Goal: Obtain resource: Obtain resource

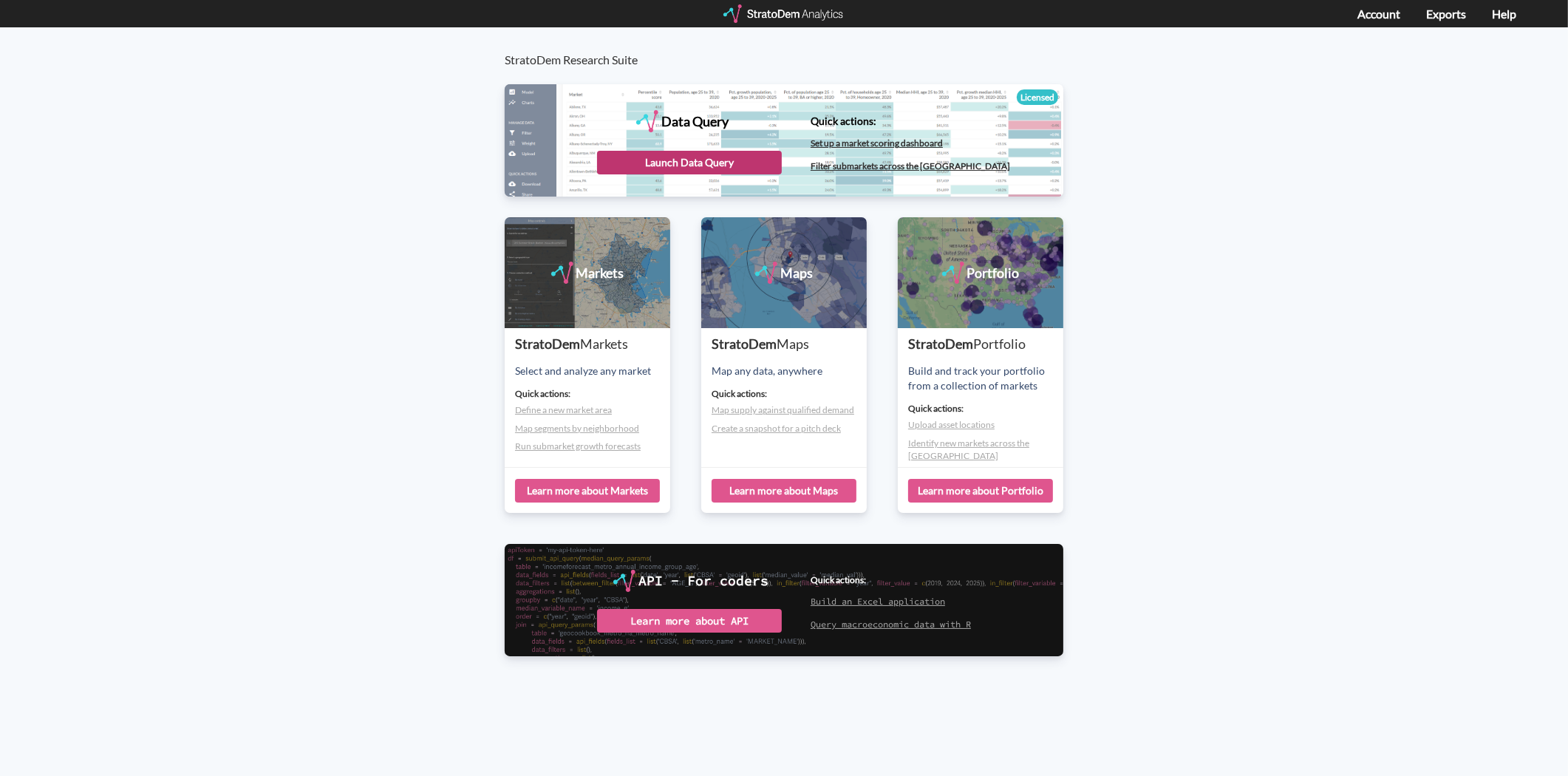
click at [651, 164] on div "Launch Data Query" at bounding box center [689, 162] width 185 height 24
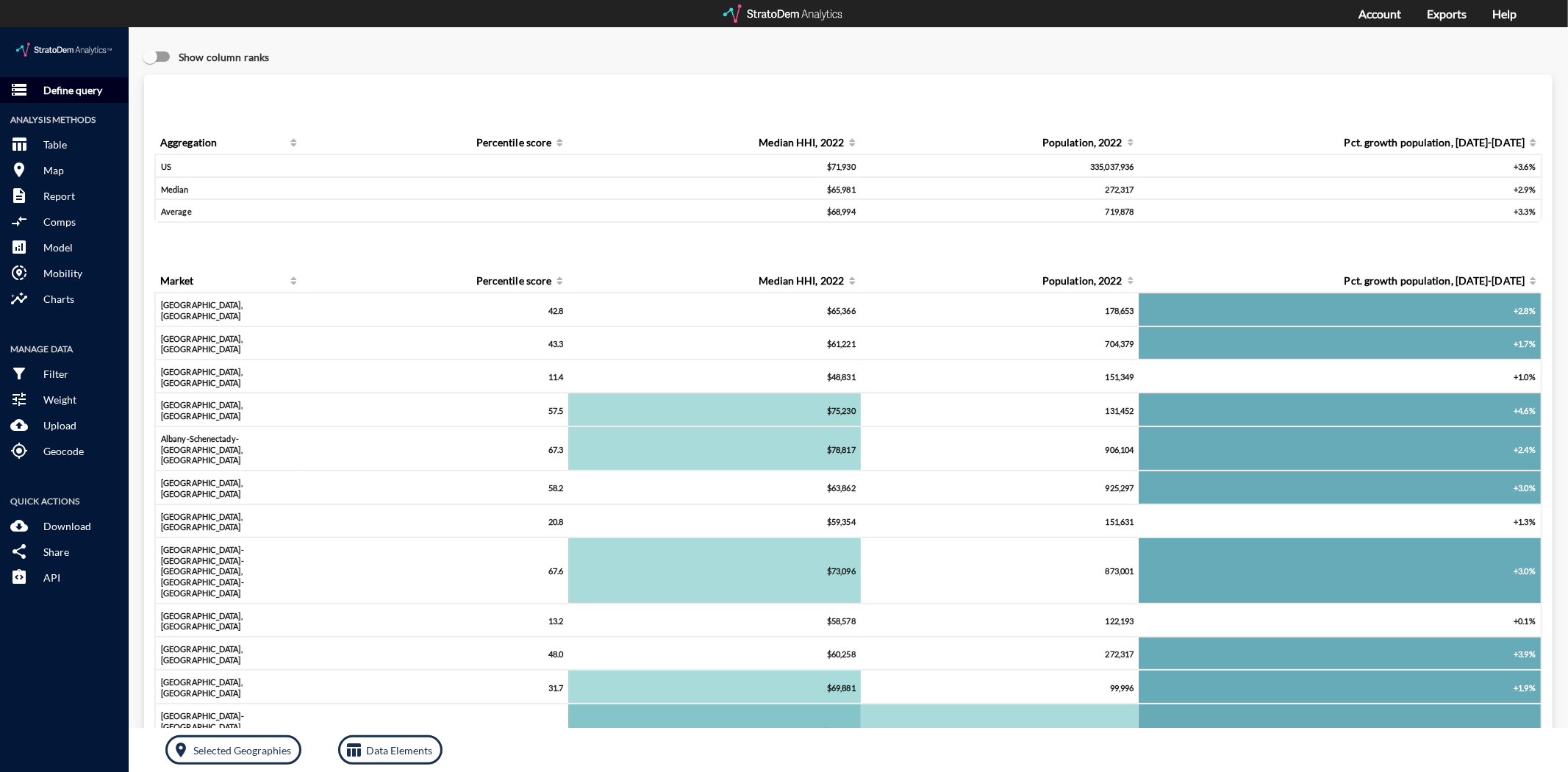
click p "Define query"
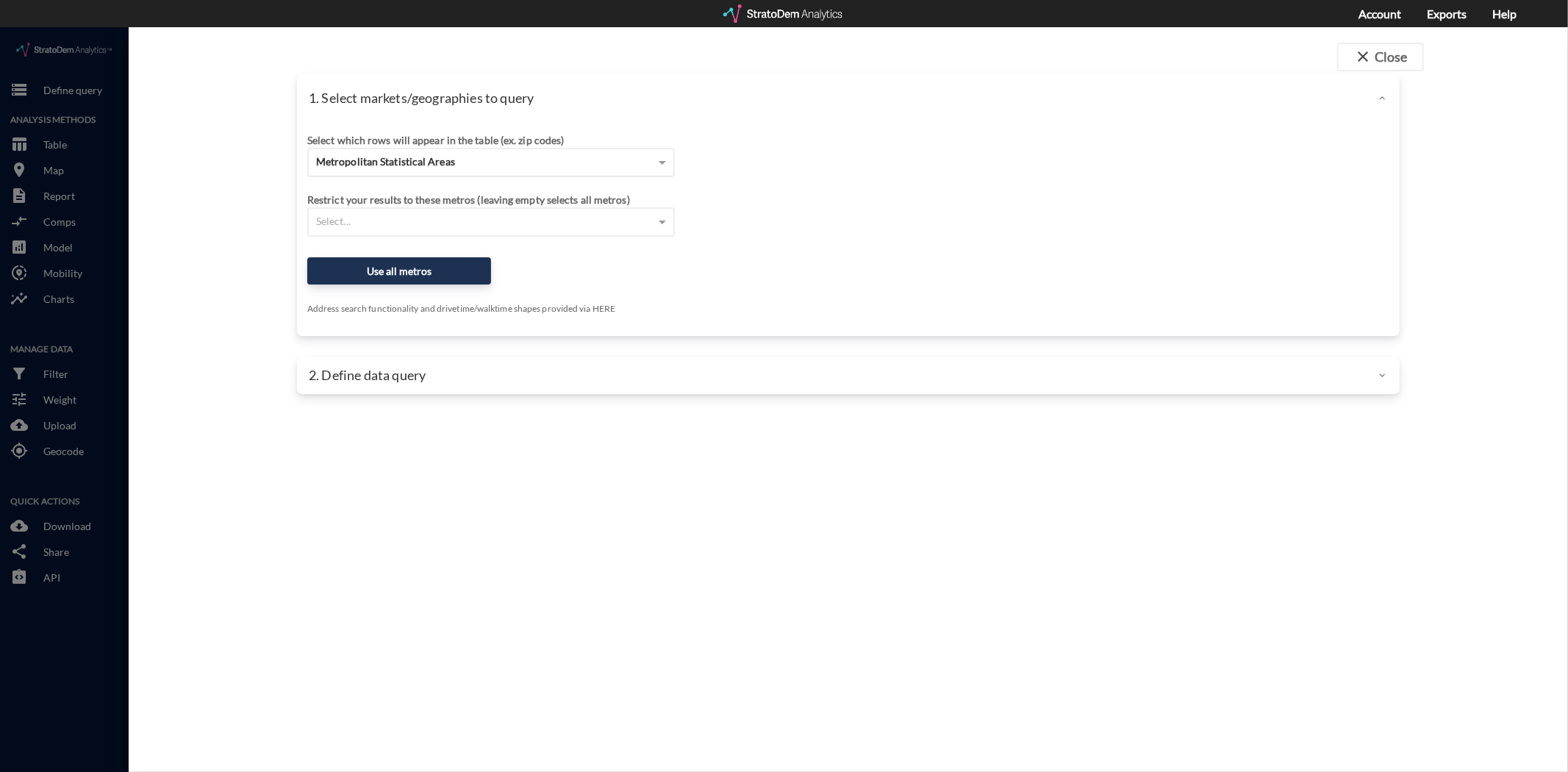
click span "Metropolitan Statistical Areas"
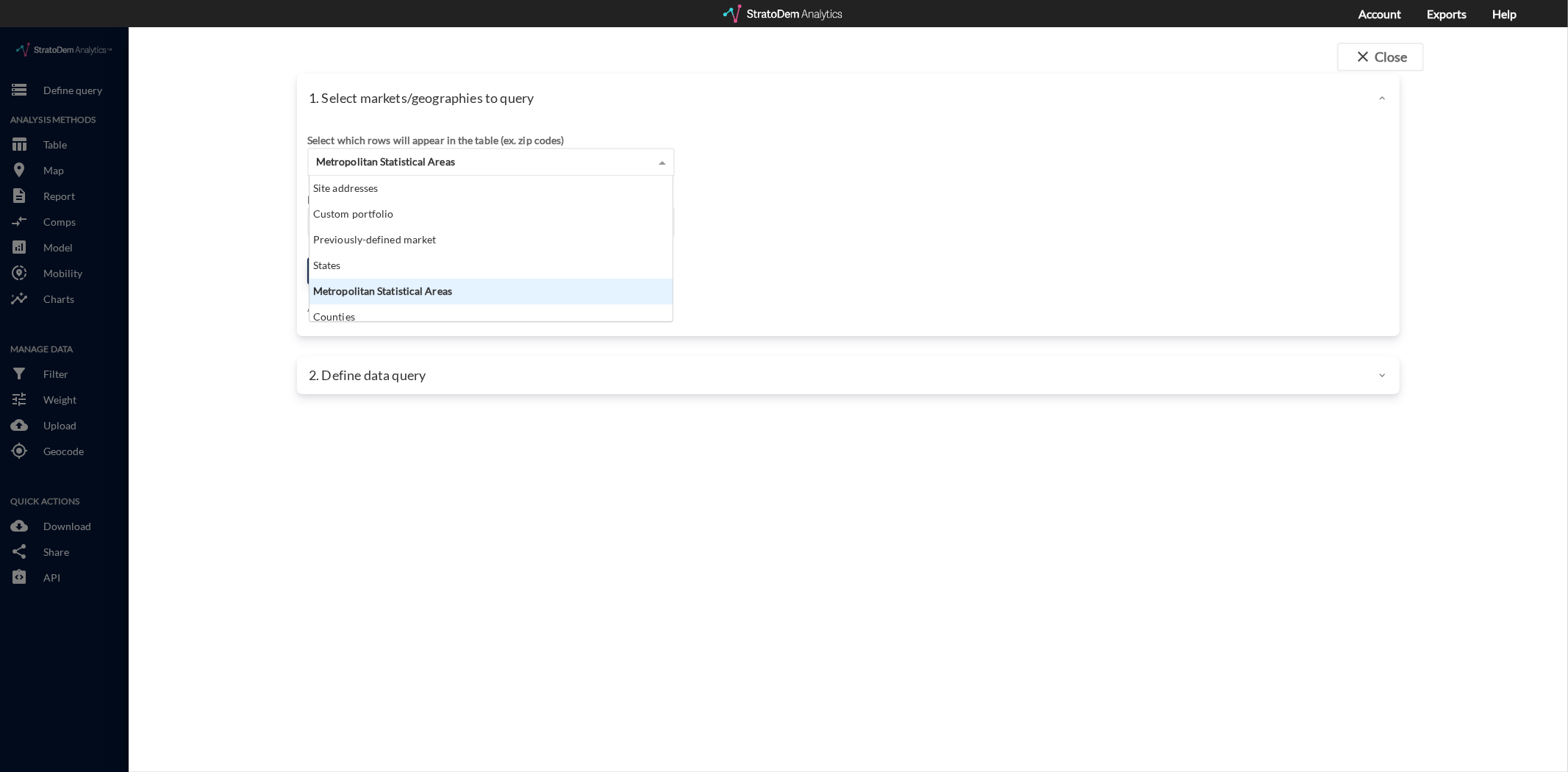
scroll to position [133, 356]
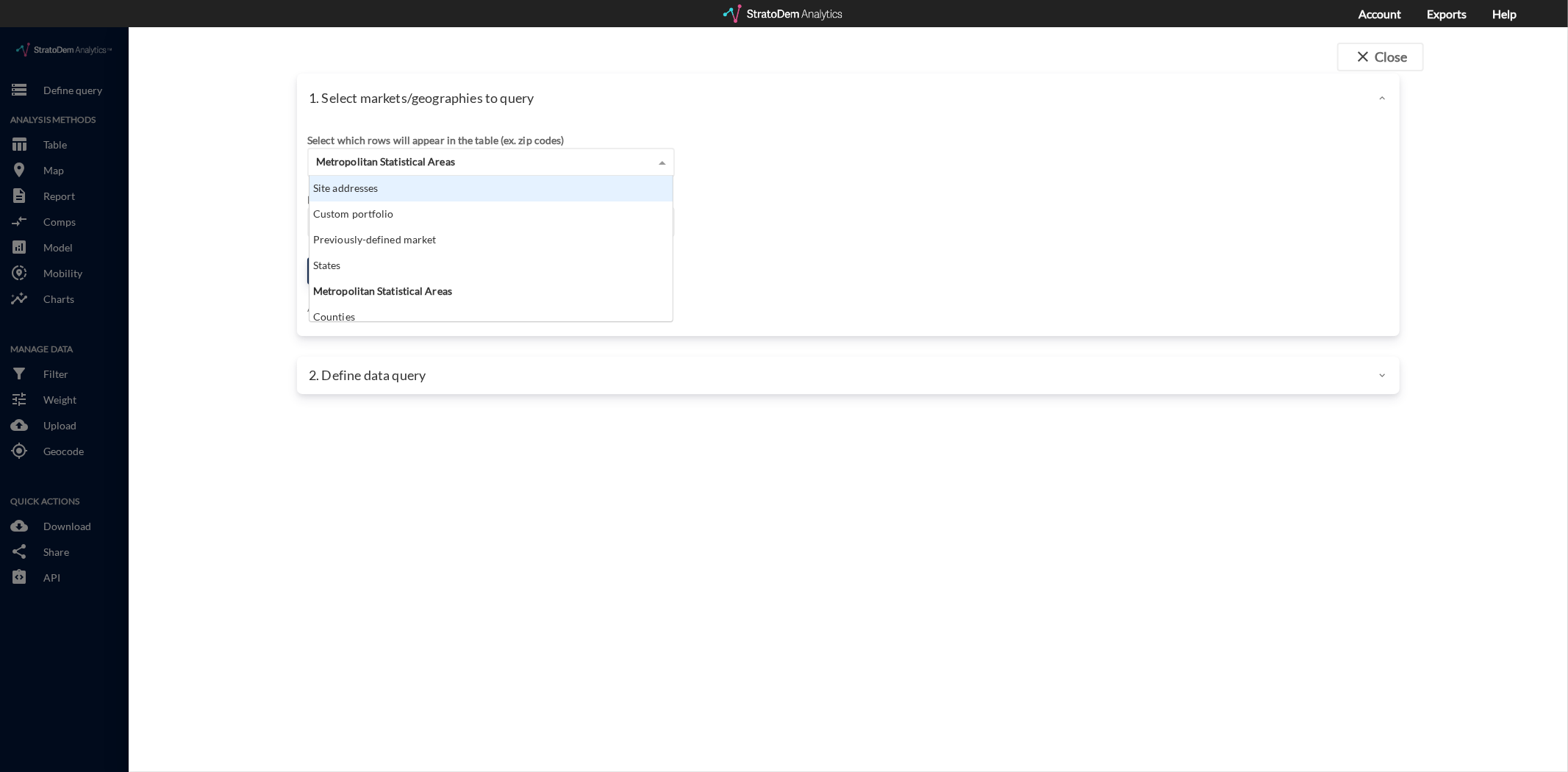
click div "1. Select markets/geographies to query Select which rows will appear in the tab…"
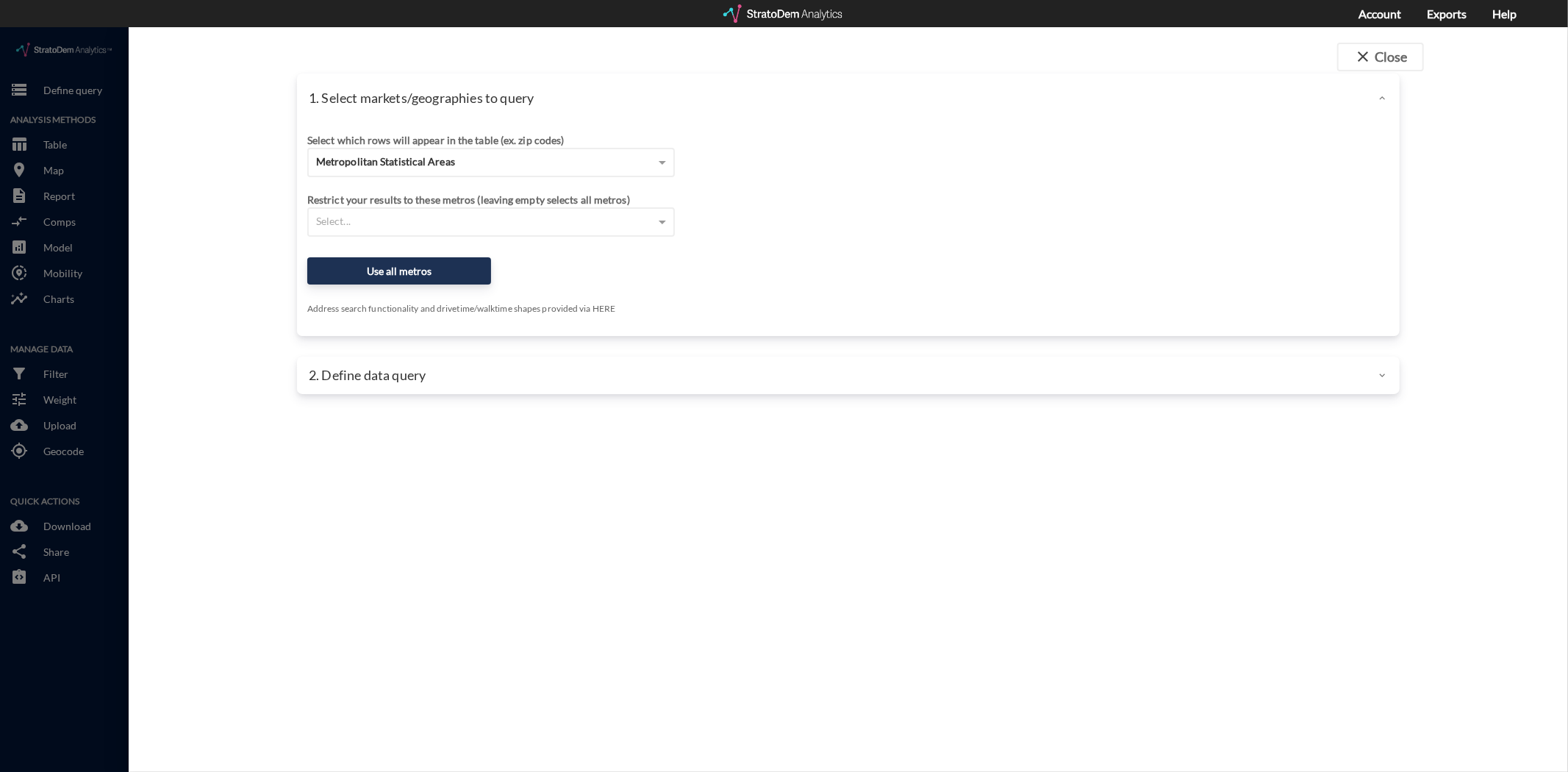
click div
click button "close Close"
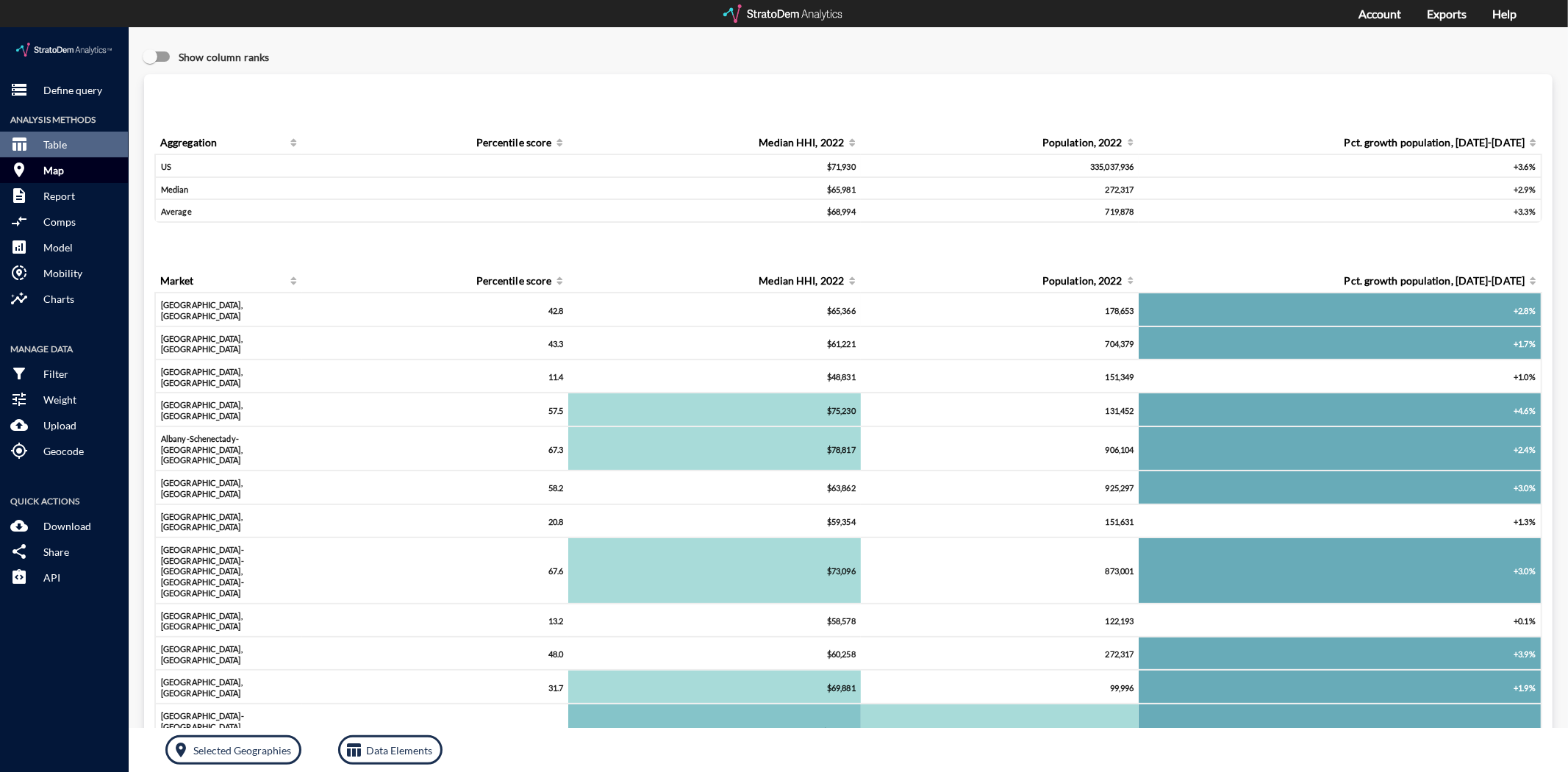
click button "room Map"
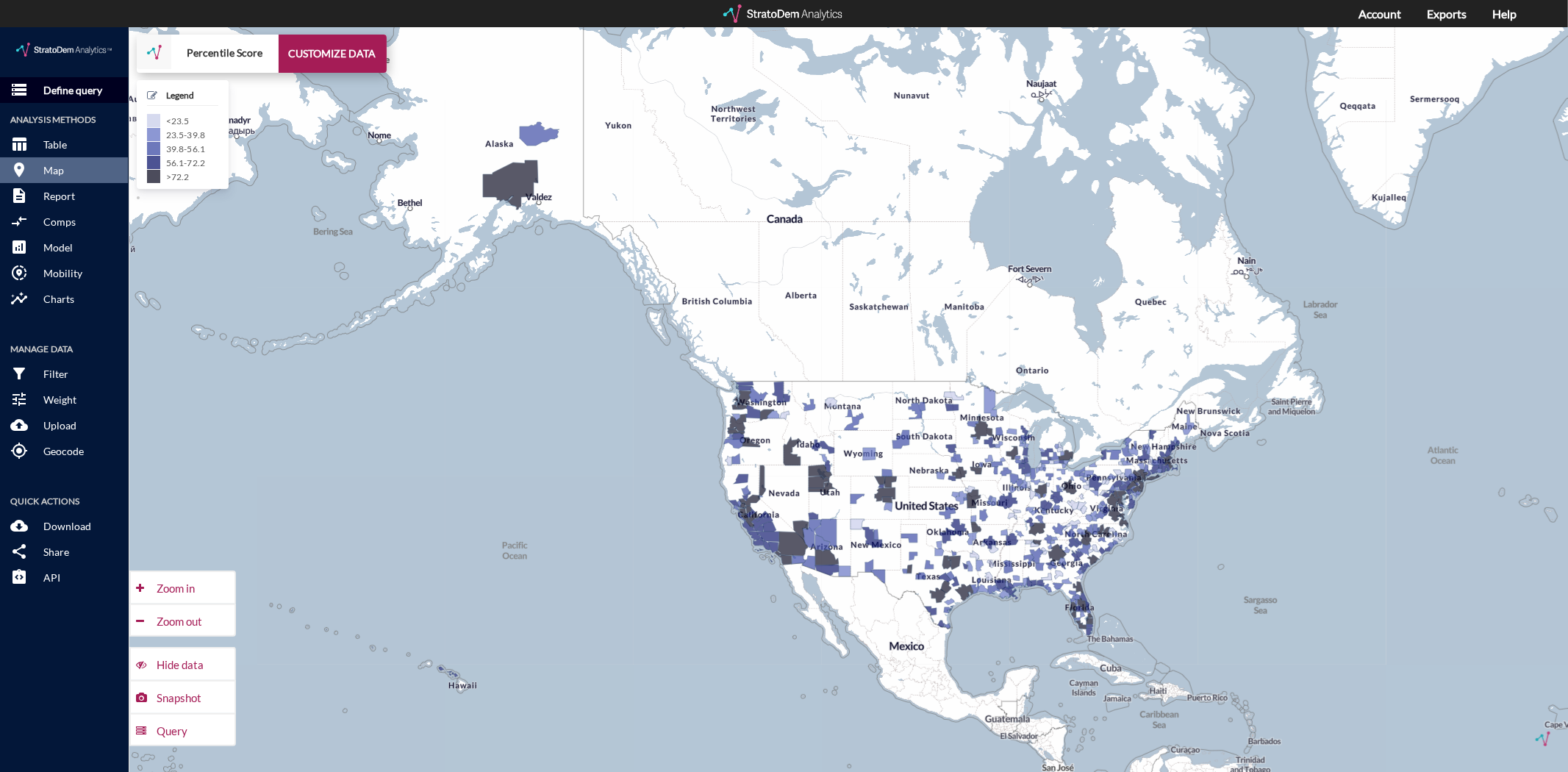
click button "storage Define query"
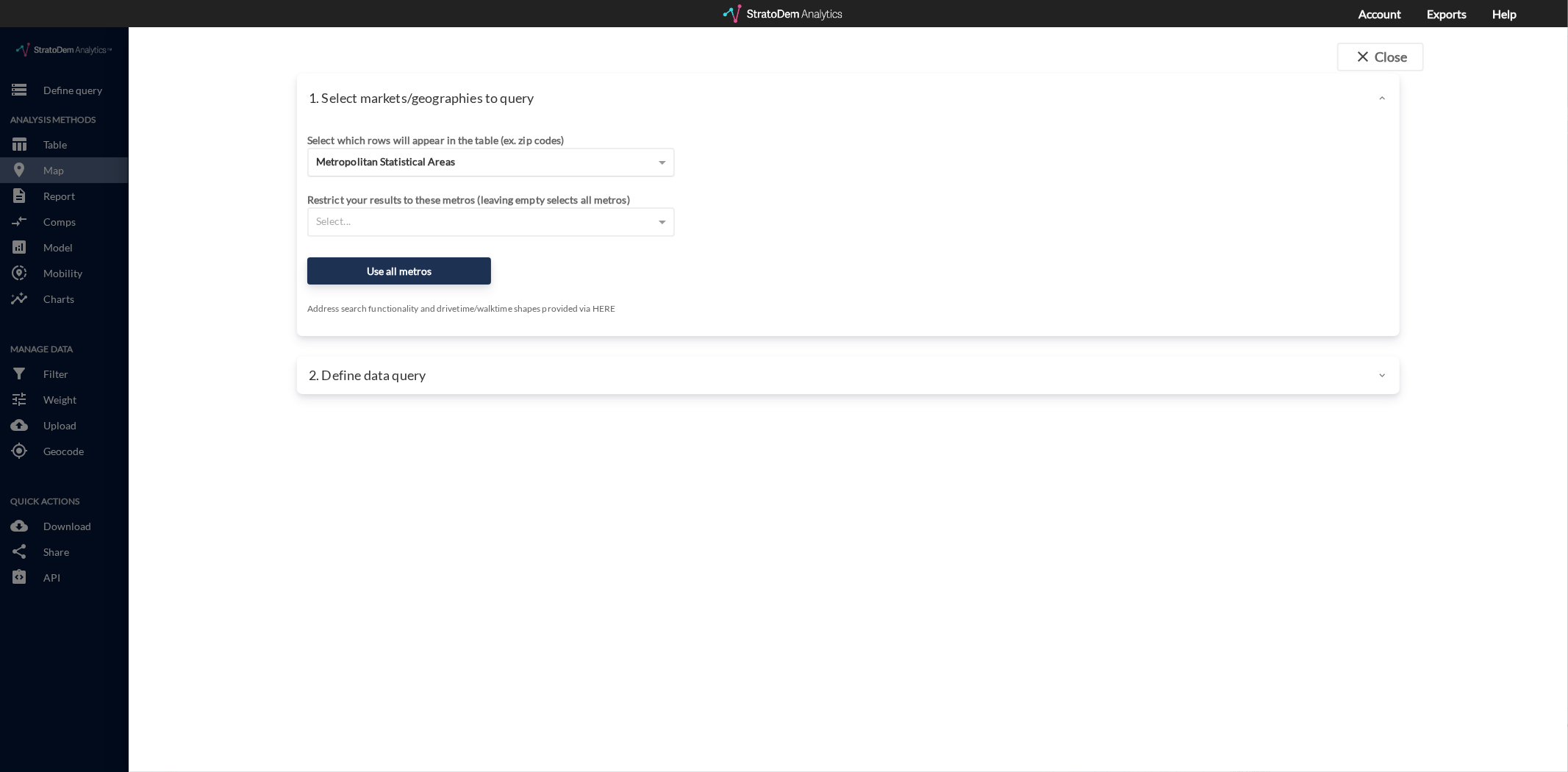
click span "Metropolitan Statistical Areas"
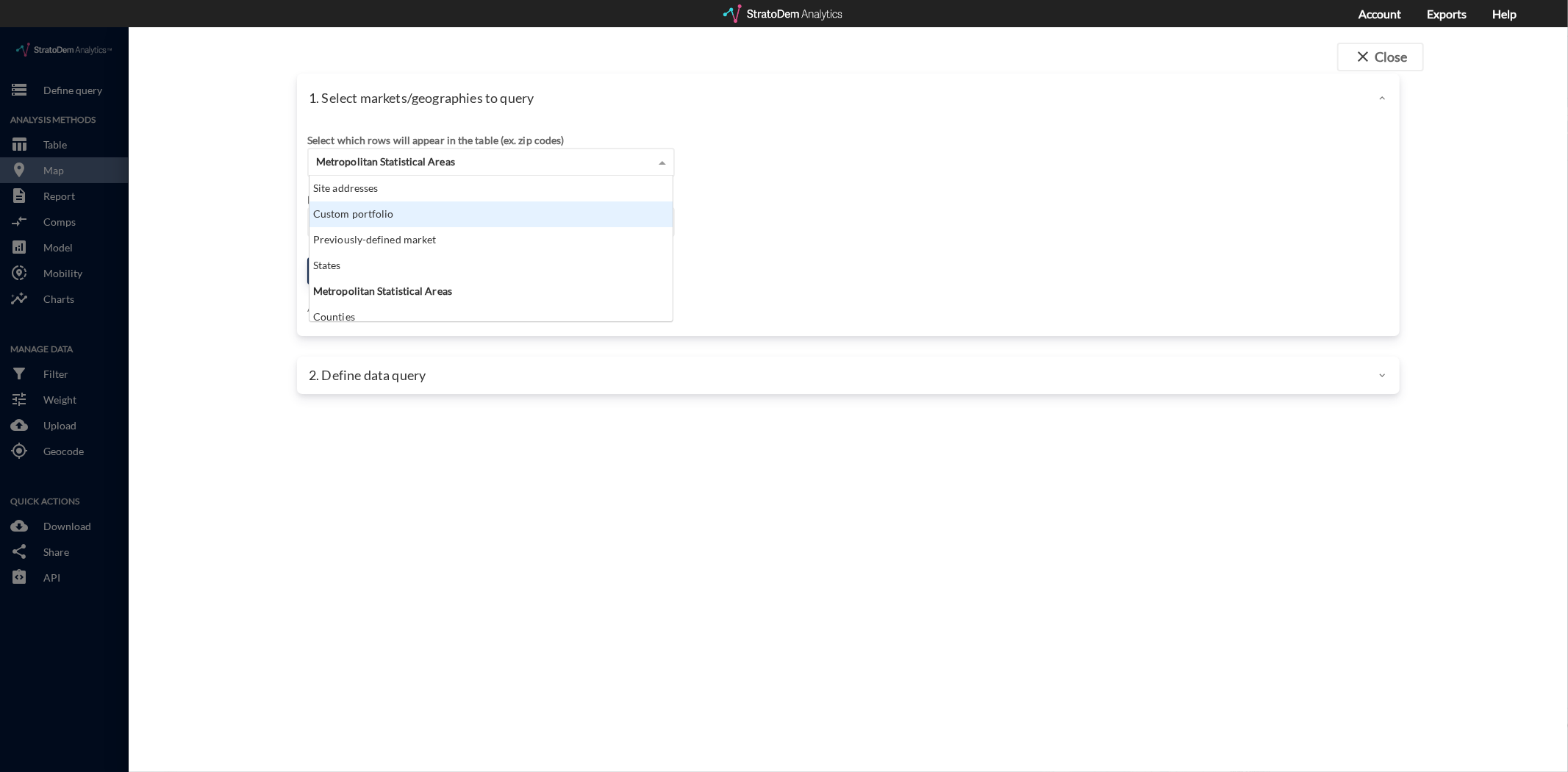
click div "Custom portfolio"
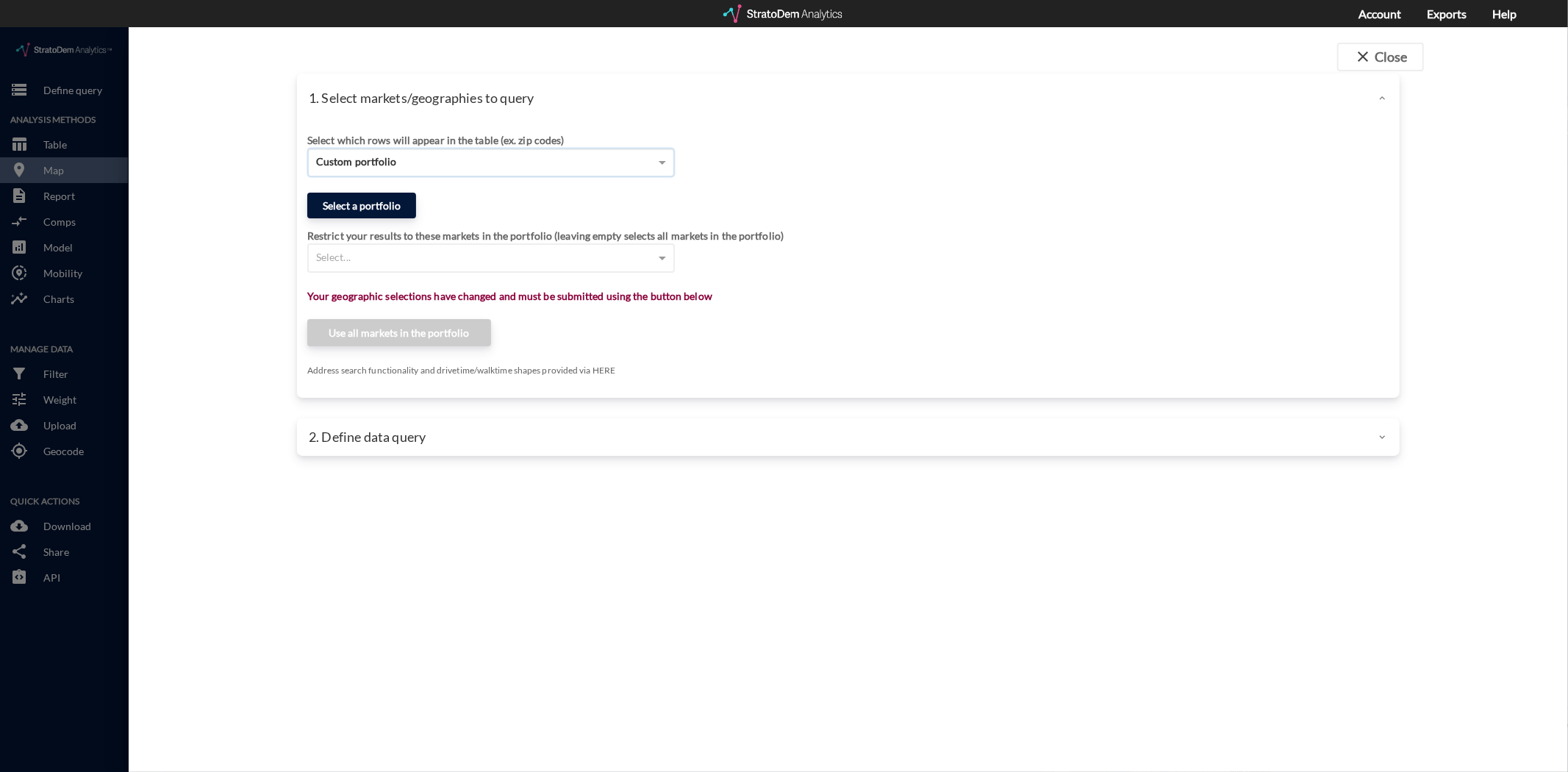
click button "Select a portfolio"
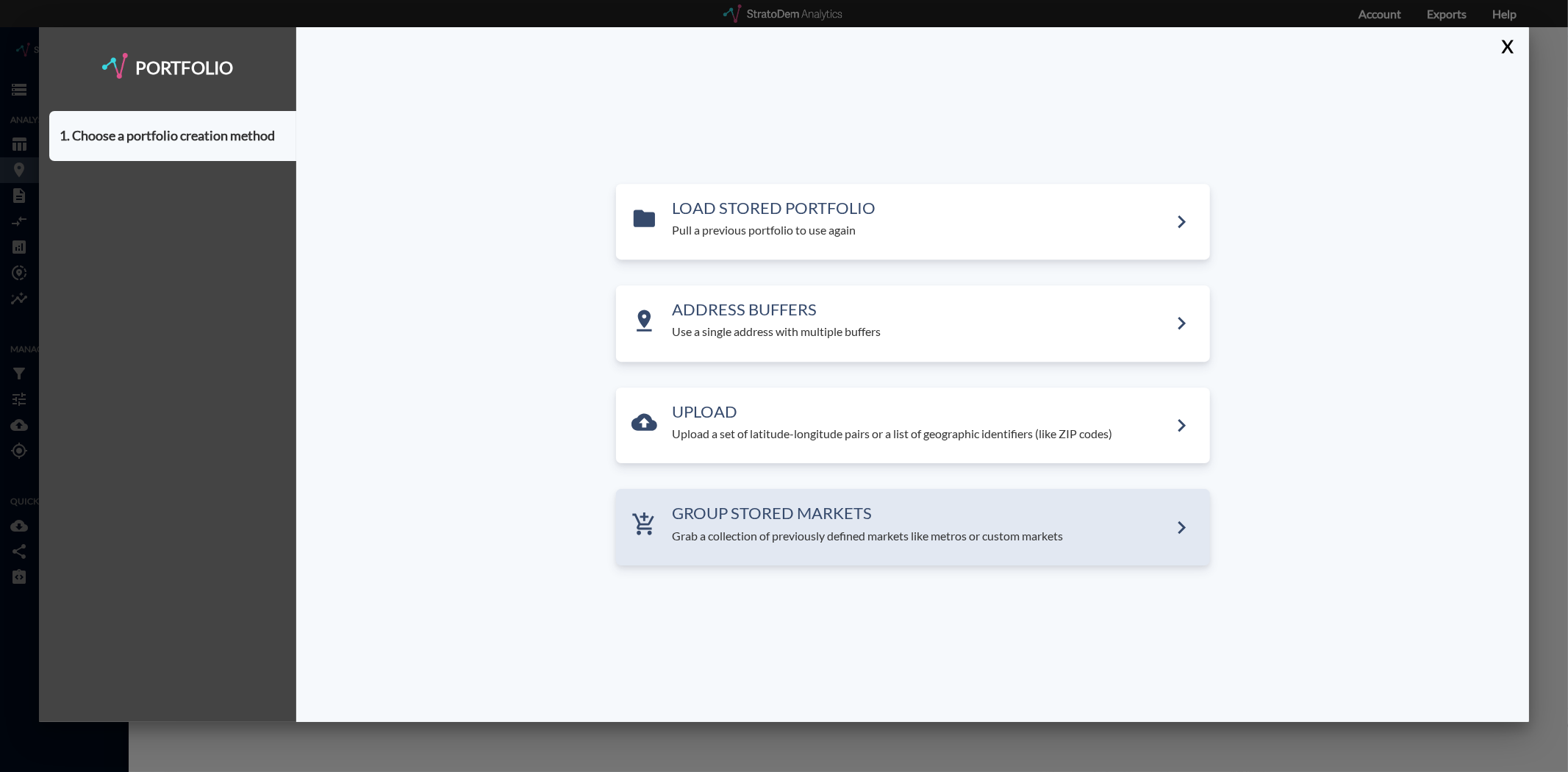
click at [764, 518] on h3 "GROUP STORED MARKETS" at bounding box center [920, 514] width 496 height 17
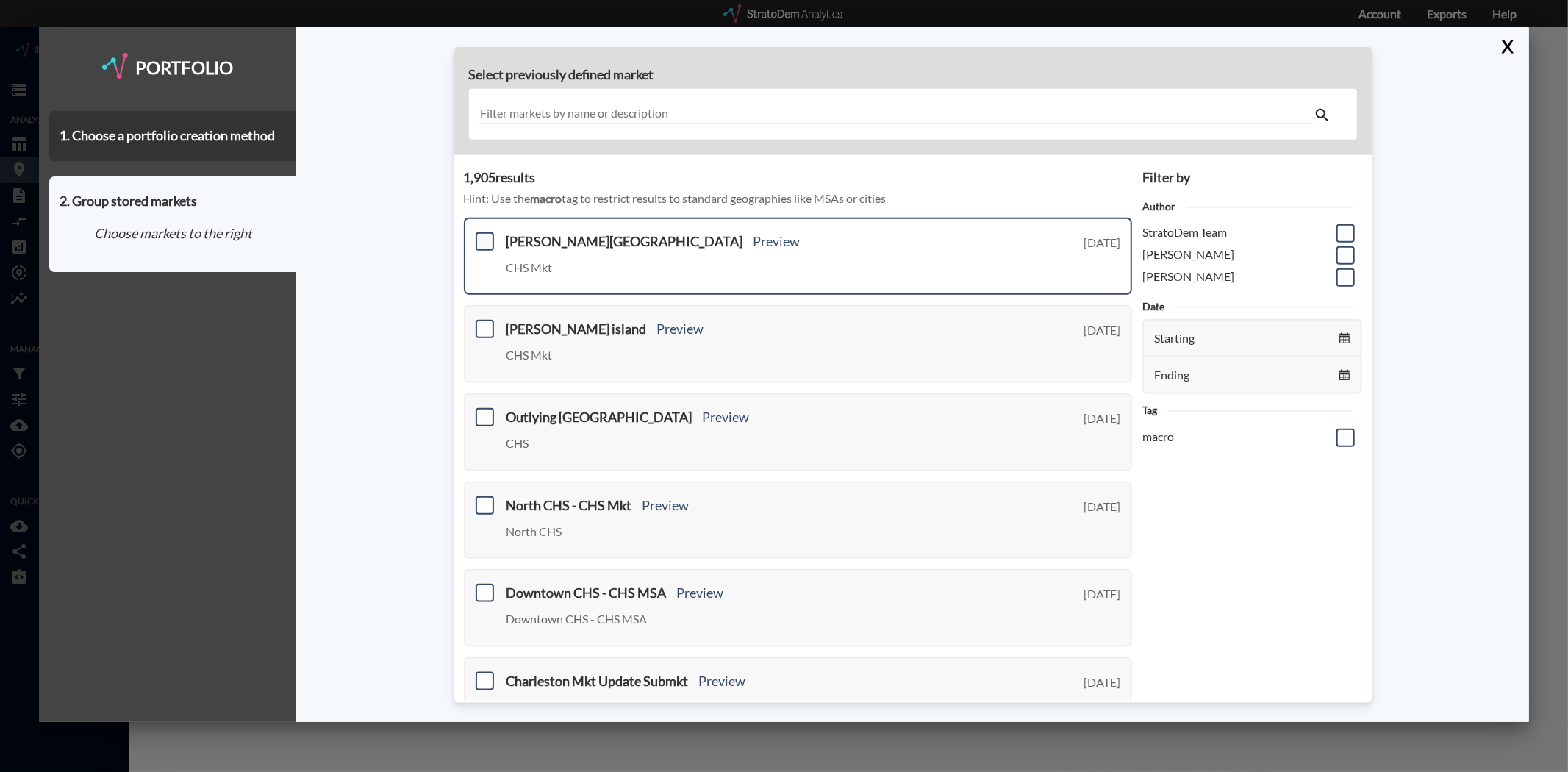
click at [485, 239] on span at bounding box center [484, 241] width 18 height 18
click at [483, 235] on input "checkbox" at bounding box center [483, 235] width 0 height 0
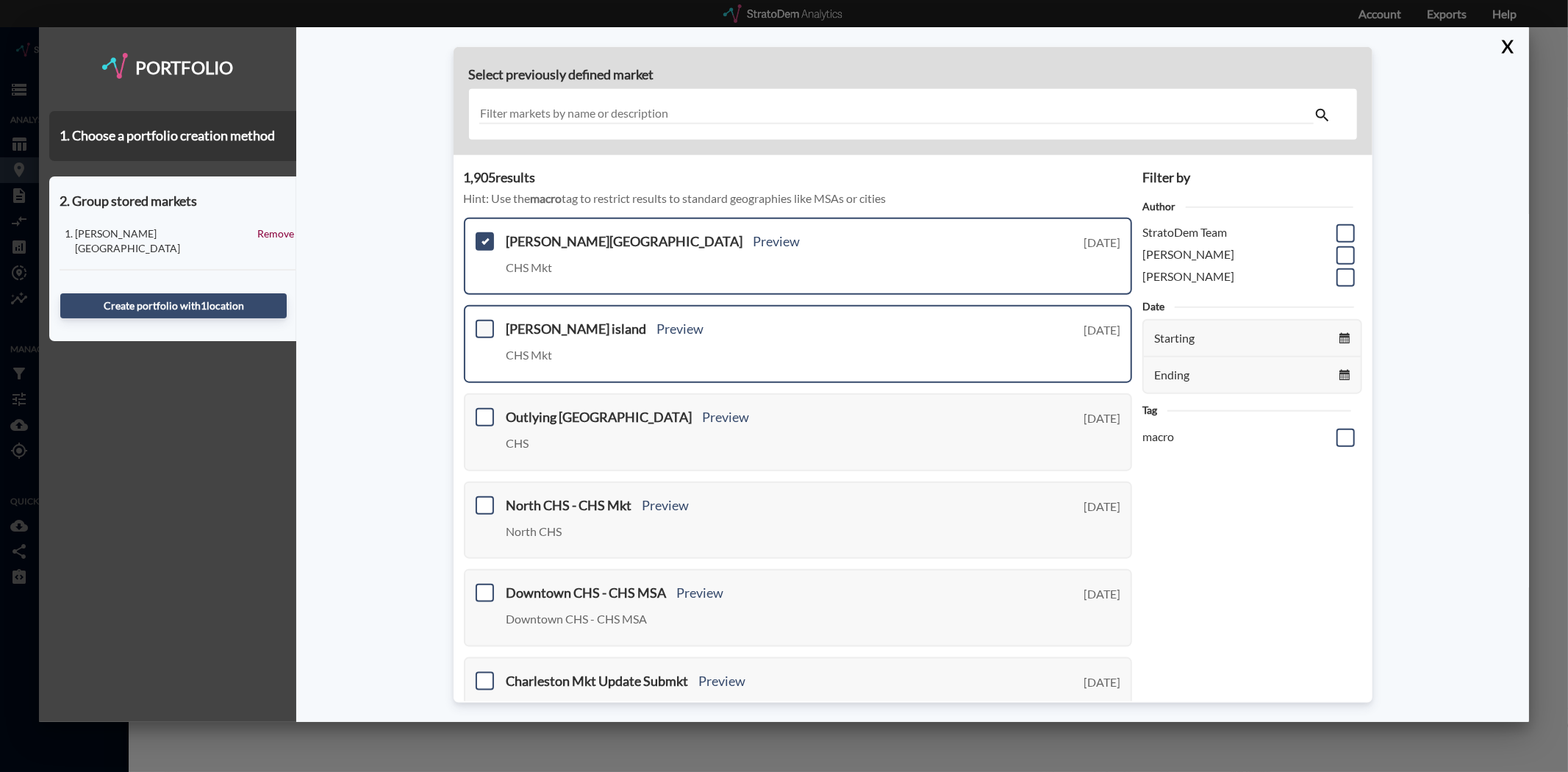
click at [482, 320] on span at bounding box center [484, 329] width 18 height 18
click at [483, 322] on input "checkbox" at bounding box center [483, 322] width 0 height 0
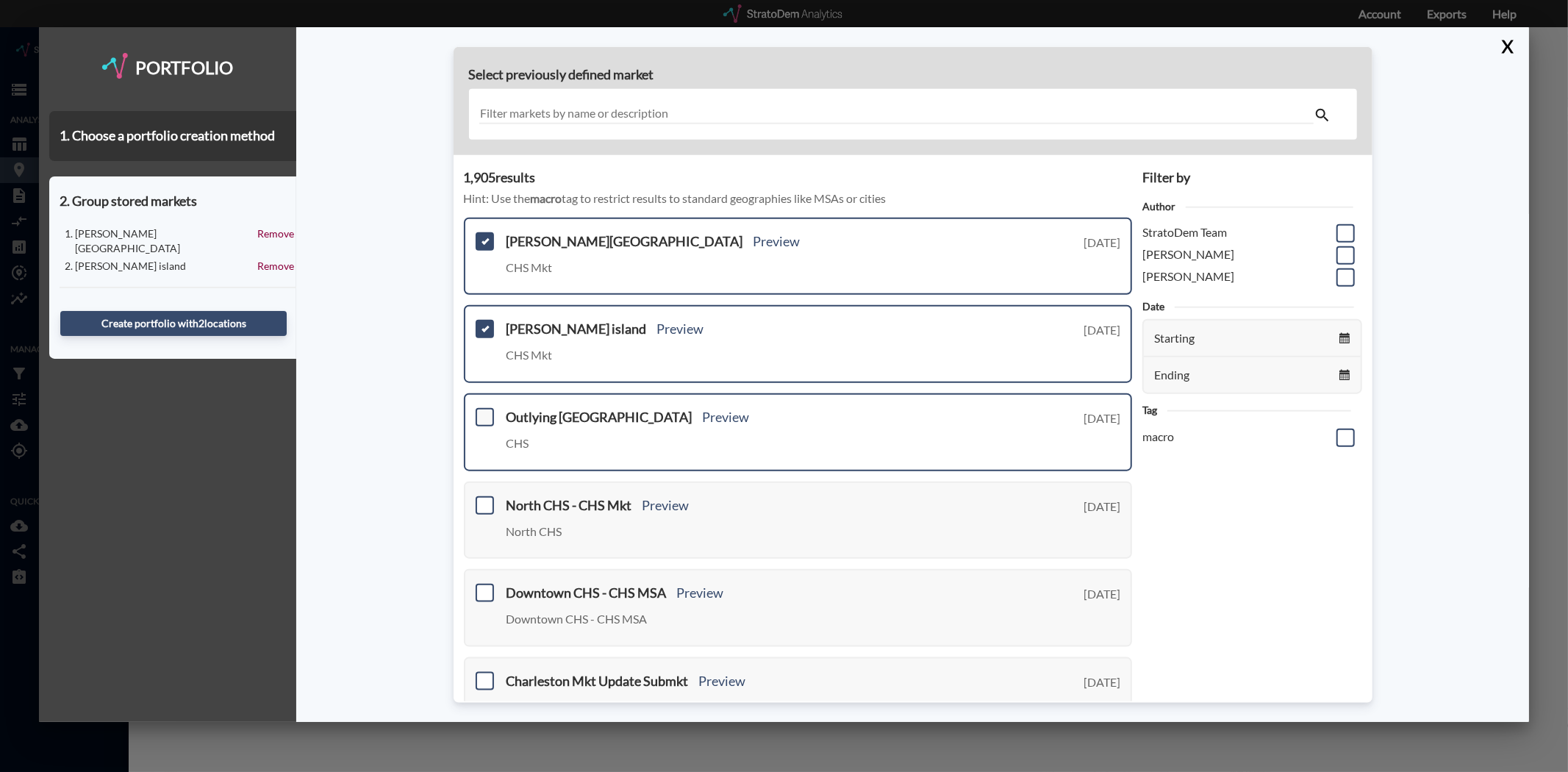
click at [476, 408] on span at bounding box center [484, 417] width 18 height 18
click at [483, 411] on input "checkbox" at bounding box center [483, 411] width 0 height 0
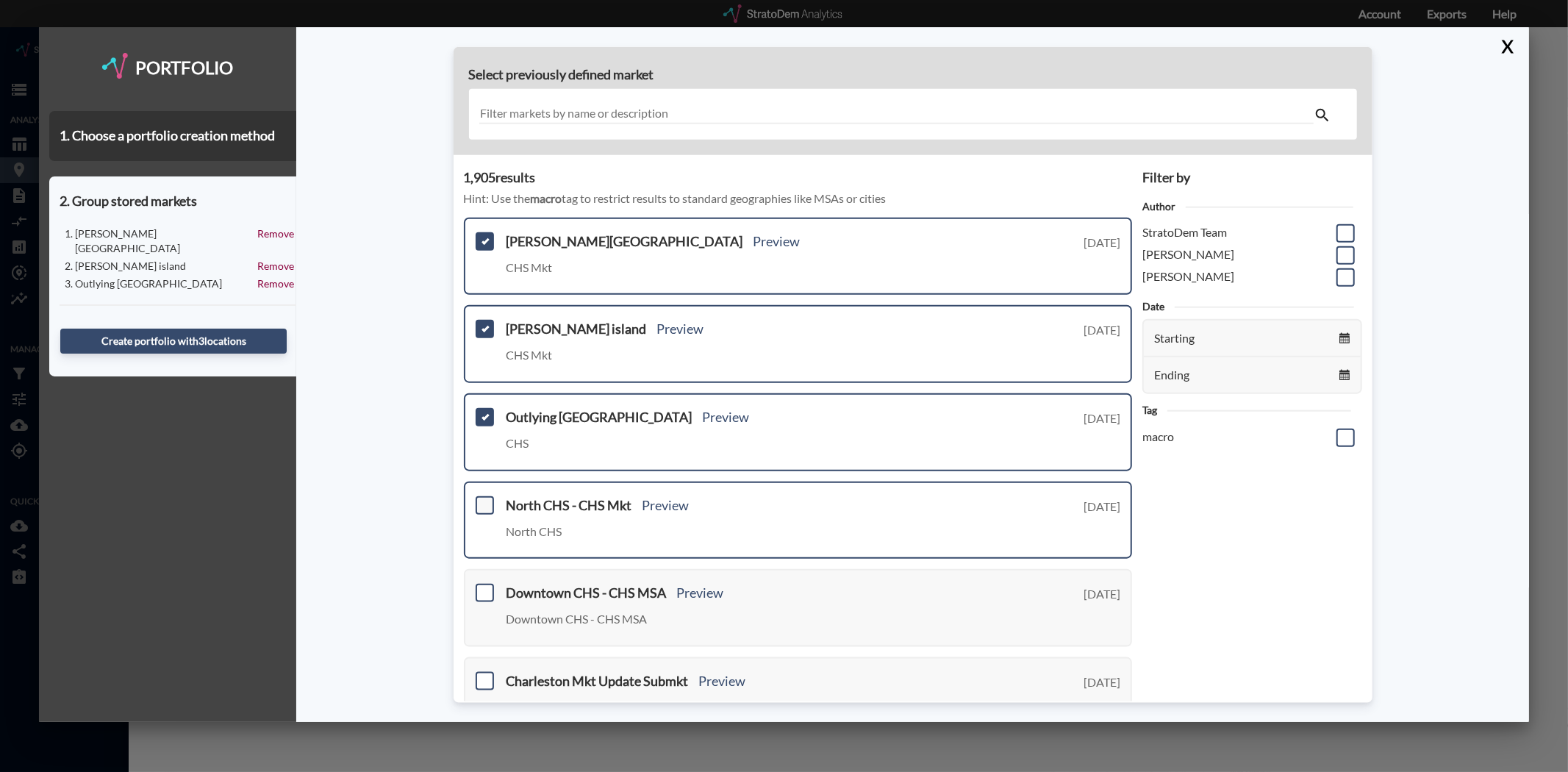
click at [475, 506] on span at bounding box center [484, 504] width 18 height 18
click at [483, 498] on input "checkbox" at bounding box center [483, 498] width 0 height 0
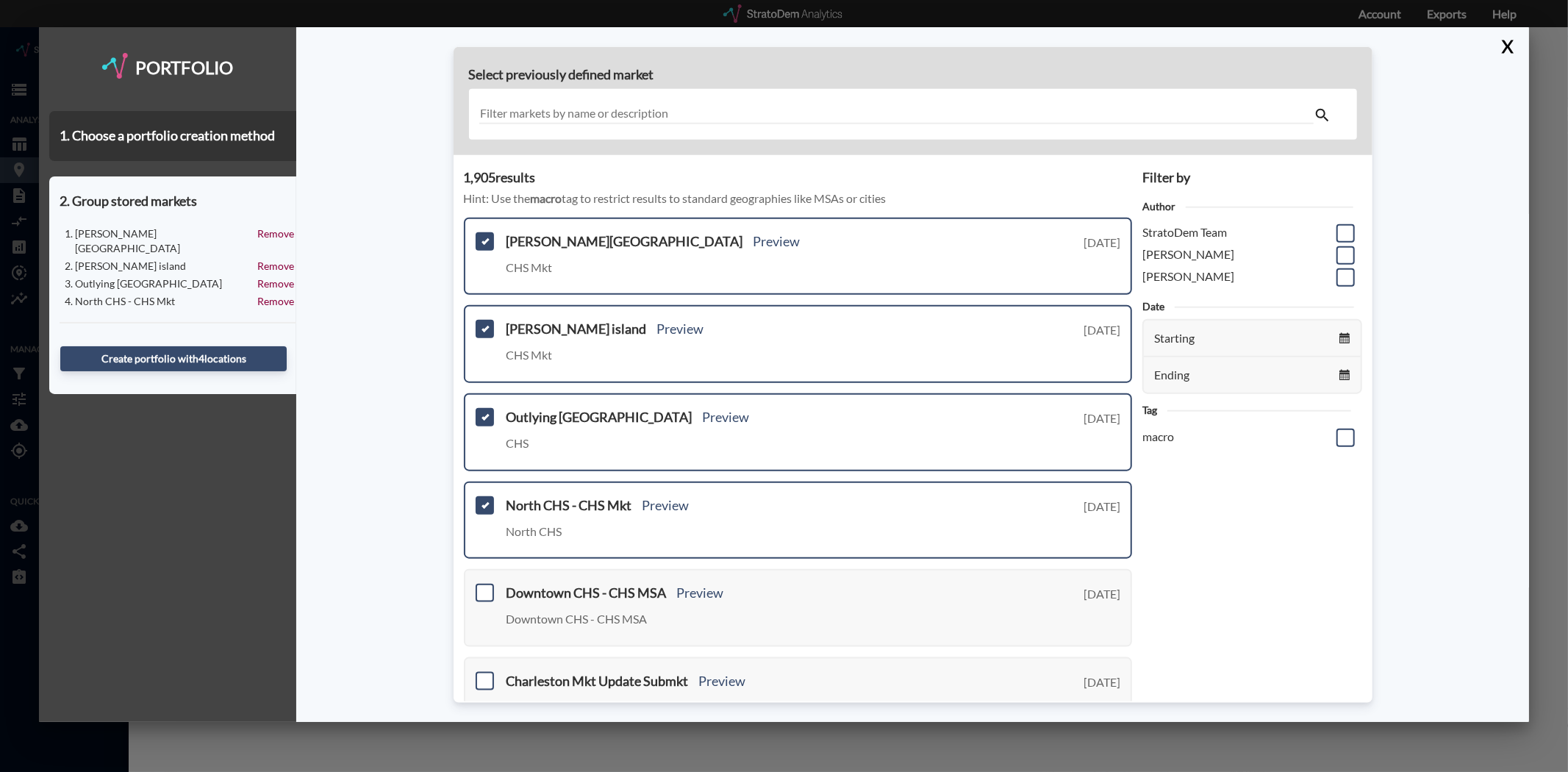
scroll to position [82, 0]
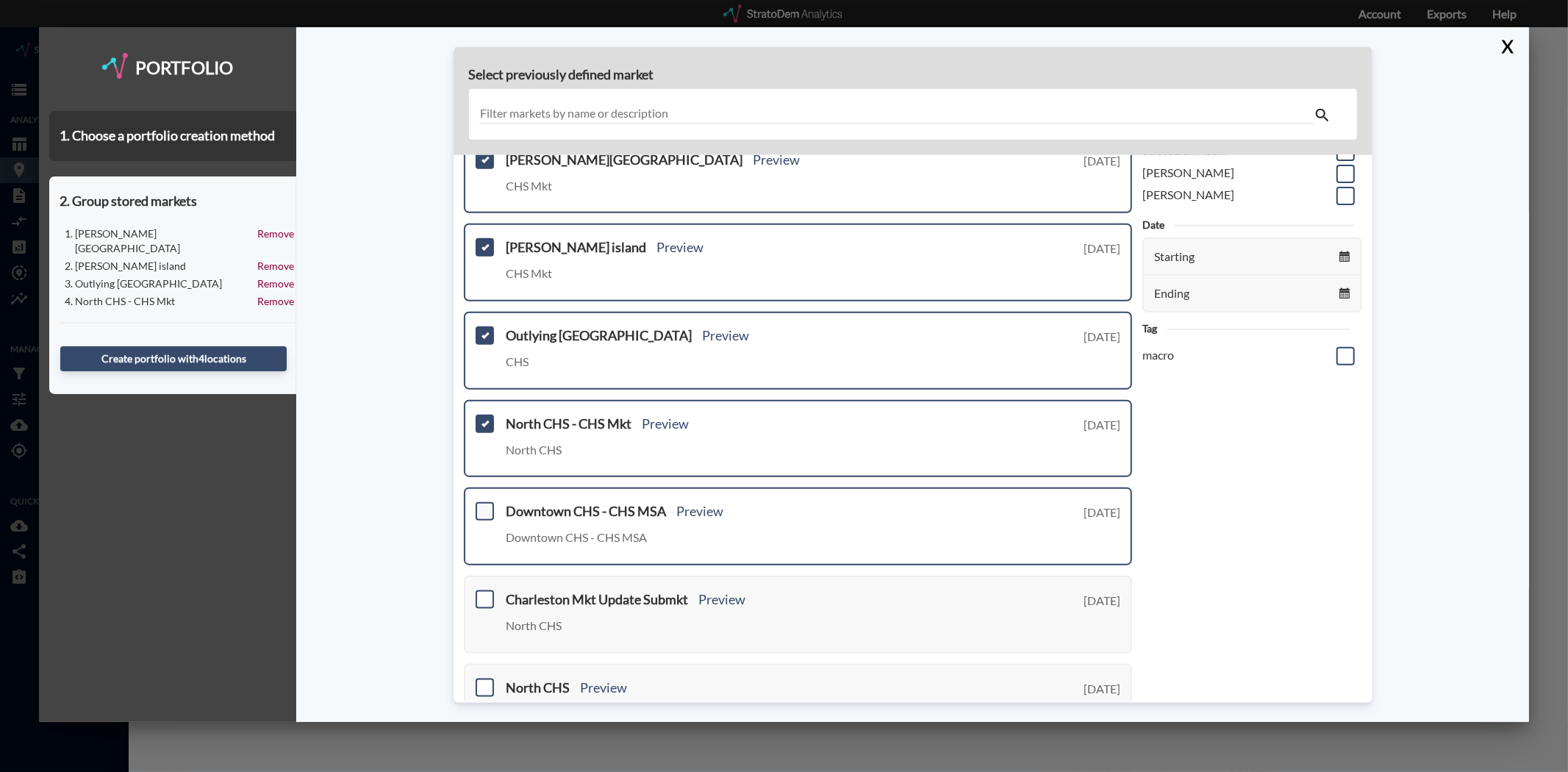
click at [486, 509] on span at bounding box center [484, 511] width 18 height 18
click at [483, 505] on input "checkbox" at bounding box center [483, 505] width 0 height 0
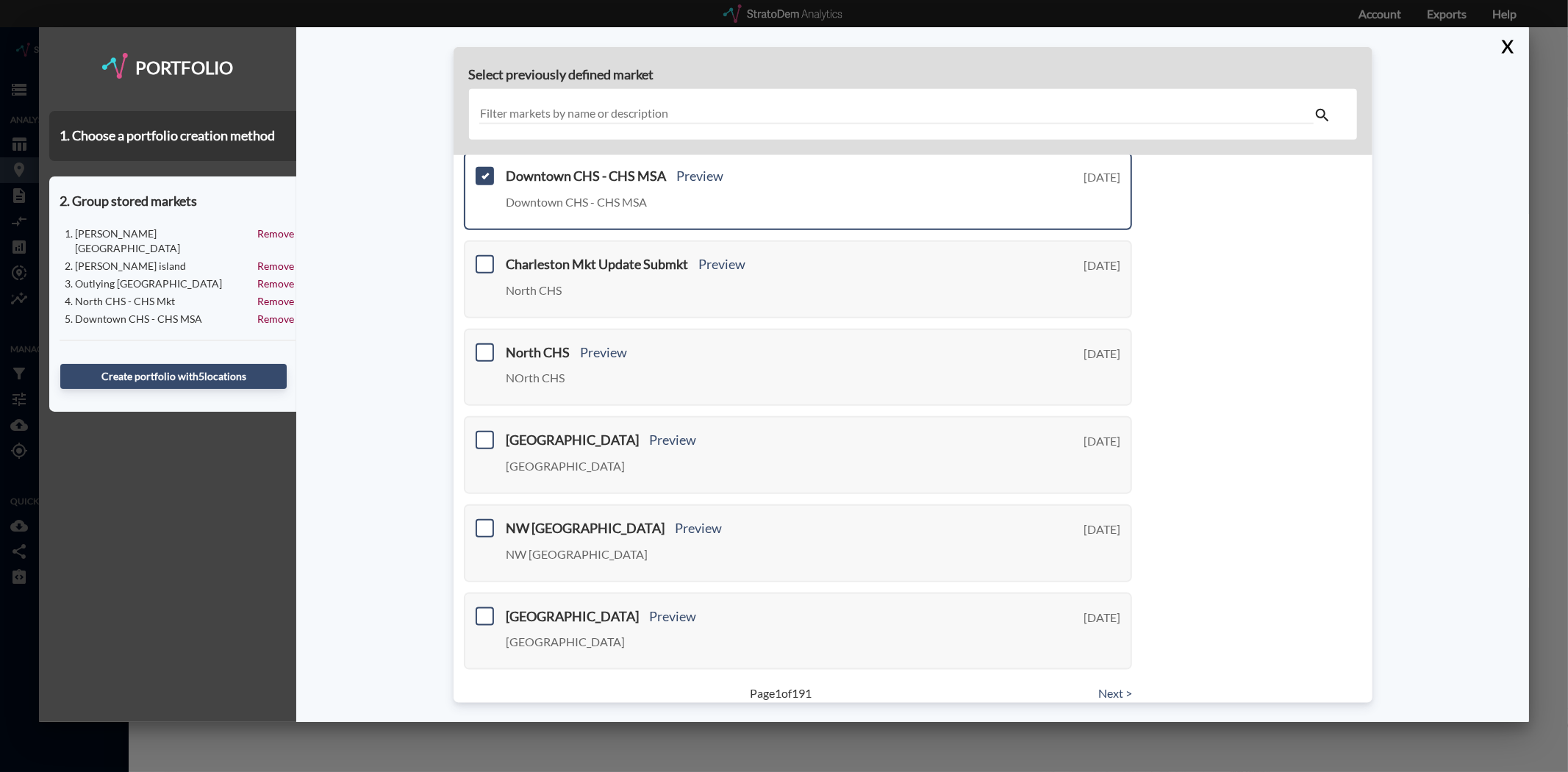
scroll to position [420, 0]
click at [1107, 683] on link "Next >" at bounding box center [1115, 691] width 34 height 17
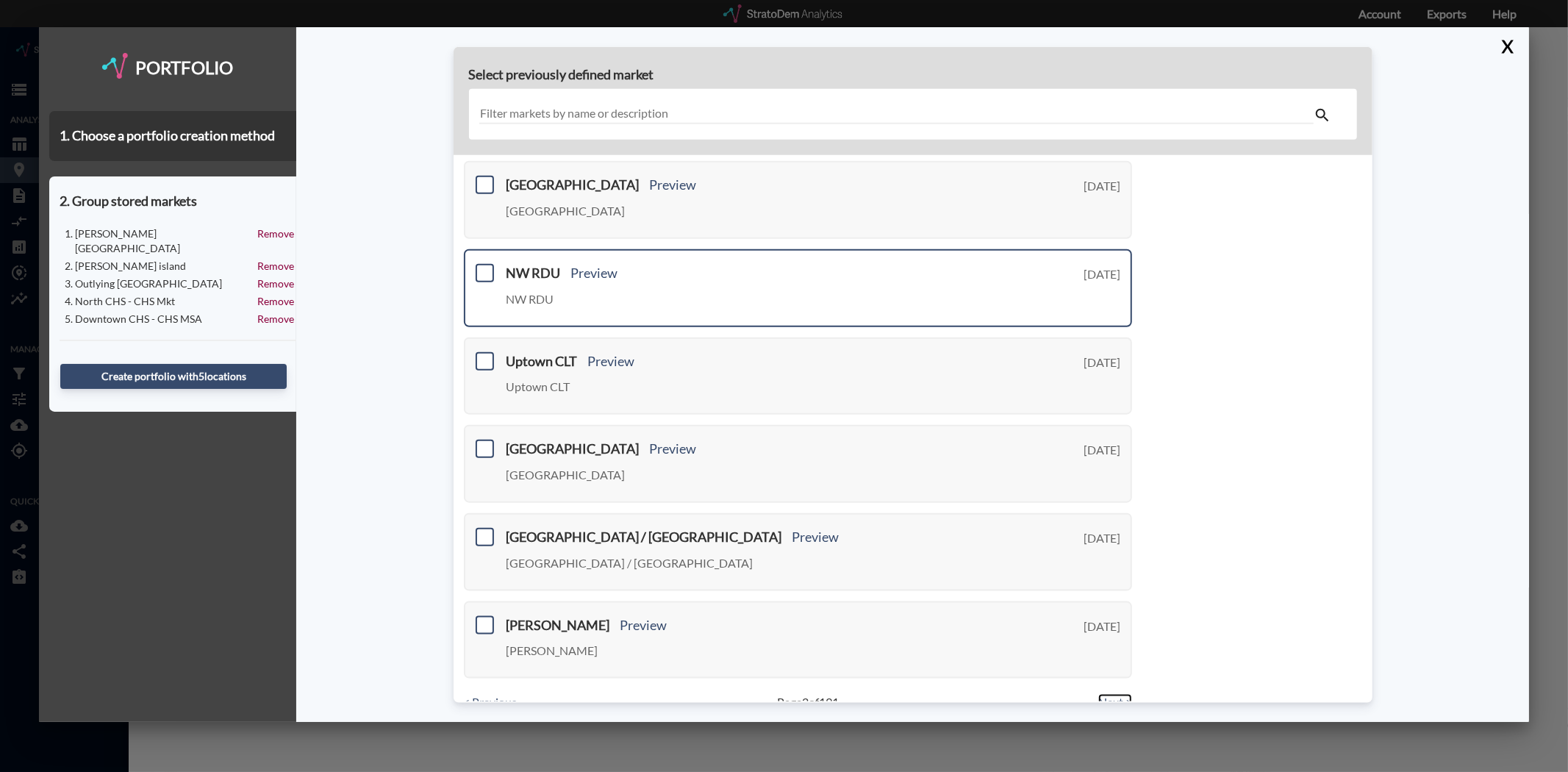
scroll to position [420, 0]
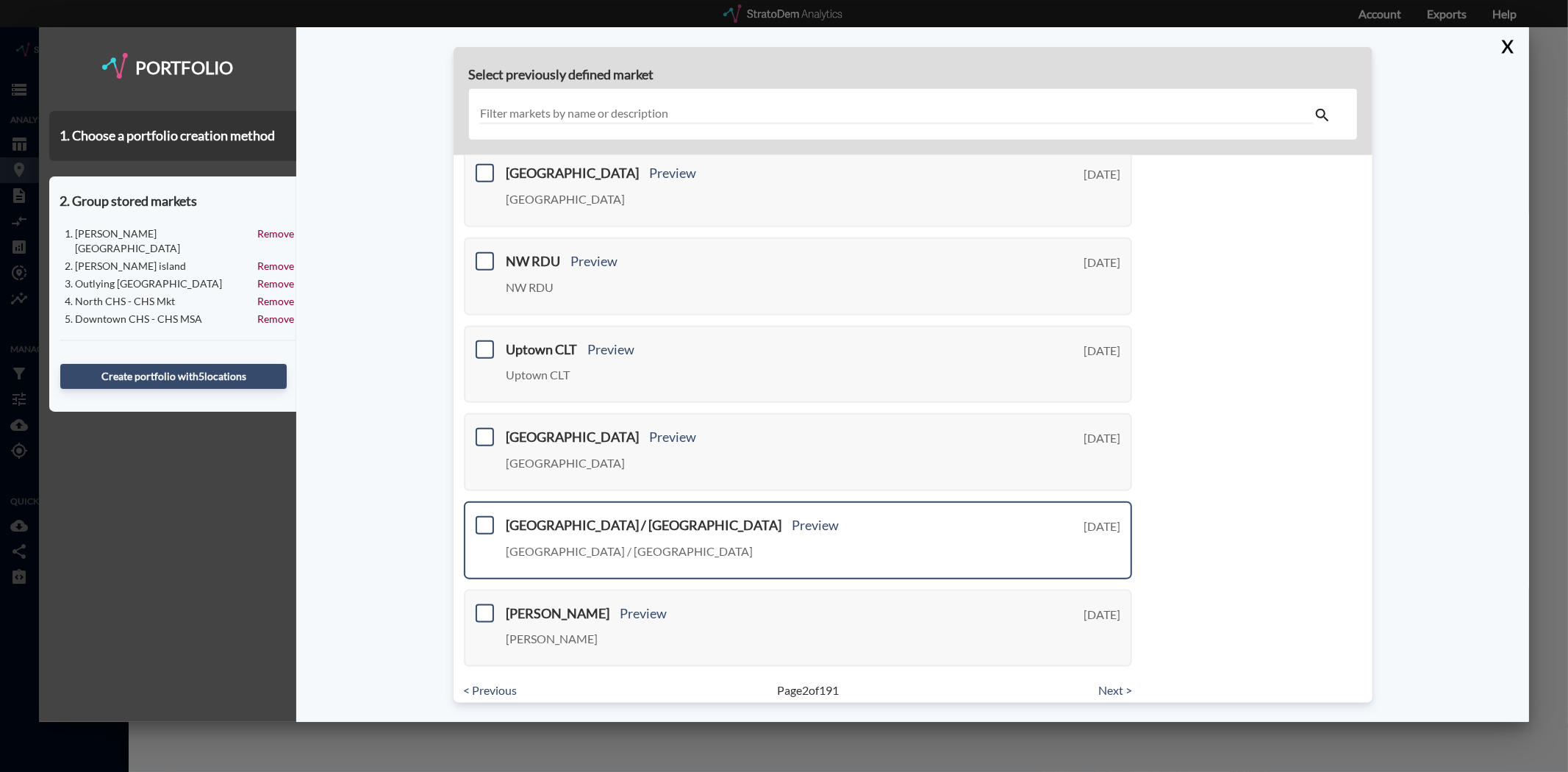
click at [550, 522] on div "Summerville / Goose Creek Preview Summerville / Goose Creek" at bounding box center [813, 543] width 614 height 49
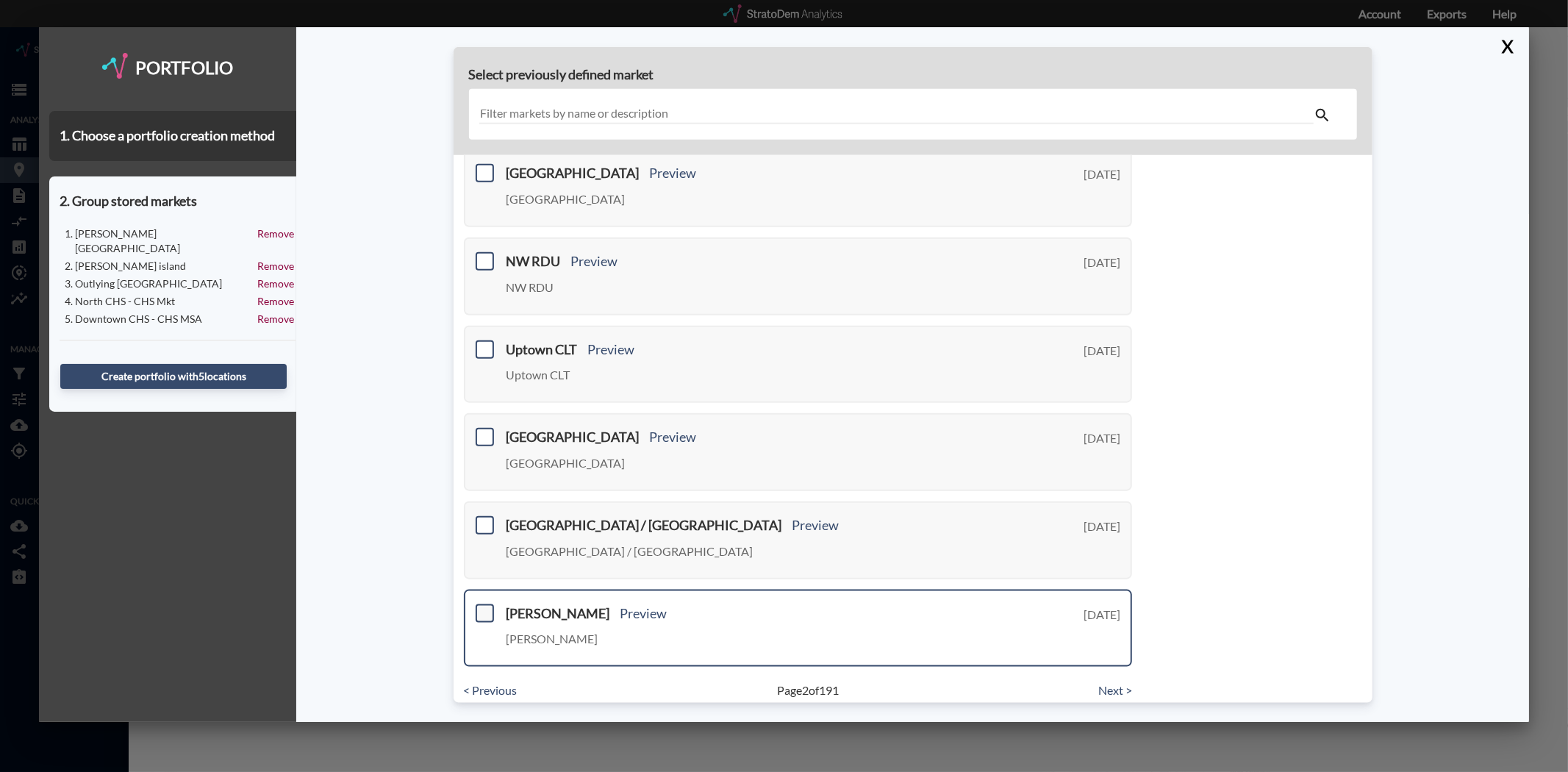
click at [479, 603] on span at bounding box center [484, 612] width 18 height 18
click at [483, 606] on input "checkbox" at bounding box center [483, 606] width 0 height 0
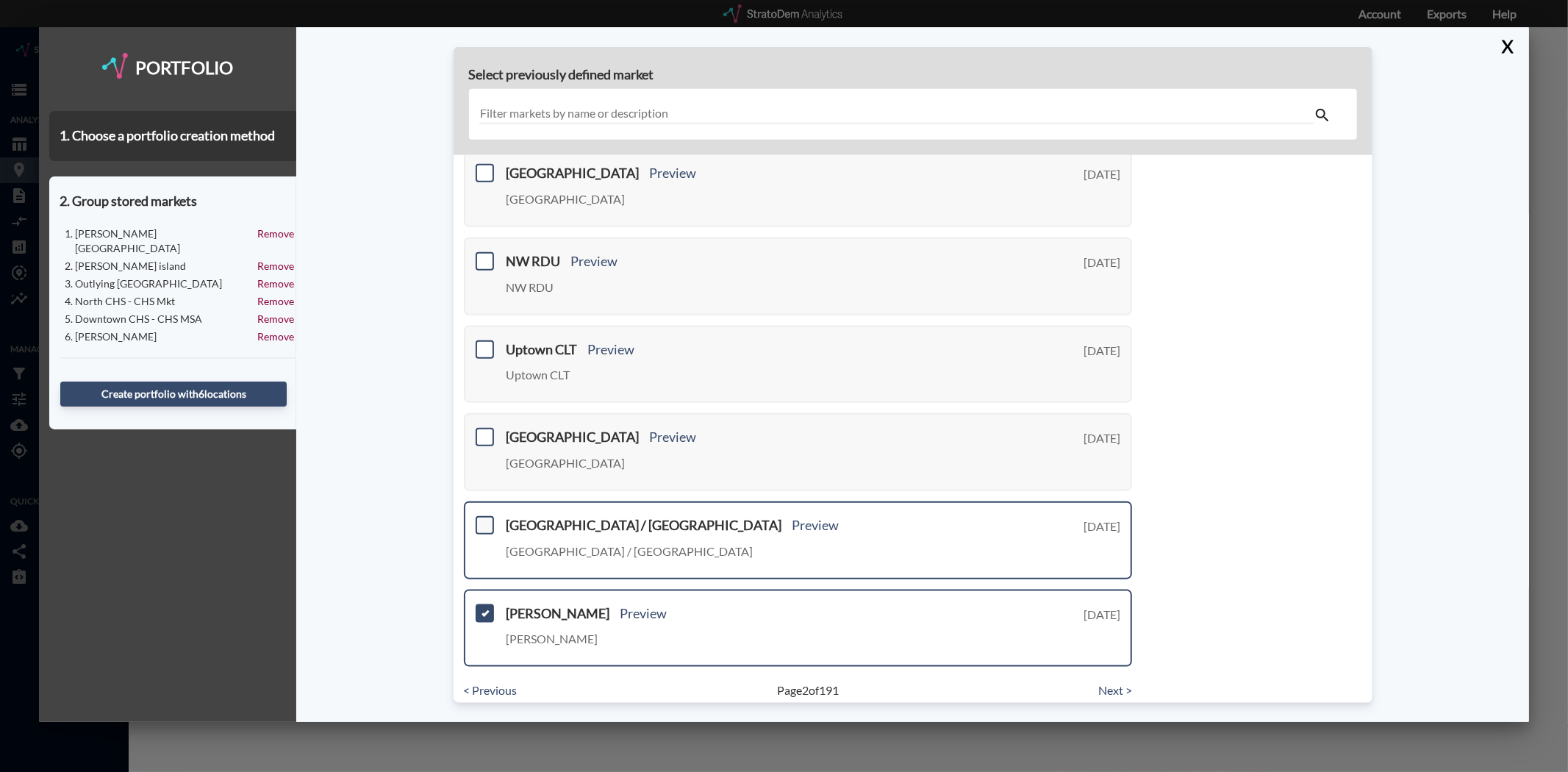
click at [482, 516] on span at bounding box center [484, 525] width 18 height 18
click at [483, 519] on input "checkbox" at bounding box center [483, 519] width 0 height 0
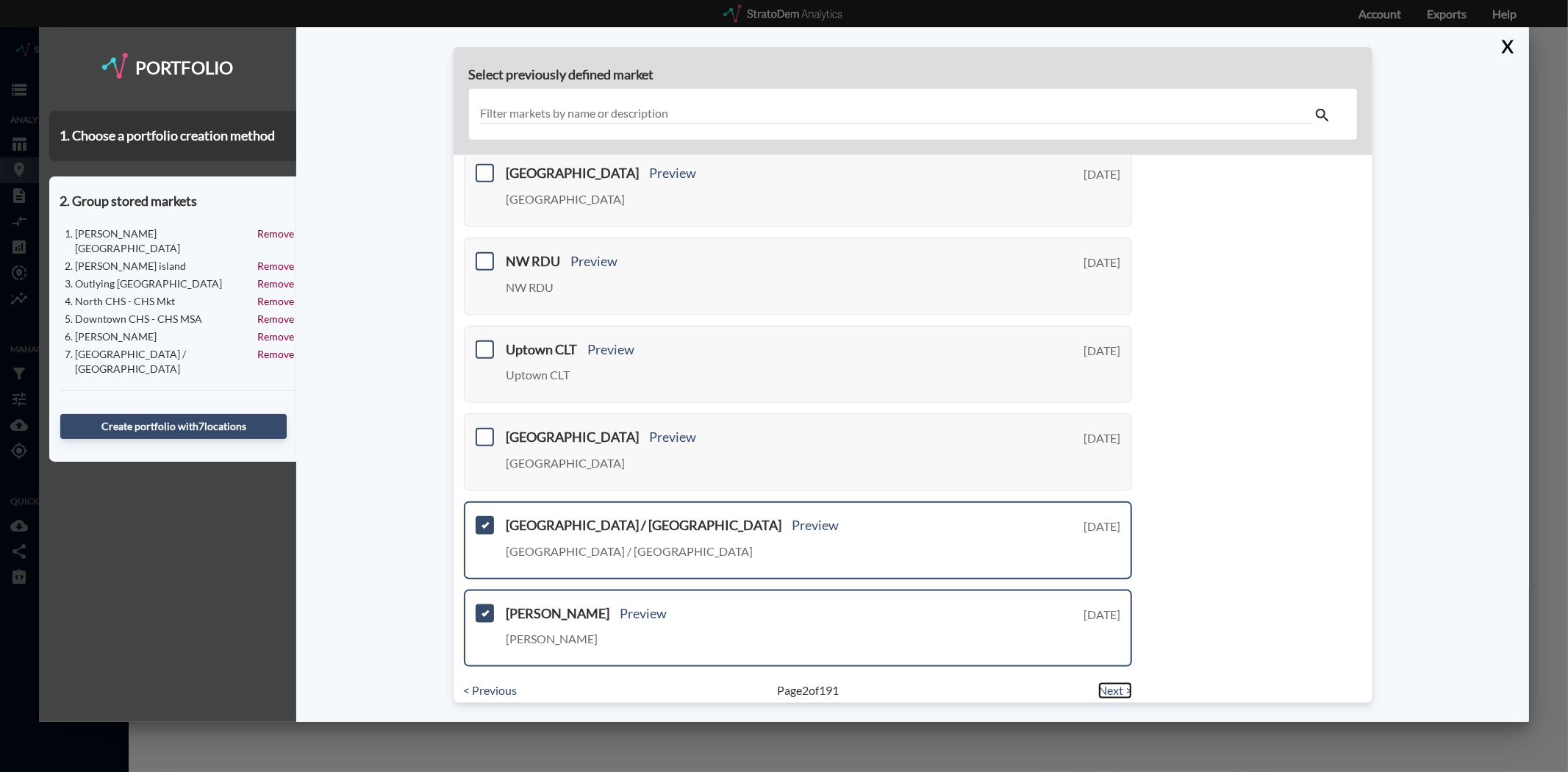
click at [1101, 683] on link "Next >" at bounding box center [1115, 691] width 34 height 17
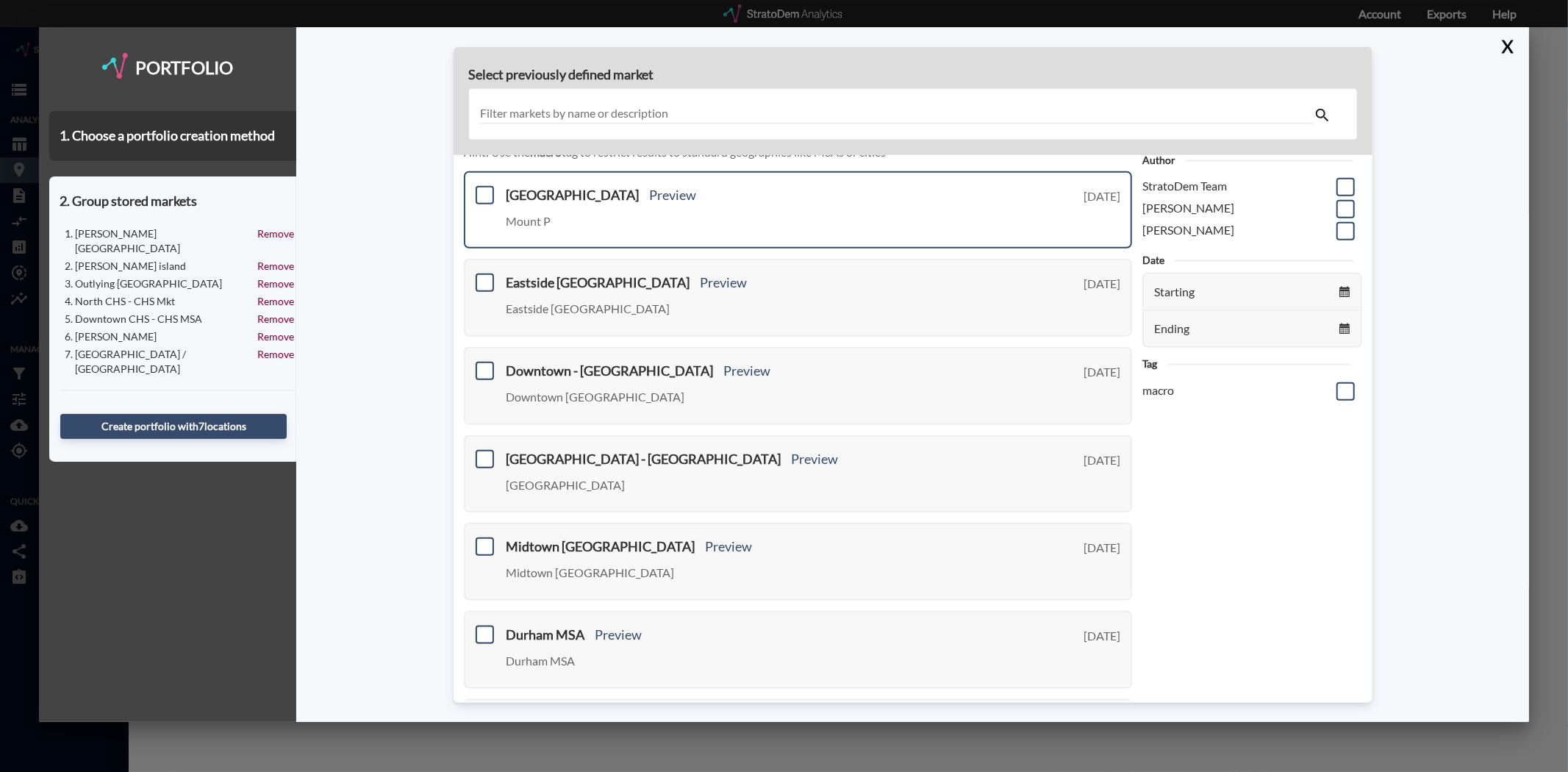
scroll to position [0, 0]
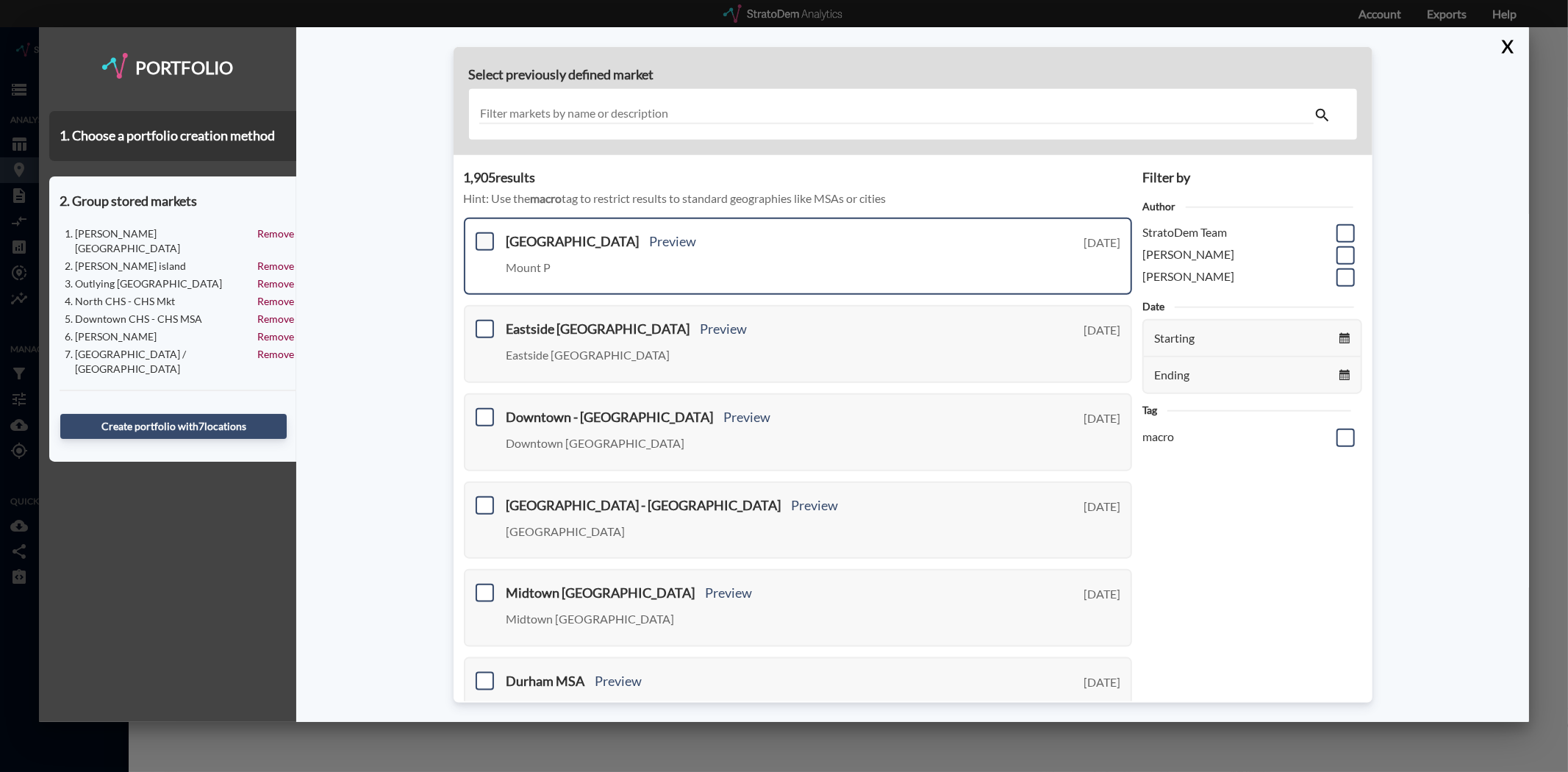
click at [482, 239] on span at bounding box center [484, 241] width 18 height 18
click at [483, 235] on input "checkbox" at bounding box center [483, 235] width 0 height 0
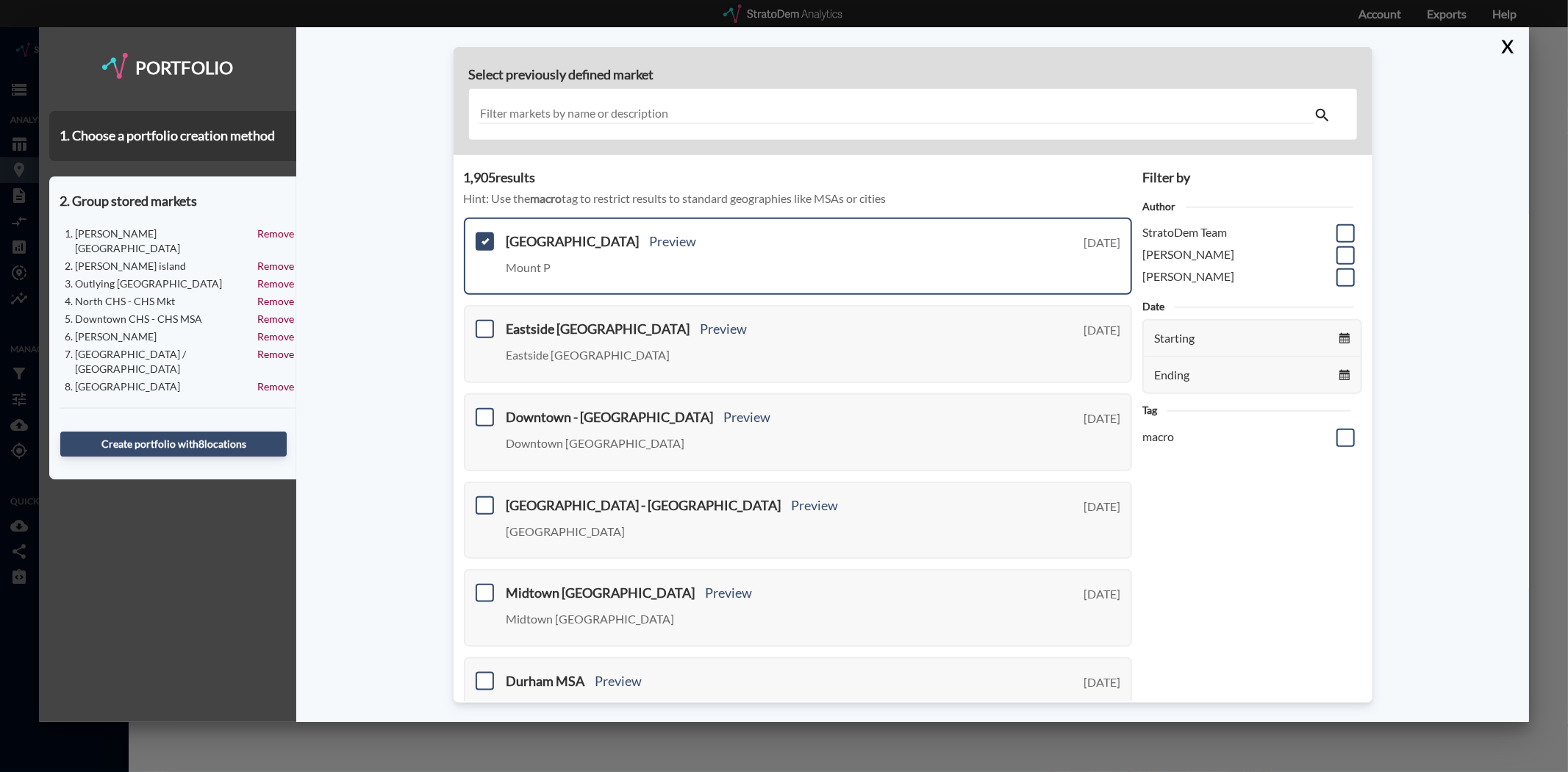
click at [681, 106] on input "text" at bounding box center [896, 114] width 834 height 20
click at [1508, 42] on button "X" at bounding box center [1504, 46] width 26 height 38
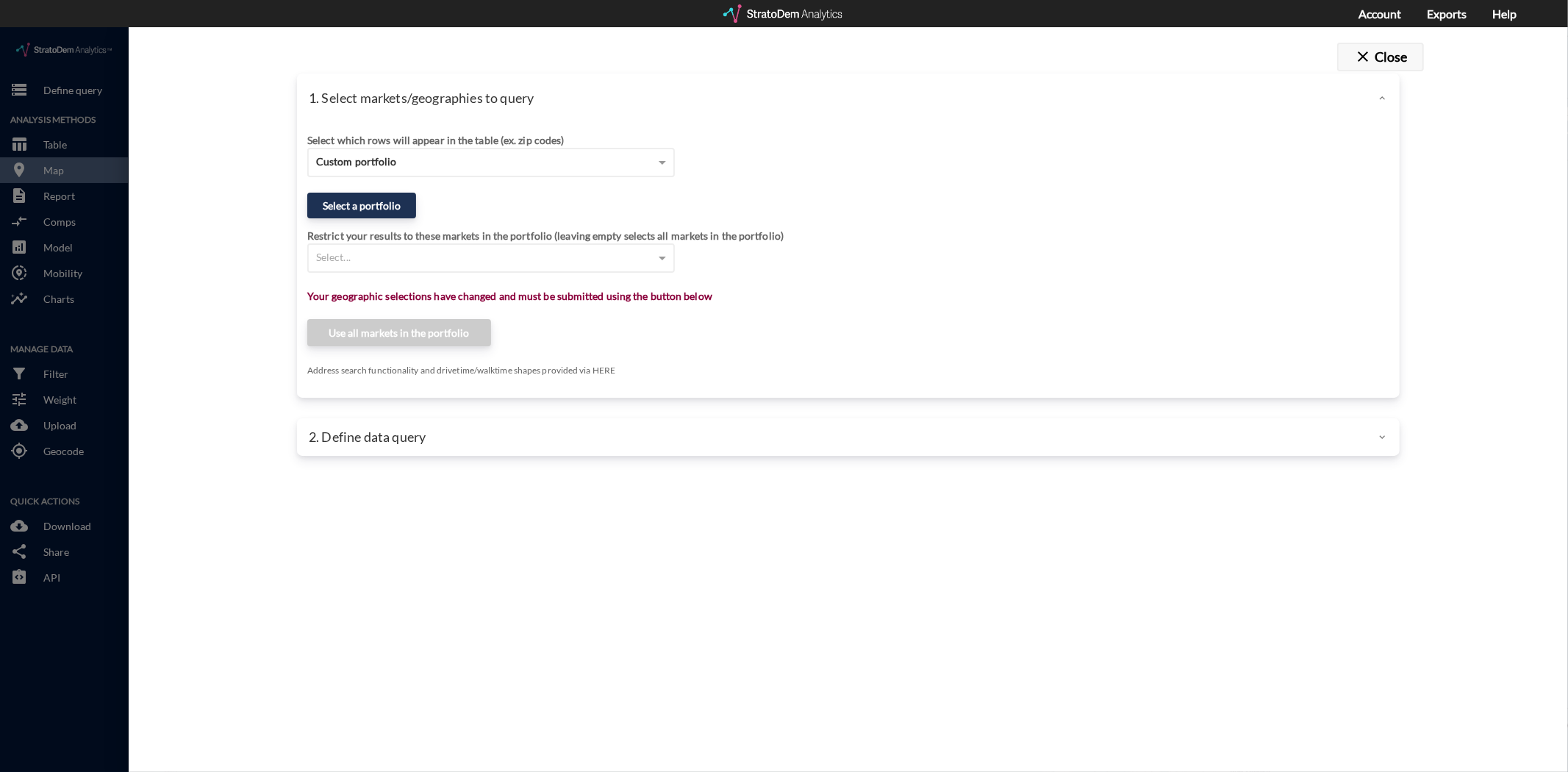
click button "close Close"
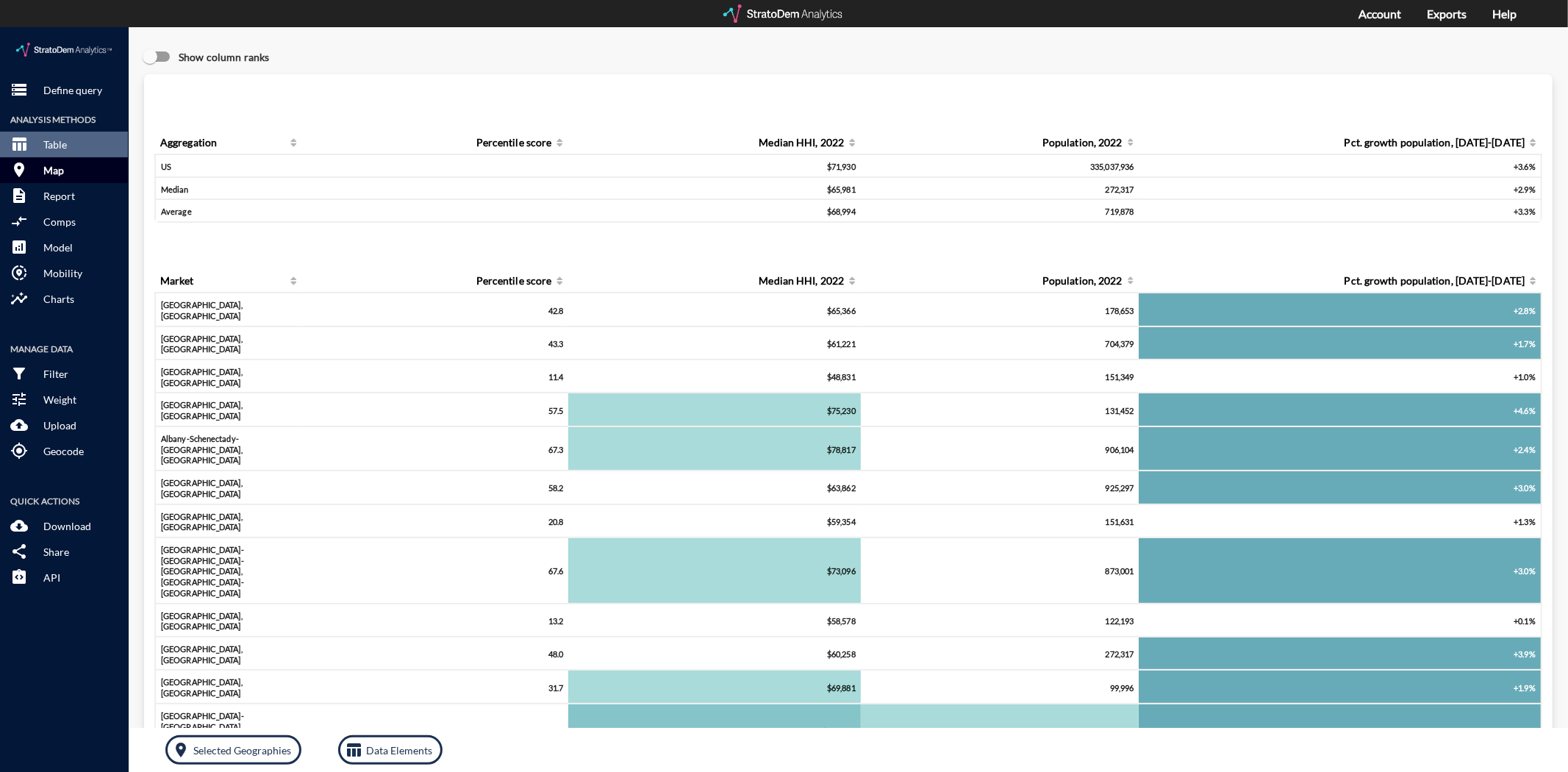
click p "Map"
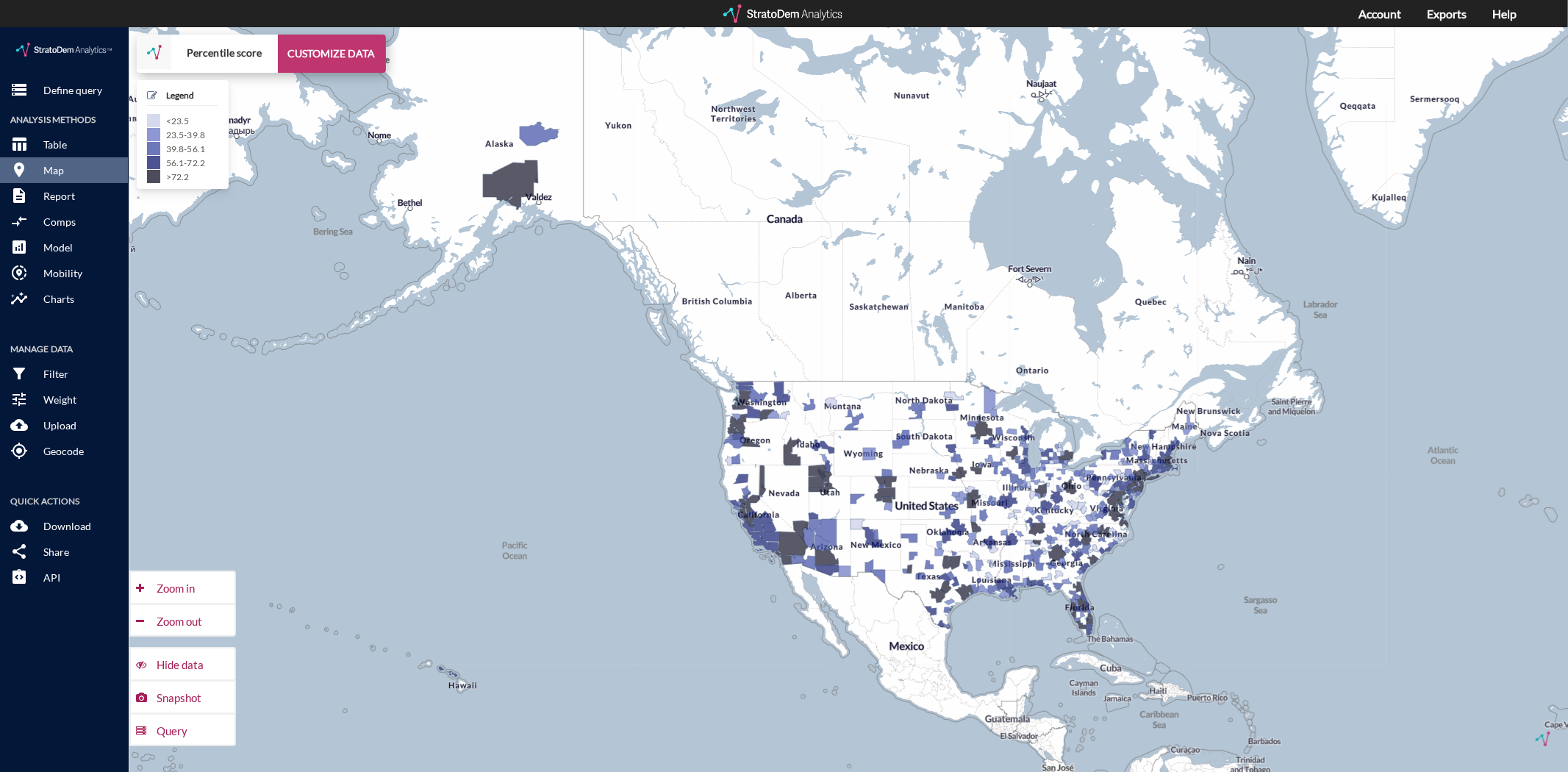
click button "CUSTOMIZE DATA"
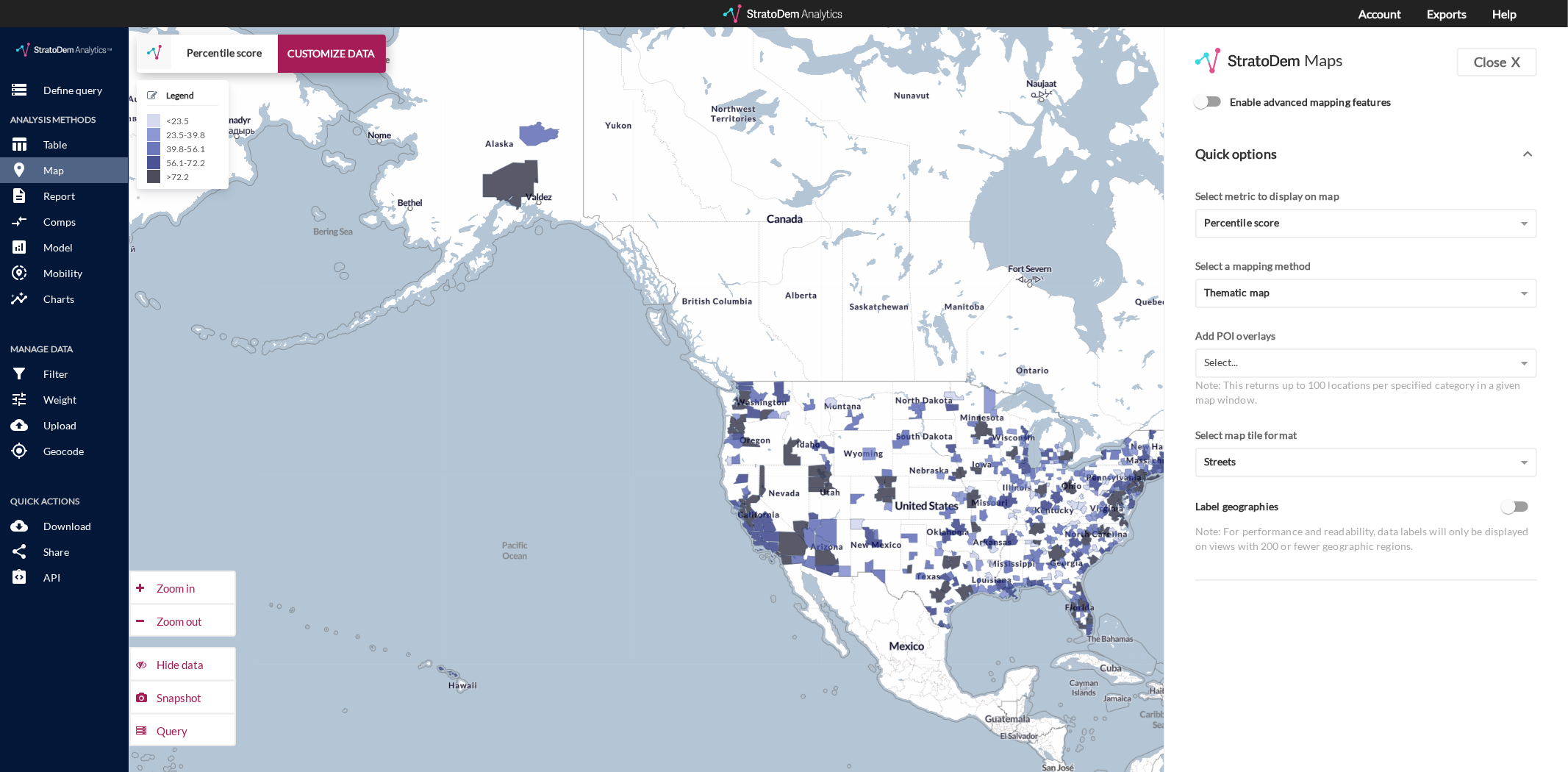
click input "Enable advanced mapping features"
checkbox input "true"
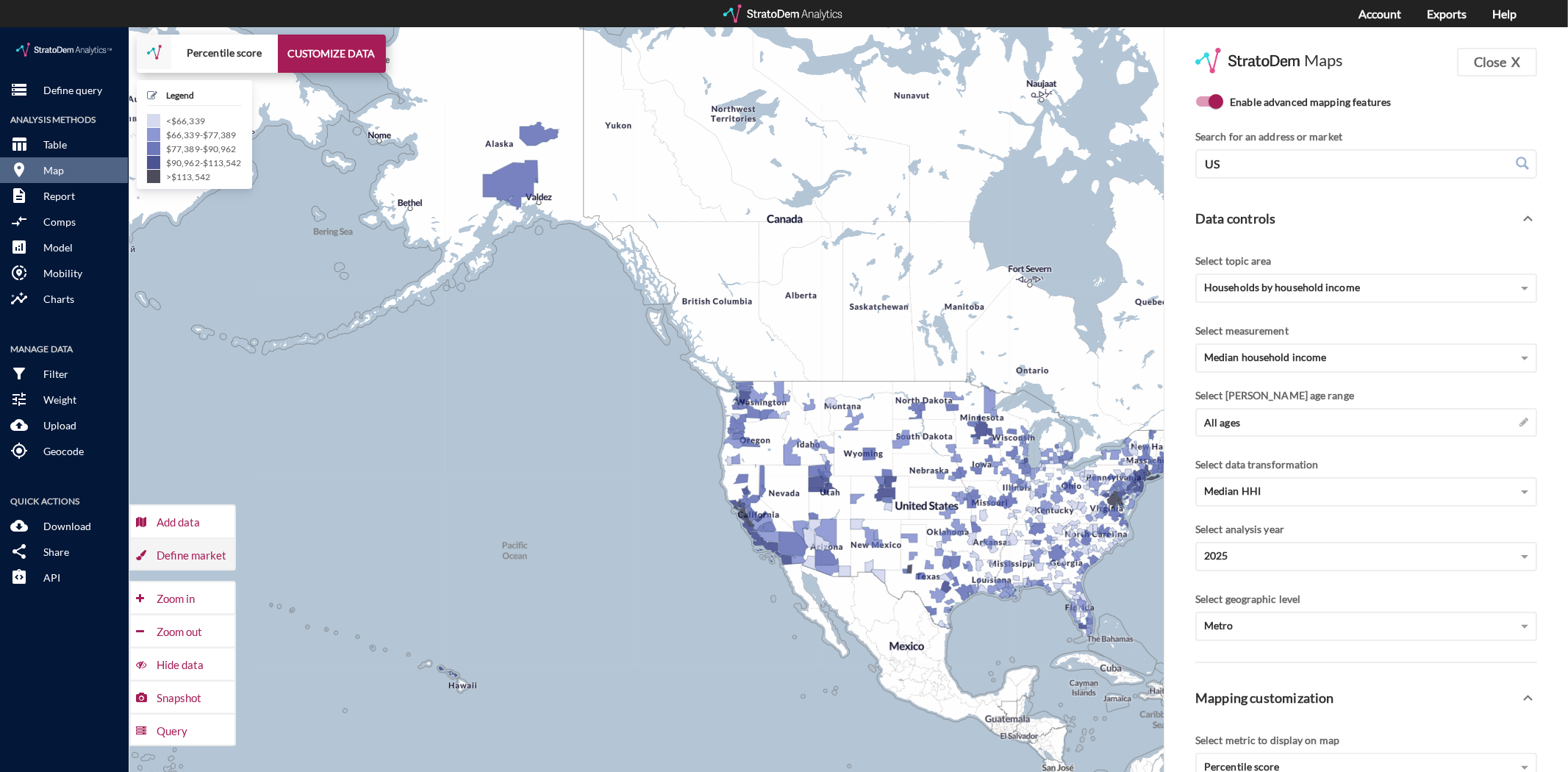
click div "Define market"
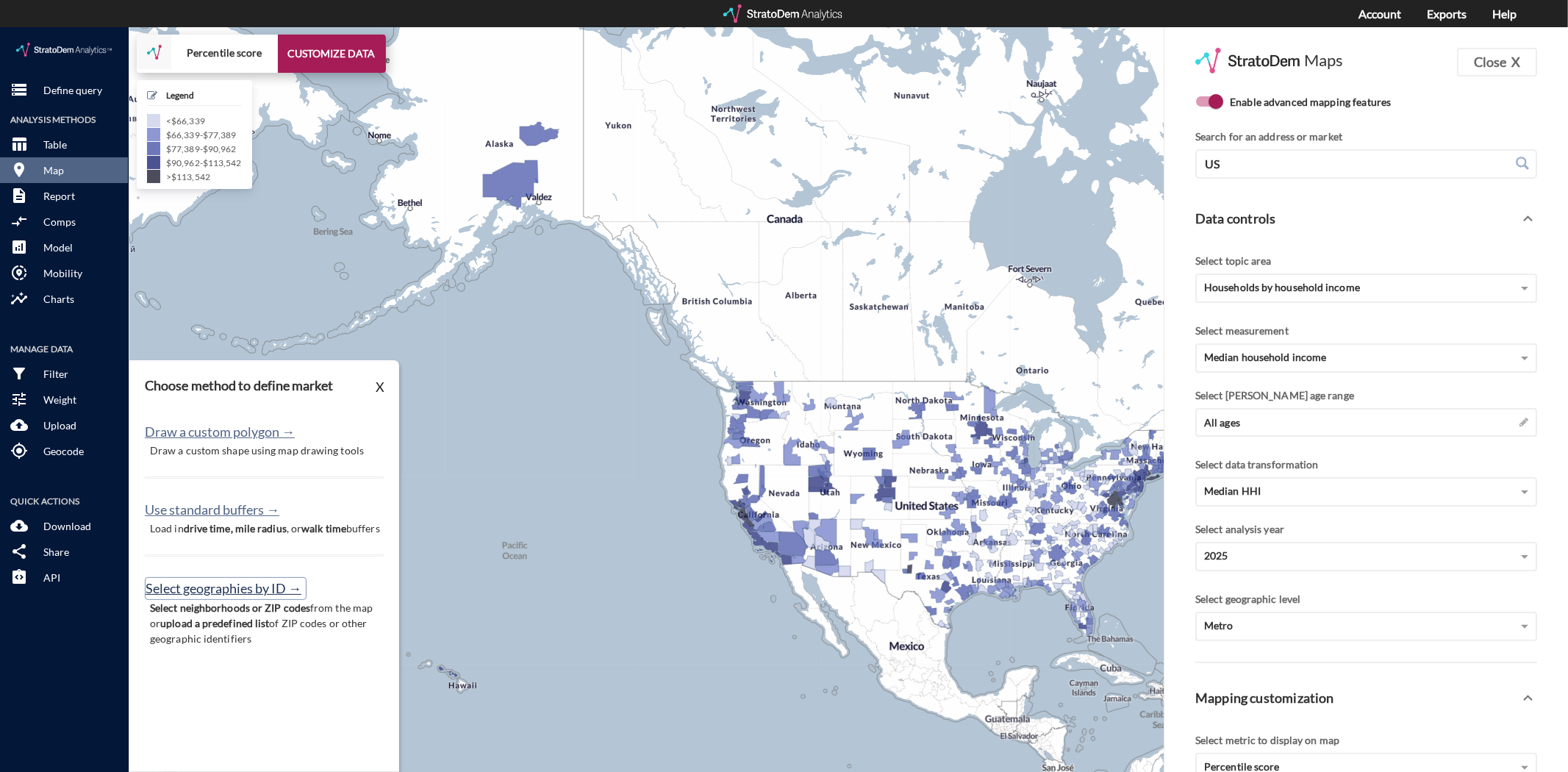
click button "Select geographies by ID →"
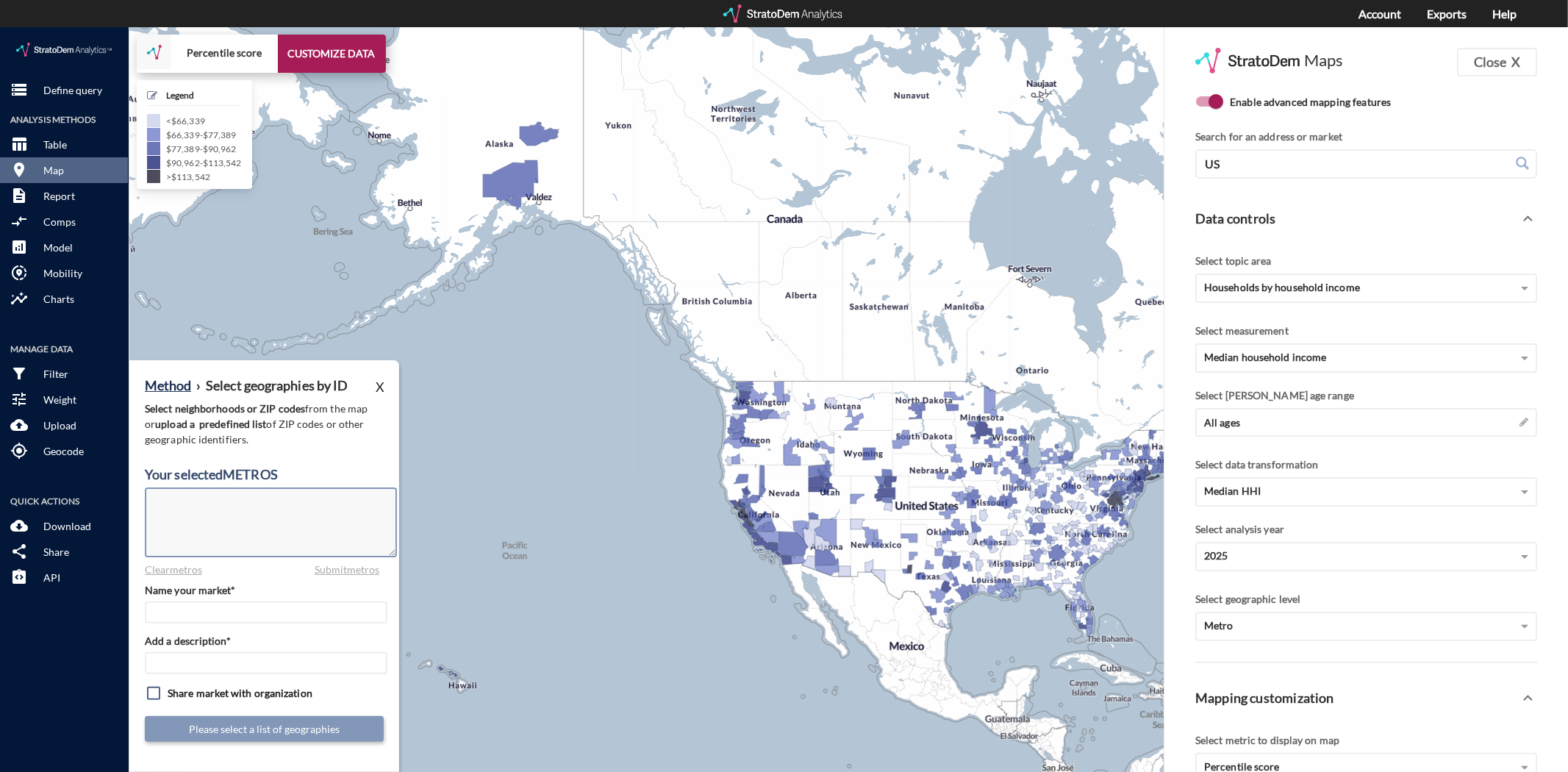
click textarea
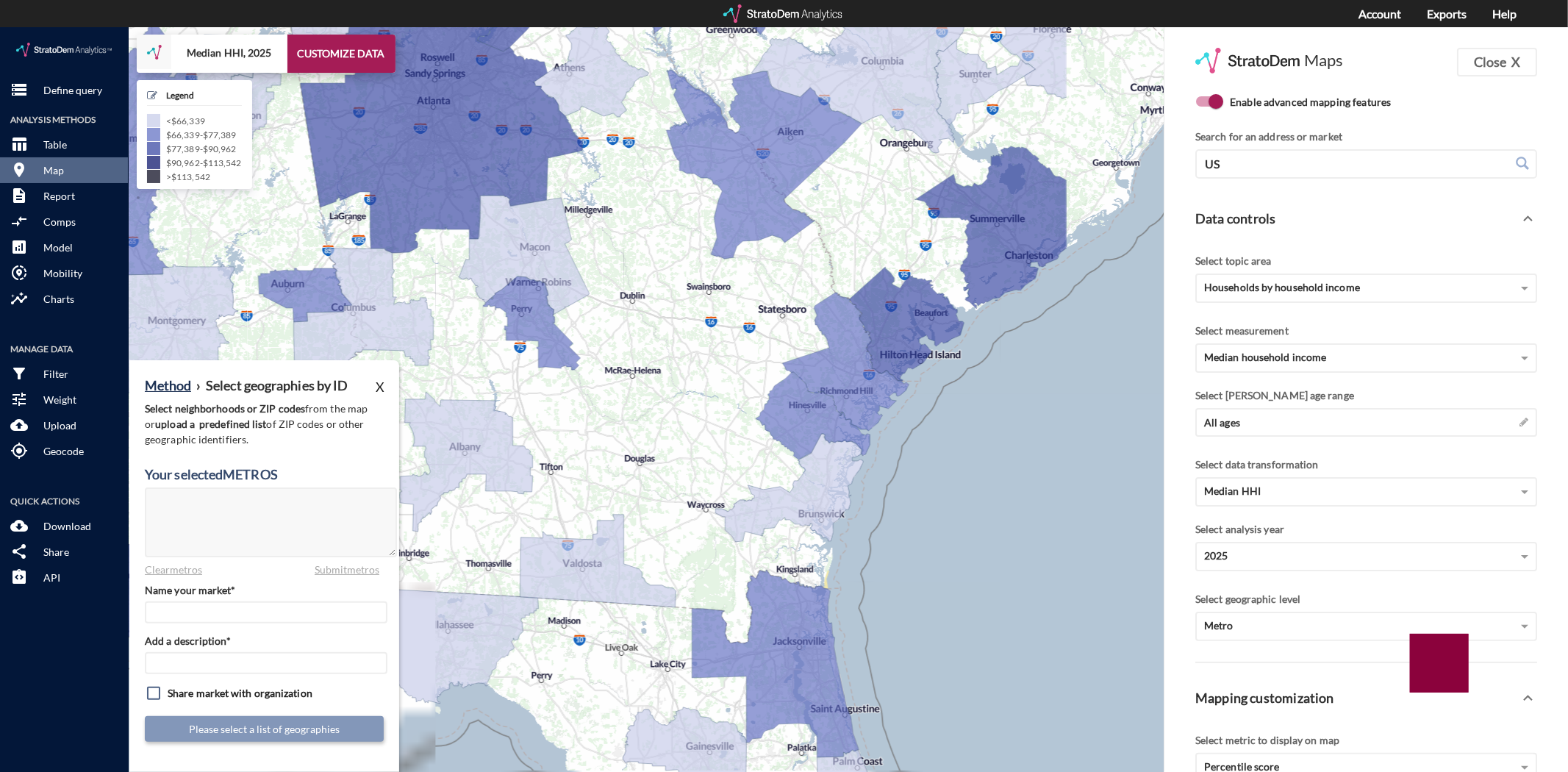
drag, startPoint x: 1059, startPoint y: 570, endPoint x: 451, endPoint y: 493, distance: 612.9
click div "+ − Median HHI, 2025 CUSTOMIZE DATA Legend < $66,339 $66,339 - $77,389 $77,389 …"
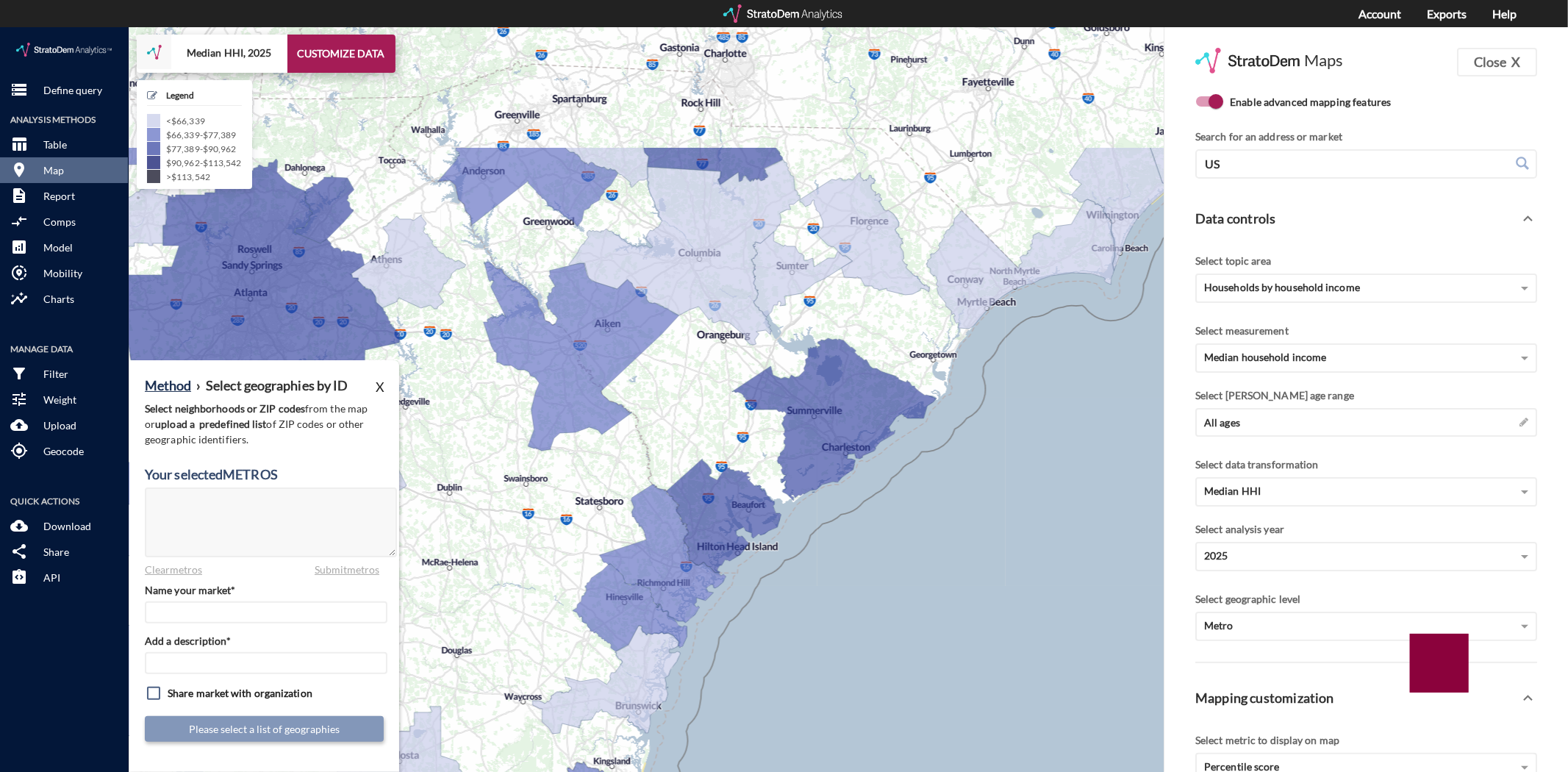
drag, startPoint x: 892, startPoint y: 417, endPoint x: 784, endPoint y: 472, distance: 121.2
click div "+ − Median HHI, 2025 CUSTOMIZE DATA Legend < $66,339 $66,339 - $77,389 $77,389 …"
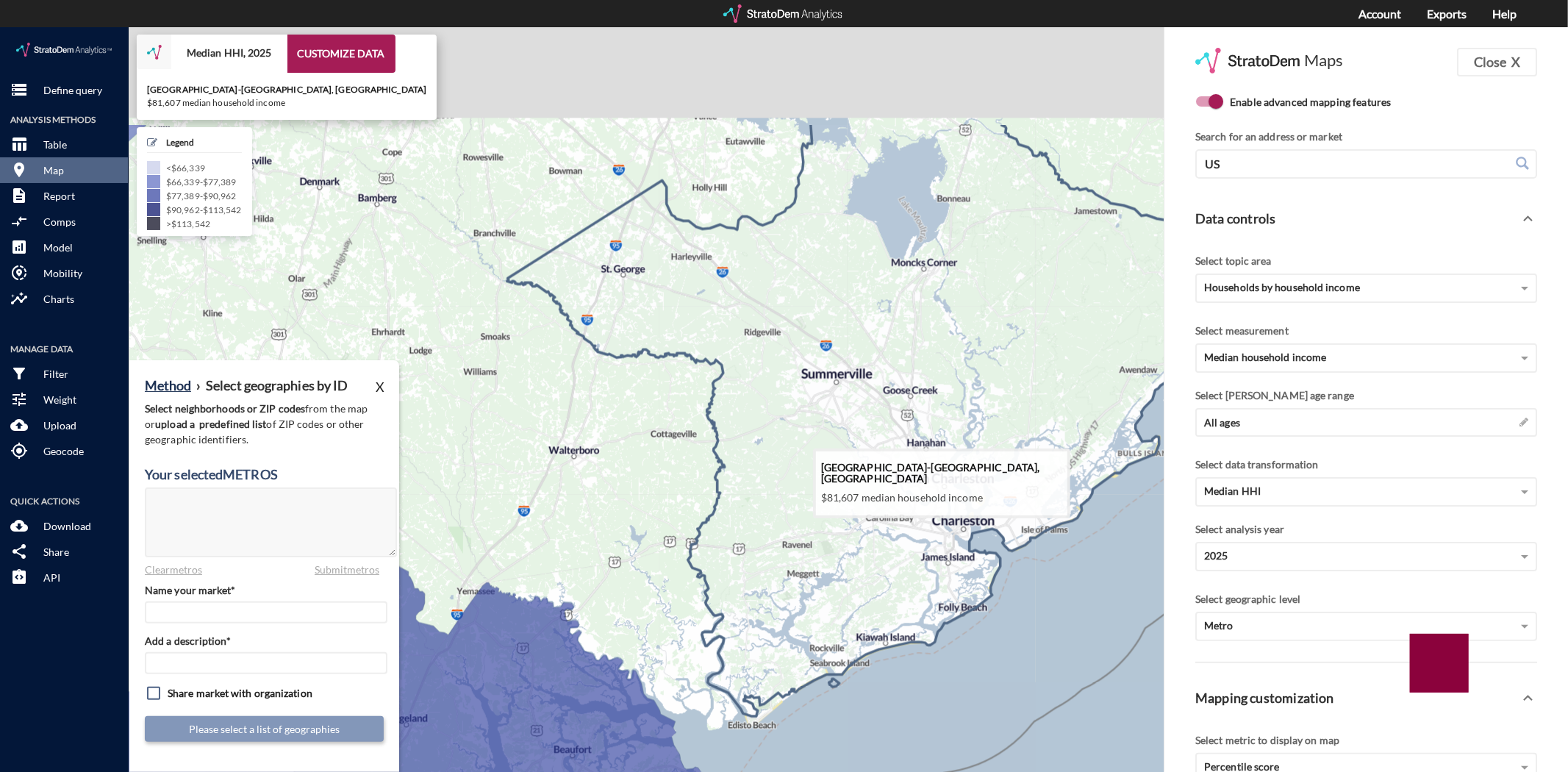
drag, startPoint x: 908, startPoint y: 372, endPoint x: 794, endPoint y: 564, distance: 223.3
click icon
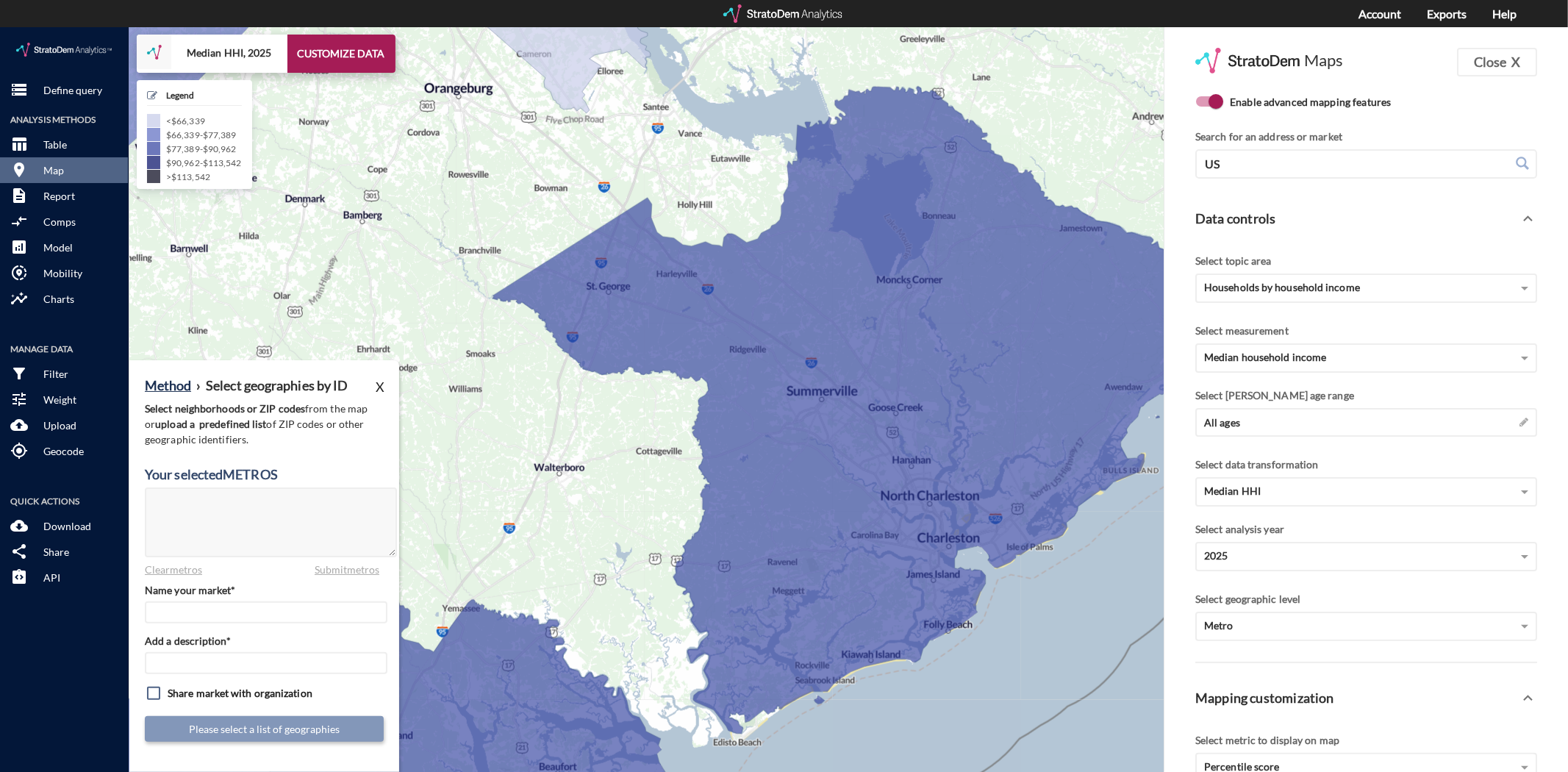
click h4 "Your selected METROS"
click div "Metro"
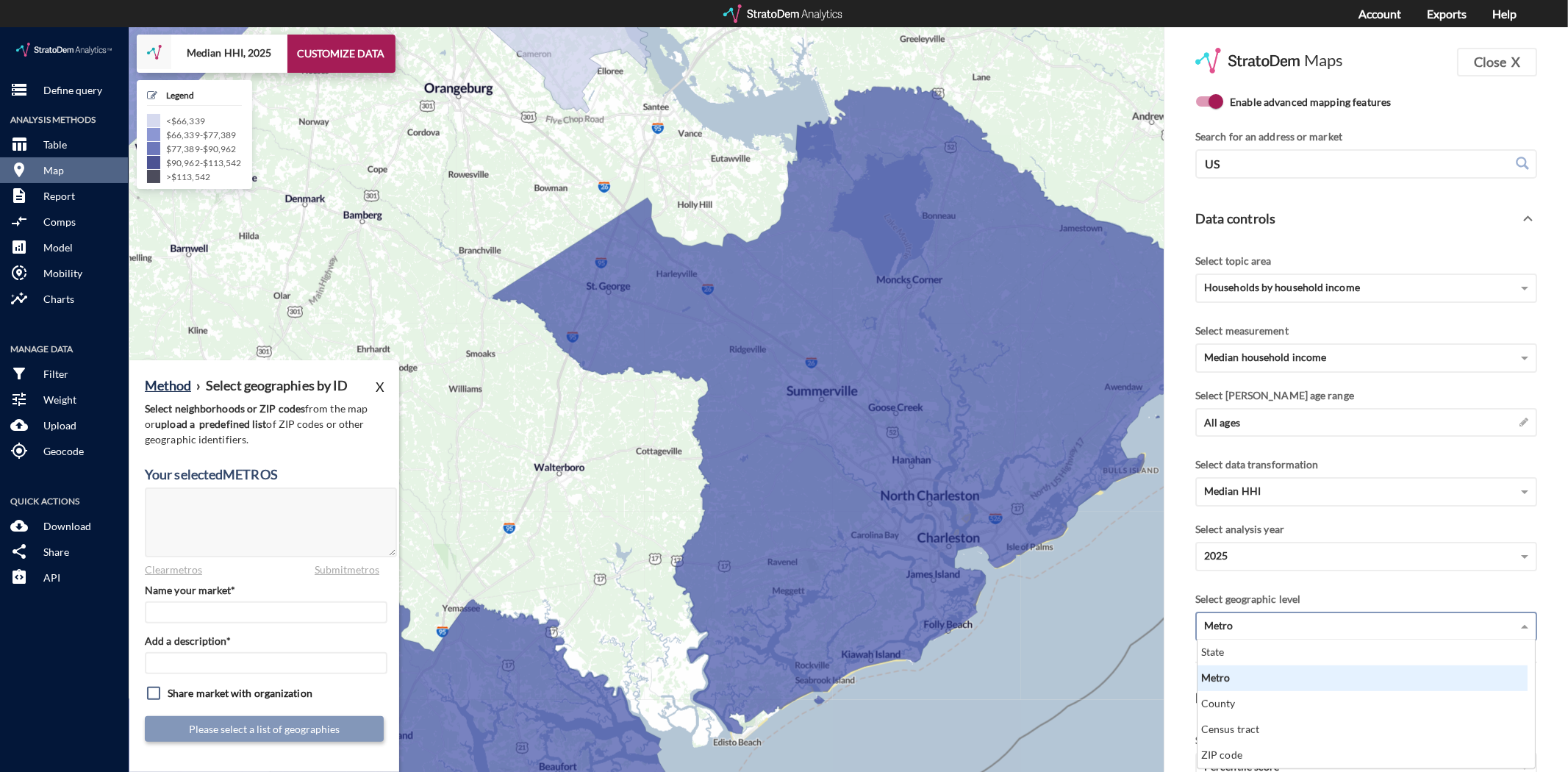
scroll to position [115, 322]
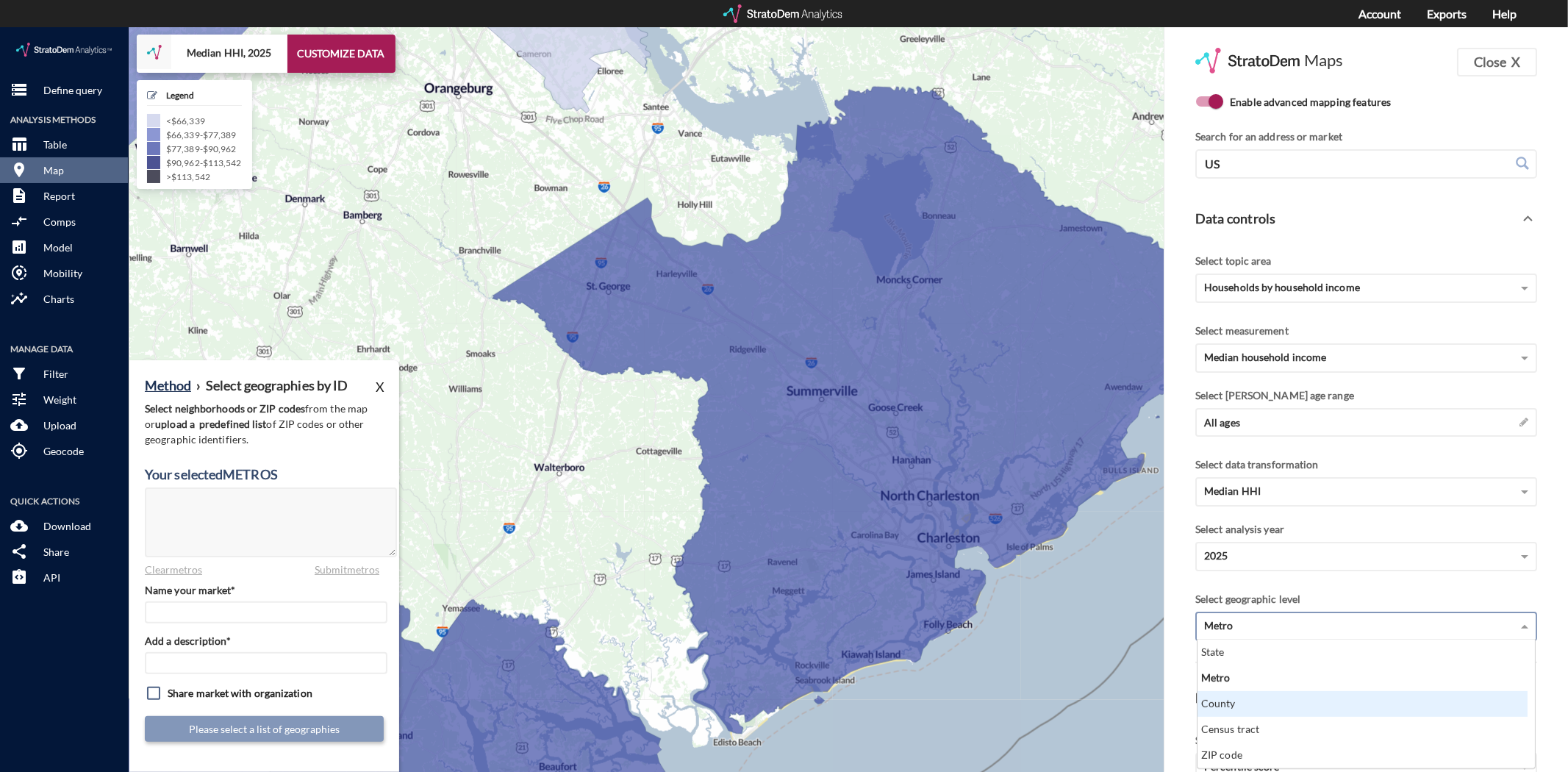
click div "County"
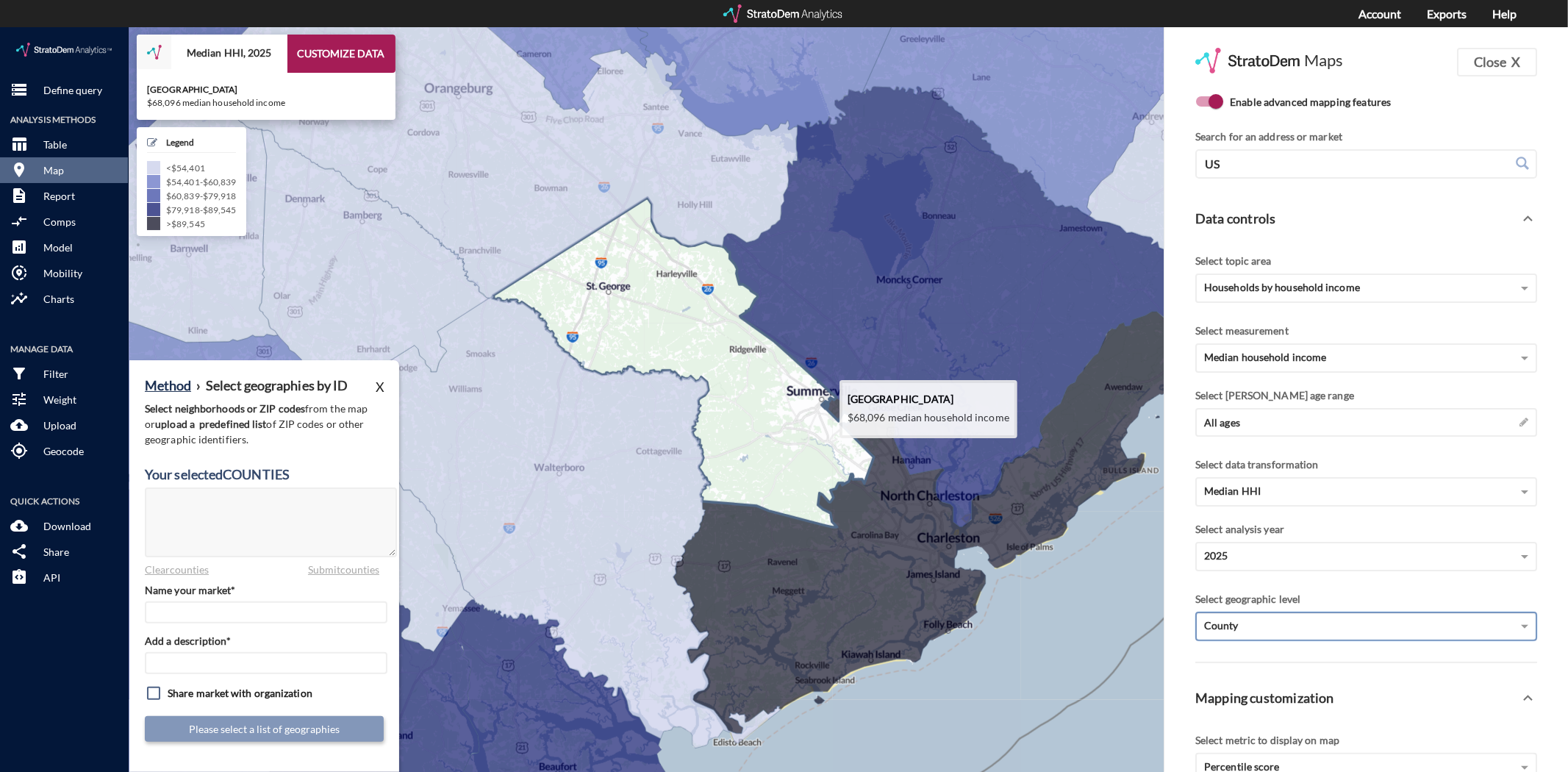
click icon
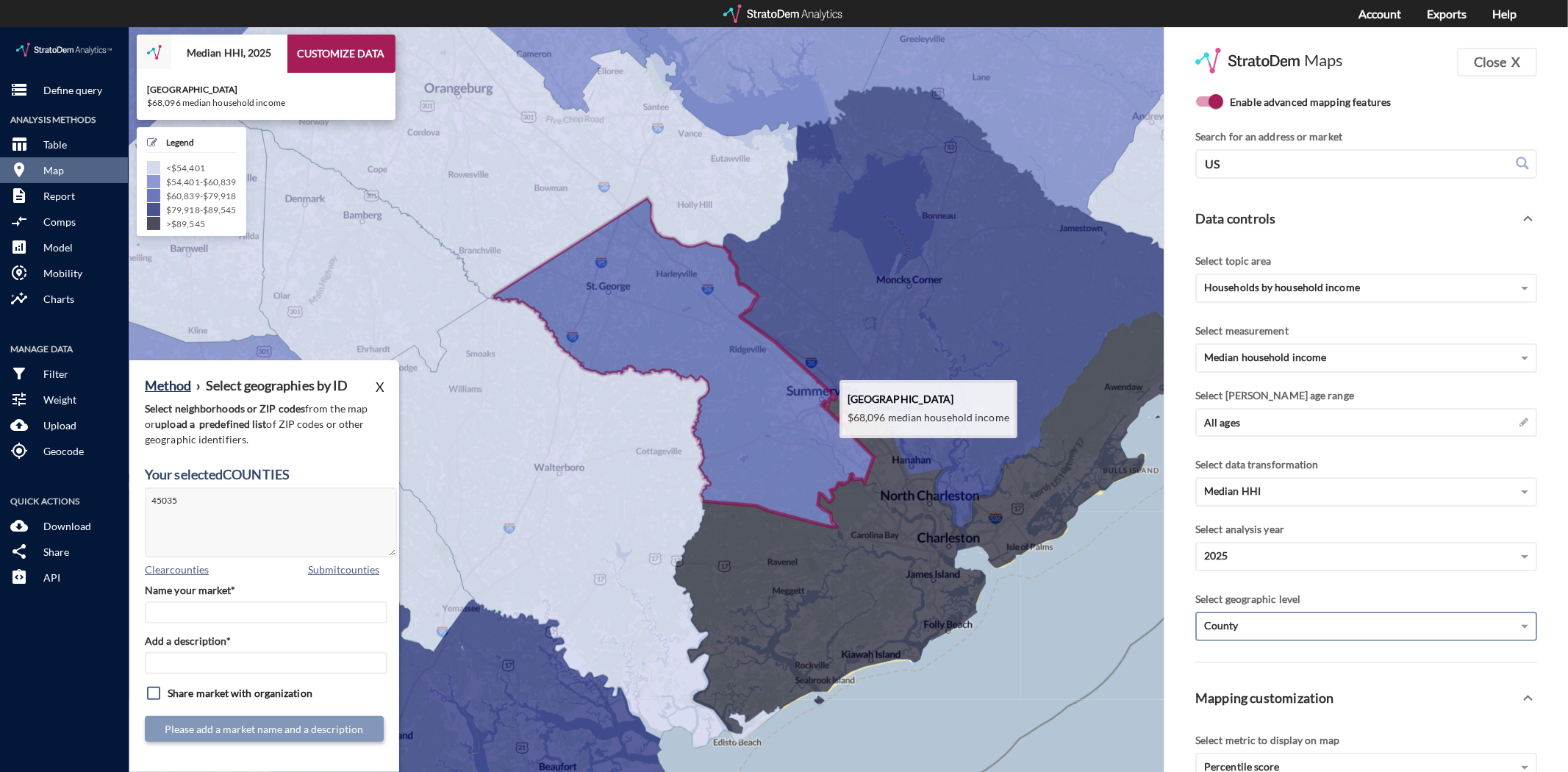
type textarea "45035"
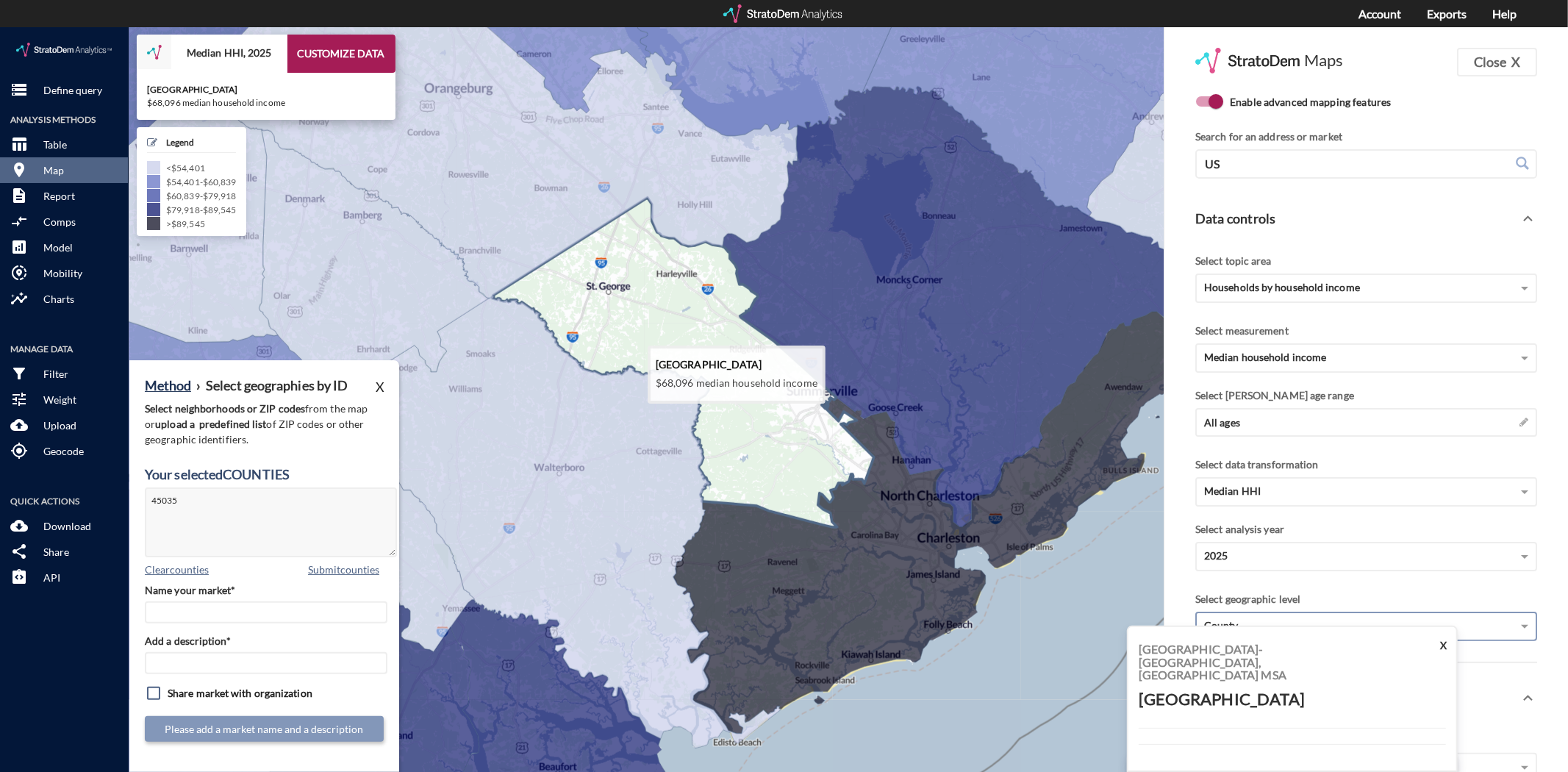
click icon
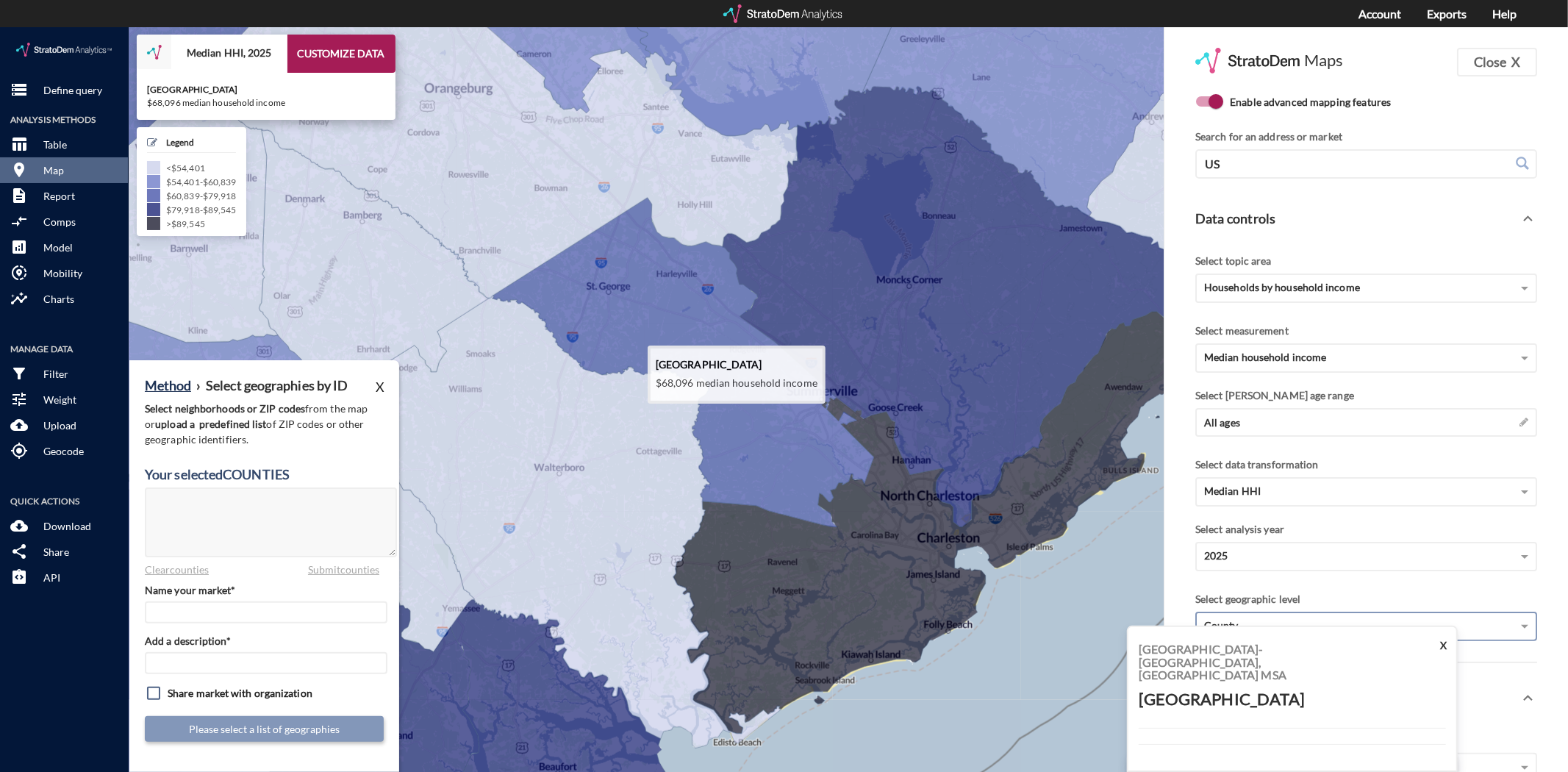
click icon
type textarea "45035"
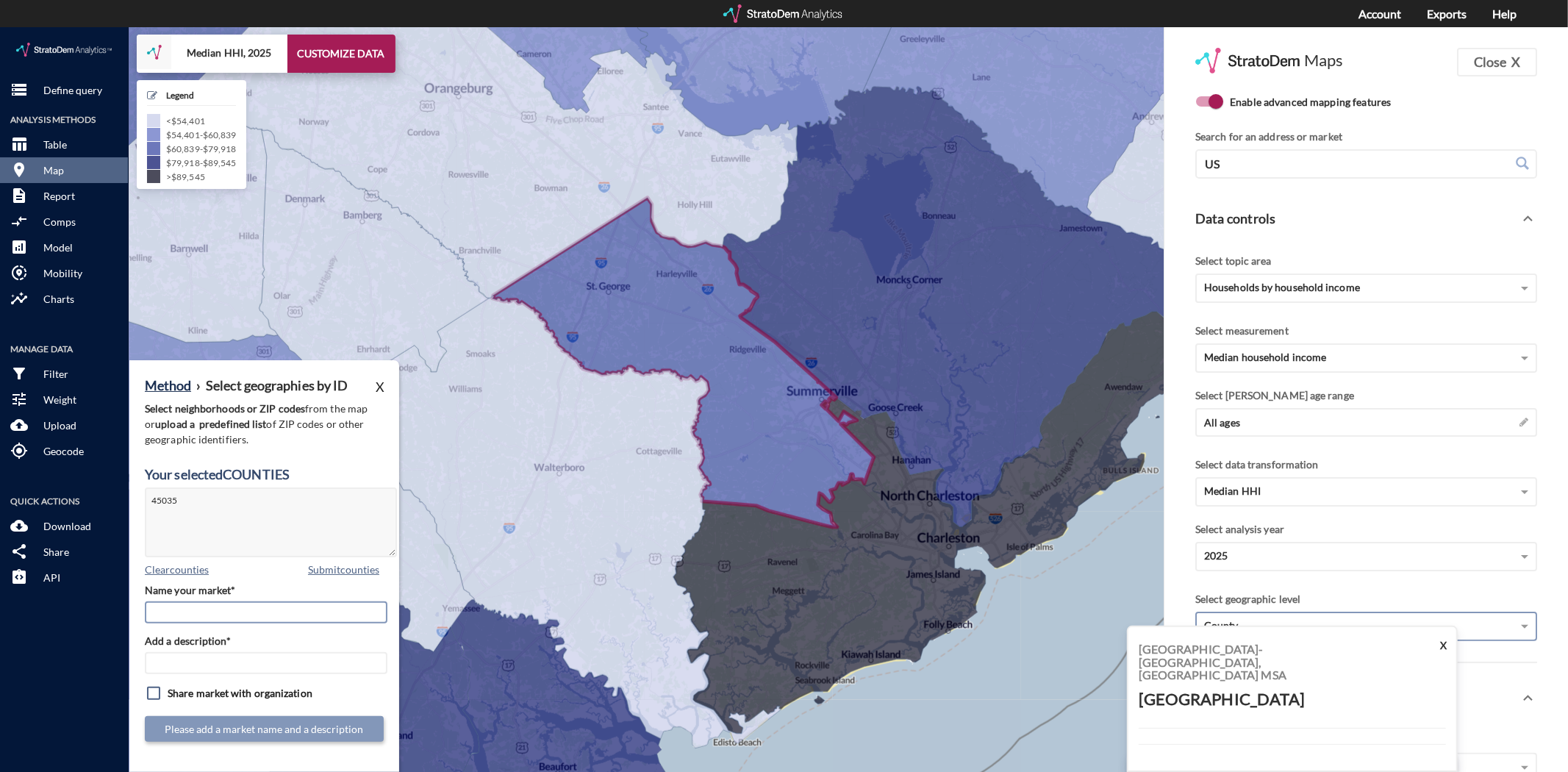
click input "Name your market*"
type input "Dorchester County"
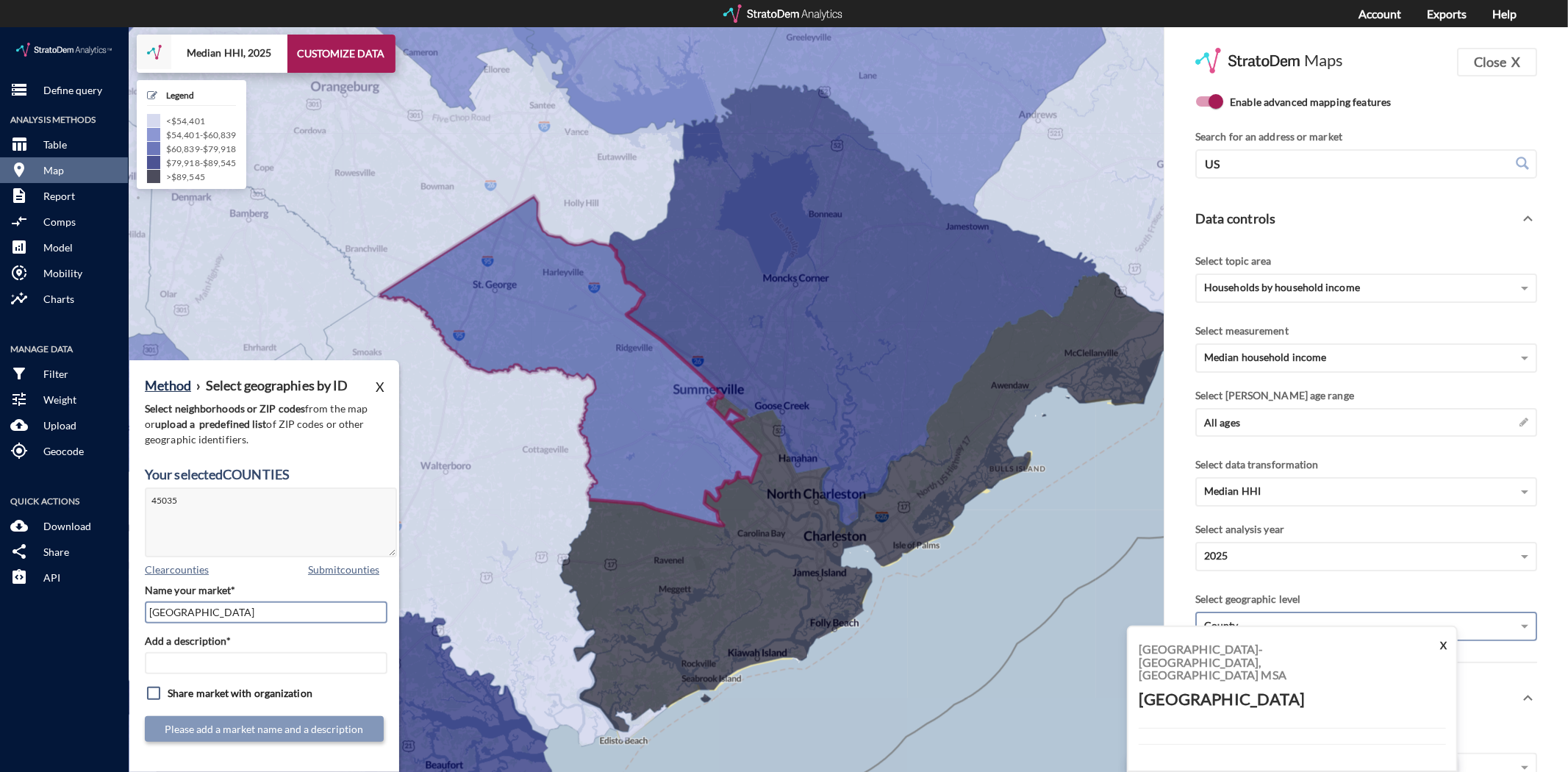
drag, startPoint x: 253, startPoint y: 584, endPoint x: 128, endPoint y: 581, distance: 125.0
click div "+ − Median HHI, 2025 CUSTOMIZE DATA Legend < $54,401 $54,401 - $60,839 $60,839 …"
click input "Add a description*"
paste input "Dorchester County"
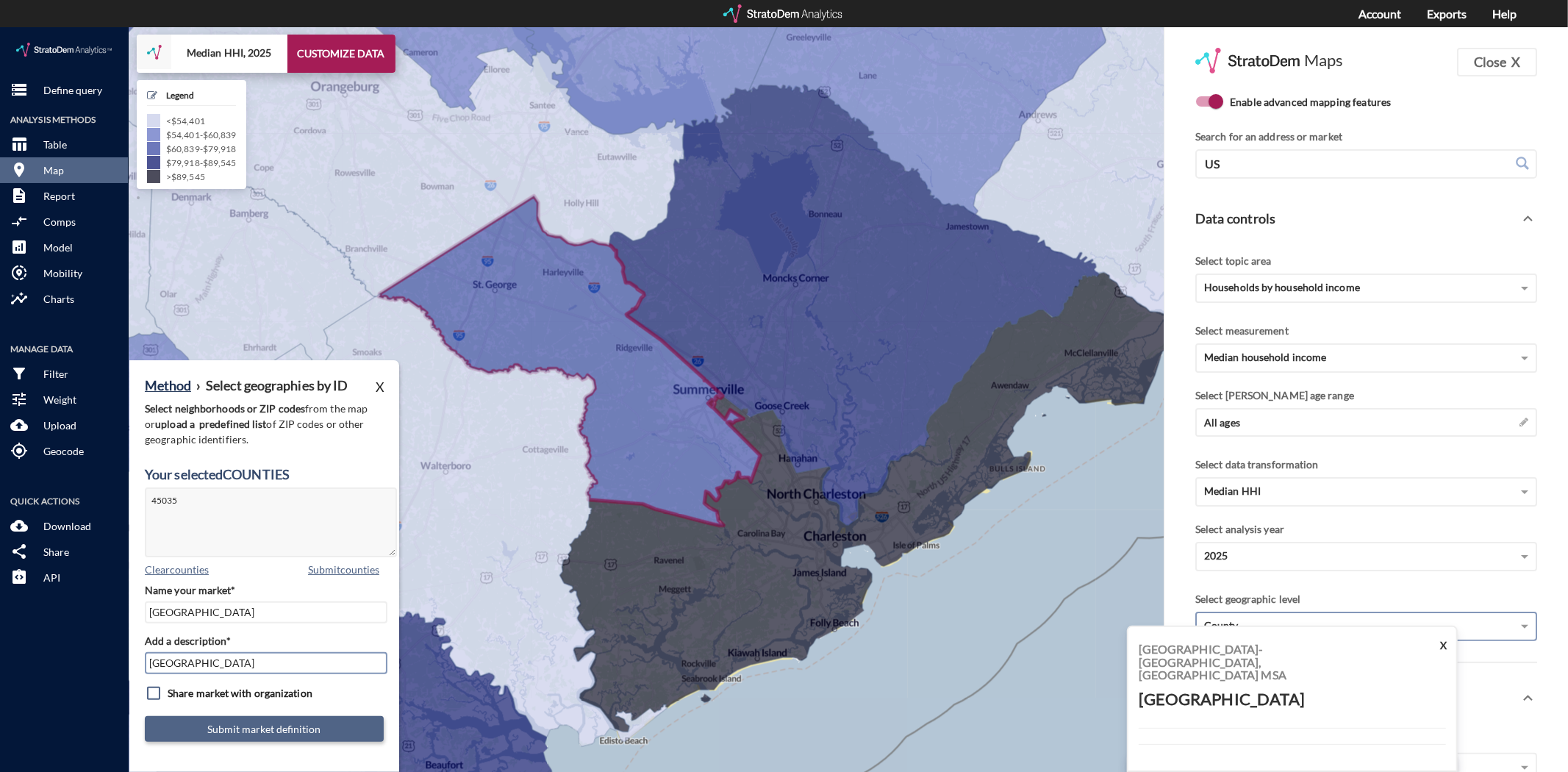
type input "Dorchester County"
click button "Submit market definition"
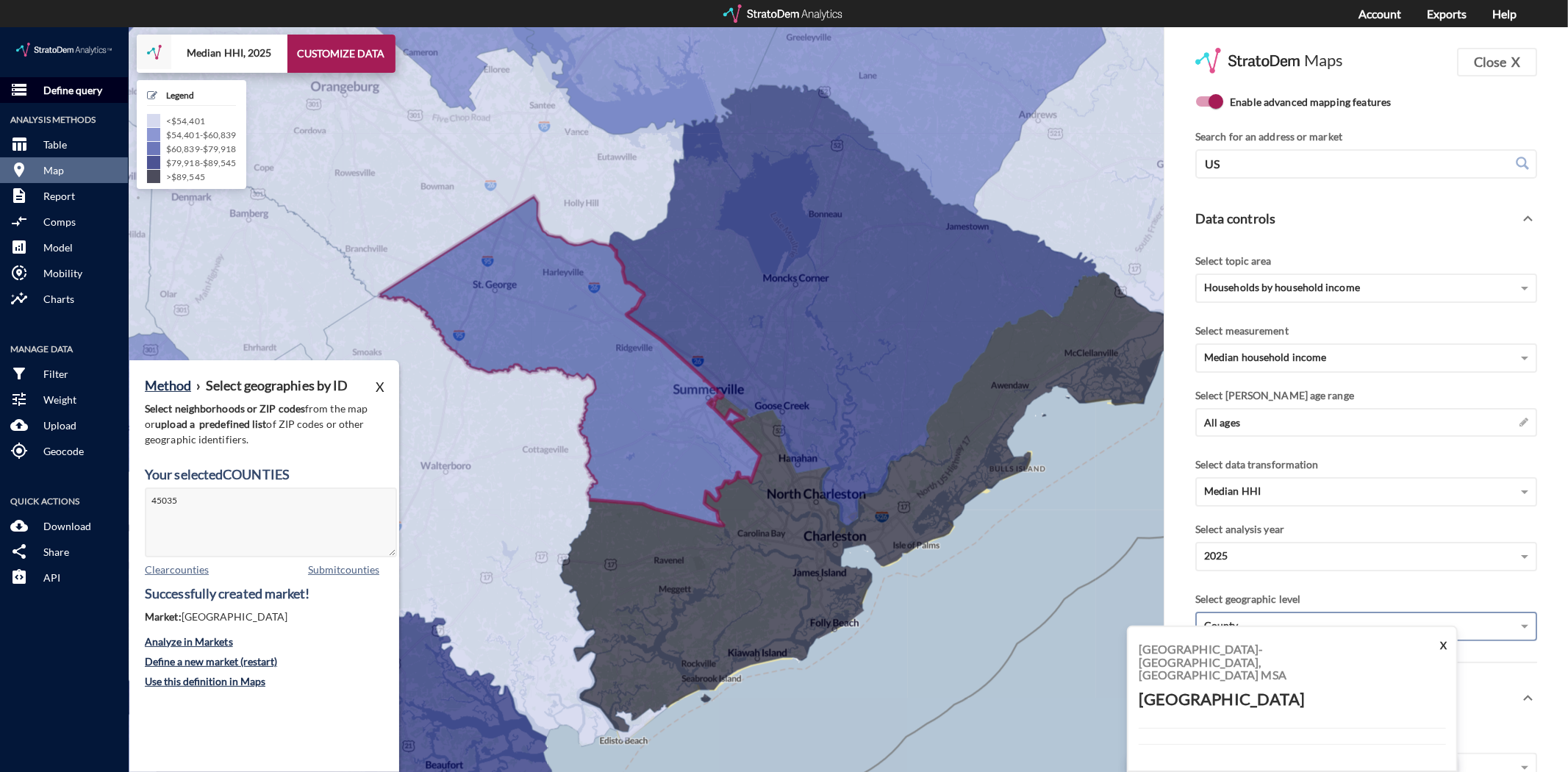
click p "Define query"
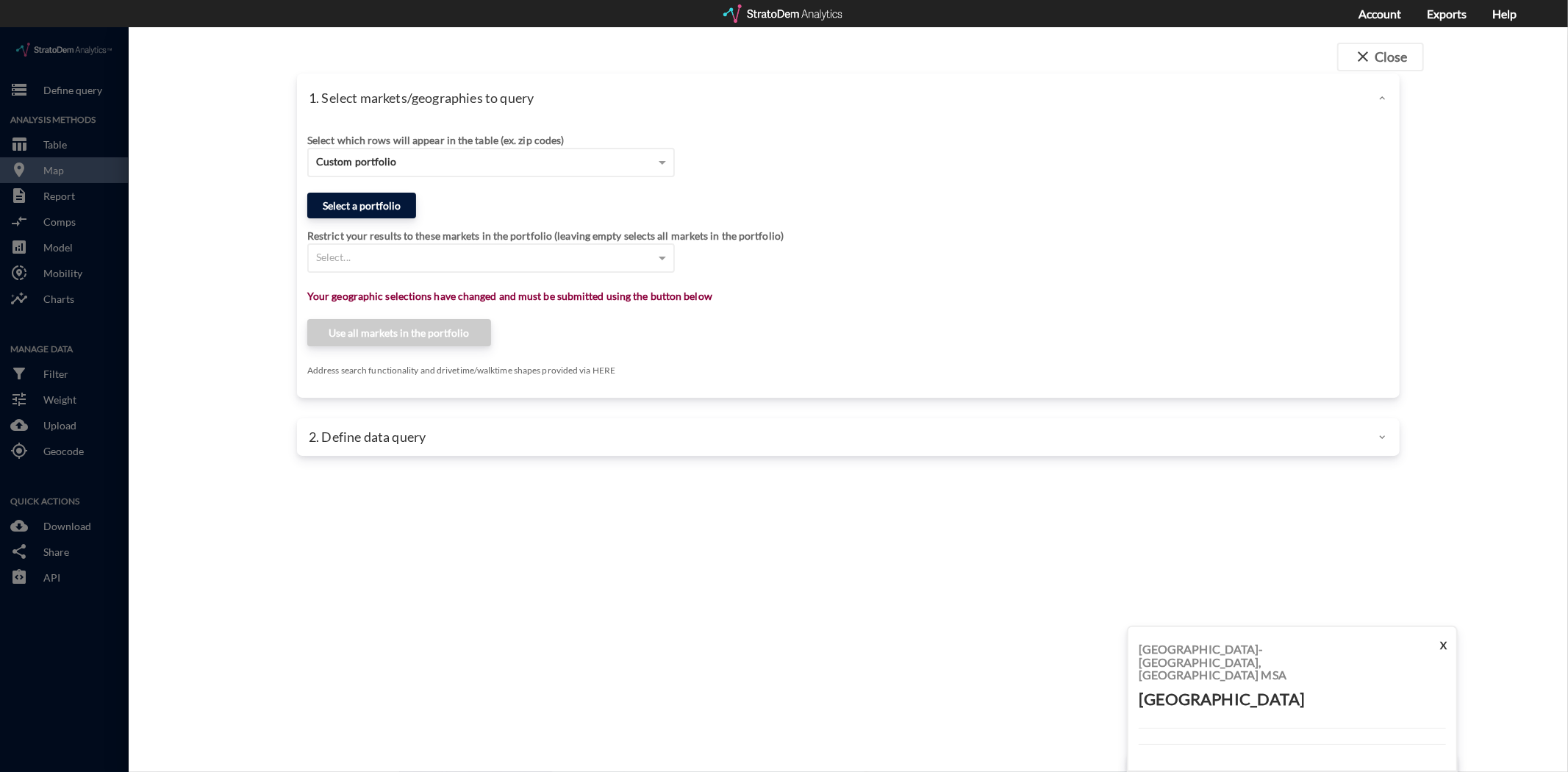
click button "Select a portfolio"
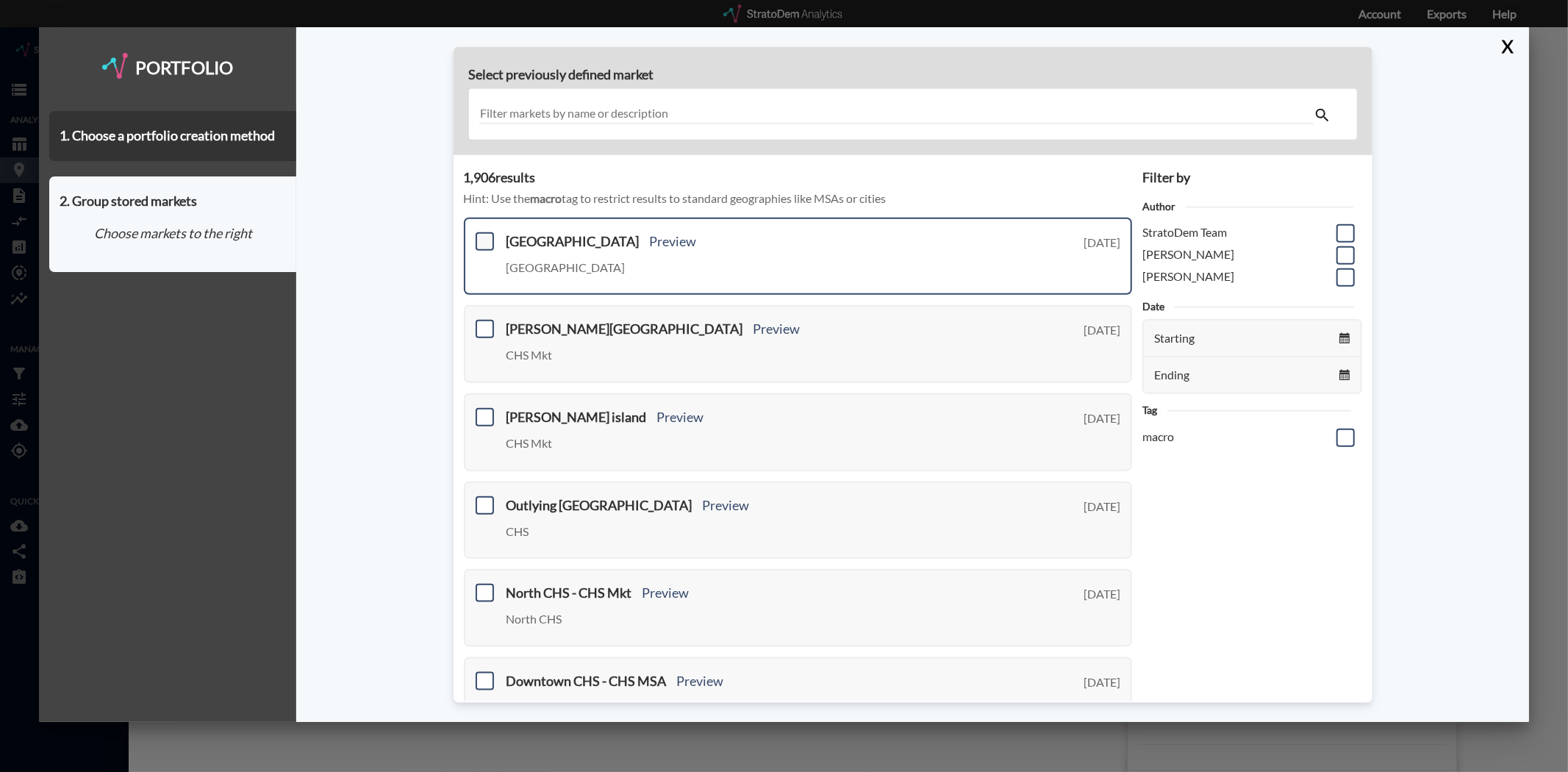
click at [486, 240] on span at bounding box center [484, 241] width 18 height 18
click at [483, 235] on input "checkbox" at bounding box center [483, 235] width 0 height 0
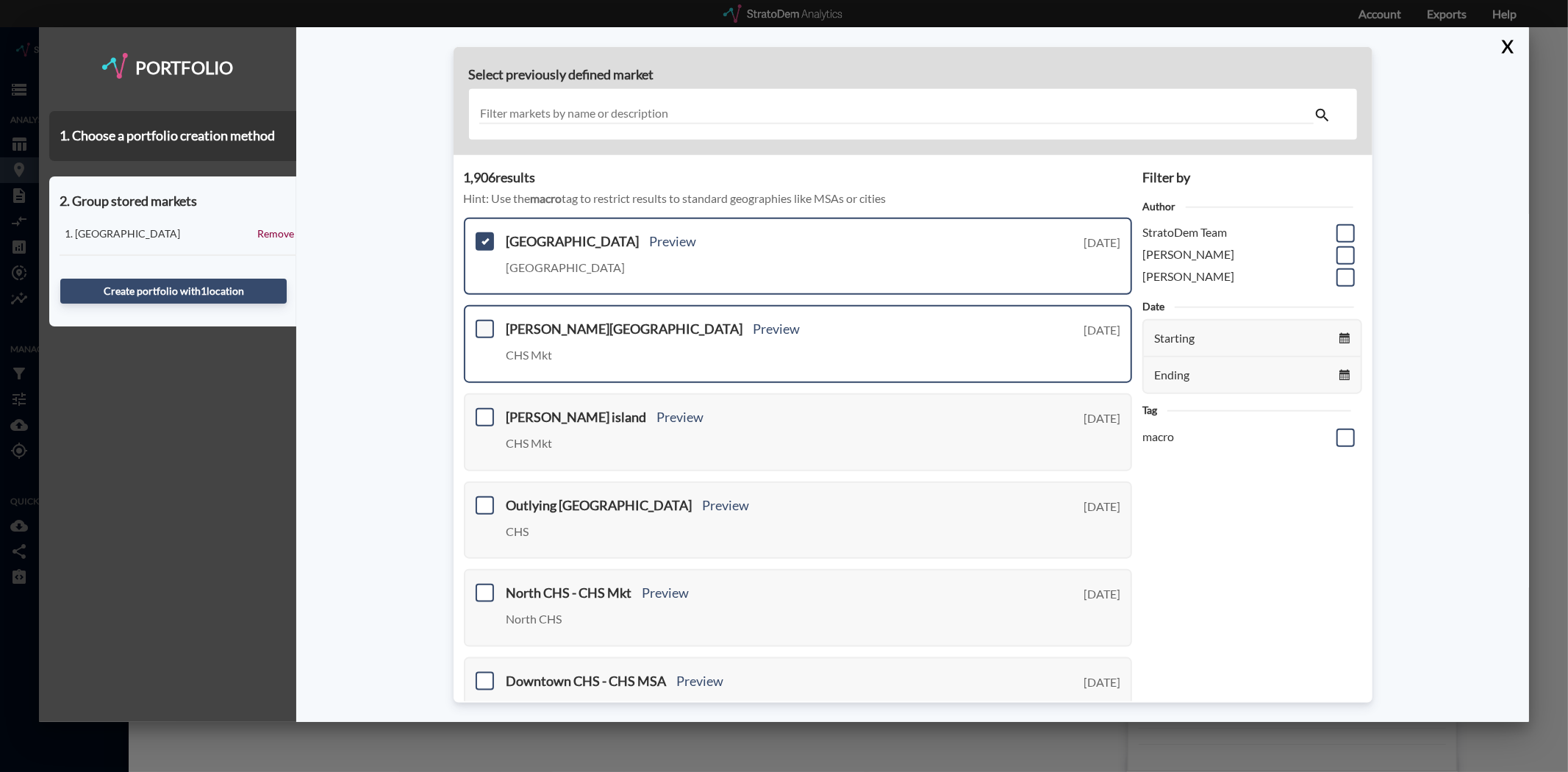
click at [475, 329] on span at bounding box center [484, 329] width 18 height 18
click at [483, 322] on input "checkbox" at bounding box center [483, 322] width 0 height 0
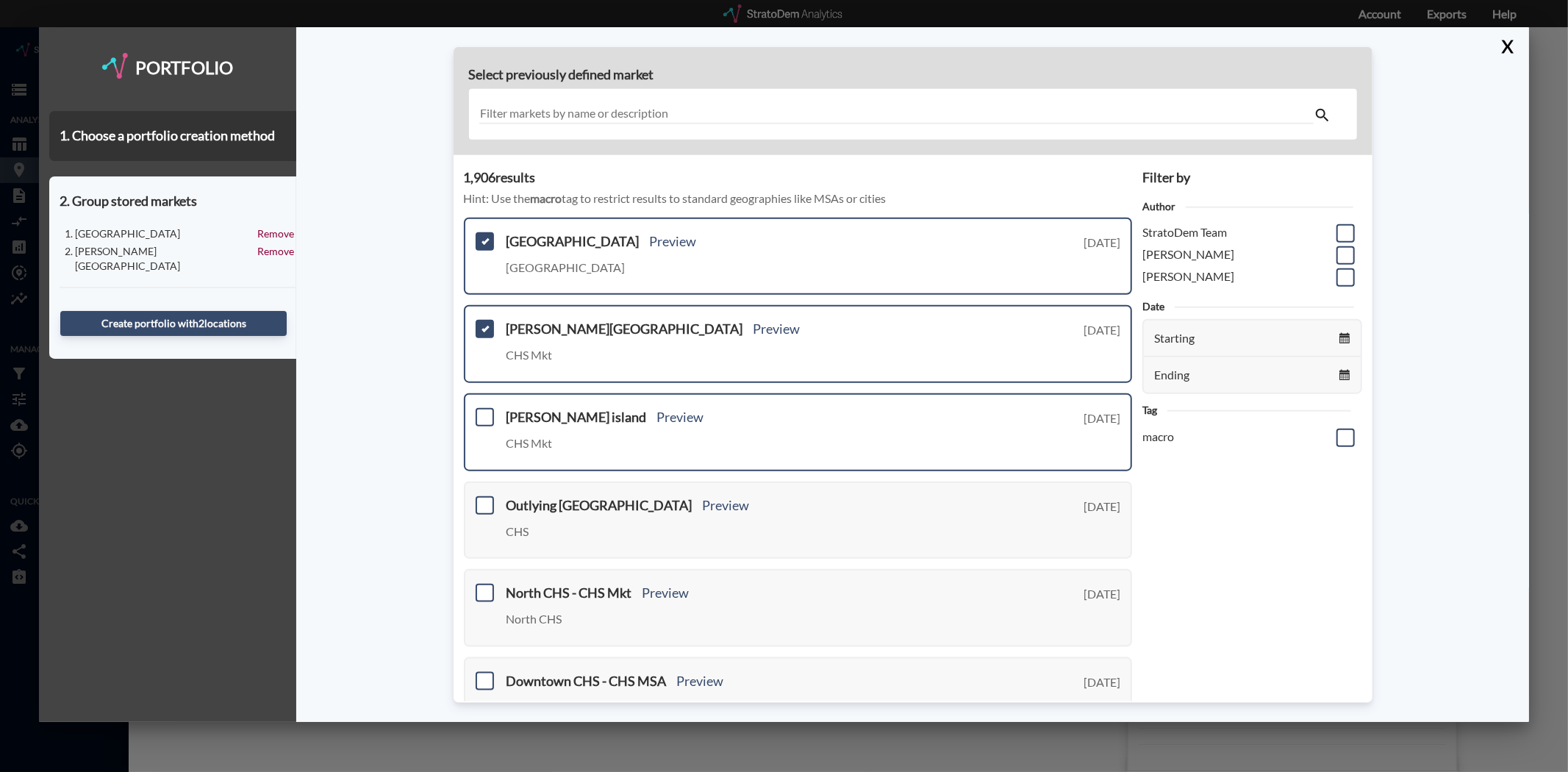
click at [489, 428] on div "Daniel island Preview CHS Mkt Monday, August 11, 2025" at bounding box center [798, 432] width 669 height 78
click at [482, 424] on div "Daniel island Preview CHS Mkt Monday, August 11, 2025" at bounding box center [798, 432] width 669 height 78
click at [485, 413] on span at bounding box center [484, 417] width 18 height 18
click at [483, 411] on input "checkbox" at bounding box center [483, 411] width 0 height 0
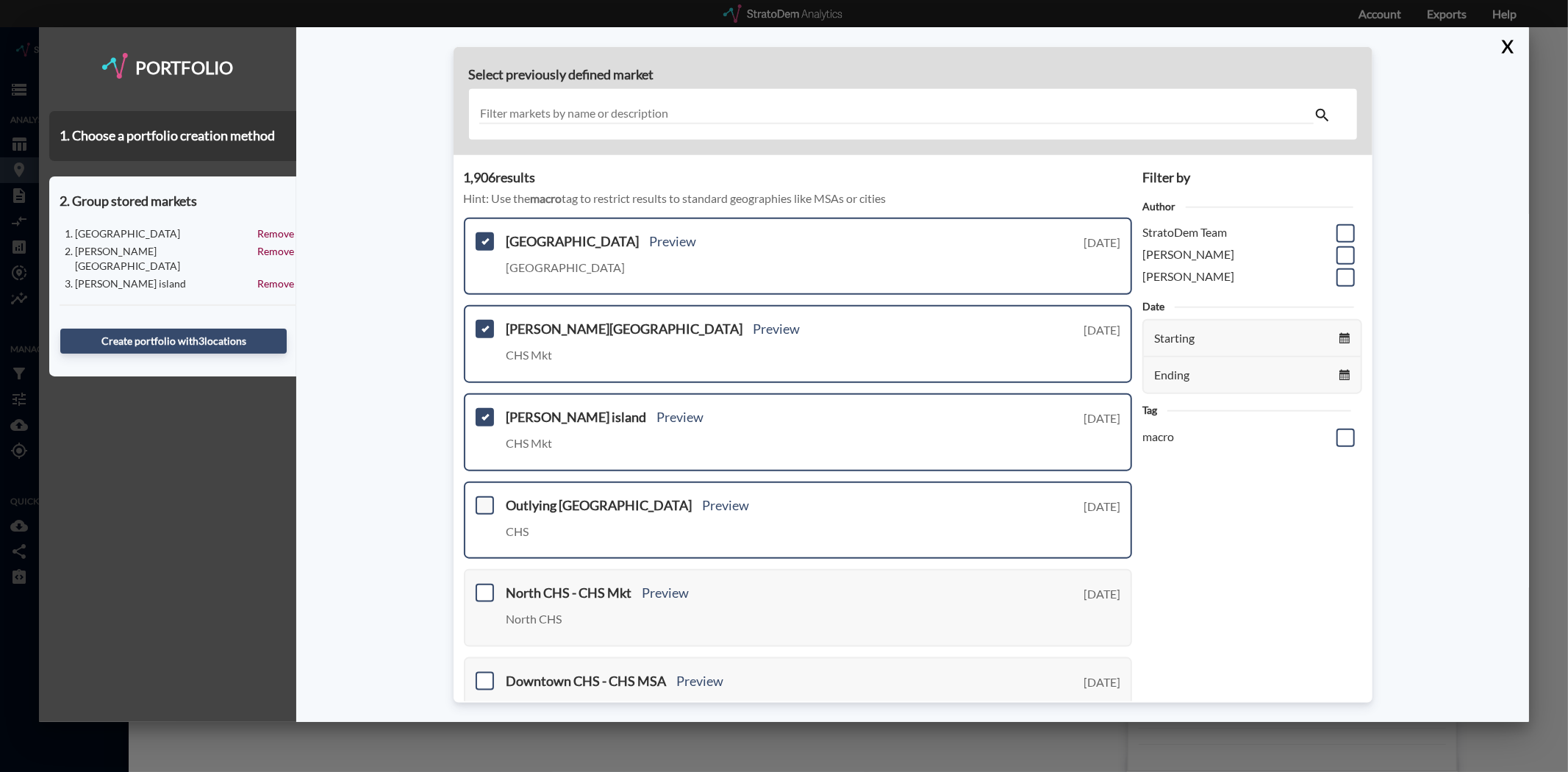
click at [486, 502] on span at bounding box center [484, 504] width 18 height 18
click at [483, 498] on input "checkbox" at bounding box center [483, 498] width 0 height 0
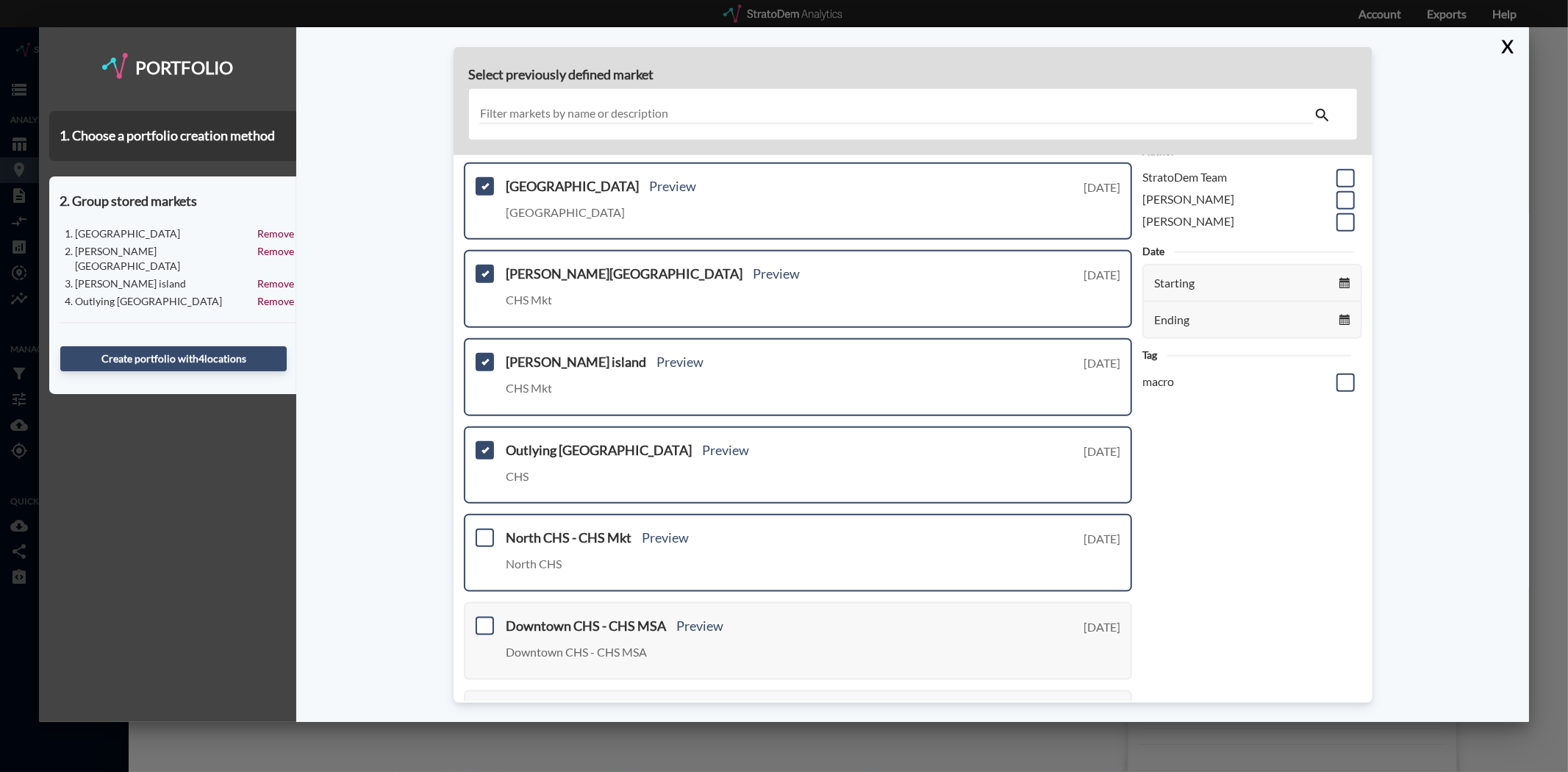
scroll to position [82, 0]
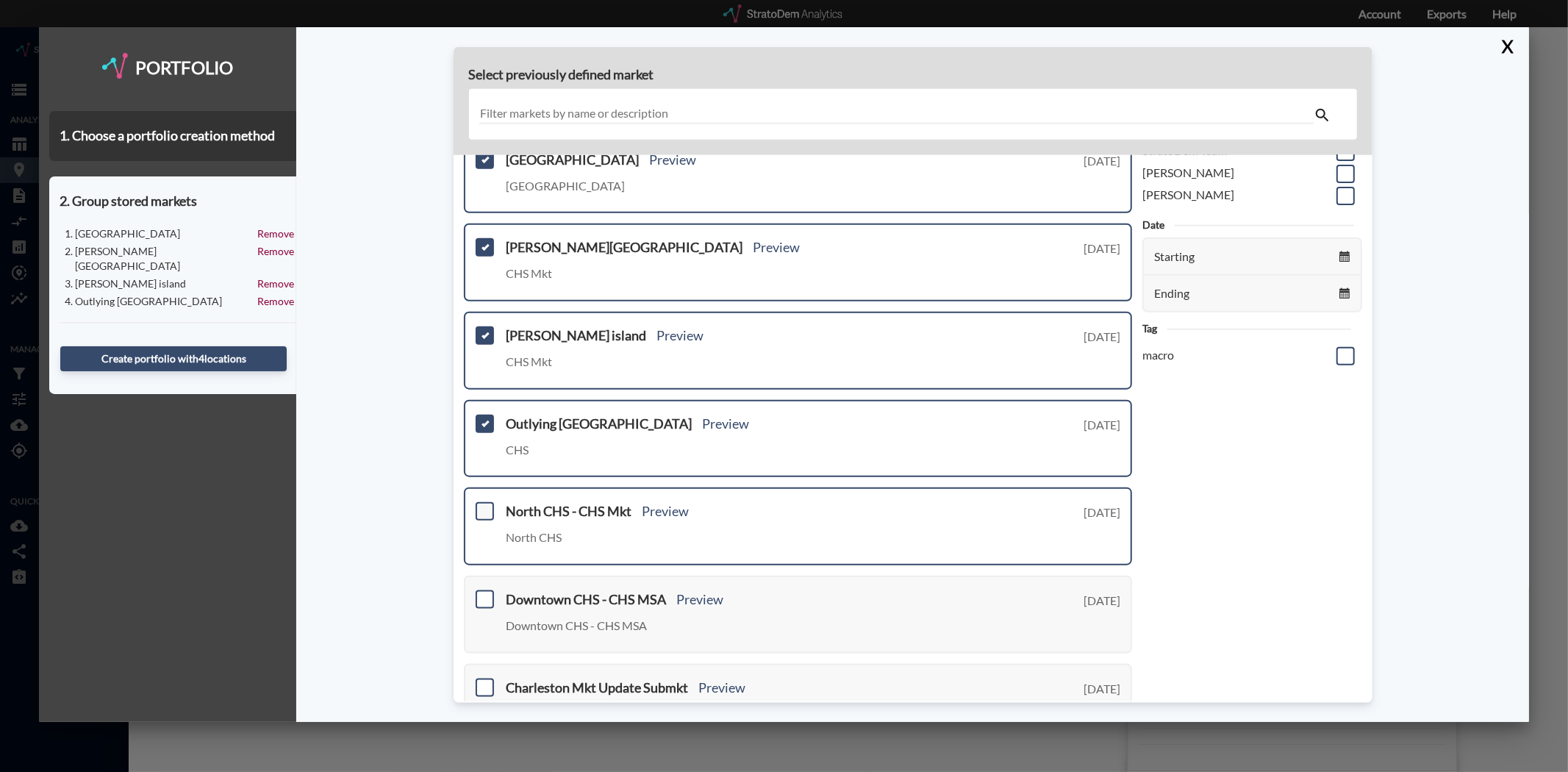
click at [478, 512] on span at bounding box center [484, 511] width 18 height 18
click at [483, 505] on input "checkbox" at bounding box center [483, 505] width 0 height 0
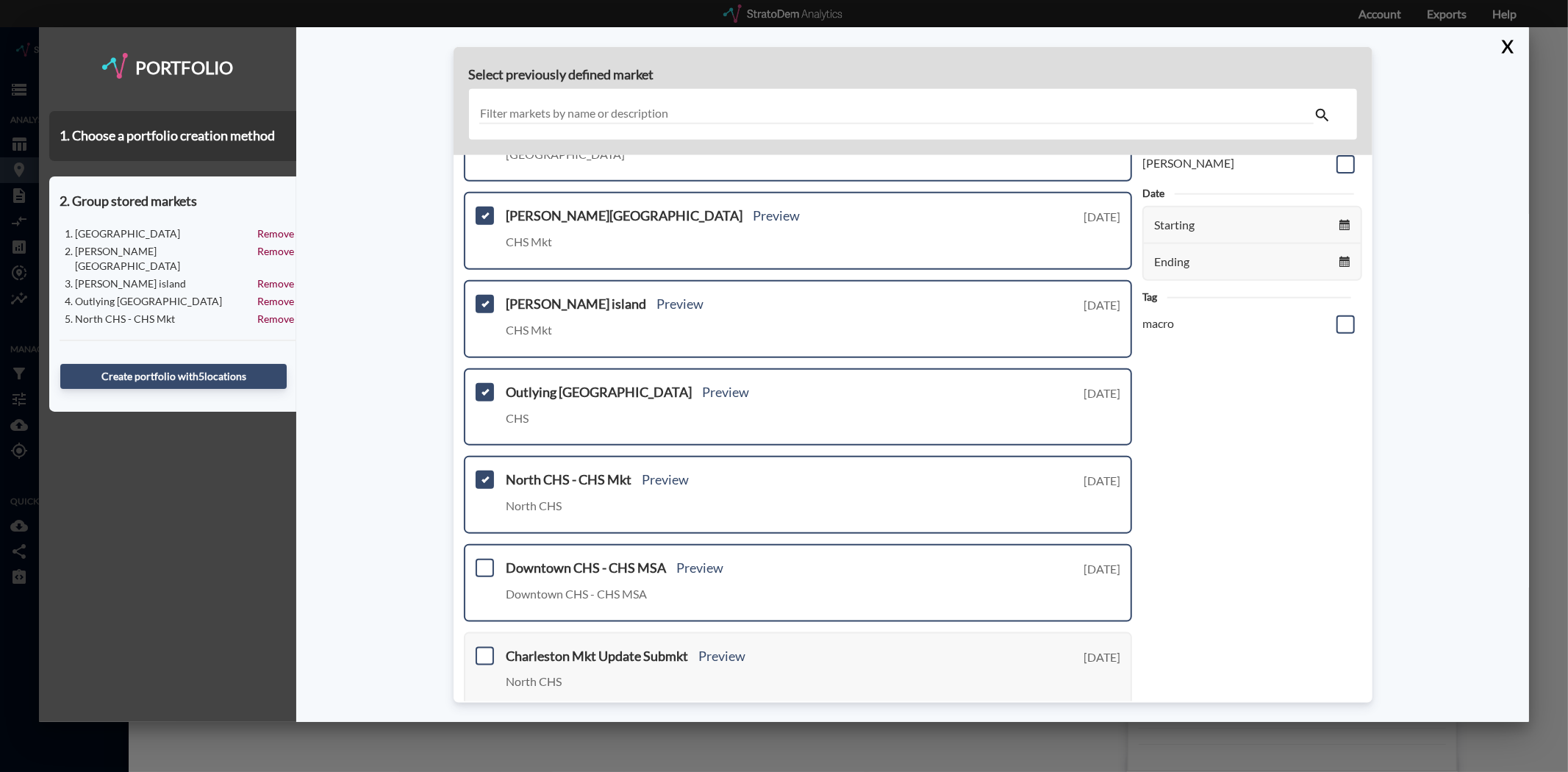
scroll to position [163, 0]
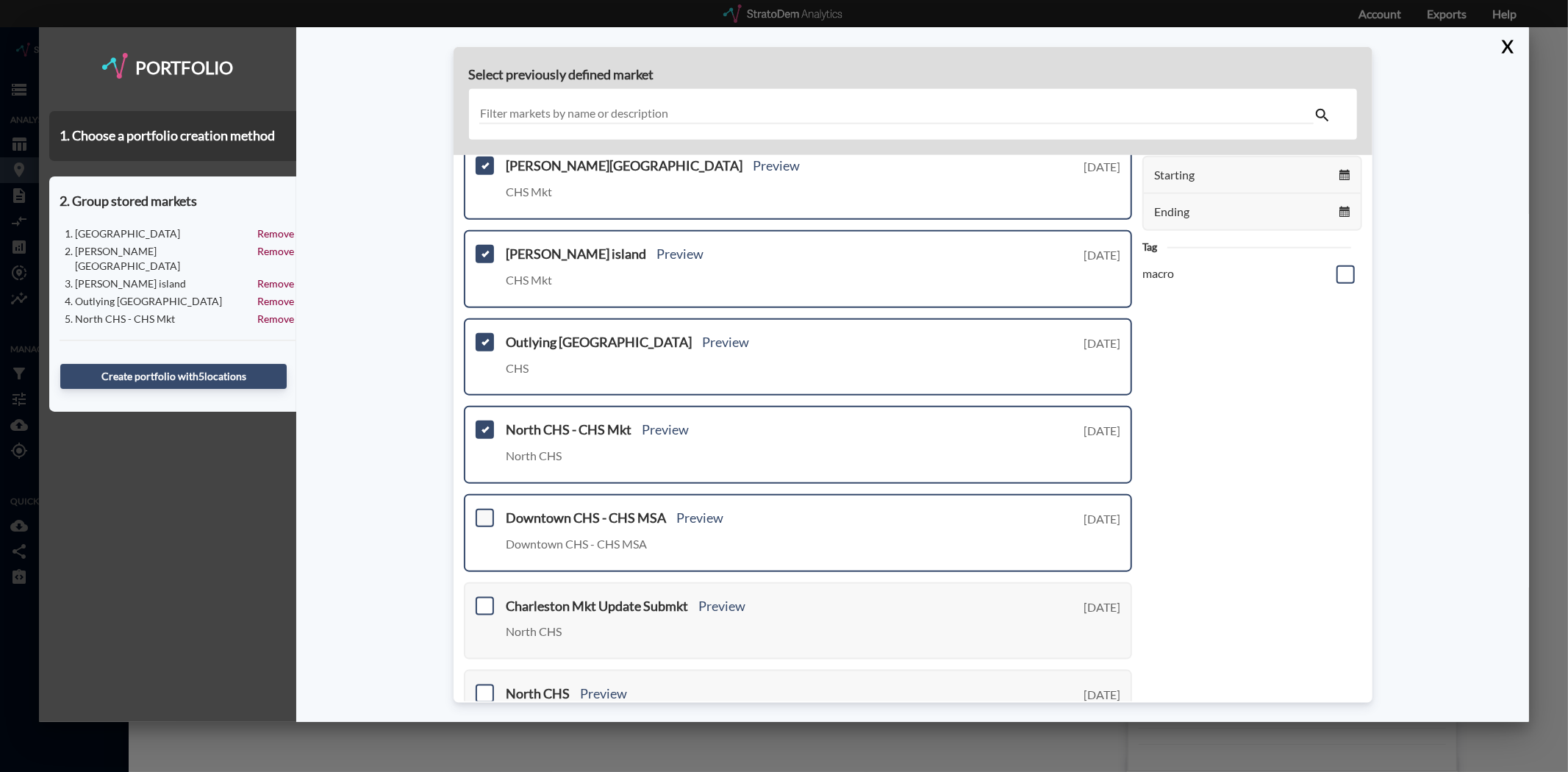
click at [479, 515] on span at bounding box center [484, 517] width 18 height 18
click at [483, 512] on input "checkbox" at bounding box center [483, 512] width 0 height 0
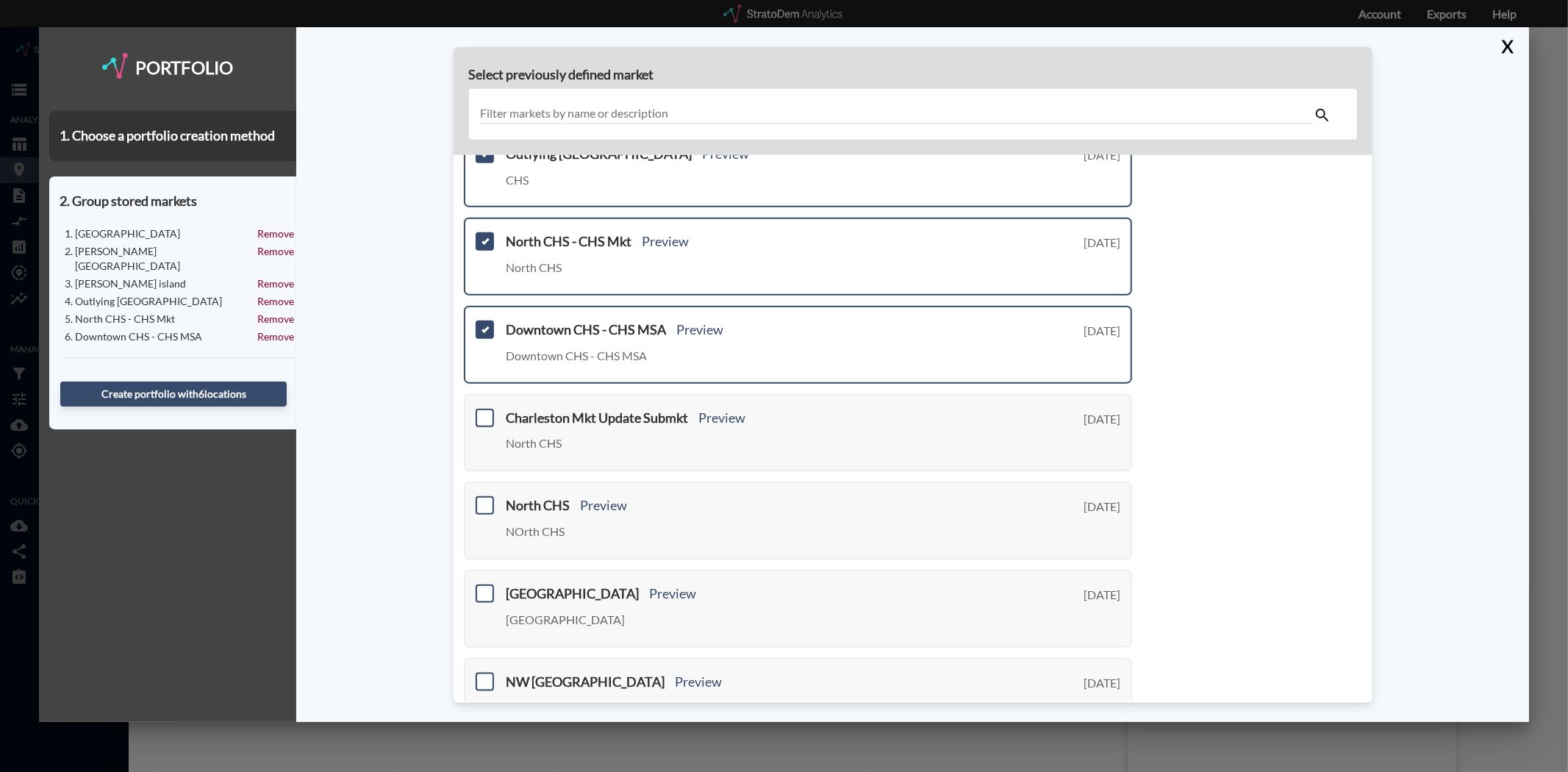
scroll to position [326, 0]
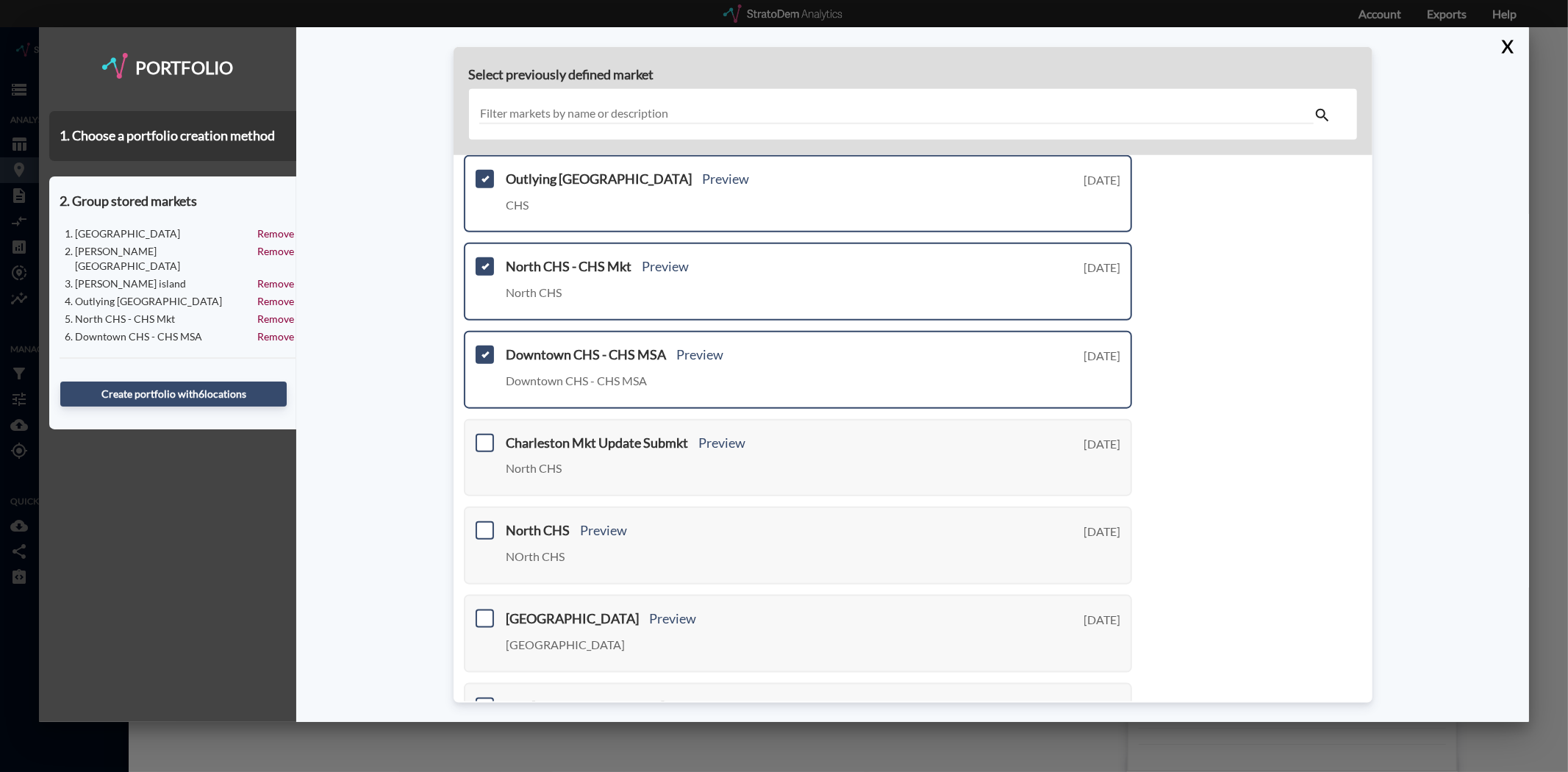
click at [484, 263] on span at bounding box center [484, 266] width 18 height 18
click at [483, 260] on input "checkbox" at bounding box center [483, 260] width 0 height 0
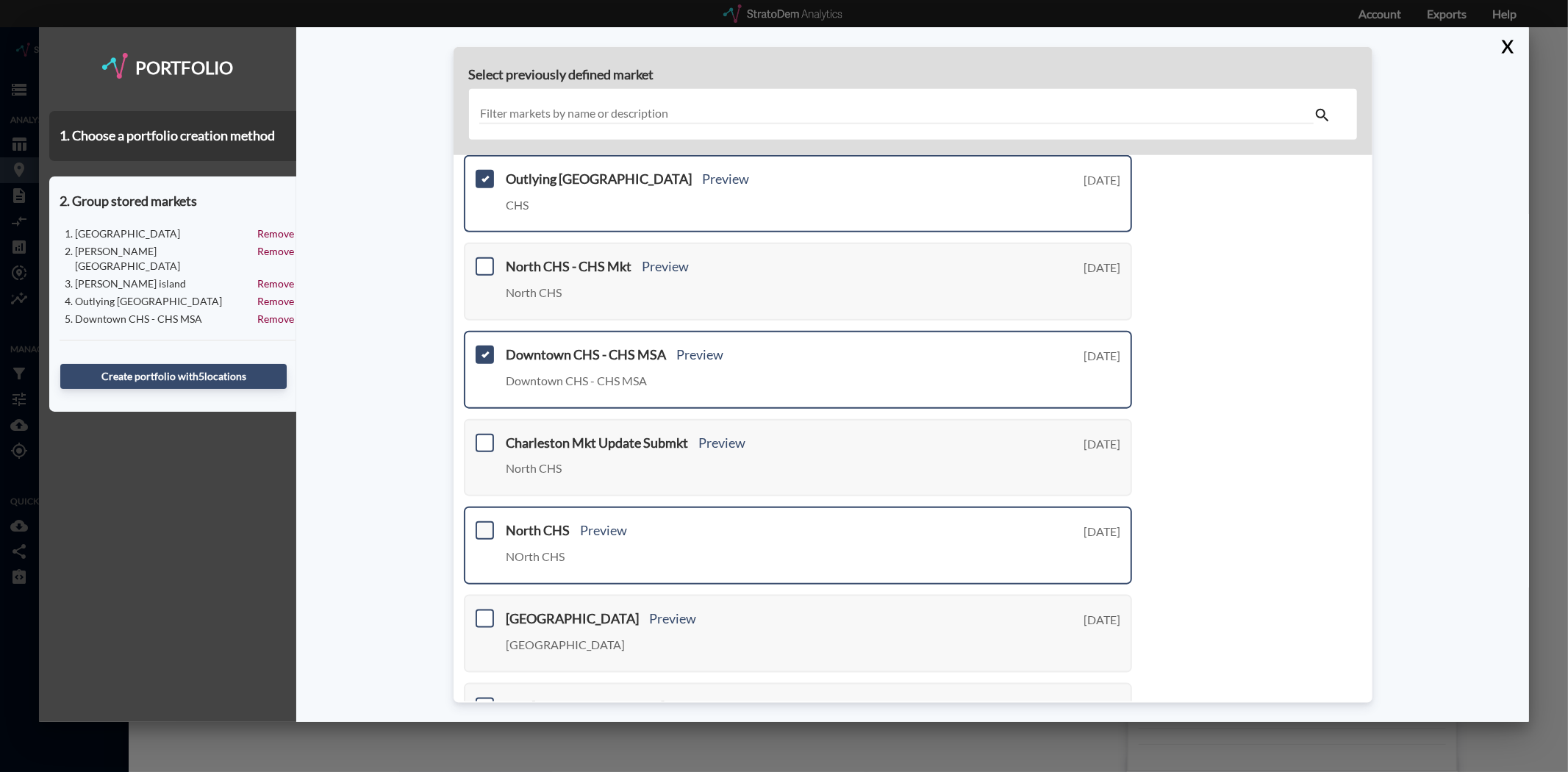
click at [486, 521] on span at bounding box center [484, 530] width 18 height 18
click at [483, 524] on input "checkbox" at bounding box center [483, 524] width 0 height 0
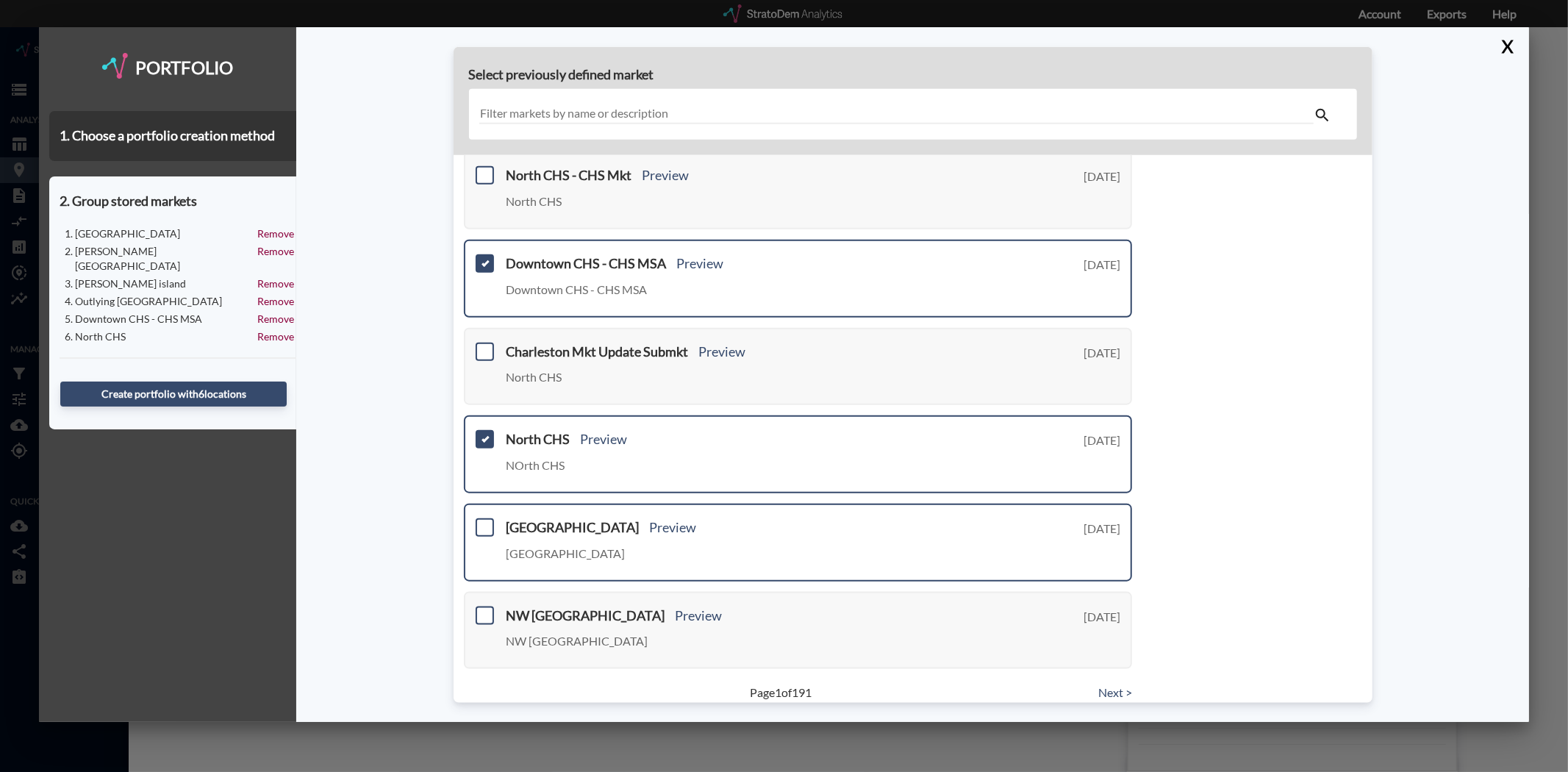
scroll to position [420, 0]
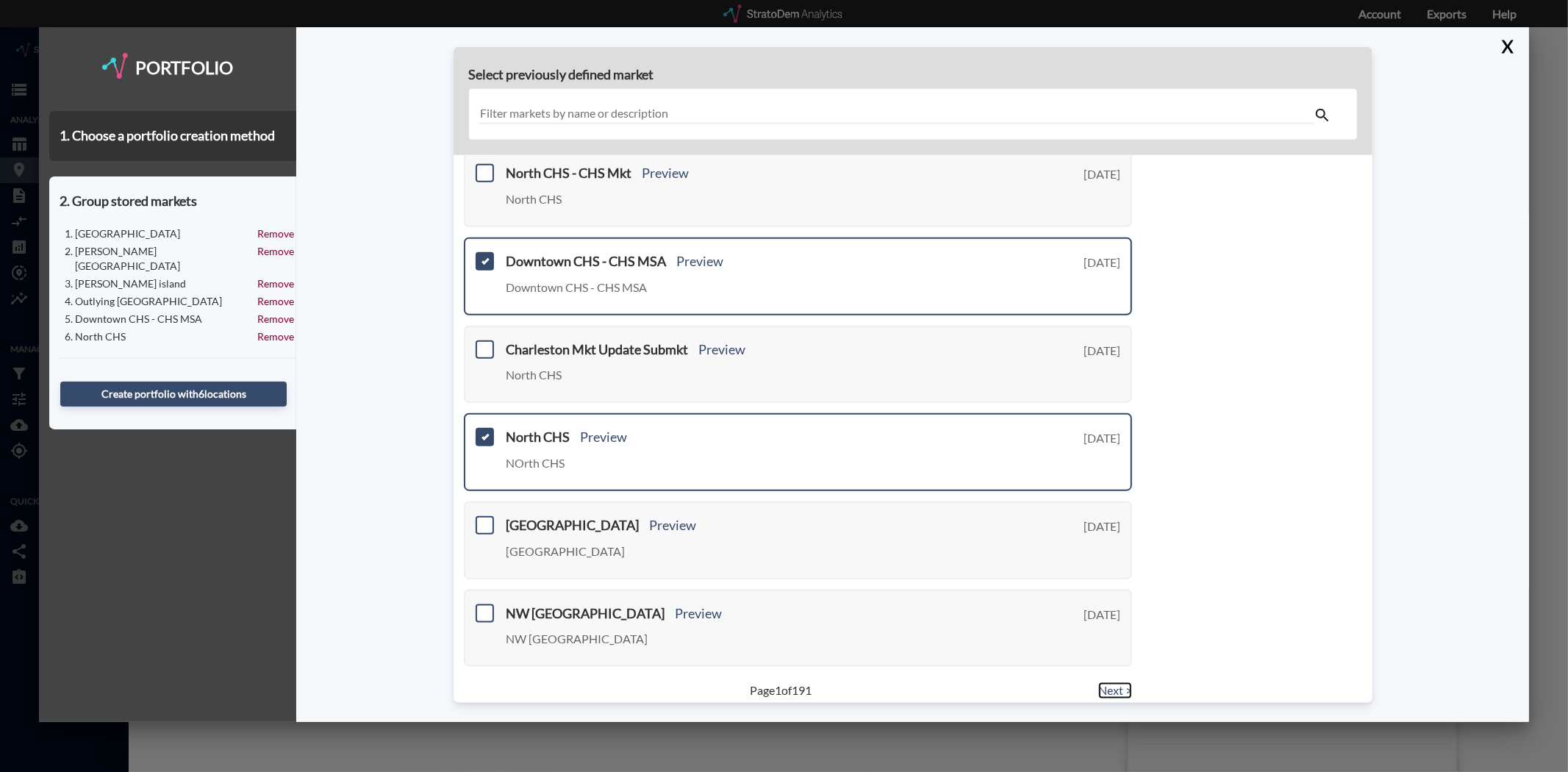
click at [1098, 683] on link "Next >" at bounding box center [1115, 691] width 34 height 17
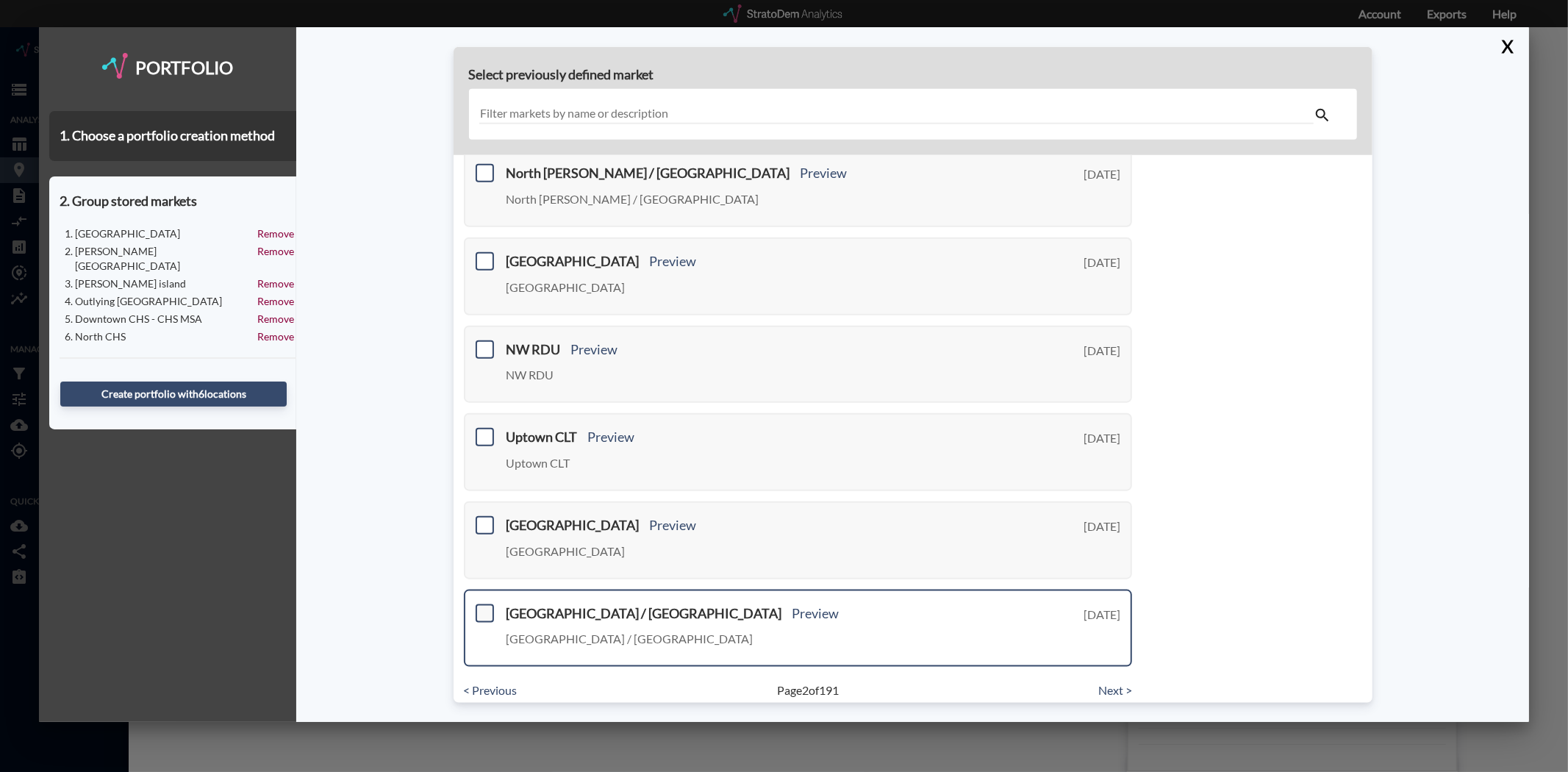
click at [485, 603] on span at bounding box center [484, 612] width 18 height 18
click at [483, 606] on input "checkbox" at bounding box center [483, 606] width 0 height 0
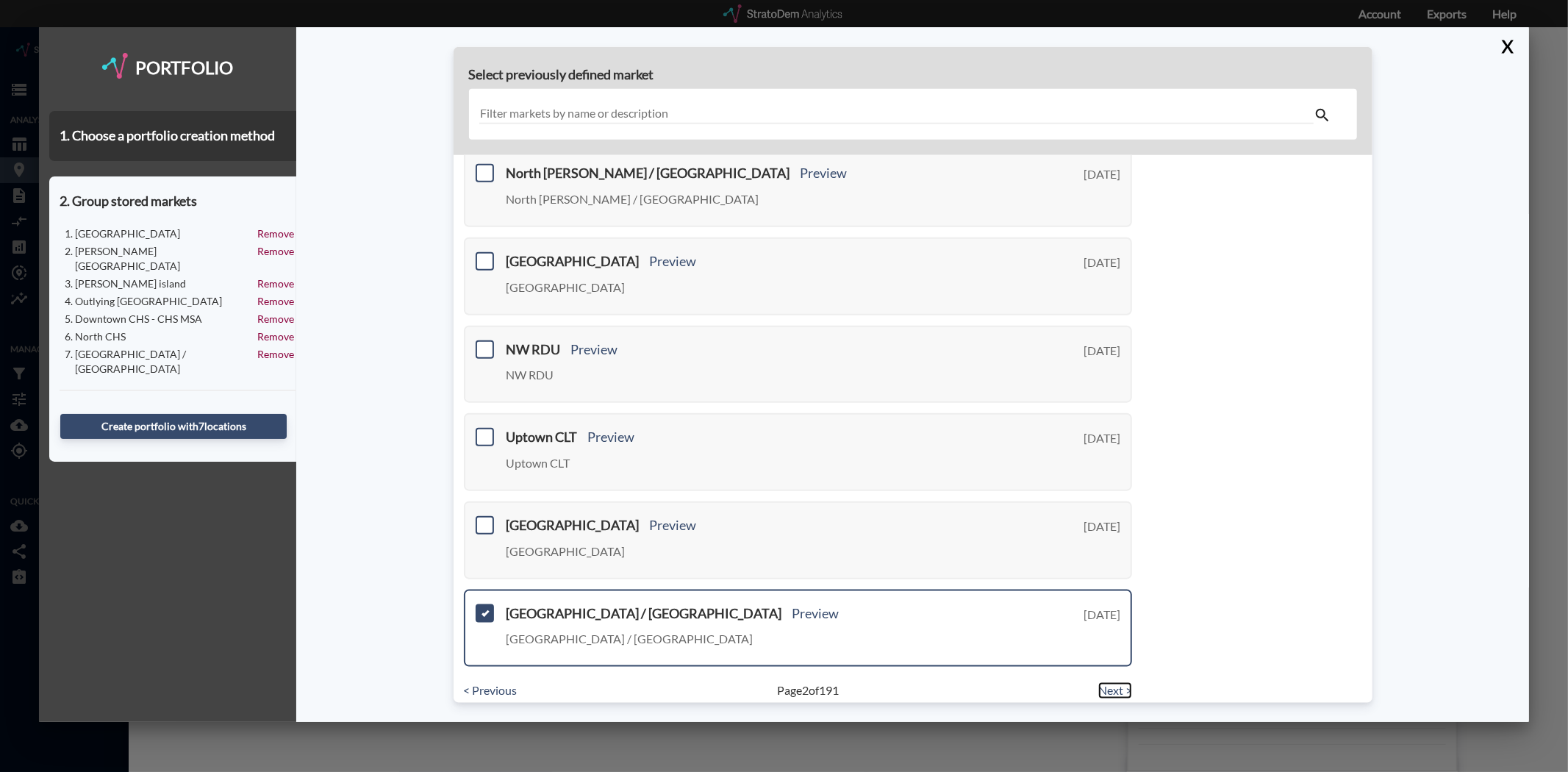
click at [1106, 683] on link "Next >" at bounding box center [1115, 691] width 34 height 17
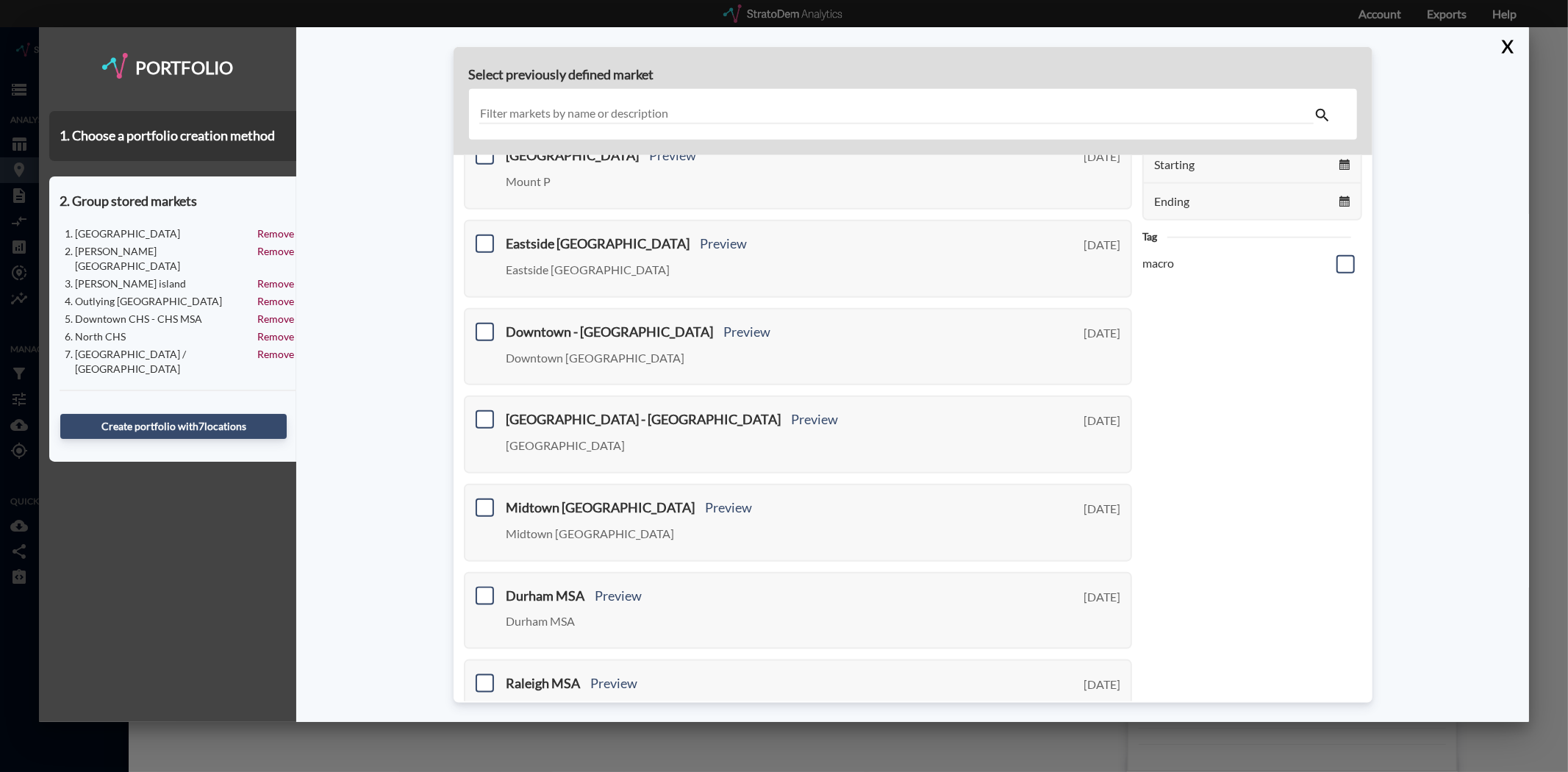
scroll to position [0, 0]
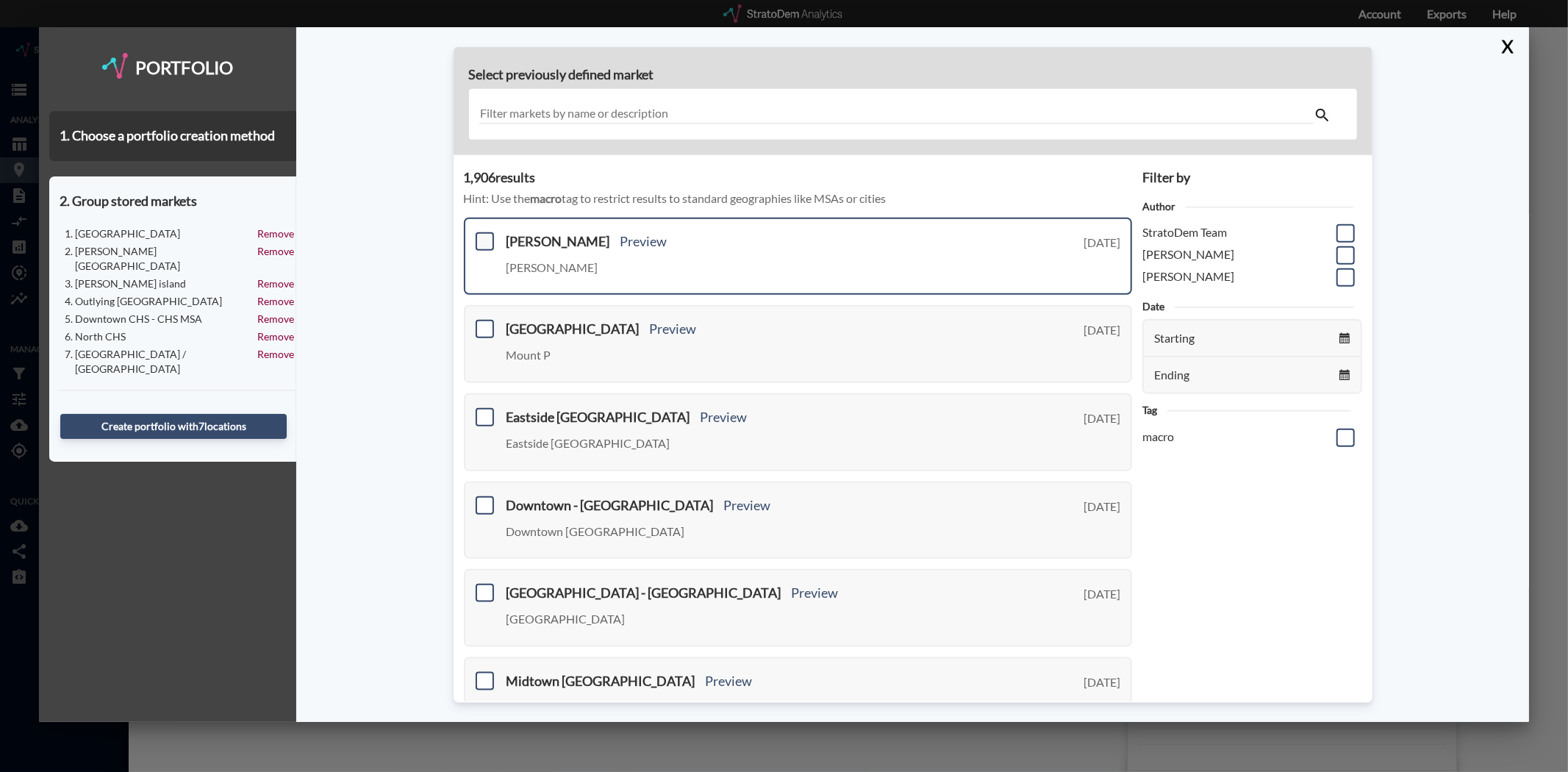
click at [482, 234] on span at bounding box center [484, 241] width 18 height 18
click at [483, 235] on input "checkbox" at bounding box center [483, 235] width 0 height 0
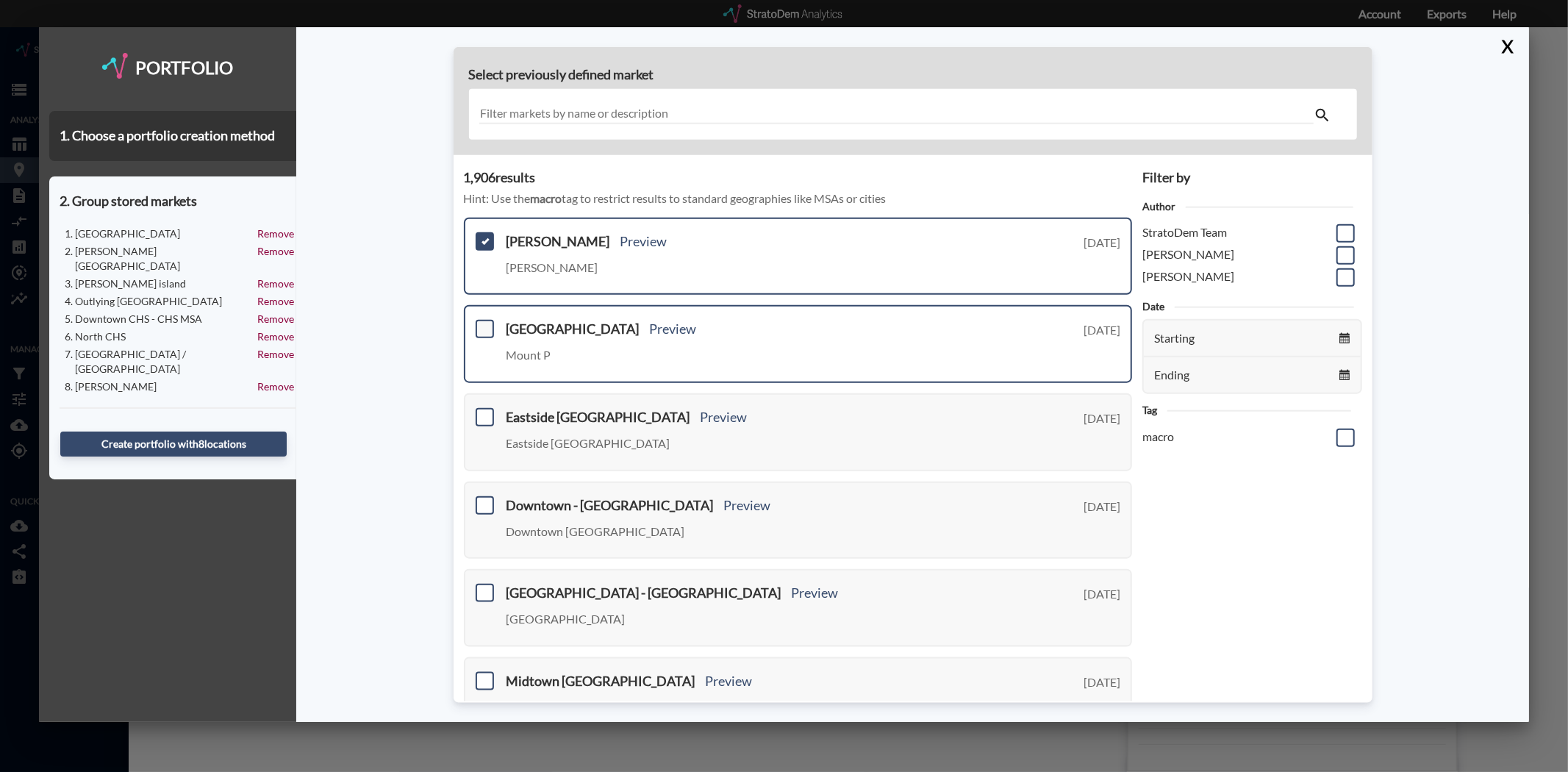
click at [483, 320] on span at bounding box center [484, 329] width 18 height 18
click at [483, 322] on input "checkbox" at bounding box center [483, 322] width 0 height 0
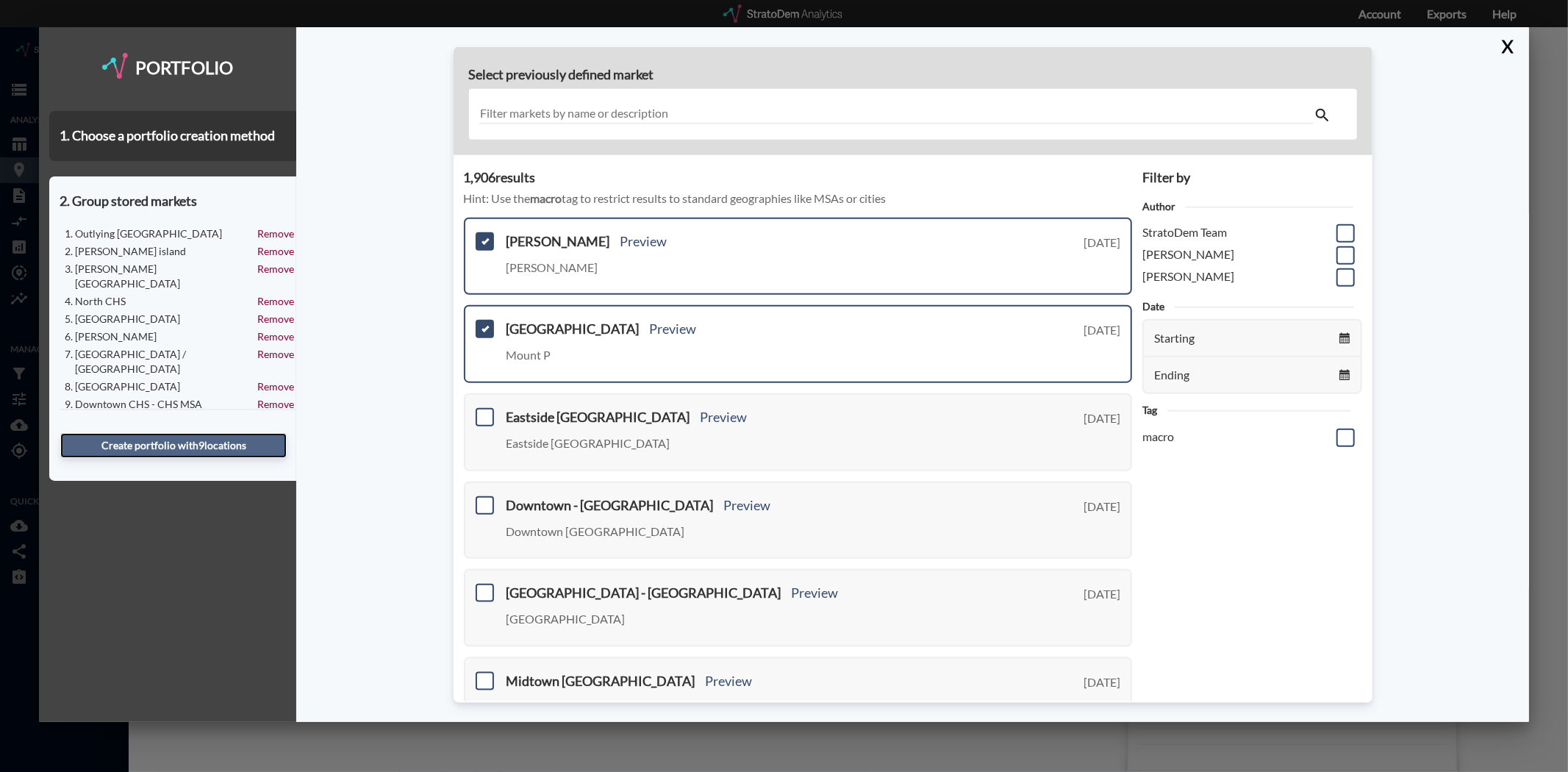
click at [220, 433] on button "Create portfolio with 9 location s" at bounding box center [173, 446] width 227 height 25
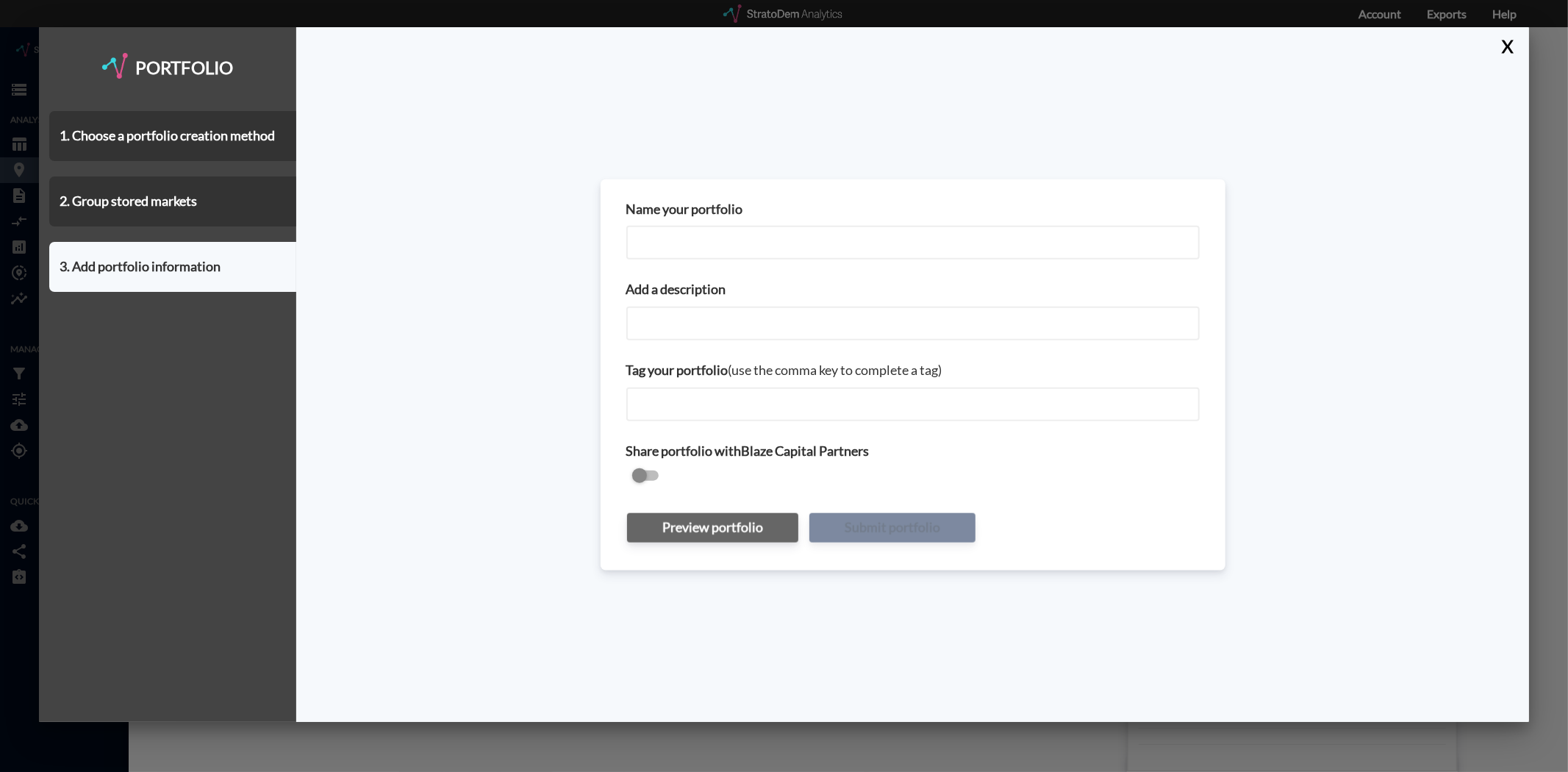
click at [762, 246] on input "Name your portfolio" at bounding box center [912, 242] width 573 height 34
type input "CHS Submarket - MUC"
paste input "MUC"
type input "MUC"
click at [877, 528] on button "Submit portfolio" at bounding box center [893, 527] width 166 height 29
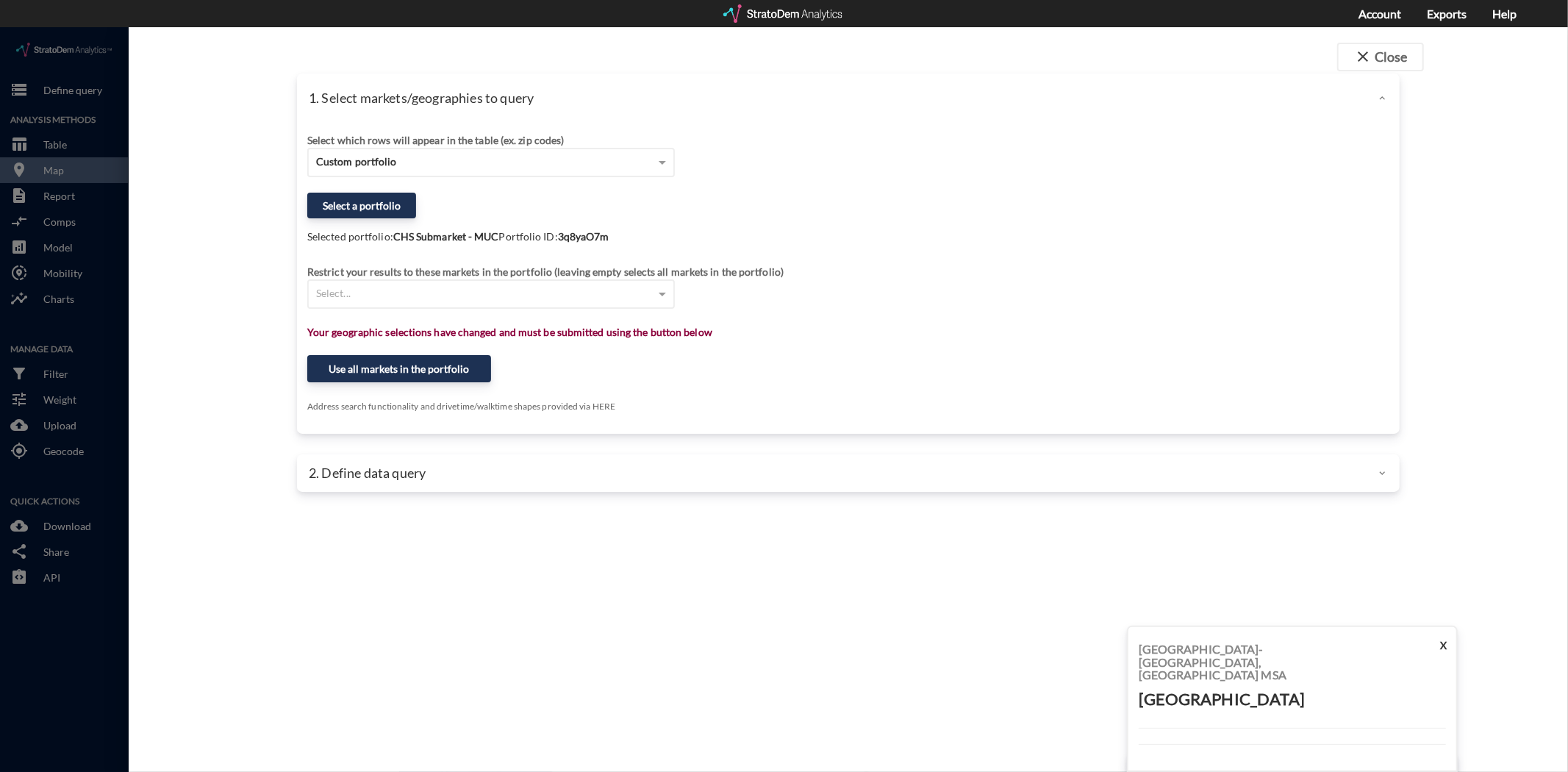
click div "Select which rows will appear in the table (ex. zip codes) Custom portfolio Sel…"
click div "Select..."
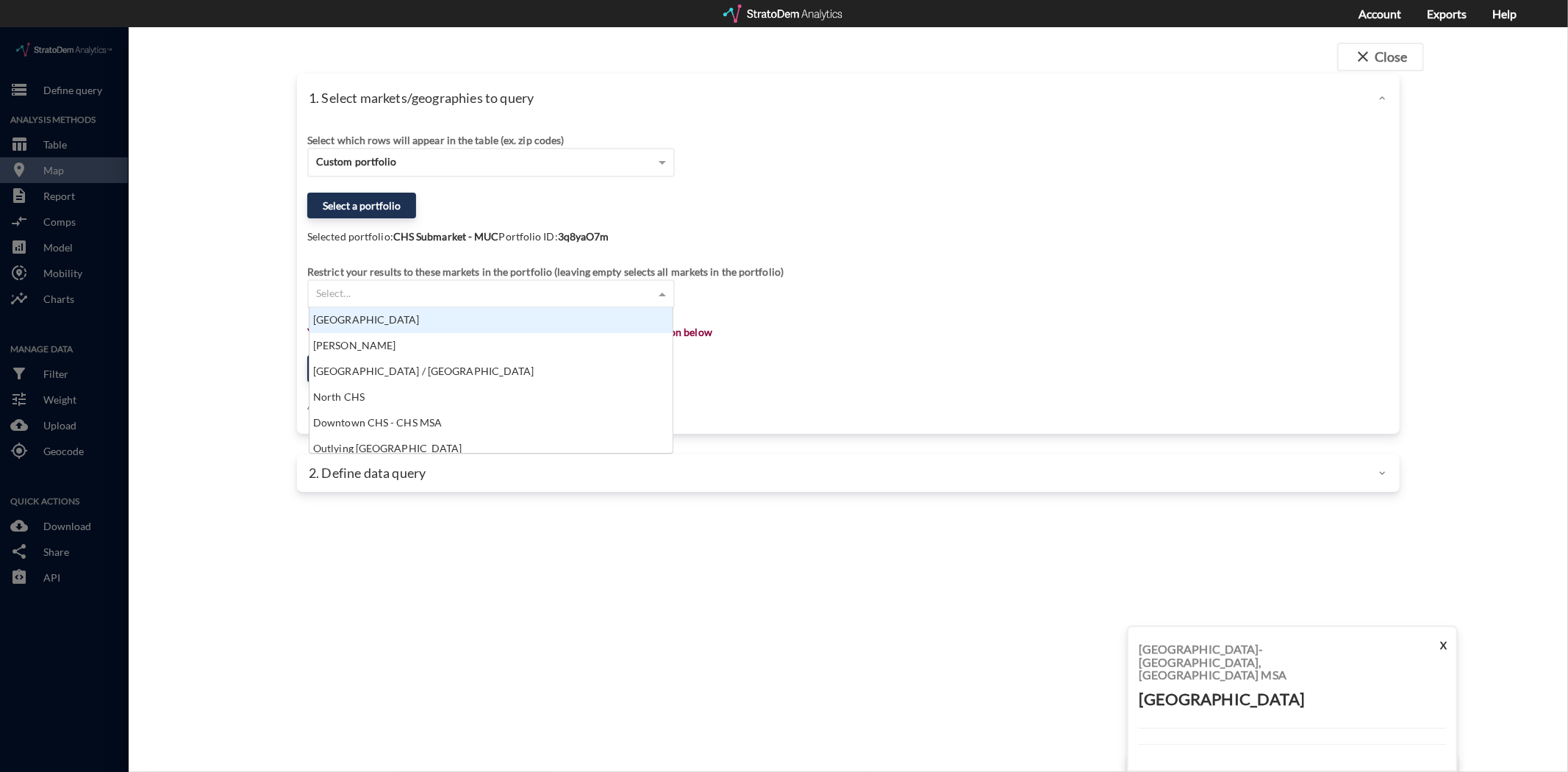
click div "Select which rows will appear in the table (ex. zip codes) Custom portfolio Sel…"
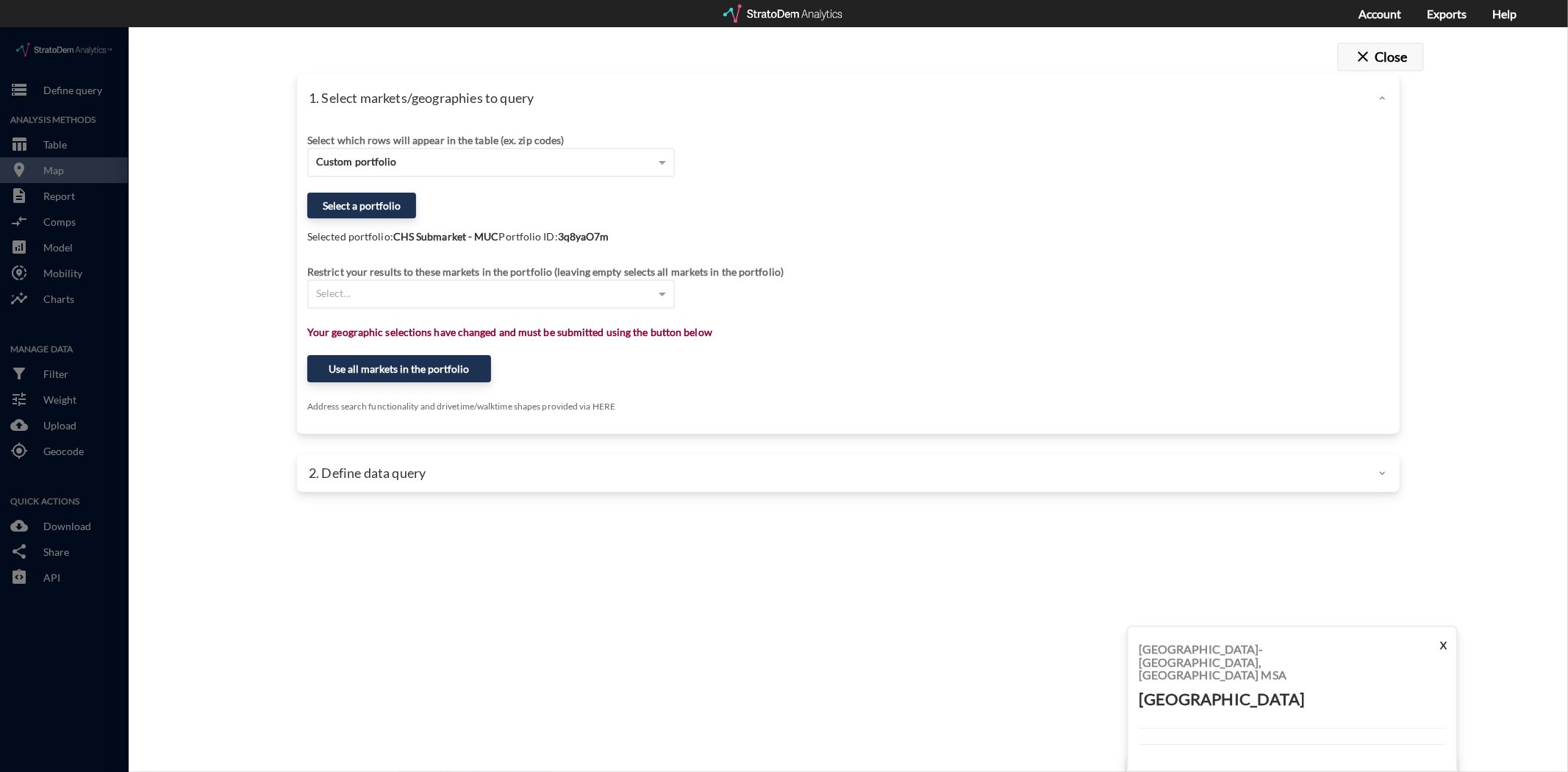
click button "close Close"
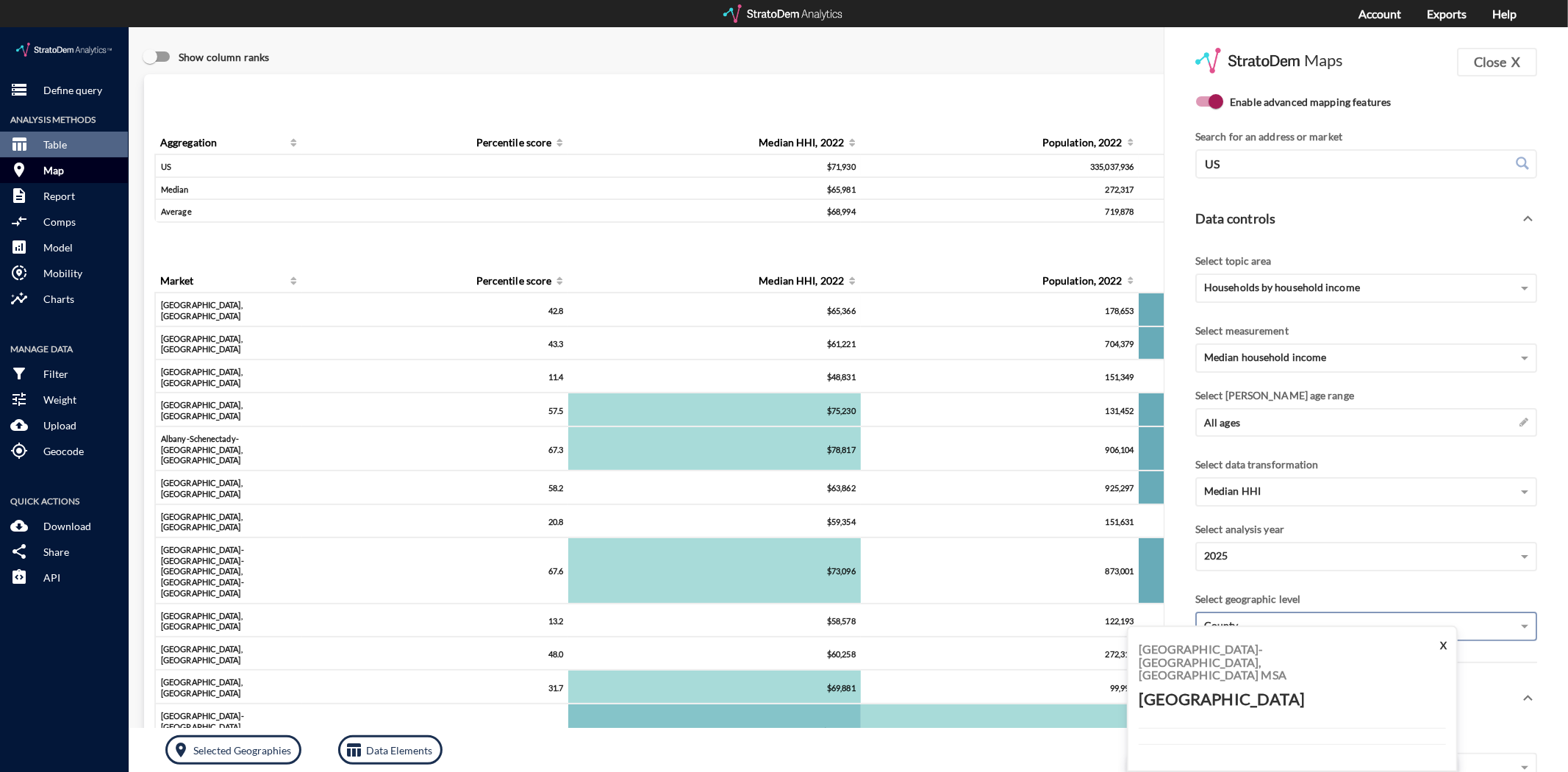
click p "Map"
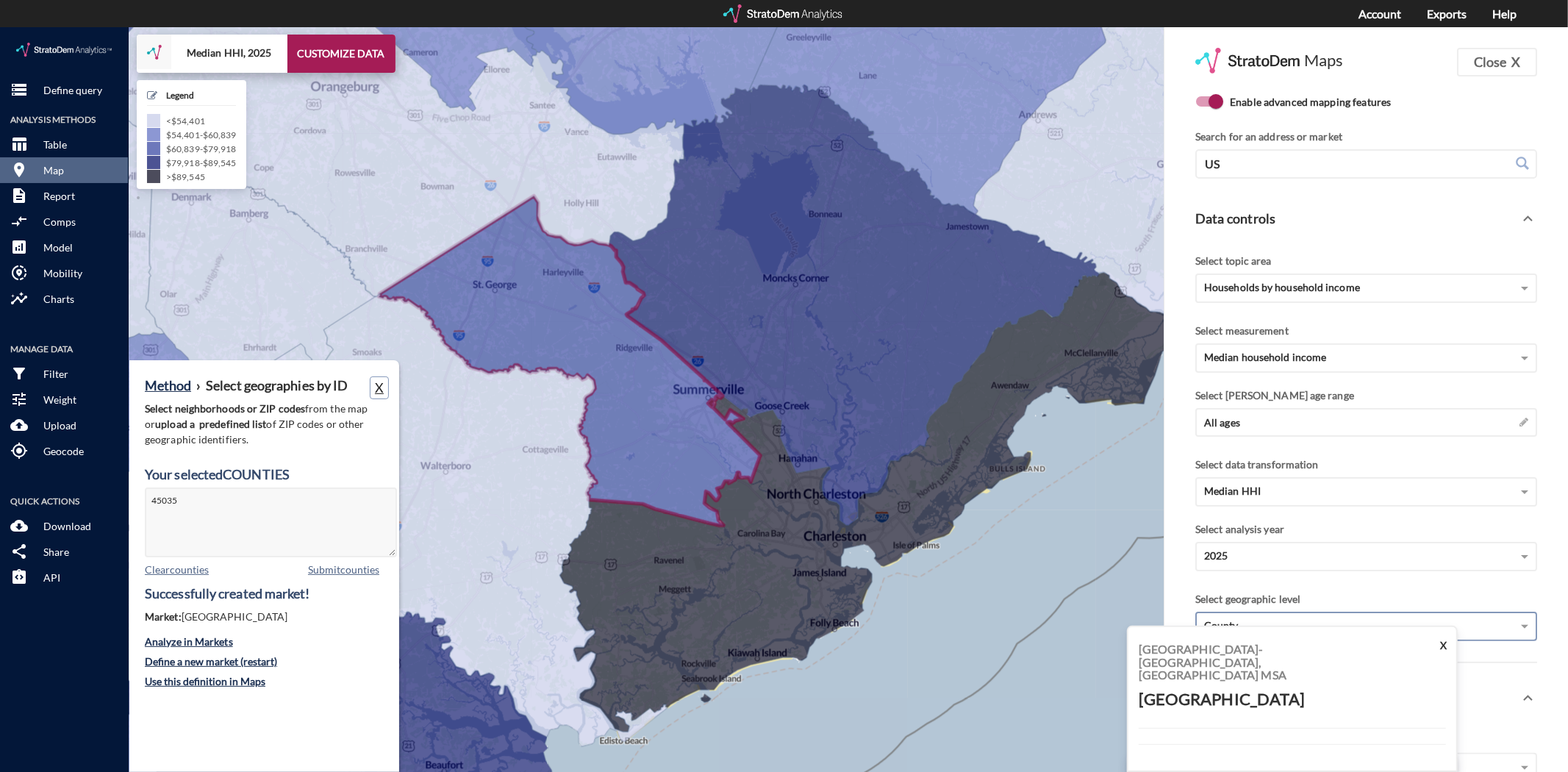
click button "X"
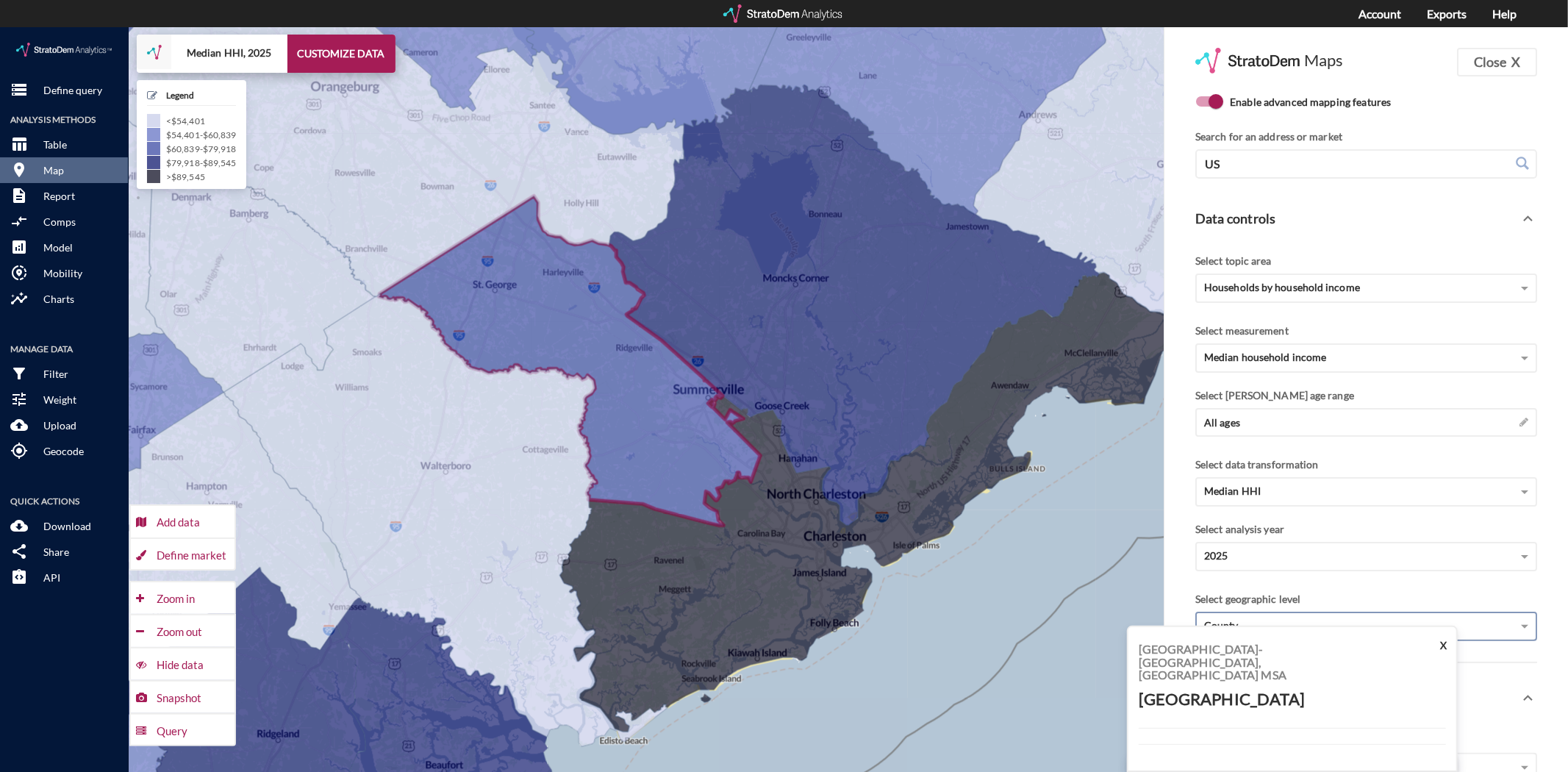
click div "County"
click button "X"
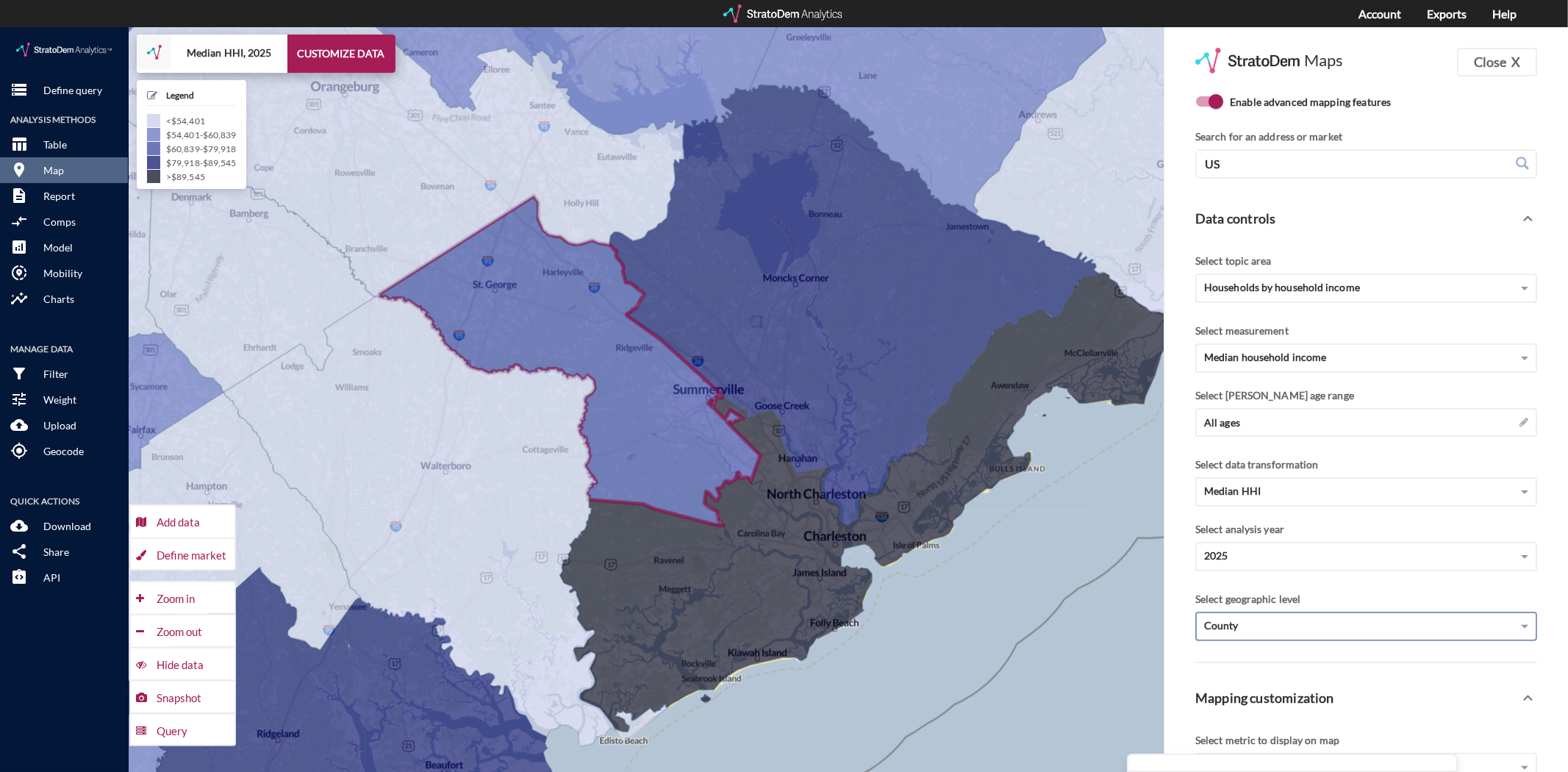
click div "County"
click div "Metro"
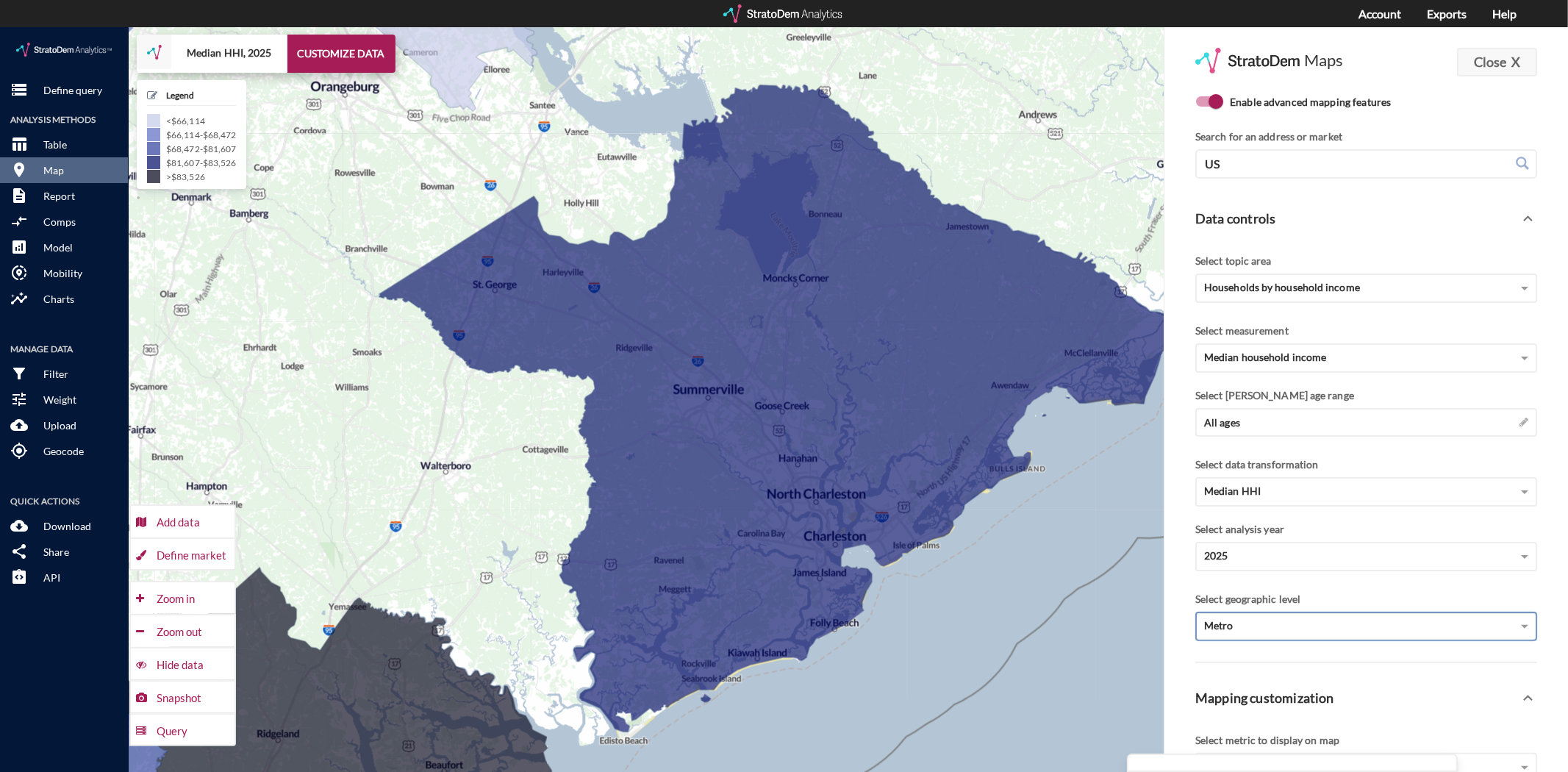
click strong "X"
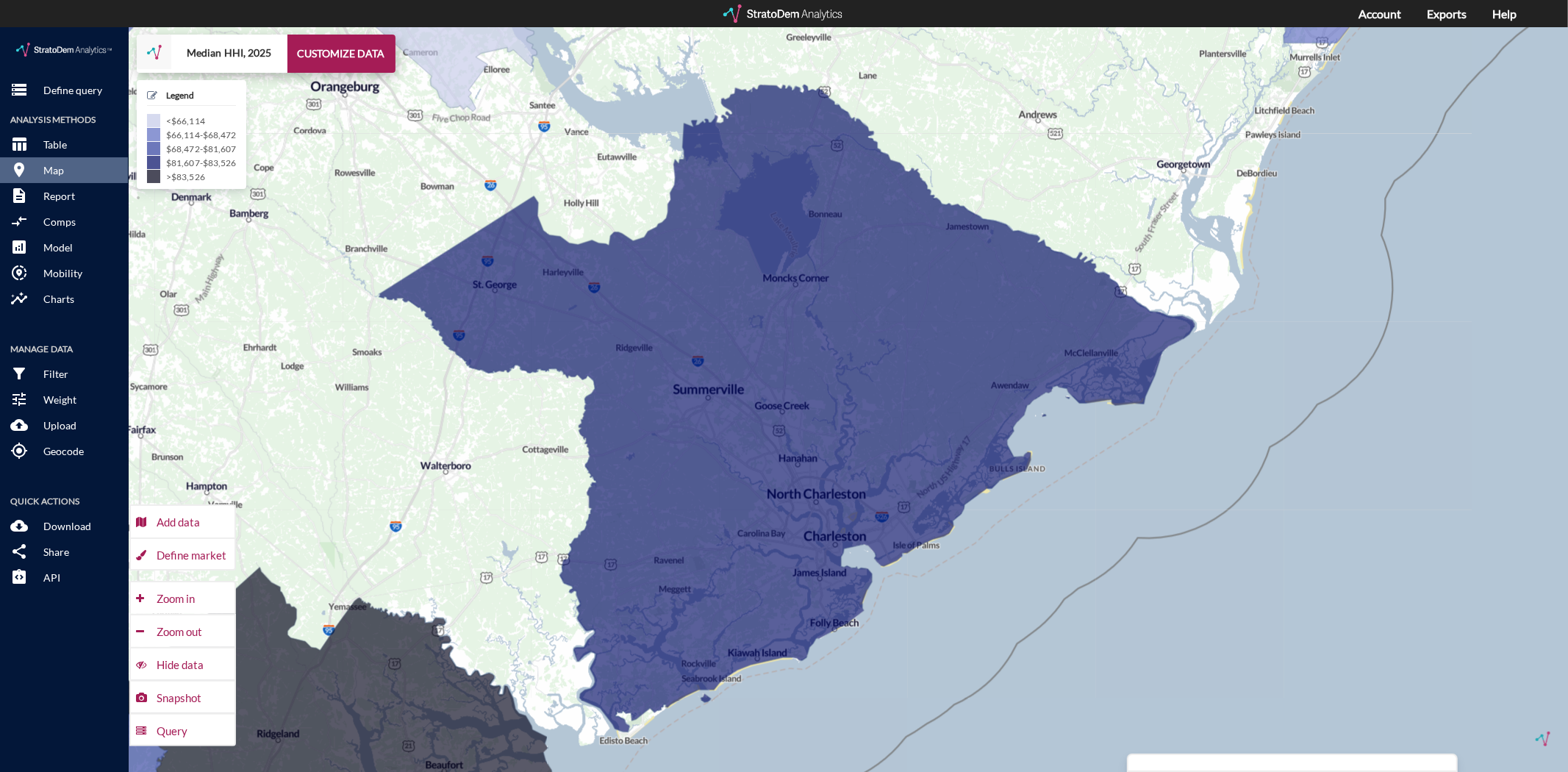
click div "+ − Median HHI, 2025 CUSTOMIZE DATA Legend < $66,114 $66,114 - $68,472 $68,472 …"
click button "CUSTOMIZE DATA"
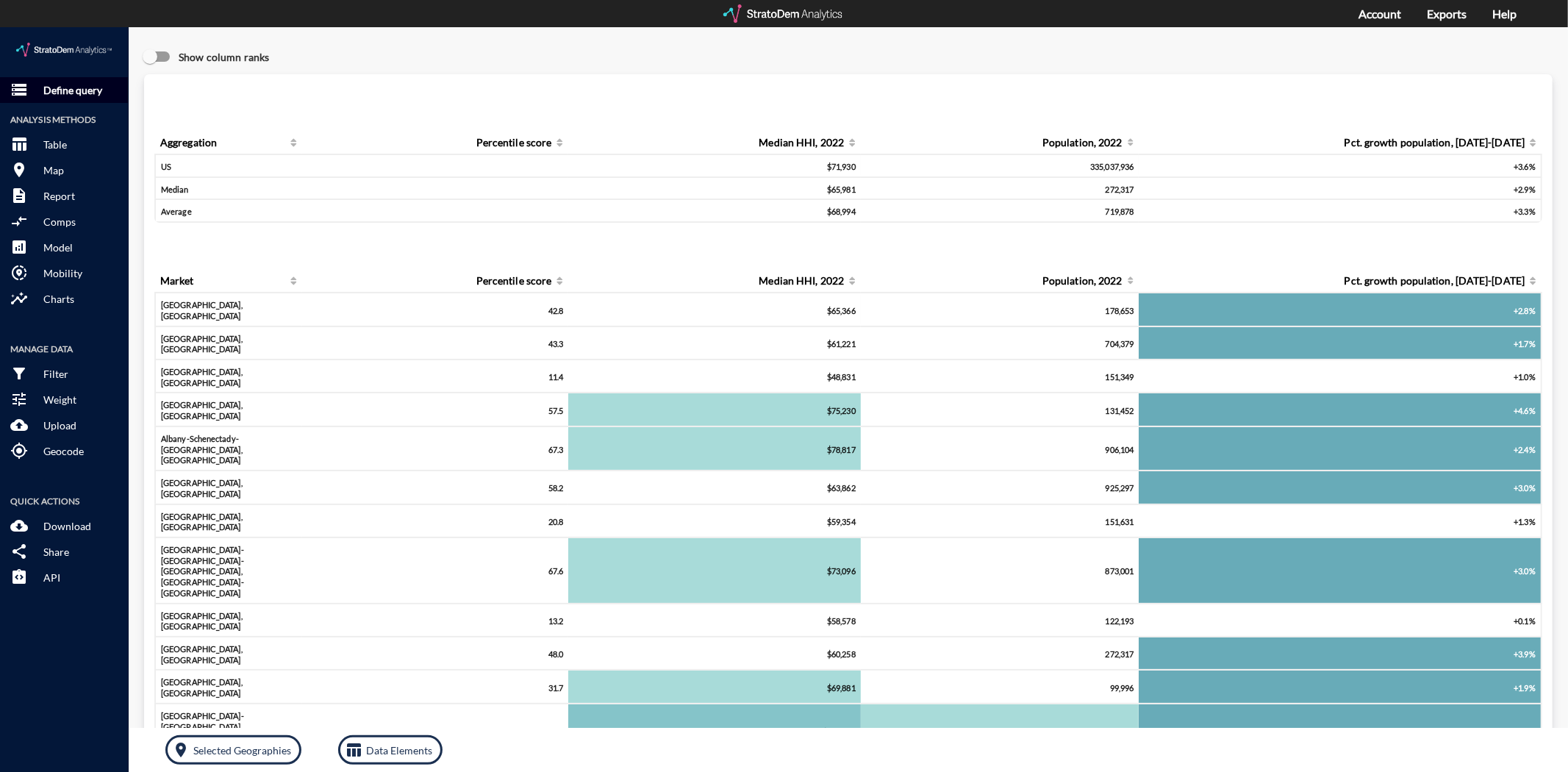
click p "Define query"
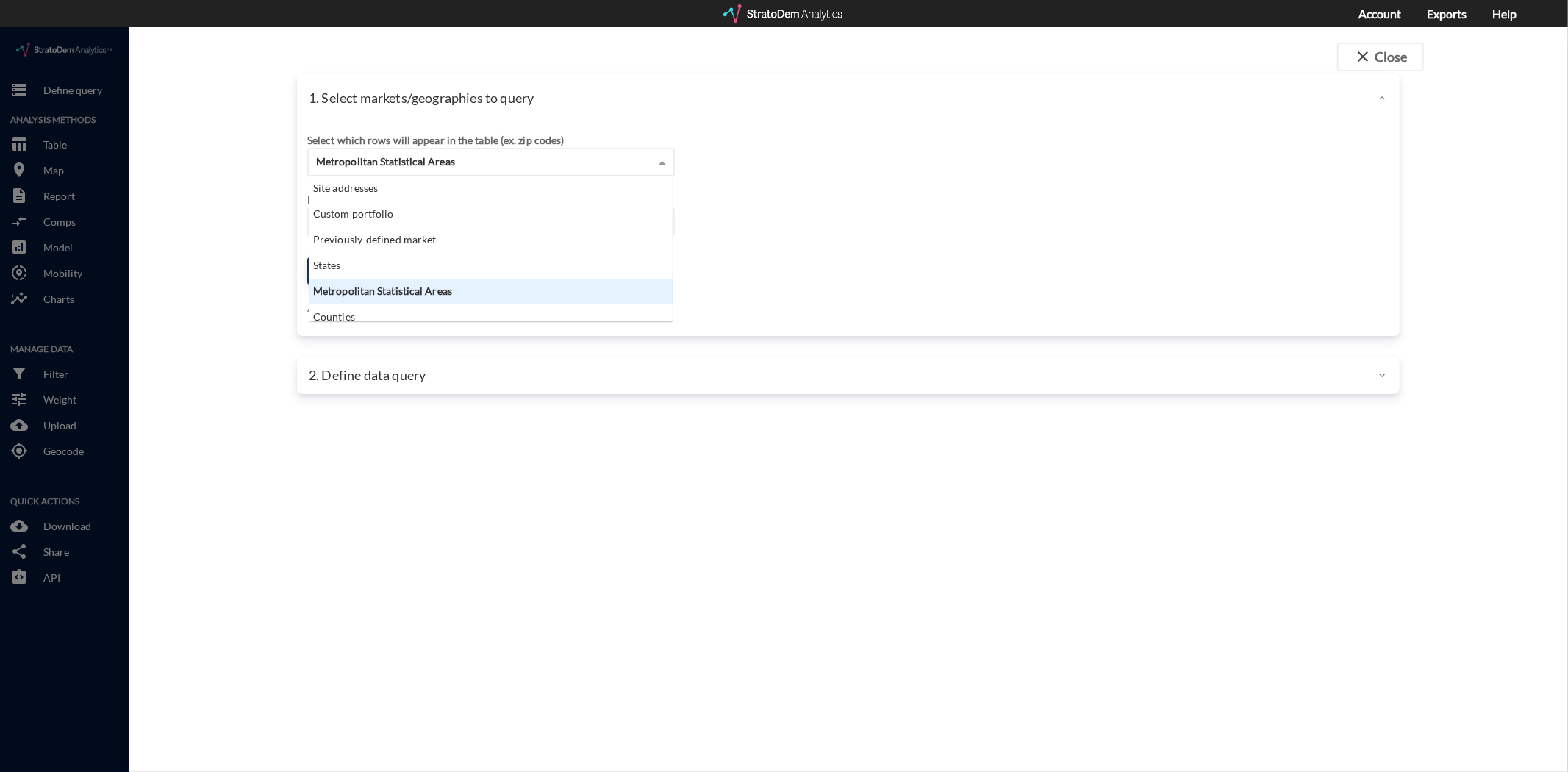
click div "Metropolitan Statistical Areas"
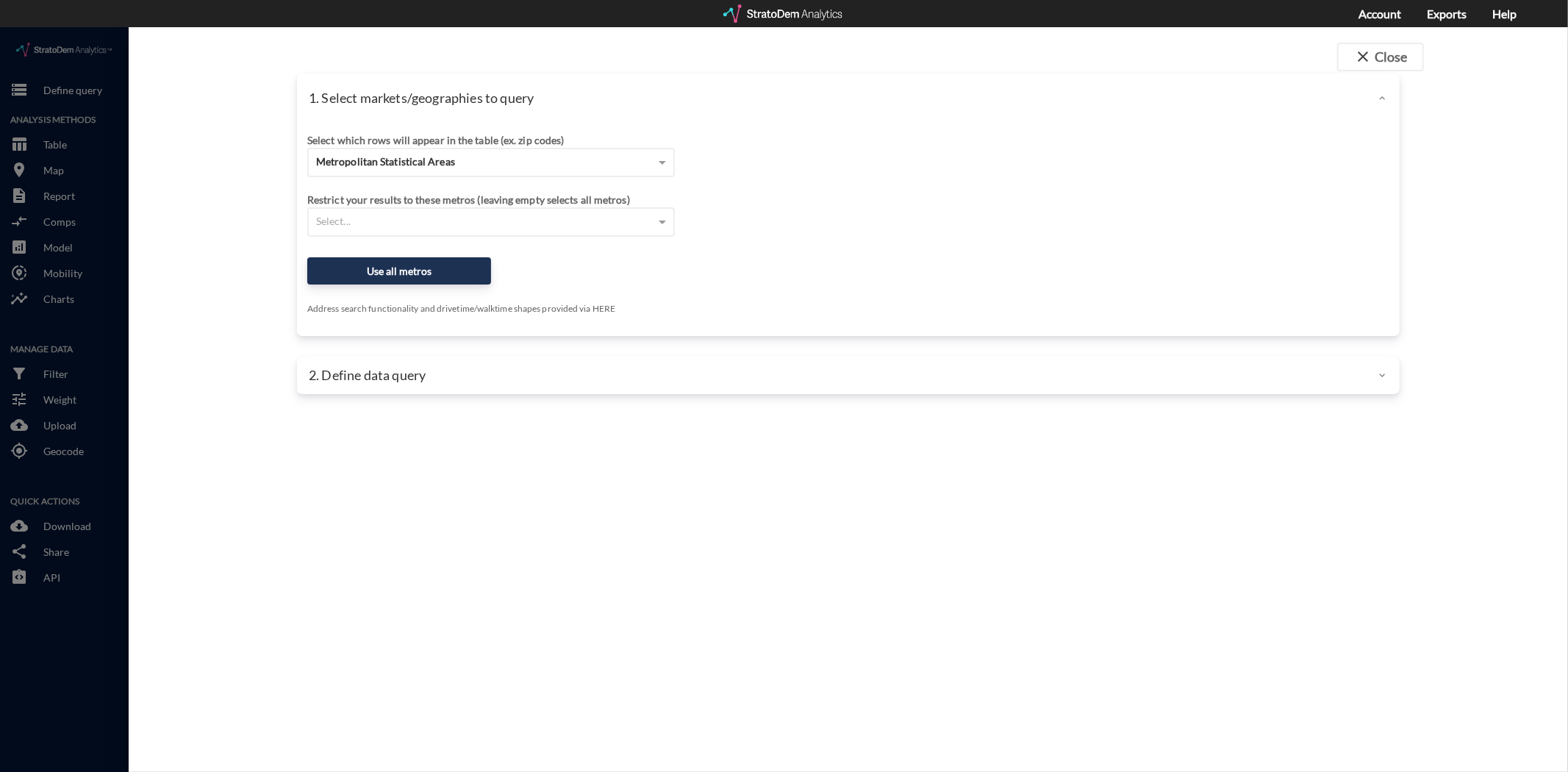
click div "Restrict your results to these metros (leaving empty selects all metros) Select…"
click div "1. Select markets/geographies to query Select which rows will appear in the tab…"
click div
click span "close"
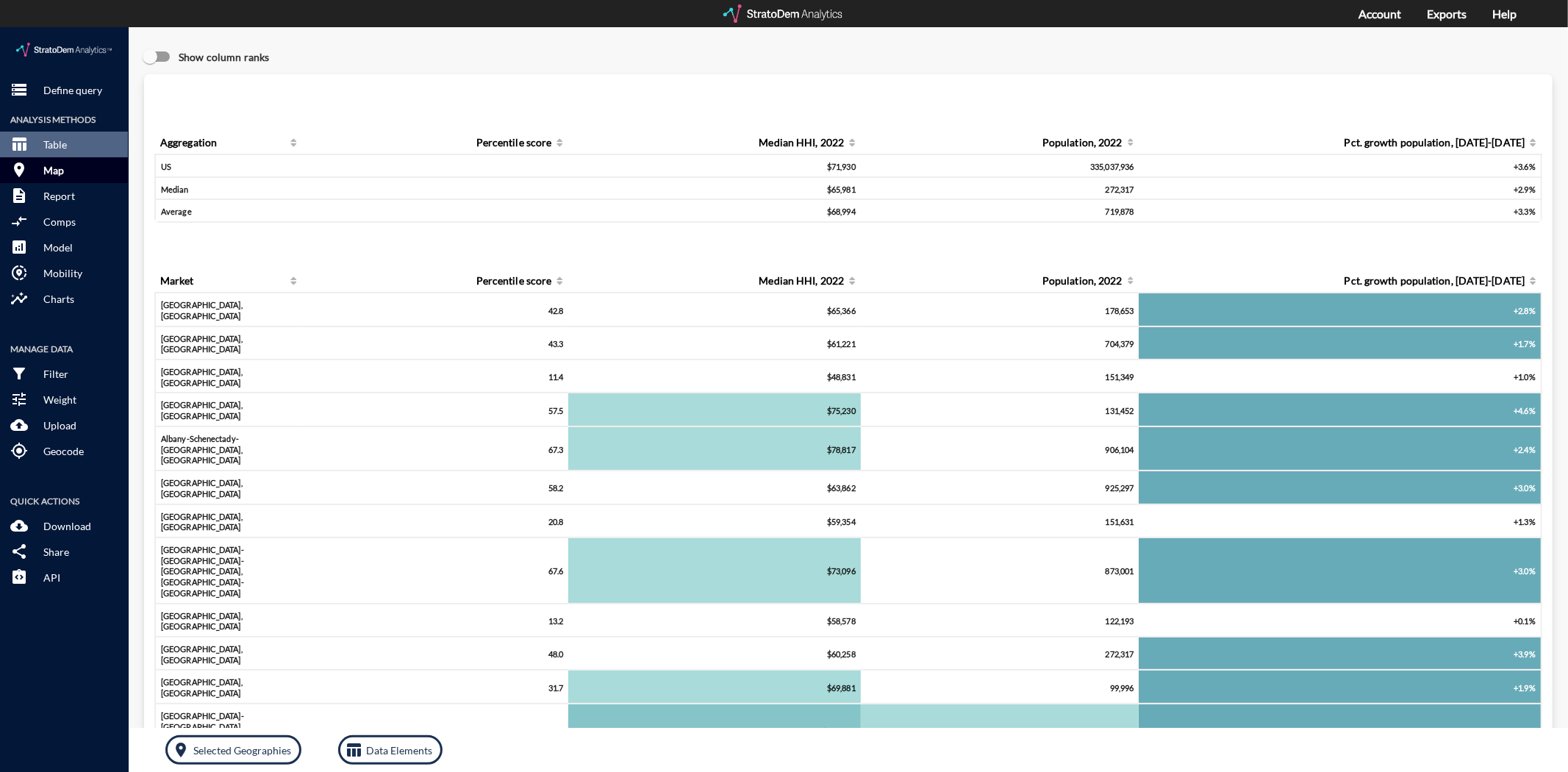
click button "room Map"
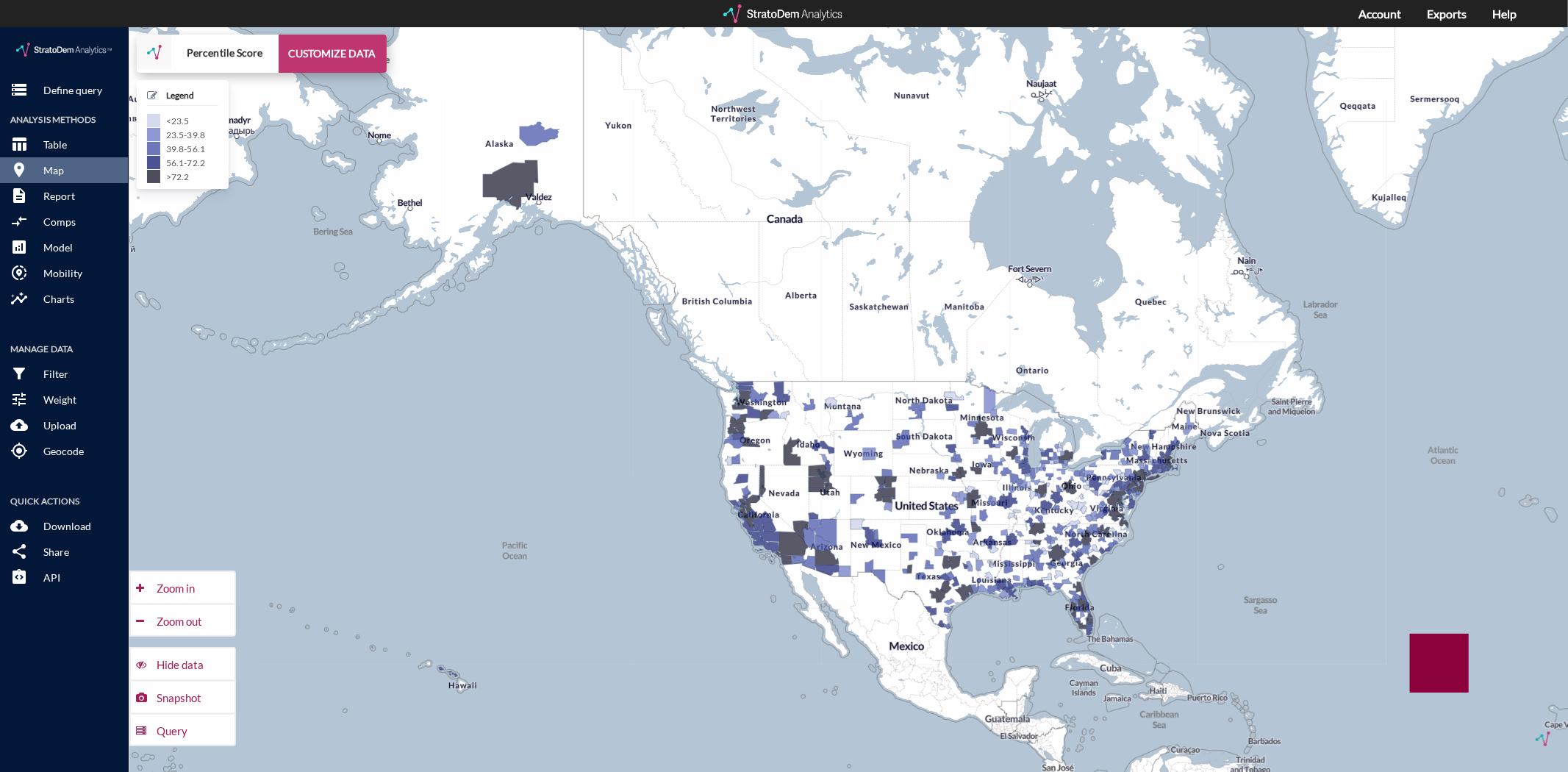
click button "CUSTOMIZE DATA"
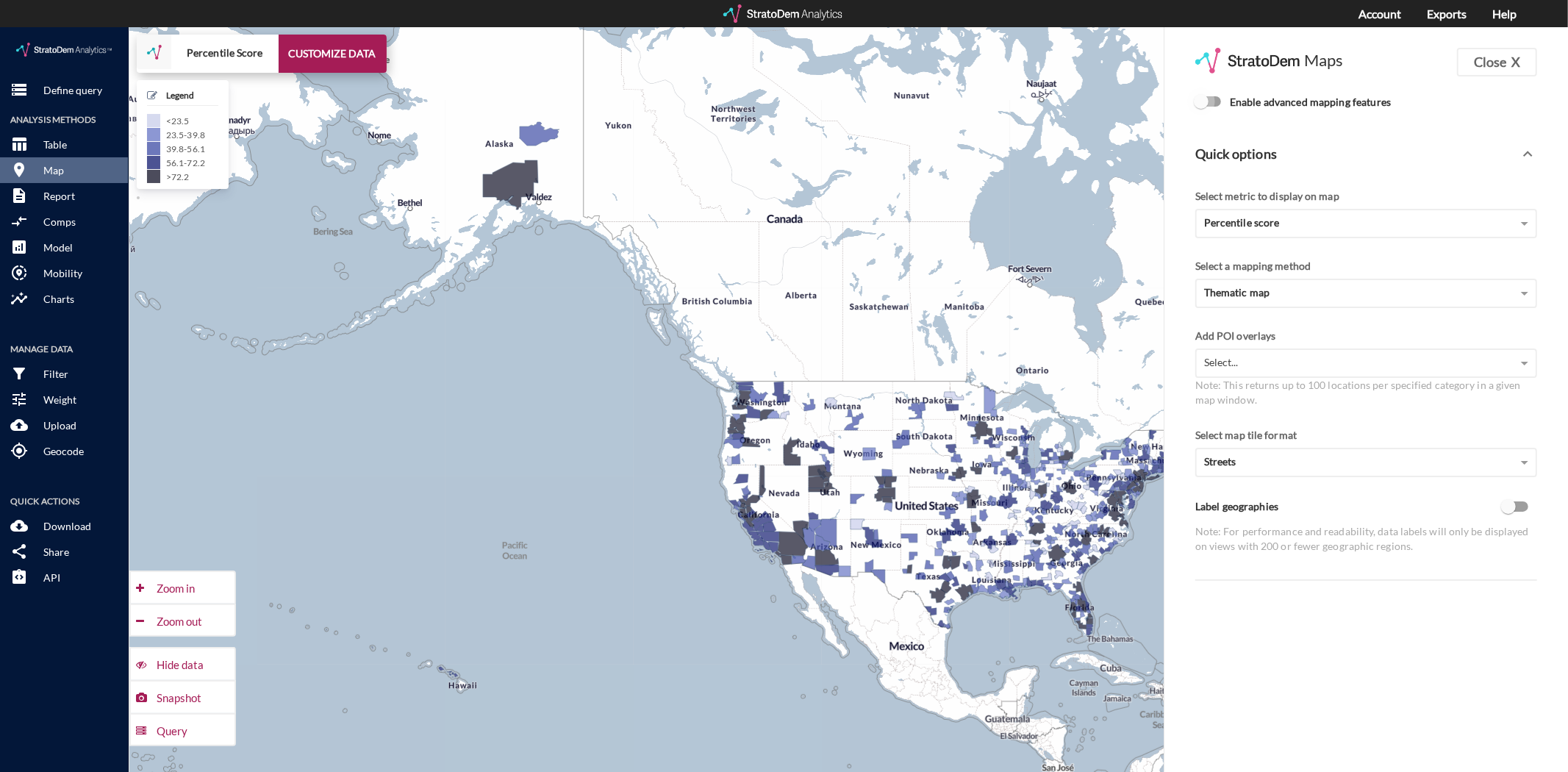
click input "Enable advanced mapping features"
checkbox input "true"
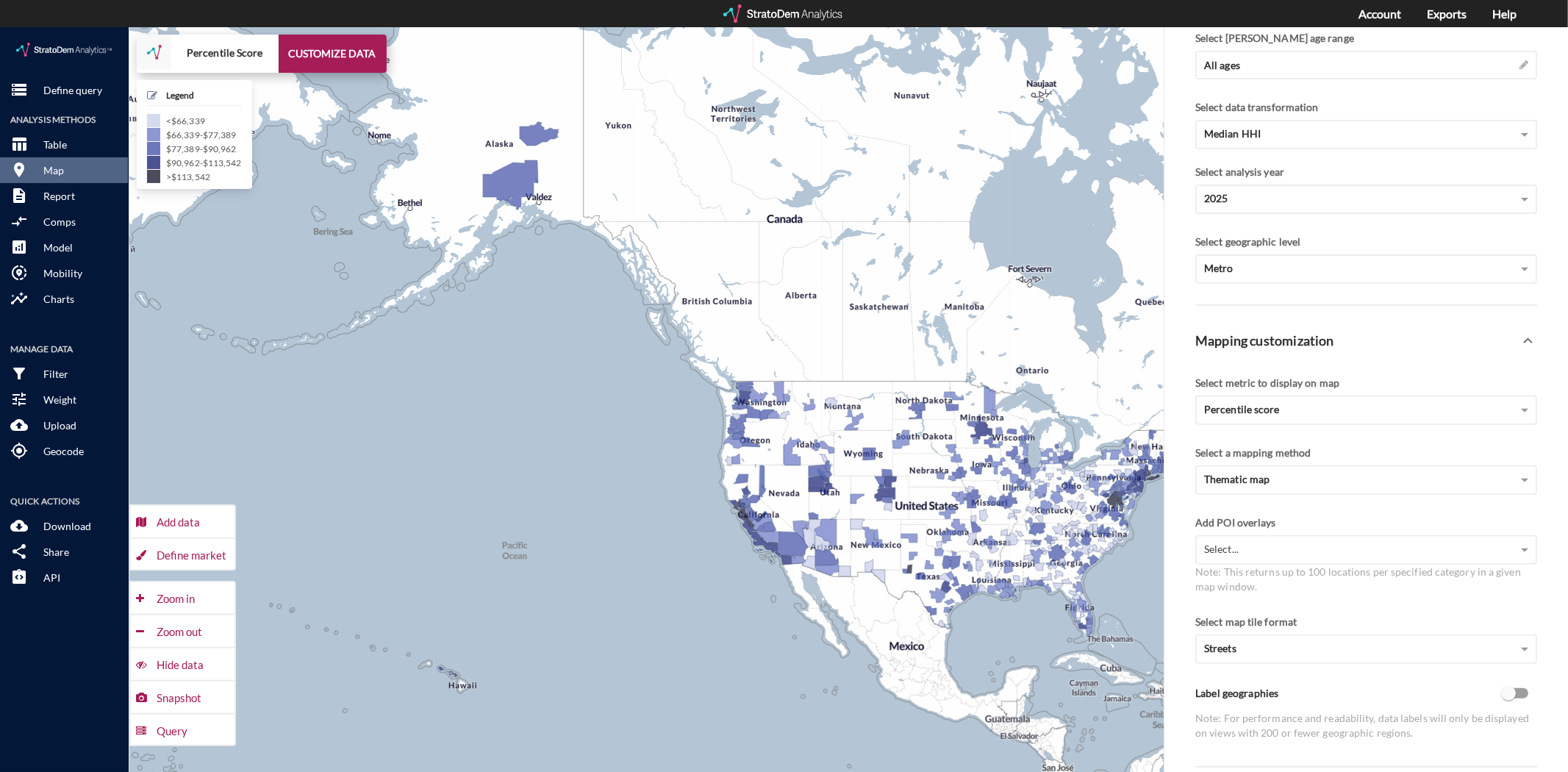
scroll to position [0, 0]
click div "Metro"
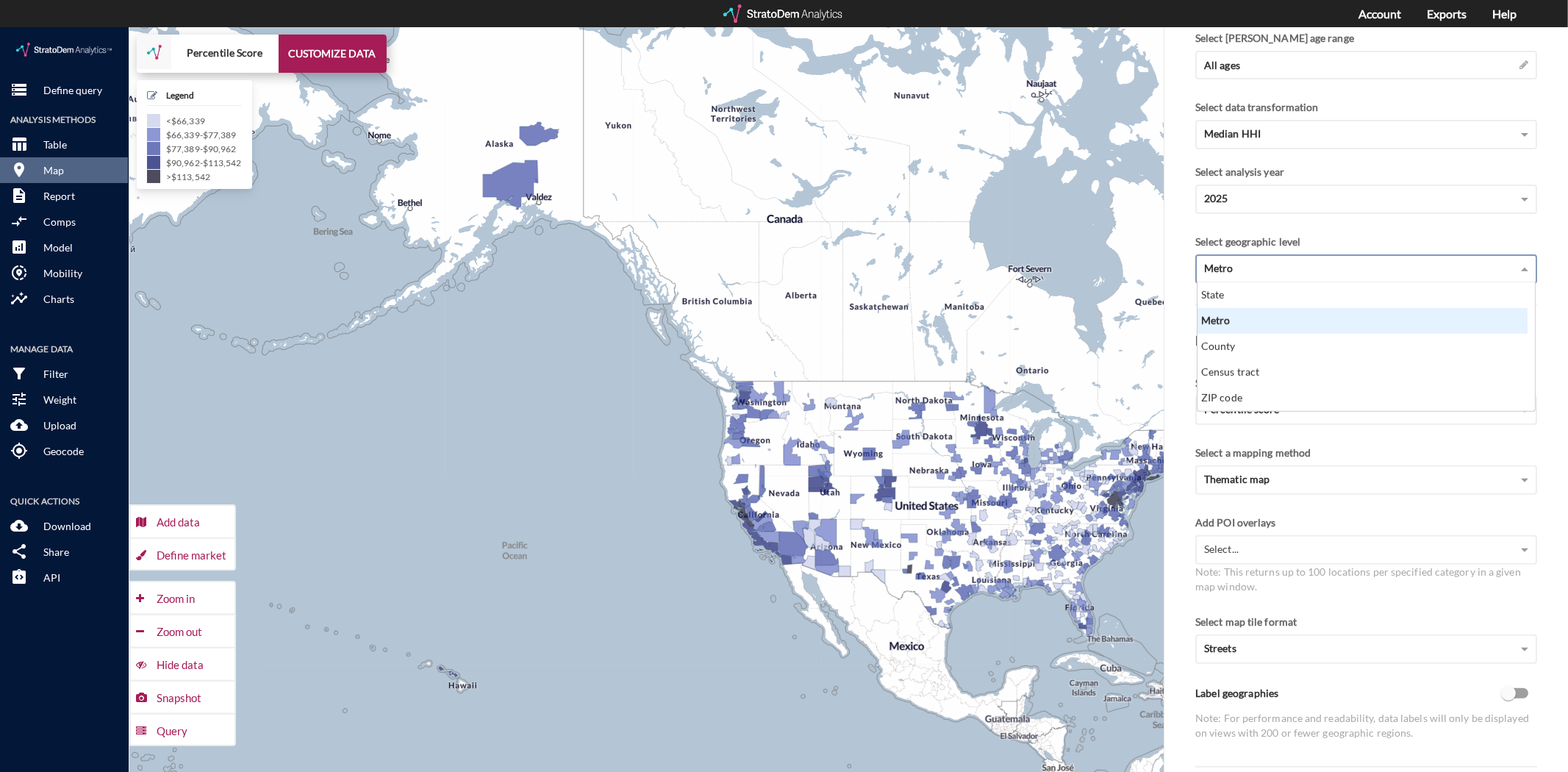
scroll to position [115, 322]
click div "County"
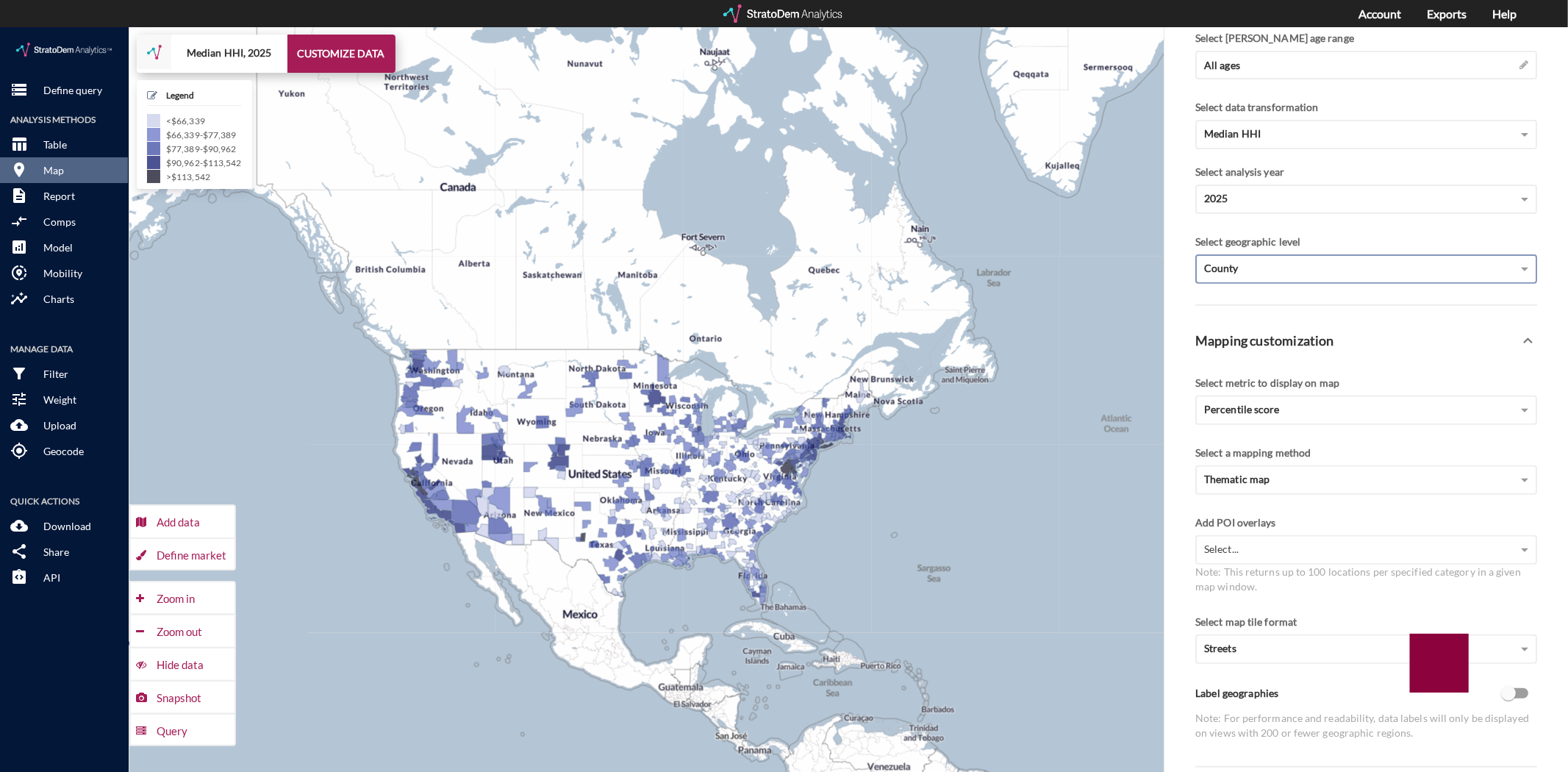
drag, startPoint x: 1010, startPoint y: 595, endPoint x: 675, endPoint y: 563, distance: 336.5
click div "+ − Median HHI, 2025 CUSTOMIZE DATA Legend < $66,339 $66,339 - $77,389 $77,389 …"
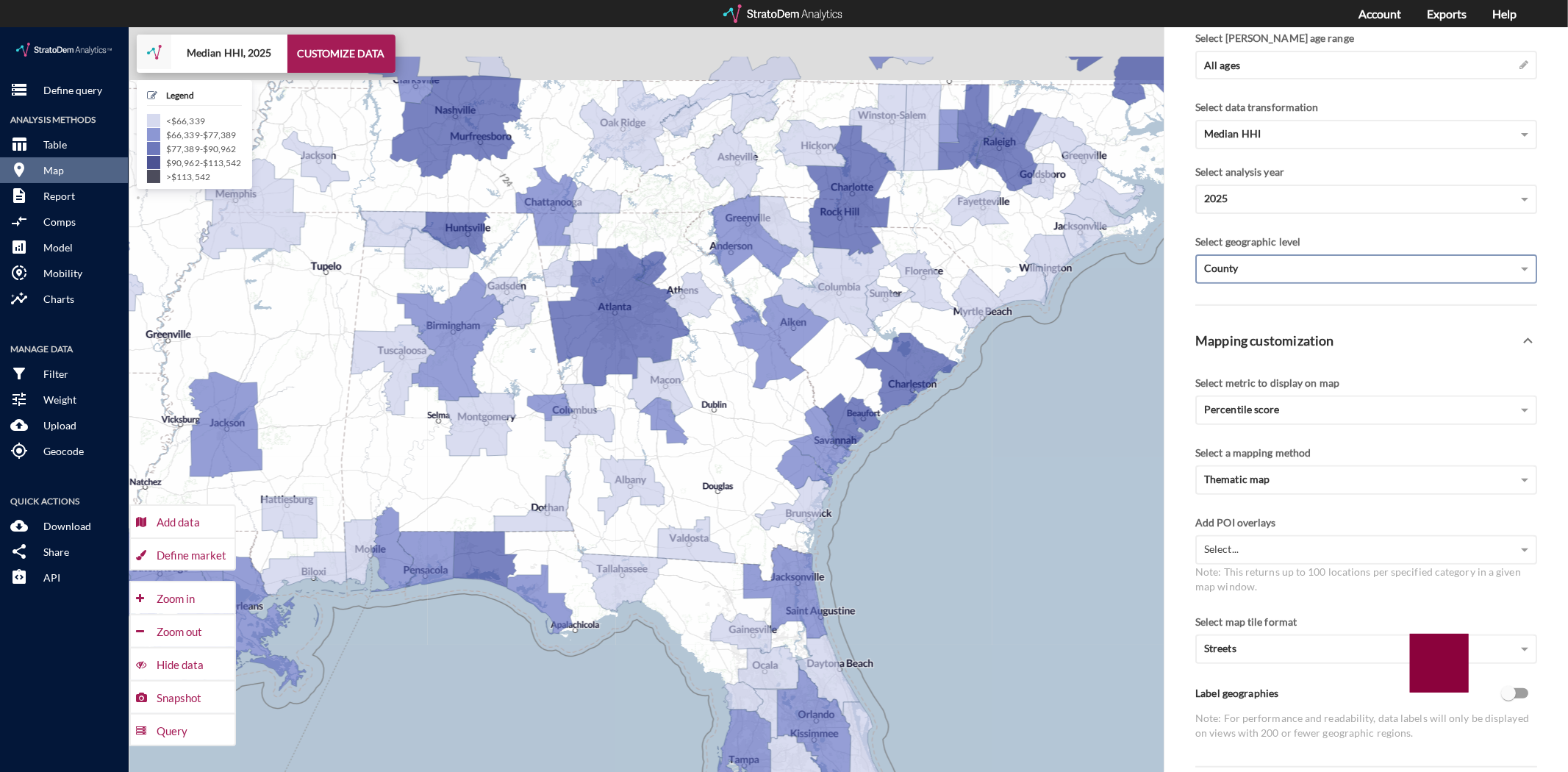
drag, startPoint x: 957, startPoint y: 443, endPoint x: 807, endPoint y: 552, distance: 185.4
click div "+ − Median HHI, 2025 CUSTOMIZE DATA Legend < $66,339 $66,339 - $77,389 $77,389 …"
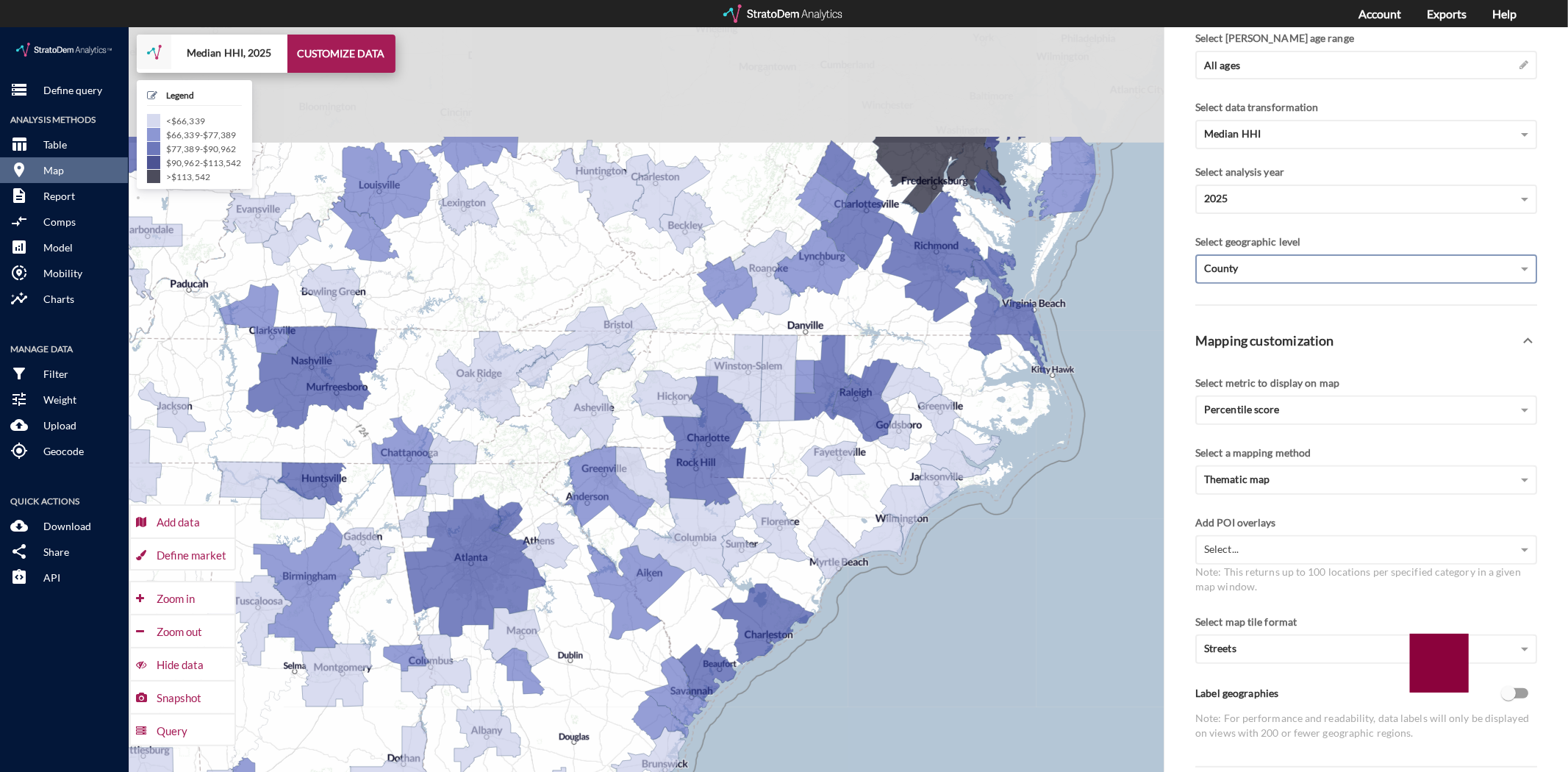
drag, startPoint x: 913, startPoint y: 409, endPoint x: 860, endPoint y: 586, distance: 184.8
click div "+ − Median HHI, 2025 CUSTOMIZE DATA Legend < $66,339 $66,339 - $77,389 $77,389 …"
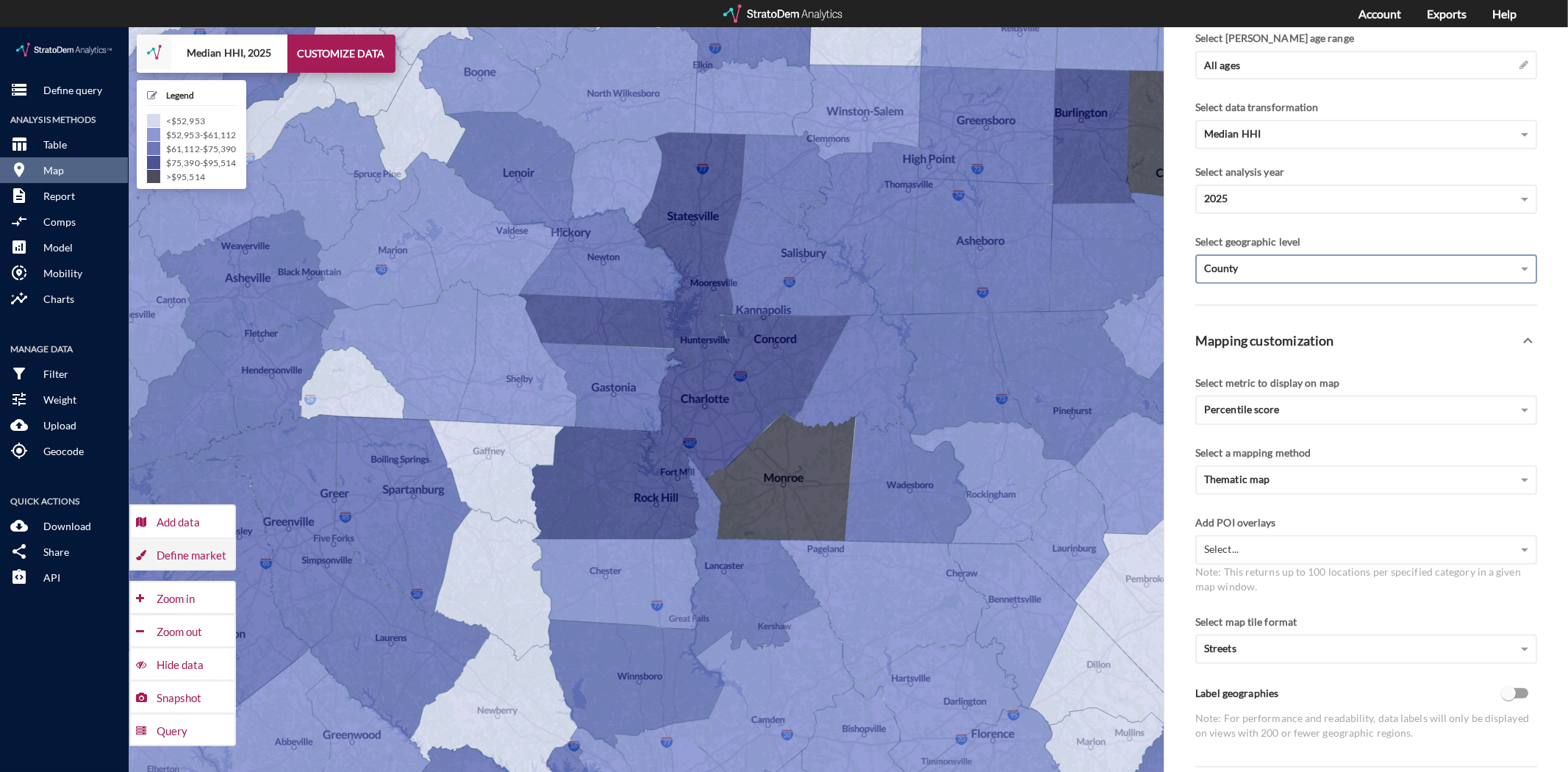
click div "Define market"
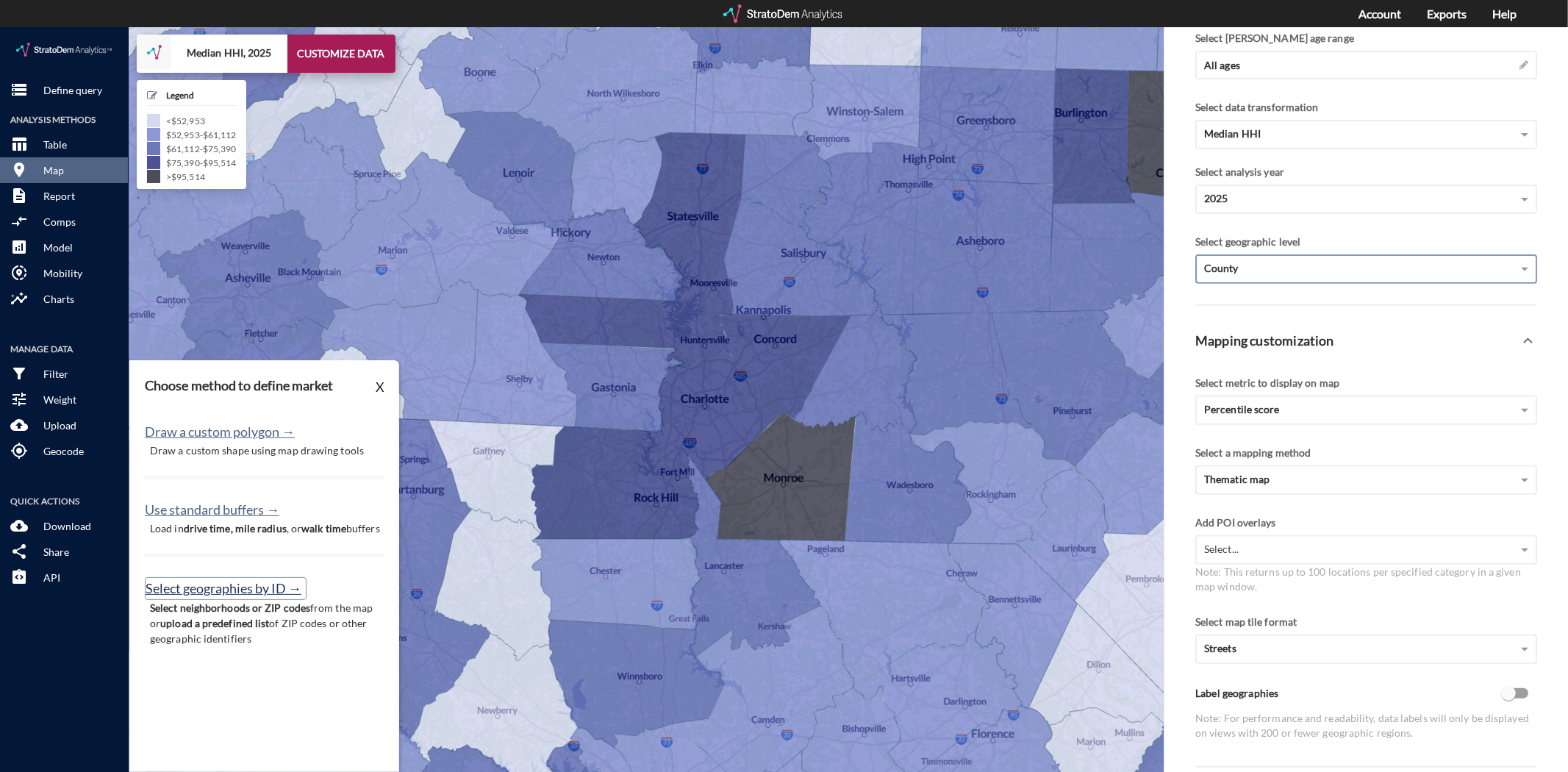
click button "Select geographies by ID →"
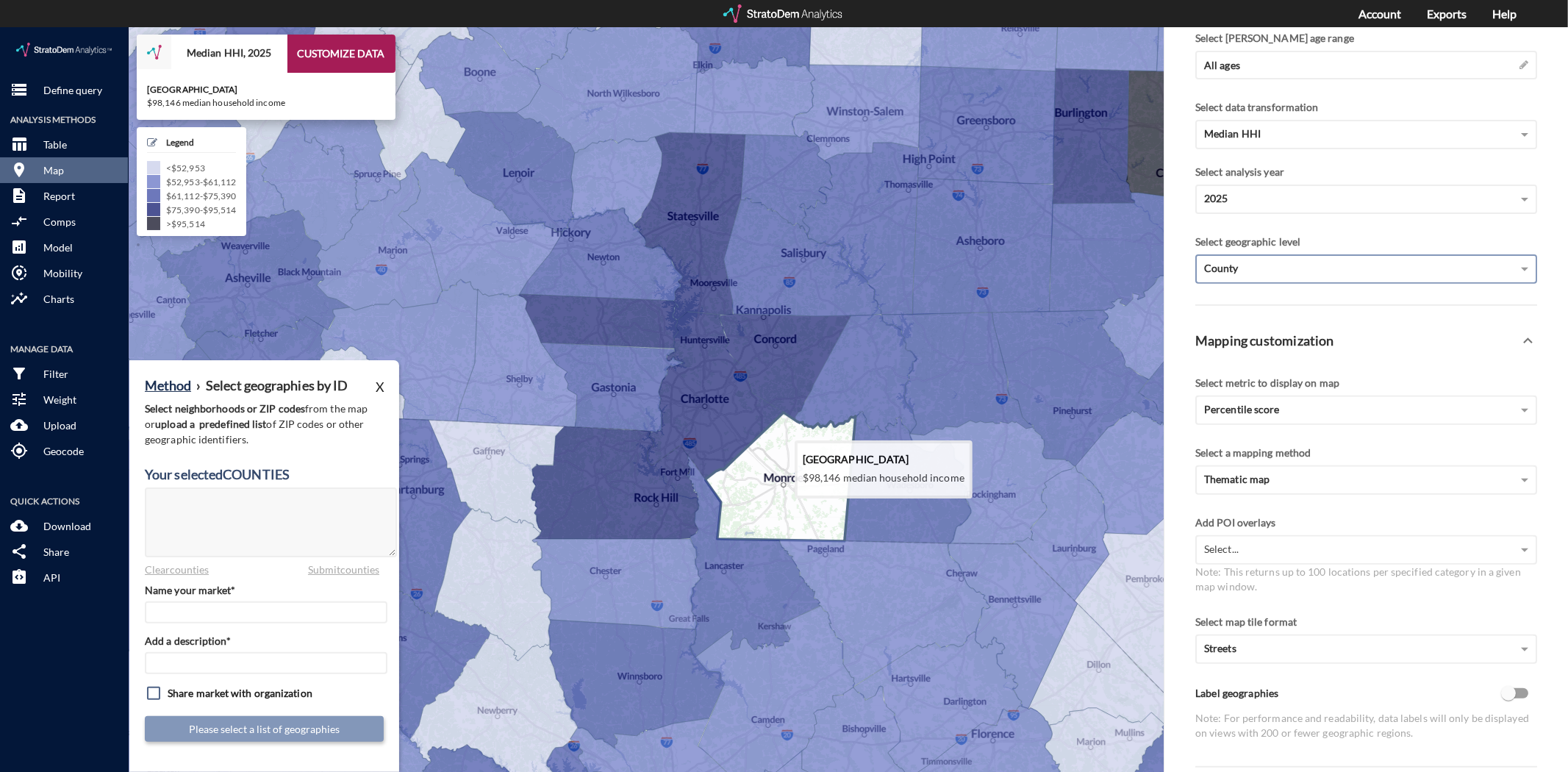
click icon
type textarea "37179"
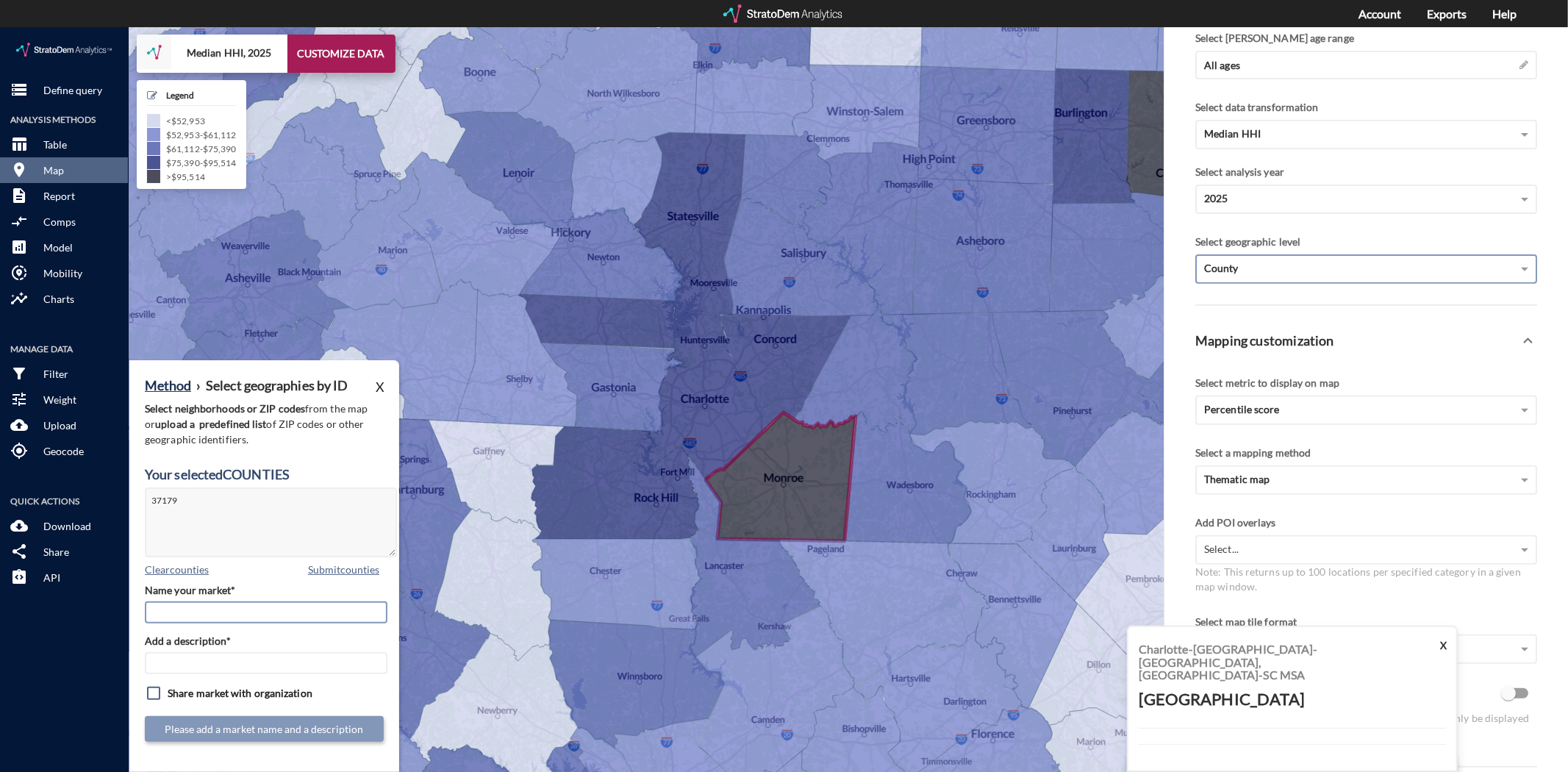
click input "Name your market*"
type input "Monroe County"
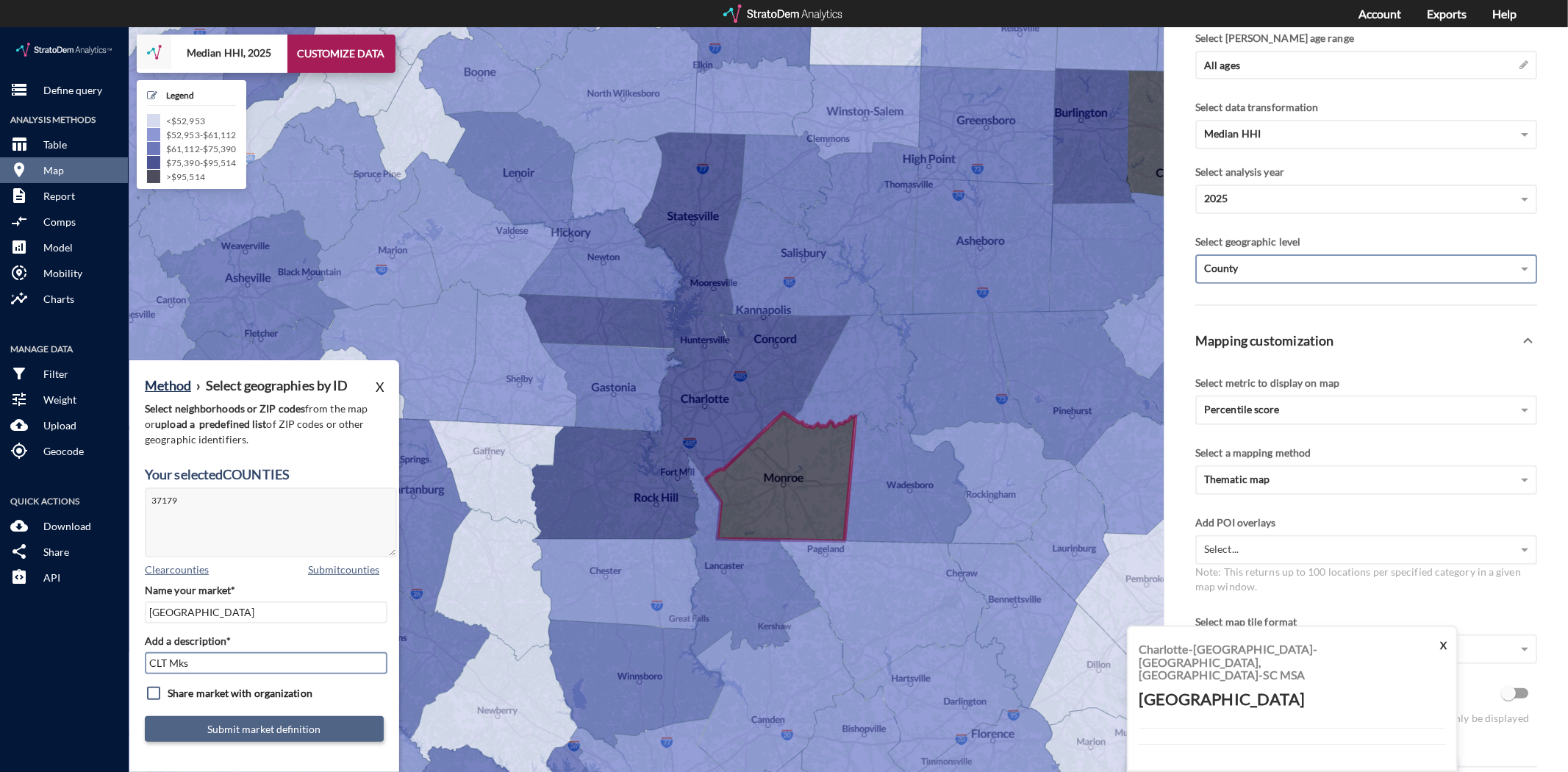
type input "CLT Mks"
click button "Submit market definition"
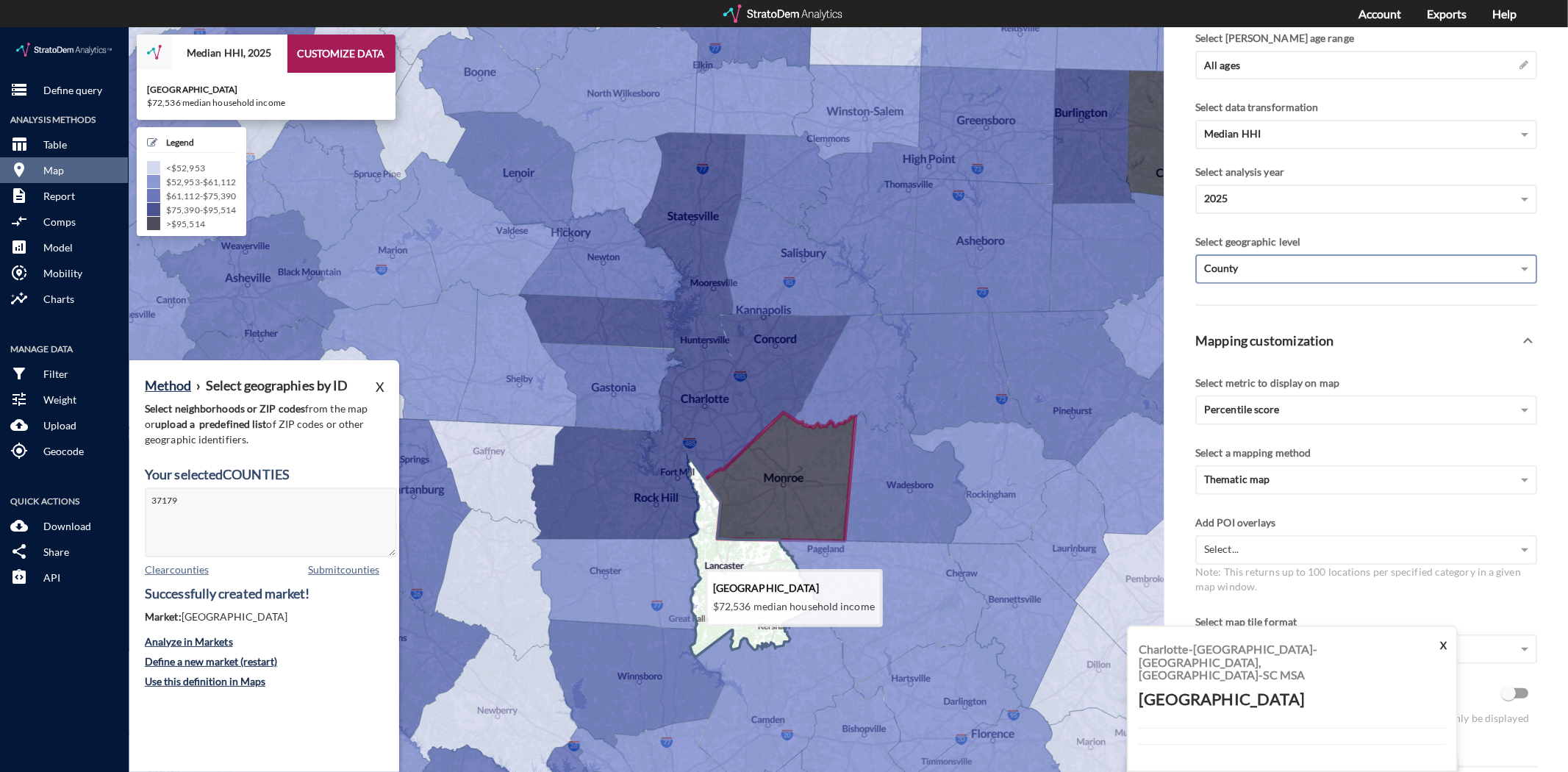
click icon
type textarea "37179, 45057"
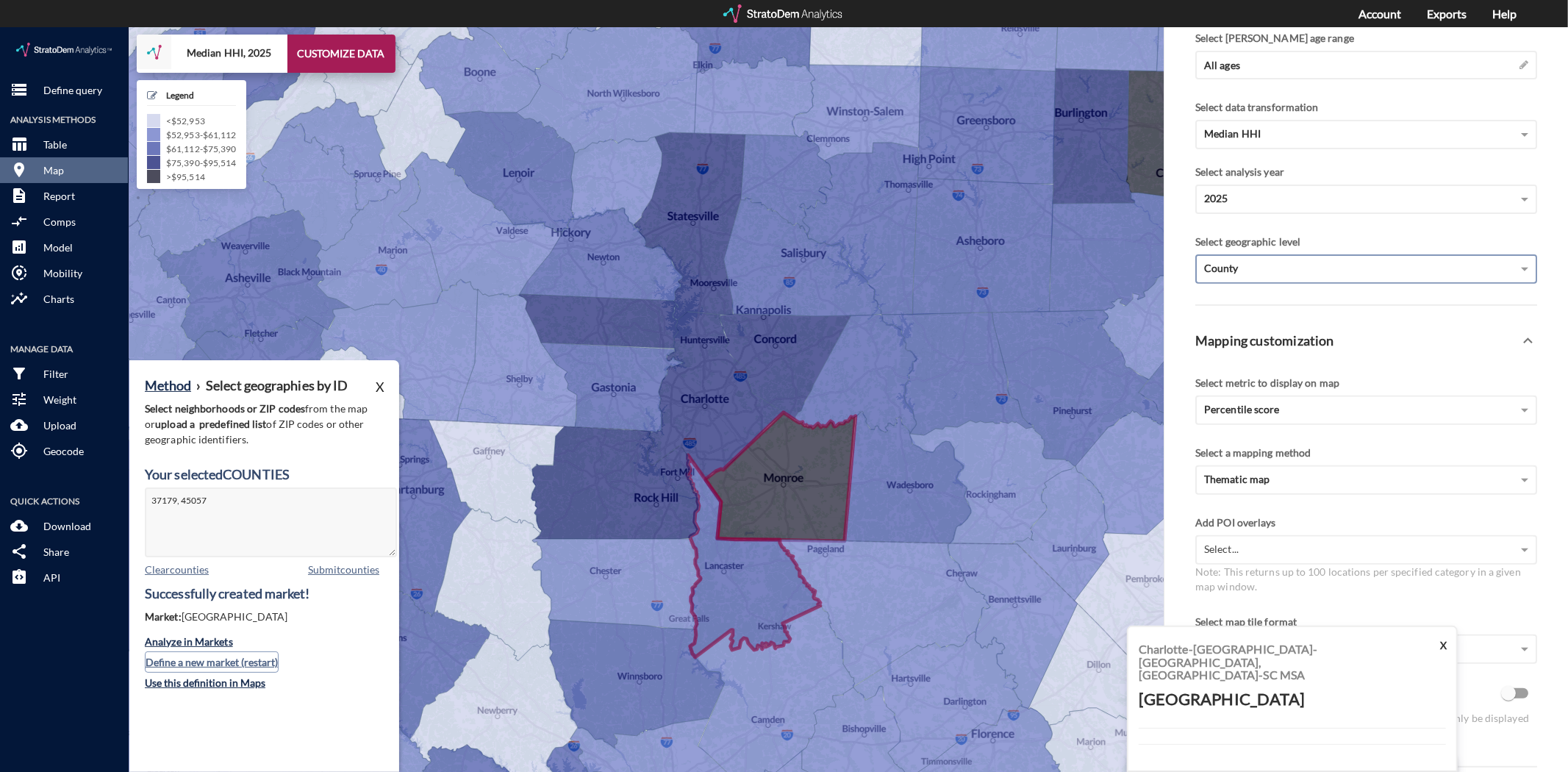
click button "Define a new market (restart)"
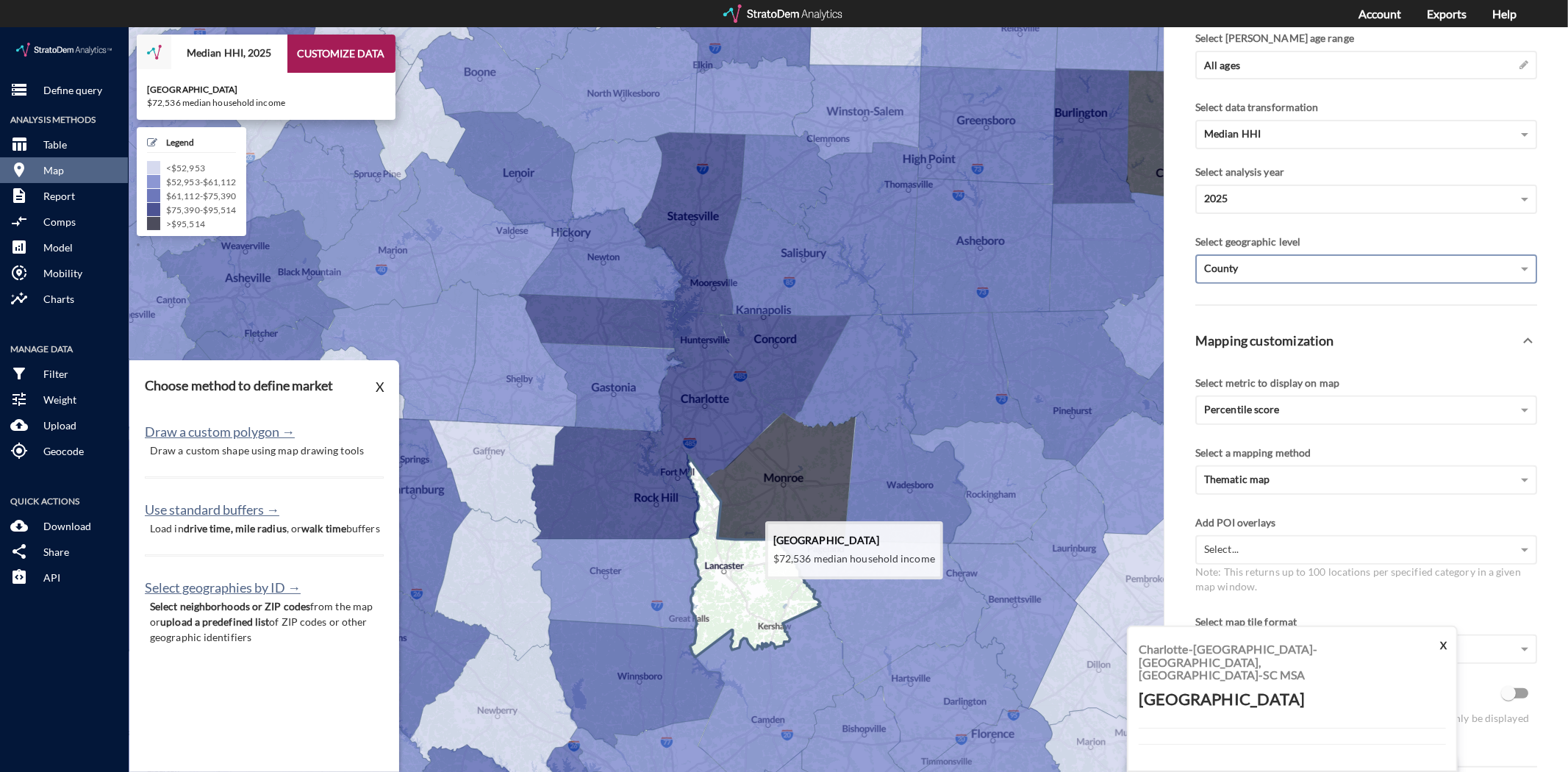
click icon
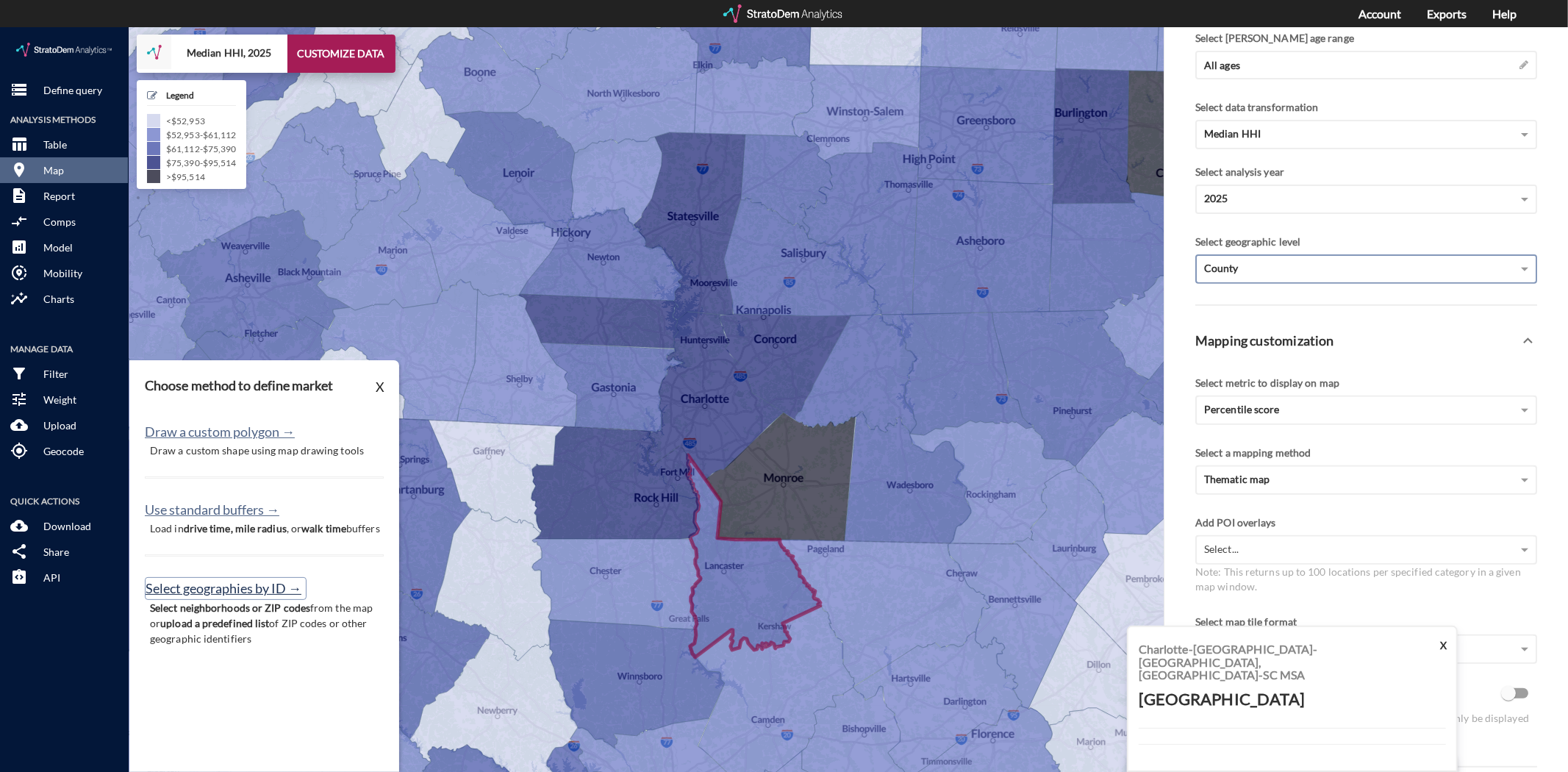
click button "Select geographies by ID →"
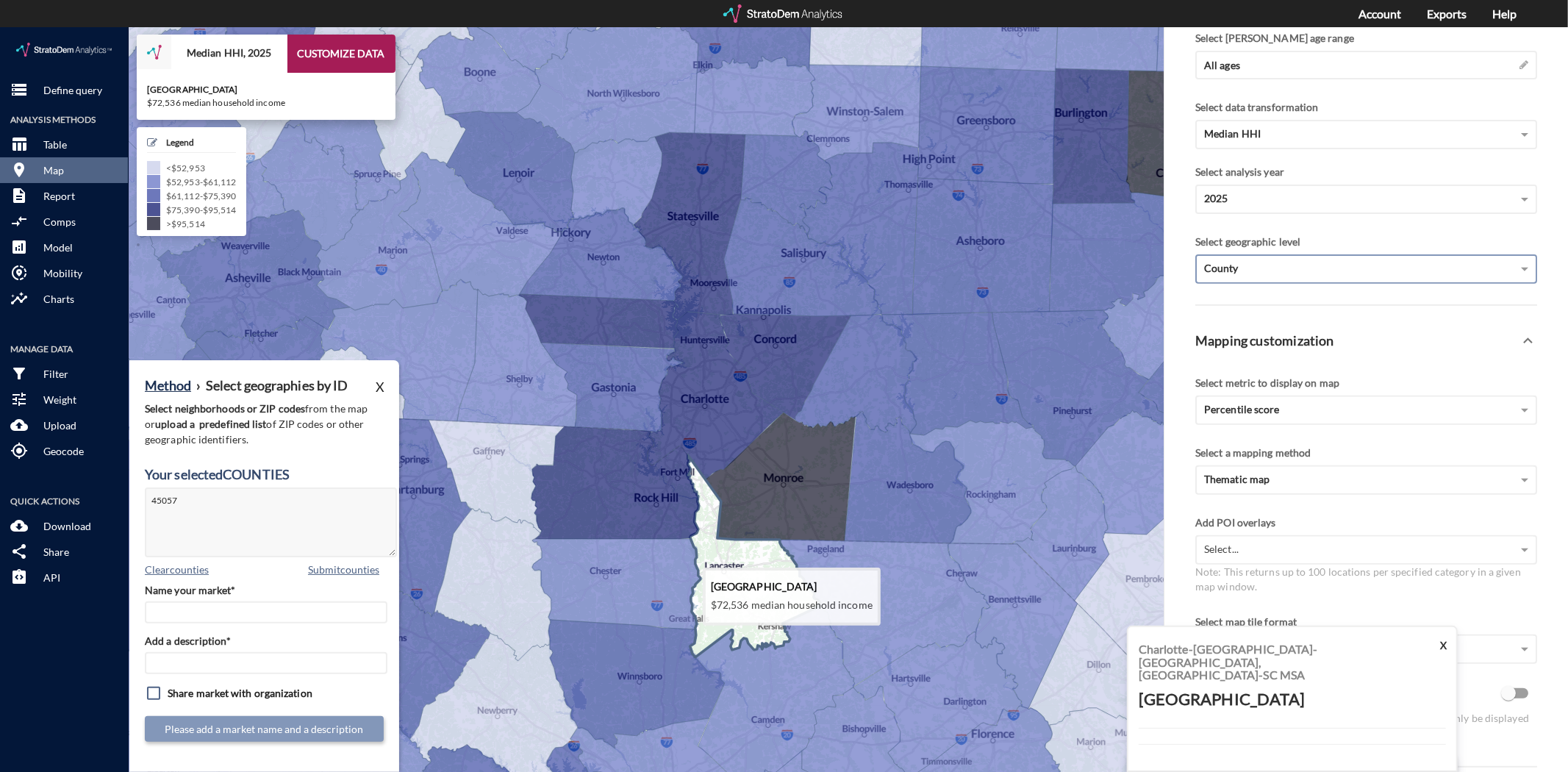
click icon
type textarea "45057"
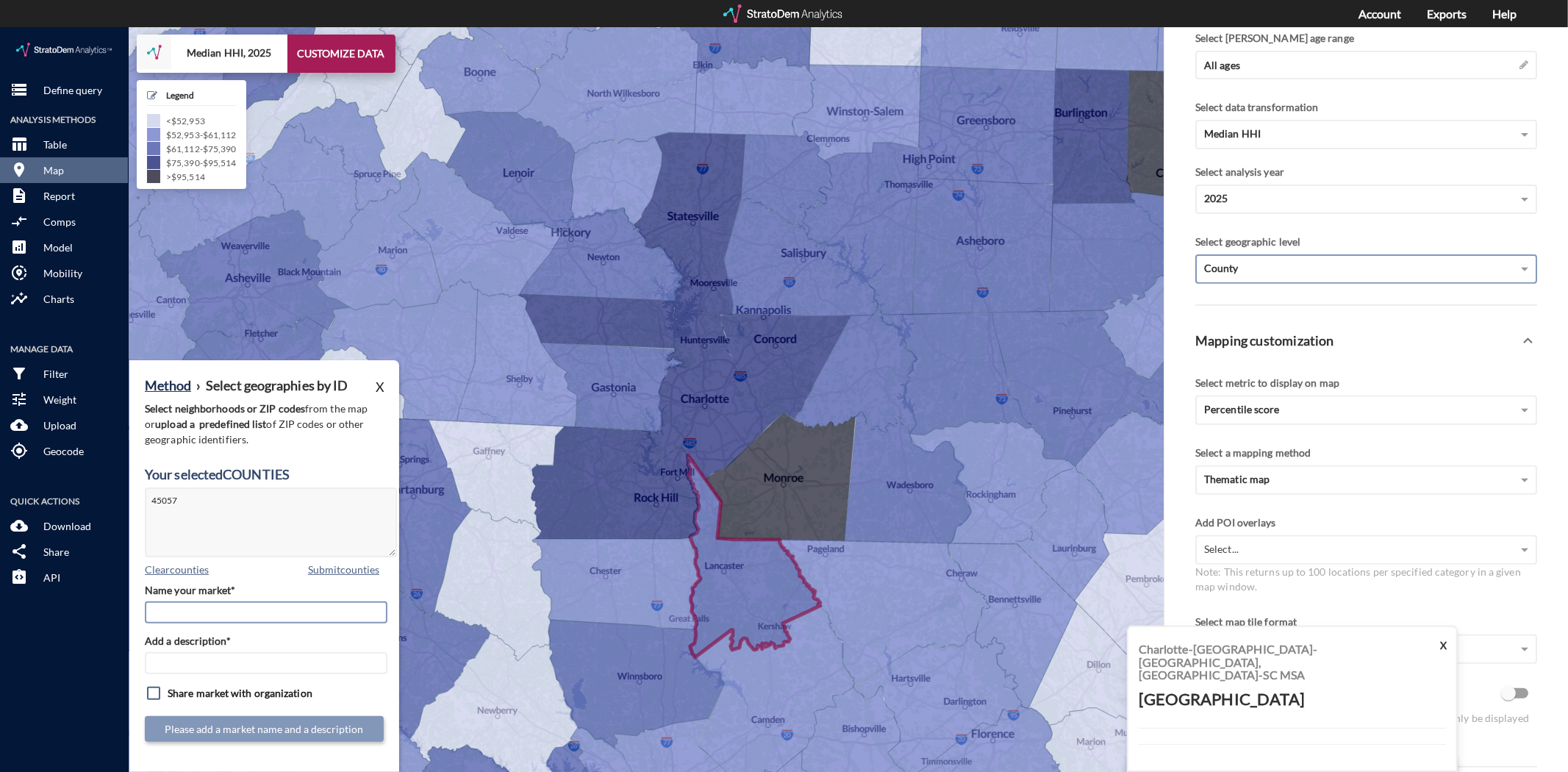
click input "Name your market*"
type input "Lancaster County"
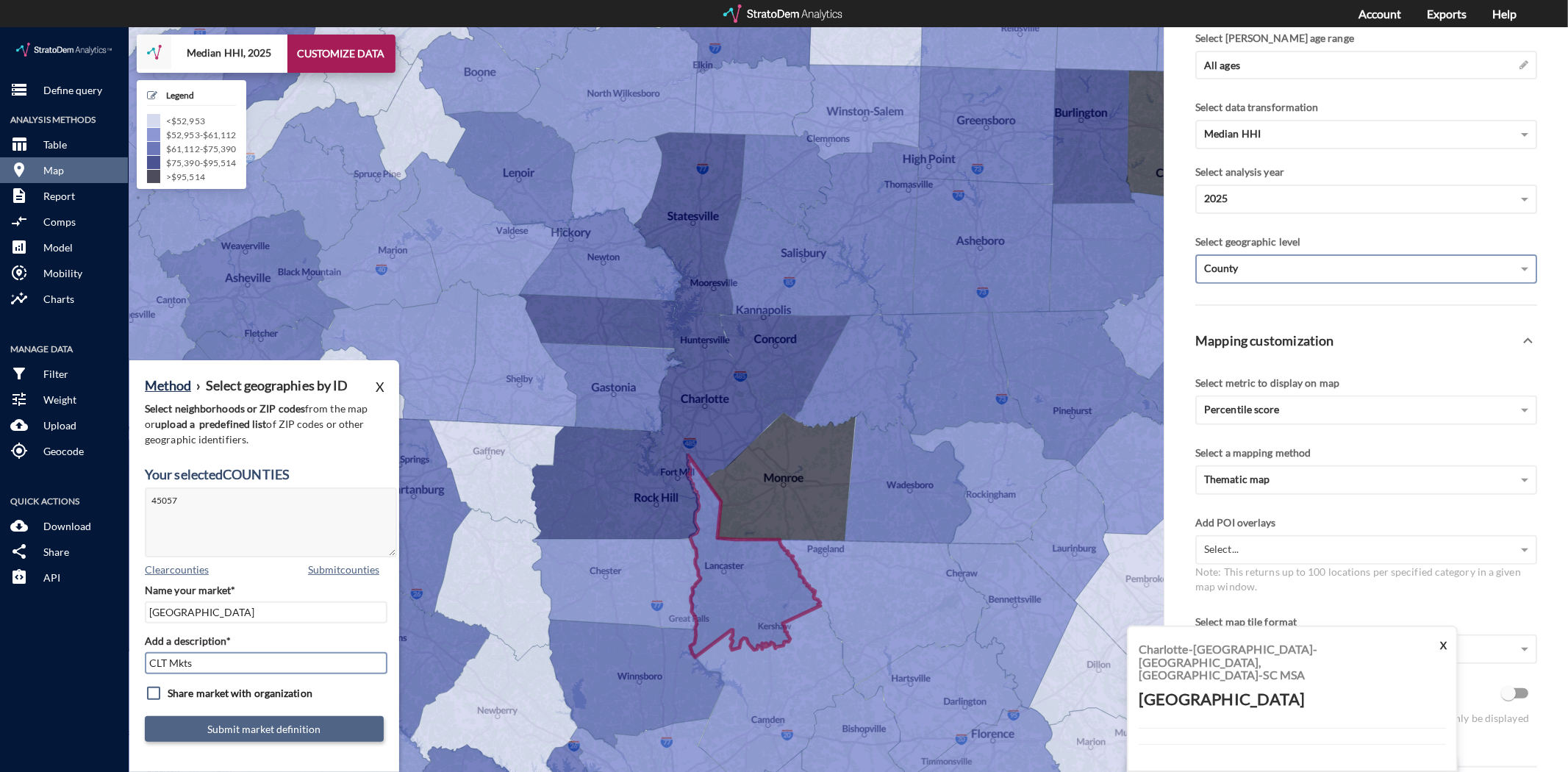
type input "CLT Mkts"
click button "Submit market definition"
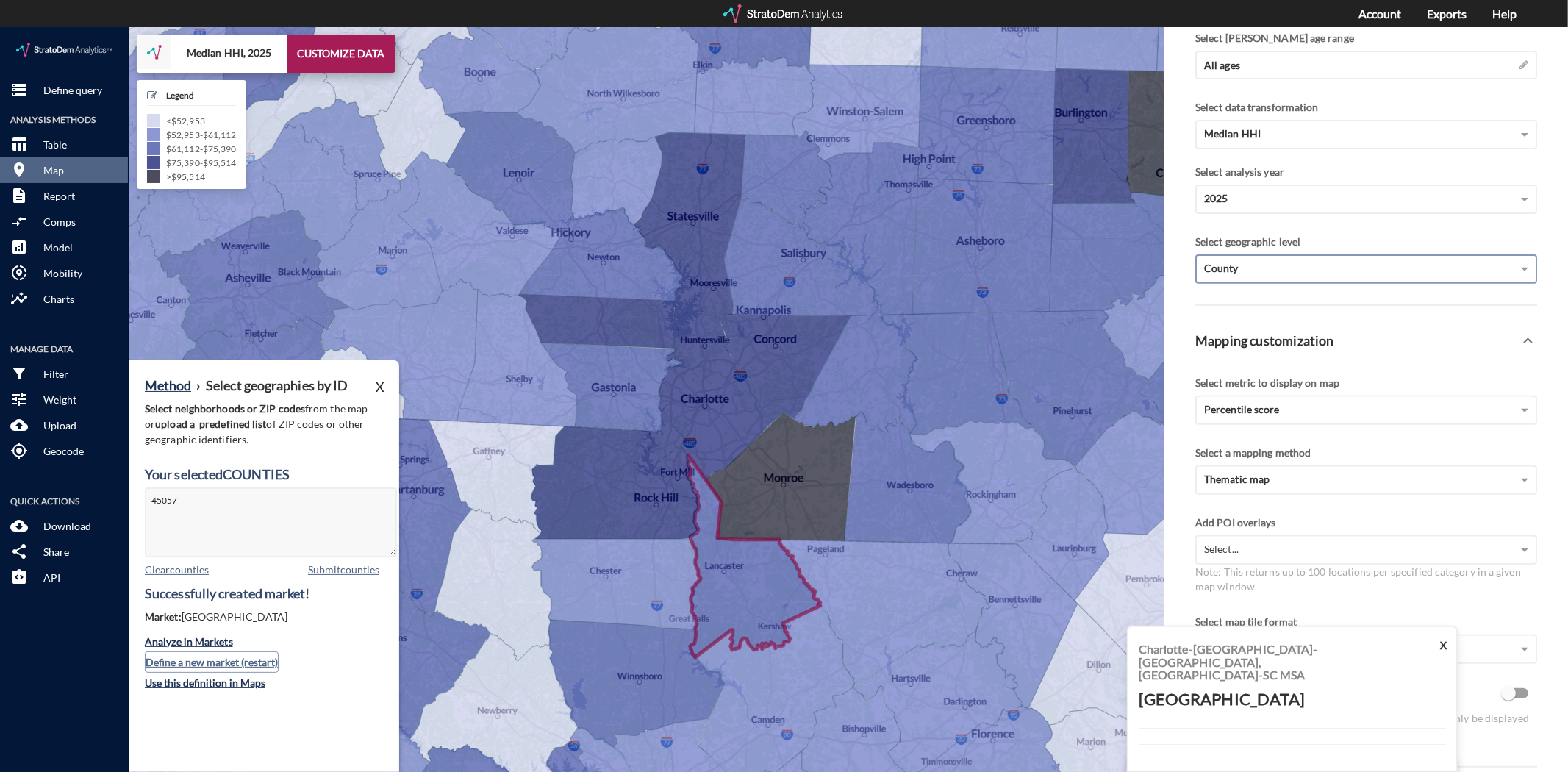
click button "Define a new market (restart)"
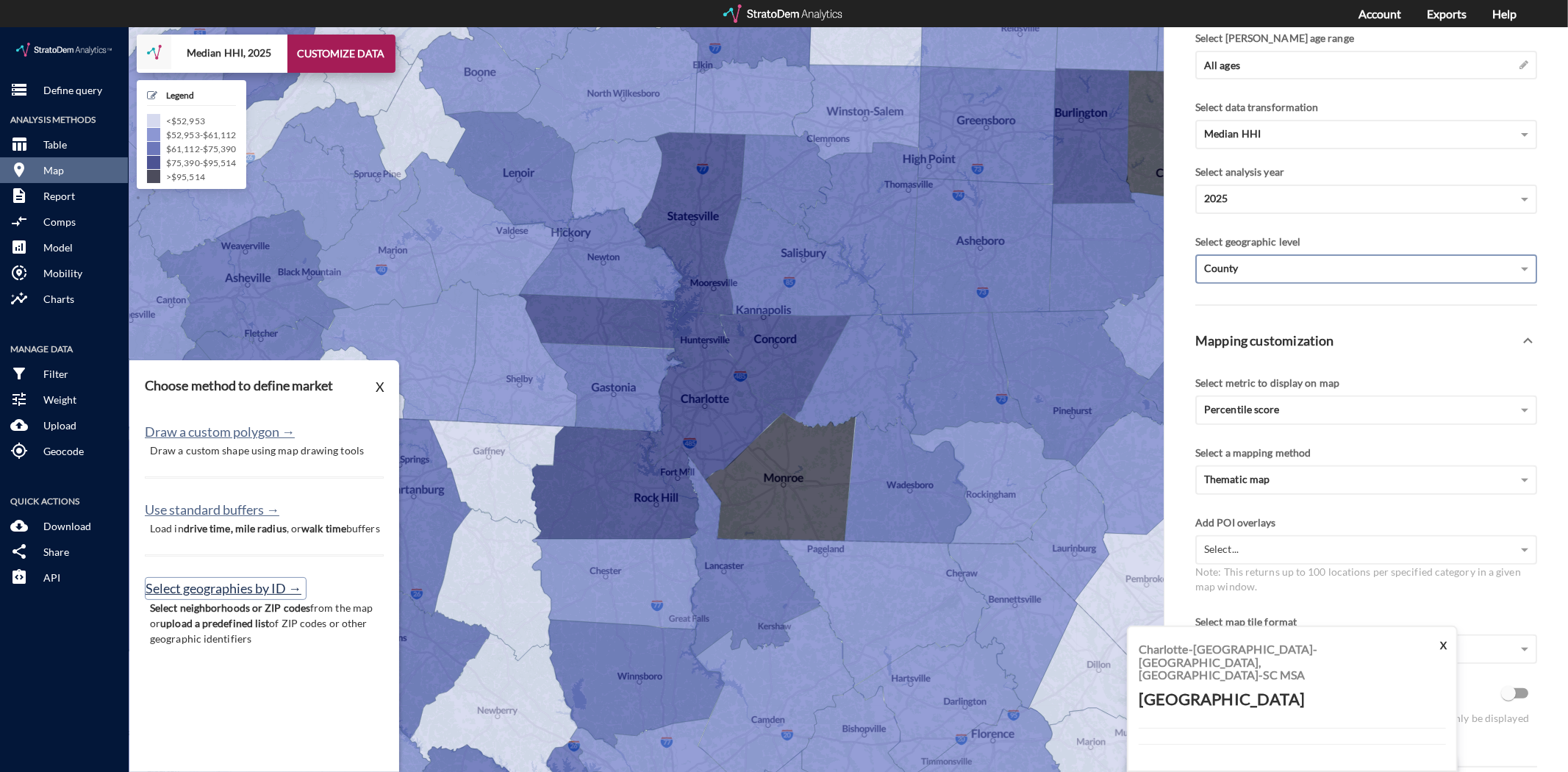
click button "Select geographies by ID →"
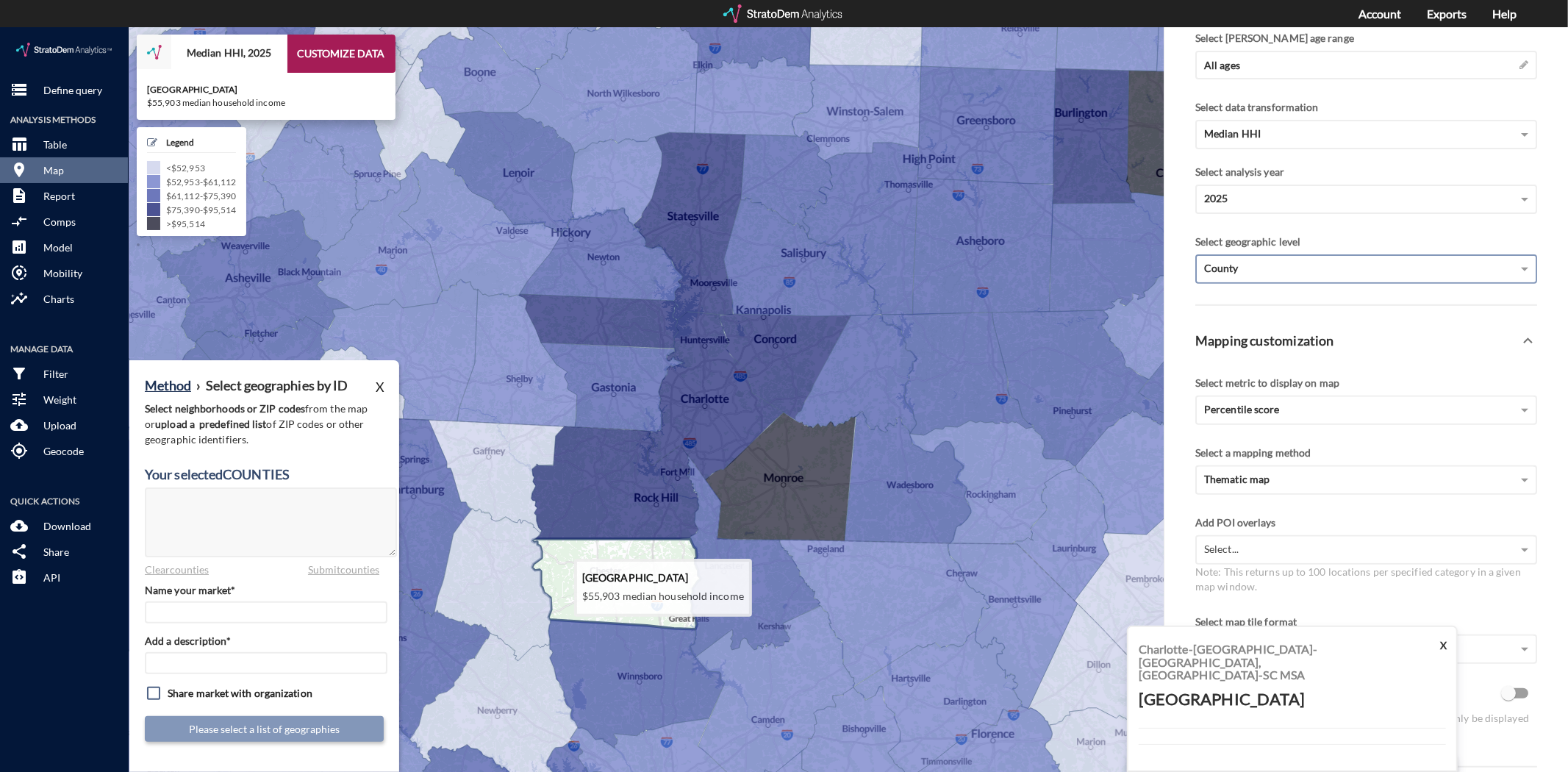
click icon
type textarea "45023"
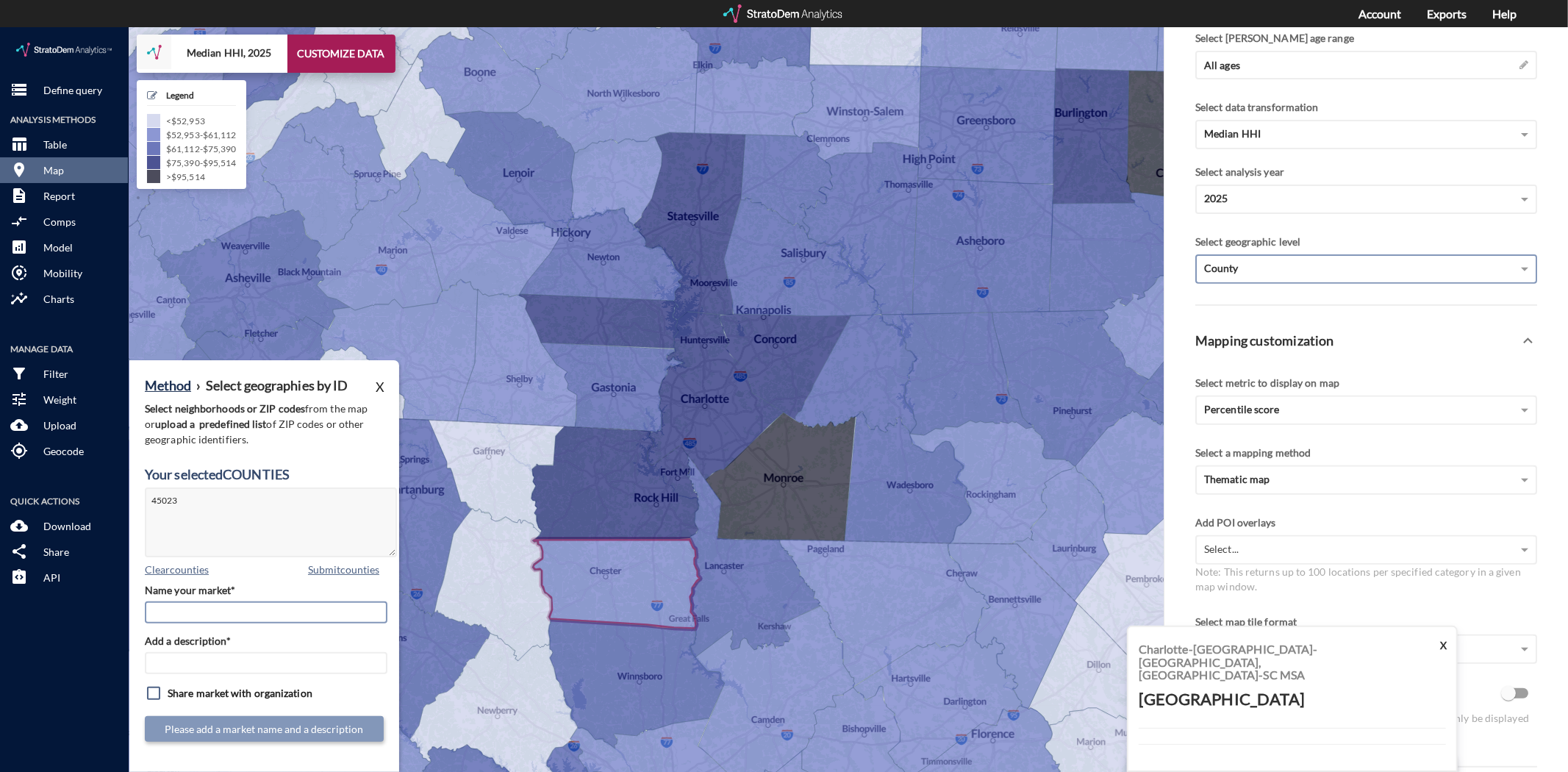
click input "Name your market*"
type input "Chester County"
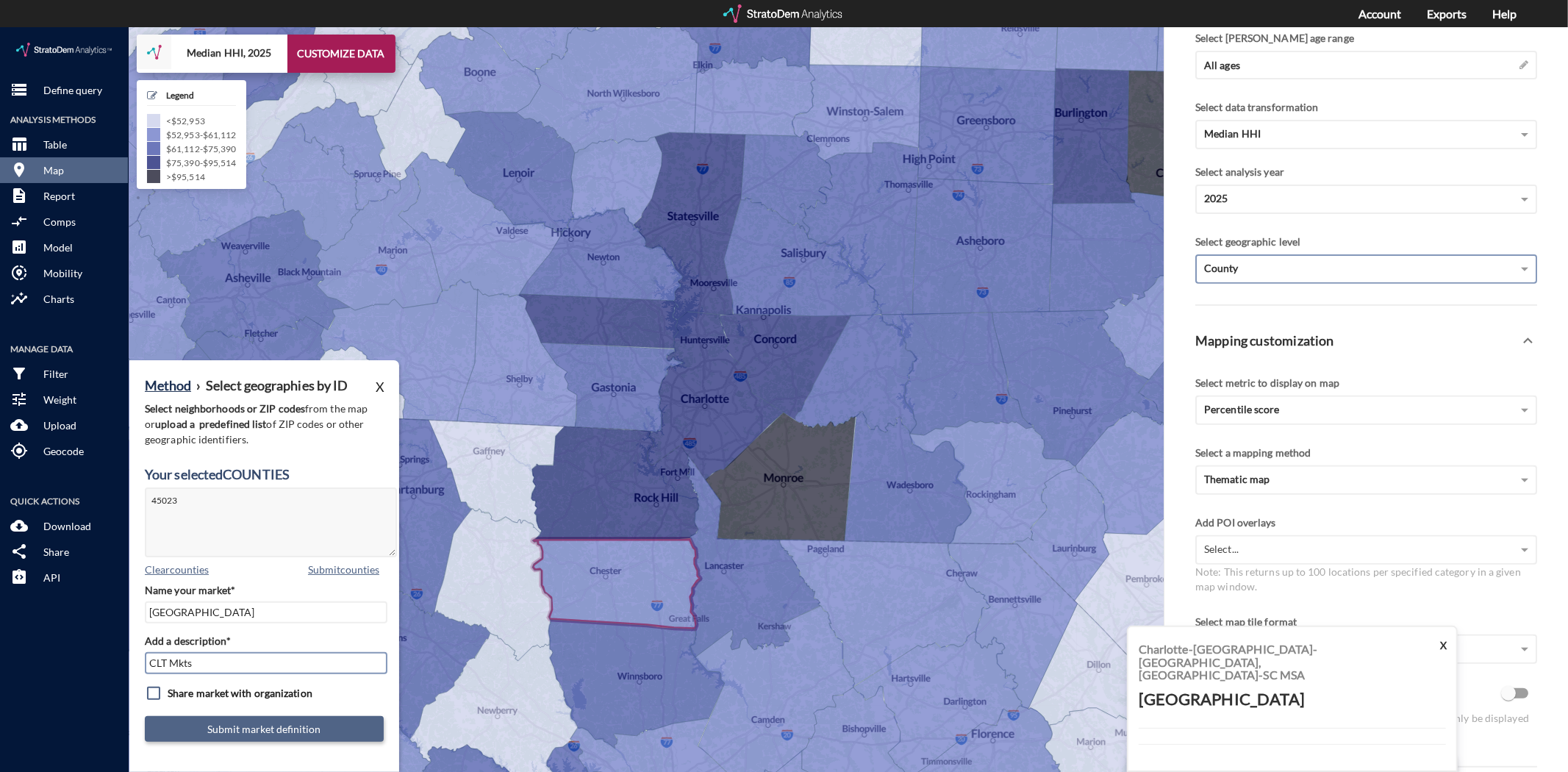
type input "CLT Mkts"
click button "Submit market definition"
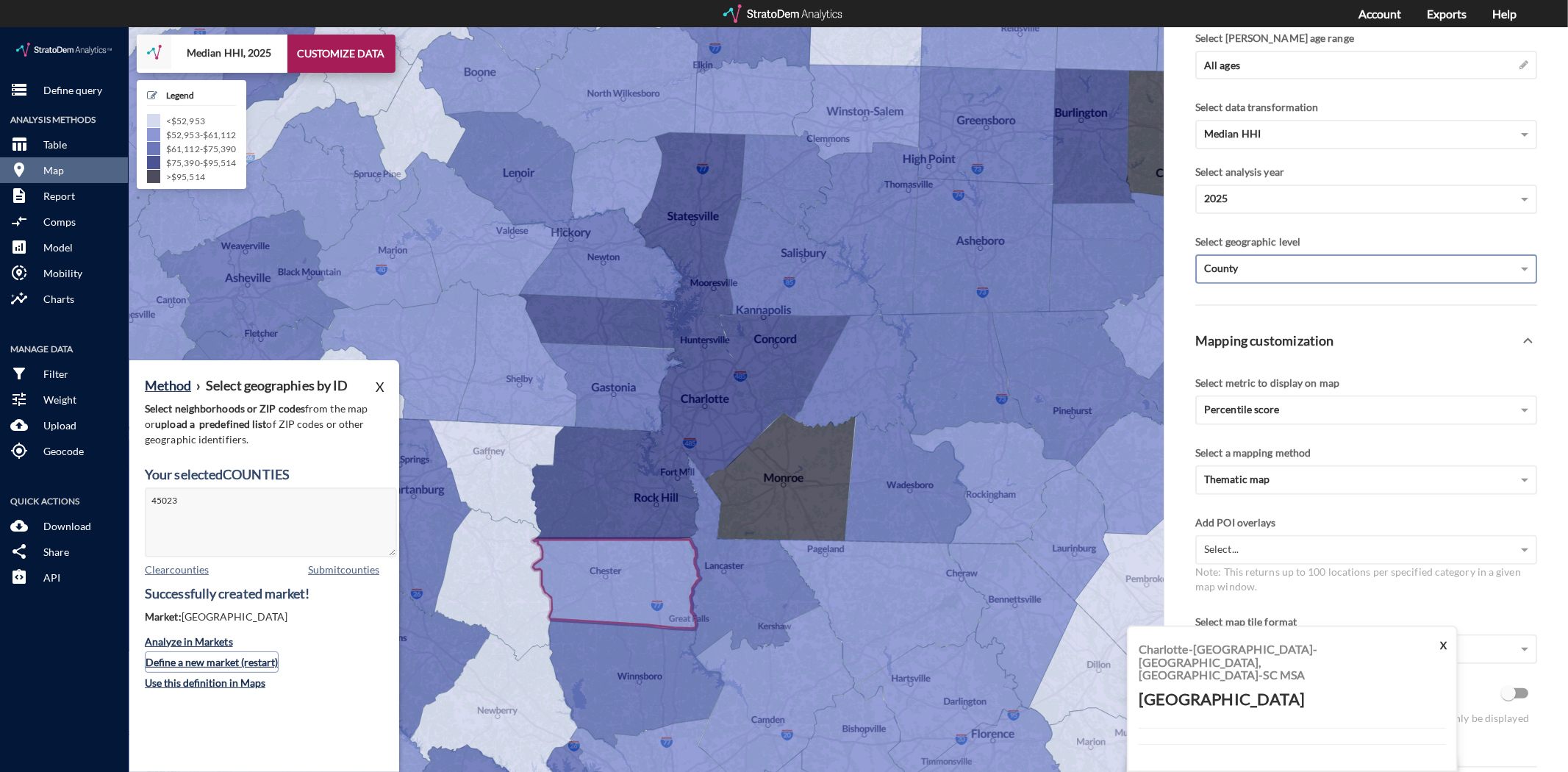
click button "Define a new market (restart)"
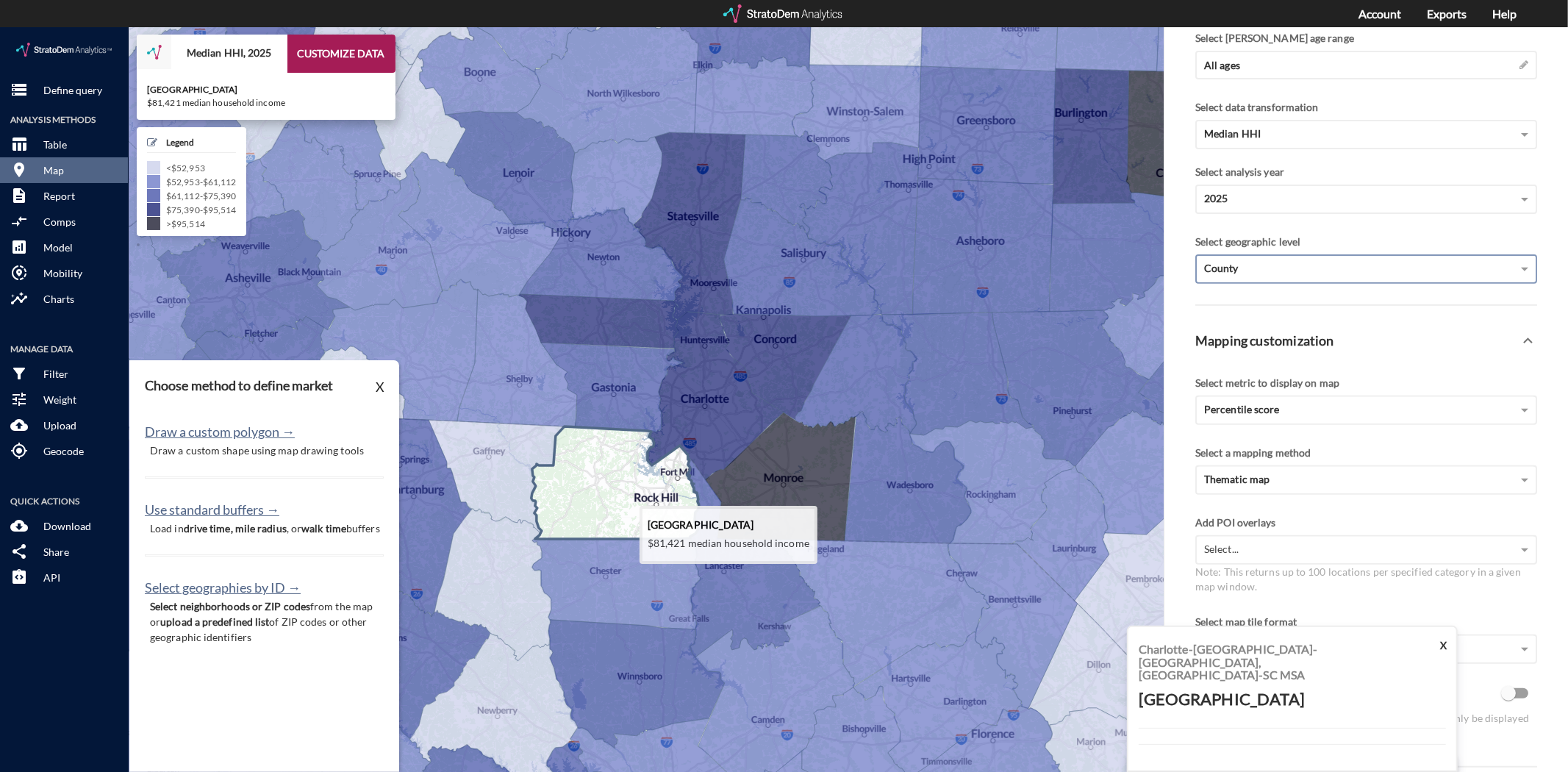
click icon
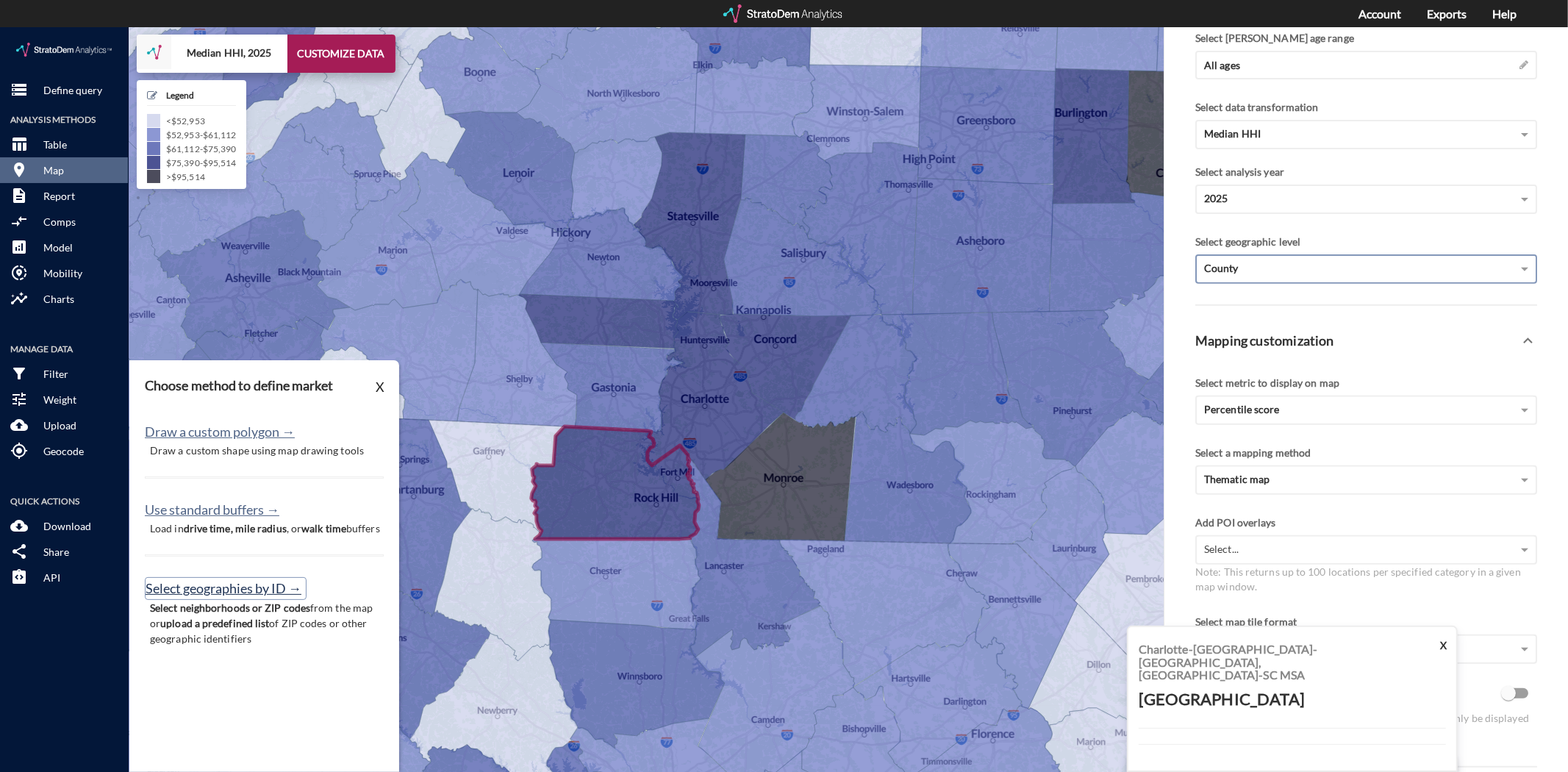
click button "Select geographies by ID →"
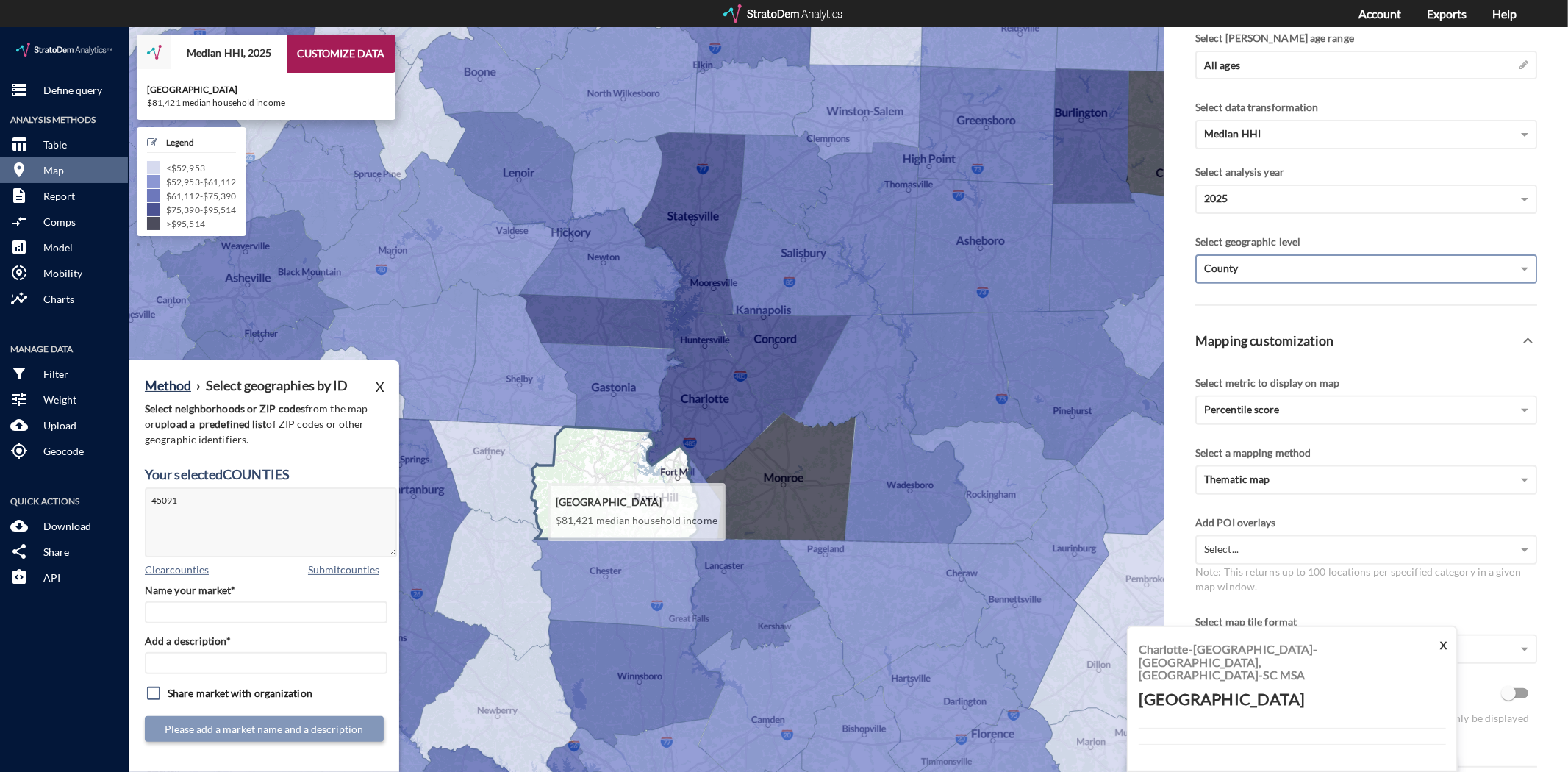
click icon
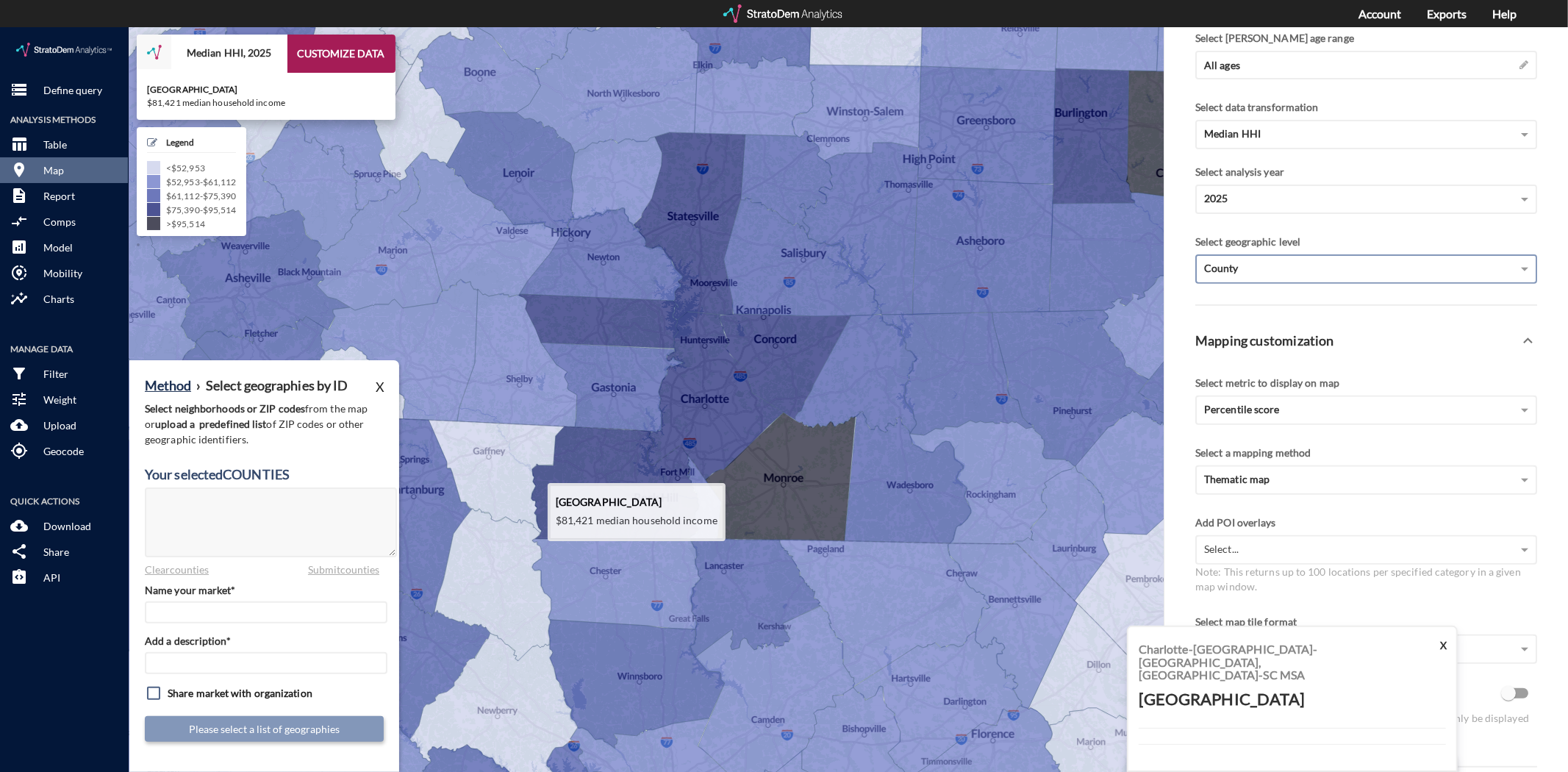
click icon
type textarea "45091"
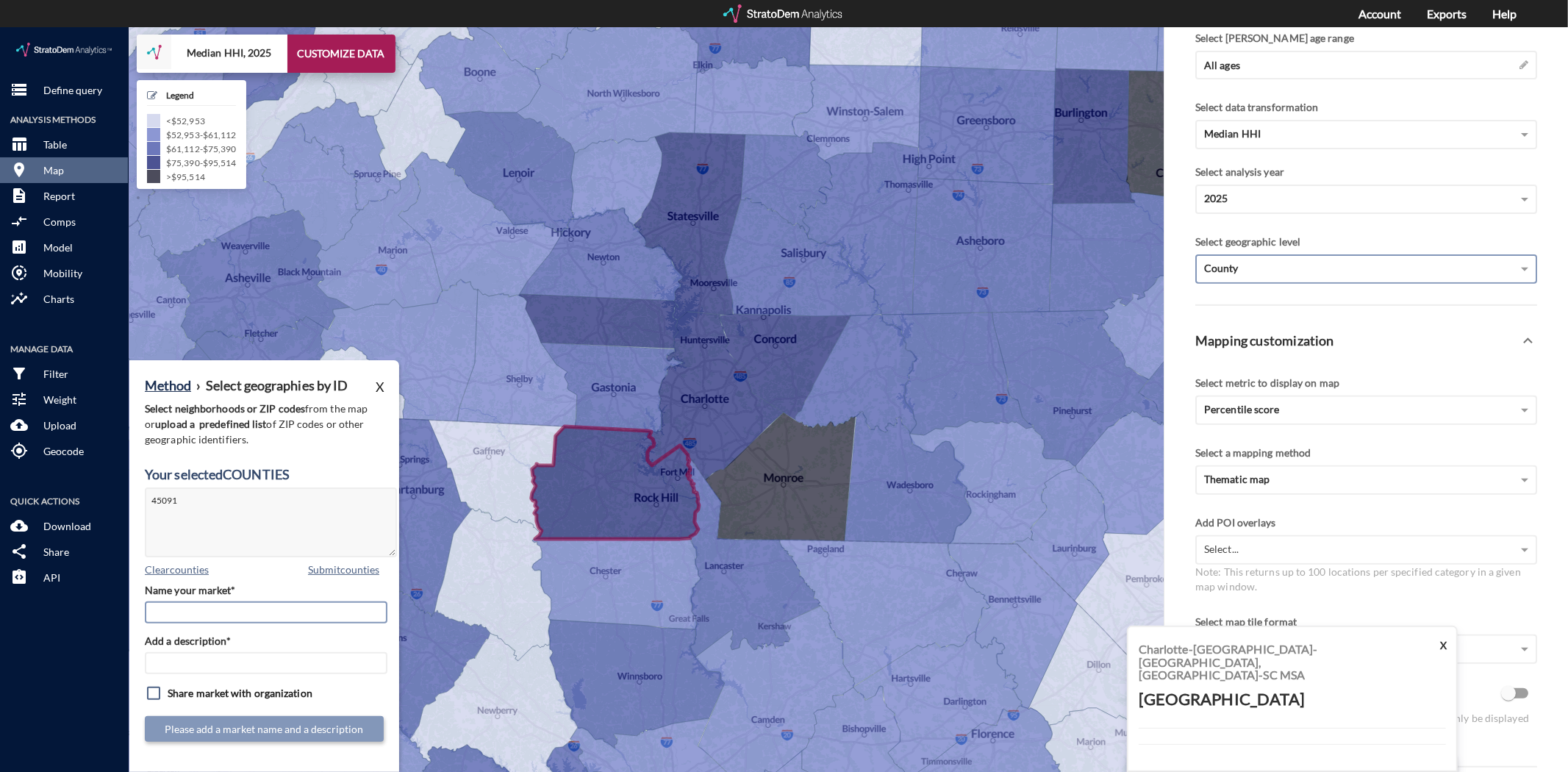
click input "Name your market*"
type input "York County"
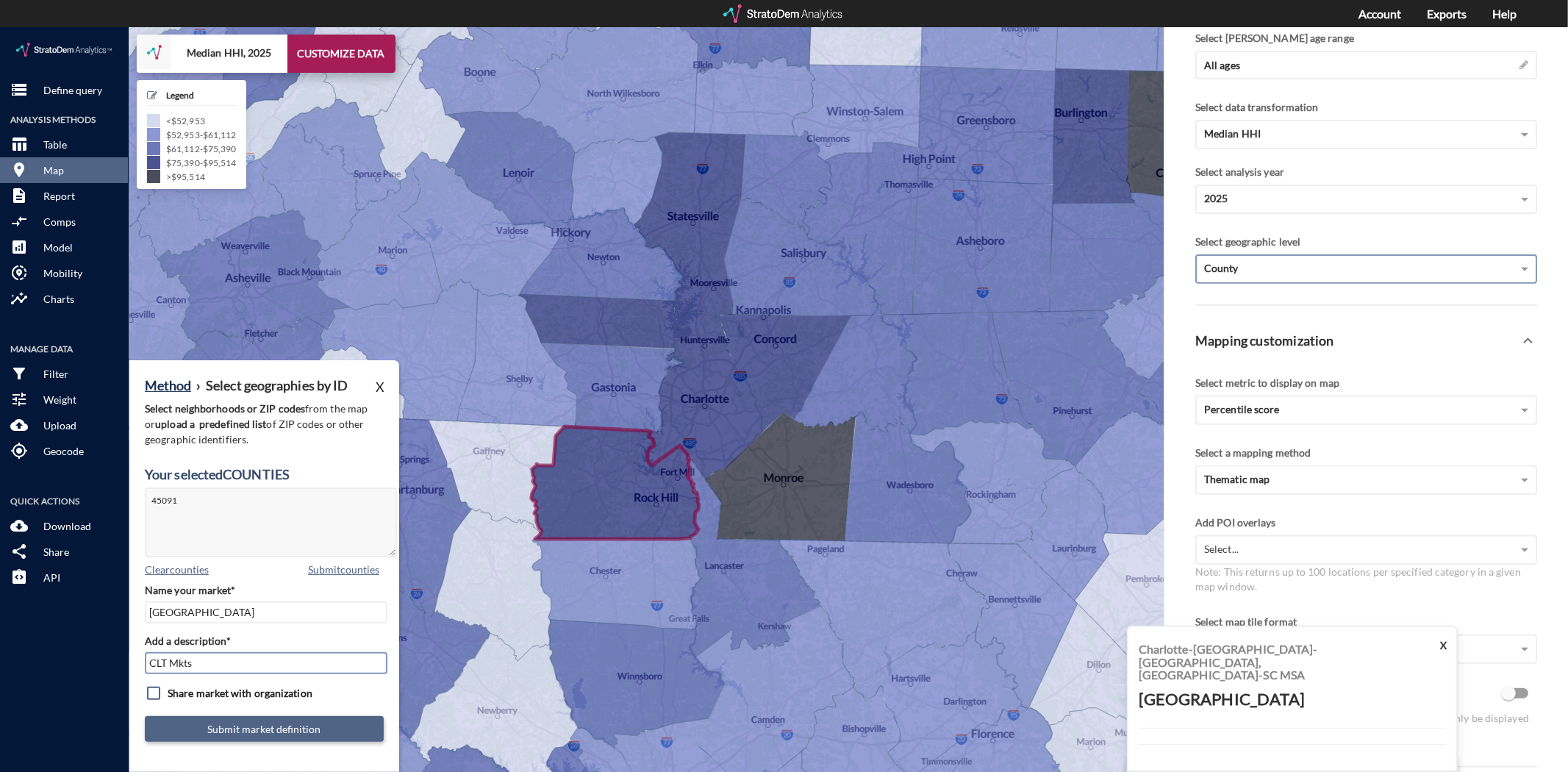
type input "CLT Mkts"
click button "Submit market definition"
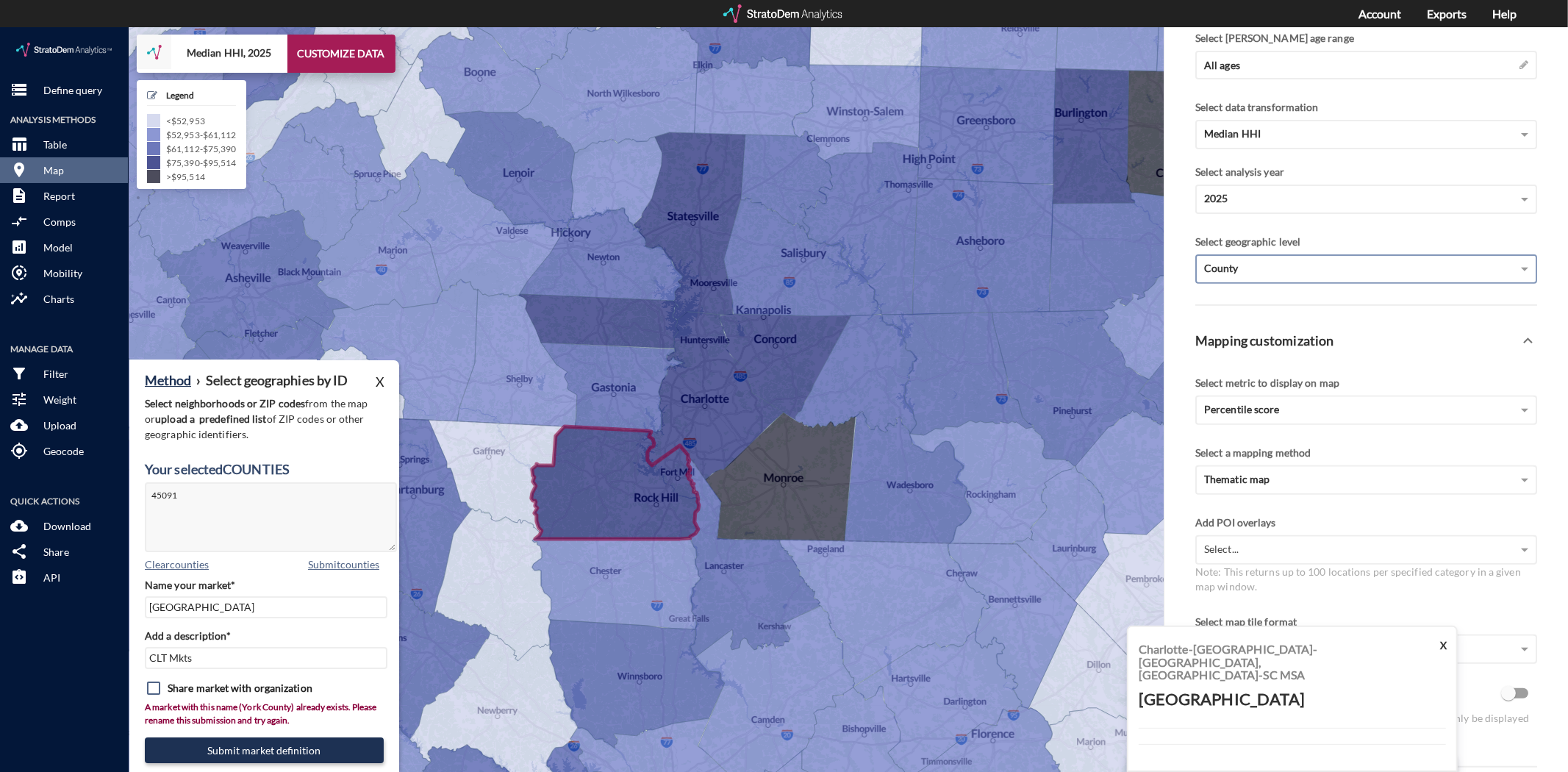
scroll to position [7, 0]
click input "York County"
type input "York County Use"
click button "Submit market definition"
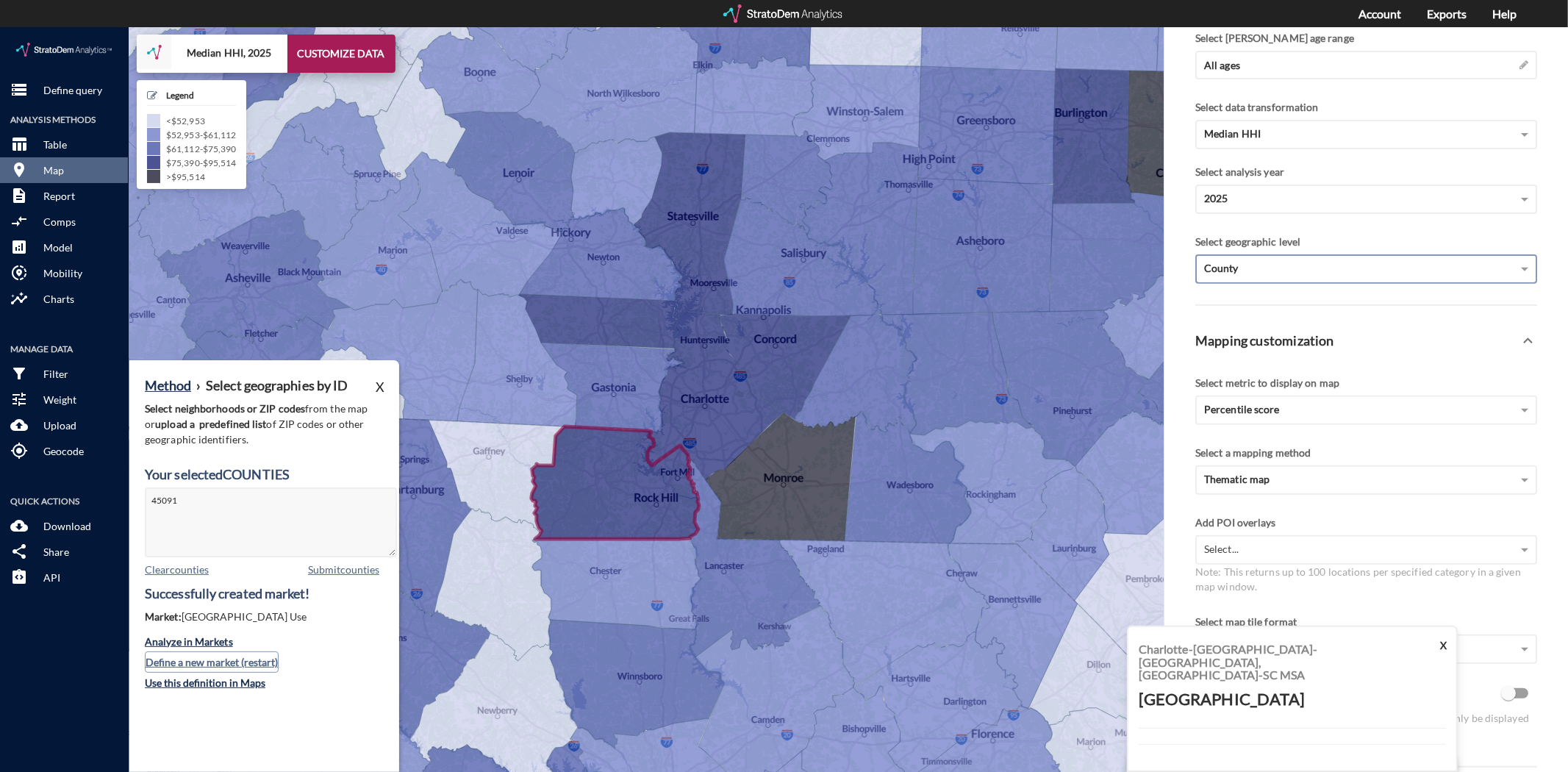
click button "Define a new market (restart)"
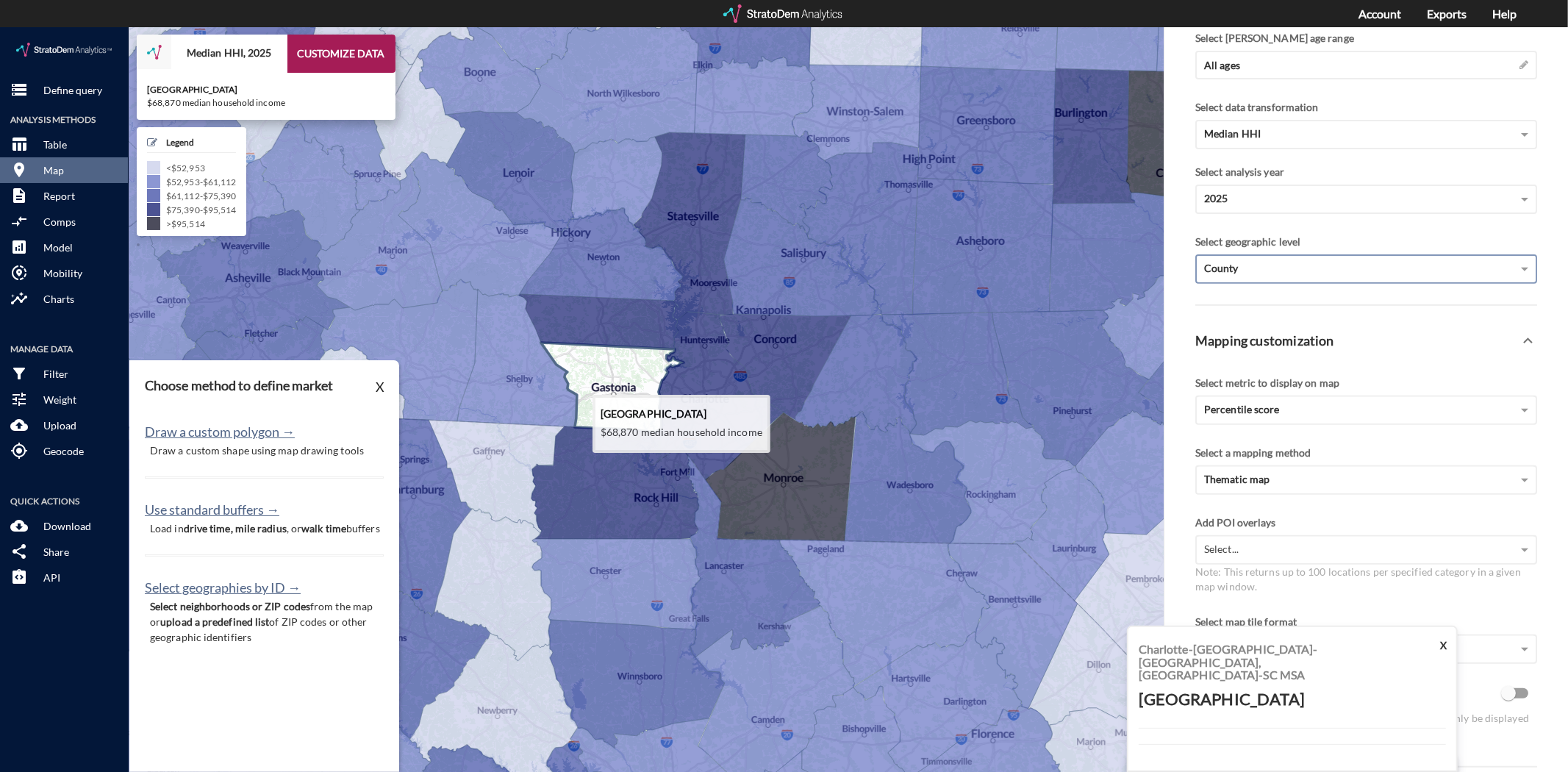
click icon
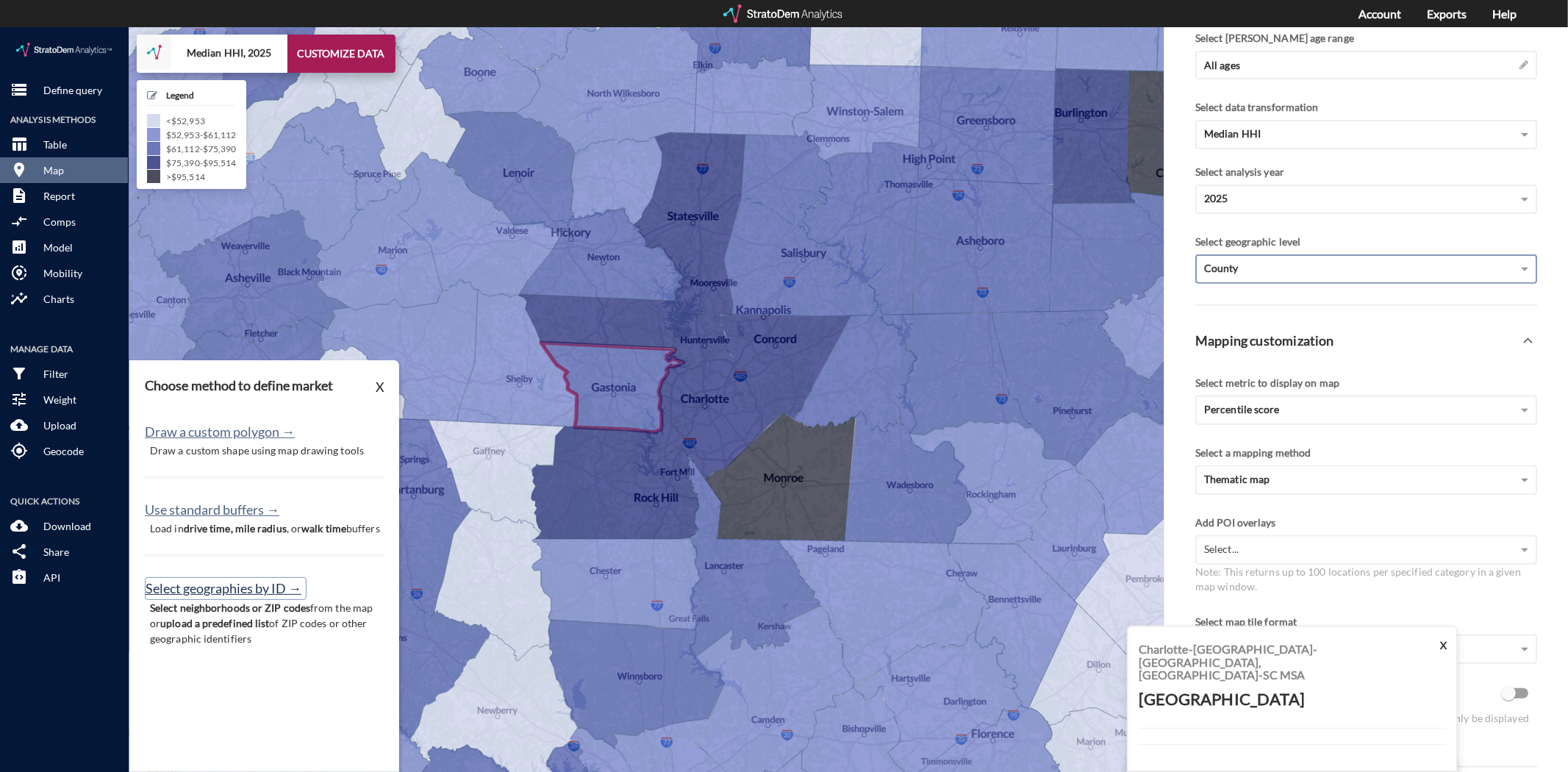
click button "Select geographies by ID →"
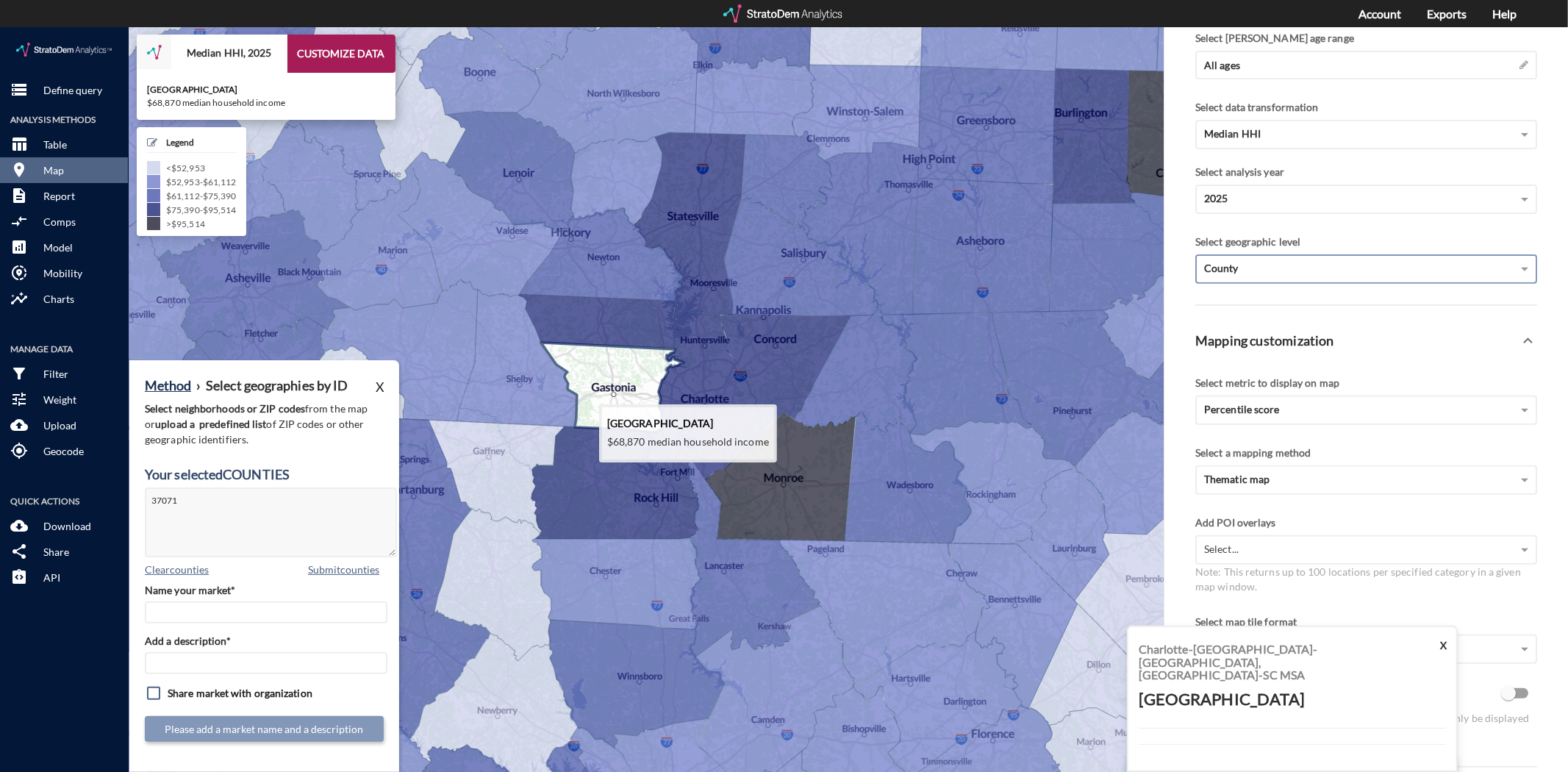
click icon
type textarea "37071"
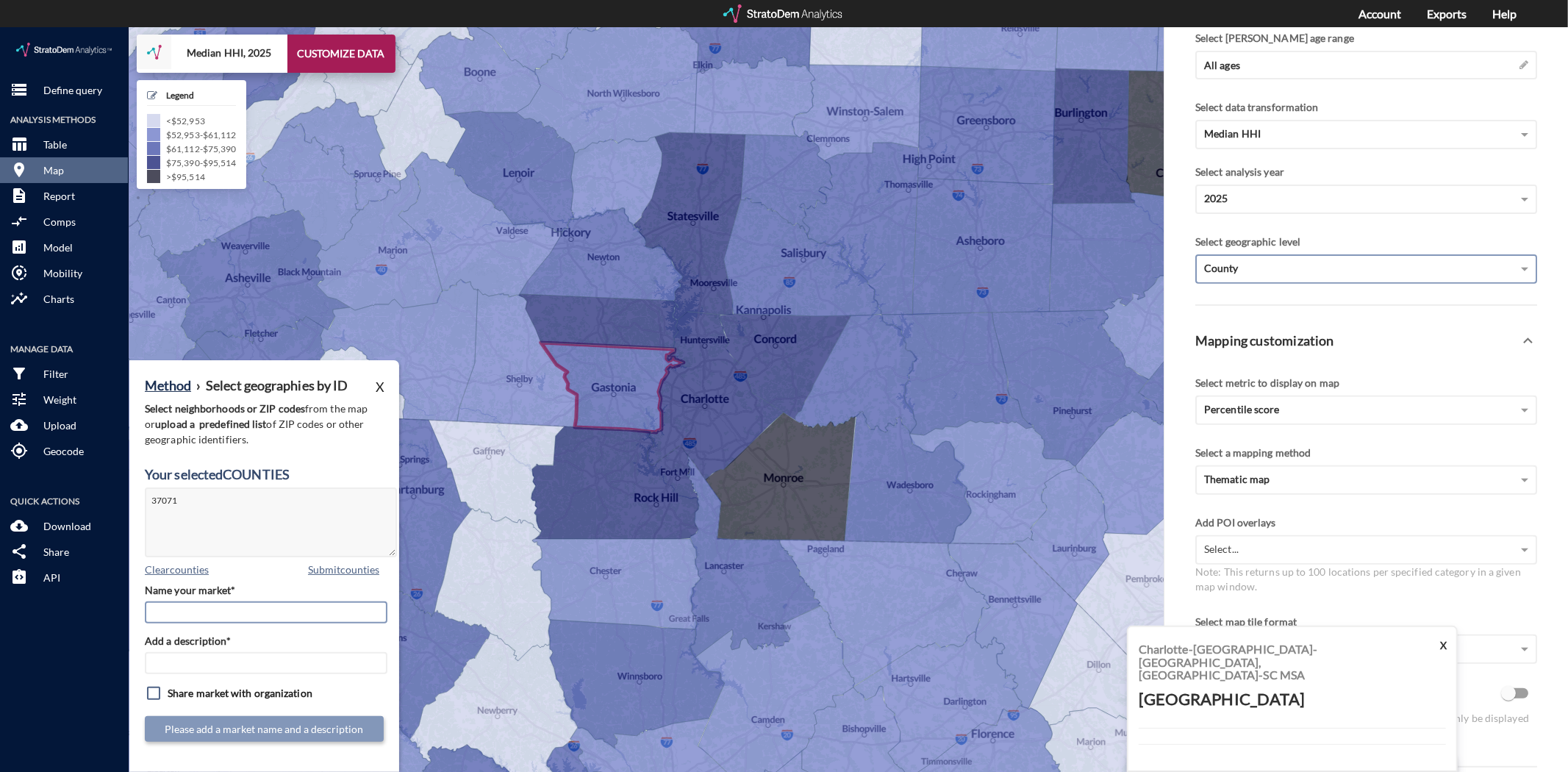
click input "Name your market*"
type input "Gastonia County"
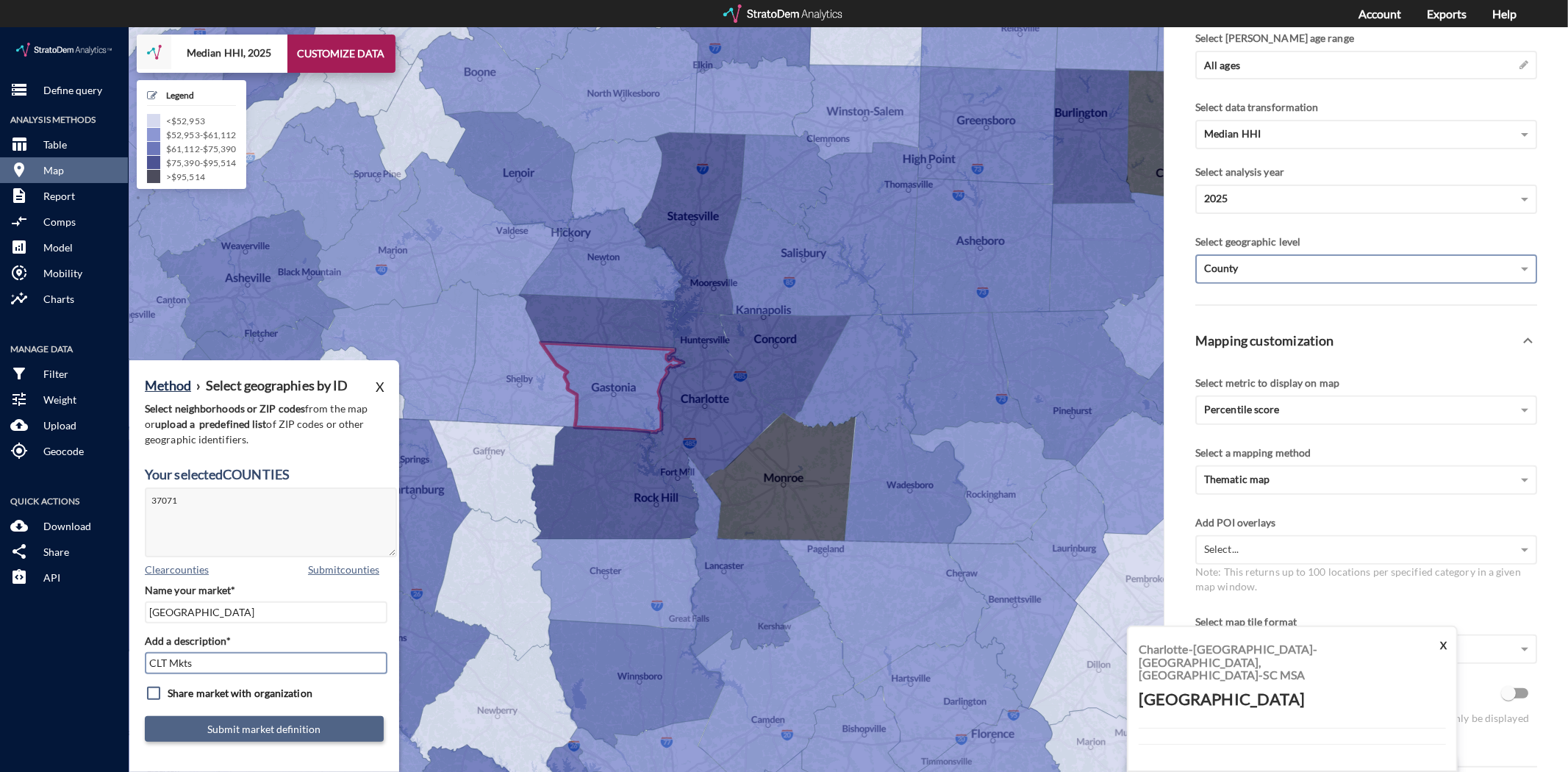
type input "CLT Mkts"
click button "Submit market definition"
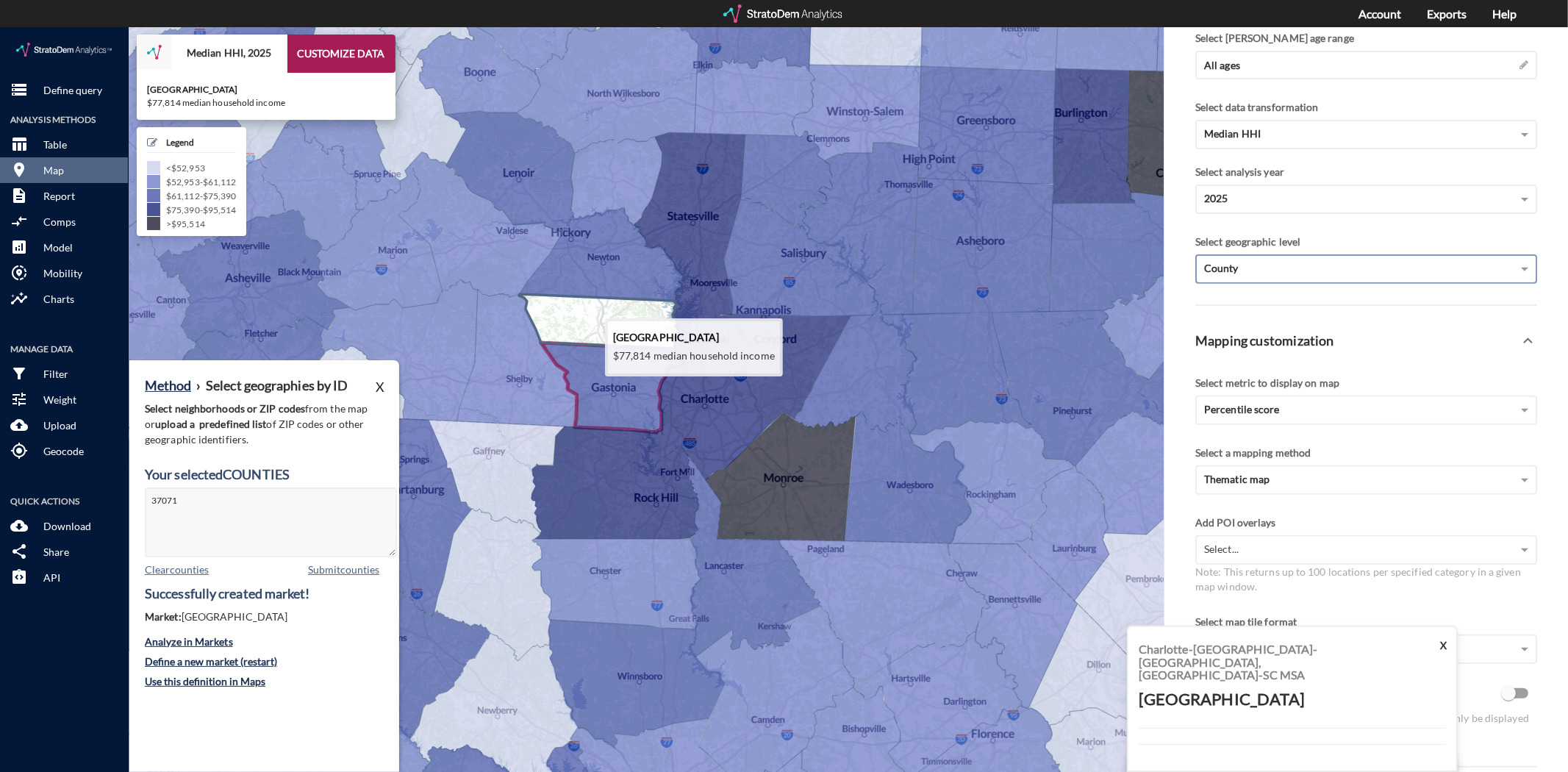
click icon
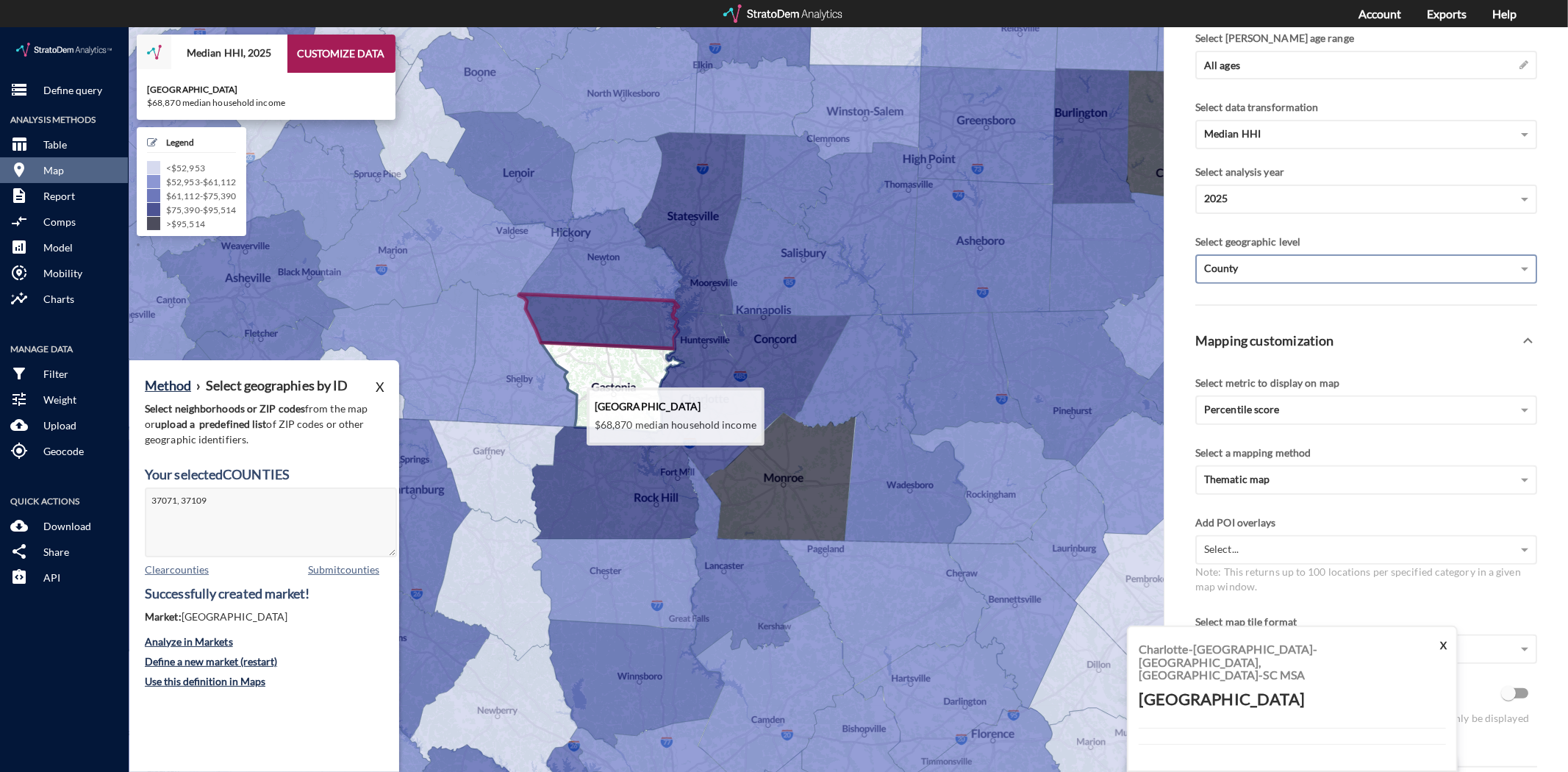
click icon
type textarea "37109"
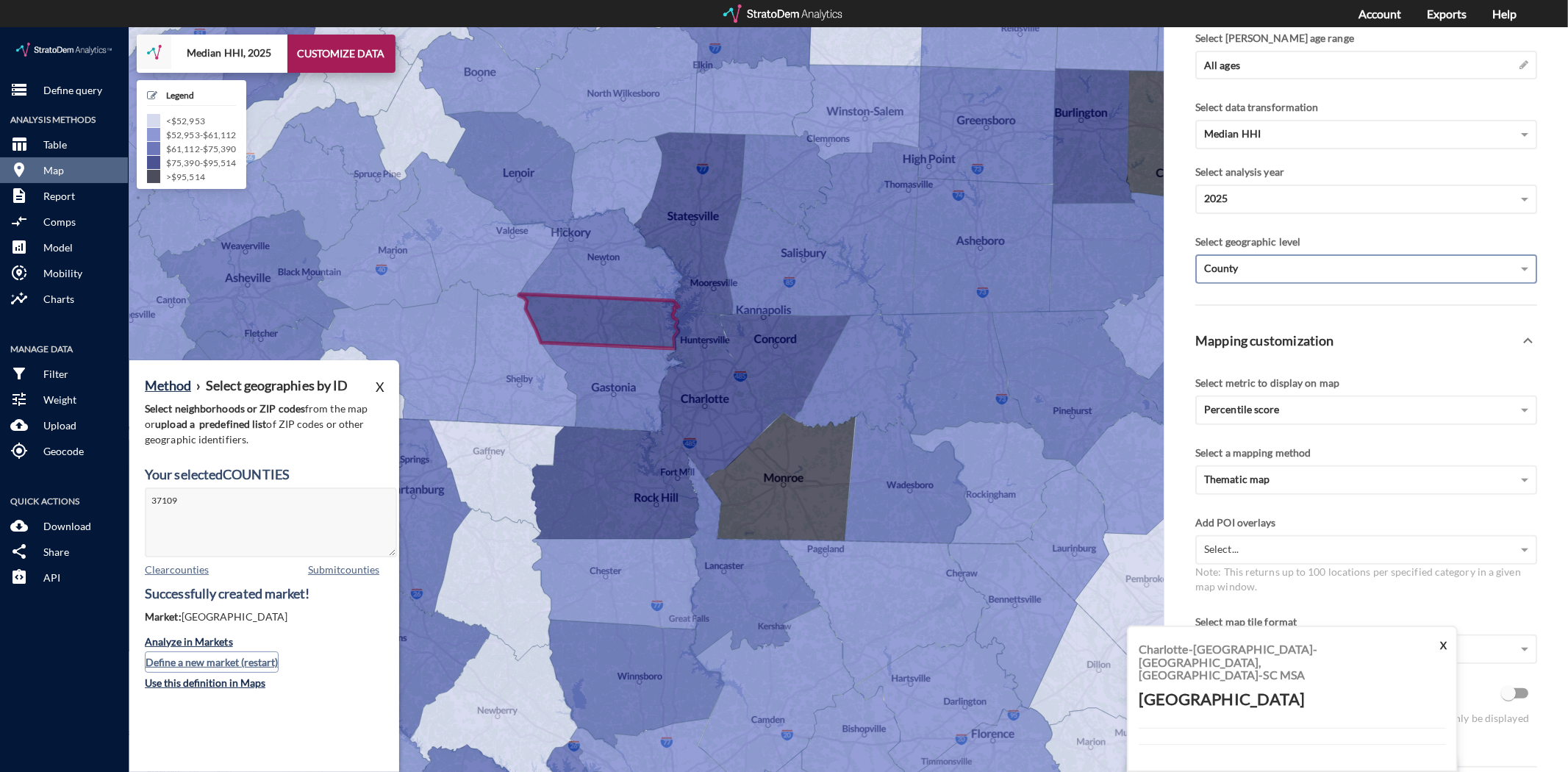
click button "Define a new market (restart)"
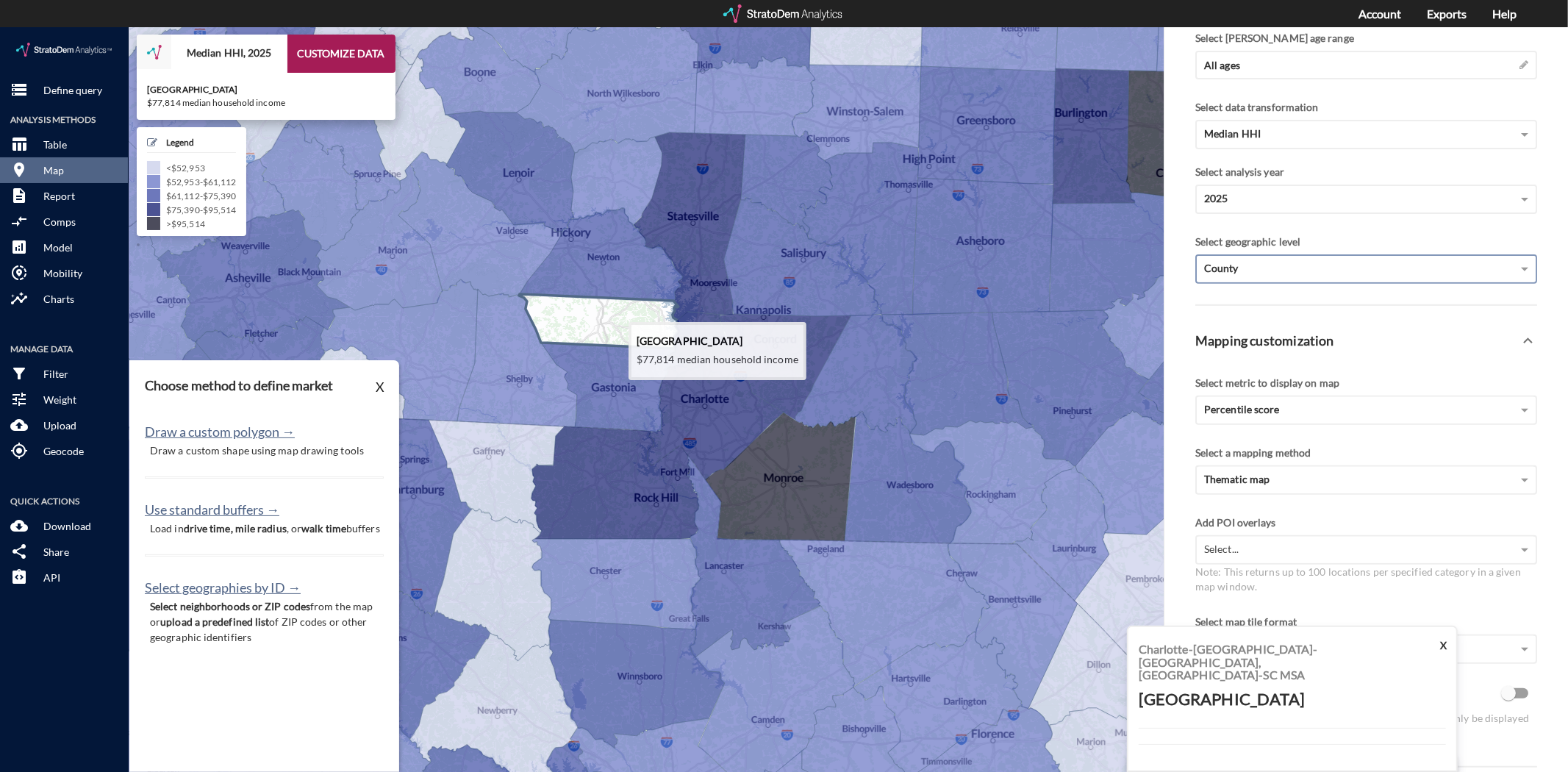
click icon
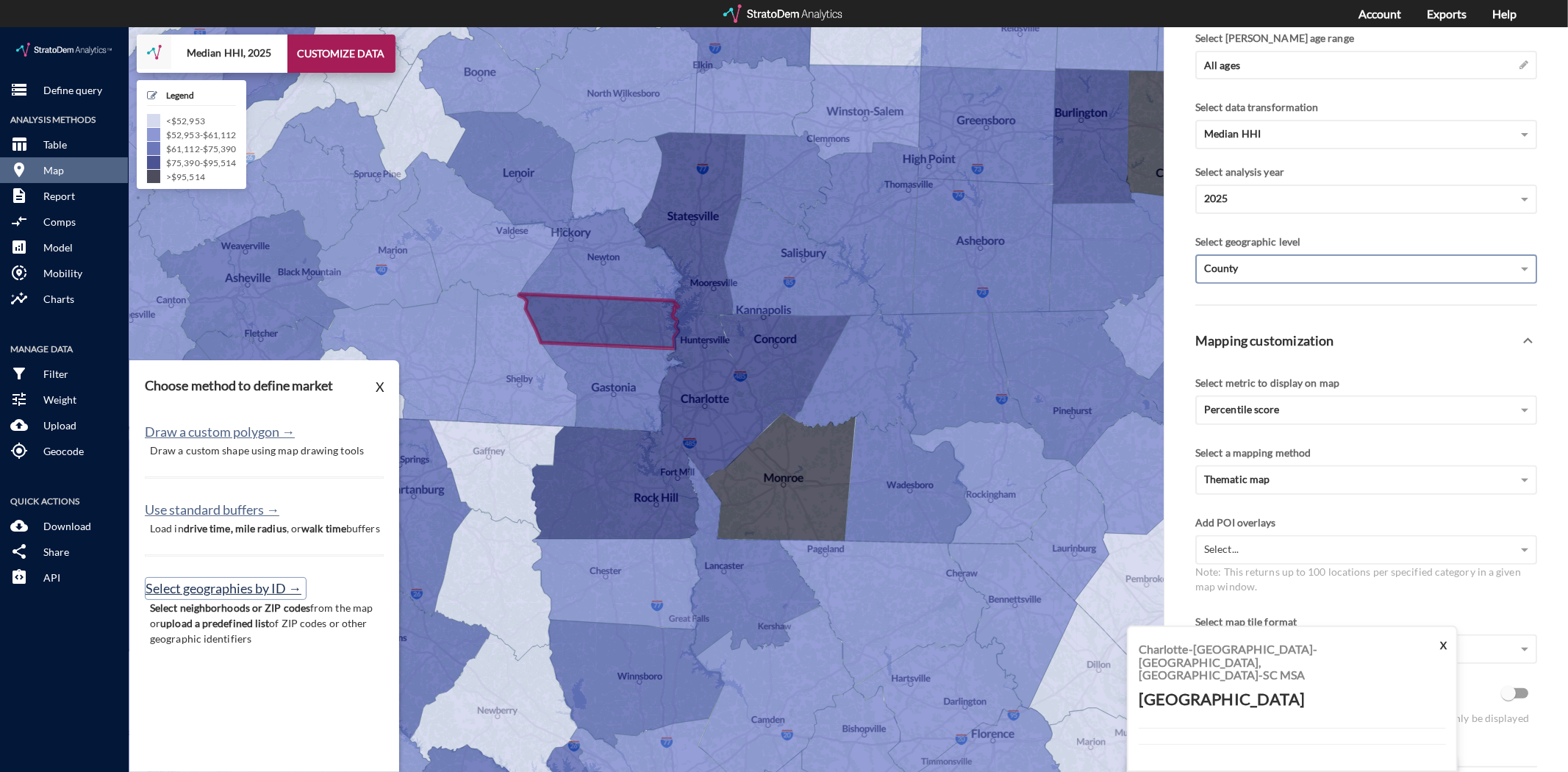
click button "Select geographies by ID →"
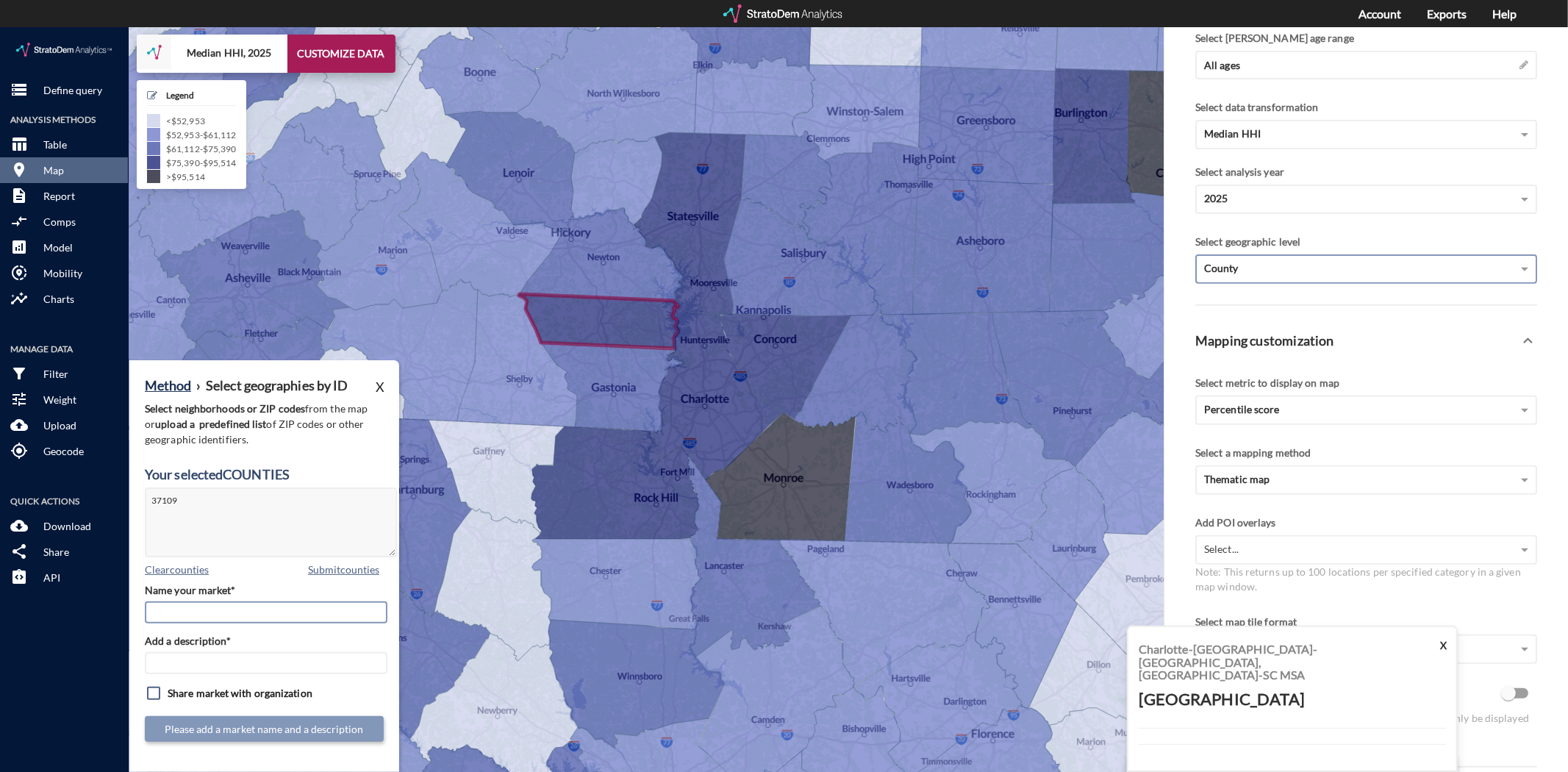
click input "Name your market*"
type input "Lincoln County"
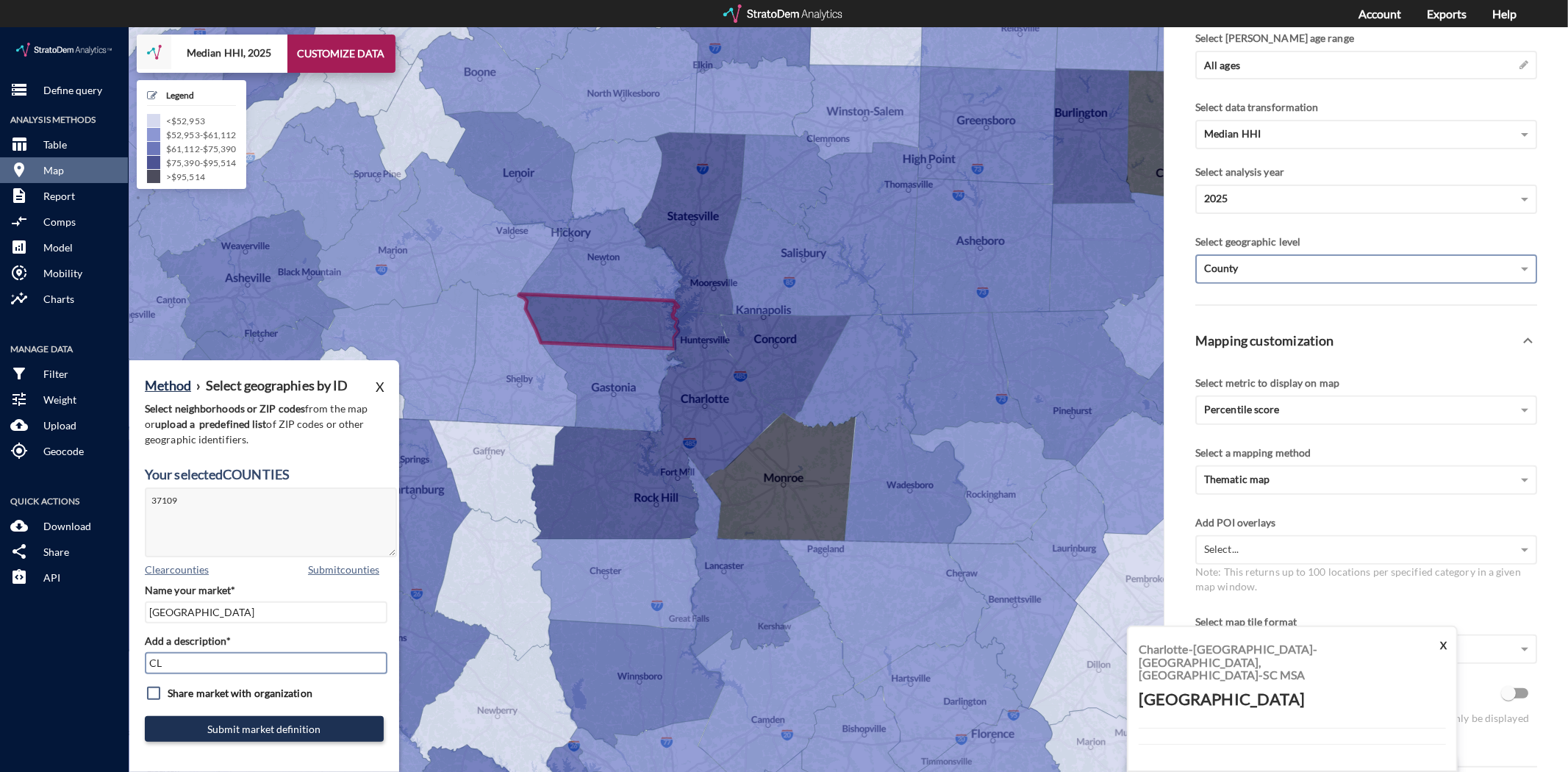
type input "CLT Mkts"
click button "Submit market definition"
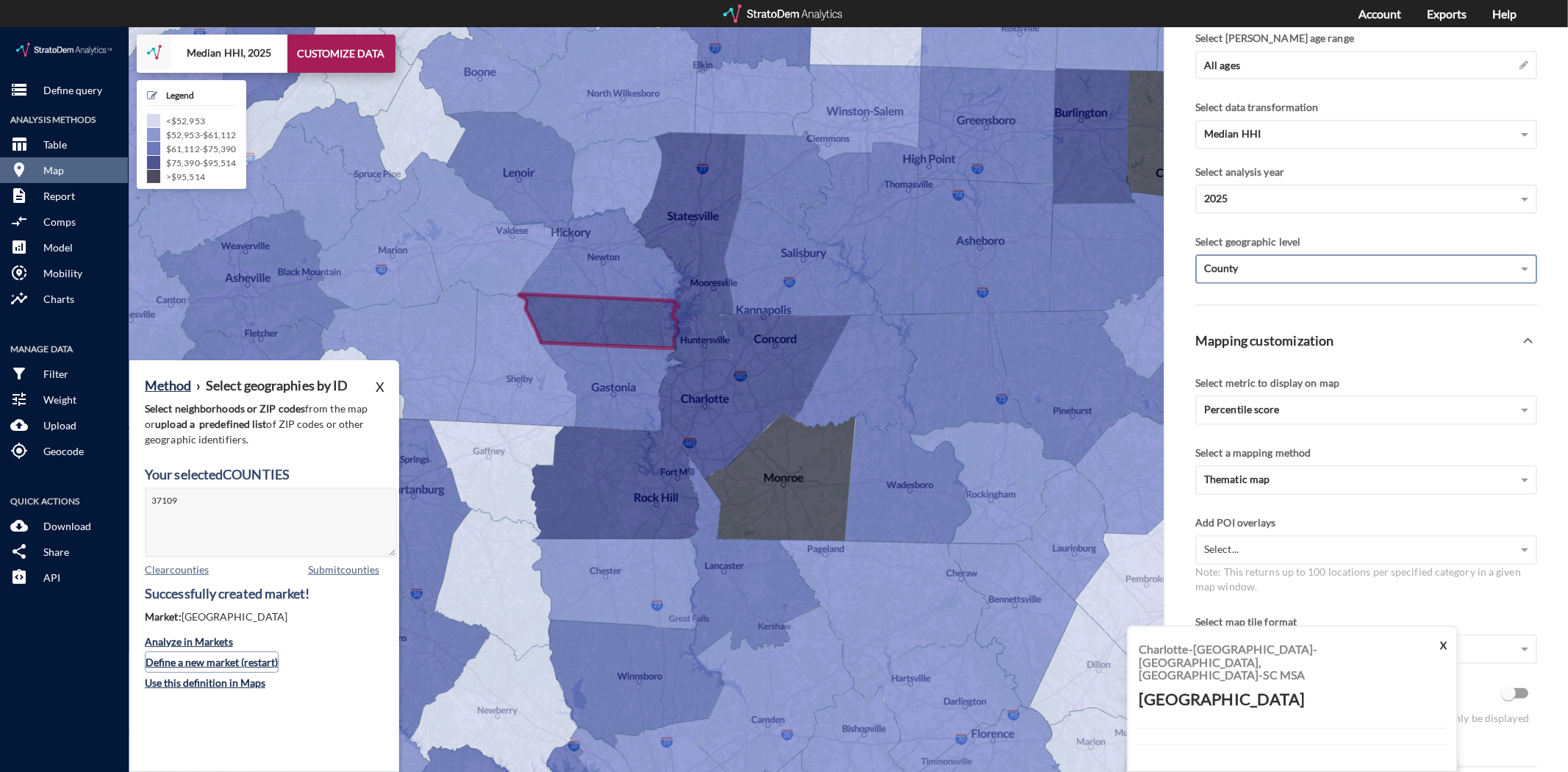
click button "Define a new market (restart)"
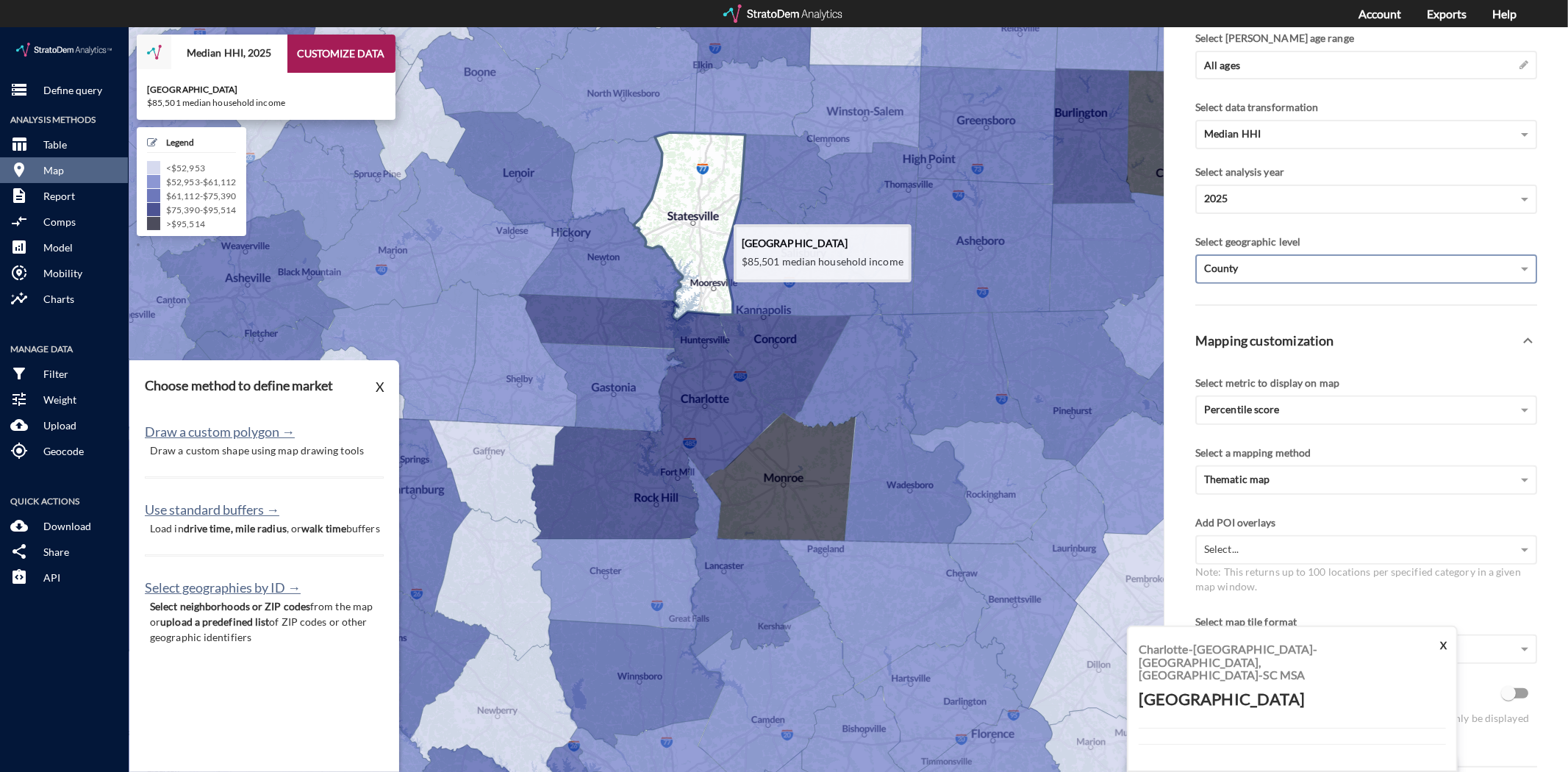
click icon
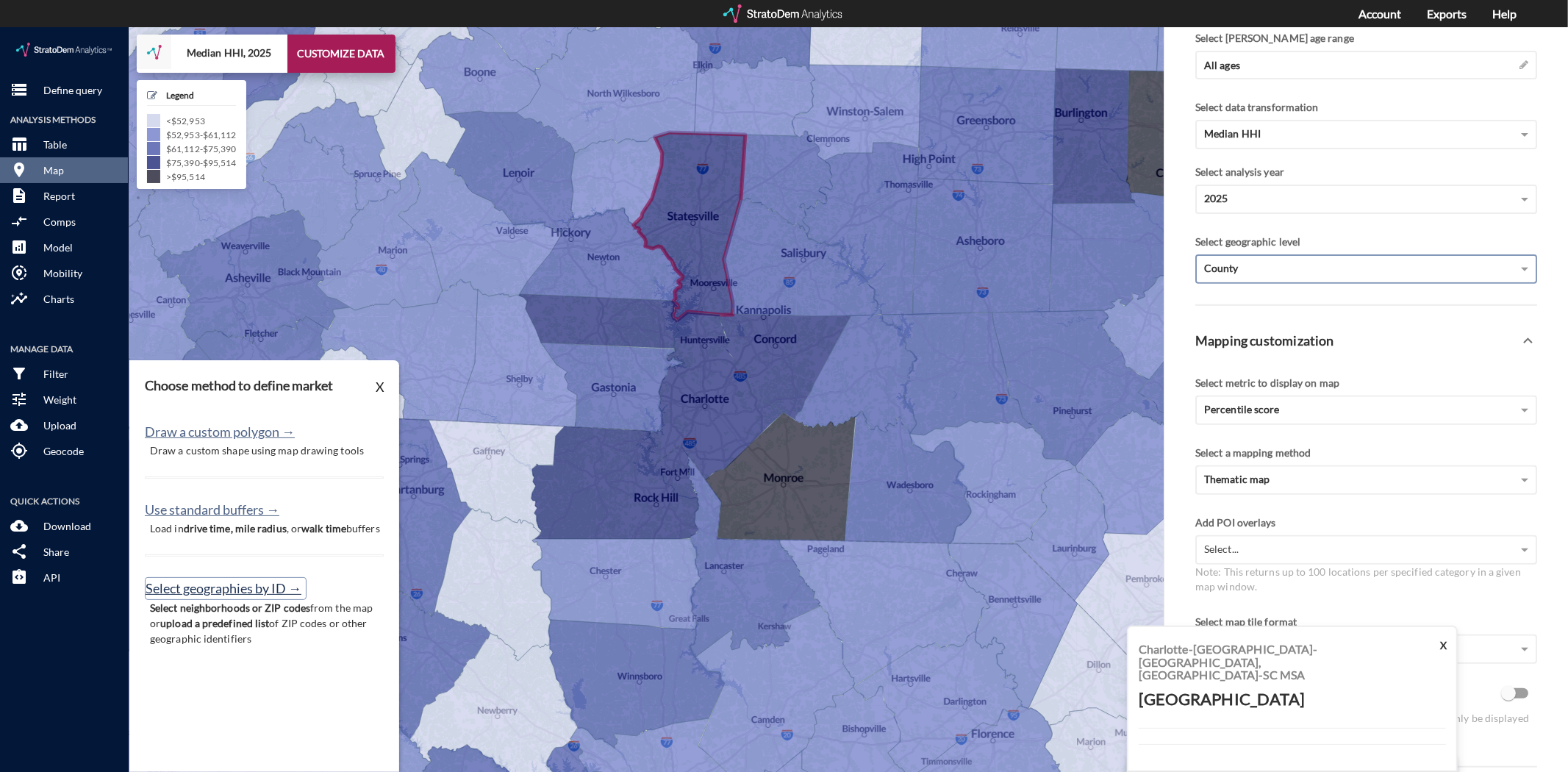
click button "Select geographies by ID →"
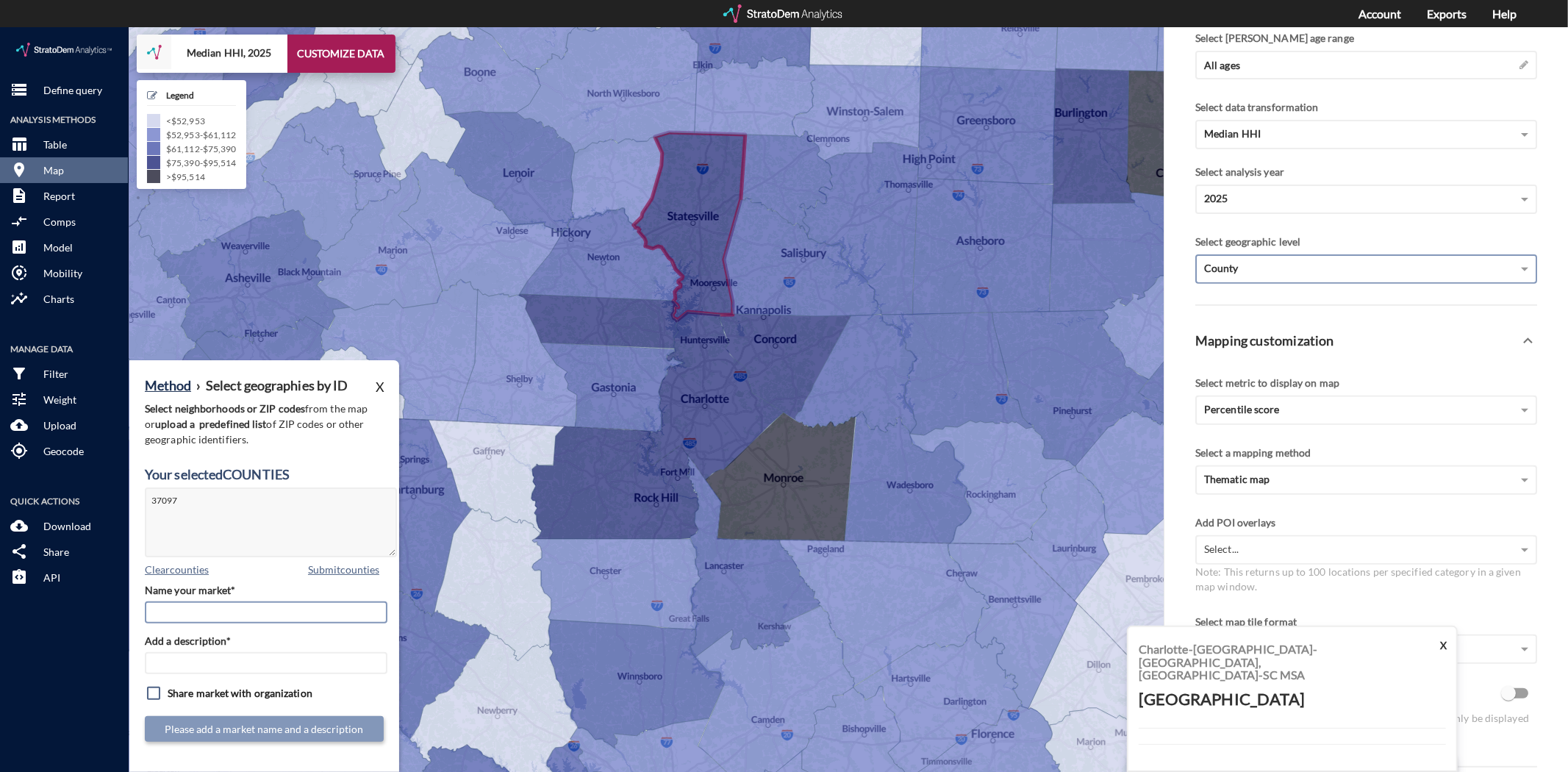
click input "Name your market*"
type input "Iradell County"
type input "CLT Mkts"
click button "Submit market definition"
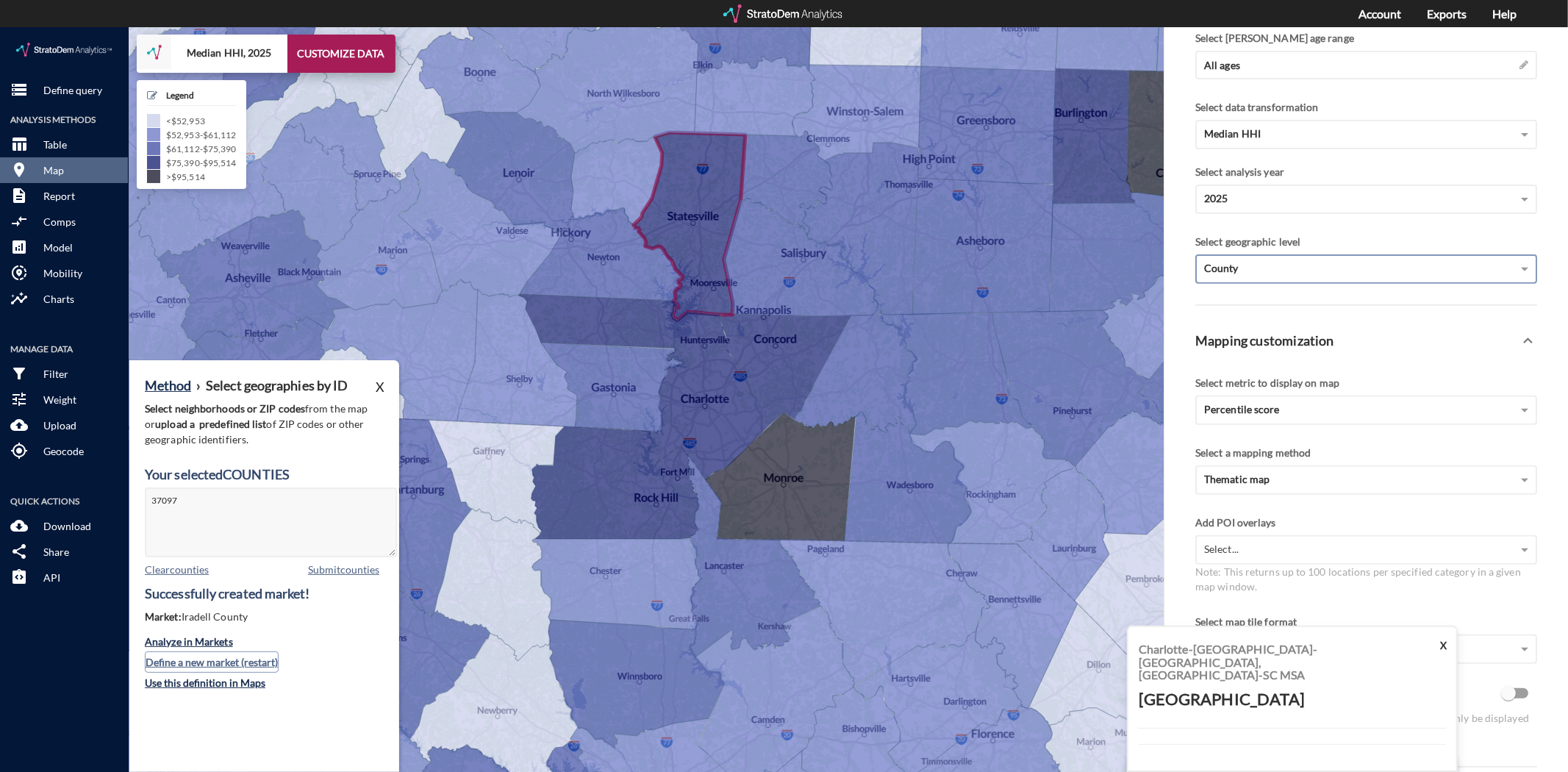
click button "Define a new market (restart)"
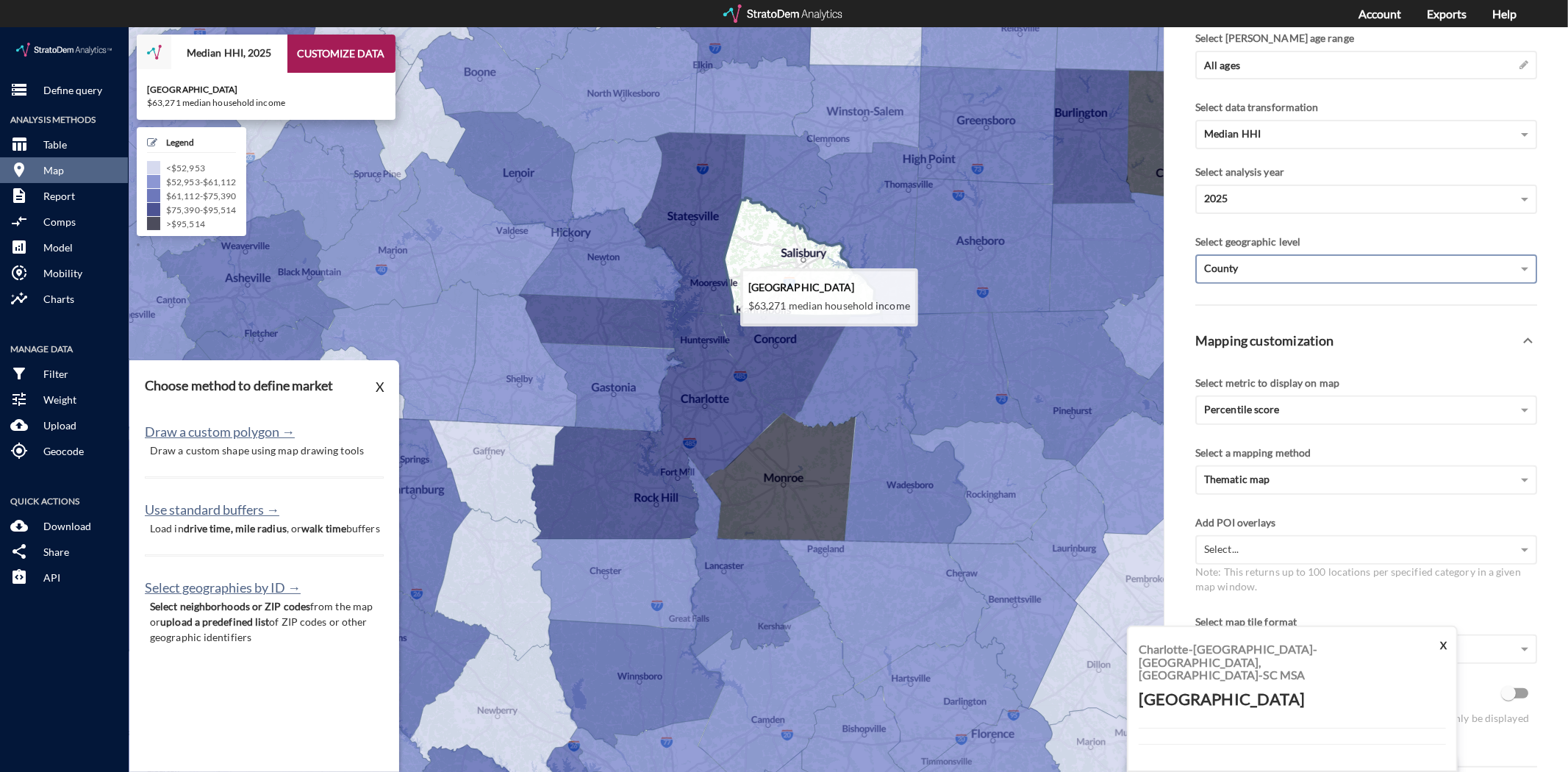
click icon
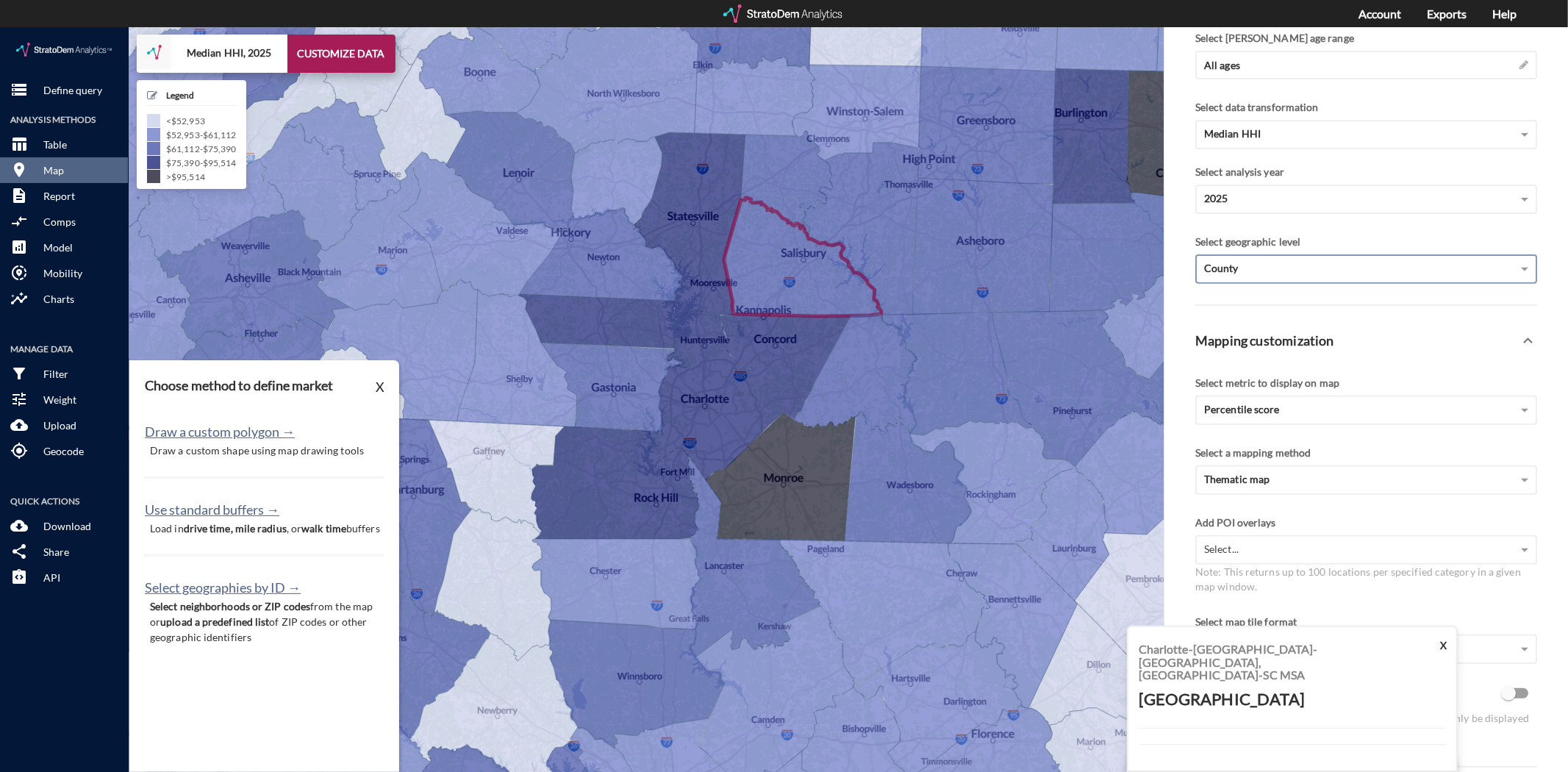
click p "Select neighborhoods or ZIP codes from the map or upload a predefined list of Z…"
click button "Select geographies by ID →"
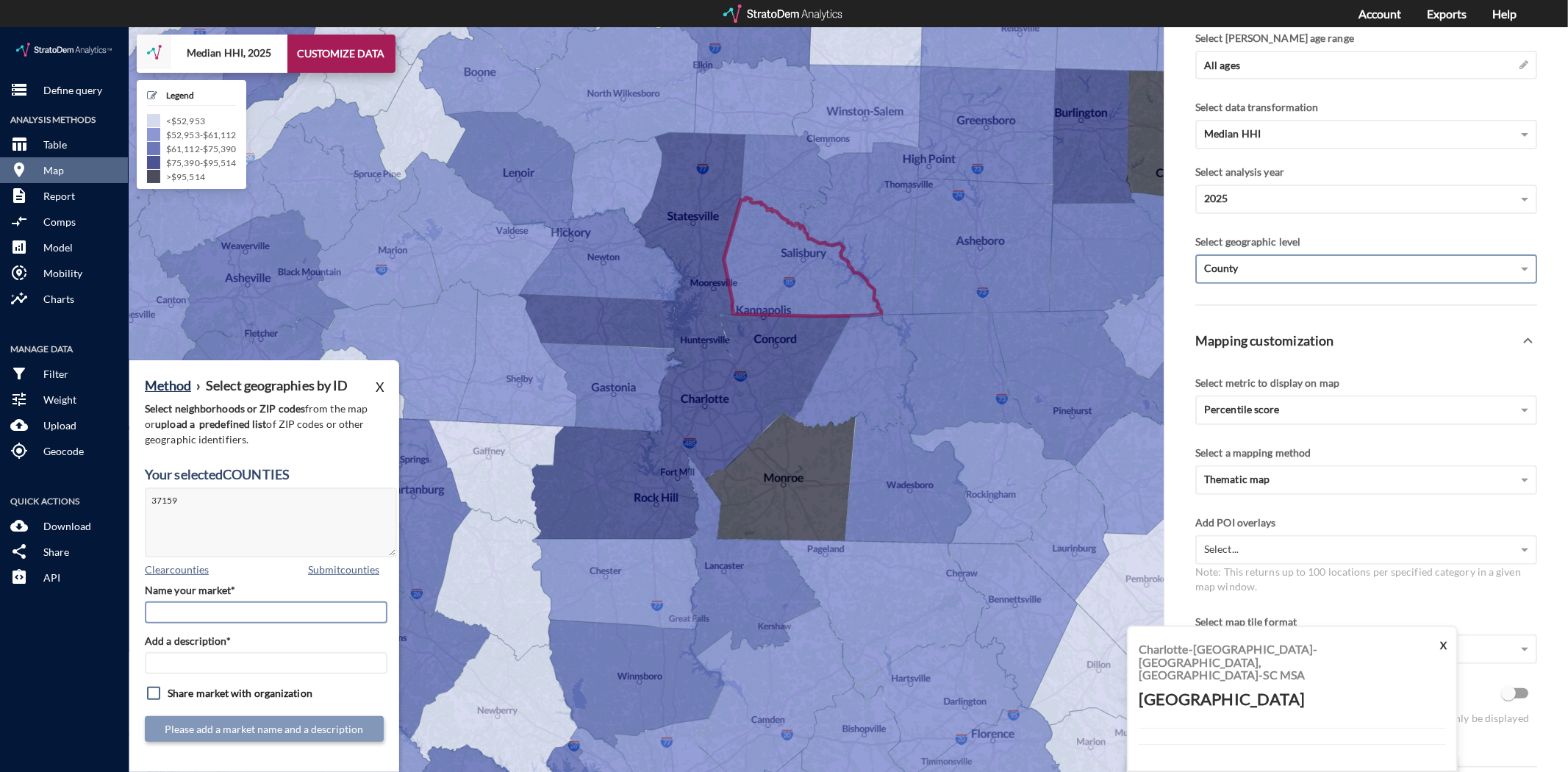
click input "Name your market*"
type input "Rowan County"
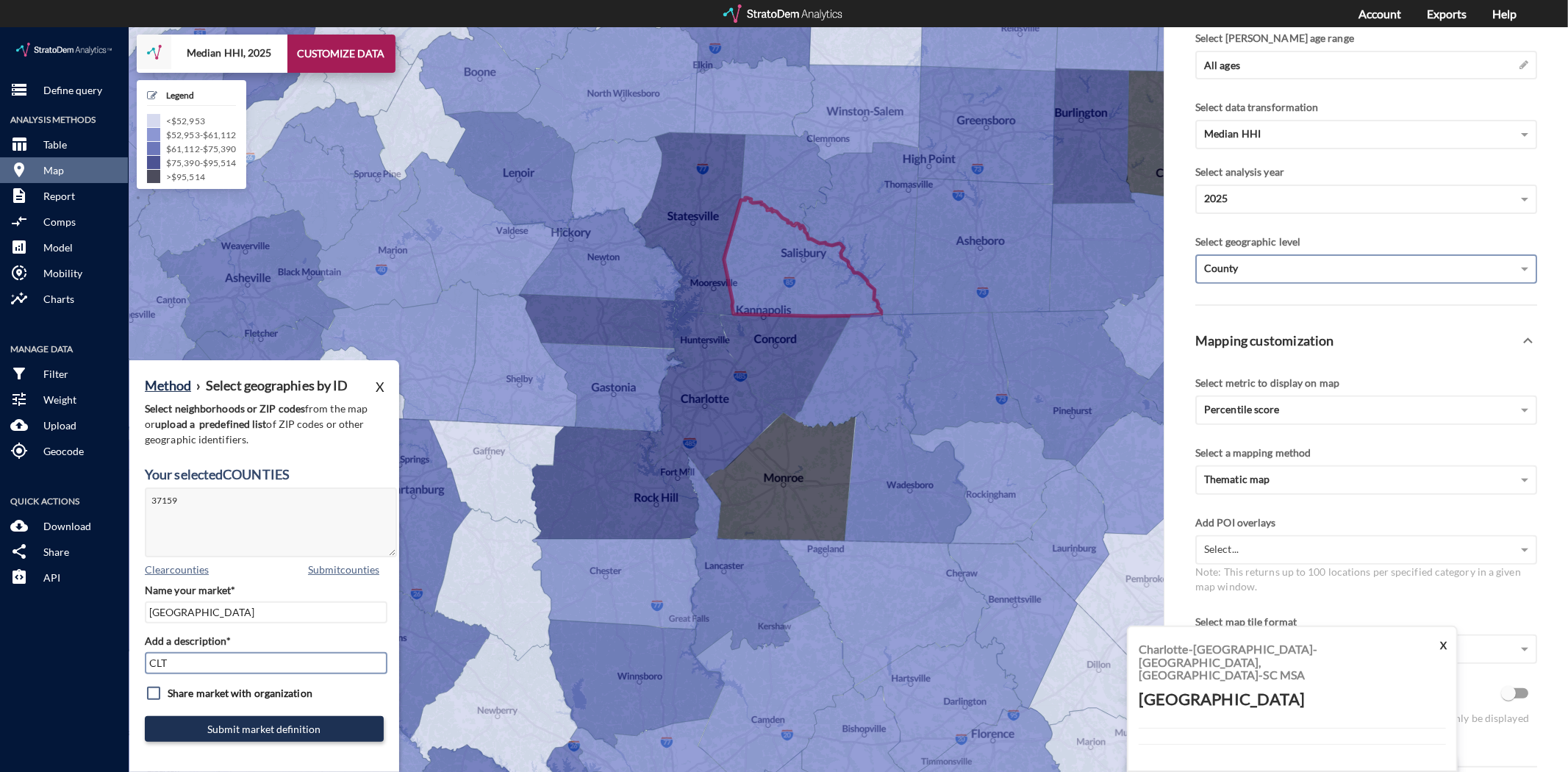
type input "CLT Mkts"
click button "Submit market definition"
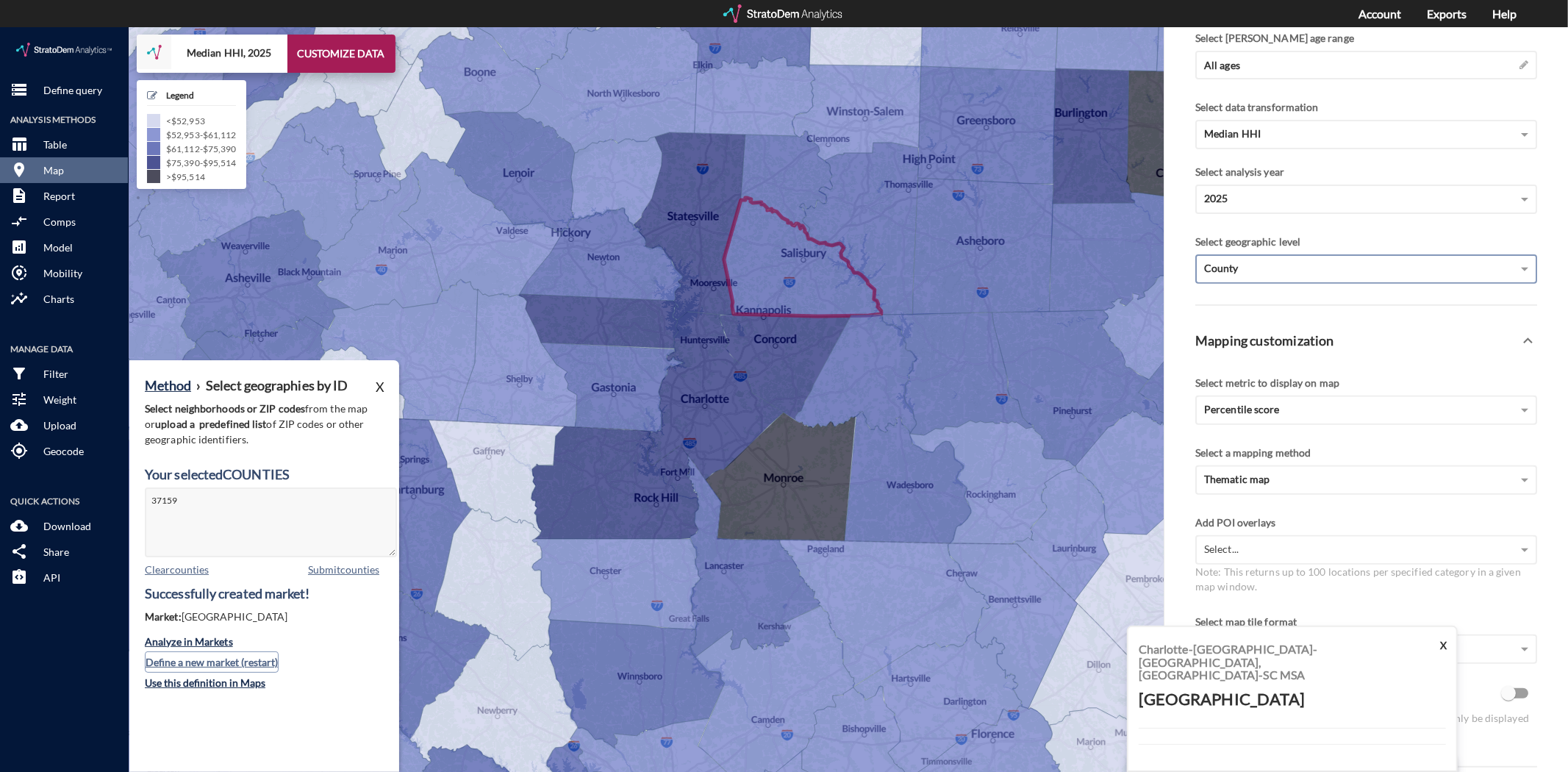
click button "Define a new market (restart)"
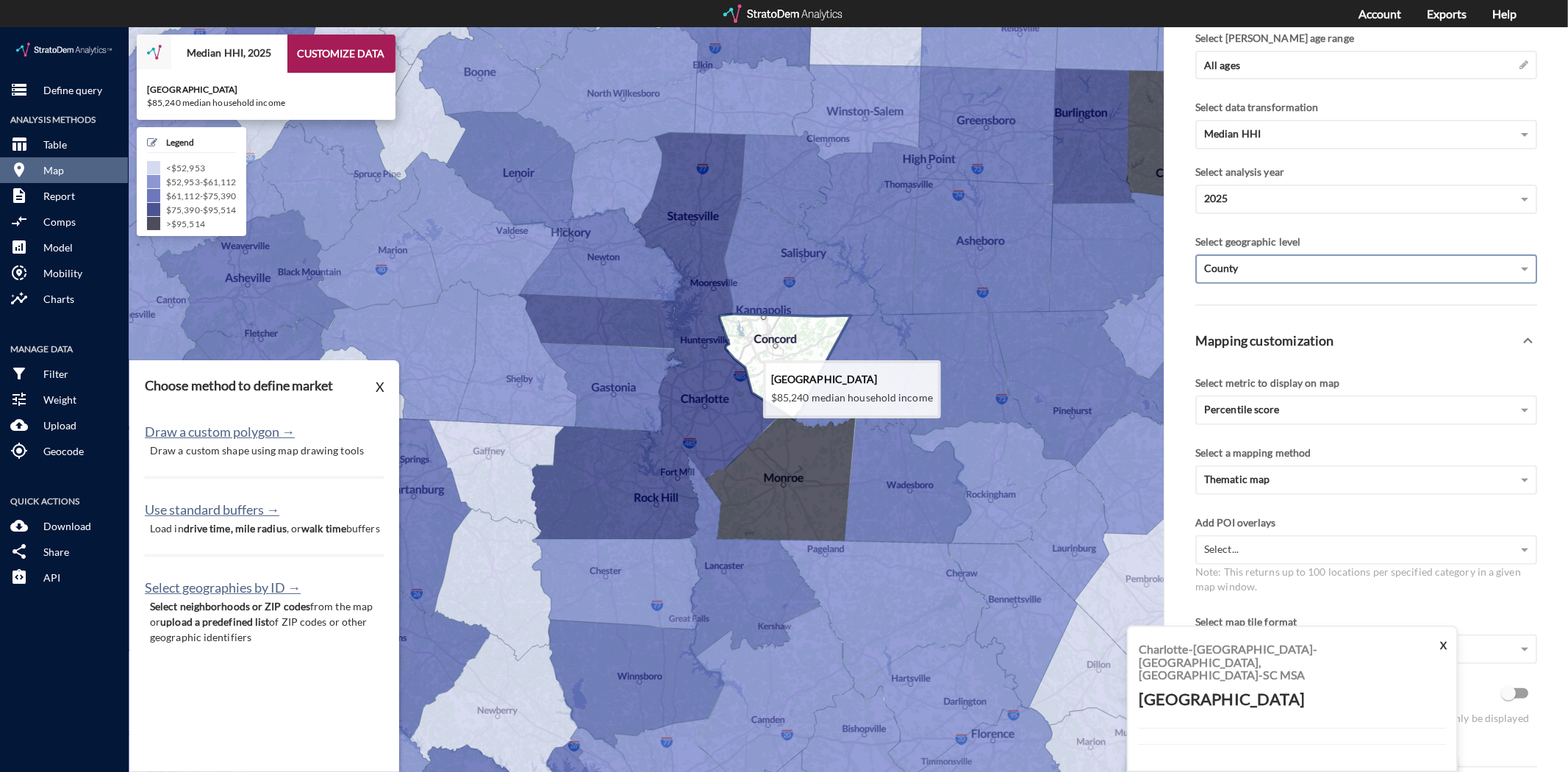
click icon
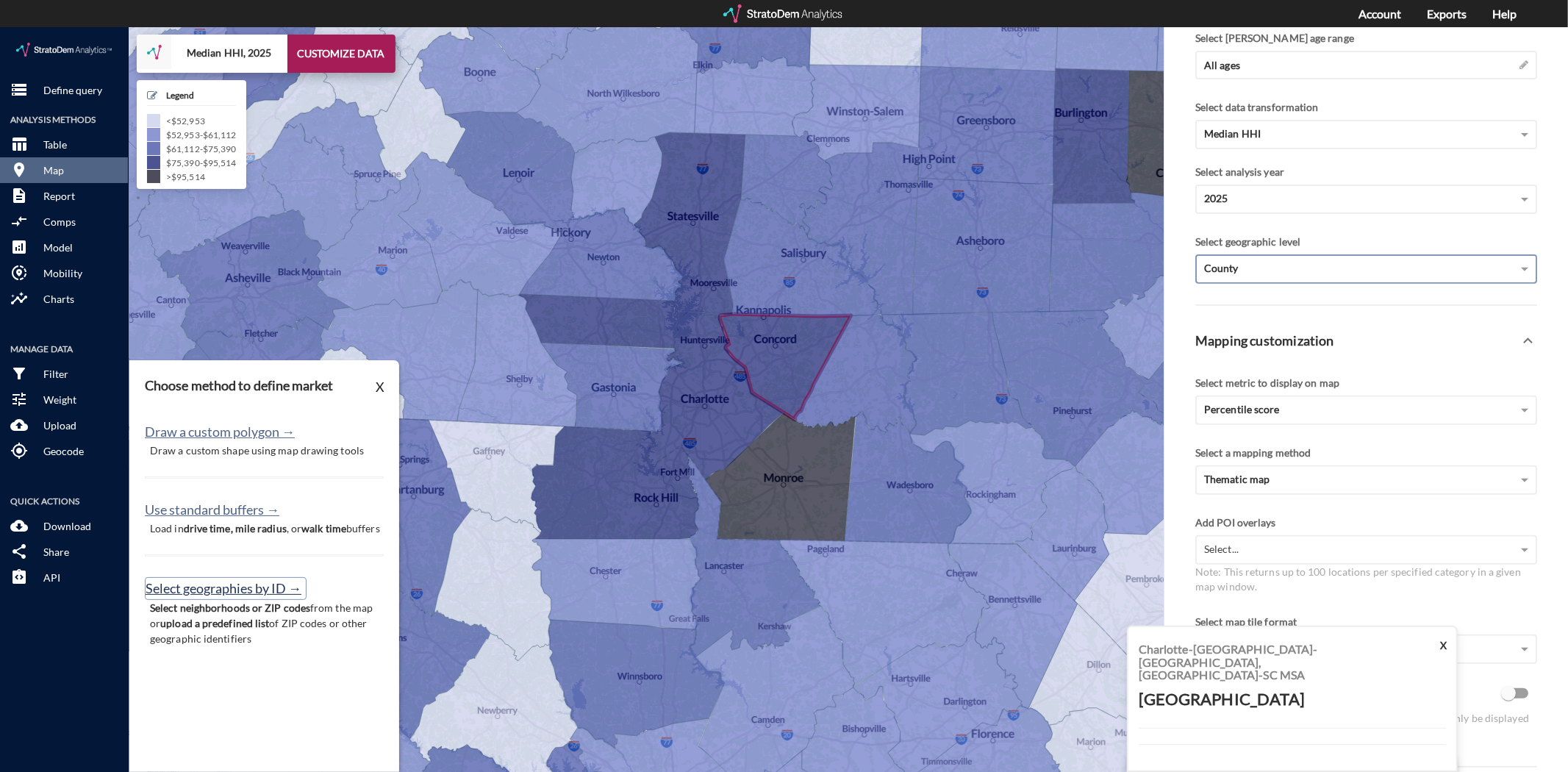
click button "Select geographies by ID →"
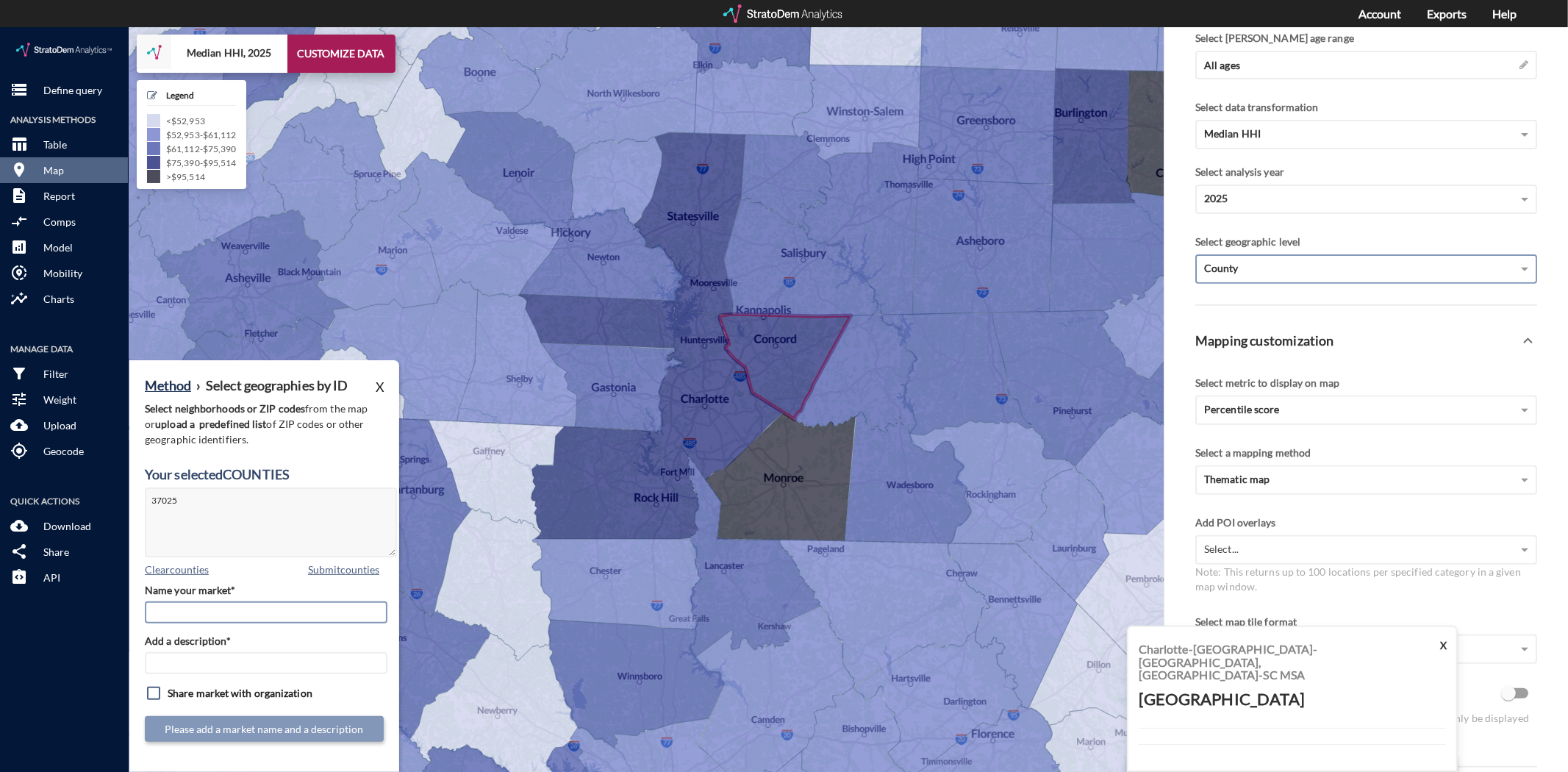
click input "Name your market*"
type input "Cabarrus County"
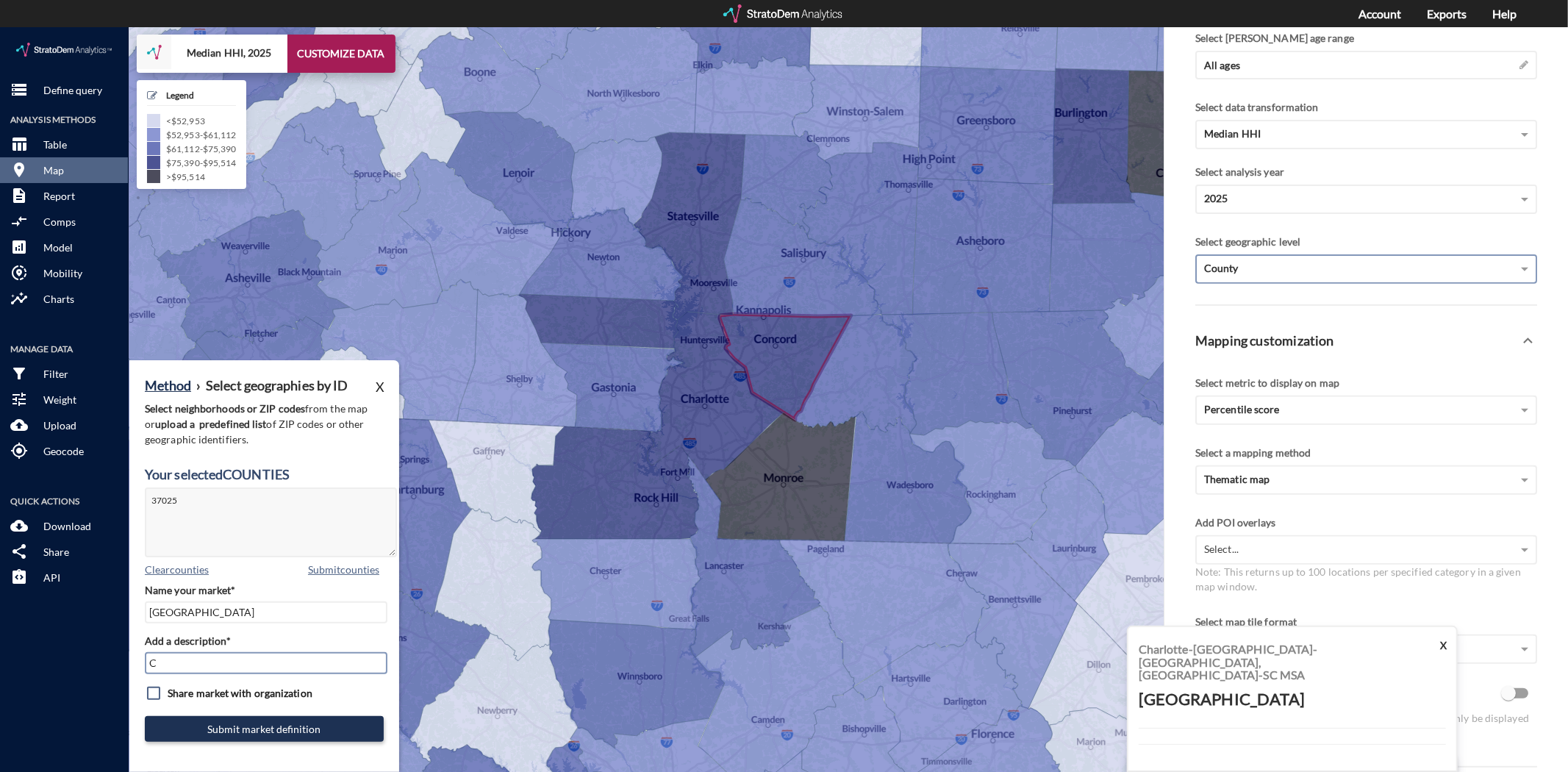
type input "CLT Mkts"
click button "Submit market definition"
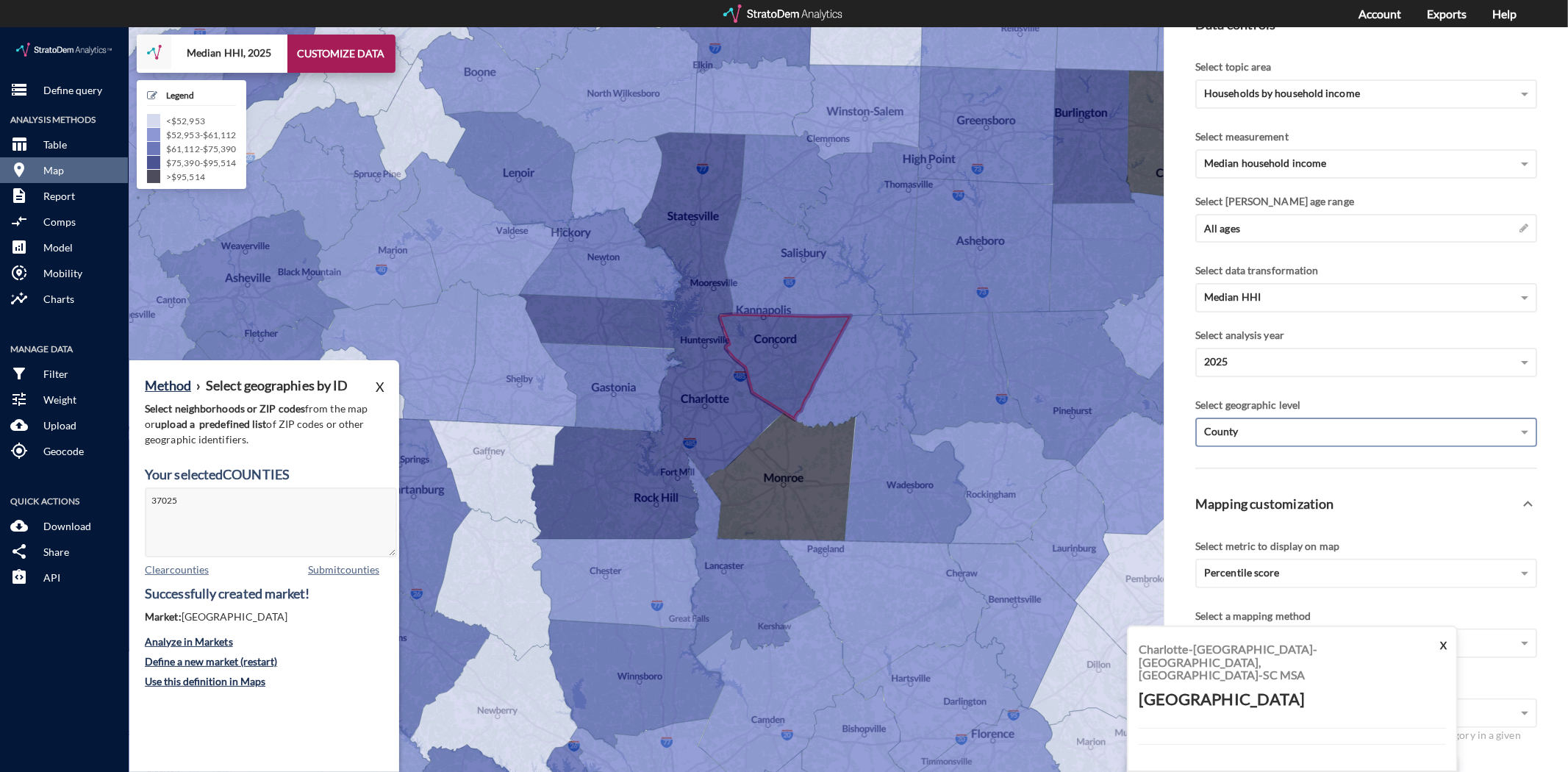
scroll to position [357, 0]
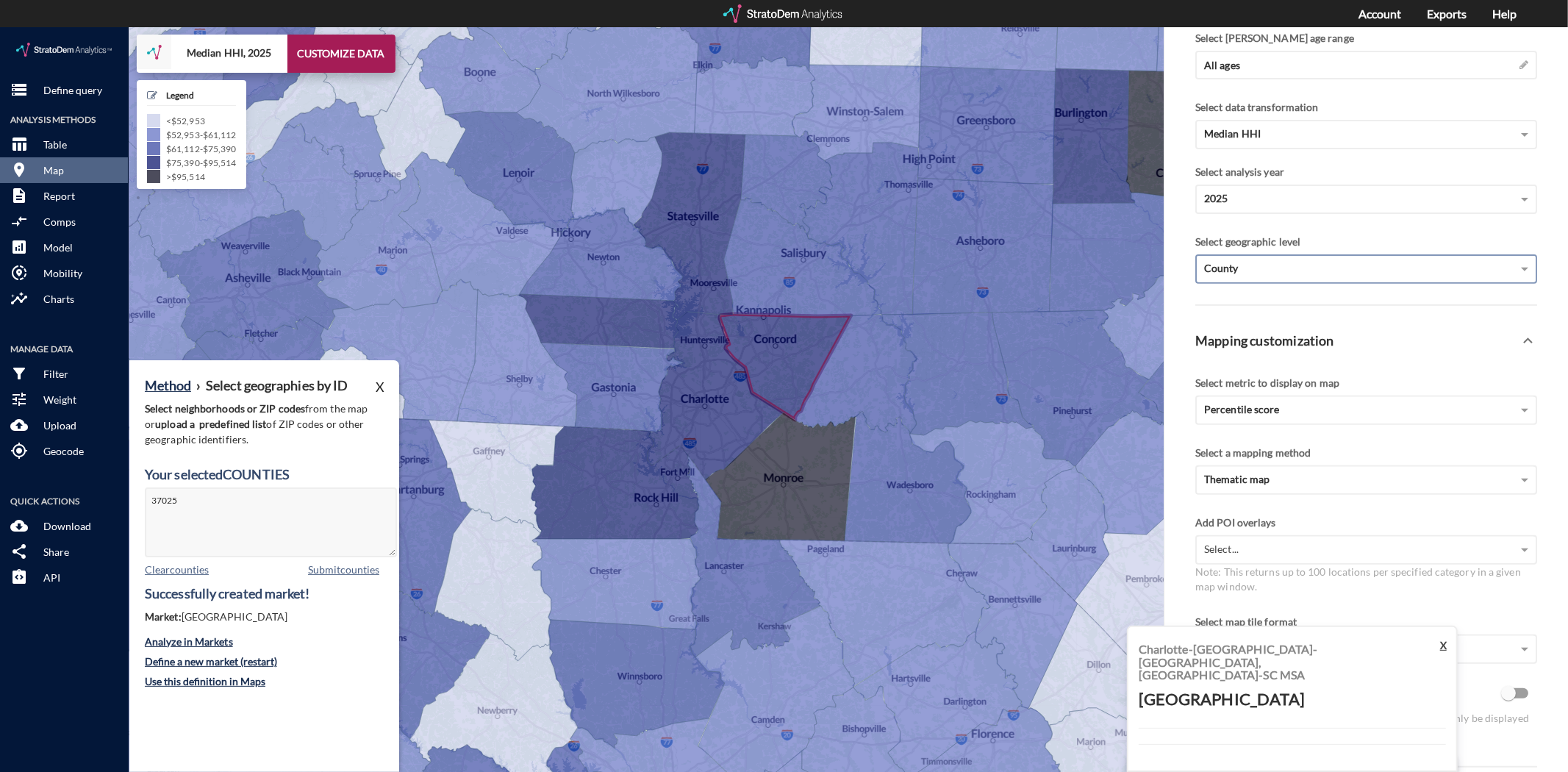
click button "X"
click label "Label geographies"
click input "Label geographies"
checkbox input "true"
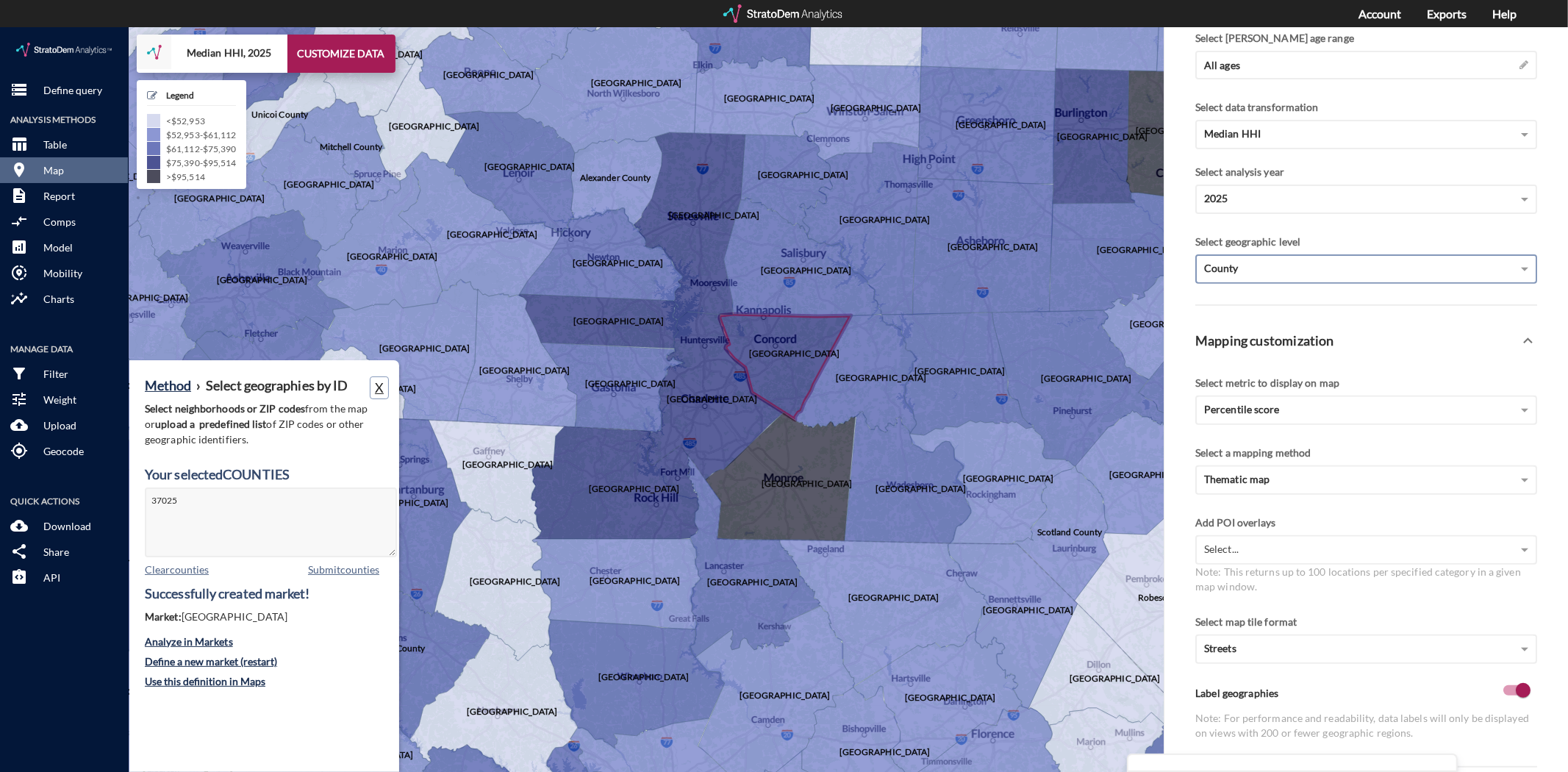
click button "X"
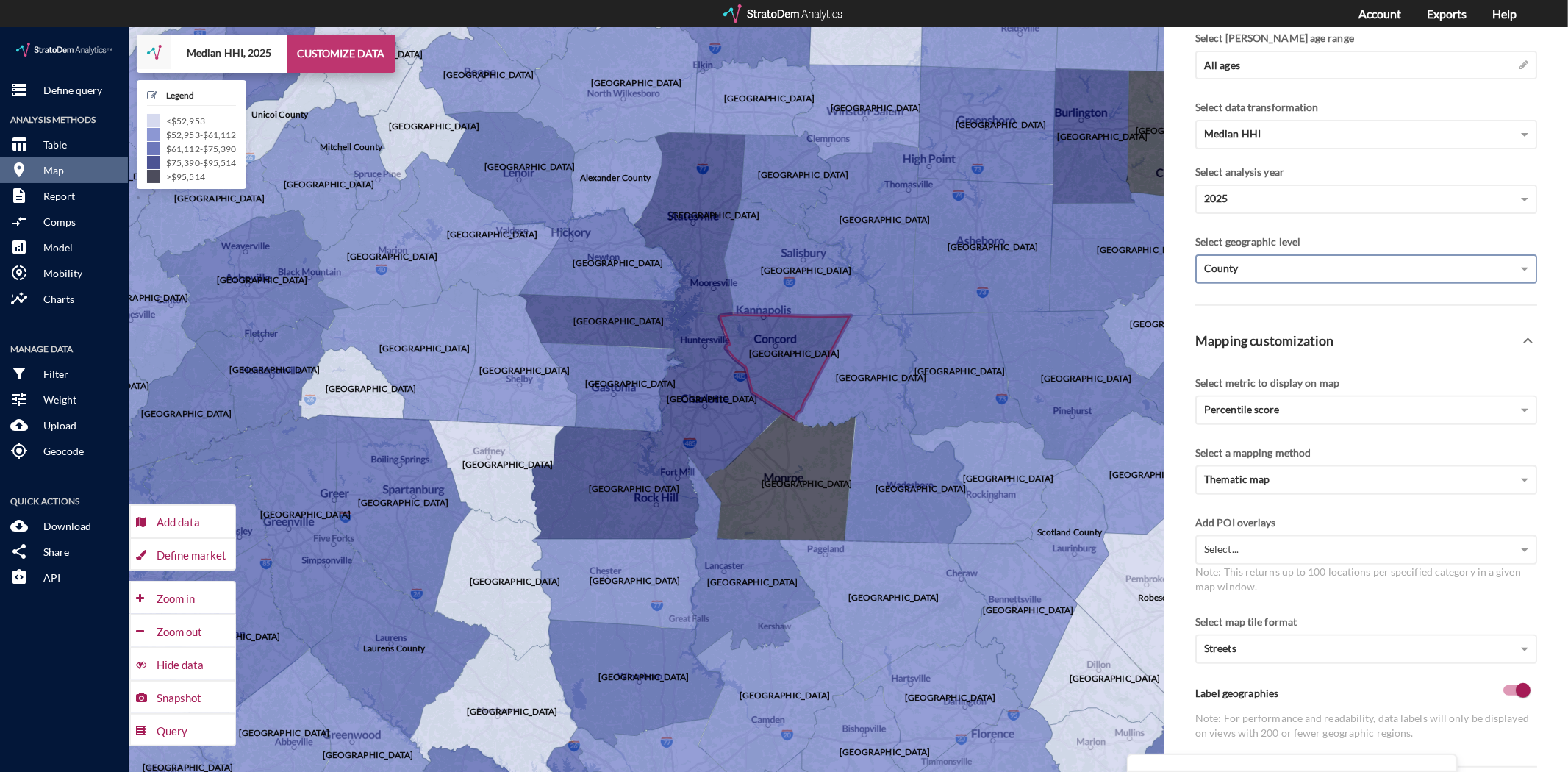
click button "CUSTOMIZE DATA"
click div "Define market"
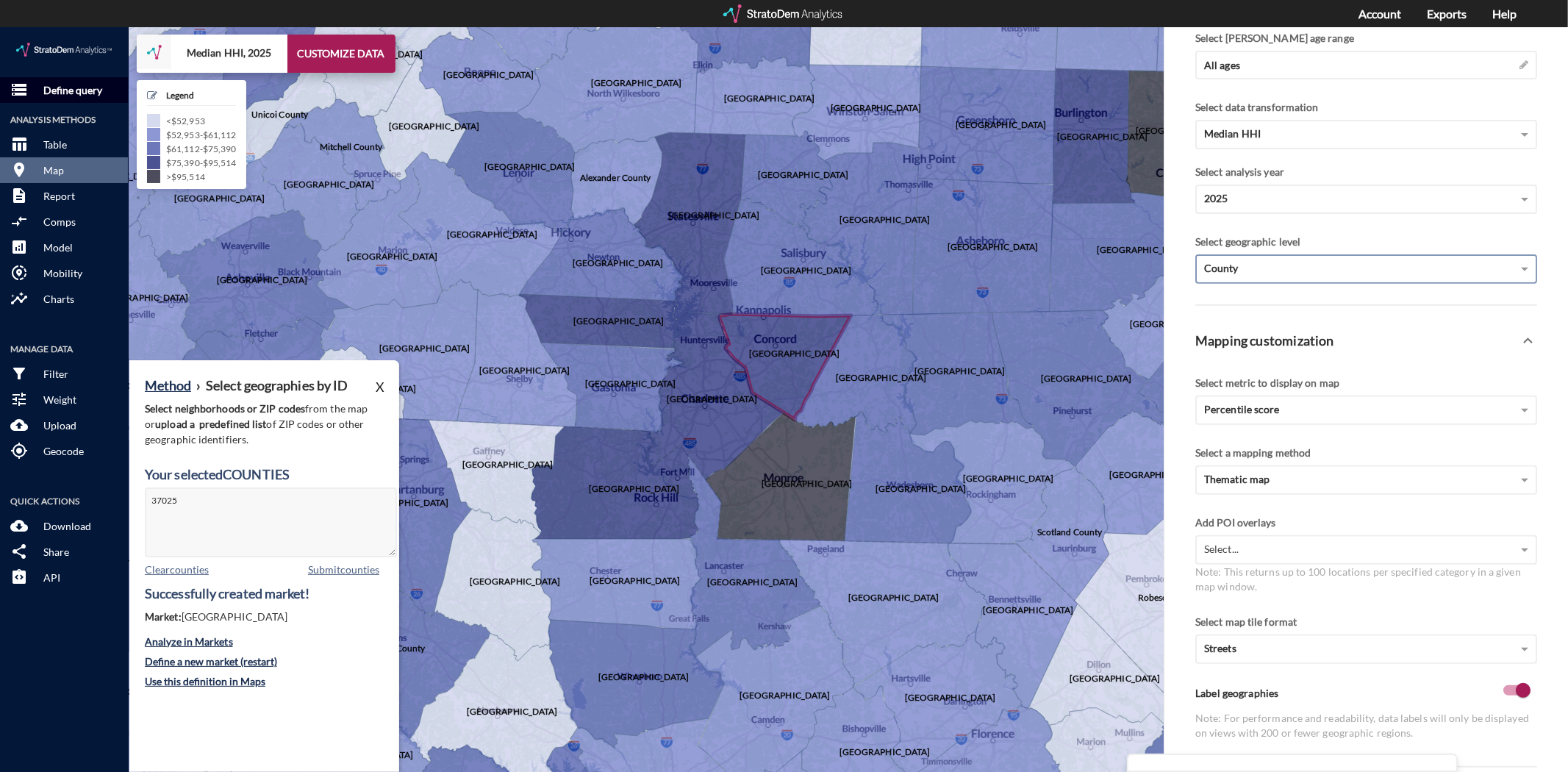
click p "Define query"
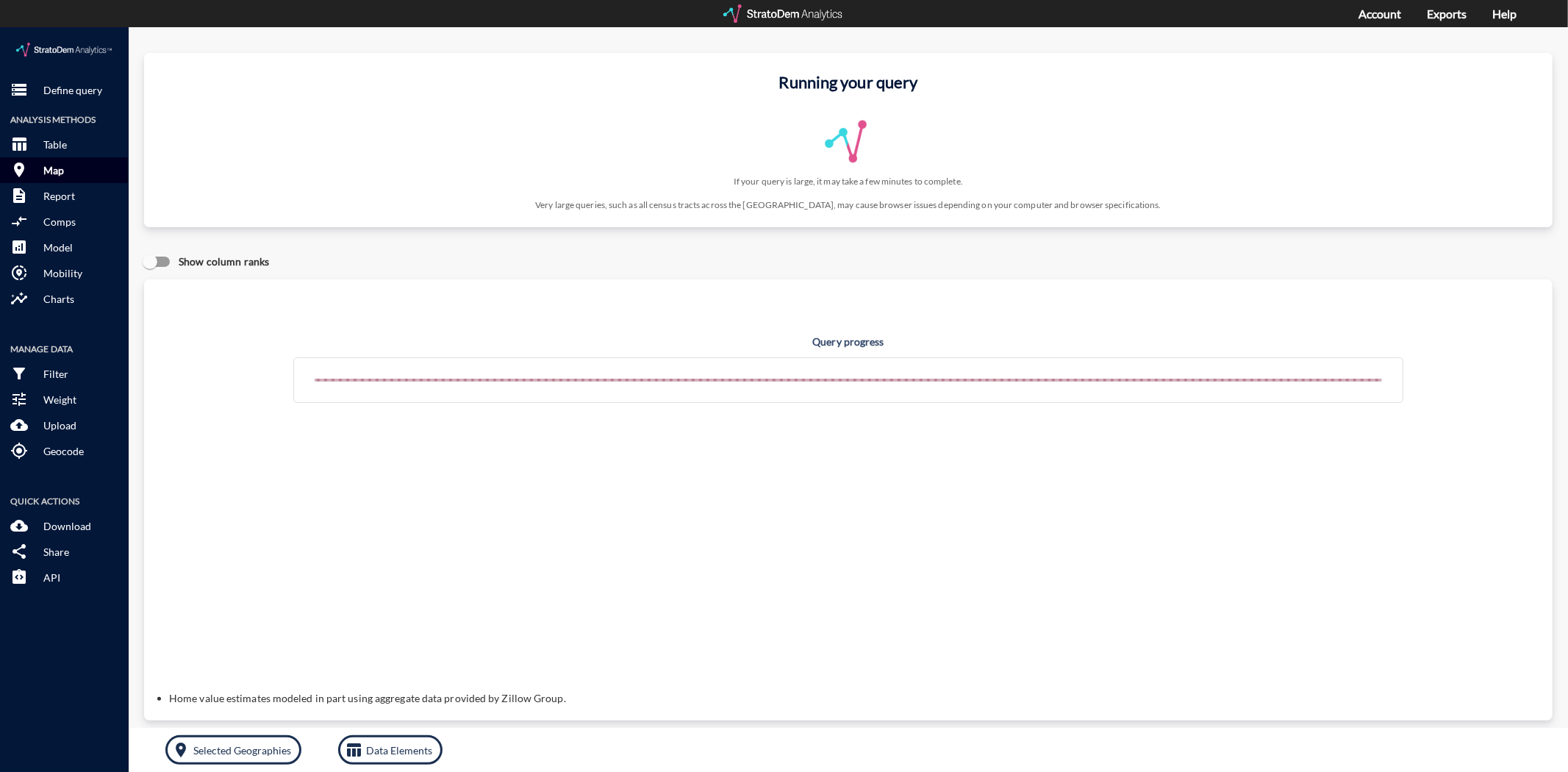
click button "room Map"
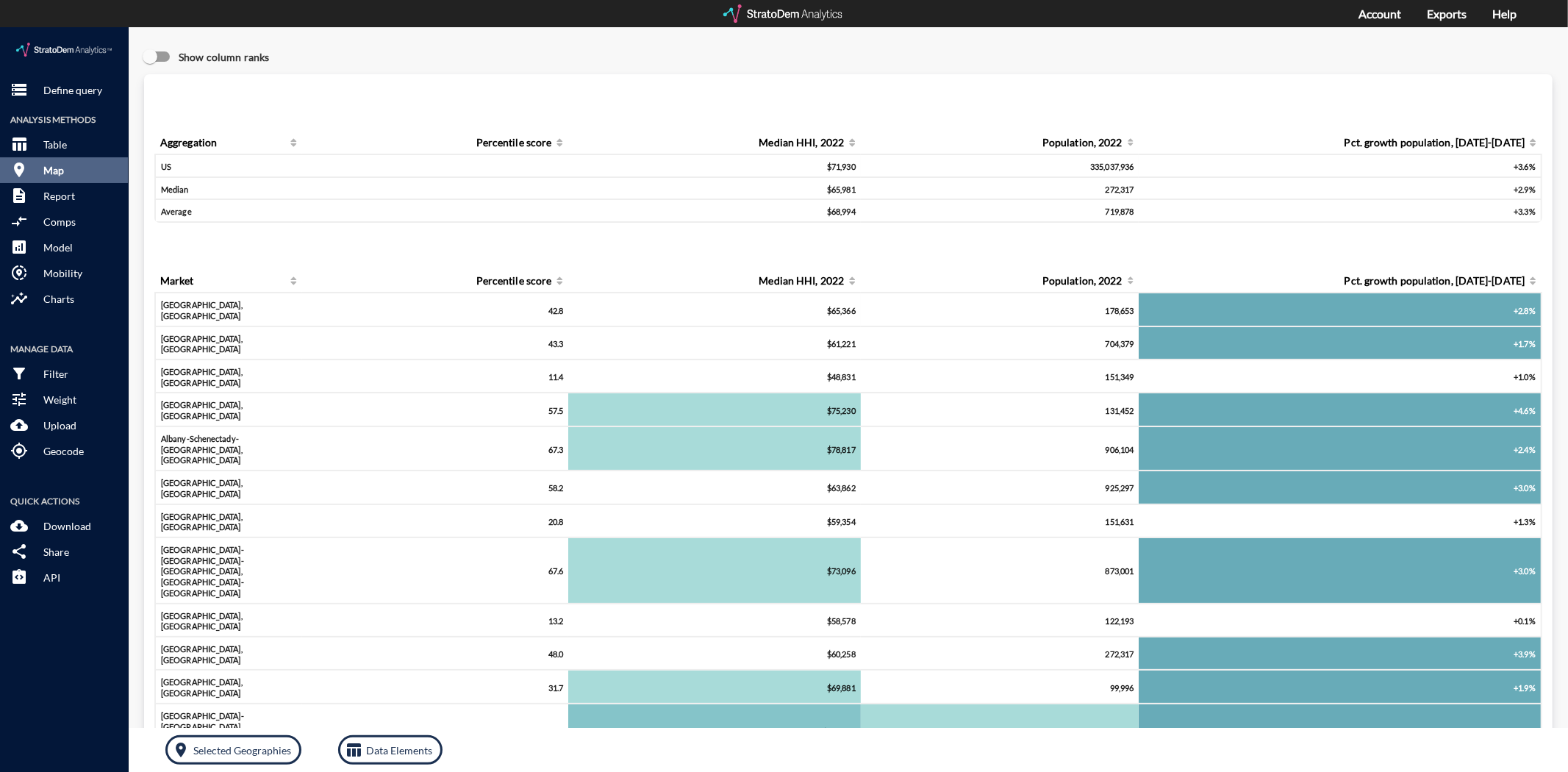
click button "room Map"
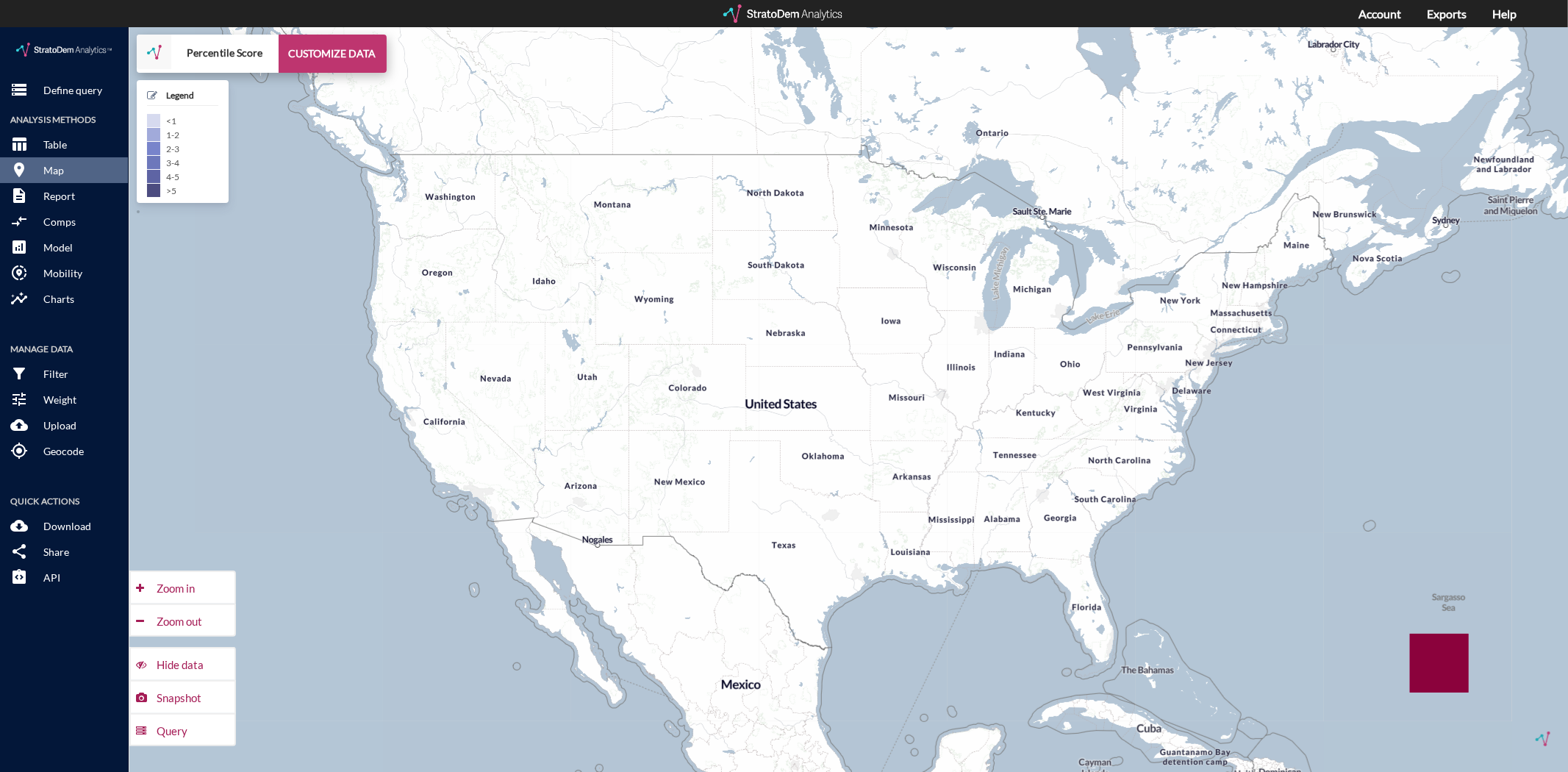
click button "CUSTOMIZE DATA"
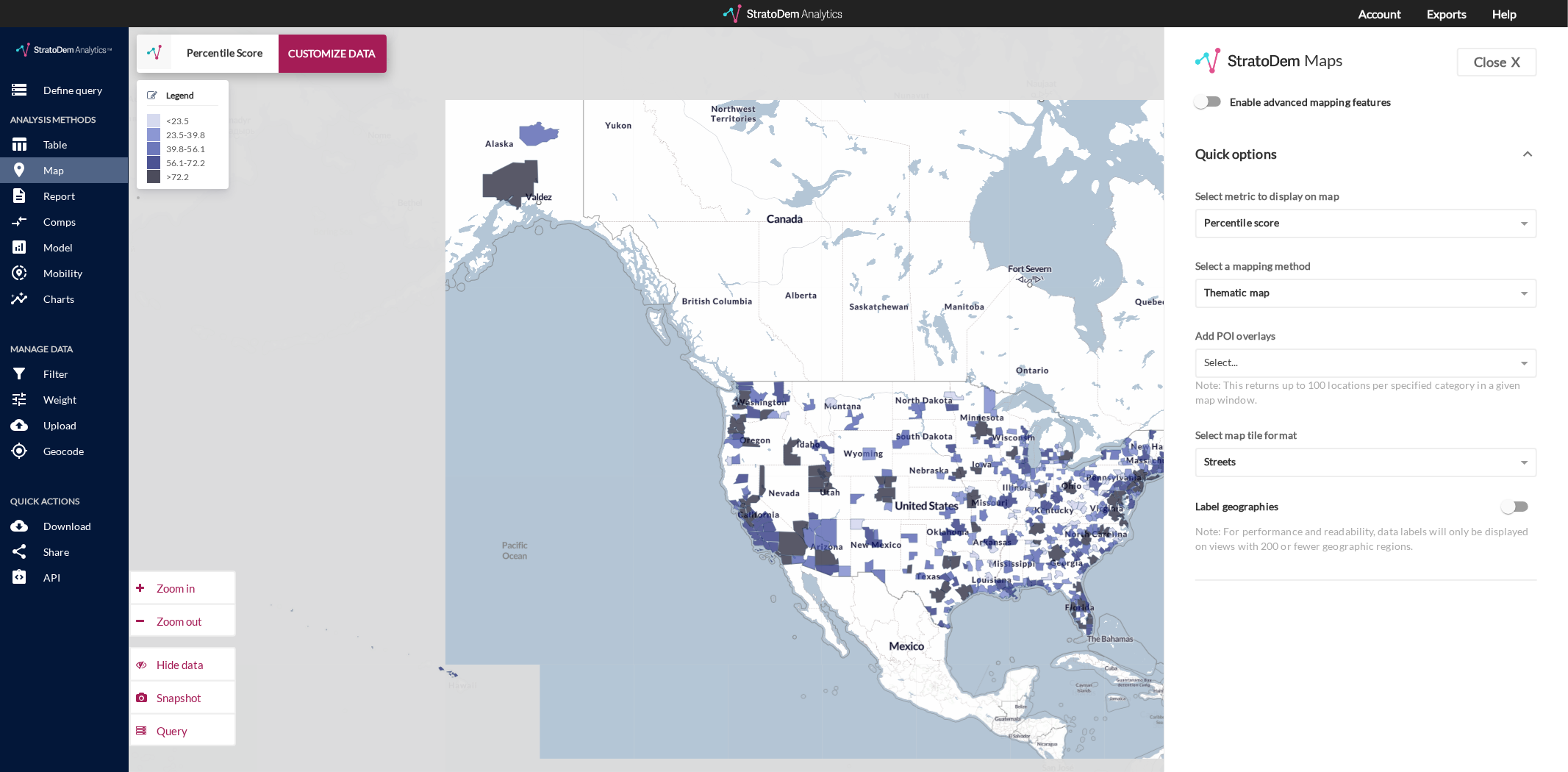
click input "Enable advanced mapping features"
checkbox input "true"
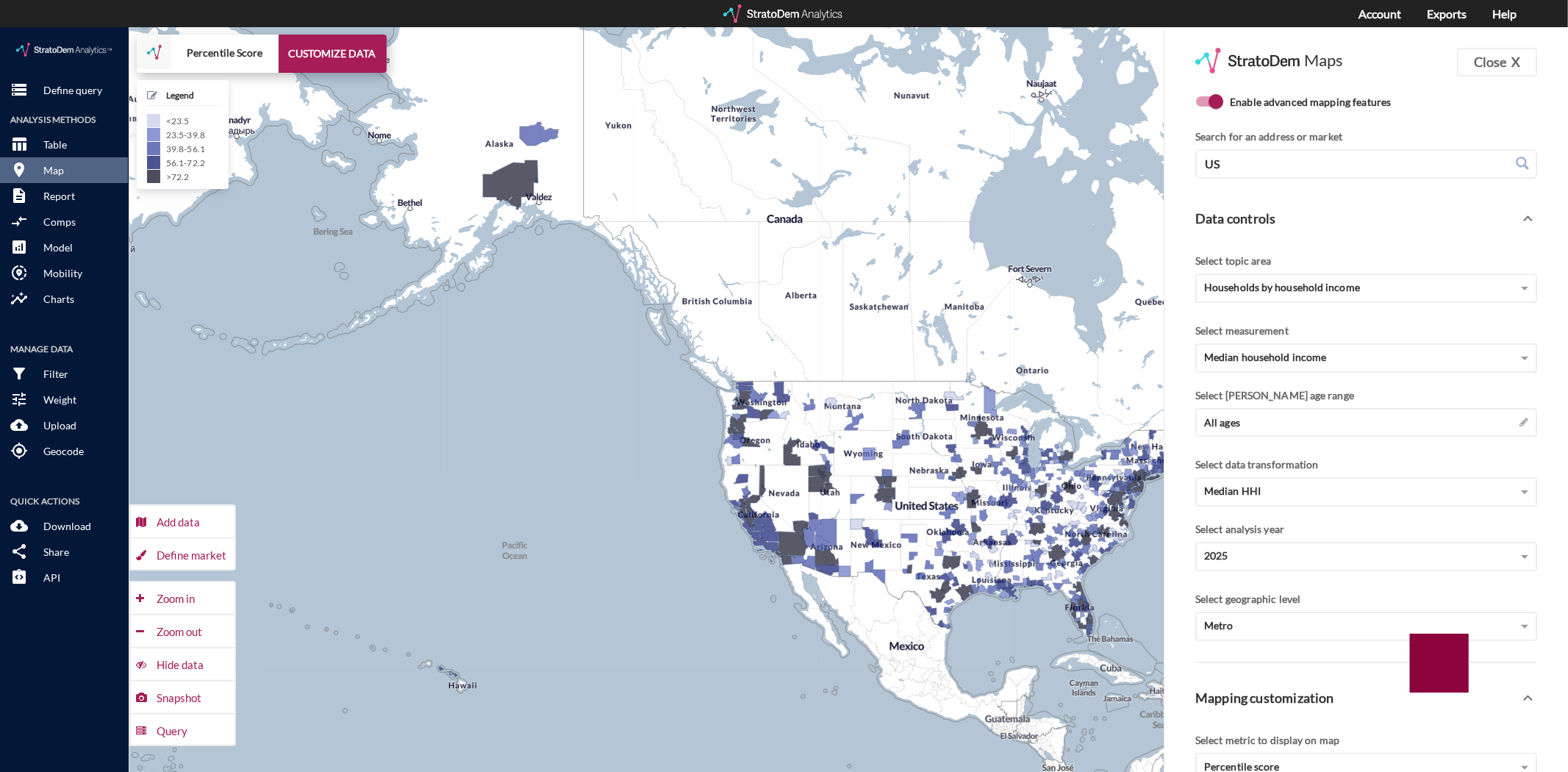
click div "Define market"
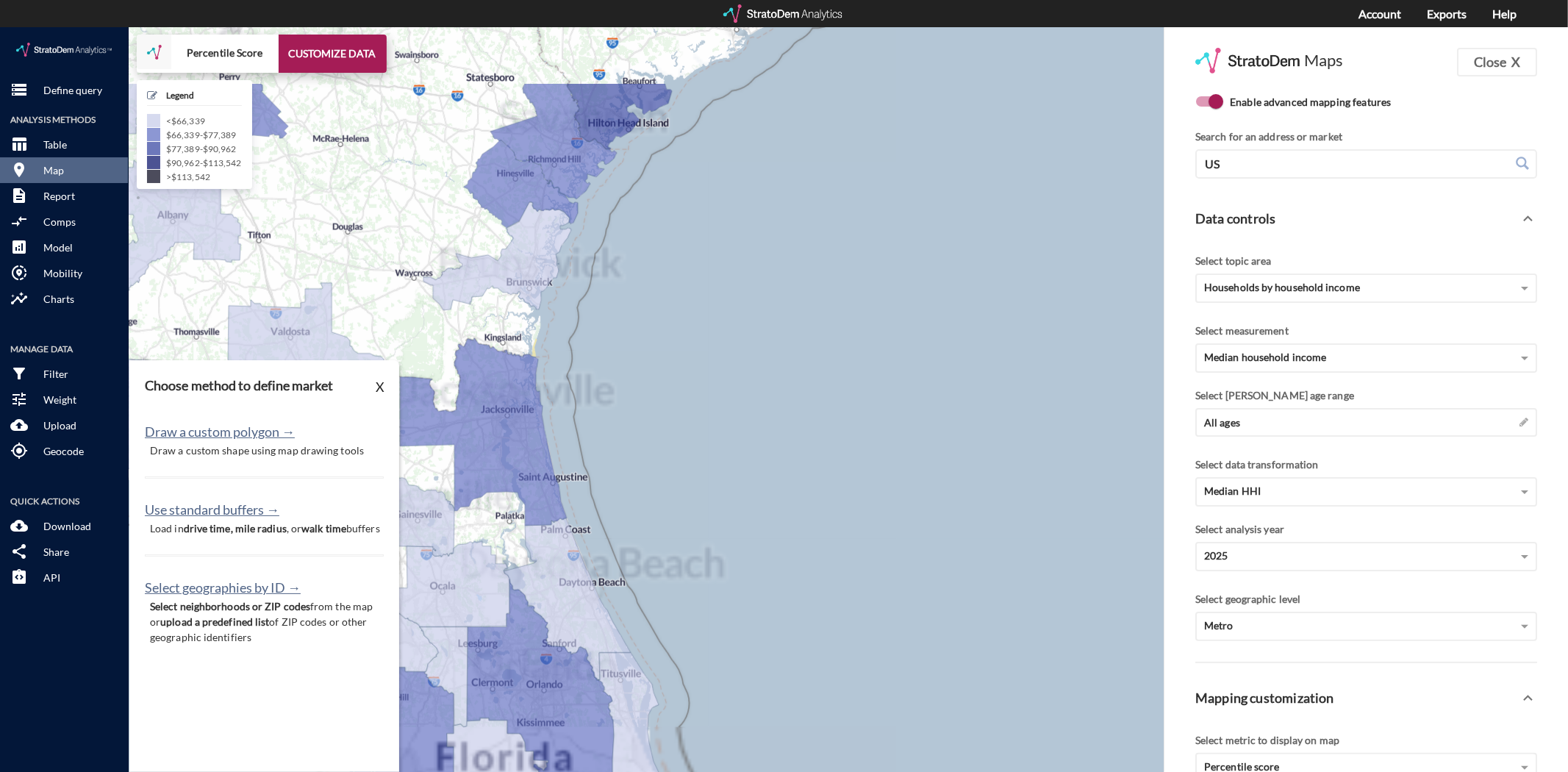
drag, startPoint x: 869, startPoint y: 512, endPoint x: 846, endPoint y: 723, distance: 212.2
click div "+ − Percentile Score CUSTOMIZE DATA Legend < $66,339 $66,339 - $77,389 $77,389 …"
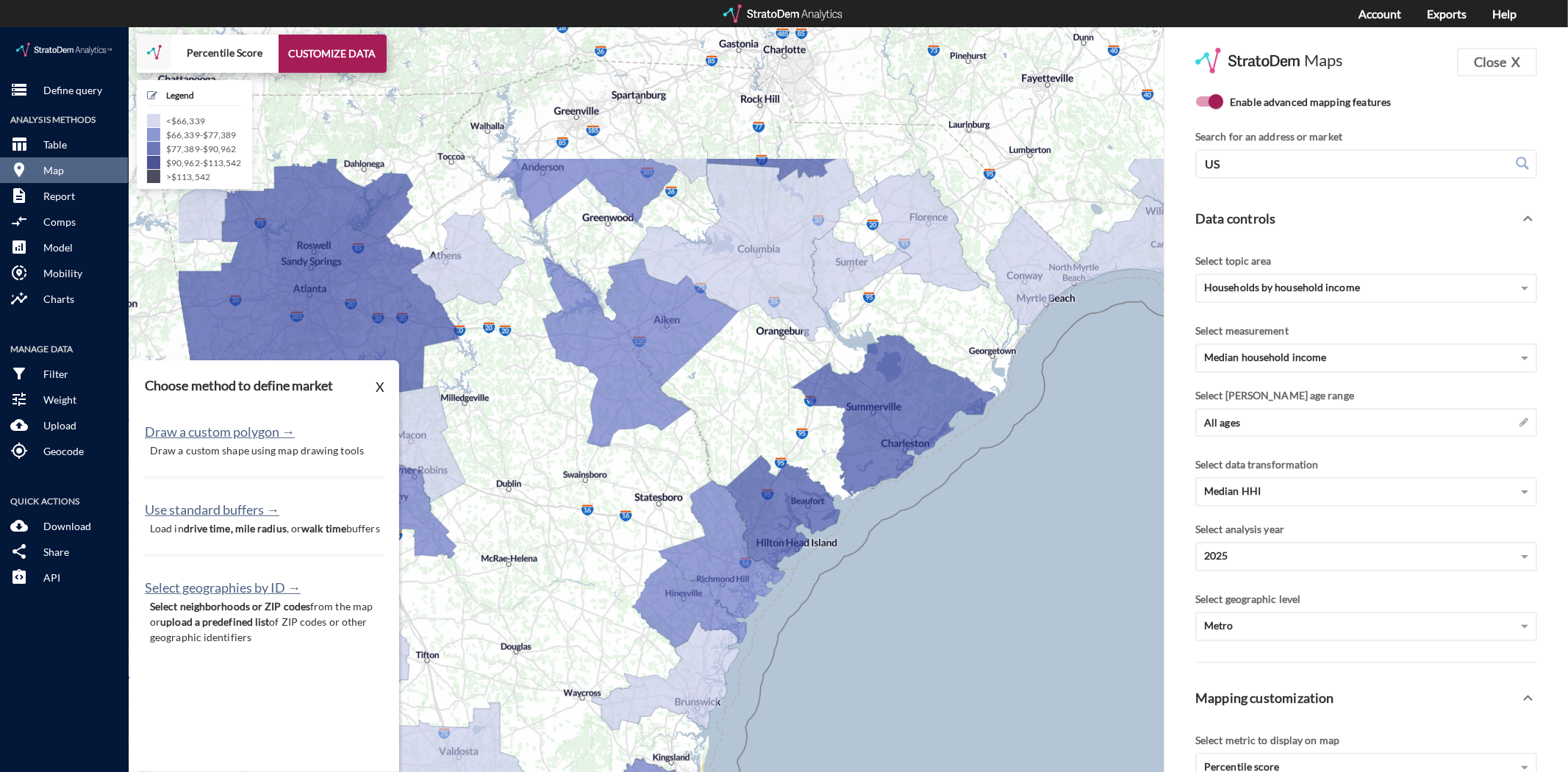
drag, startPoint x: 850, startPoint y: 645, endPoint x: 926, endPoint y: 734, distance: 117.0
click div "+ − Percentile Score CUSTOMIZE DATA Legend < $66,339 $66,339 - $77,389 $77,389 …"
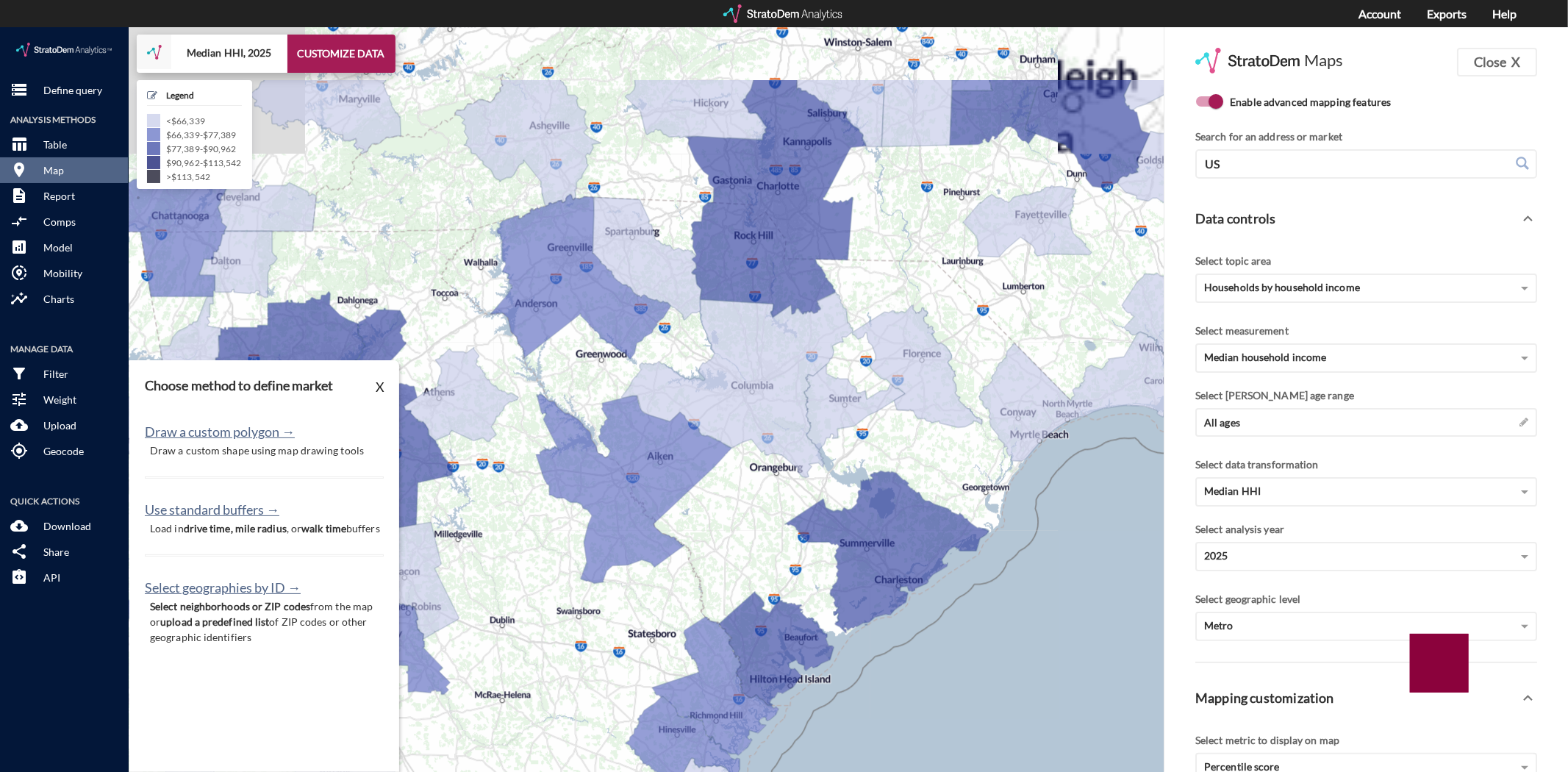
drag, startPoint x: 700, startPoint y: 475, endPoint x: 673, endPoint y: 590, distance: 118.1
click div "+ − Median HHI, 2025 CUSTOMIZE DATA Legend < $66,339 $66,339 - $77,389 $77,389 …"
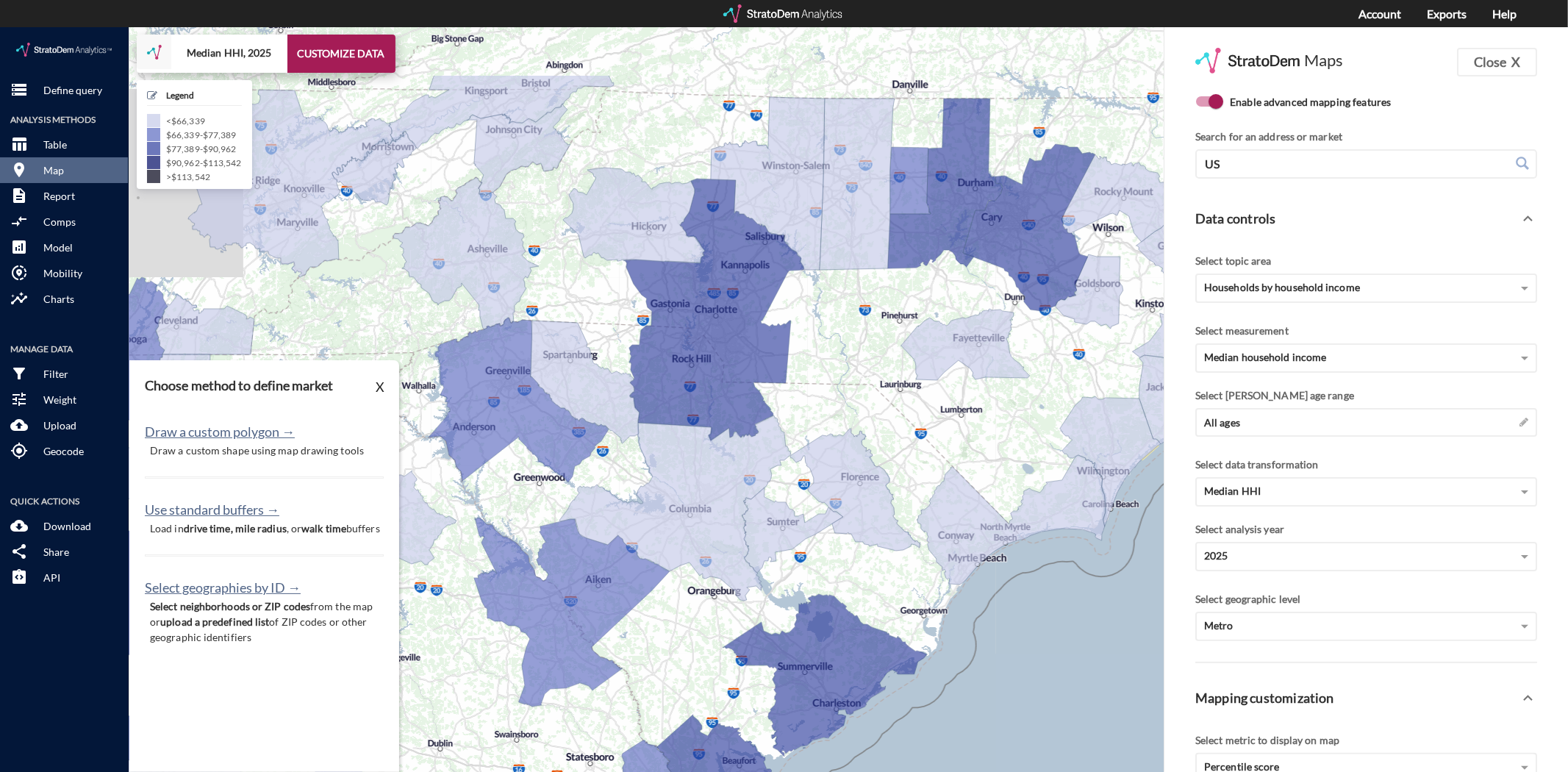
drag, startPoint x: 730, startPoint y: 566, endPoint x: 711, endPoint y: 639, distance: 75.4
click div "+ − Median HHI, 2025 CUSTOMIZE DATA Legend < $66,339 $66,339 - $77,389 $77,389 …"
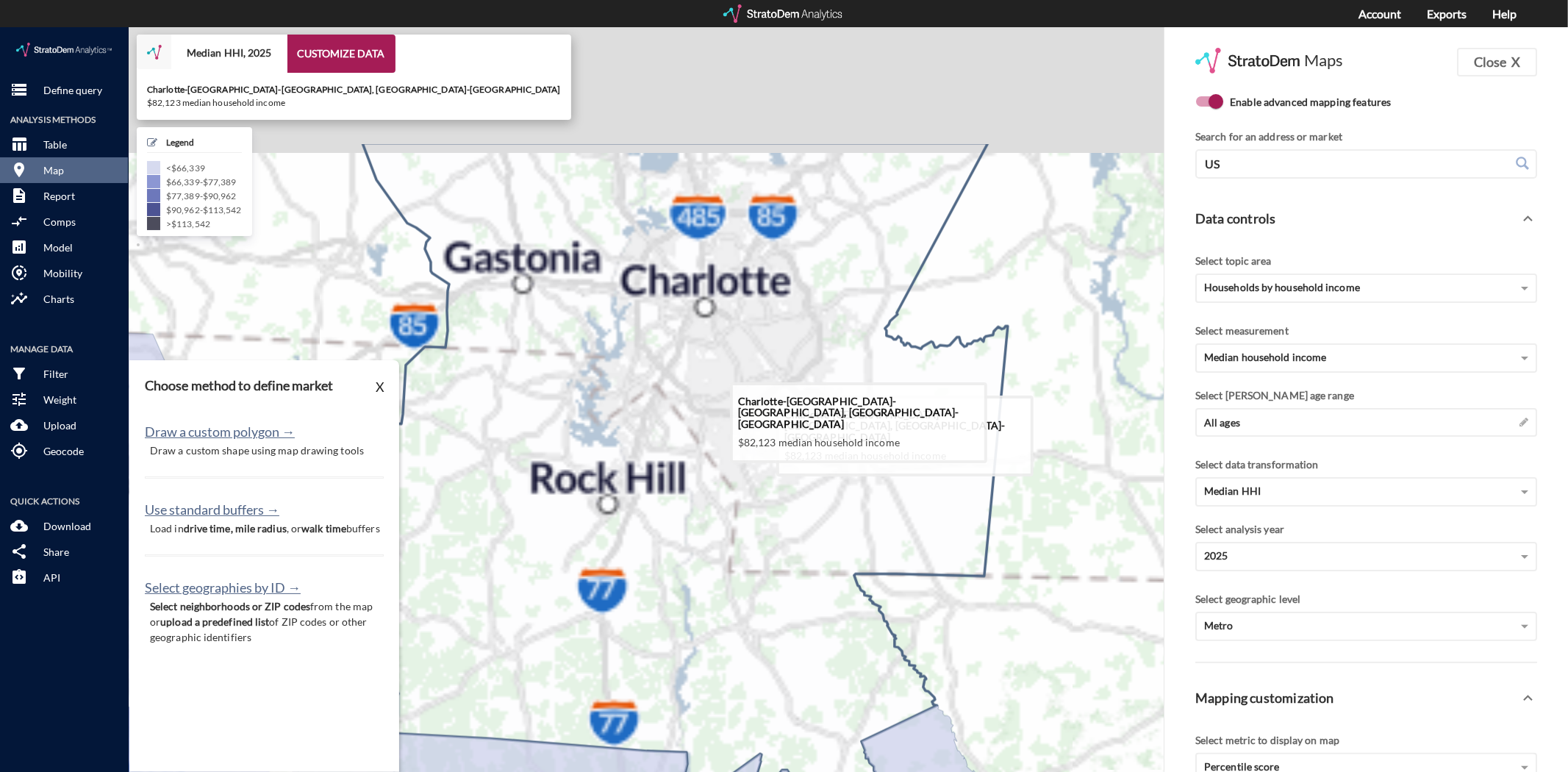
drag, startPoint x: 695, startPoint y: 522, endPoint x: 722, endPoint y: 601, distance: 83.5
click icon
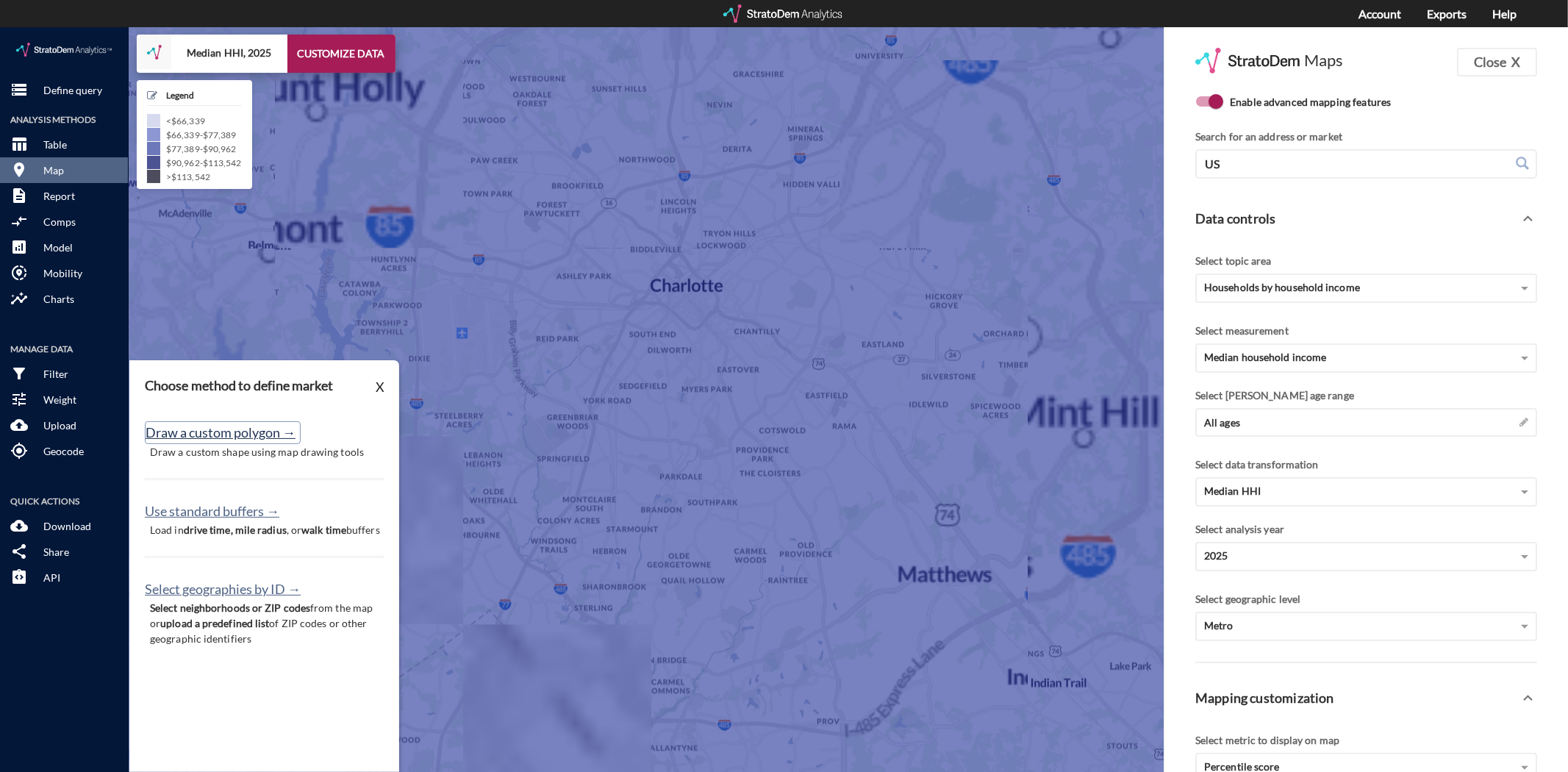
click button "Draw a custom polygon →"
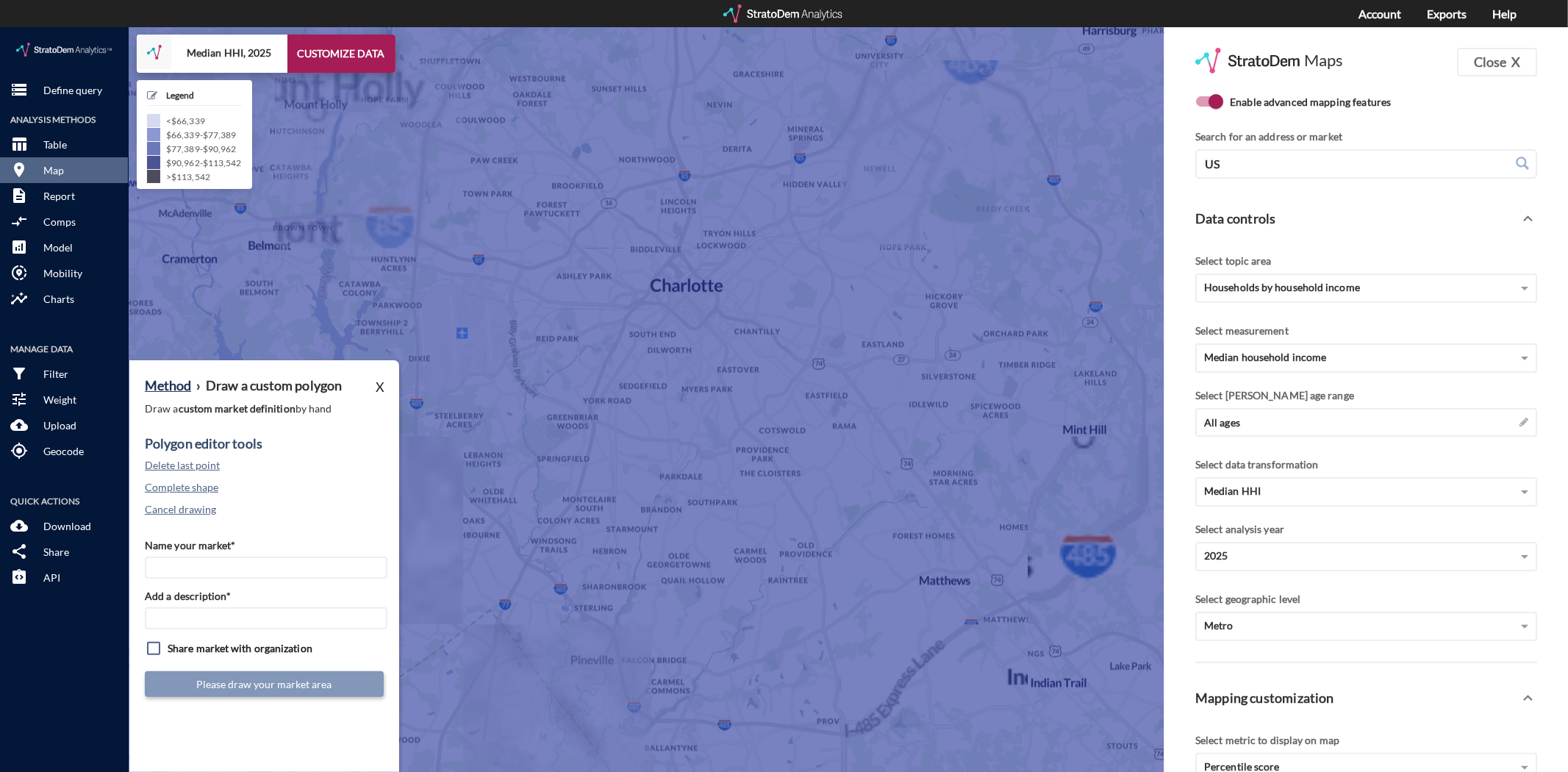
click div "Name your market* Add a description* Share market with organization Please draw…"
click input "Name your market*"
type input "South CLT"
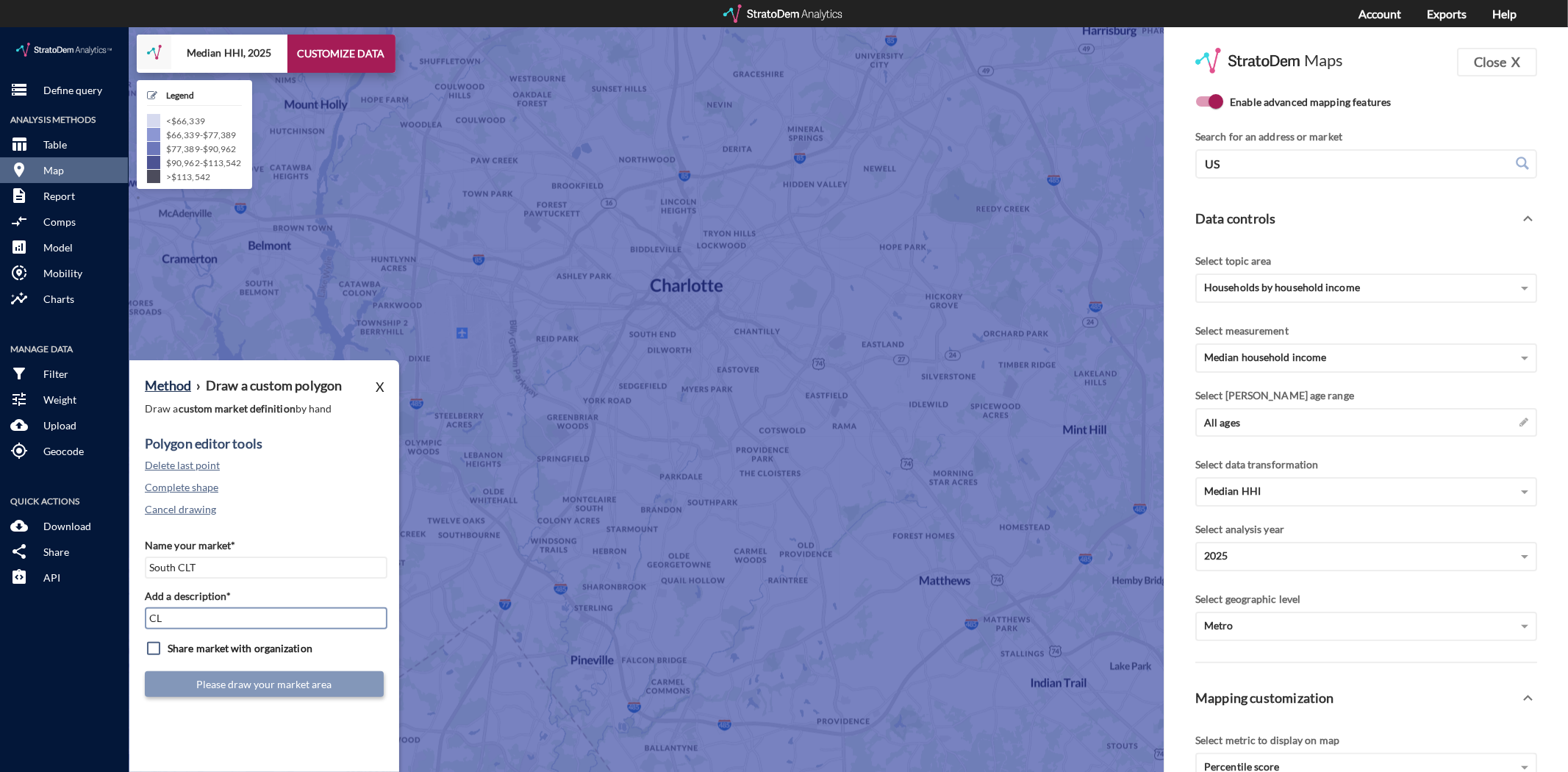
type input "CLT Mkts"
click button "Cancel drawing"
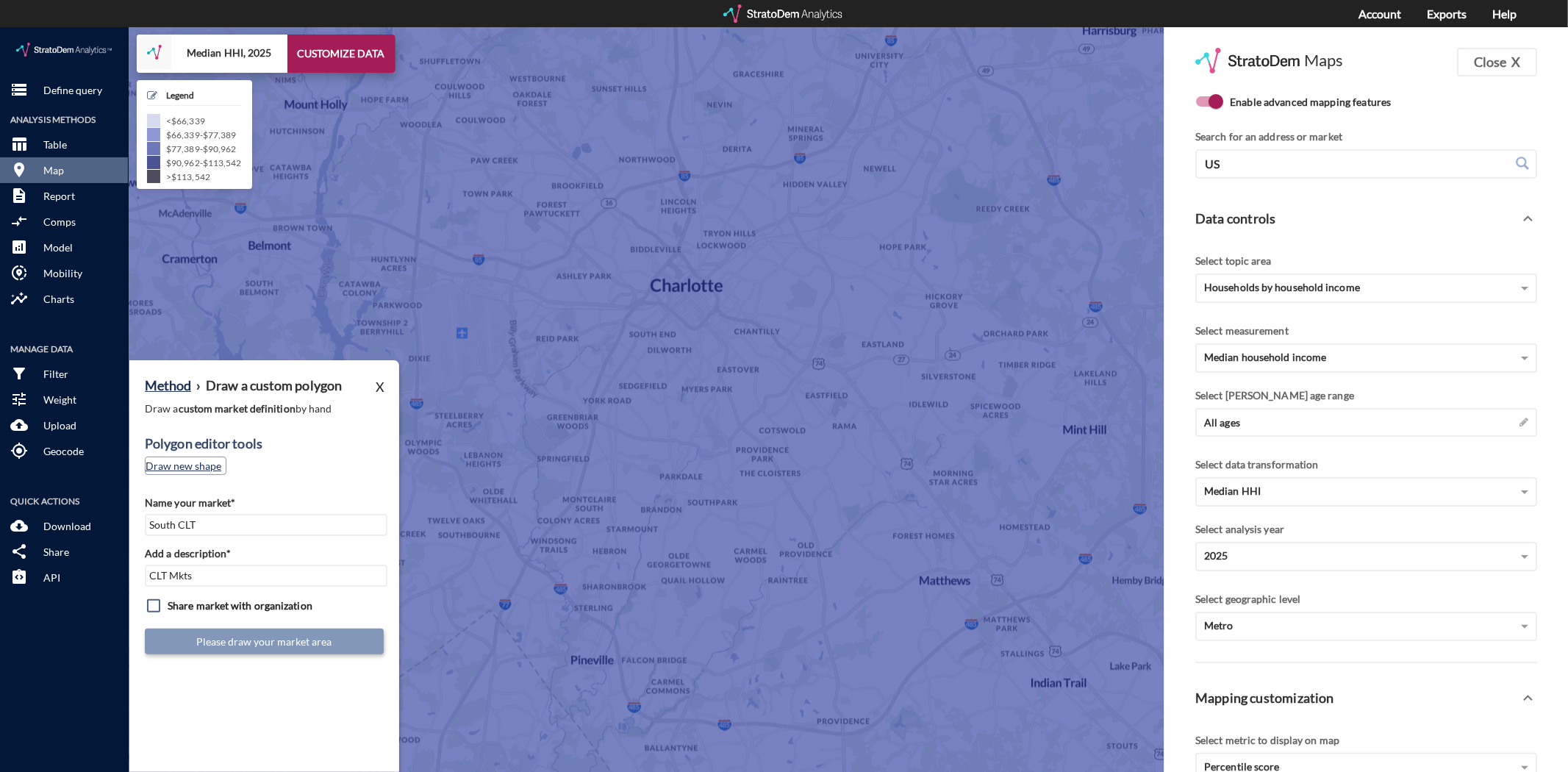
click button "Draw new shape"
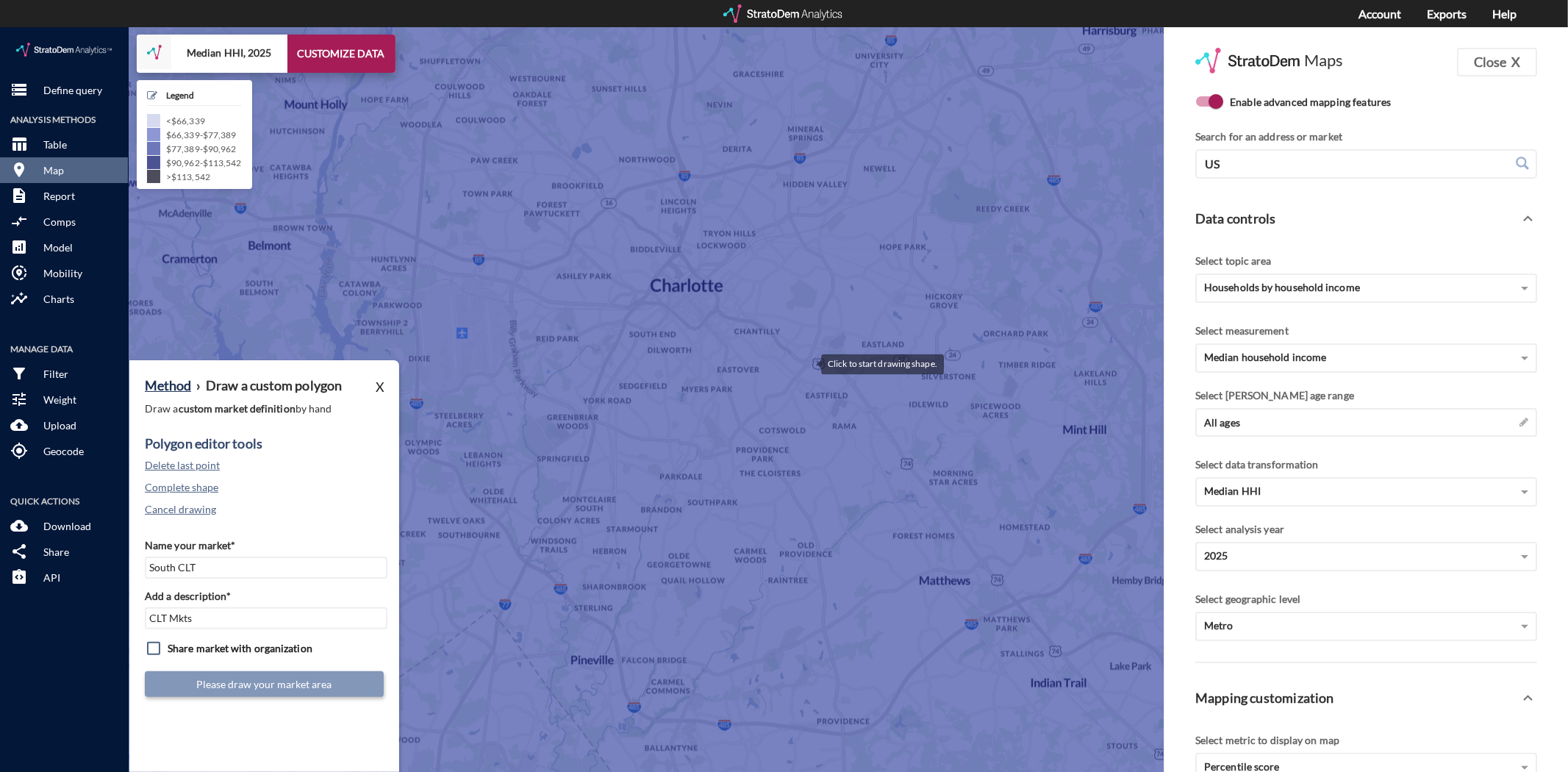
click div
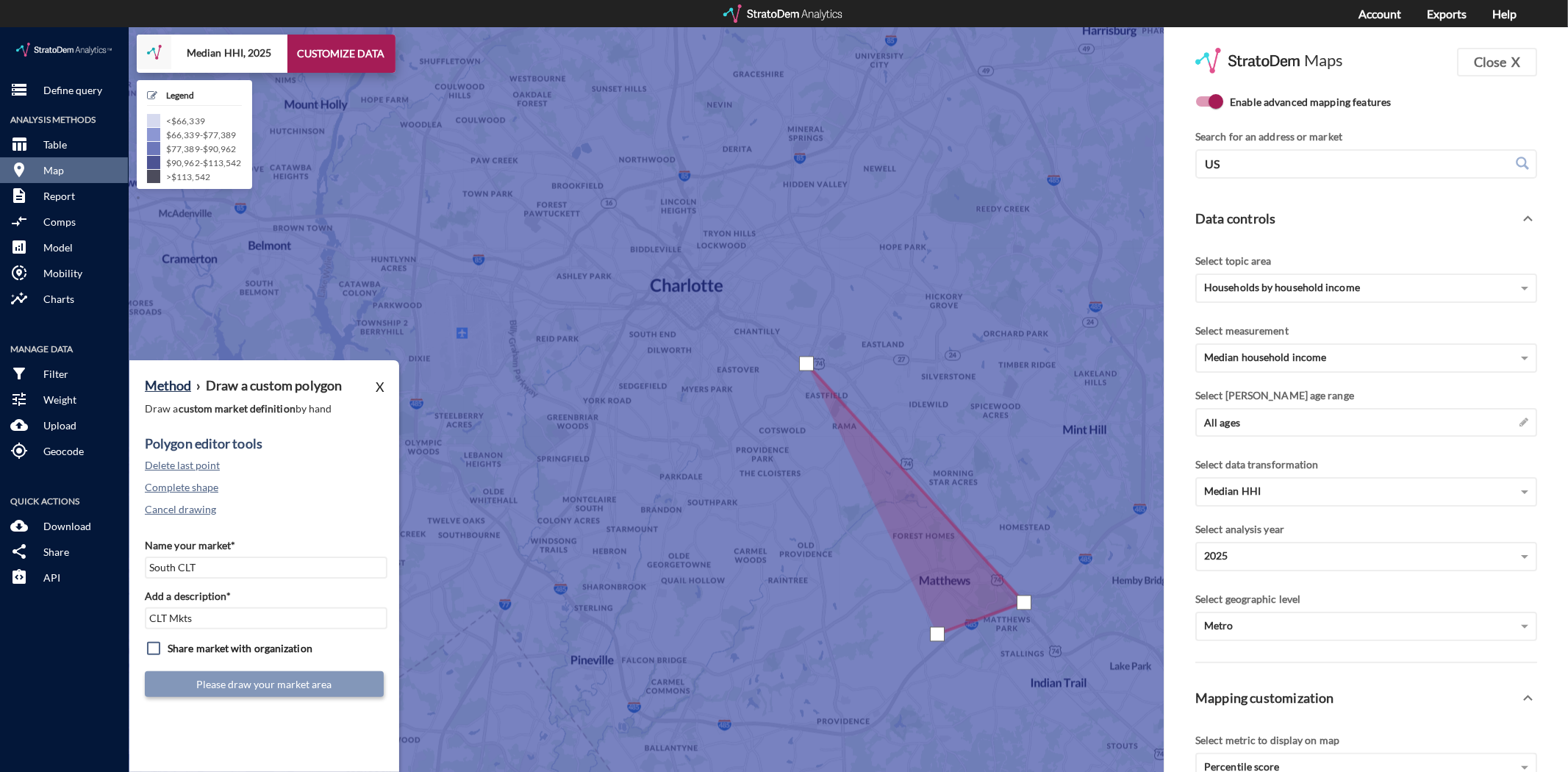
click div
drag, startPoint x: 877, startPoint y: 691, endPoint x: 857, endPoint y: 703, distance: 23.3
click div
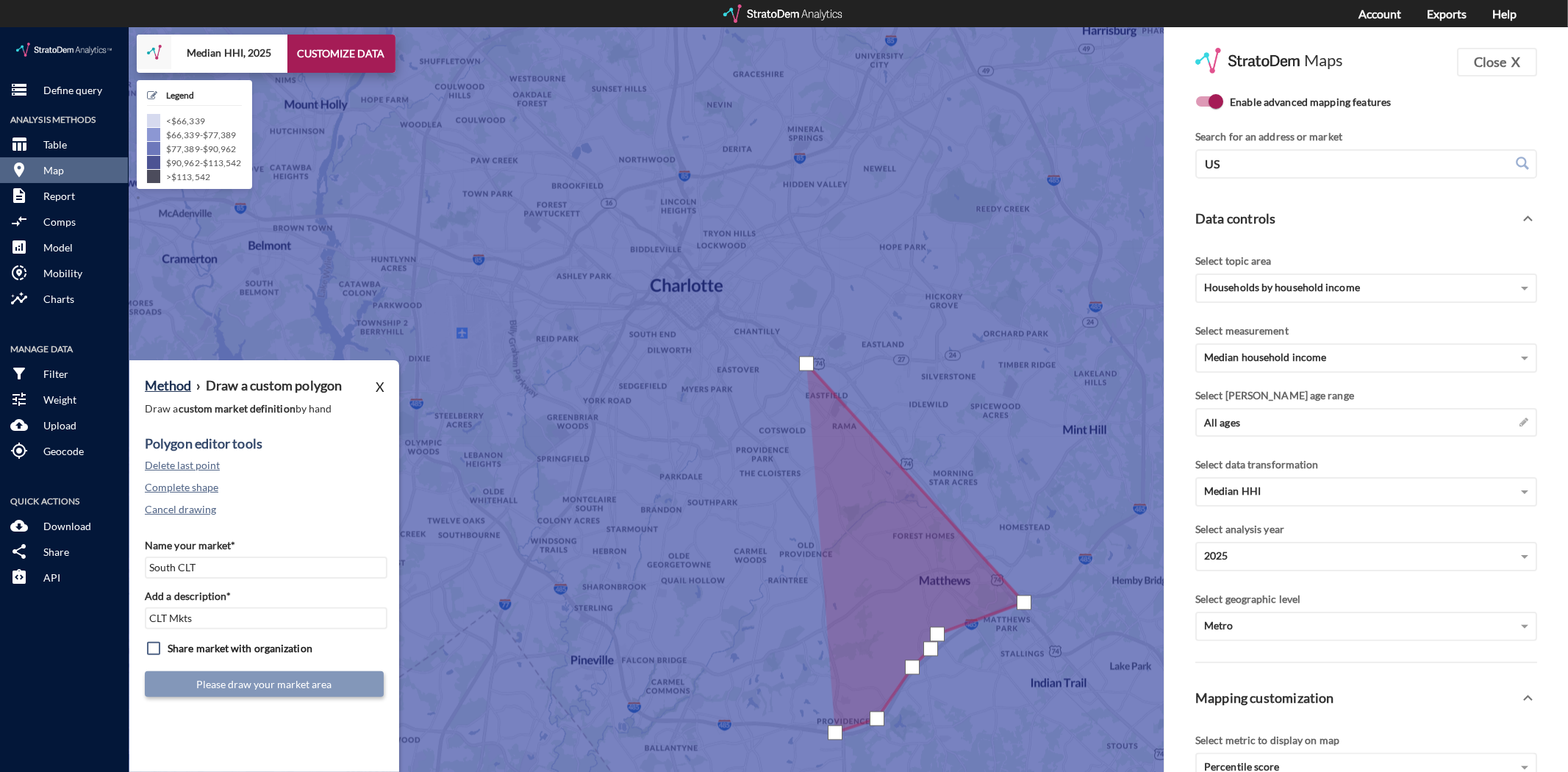
drag, startPoint x: 835, startPoint y: 705, endPoint x: 781, endPoint y: 705, distance: 54.0
click div
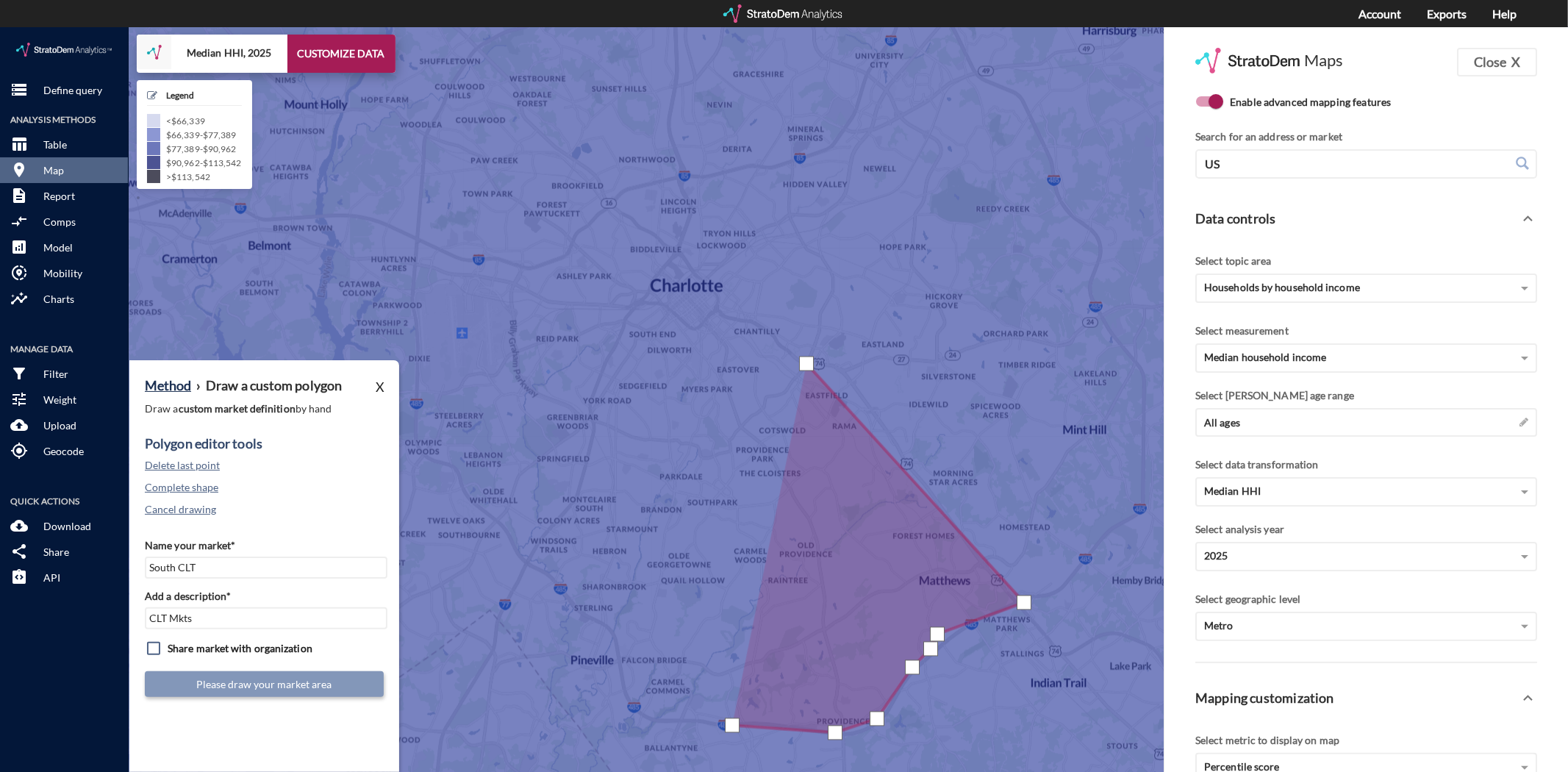
click div
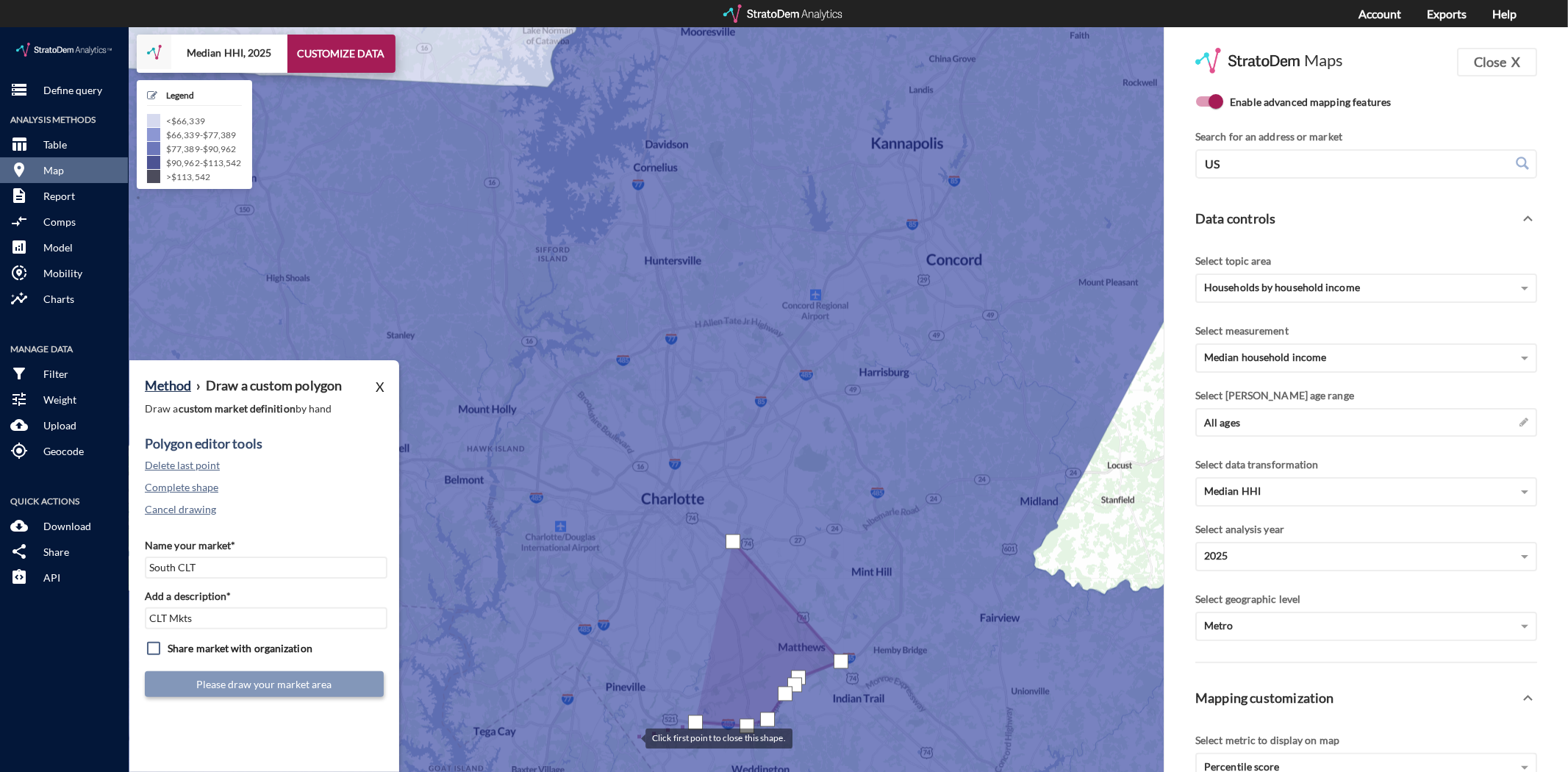
click div
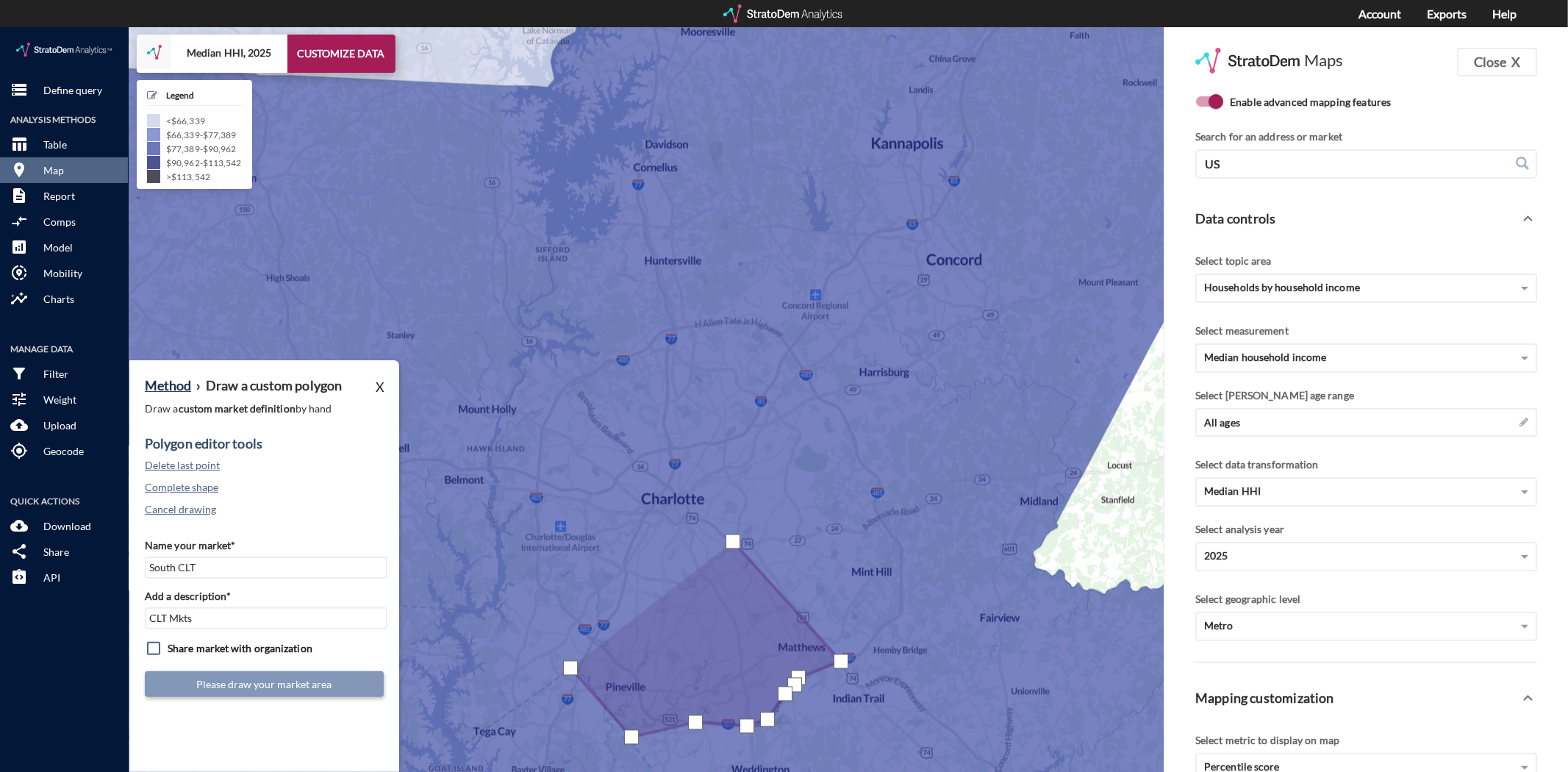
click div
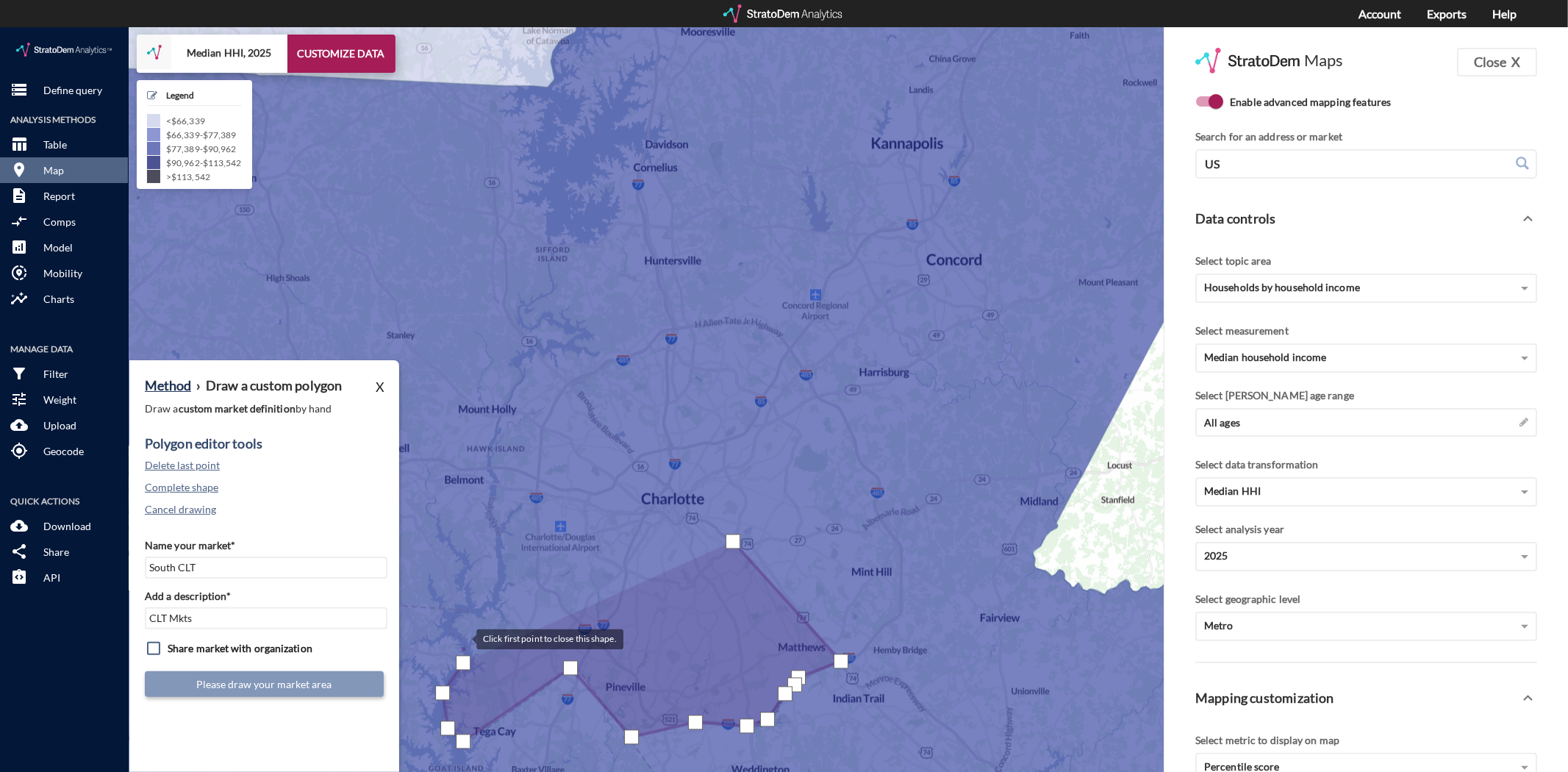
click div
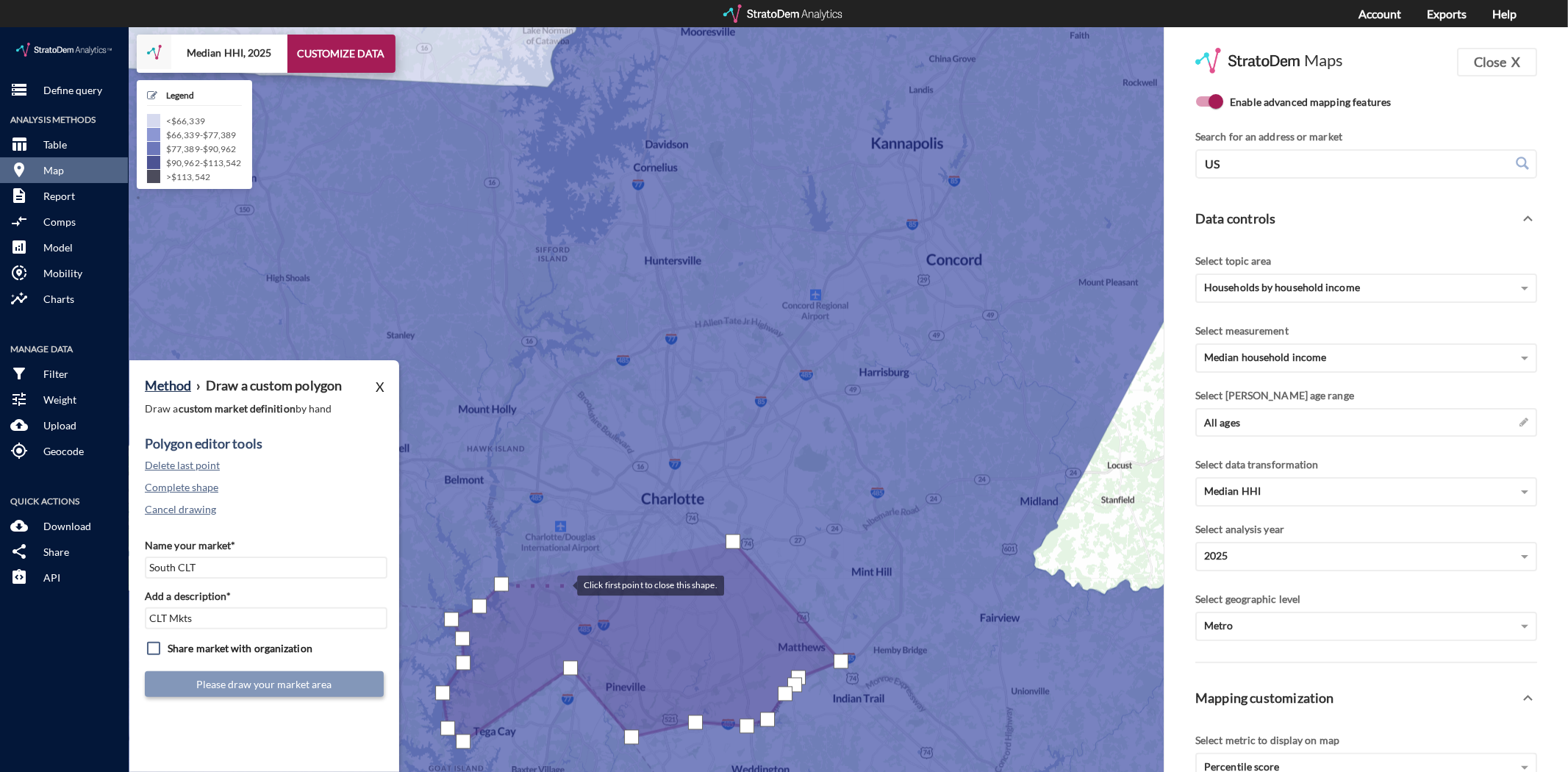
click div
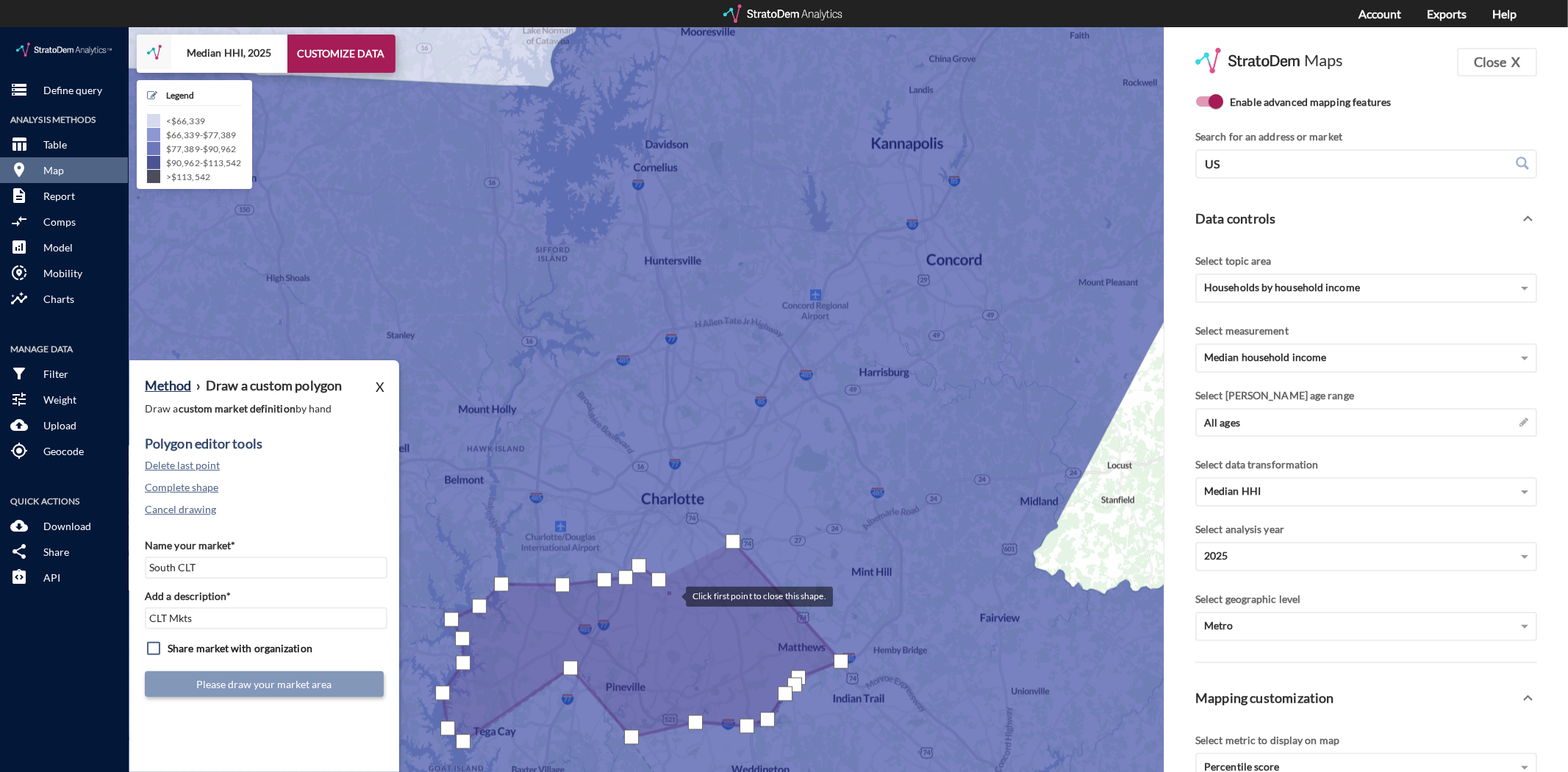
click div
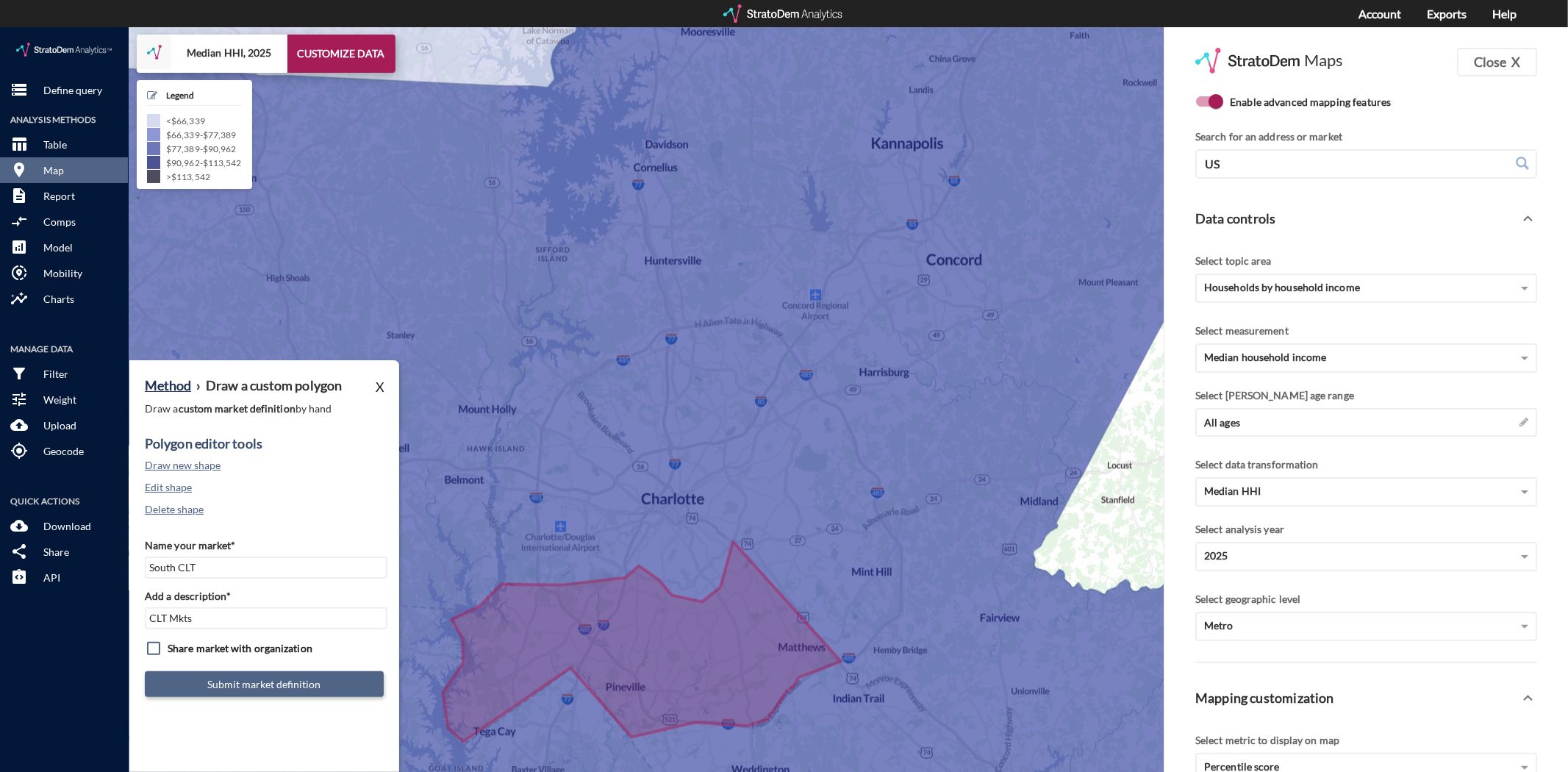
click button "Submit market definition"
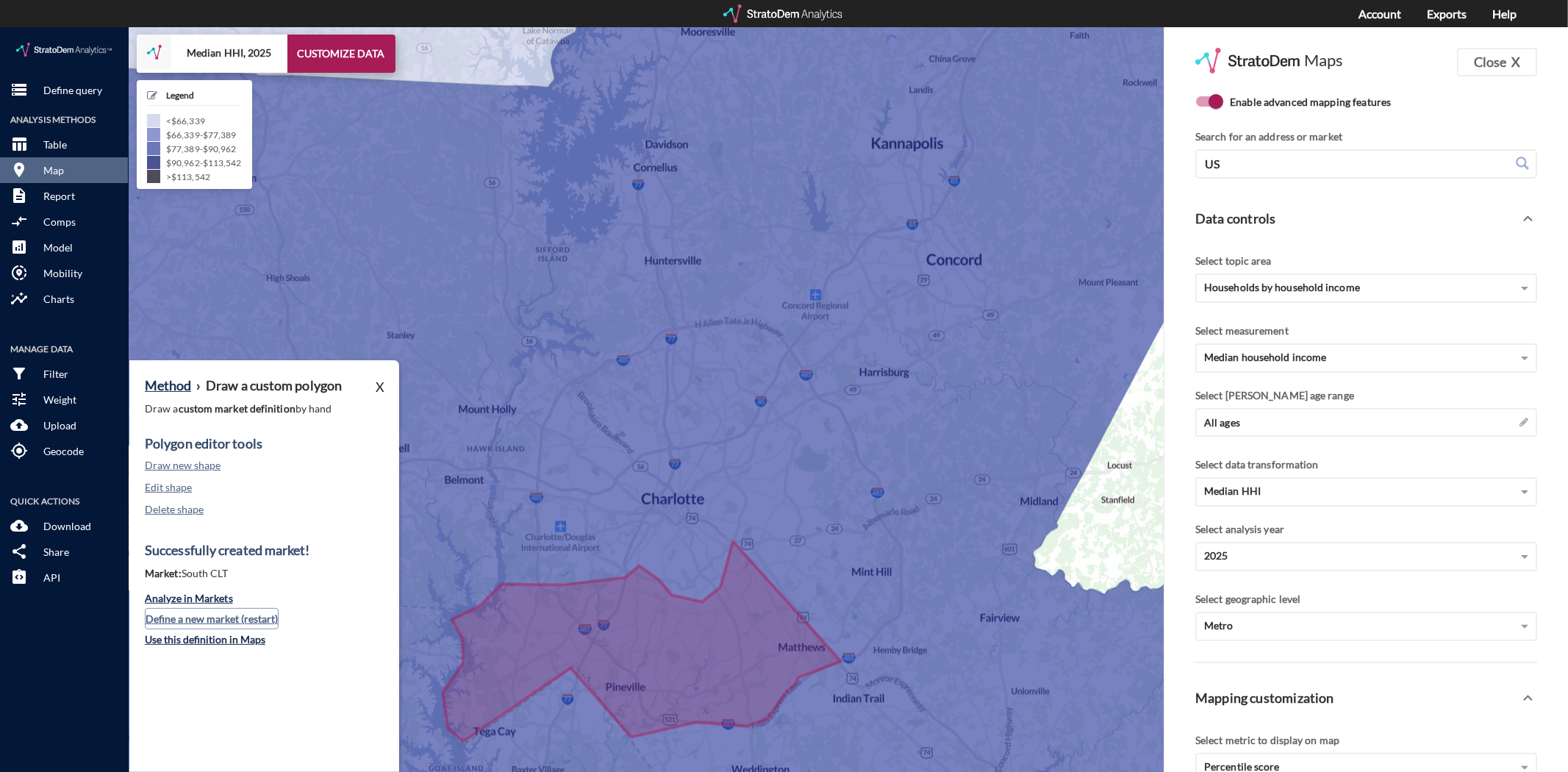
click button "Define a new market (restart)"
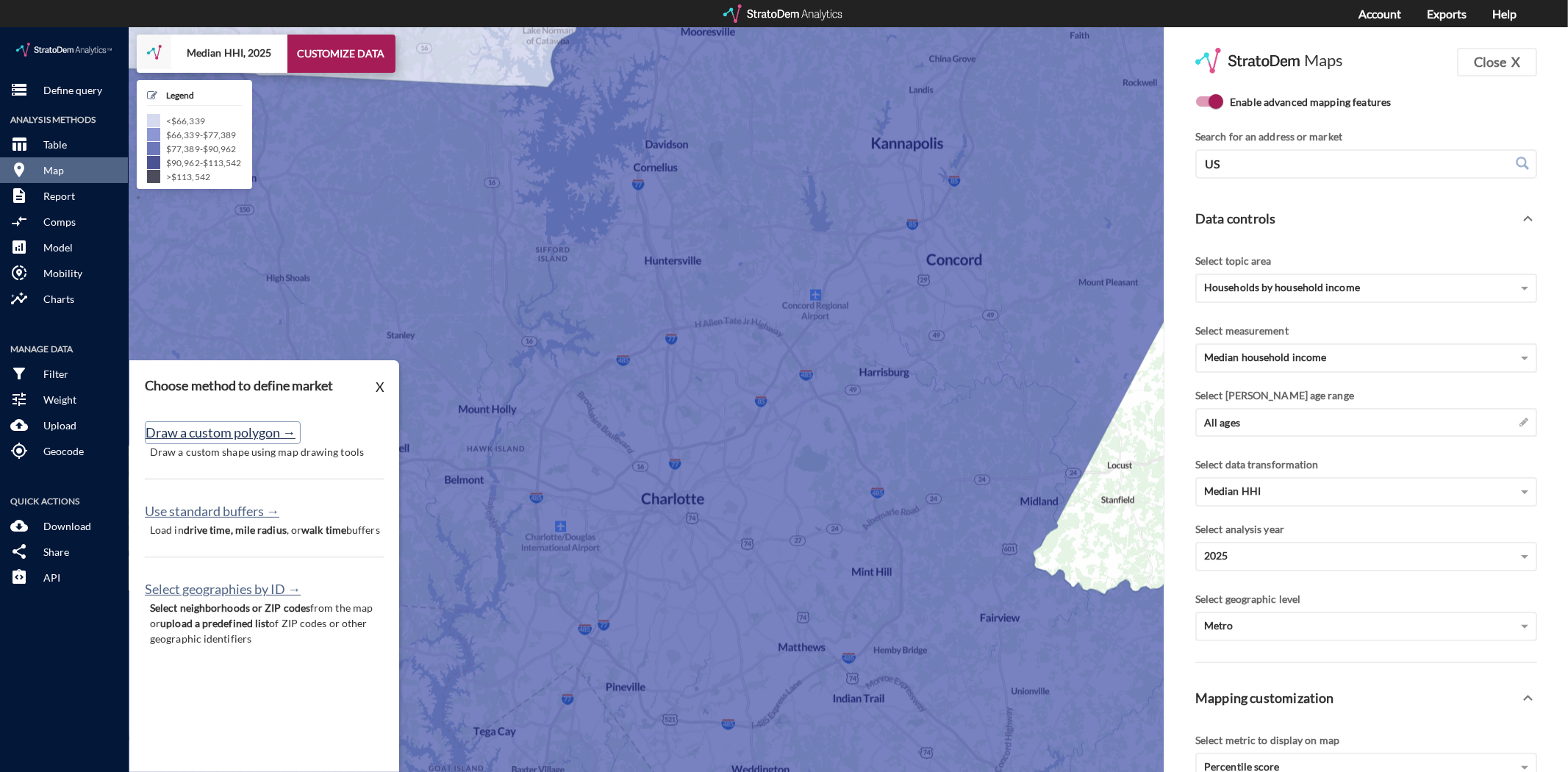
click button "Draw a custom polygon →"
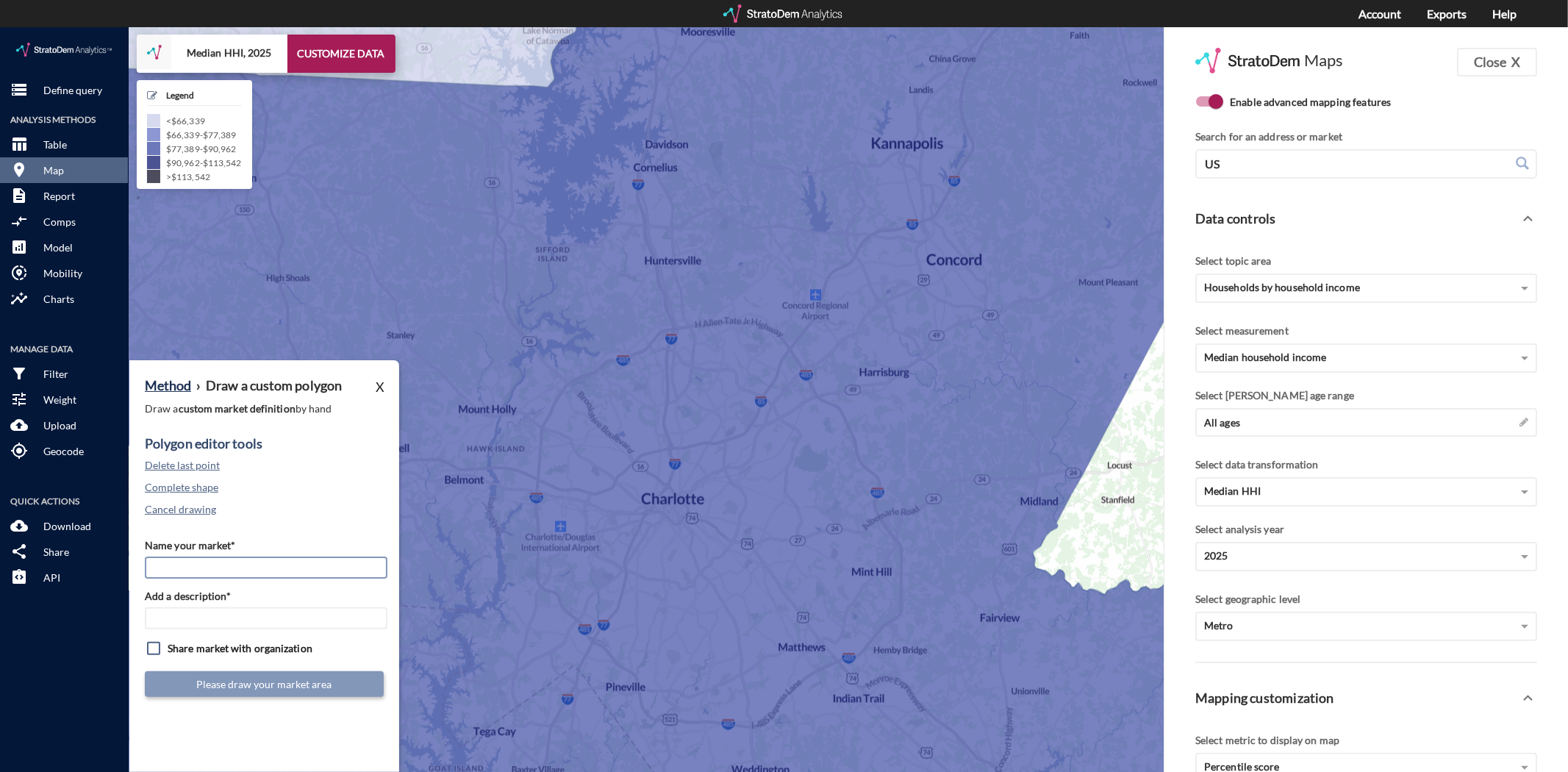
click input "Name your market*"
type input "South Park"
type input "CLT Mkts"
click button "Cancel drawing"
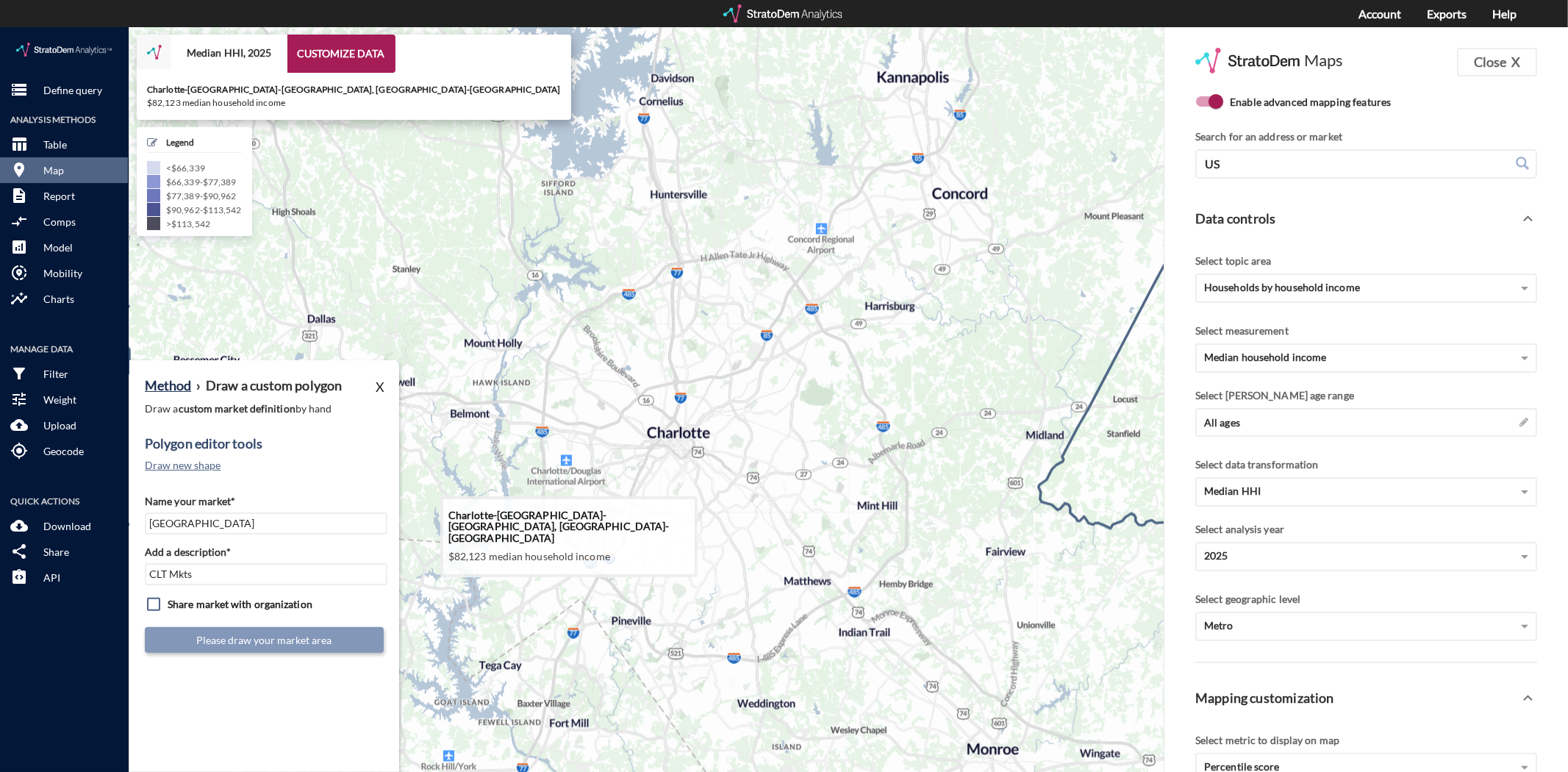
drag, startPoint x: 711, startPoint y: 510, endPoint x: 716, endPoint y: 443, distance: 67.2
click icon
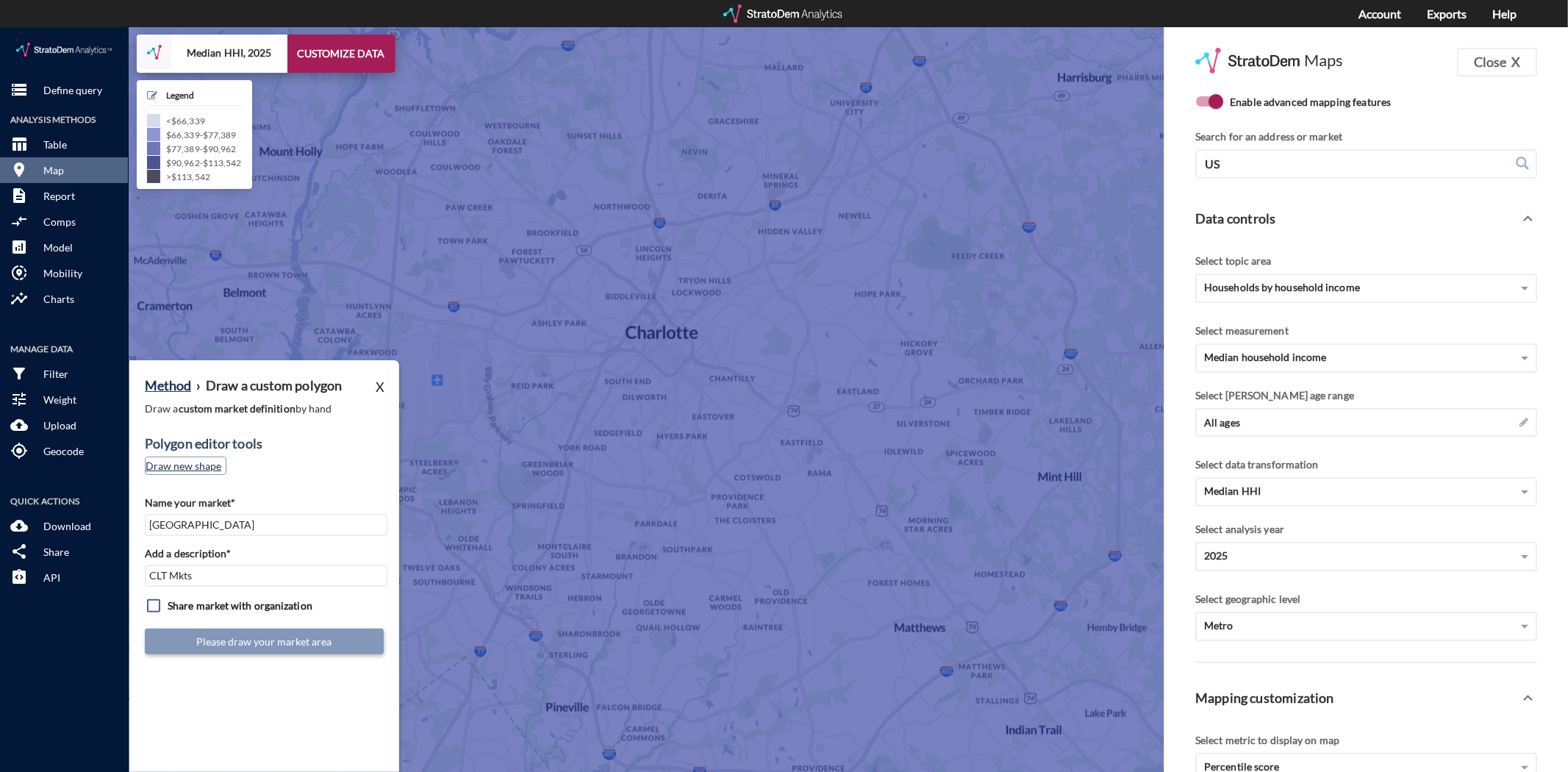
click button "Draw new shape"
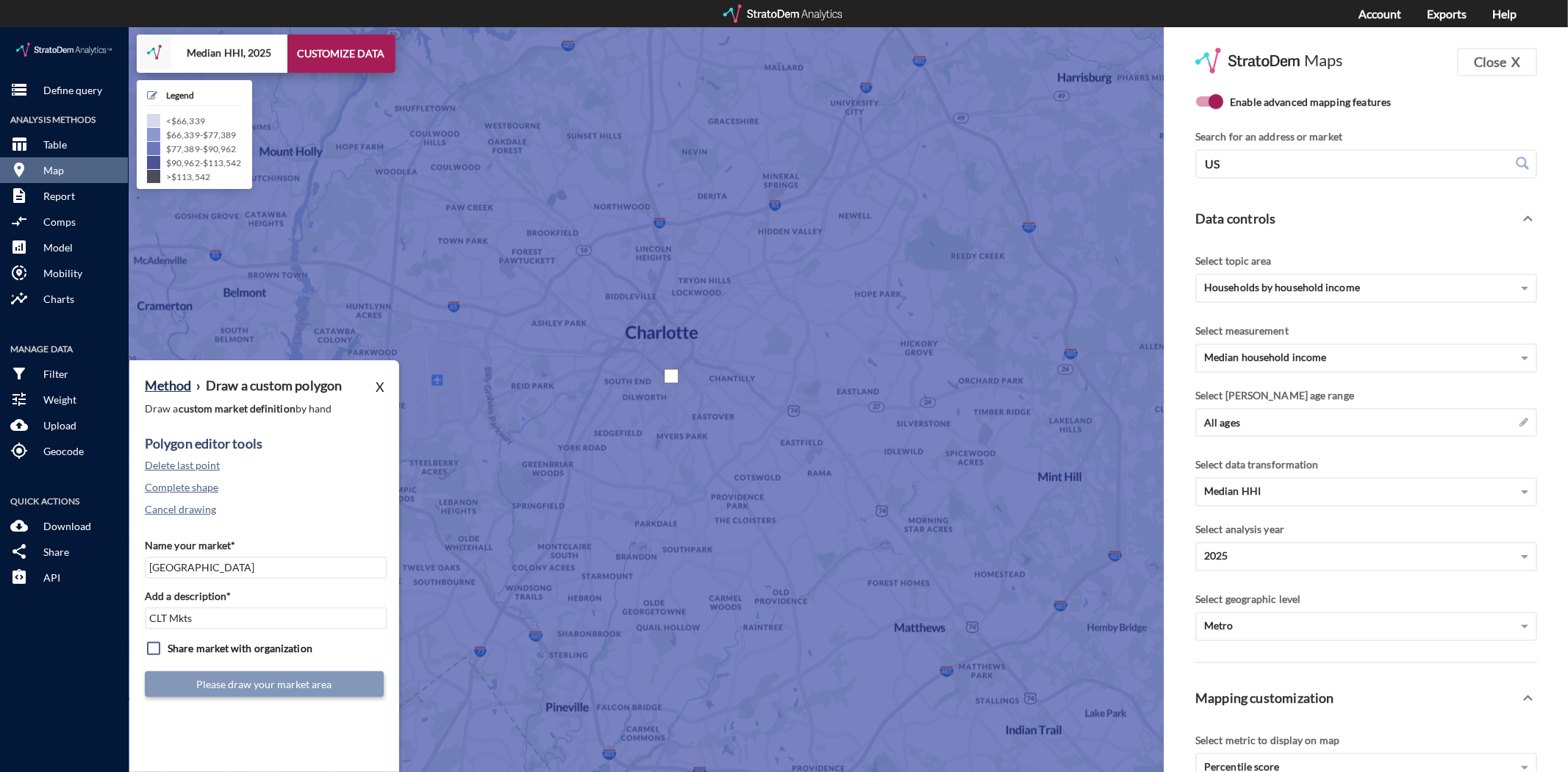
click div
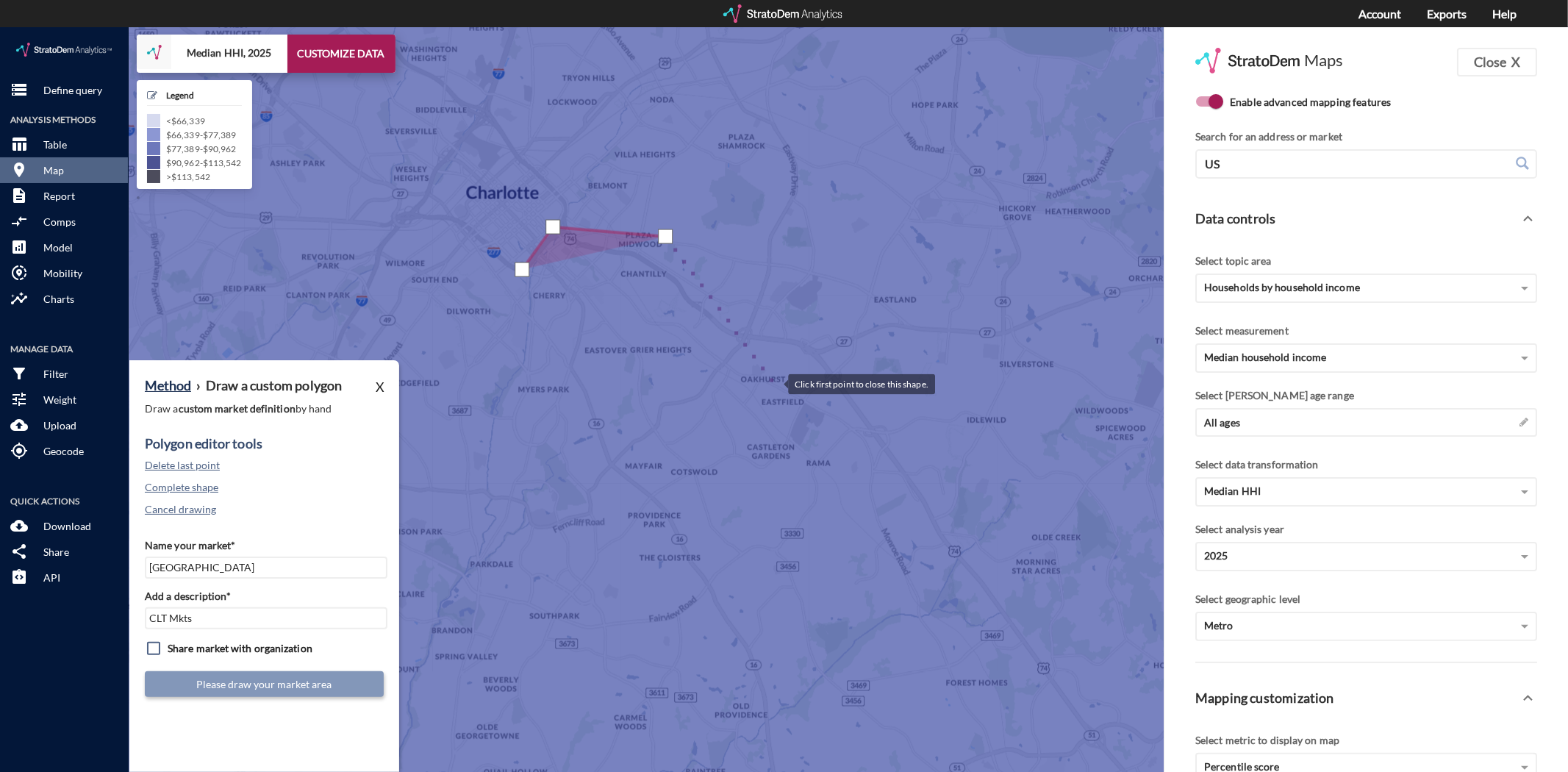
click div
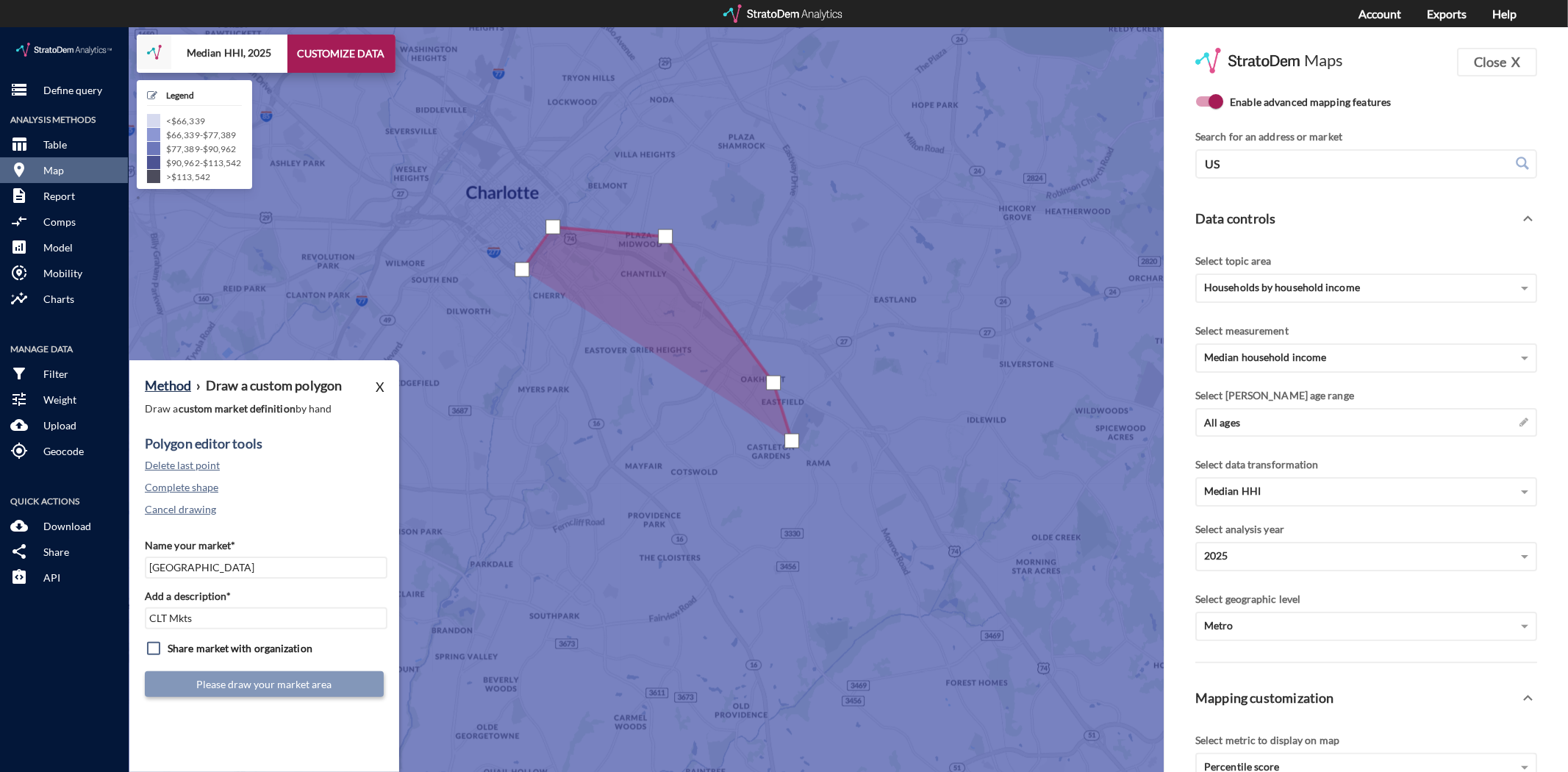
click div
drag, startPoint x: 810, startPoint y: 463, endPoint x: 807, endPoint y: 490, distance: 27.2
click div
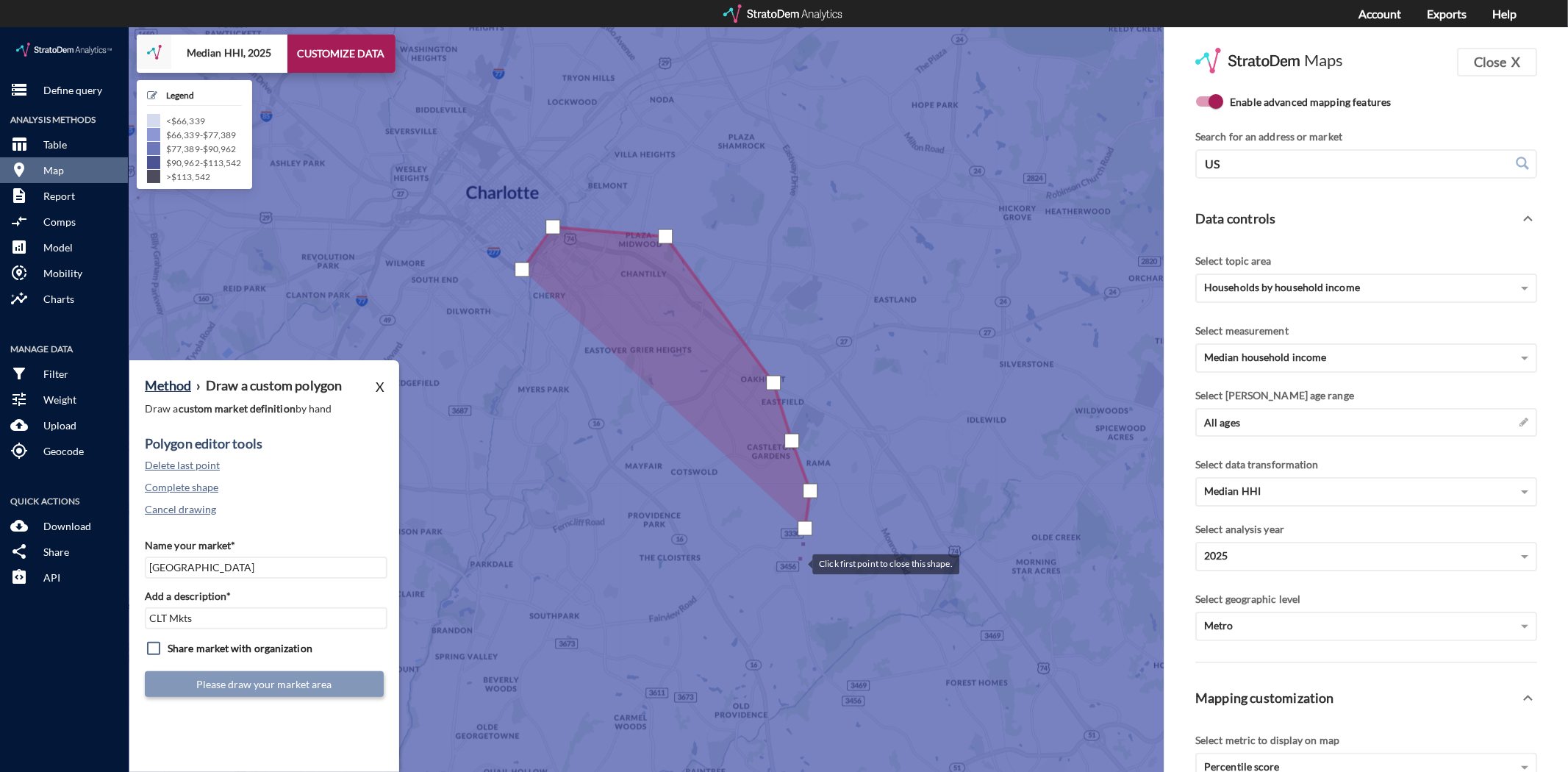
click div
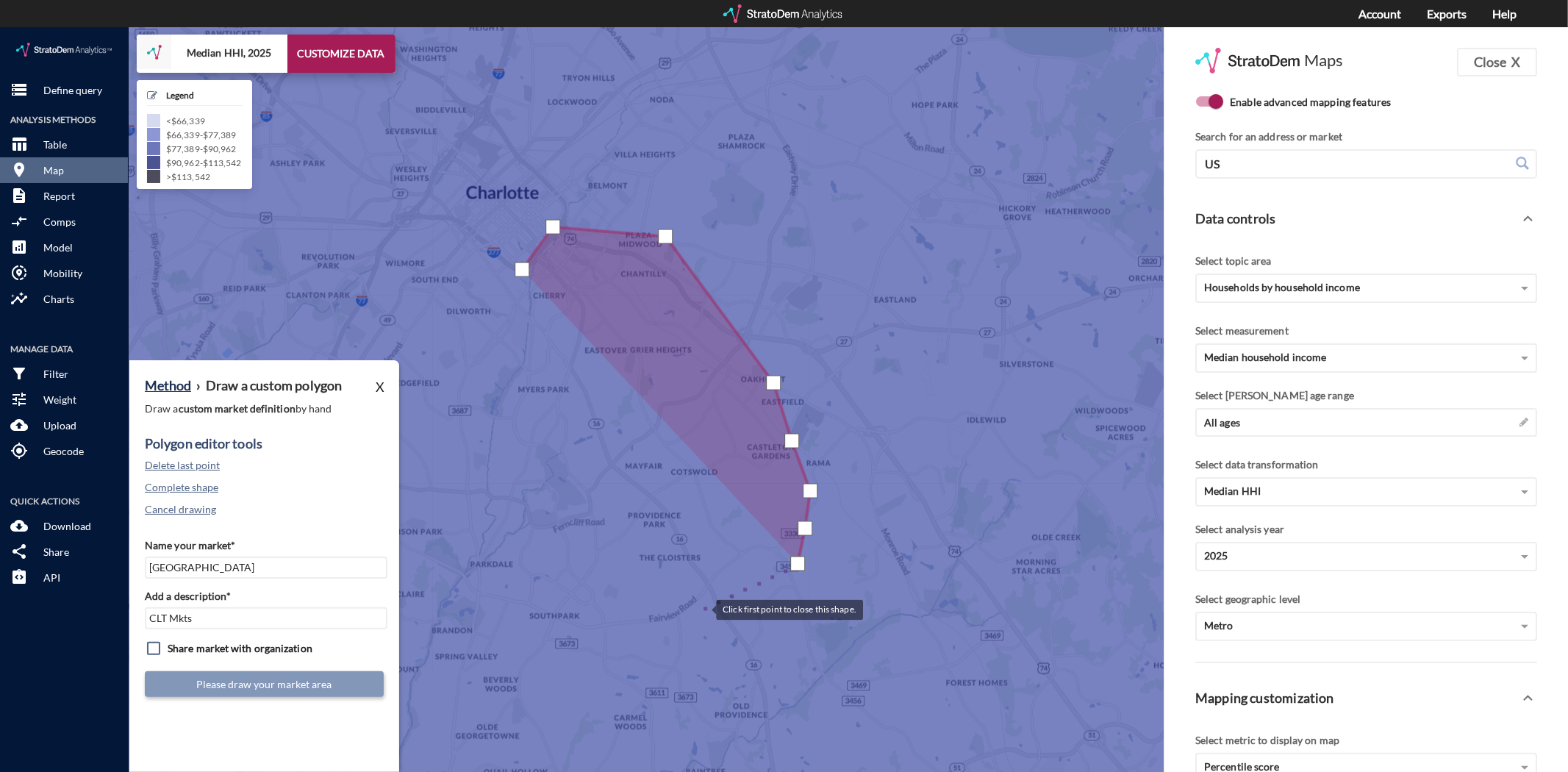
click div
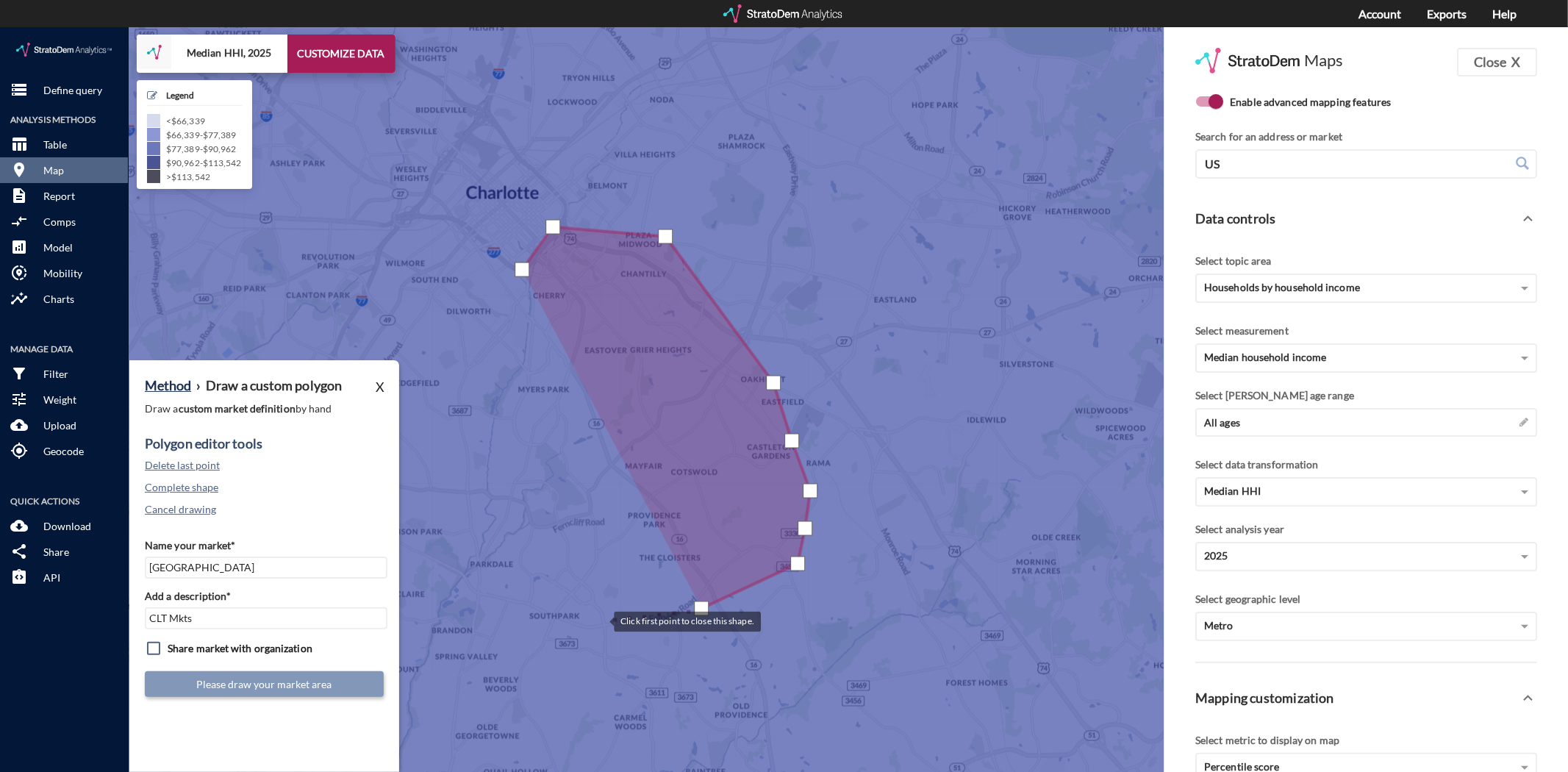
click div
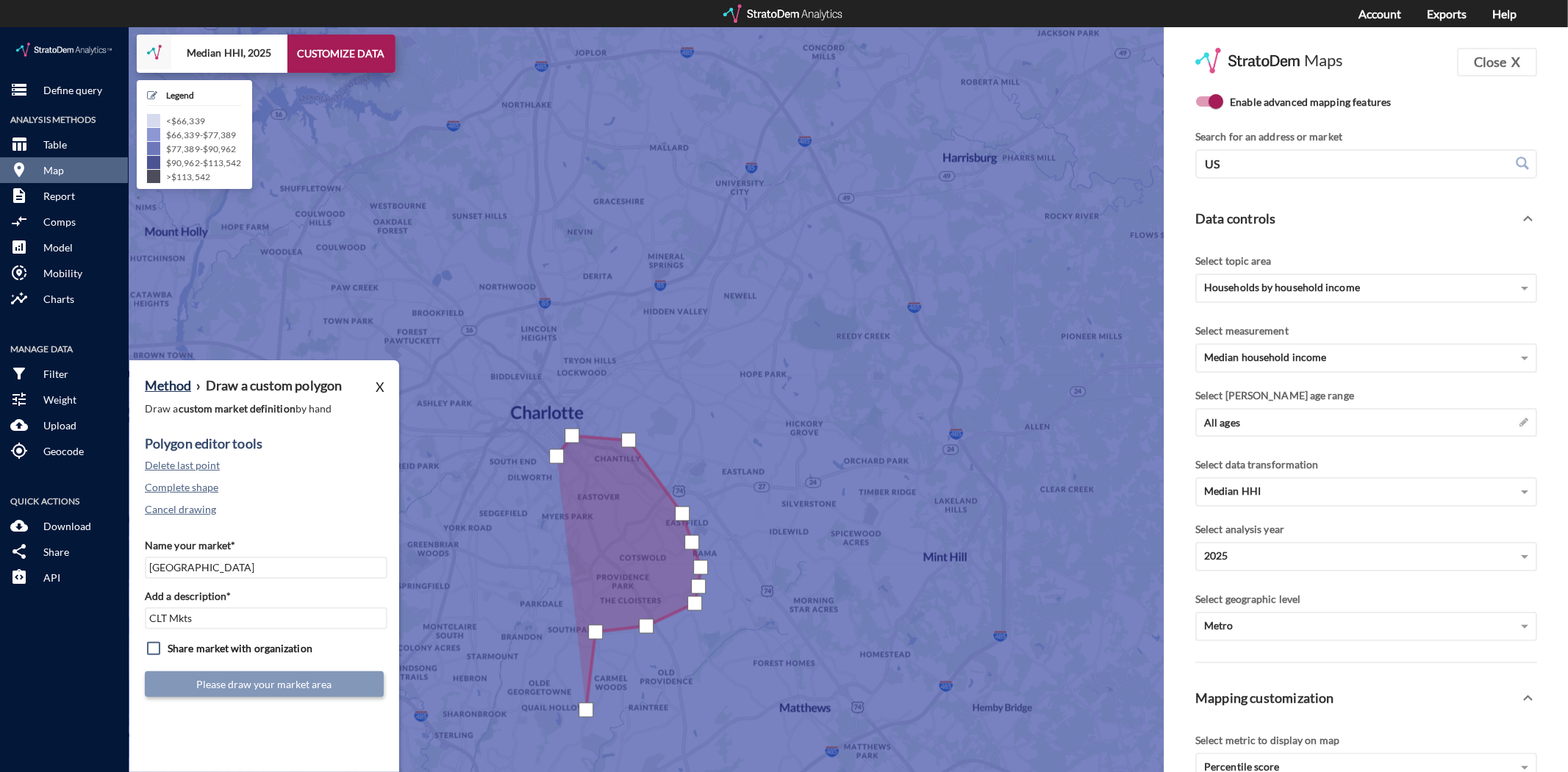
click div
drag, startPoint x: 557, startPoint y: 699, endPoint x: 531, endPoint y: 692, distance: 26.9
click div
drag, startPoint x: 512, startPoint y: 682, endPoint x: 497, endPoint y: 655, distance: 30.9
click div
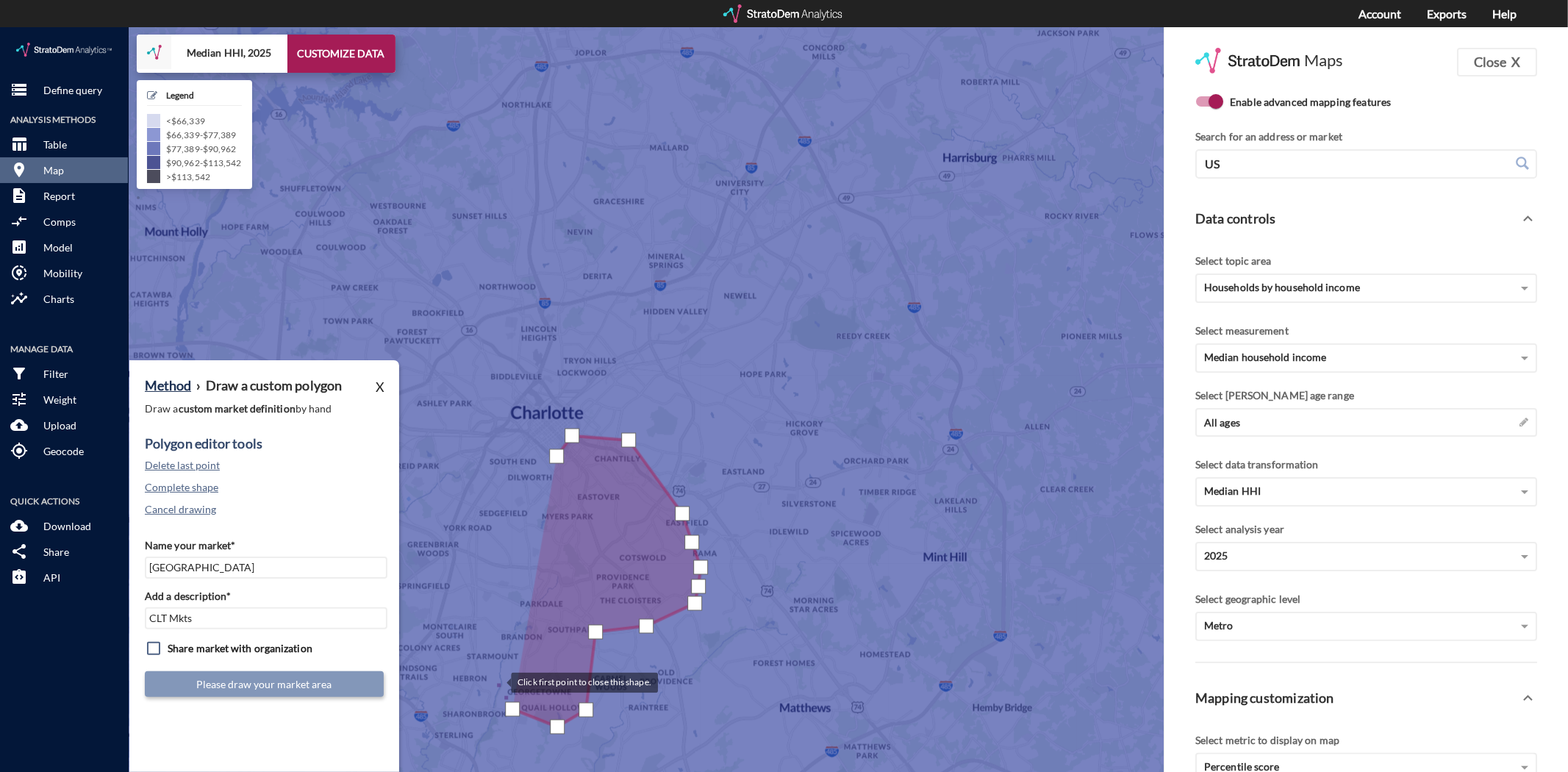
click div
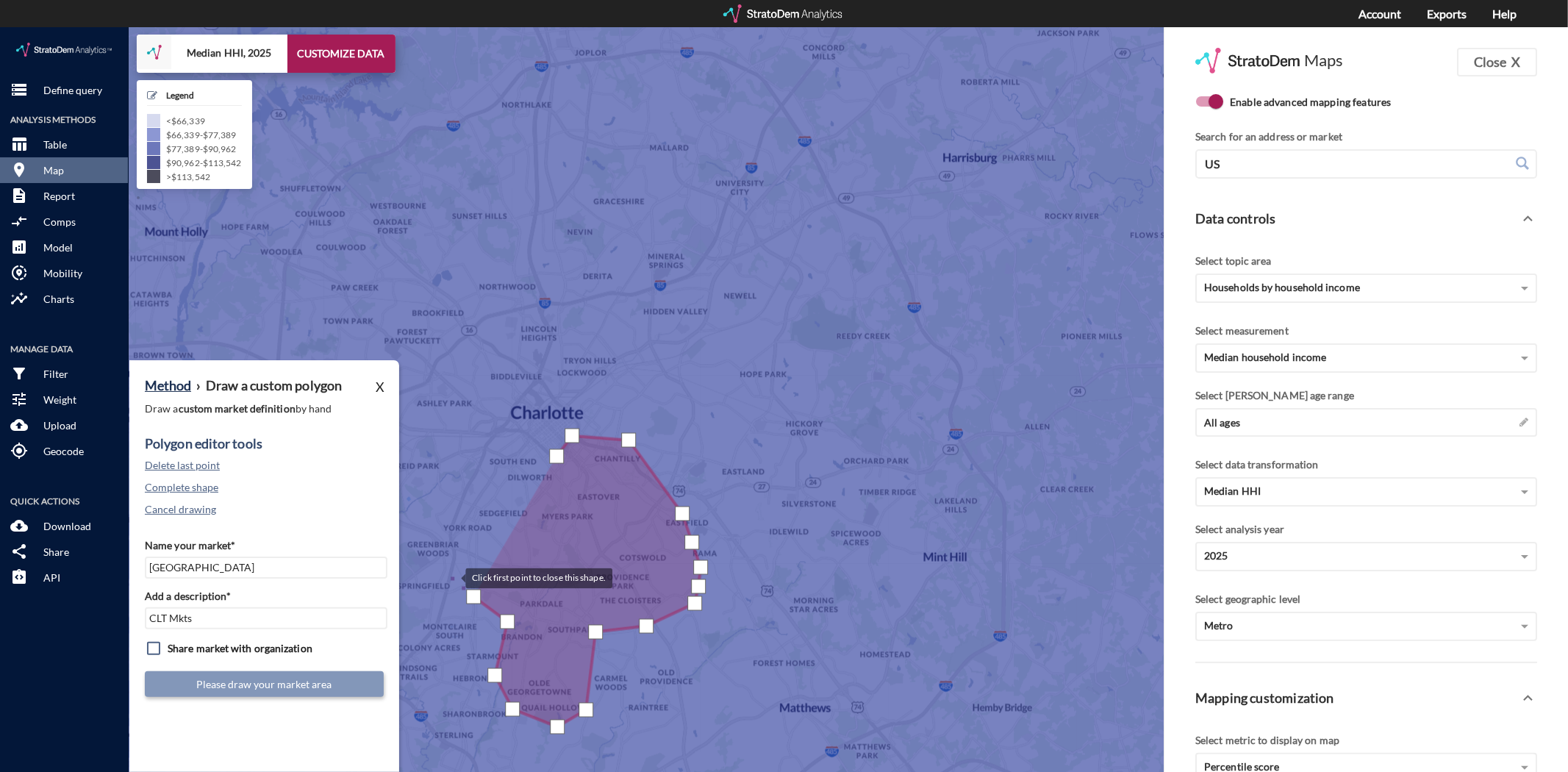
click div
drag, startPoint x: 515, startPoint y: 479, endPoint x: 526, endPoint y: 483, distance: 11.7
click div
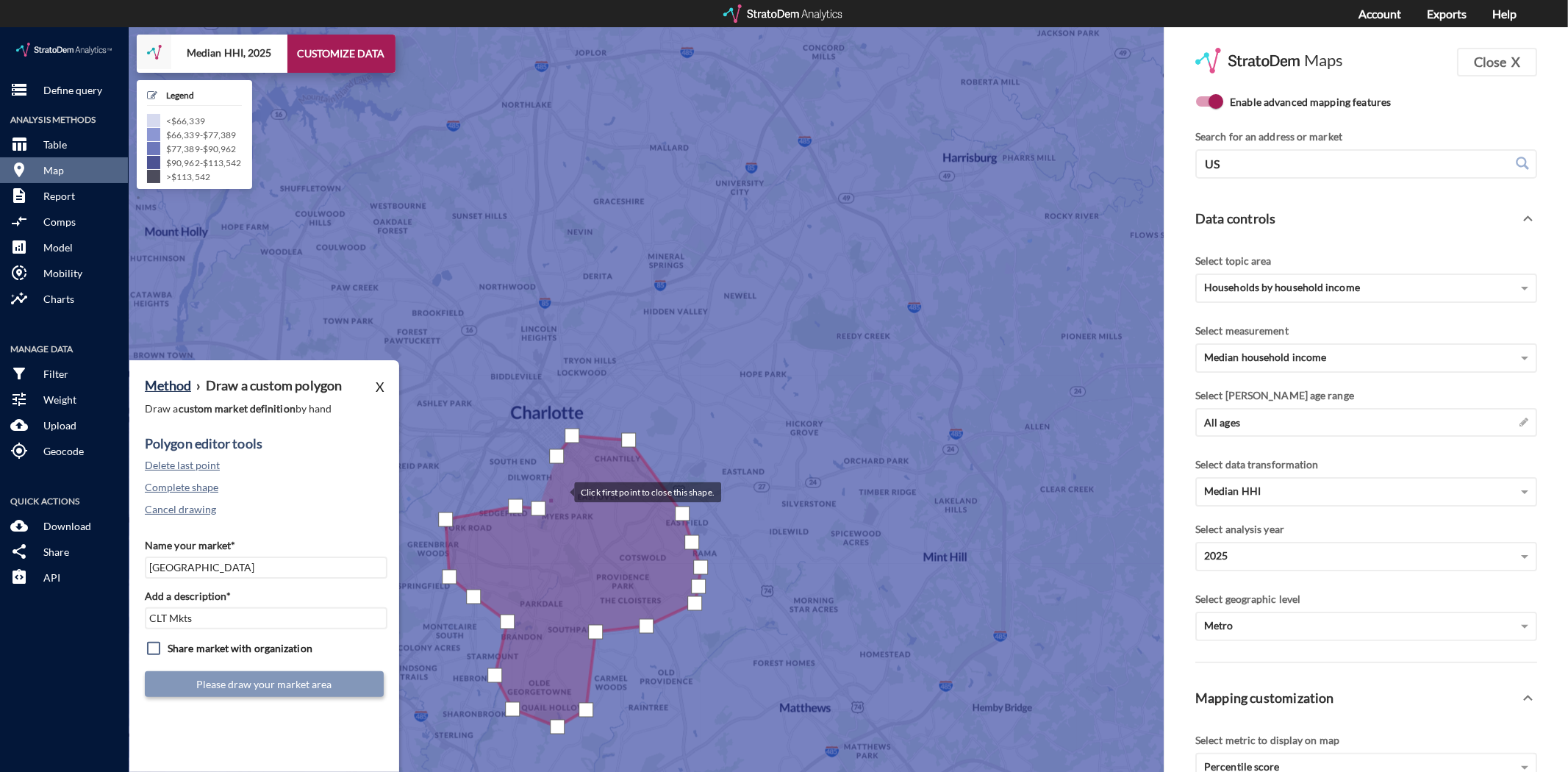
click div
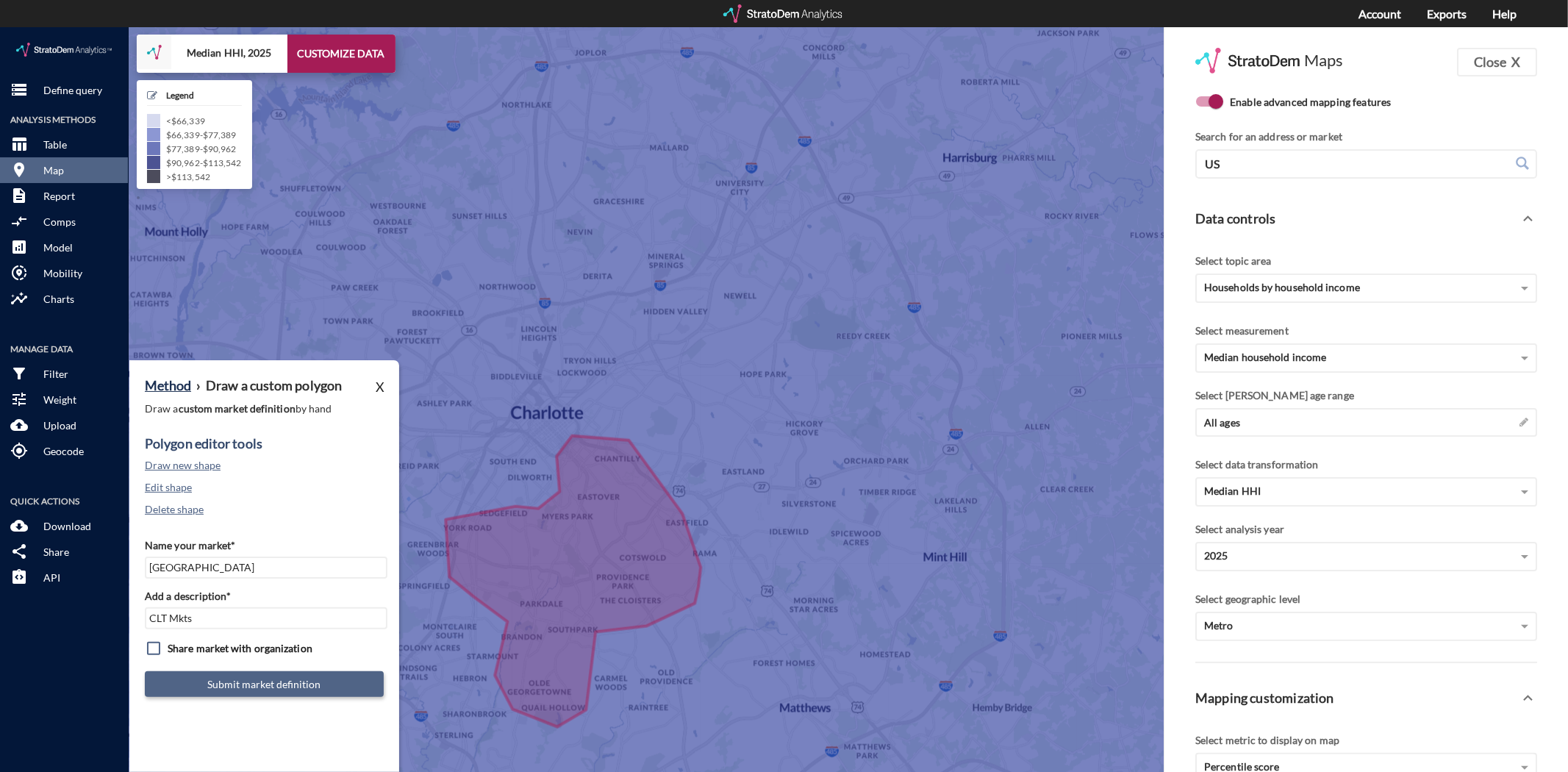
click button "Submit market definition"
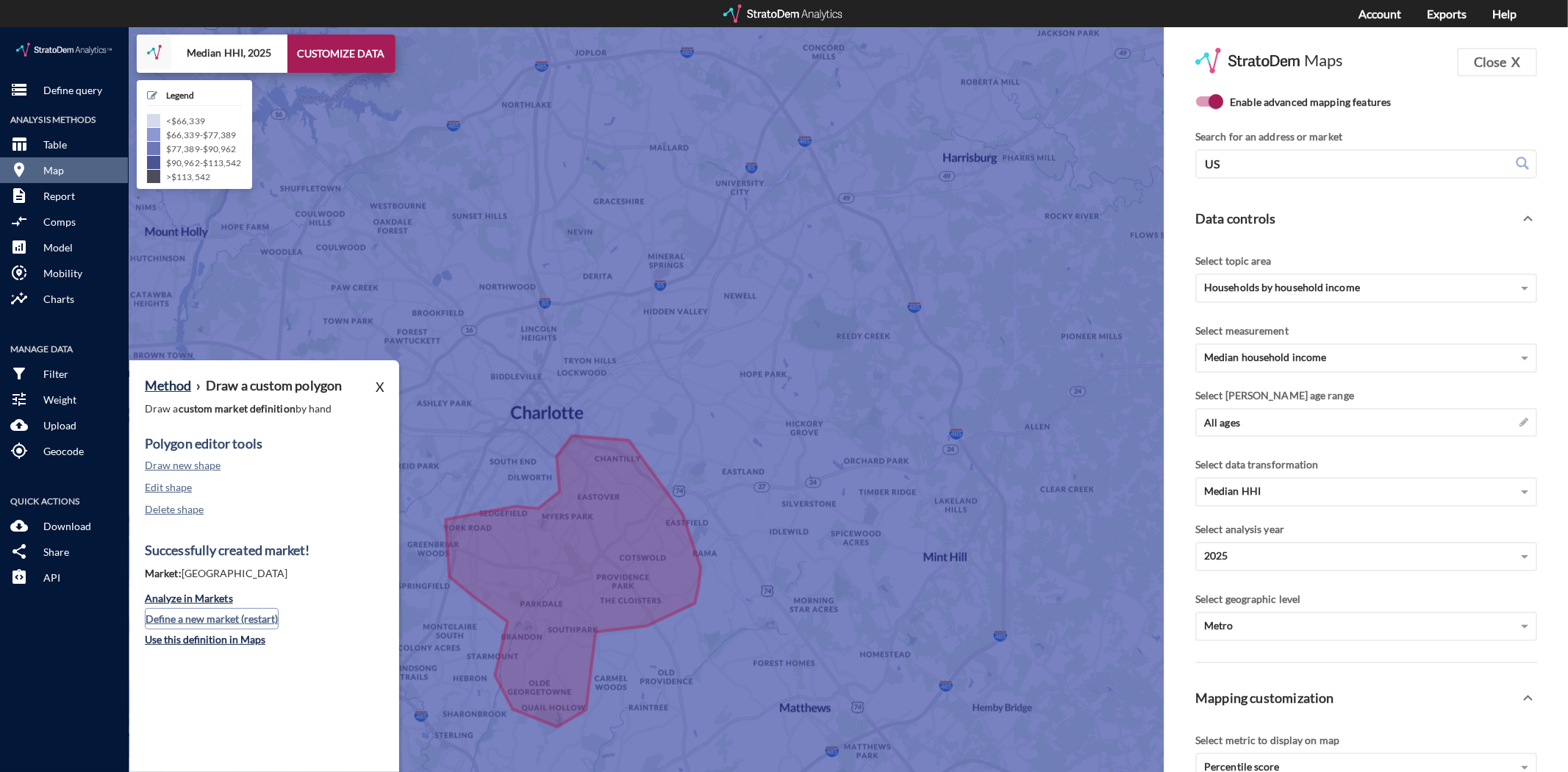
click button "Define a new market (restart)"
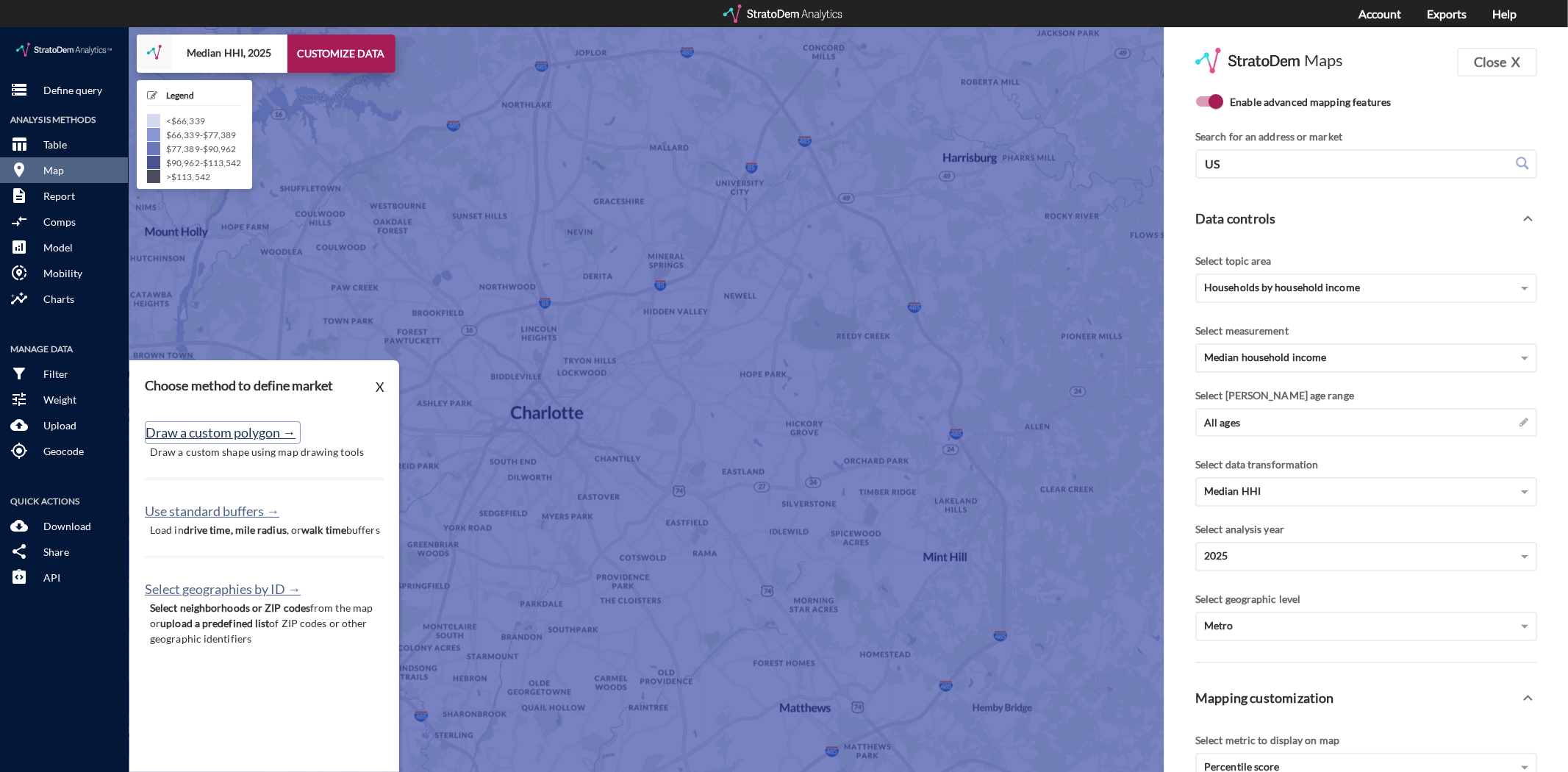
click button "Draw a custom polygon →"
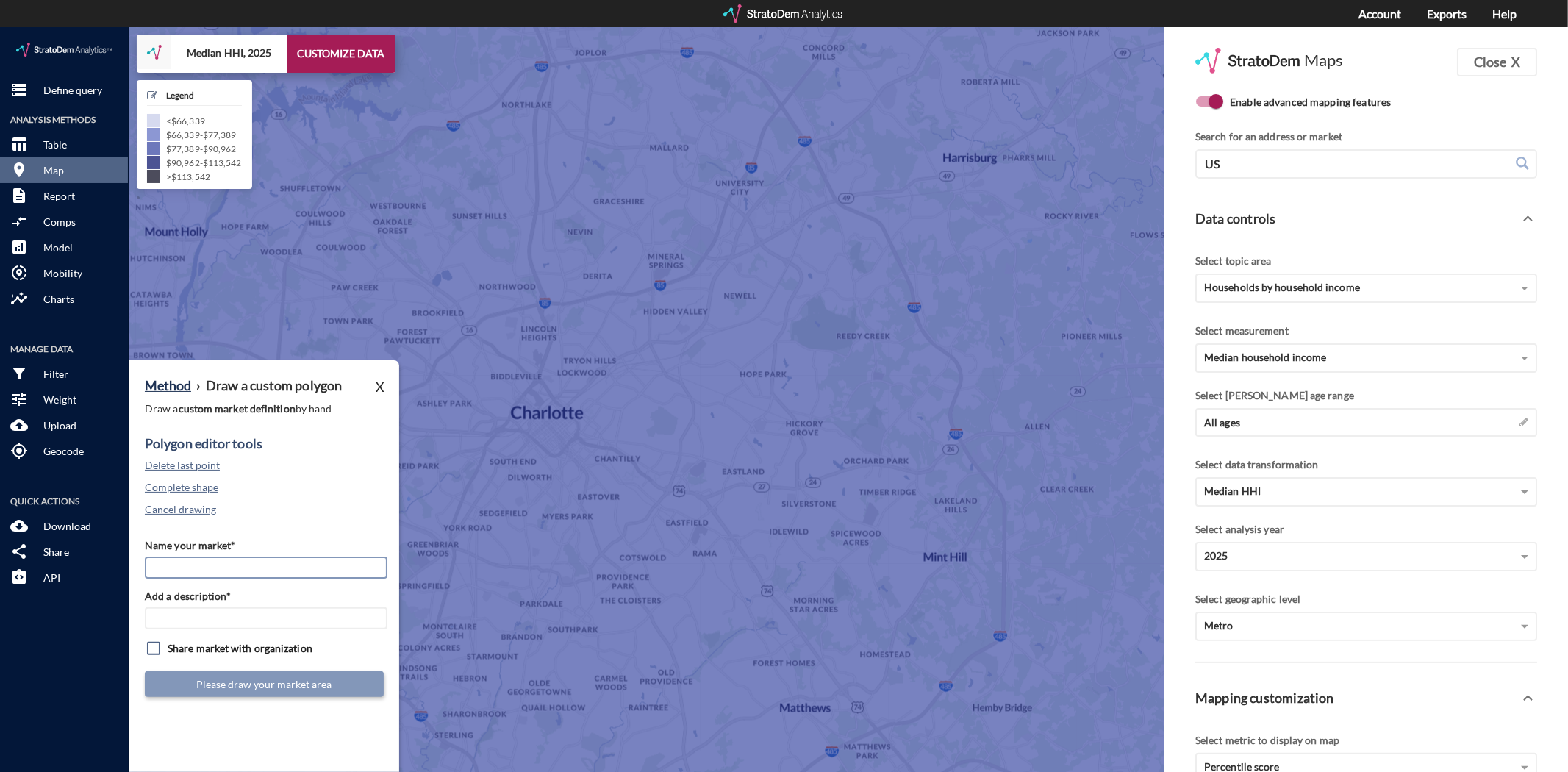
click input "Name your market*"
type input "LoSo"
type input "CLT Mkts"
click button "Cancel drawing"
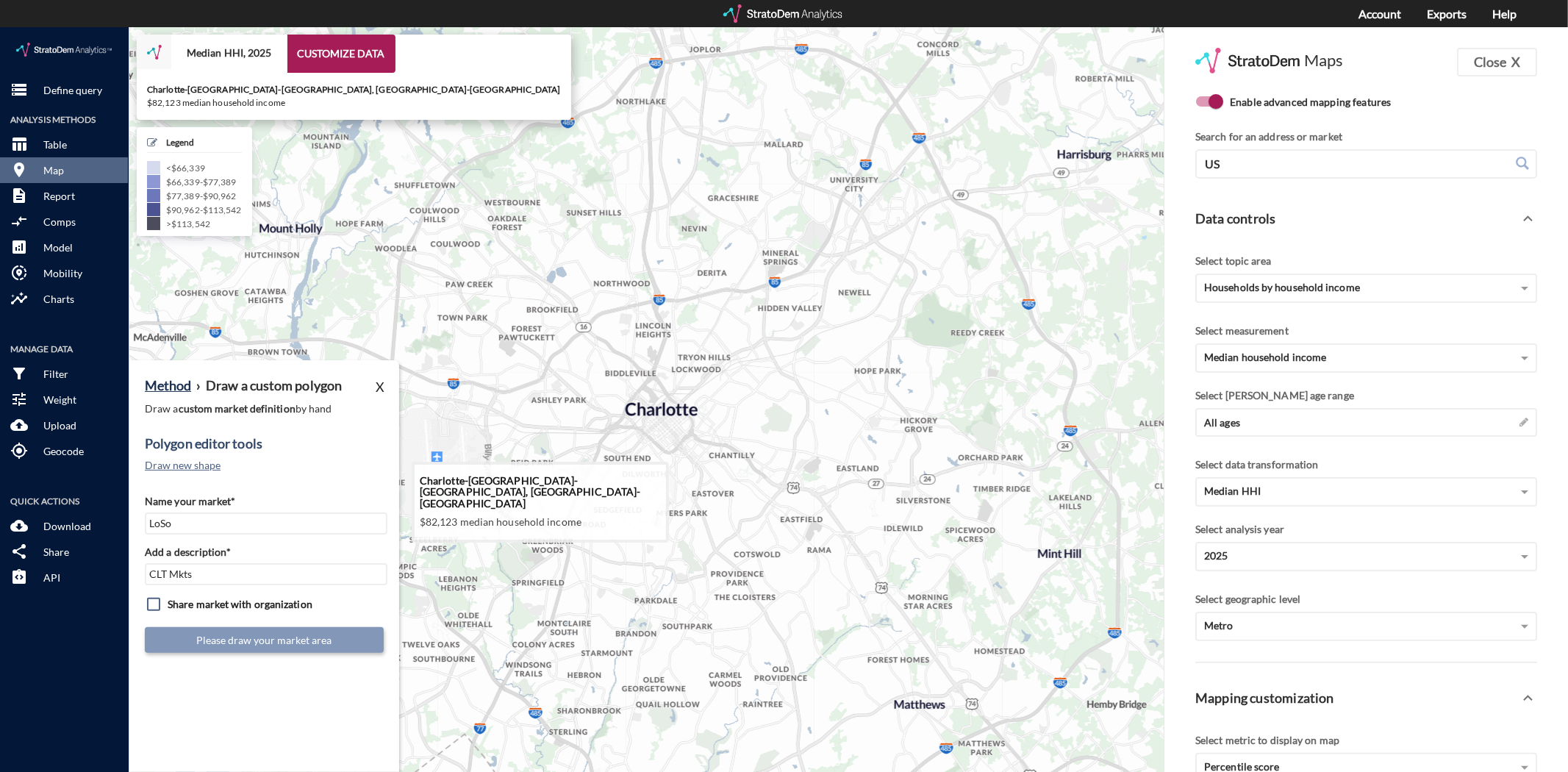
drag, startPoint x: 572, startPoint y: 519, endPoint x: 693, endPoint y: 515, distance: 121.1
click icon
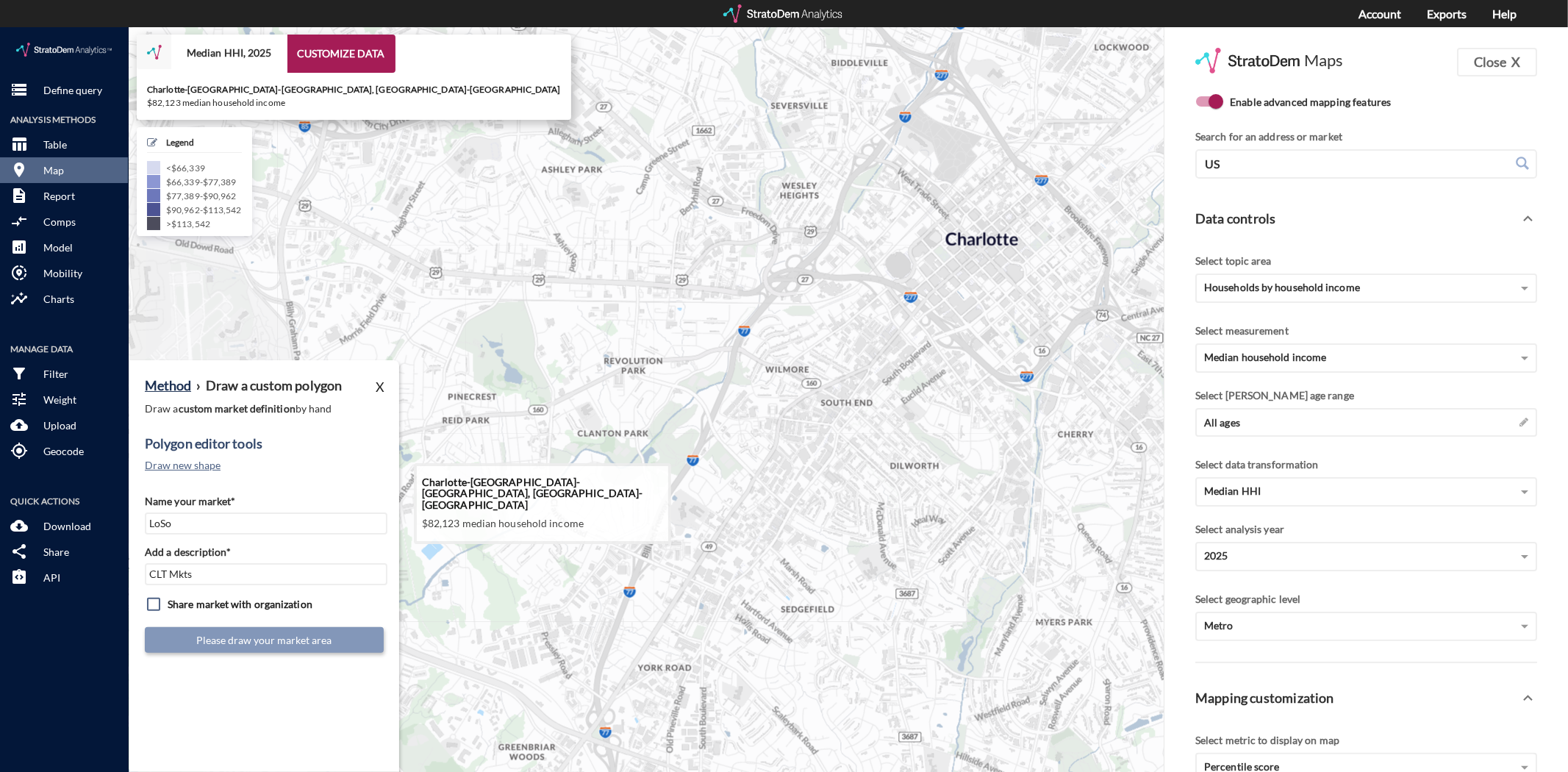
drag, startPoint x: 595, startPoint y: 441, endPoint x: 758, endPoint y: 381, distance: 173.7
click icon
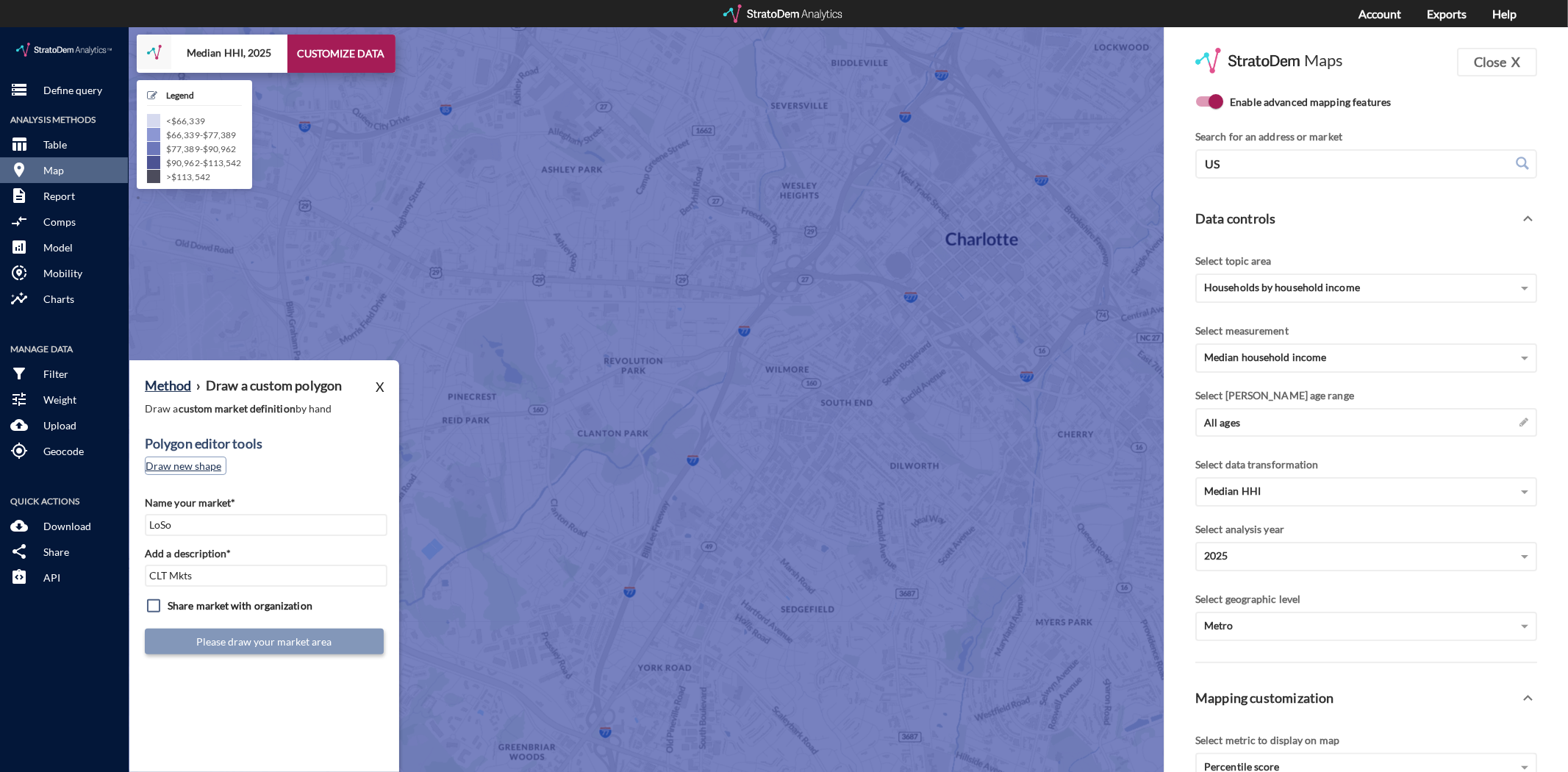
click button "Draw new shape"
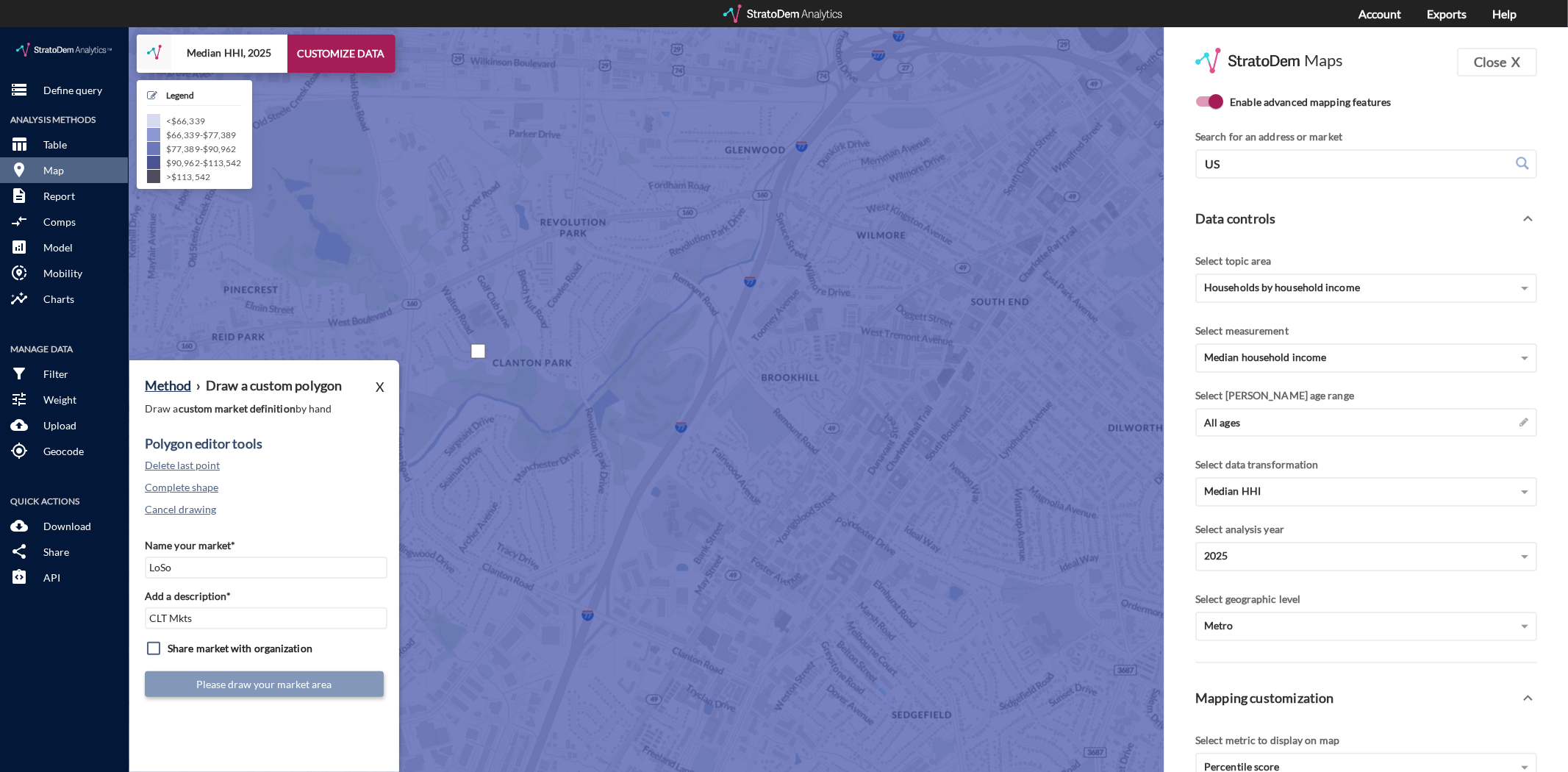
drag, startPoint x: 478, startPoint y: 323, endPoint x: 506, endPoint y: 312, distance: 30.1
click div
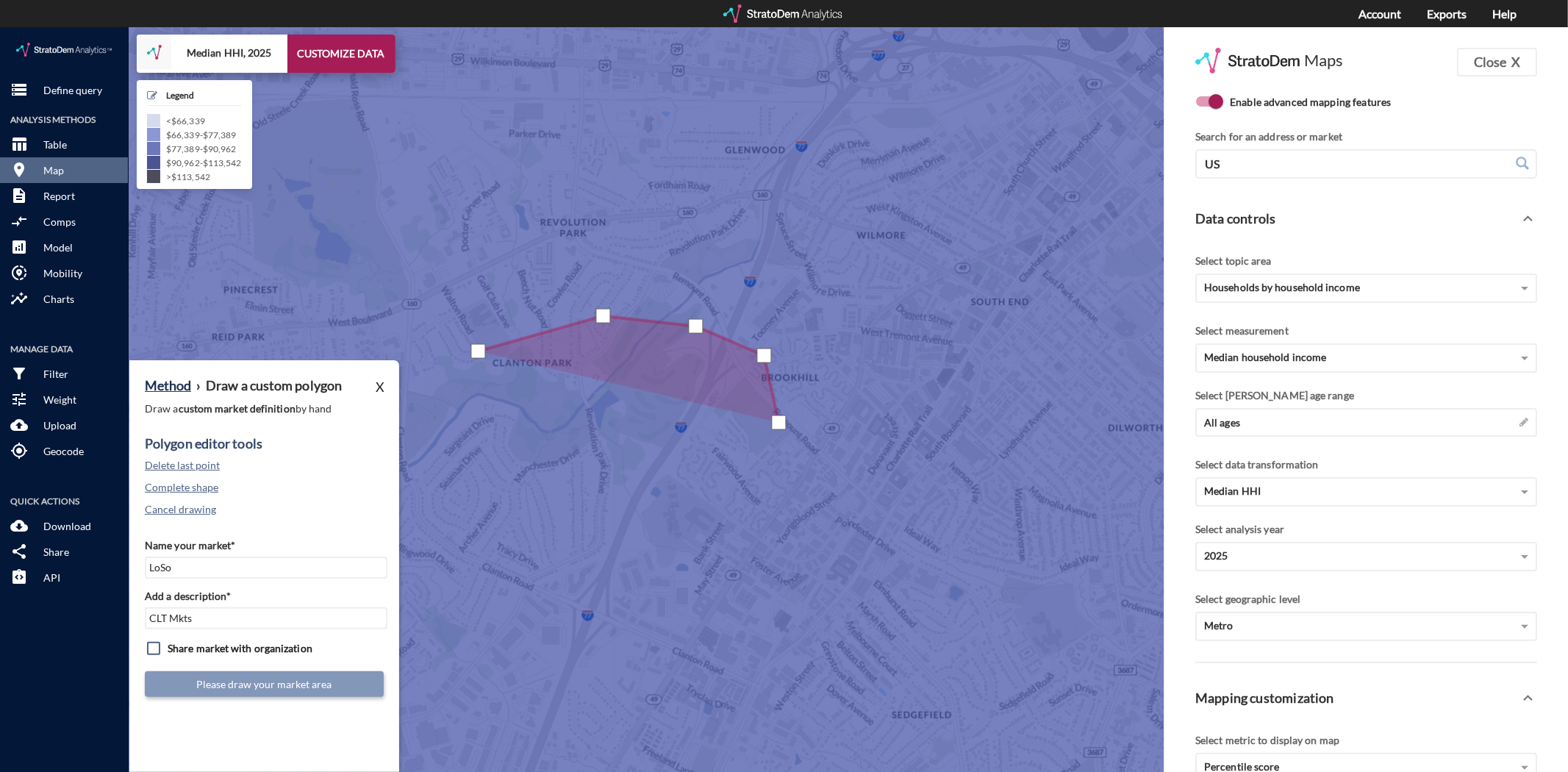
click div
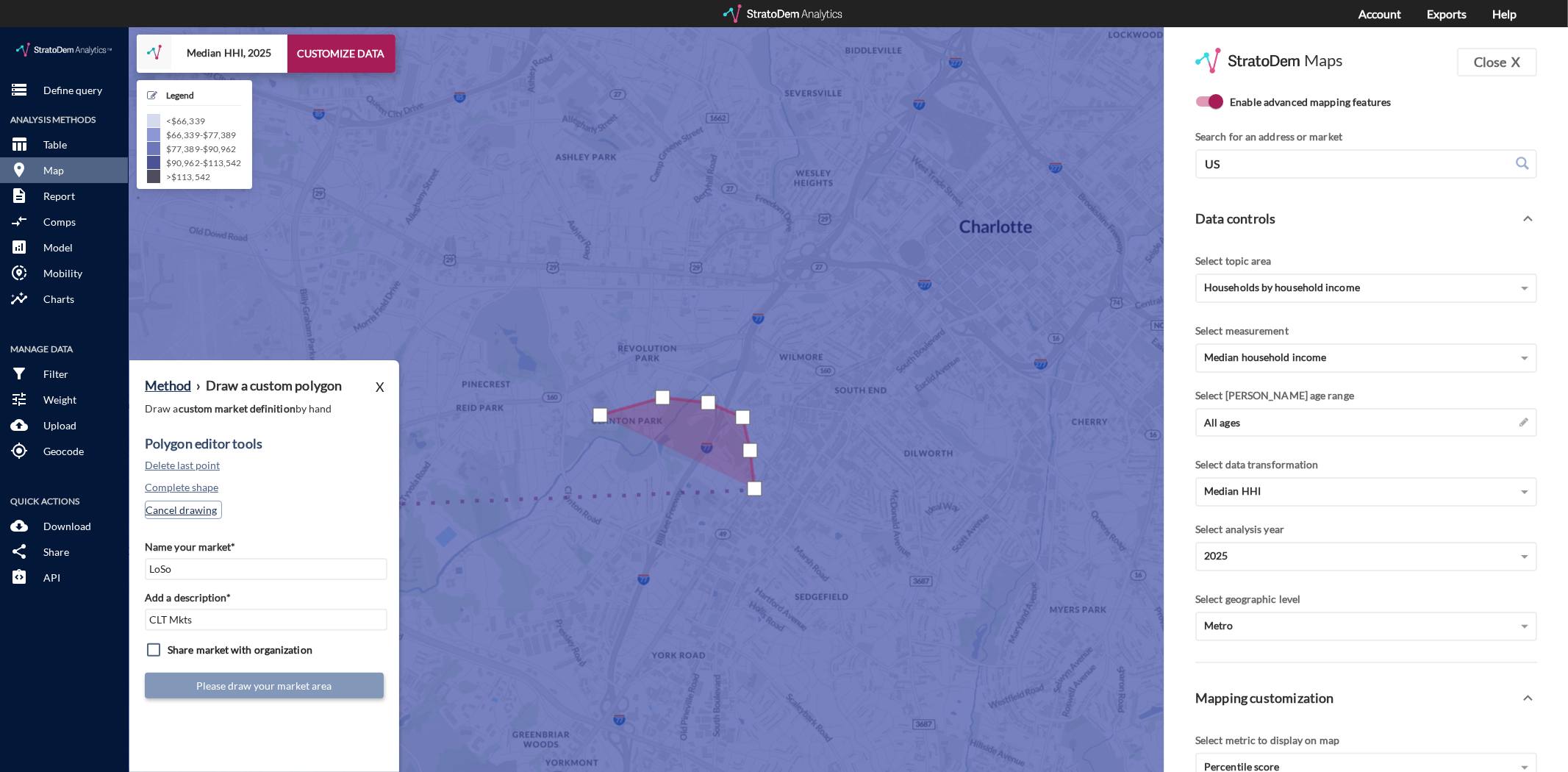
click button "Cancel drawing"
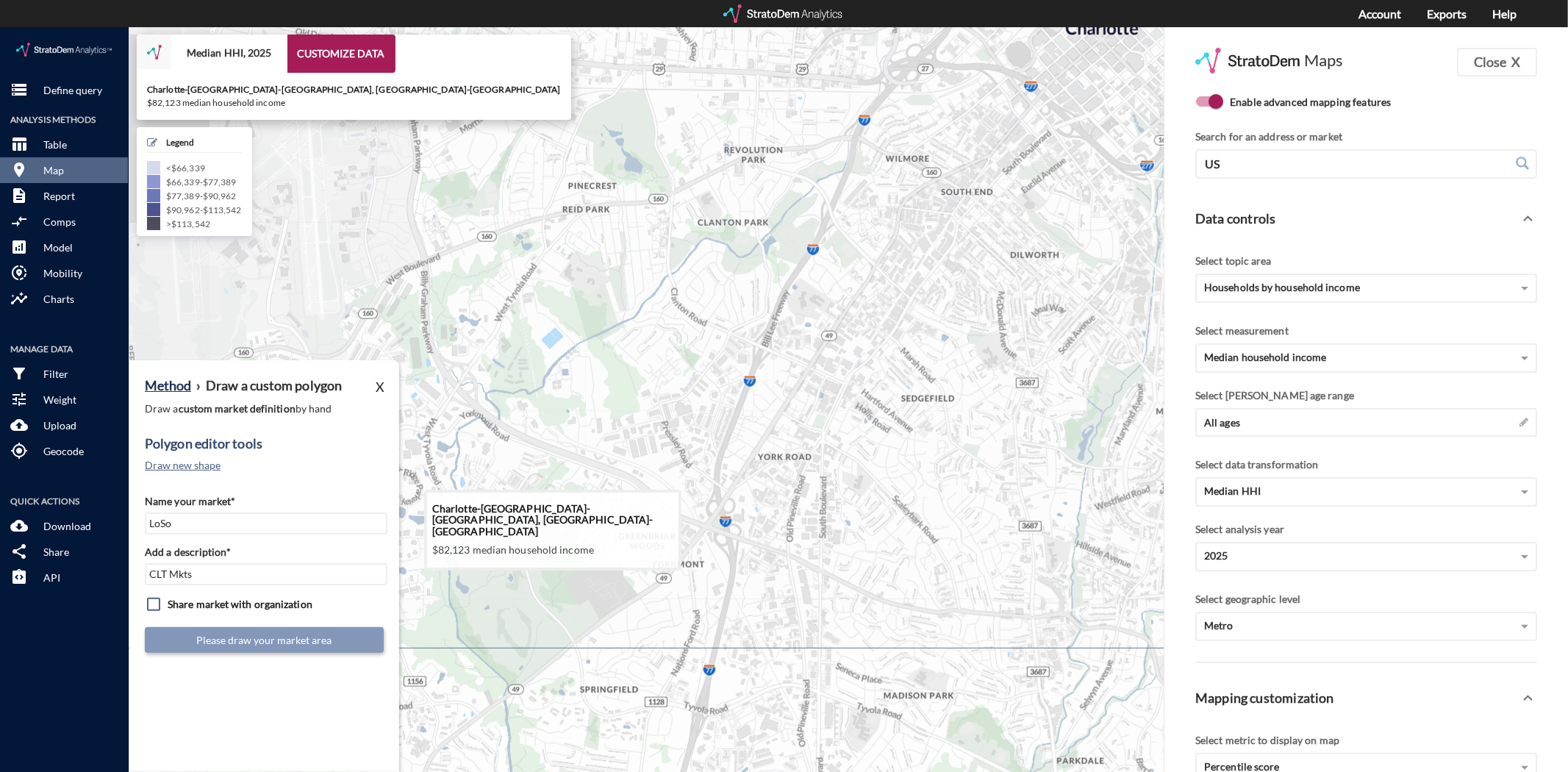
drag, startPoint x: 740, startPoint y: 543, endPoint x: 846, endPoint y: 342, distance: 227.2
click icon
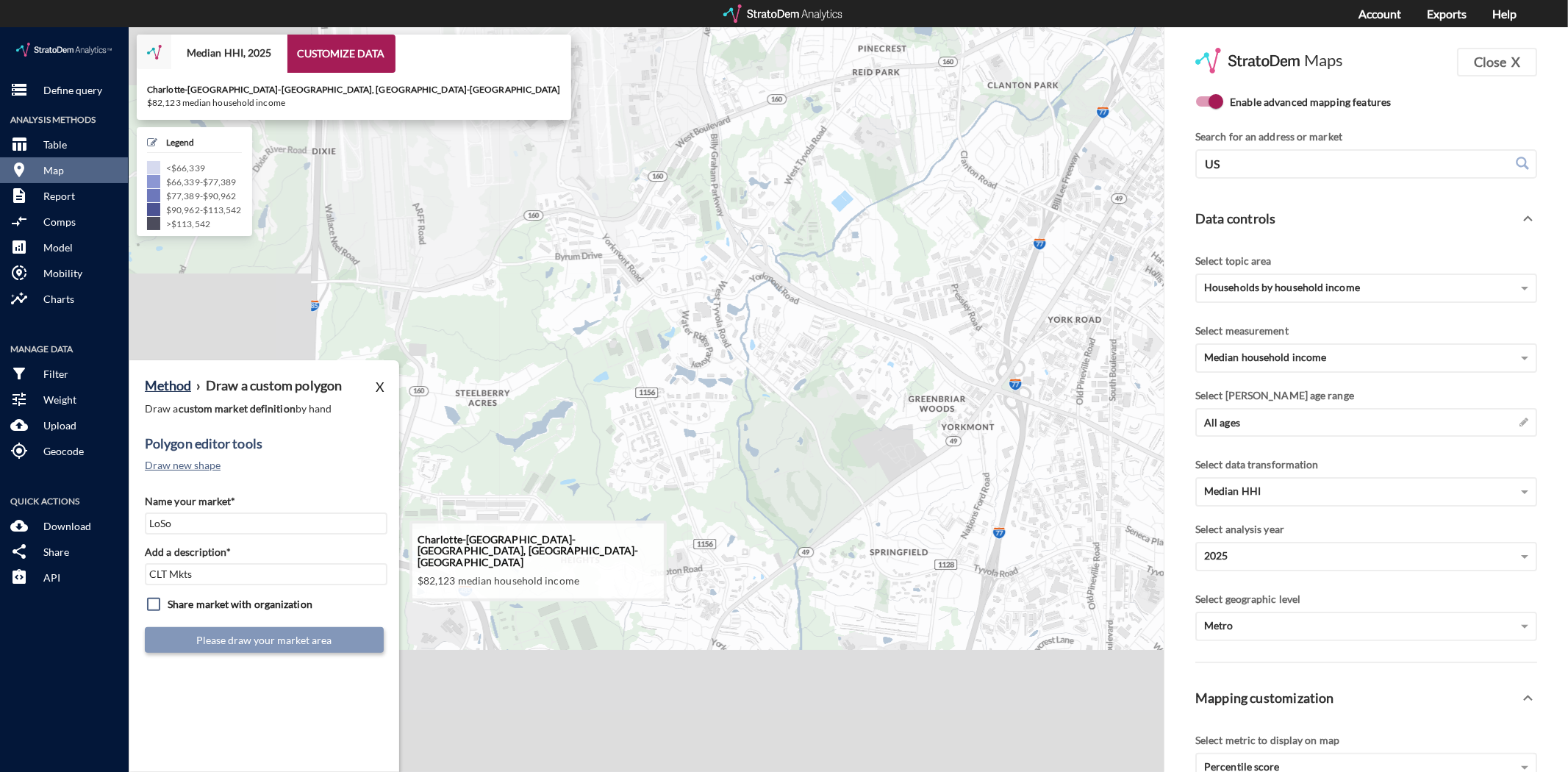
drag, startPoint x: 780, startPoint y: 537, endPoint x: 1060, endPoint y: 413, distance: 306.2
click icon
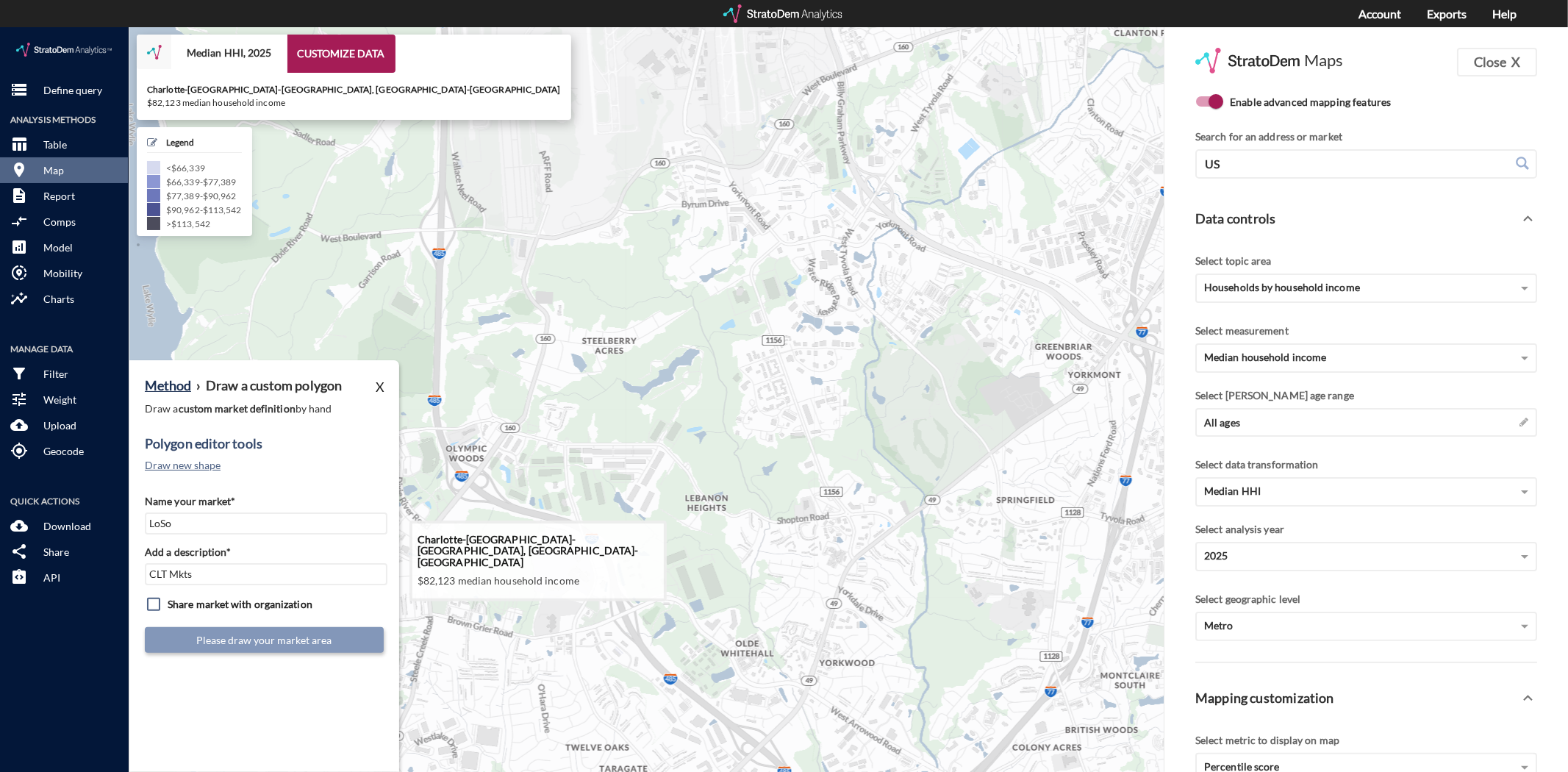
drag, startPoint x: 981, startPoint y: 438, endPoint x: 968, endPoint y: 418, distance: 23.9
click icon
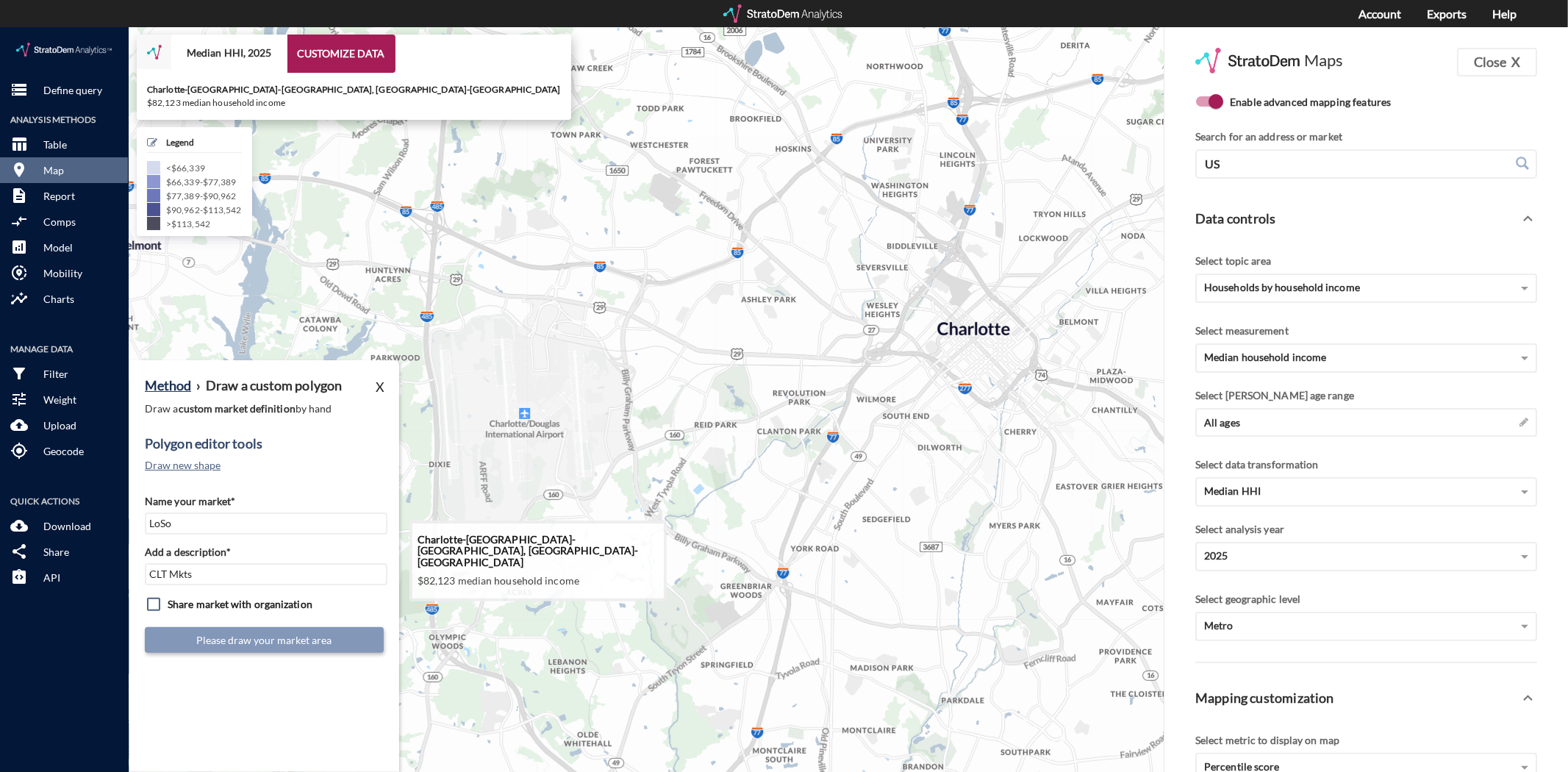
drag, startPoint x: 959, startPoint y: 440, endPoint x: 687, endPoint y: 632, distance: 332.9
click icon
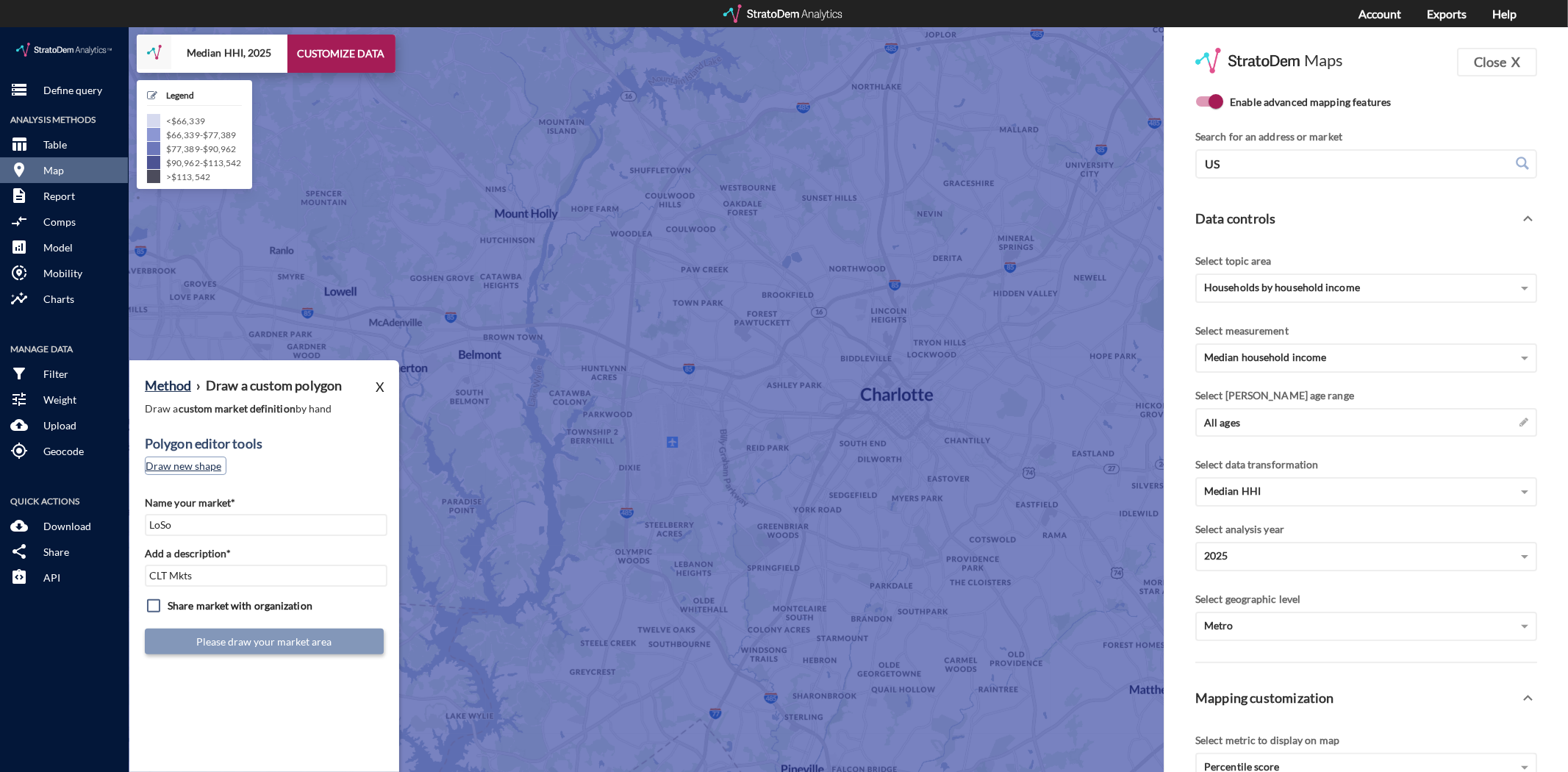
click button "Draw new shape"
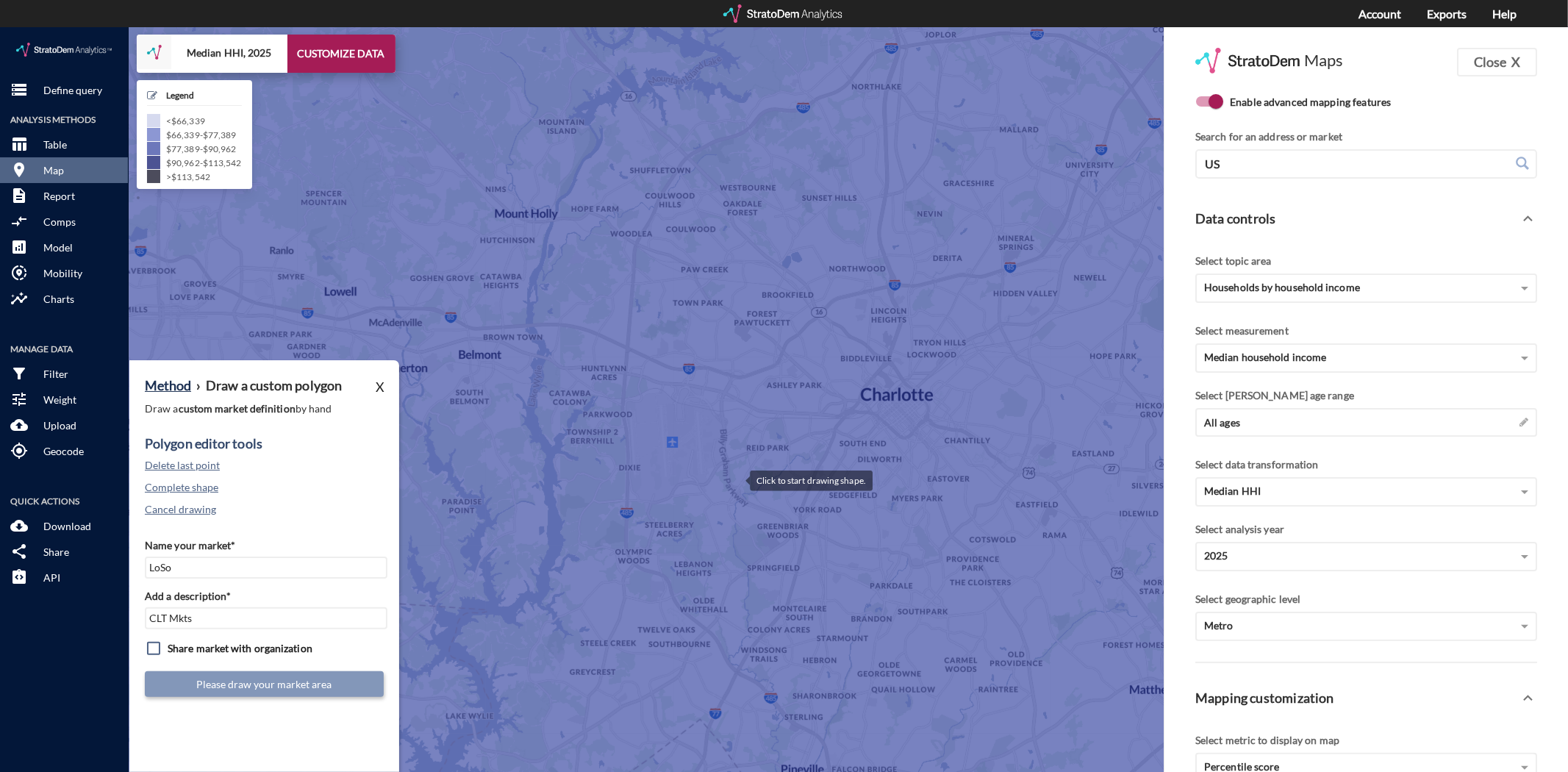
click div
drag, startPoint x: 835, startPoint y: 482, endPoint x: 860, endPoint y: 490, distance: 26.2
click div
drag, startPoint x: 851, startPoint y: 530, endPoint x: 844, endPoint y: 552, distance: 23.1
click div
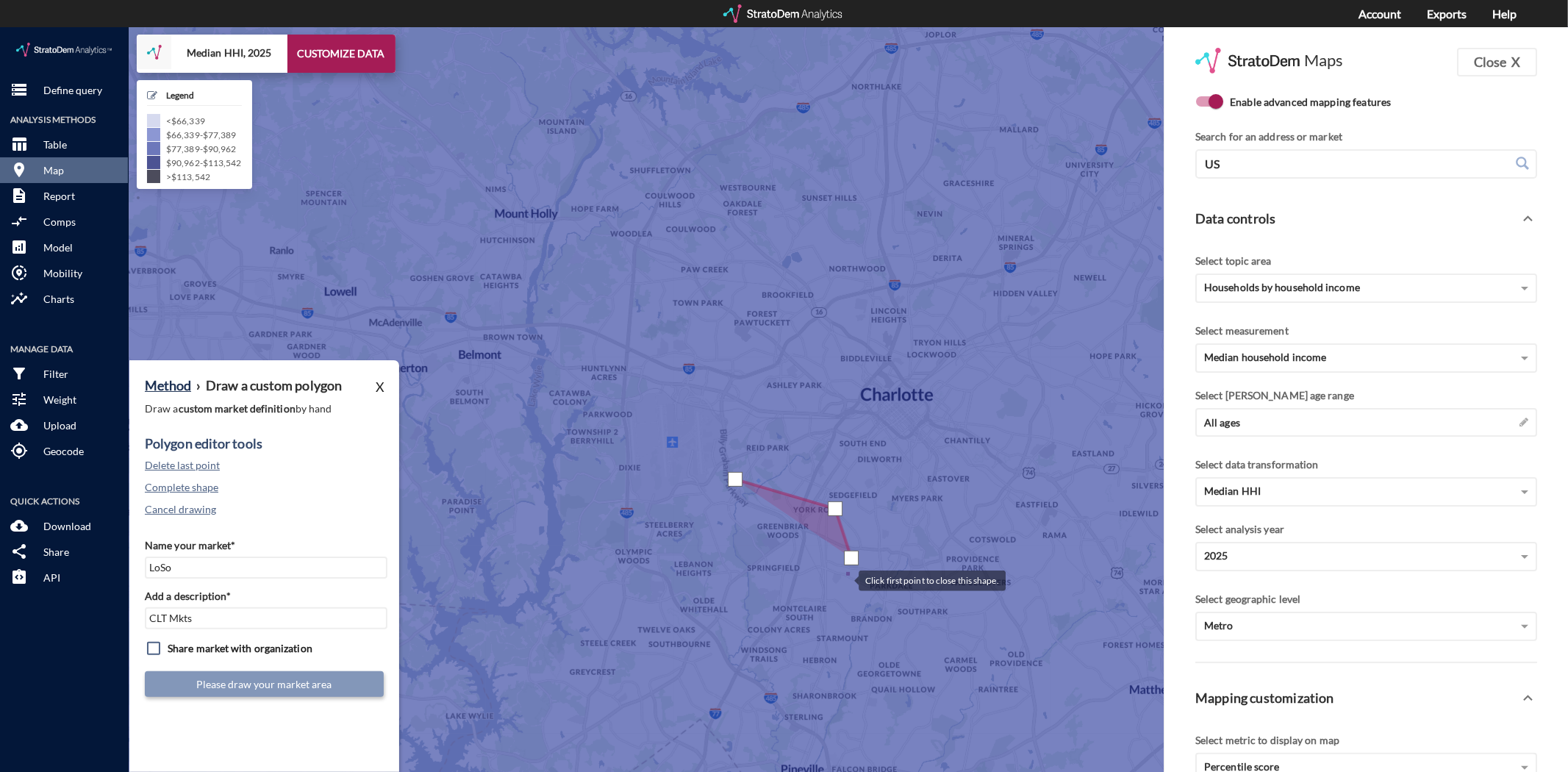
click div
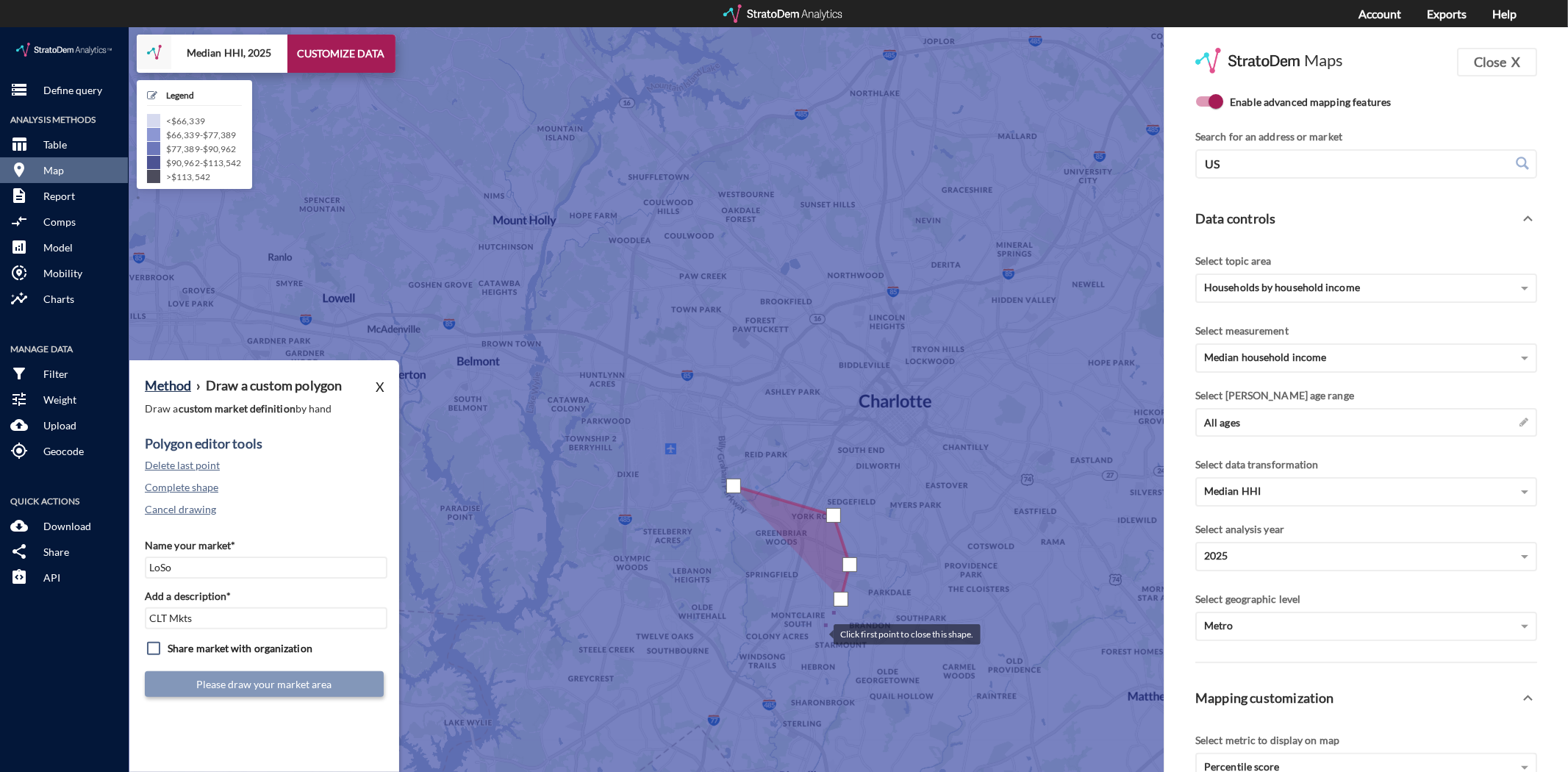
click div
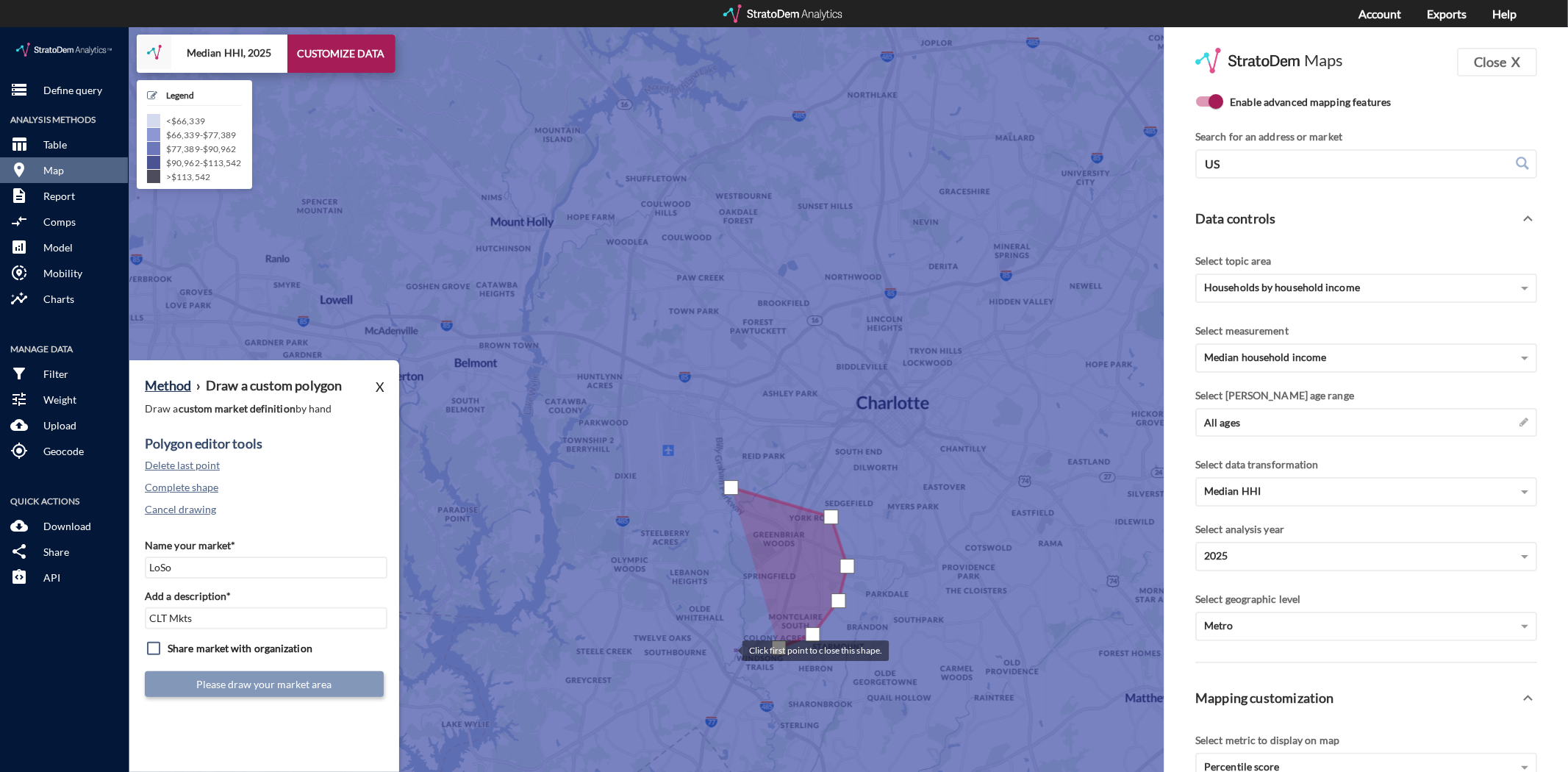
click div
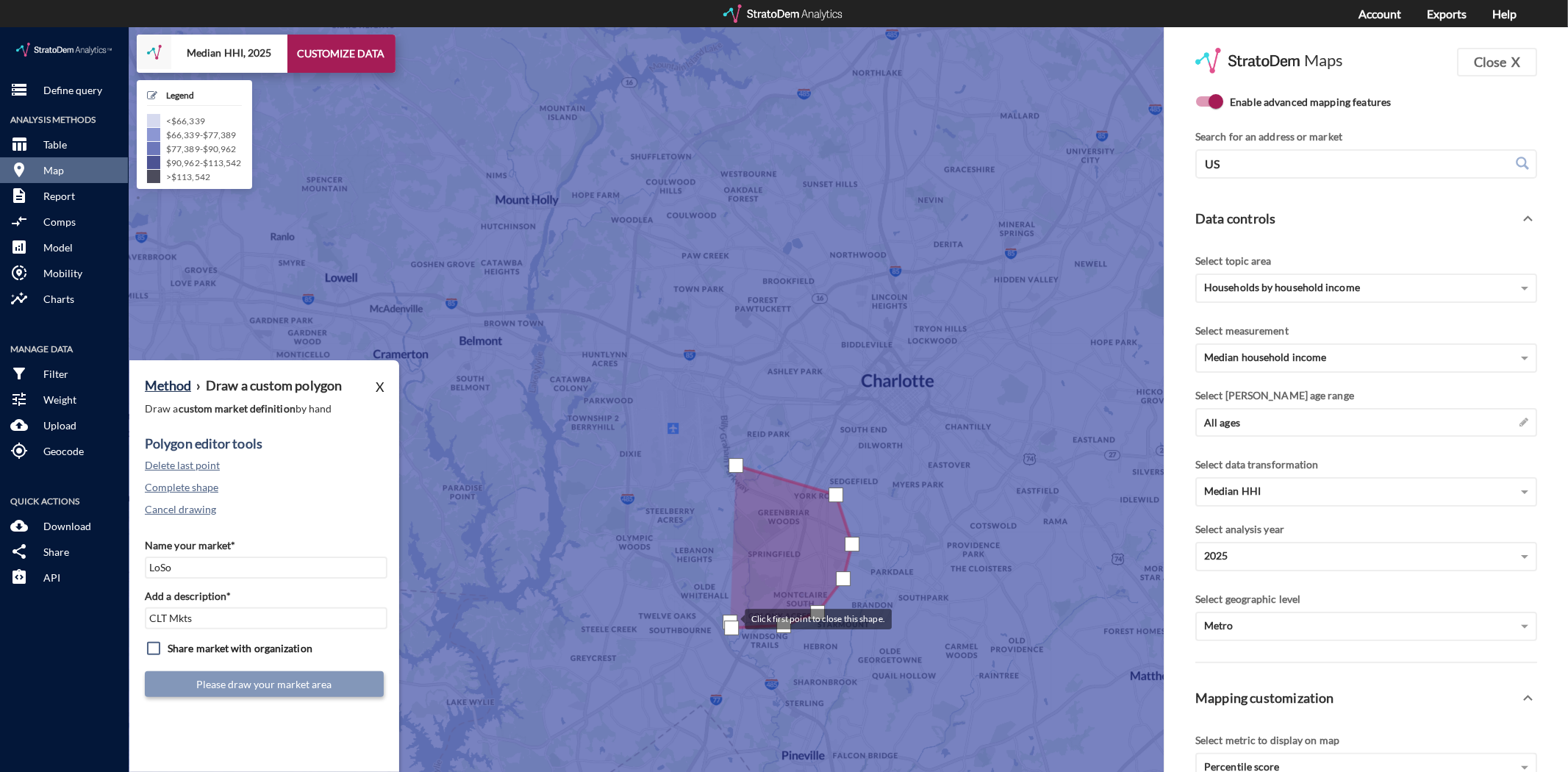
drag, startPoint x: 725, startPoint y: 617, endPoint x: 729, endPoint y: 592, distance: 25.3
click div
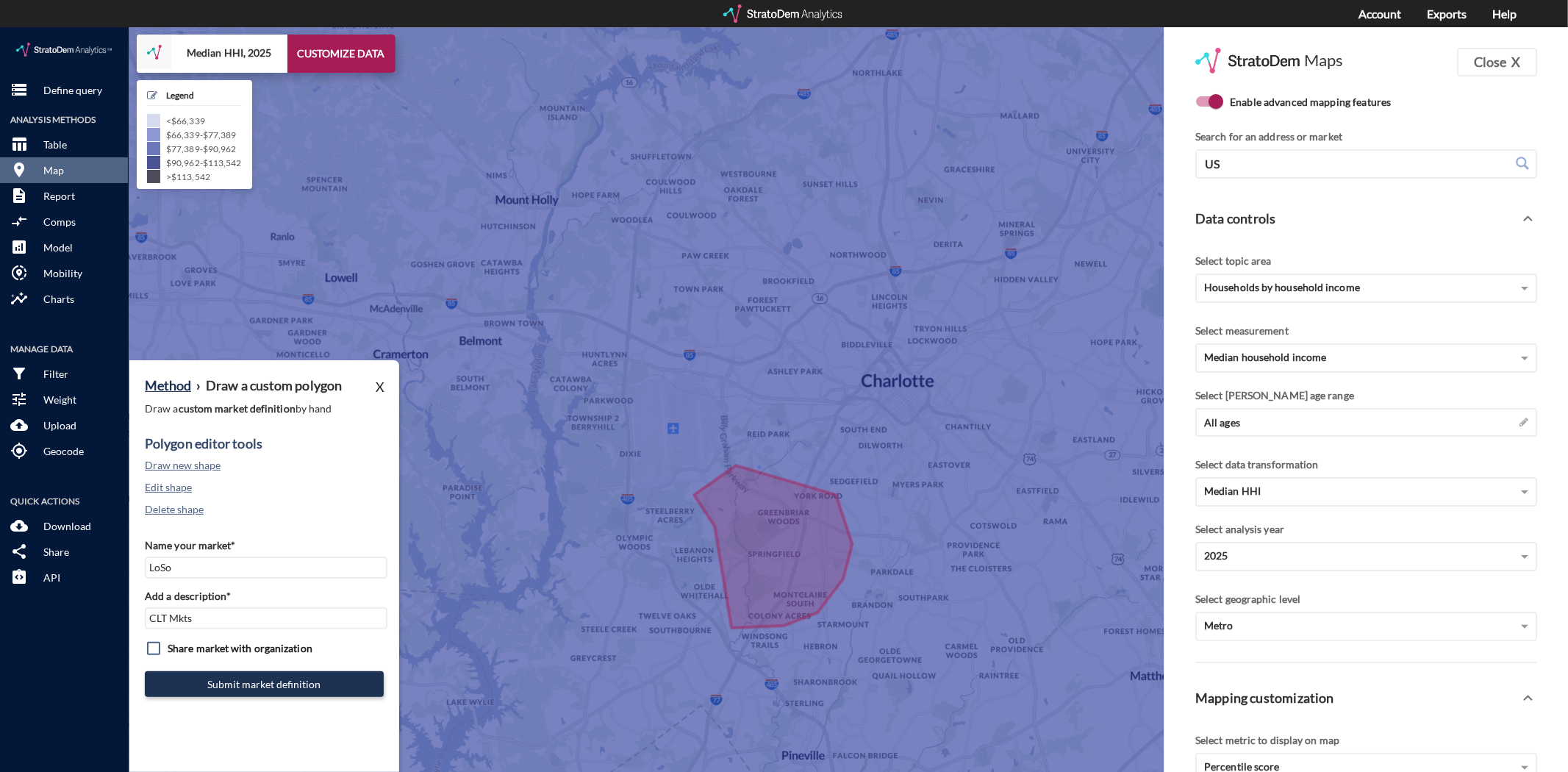
click icon
click button "Edit shape"
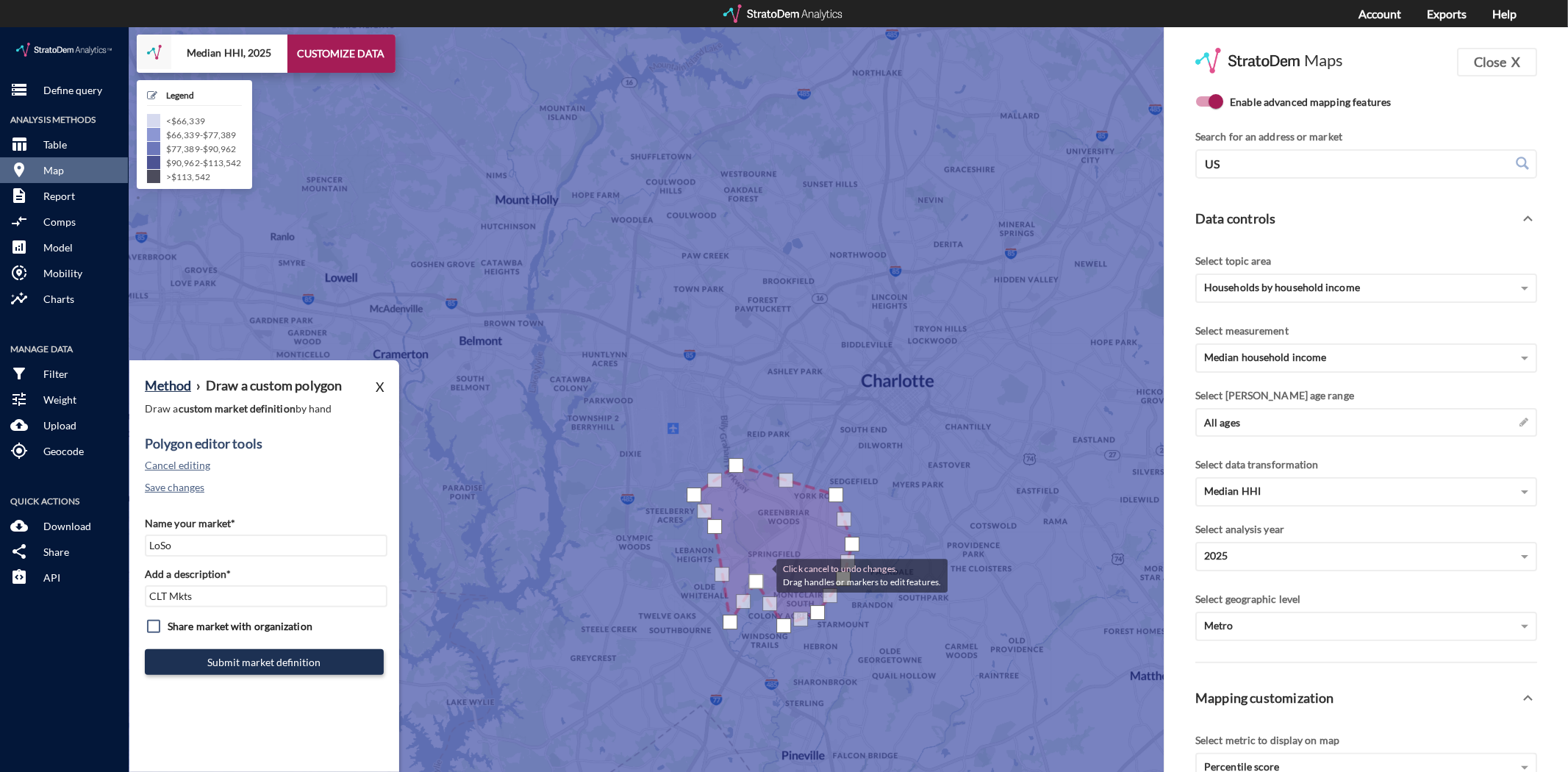
drag, startPoint x: 737, startPoint y: 595, endPoint x: 762, endPoint y: 547, distance: 54.1
click div
drag, startPoint x: 726, startPoint y: 588, endPoint x: 731, endPoint y: 555, distance: 33.4
click div "Click cancel to undo changes. Drag handles or markers to edit features."
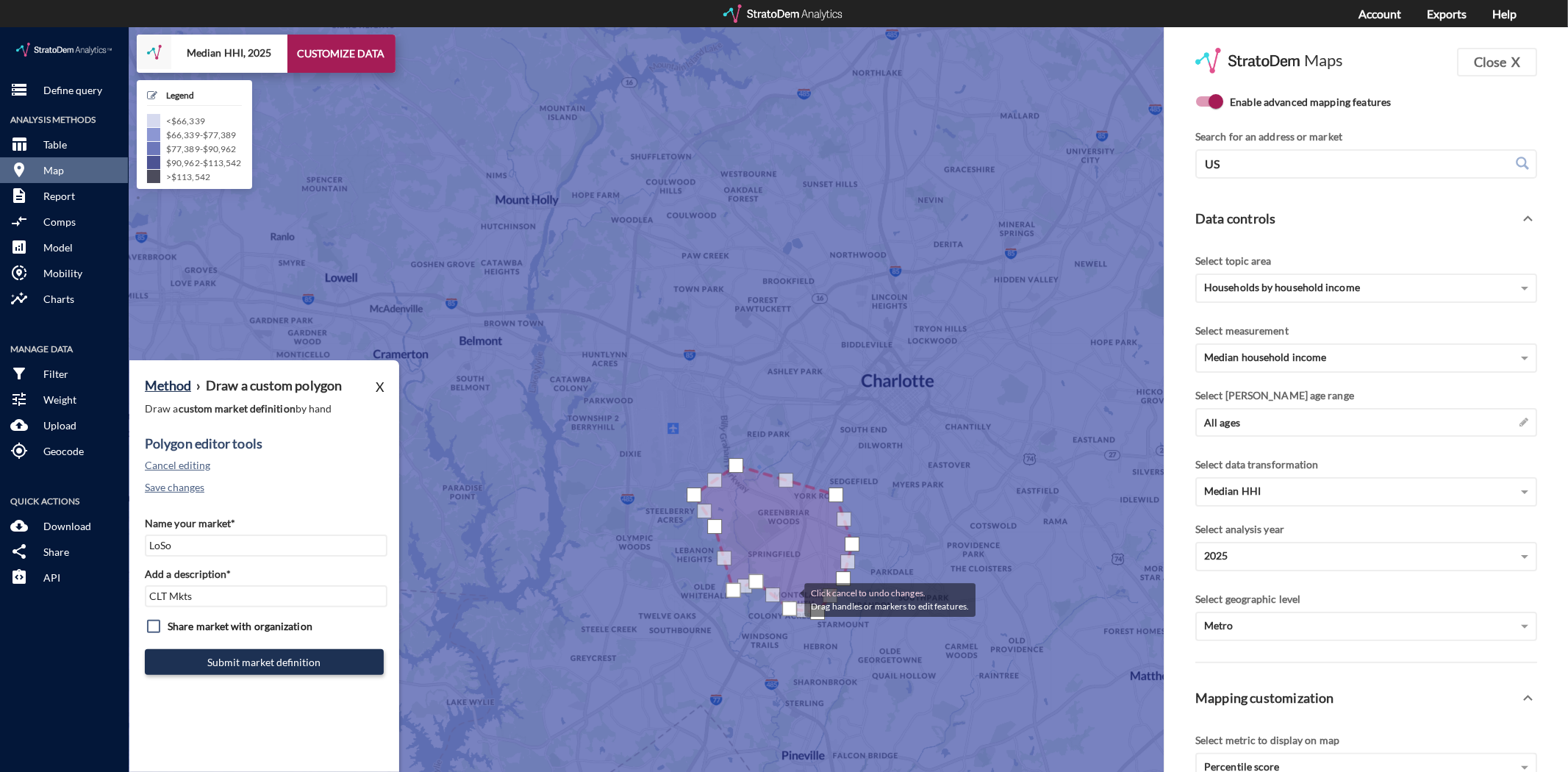
drag, startPoint x: 782, startPoint y: 592, endPoint x: 789, endPoint y: 570, distance: 23.1
click div "Click cancel to undo changes. Drag handles or markers to edit features."
drag, startPoint x: 804, startPoint y: 577, endPoint x: 801, endPoint y: 555, distance: 22.2
click div
drag, startPoint x: 821, startPoint y: 581, endPoint x: 814, endPoint y: 551, distance: 30.8
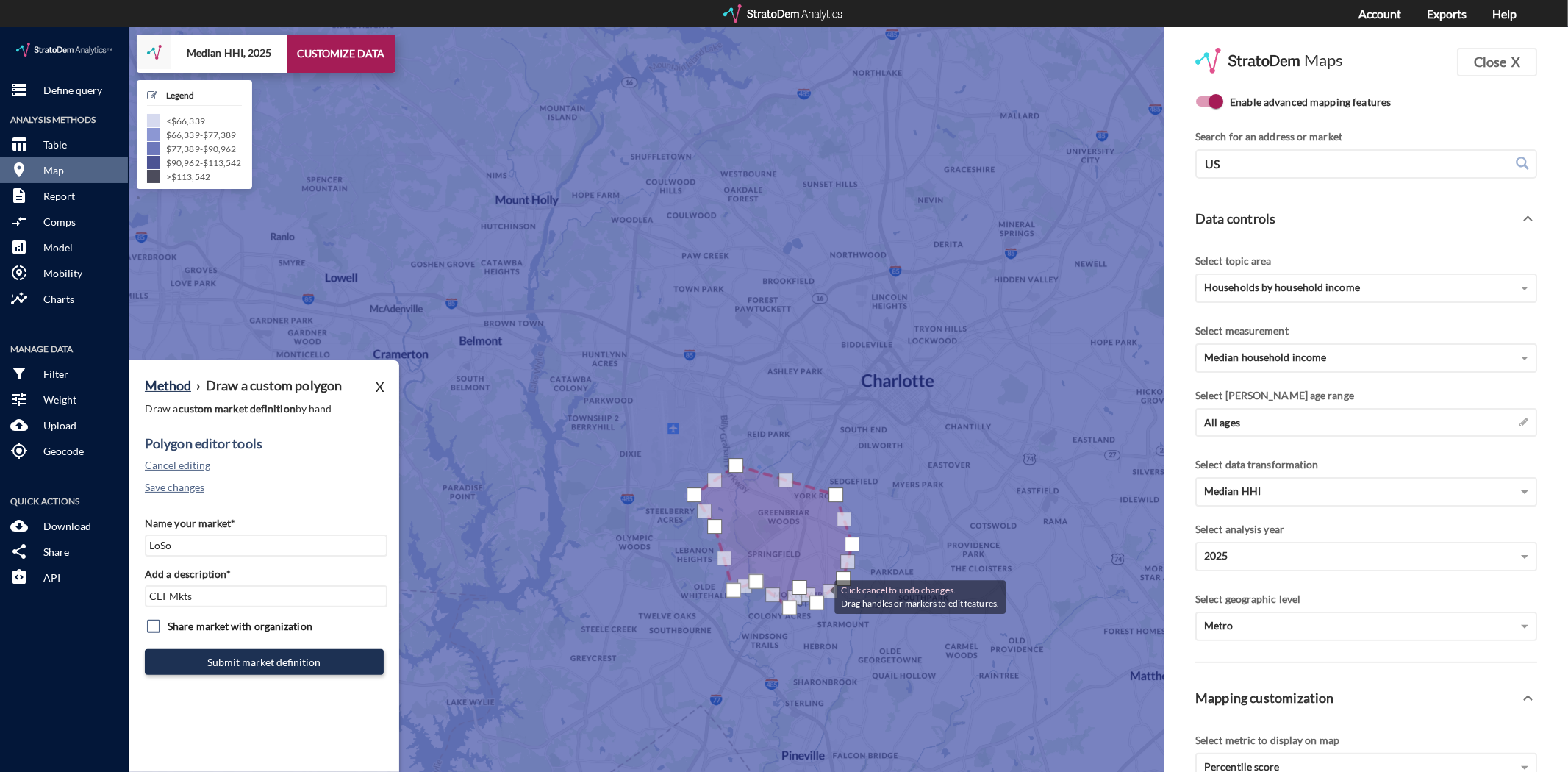
click div
drag, startPoint x: 784, startPoint y: 572, endPoint x: 784, endPoint y: 562, distance: 10.0
click icon
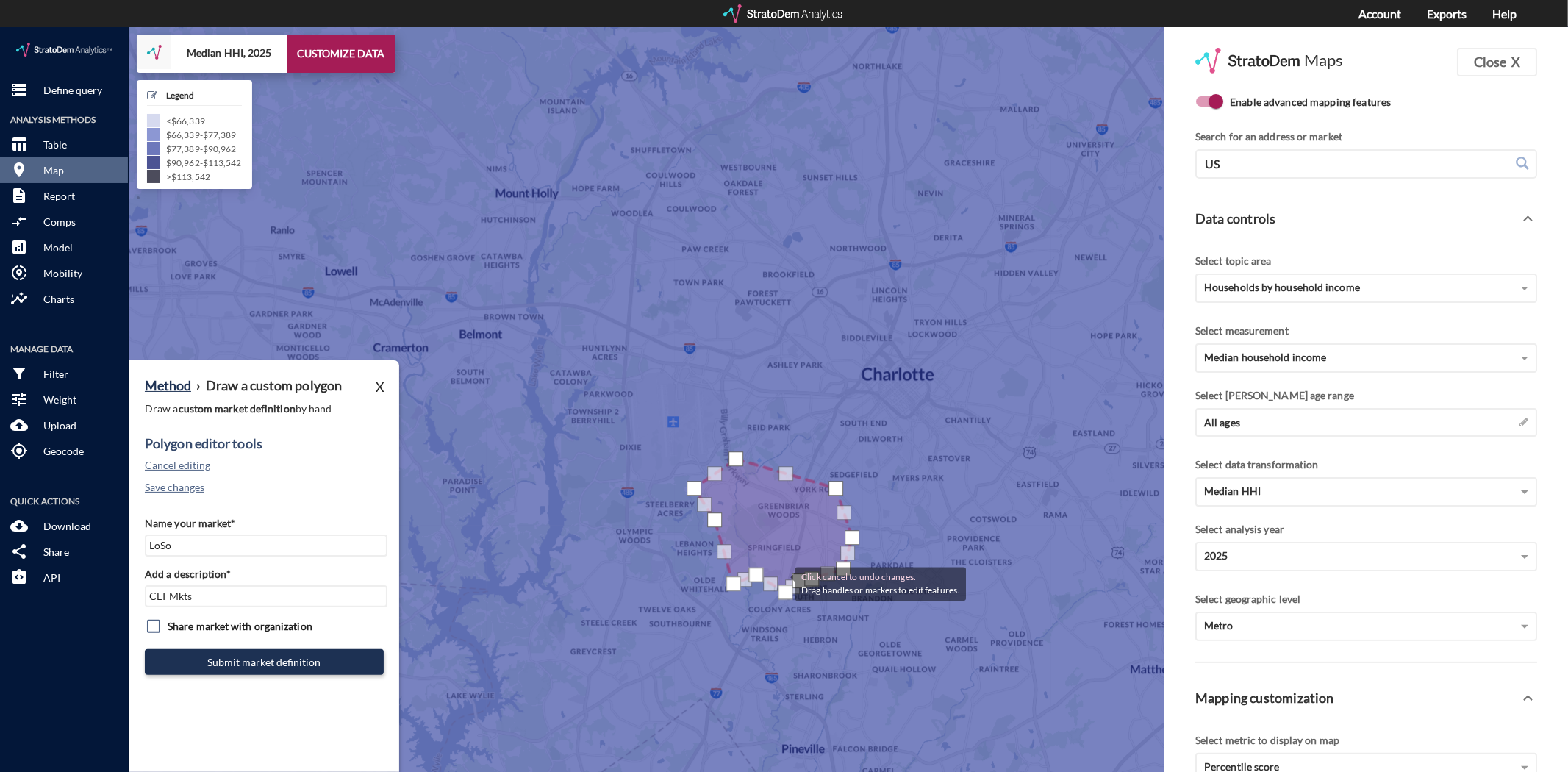
drag, startPoint x: 784, startPoint y: 566, endPoint x: 781, endPoint y: 555, distance: 11.4
click div "Click cancel to undo changes. Drag handles or markers to edit features."
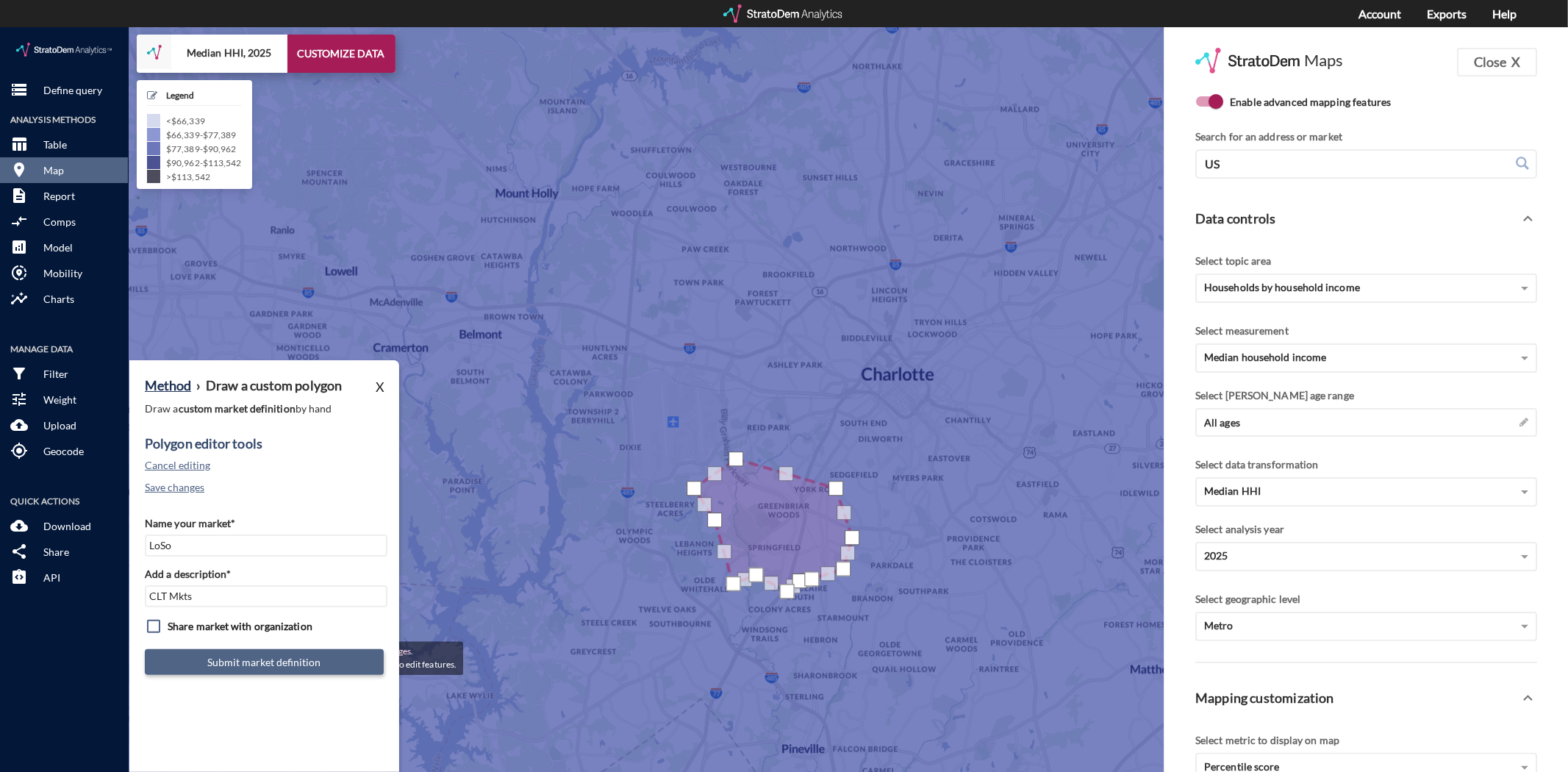
click button "Submit market definition"
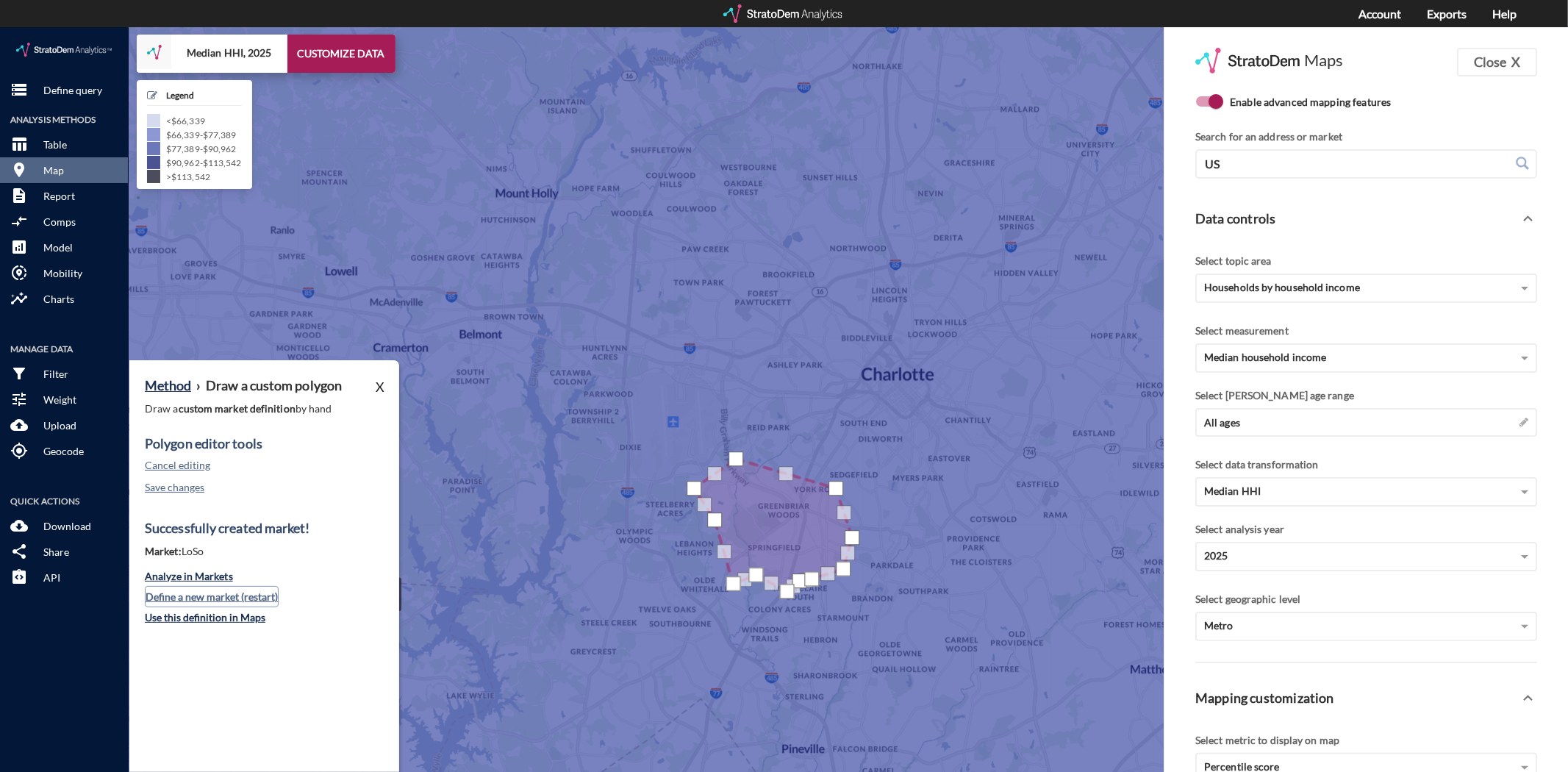
click button "Define a new market (restart)"
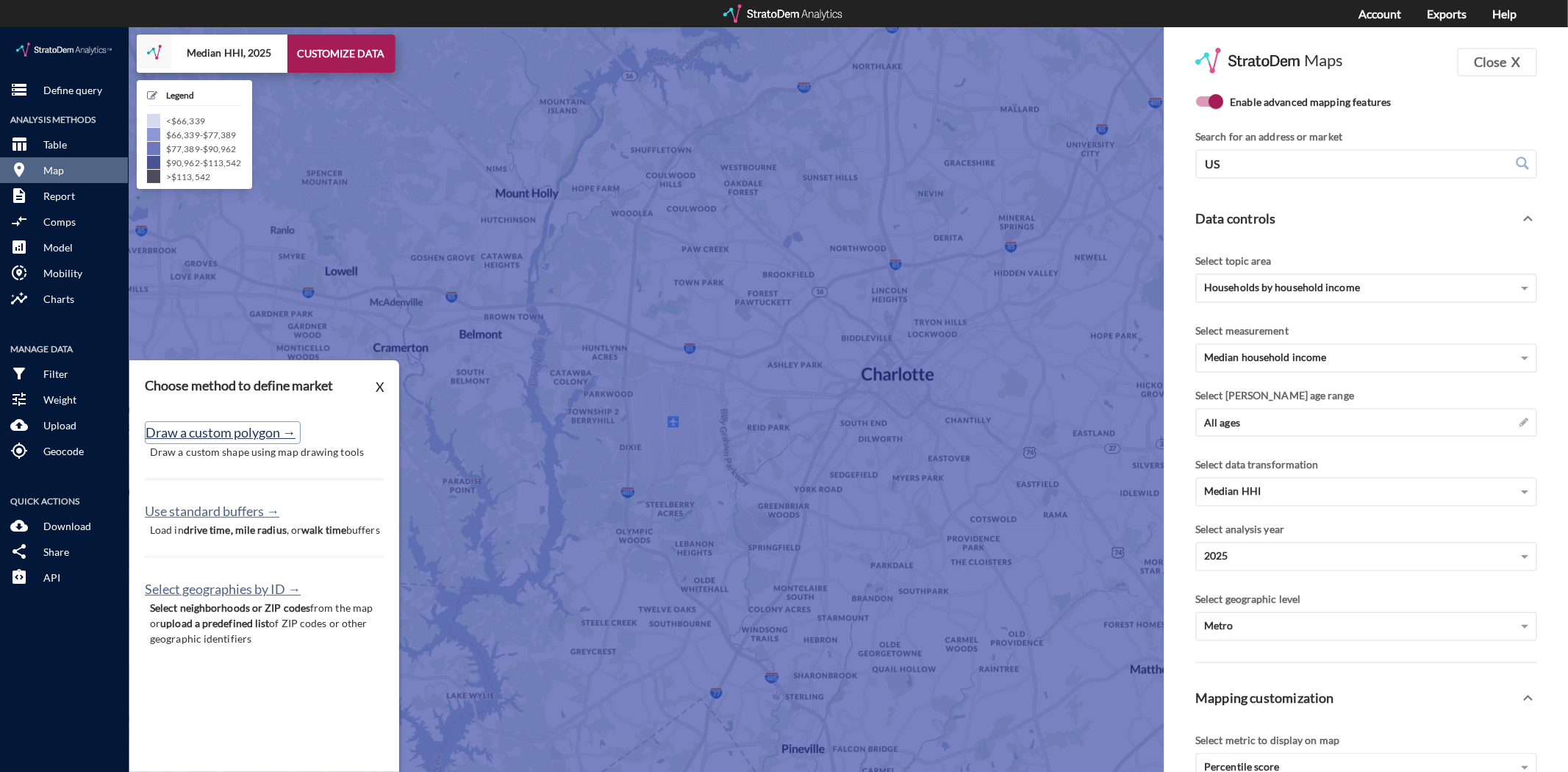
click button "Draw a custom polygon →"
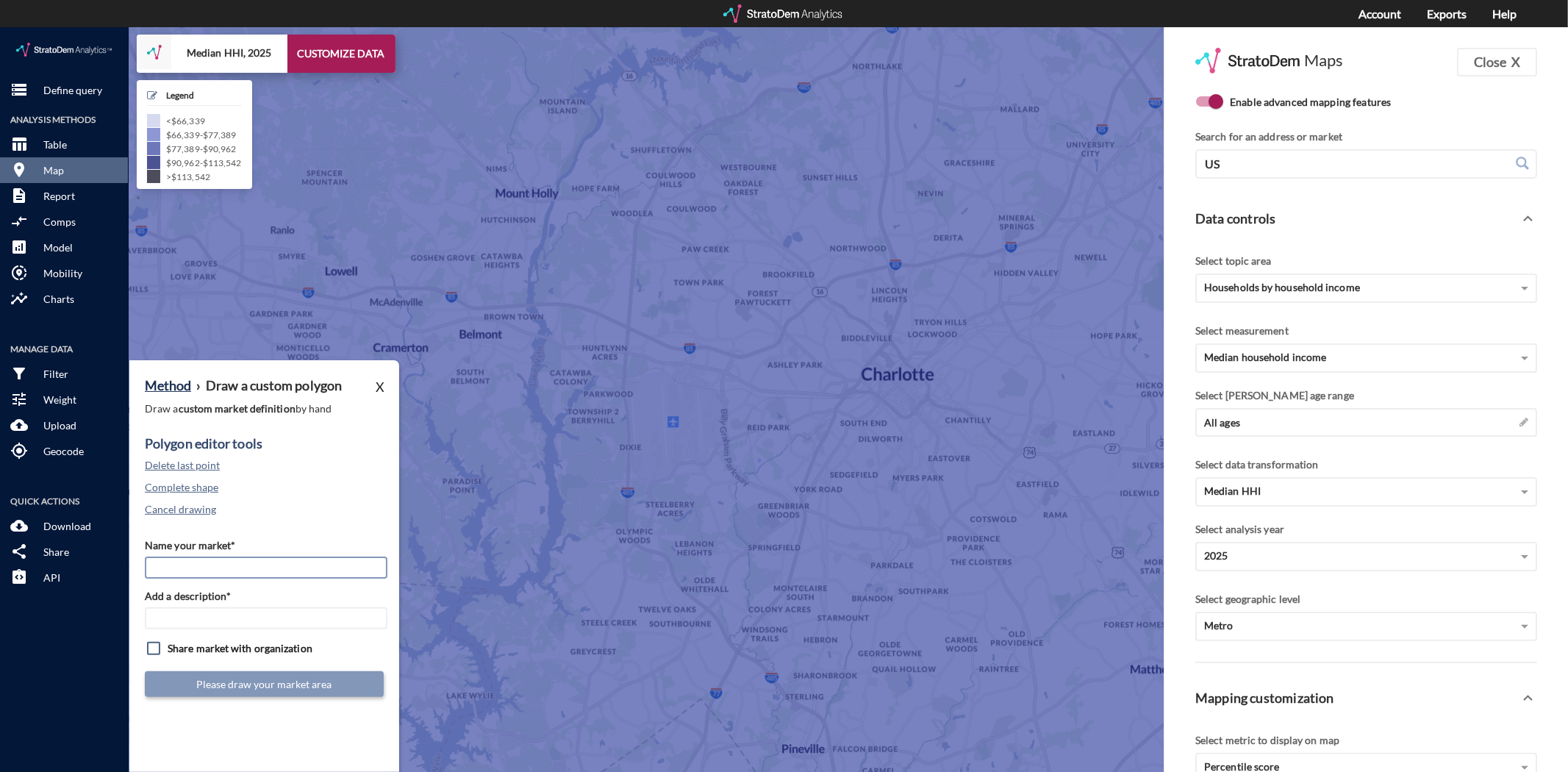
drag, startPoint x: 188, startPoint y: 537, endPoint x: 175, endPoint y: 559, distance: 25.6
click input "Name your market*"
type input "South End"
type input "CLT Mkts"
click button "Cancel drawing"
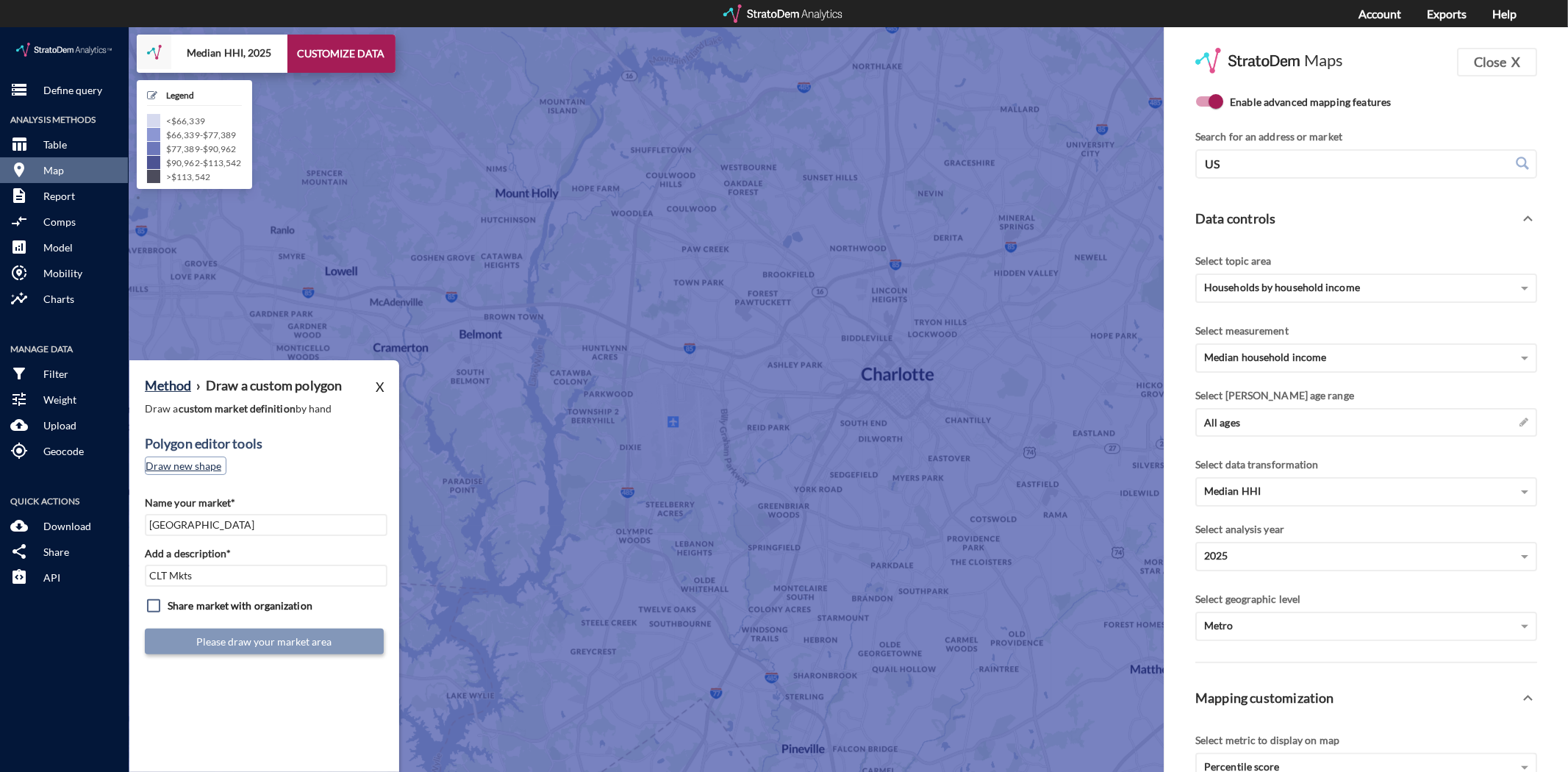
click button "Draw new shape"
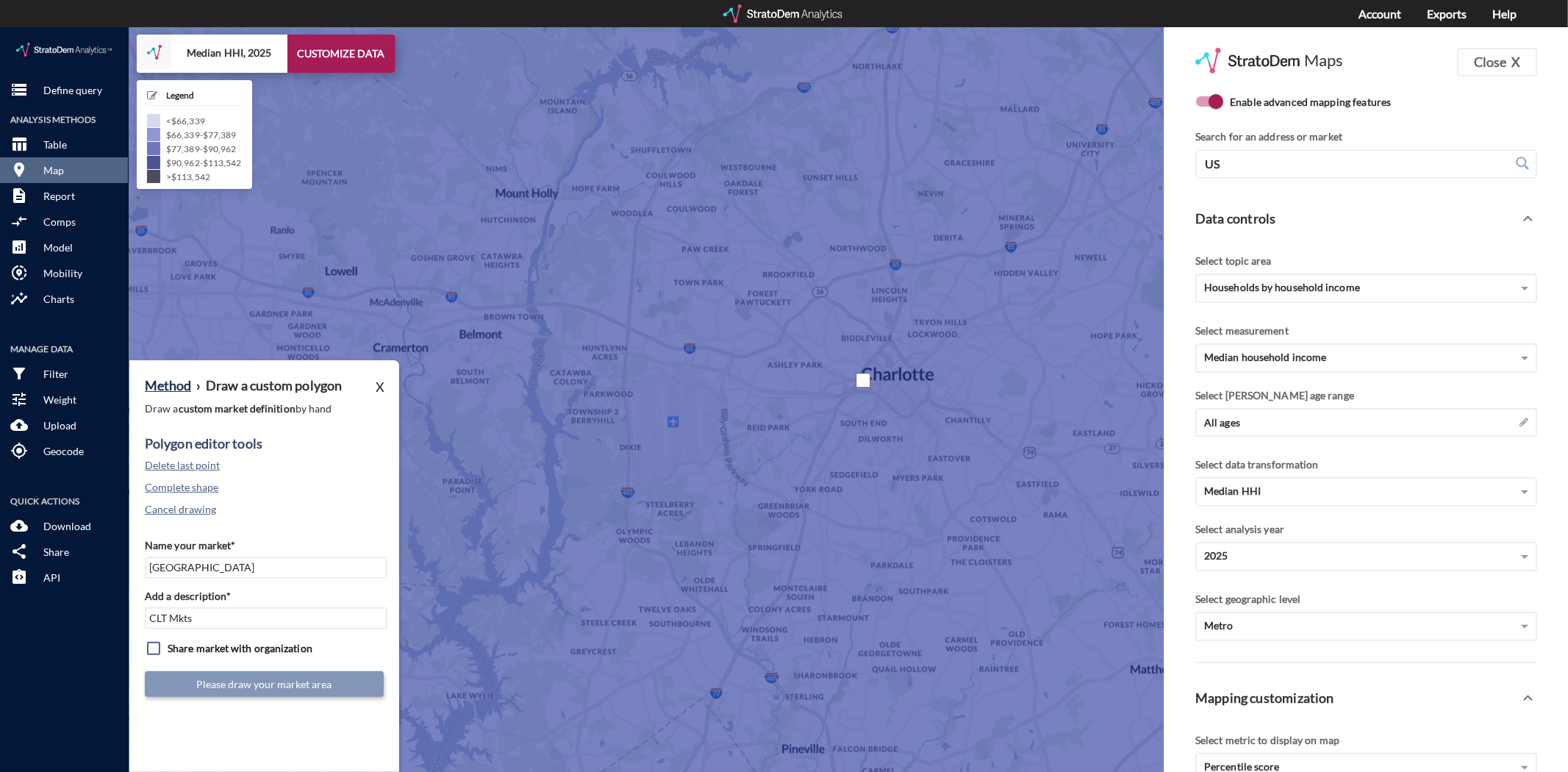
drag, startPoint x: 863, startPoint y: 353, endPoint x: 886, endPoint y: 372, distance: 29.8
click div
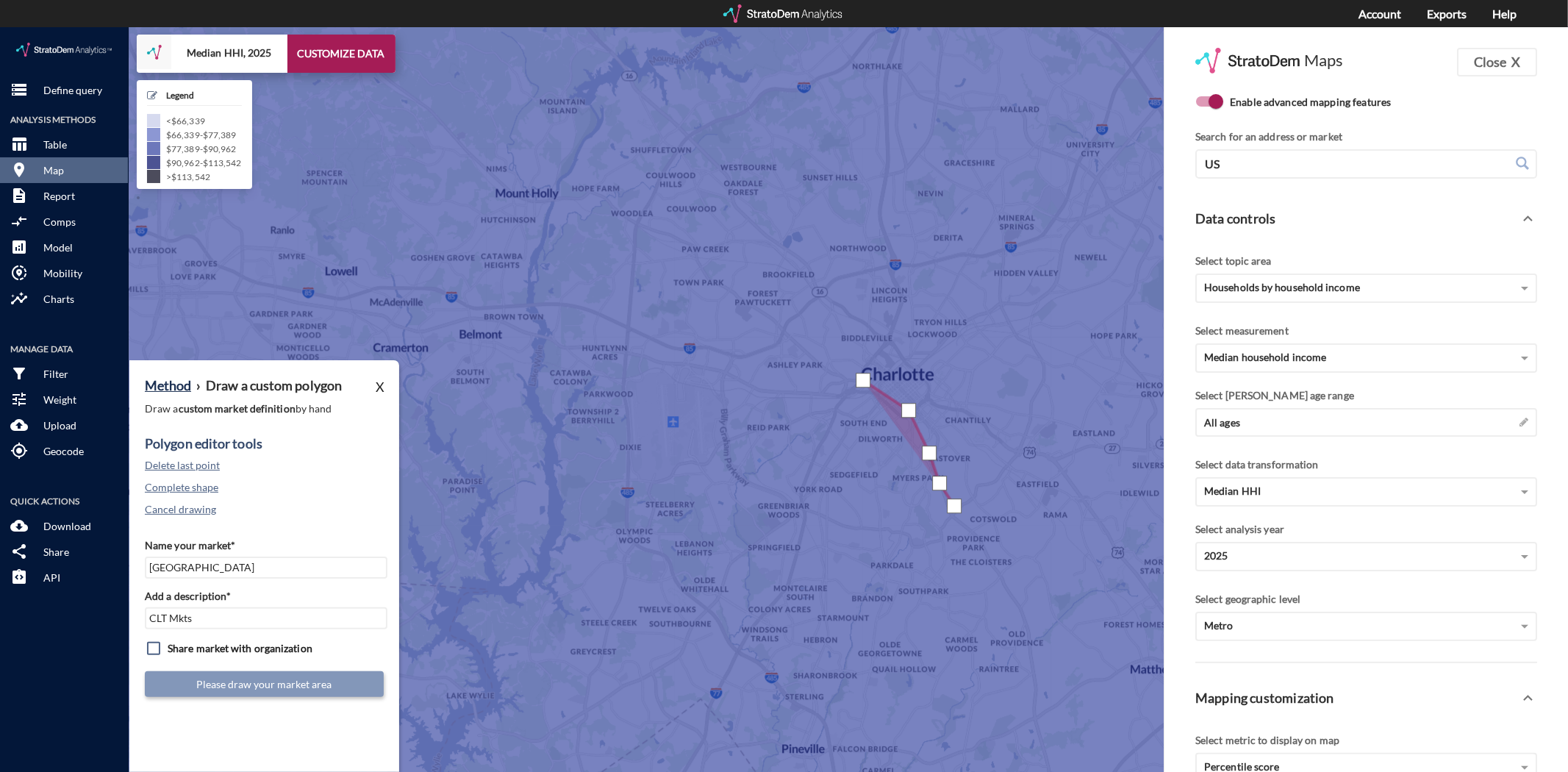
drag, startPoint x: 954, startPoint y: 479, endPoint x: 951, endPoint y: 498, distance: 19.2
click div
drag, startPoint x: 876, startPoint y: 500, endPoint x: 835, endPoint y: 492, distance: 41.8
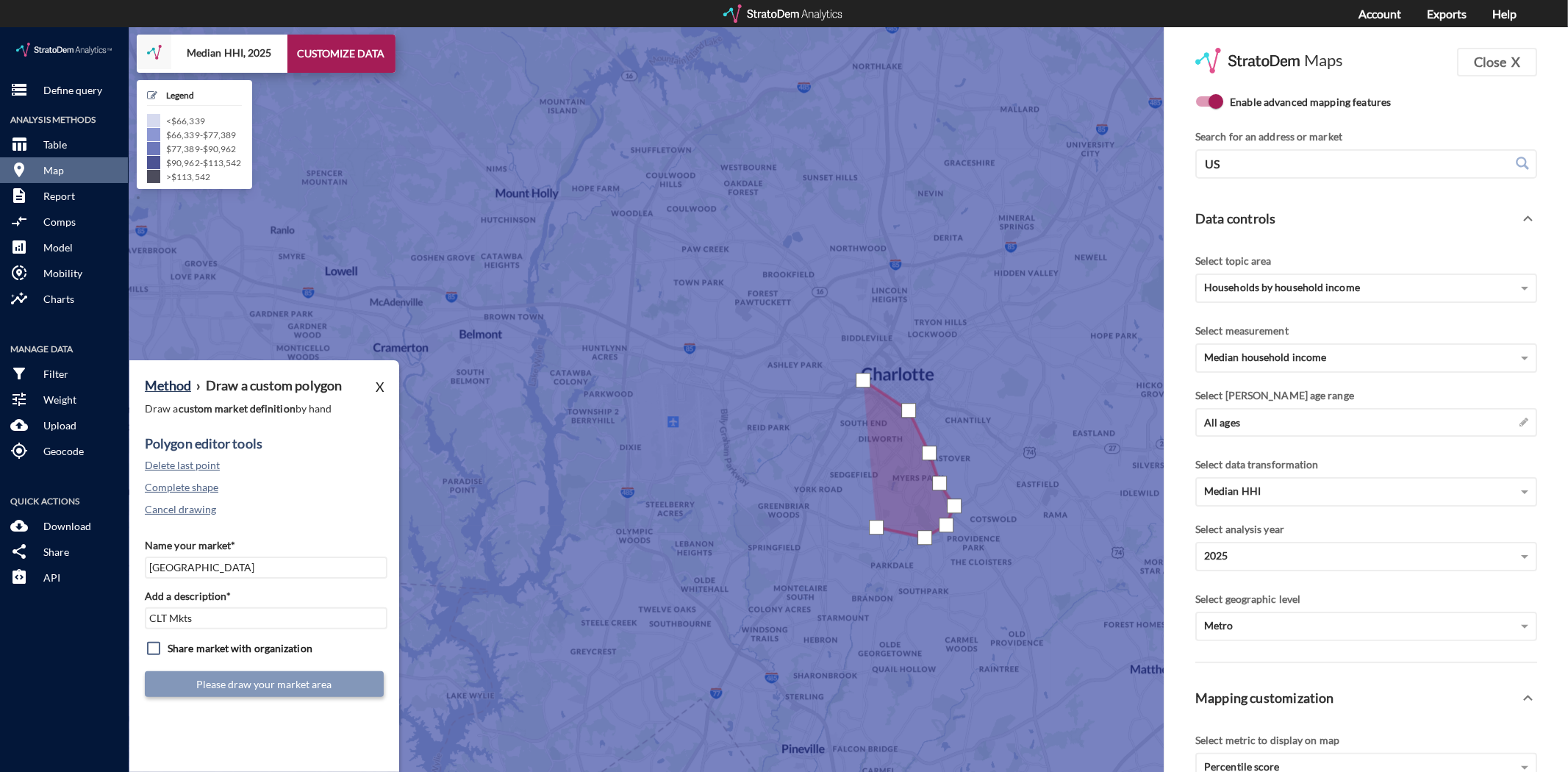
click div
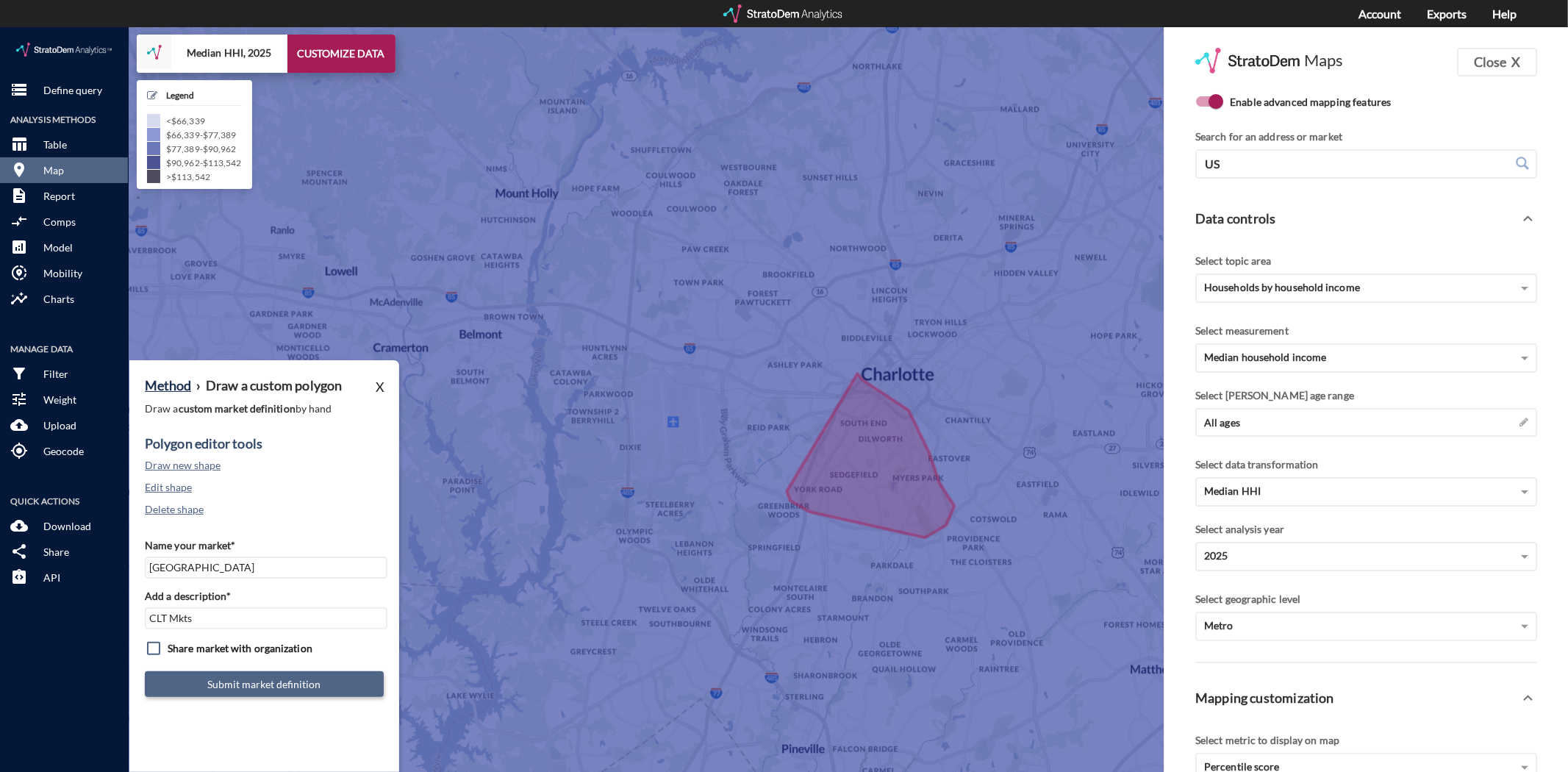
click button "Submit market definition"
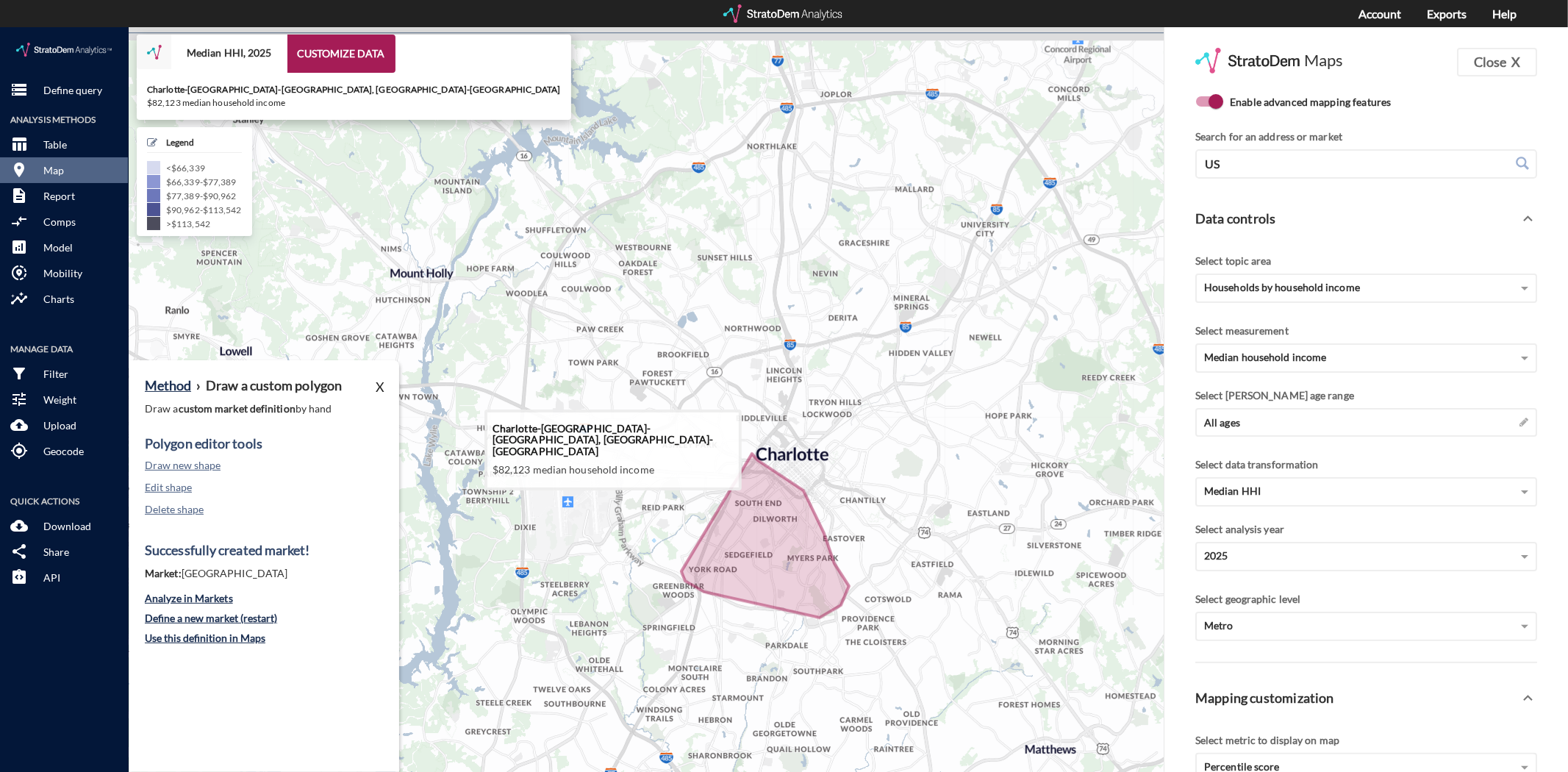
drag, startPoint x: 773, startPoint y: 434, endPoint x: 702, endPoint y: 472, distance: 80.5
click icon
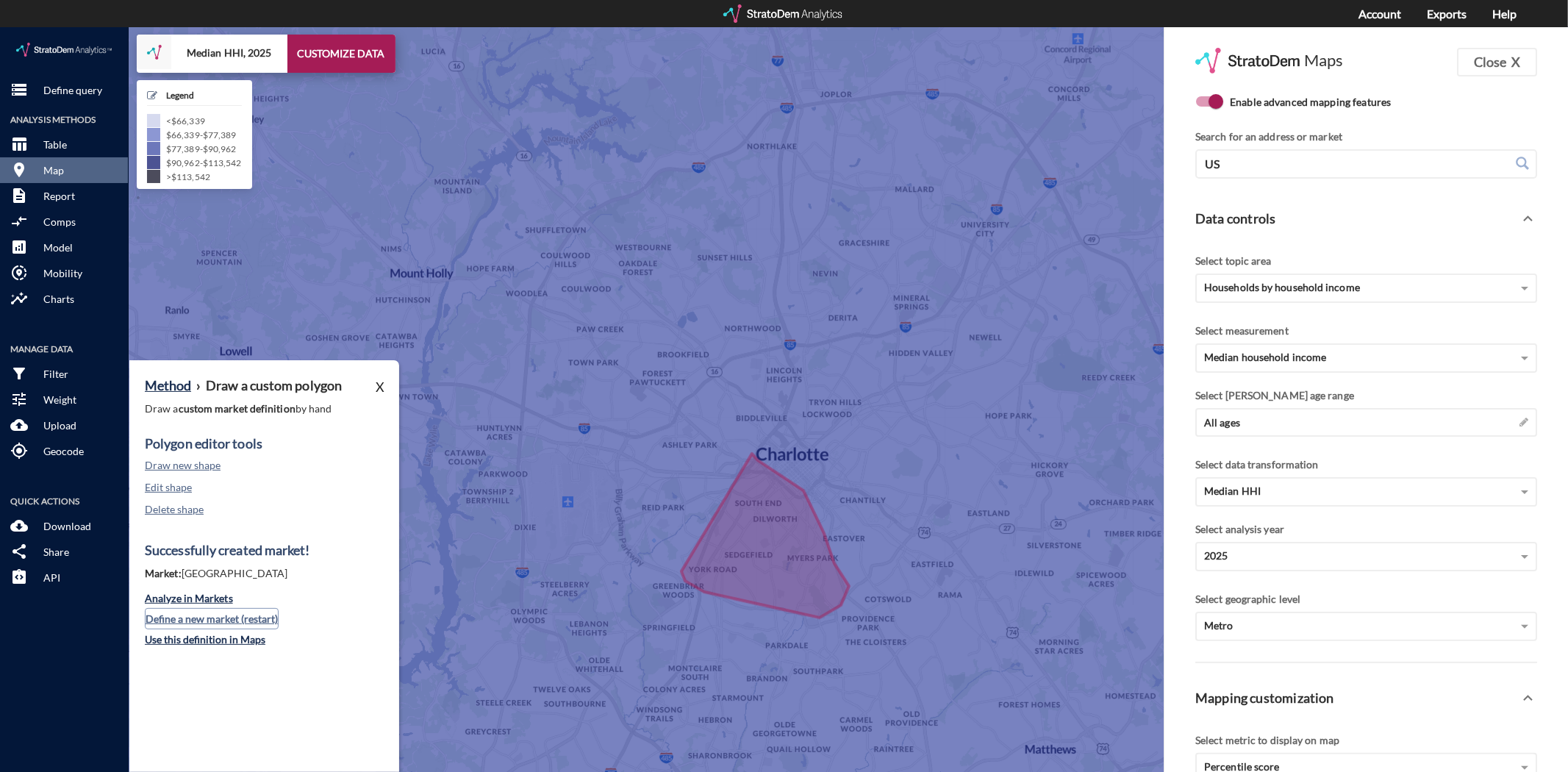
click button "Define a new market (restart)"
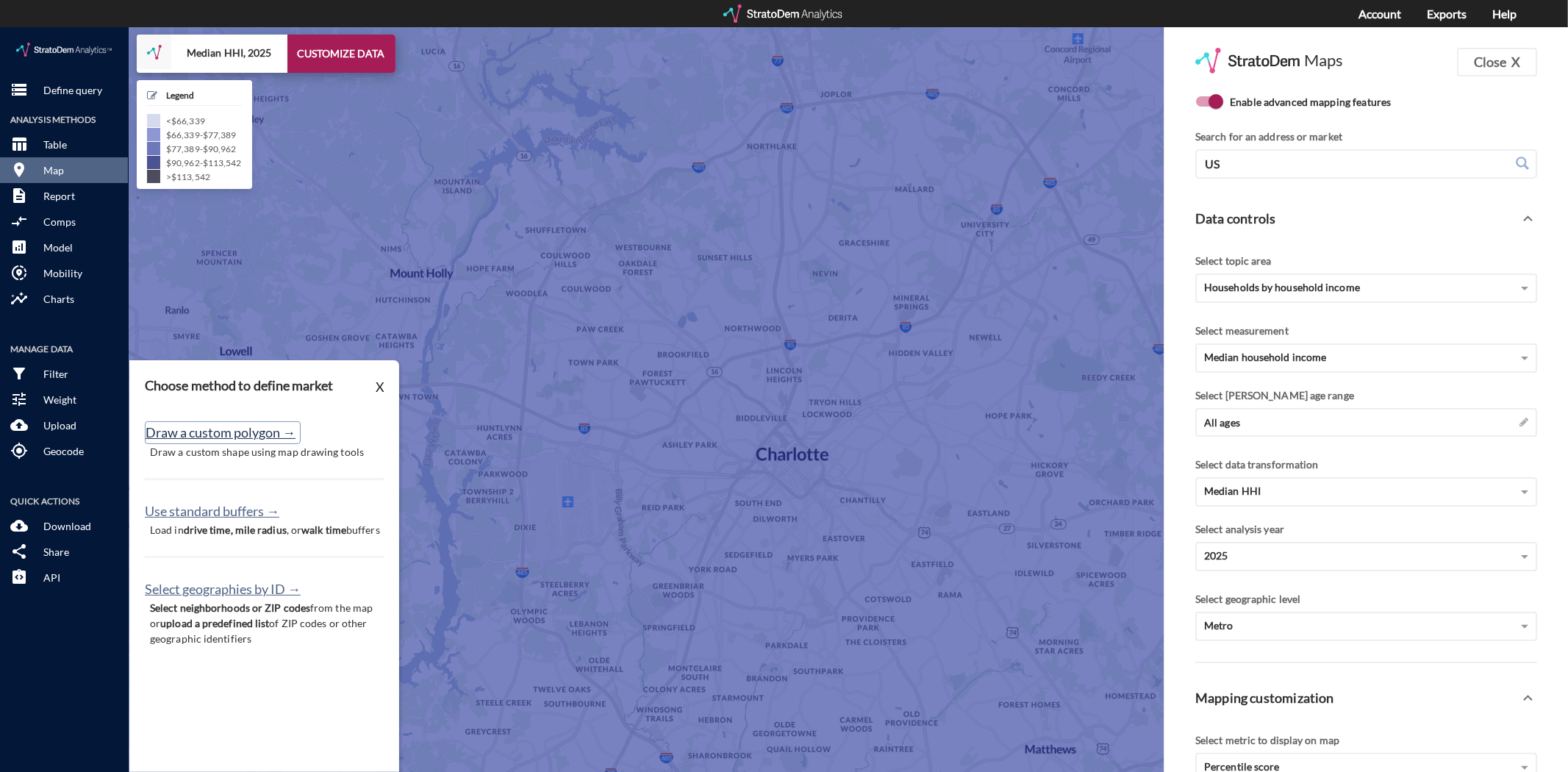
click button "Draw a custom polygon →"
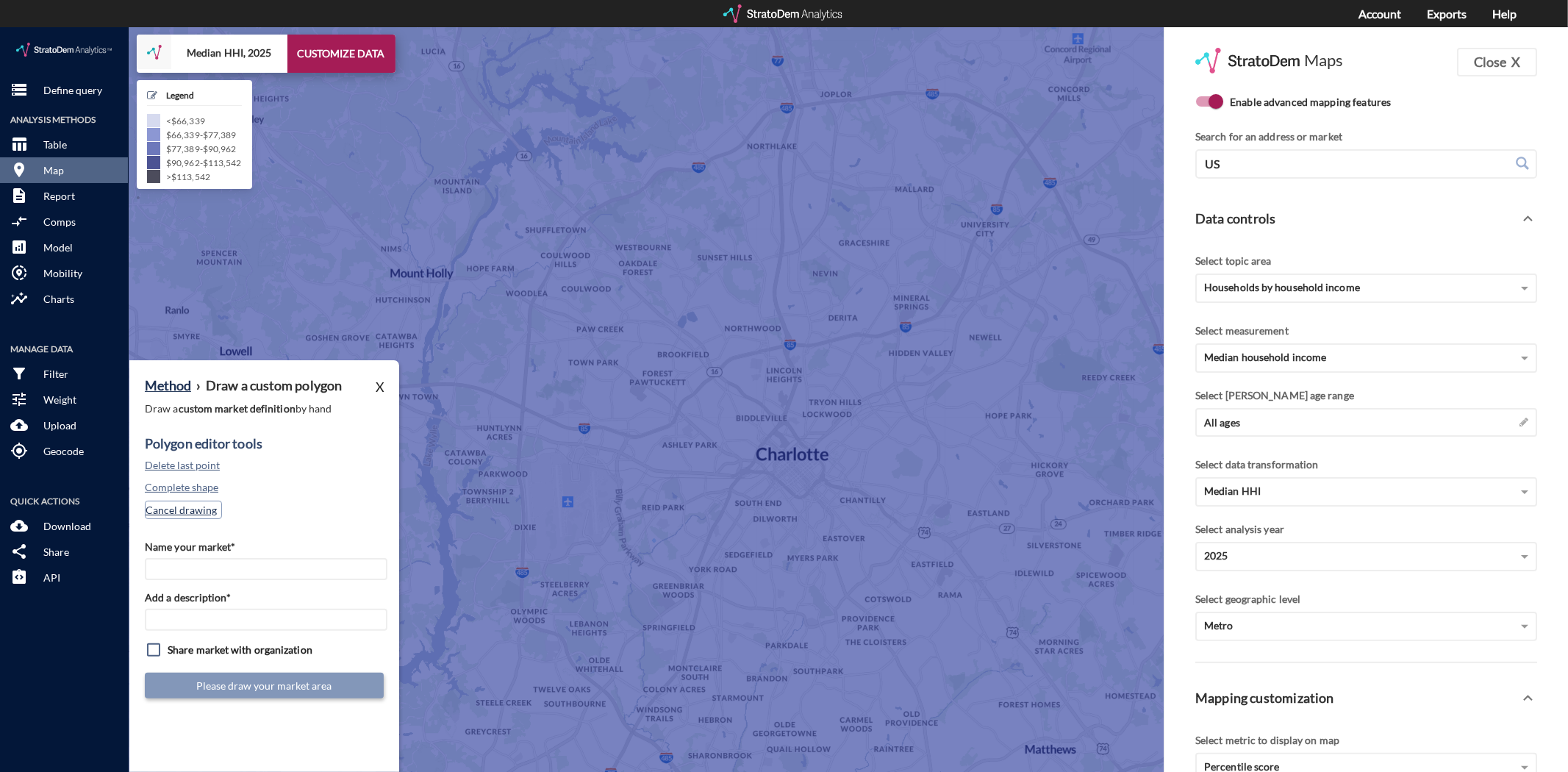
click button "Cancel drawing"
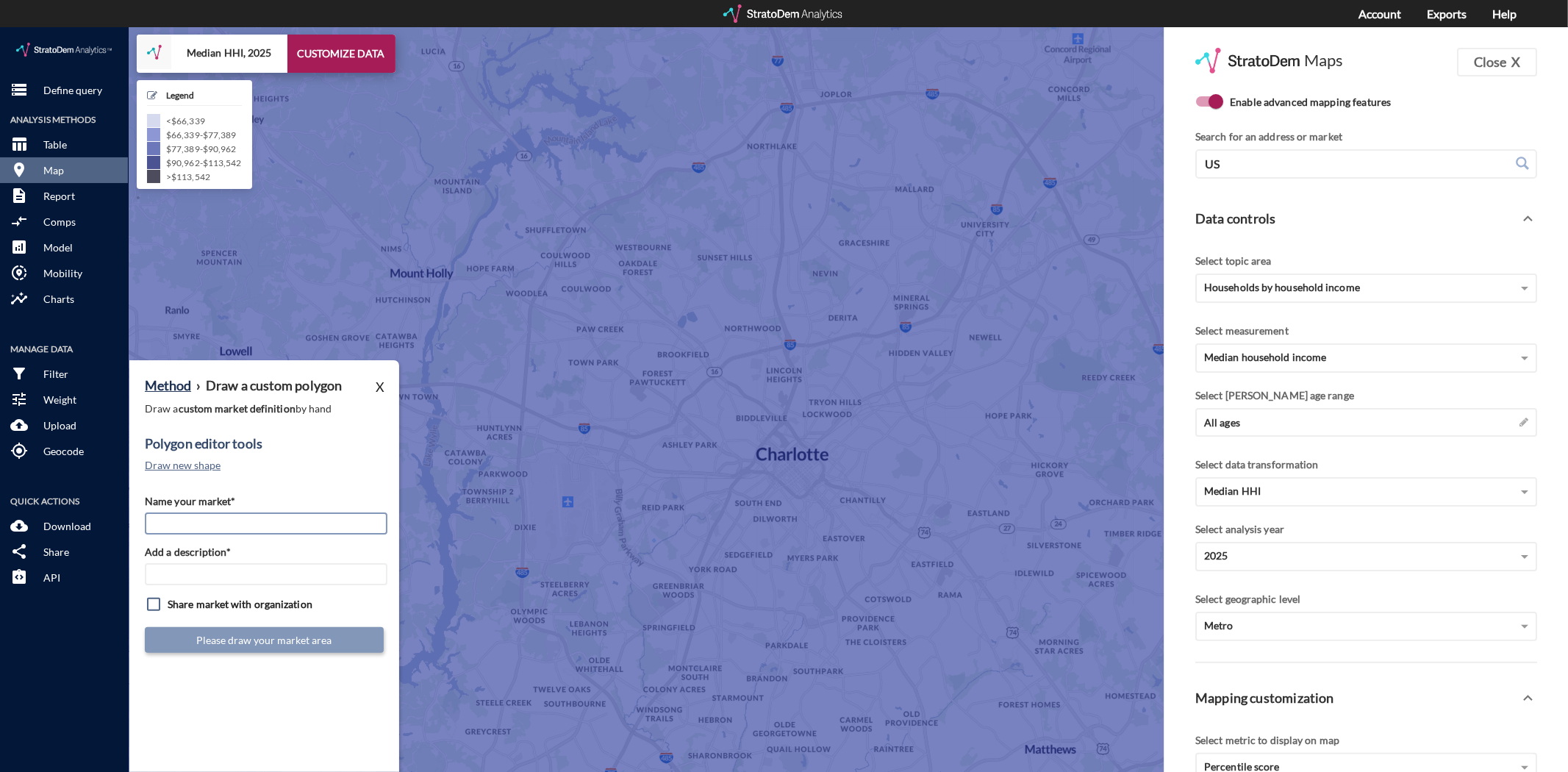
drag, startPoint x: 200, startPoint y: 504, endPoint x: 197, endPoint y: 496, distance: 8.5
click input "Name your market*"
type input "Uptown CLT"
click input "Uptown CLT"
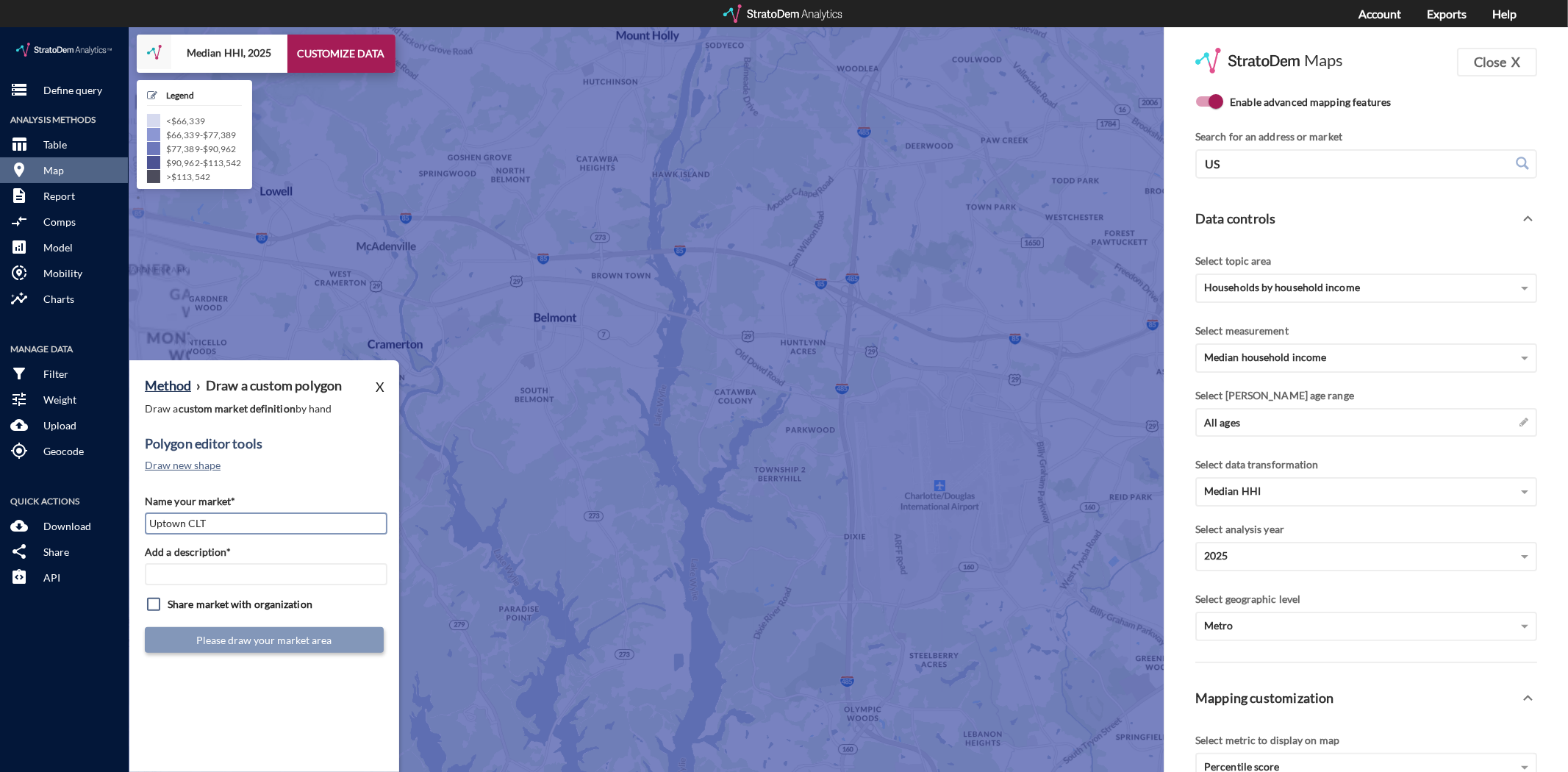
click input "Uptown CLT"
click input "Name your market*"
type input "East Charlotte"
type input "CLT Mkts"
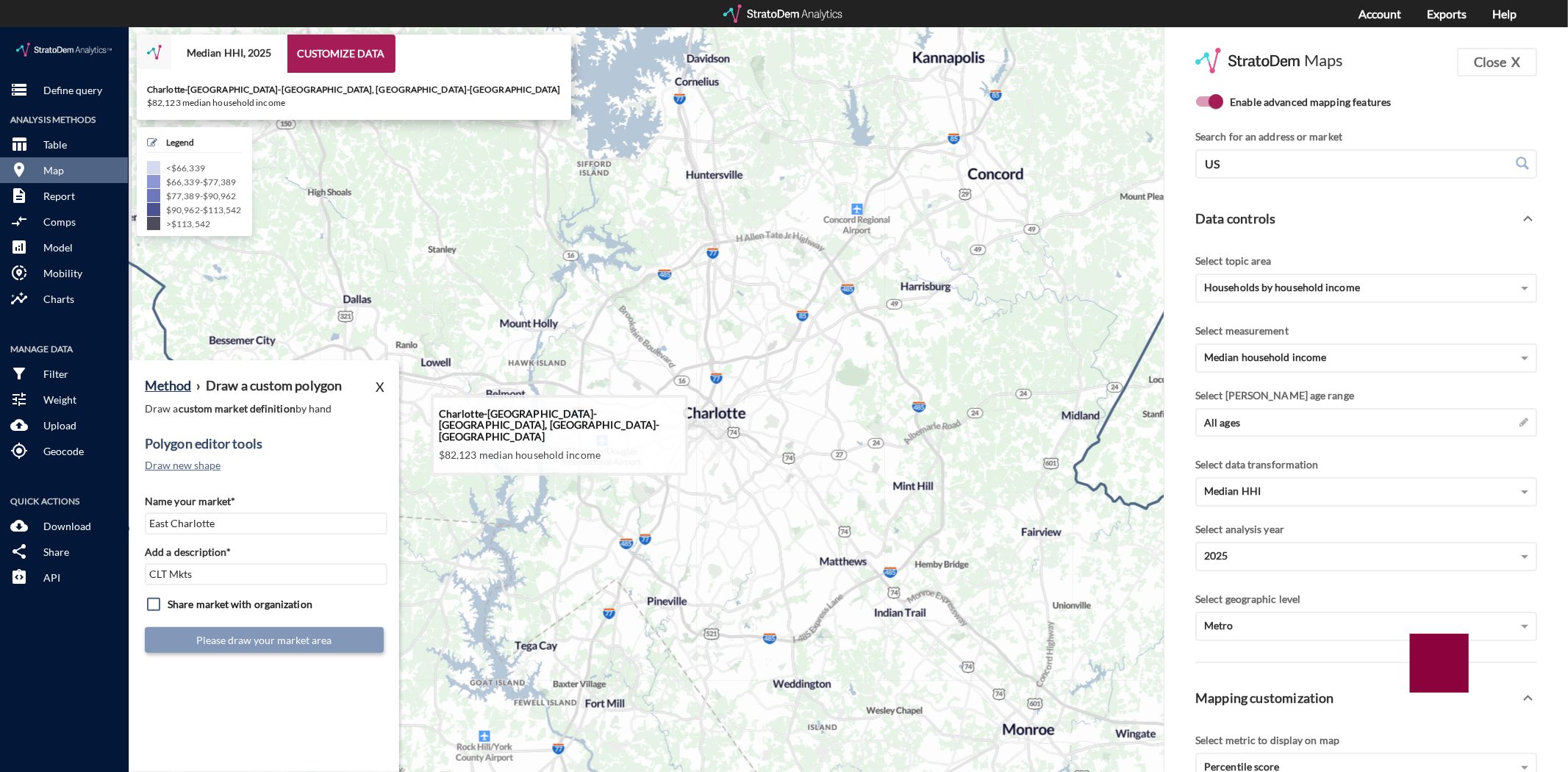
drag, startPoint x: 930, startPoint y: 414, endPoint x: 568, endPoint y: 427, distance: 362.2
click icon
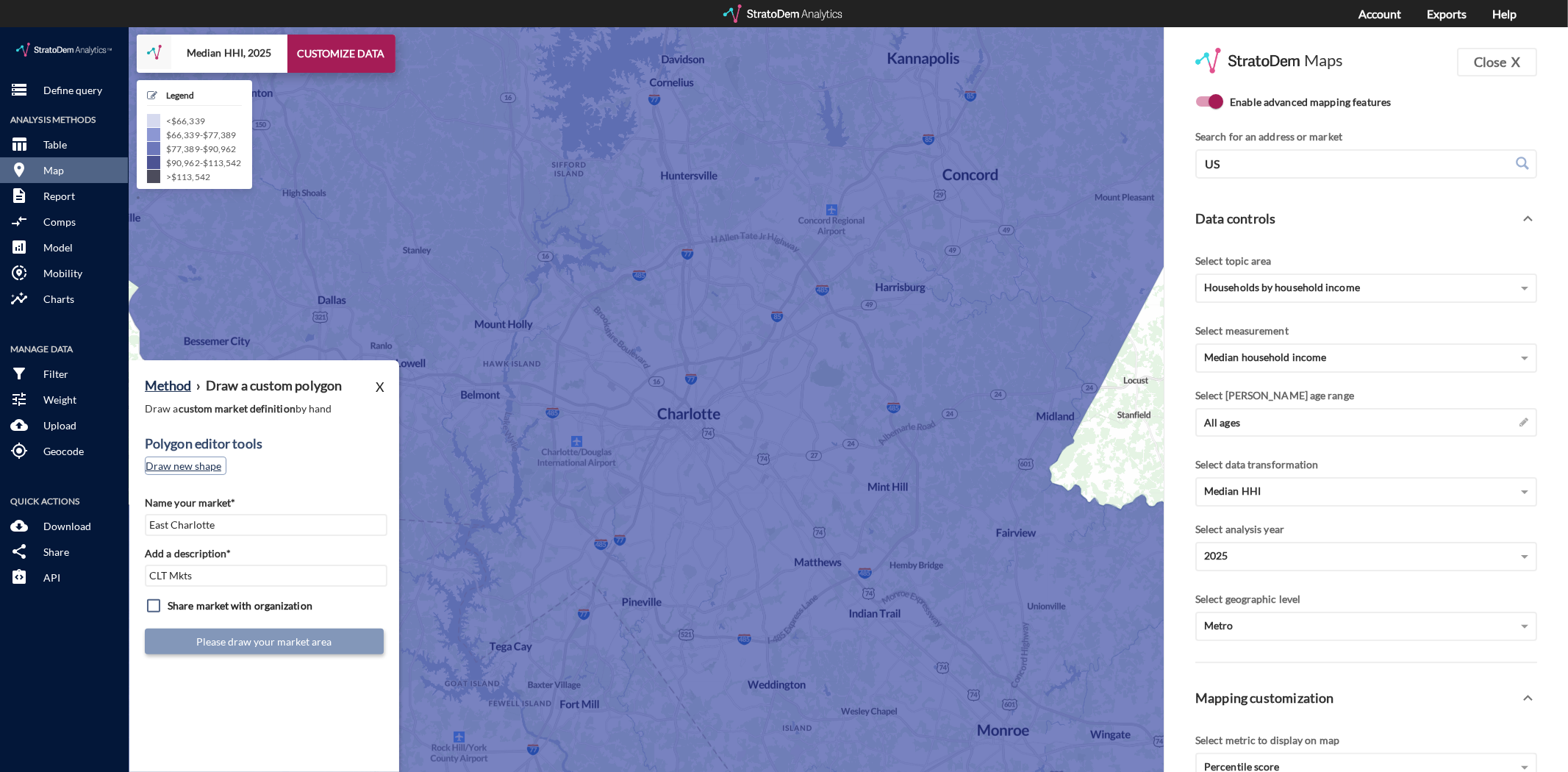
click button "Draw new shape"
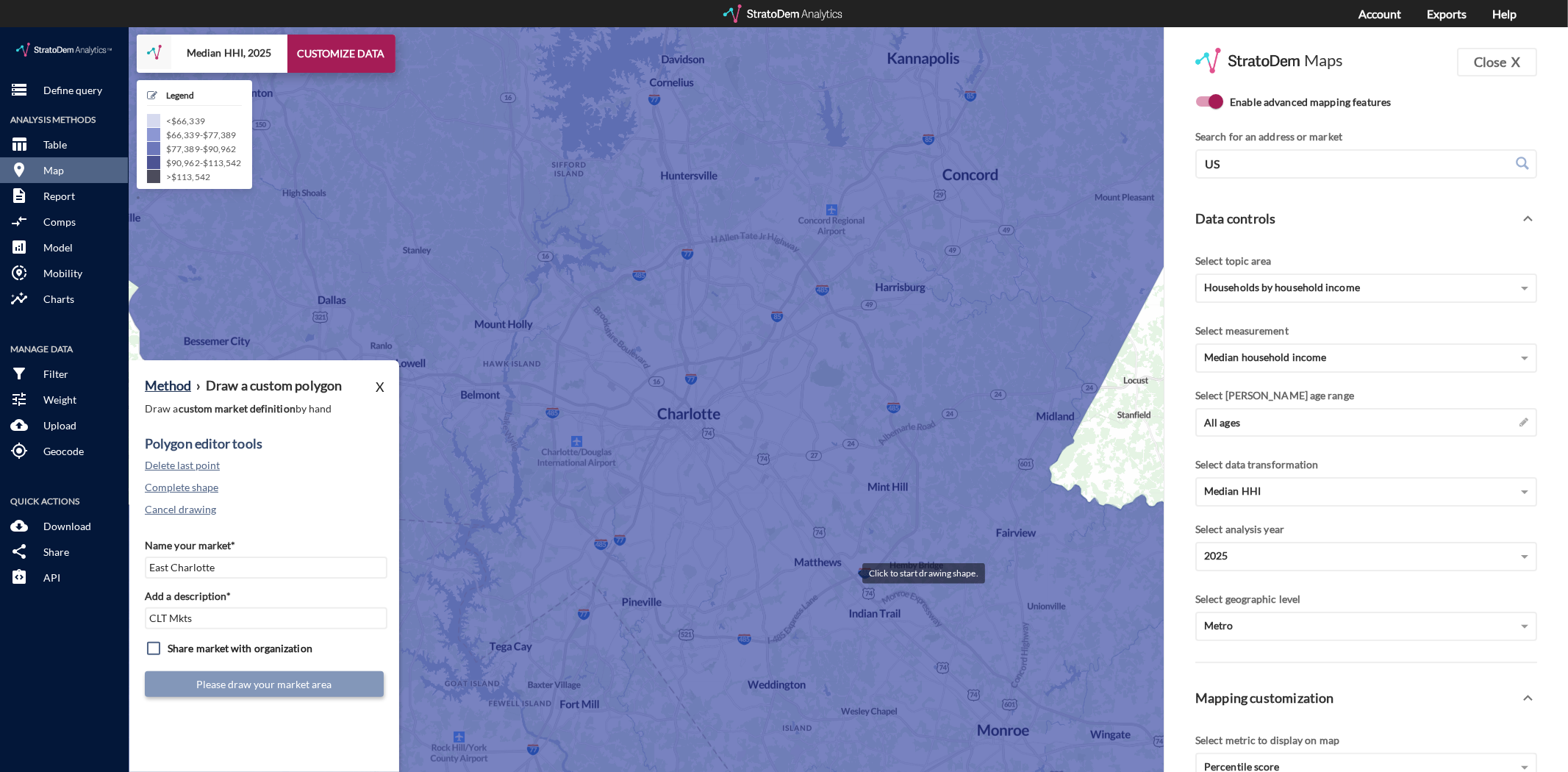
click div
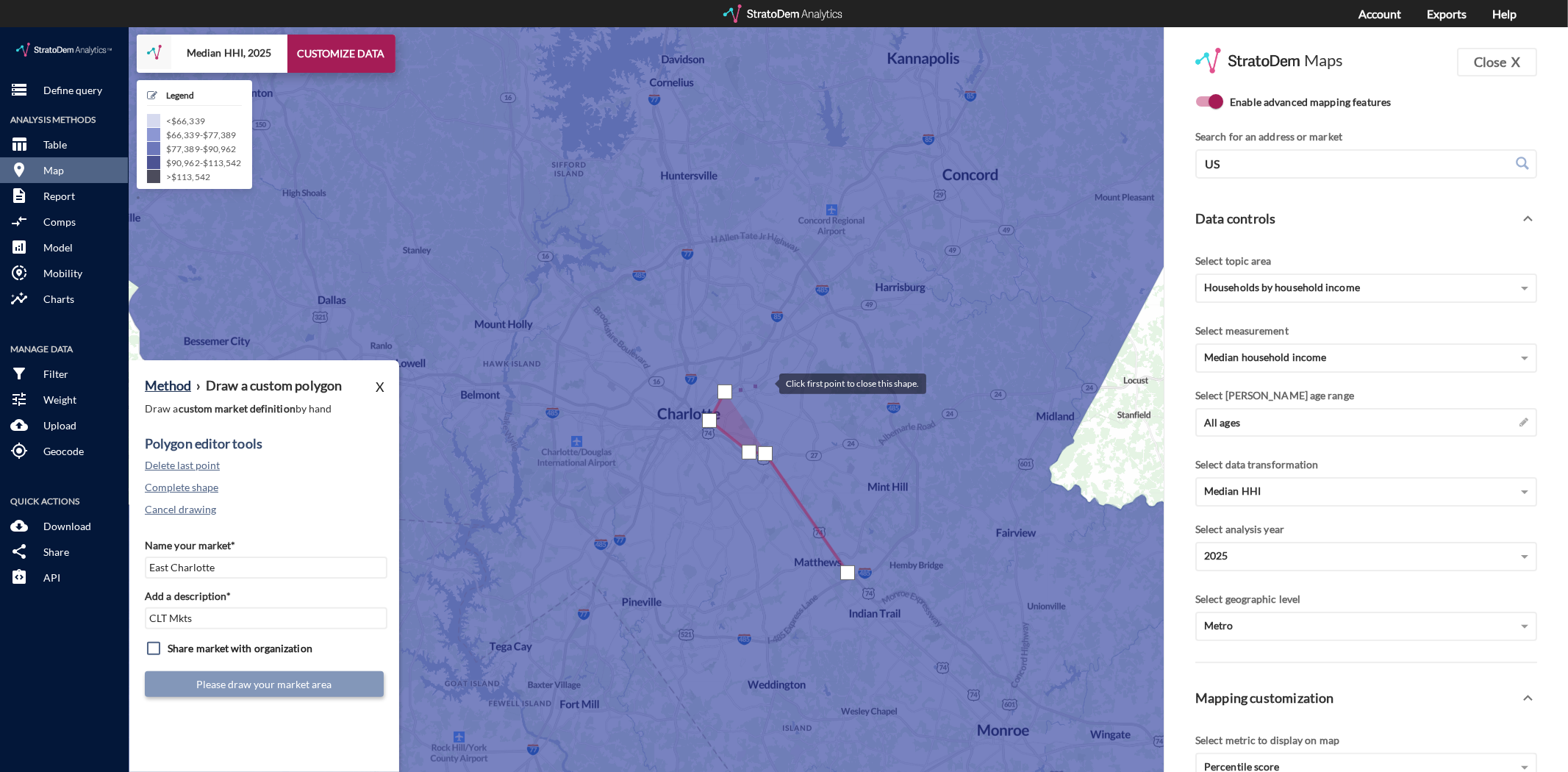
click div
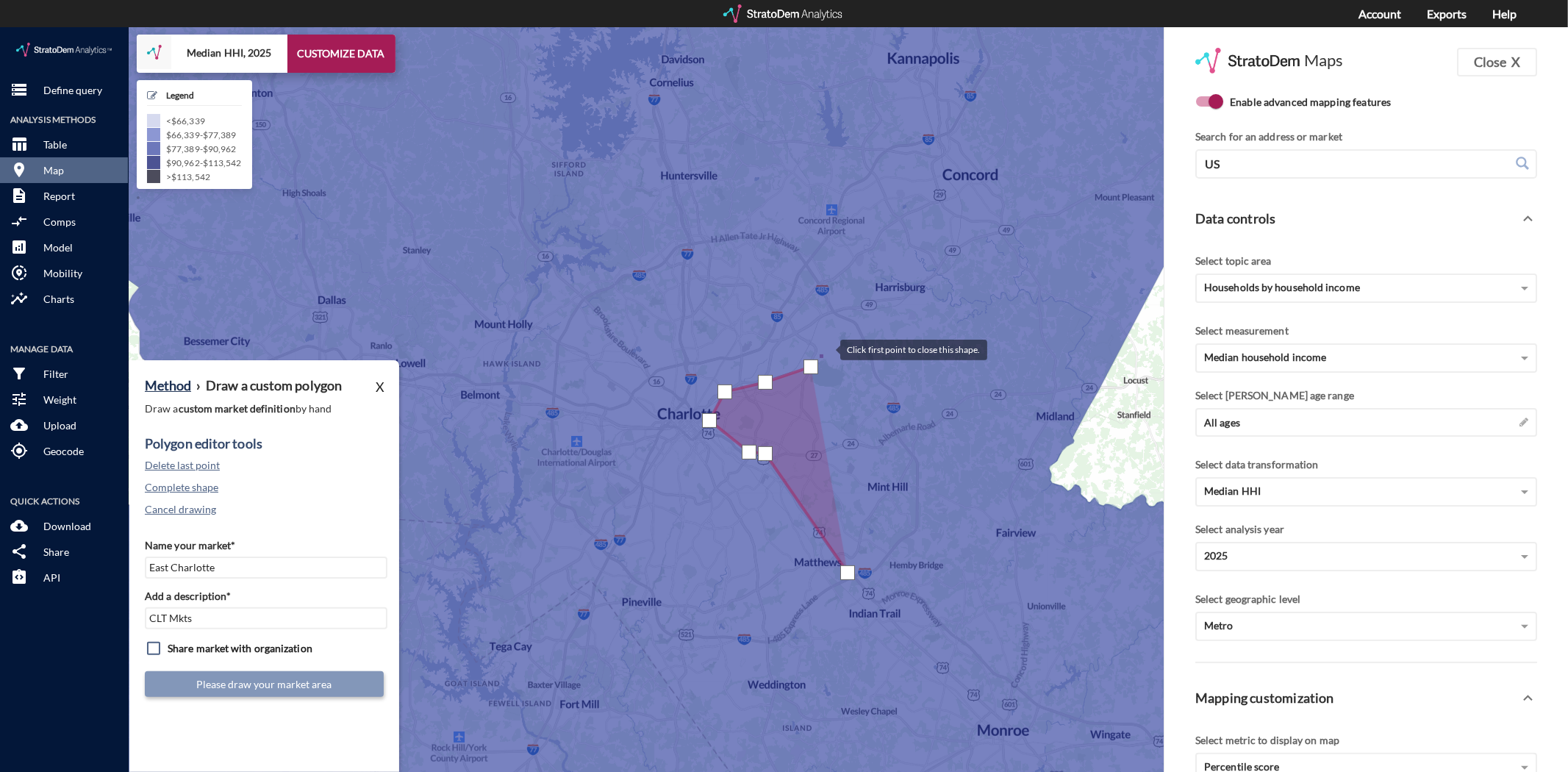
click div
drag, startPoint x: 847, startPoint y: 284, endPoint x: 853, endPoint y: 291, distance: 9.2
click div
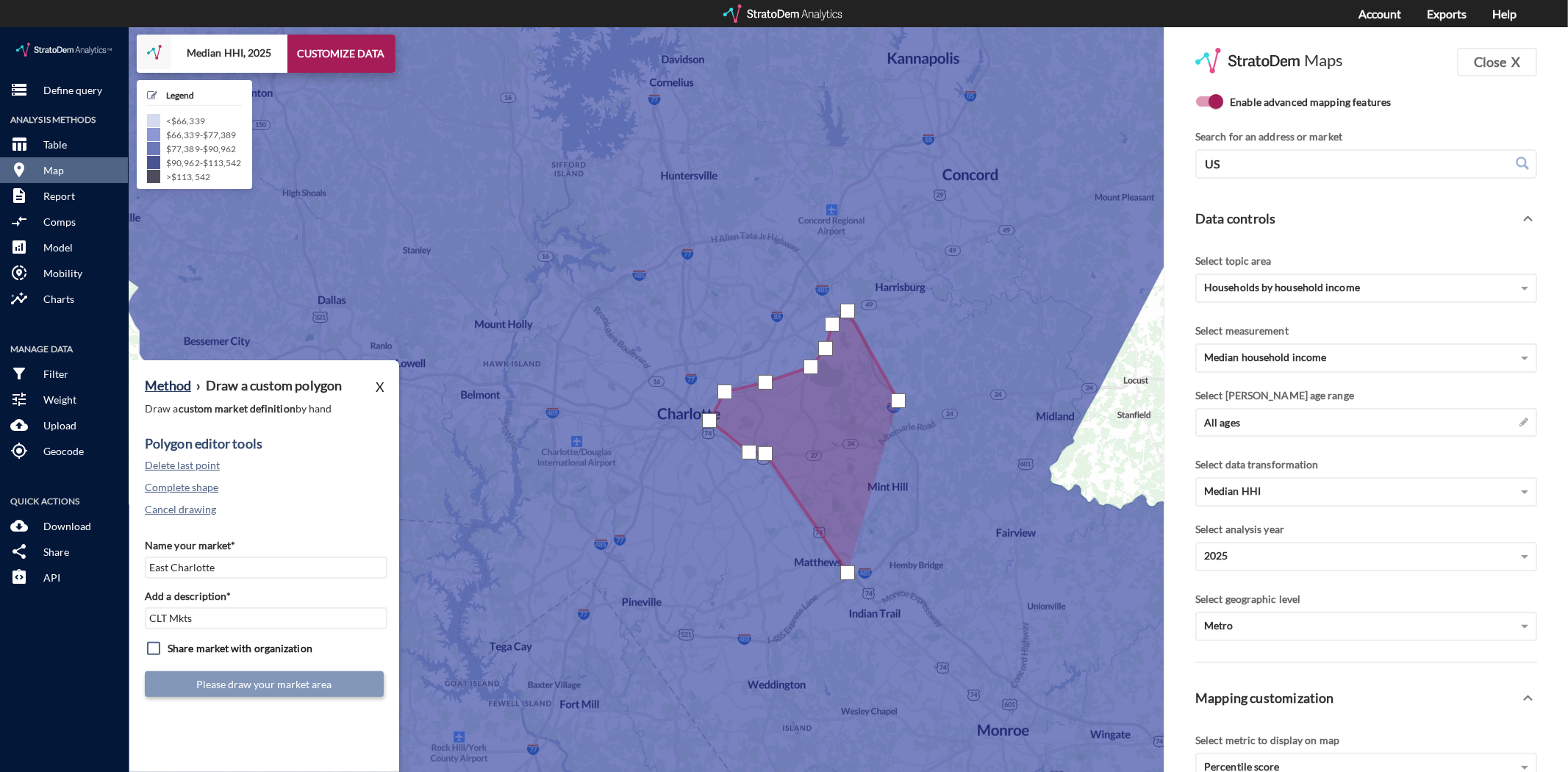
click div
drag, startPoint x: 978, startPoint y: 458, endPoint x: 974, endPoint y: 487, distance: 29.3
click div
drag, startPoint x: 954, startPoint y: 508, endPoint x: 942, endPoint y: 533, distance: 27.7
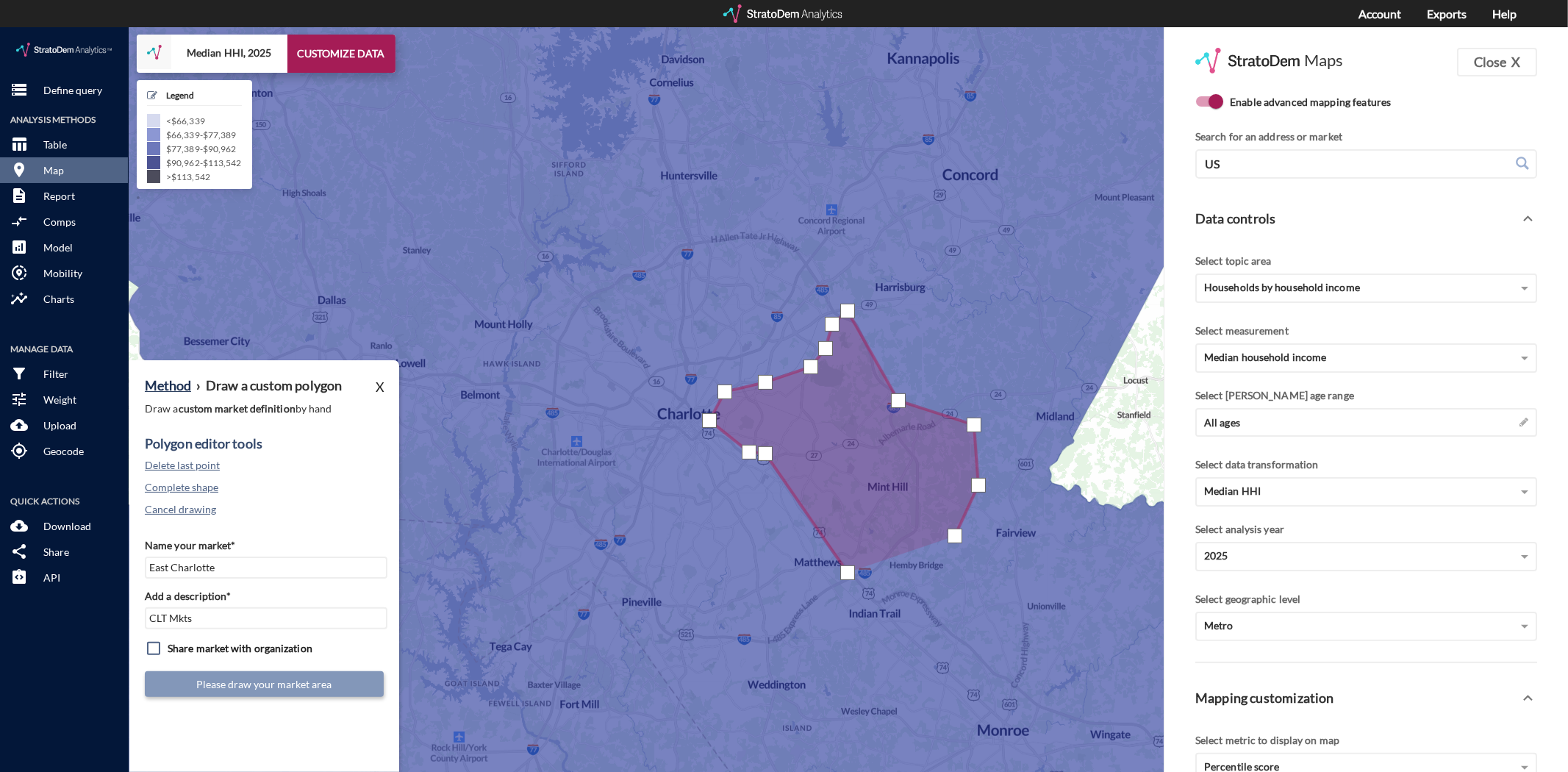
click div
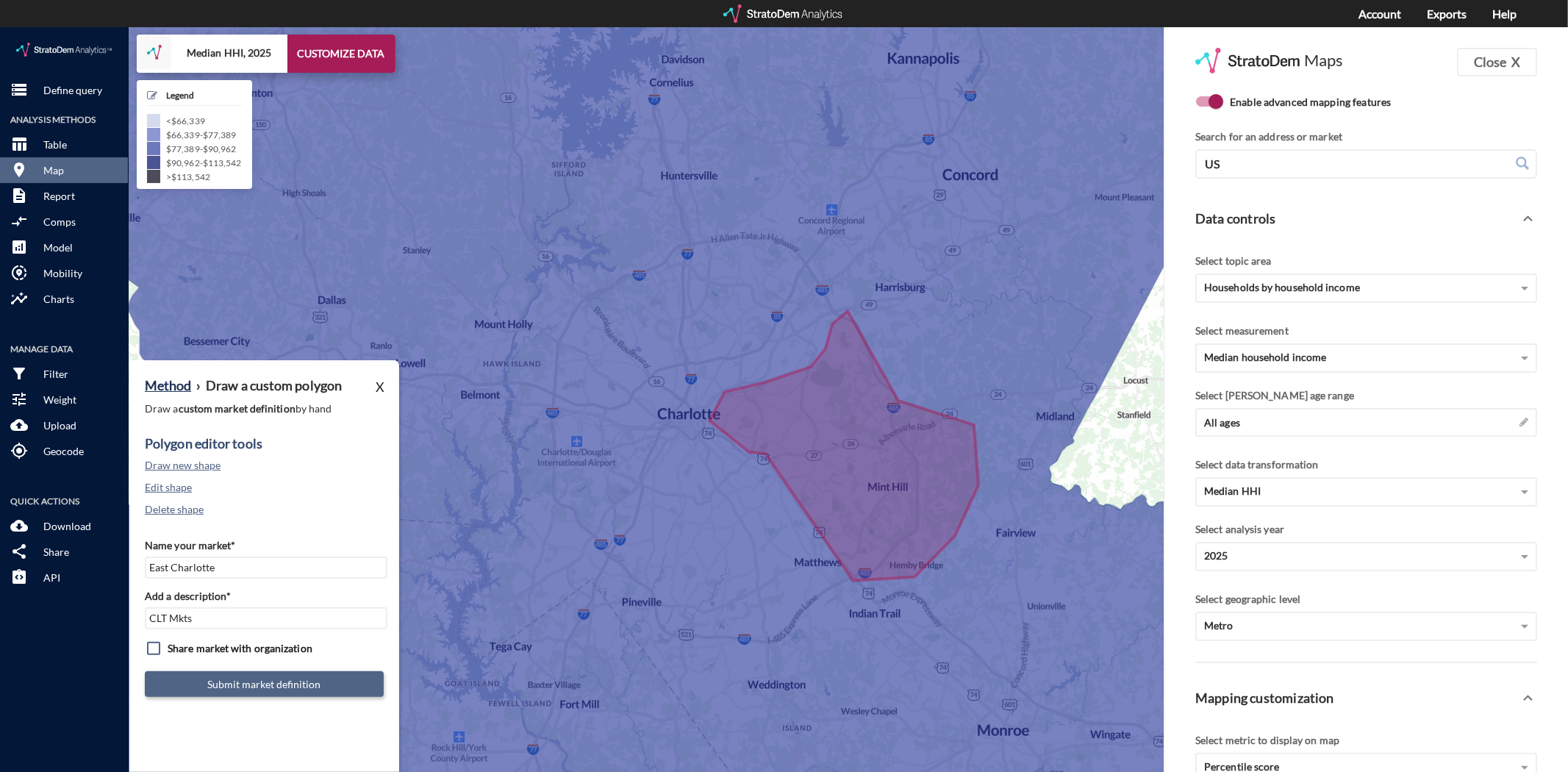
click button "Submit market definition"
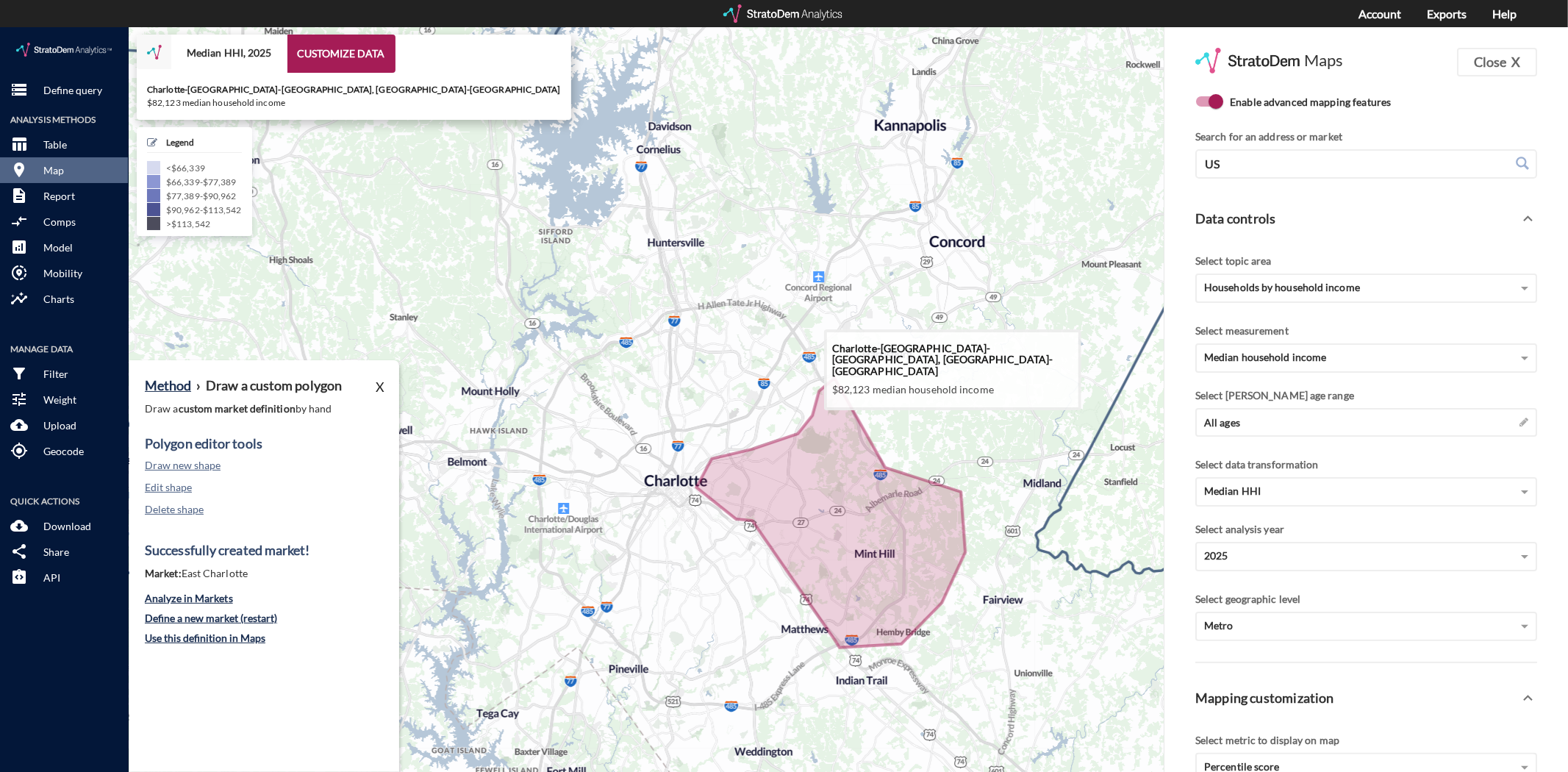
drag, startPoint x: 788, startPoint y: 315, endPoint x: 776, endPoint y: 388, distance: 74.0
click icon
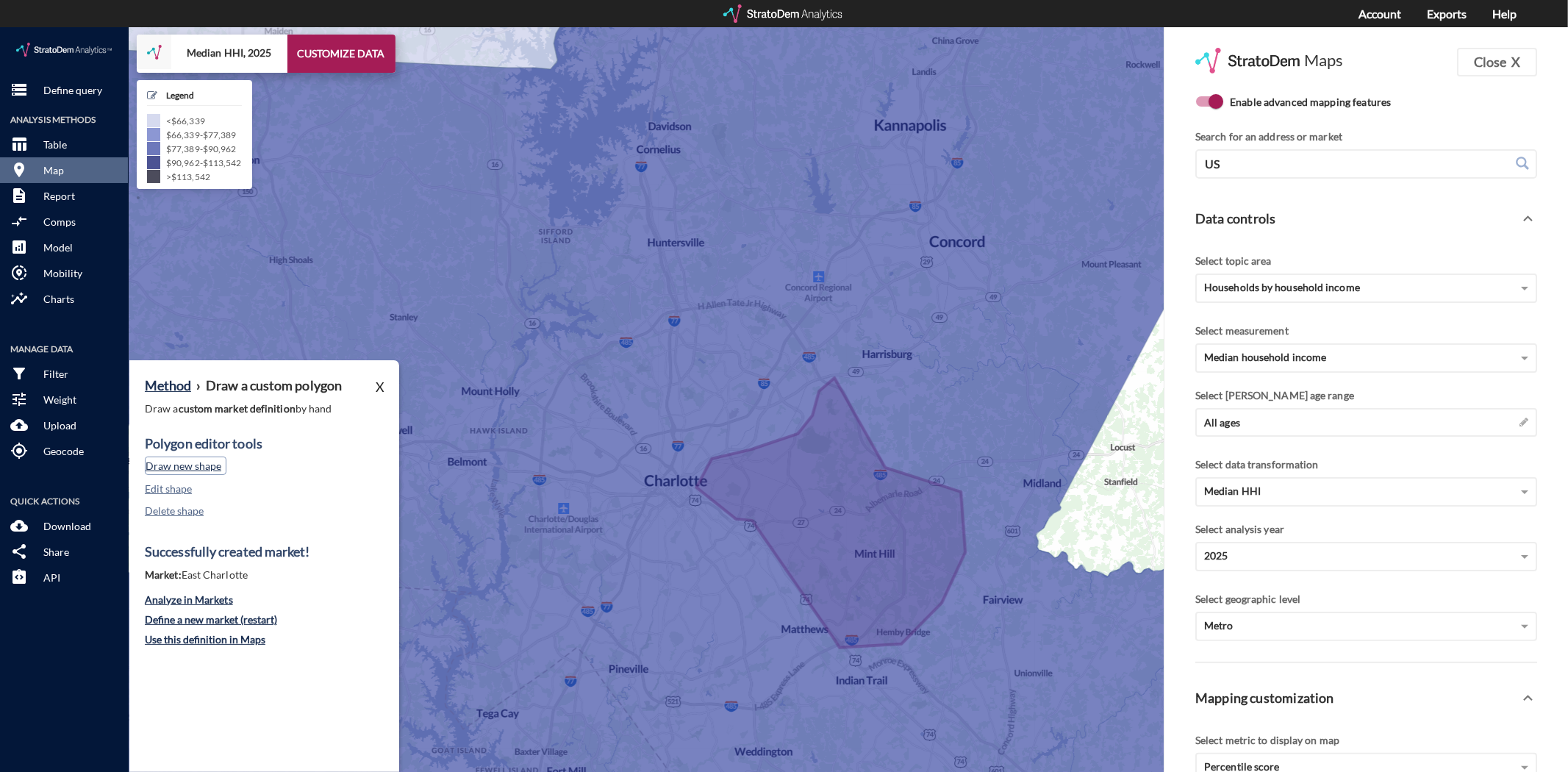
click button "Draw new shape"
click button "Cancel drawing"
click button "Define a new market (restart)"
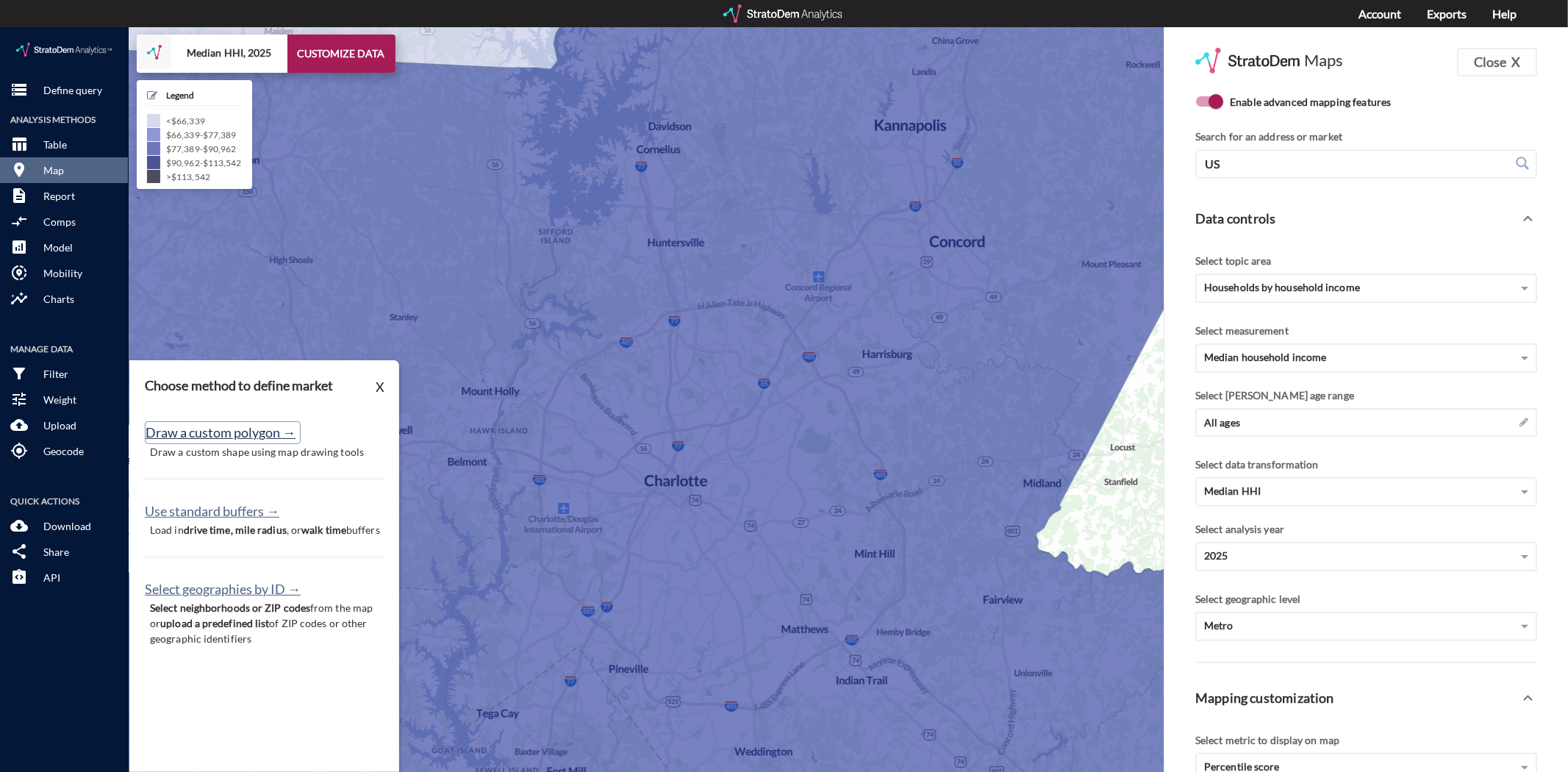
click button "Draw a custom polygon →"
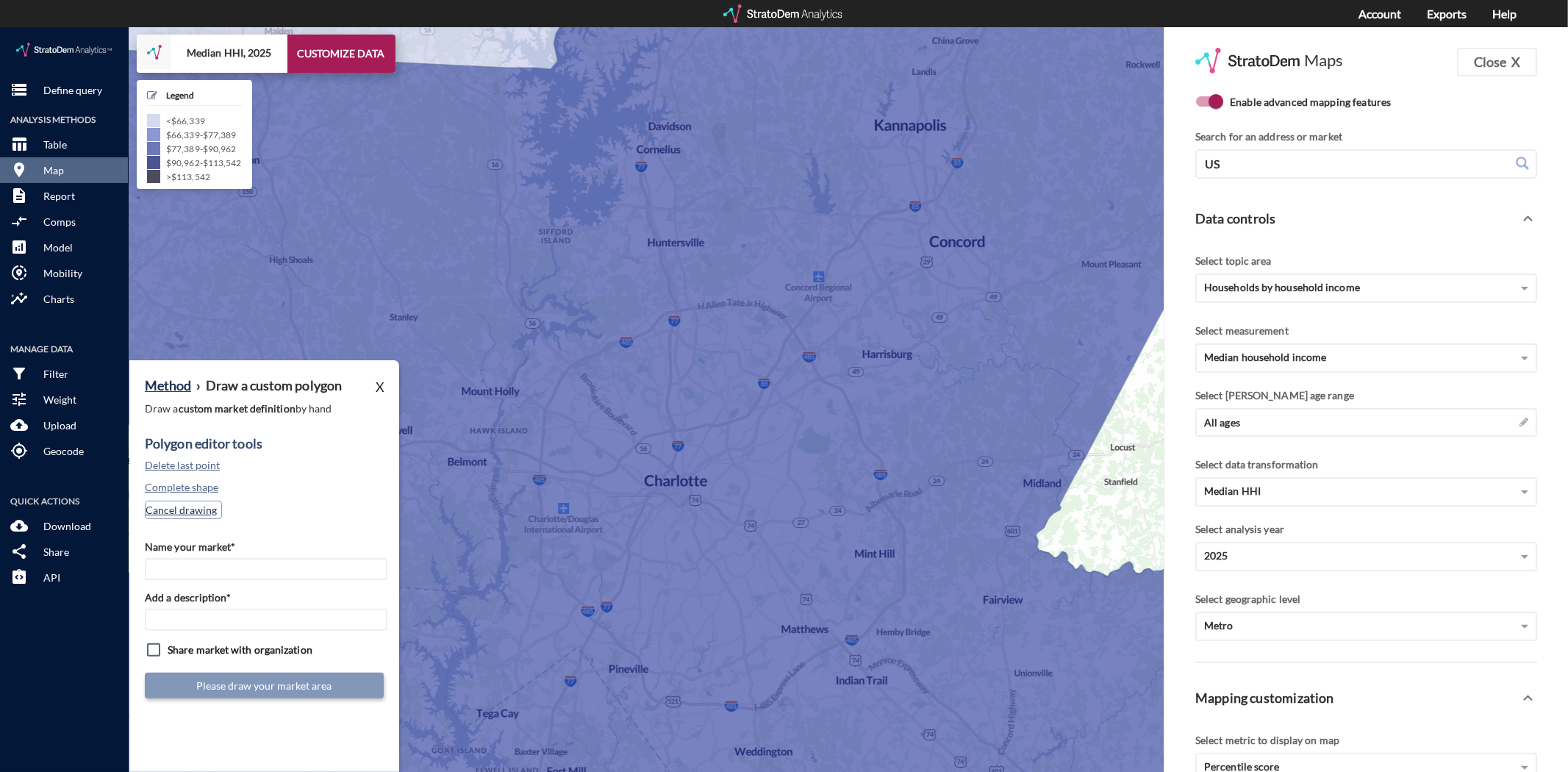
click button "Cancel drawing"
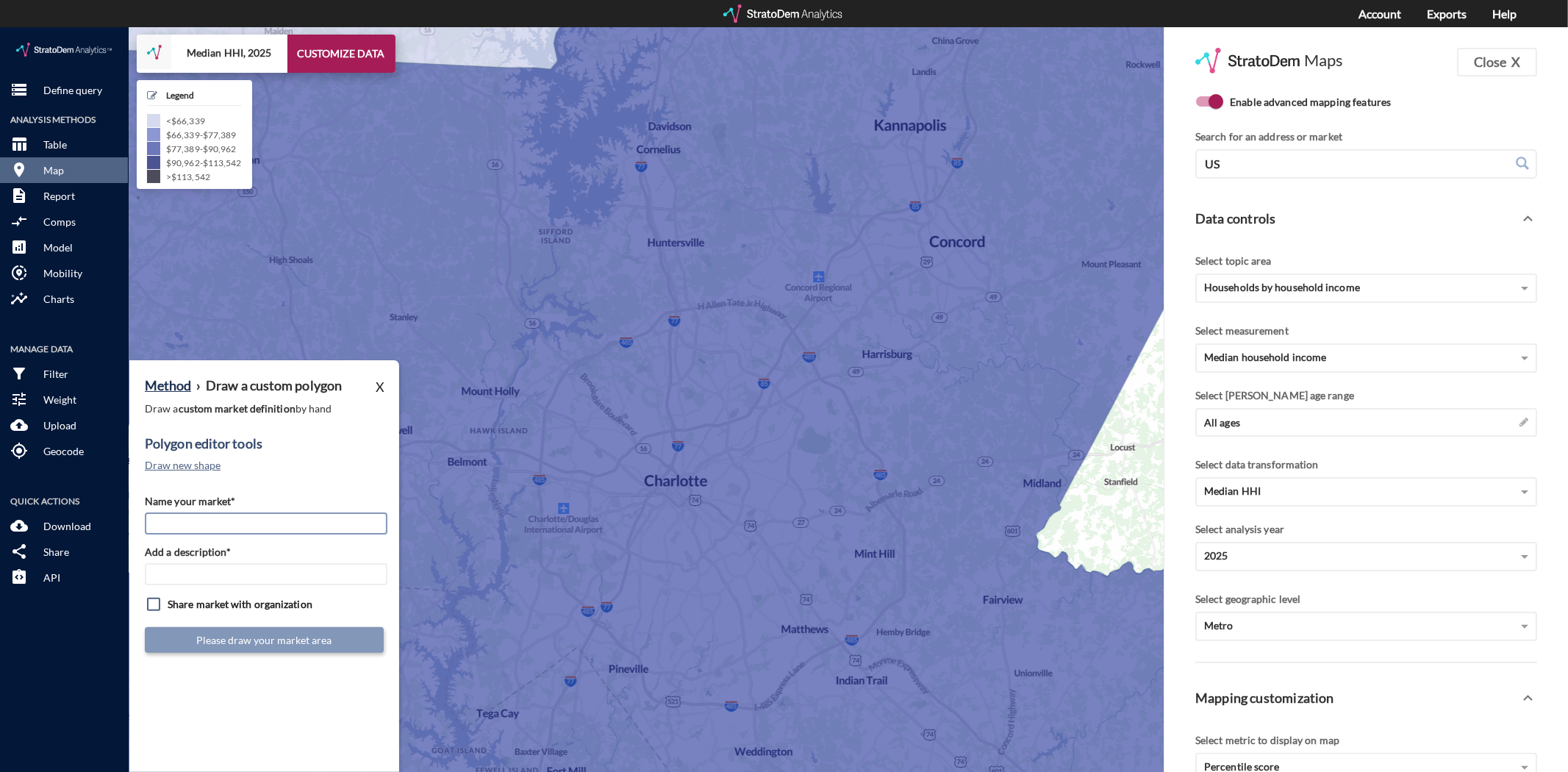
click input "Name your market*"
type input "University"
type input "CLT Mkts"
click button "Draw new shape"
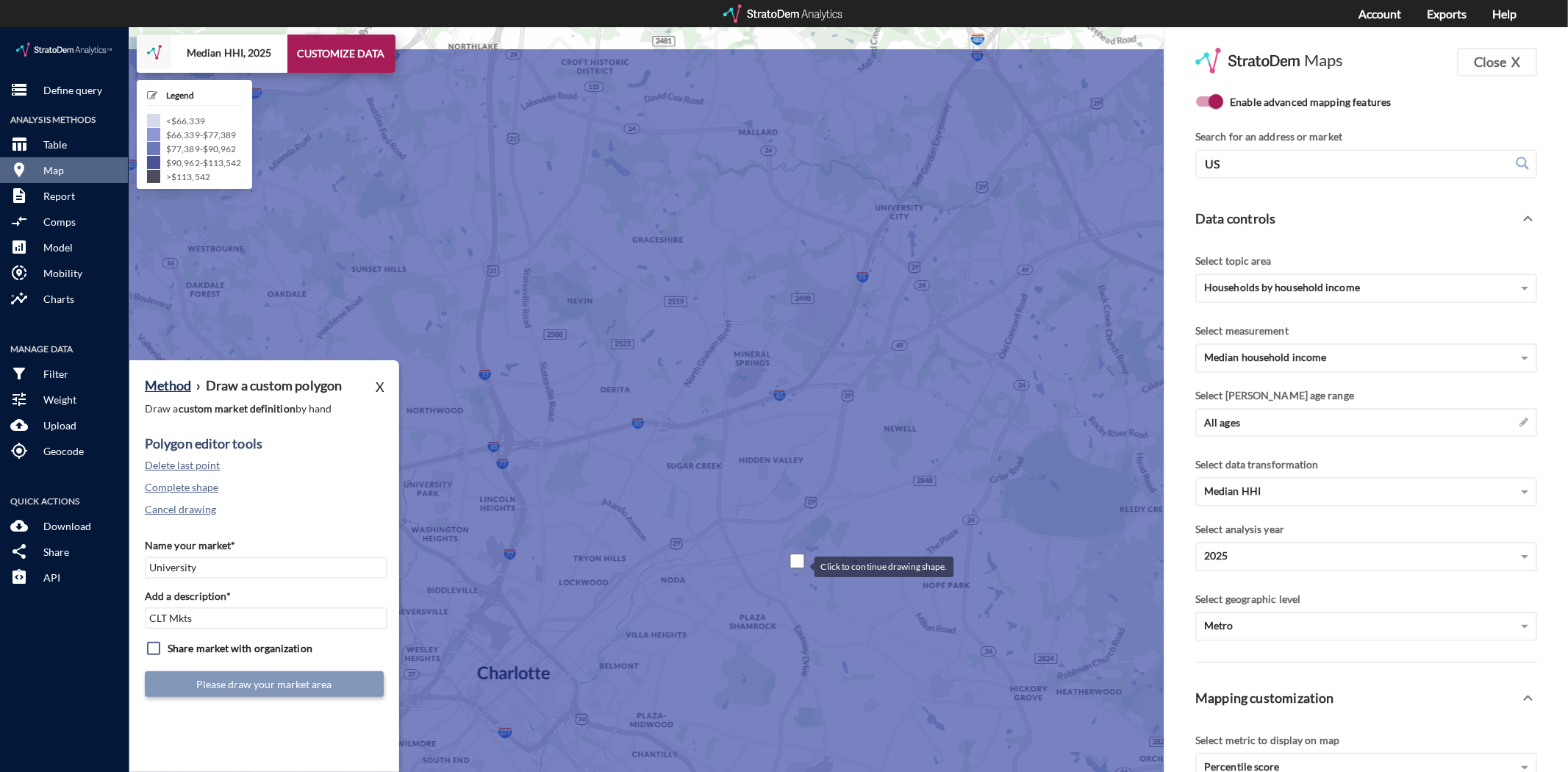
drag, startPoint x: 700, startPoint y: 438, endPoint x: 824, endPoint y: 547, distance: 165.1
click div
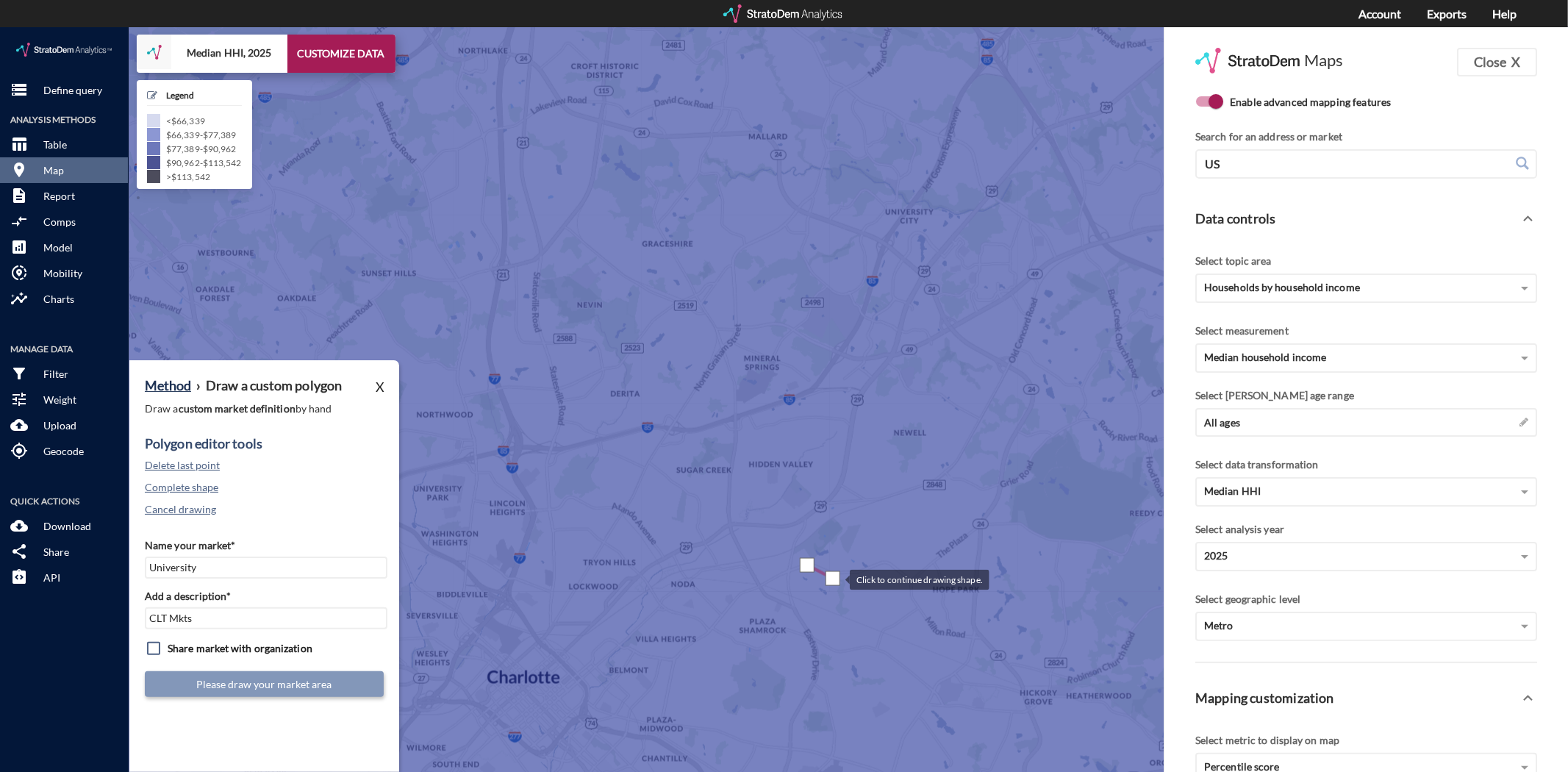
drag, startPoint x: 824, startPoint y: 547, endPoint x: 840, endPoint y: 550, distance: 16.3
click div
click div "Method › Draw a custom polygon X Draw a custom market definition by hand Polygo…"
click button "Cancel drawing"
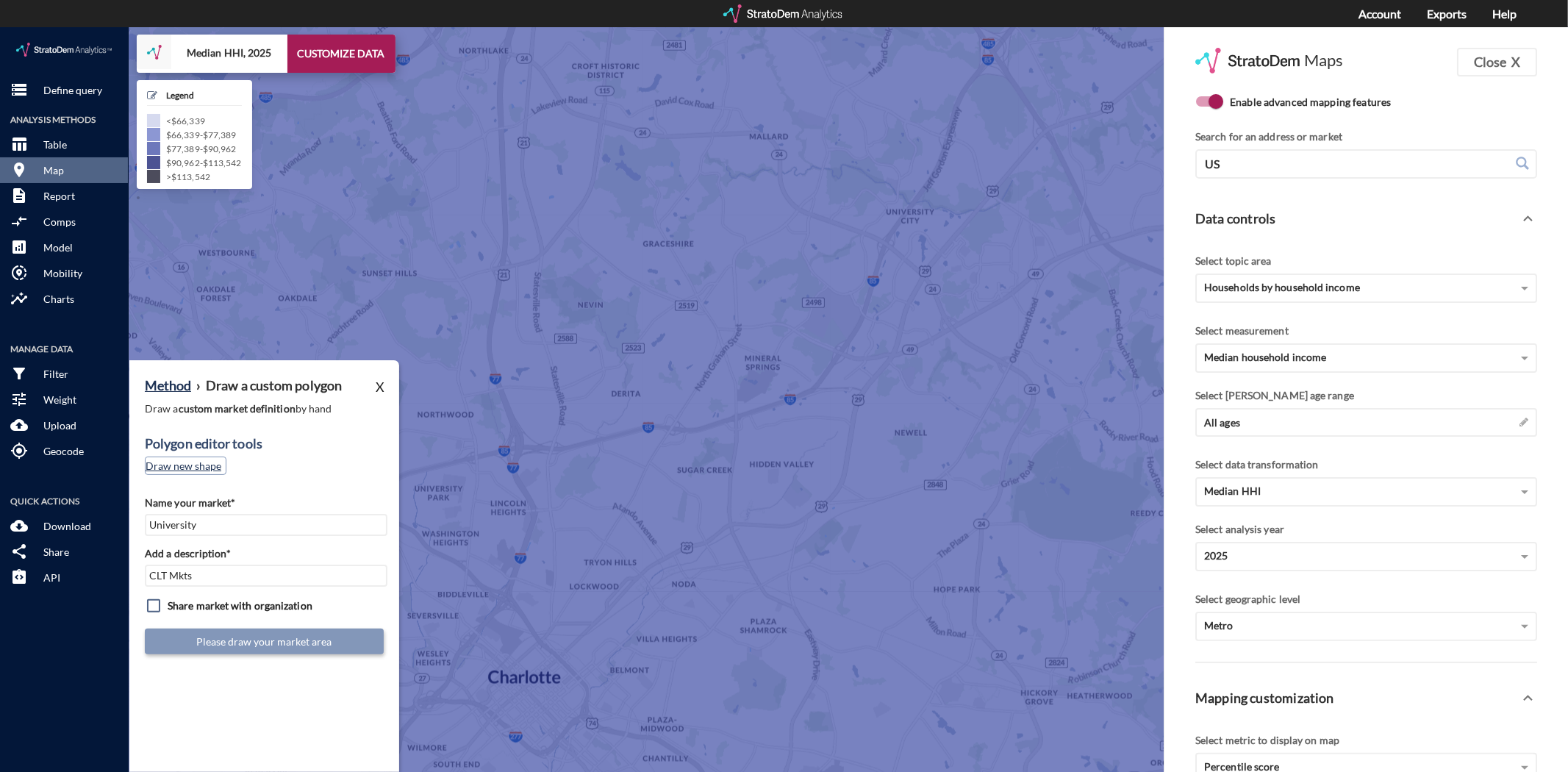
click button "Draw new shape"
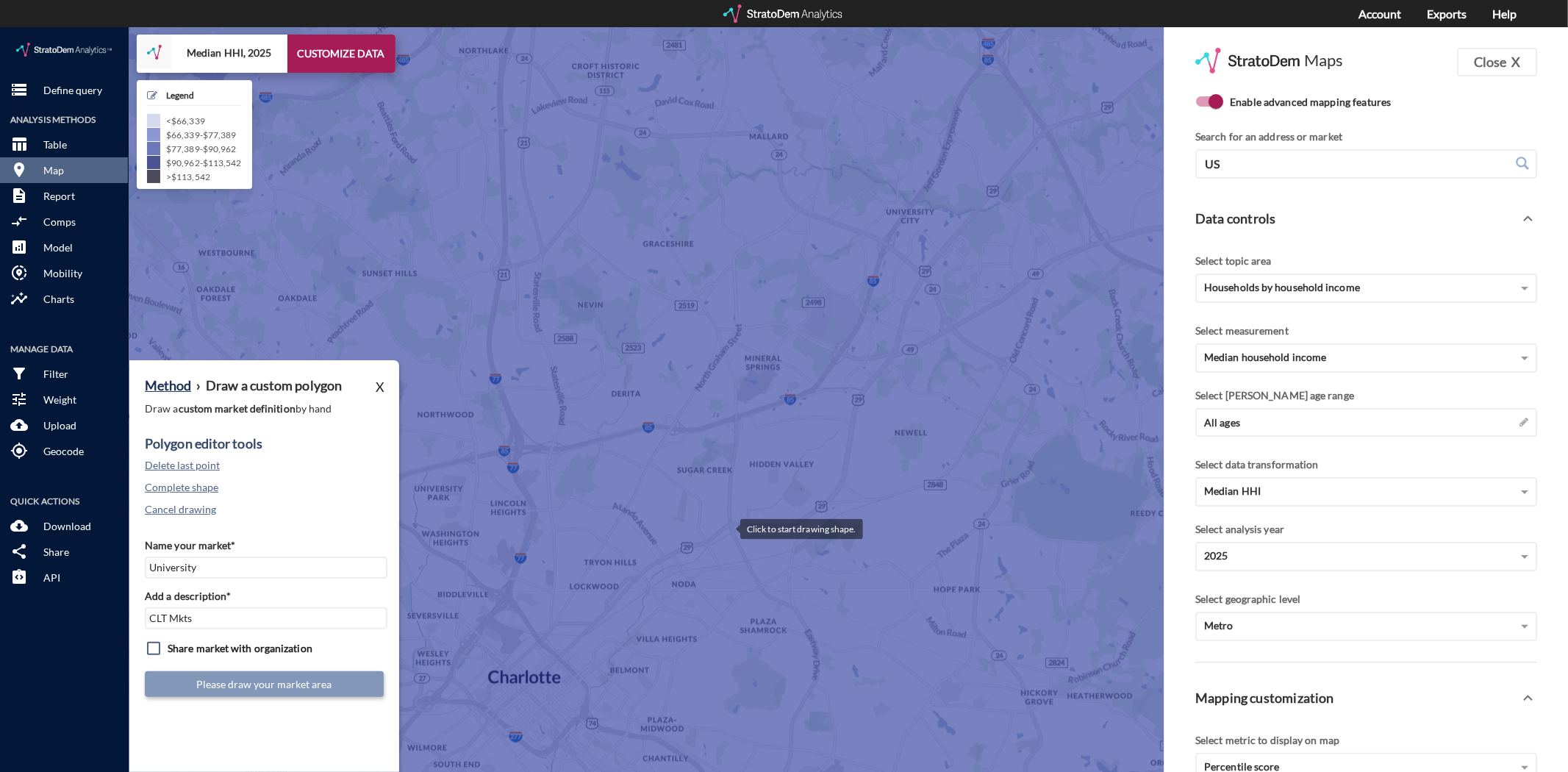
click div
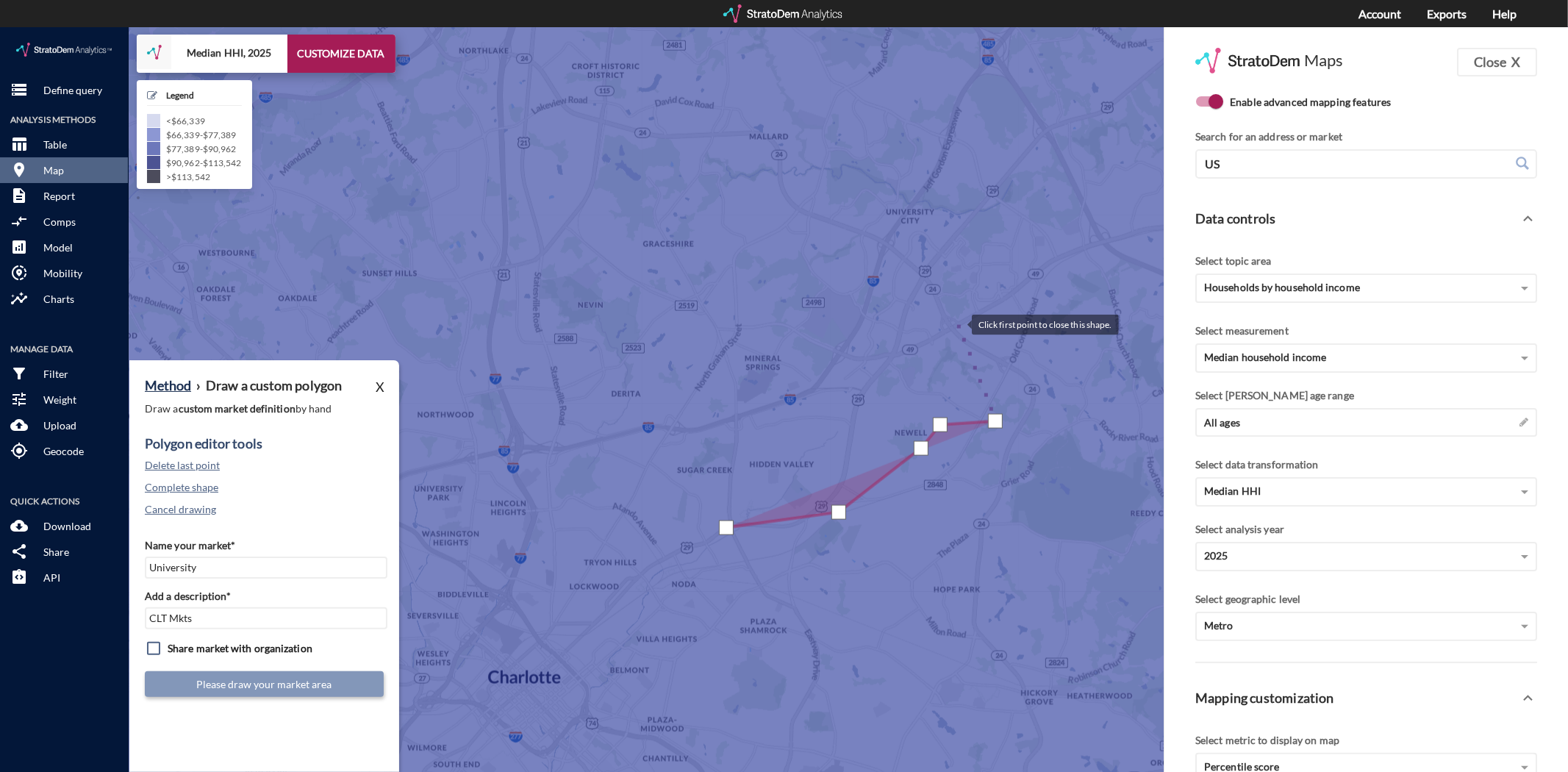
click div
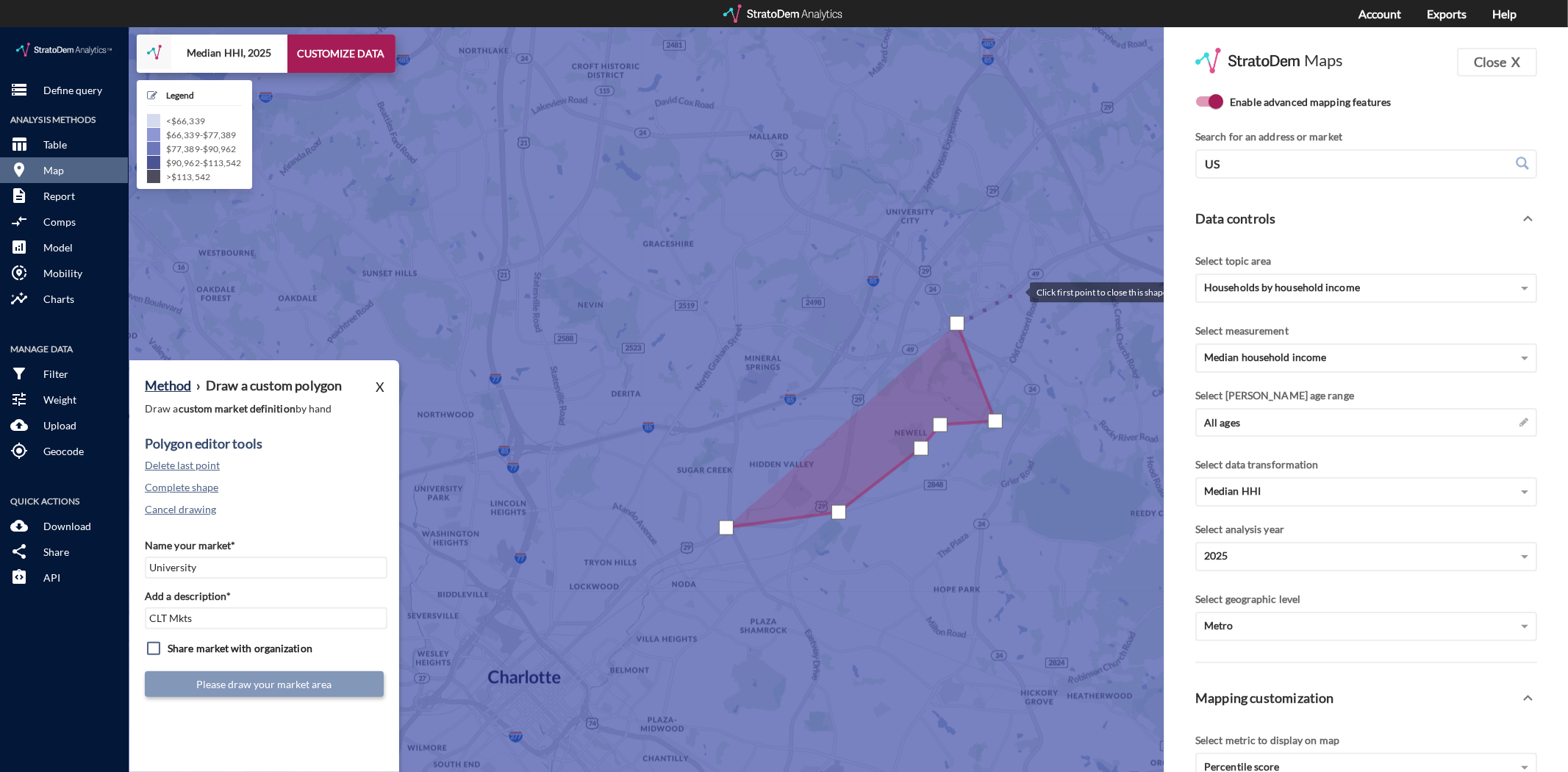
click div
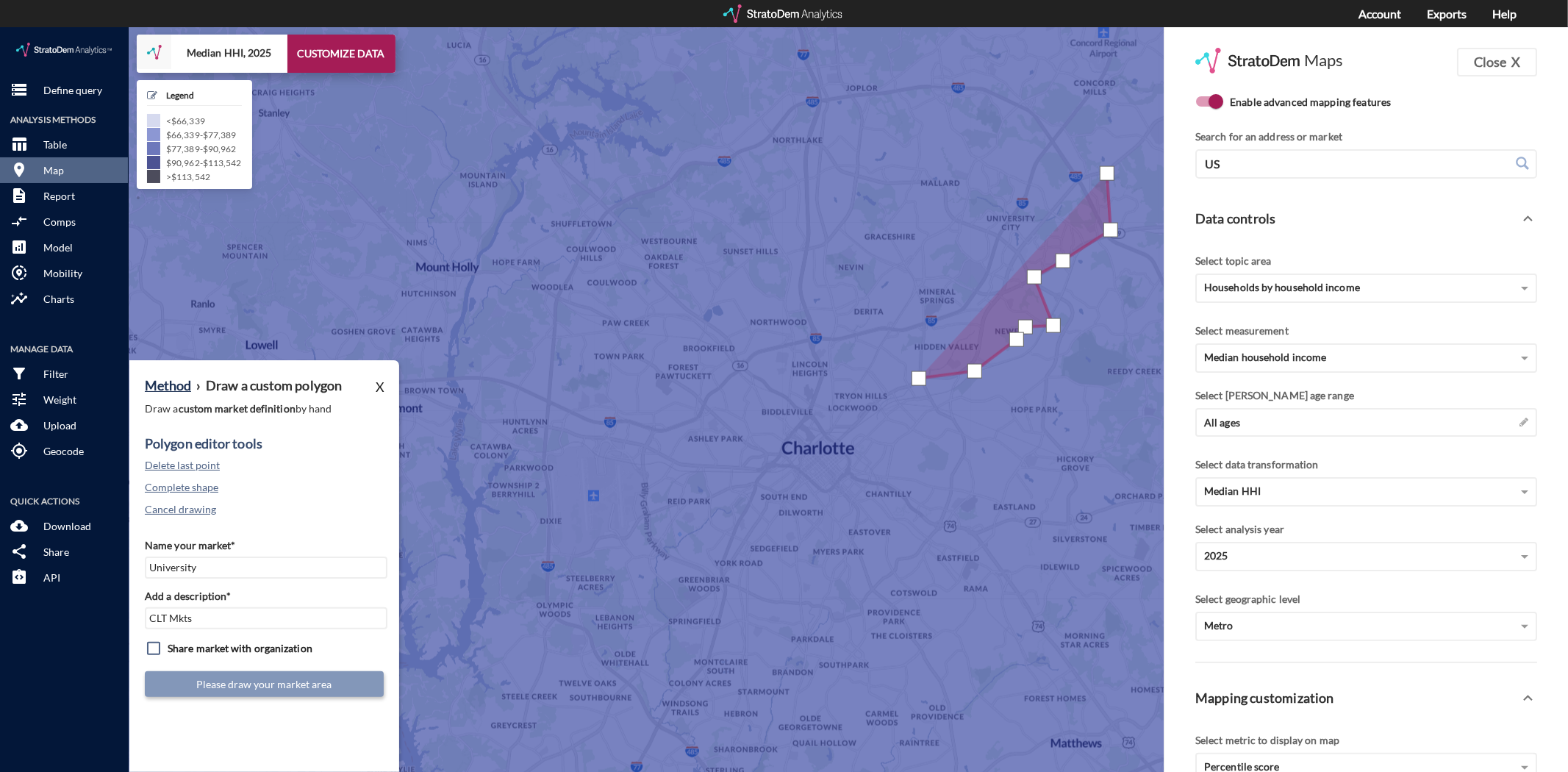
click div
drag, startPoint x: 1021, startPoint y: 154, endPoint x: 1010, endPoint y: 172, distance: 21.1
click div
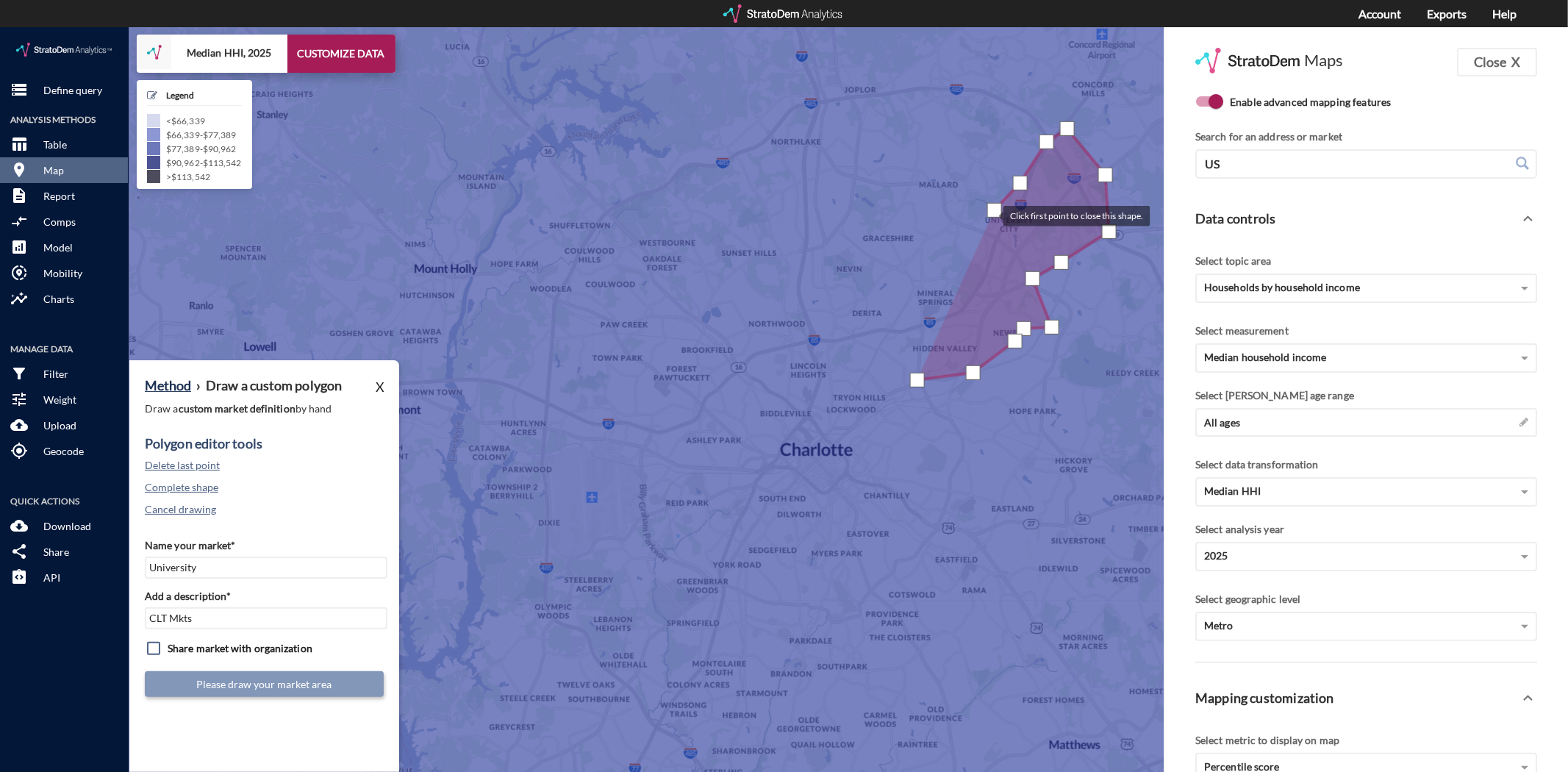
drag, startPoint x: 996, startPoint y: 181, endPoint x: 979, endPoint y: 202, distance: 27.0
click div
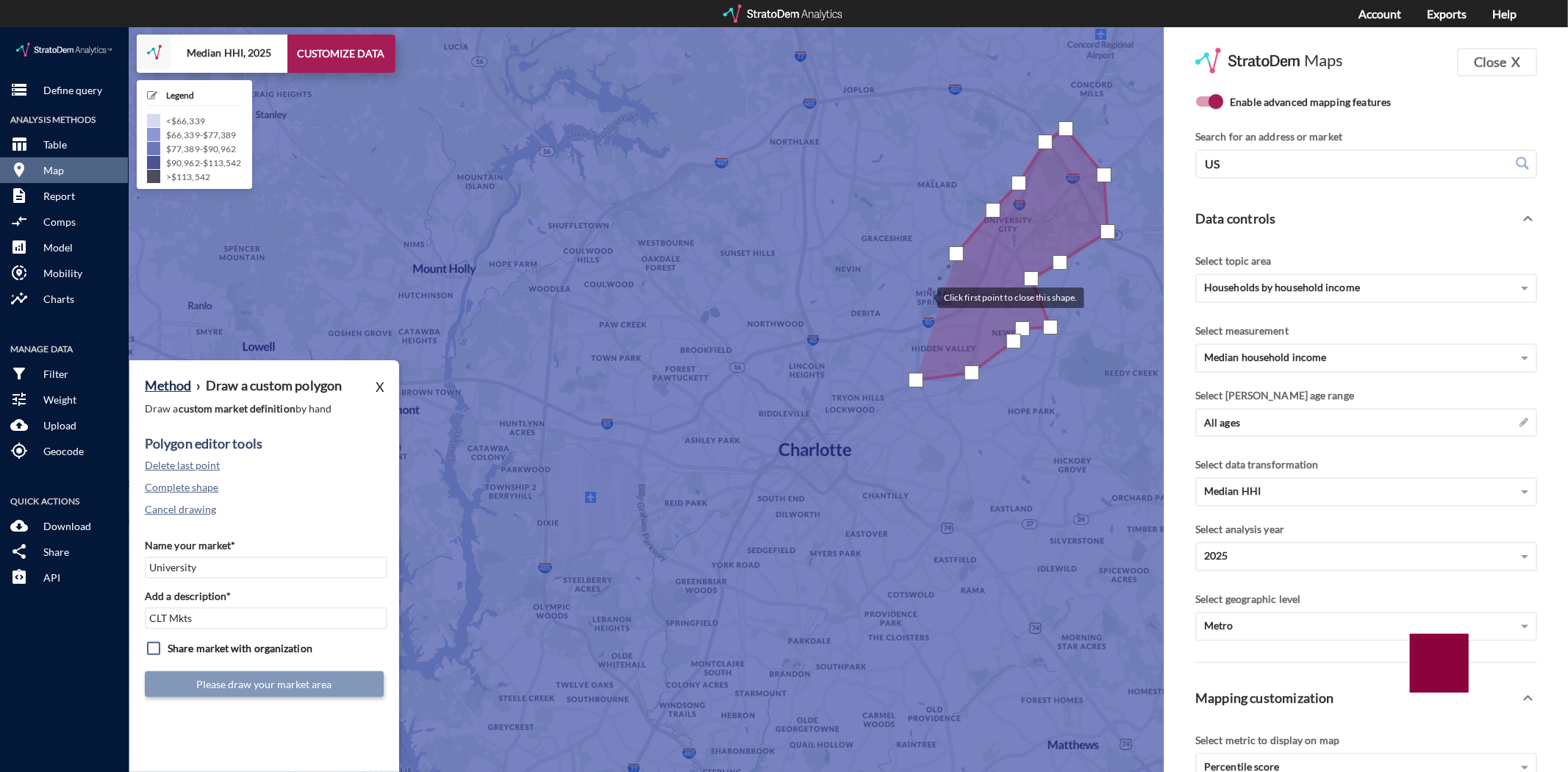
click div
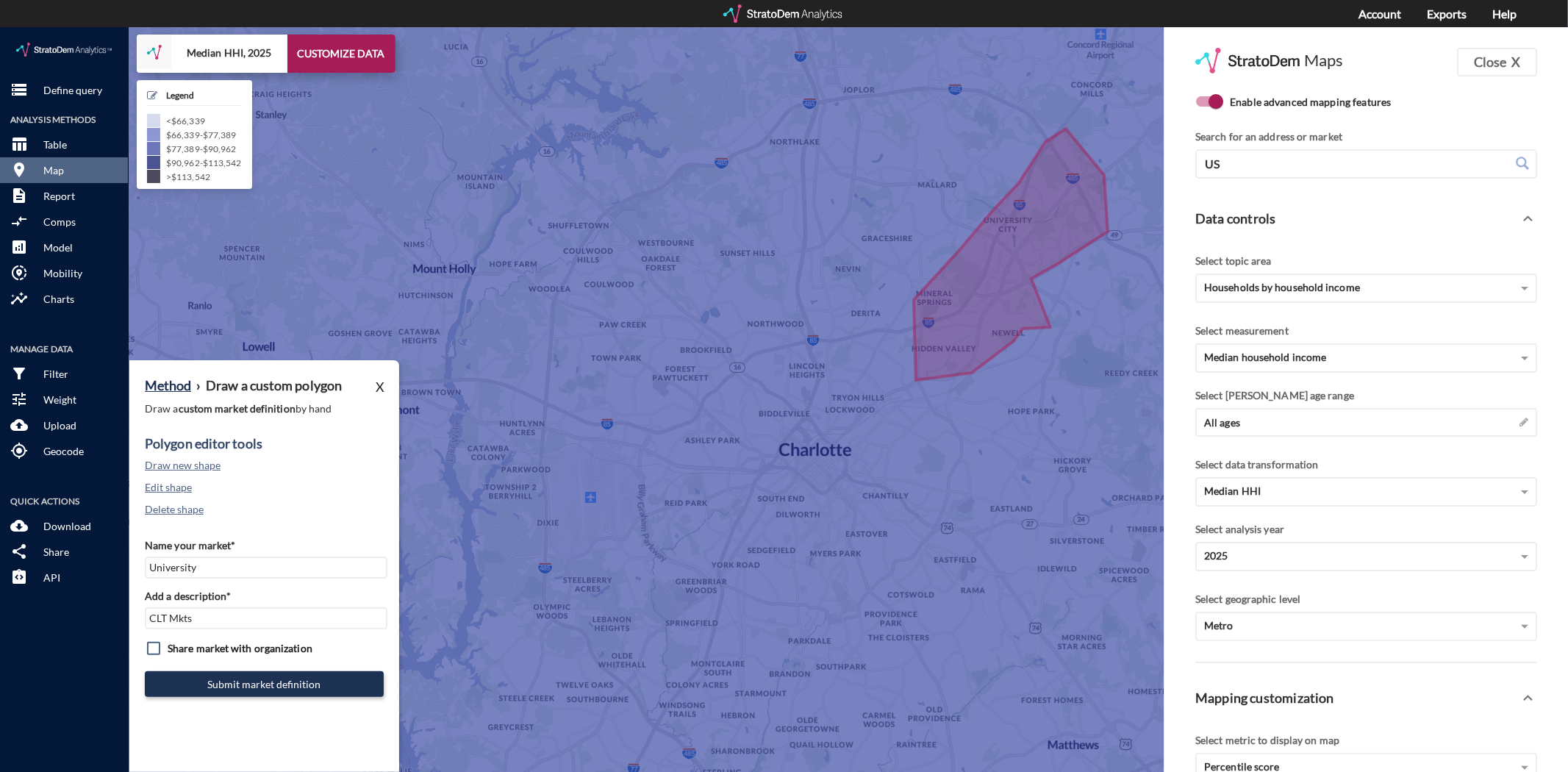
click icon
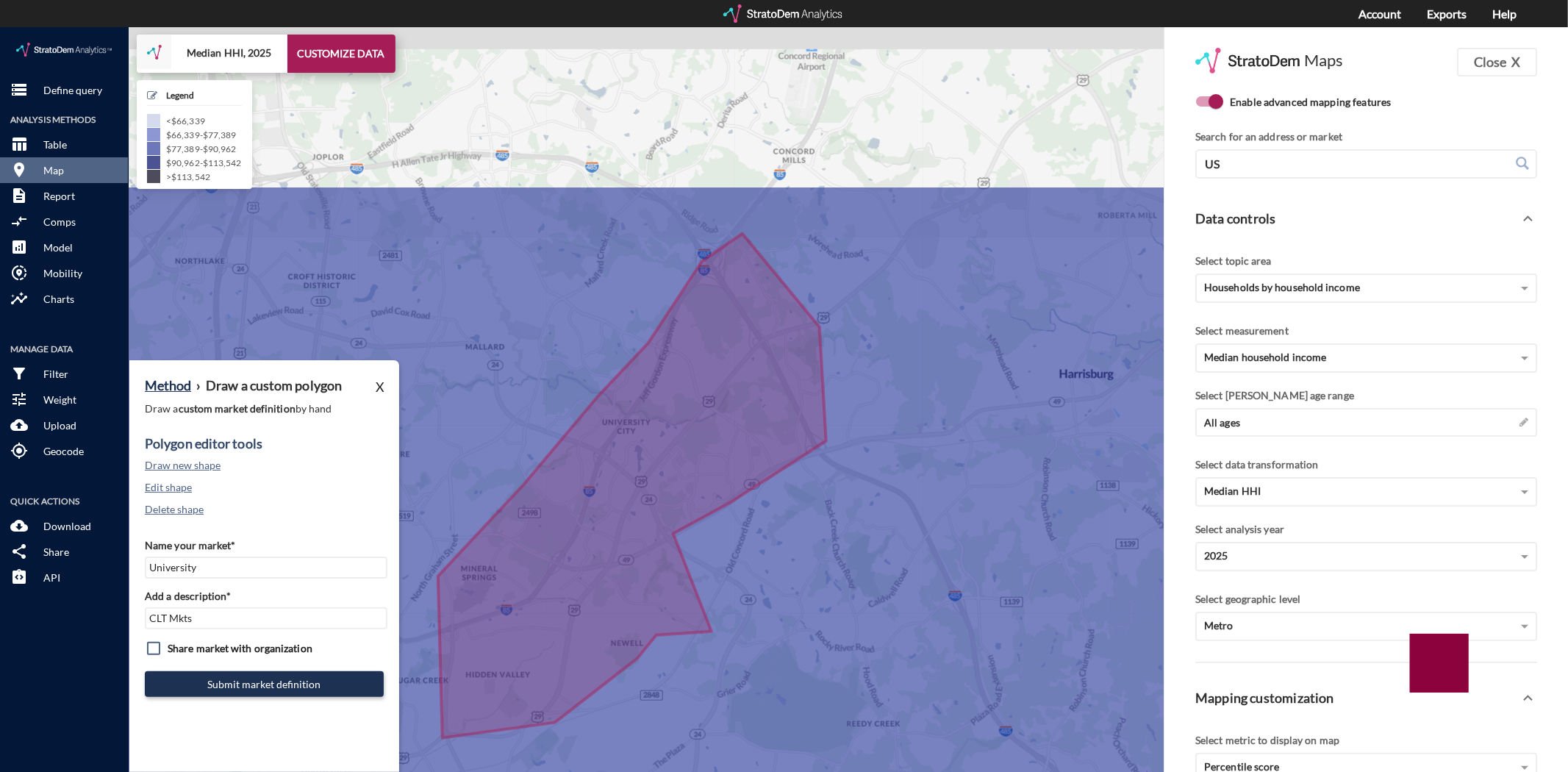
drag, startPoint x: 951, startPoint y: 282, endPoint x: 658, endPoint y: 454, distance: 339.8
click icon
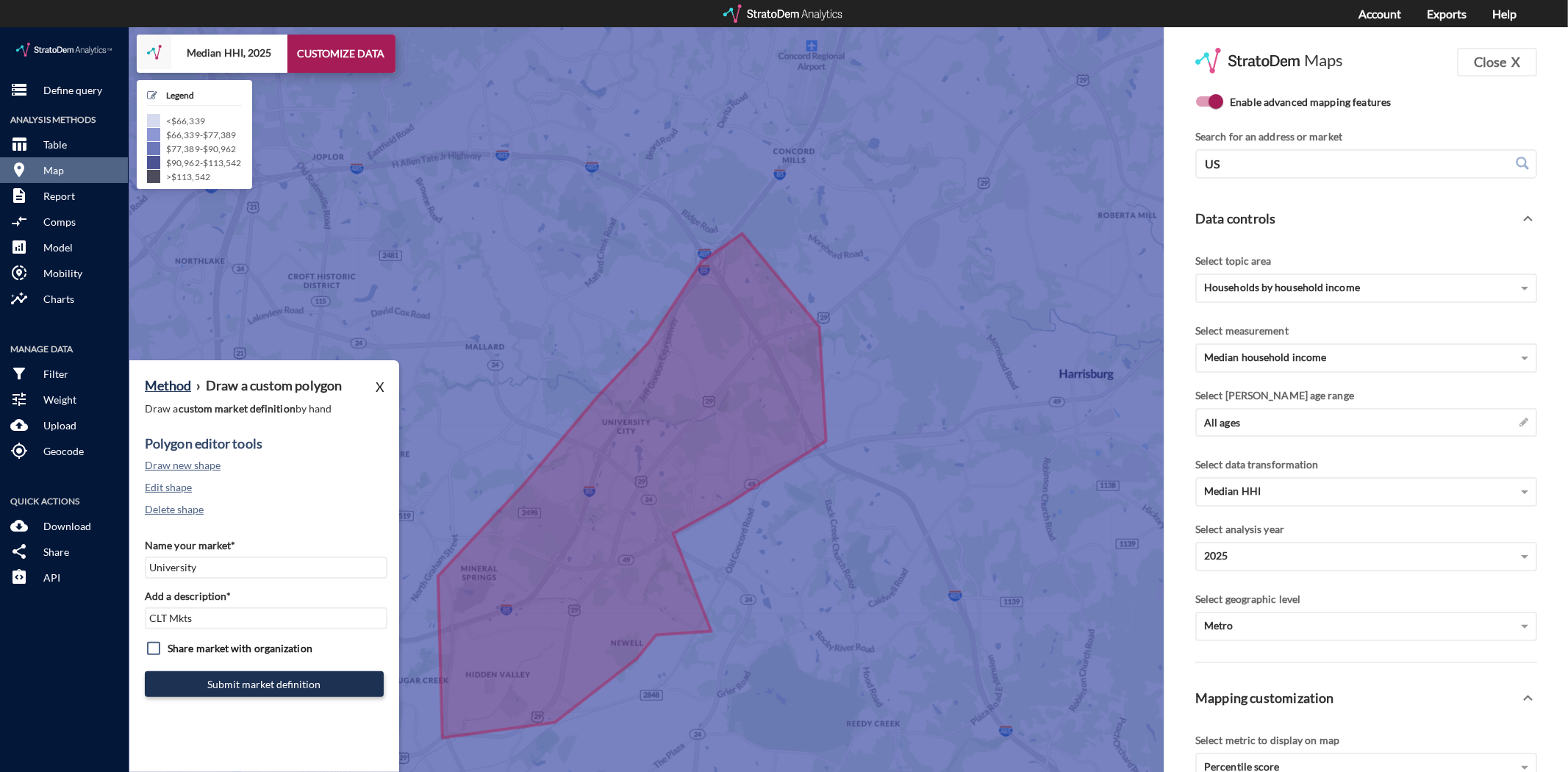
click icon
click button "Edit shape"
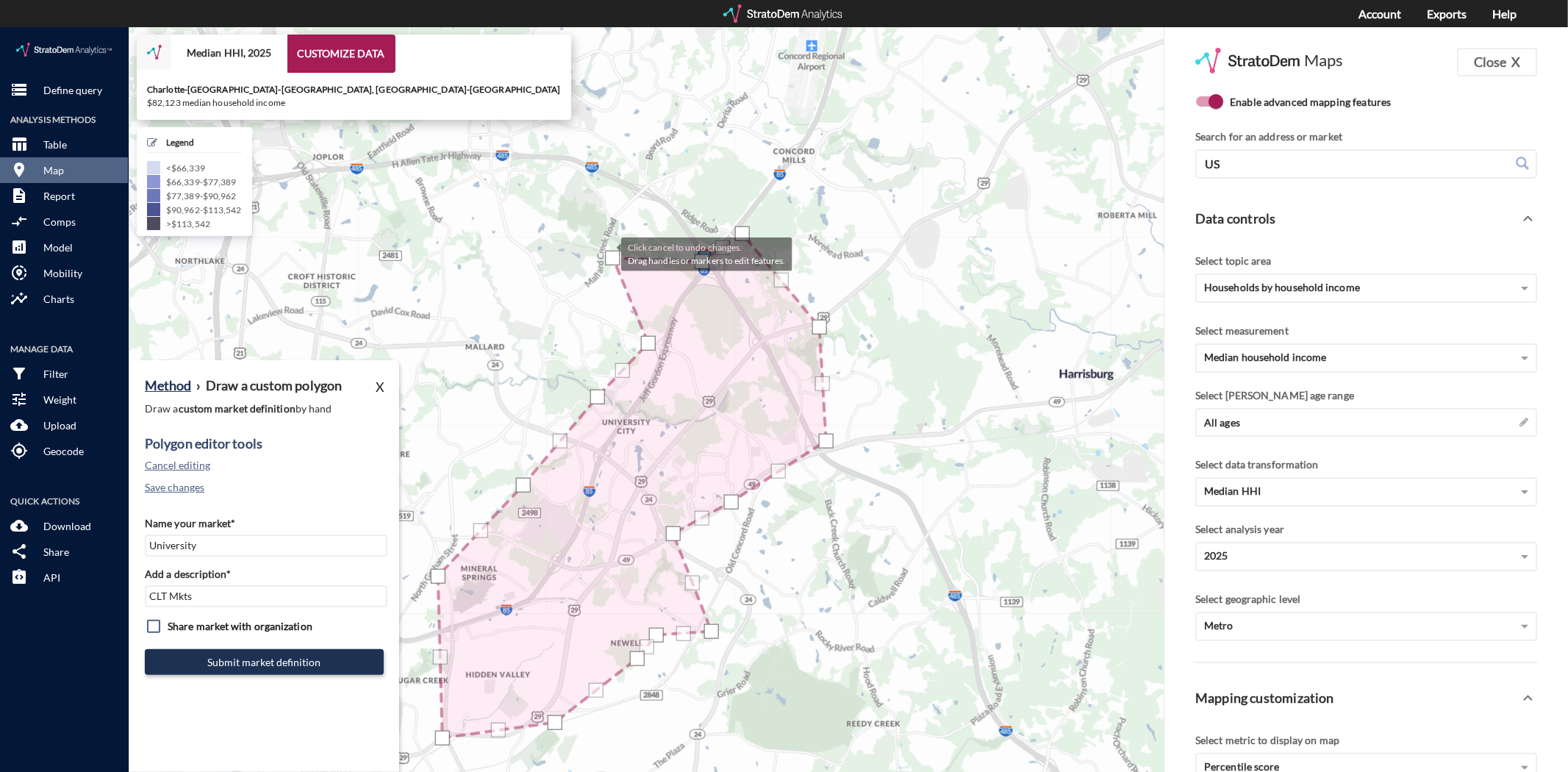
drag, startPoint x: 671, startPoint y: 275, endPoint x: 594, endPoint y: 223, distance: 92.9
click div
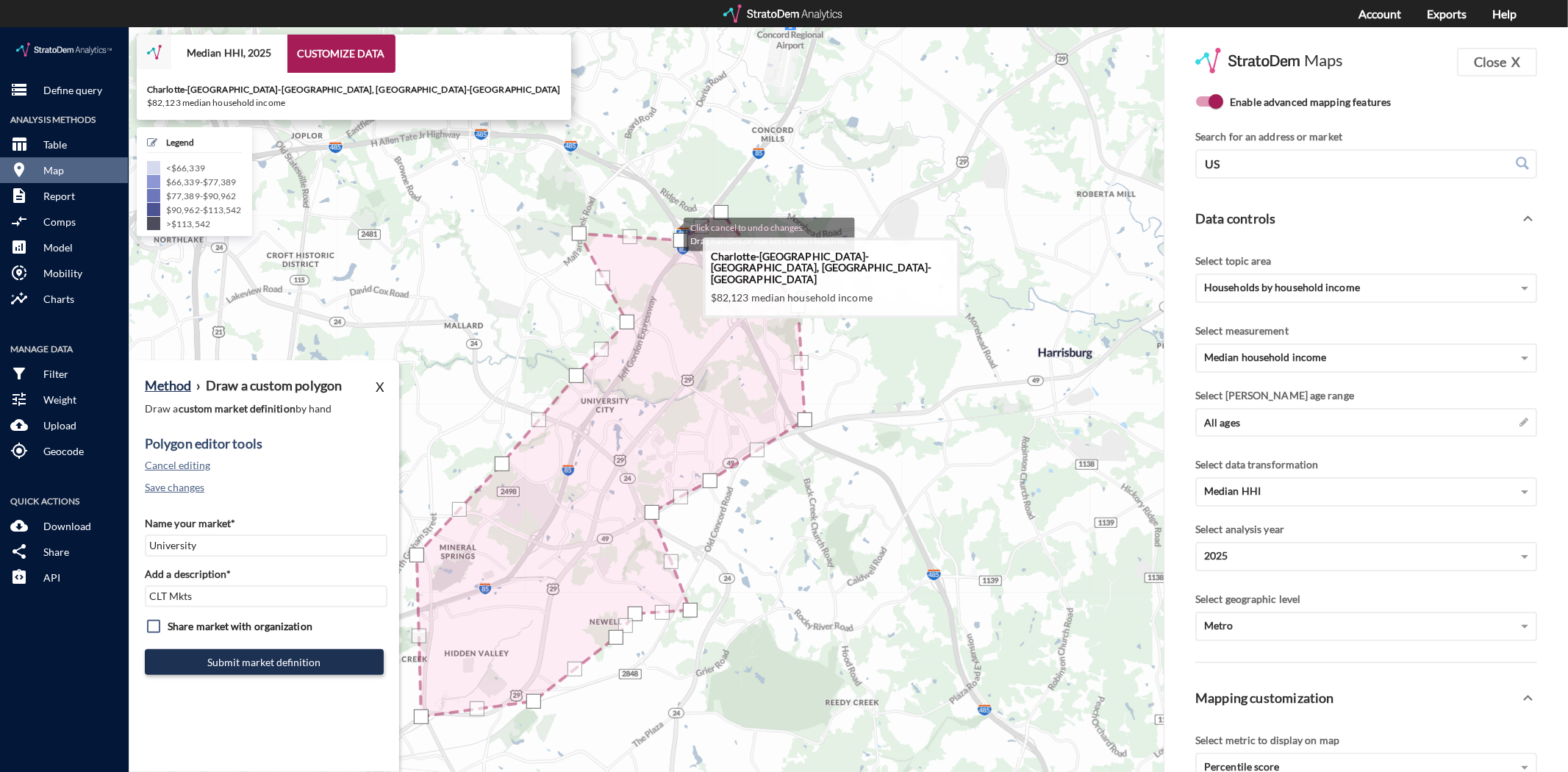
drag, startPoint x: 691, startPoint y: 231, endPoint x: 667, endPoint y: 204, distance: 36.1
click icon
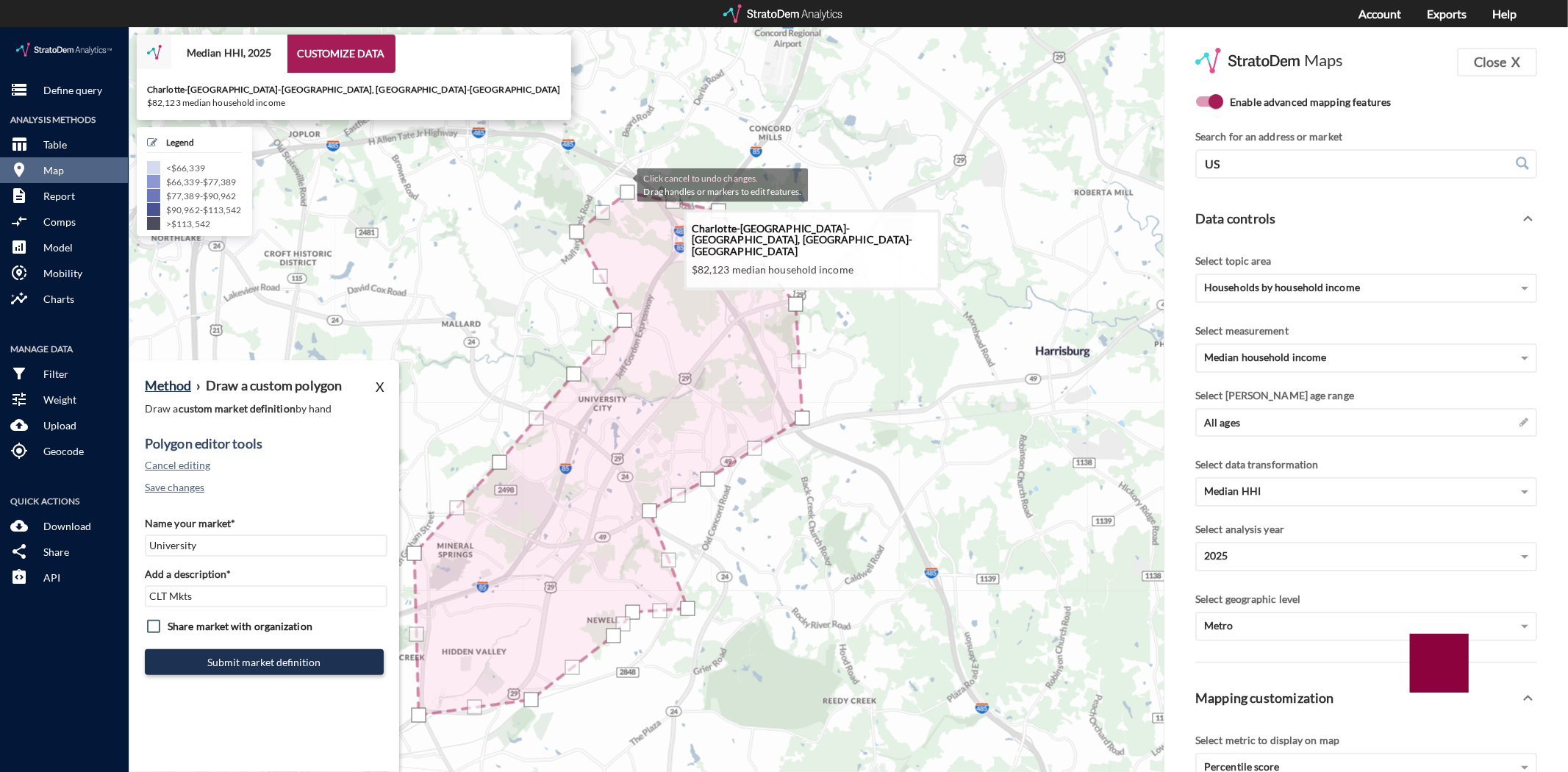
drag, startPoint x: 675, startPoint y: 204, endPoint x: 623, endPoint y: 157, distance: 70.1
click div "Click cancel to undo changes. Drag handles or markers to edit features."
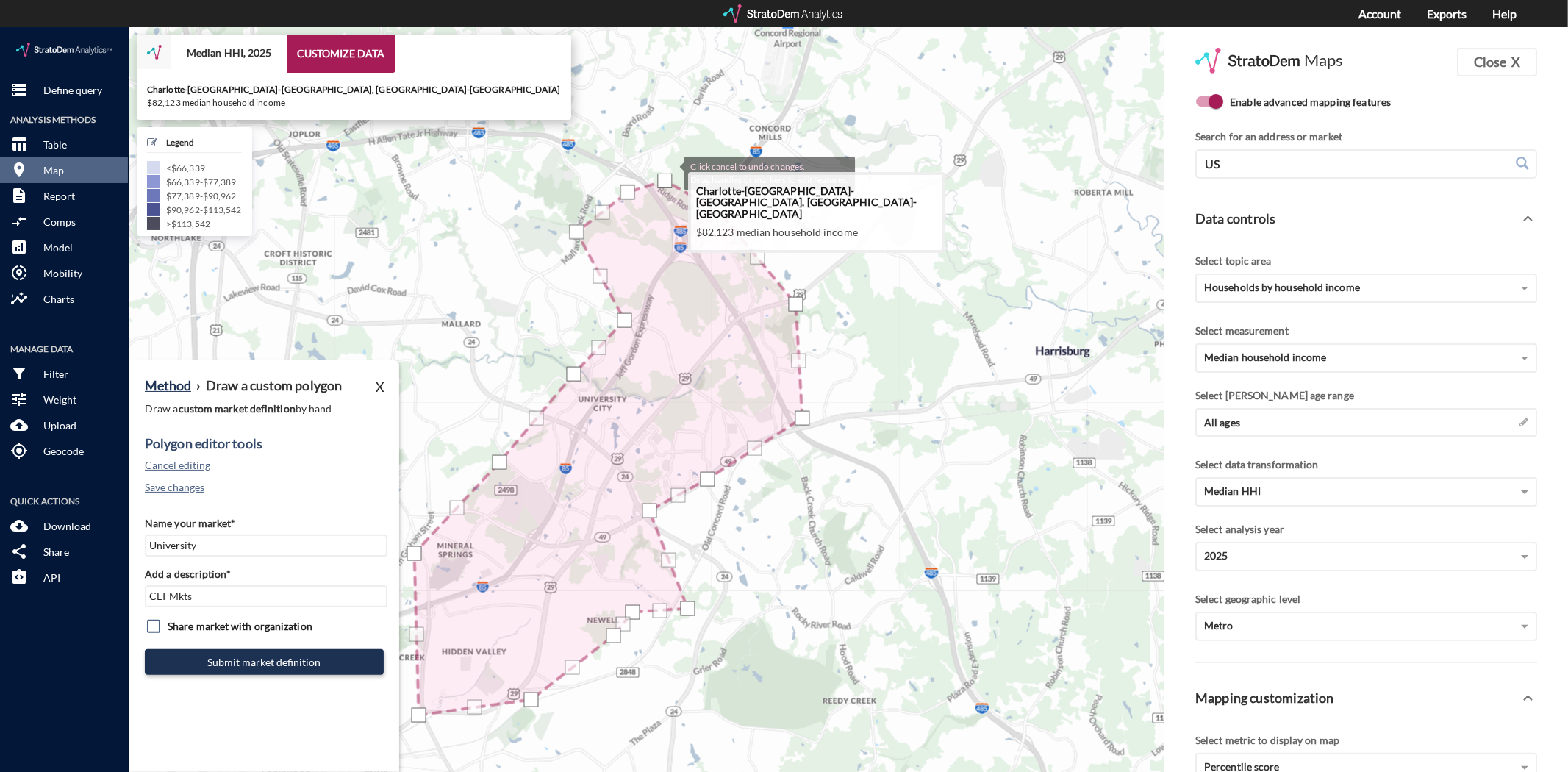
drag, startPoint x: 675, startPoint y: 159, endPoint x: 676, endPoint y: 145, distance: 14.0
click div "Click cancel to undo changes. Drag handles or markers to edit features."
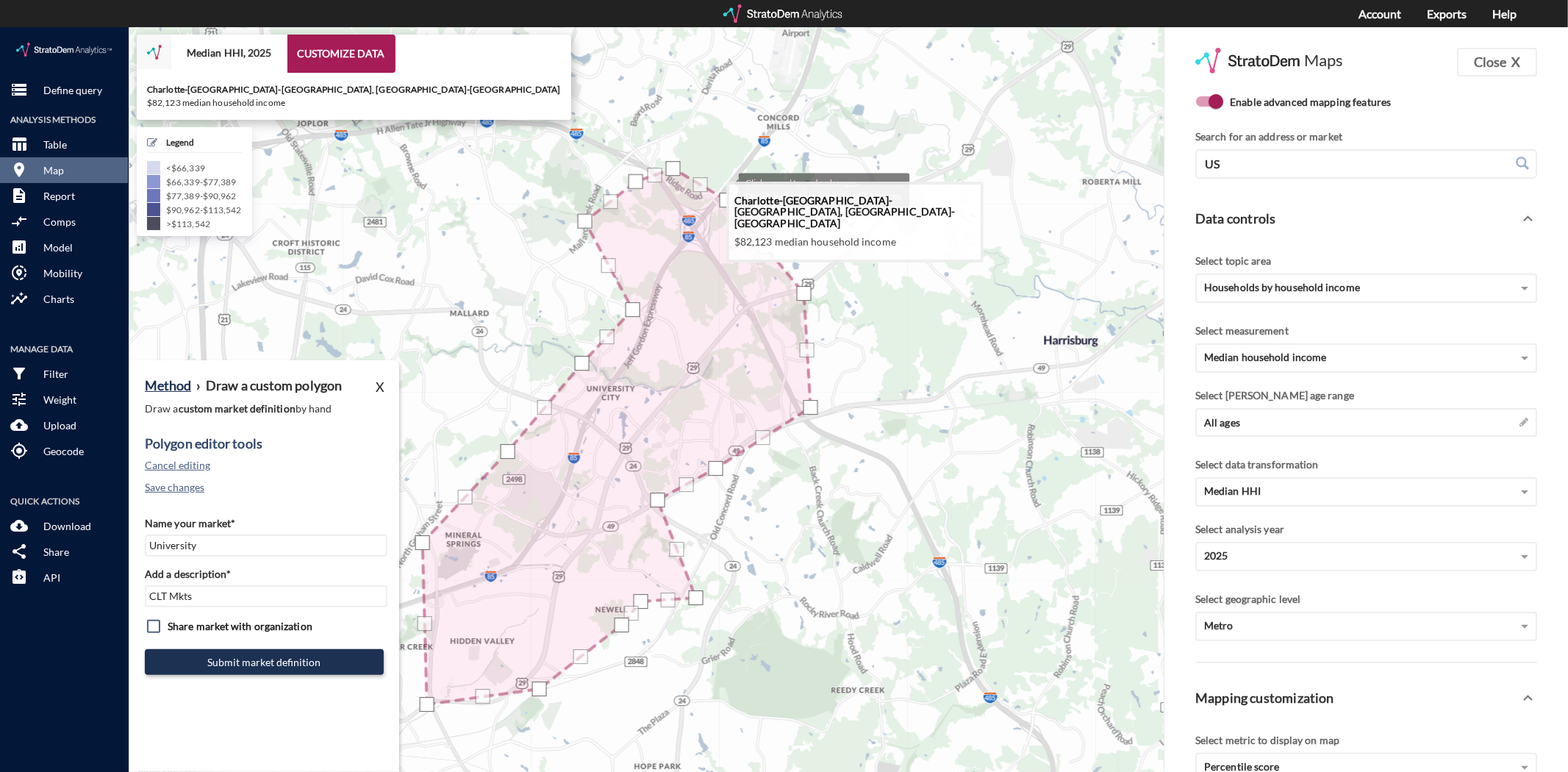
drag, startPoint x: 716, startPoint y: 175, endPoint x: 724, endPoint y: 162, distance: 15.3
click icon
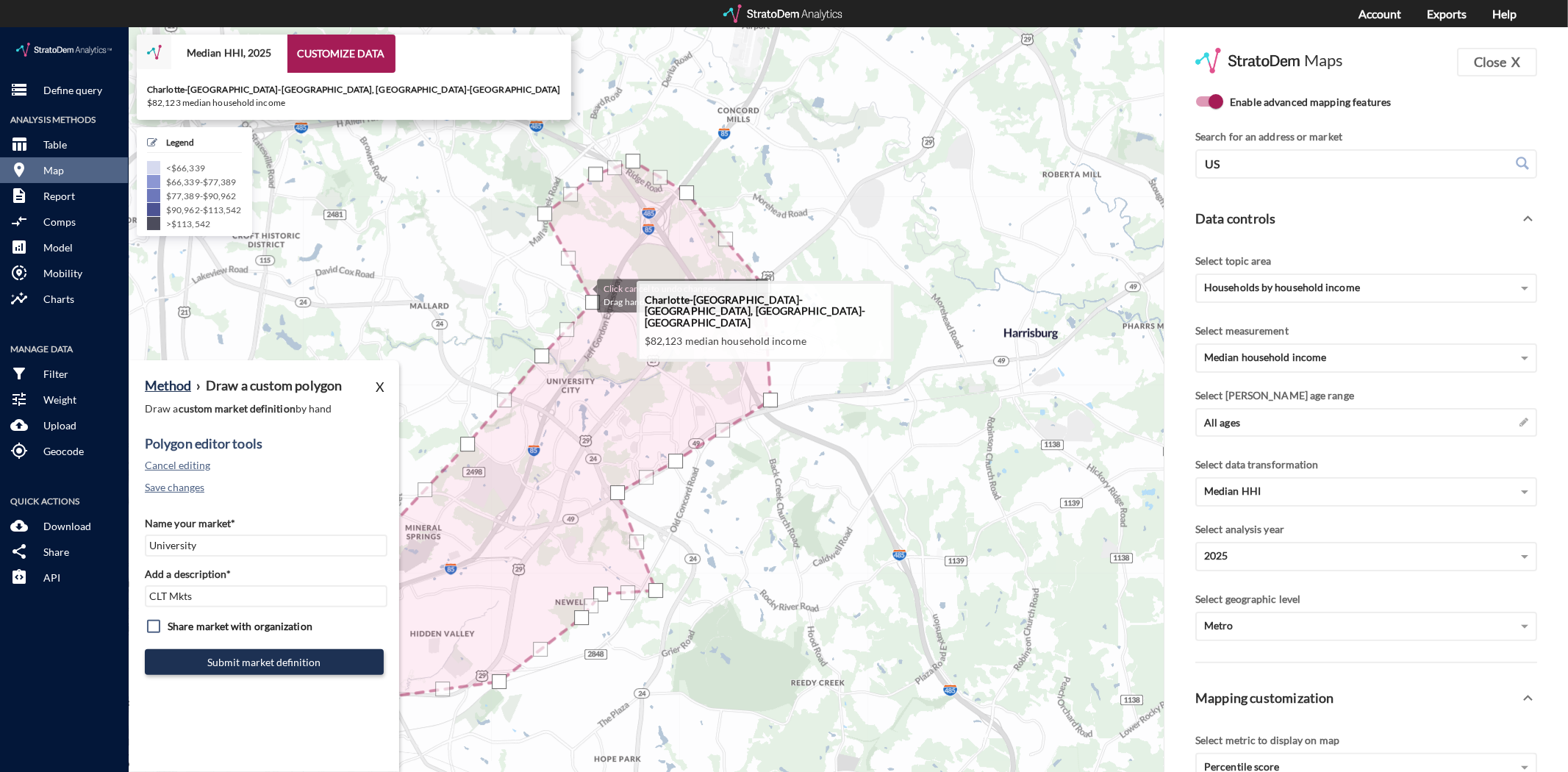
drag, startPoint x: 626, startPoint y: 275, endPoint x: 571, endPoint y: 263, distance: 56.3
click icon
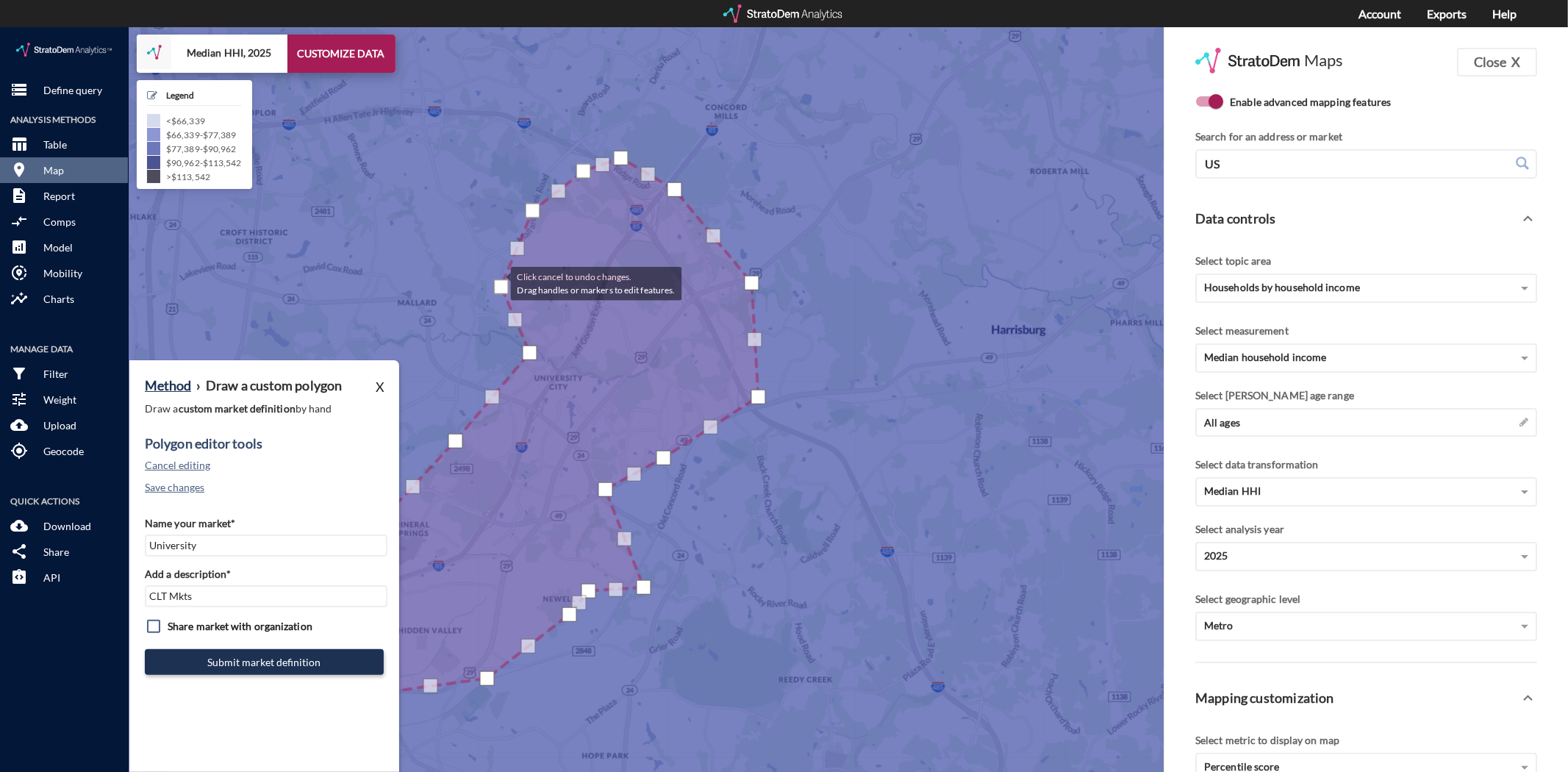
drag, startPoint x: 577, startPoint y: 267, endPoint x: 488, endPoint y: 255, distance: 89.8
click div
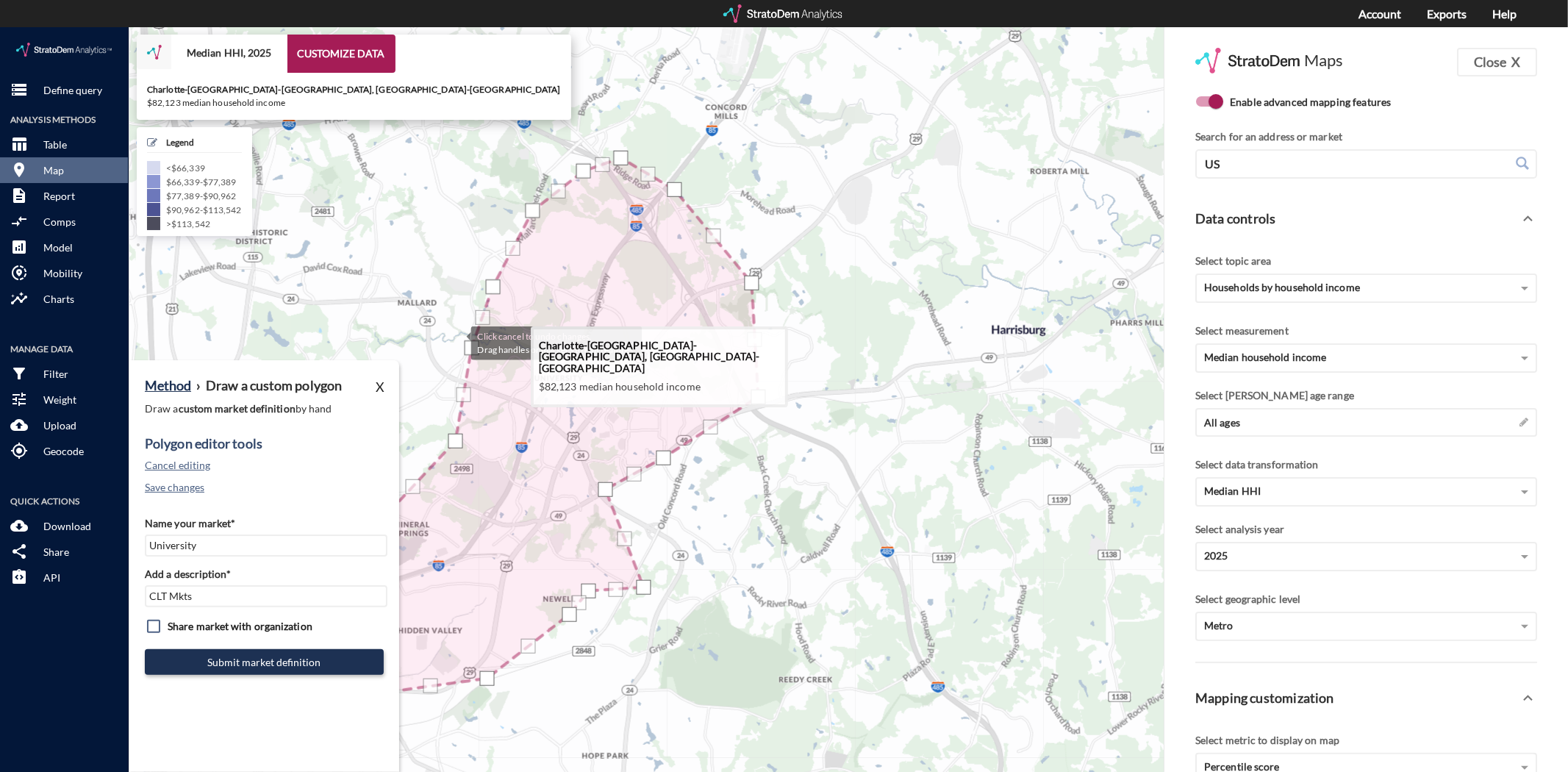
drag, startPoint x: 522, startPoint y: 320, endPoint x: 449, endPoint y: 315, distance: 73.2
click div "Click cancel to undo changes. Drag handles or markers to edit features."
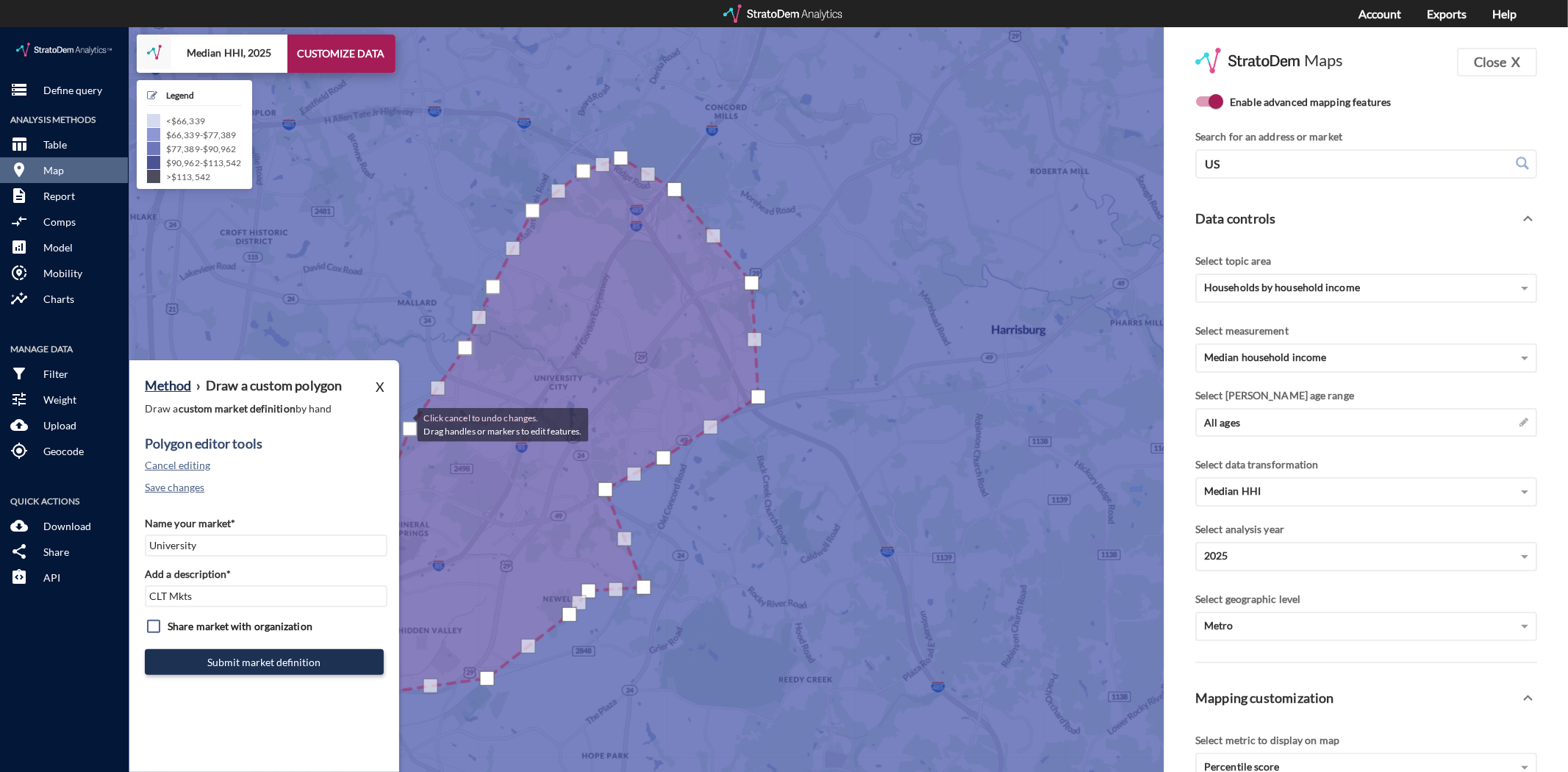
drag, startPoint x: 452, startPoint y: 409, endPoint x: 395, endPoint y: 395, distance: 58.7
click div "Click cancel to undo changes. Drag handles or markers to edit features. + − Med…"
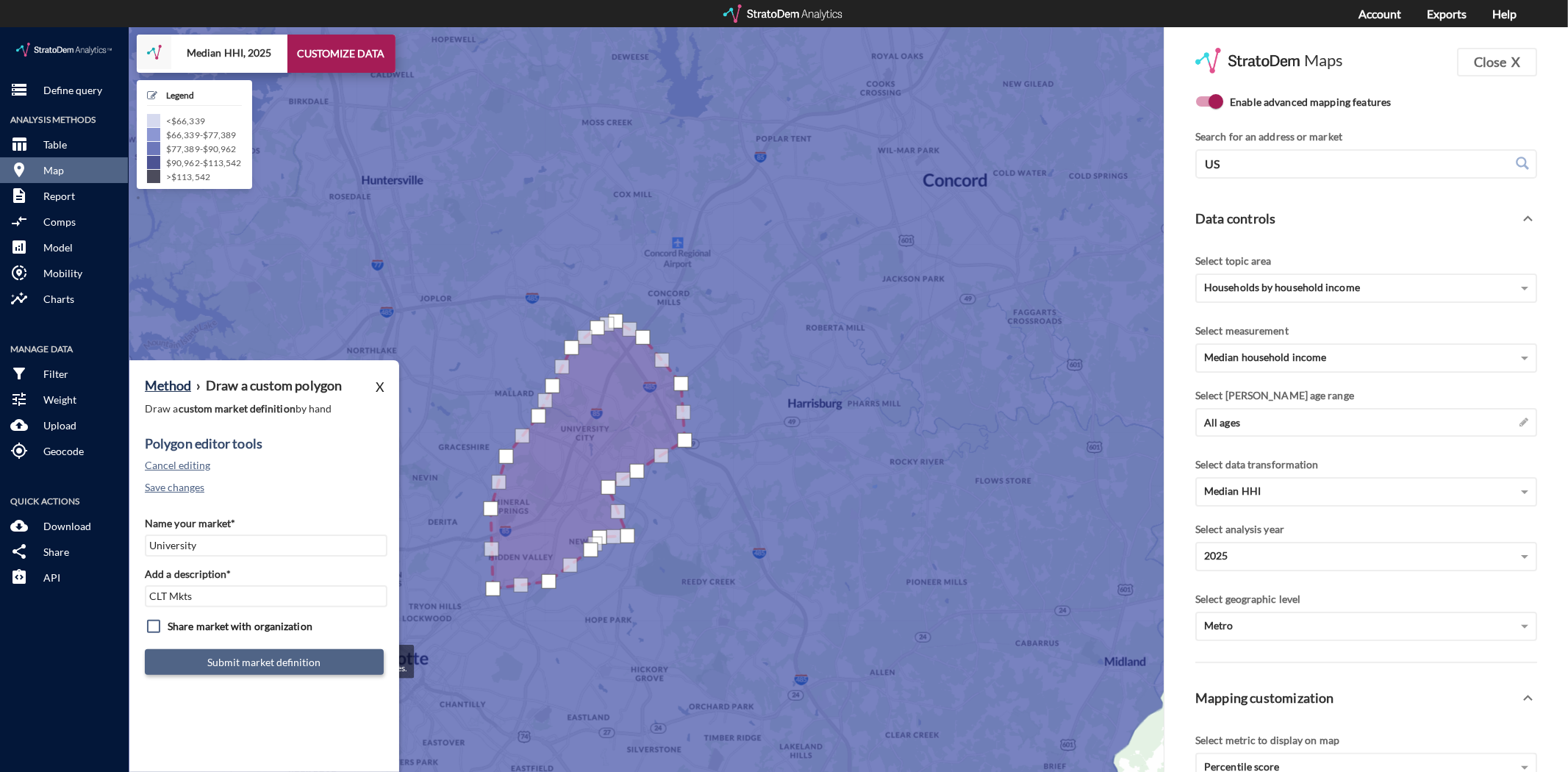
click button "Submit market definition"
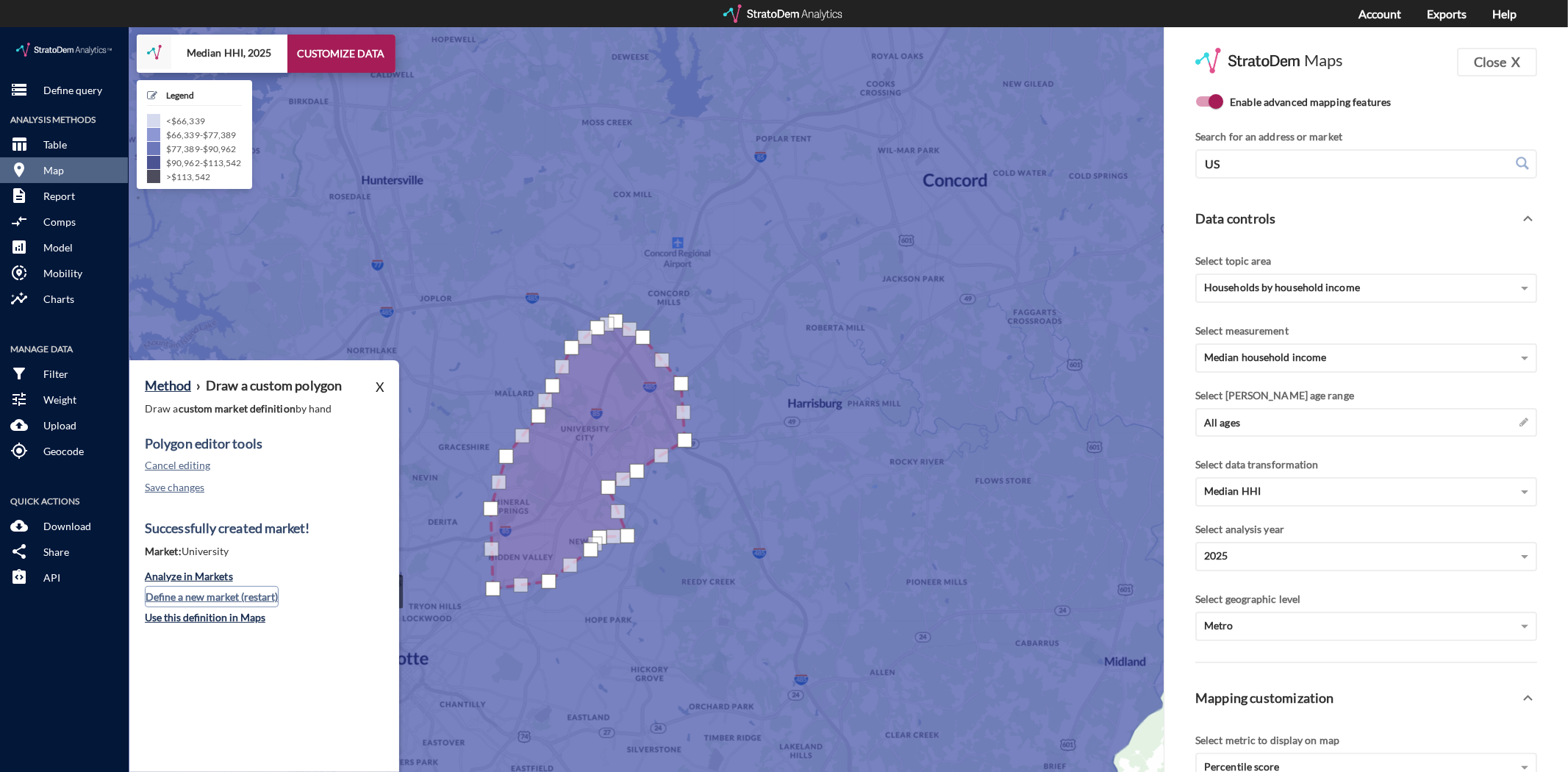
click button "Define a new market (restart)"
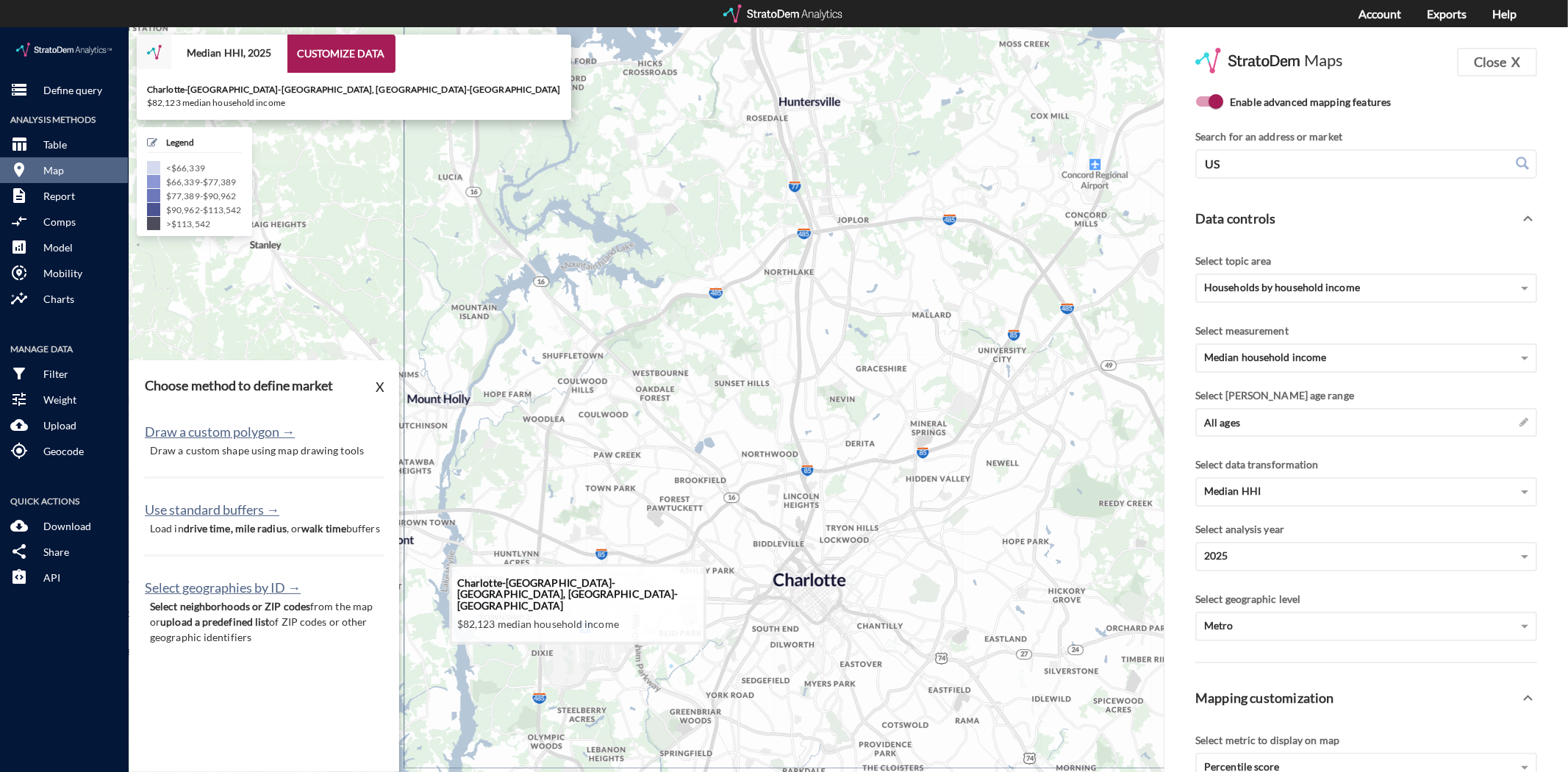
drag, startPoint x: 631, startPoint y: 528, endPoint x: 1055, endPoint y: 446, distance: 431.9
click icon
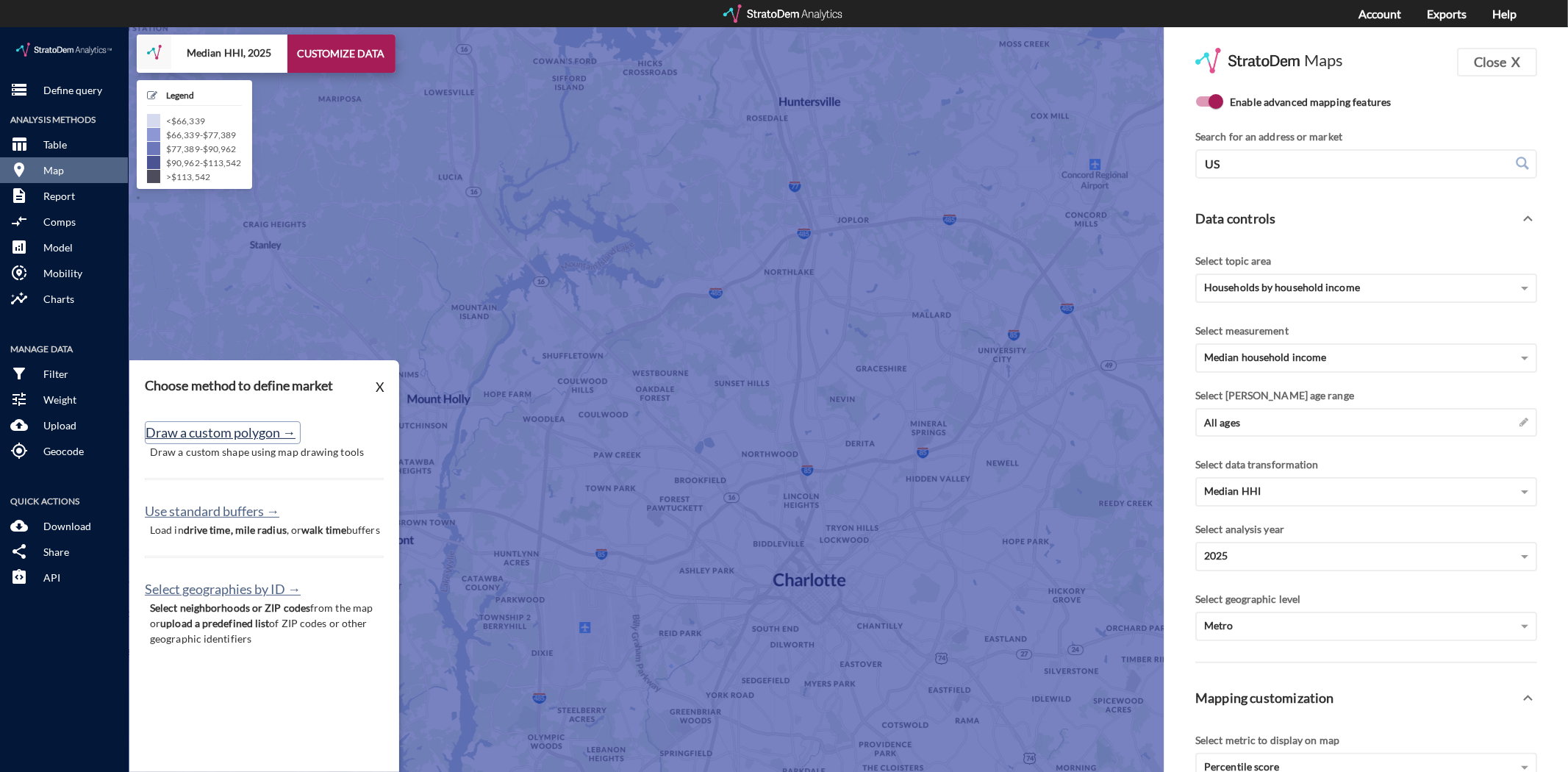
click button "Draw a custom polygon →"
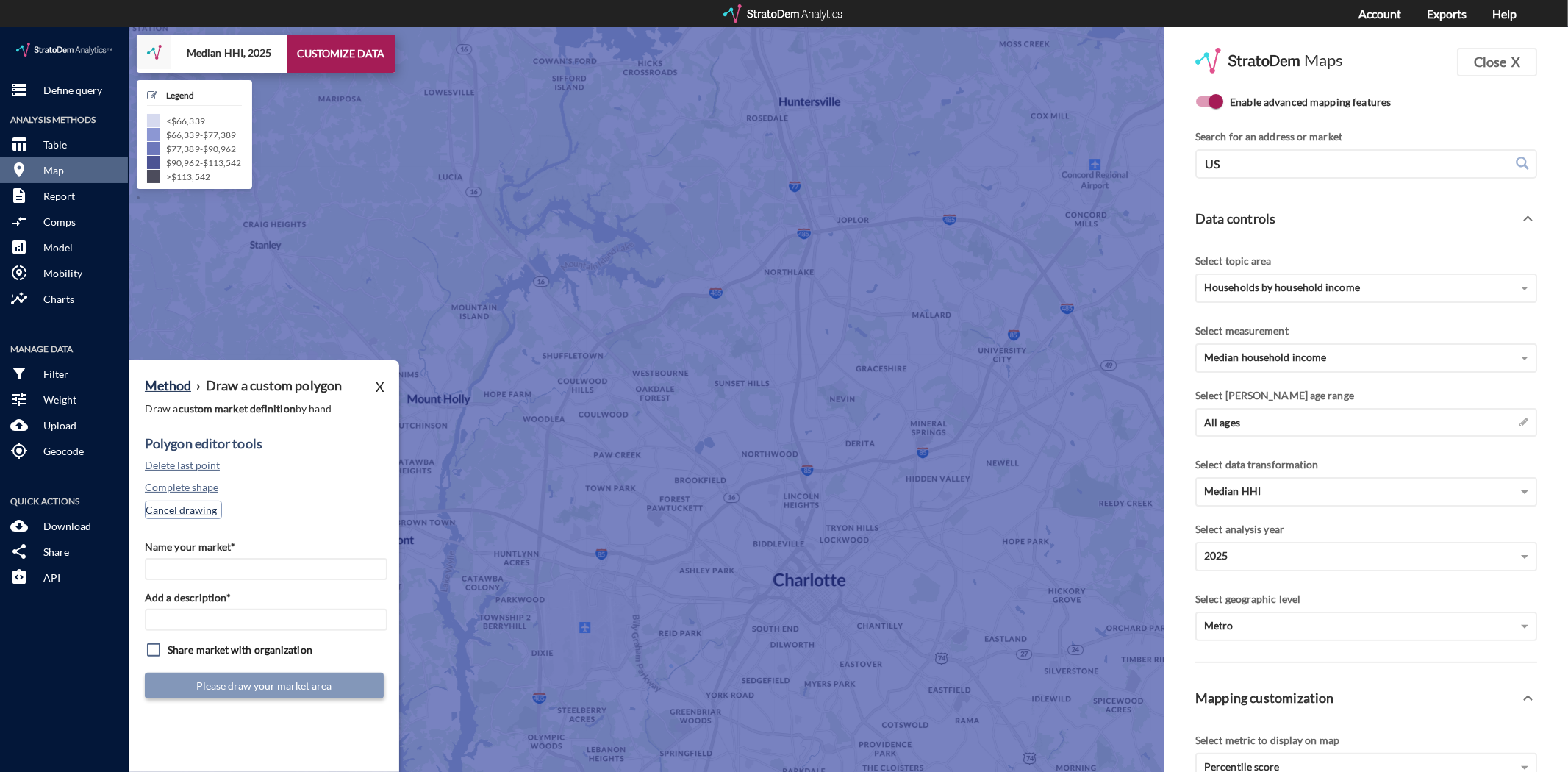
click button "Cancel drawing"
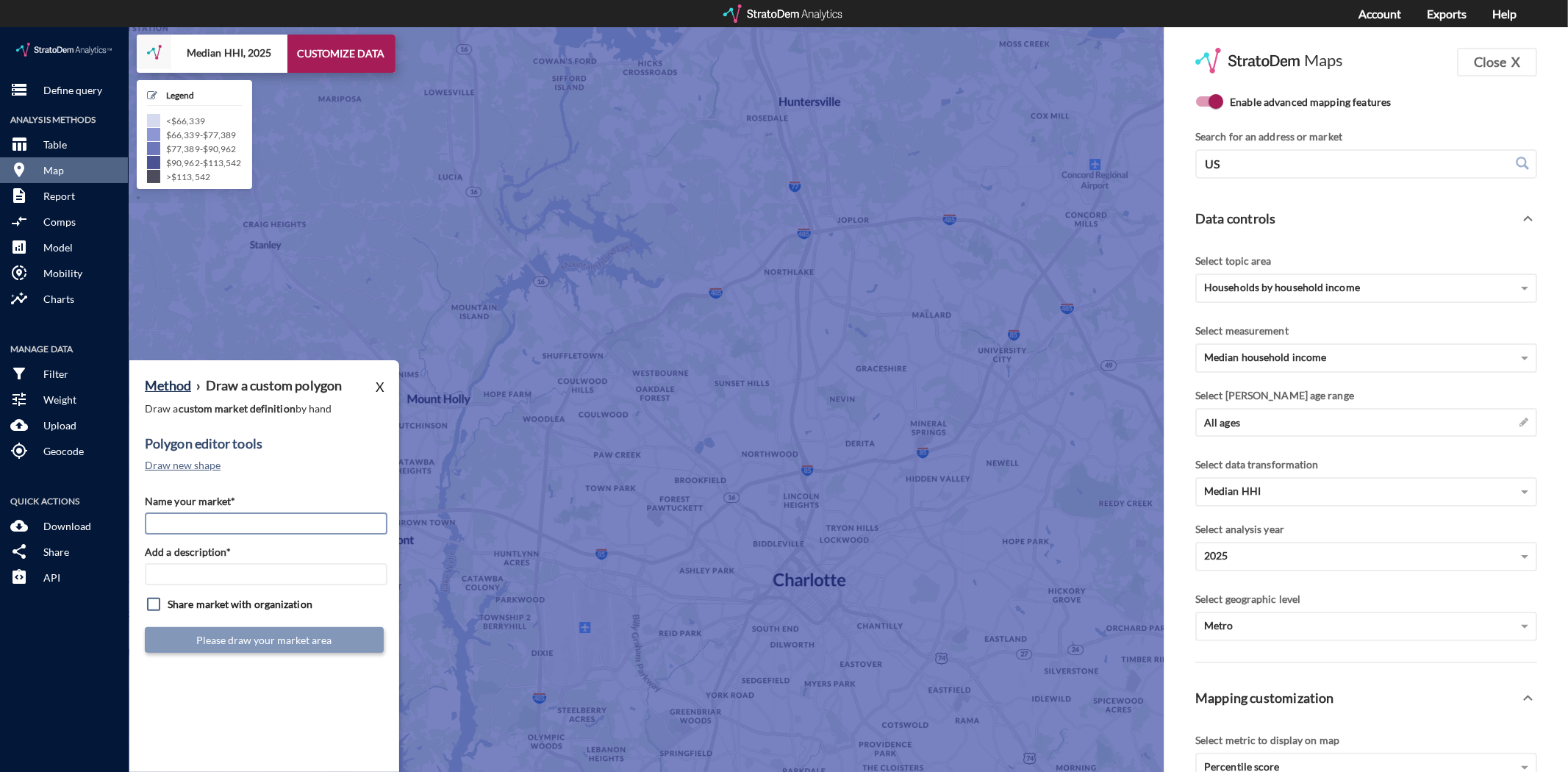
click input "Name your market*"
type input "North CLT"
type input "CLT Mkts"
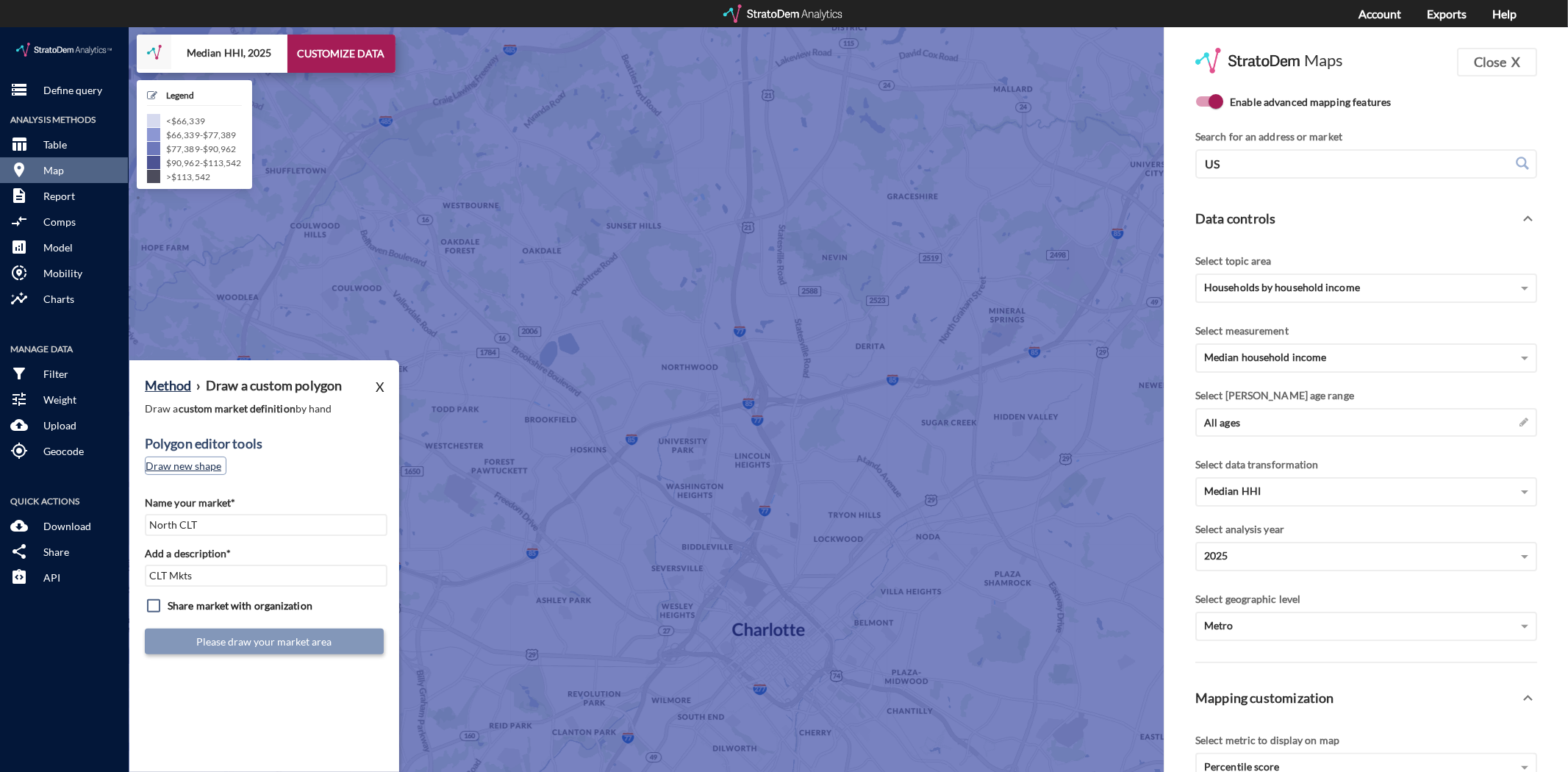
click button "Draw new shape"
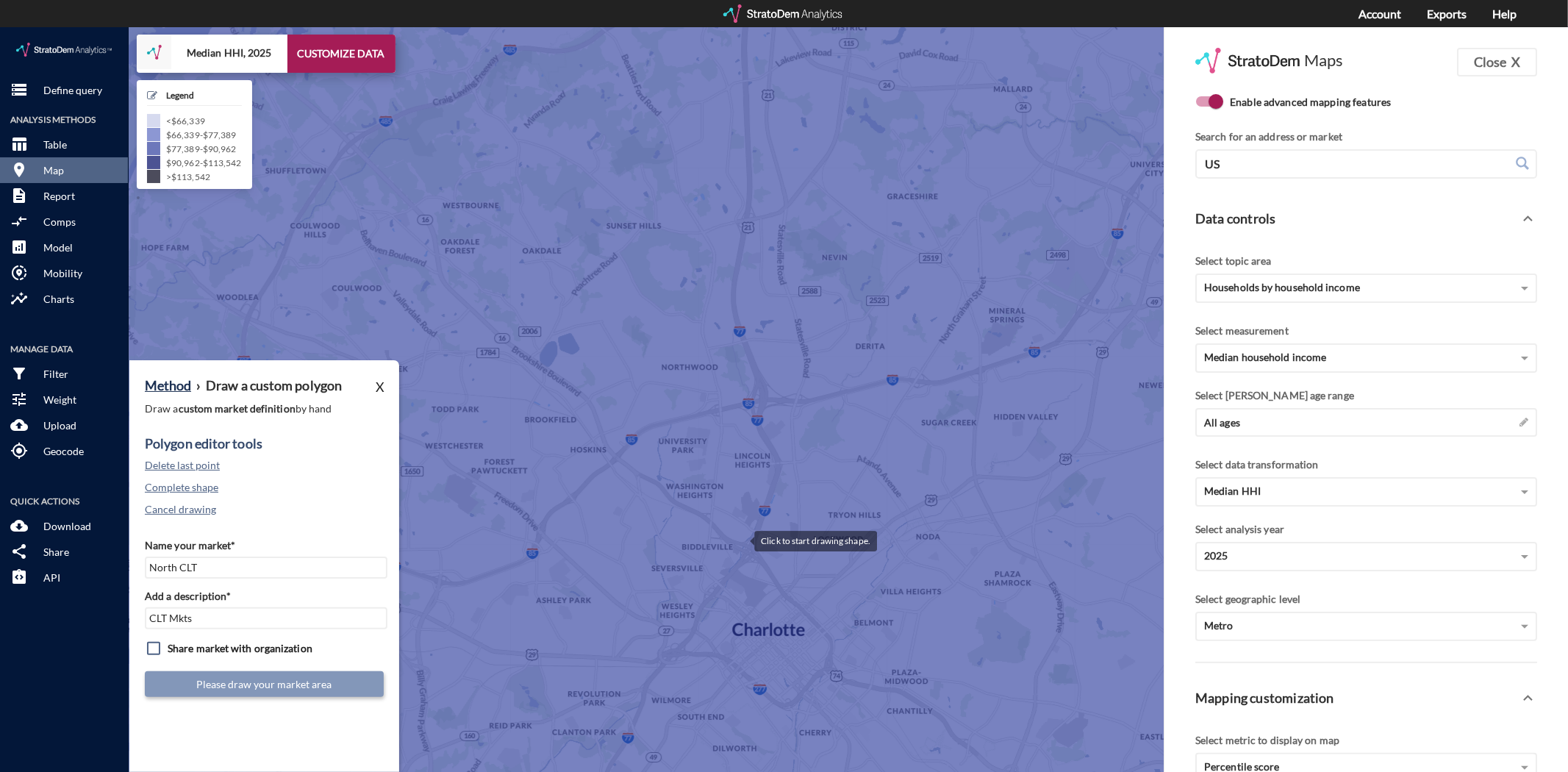
drag, startPoint x: 740, startPoint y: 512, endPoint x: 818, endPoint y: 508, distance: 78.1
click div
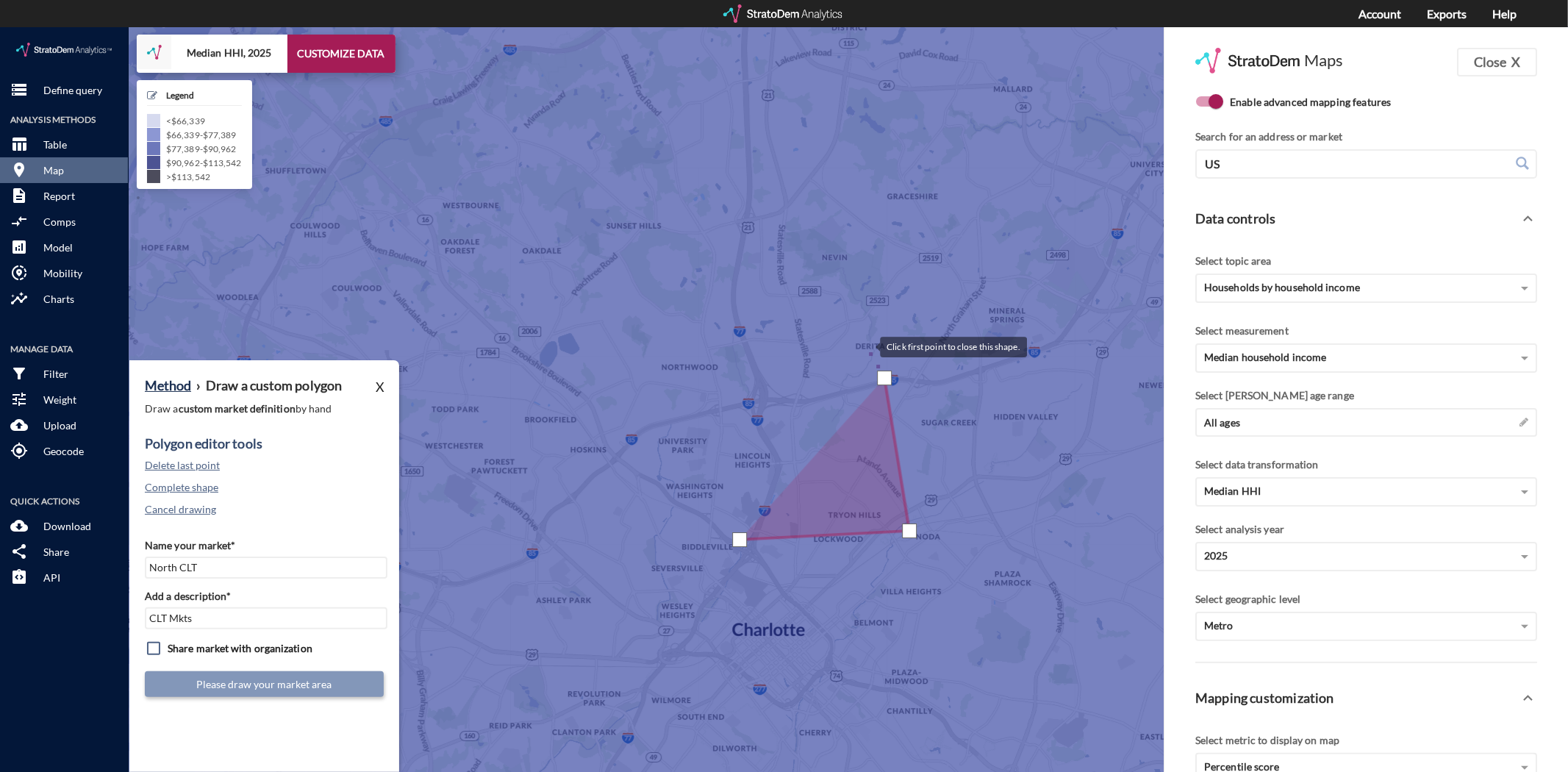
click div
drag, startPoint x: 862, startPoint y: 247, endPoint x: 863, endPoint y: 231, distance: 16.0
click div
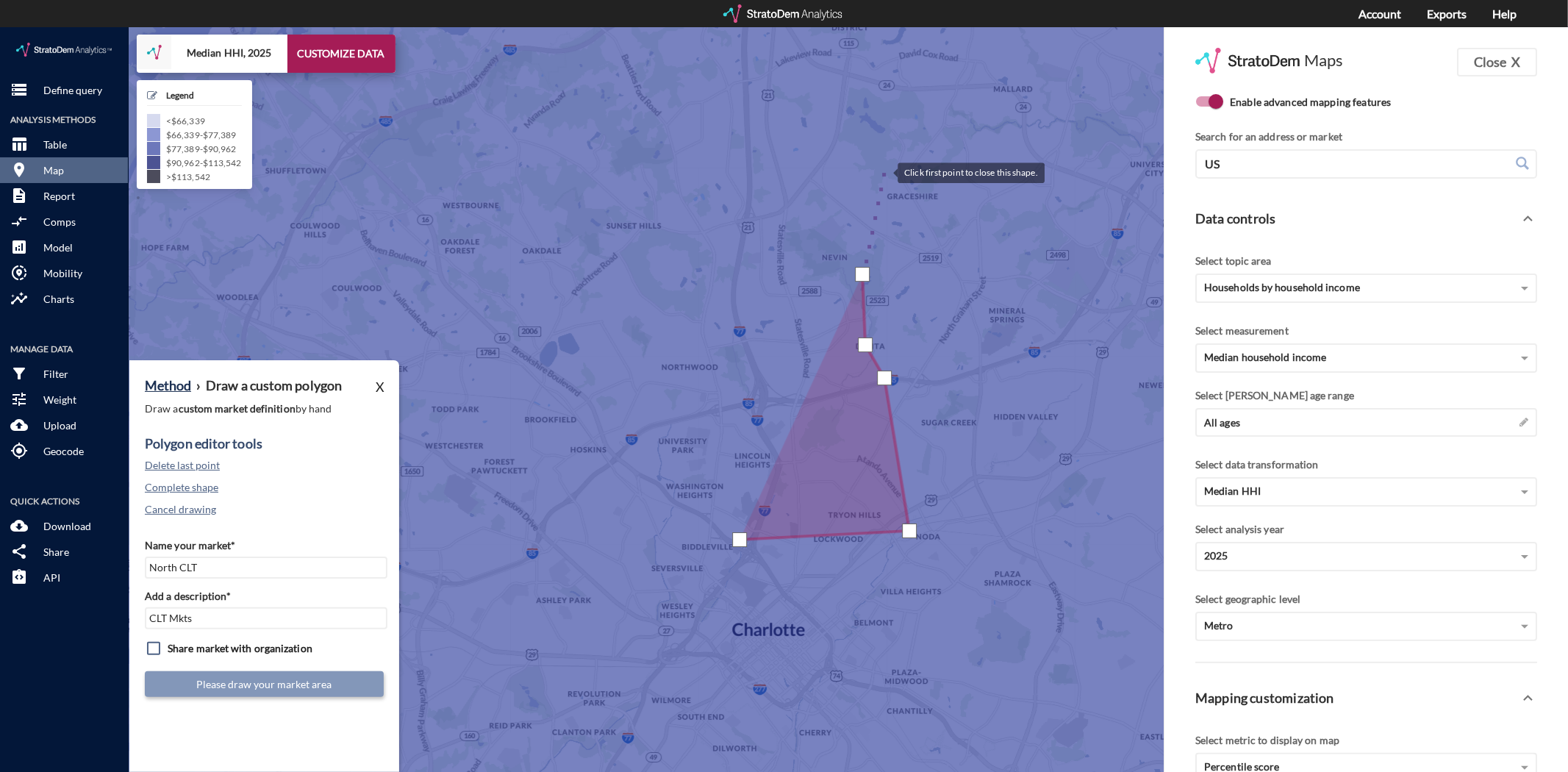
click div
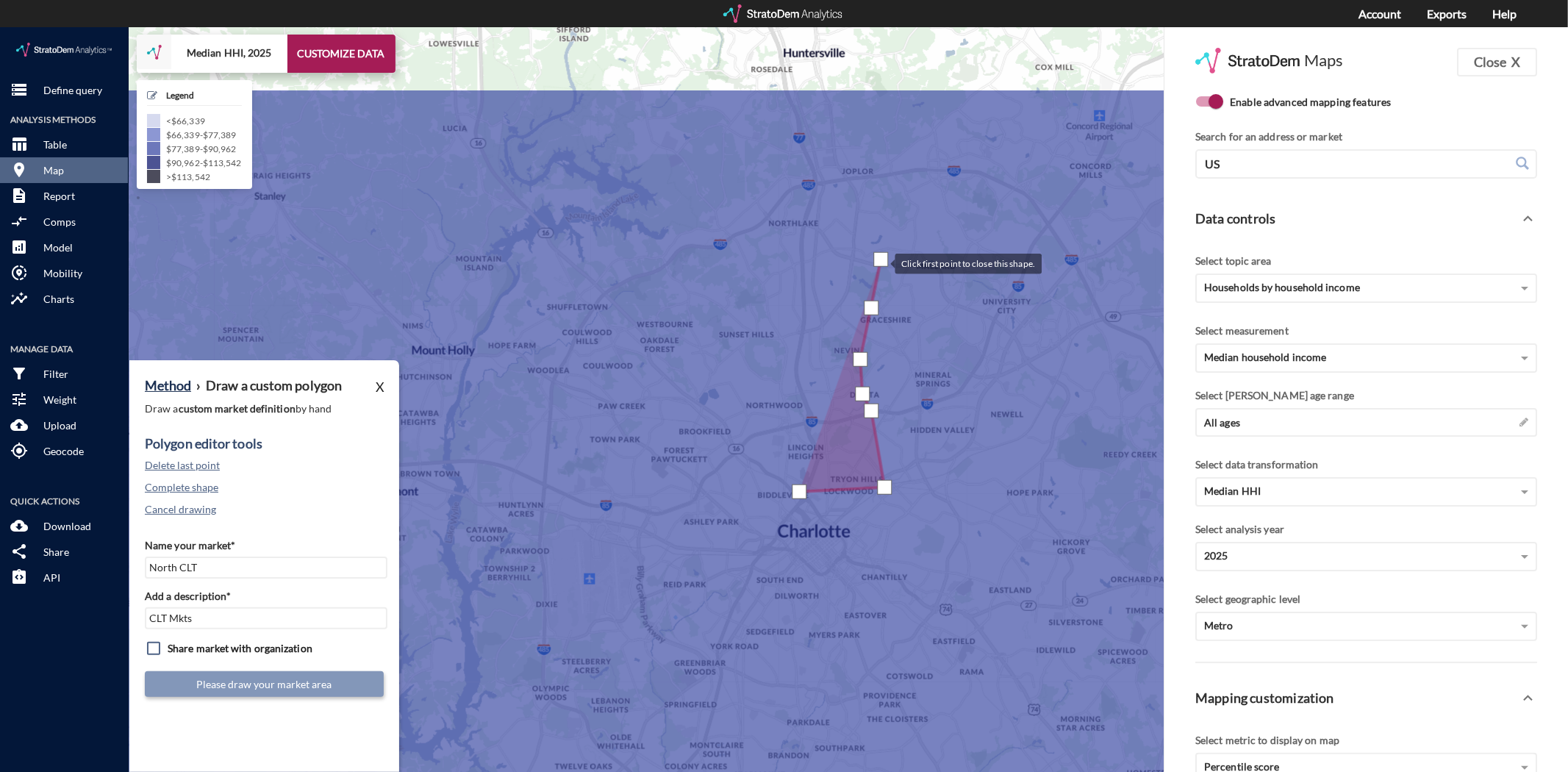
drag, startPoint x: 902, startPoint y: 95, endPoint x: 881, endPoint y: 235, distance: 141.6
click div
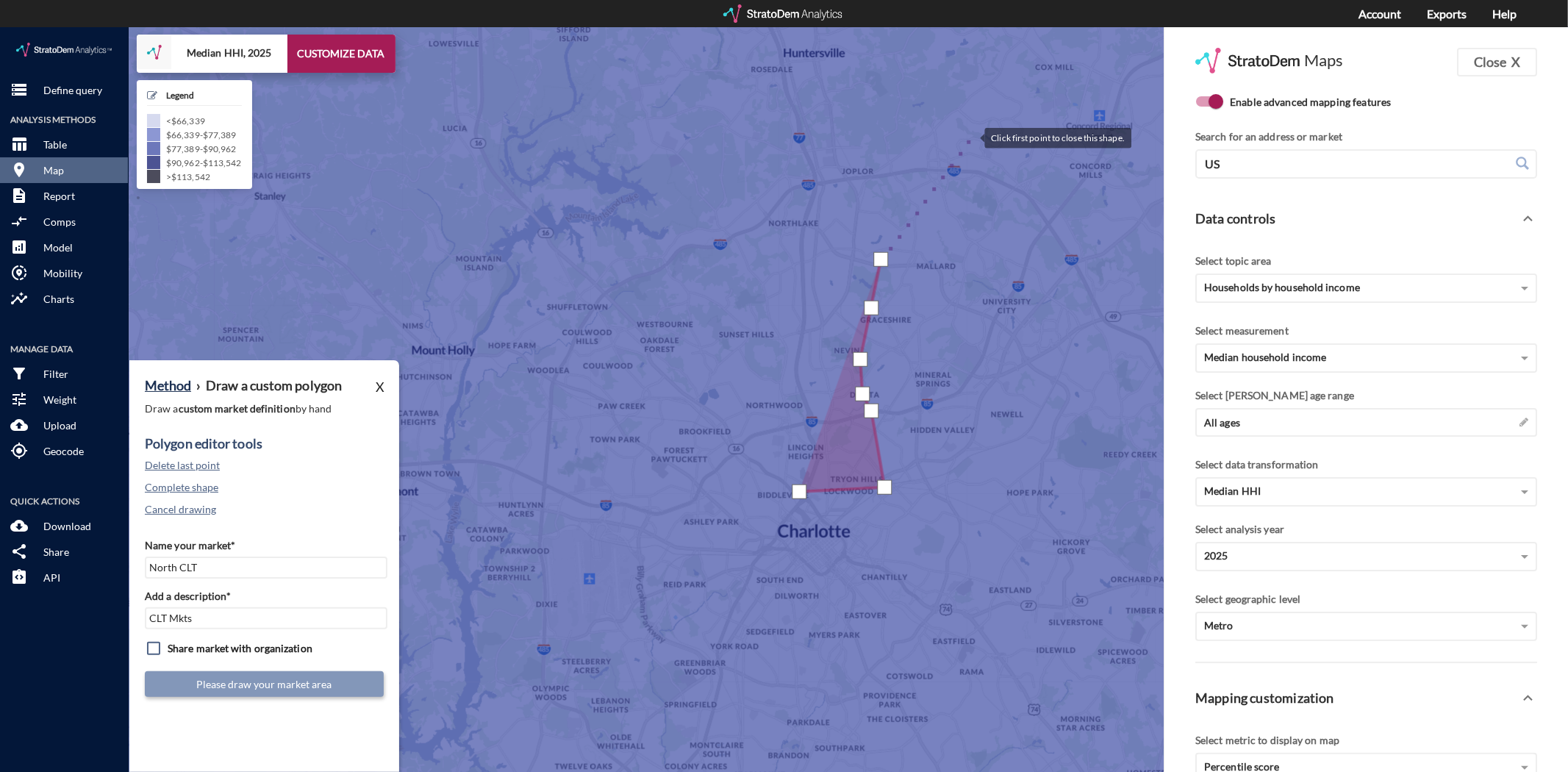
click div
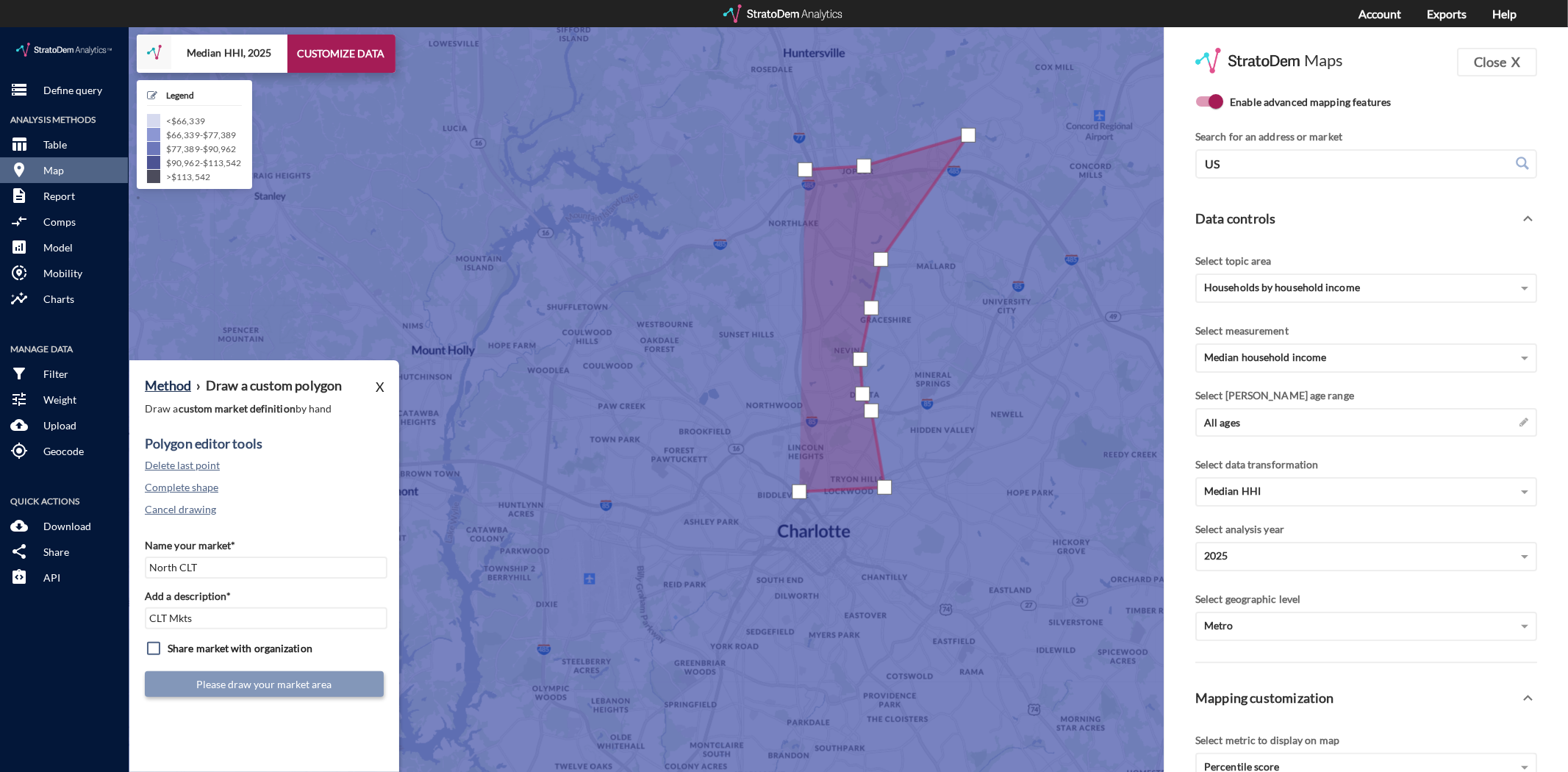
drag, startPoint x: 805, startPoint y: 143, endPoint x: 797, endPoint y: 154, distance: 13.6
click div
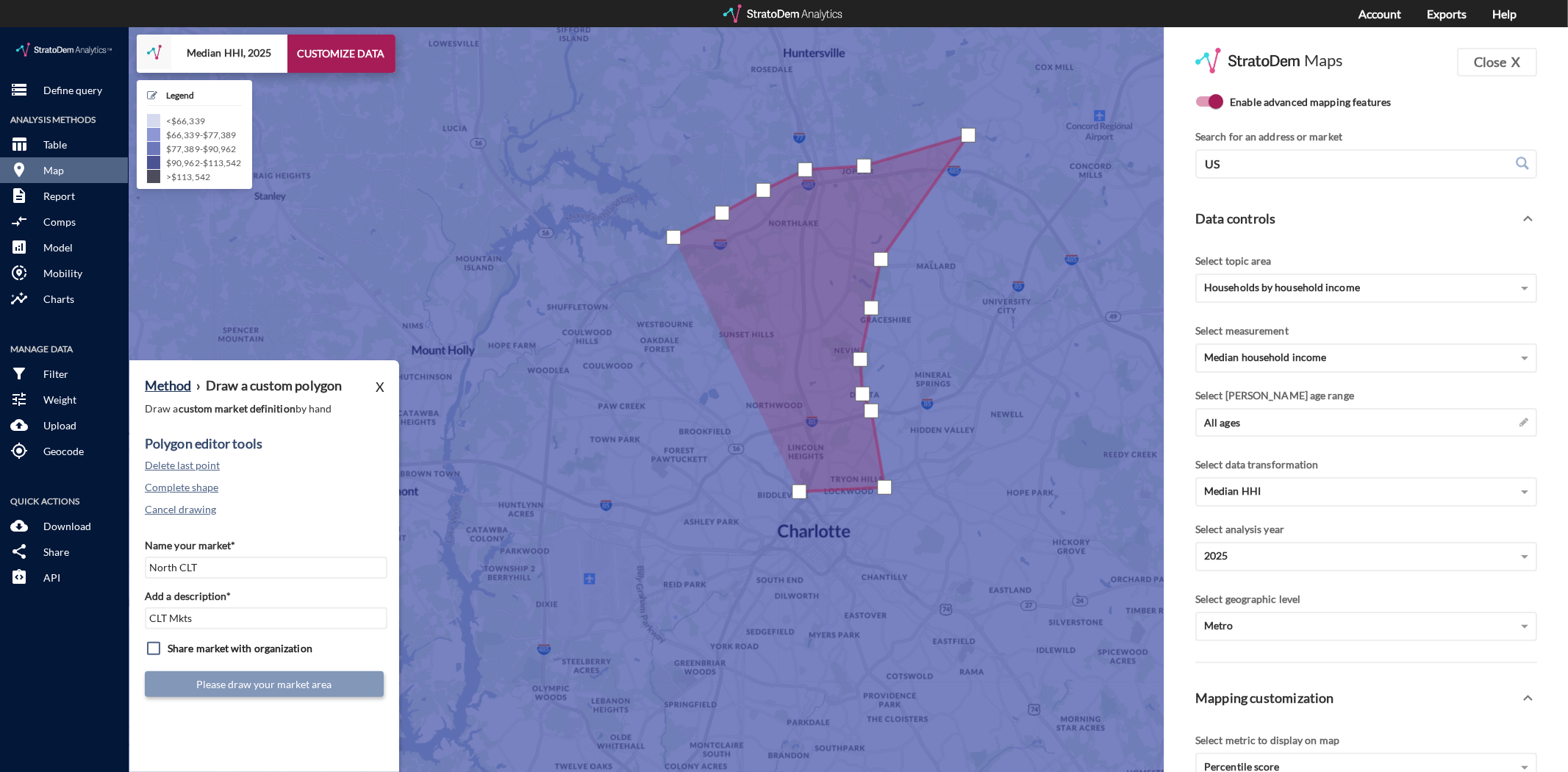
drag, startPoint x: 673, startPoint y: 210, endPoint x: 654, endPoint y: 227, distance: 25.5
click div
drag, startPoint x: 619, startPoint y: 239, endPoint x: 606, endPoint y: 249, distance: 16.4
click div
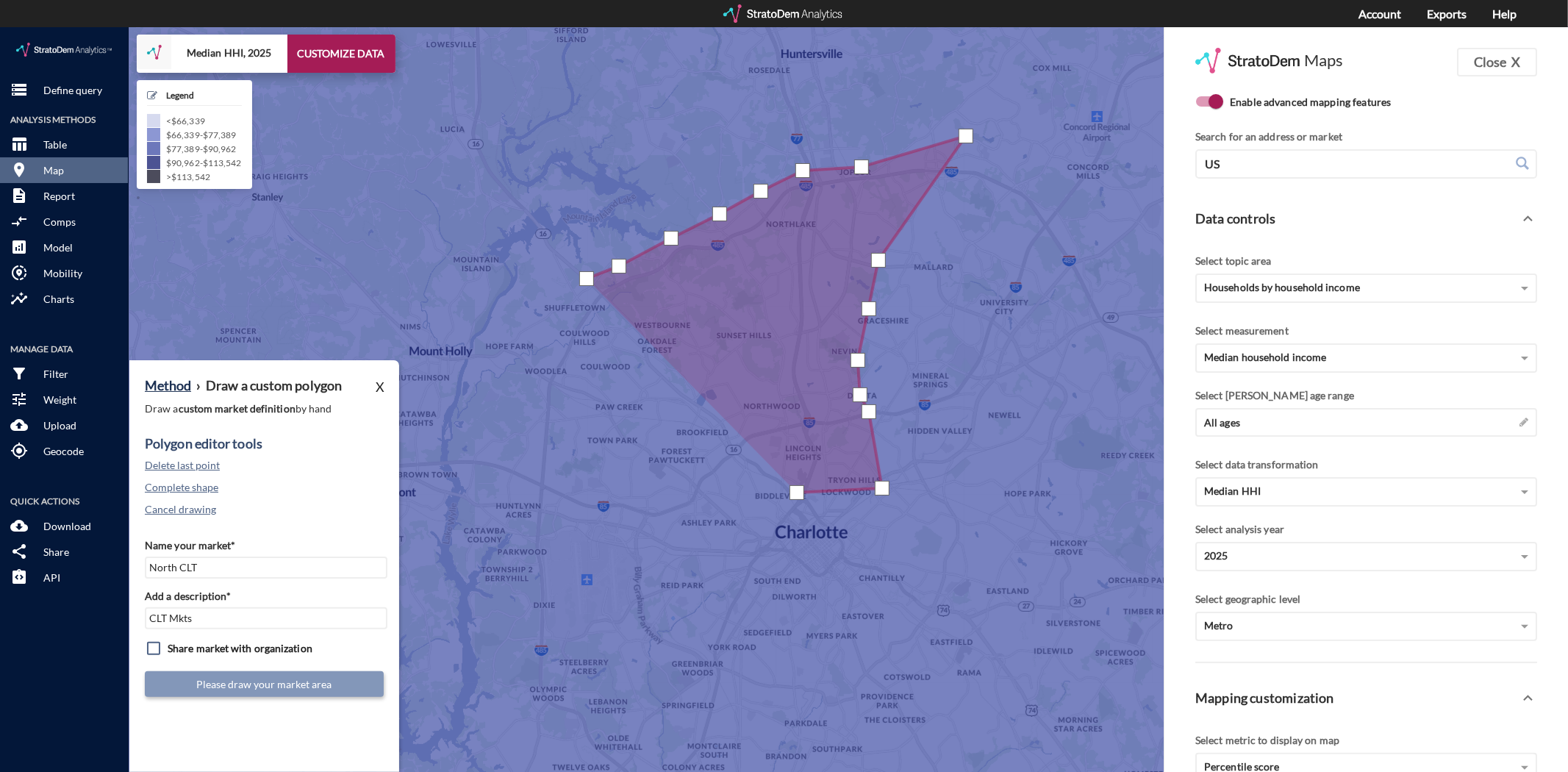
click div
drag, startPoint x: 635, startPoint y: 343, endPoint x: 645, endPoint y: 349, distance: 11.7
click div
drag, startPoint x: 683, startPoint y: 378, endPoint x: 699, endPoint y: 390, distance: 20.0
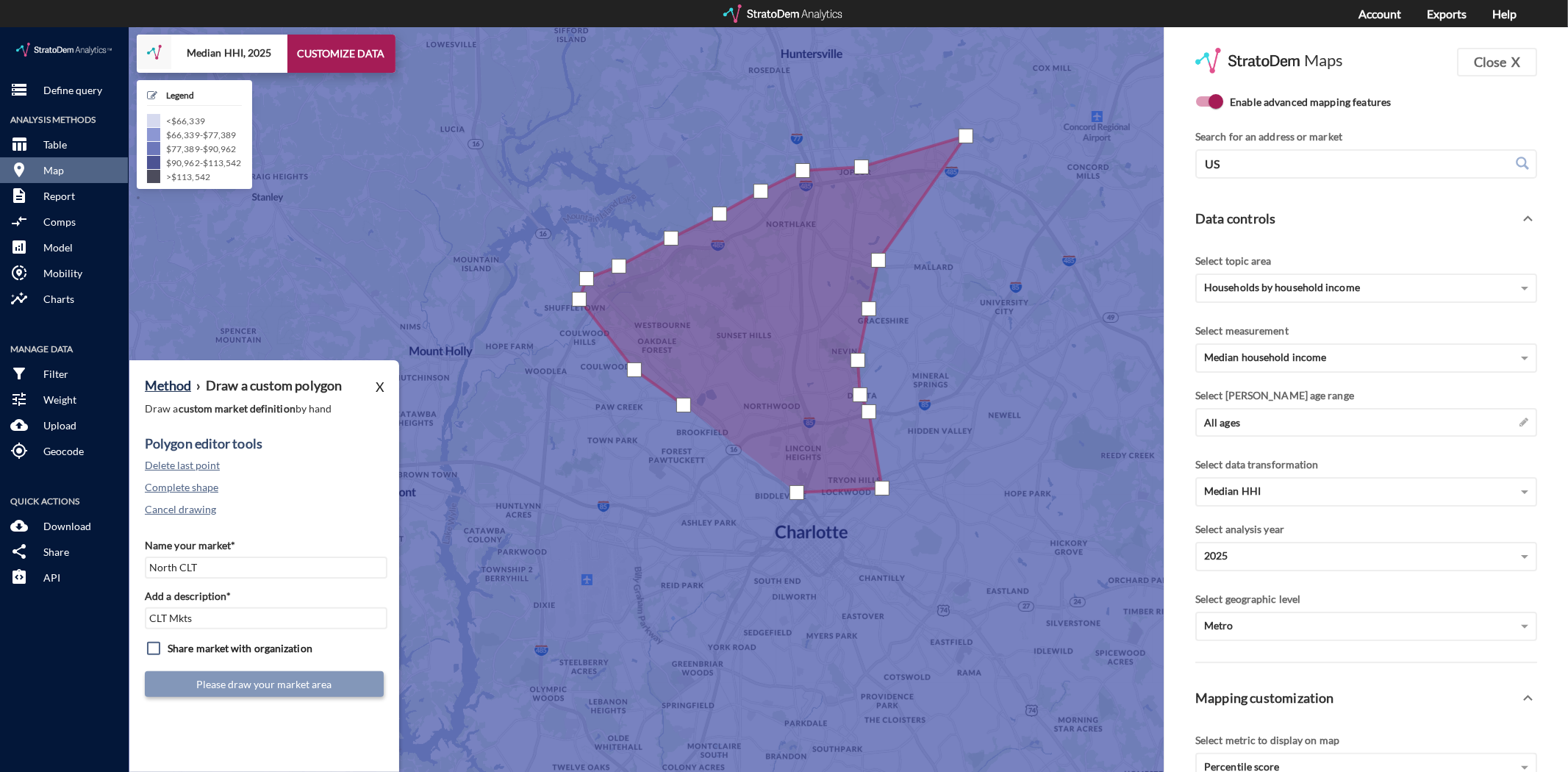
click div
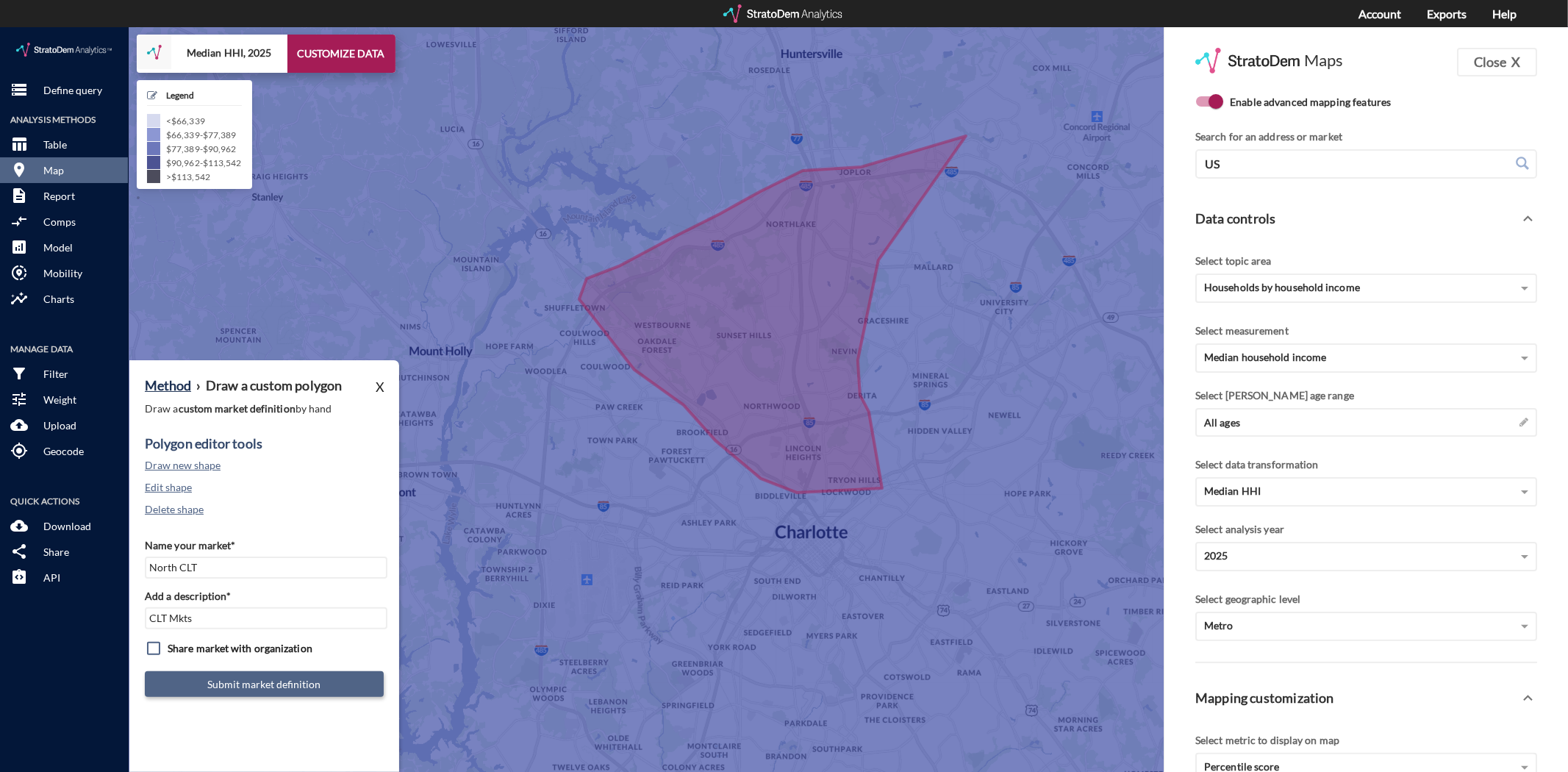
click button "Submit market definition"
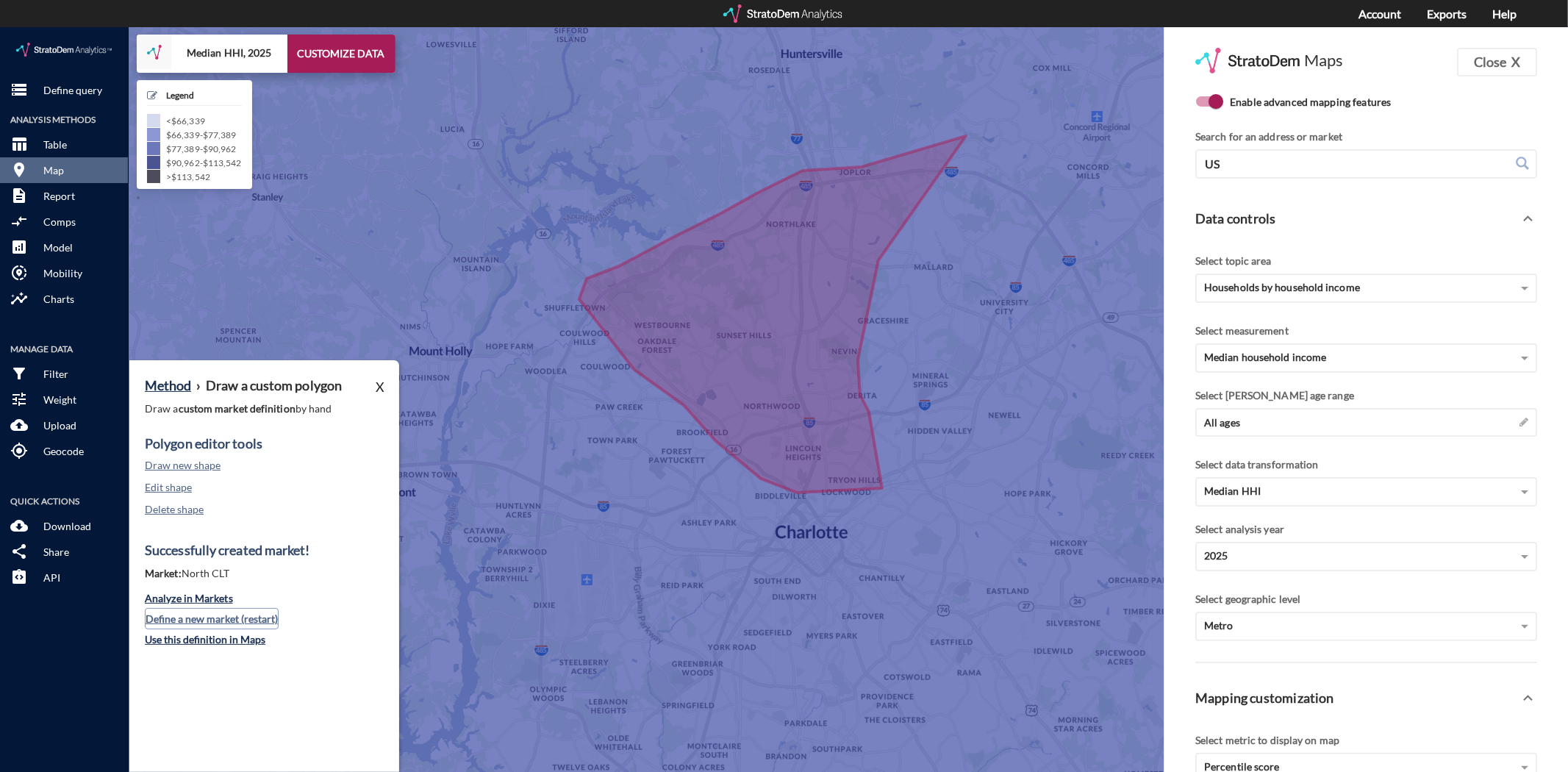
click button "Define a new market (restart)"
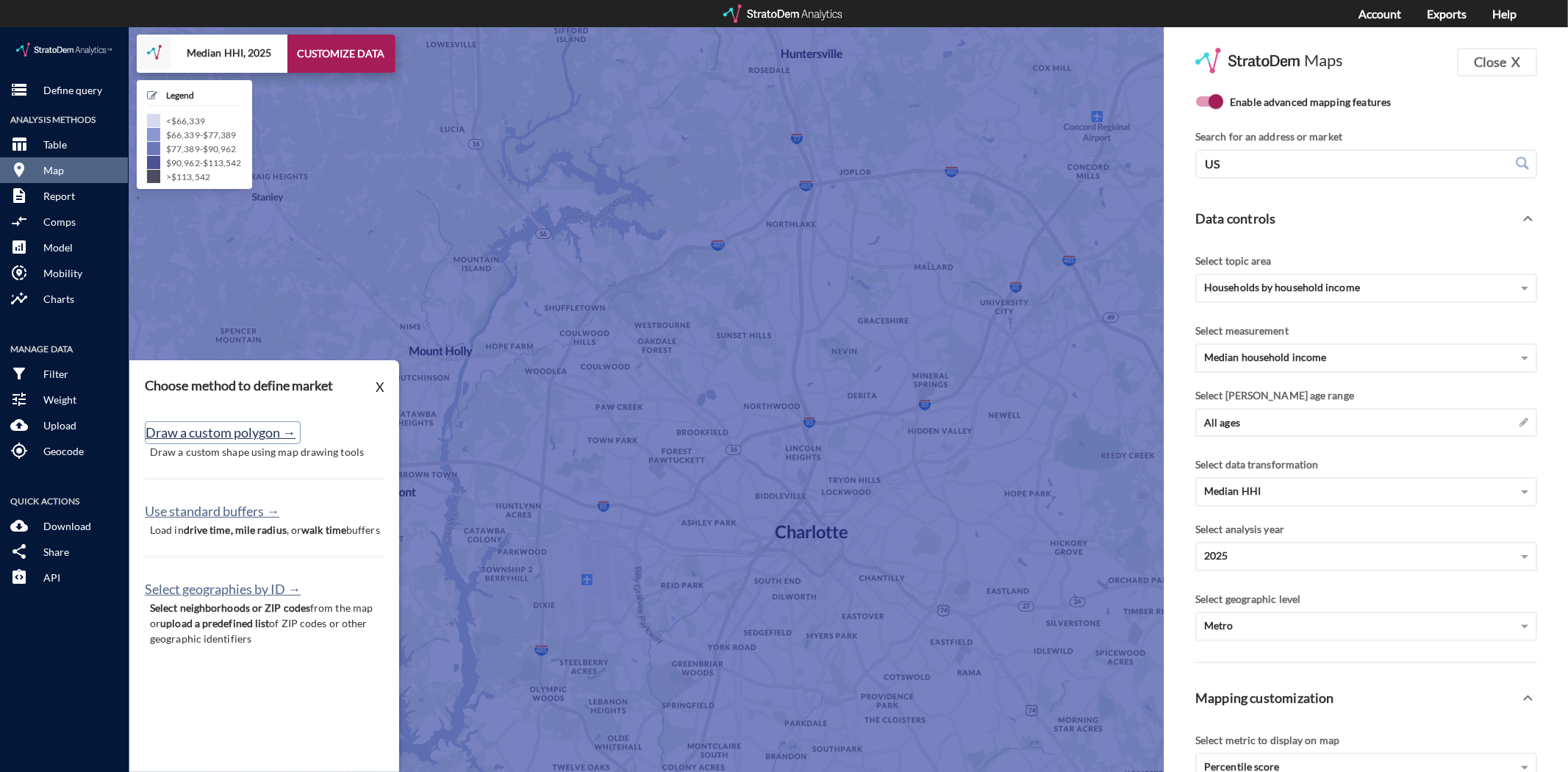
click button "Draw a custom polygon →"
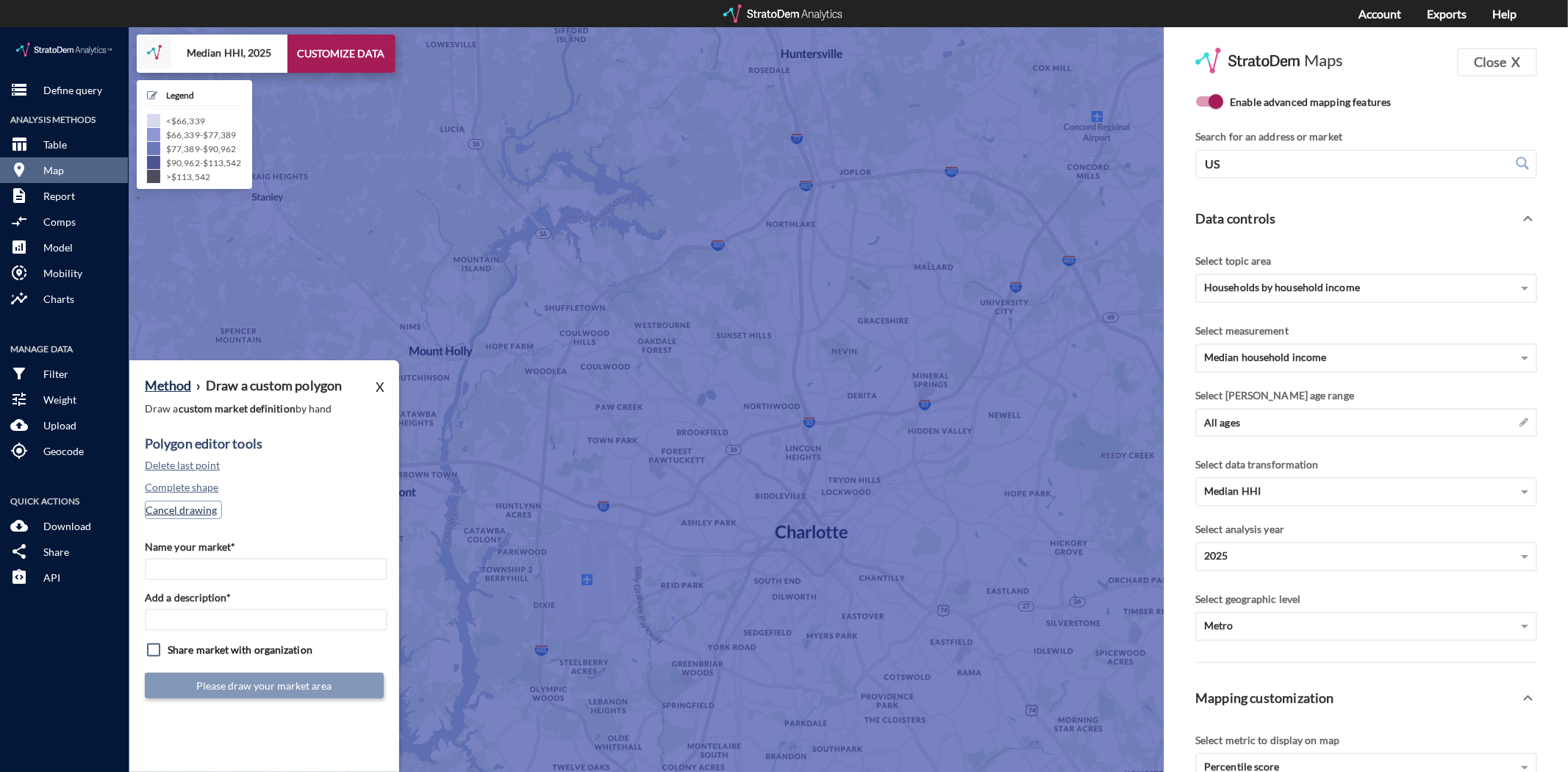
click button "Cancel drawing"
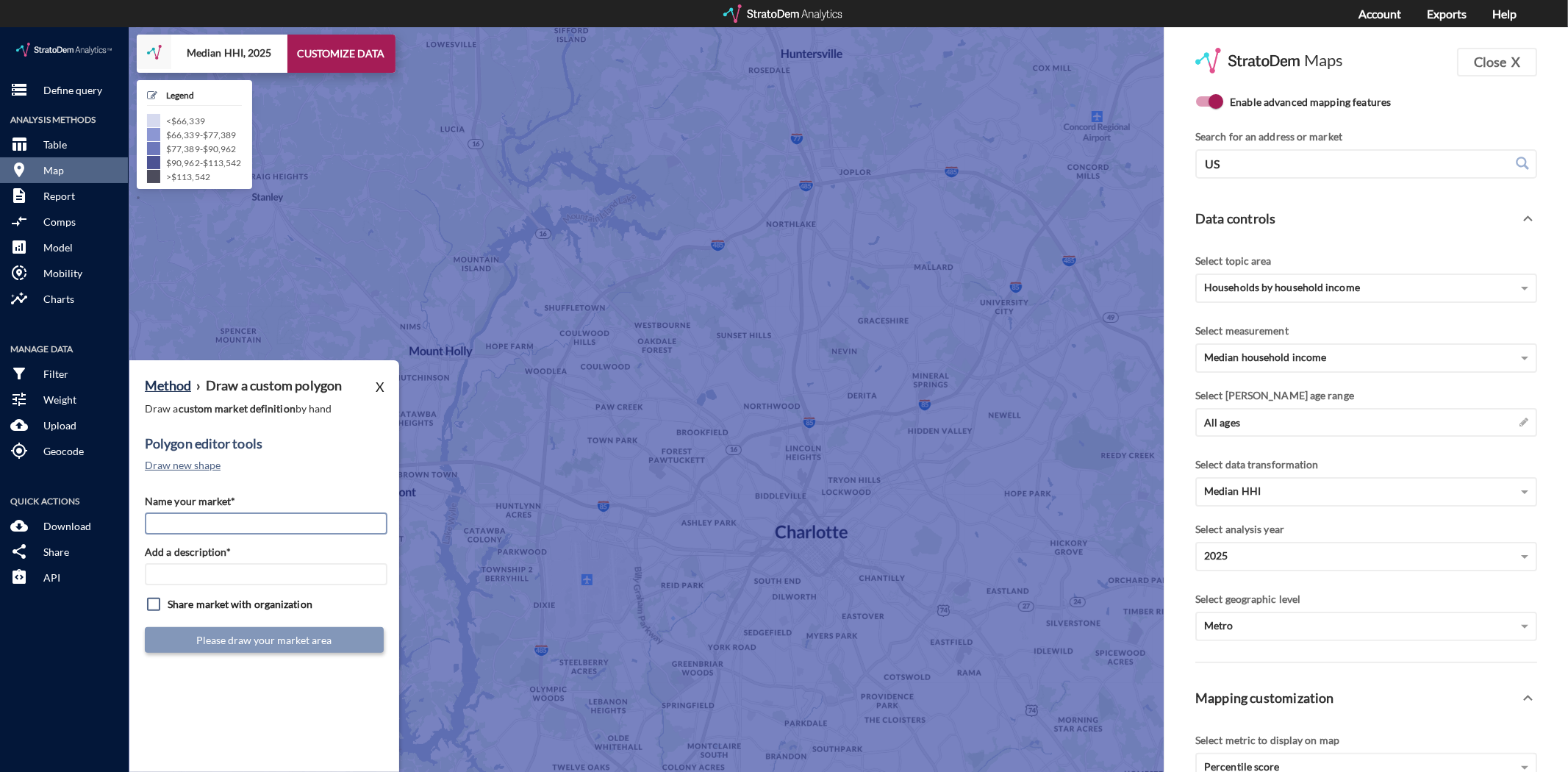
click input "Name your market*"
click input "Huntersville /"
type input "Huntersville / Cornelius"
click input "Add a description*"
type input "CLT Mkts"
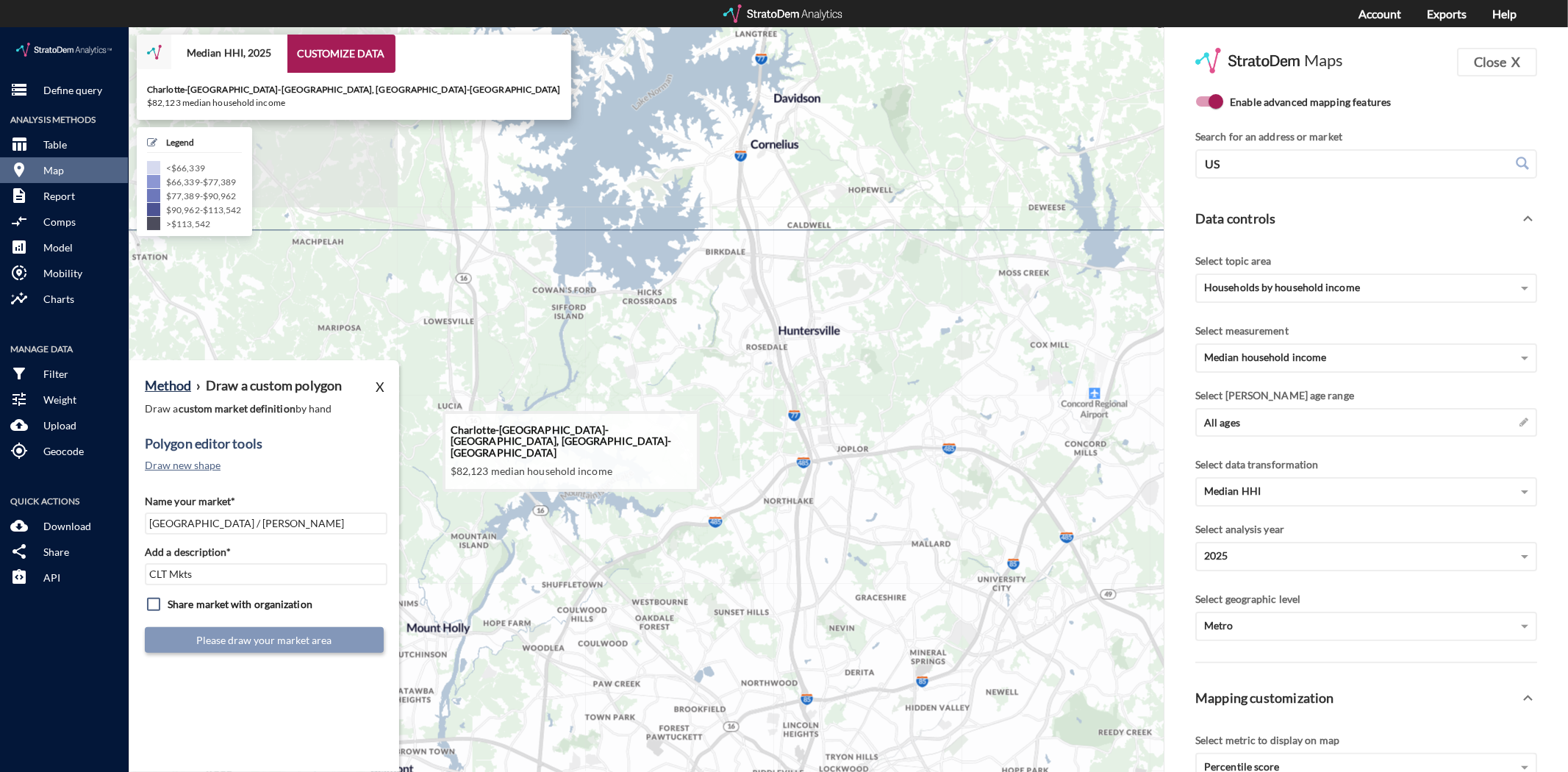
drag, startPoint x: 678, startPoint y: 366, endPoint x: 678, endPoint y: 633, distance: 267.0
click icon
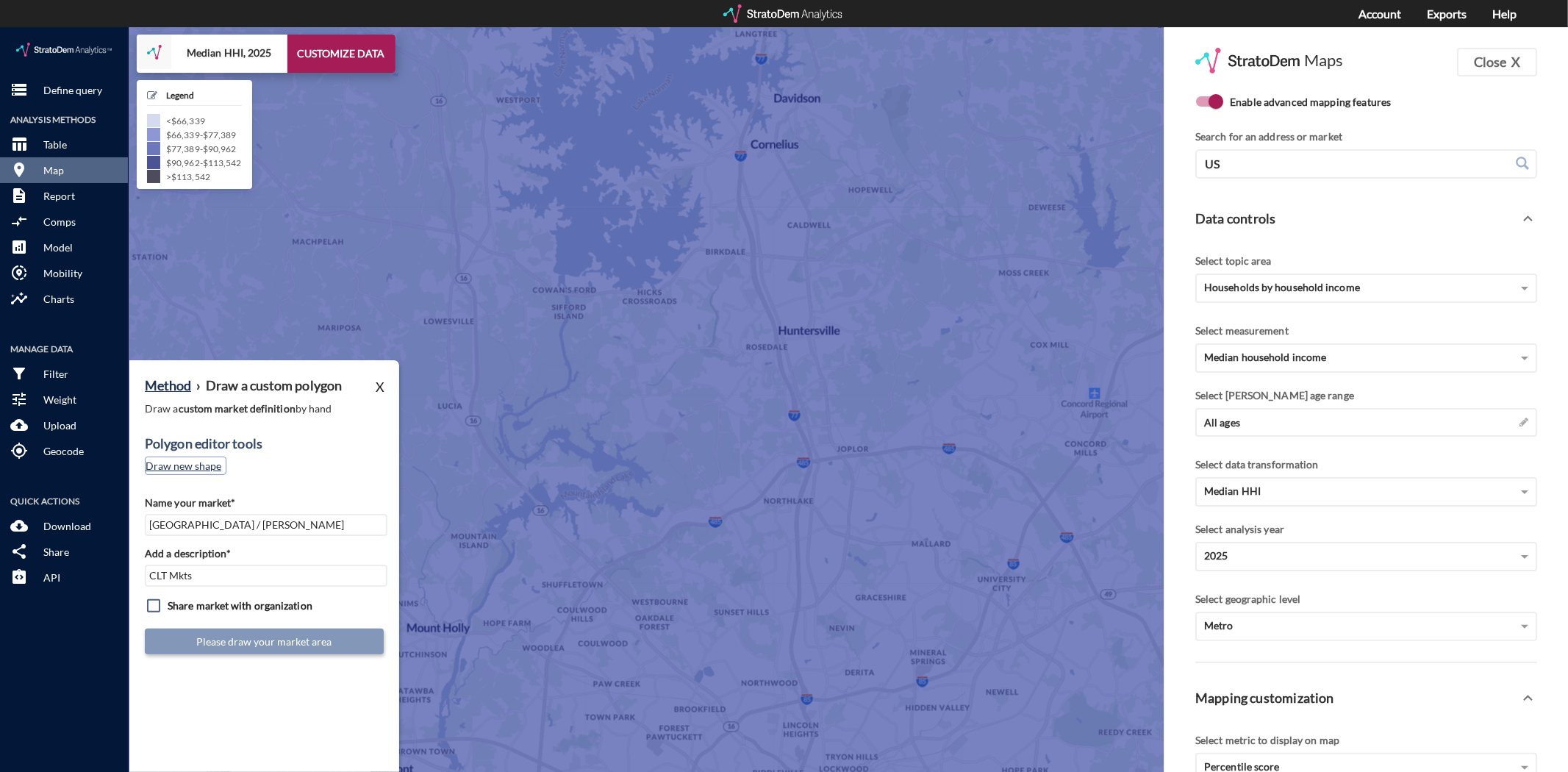
click button "Draw new shape"
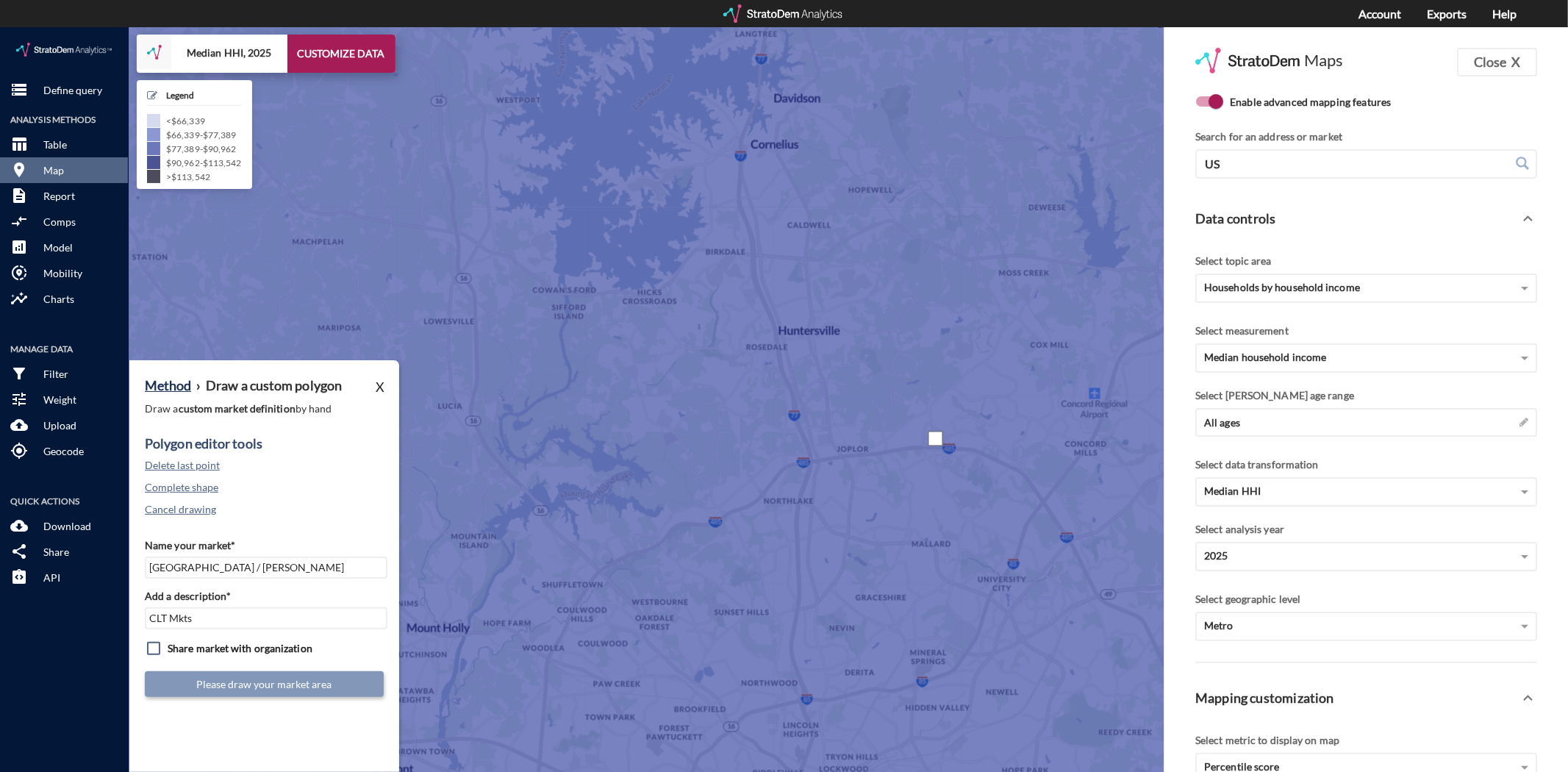
drag, startPoint x: 936, startPoint y: 411, endPoint x: 937, endPoint y: 352, distance: 59.0
click div
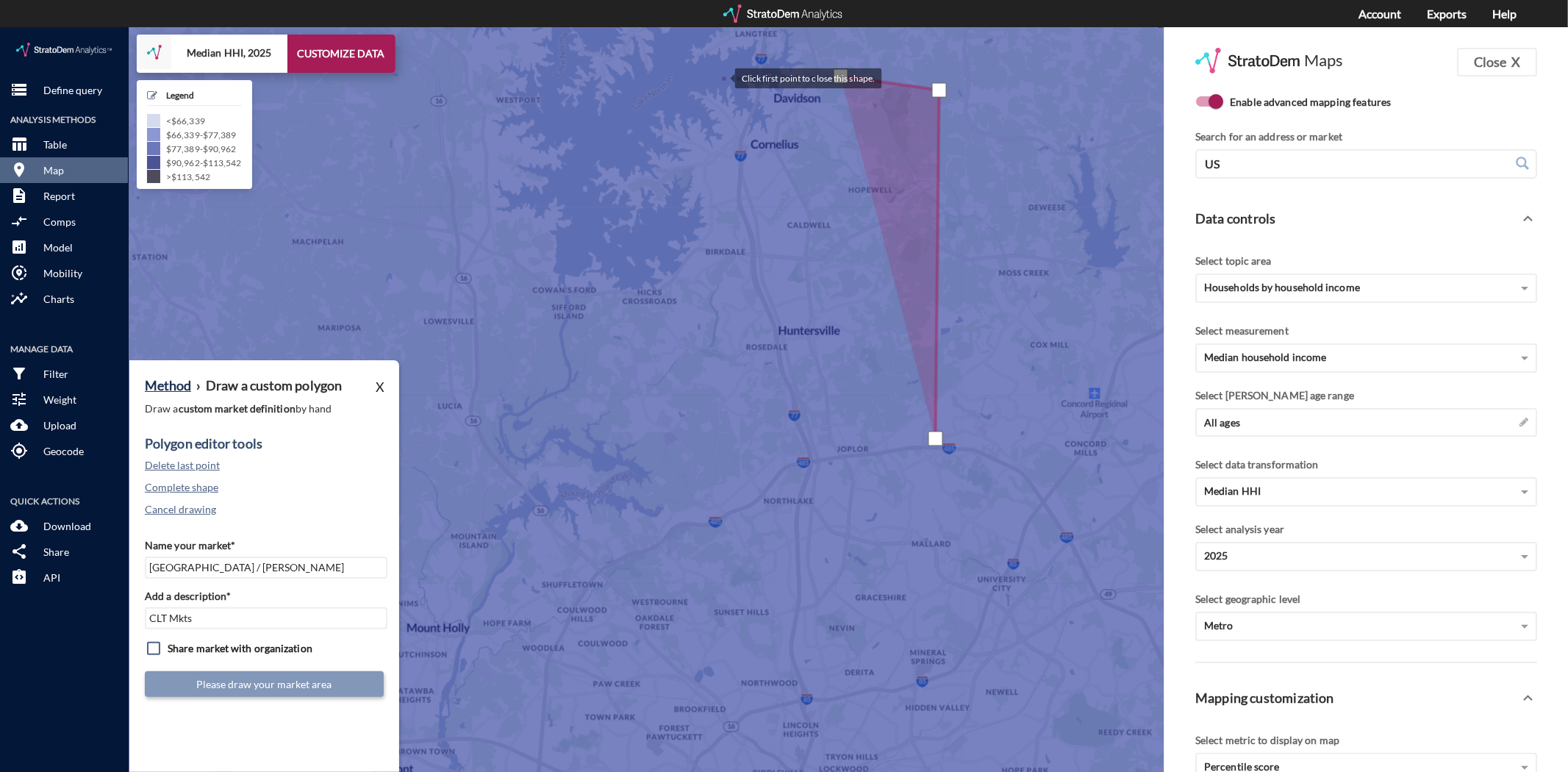
click div
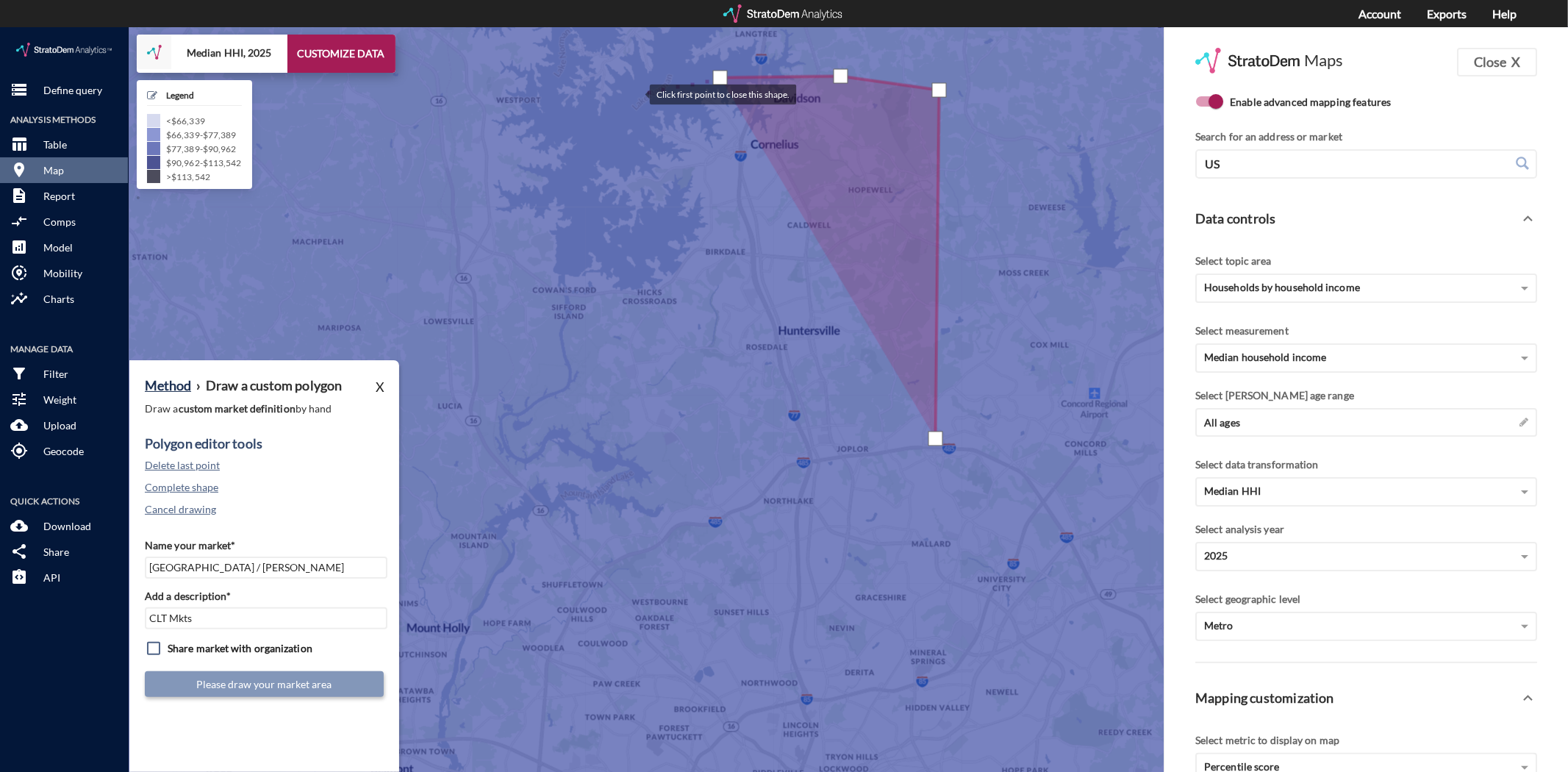
click div
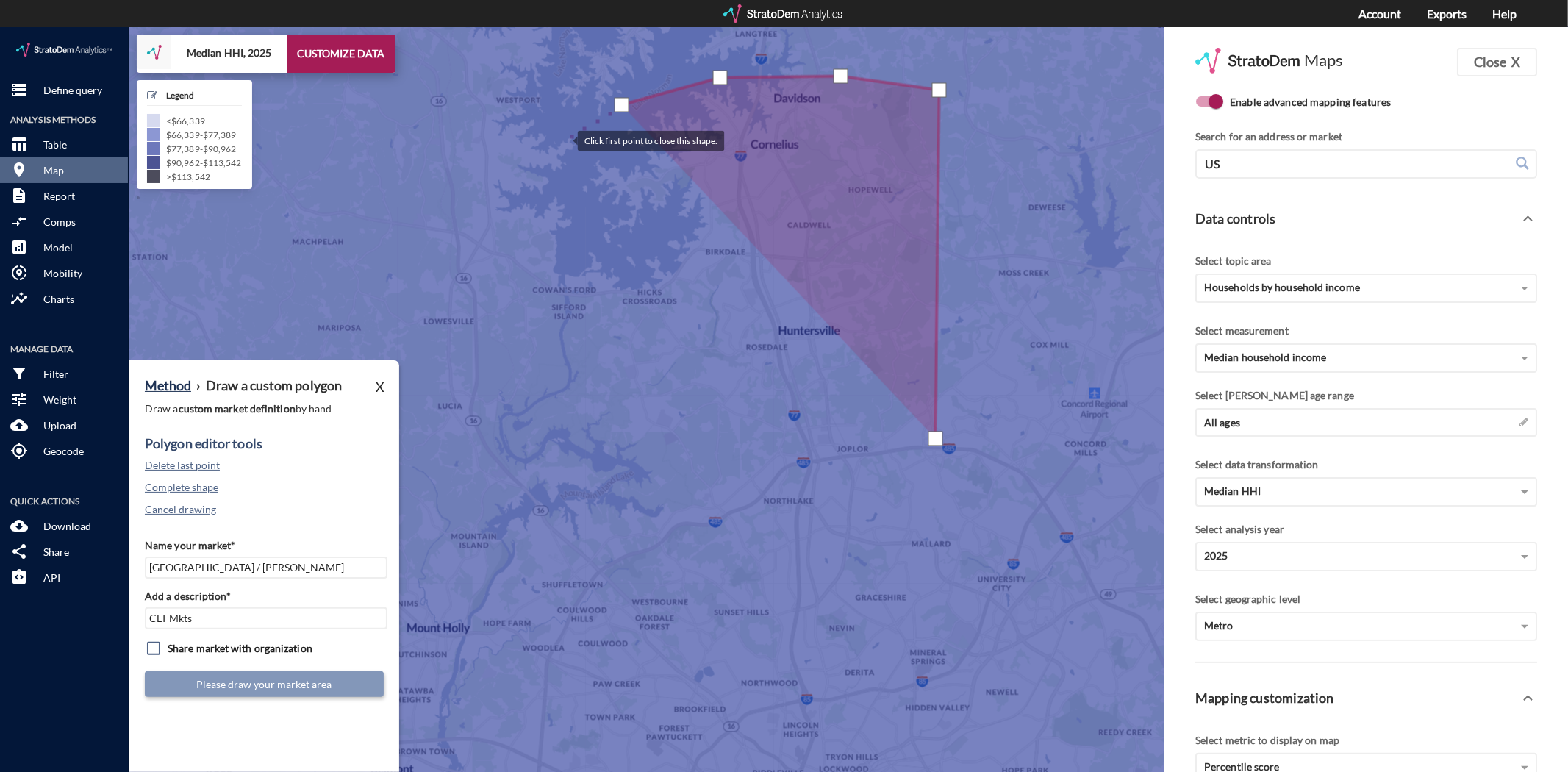
click div
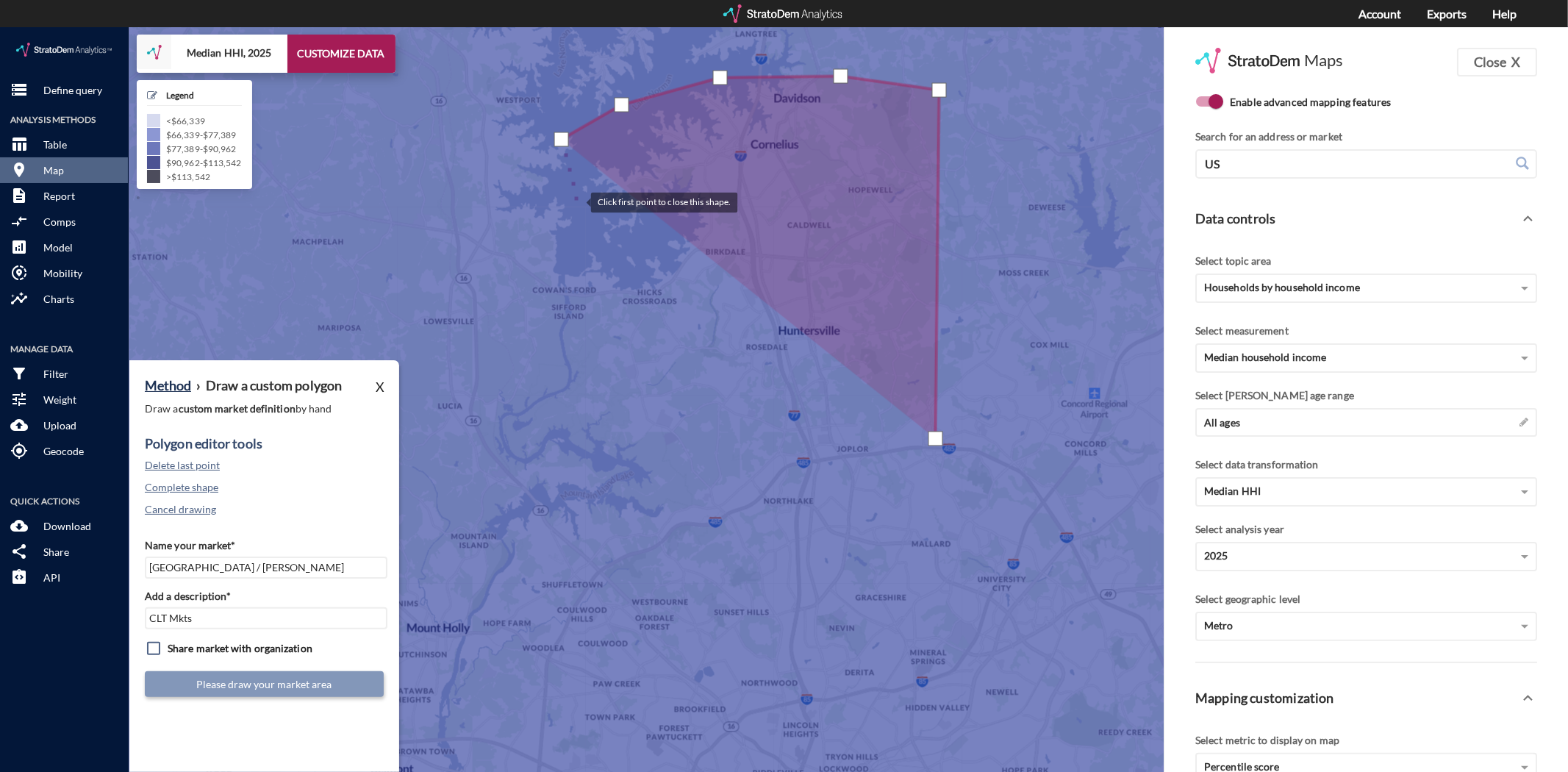
click div
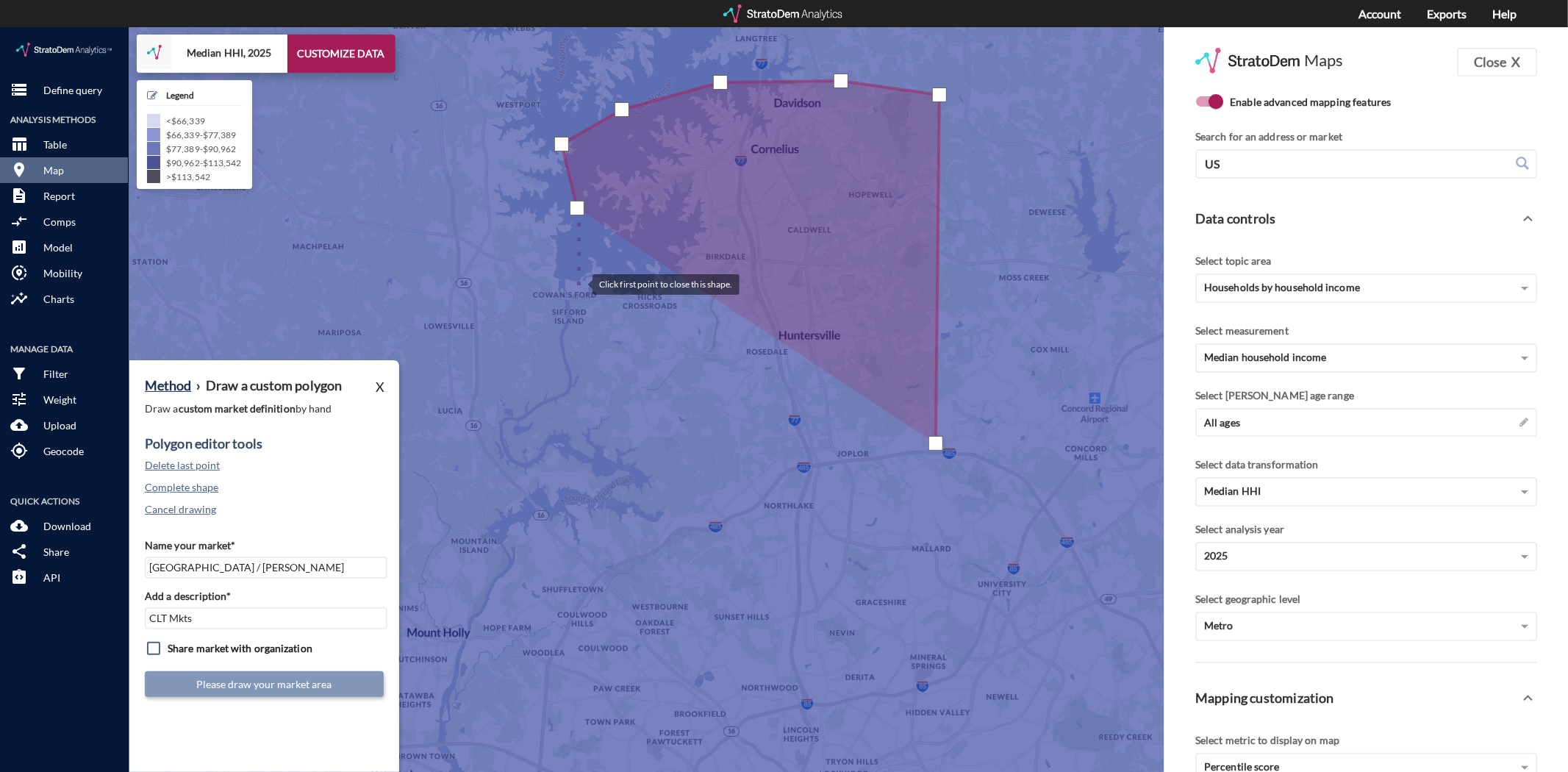
click div
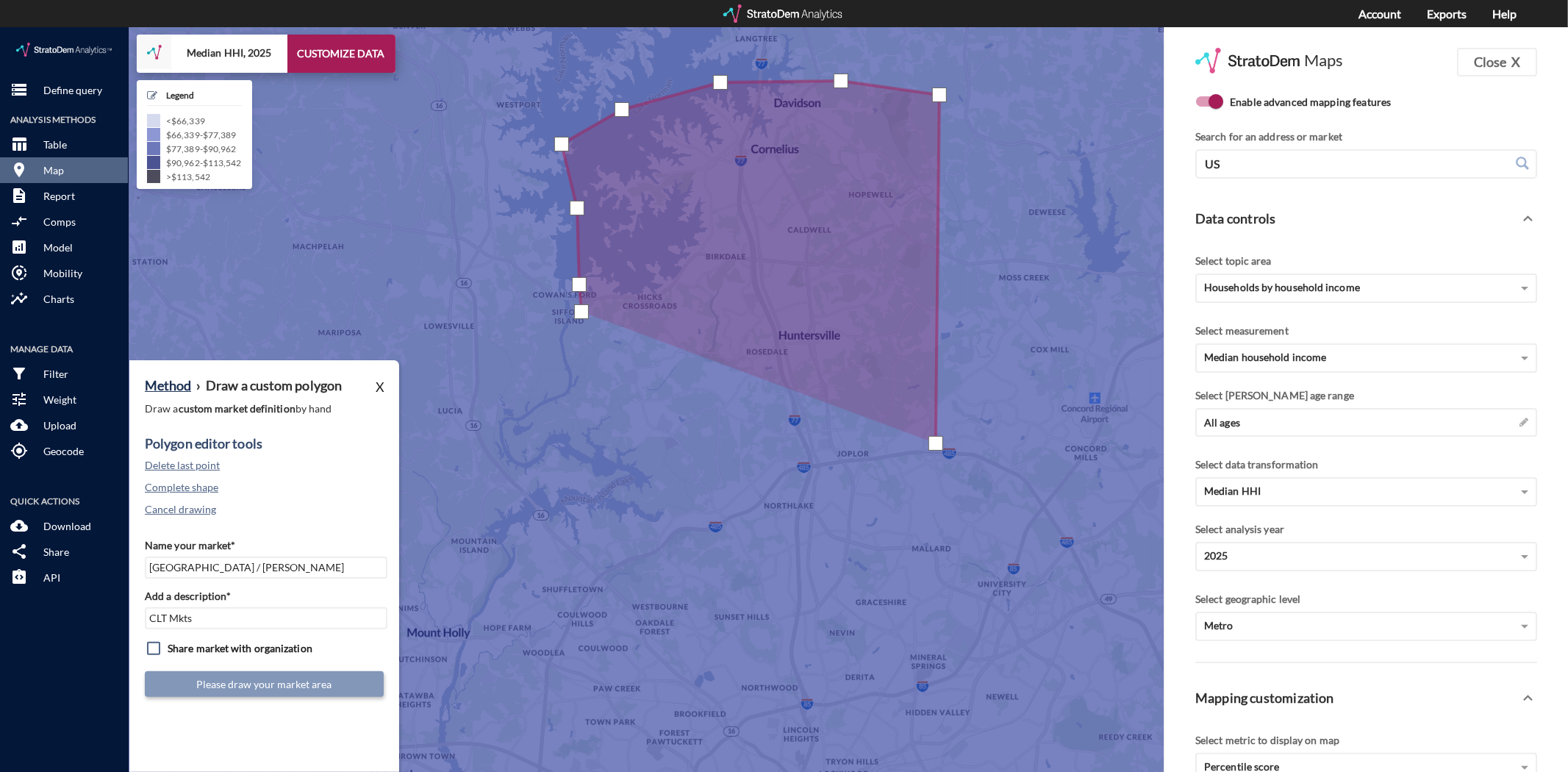
drag, startPoint x: 581, startPoint y: 285, endPoint x: 587, endPoint y: 297, distance: 13.4
click div
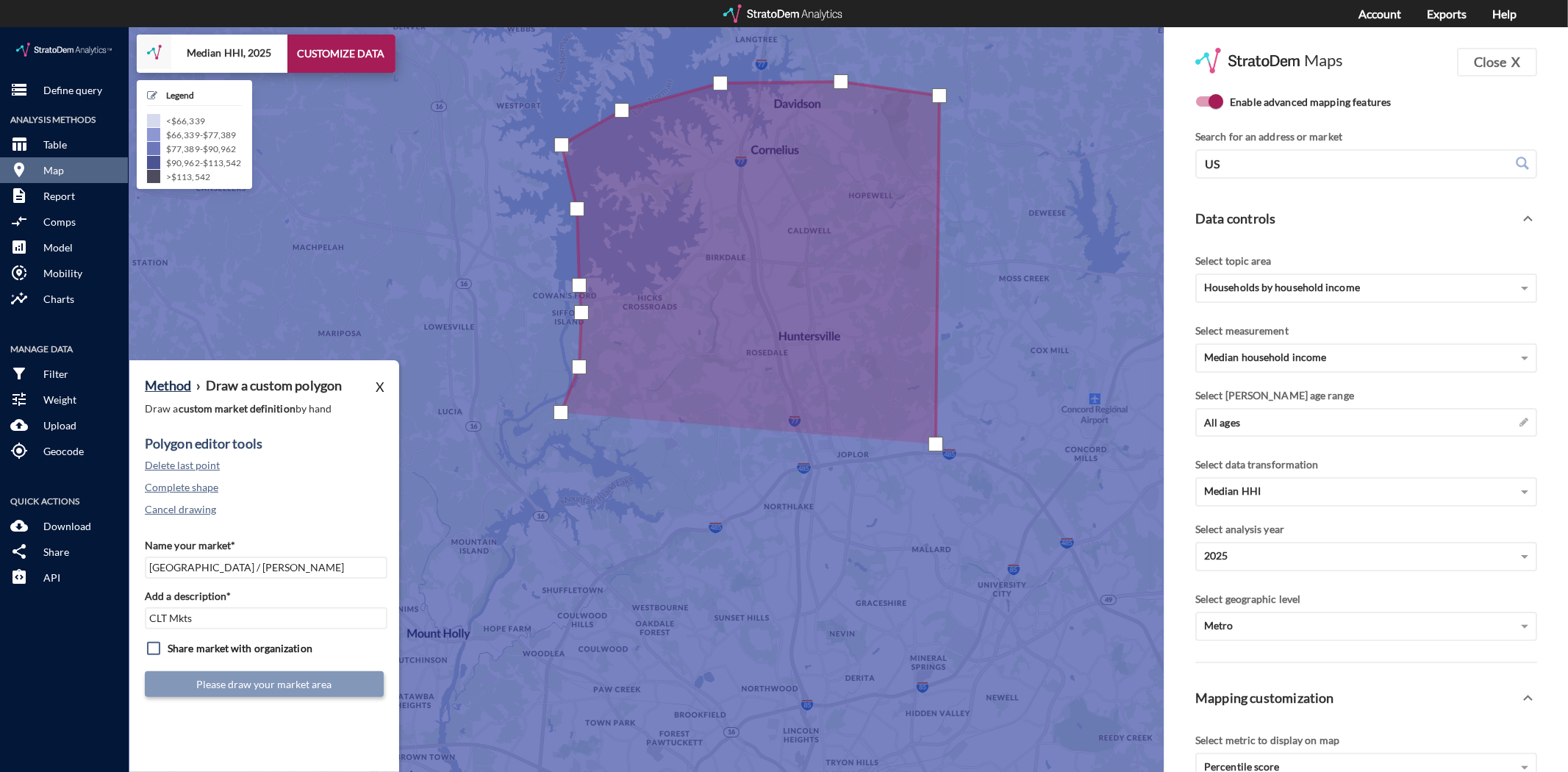
drag, startPoint x: 561, startPoint y: 385, endPoint x: 560, endPoint y: 395, distance: 10.0
click div
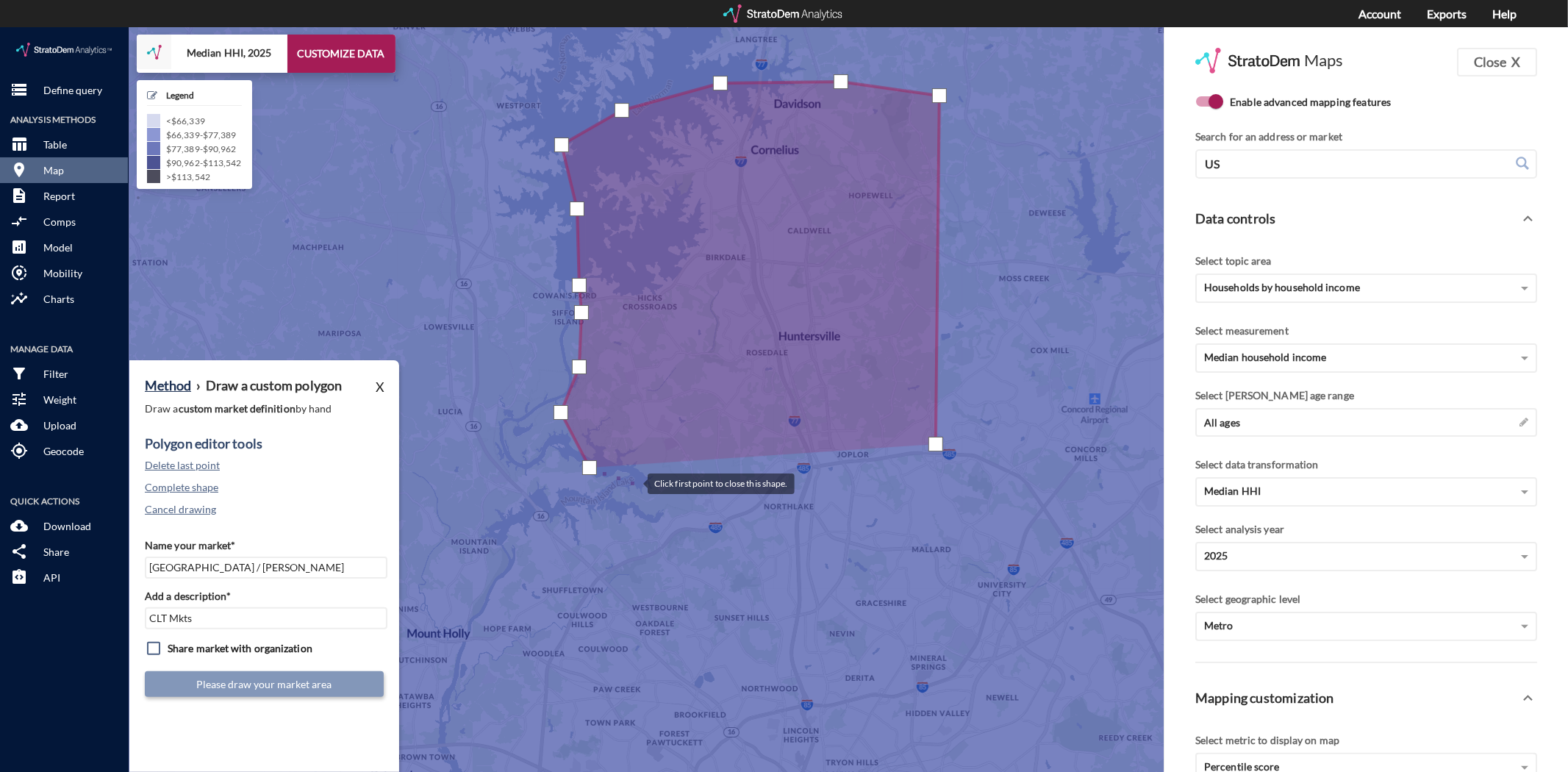
click div
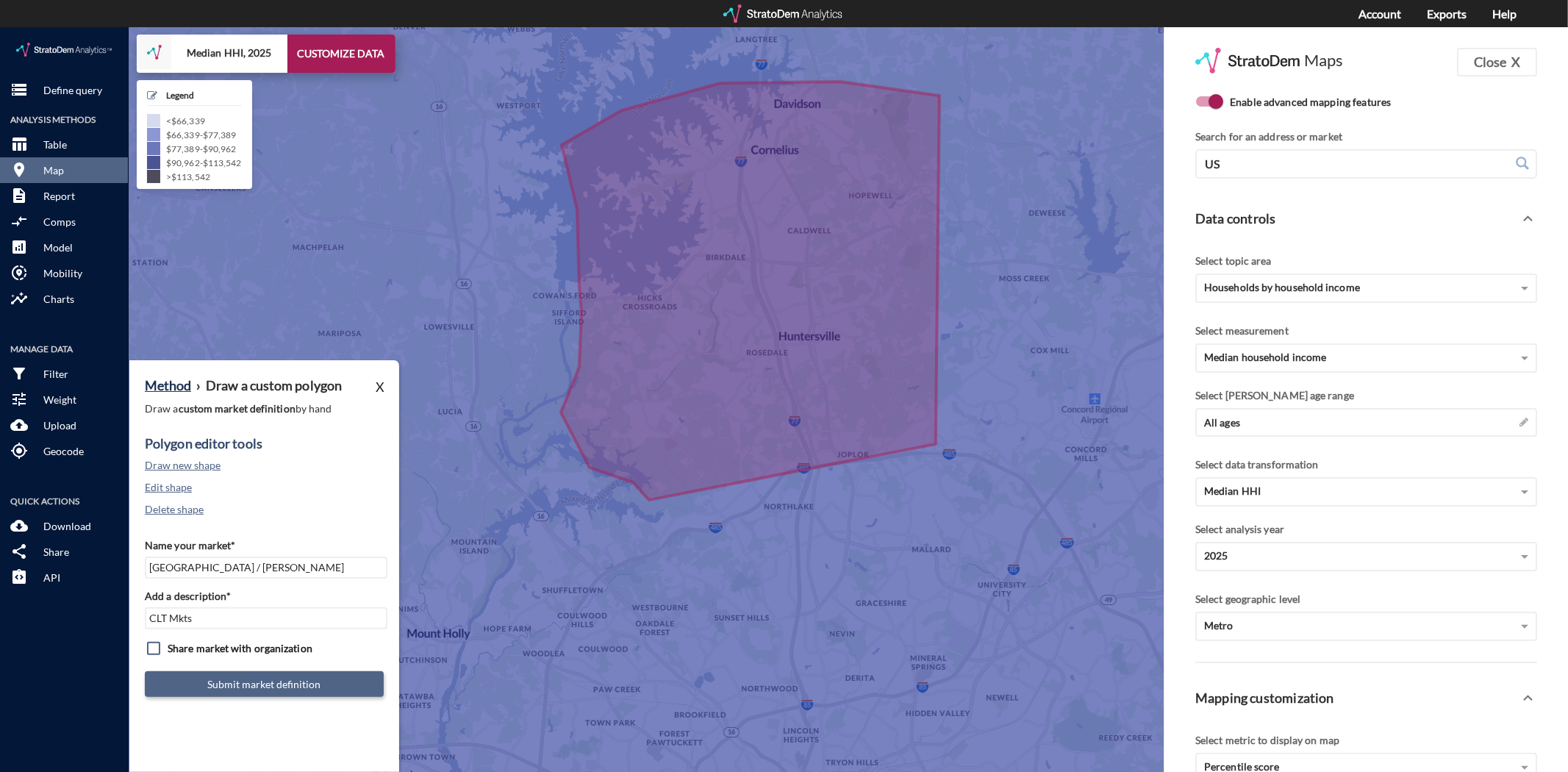
click button "Submit market definition"
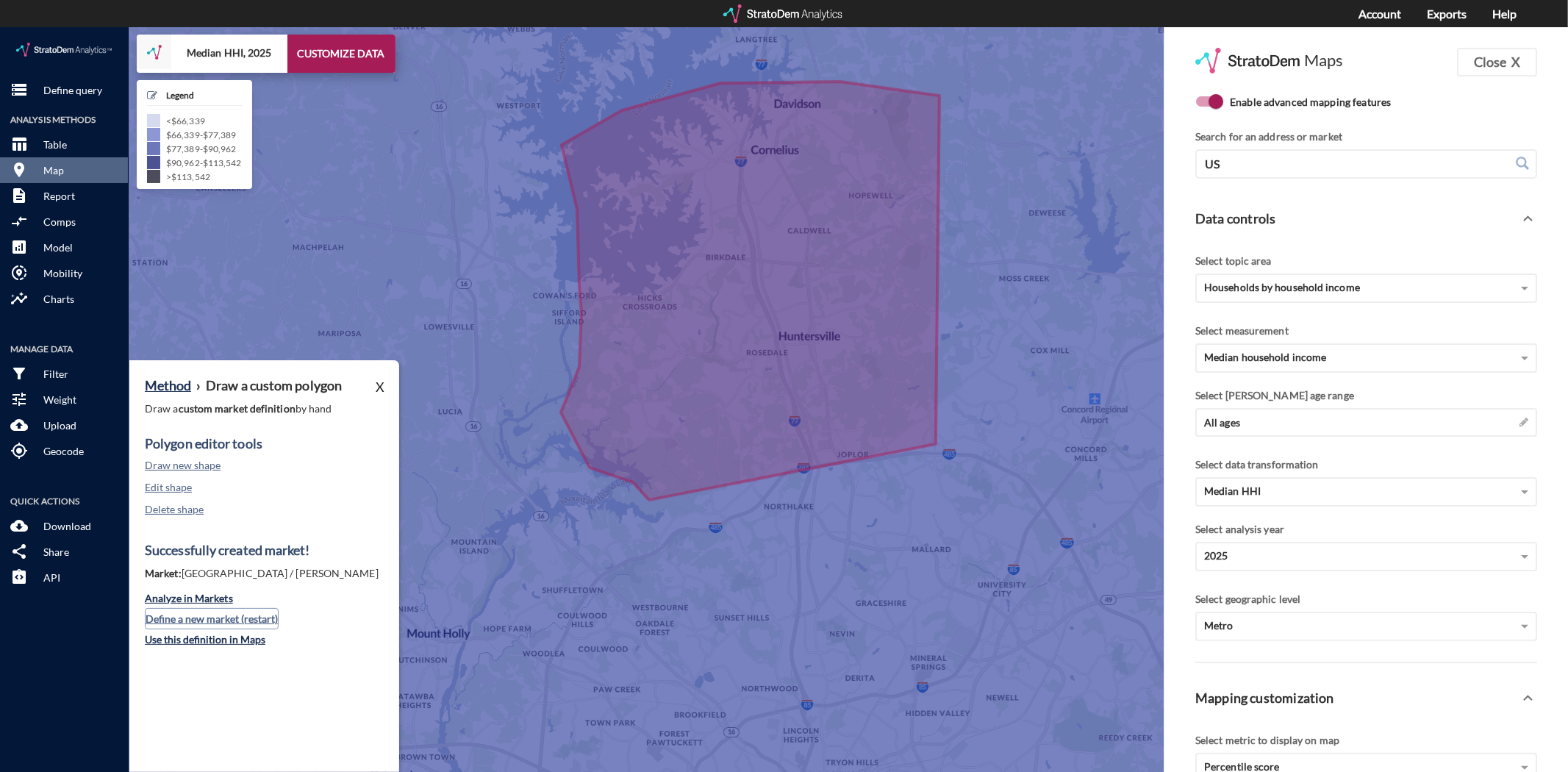
click button "Define a new market (restart)"
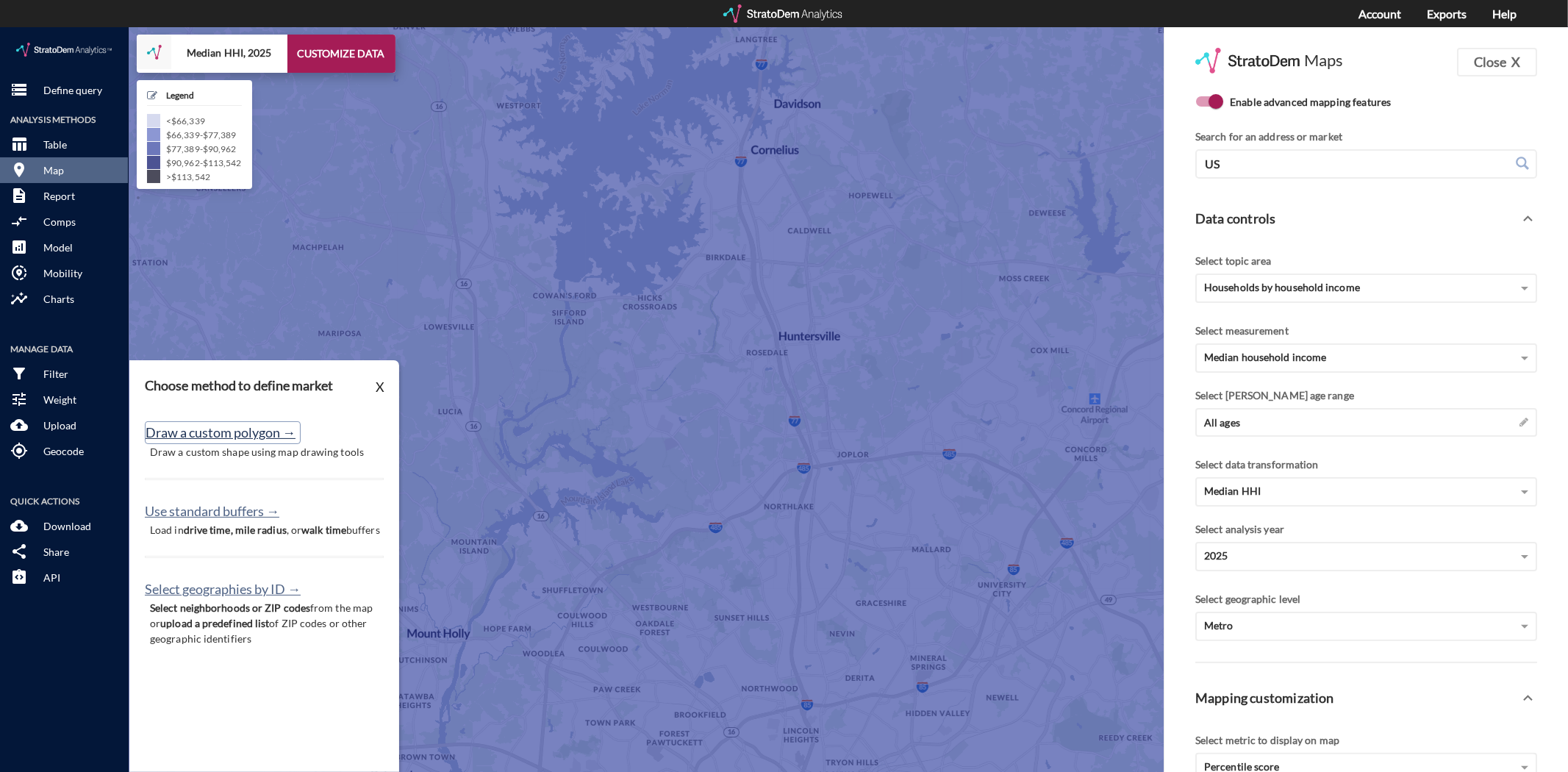
click button "Draw a custom polygon →"
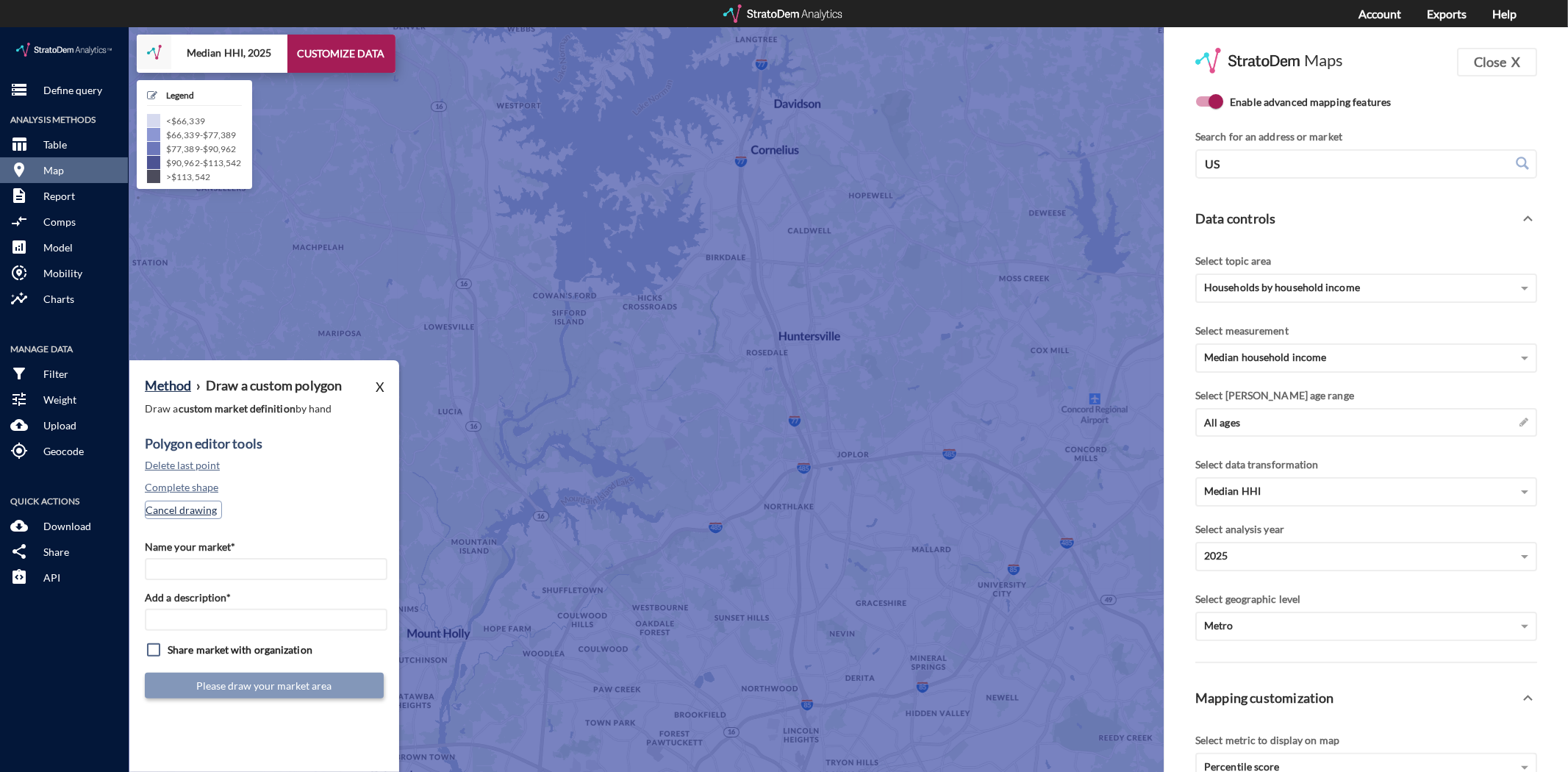
click button "Cancel drawing"
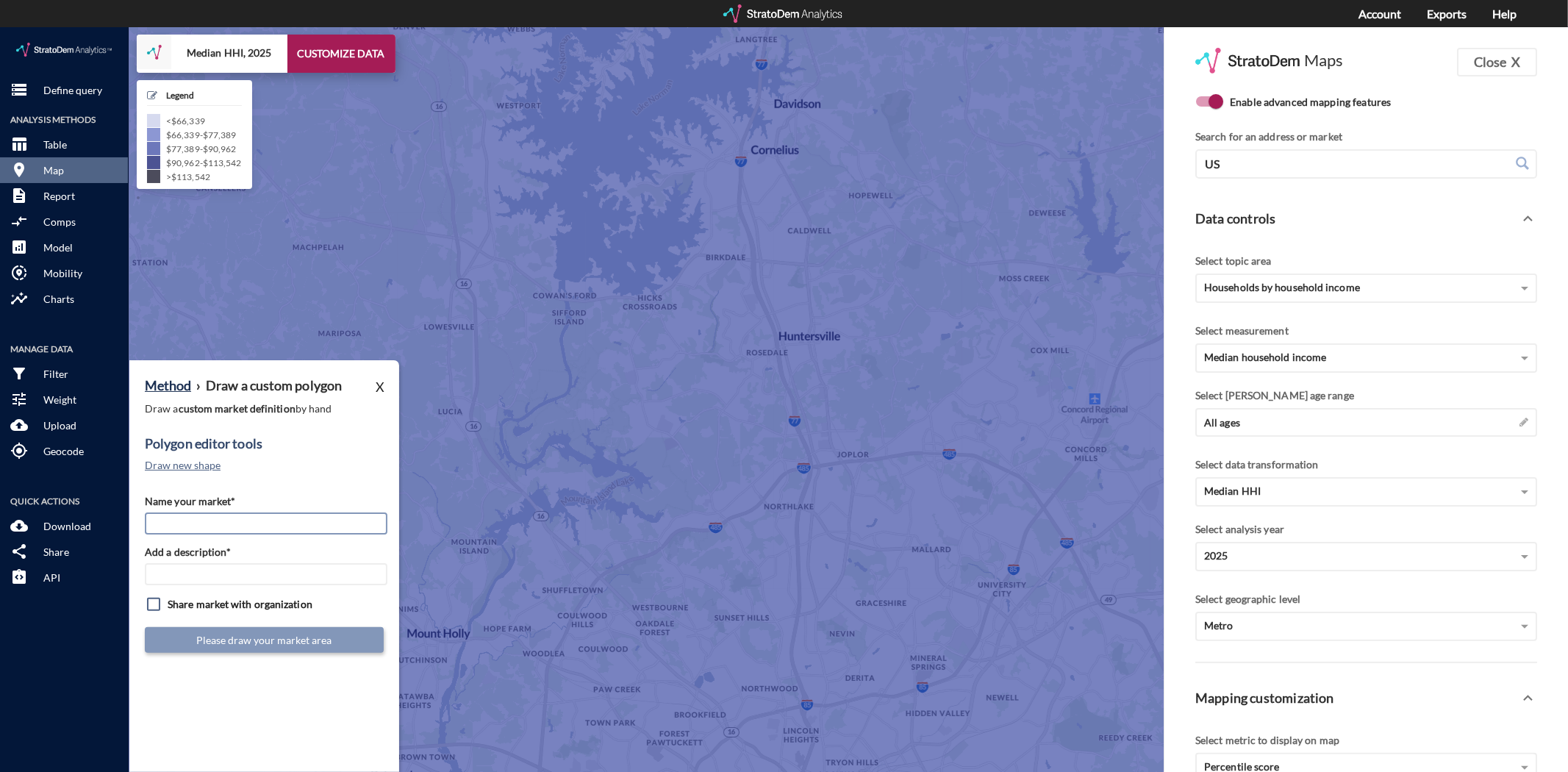
click input "Name your market*"
type input "West CLT"
type input "CLT Mkts"
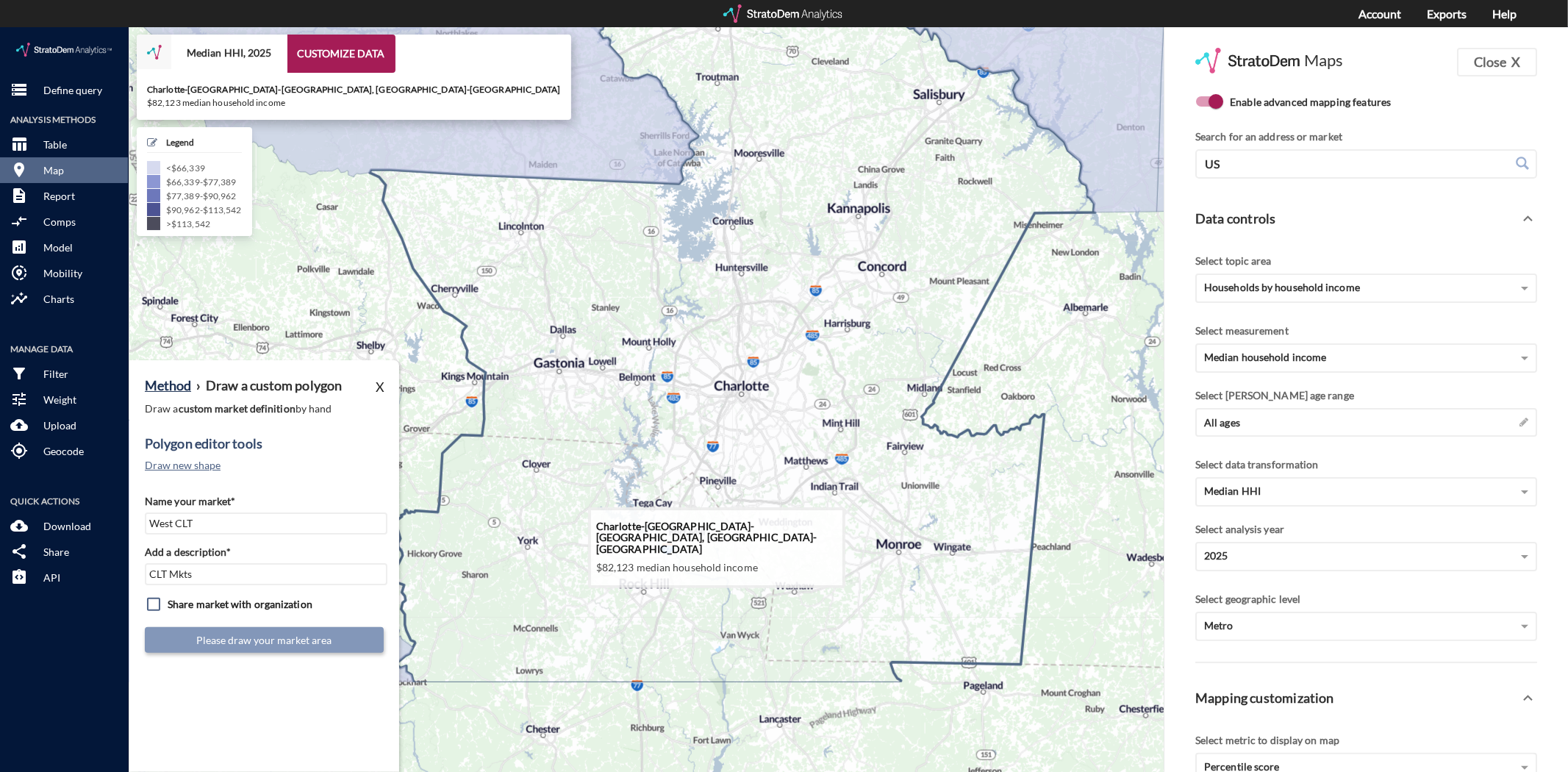
drag, startPoint x: 794, startPoint y: 514, endPoint x: 706, endPoint y: 363, distance: 174.8
click icon
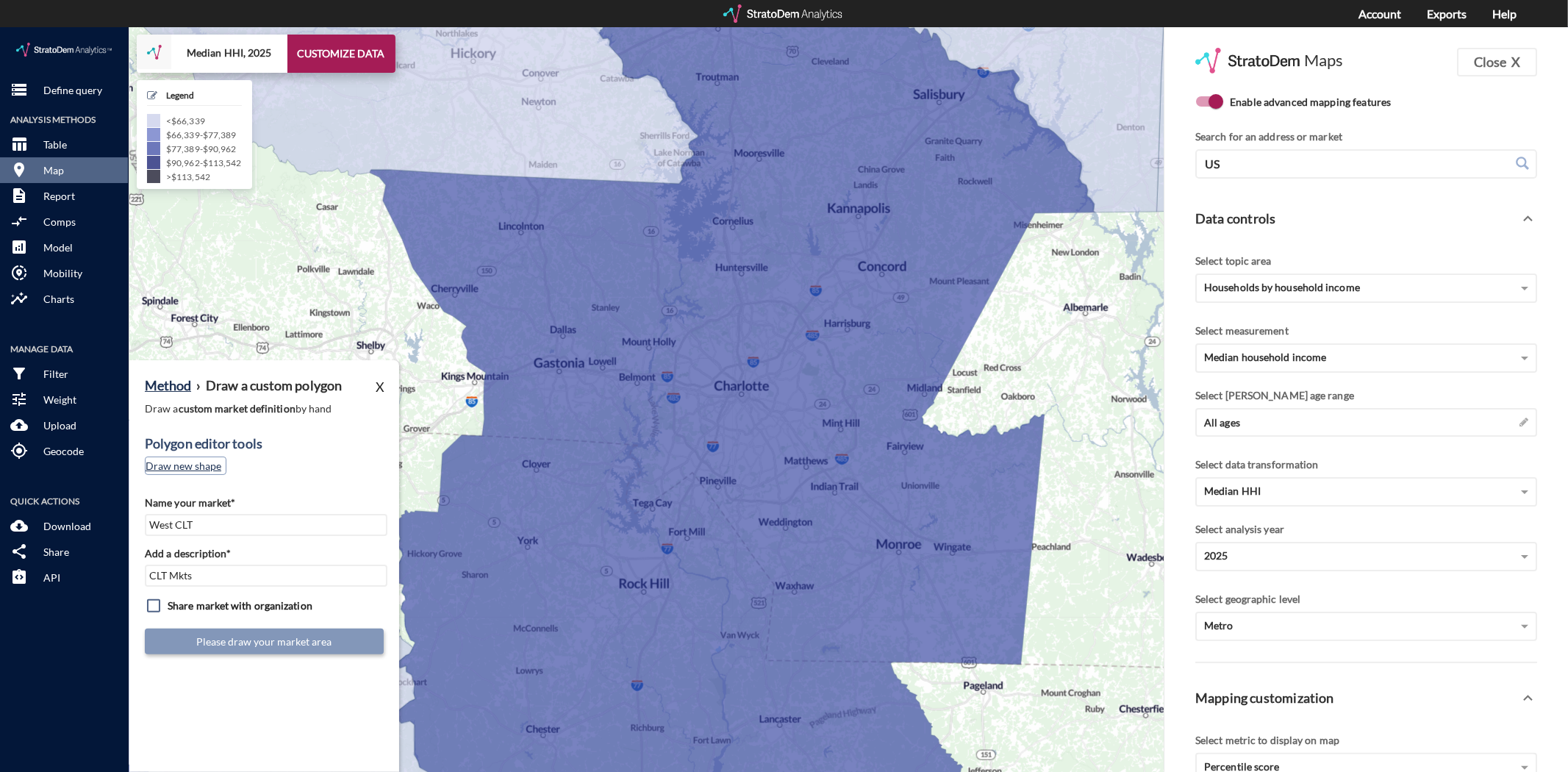
click button "Draw new shape"
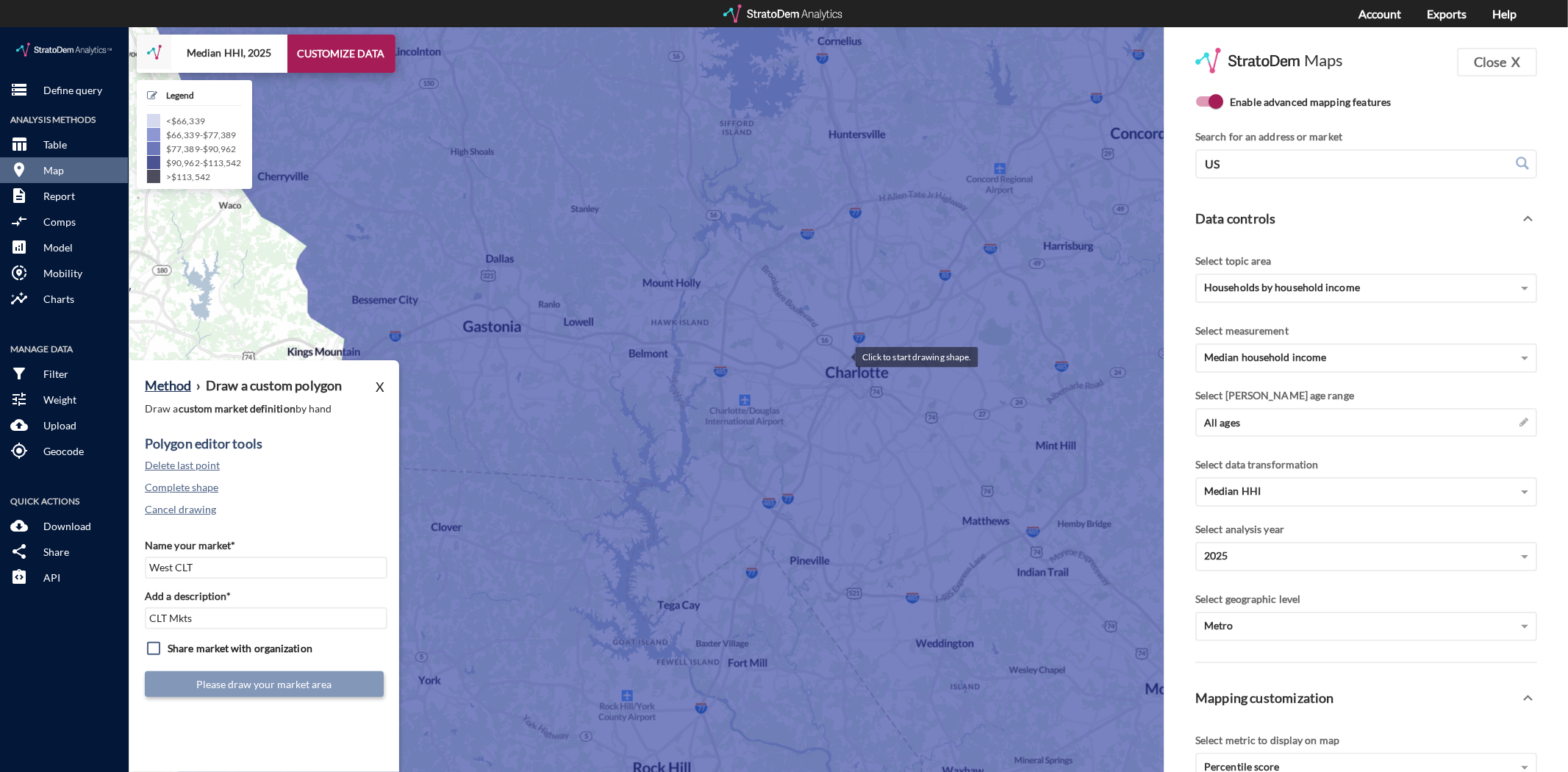
click div
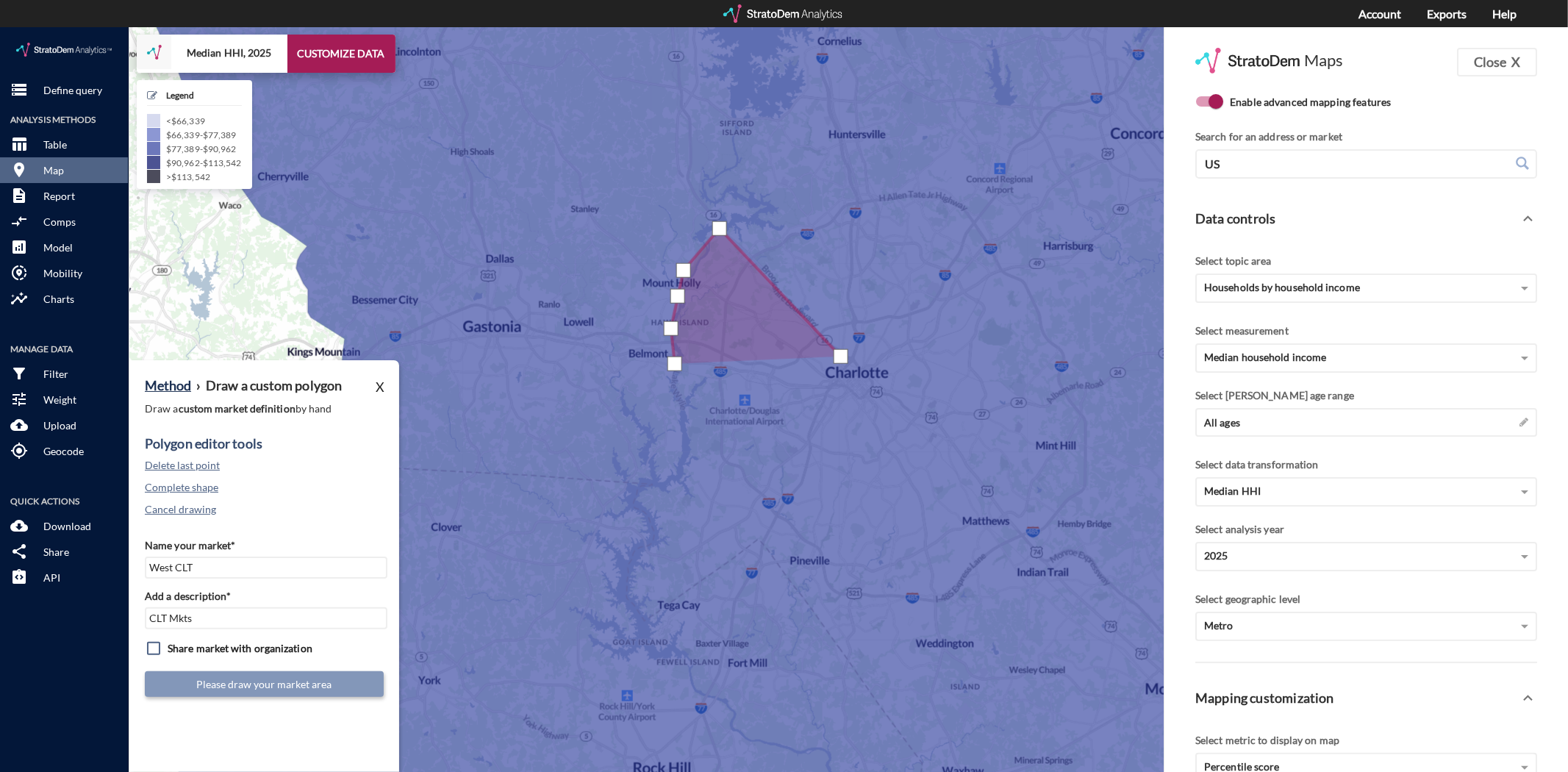
drag, startPoint x: 674, startPoint y: 336, endPoint x: 674, endPoint y: 356, distance: 20.0
click div
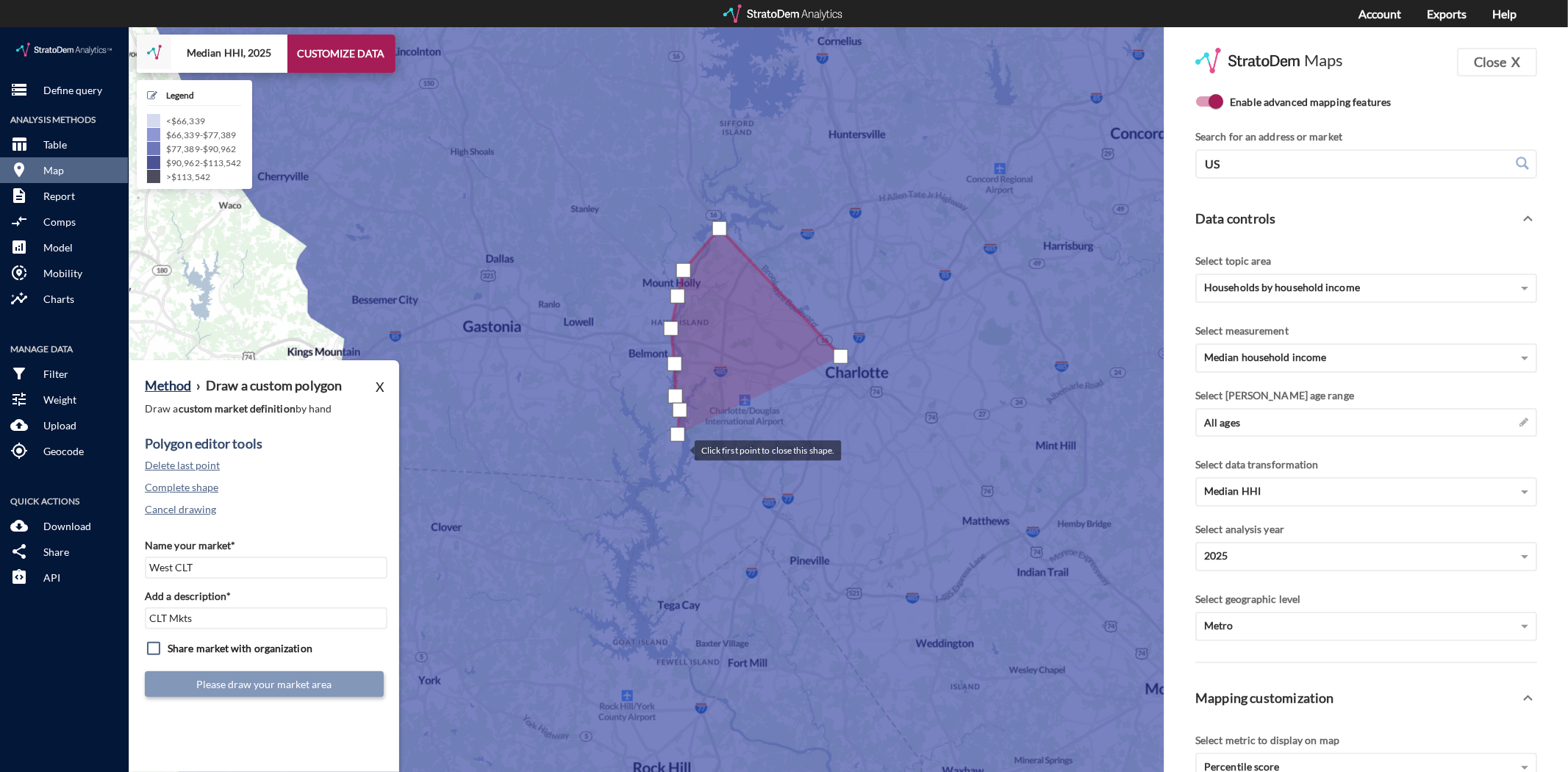
click div
drag, startPoint x: 724, startPoint y: 423, endPoint x: 739, endPoint y: 432, distance: 17.5
click div
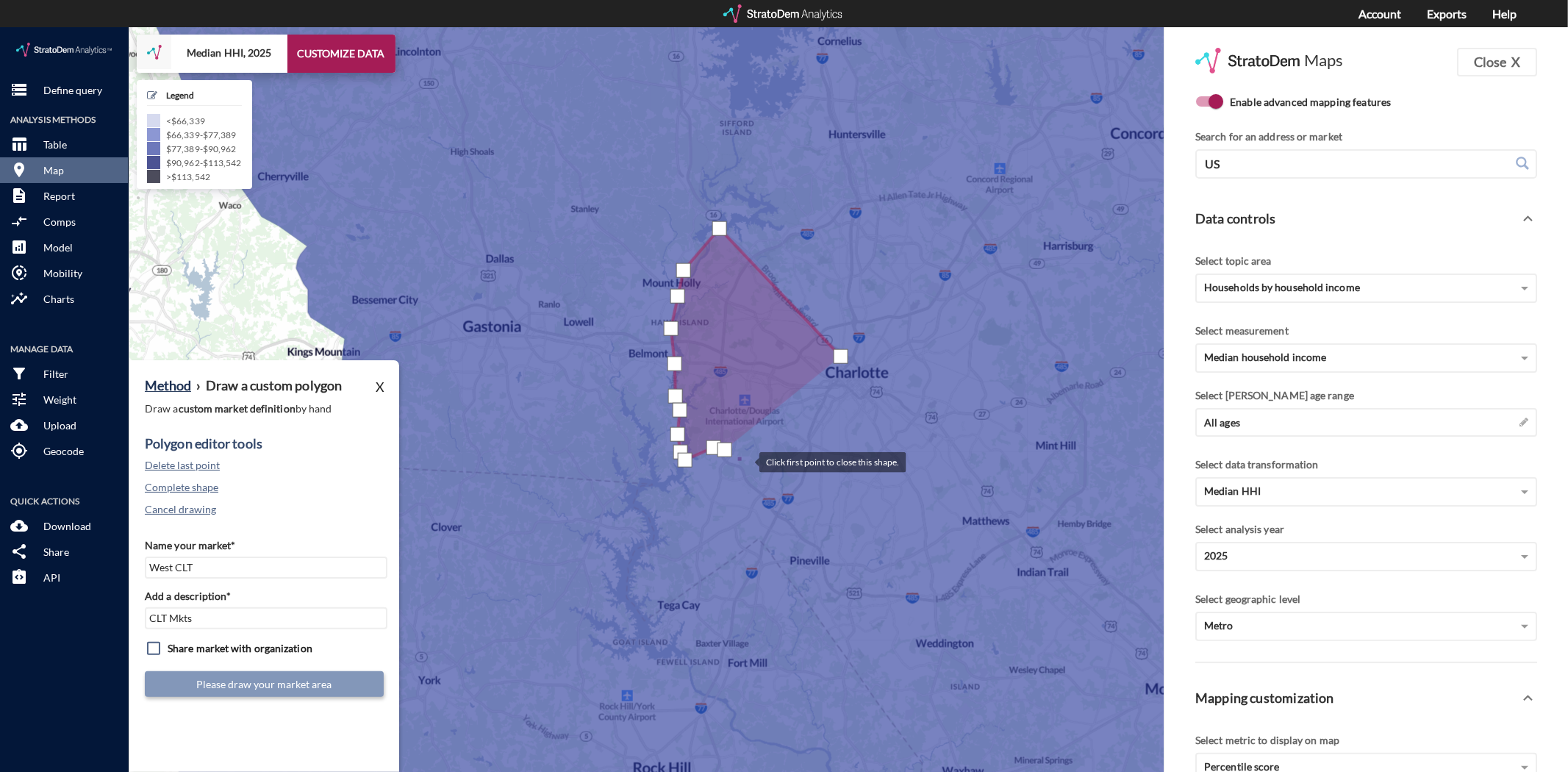
click div
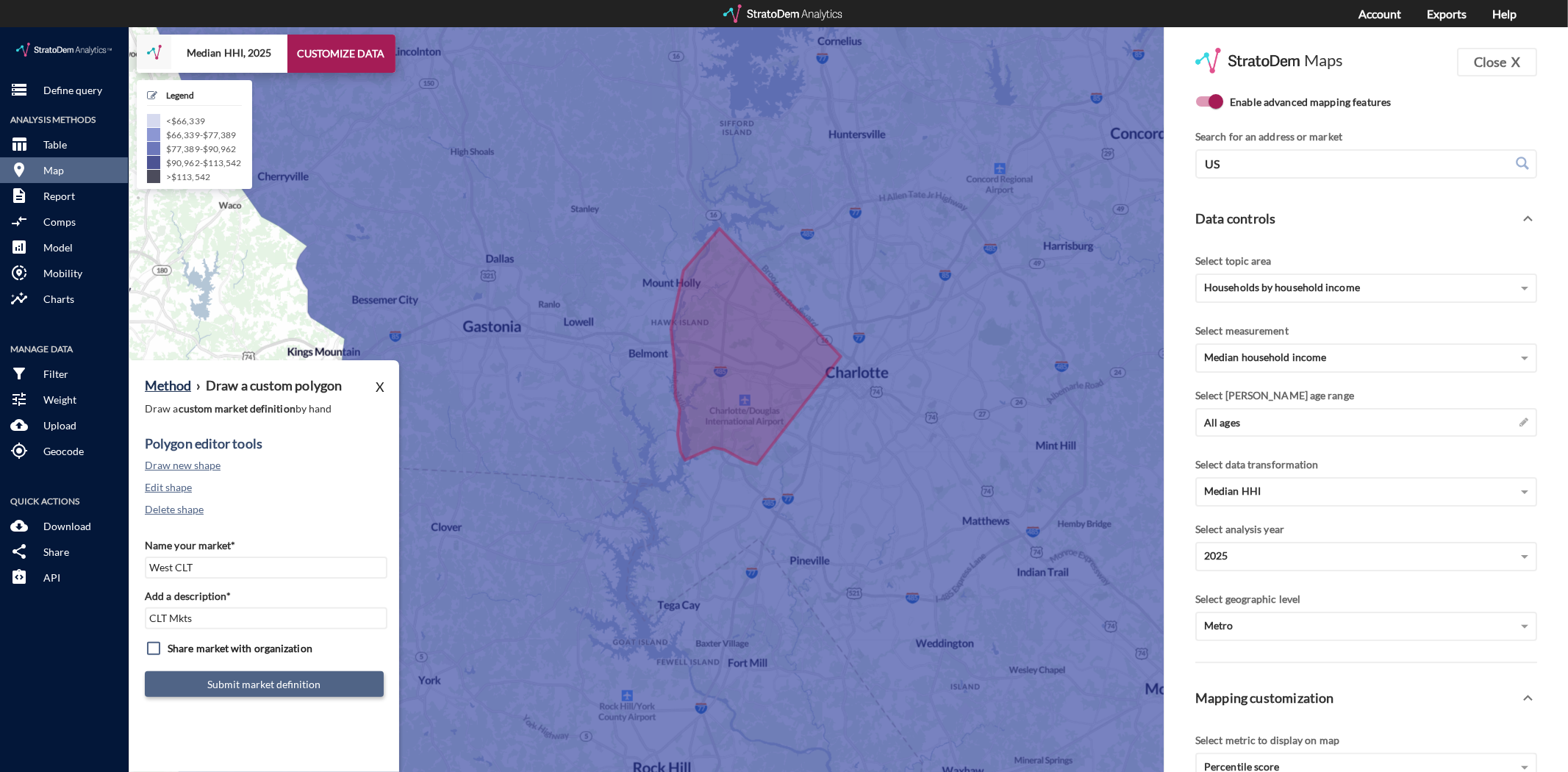
click button "Submit market definition"
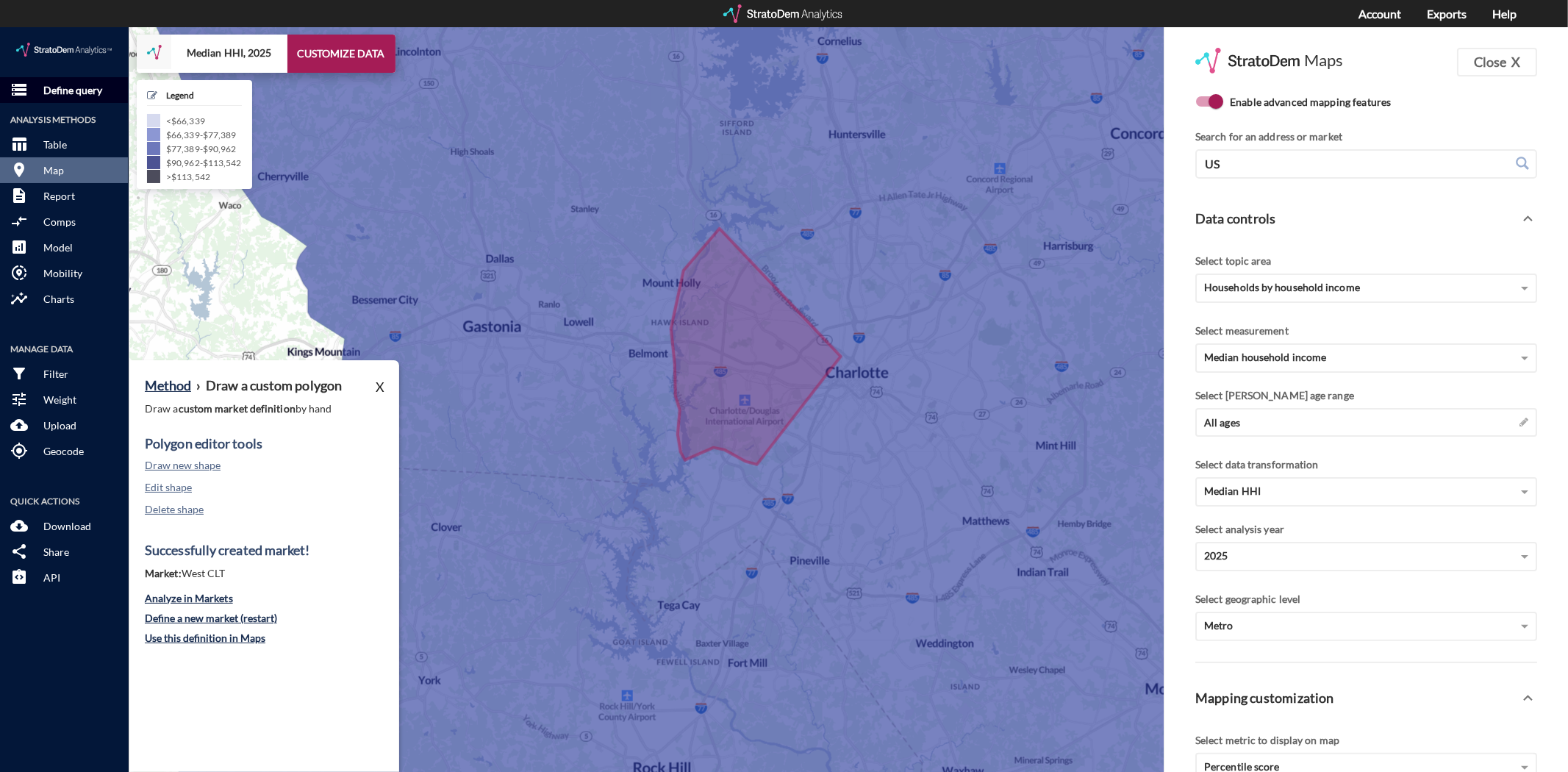
click p "Define query"
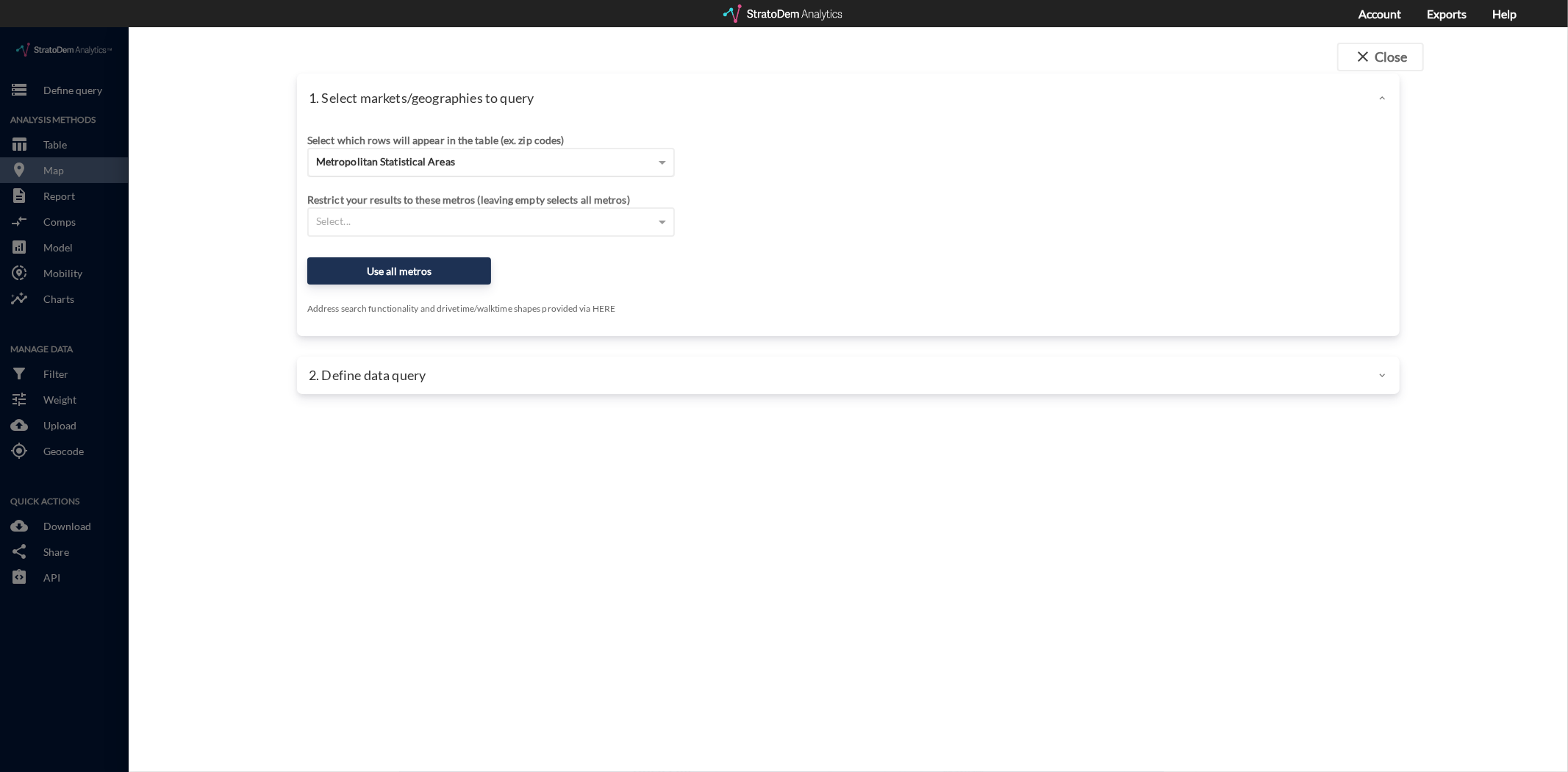
click span "Metropolitan Statistical Areas"
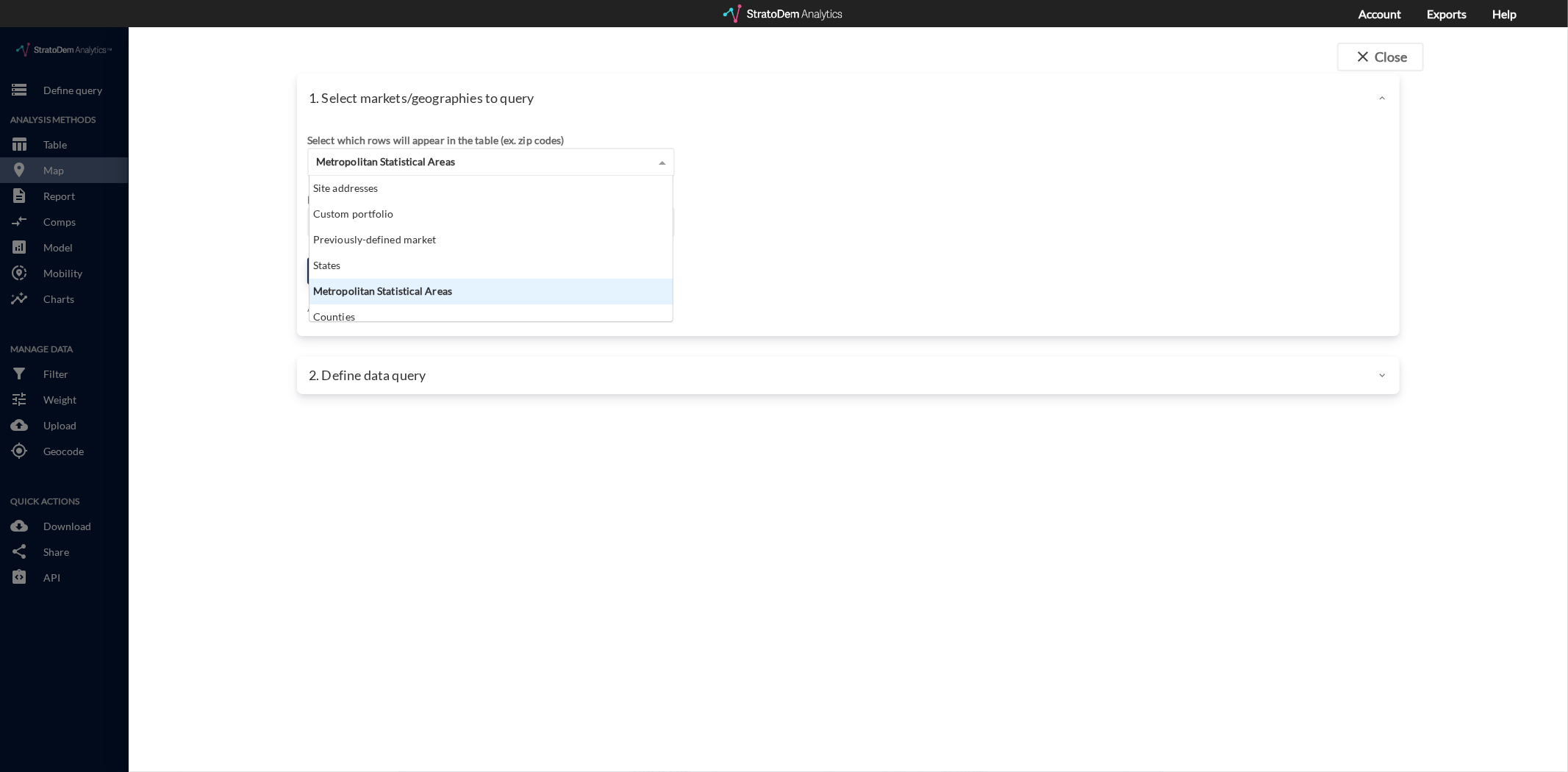
scroll to position [133, 356]
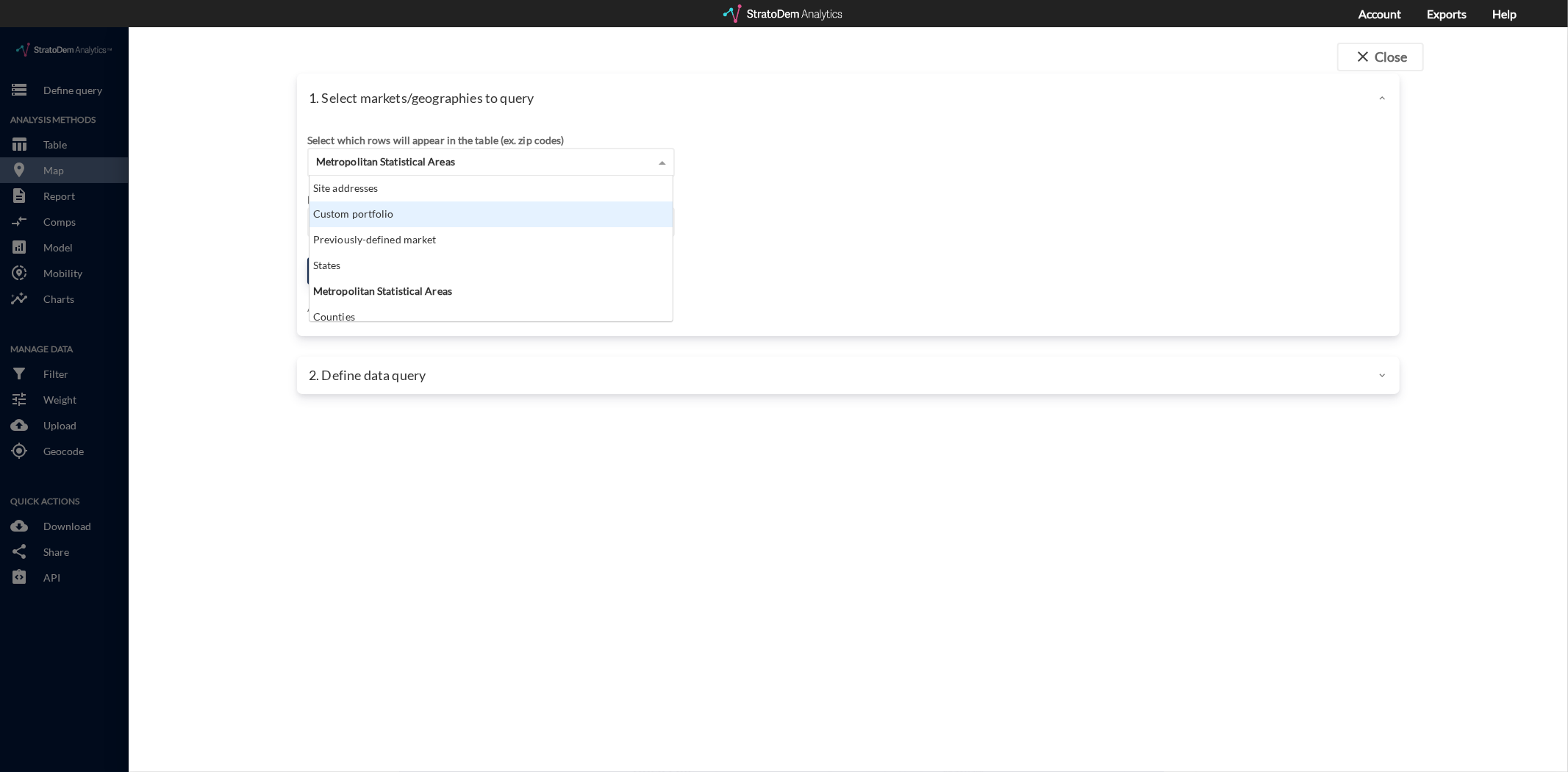
click div "Custom portfolio"
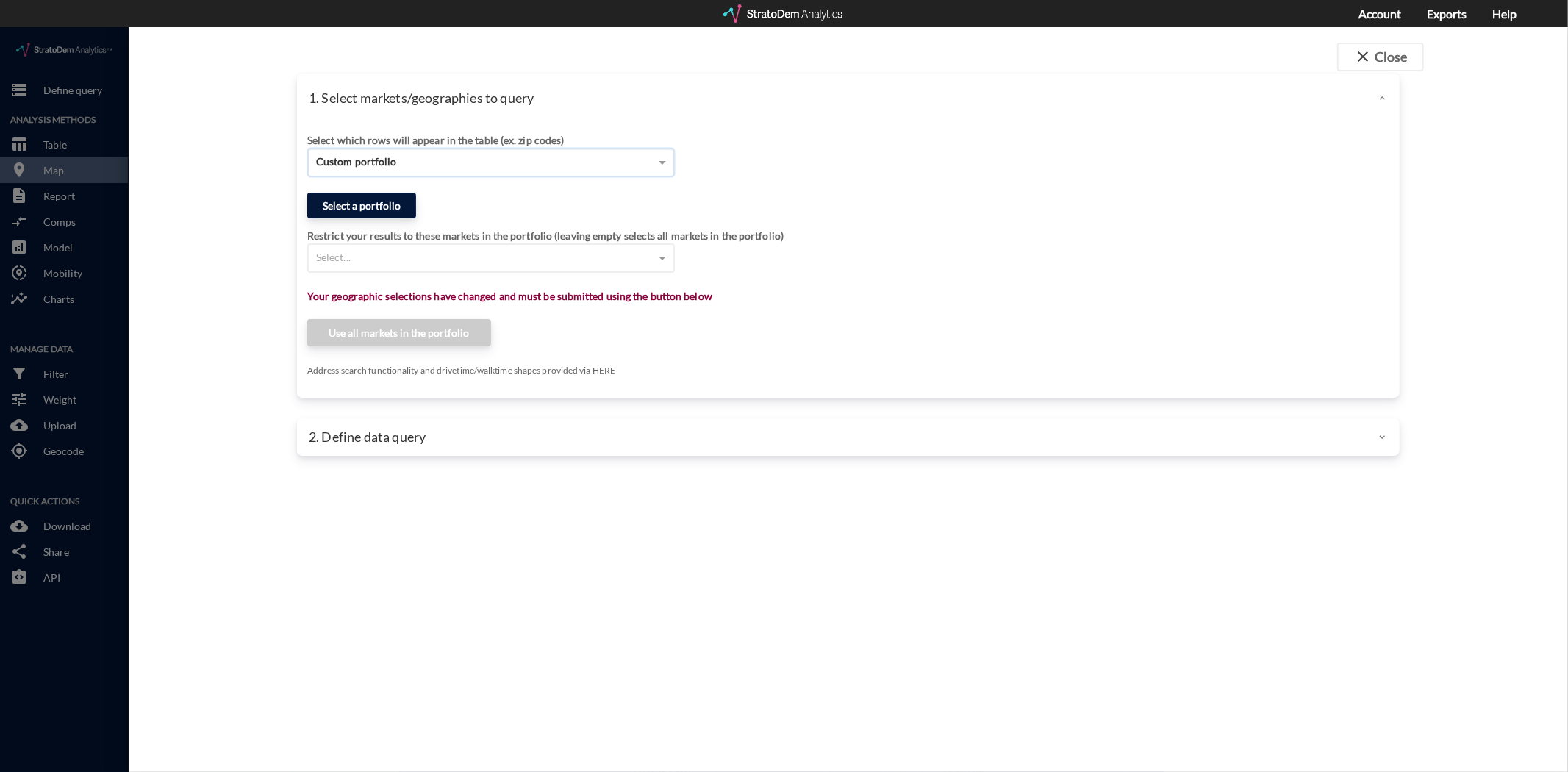
click button "Select a portfolio"
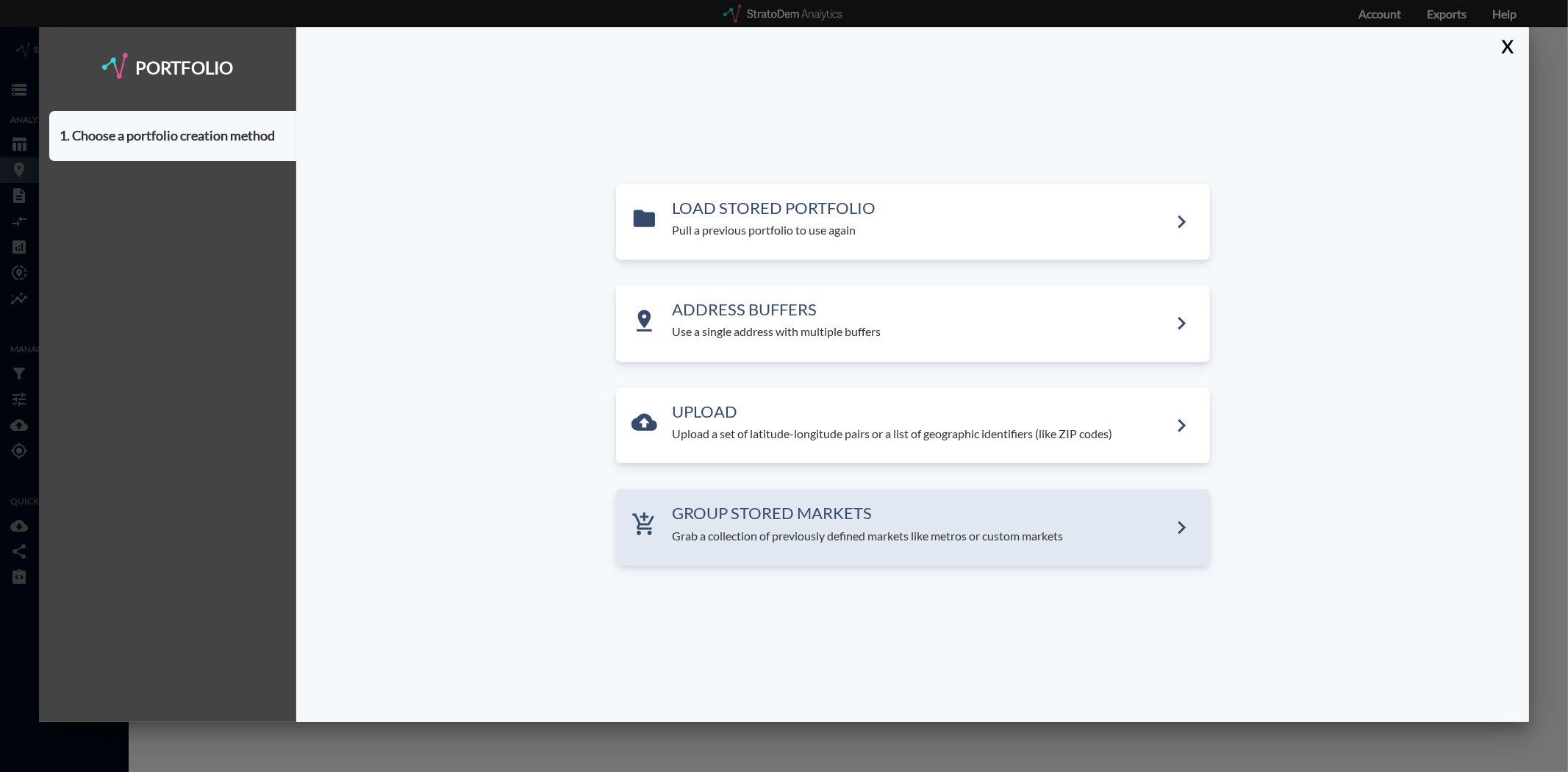
click at [760, 523] on div "GROUP STORED MARKETS Grab a collection of previously defined markets like metro…" at bounding box center [920, 525] width 496 height 40
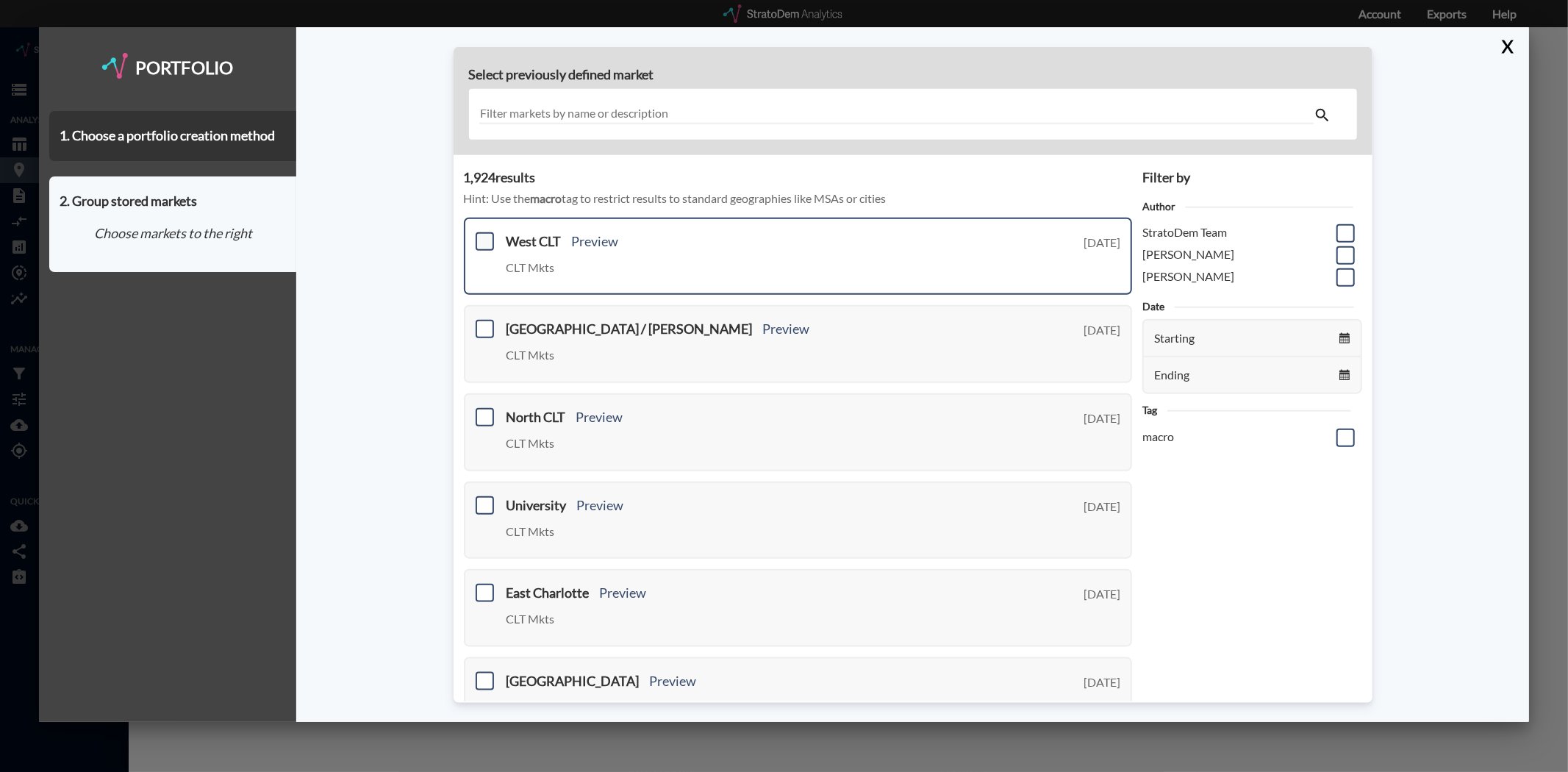
click at [482, 239] on span at bounding box center [484, 241] width 18 height 18
click at [483, 235] on input "checkbox" at bounding box center [483, 235] width 0 height 0
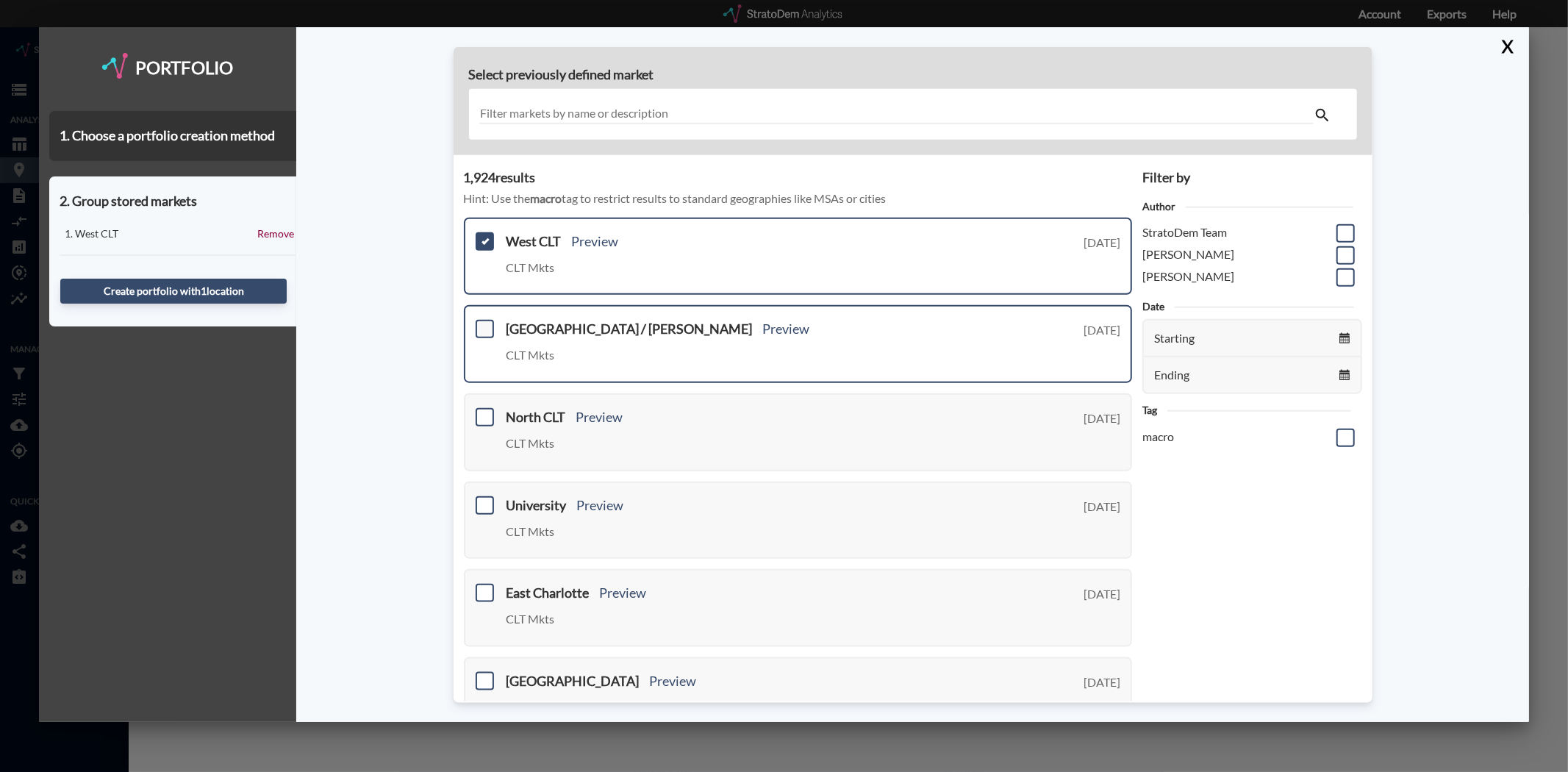
click at [479, 322] on span at bounding box center [484, 329] width 18 height 18
click at [483, 322] on input "checkbox" at bounding box center [483, 322] width 0 height 0
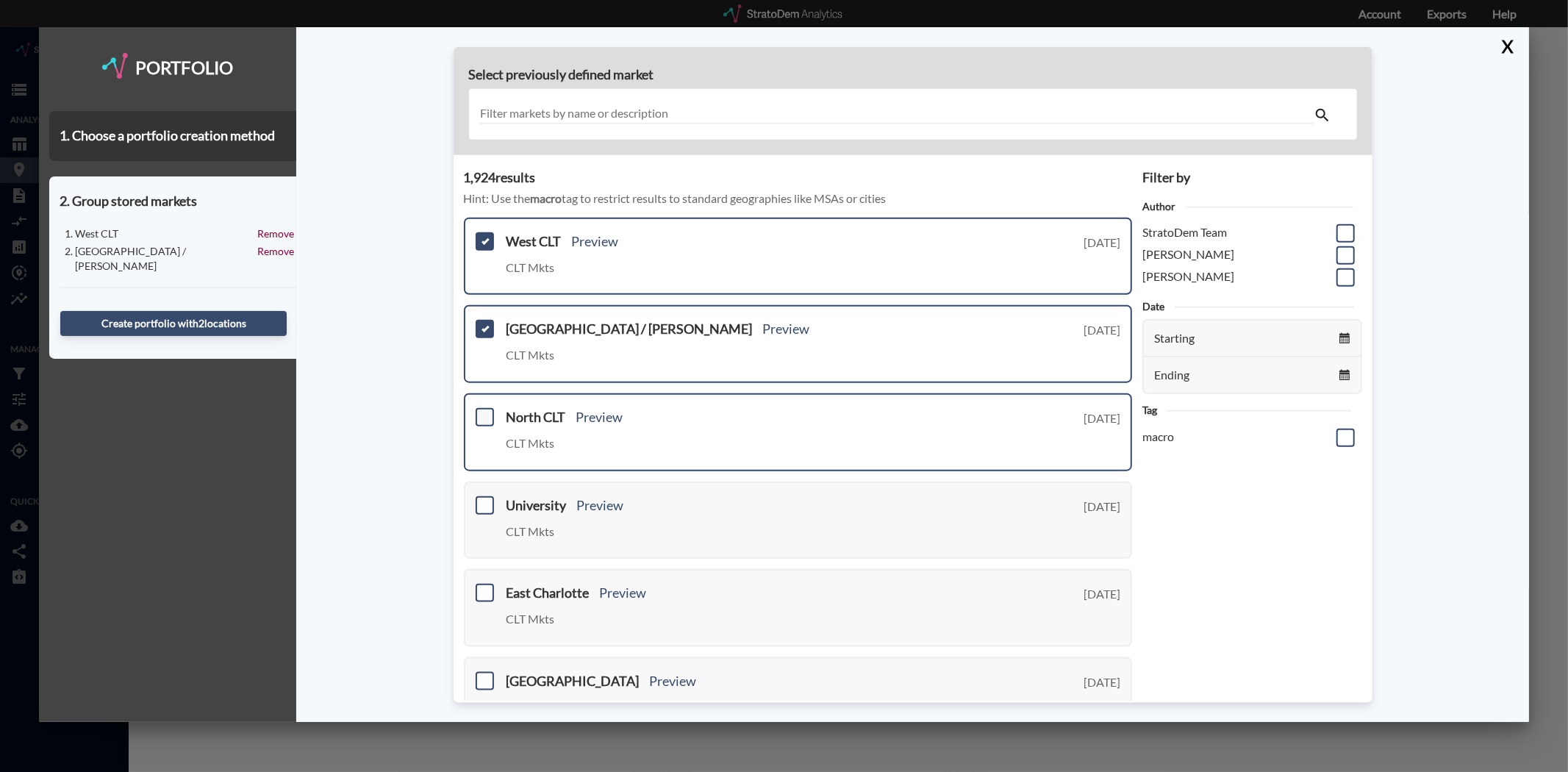
click at [482, 417] on span at bounding box center [484, 417] width 18 height 18
click at [483, 411] on input "checkbox" at bounding box center [483, 411] width 0 height 0
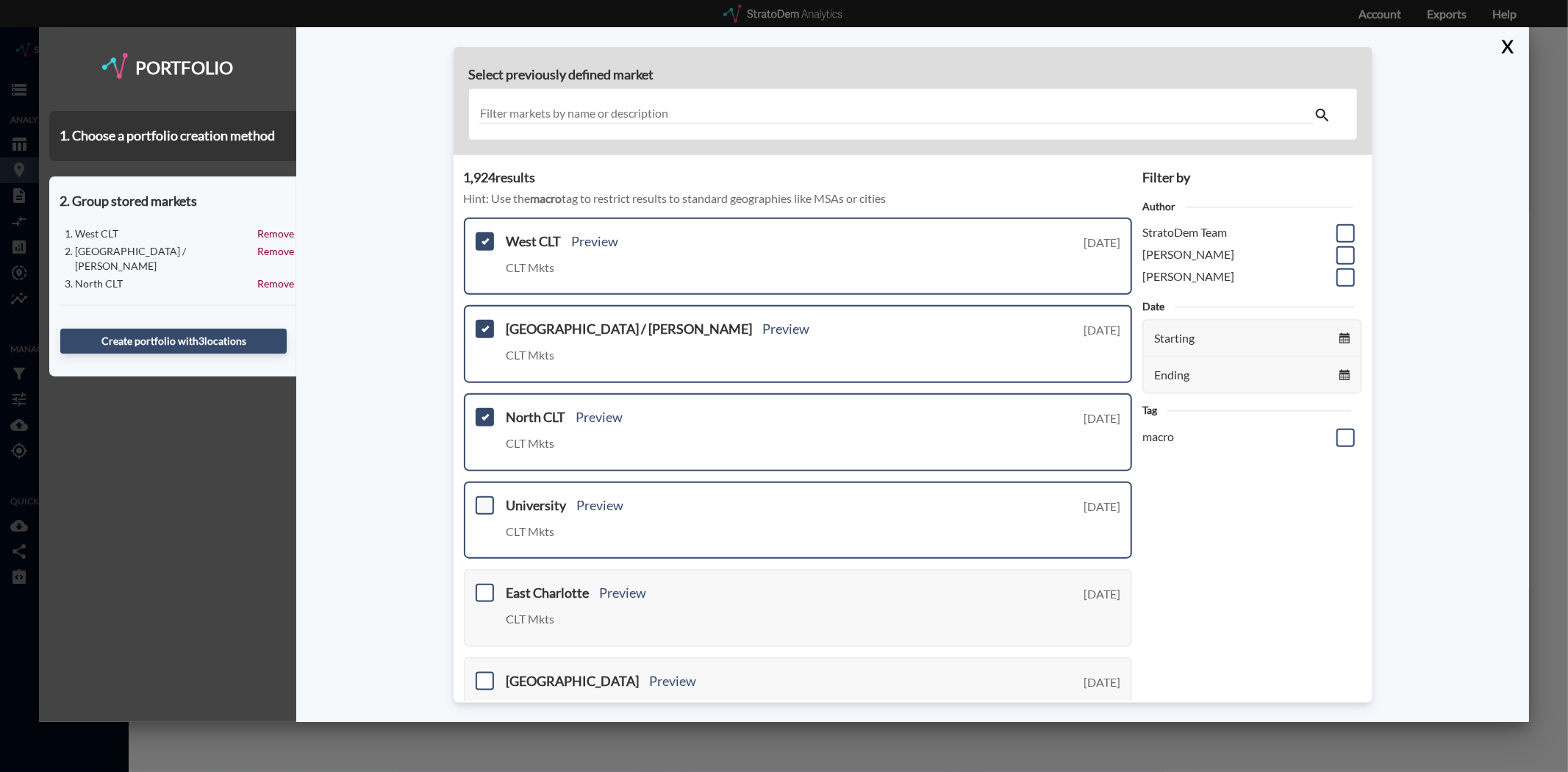
click at [478, 498] on span at bounding box center [484, 504] width 18 height 18
click at [483, 498] on input "checkbox" at bounding box center [483, 498] width 0 height 0
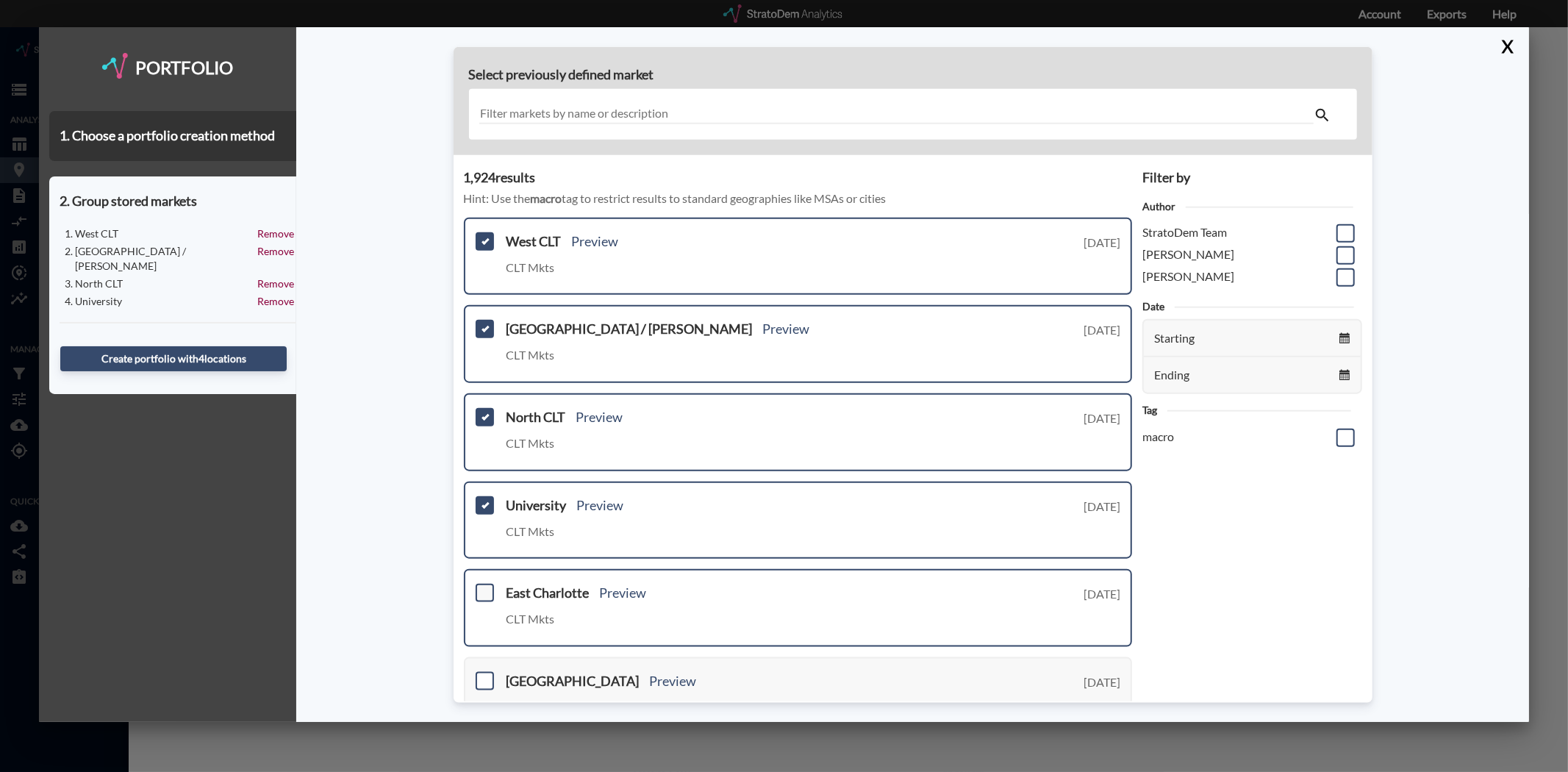
click at [486, 587] on span at bounding box center [484, 592] width 18 height 18
click at [483, 587] on input "checkbox" at bounding box center [483, 587] width 0 height 0
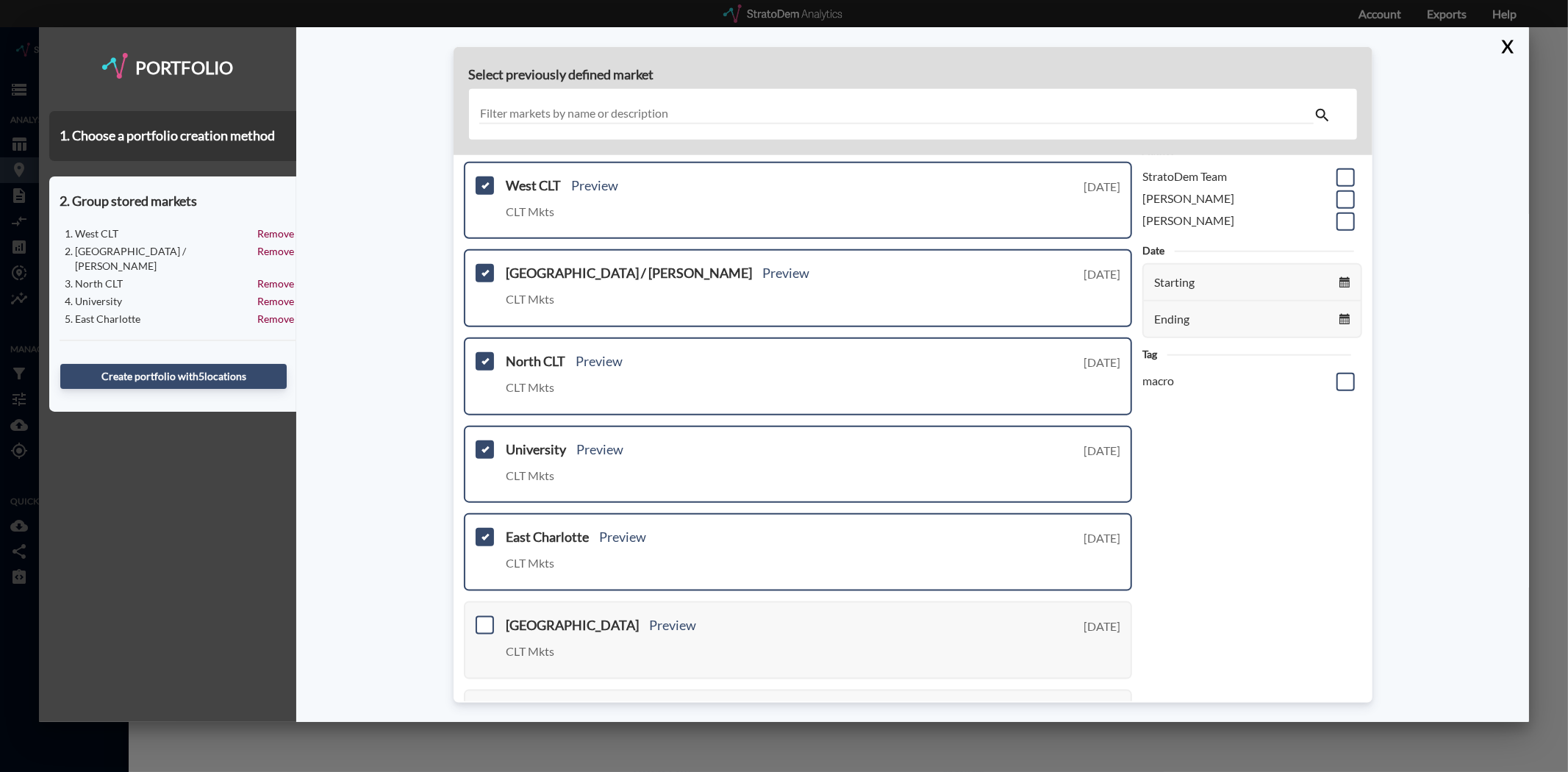
scroll to position [82, 0]
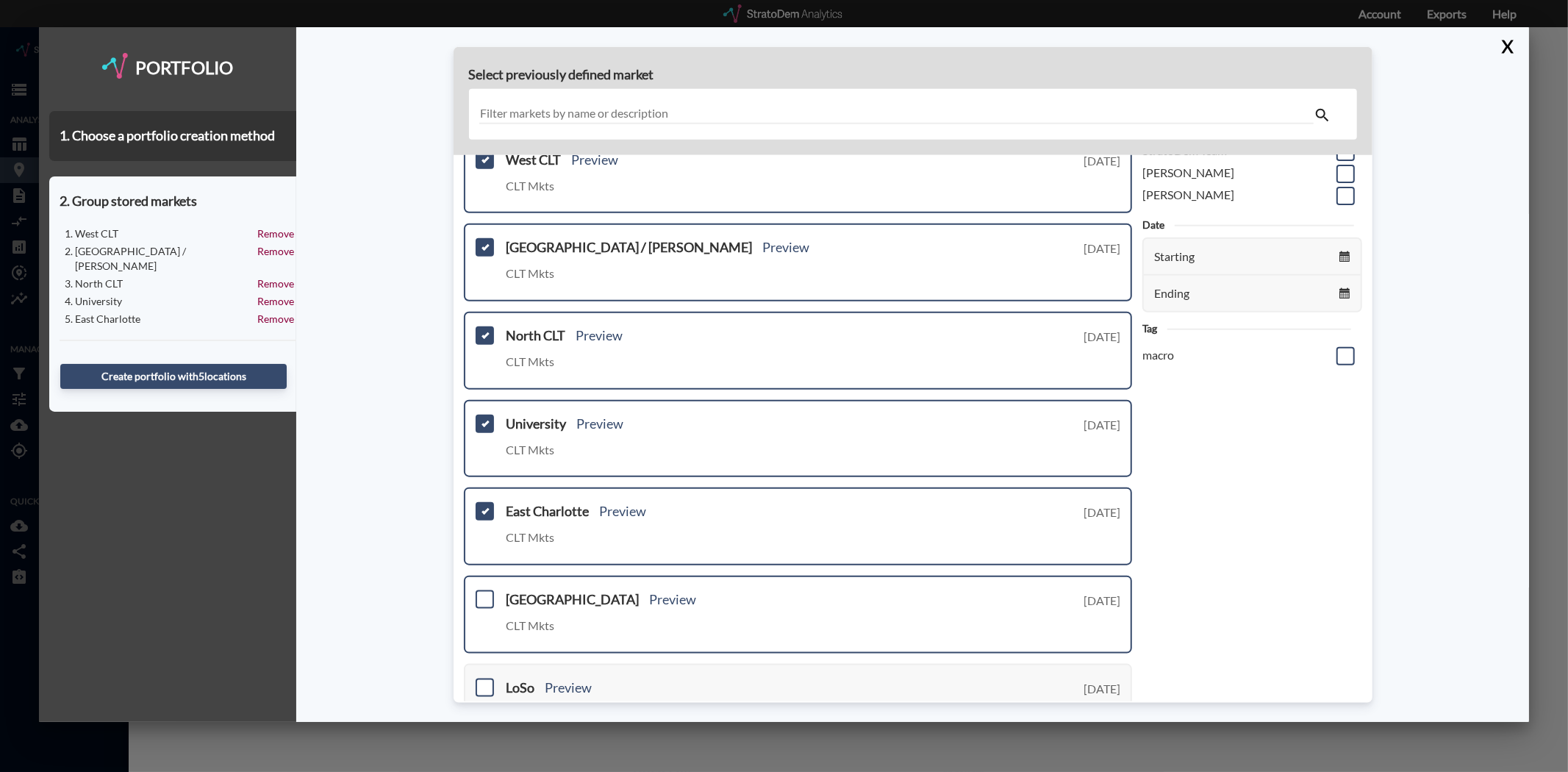
click at [497, 588] on div "South End Preview CLT Mkts Tuesday, August 12, 2025" at bounding box center [798, 614] width 669 height 78
click at [486, 590] on span at bounding box center [484, 599] width 18 height 18
click at [483, 593] on input "checkbox" at bounding box center [483, 593] width 0 height 0
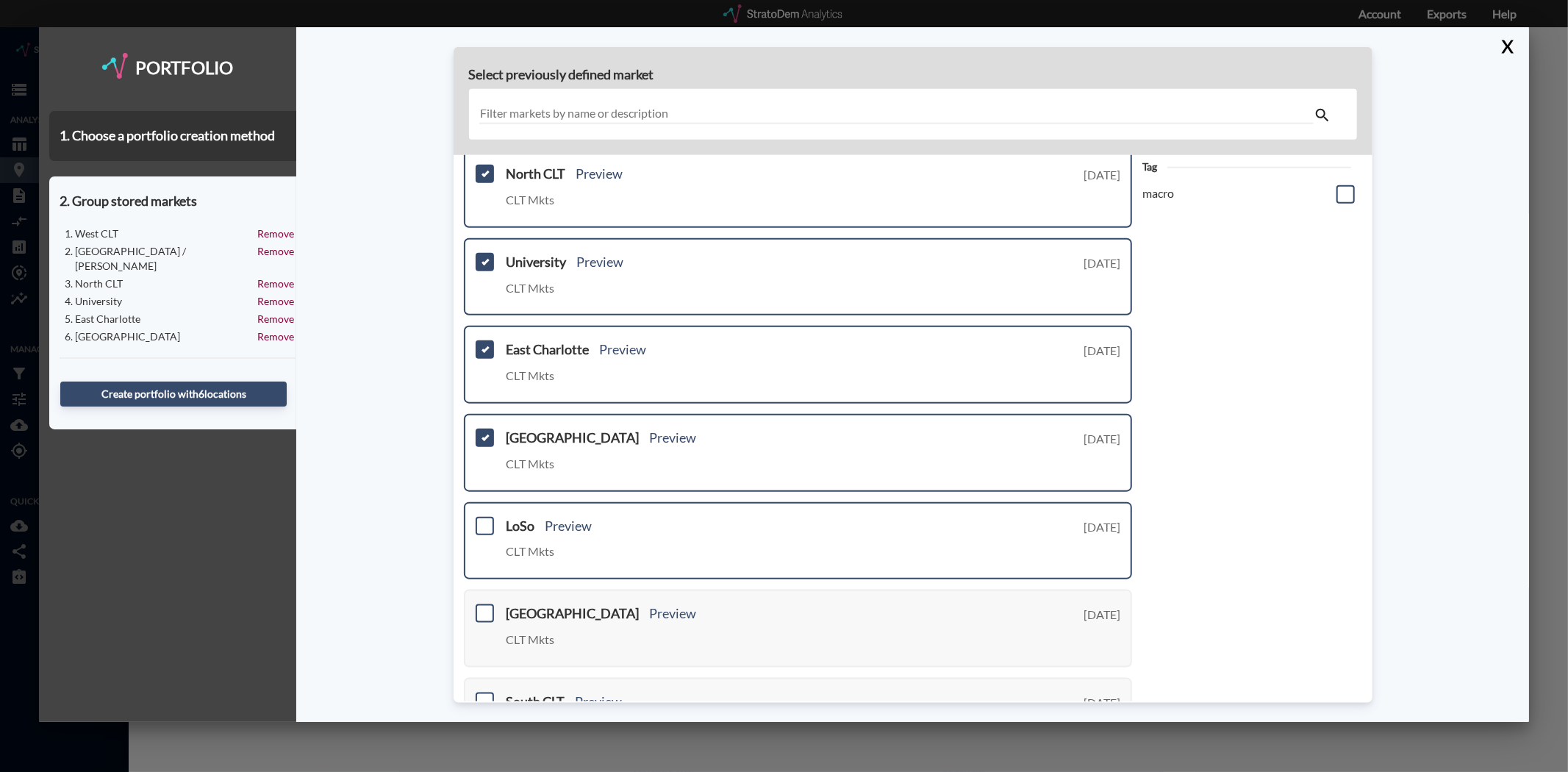
scroll to position [245, 0]
drag, startPoint x: 472, startPoint y: 518, endPoint x: 480, endPoint y: 515, distance: 8.5
click at [474, 516] on div "LoSo Preview CLT Mkts Tuesday, August 12, 2025" at bounding box center [798, 538] width 669 height 78
click at [480, 515] on span at bounding box center [484, 523] width 18 height 18
click at [483, 518] on input "checkbox" at bounding box center [483, 518] width 0 height 0
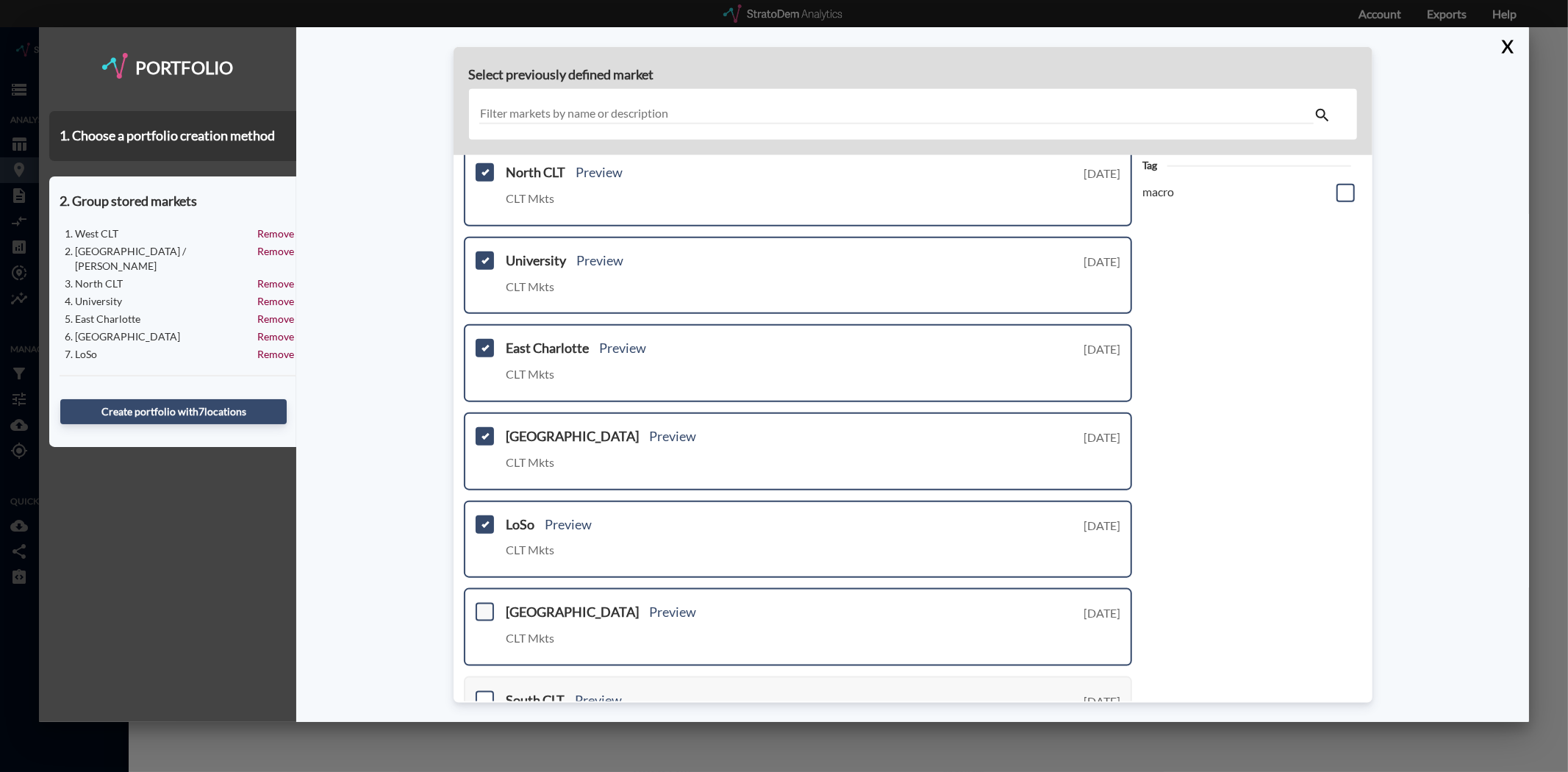
click at [483, 604] on span at bounding box center [484, 611] width 18 height 18
click at [483, 606] on input "checkbox" at bounding box center [483, 606] width 0 height 0
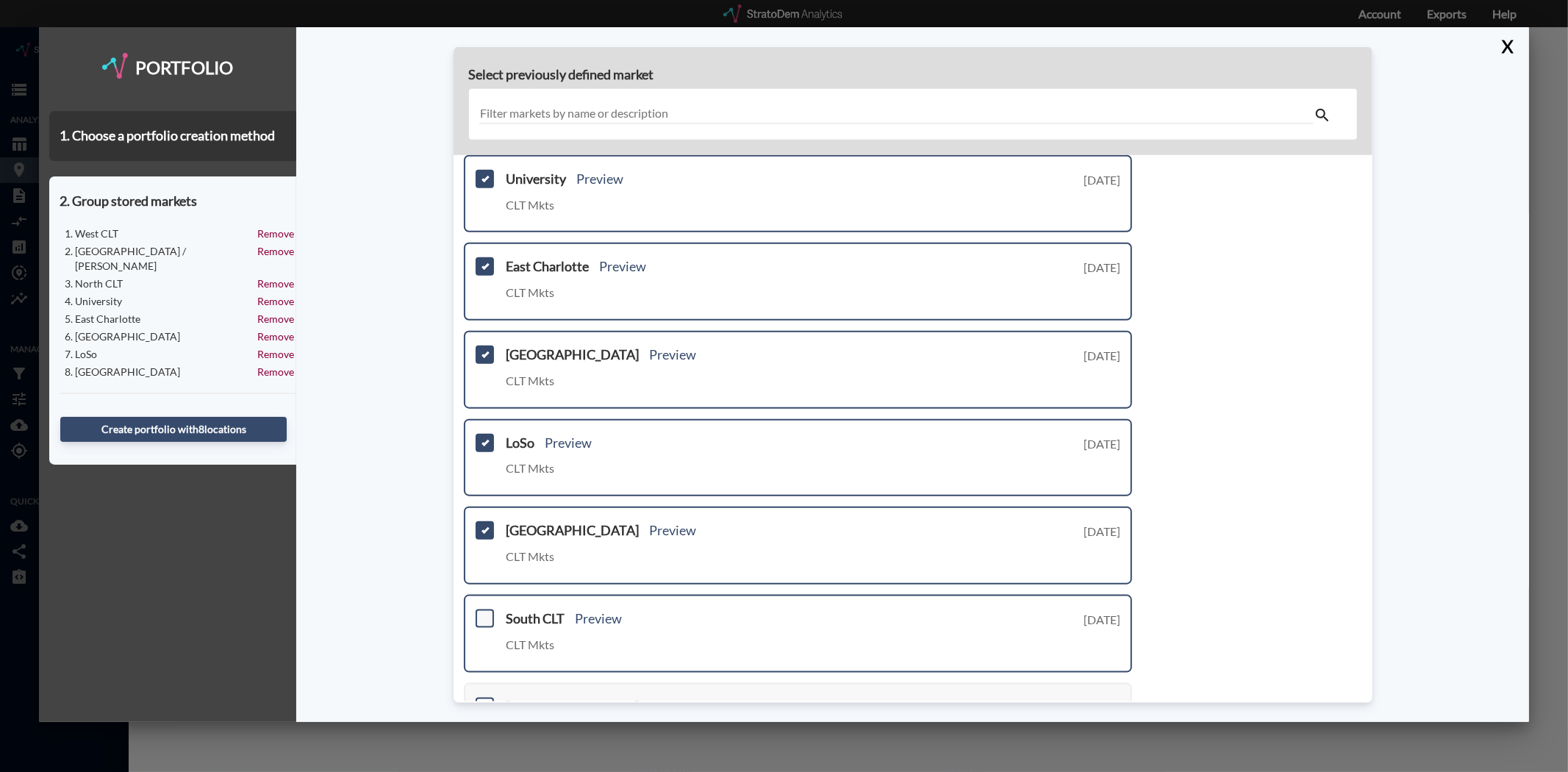
click at [483, 610] on span at bounding box center [484, 618] width 18 height 18
click at [483, 613] on input "checkbox" at bounding box center [483, 613] width 0 height 0
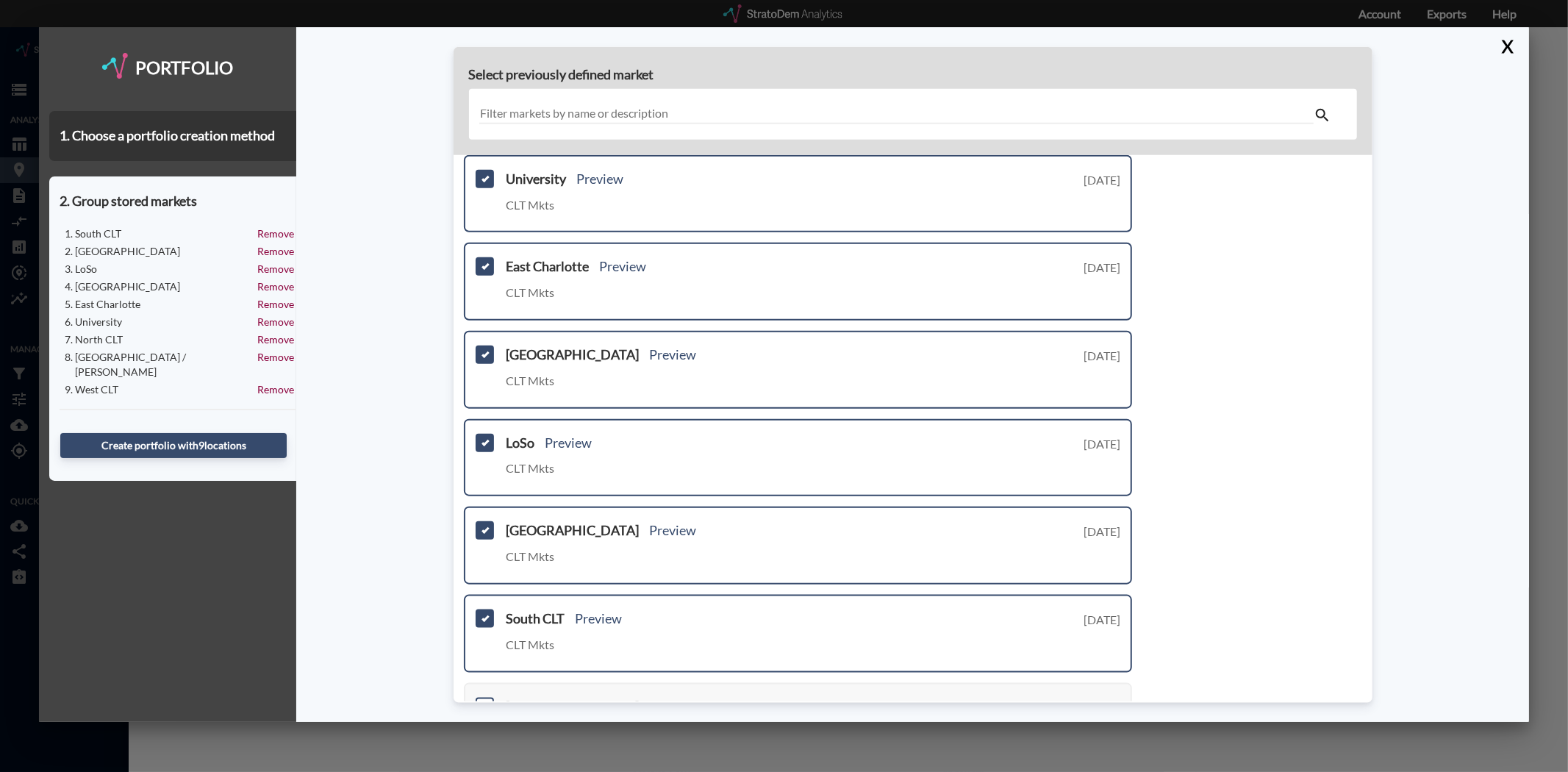
scroll to position [408, 0]
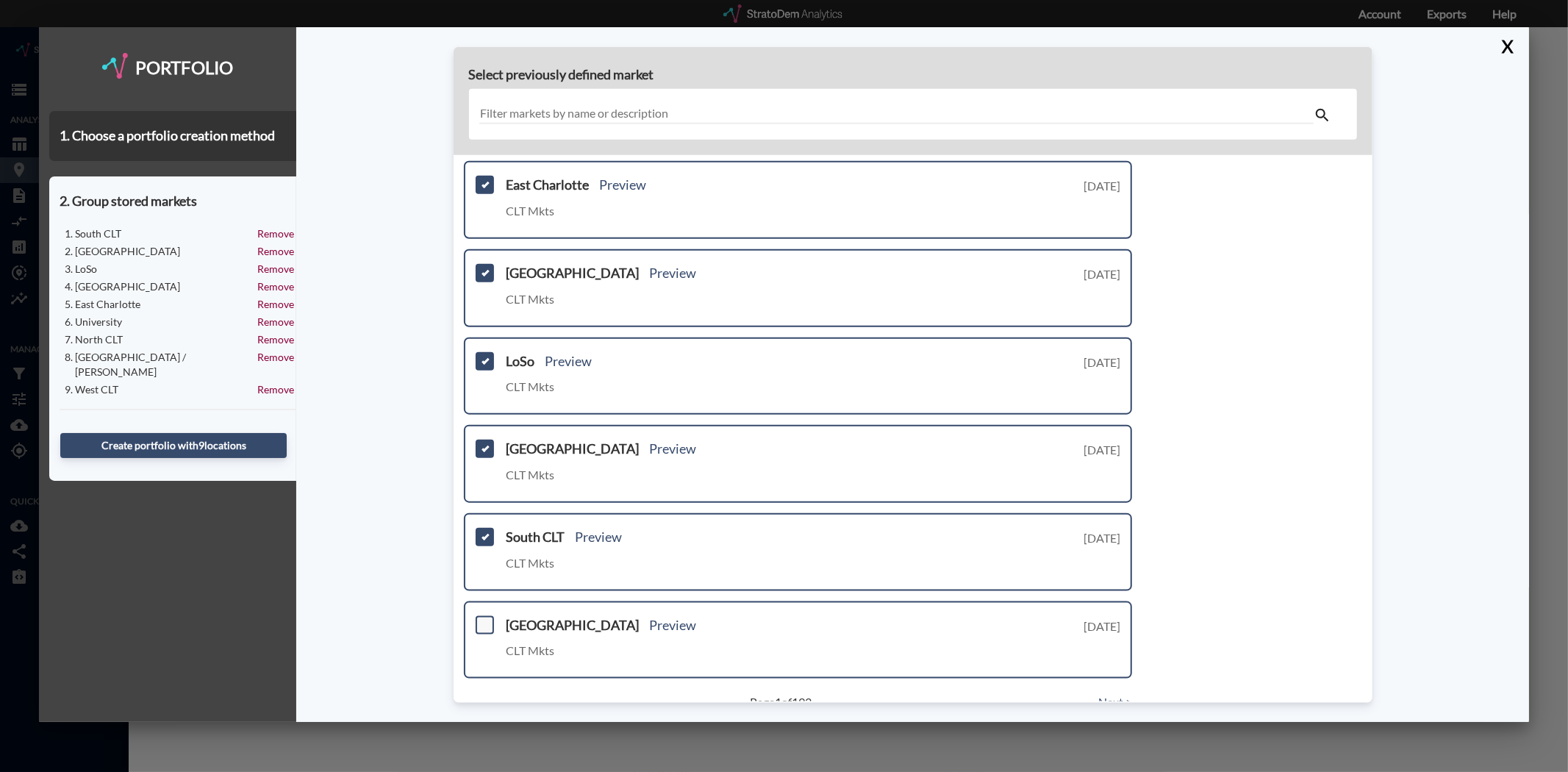
click at [485, 615] on span at bounding box center [484, 624] width 18 height 18
click at [483, 618] on input "checkbox" at bounding box center [483, 618] width 0 height 0
click at [1112, 694] on link "Next >" at bounding box center [1115, 703] width 34 height 17
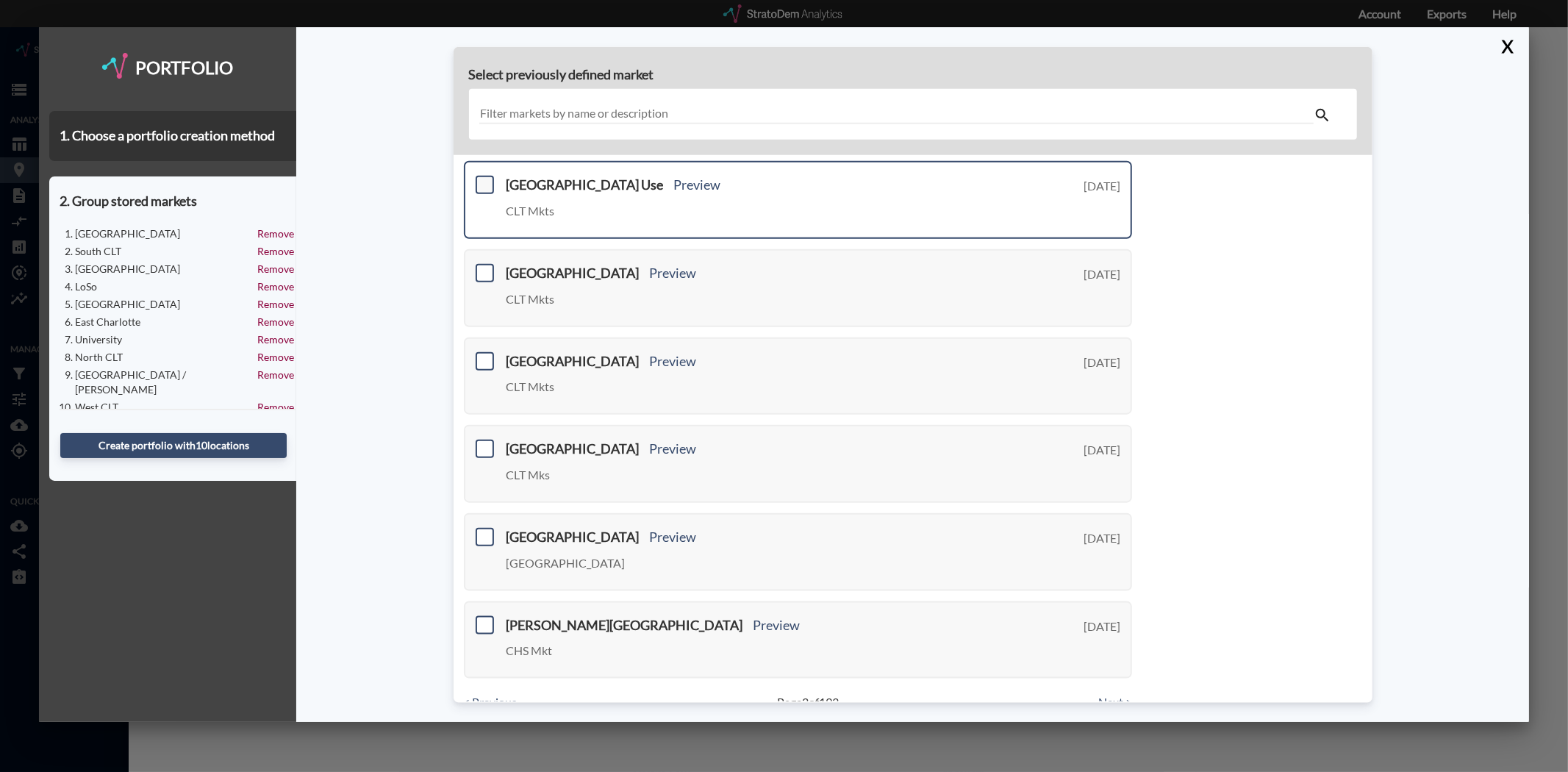
click at [484, 178] on span at bounding box center [484, 184] width 18 height 18
click at [483, 179] on input "checkbox" at bounding box center [483, 179] width 0 height 0
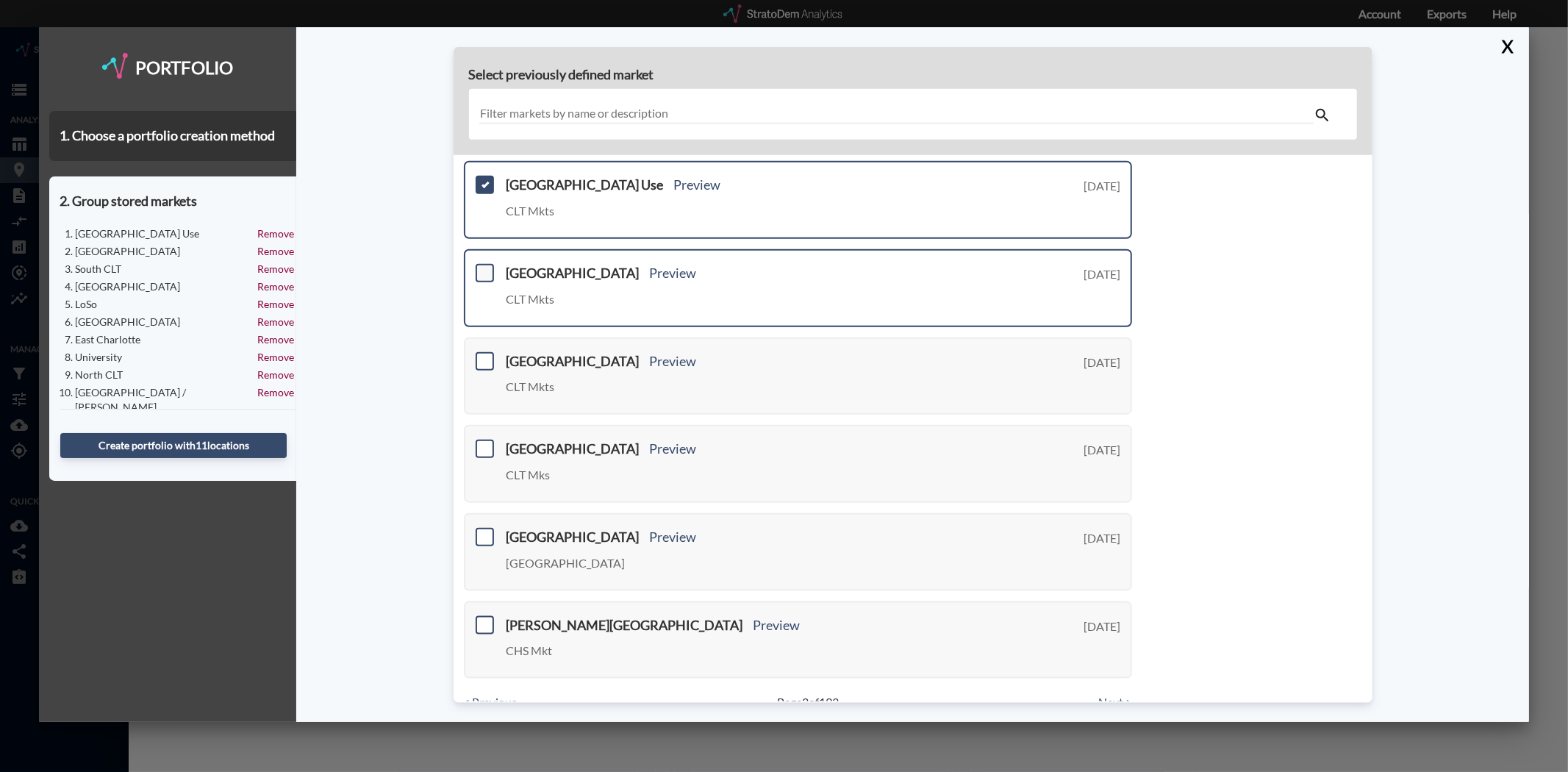
click at [479, 264] on span at bounding box center [484, 272] width 18 height 18
click at [483, 267] on input "checkbox" at bounding box center [483, 267] width 0 height 0
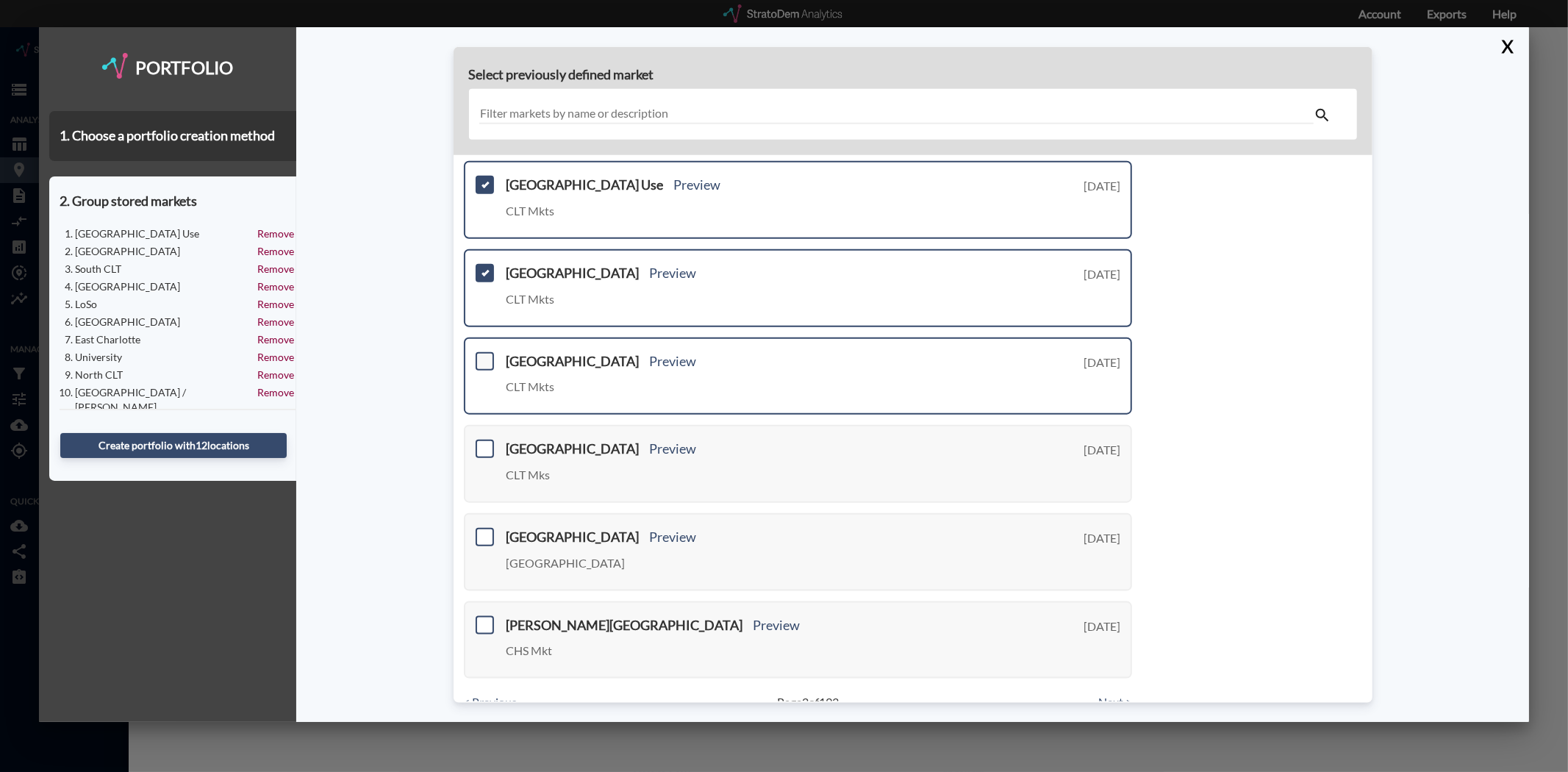
click at [482, 355] on span at bounding box center [484, 360] width 18 height 18
click at [483, 355] on input "checkbox" at bounding box center [483, 355] width 0 height 0
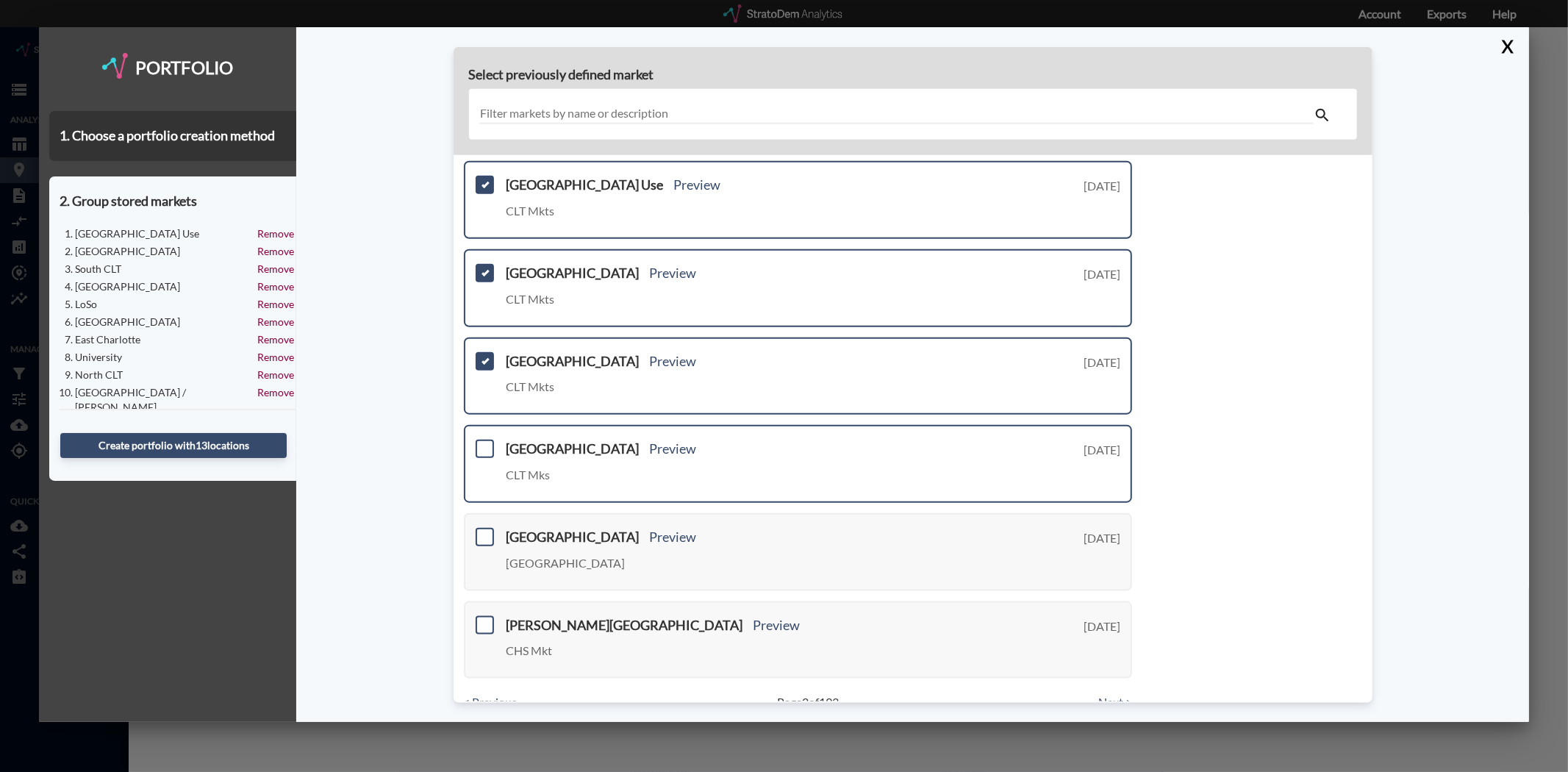
click at [479, 427] on div "Monroe County Preview CLT Mks Tuesday, August 12, 2025" at bounding box center [798, 464] width 669 height 78
click at [485, 439] on span at bounding box center [484, 448] width 18 height 18
click at [483, 442] on input "checkbox" at bounding box center [483, 442] width 0 height 0
click at [1113, 694] on link "Next >" at bounding box center [1115, 703] width 34 height 17
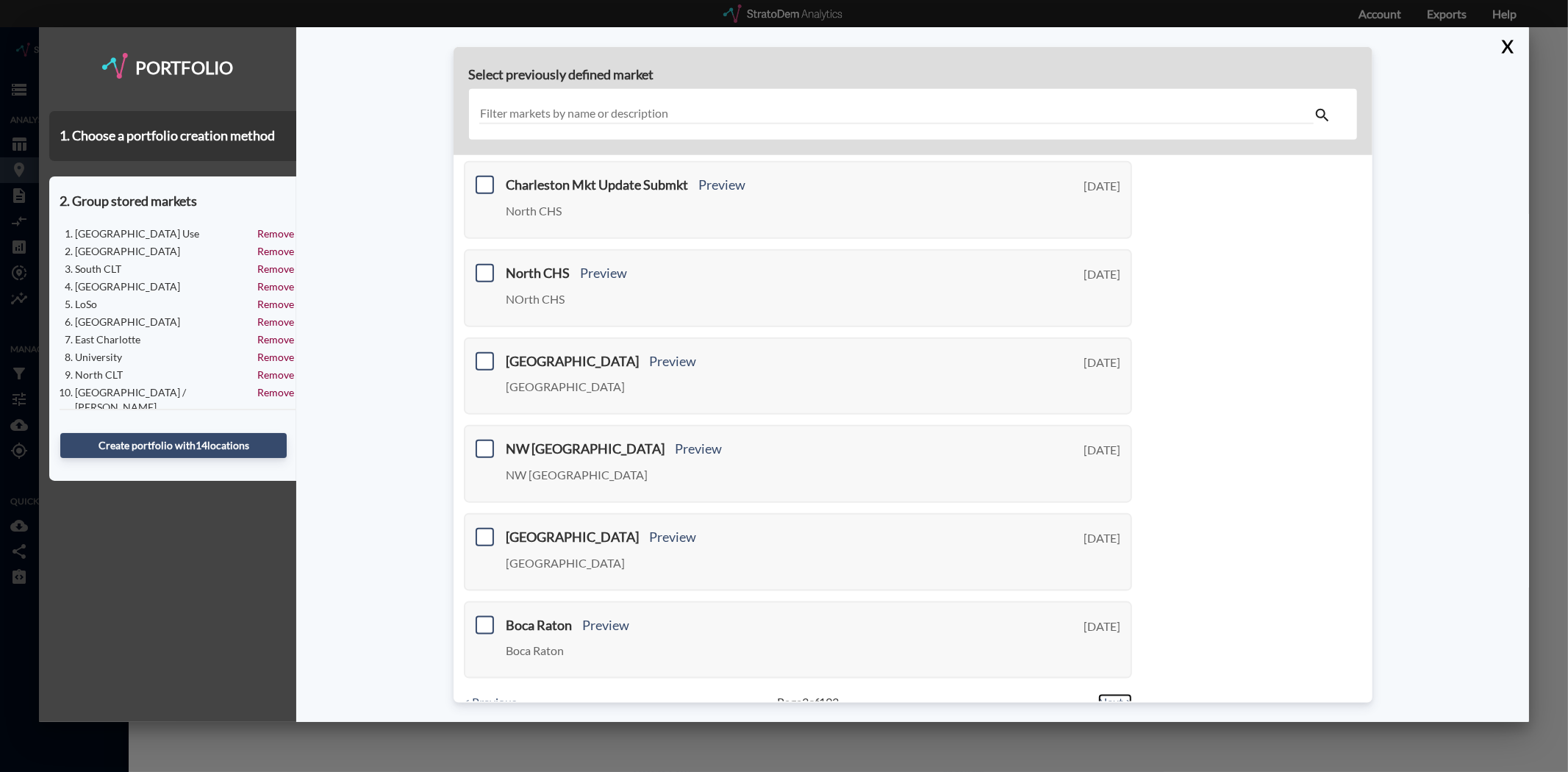
click at [1103, 694] on link "Next >" at bounding box center [1115, 703] width 34 height 17
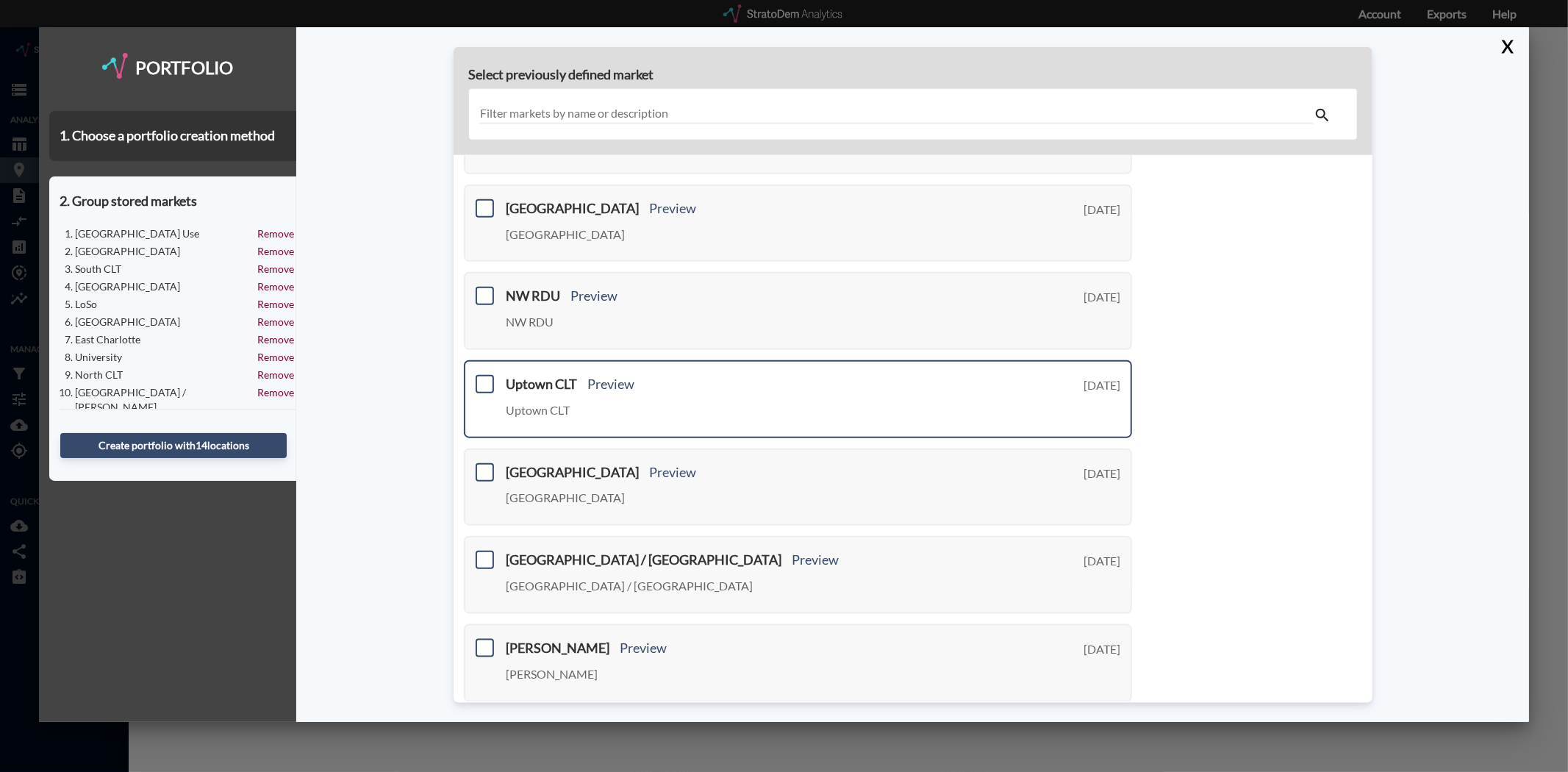
scroll to position [326, 0]
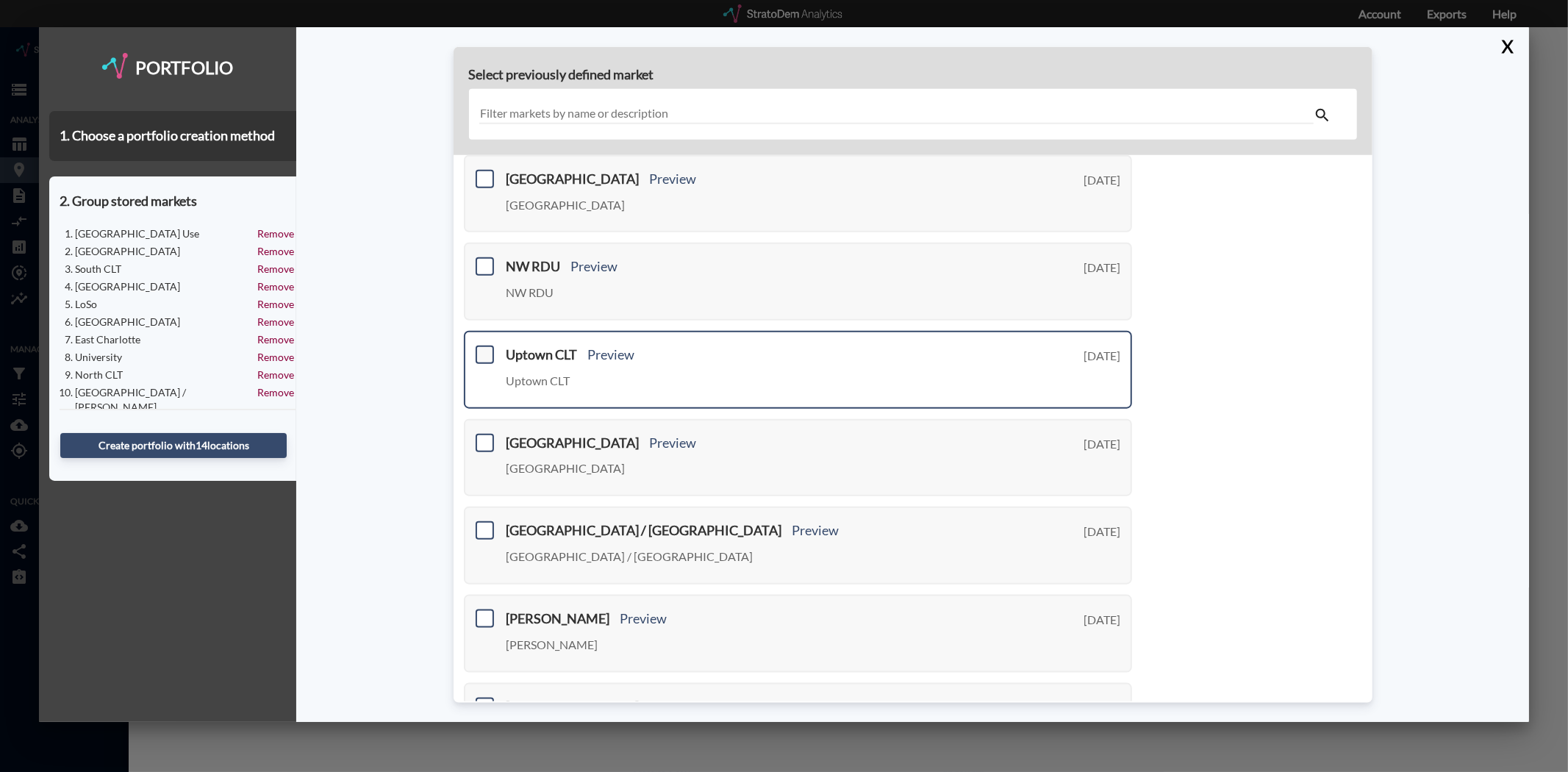
click at [487, 348] on span at bounding box center [484, 354] width 18 height 18
click at [483, 348] on input "checkbox" at bounding box center [483, 348] width 0 height 0
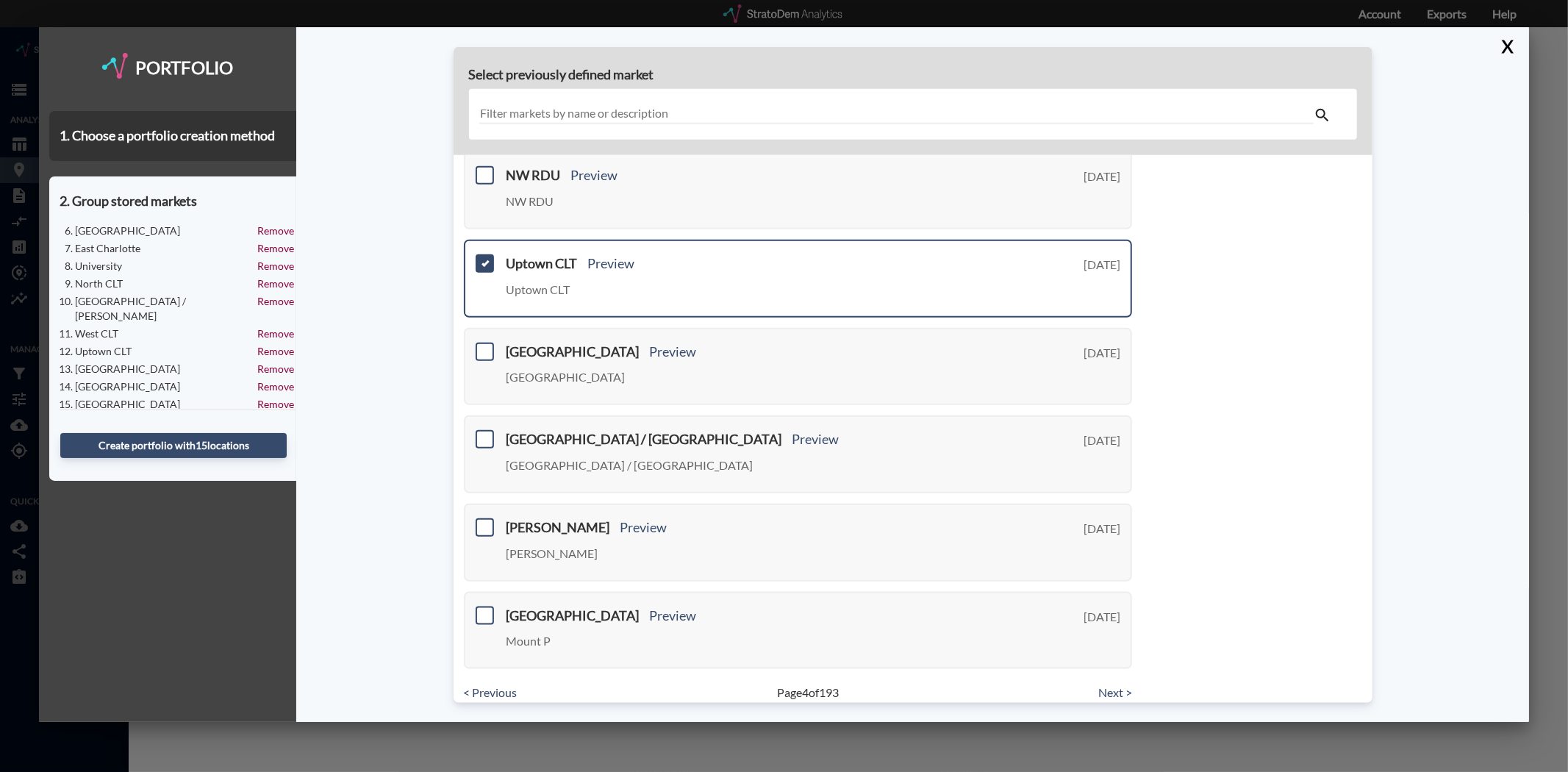
scroll to position [420, 0]
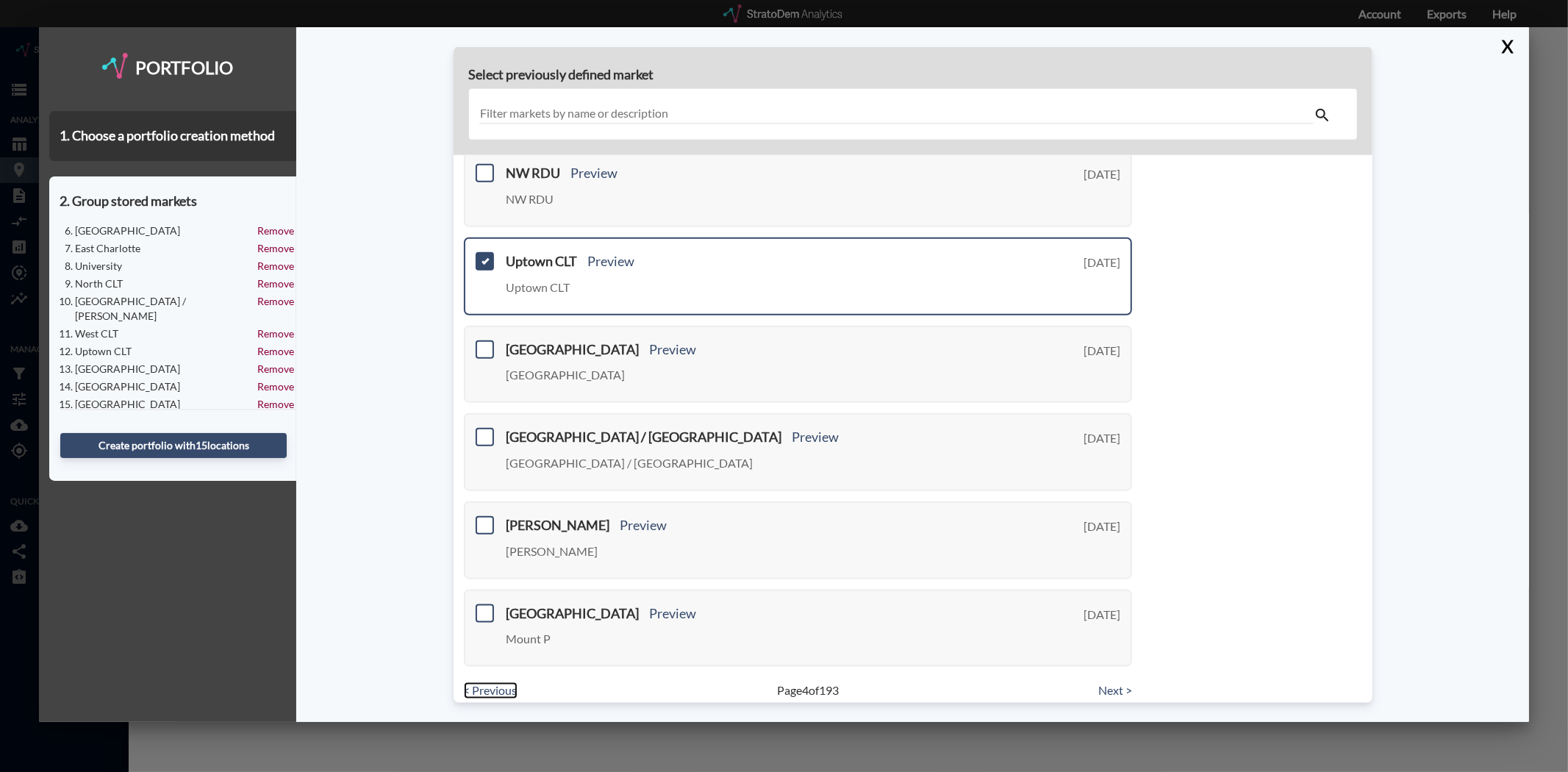
click at [508, 683] on link "< Previous" at bounding box center [490, 691] width 53 height 17
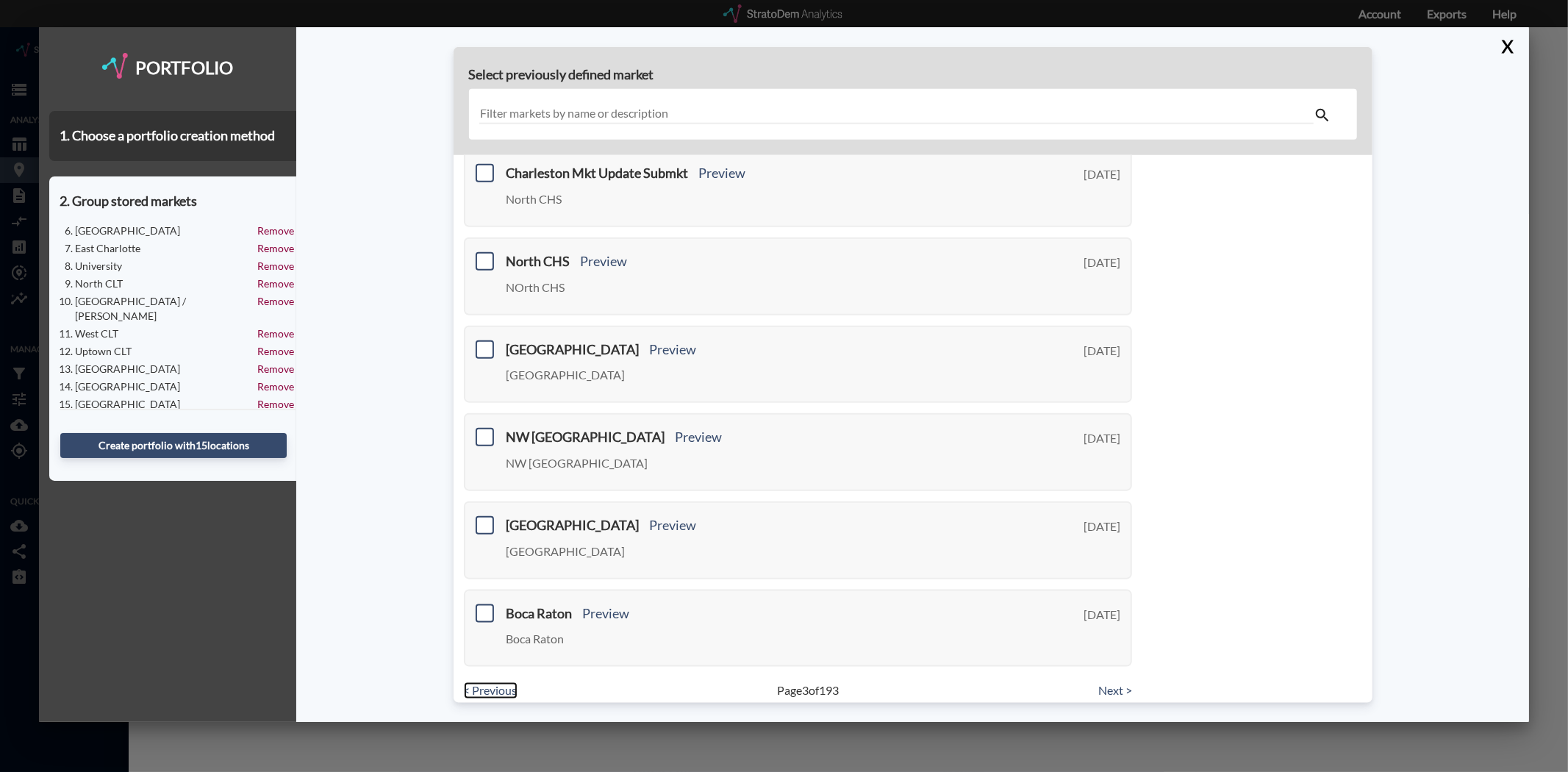
click at [483, 683] on link "< Previous" at bounding box center [490, 691] width 53 height 17
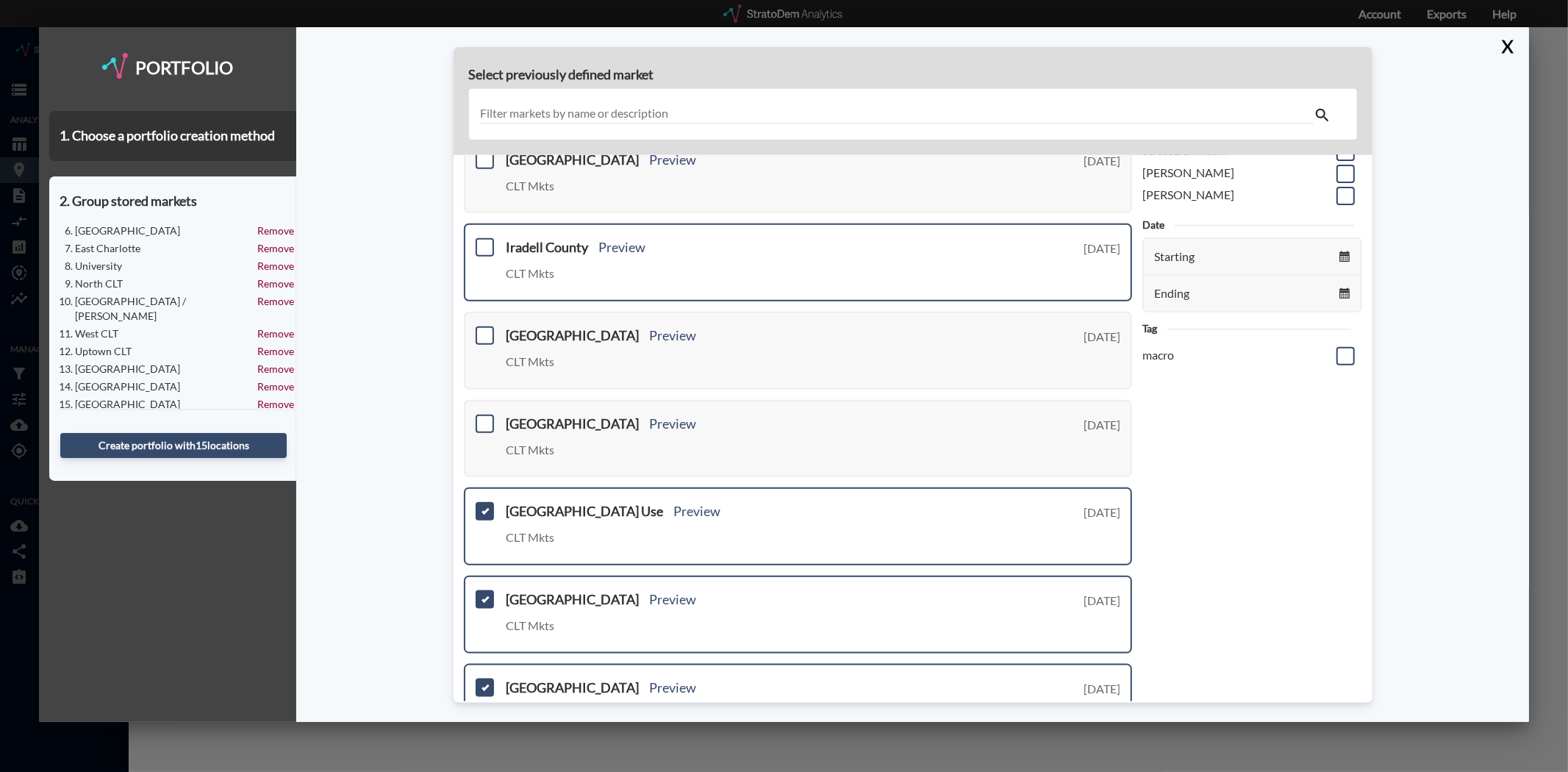
scroll to position [0, 0]
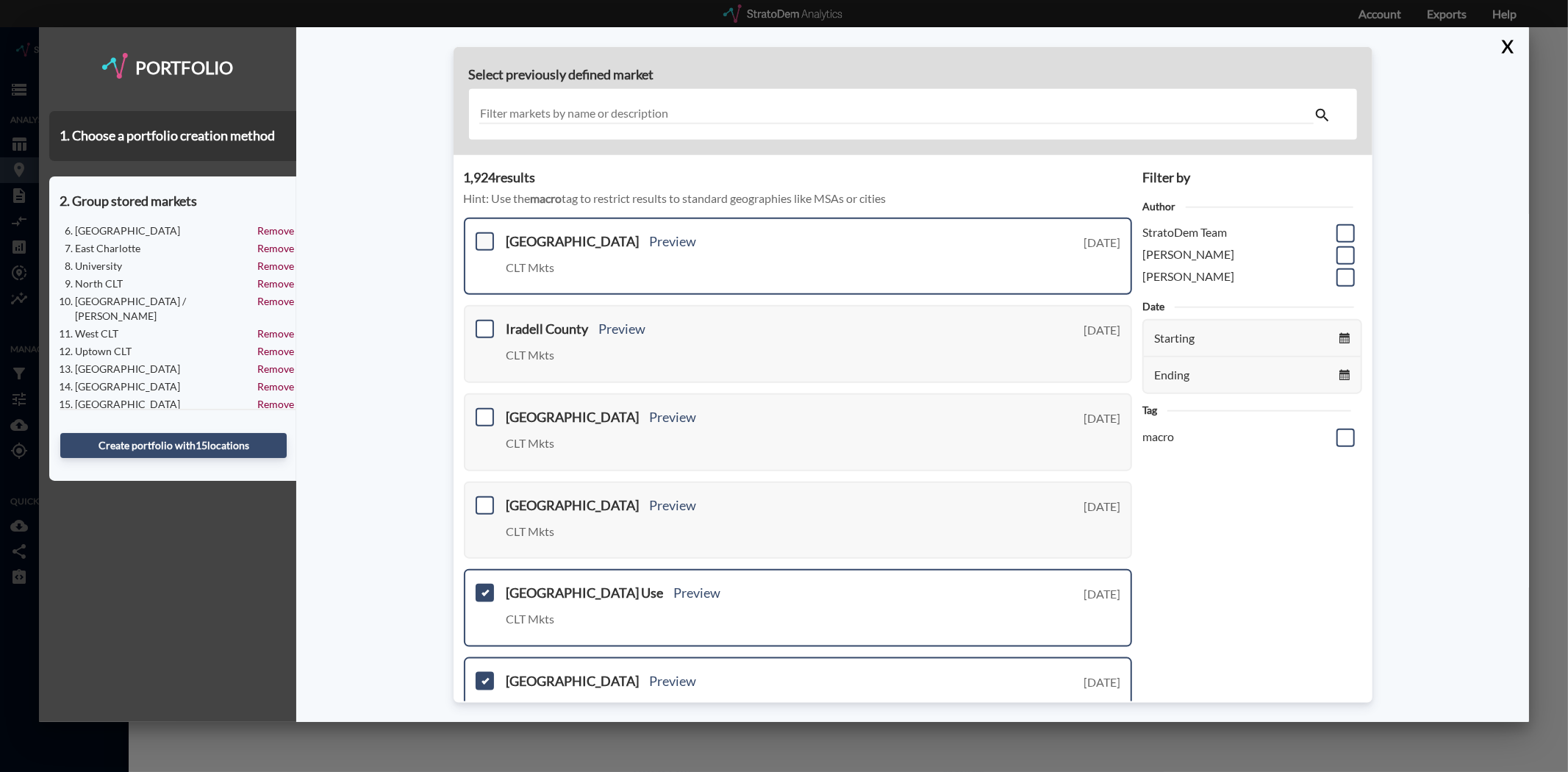
click at [483, 246] on span at bounding box center [484, 241] width 18 height 18
click at [483, 235] on input "checkbox" at bounding box center [483, 235] width 0 height 0
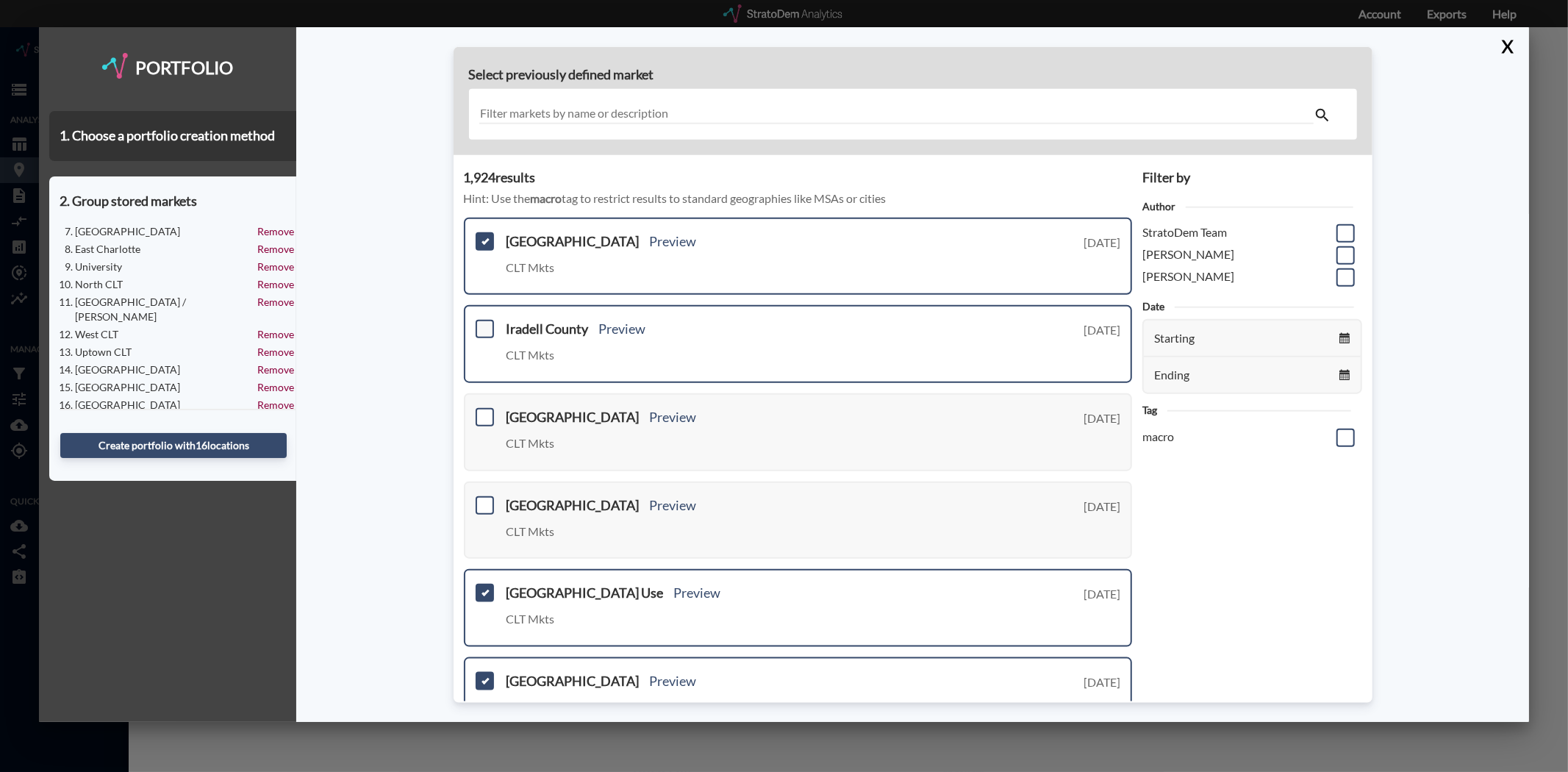
click at [486, 320] on span at bounding box center [484, 329] width 18 height 18
click at [483, 322] on input "checkbox" at bounding box center [483, 322] width 0 height 0
click at [483, 408] on span at bounding box center [484, 417] width 18 height 18
click at [483, 411] on input "checkbox" at bounding box center [483, 411] width 0 height 0
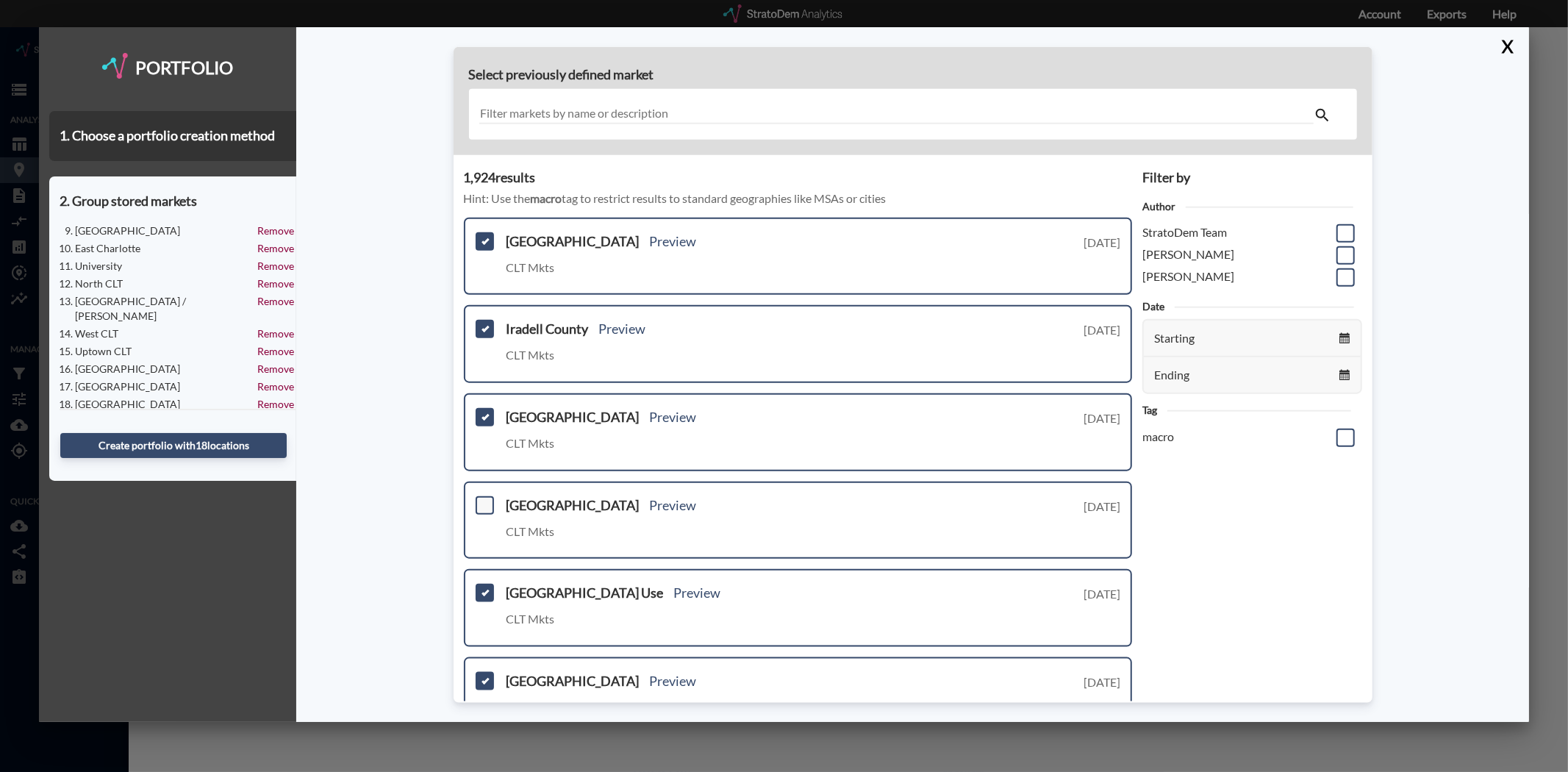
click at [487, 497] on span at bounding box center [484, 504] width 18 height 18
click at [483, 498] on input "checkbox" at bounding box center [483, 498] width 0 height 0
click at [196, 443] on button "Create portfolio with 19 location s" at bounding box center [173, 446] width 227 height 25
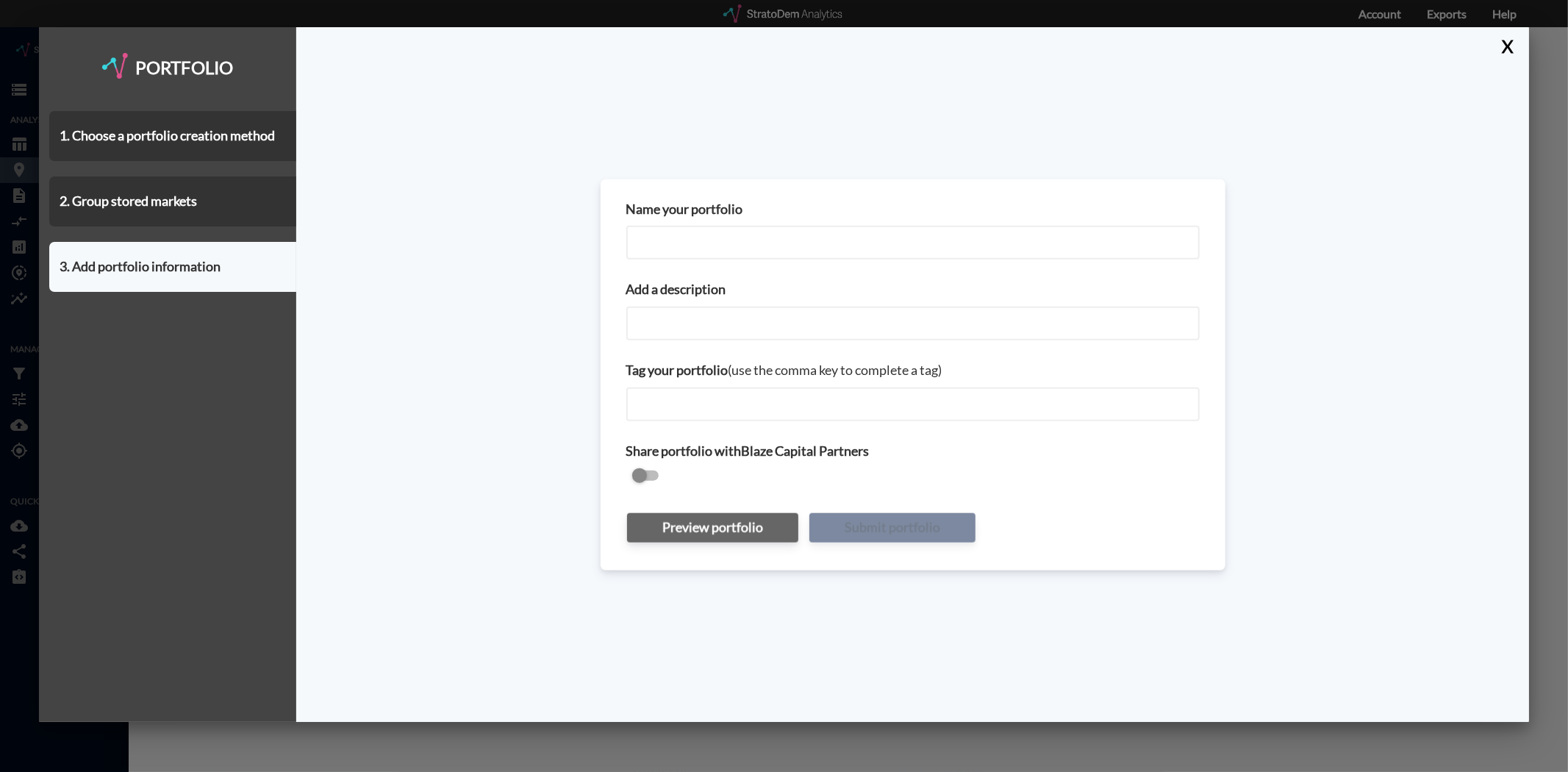
click at [758, 243] on input "Name your portfolio" at bounding box center [912, 242] width 573 height 34
type input "CLT Submarkets - MUC Call"
paste input "MUC Call"
type input "MUC Call"
click at [899, 517] on button "Submit portfolio" at bounding box center [893, 527] width 166 height 29
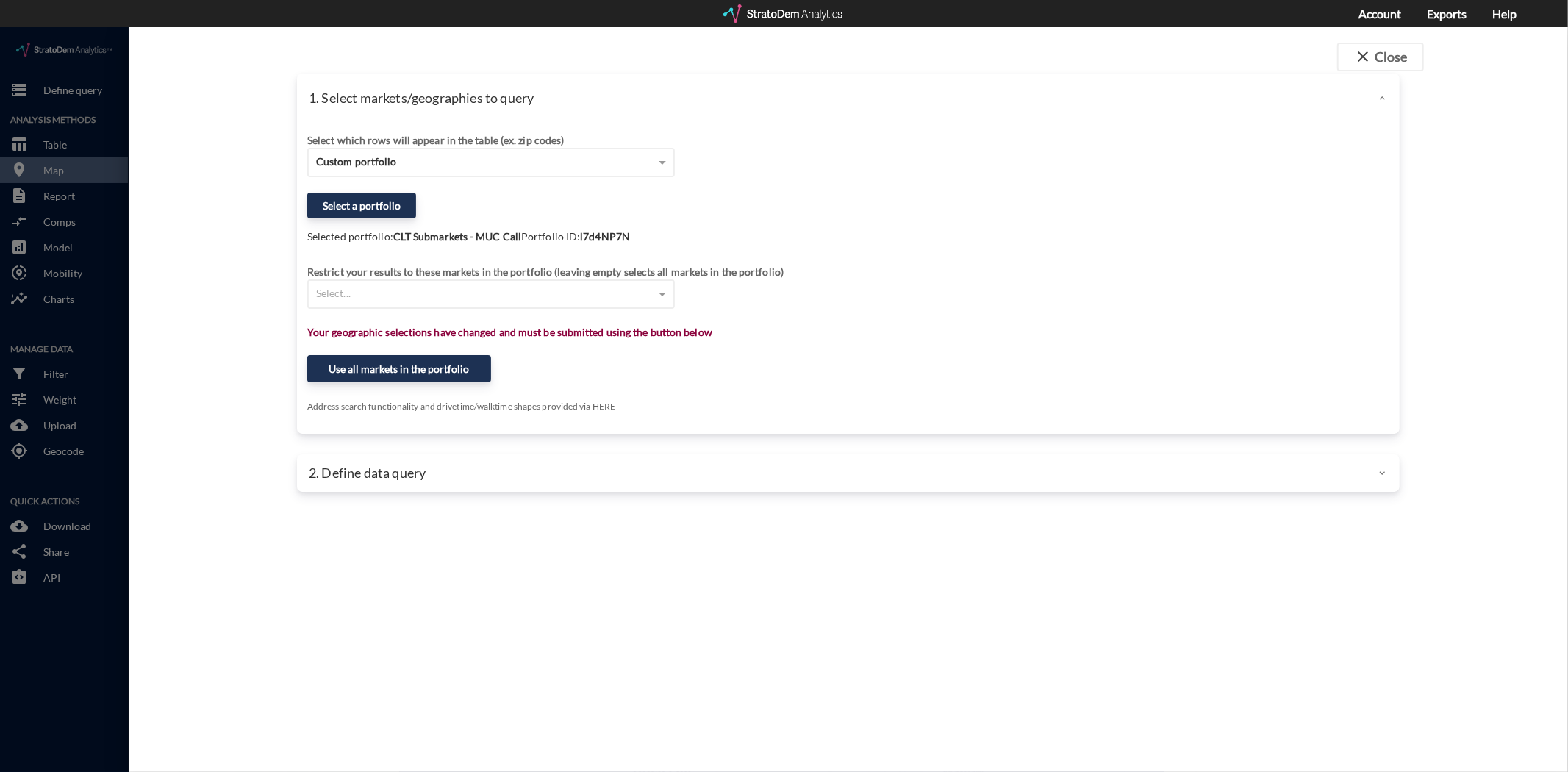
click p "Selected portfolio: CLT Submarkets - MUC Call Portfolio ID: l7d4NP7N"
click span "close"
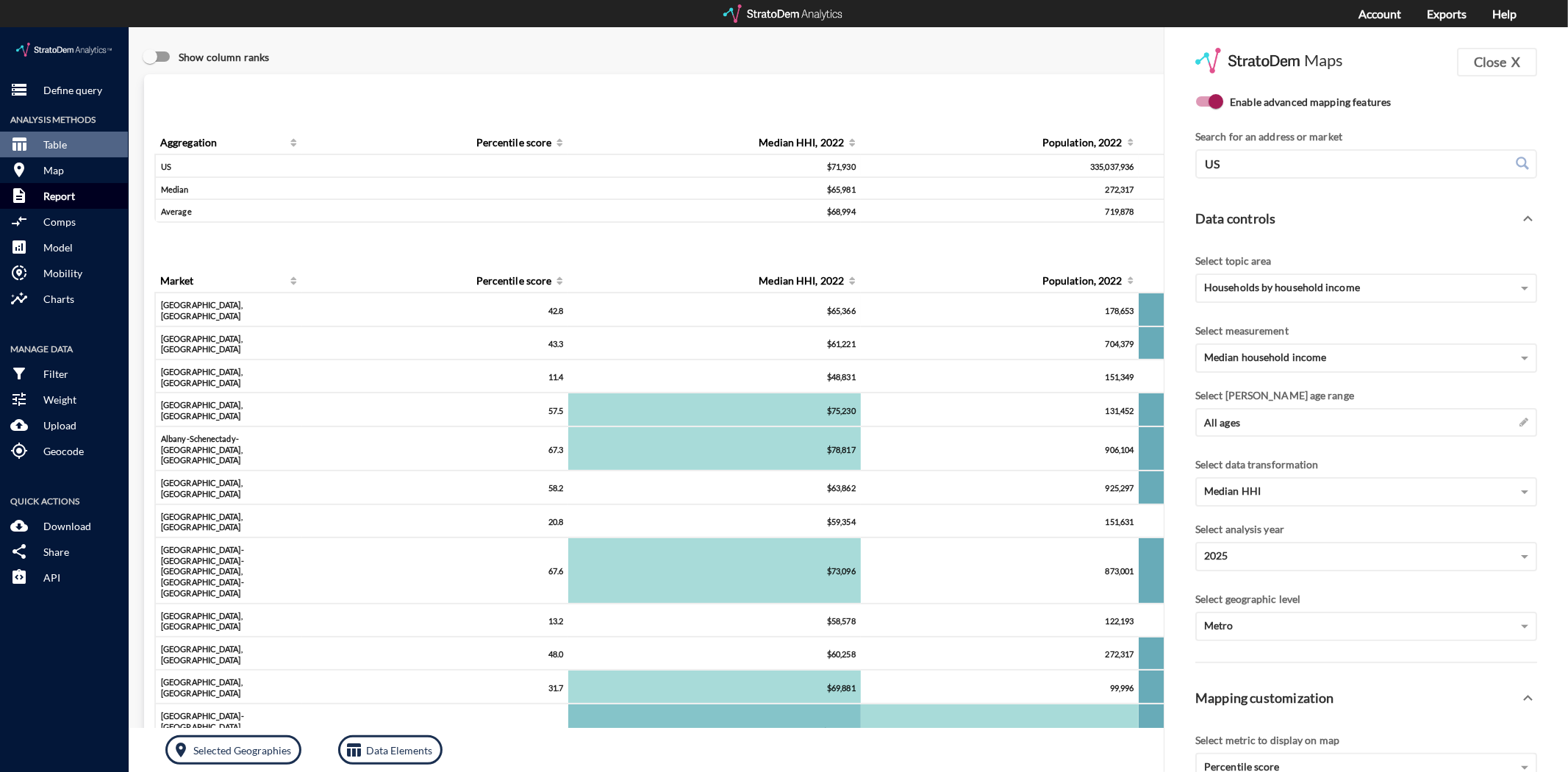
click p "Report"
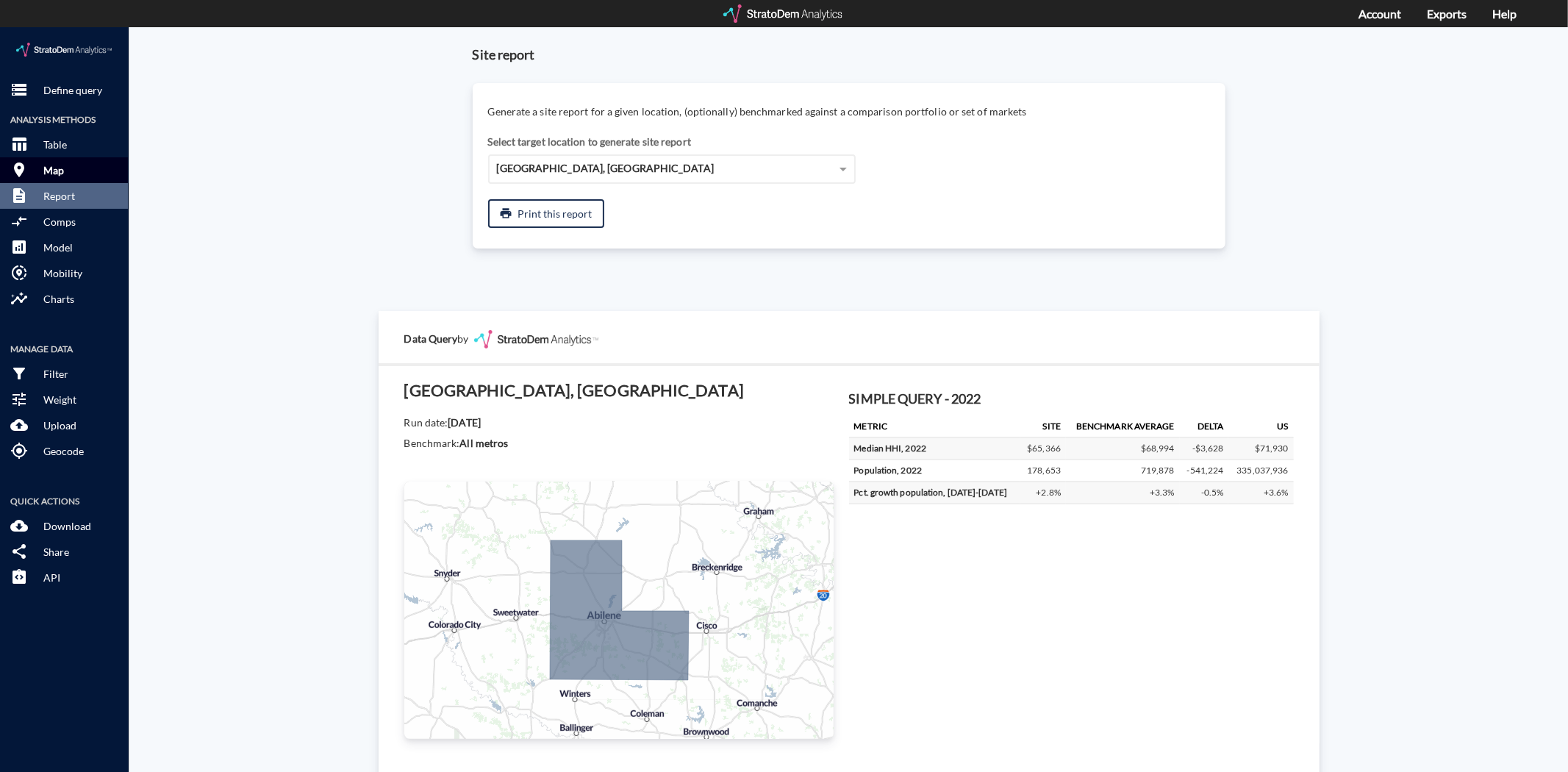
click button "room Map"
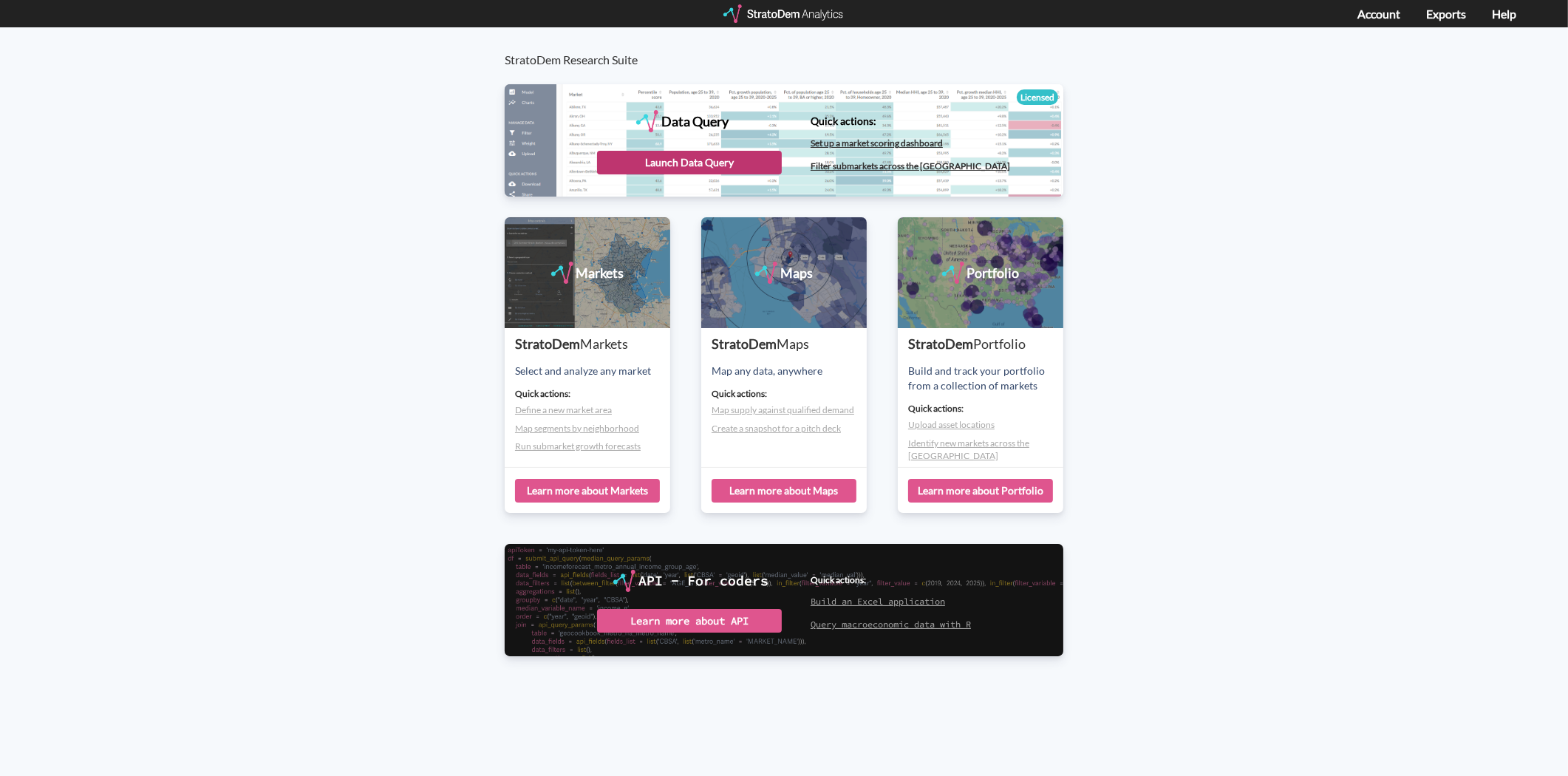
click at [649, 162] on div "Launch Data Query" at bounding box center [689, 162] width 185 height 24
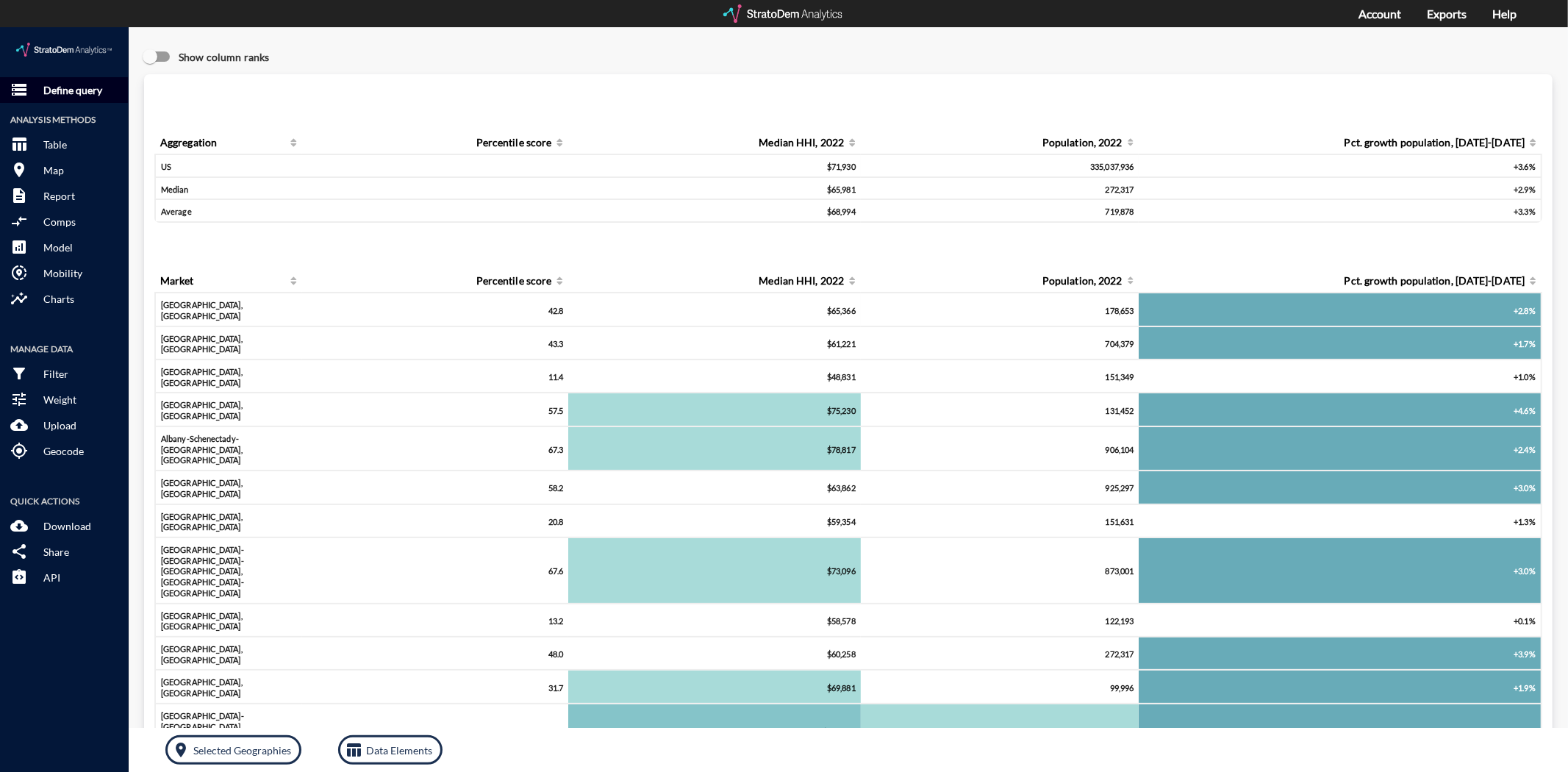
click p "Define query"
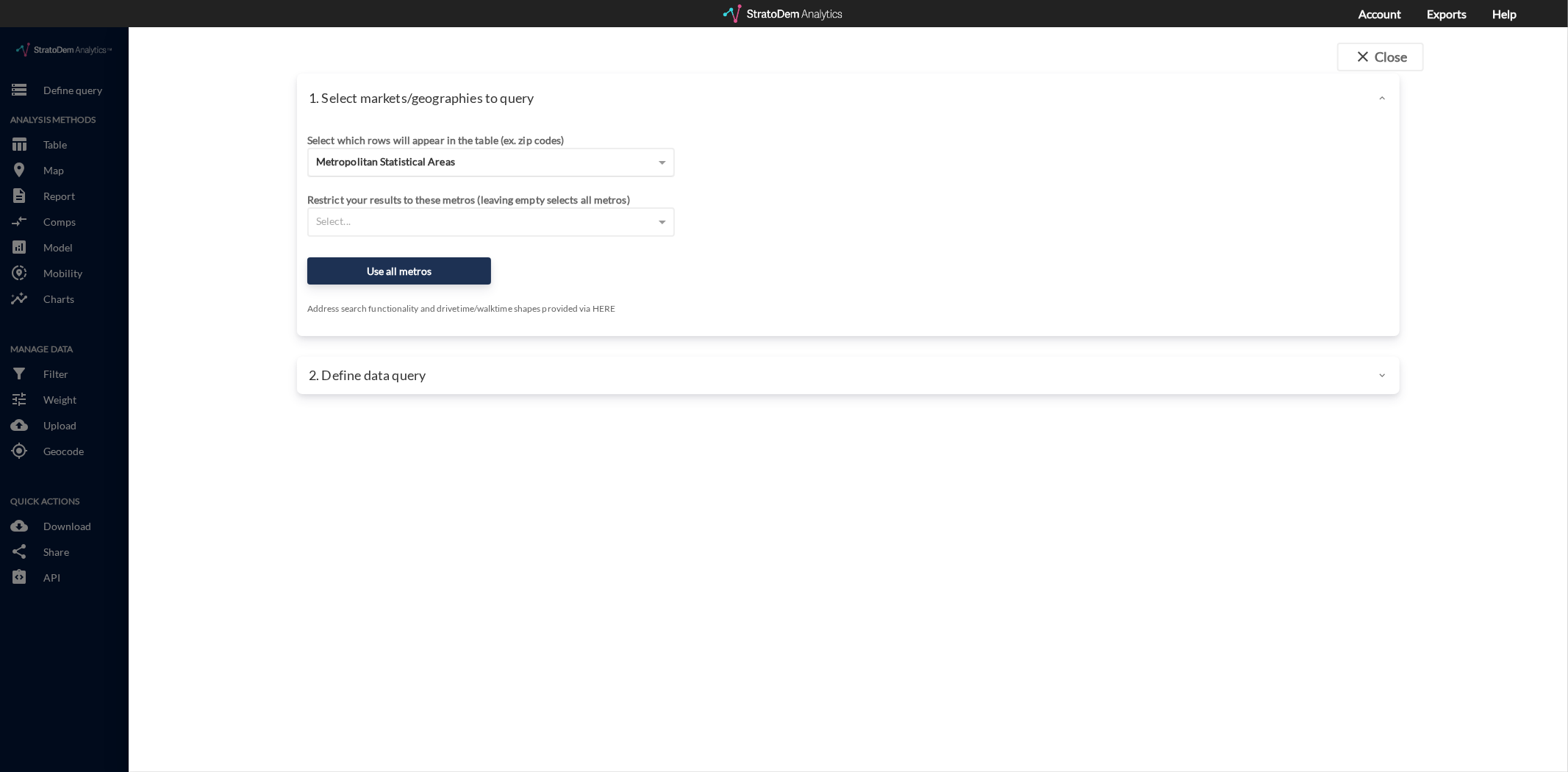
click div "Metropolitan Statistical Areas"
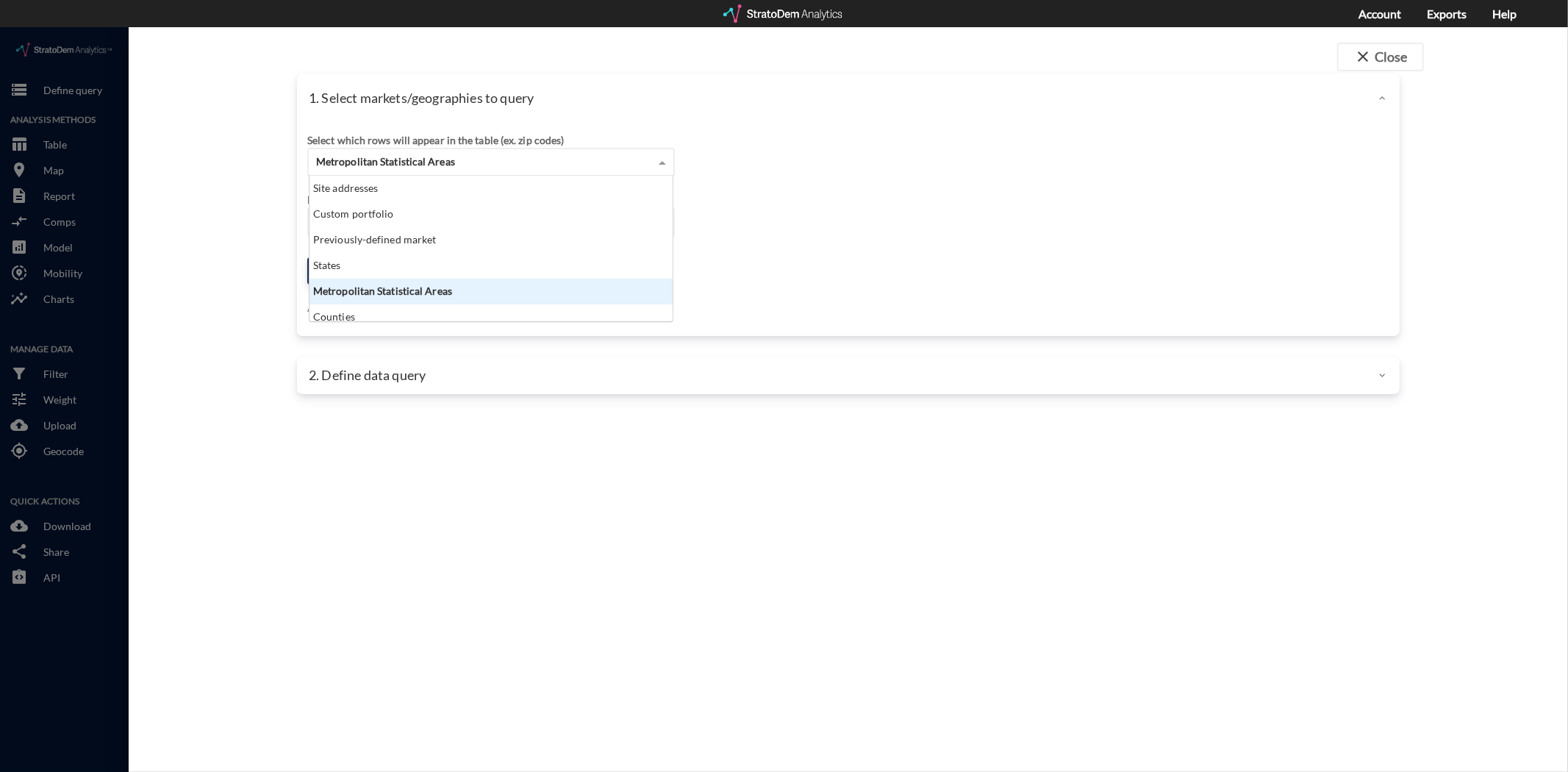
click div "Metropolitan Statistical Areas"
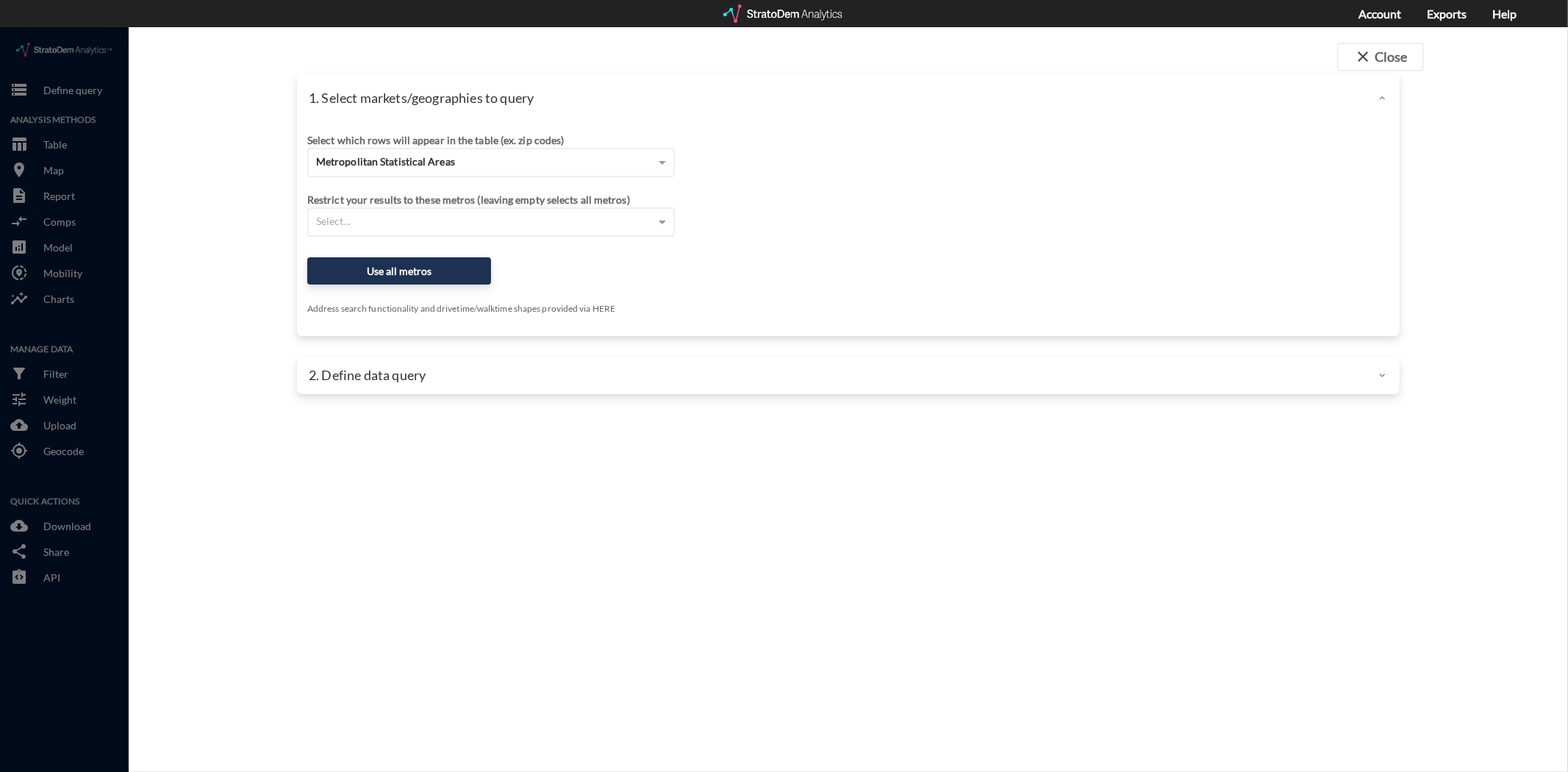
click div "Select which rows will appear in the table (ex. zip codes) Metropolitan Statist…"
click div "Restrict your results to these metros (leaving empty selects all metros)"
click div "Select..."
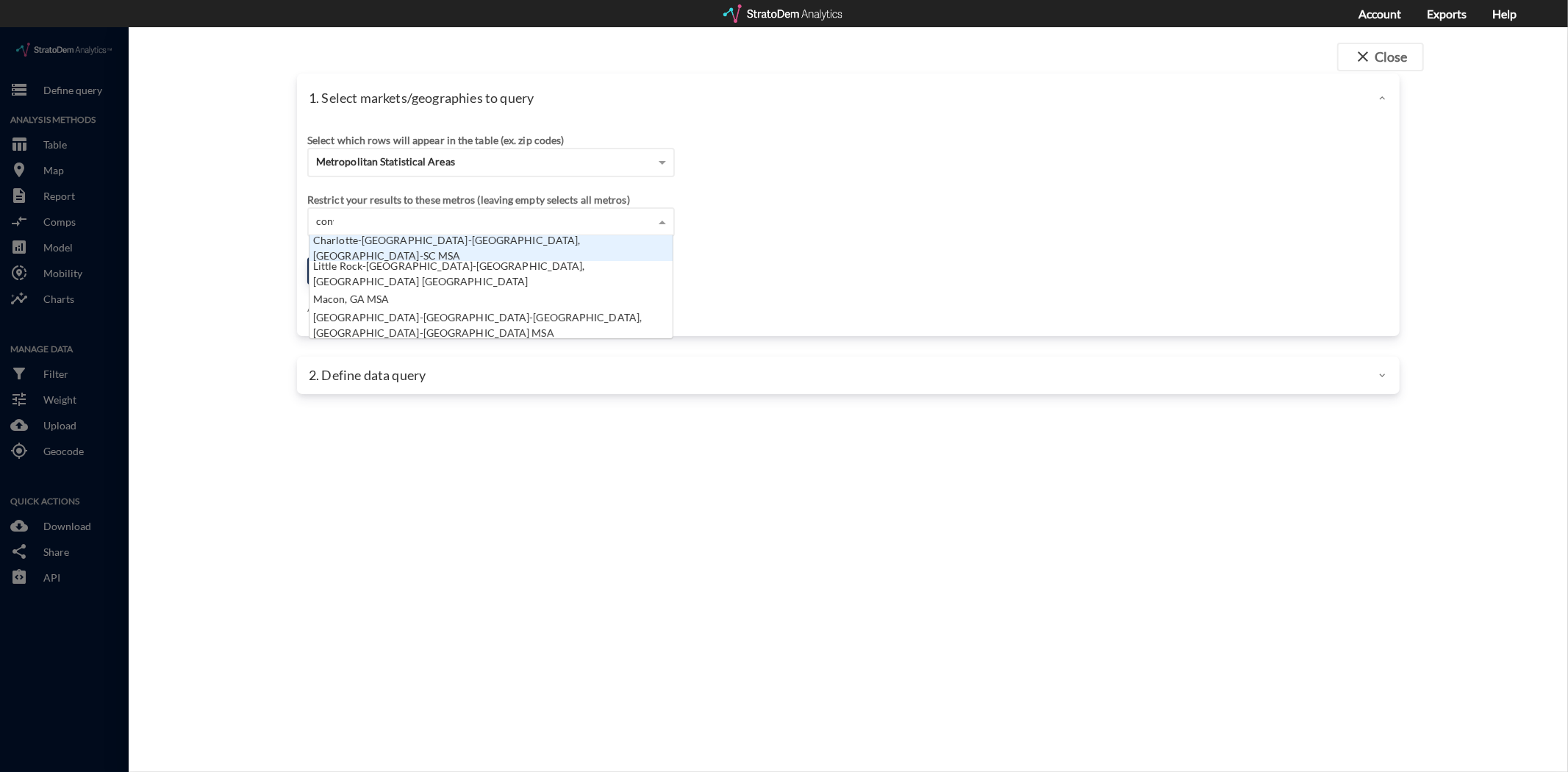
scroll to position [39, 356]
type input "conwa"
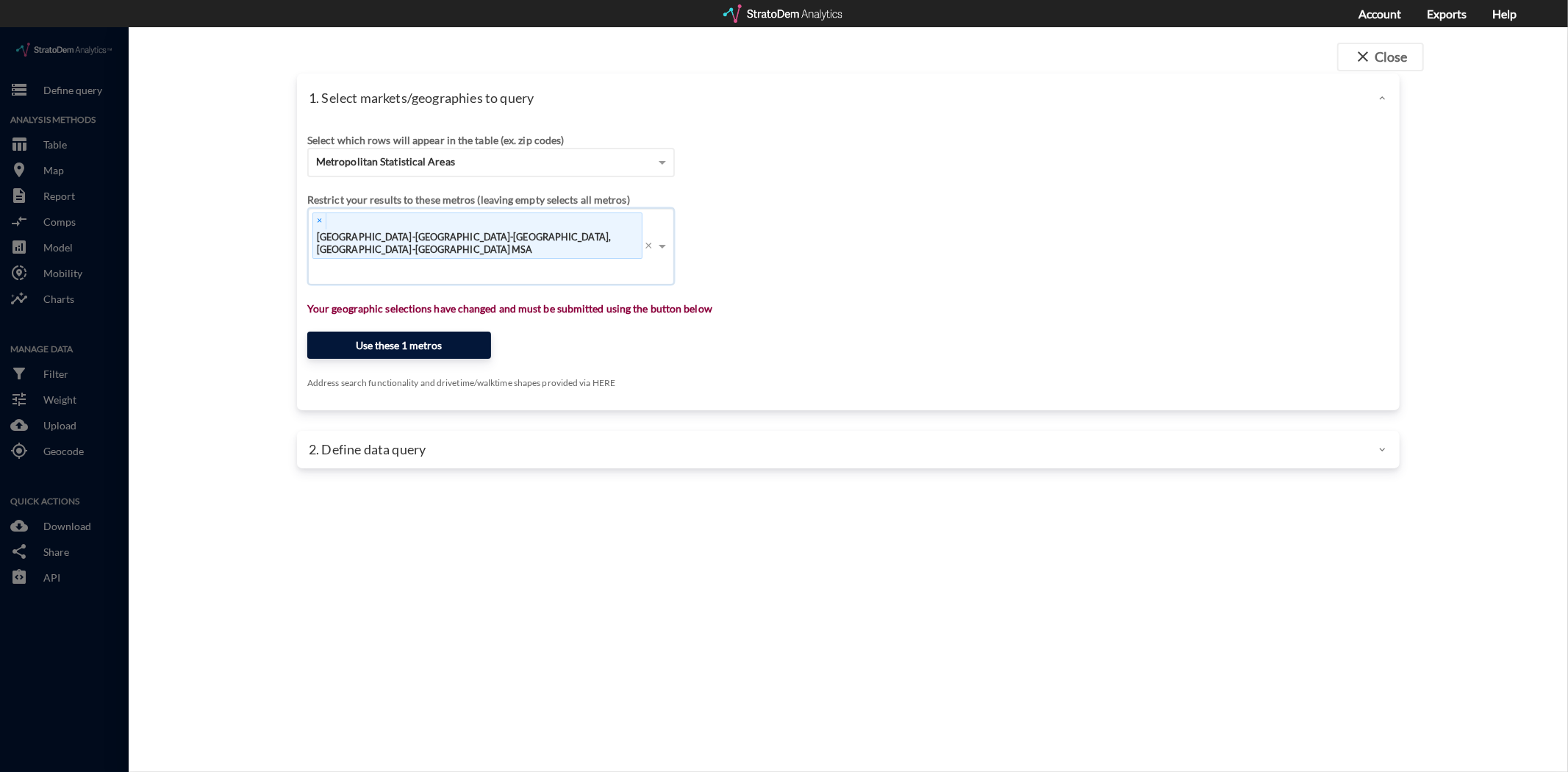
click button "Use these 1 metros"
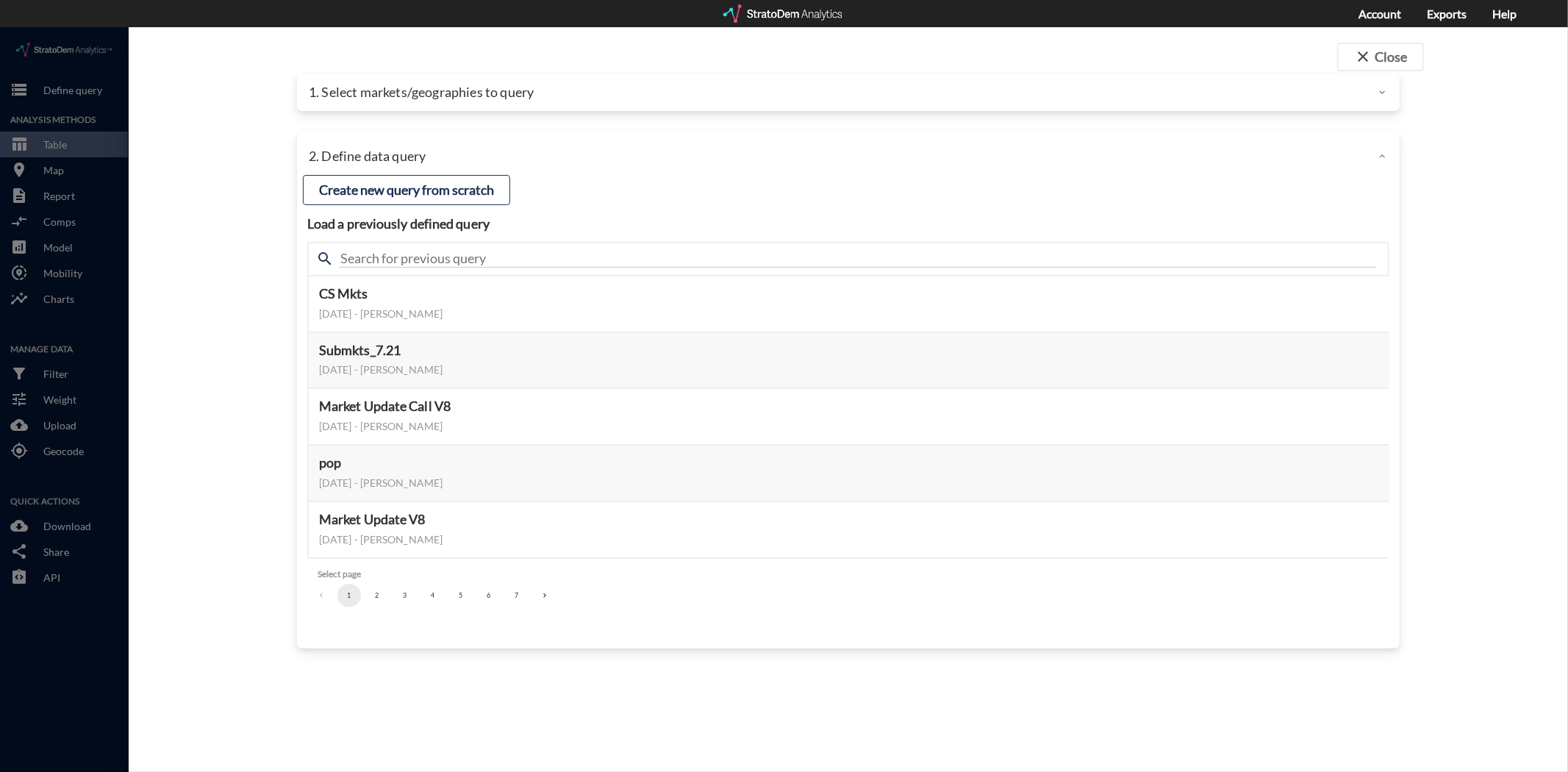
click button "5"
click button "6"
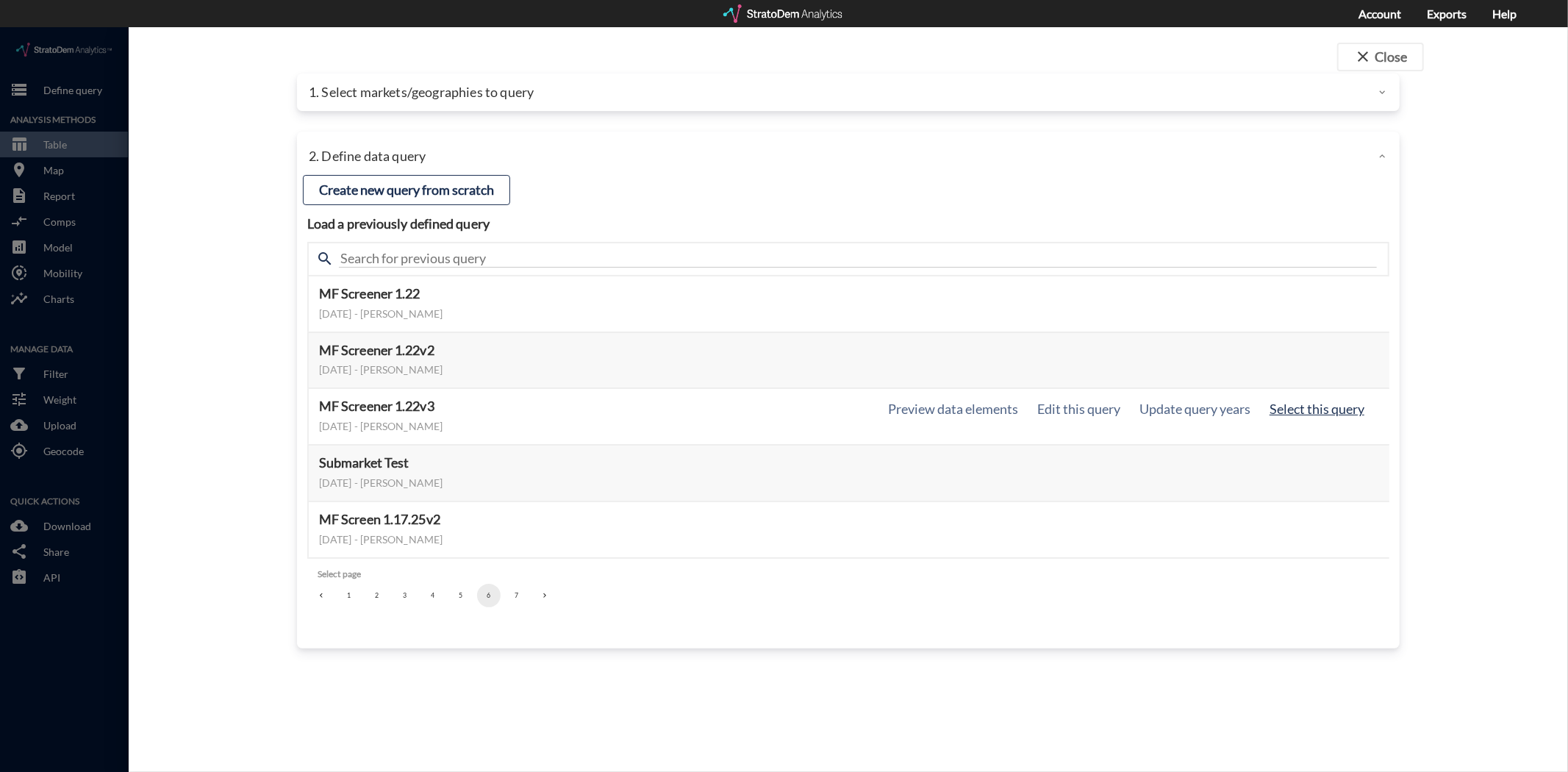
click button "Select this query"
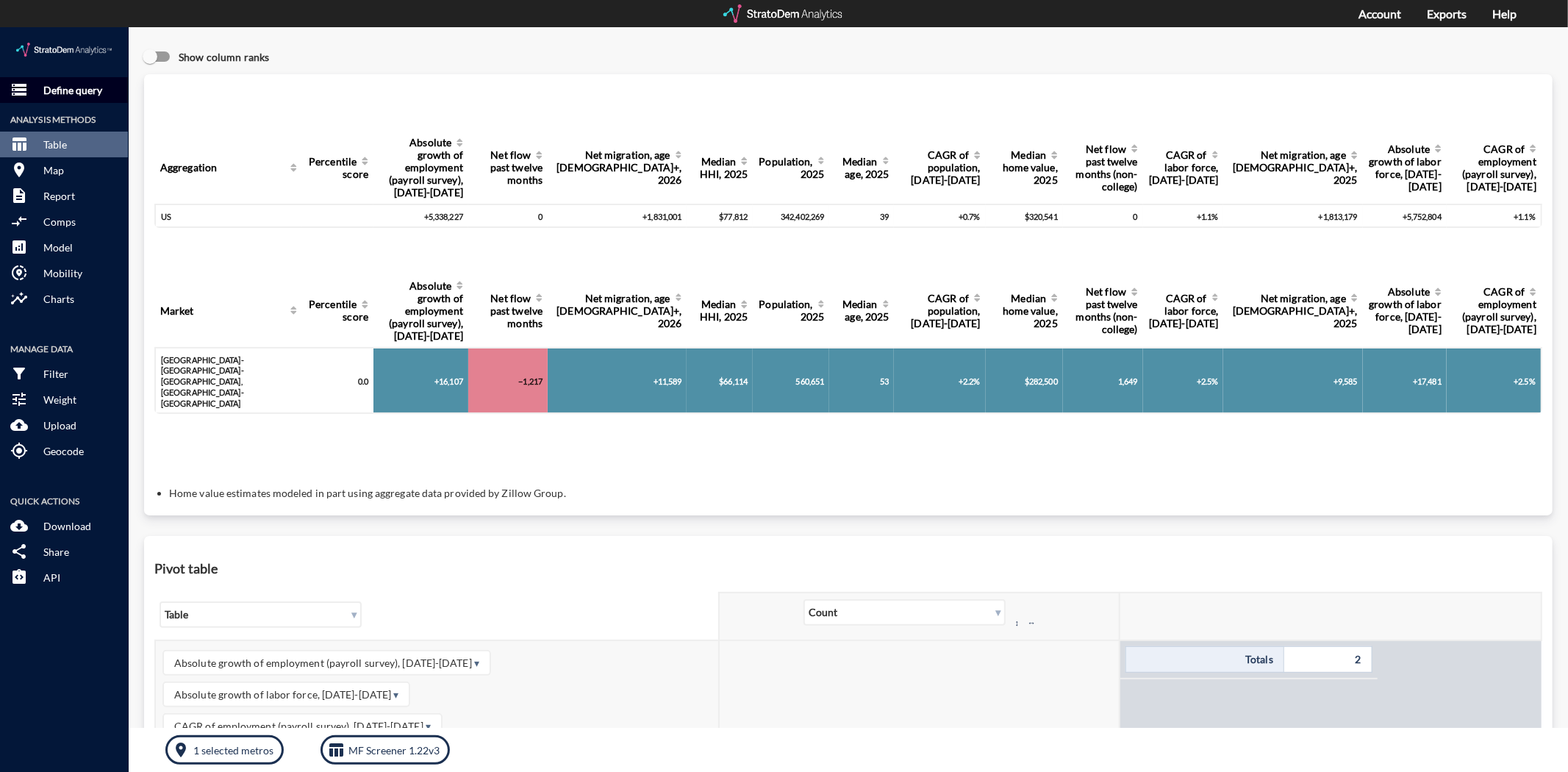
click p "Define query"
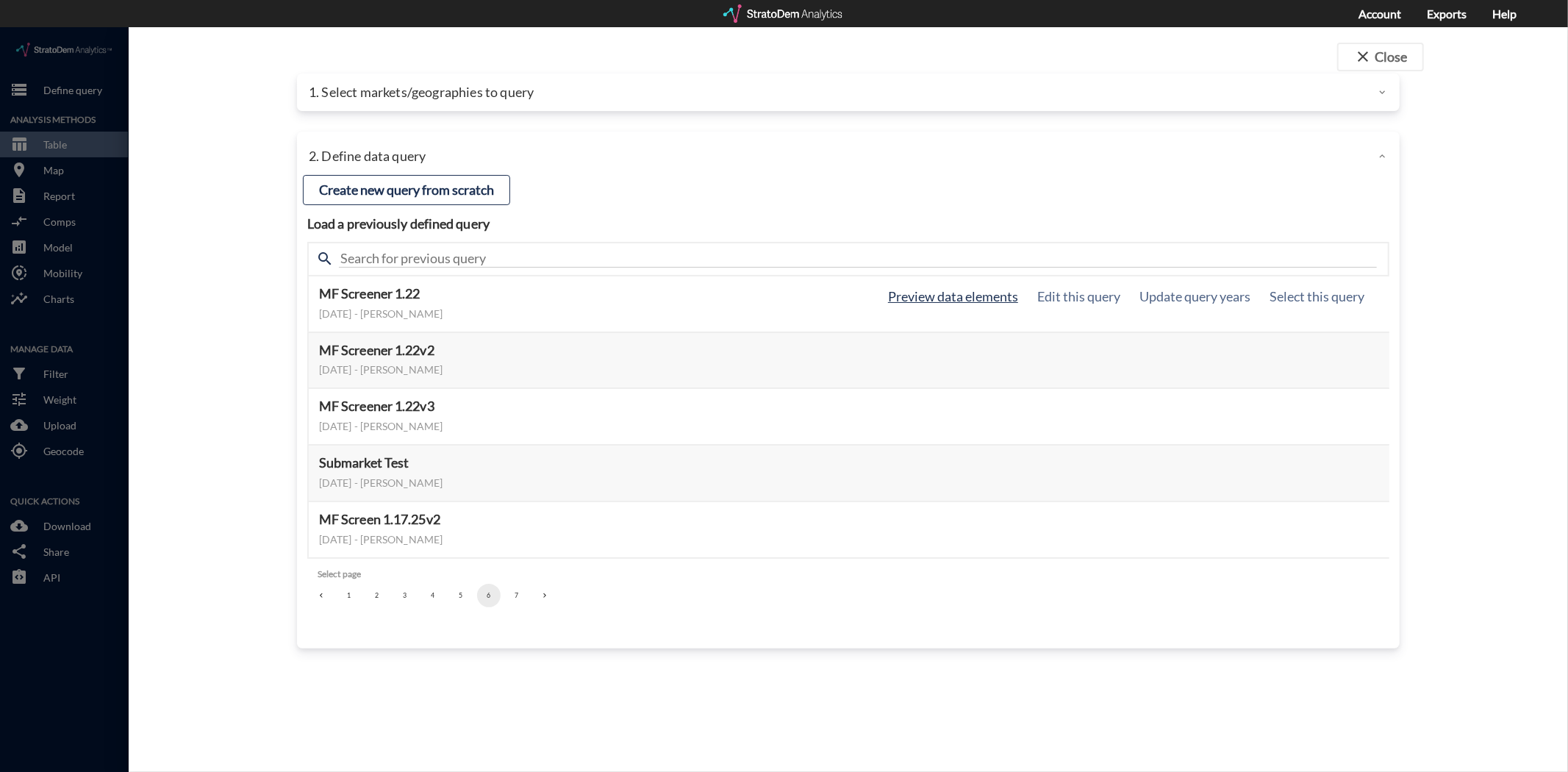
click button "Preview data elements"
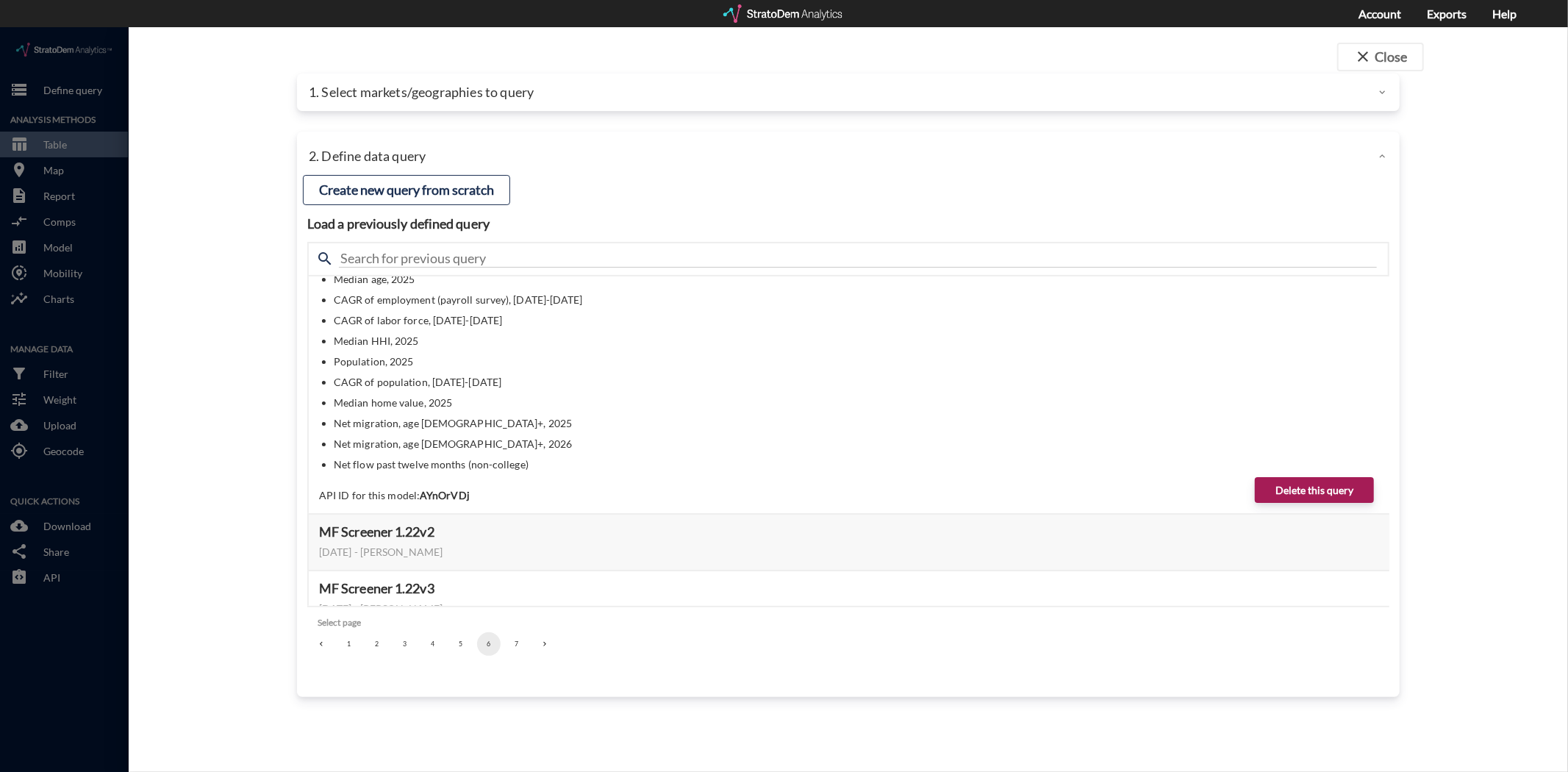
scroll to position [0, 0]
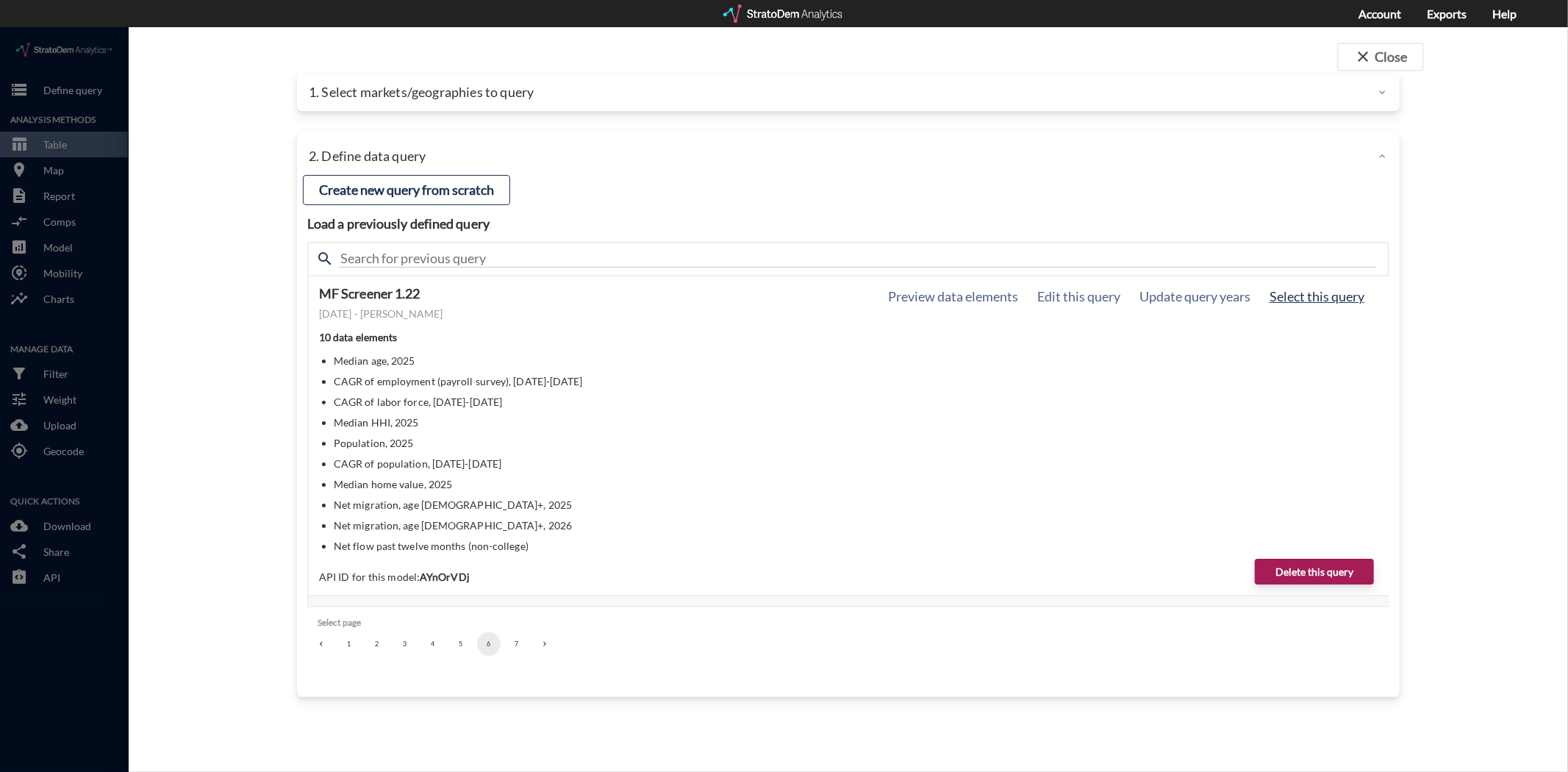
click button "Select this query"
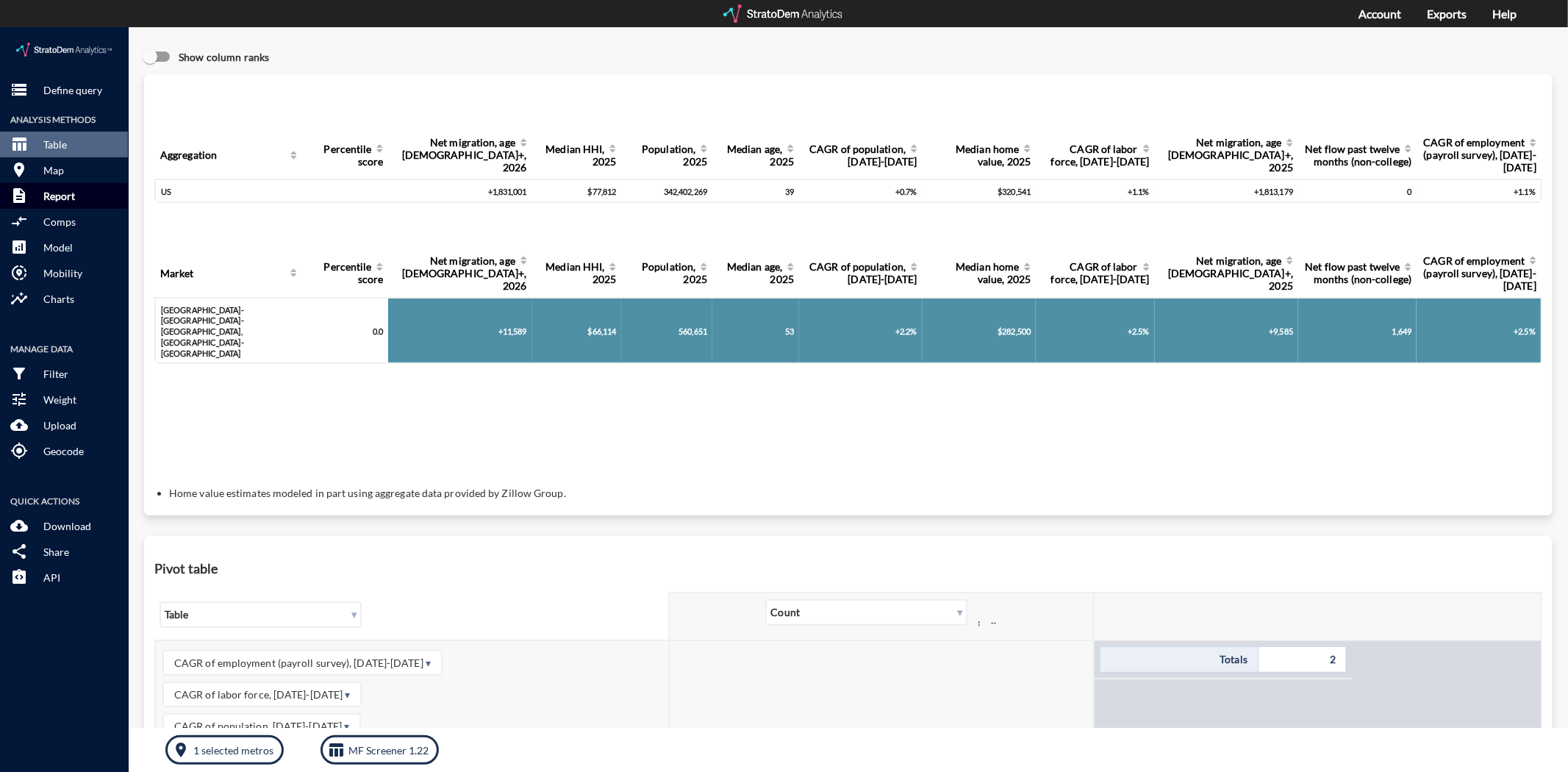
click p "Report"
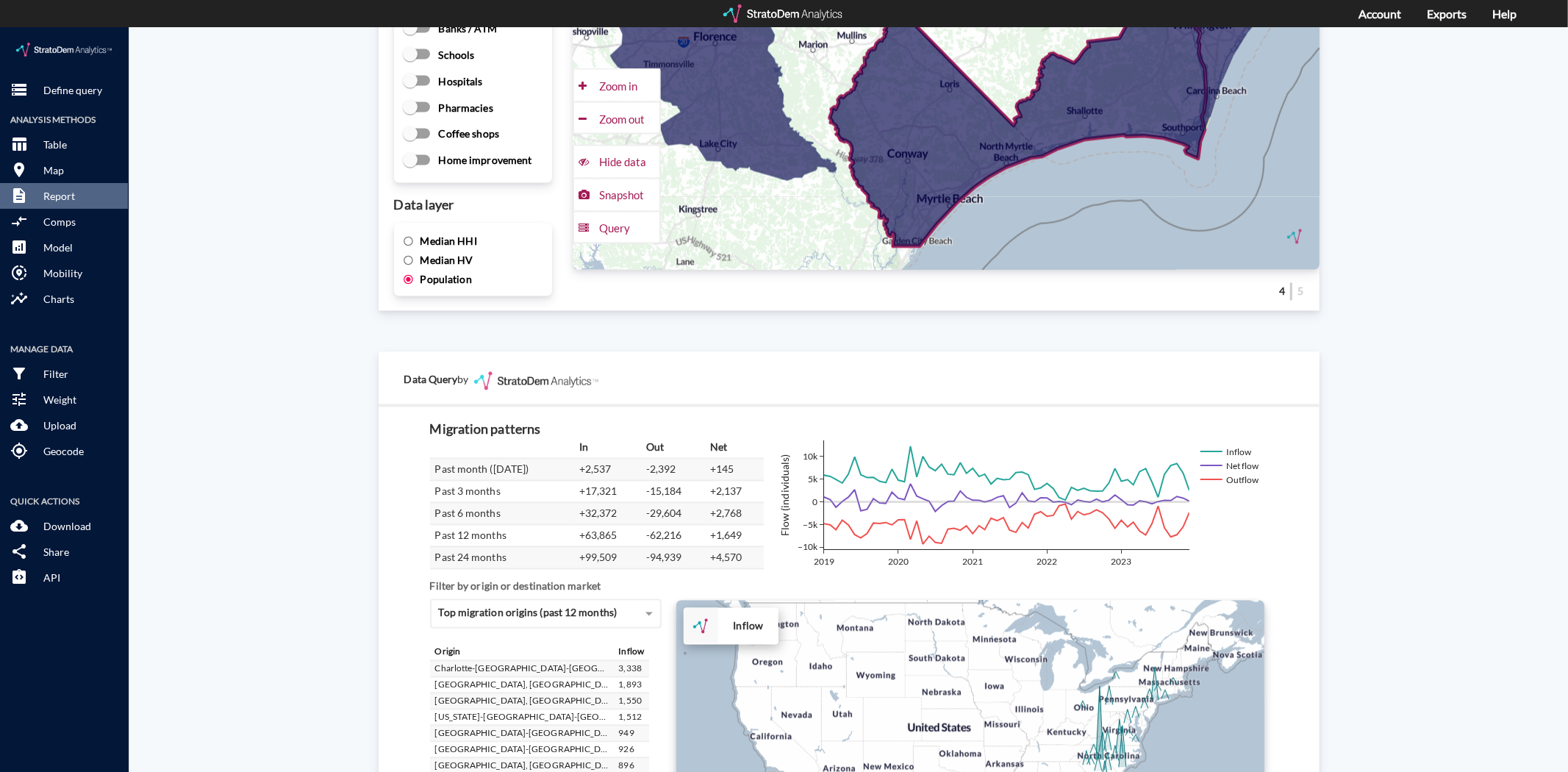
scroll to position [2382, 0]
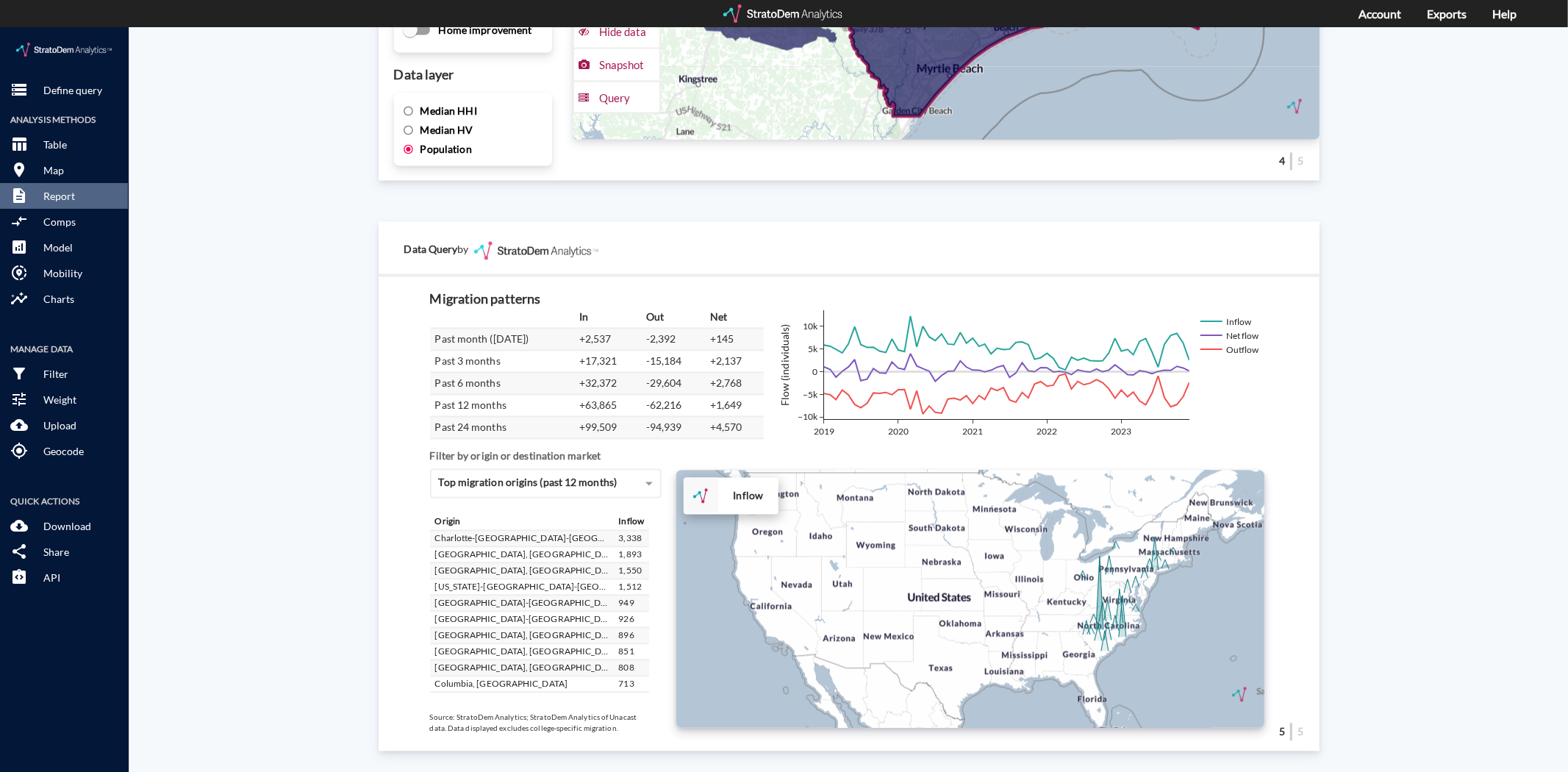
click div "+ − Inflow CUSTOMIZE DATA Draw a polygon Draw a rectangle Draw a marker Edit la…"
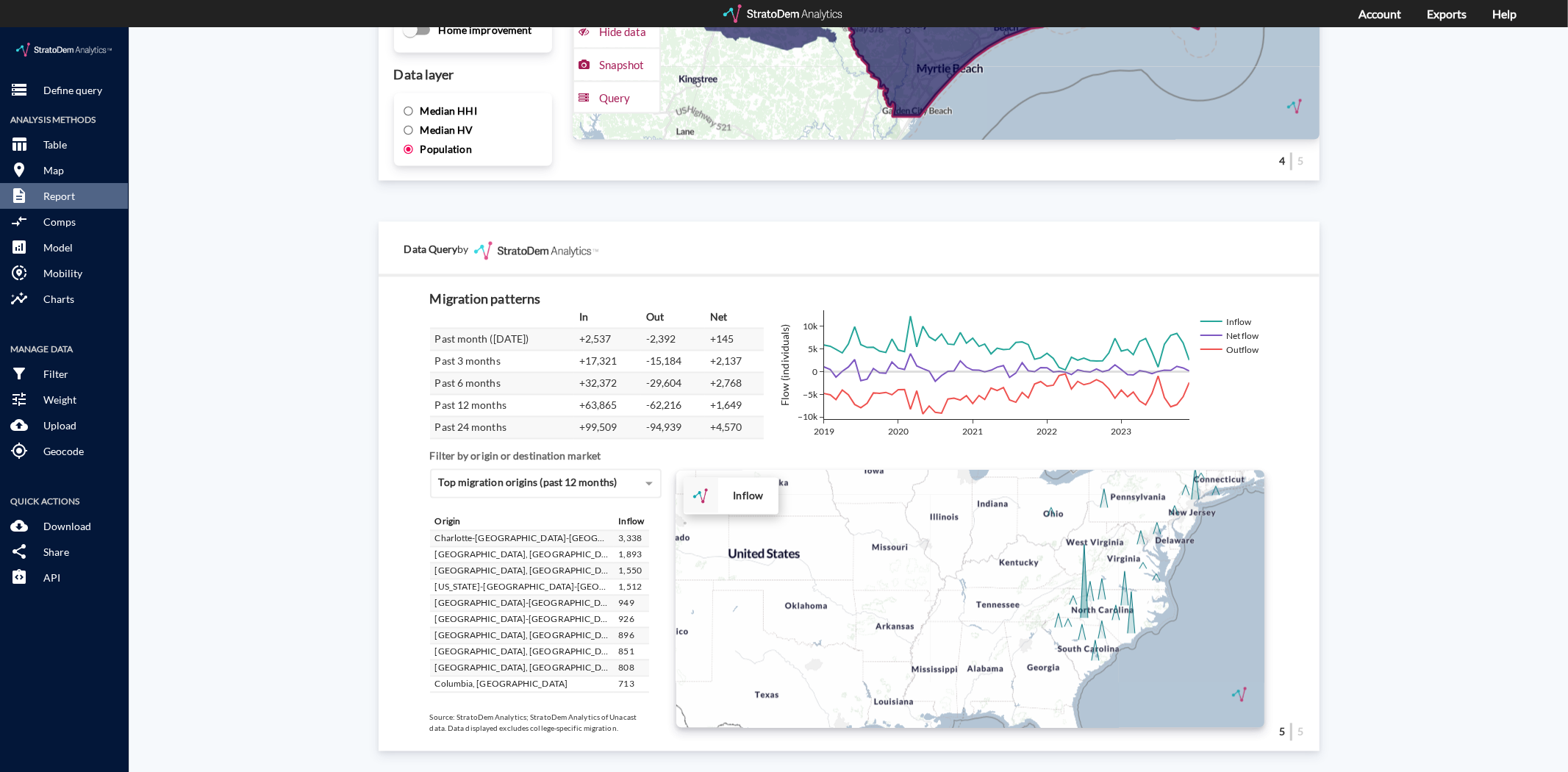
click div "+ − Inflow CUSTOMIZE DATA Draw a polygon Draw a rectangle Draw a marker Edit la…"
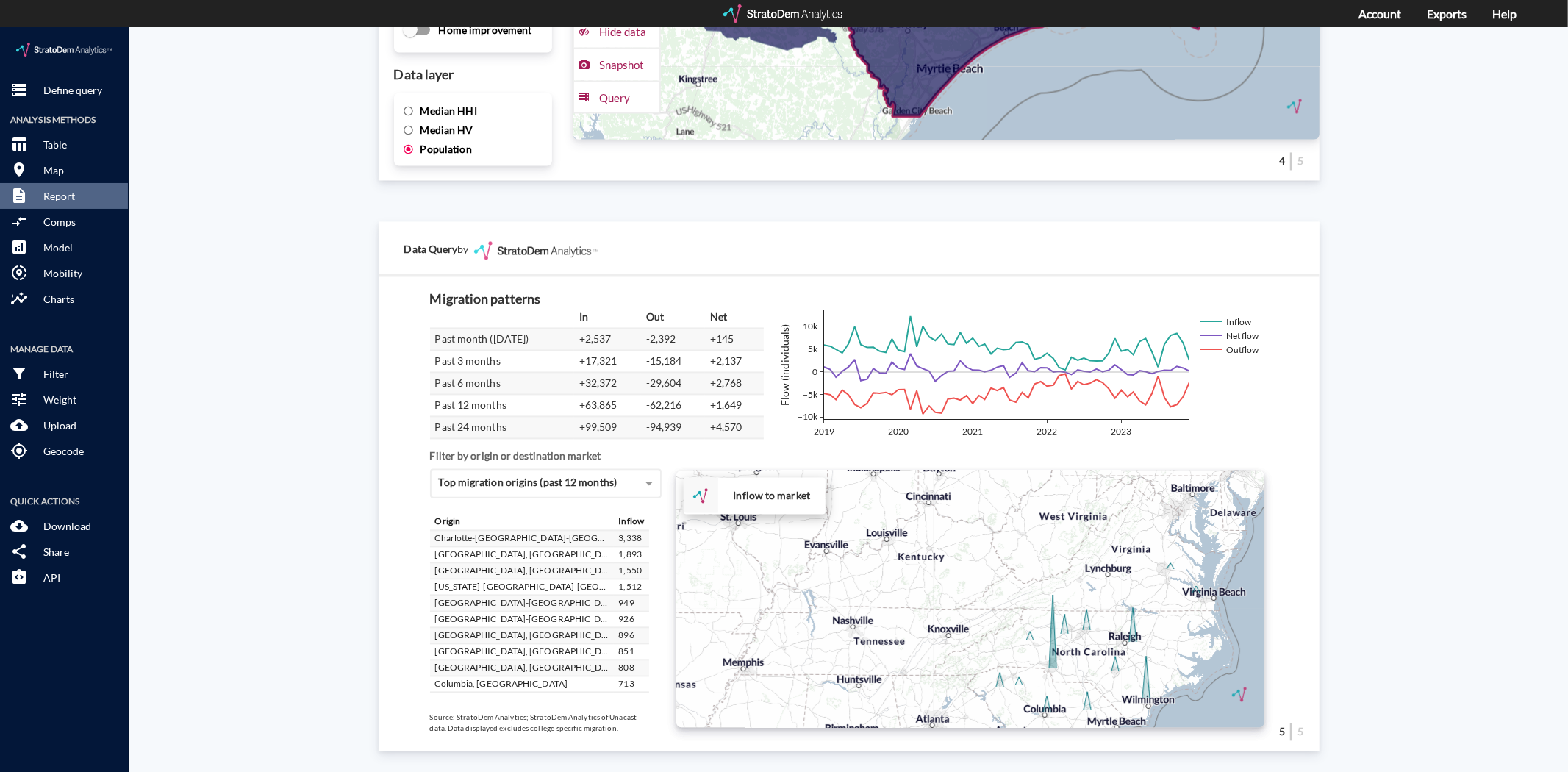
drag, startPoint x: 1110, startPoint y: 498, endPoint x: 1154, endPoint y: 572, distance: 86.1
click div "+ − Inflow to market CUSTOMIZE DATA Draw a polygon Draw a rectangle Draw a mark…"
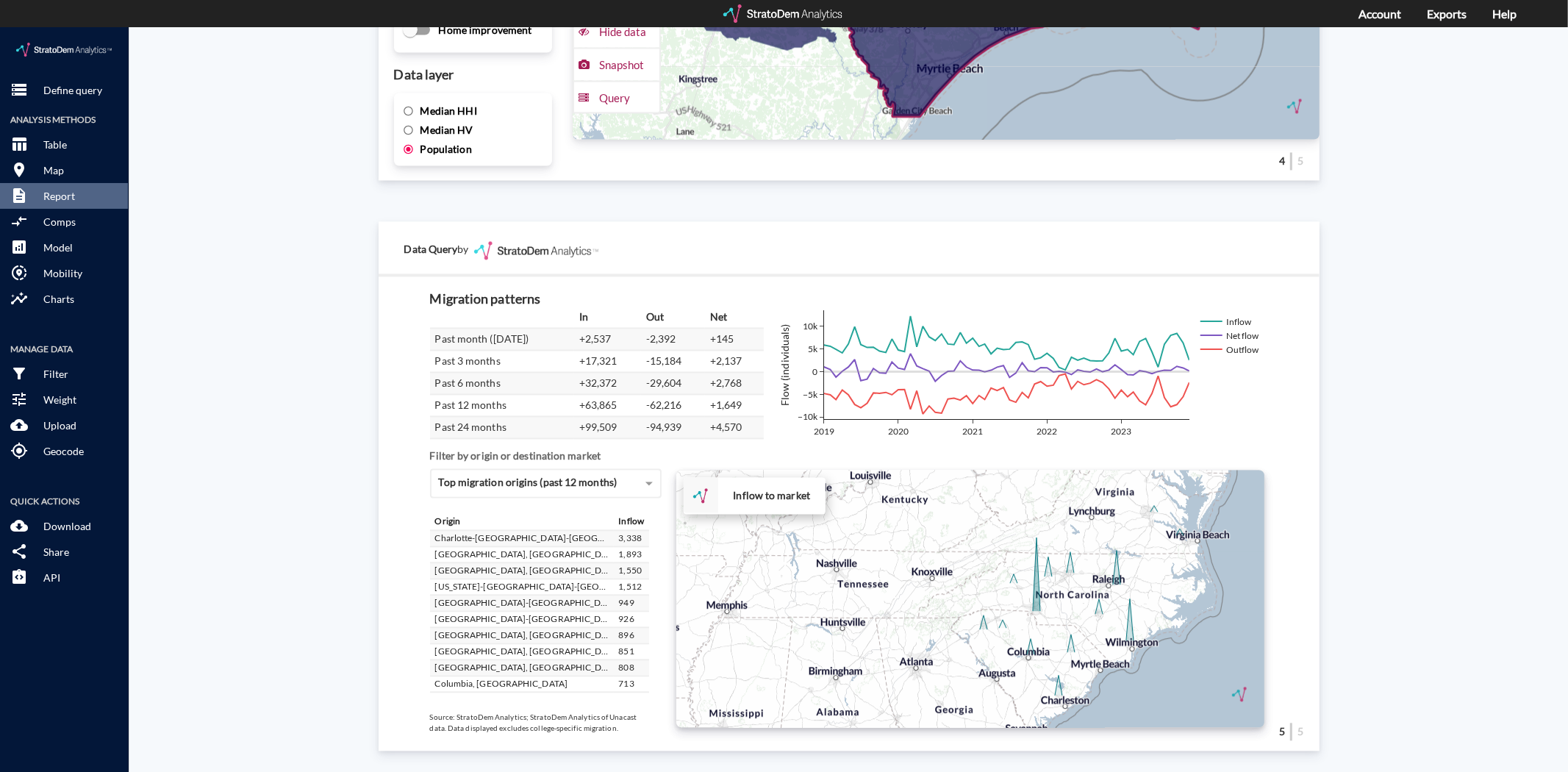
drag, startPoint x: 988, startPoint y: 565, endPoint x: 974, endPoint y: 519, distance: 48.1
click div "+ − Inflow to market CUSTOMIZE DATA Draw a polygon Draw a rectangle Draw a mark…"
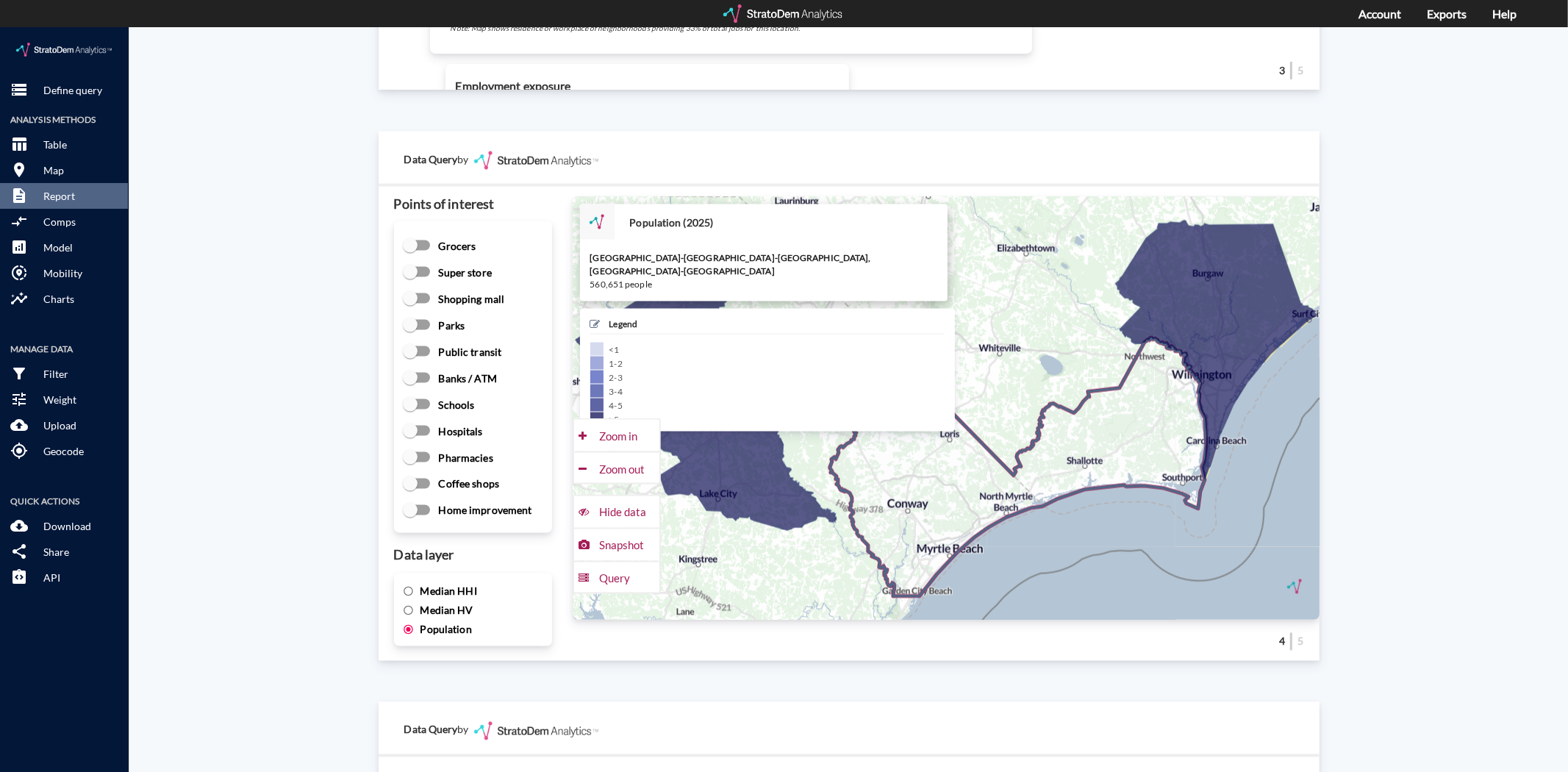
scroll to position [1892, 0]
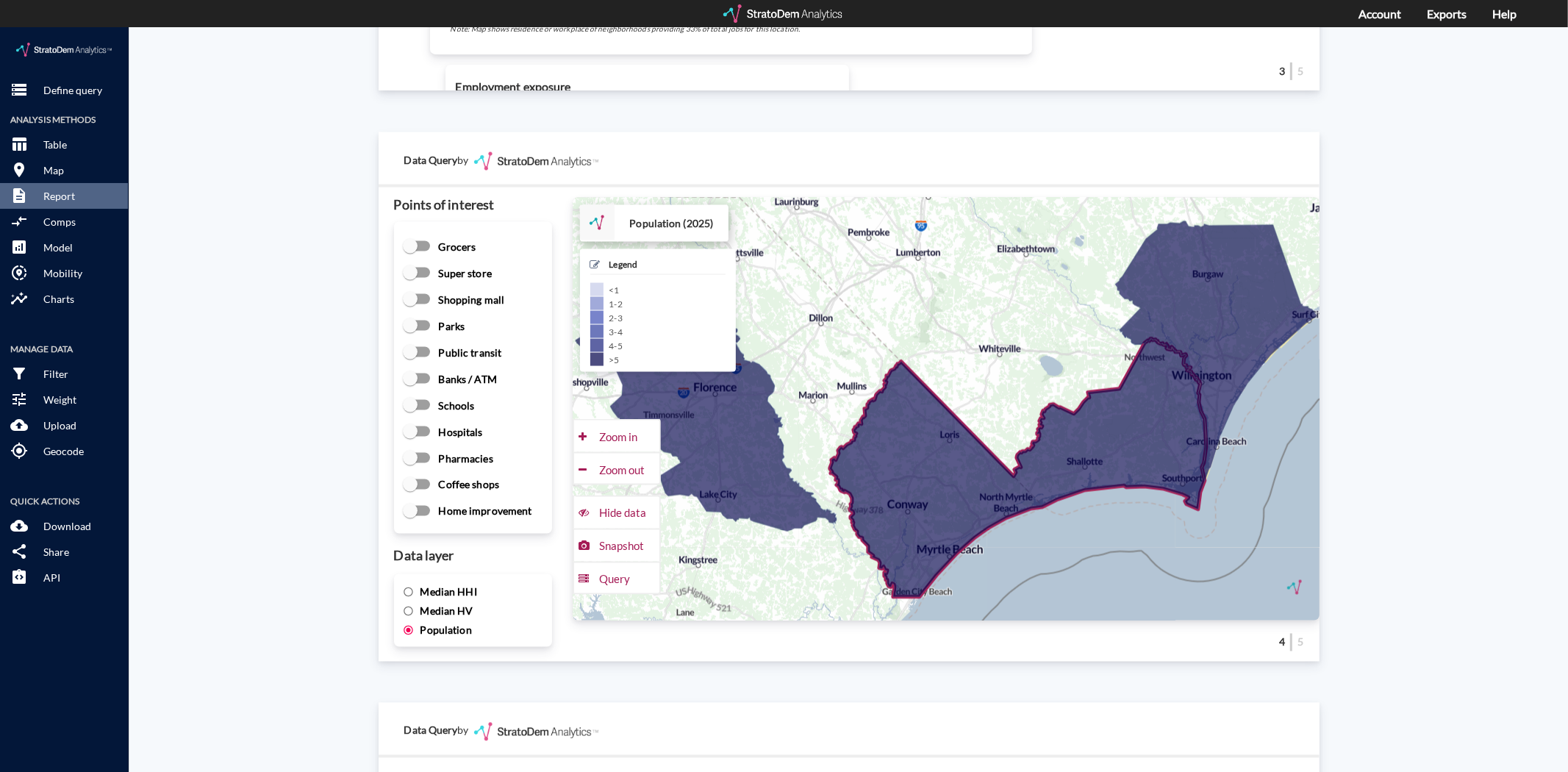
drag, startPoint x: 317, startPoint y: 449, endPoint x: 307, endPoint y: 155, distance: 294.2
click div "Site report Generate a site report for a given location, (optionally) benchmark…"
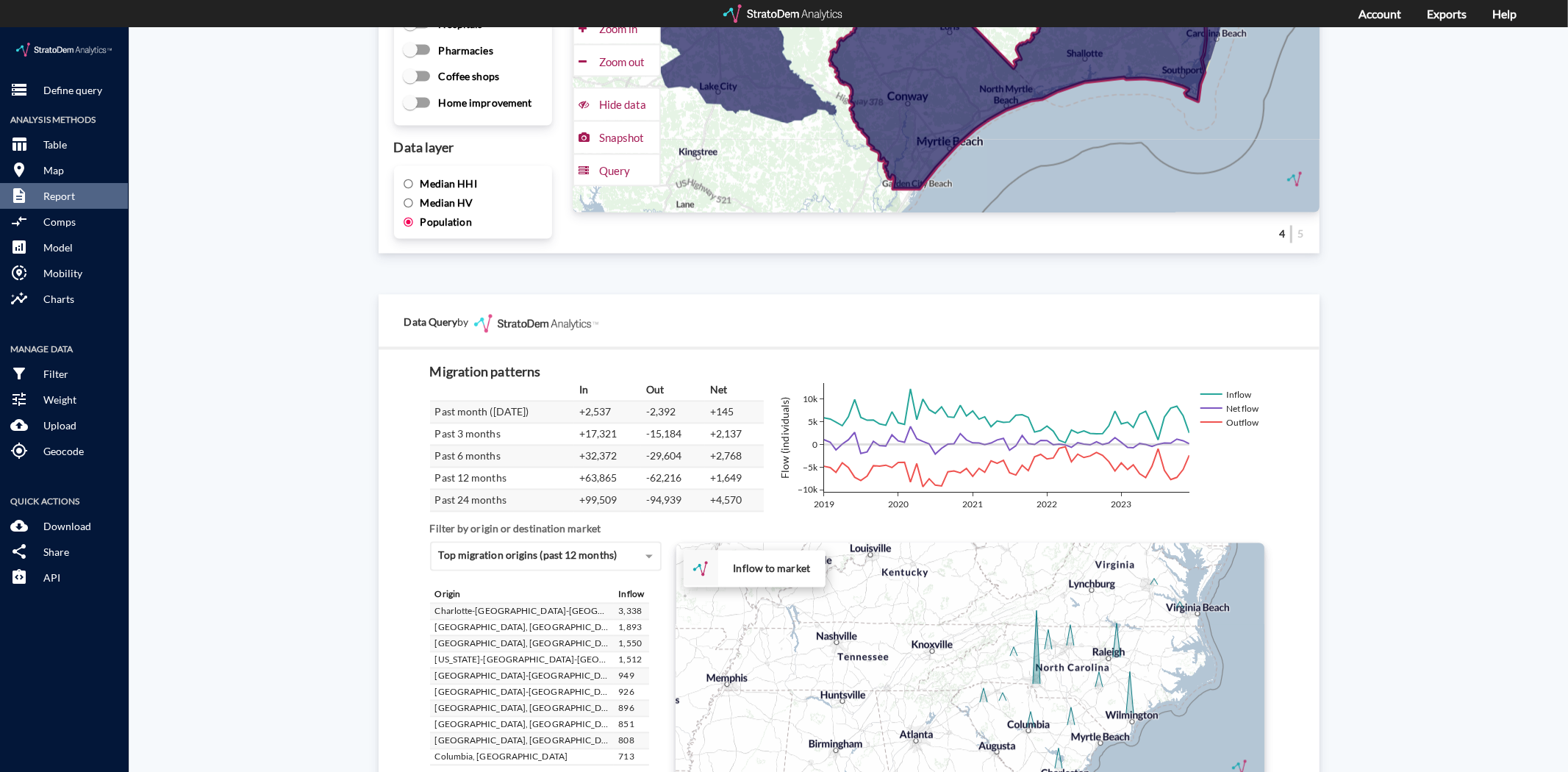
scroll to position [2382, 0]
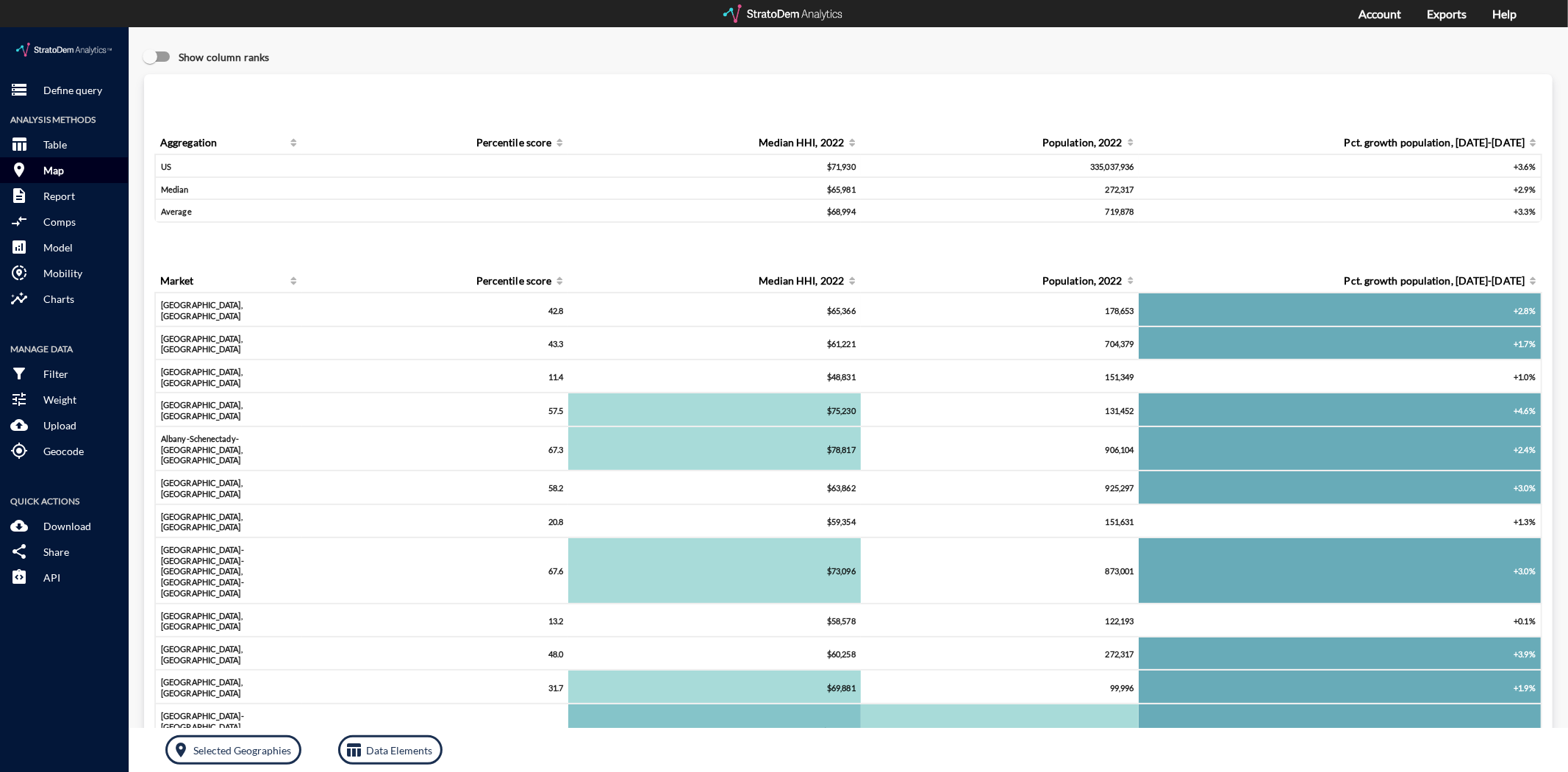
click button "room Map"
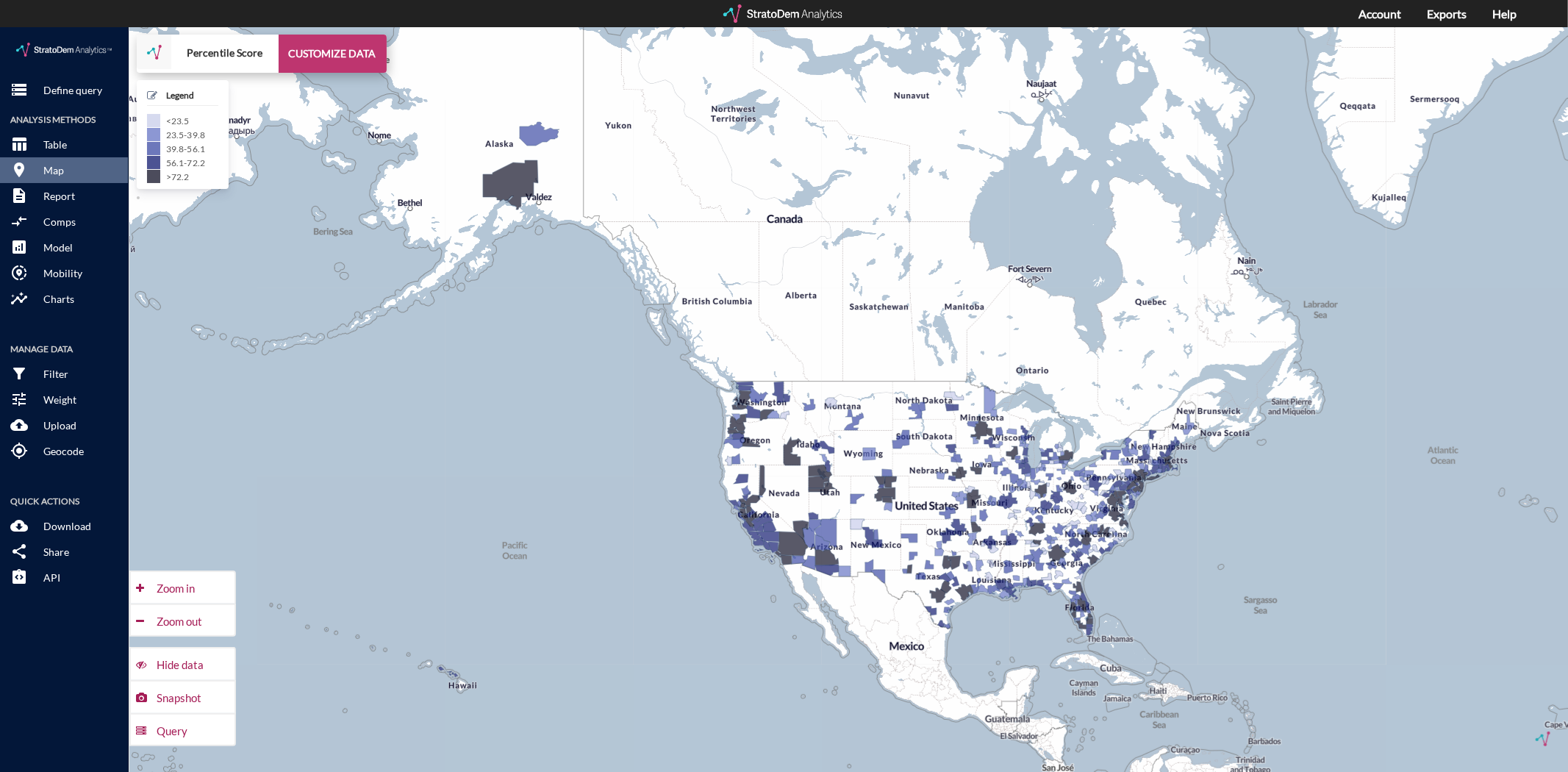
click button "CUSTOMIZE DATA"
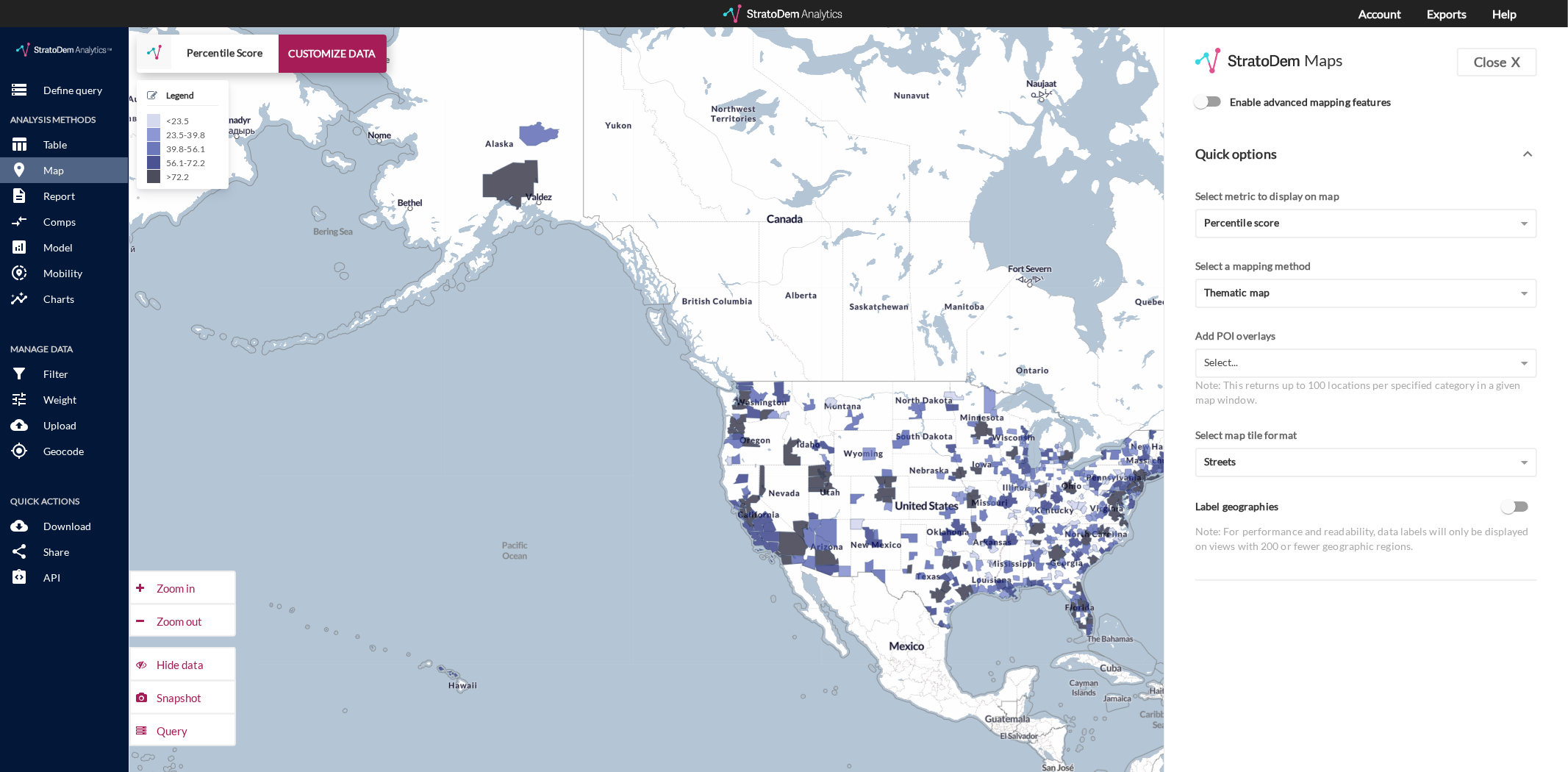
click input "Enable advanced mapping features"
checkbox input "true"
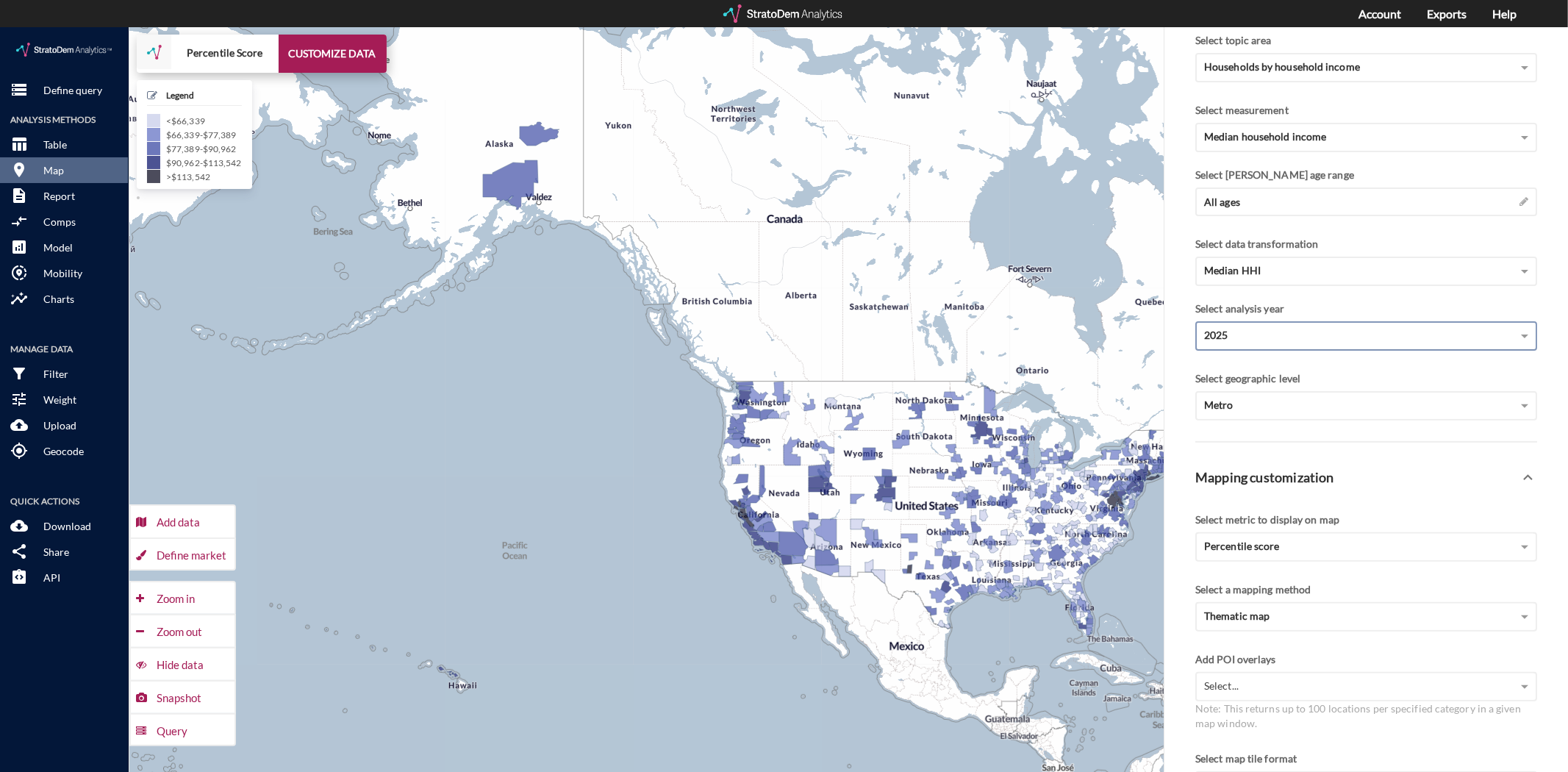
scroll to position [245, 0]
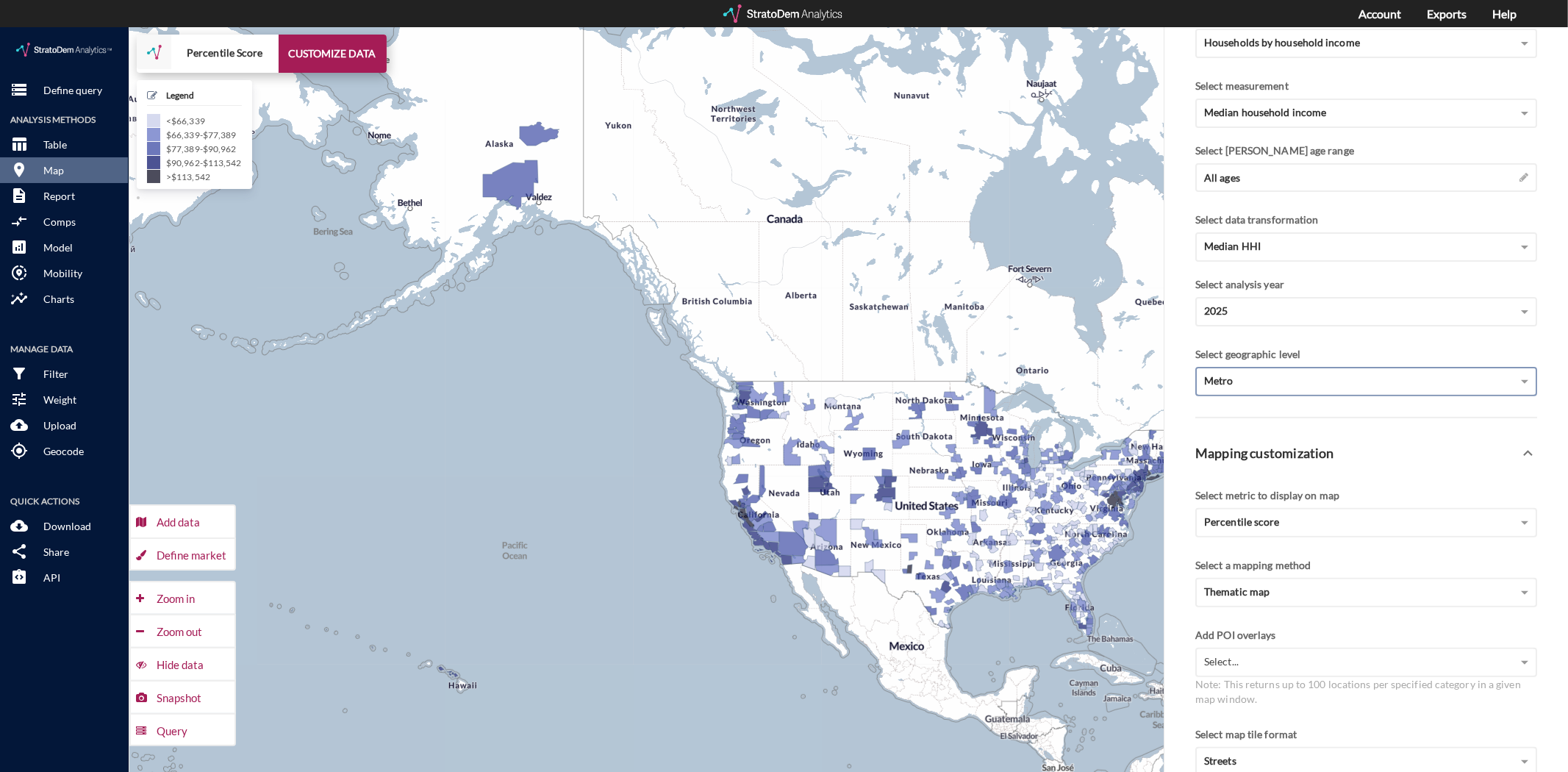
click div "Metro"
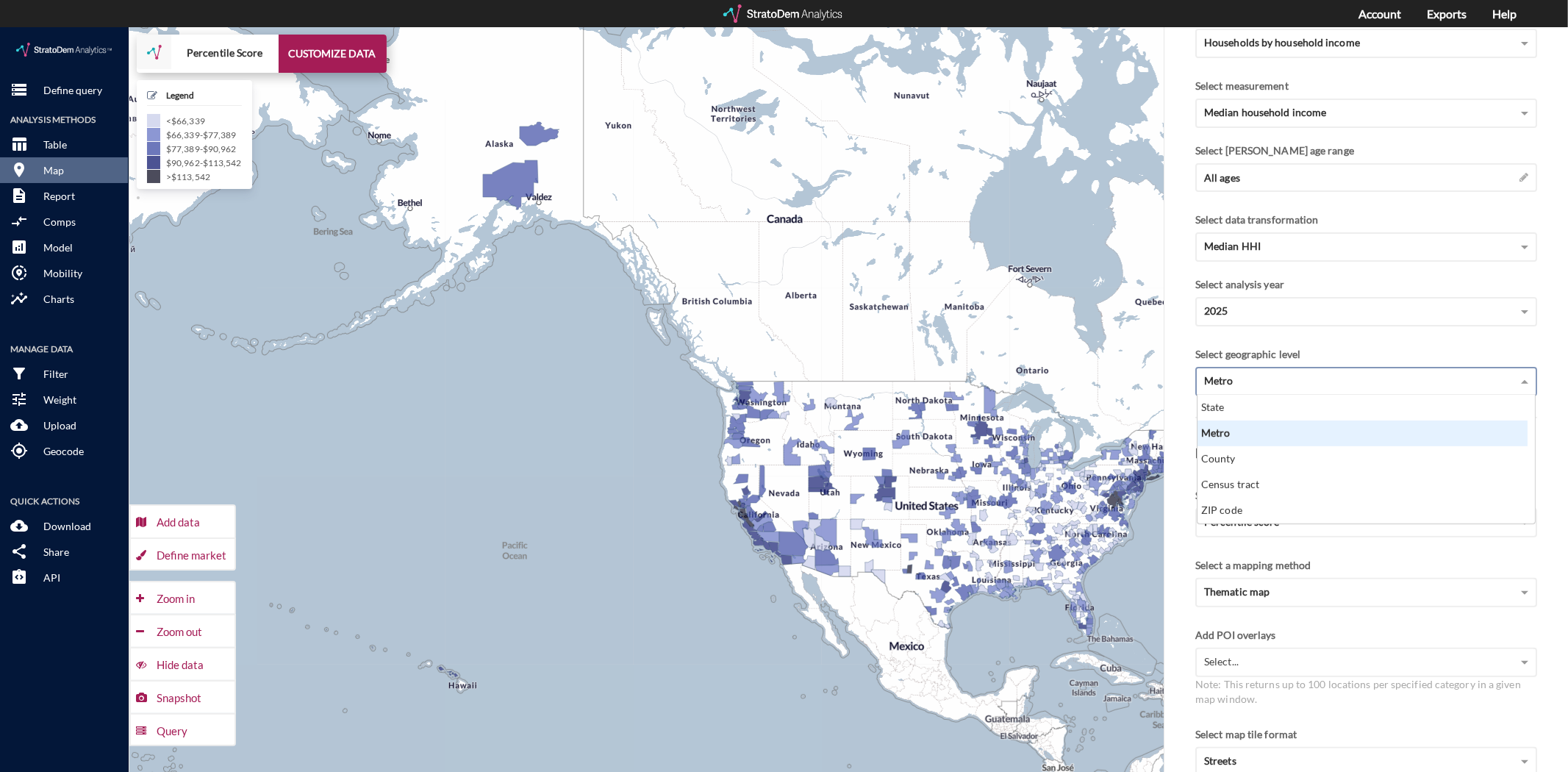
scroll to position [115, 322]
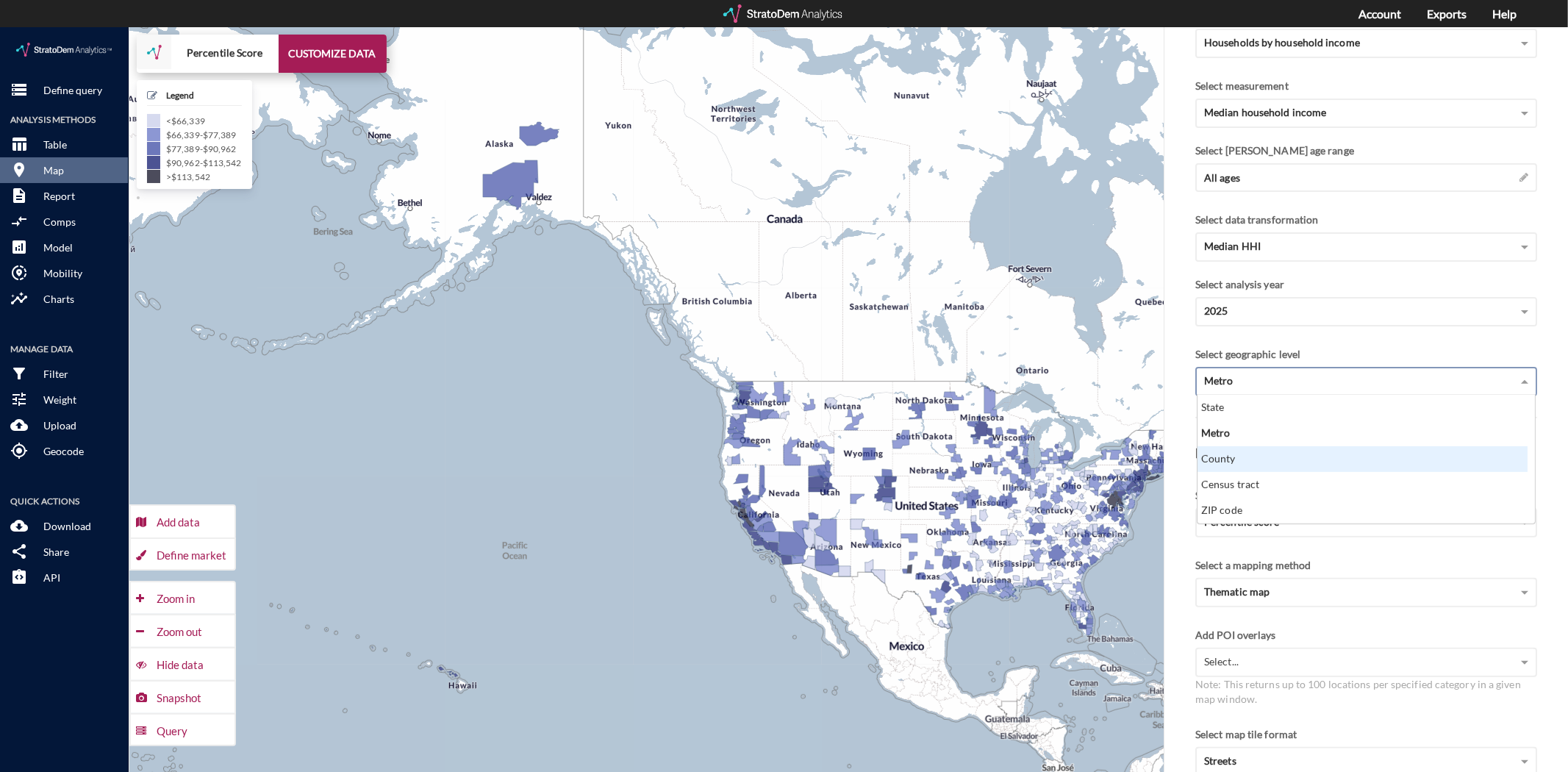
click div "County"
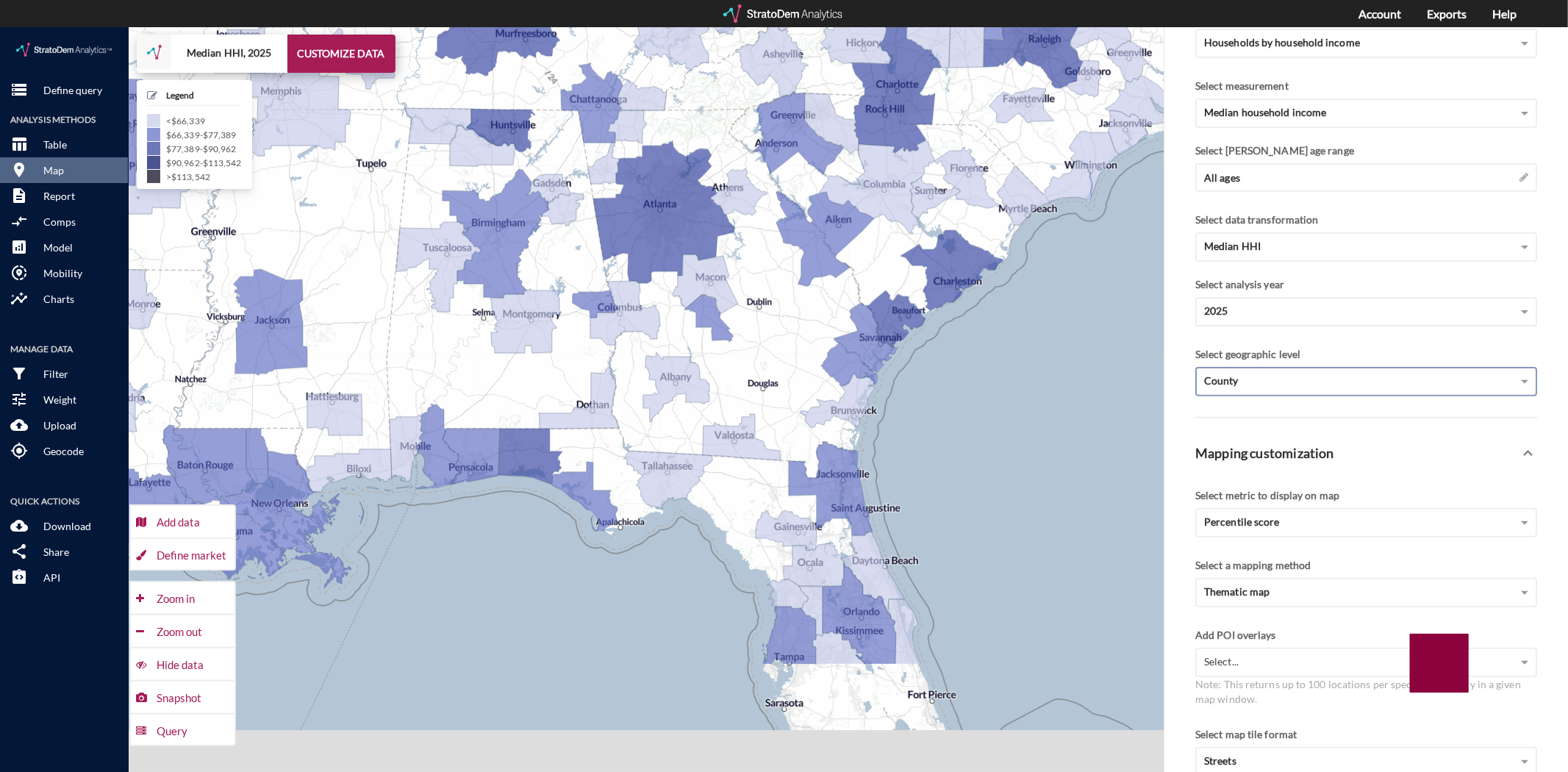
drag, startPoint x: 1071, startPoint y: 571, endPoint x: 869, endPoint y: 348, distance: 300.9
click div "+ − Median HHI, 2025 CUSTOMIZE DATA Legend < $66,339 $66,339 - $77,389 $77,389 …"
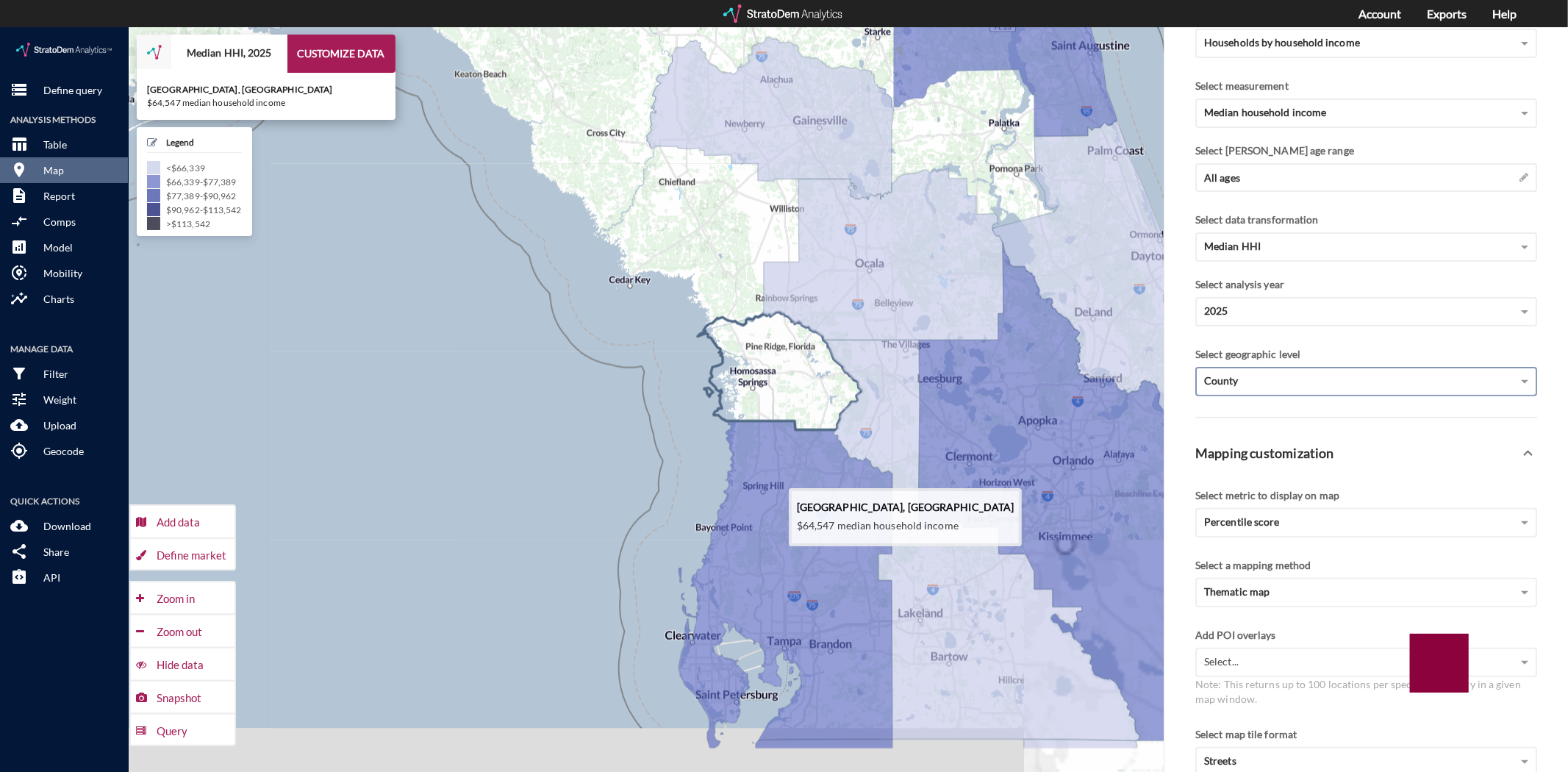
drag, startPoint x: 764, startPoint y: 449, endPoint x: 745, endPoint y: 322, distance: 128.4
click icon
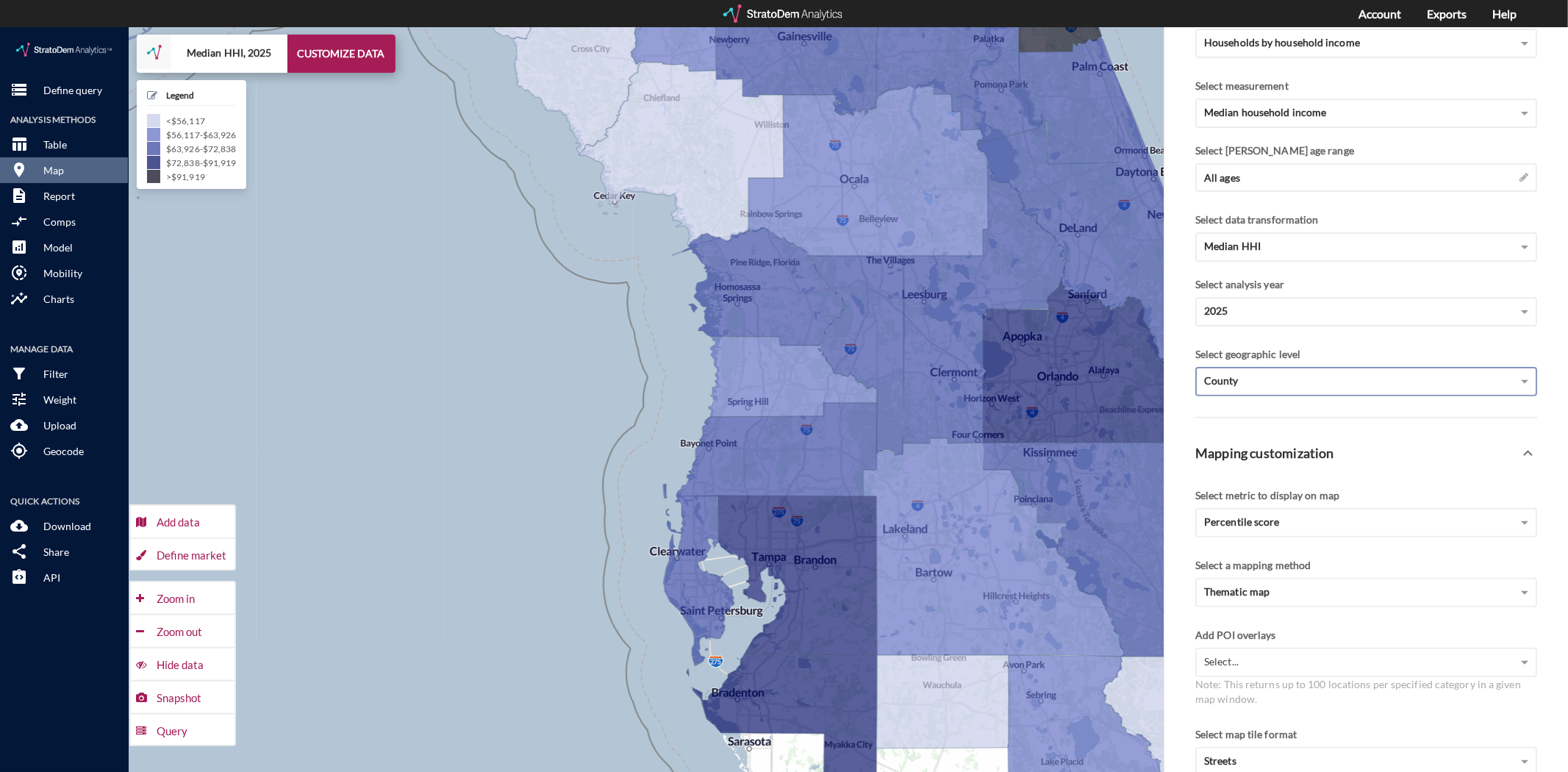
drag, startPoint x: 604, startPoint y: 490, endPoint x: 591, endPoint y: 435, distance: 56.5
click div "+ − Median HHI, 2025 CUSTOMIZE DATA Legend < $56,117 $56,117 - $63,926 $63,926 …"
click div "Define market"
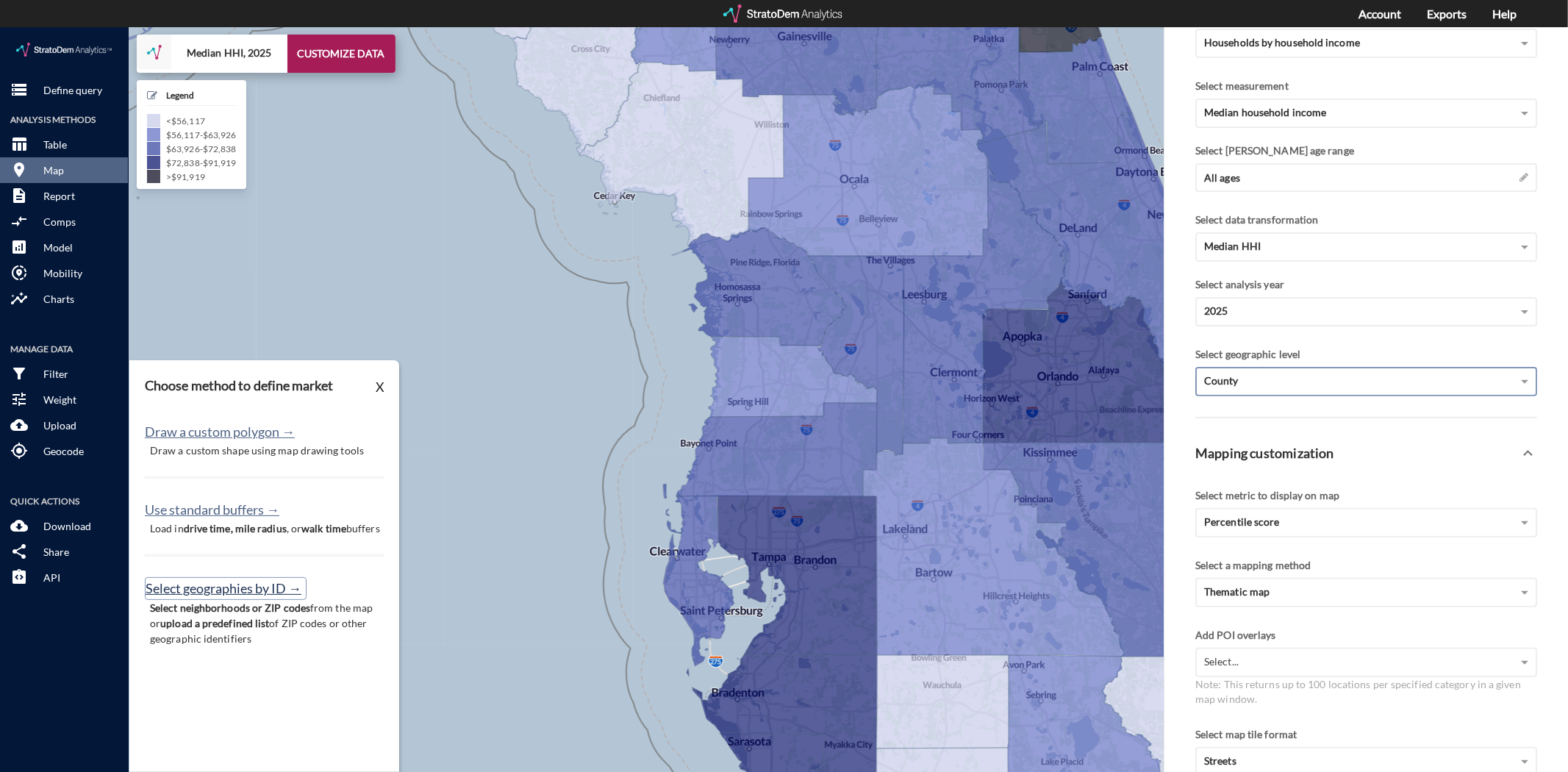
click button "Select geographies by ID →"
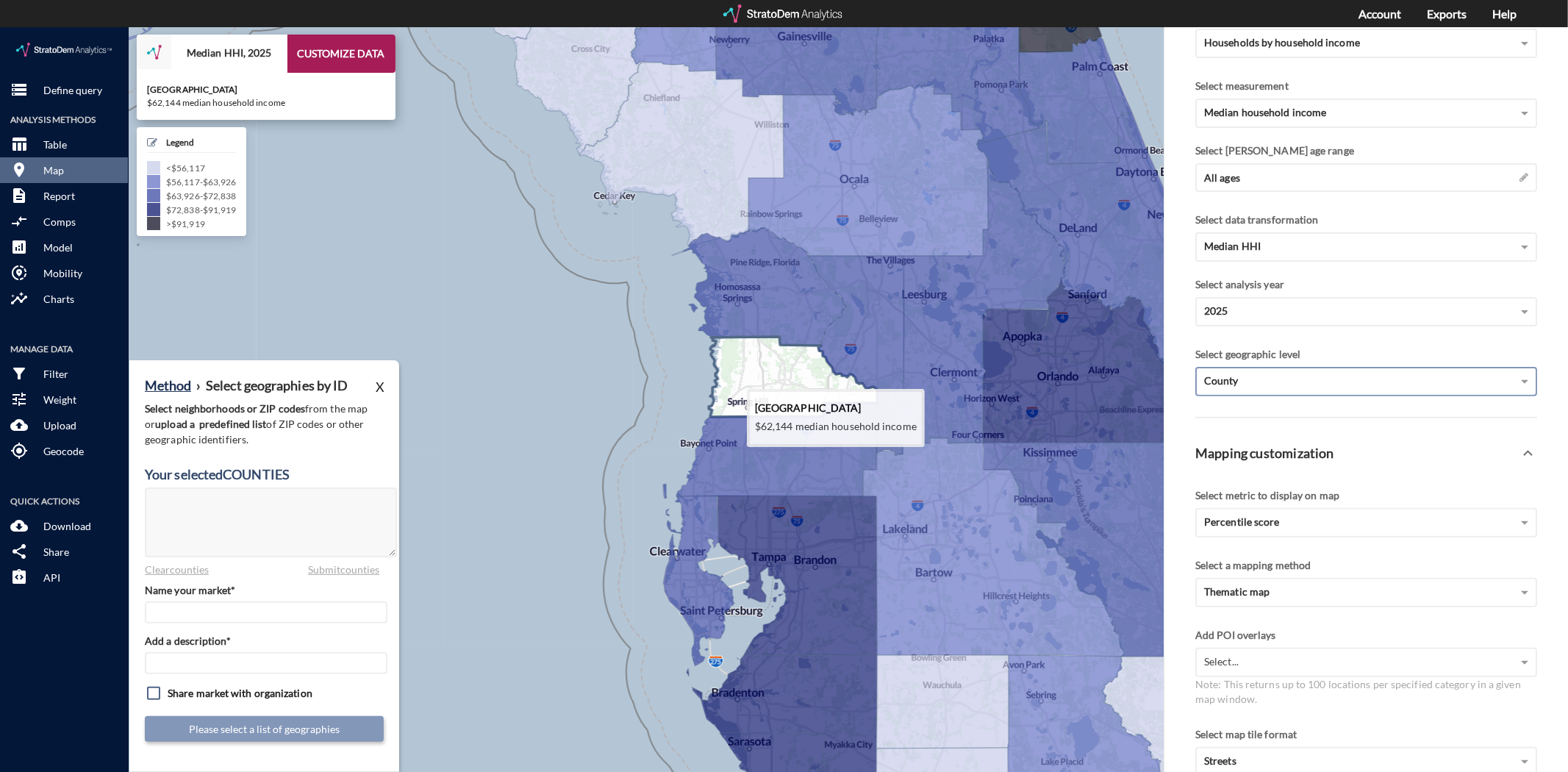
click icon
type textarea "12053"
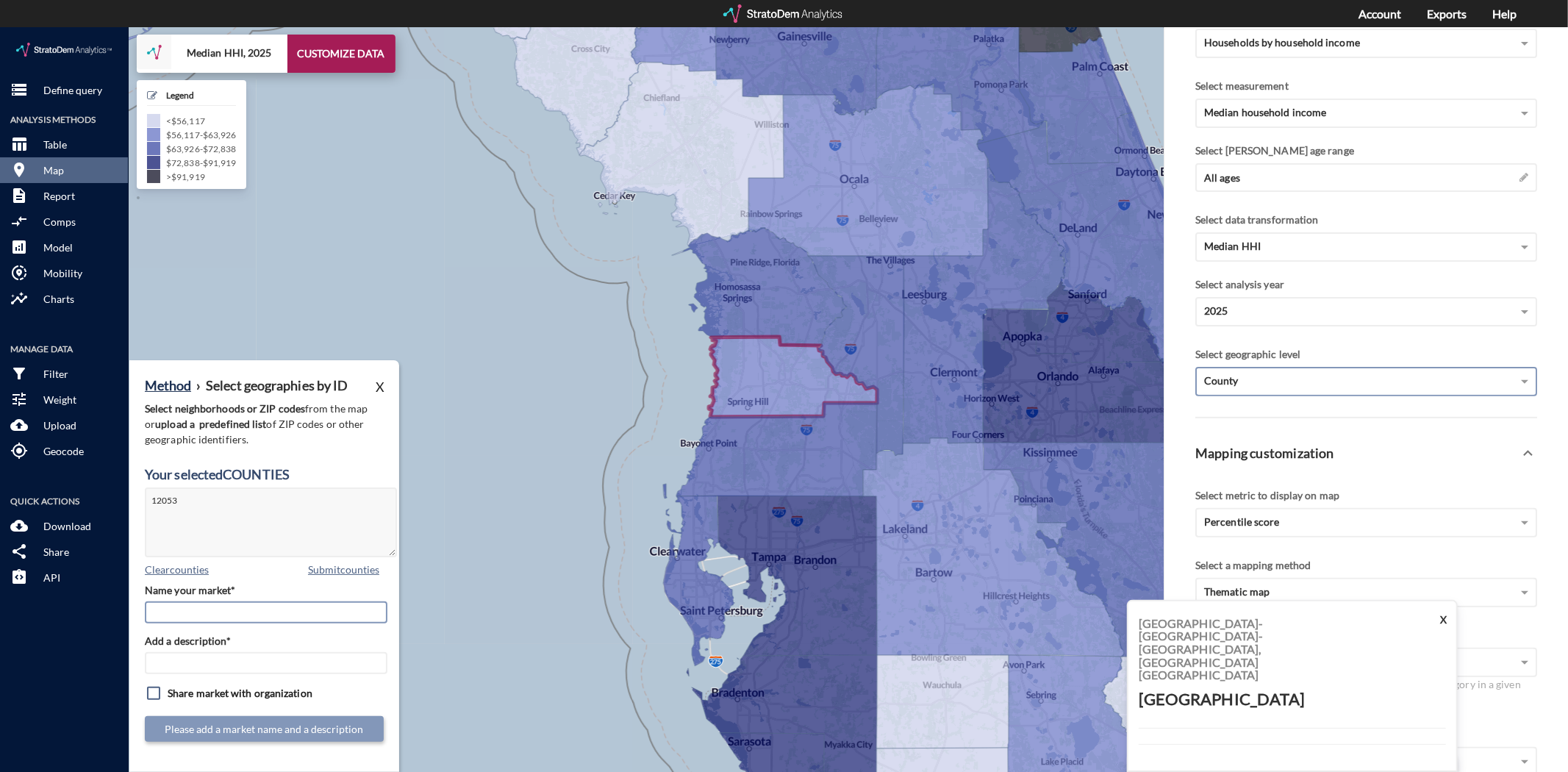
click input "Name your market*"
click input "[PERSON_NAME]"
type input "[GEOGRAPHIC_DATA]"
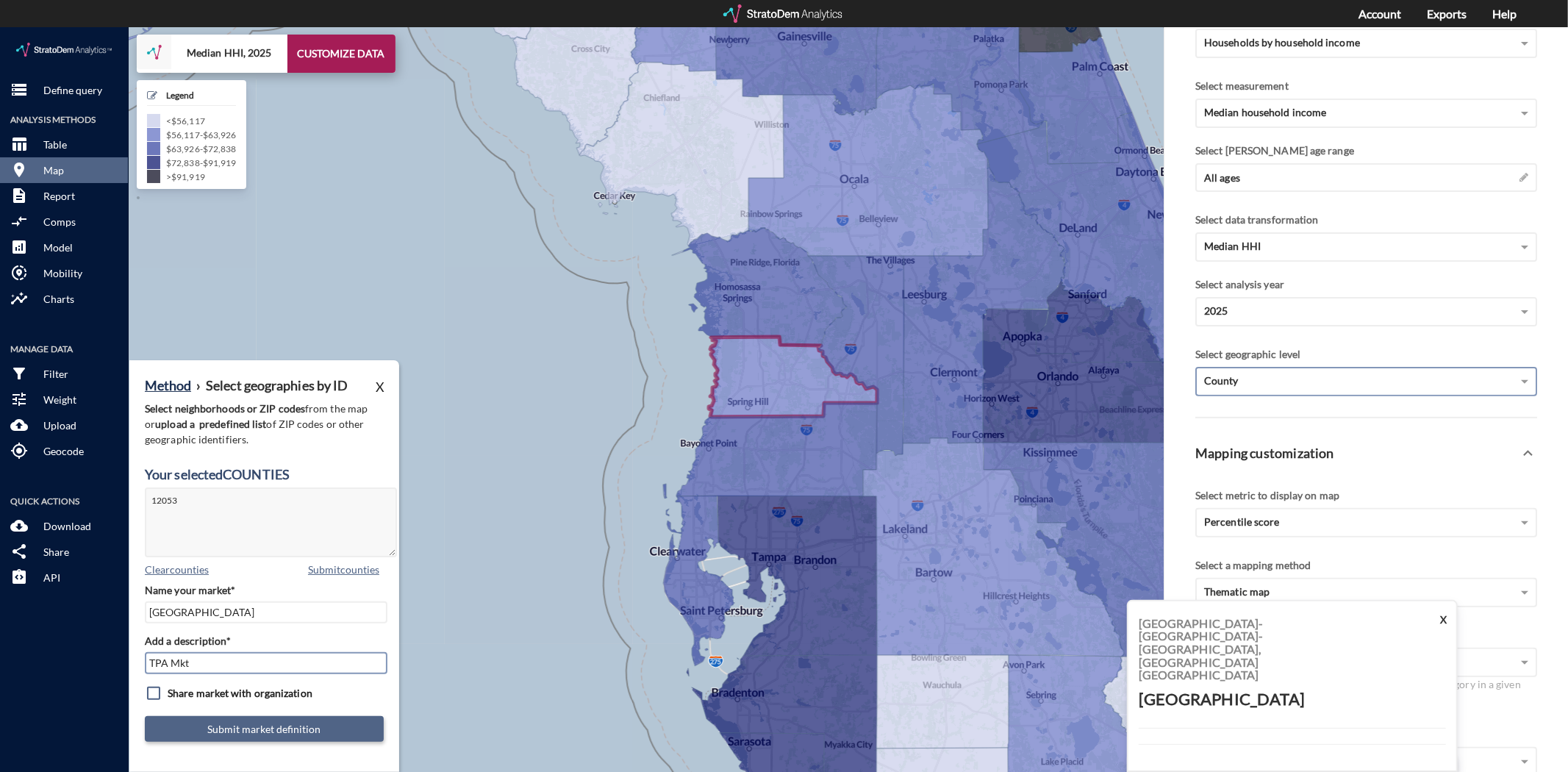
type input "TPA Mkt"
click button "Submit market definition"
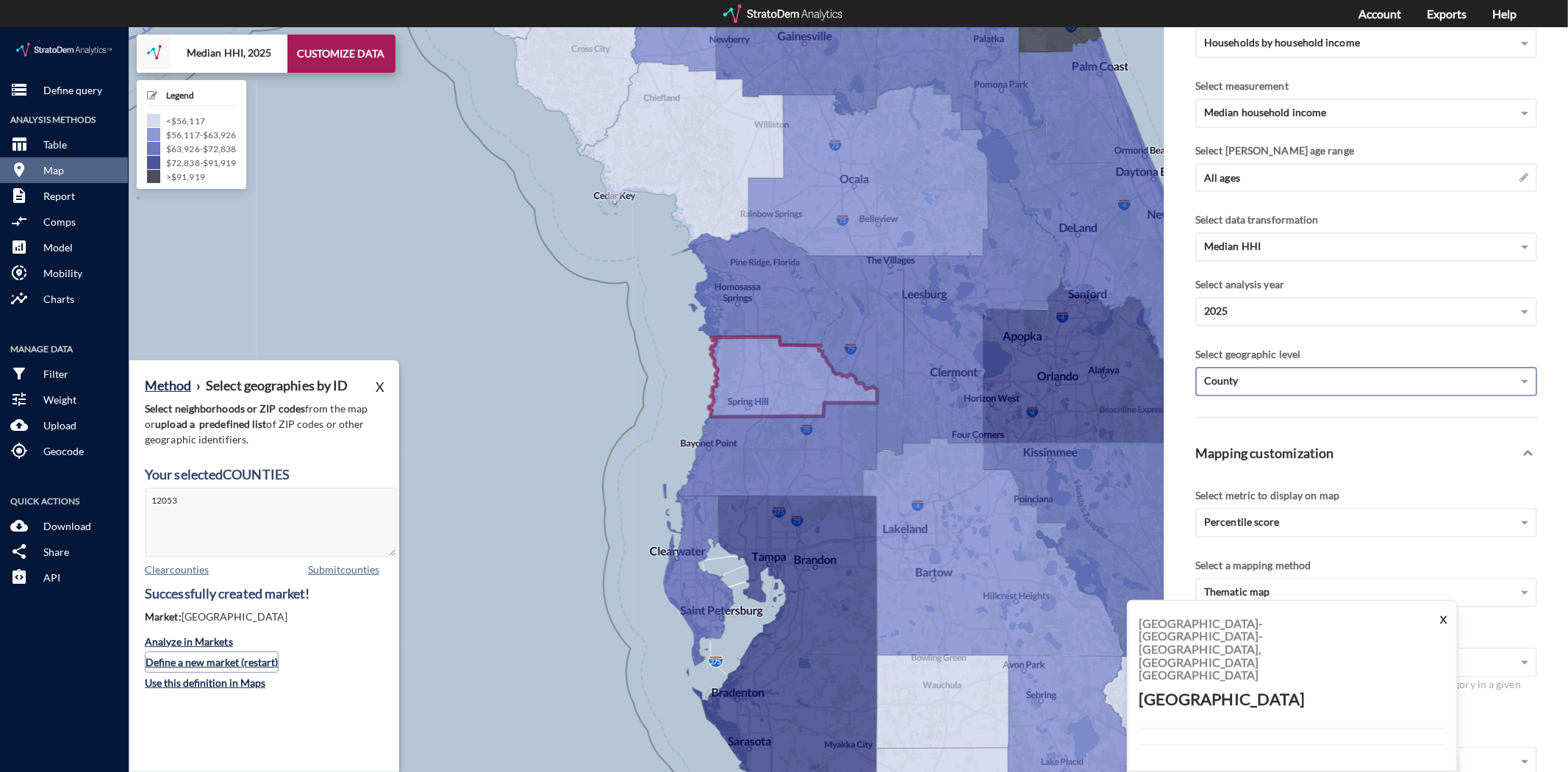
click button "Define a new market (restart)"
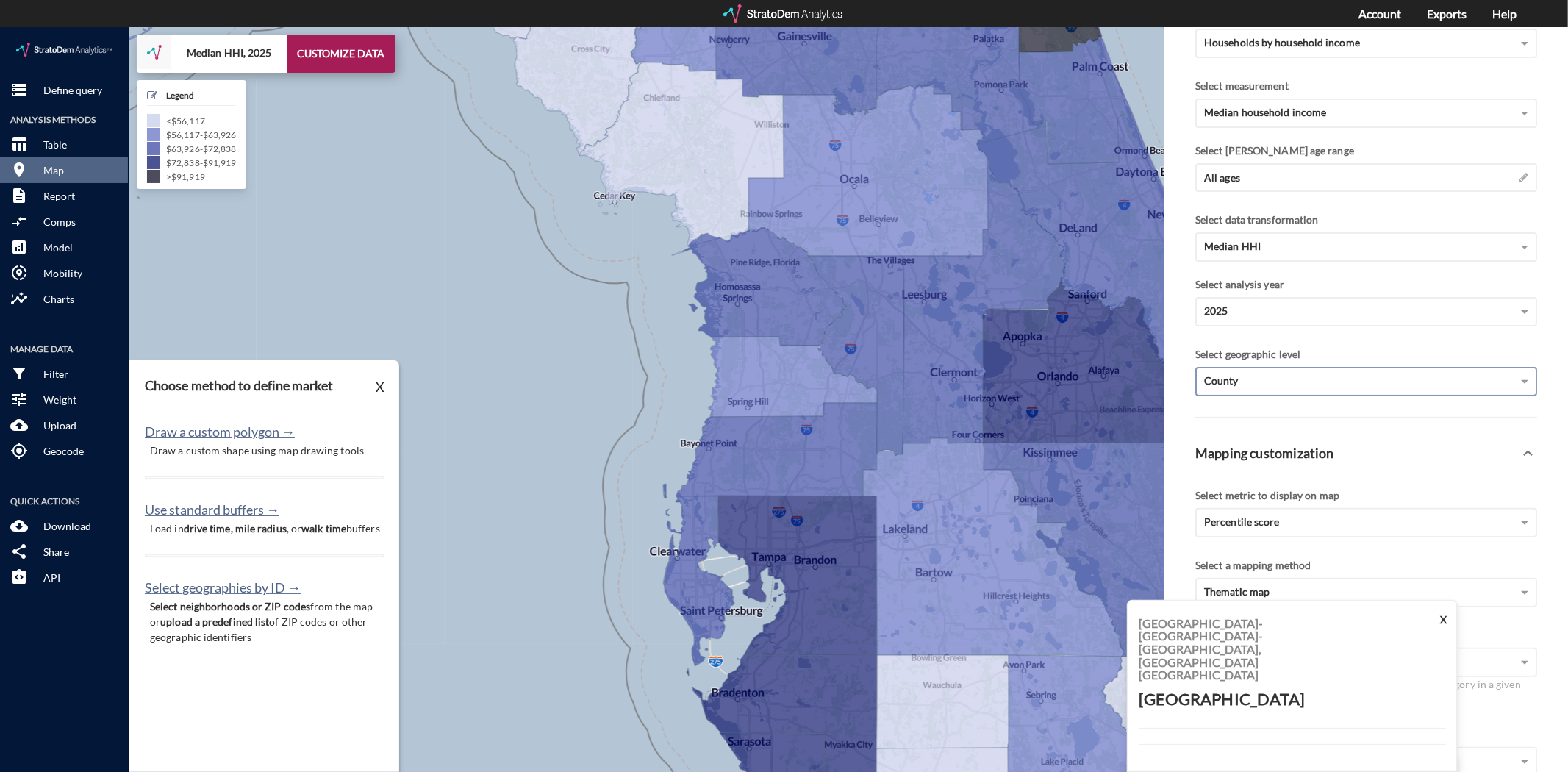
click p "Select neighborhoods or ZIP codes from the map or upload a predefined list of Z…"
click button "Select geographies by ID →"
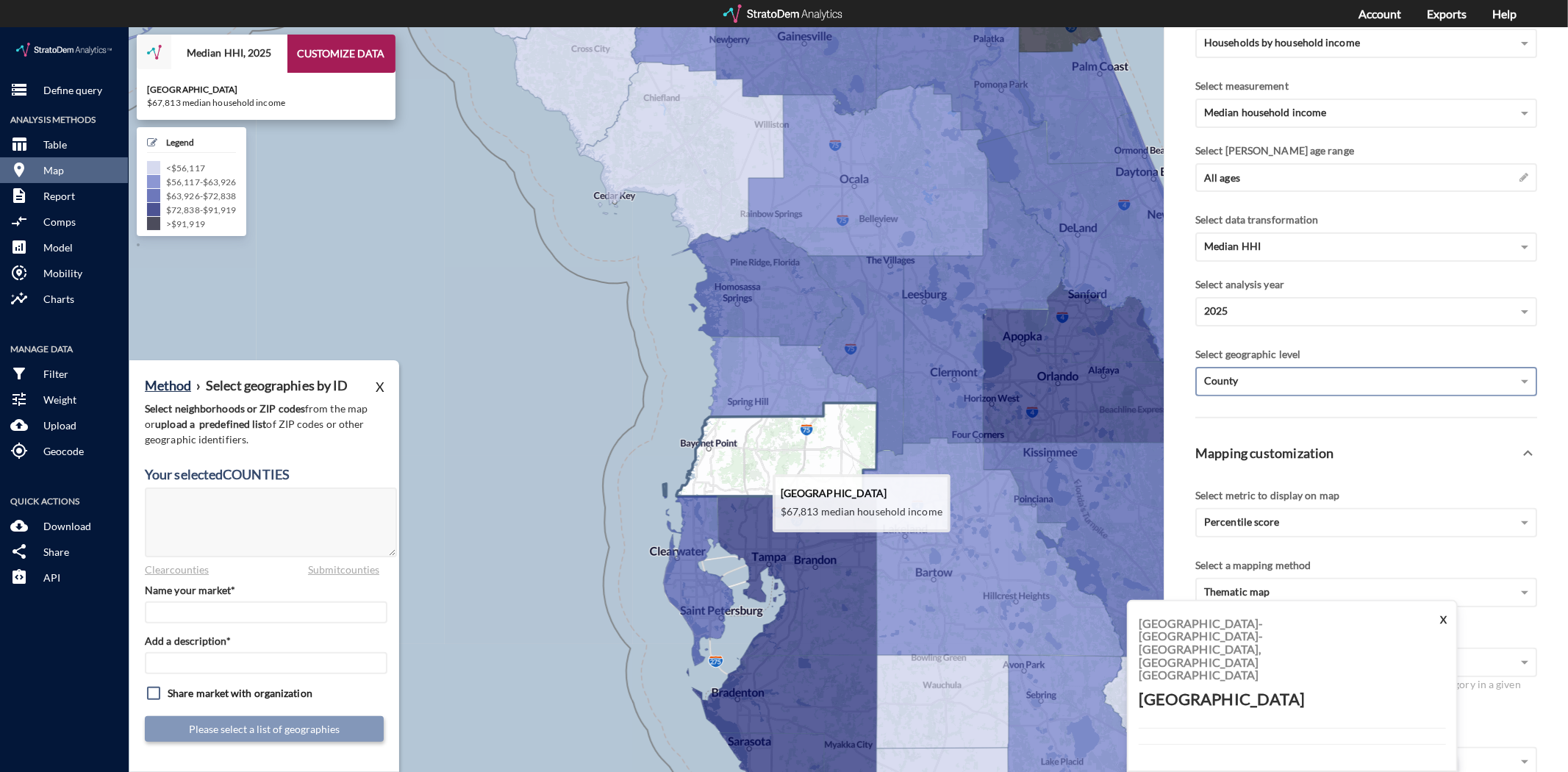
click icon
type textarea "12101"
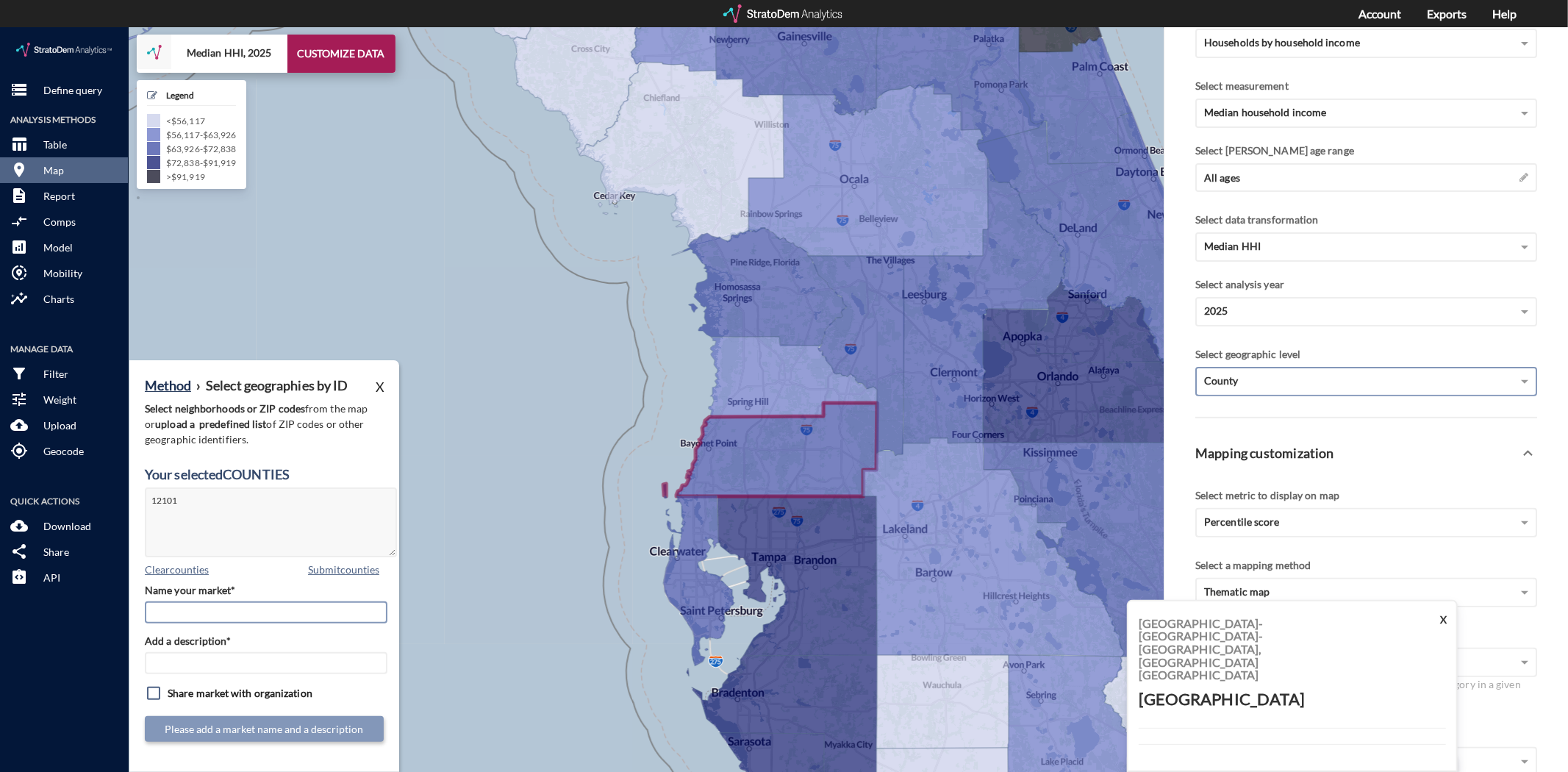
click input "Name your market*"
type input "[GEOGRAPHIC_DATA]"
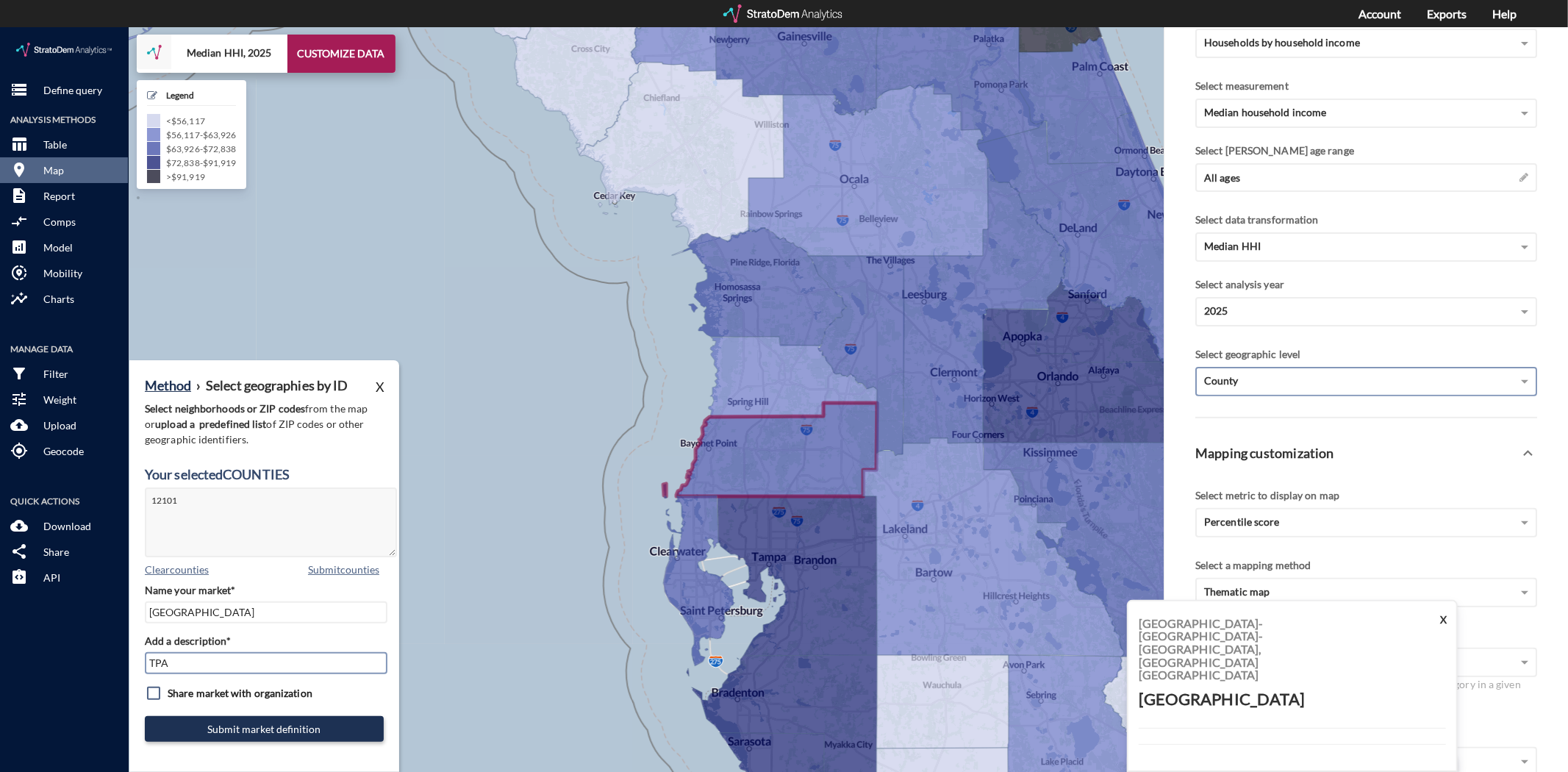
type input "TPA Mkt"
click button "Submit market definition"
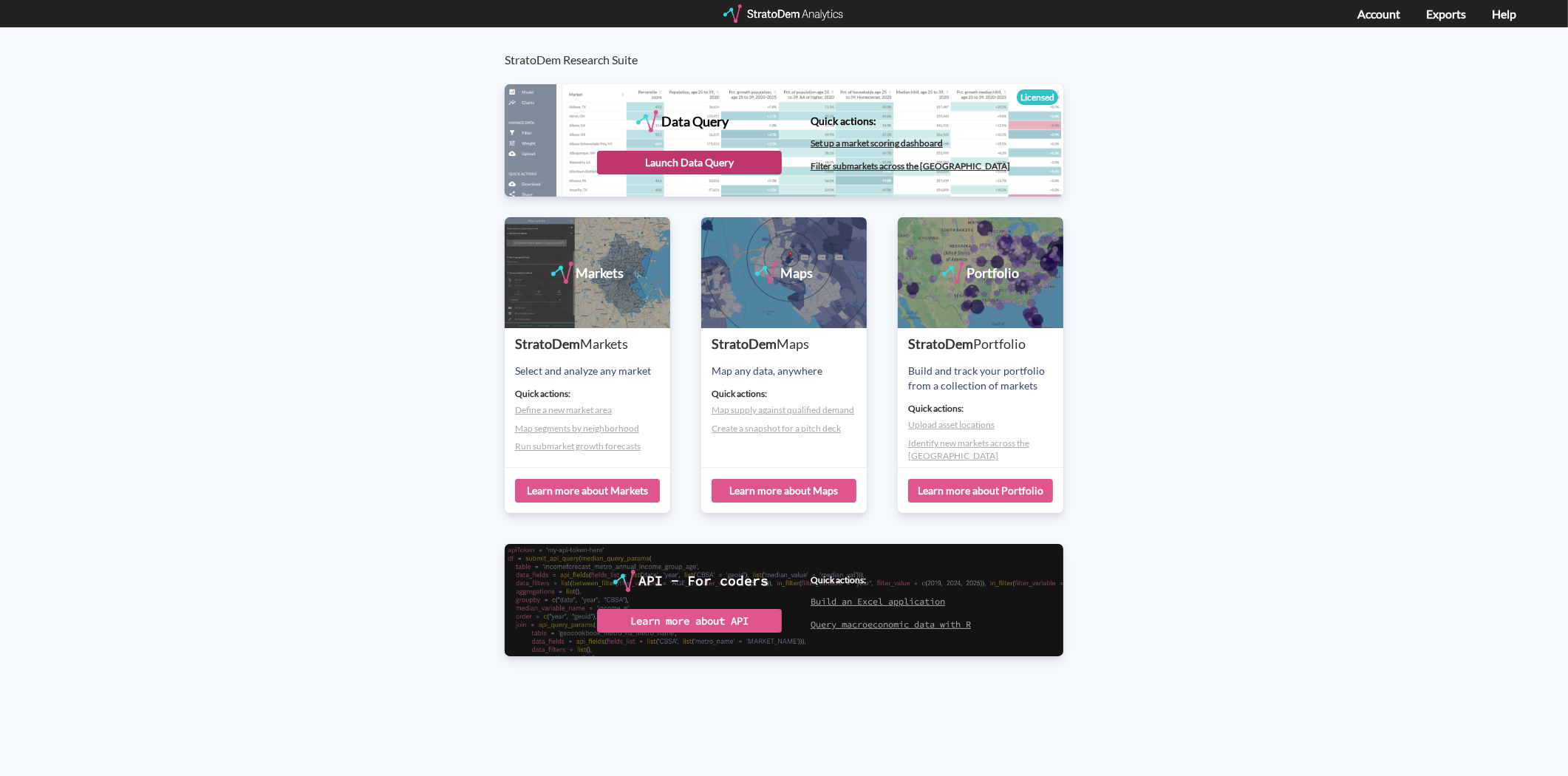
click at [651, 162] on div "Launch Data Query" at bounding box center [689, 162] width 185 height 24
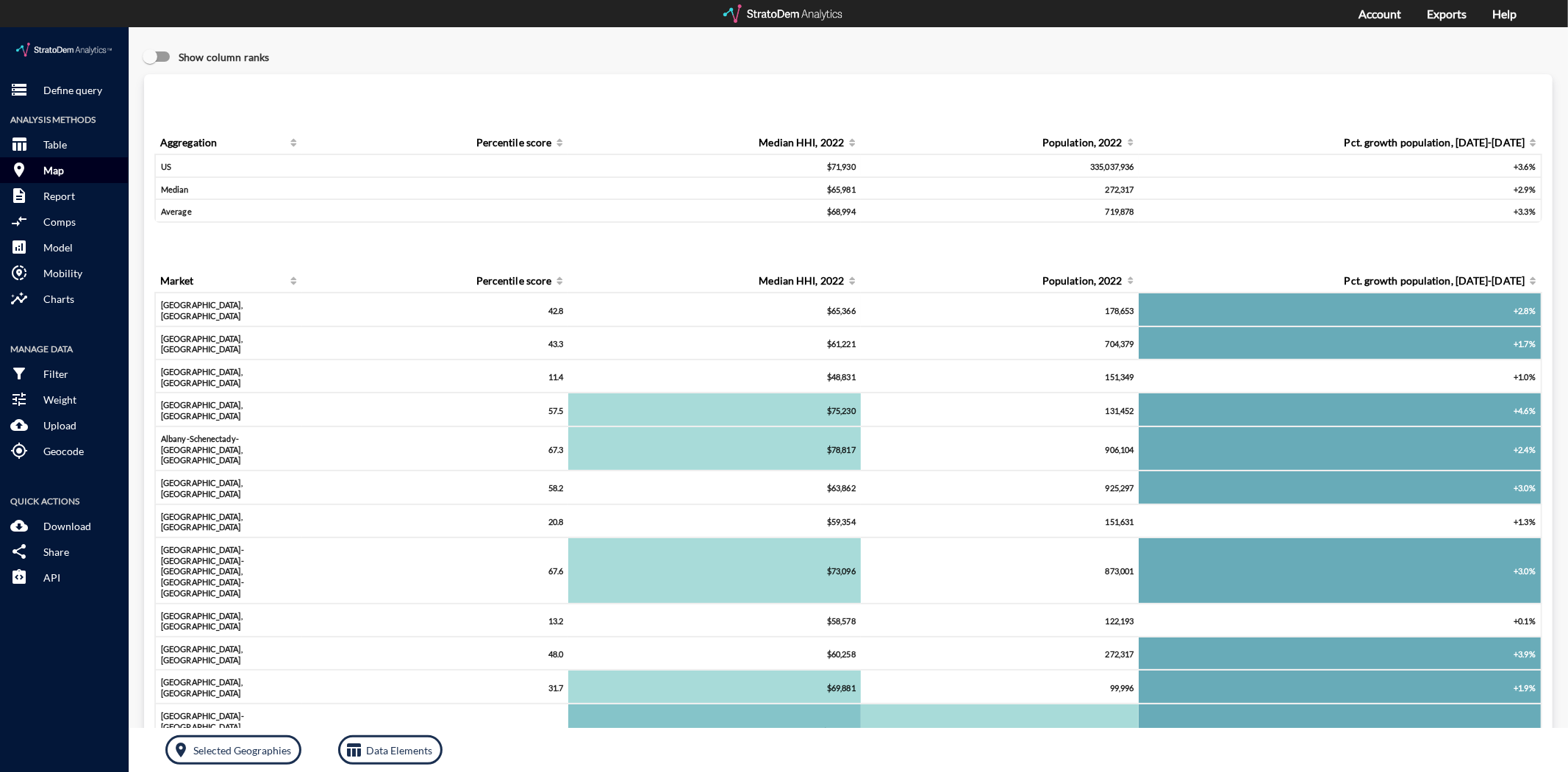
click button "room Map"
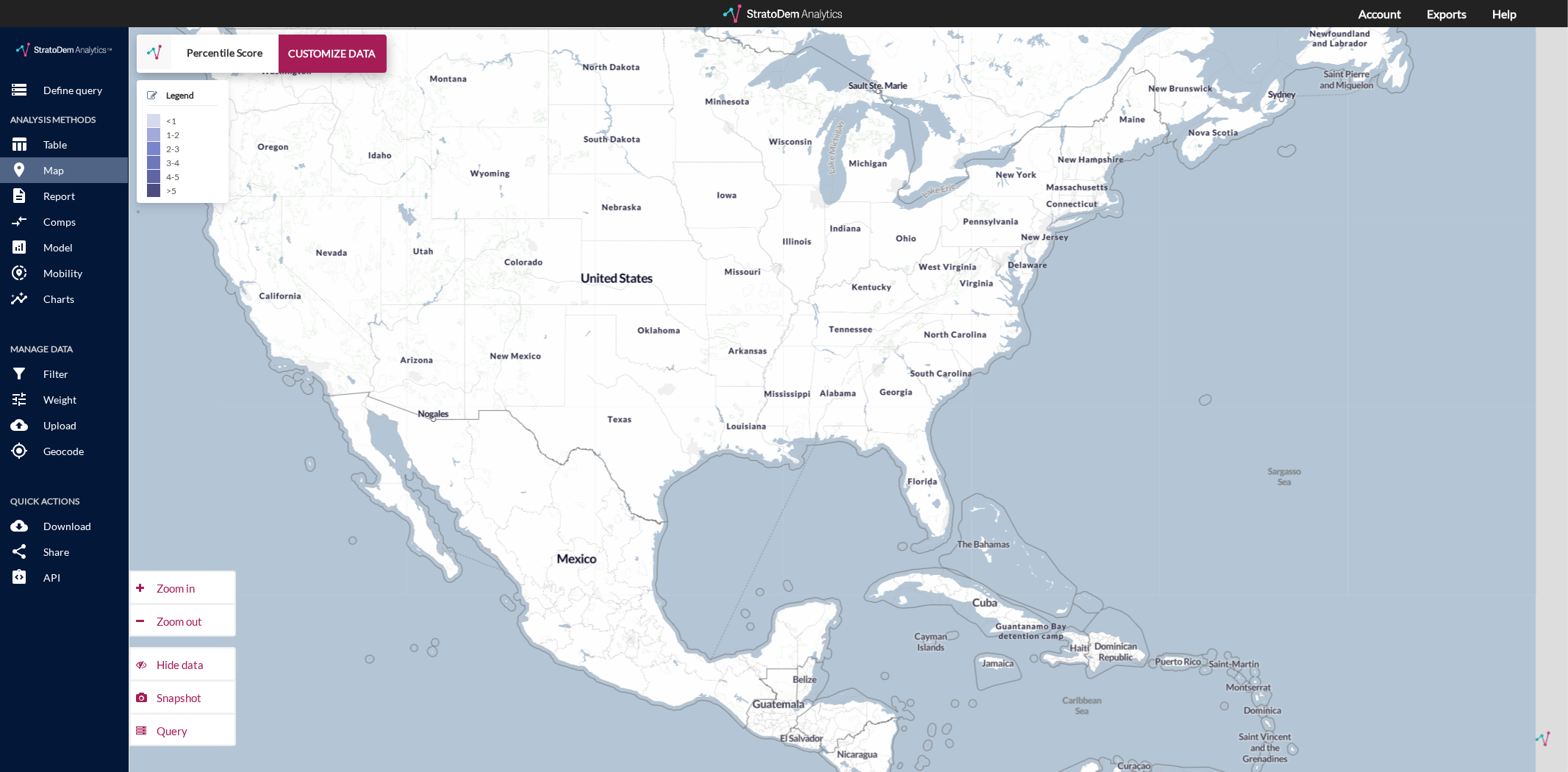
drag, startPoint x: 792, startPoint y: 432, endPoint x: 608, endPoint y: 395, distance: 187.7
click div "+ − Percentile Score CUSTOMIZE DATA Legend < 1 1 - 2 2 - 3 3 - 4 4 - 5 > 5 Draw…"
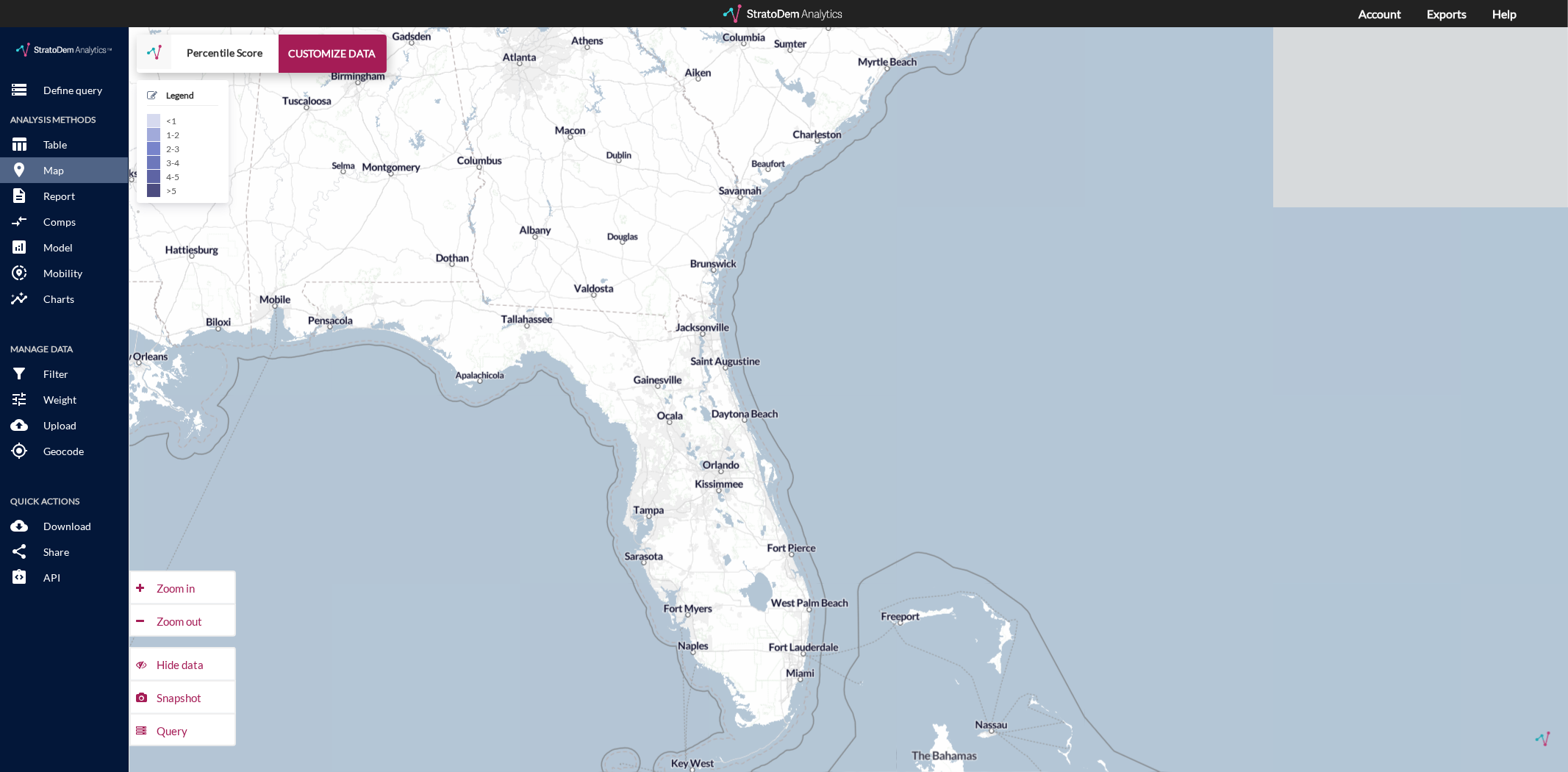
drag, startPoint x: 1076, startPoint y: 426, endPoint x: 698, endPoint y: 523, distance: 390.2
click div "+ − Percentile Score CUSTOMIZE DATA Legend < 1 1 - 2 2 - 3 3 - 4 4 - 5 > 5 Draw…"
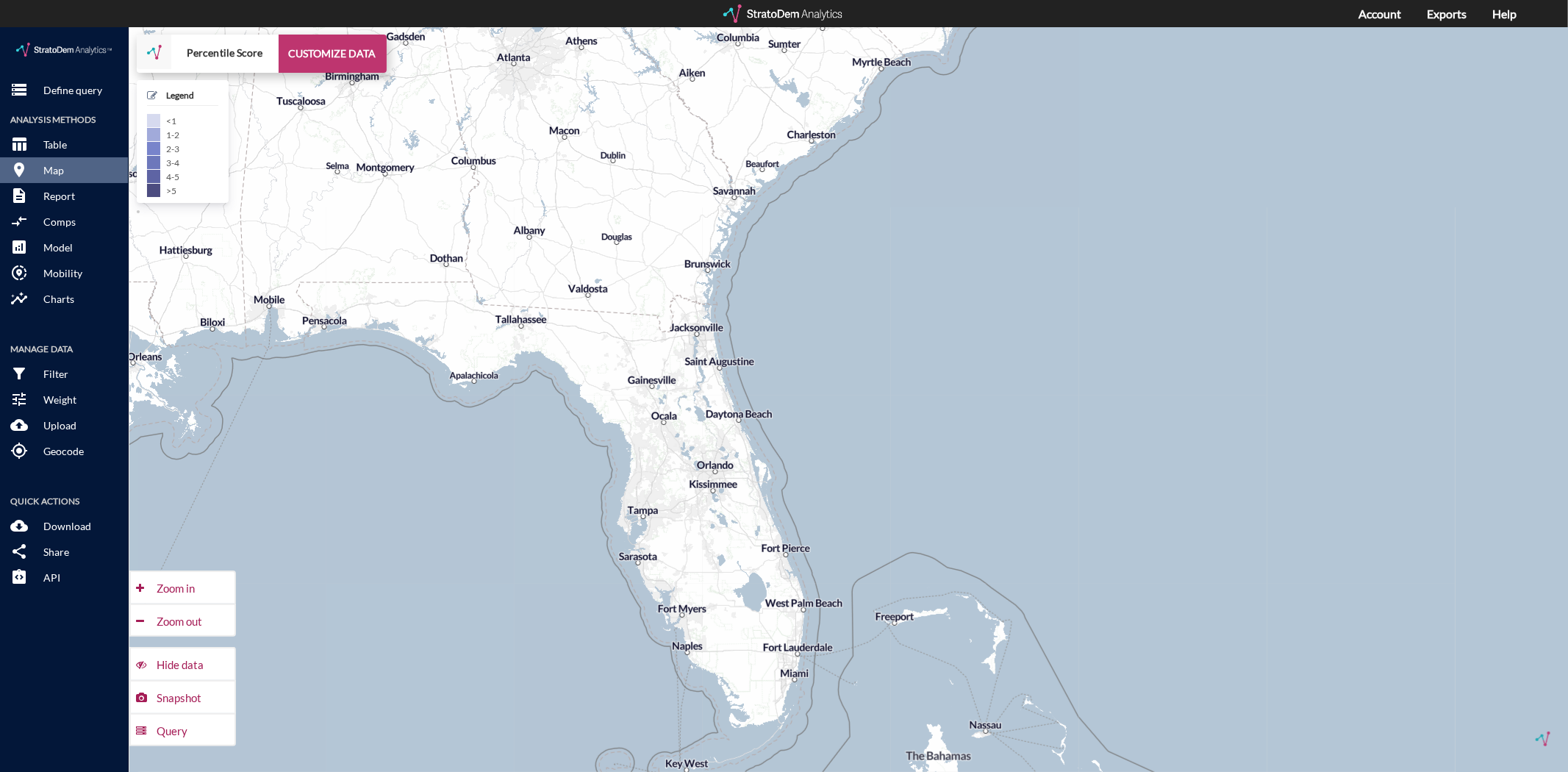
click button "CUSTOMIZE DATA"
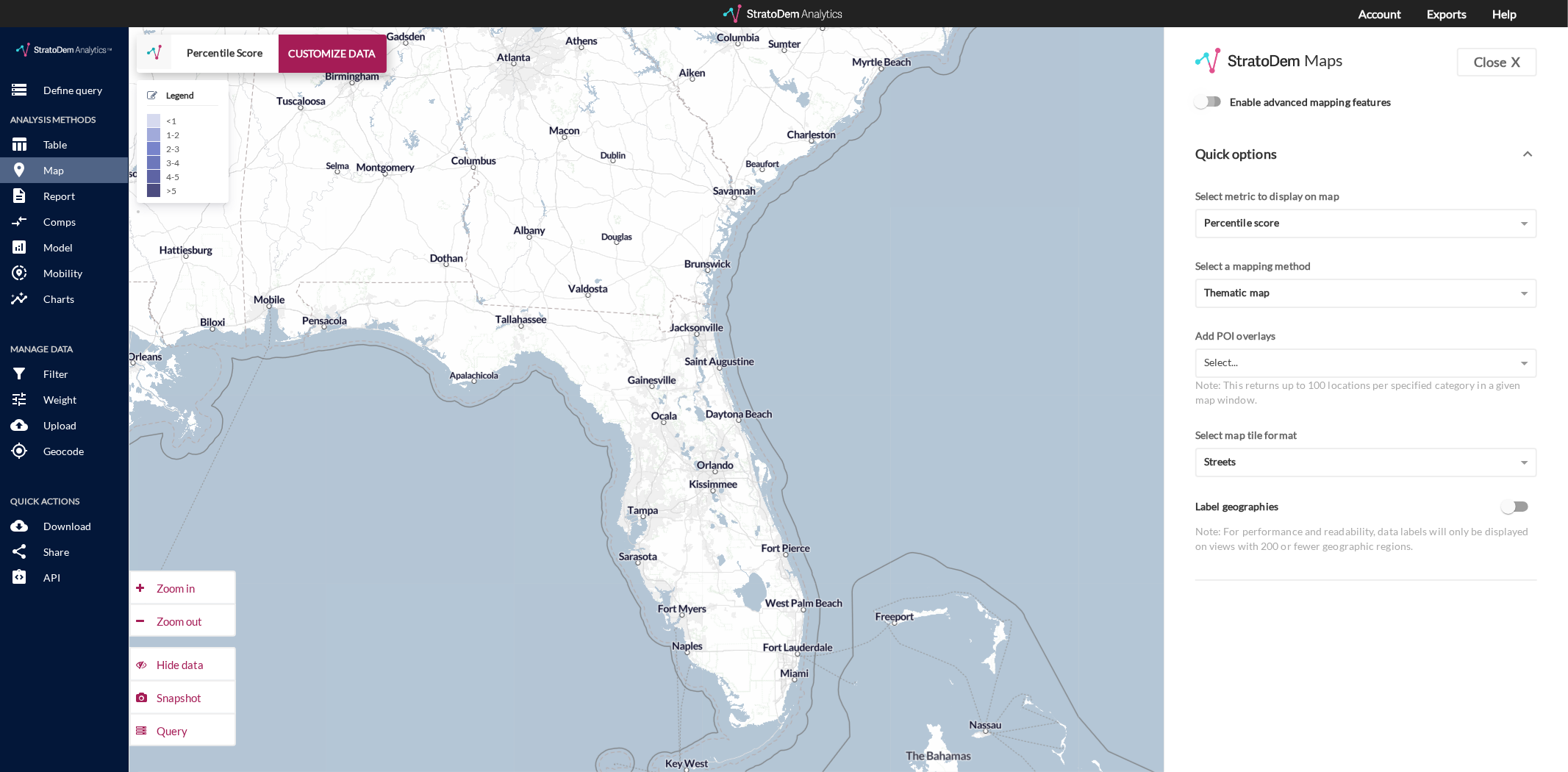
click input "Enable advanced mapping features"
checkbox input "true"
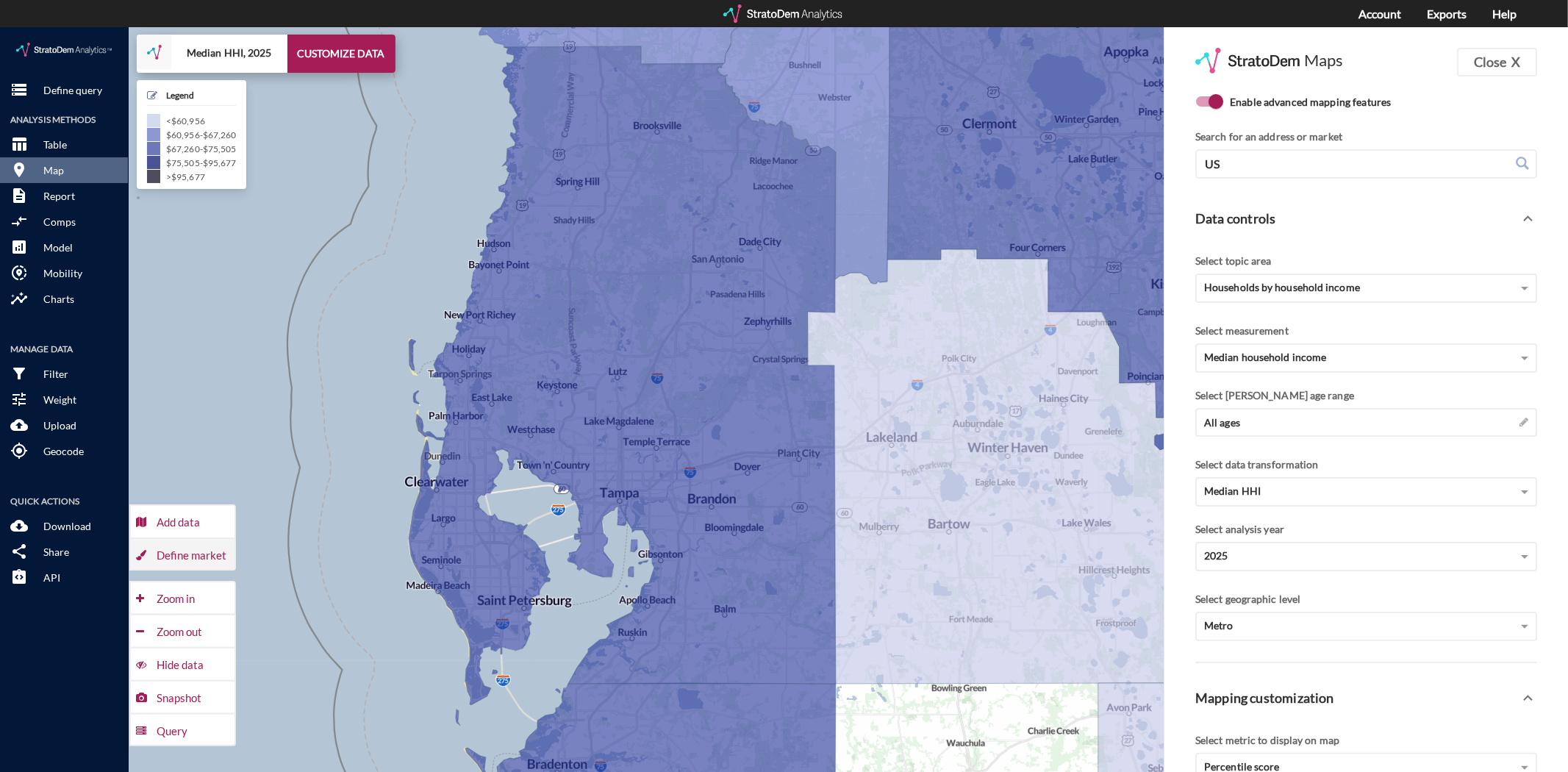
click div "Define market"
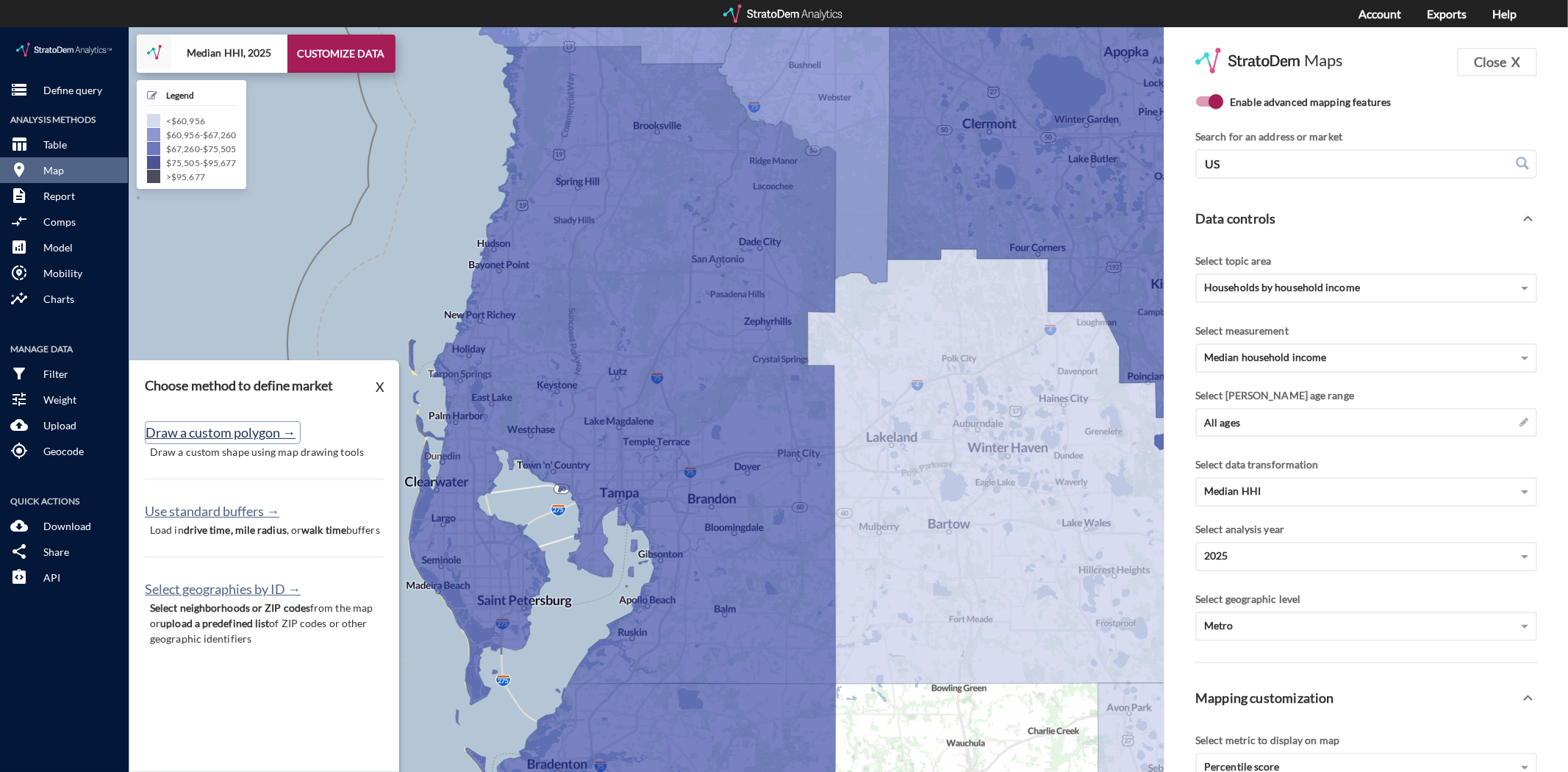
click button "Draw a custom polygon →"
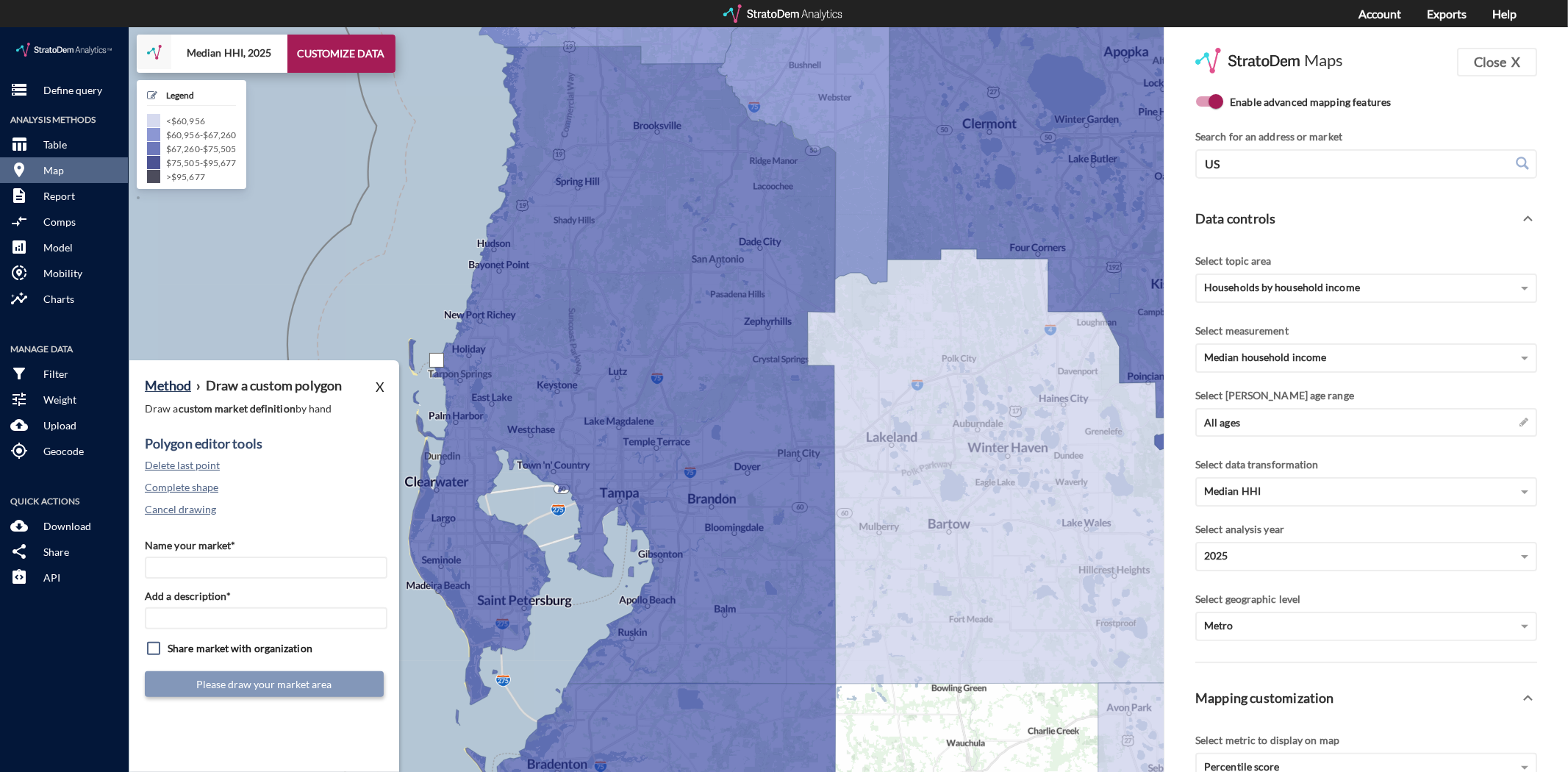
click div
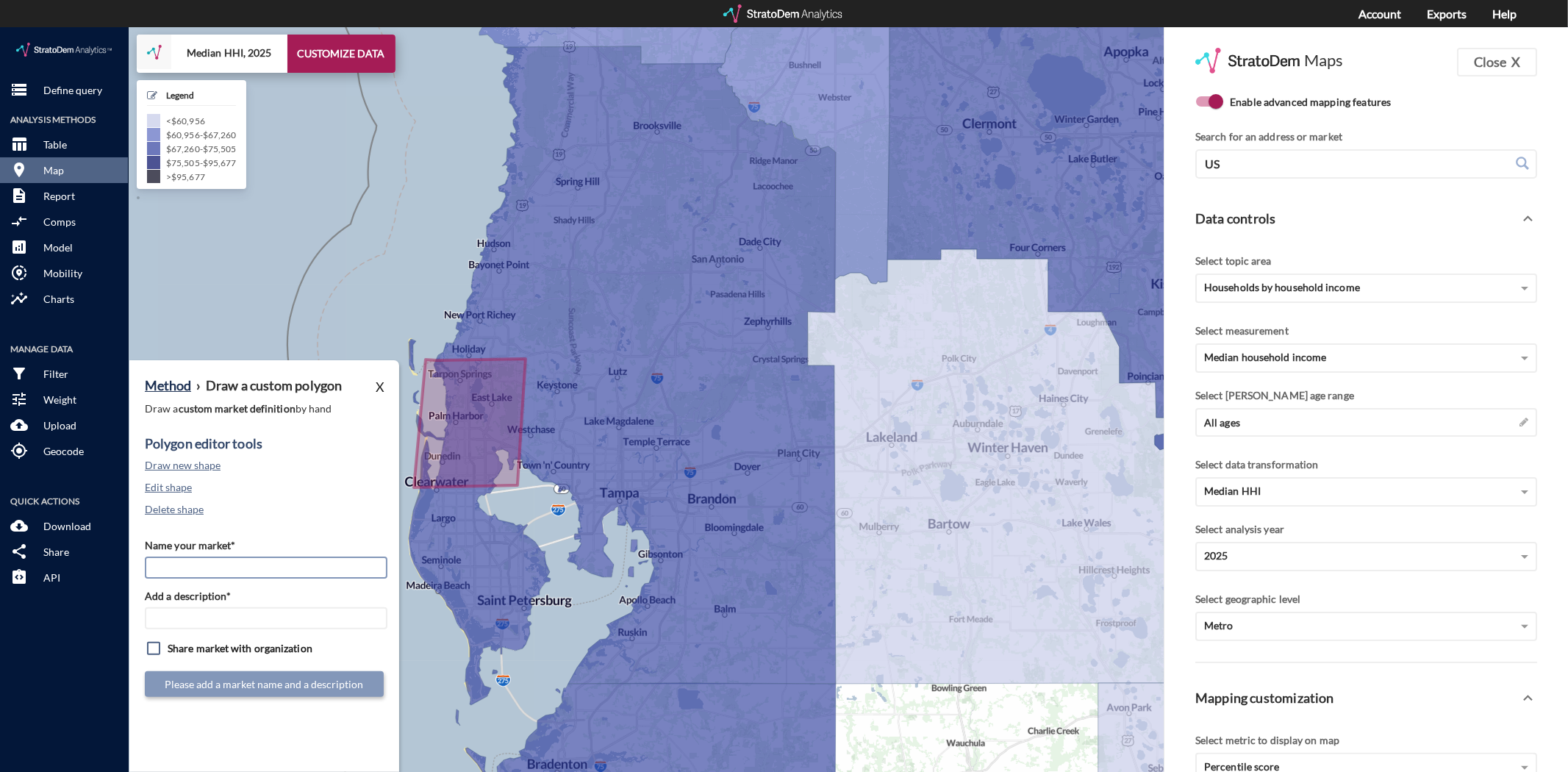
click input "Name your market*"
type input "[GEOGRAPHIC_DATA]"
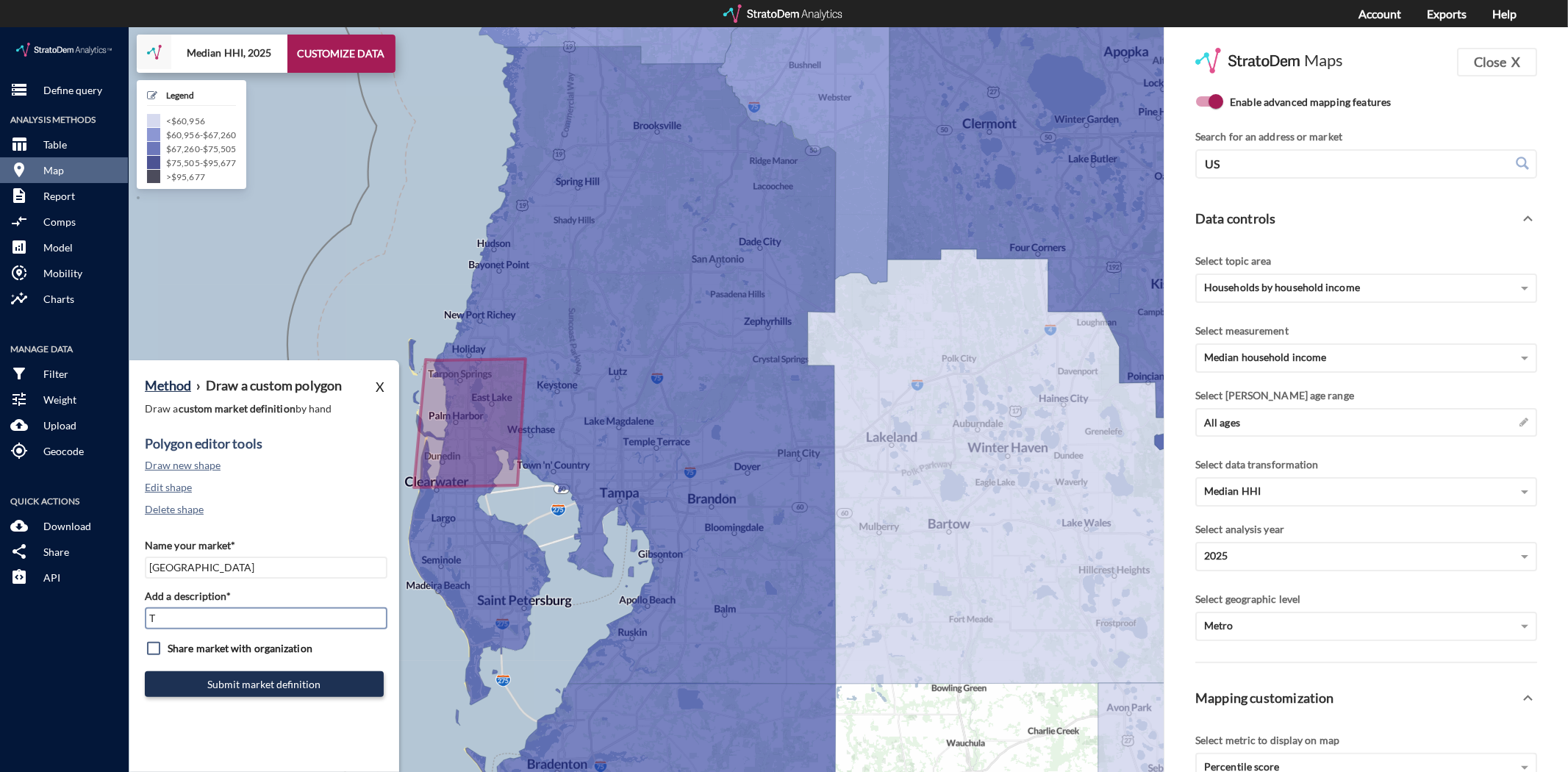
type input "TPA Mkt"
click button "Submit market definition"
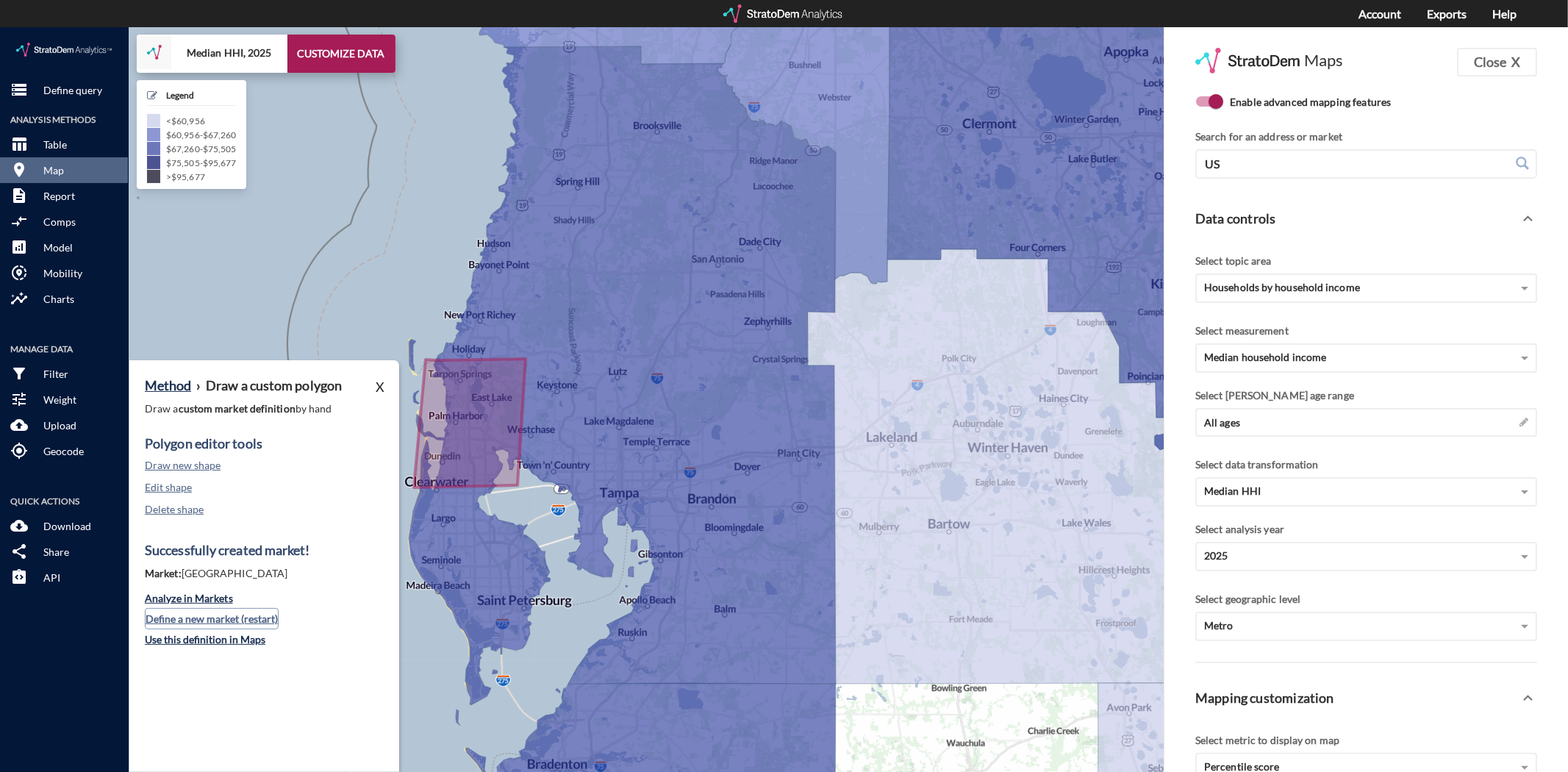
click button "Define a new market (restart)"
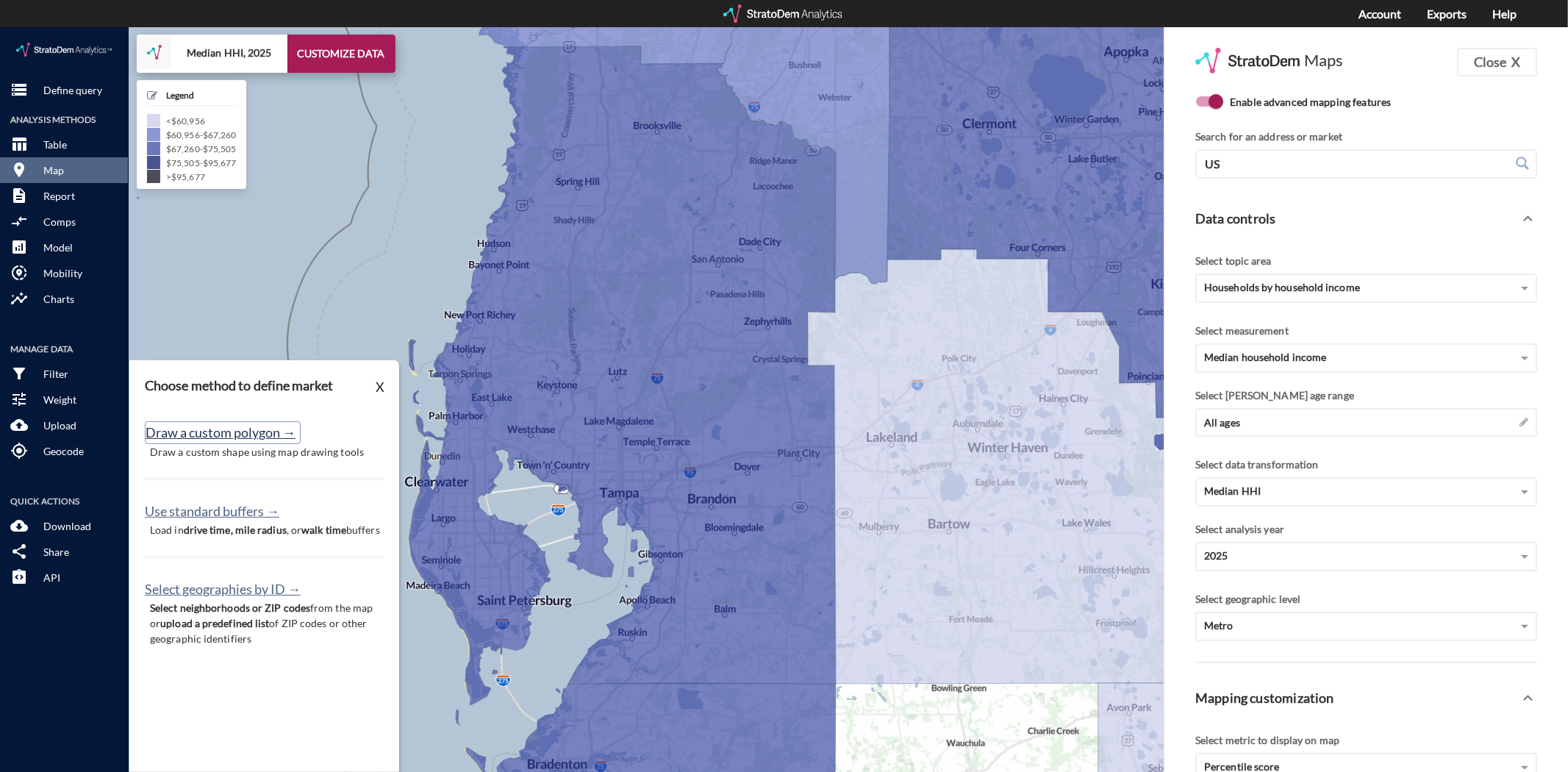
click button "Draw a custom polygon →"
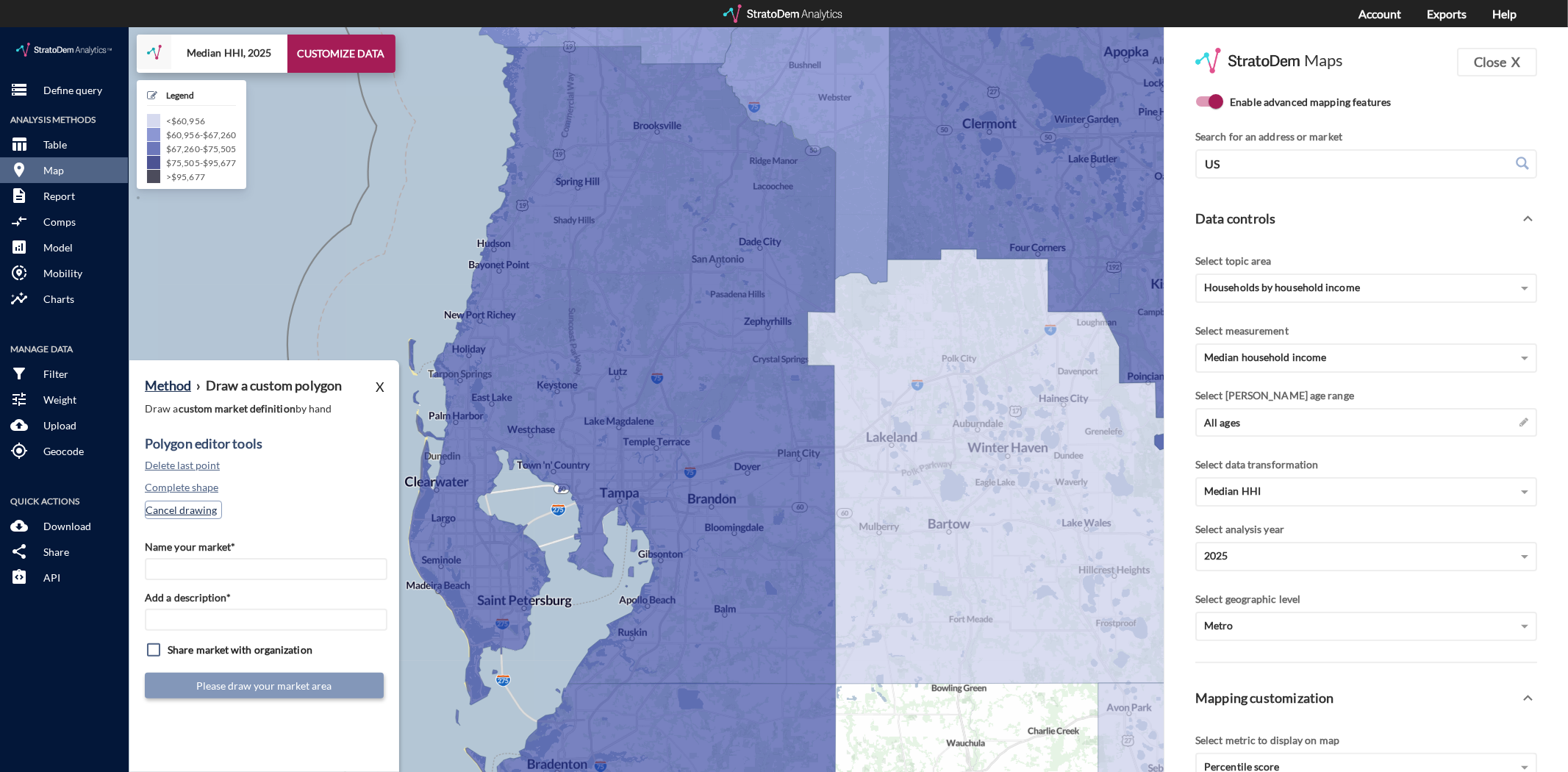
click button "Cancel drawing"
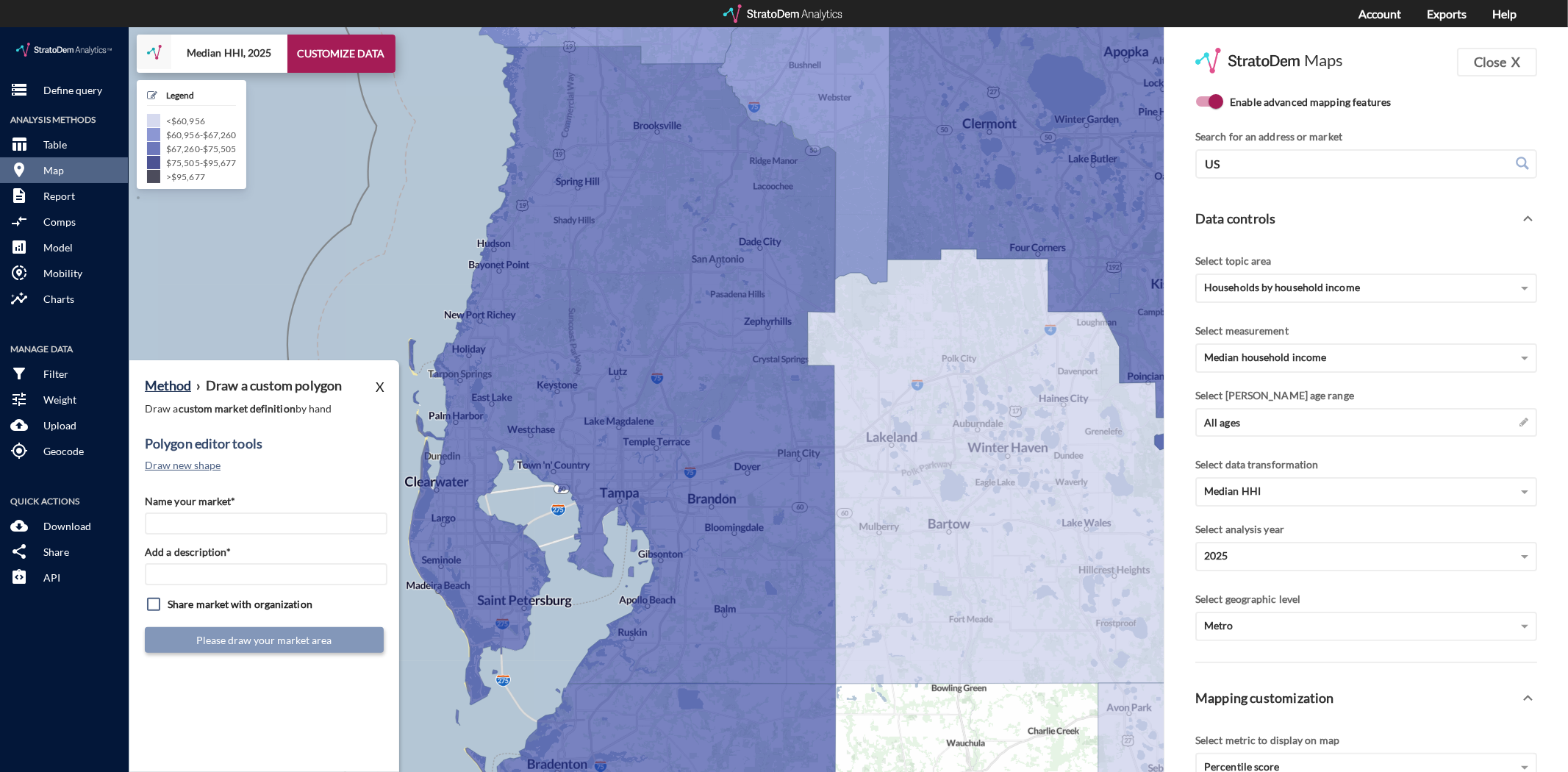
click div "Method › Draw a custom polygon X Draw a custom market definition by hand Polygo…"
click button "Draw new shape"
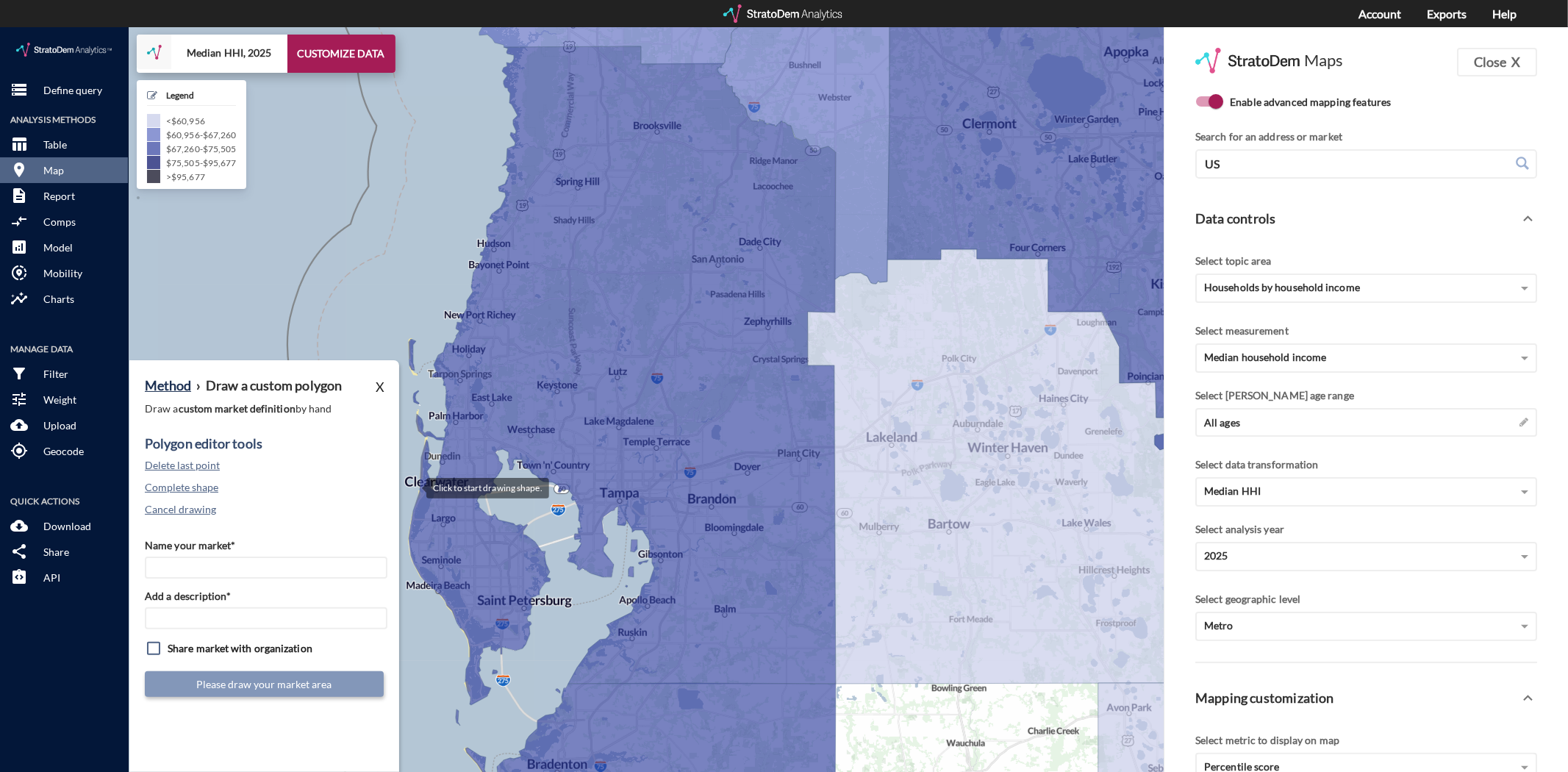
click div
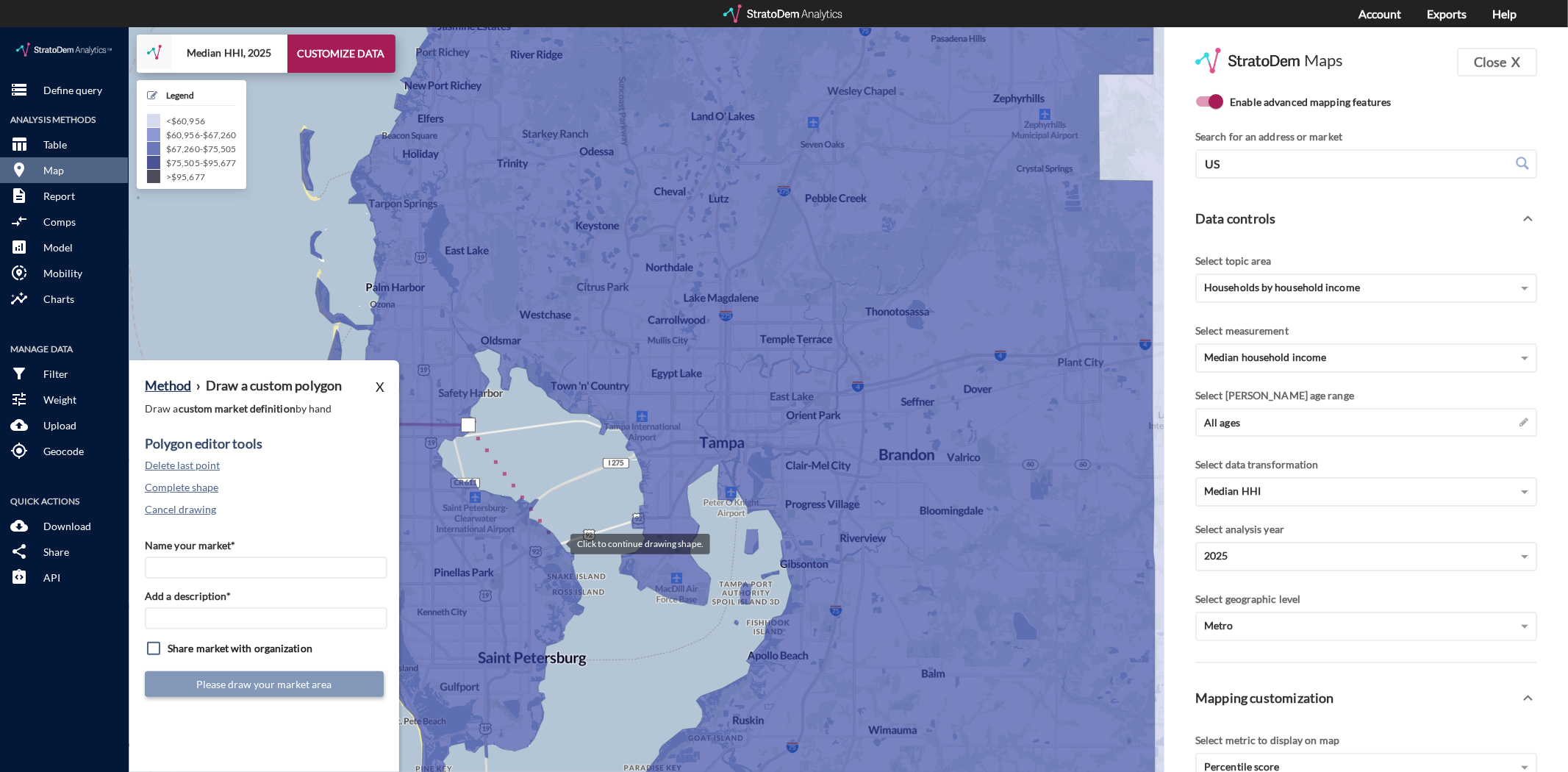
click div
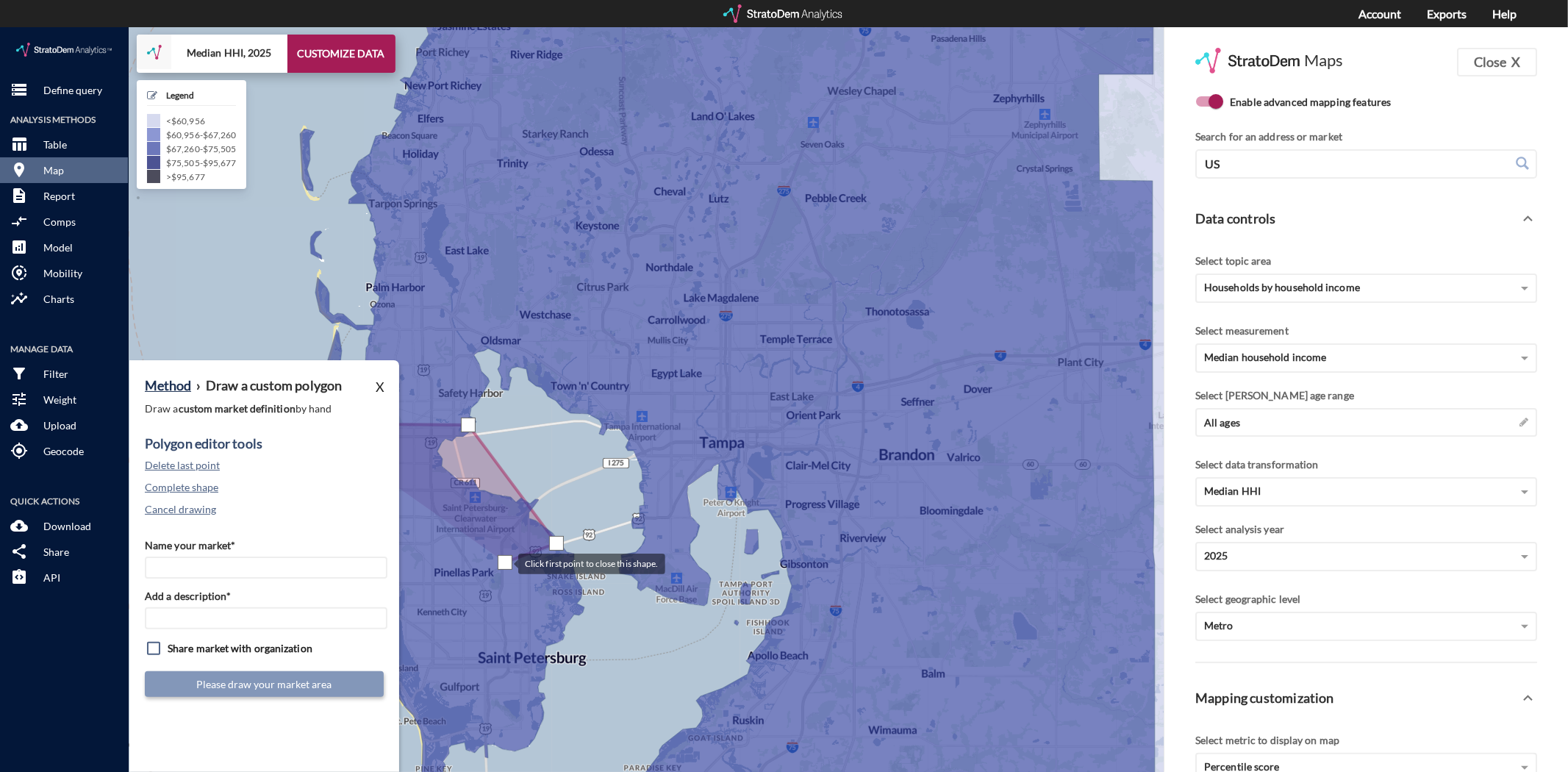
click div
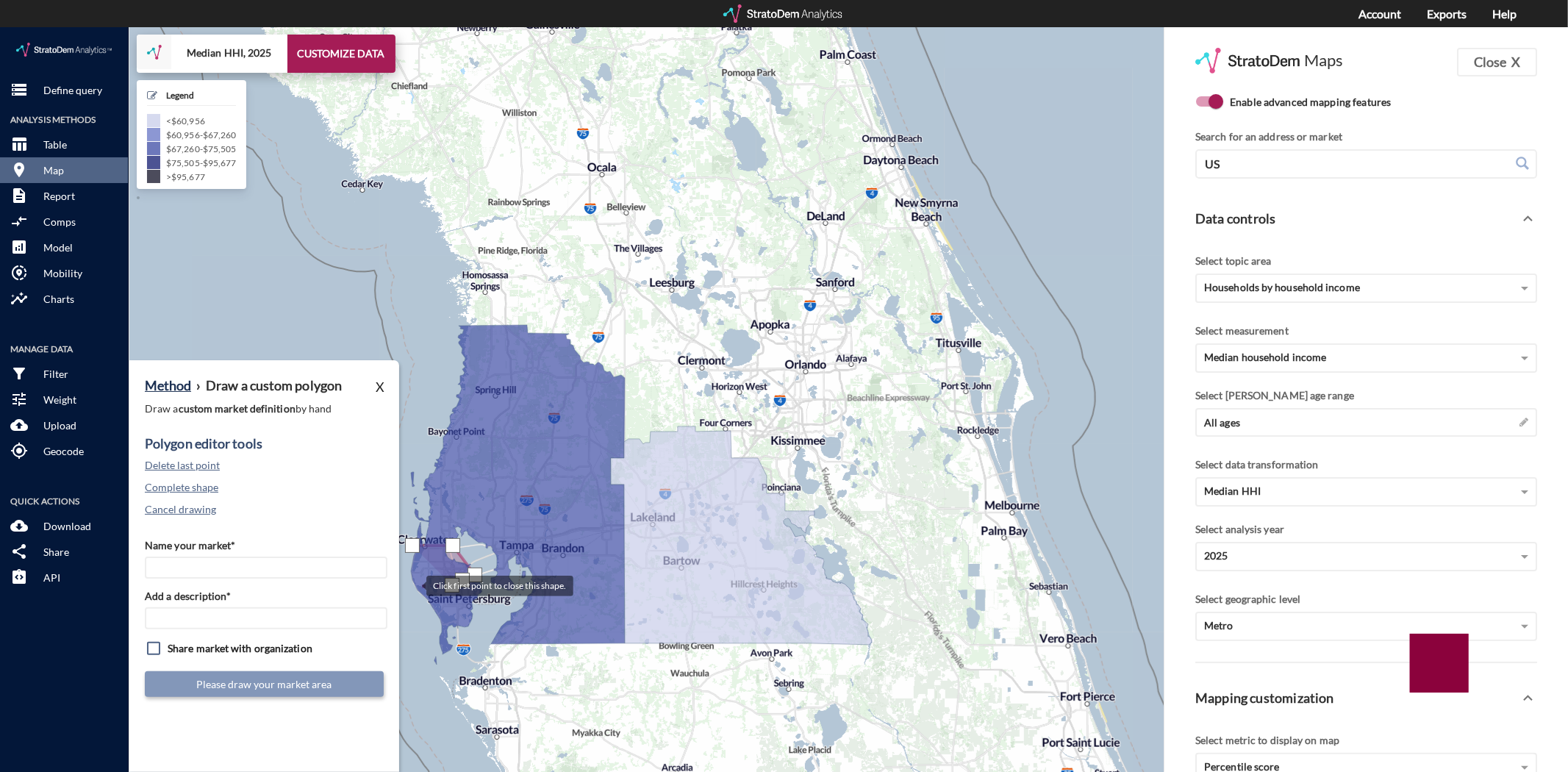
click div
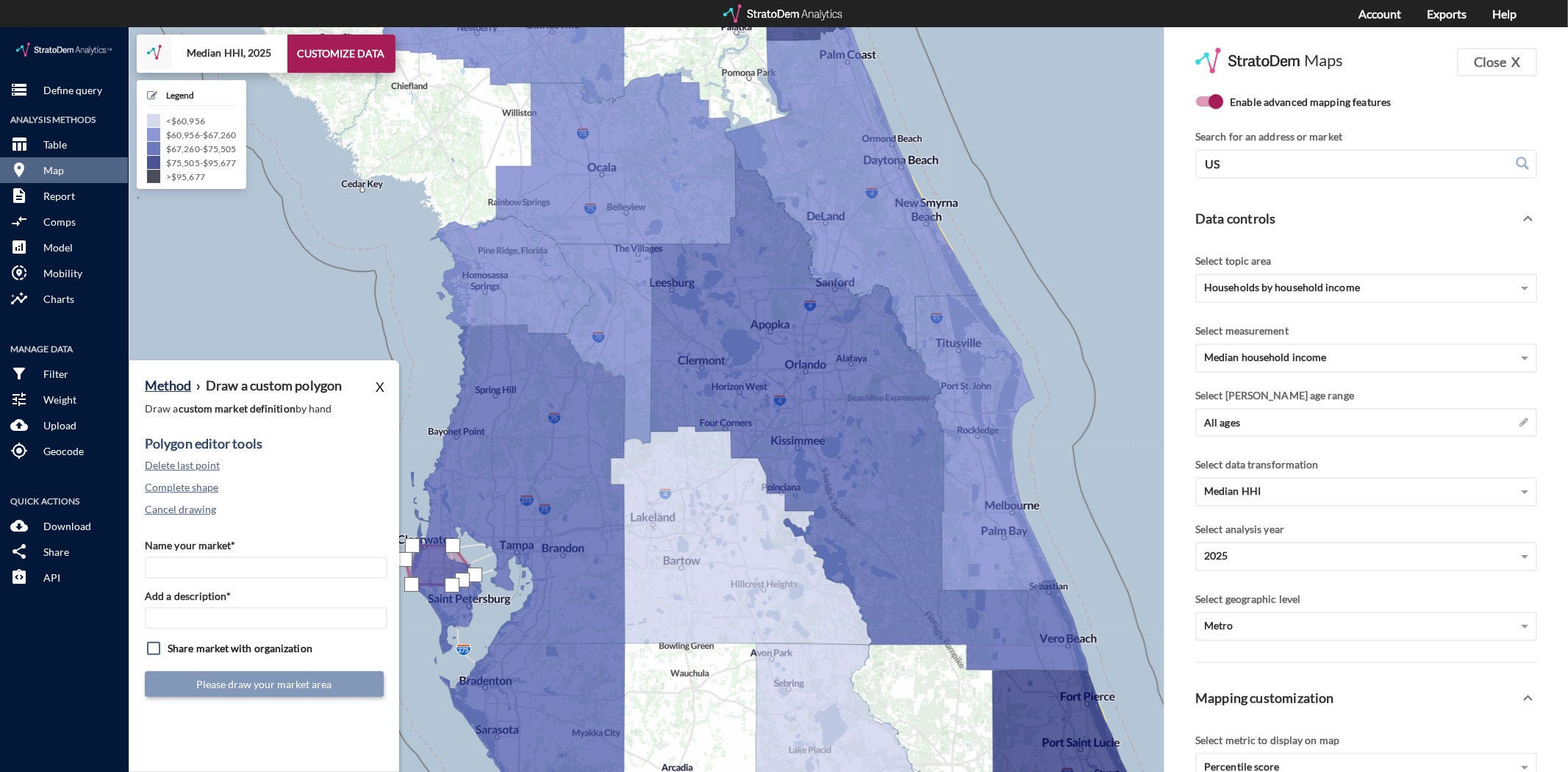
click div
click input "Name your market*"
type input "X"
type input "Central Pinellas"
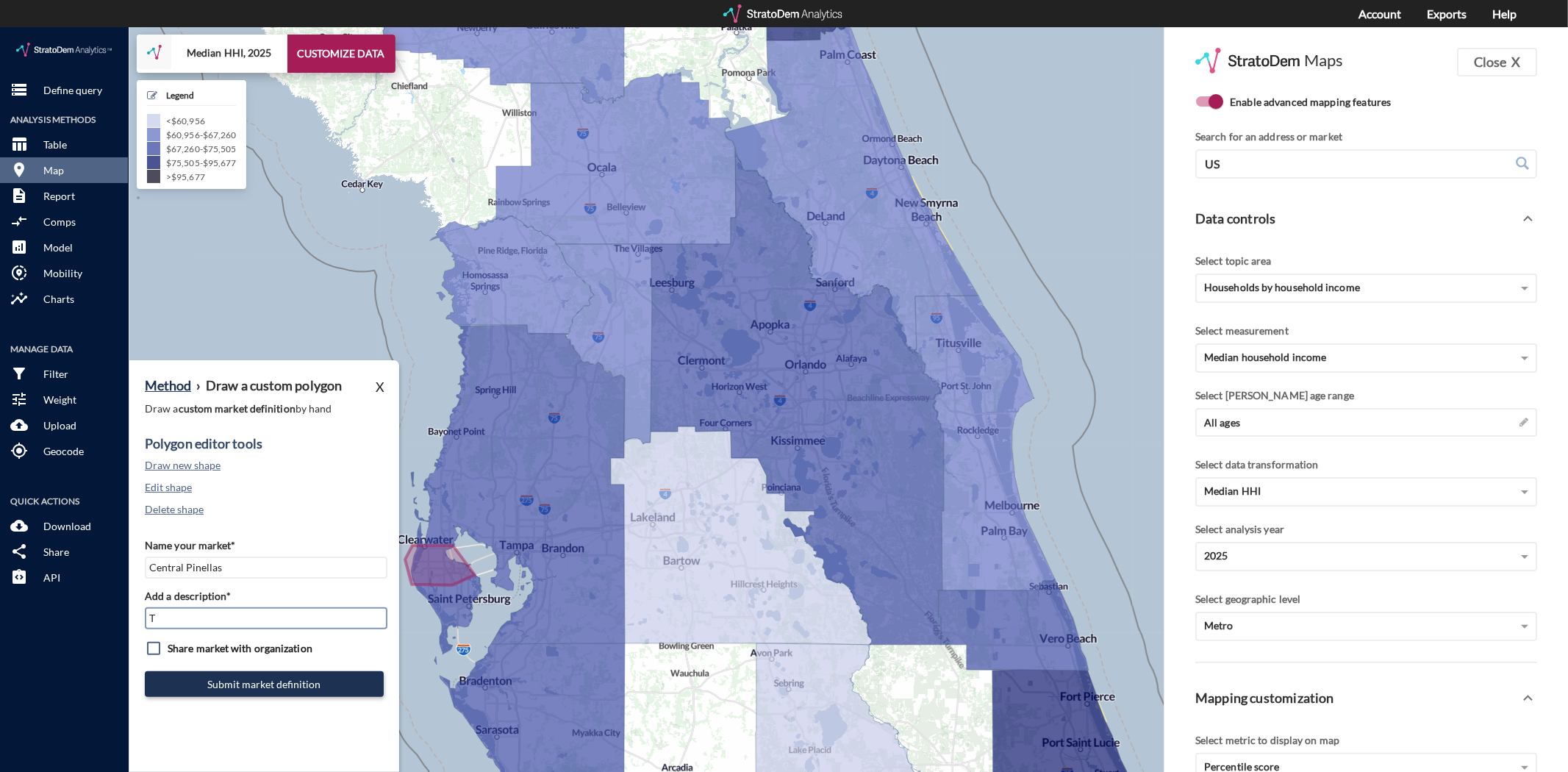
type input "TPA Mkt"
click button "Submit market definition"
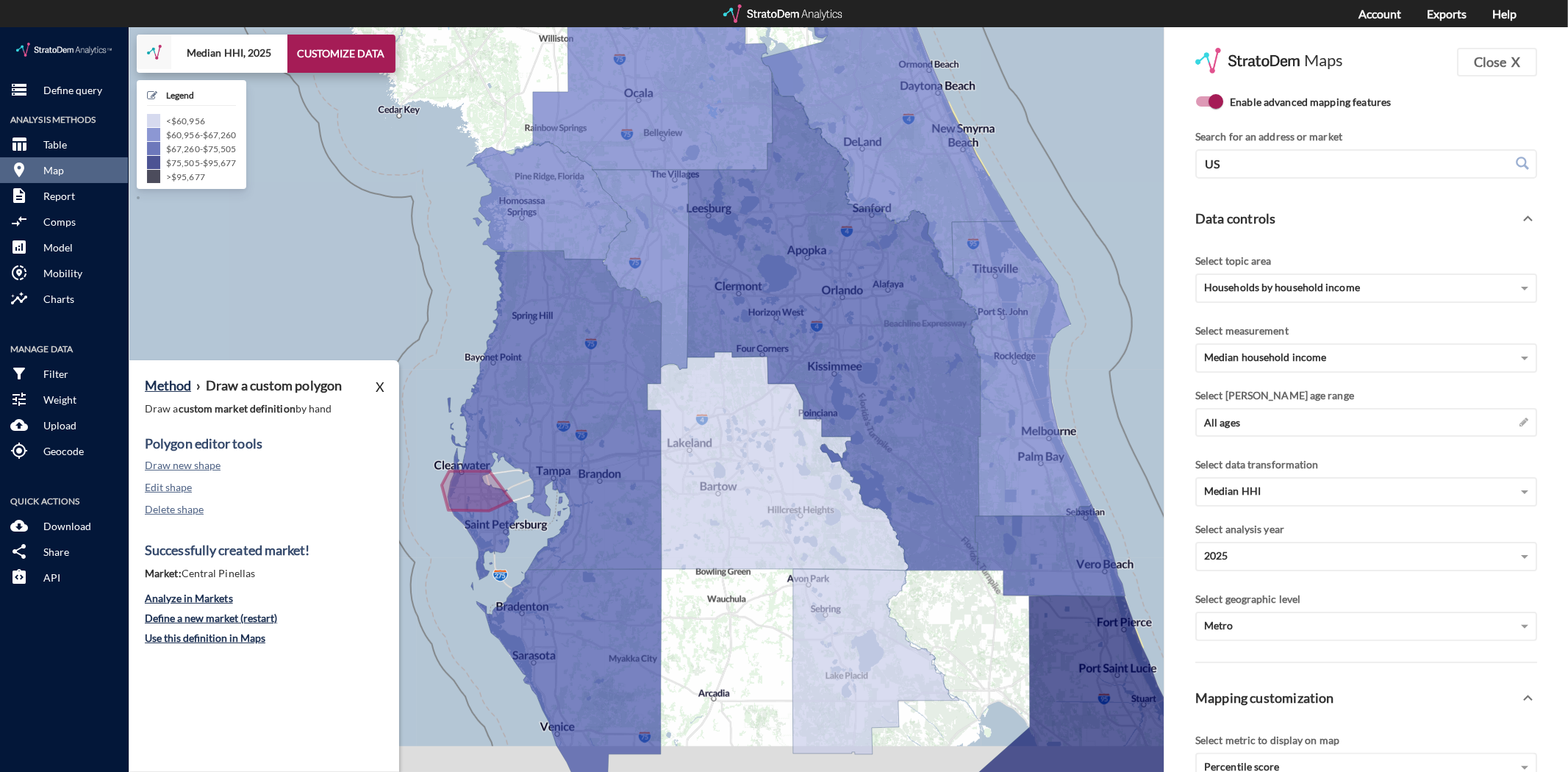
drag, startPoint x: 446, startPoint y: 574, endPoint x: 486, endPoint y: 497, distance: 86.8
click div "+ − Median HHI, 2025 CUSTOMIZE DATA Legend < $60,956 $60,956 - $67,260 $67,260 …"
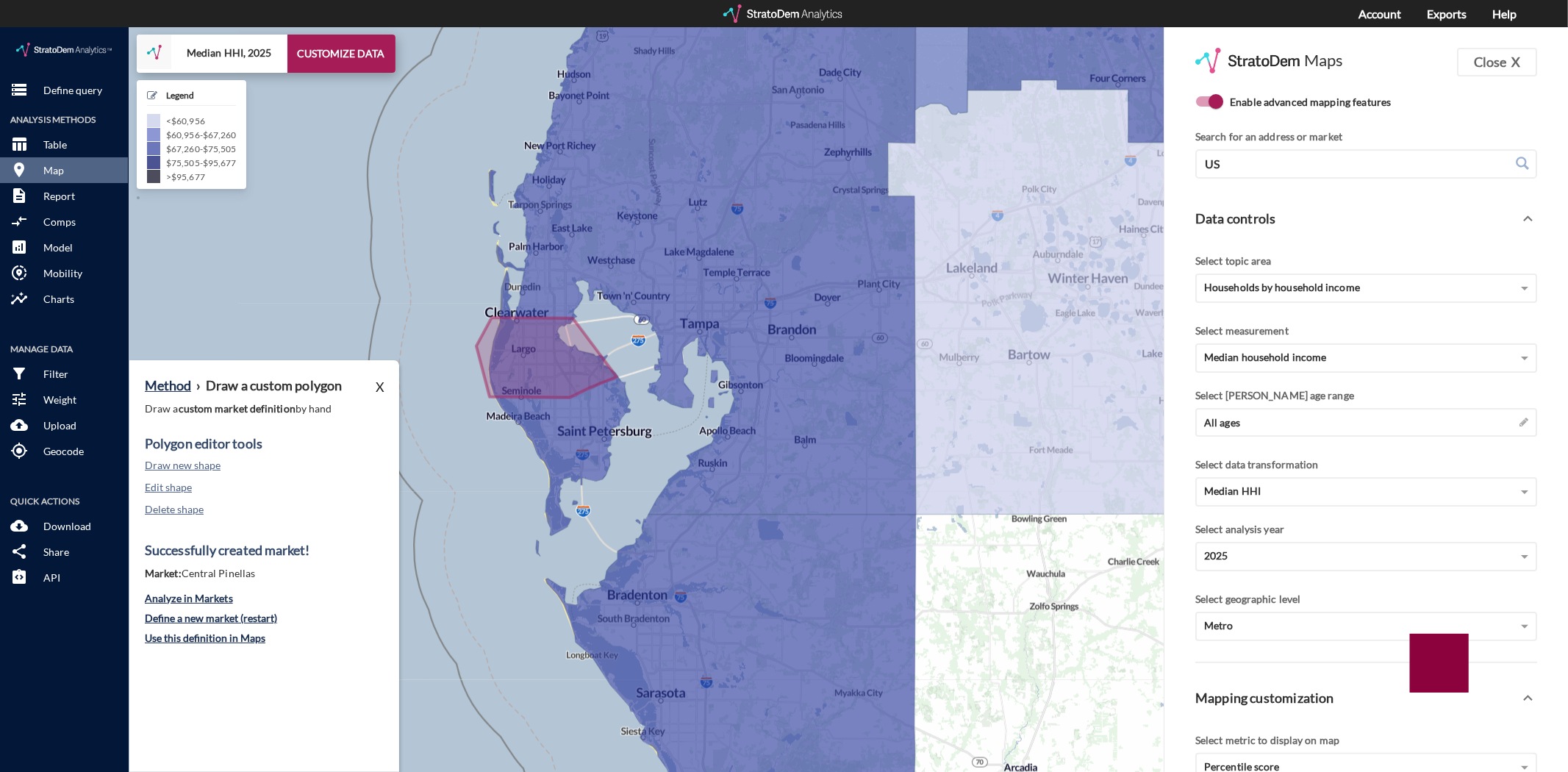
drag, startPoint x: 479, startPoint y: 497, endPoint x: 544, endPoint y: 472, distance: 69.6
click div "+ − Median HHI, 2025 CUSTOMIZE DATA Legend < $60,956 $60,956 - $67,260 $67,260 …"
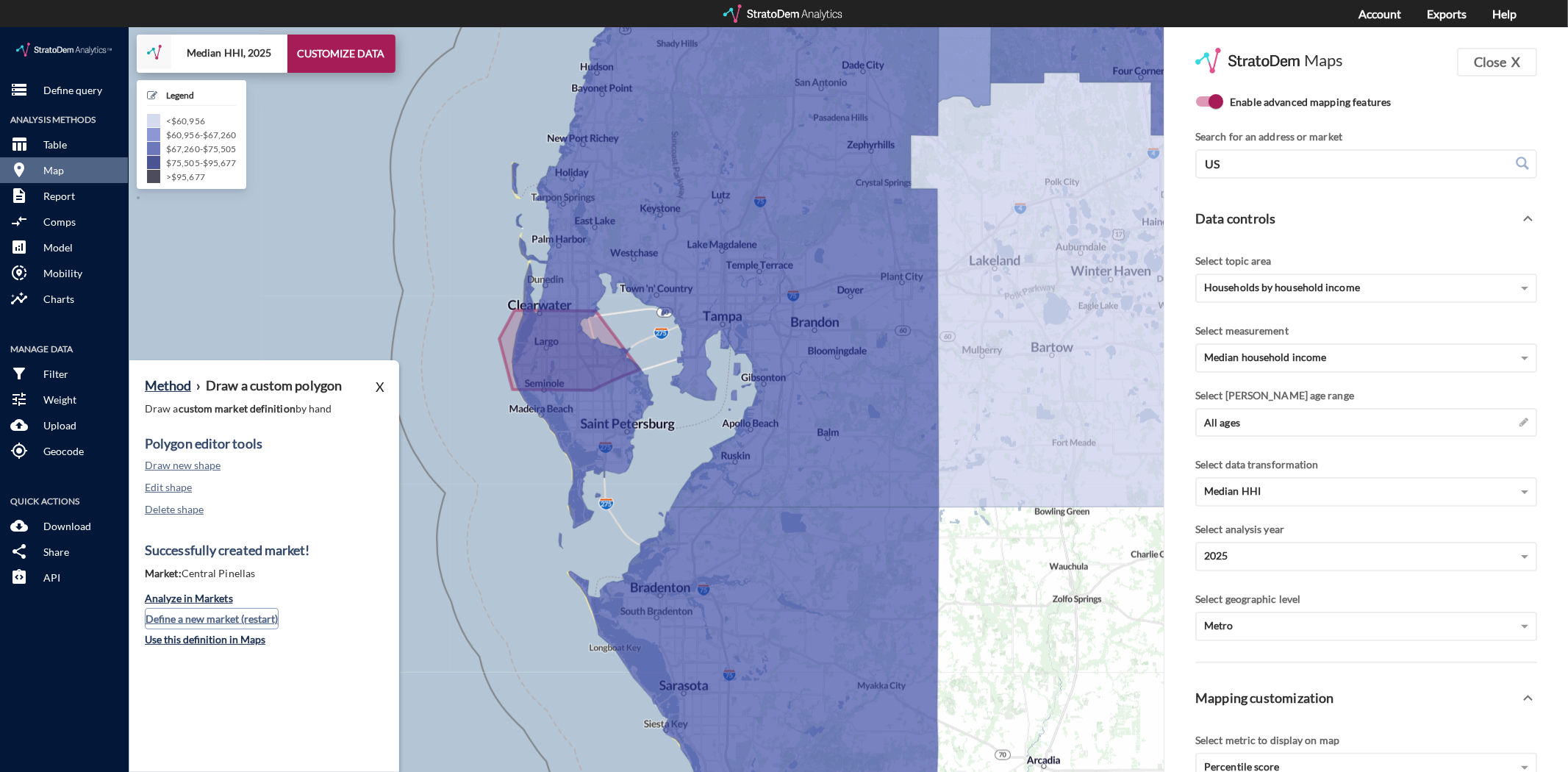
click button "Define a new market (restart)"
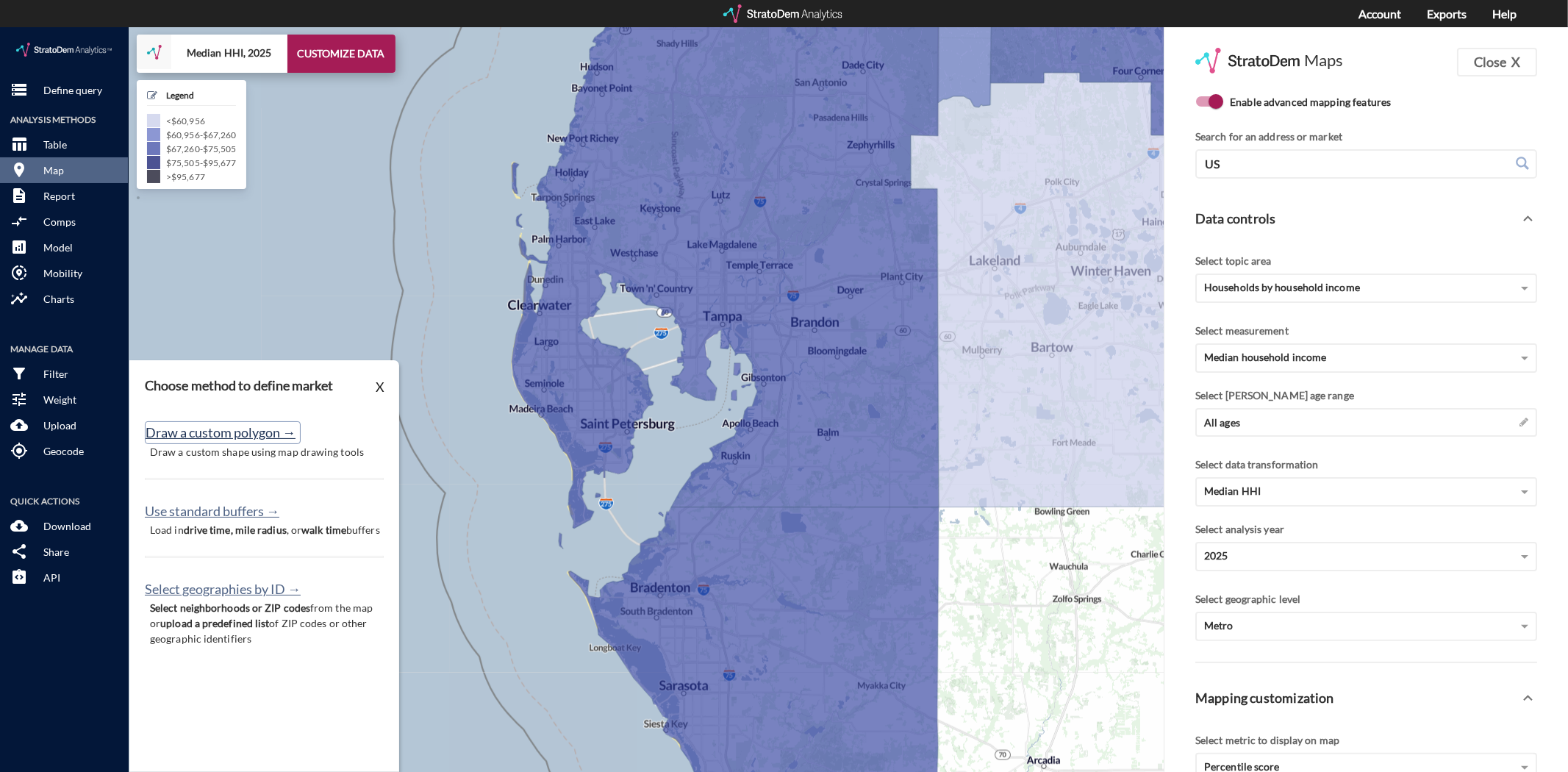
click button "Draw a custom polygon →"
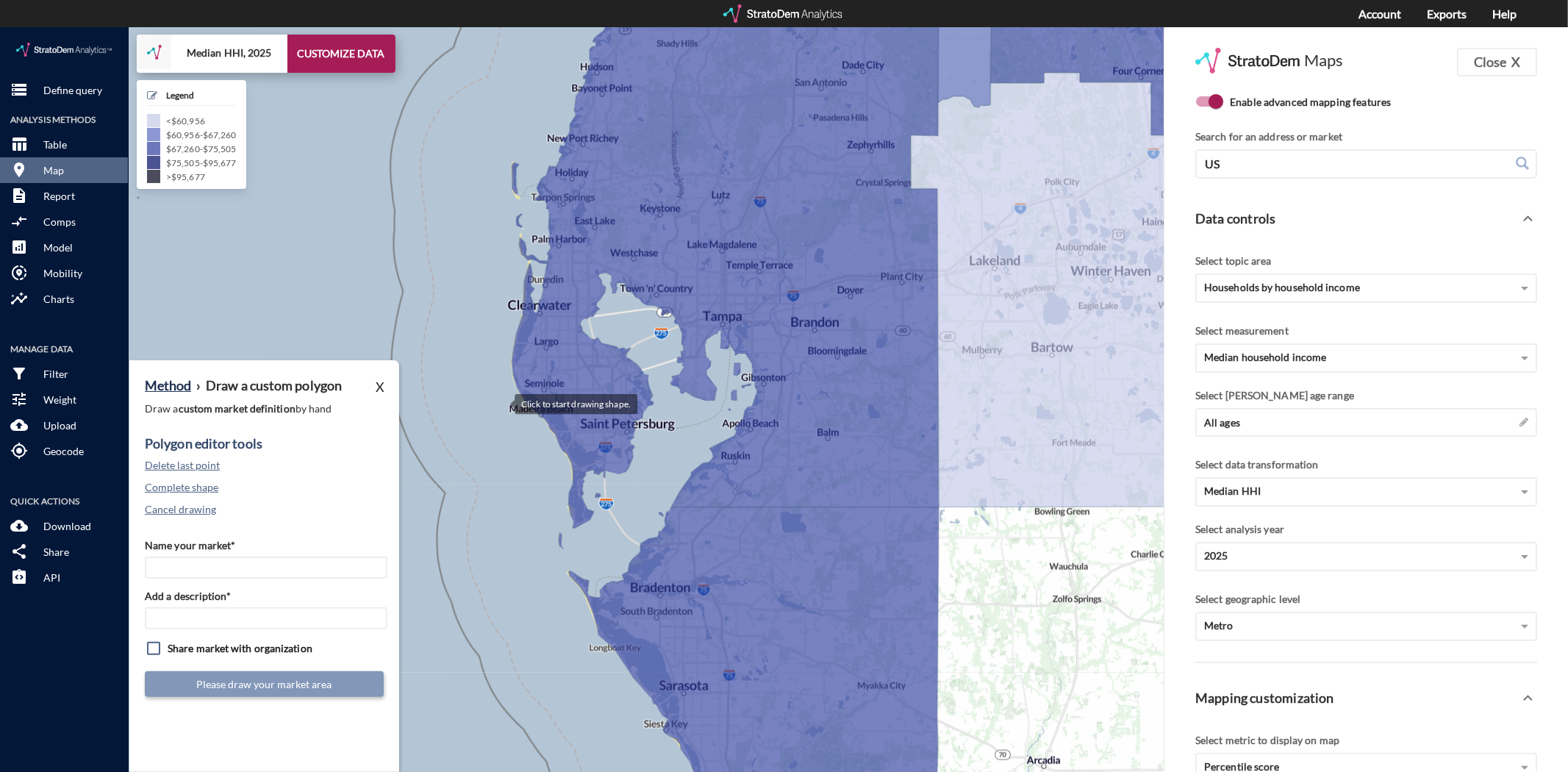
click div
drag, startPoint x: 668, startPoint y: 401, endPoint x: 663, endPoint y: 434, distance: 33.4
click div
drag, startPoint x: 658, startPoint y: 449, endPoint x: 650, endPoint y: 468, distance: 20.6
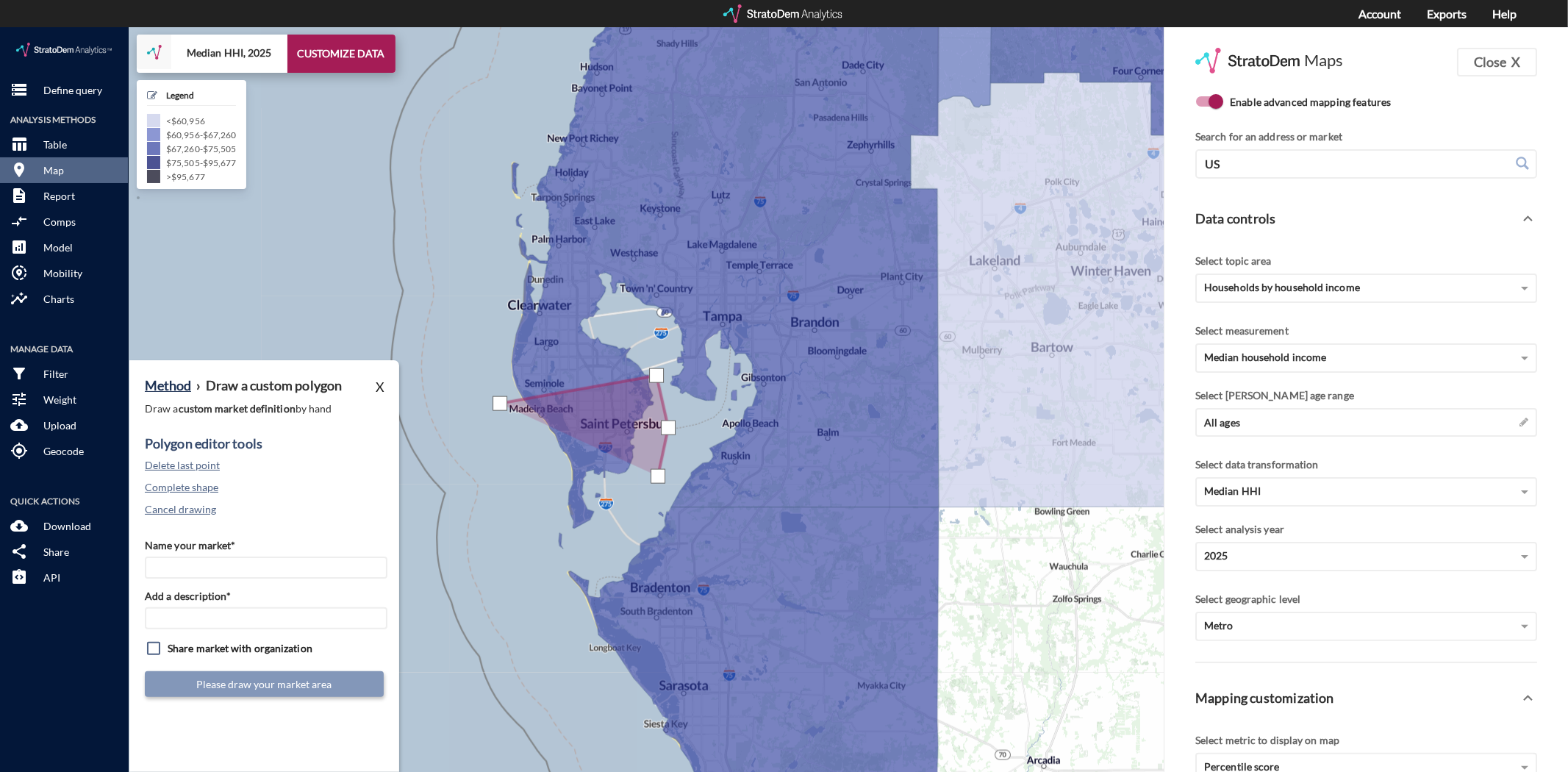
click div
click input "Name your market*"
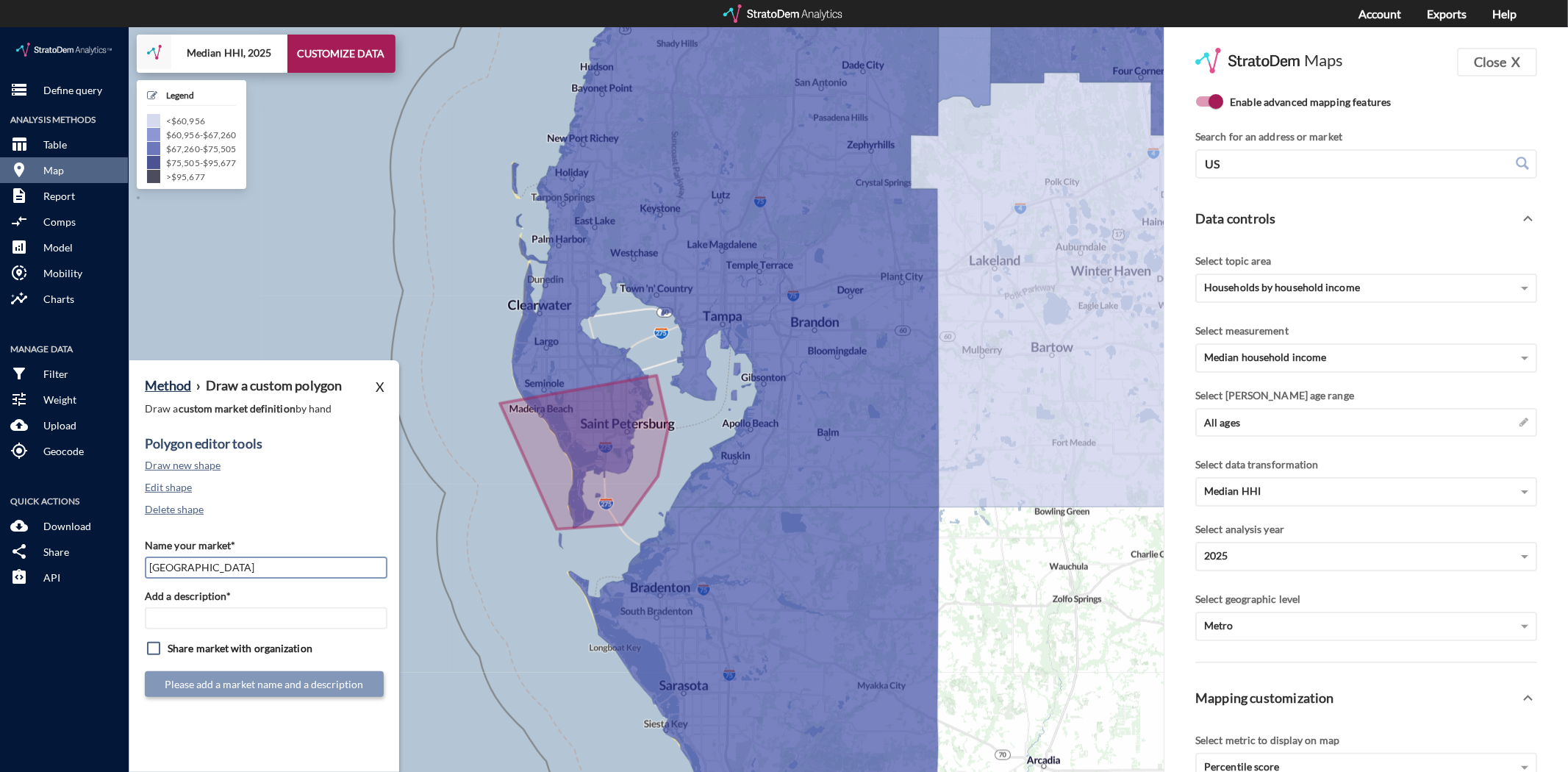
type input "South Pinellas"
type input "TPA Mkt"
click button "Submit market definition"
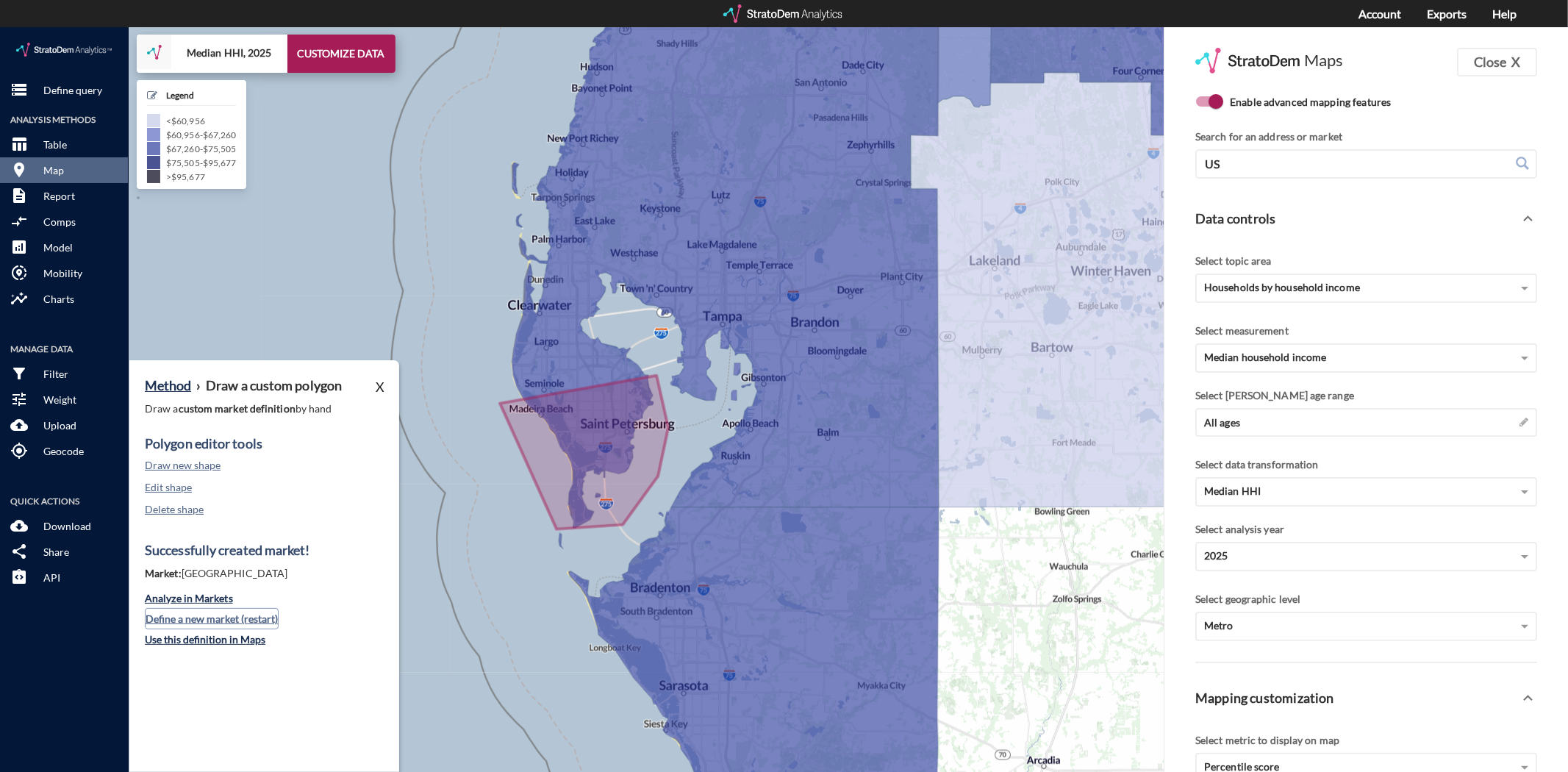
click button "Define a new market (restart)"
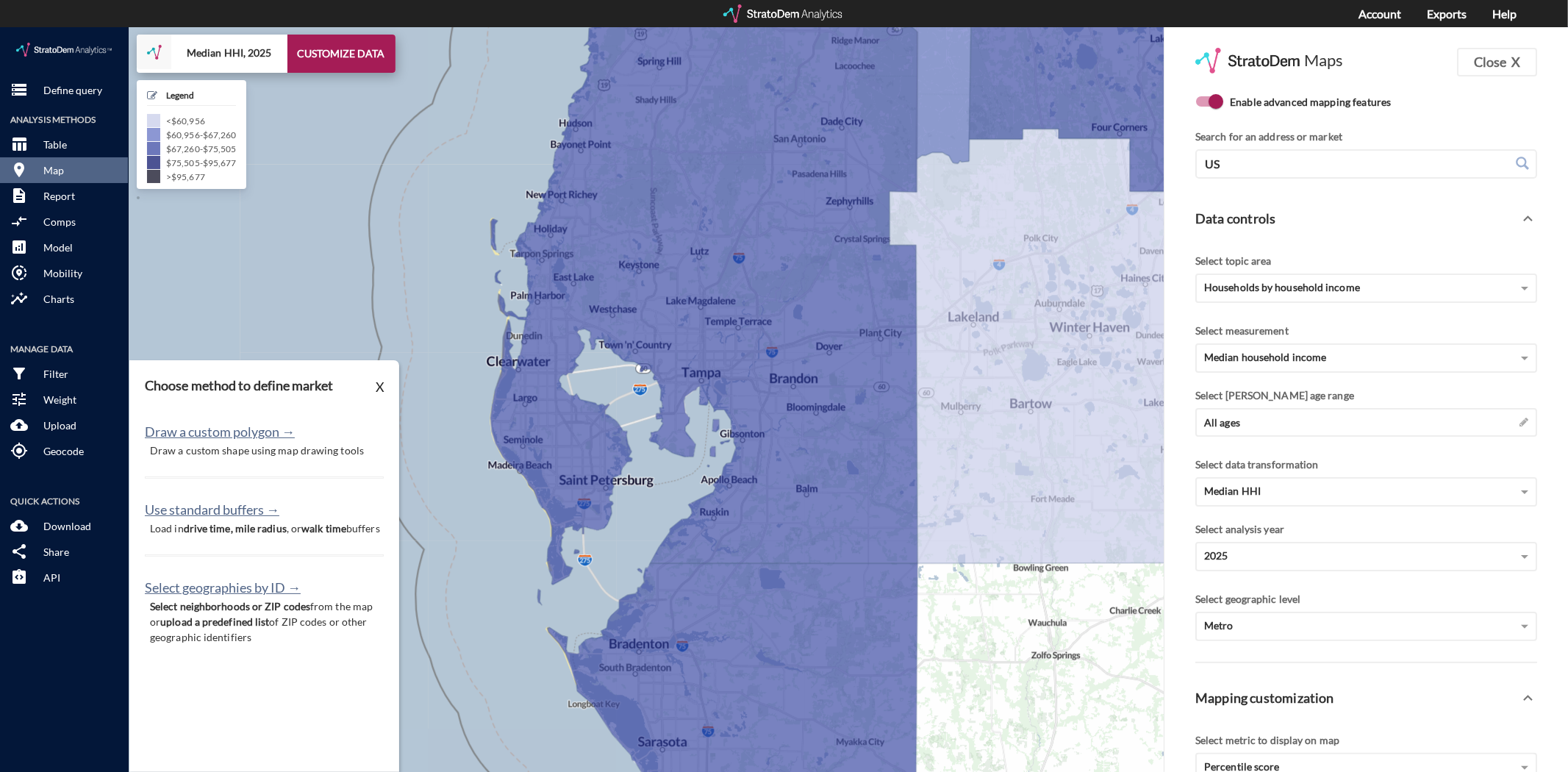
drag, startPoint x: 676, startPoint y: 442, endPoint x: 659, endPoint y: 471, distance: 33.6
click div "+ − Median HHI, 2025 CUSTOMIZE DATA Legend < $60,956 $60,956 - $67,260 $67,260 …"
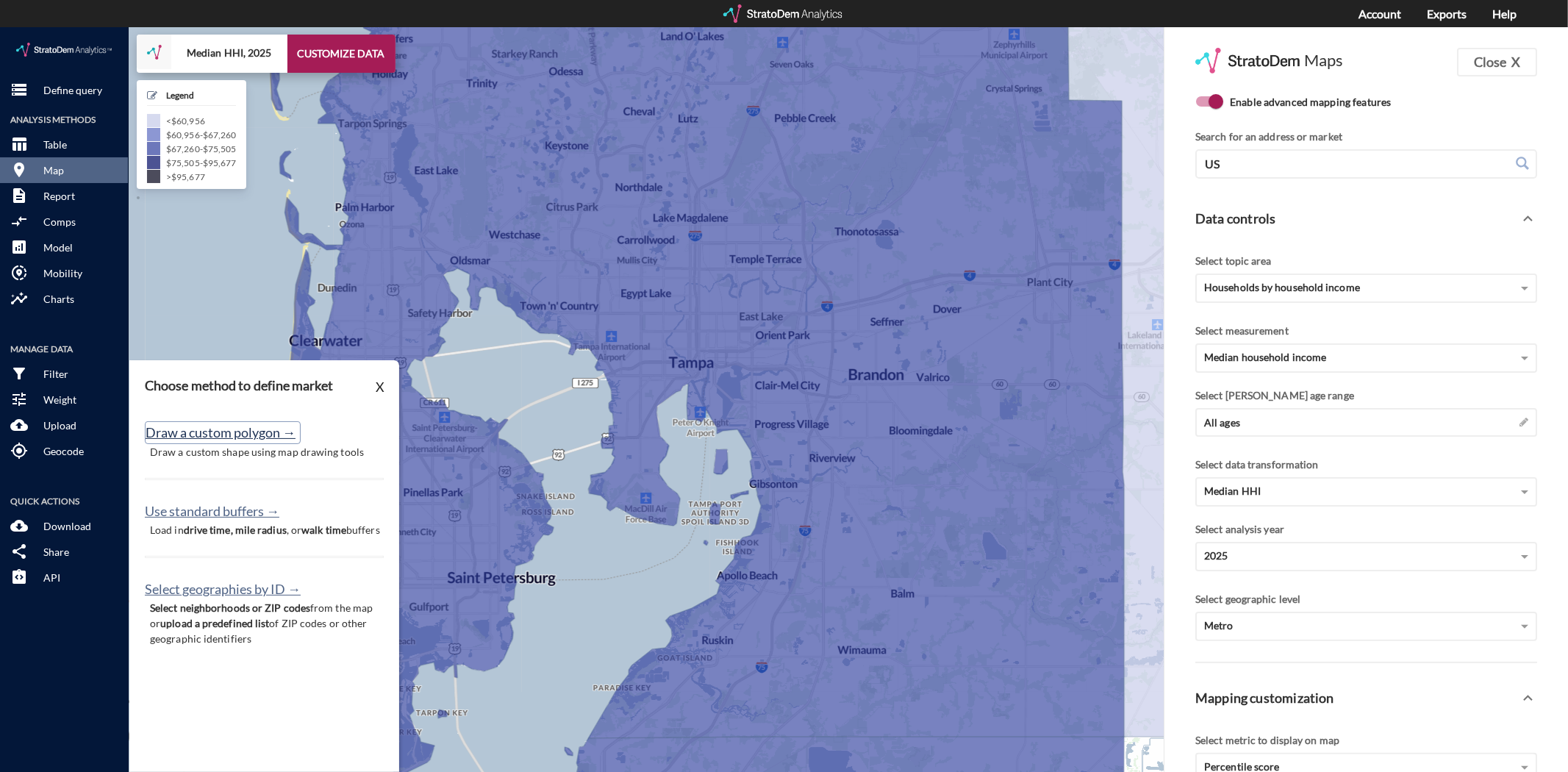
click button "Draw a custom polygon →"
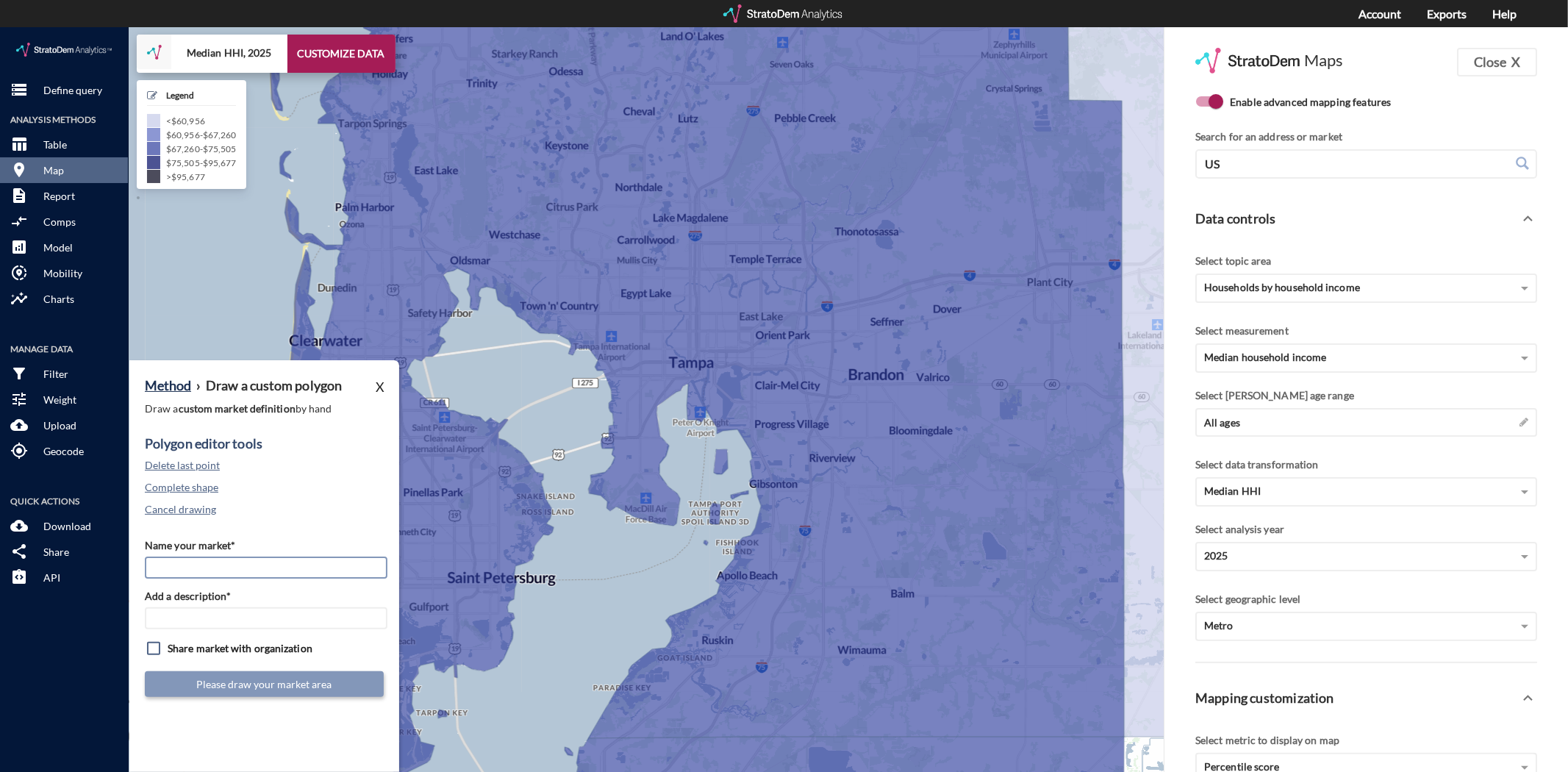
click input "Name your market*"
type input "South Tampa"
type input "TPA Mkt"
click button "Cancel drawing"
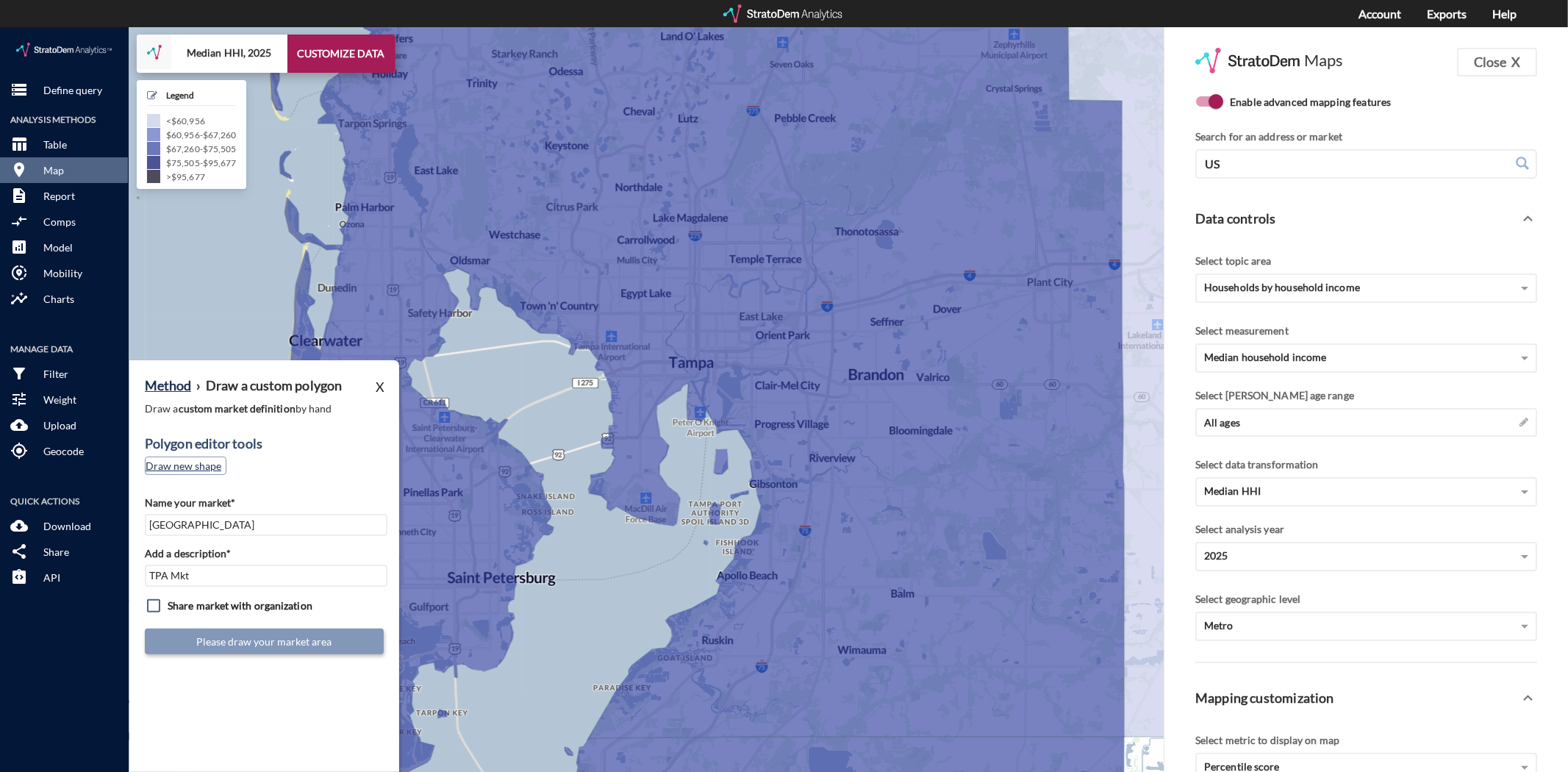
click button "Draw new shape"
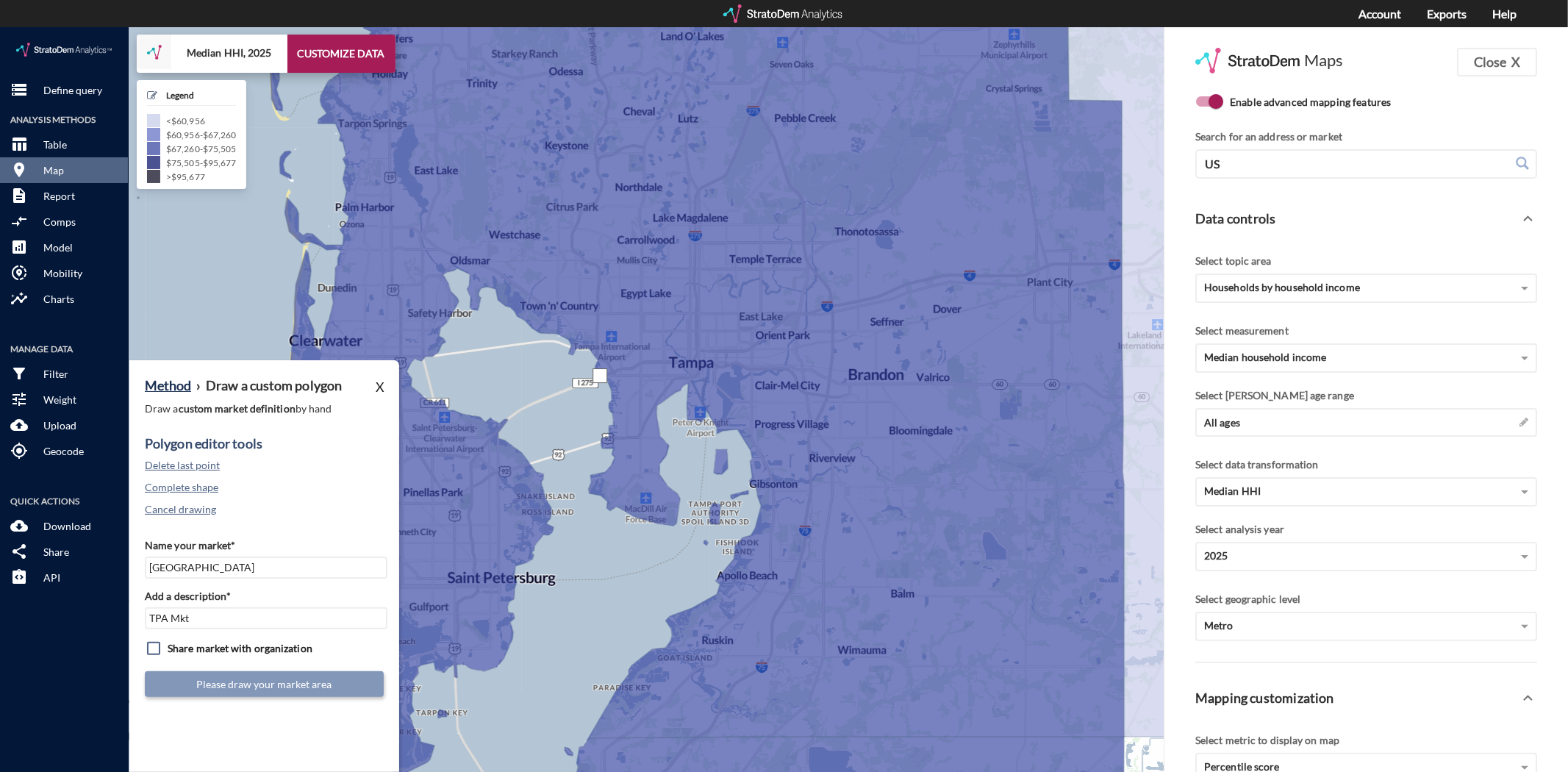
drag, startPoint x: 600, startPoint y: 348, endPoint x: 646, endPoint y: 352, distance: 46.2
click div
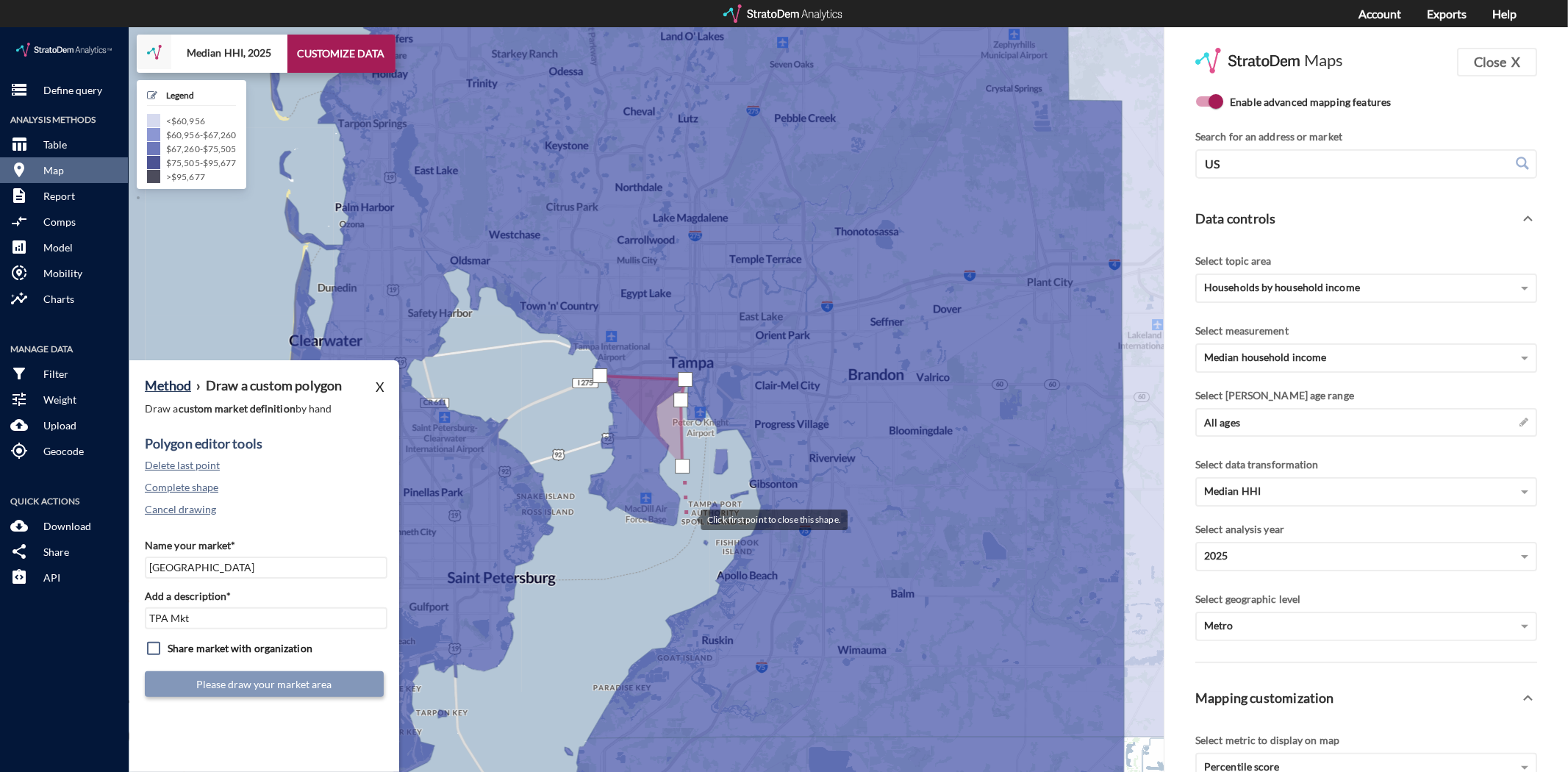
click div
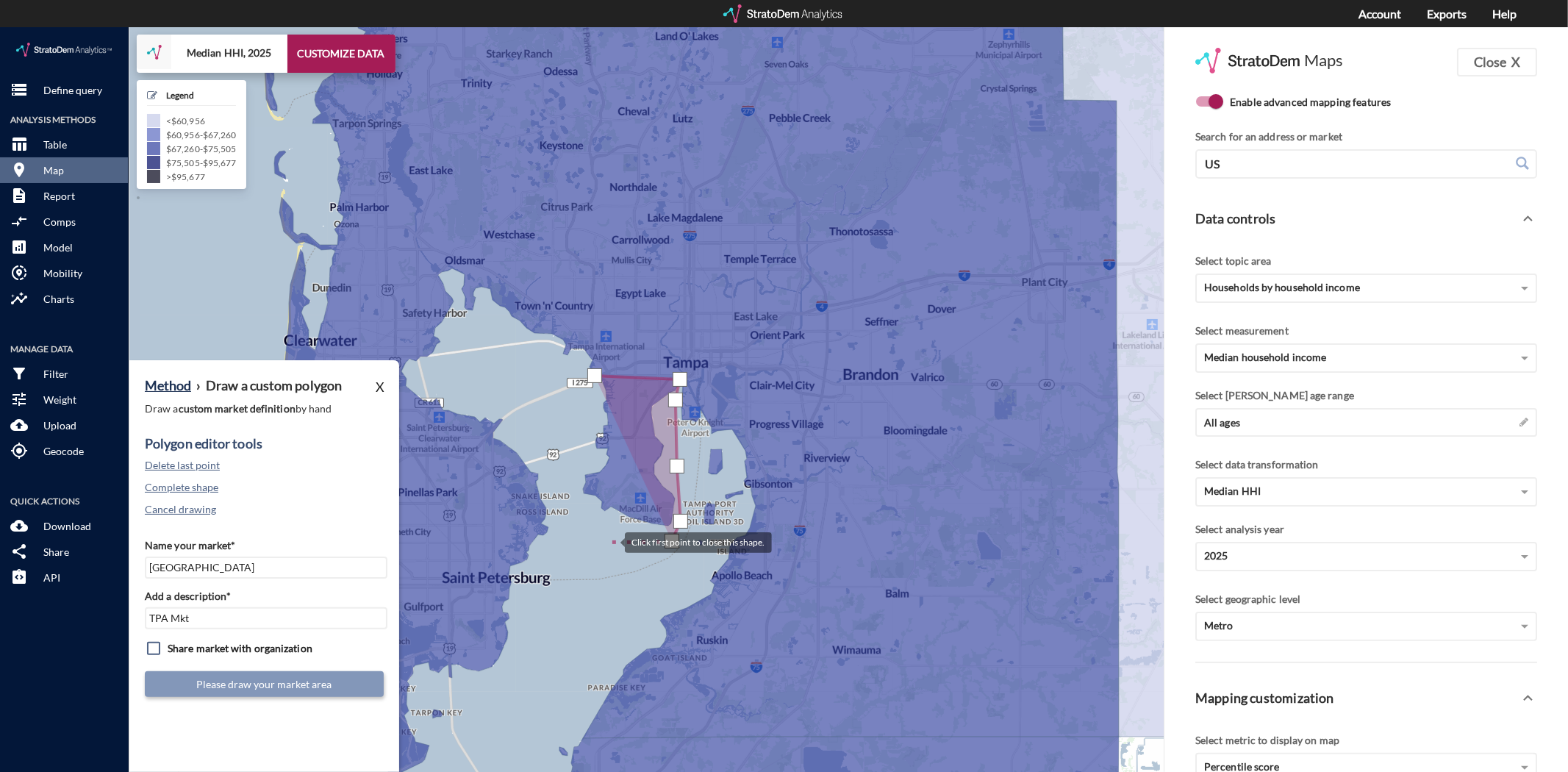
click div
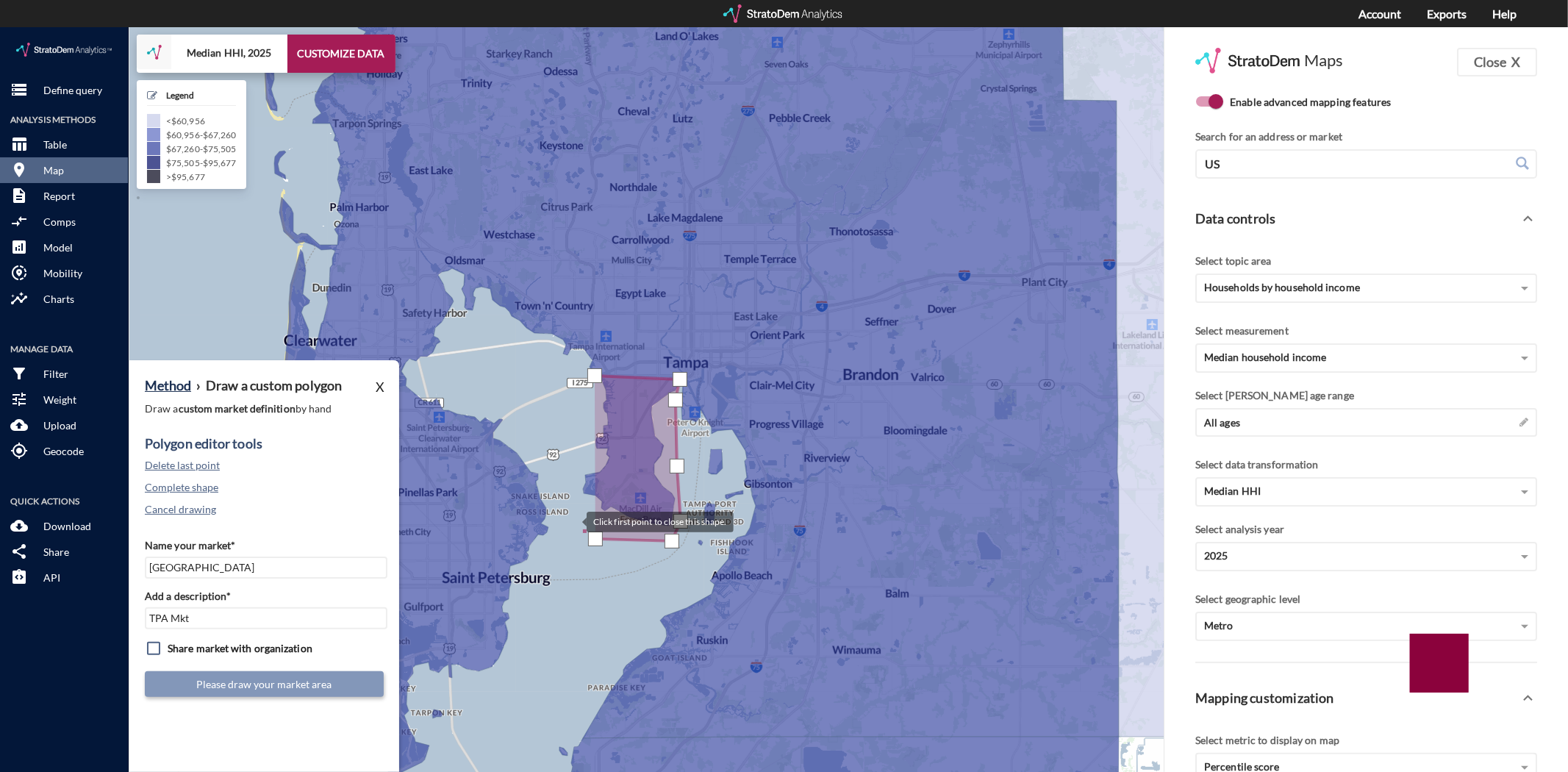
click div
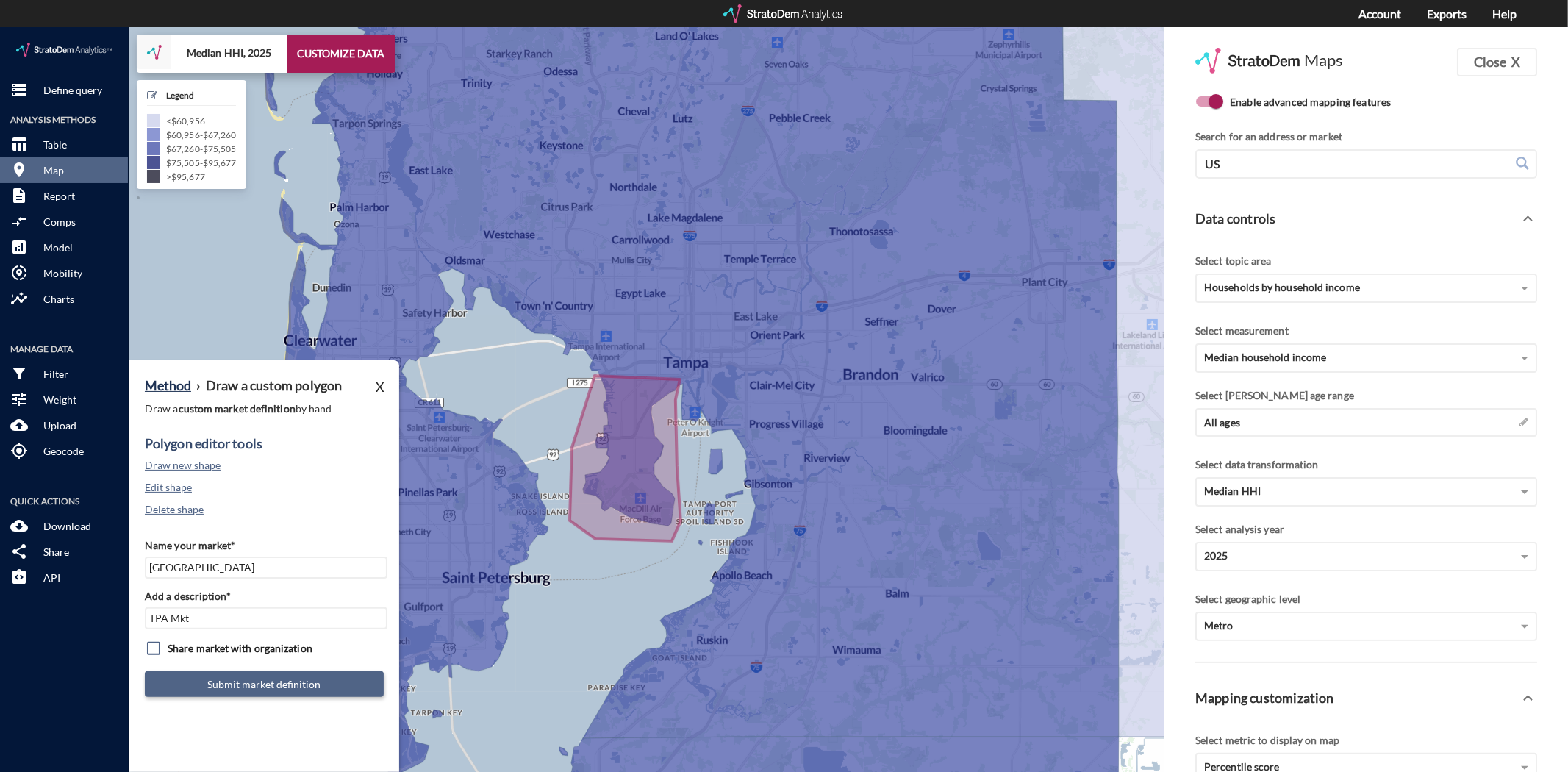
click button "Submit market definition"
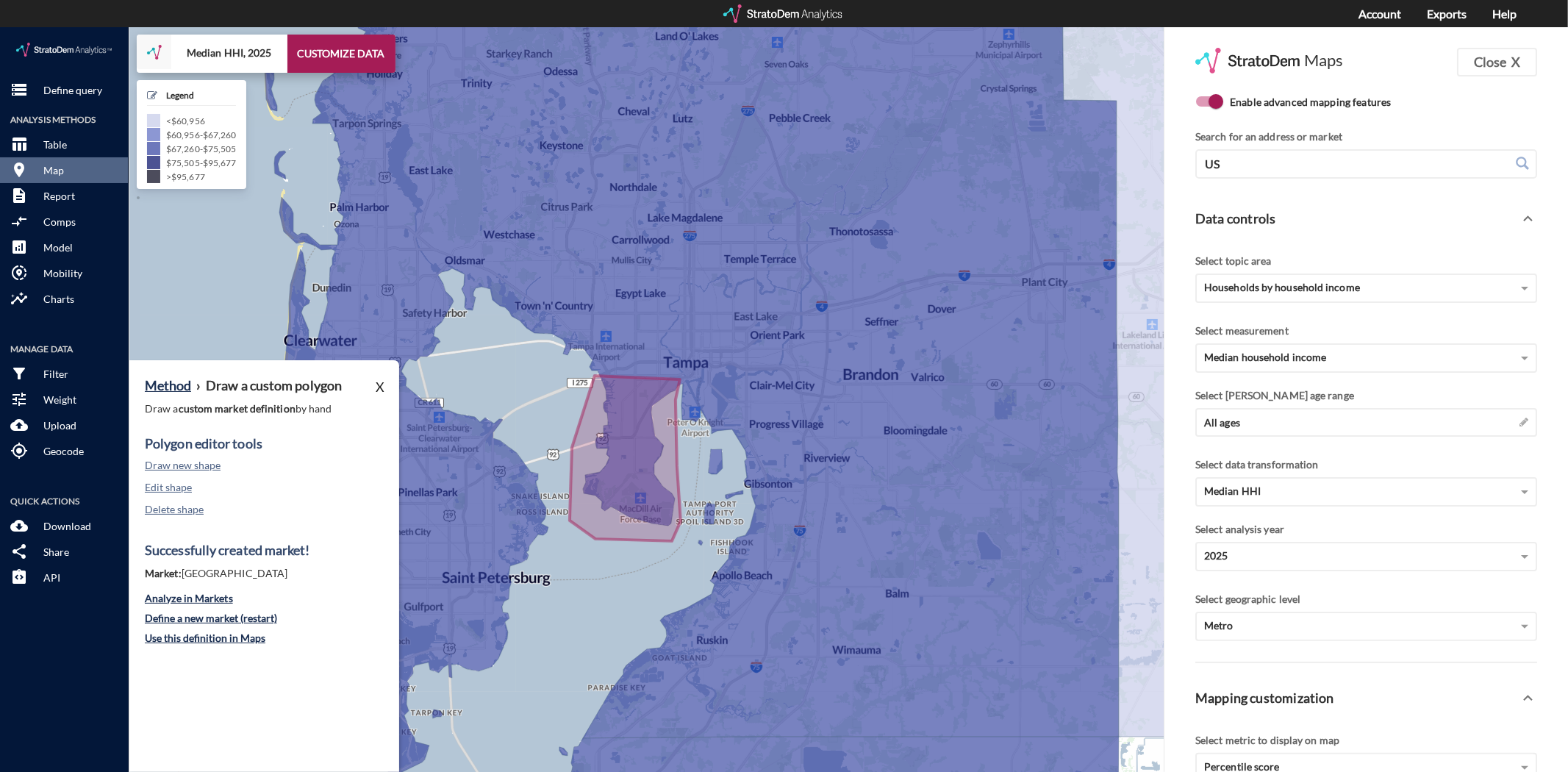
click icon
click button "Edit shape"
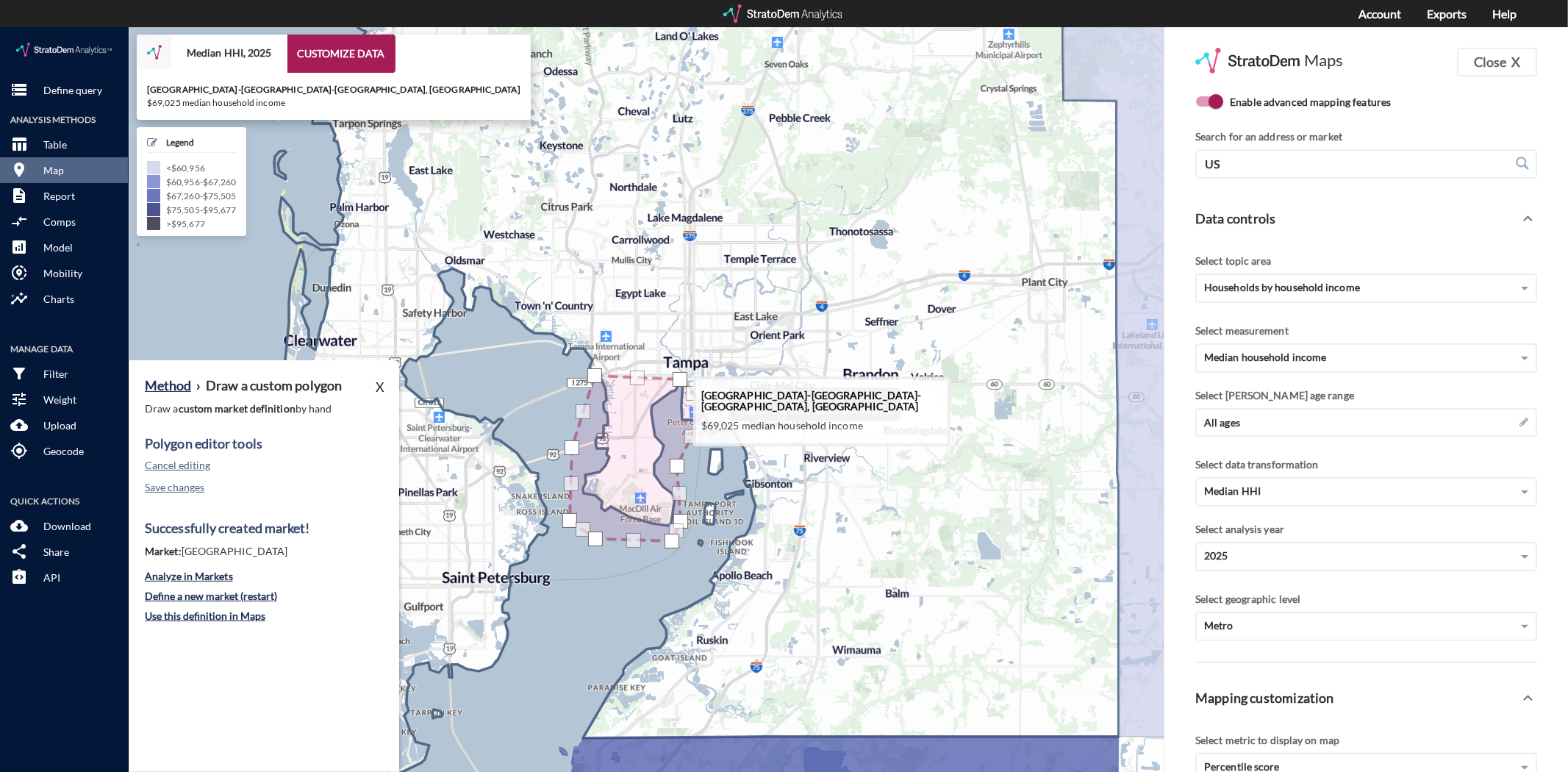
drag, startPoint x: 680, startPoint y: 370, endPoint x: 715, endPoint y: 376, distance: 35.5
click div "Click cancel to undo changes. Drag handles or markers to edit features."
drag, startPoint x: 684, startPoint y: 351, endPoint x: 697, endPoint y: 345, distance: 14.3
click div "Click cancel to undo changes. Drag handles or markers to edit features."
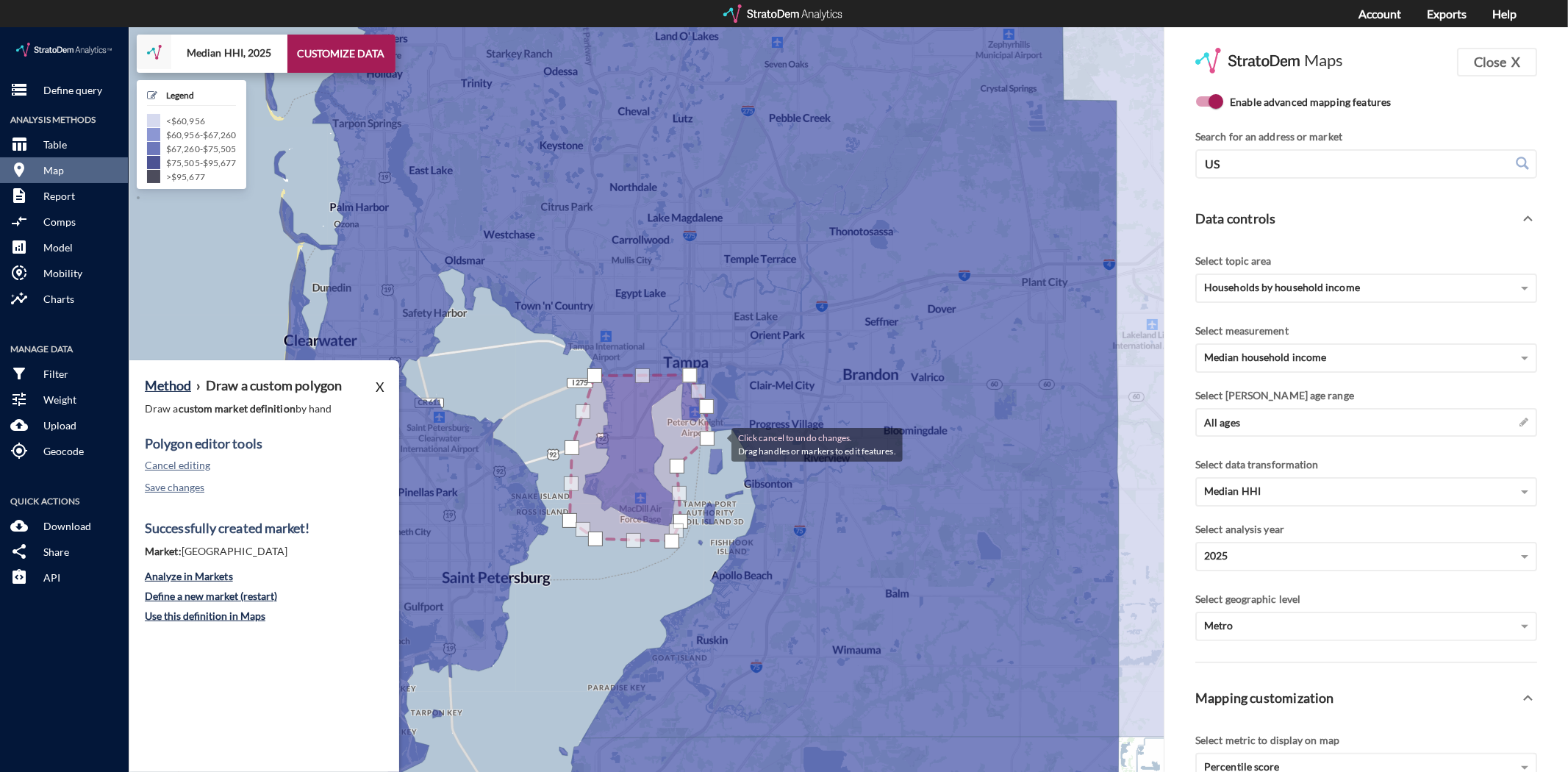
drag, startPoint x: 696, startPoint y: 414, endPoint x: 717, endPoint y: 416, distance: 21.1
click div "Click cancel to undo changes. Drag handles or markers to edit features. + − Med…"
click button "Save changes"
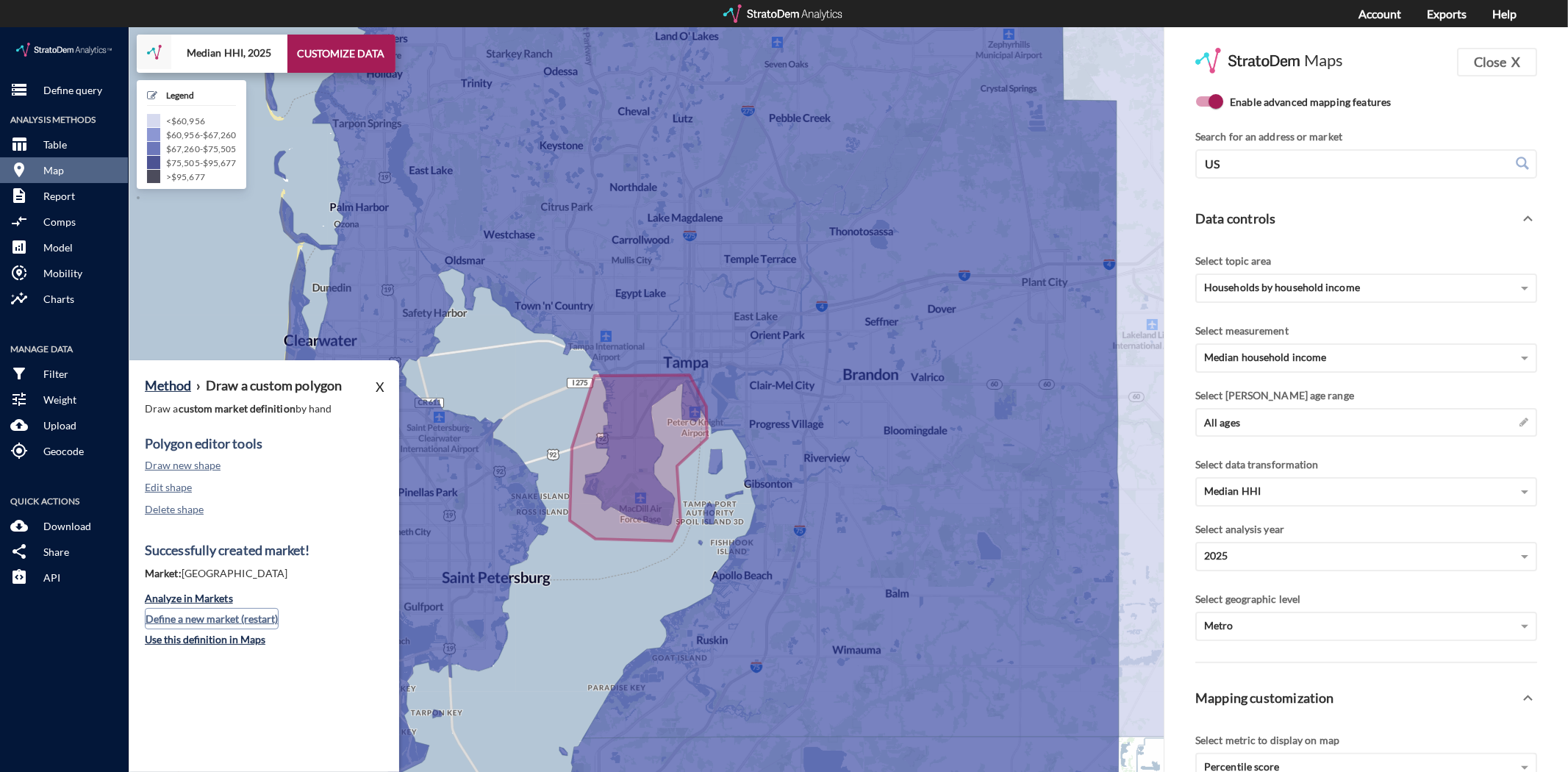
click button "Define a new market (restart)"
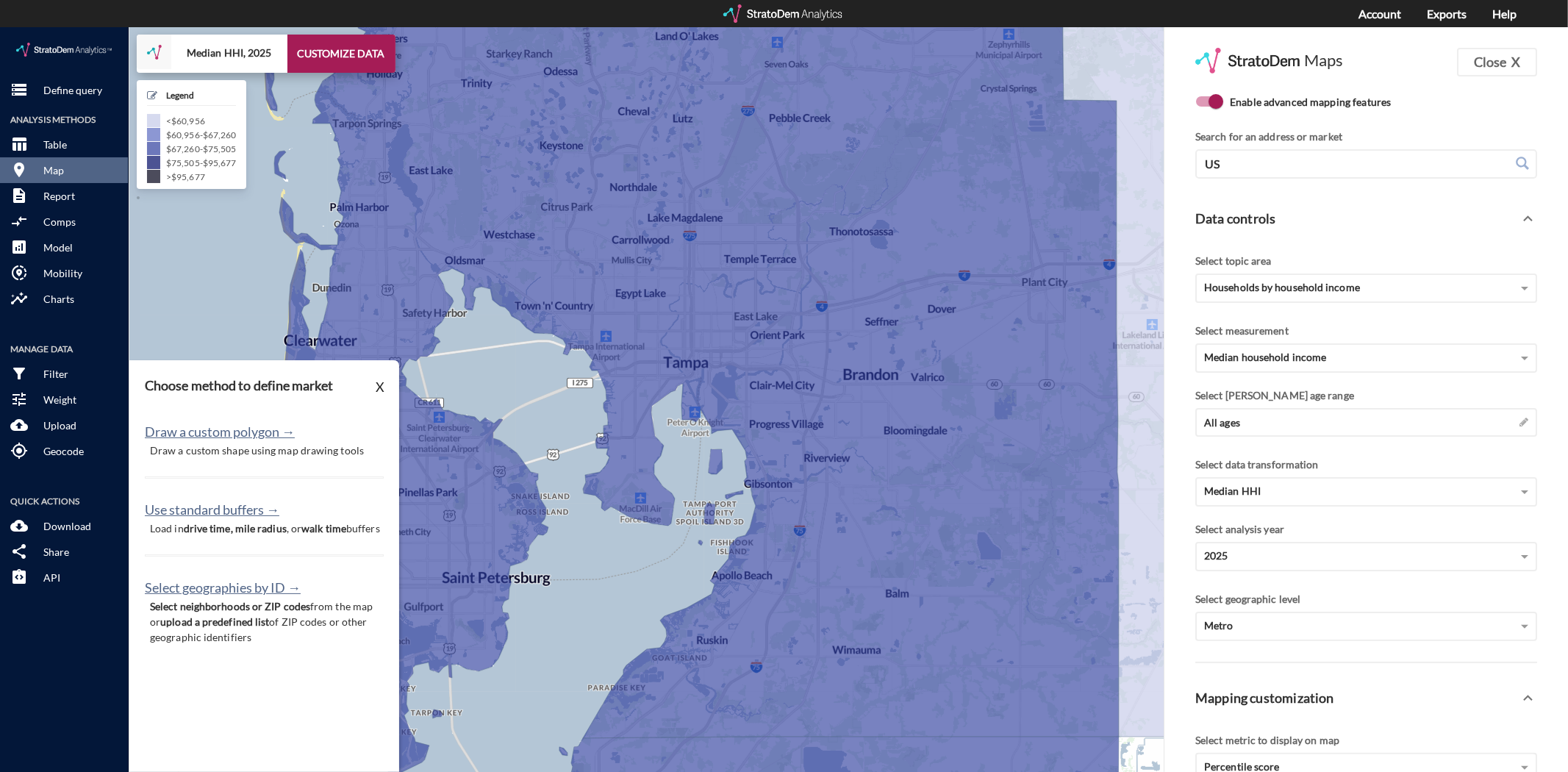
click p "Draw a custom shape using map drawing tools"
click button "Draw a custom polygon →"
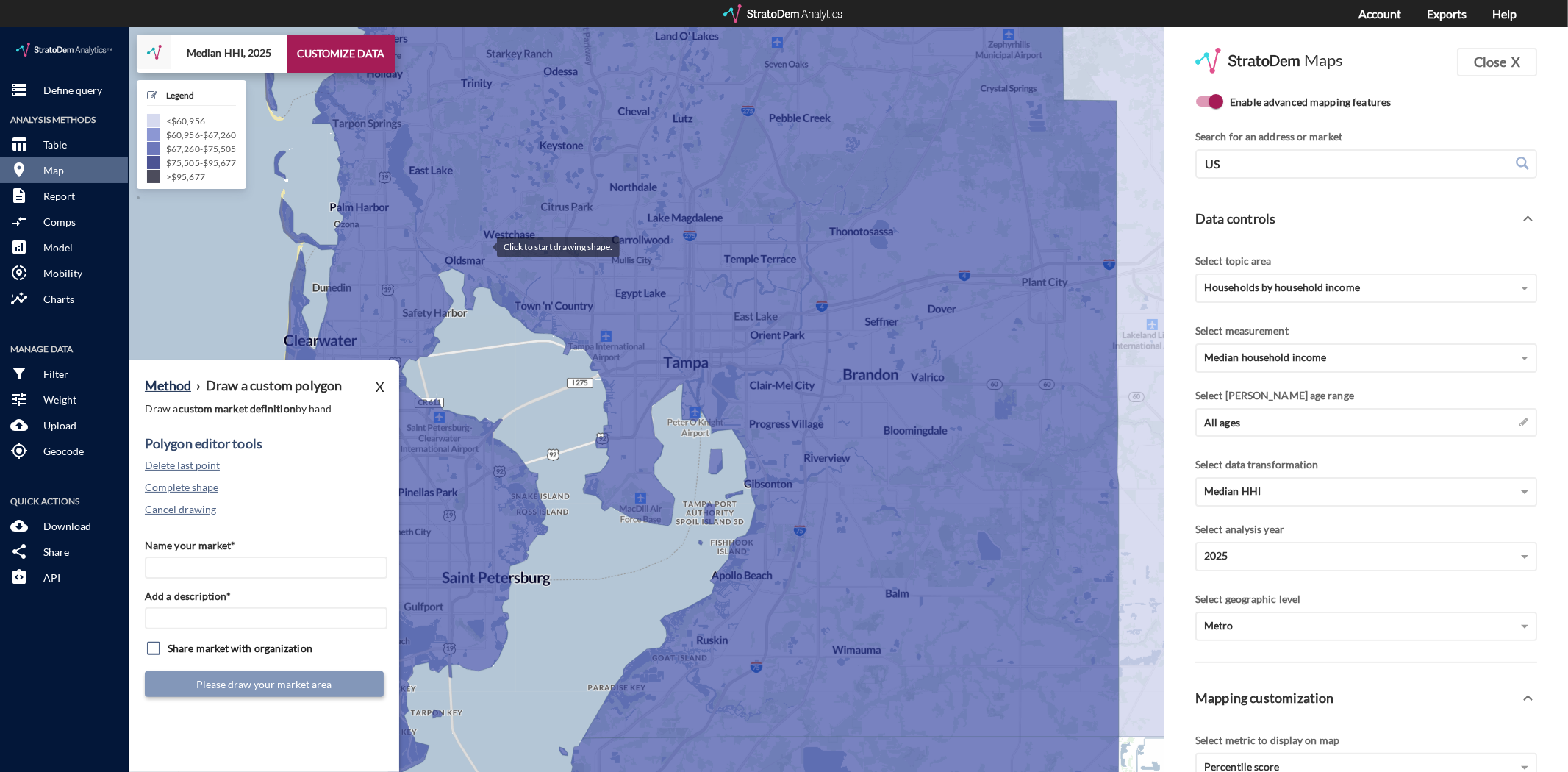
click div
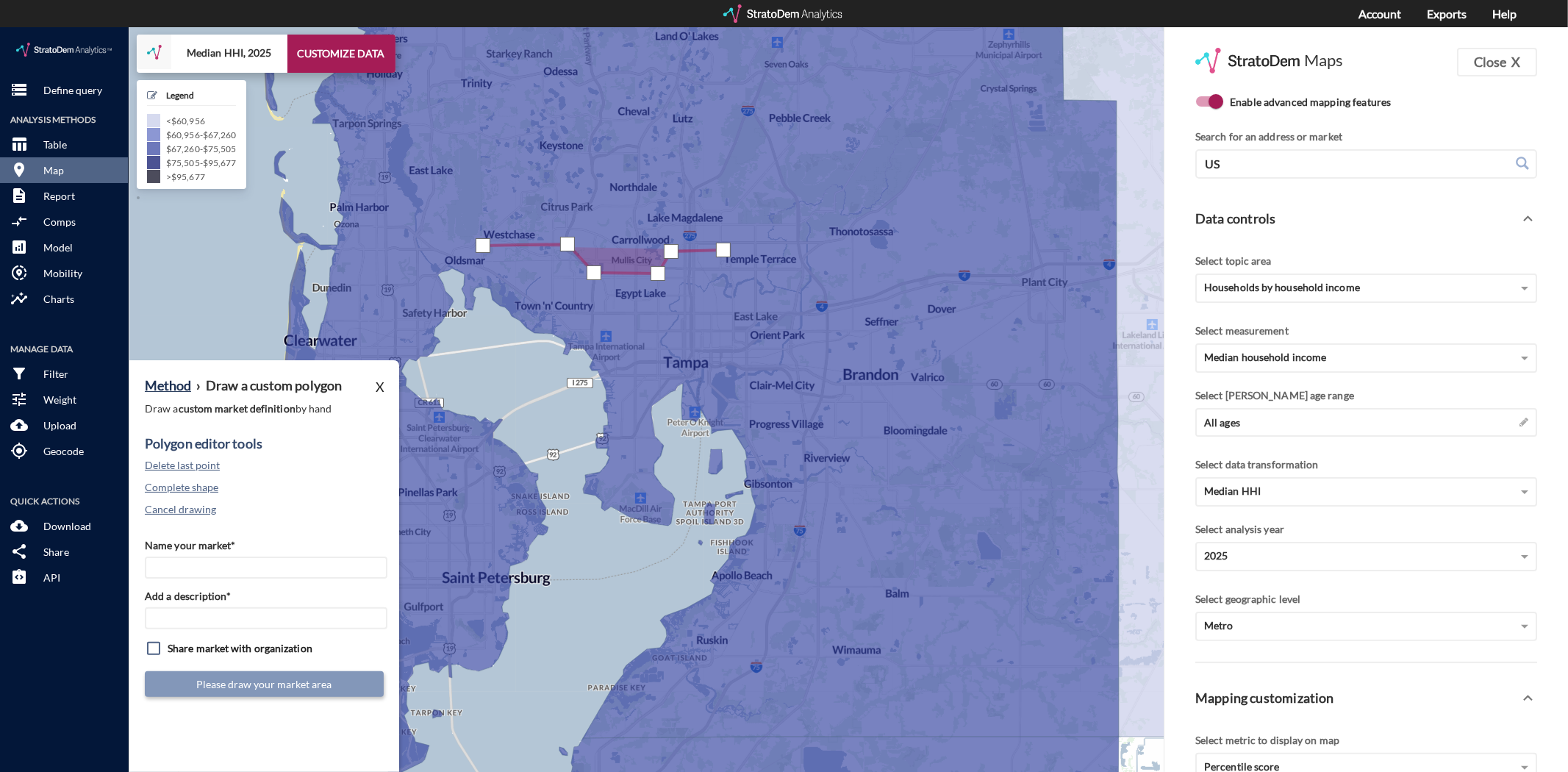
click div
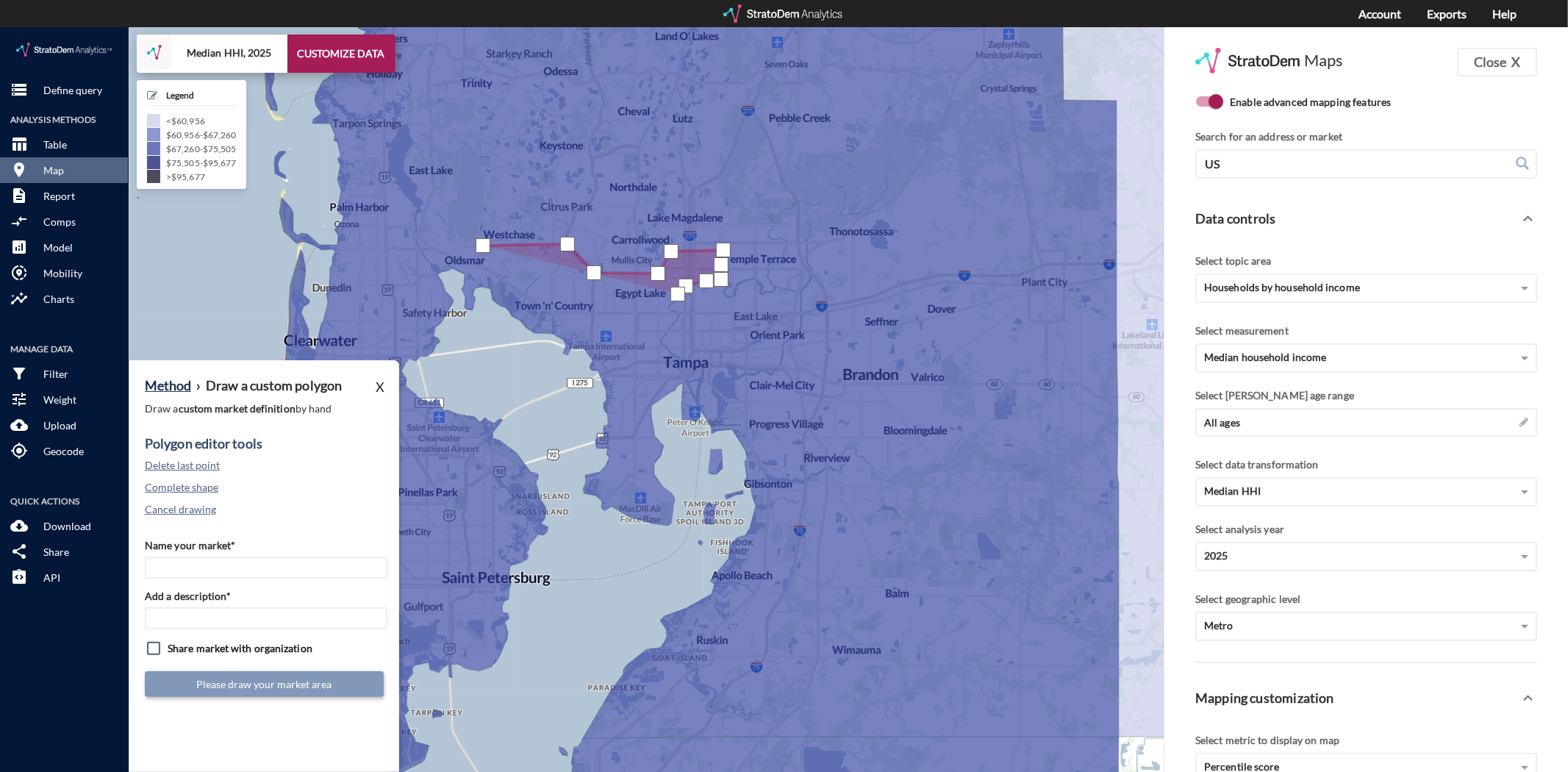
click div
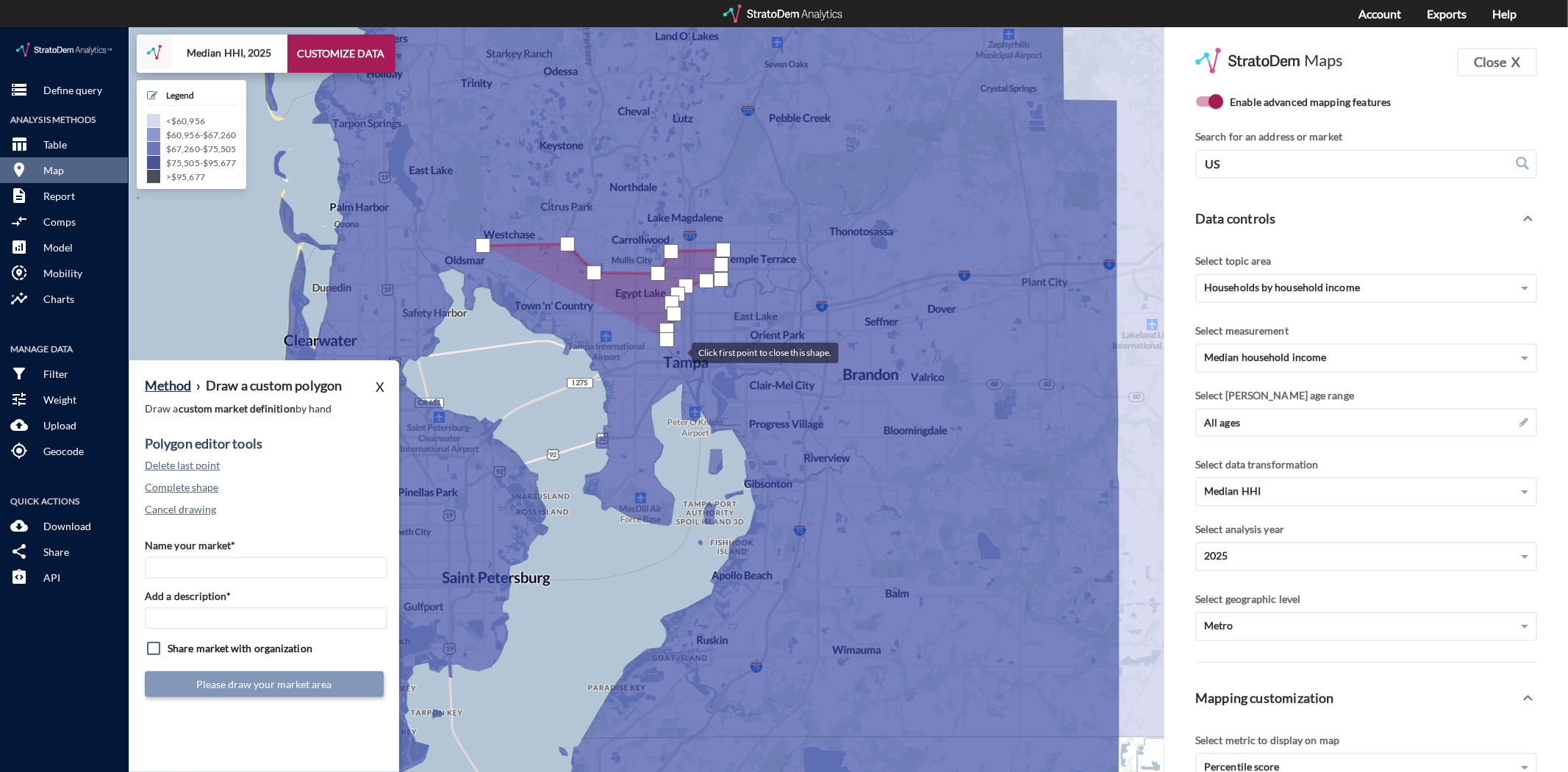
click div
drag, startPoint x: 680, startPoint y: 343, endPoint x: 680, endPoint y: 354, distance: 11.0
click div
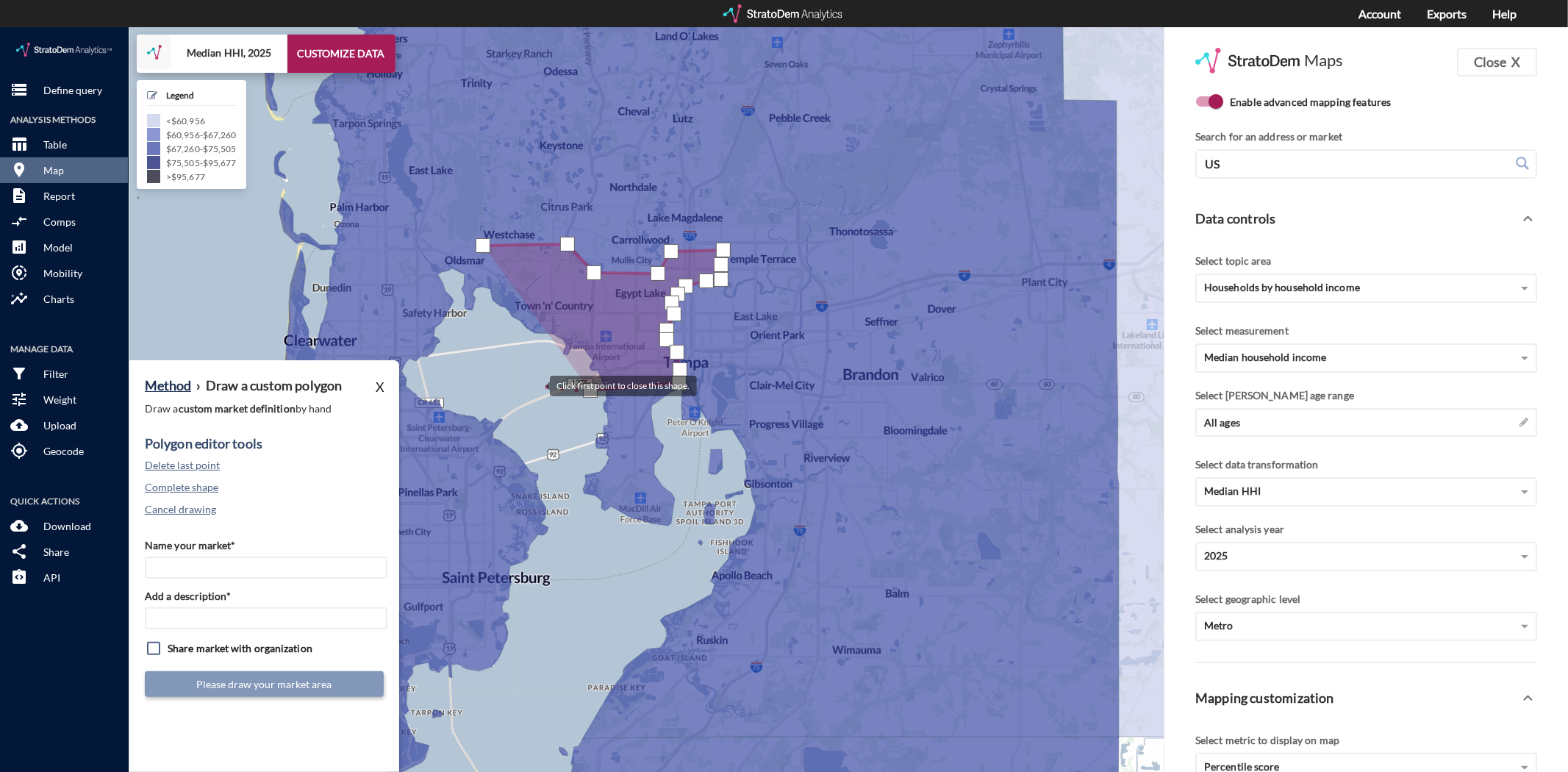
click div
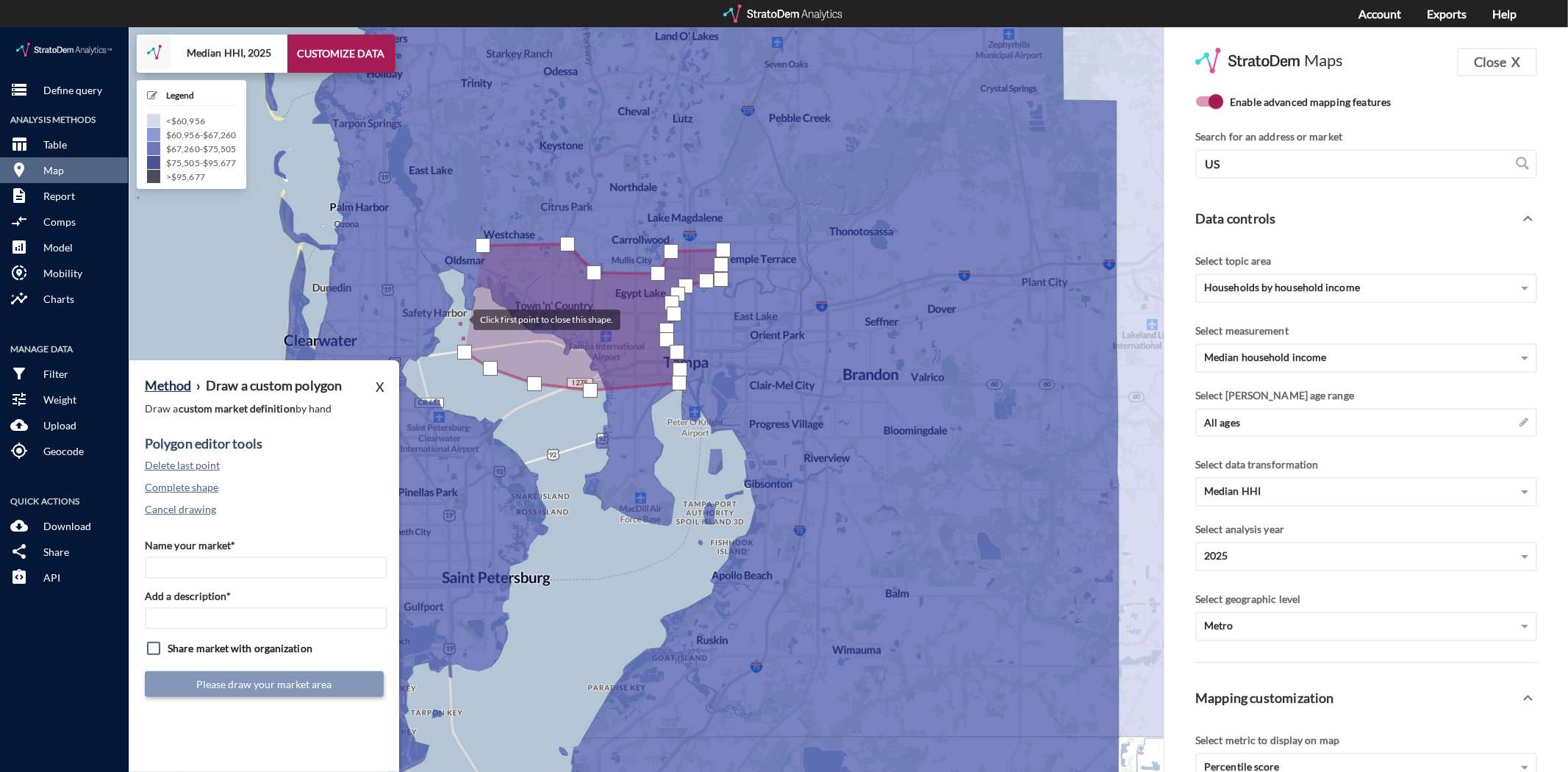
click div
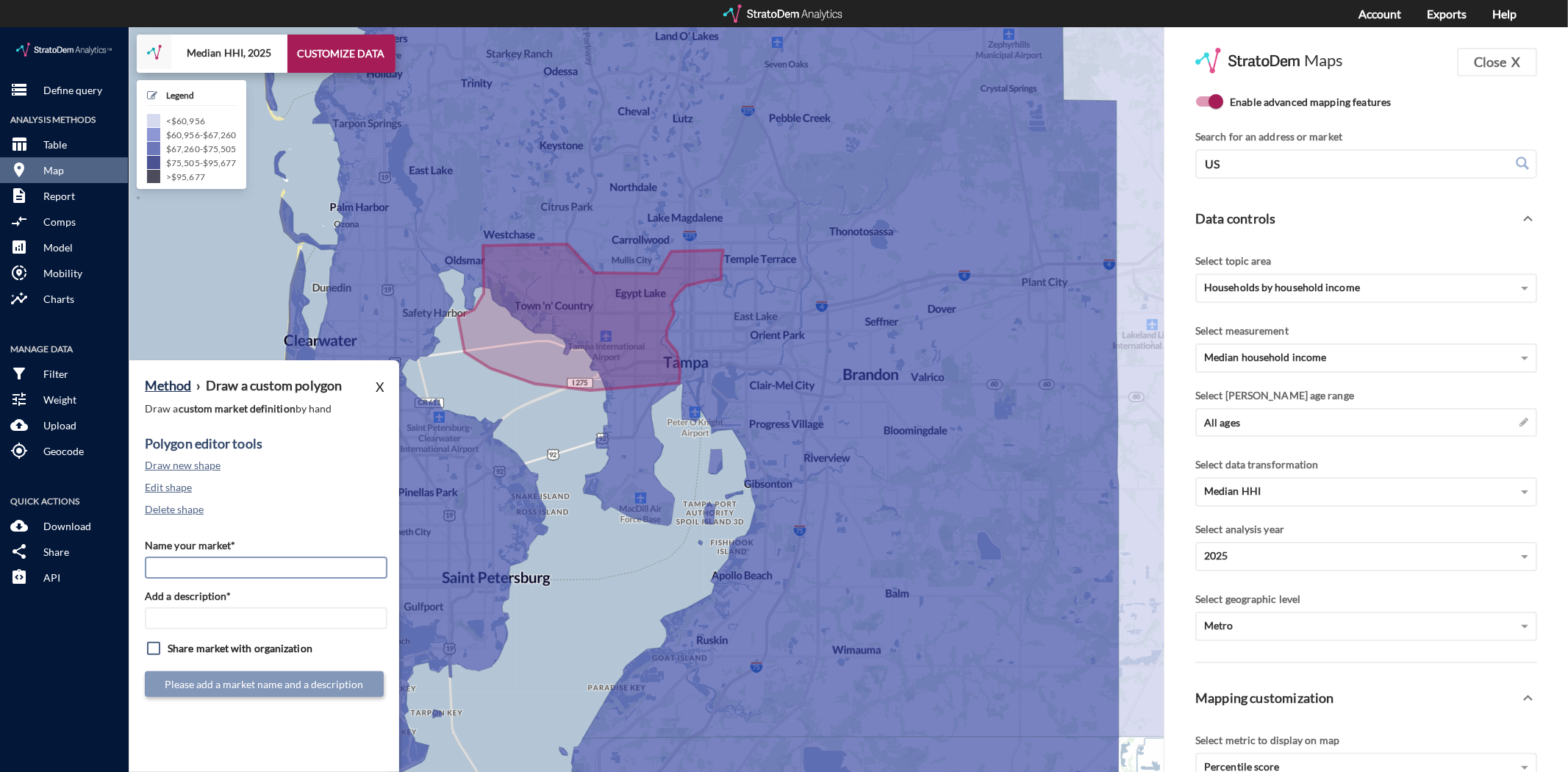
click input "Name your market*"
type input "West Tampa"
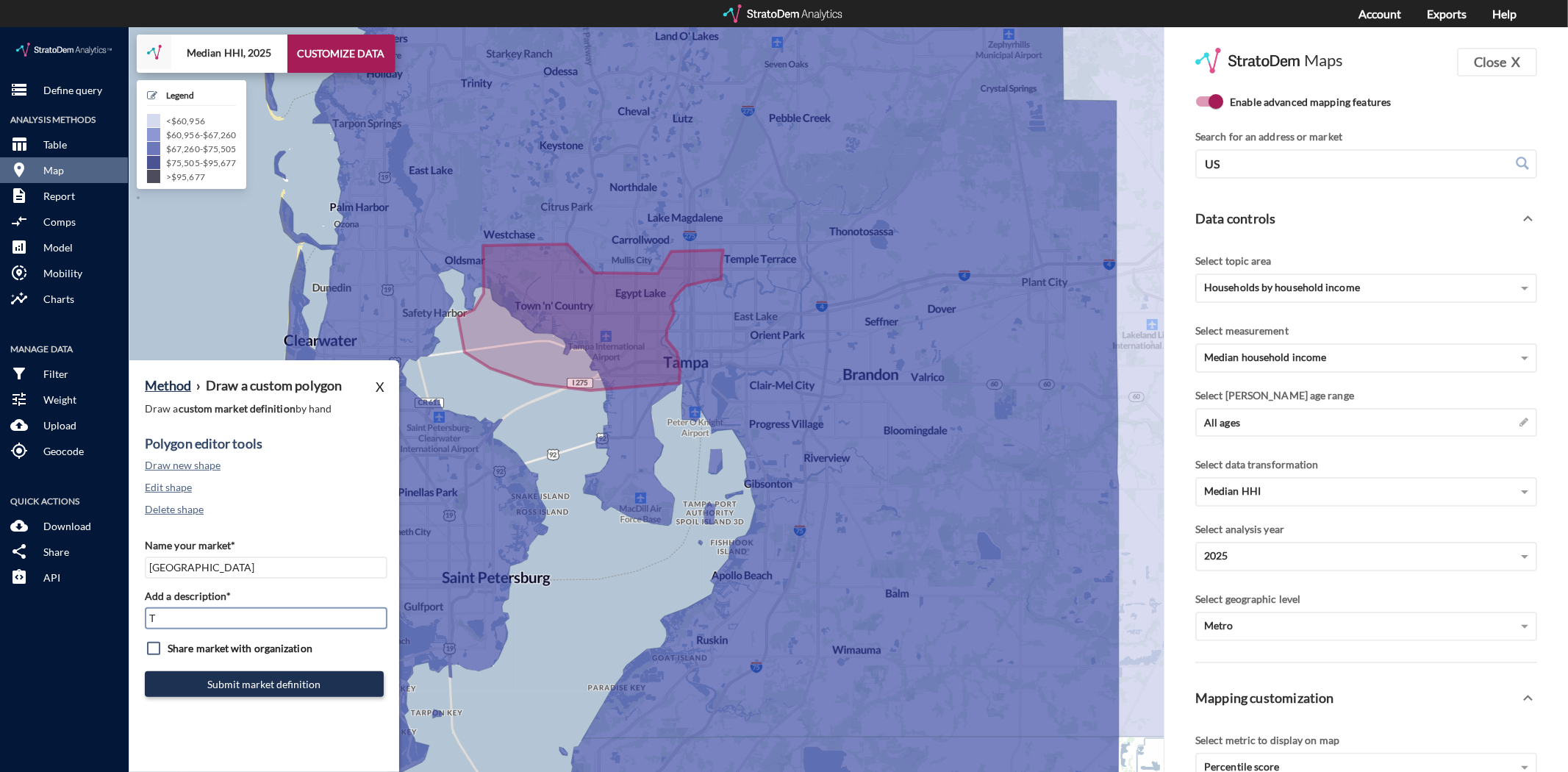
type input "TPA Mkt"
click button "Submit market definition"
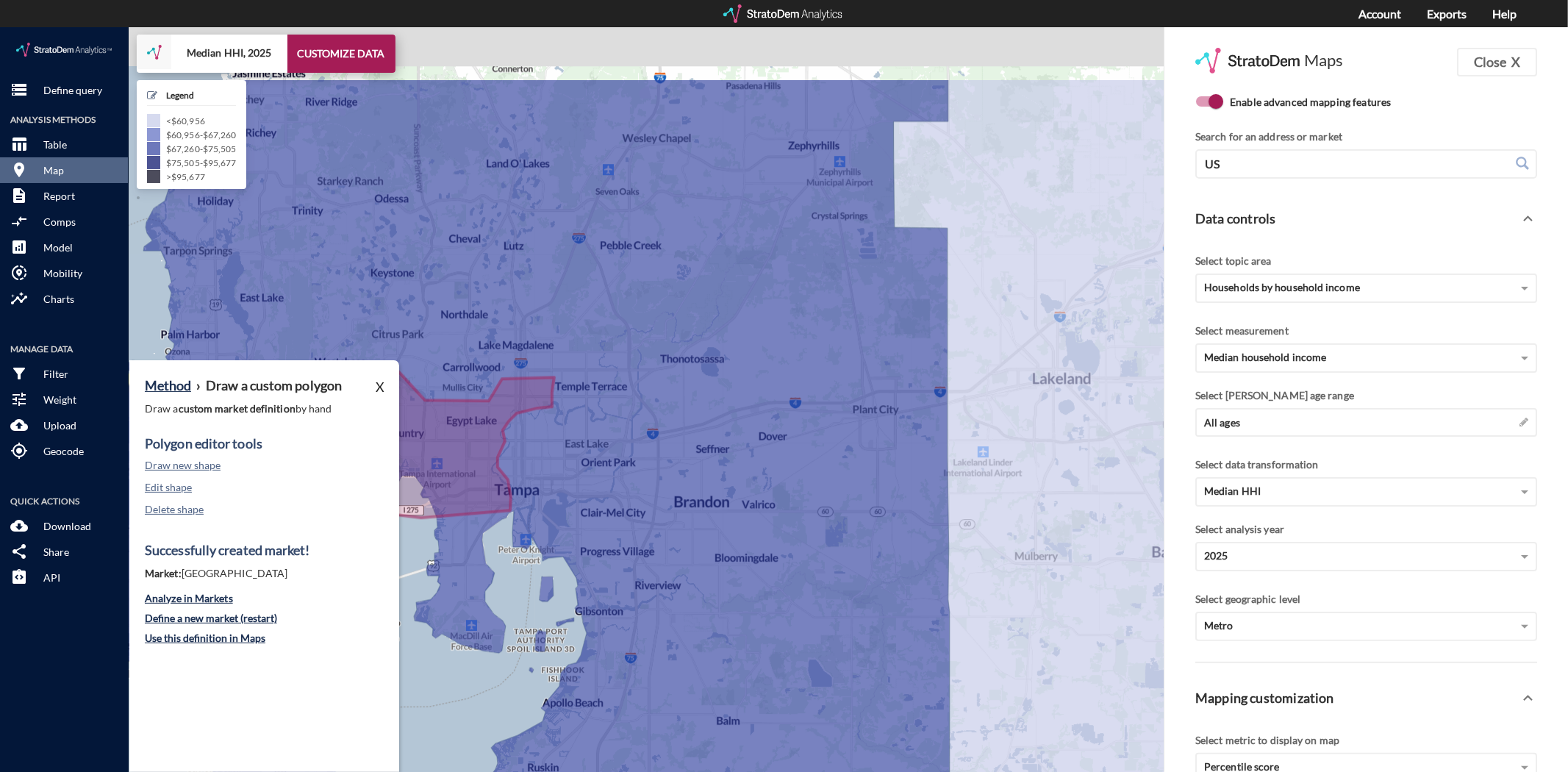
drag, startPoint x: 707, startPoint y: 402, endPoint x: 506, endPoint y: 491, distance: 219.8
click div "+ − Median HHI, 2025 CUSTOMIZE DATA Legend < $60,956 $60,956 - $67,260 $67,260 …"
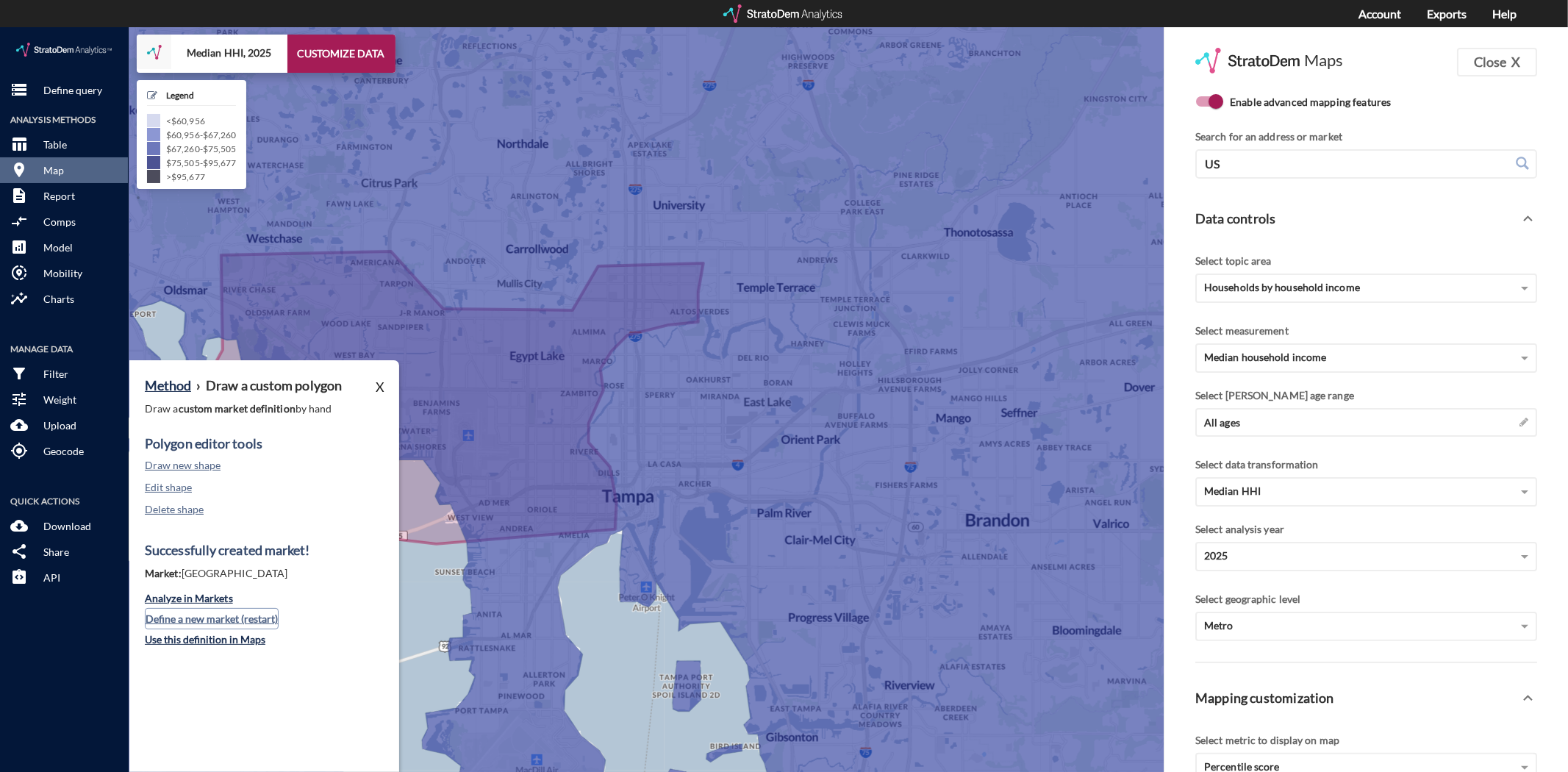
click button "Define a new market (restart)"
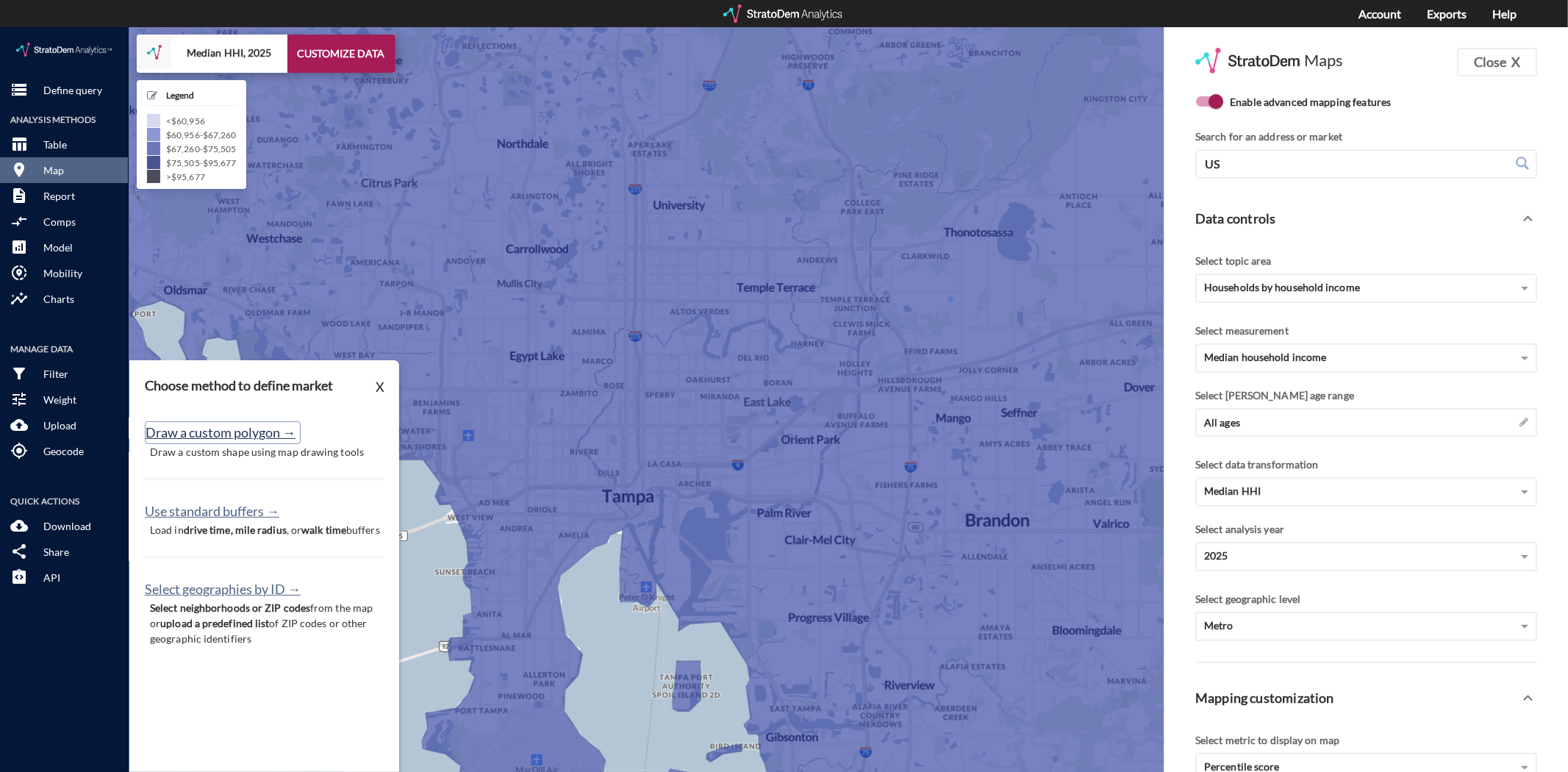
click button "Draw a custom polygon →"
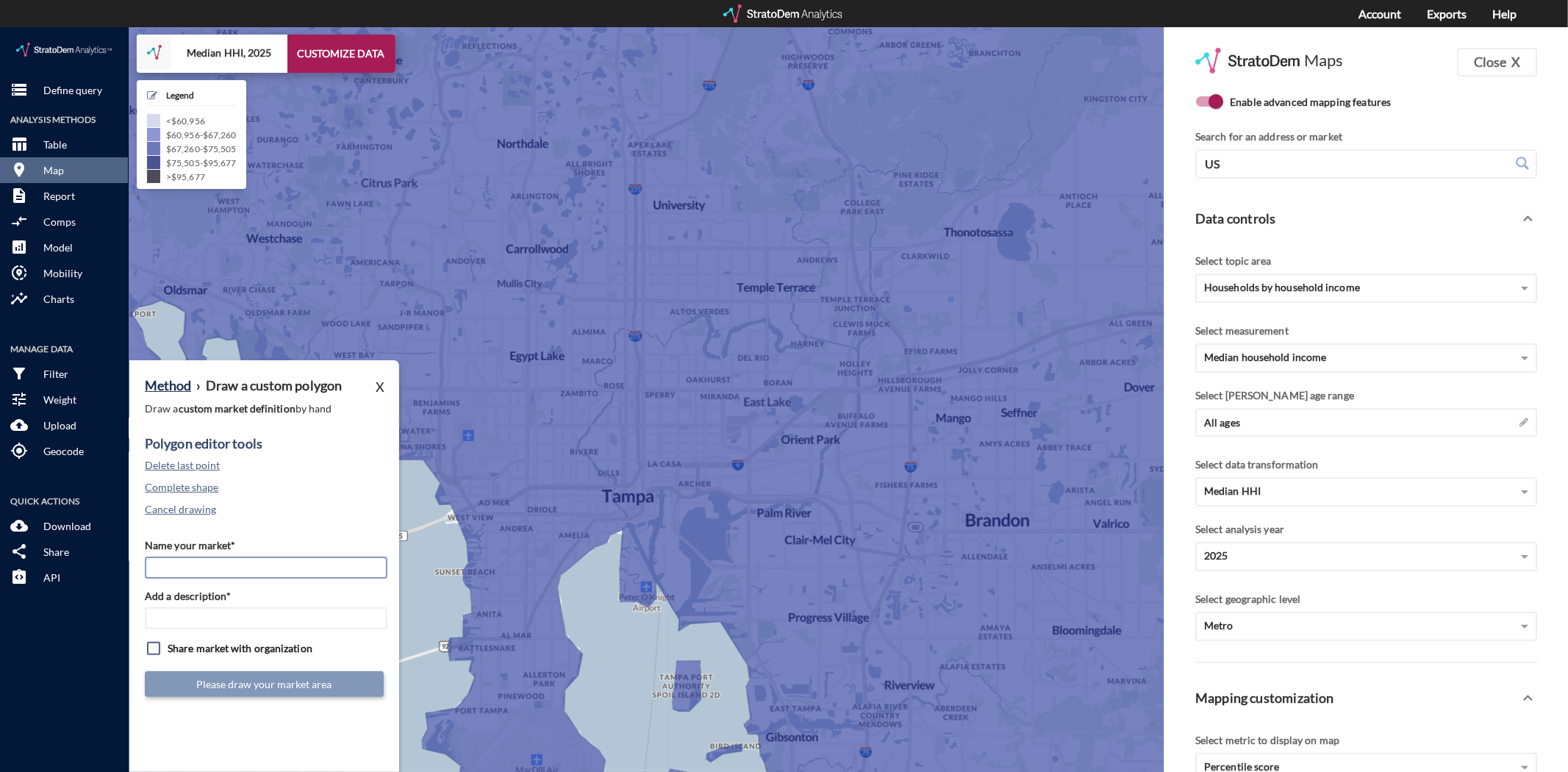
click input "Name your market*"
type input "Downtown Tampa"
type input "TPA Mkt"
click button "Cancel drawing"
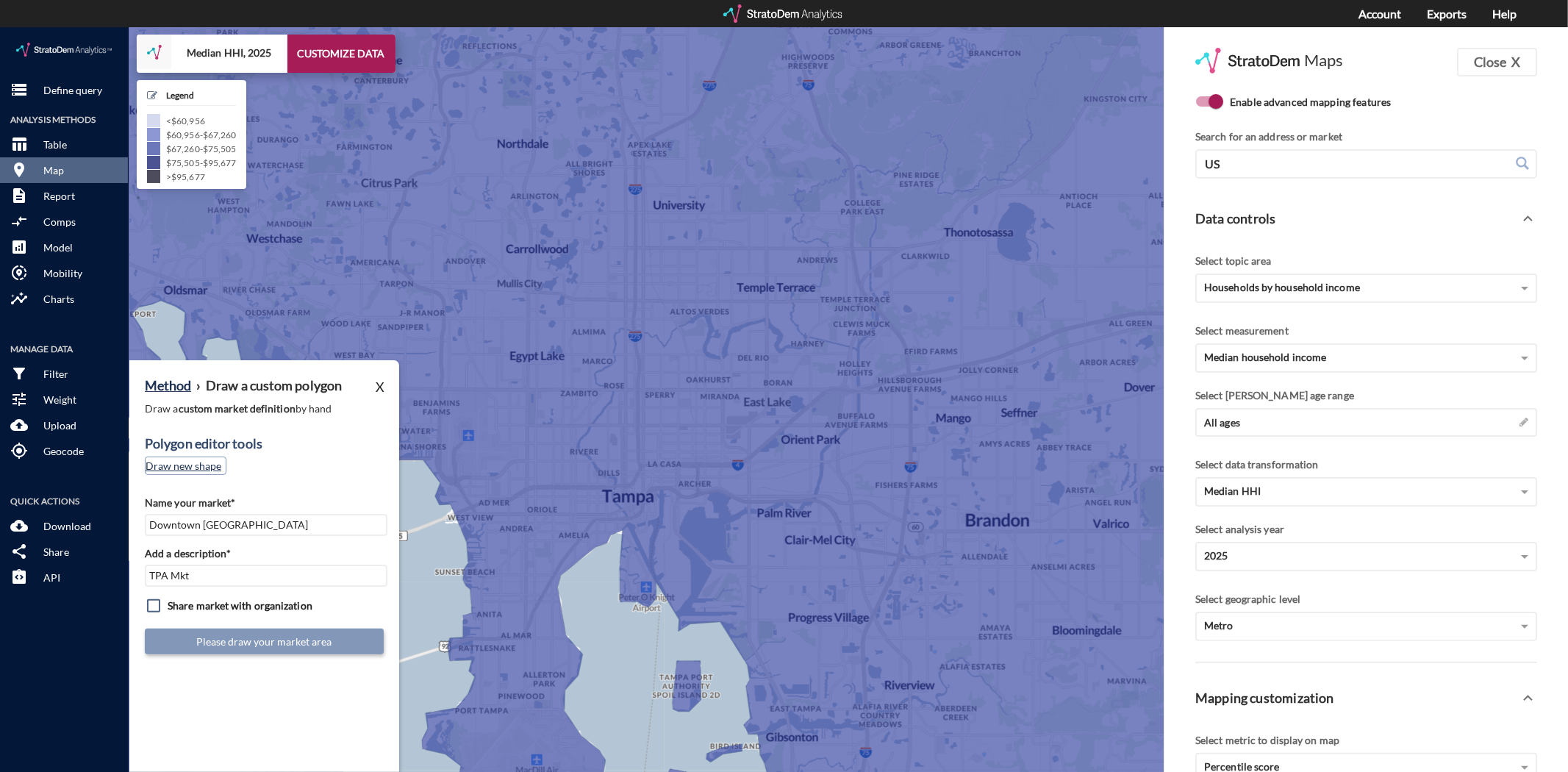
click button "Draw new shape"
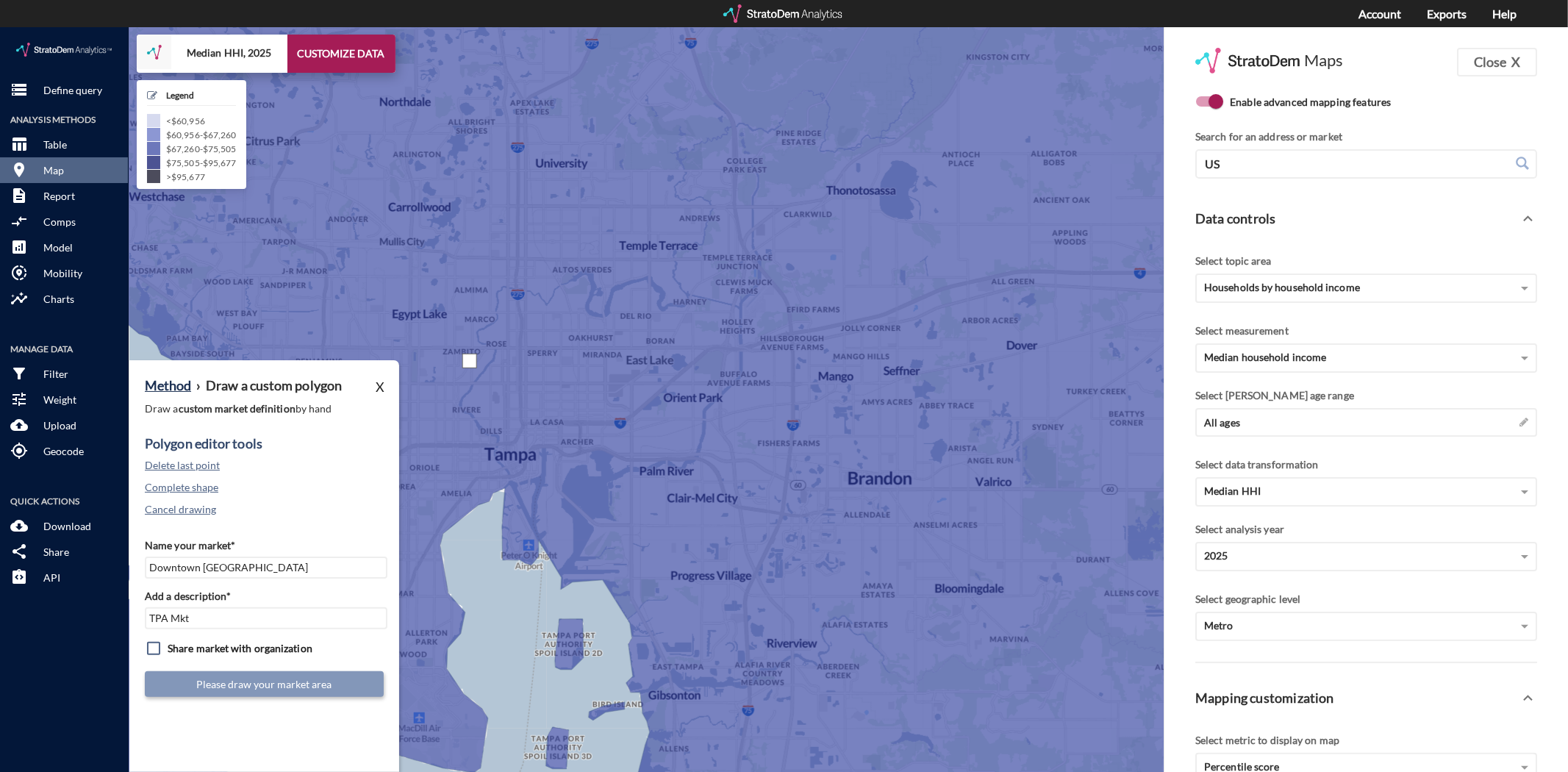
click div
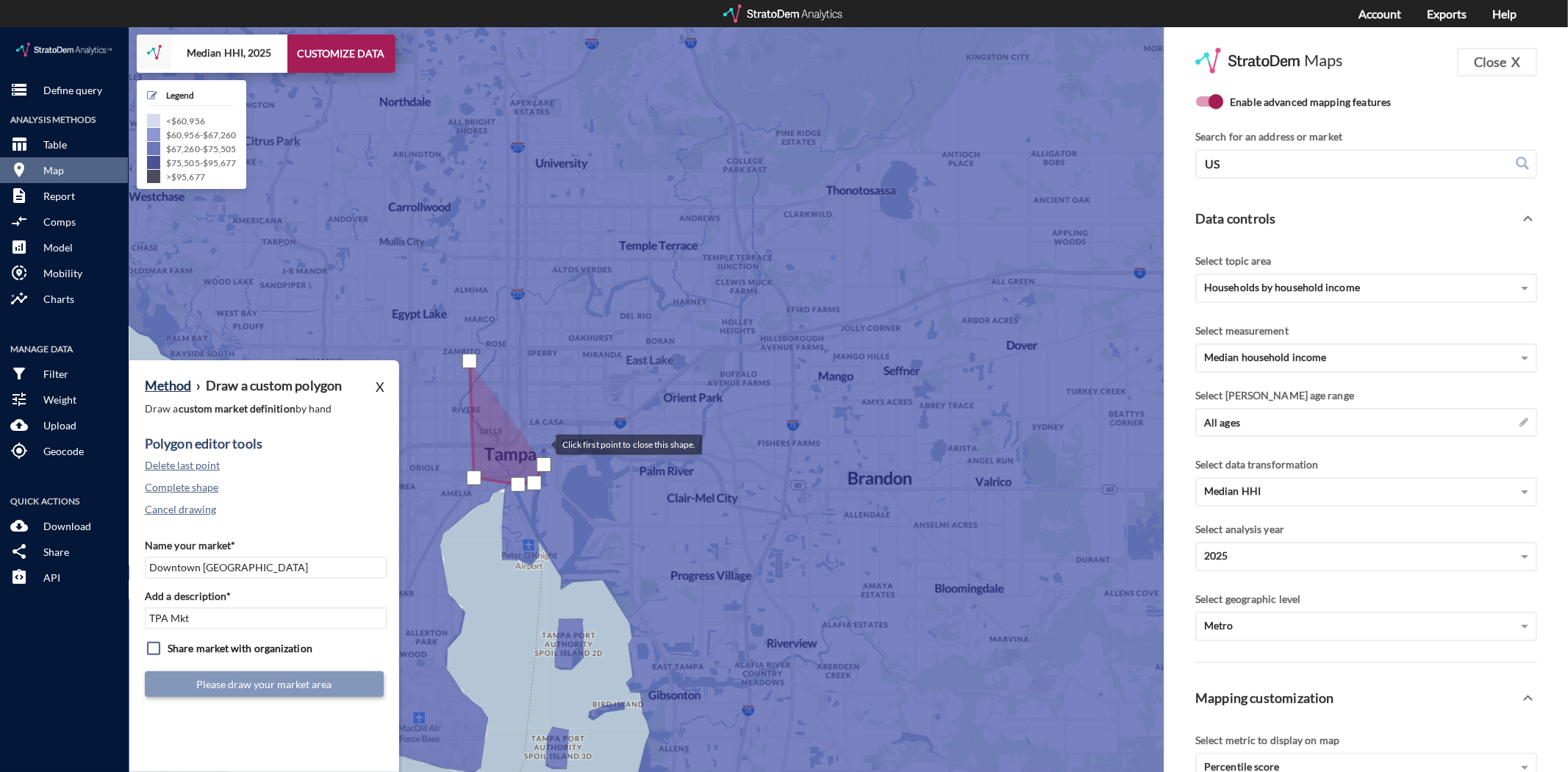
click div
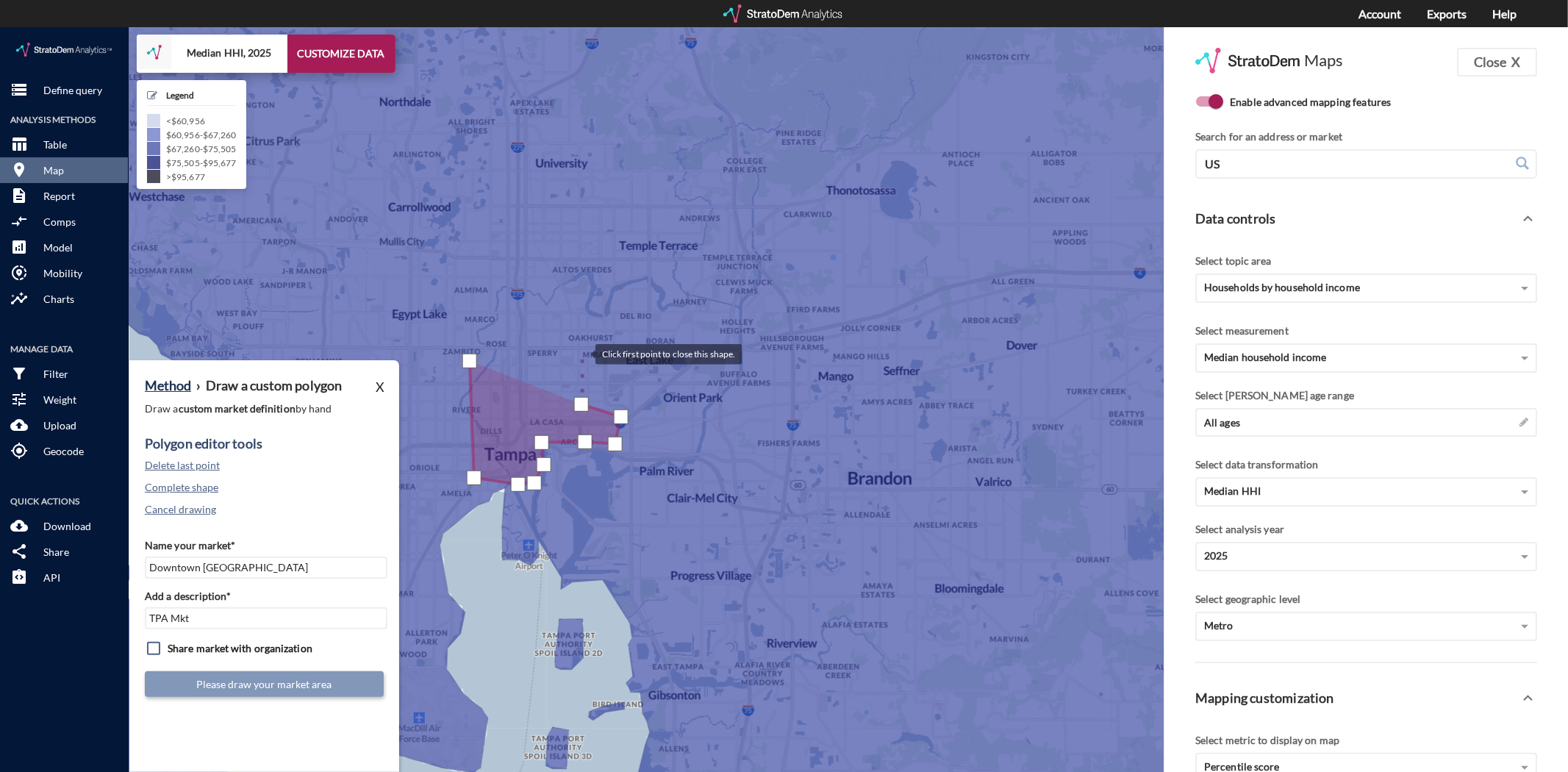
click div
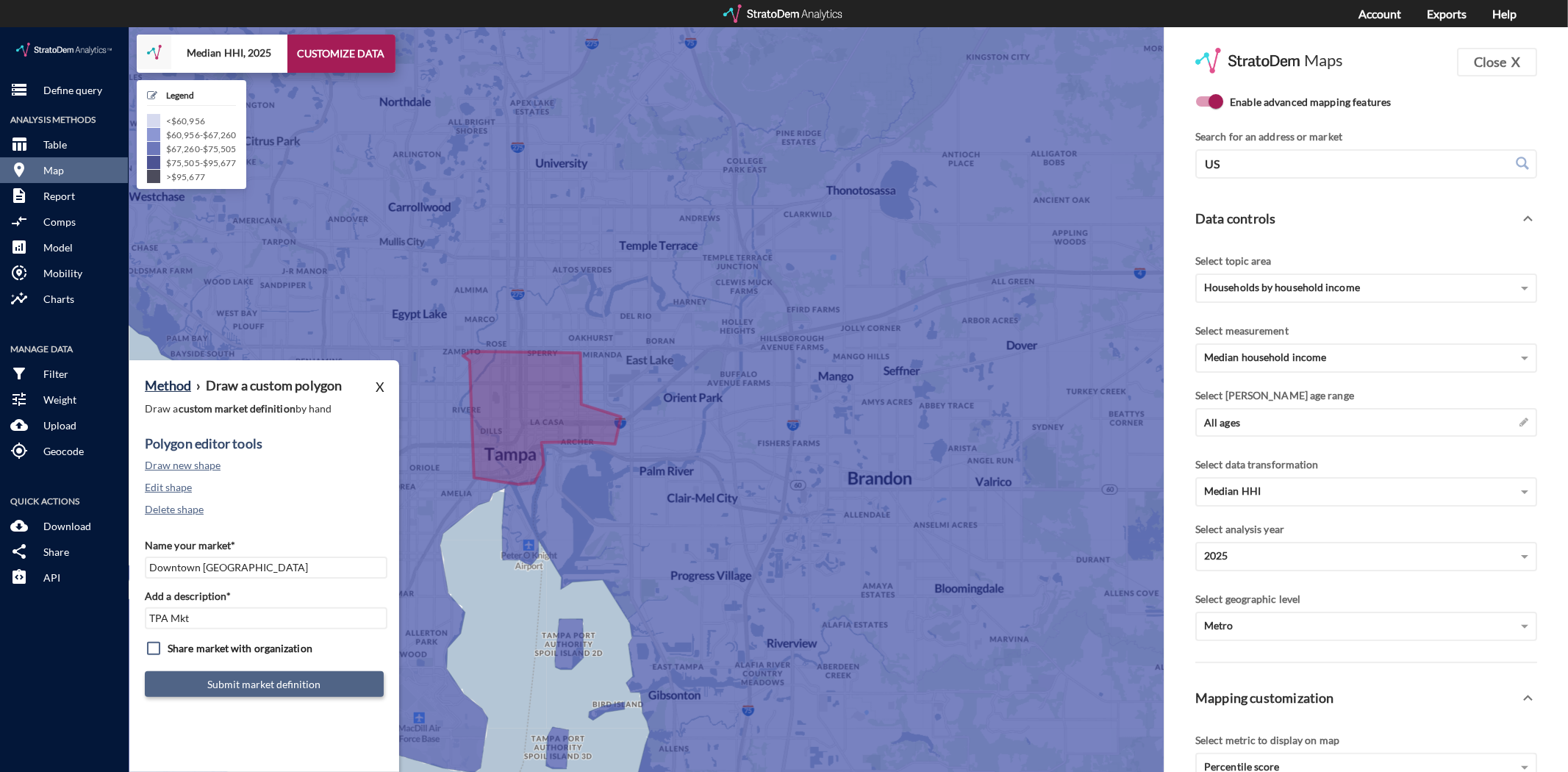
click button "Submit market definition"
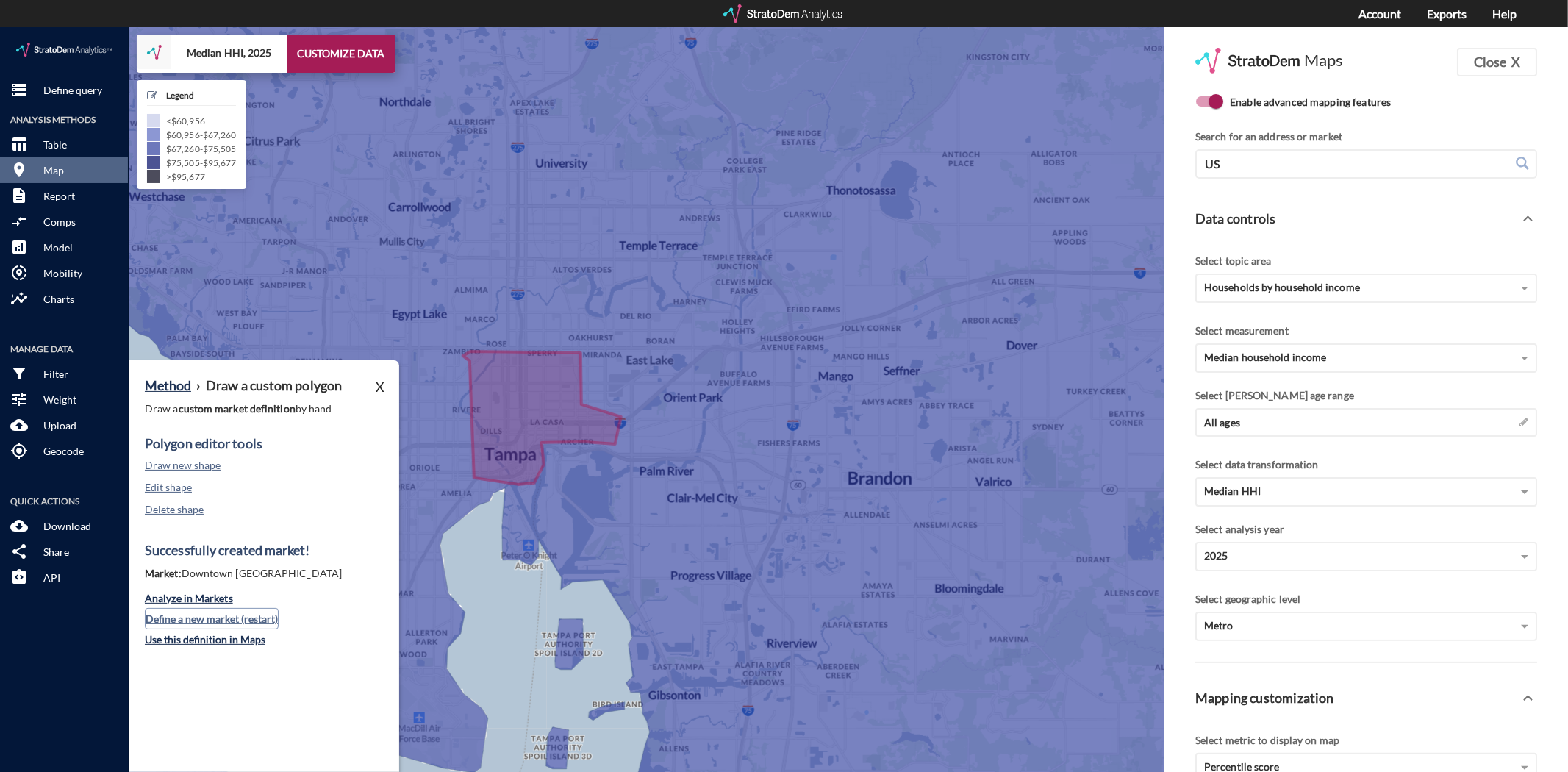
click button "Define a new market (restart)"
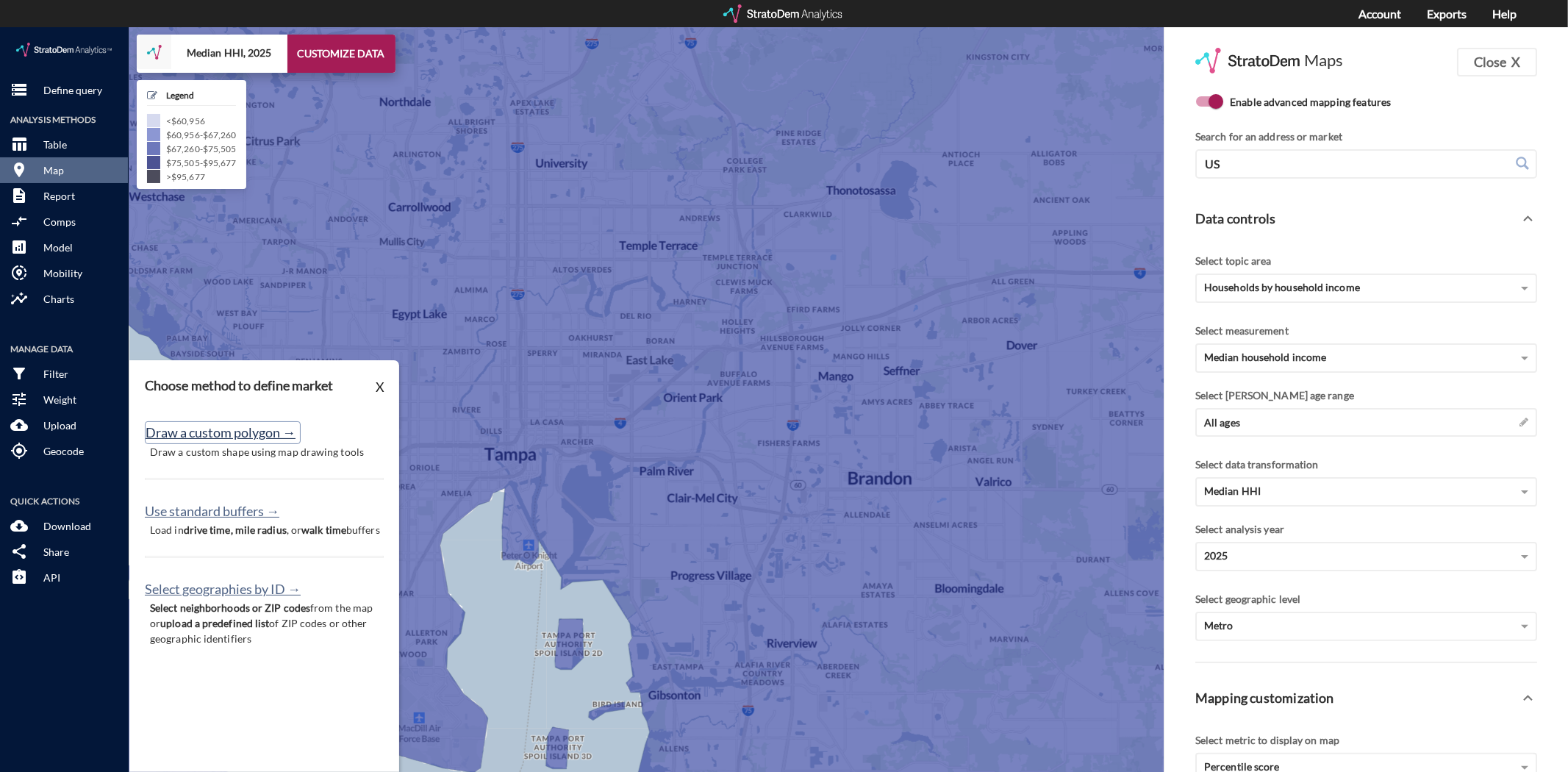
click button "Draw a custom polygon →"
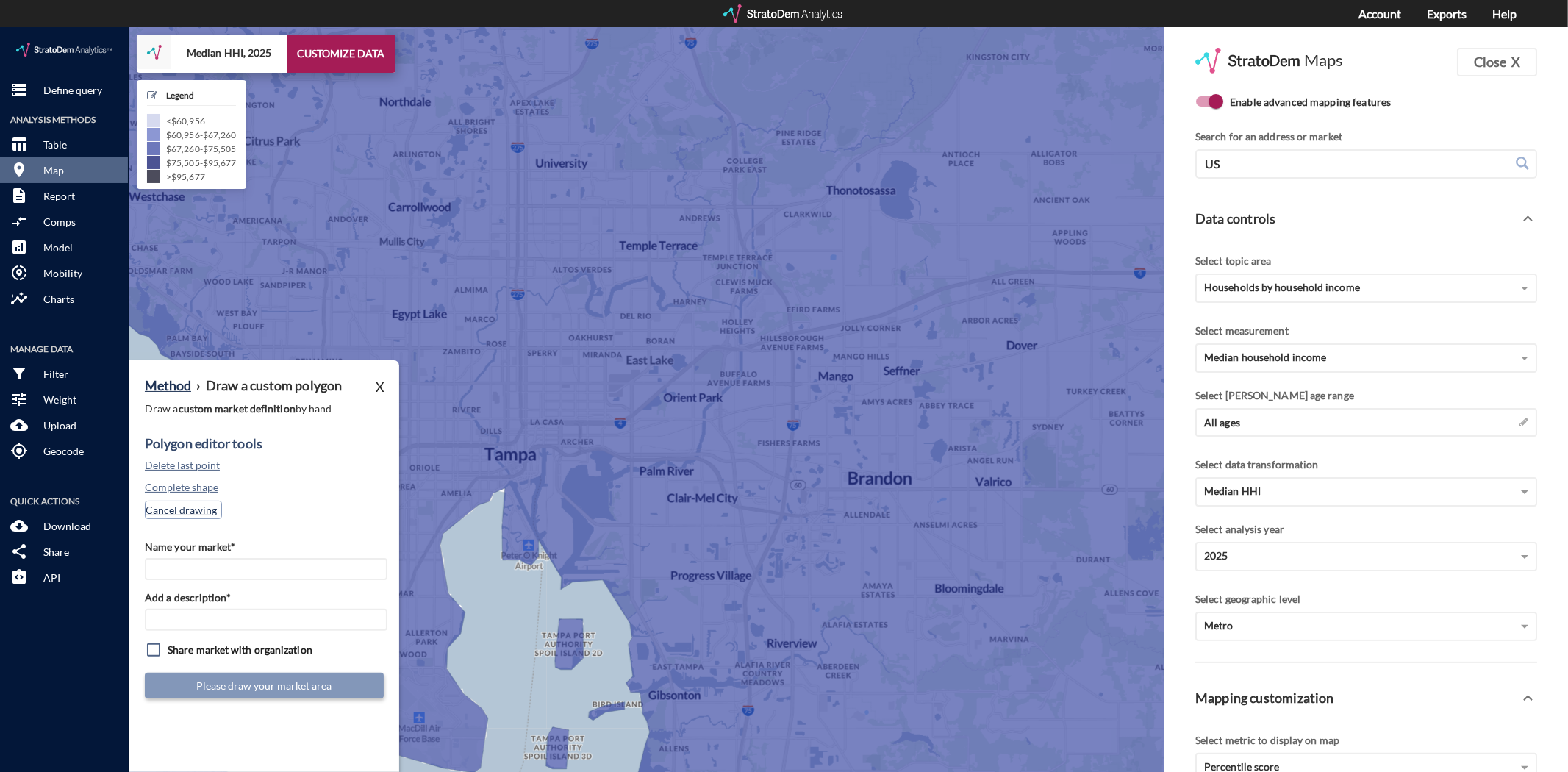
click button "Cancel drawing"
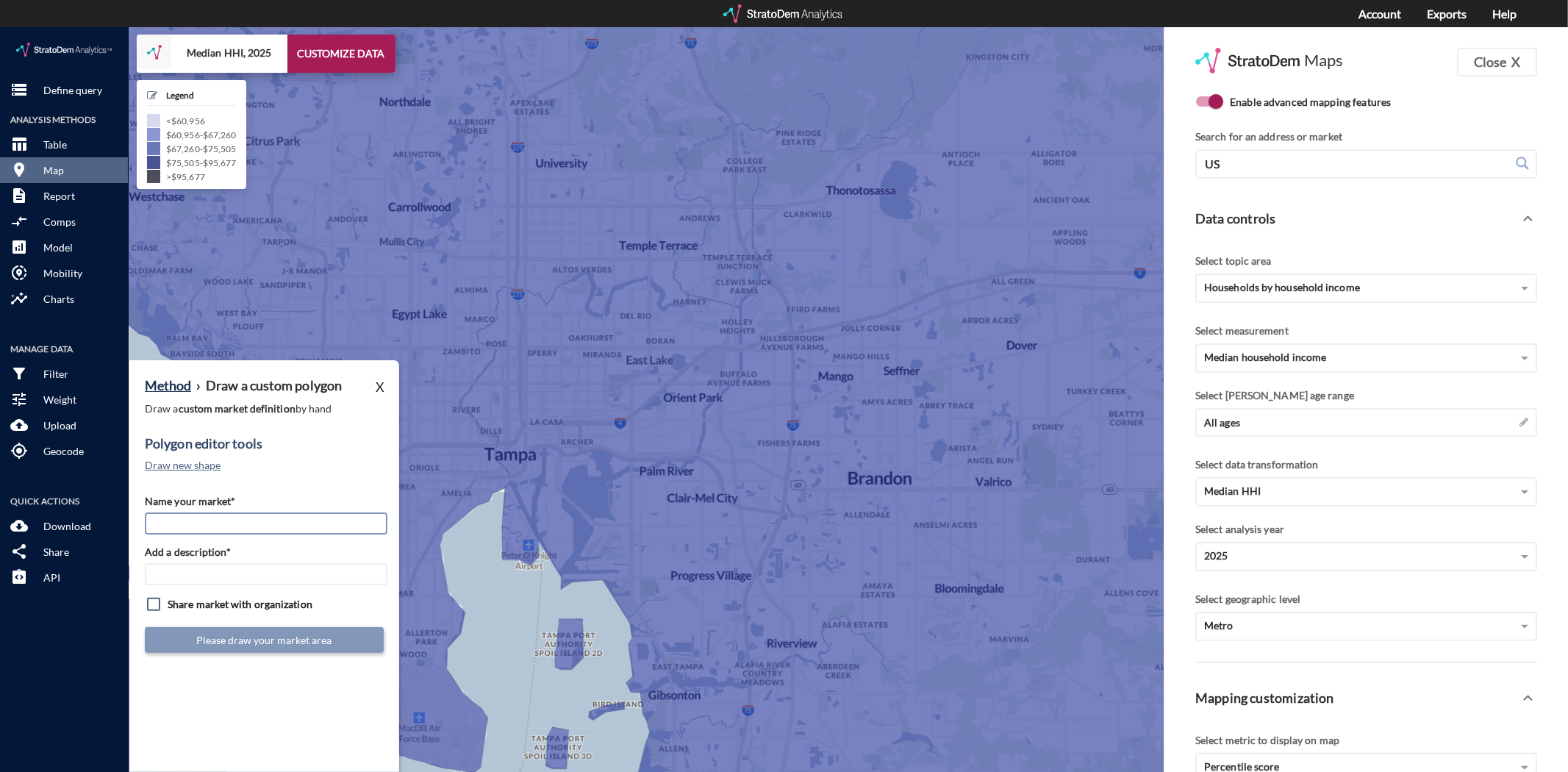
click input "Name your market*"
click input "Ybor"
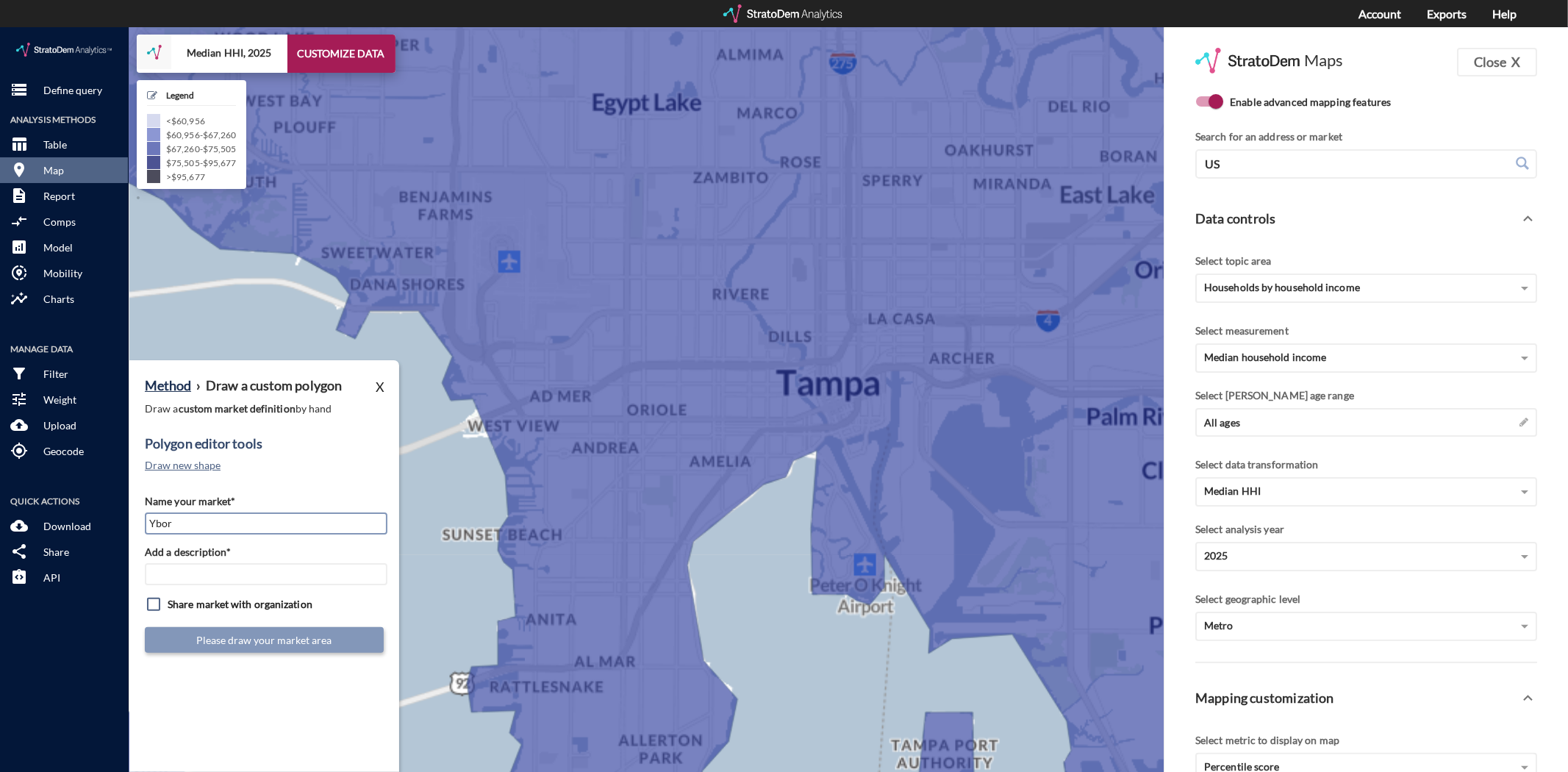
click input "Ybor"
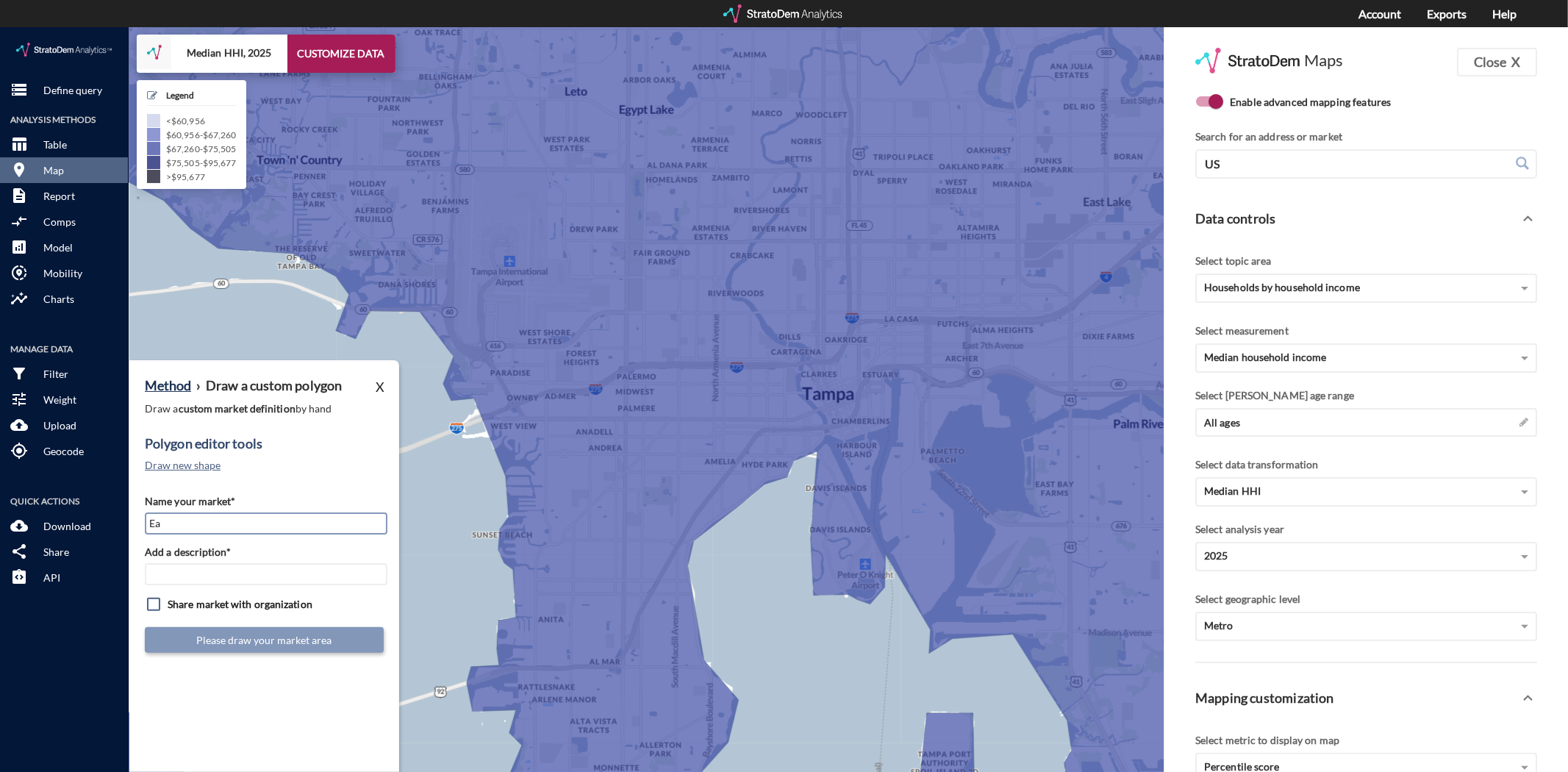
type input "E"
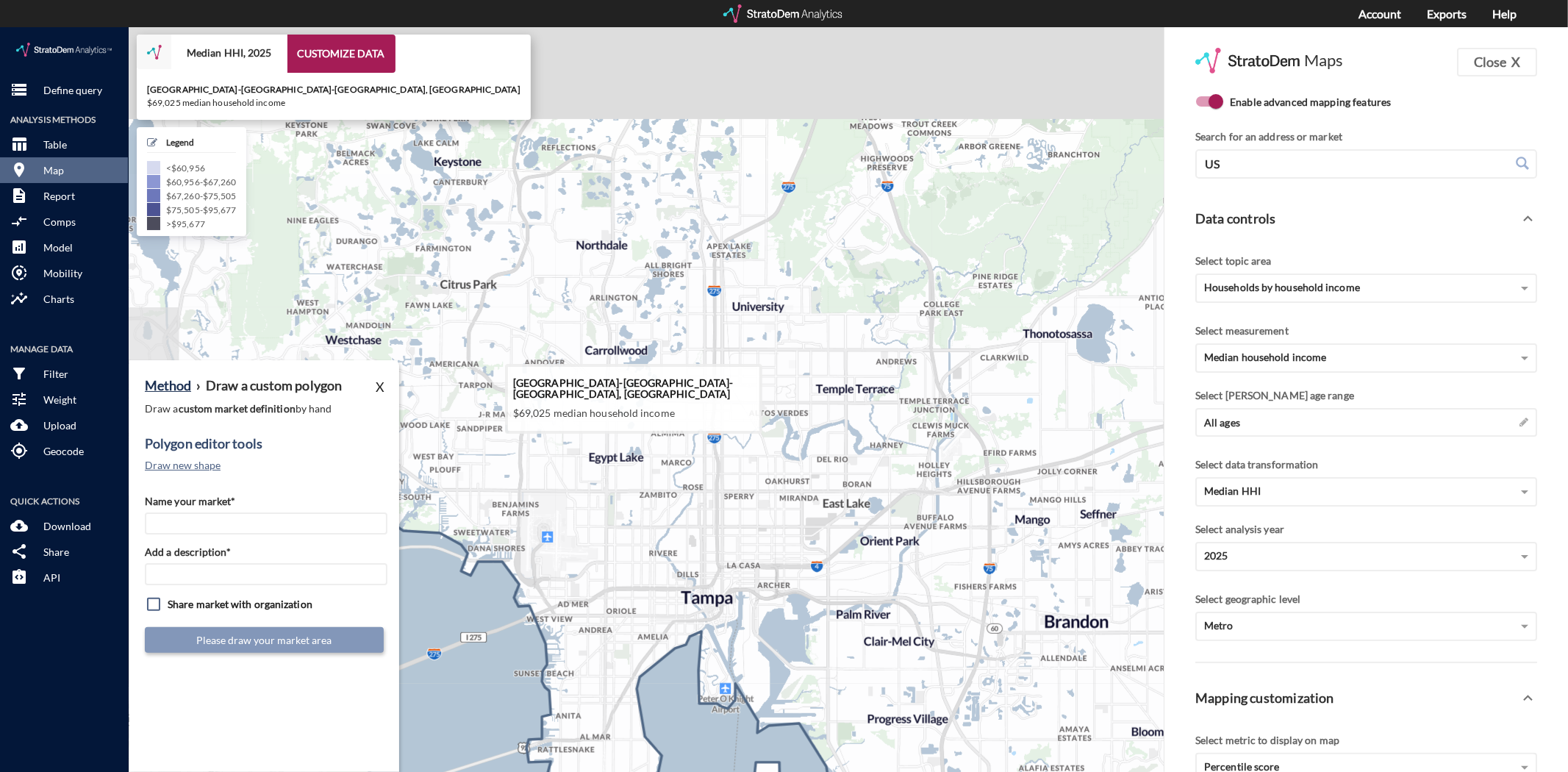
drag, startPoint x: 635, startPoint y: 333, endPoint x: 601, endPoint y: 584, distance: 253.3
click icon
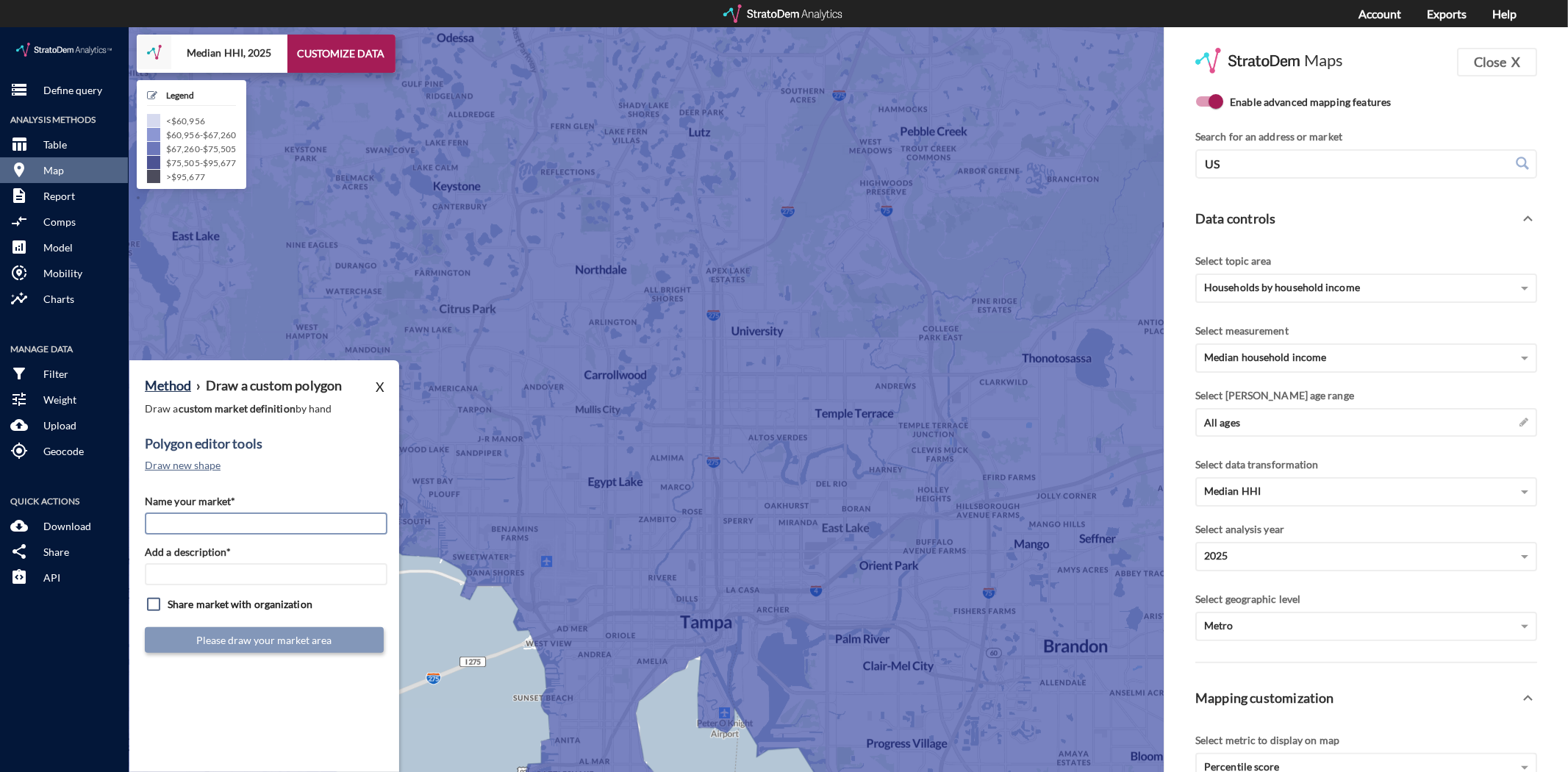
click input "Name your market*"
type input "Northwest Tampa"
type input "TPA Mkt"
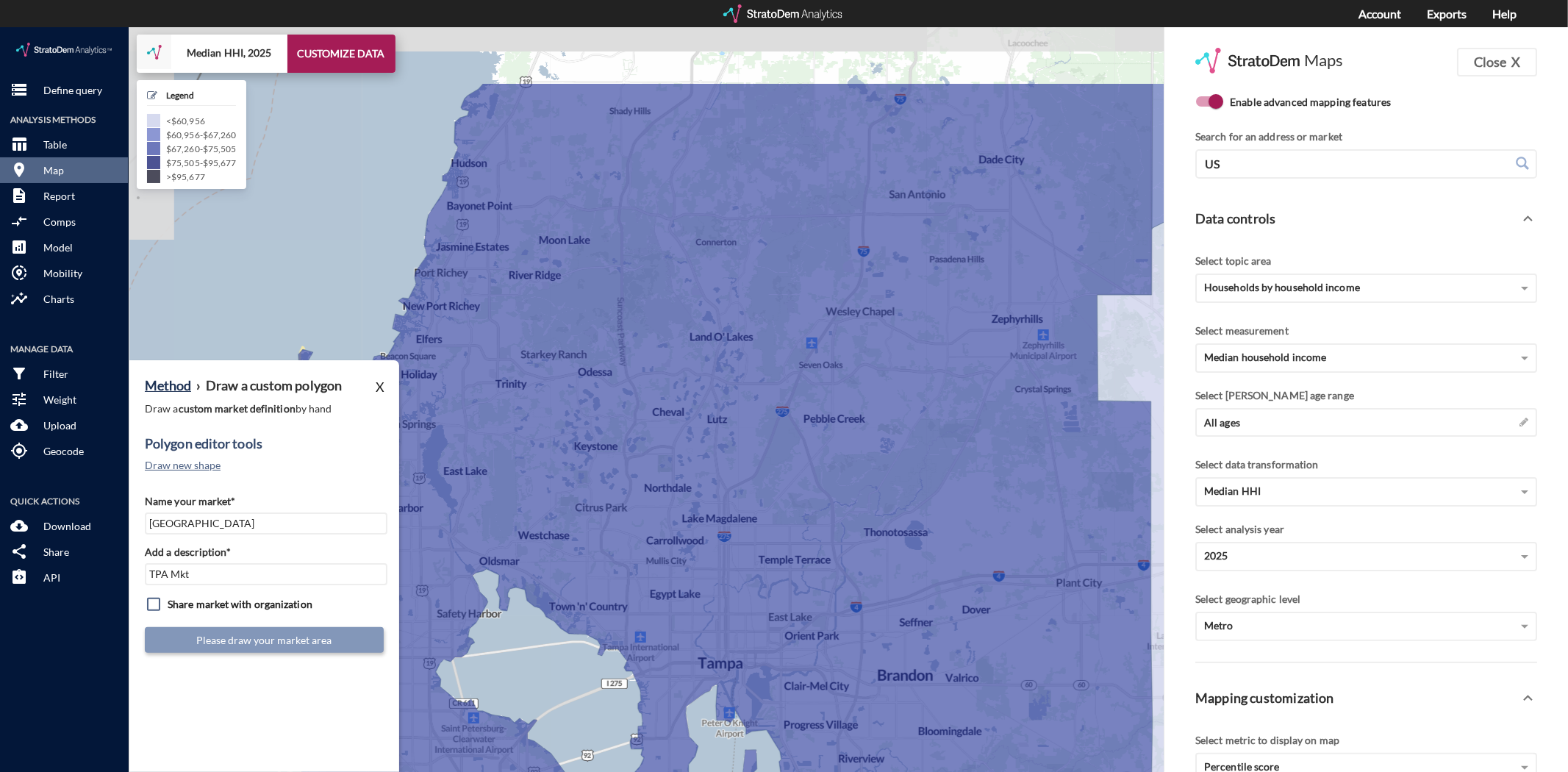
drag, startPoint x: 459, startPoint y: 517, endPoint x: 577, endPoint y: 651, distance: 178.5
click div "+ − Median HHI, 2025 CUSTOMIZE DATA Legend < $60,956 $60,956 - $67,260 $67,260 …"
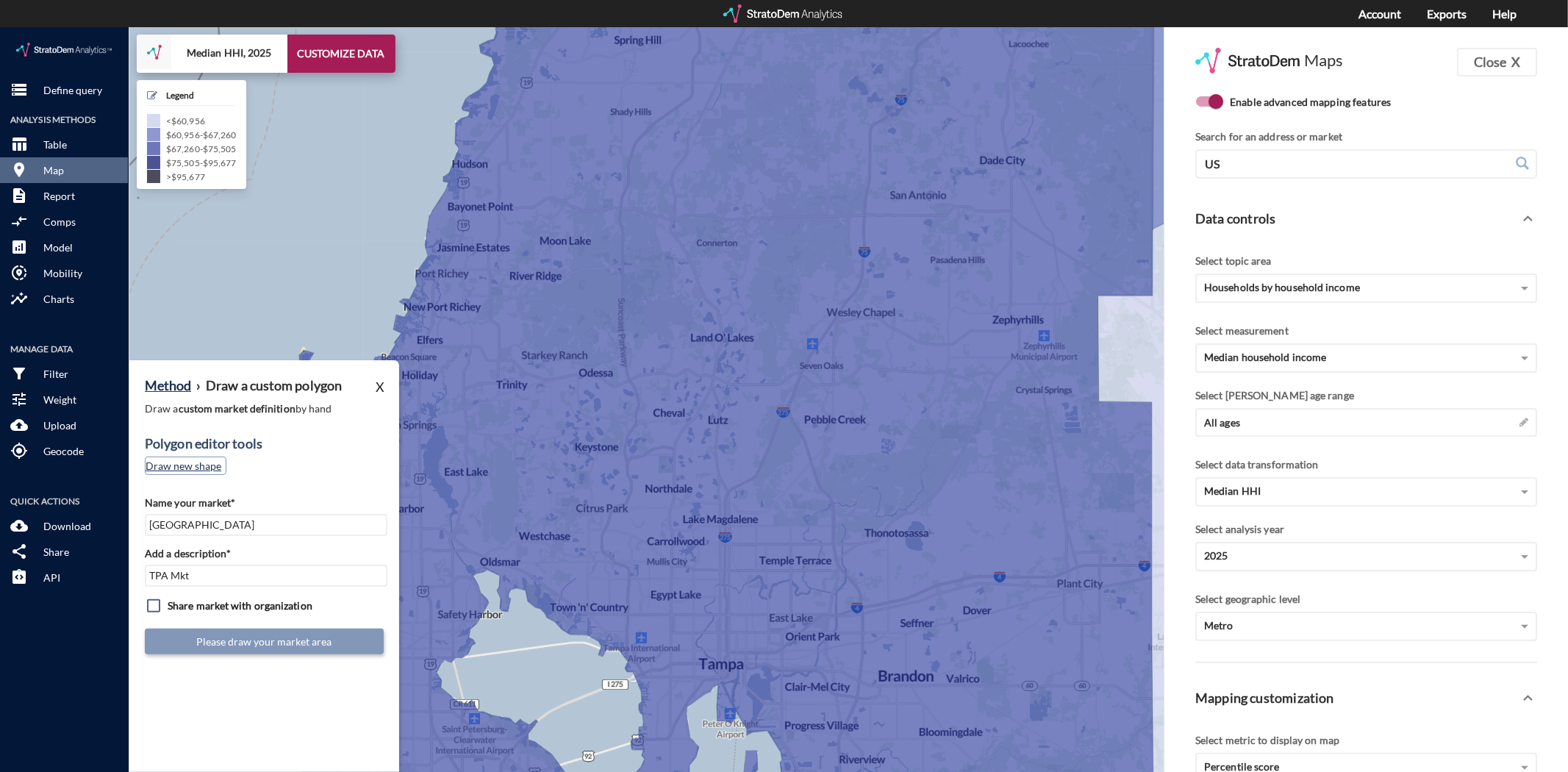
click button "Draw new shape"
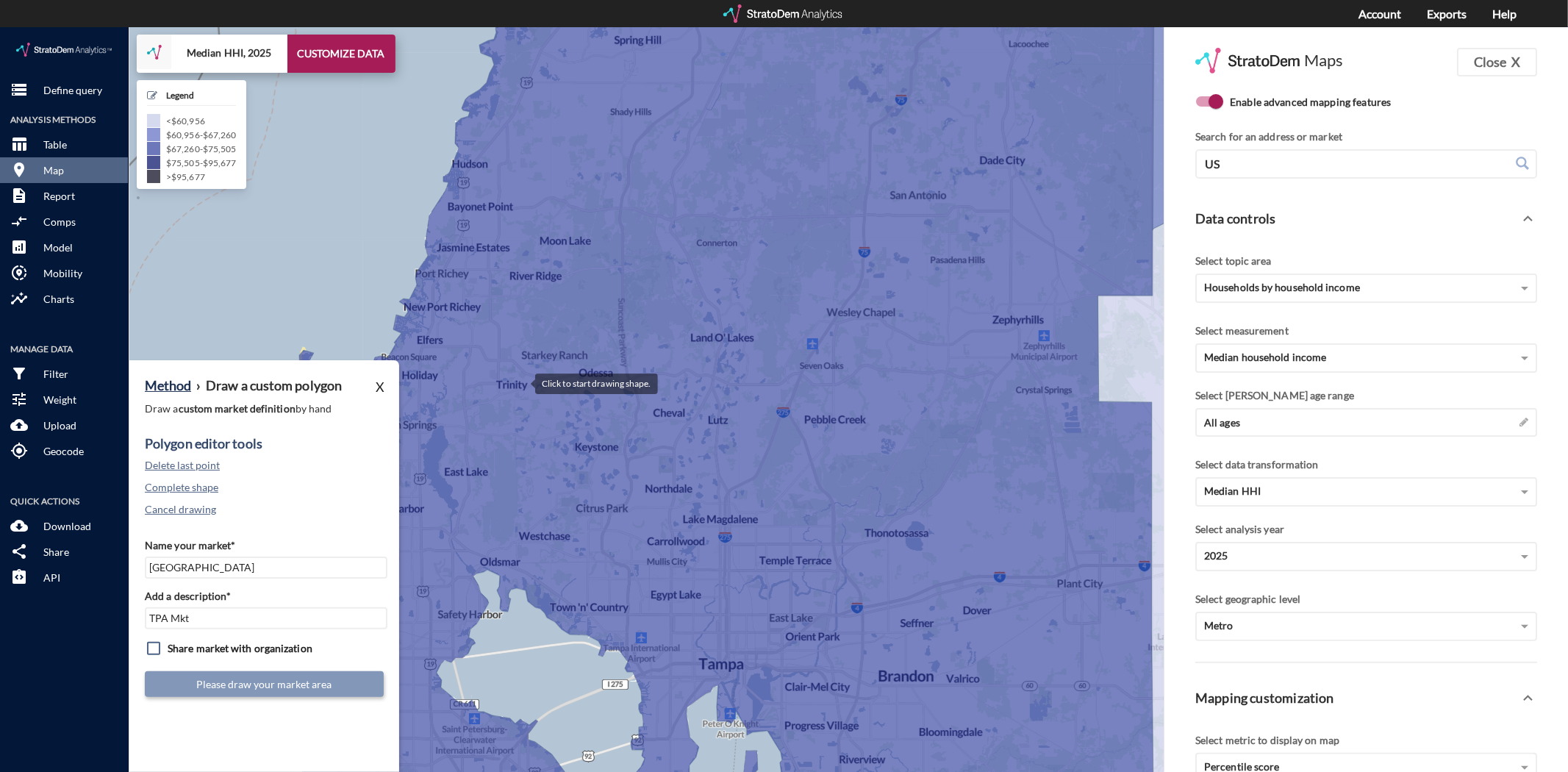
click div
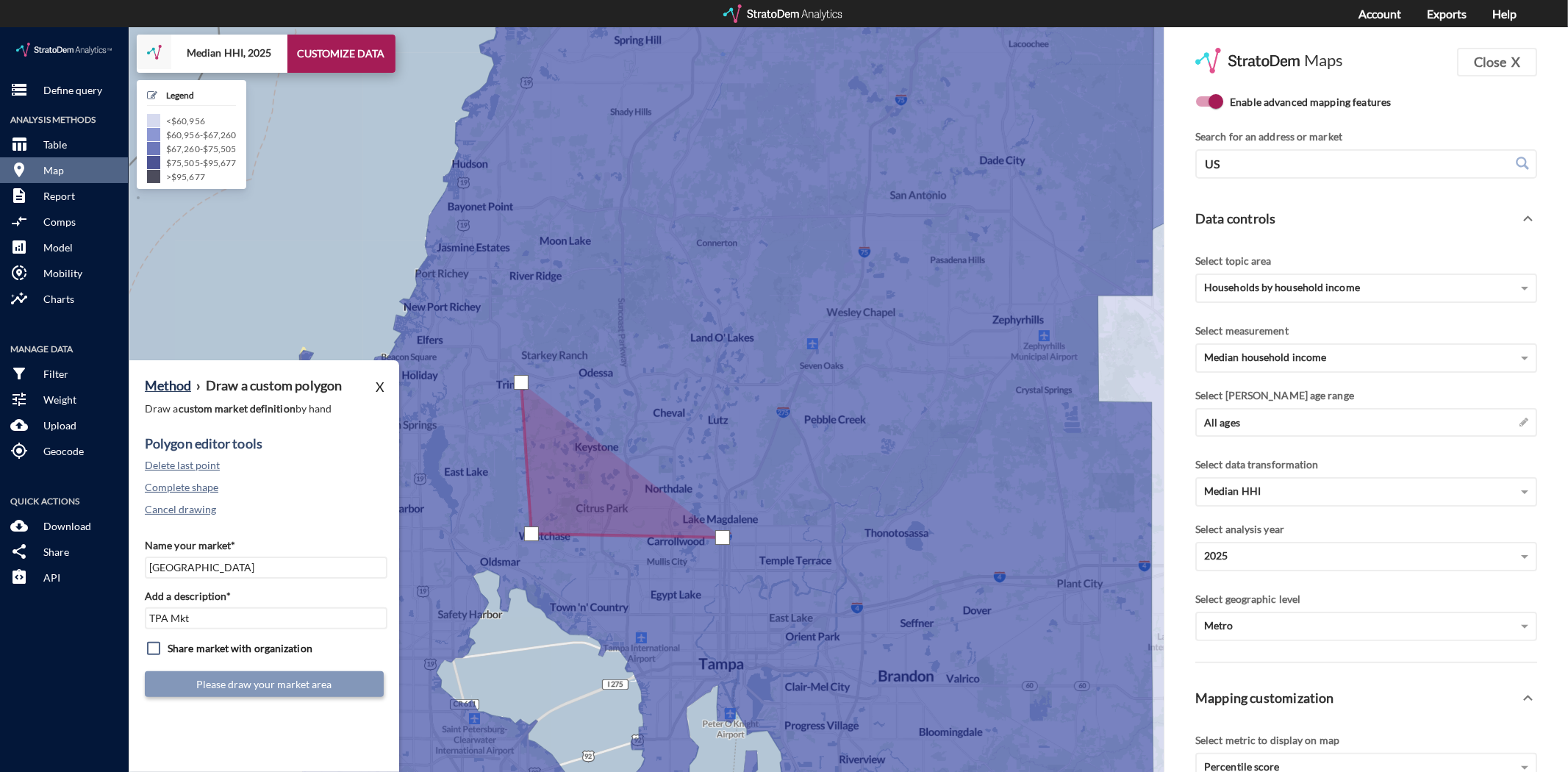
click div
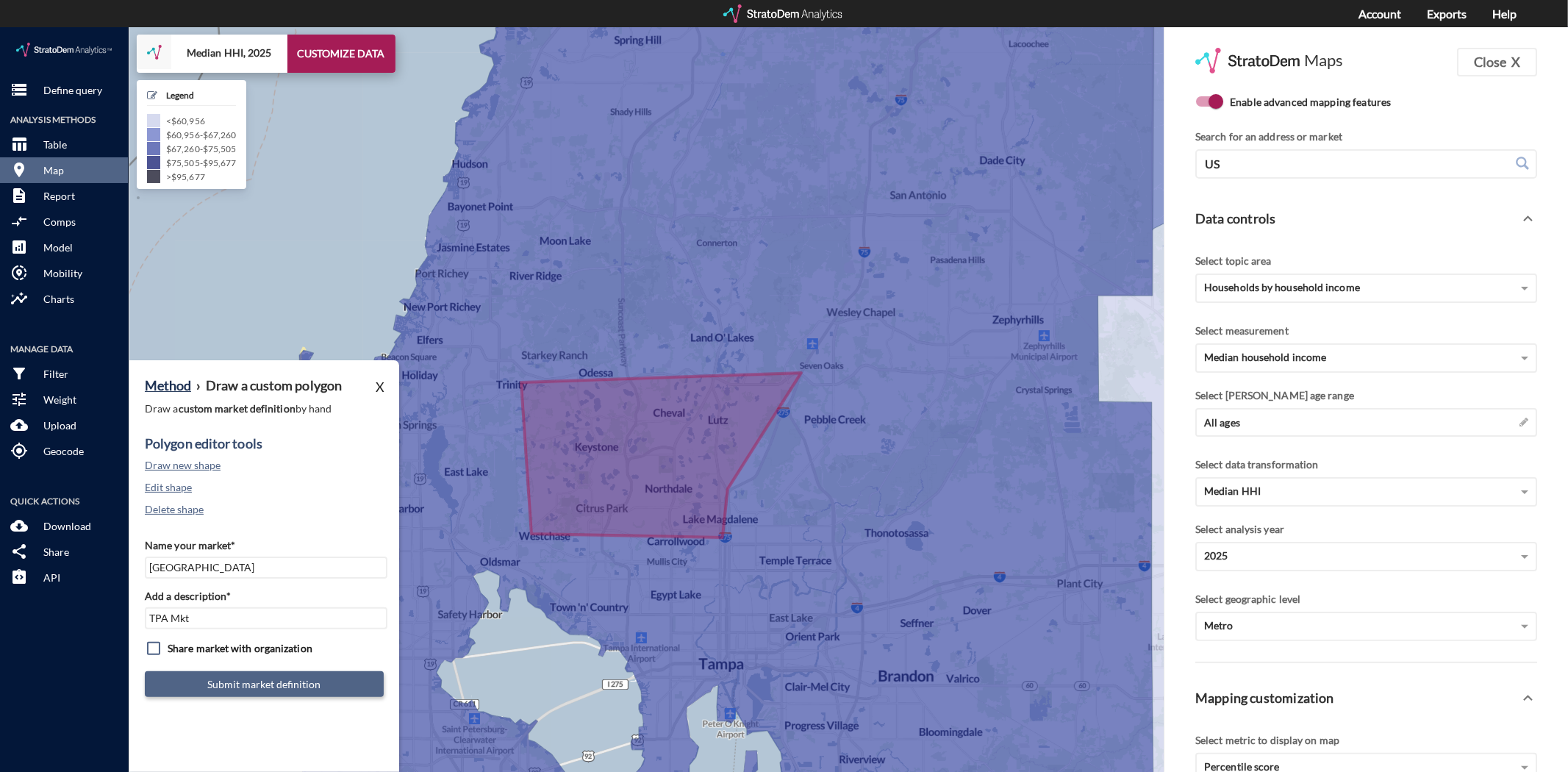
click button "Submit market definition"
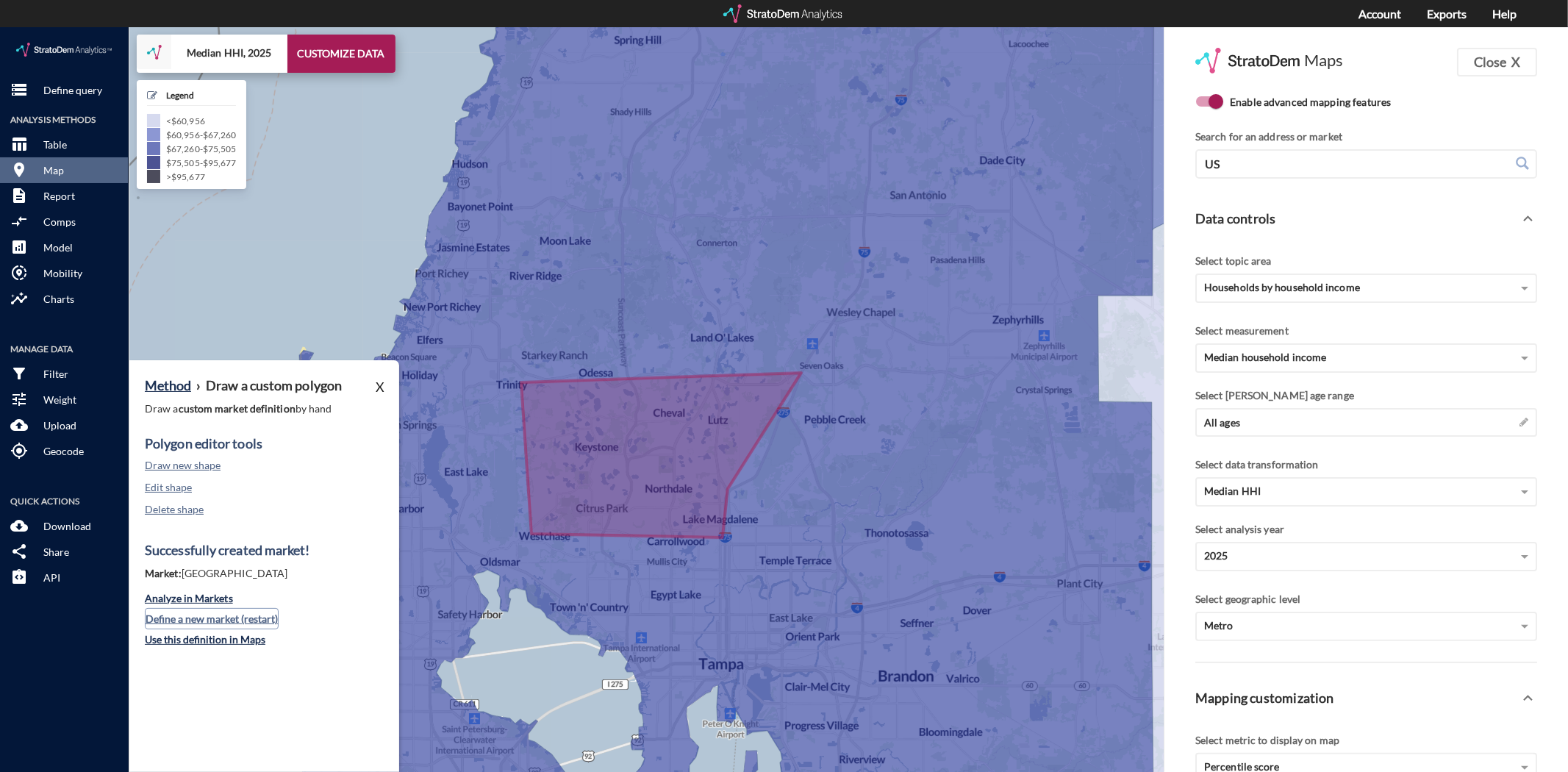
click button "Define a new market (restart)"
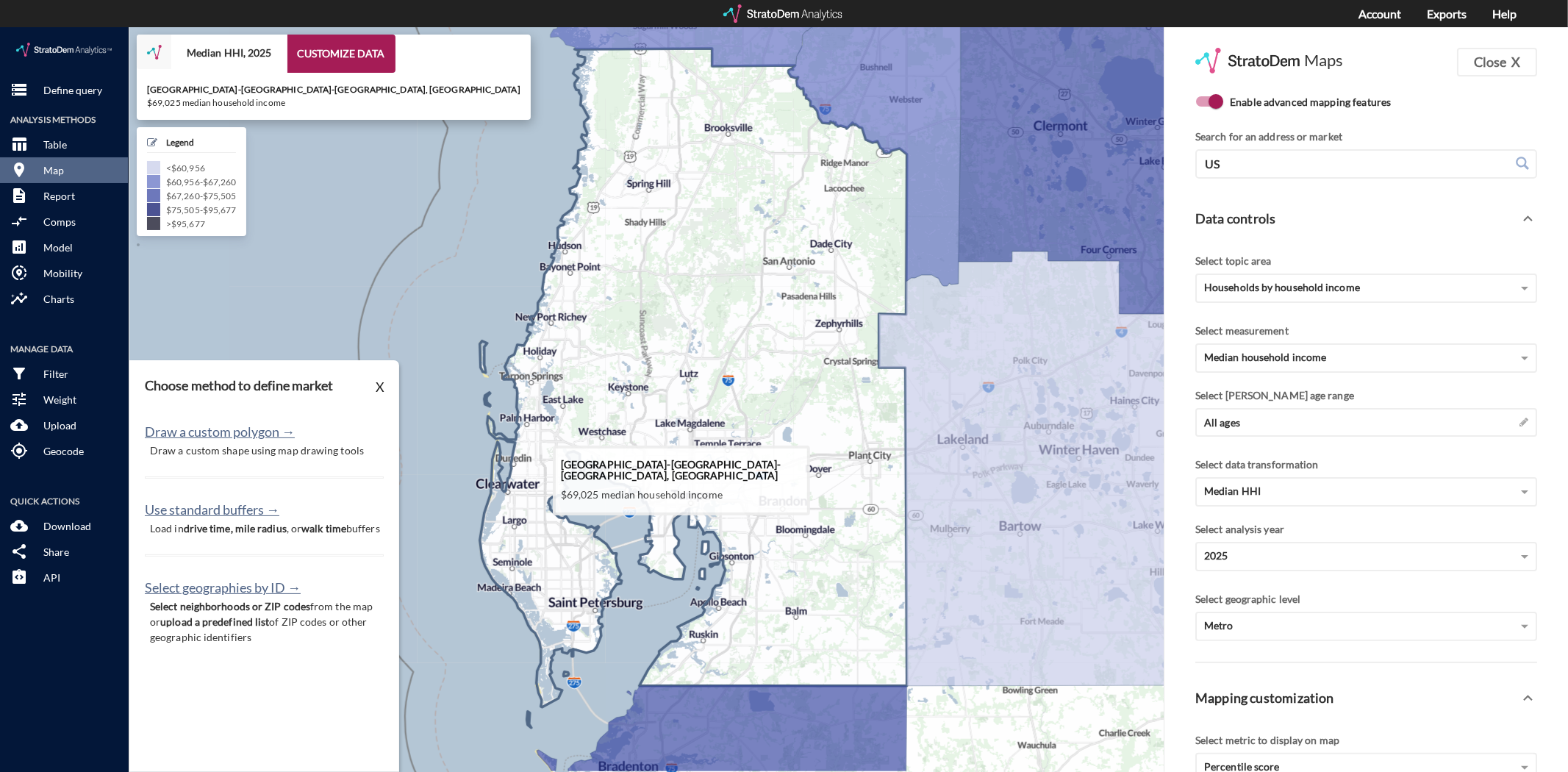
drag, startPoint x: 710, startPoint y: 457, endPoint x: 707, endPoint y: 441, distance: 16.3
click icon
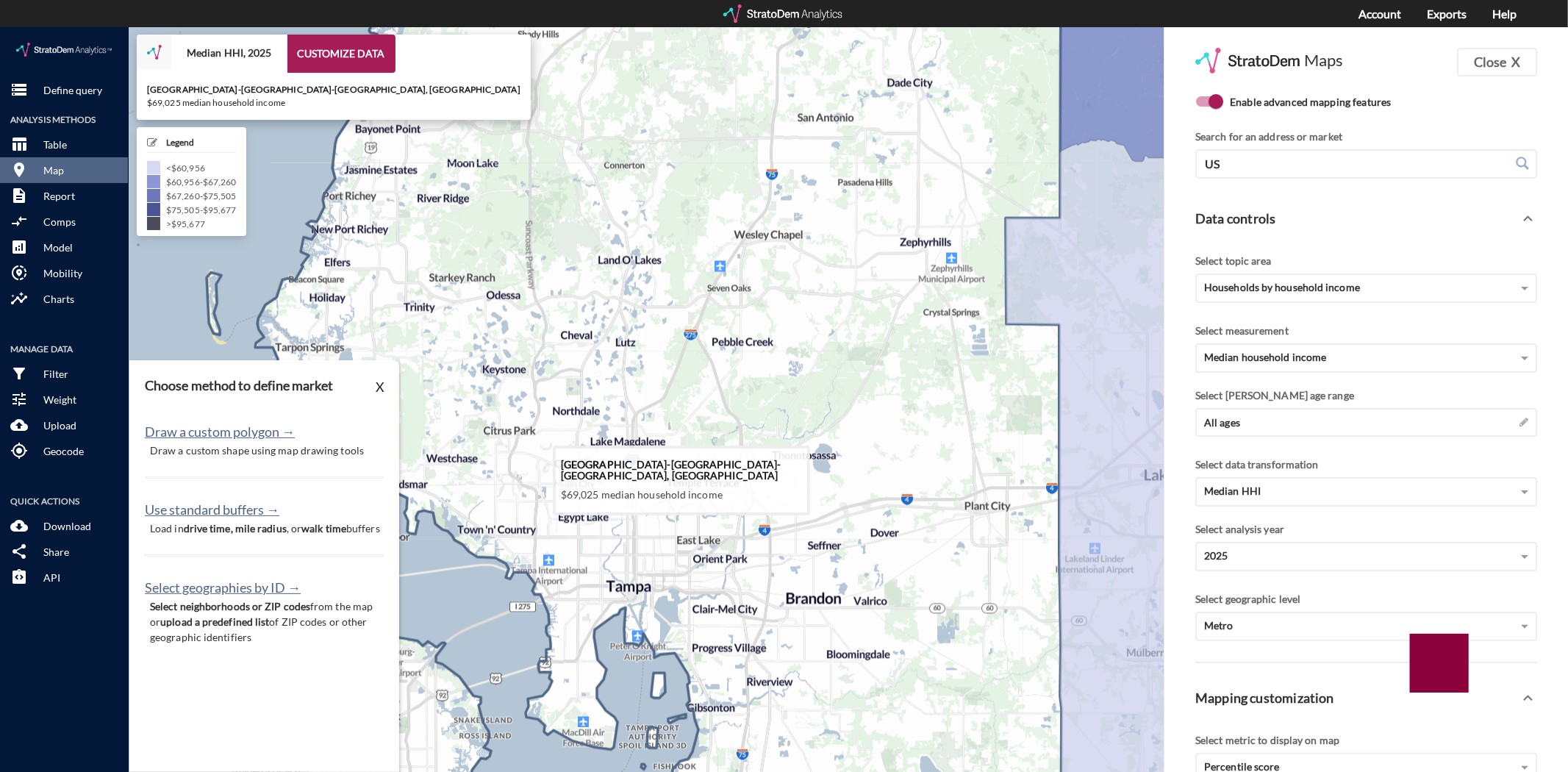
drag, startPoint x: 748, startPoint y: 432, endPoint x: 695, endPoint y: 496, distance: 83.1
click icon
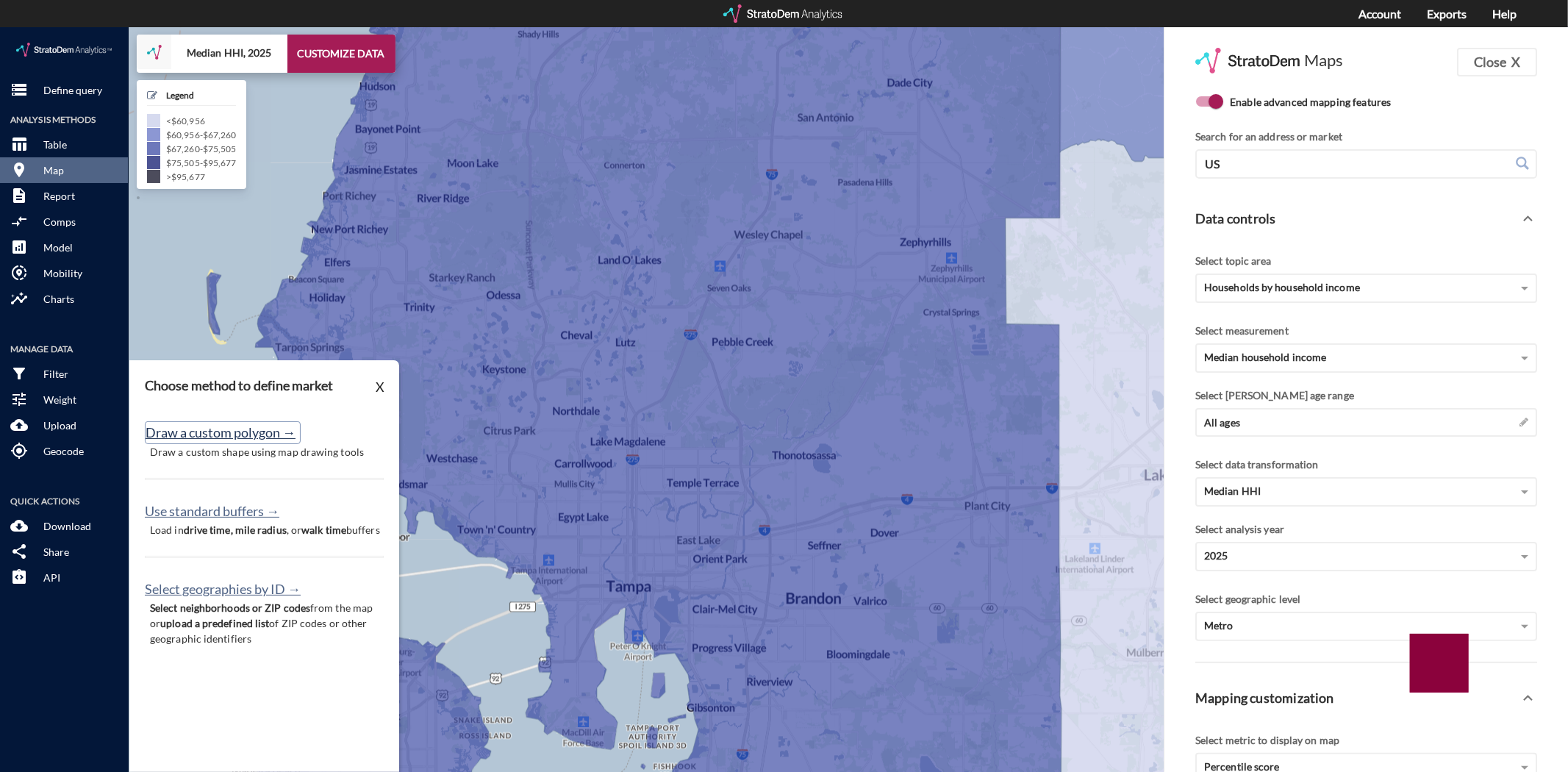
click button "Draw a custom polygon →"
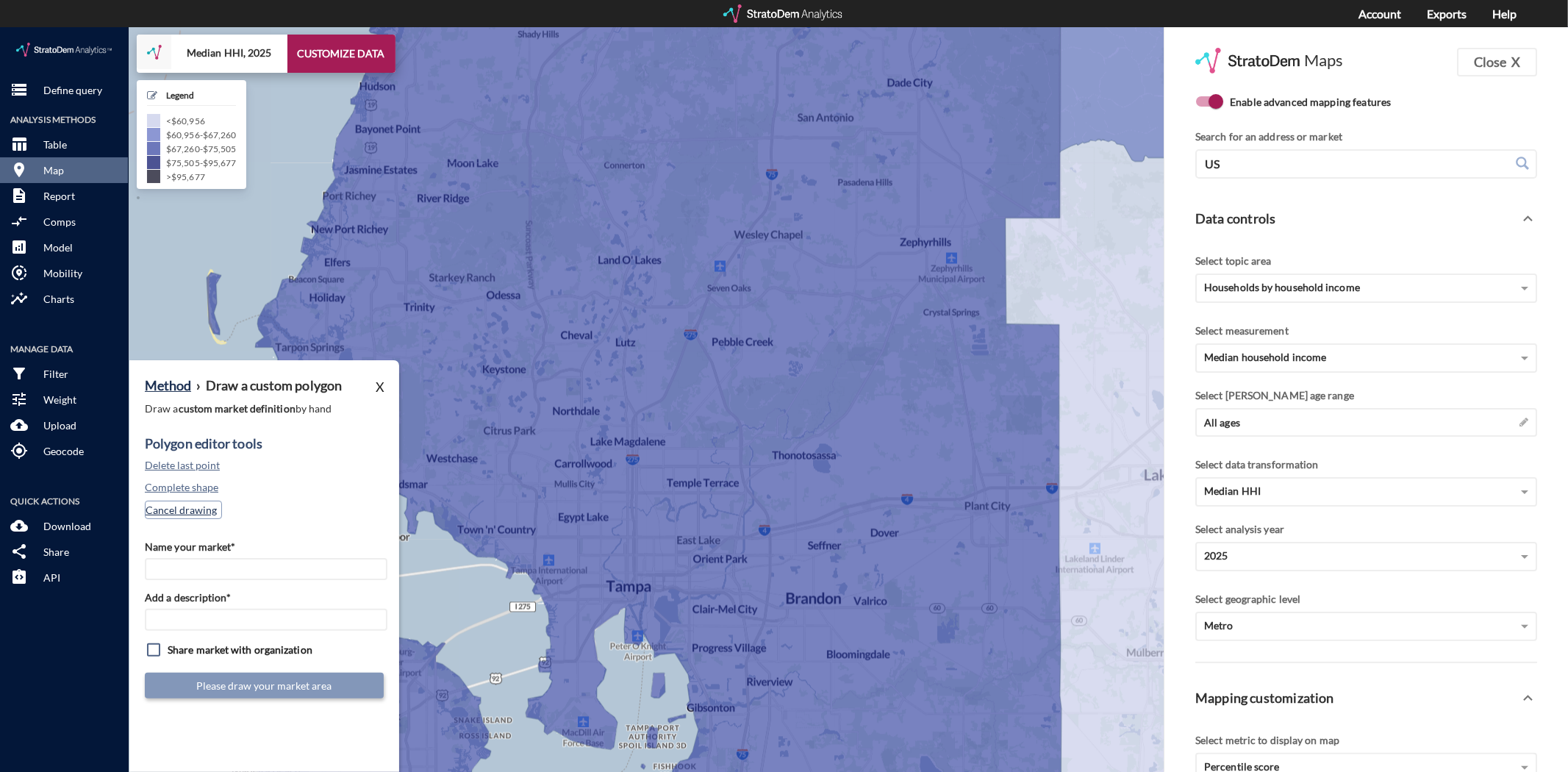
click button "Cancel drawing"
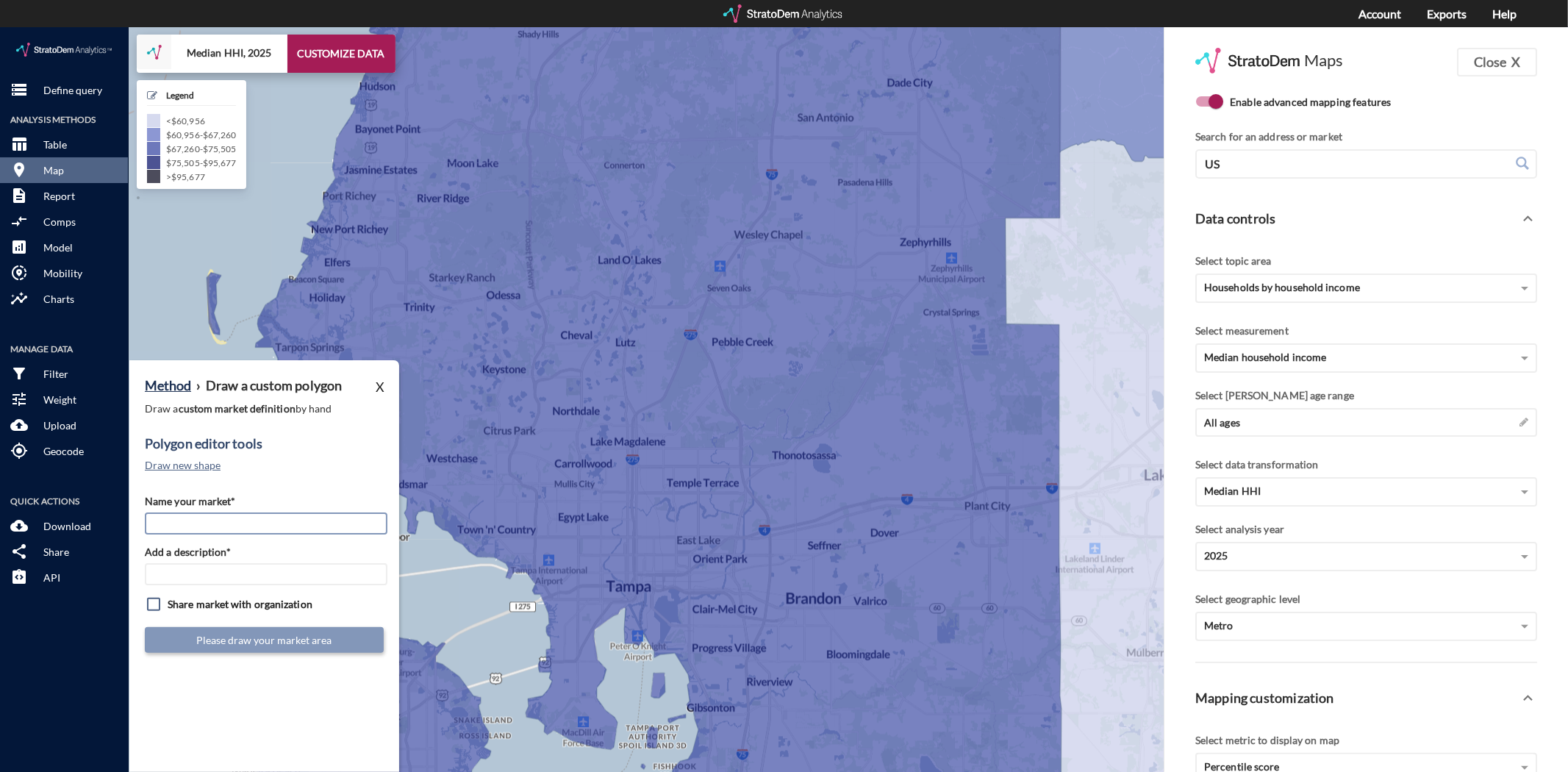
click input "Name your market*"
type input "North Tampa"
type input "TPA Mkt"
click button "Draw new shape"
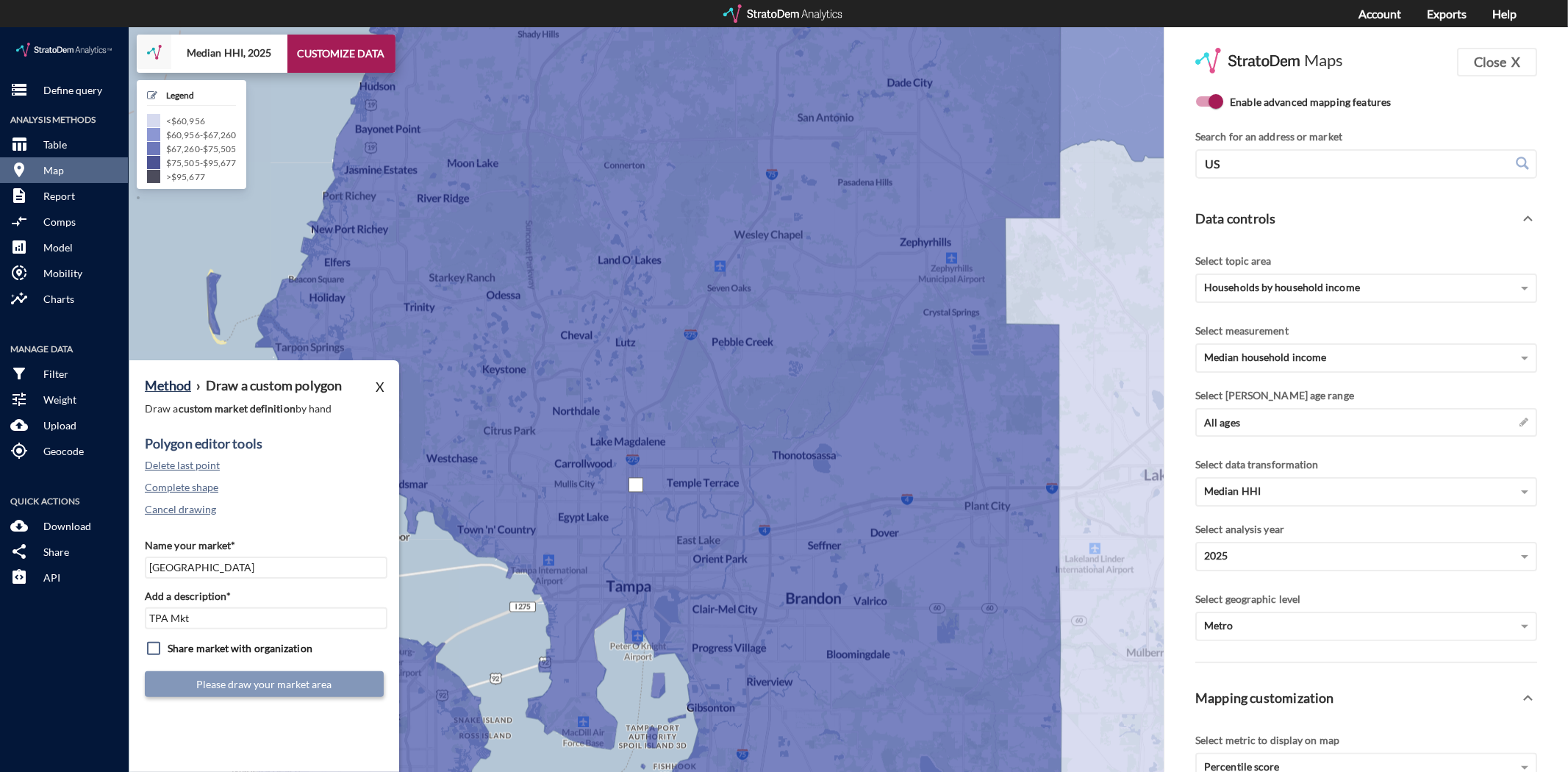
drag, startPoint x: 636, startPoint y: 458, endPoint x: 628, endPoint y: 426, distance: 33.0
click div
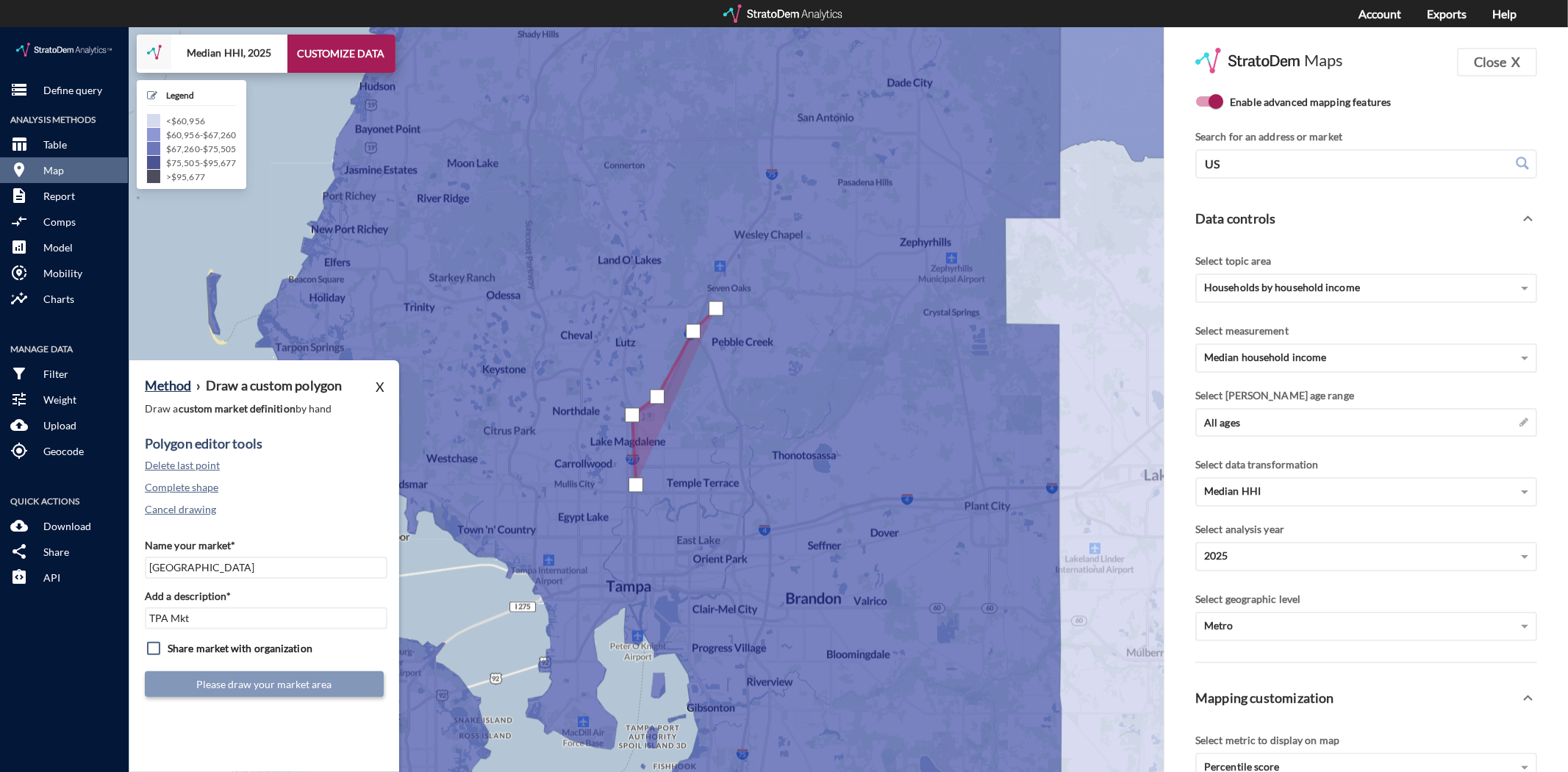
click div
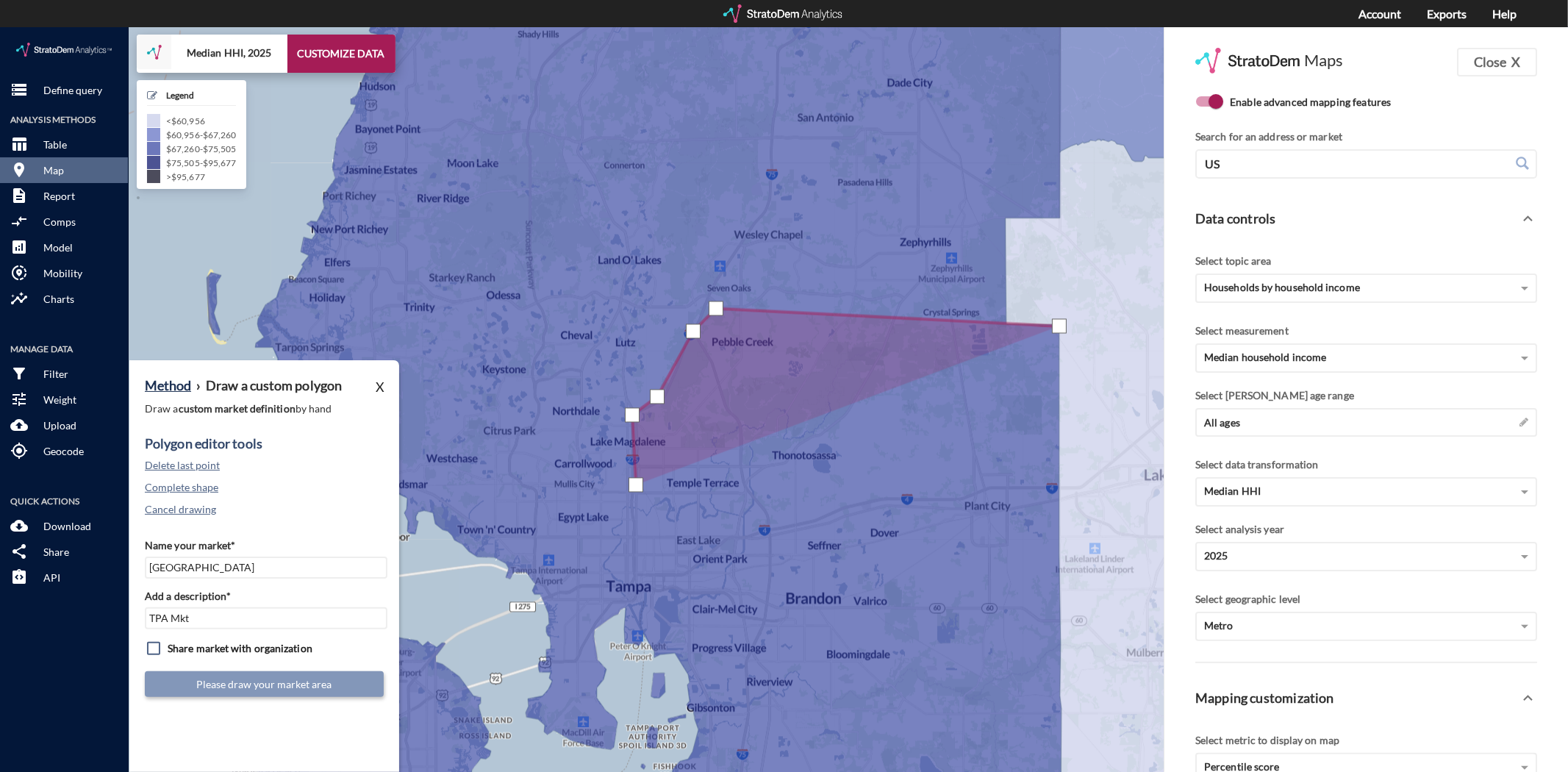
click div
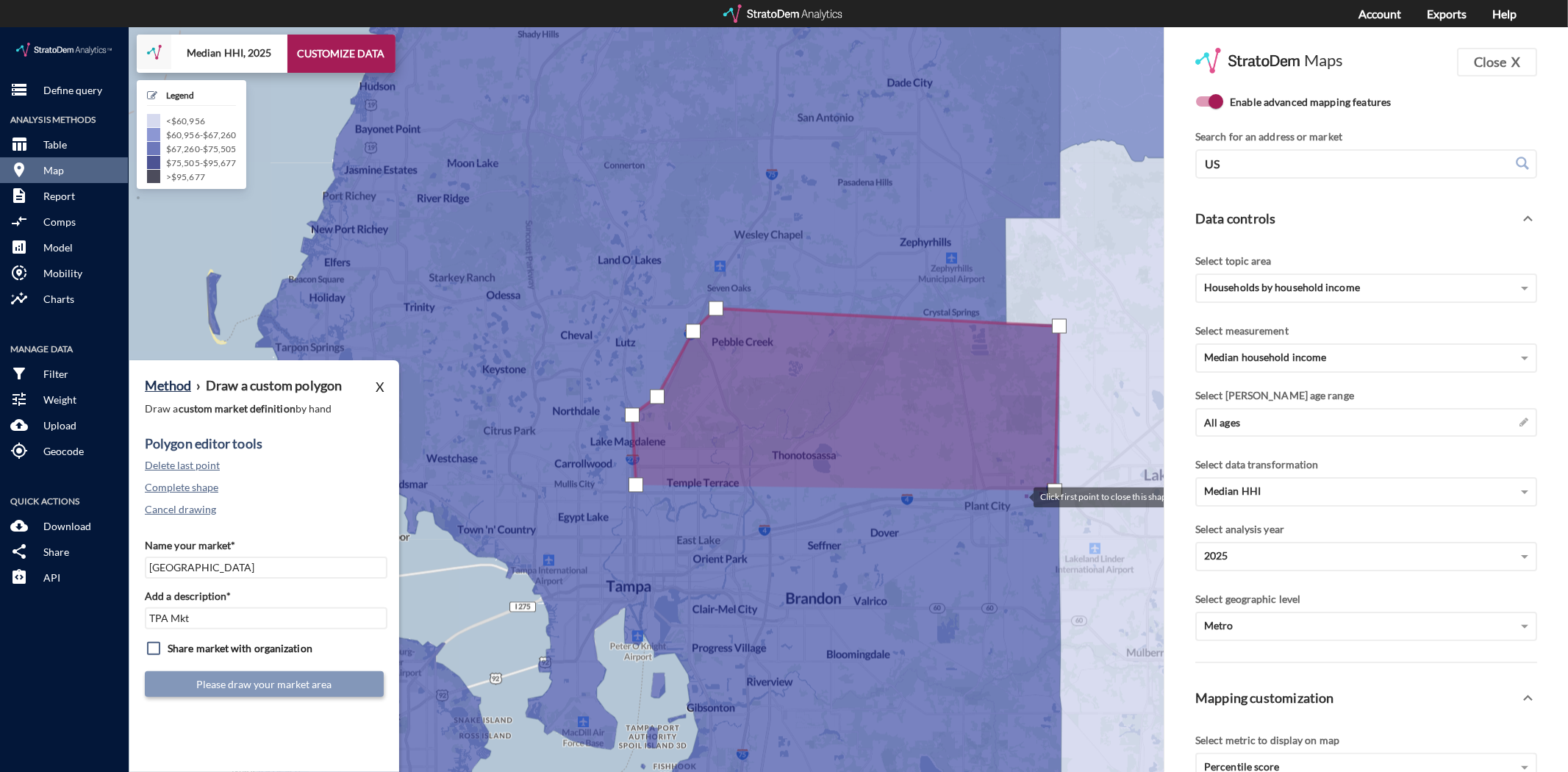
click div
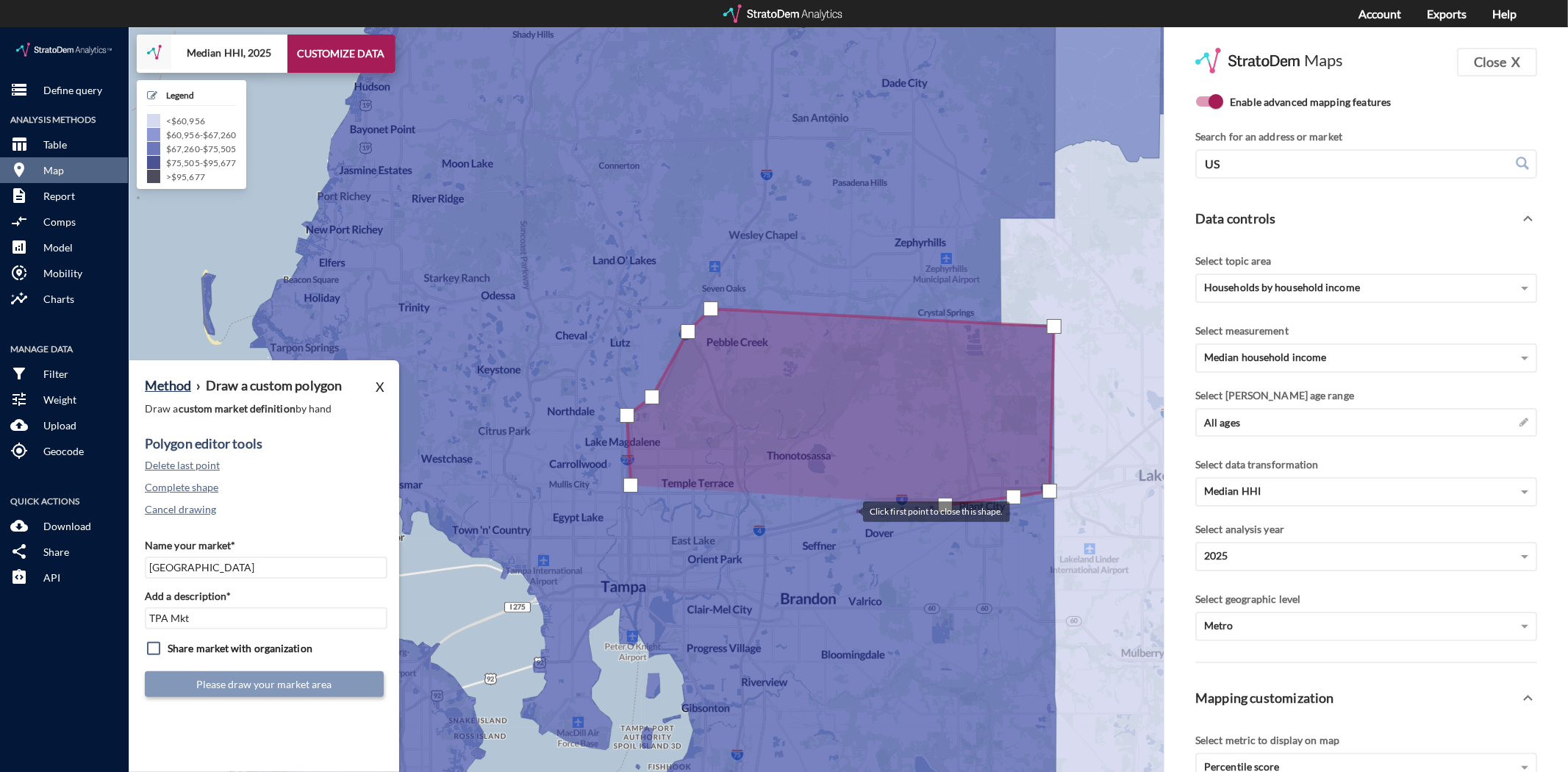
click div
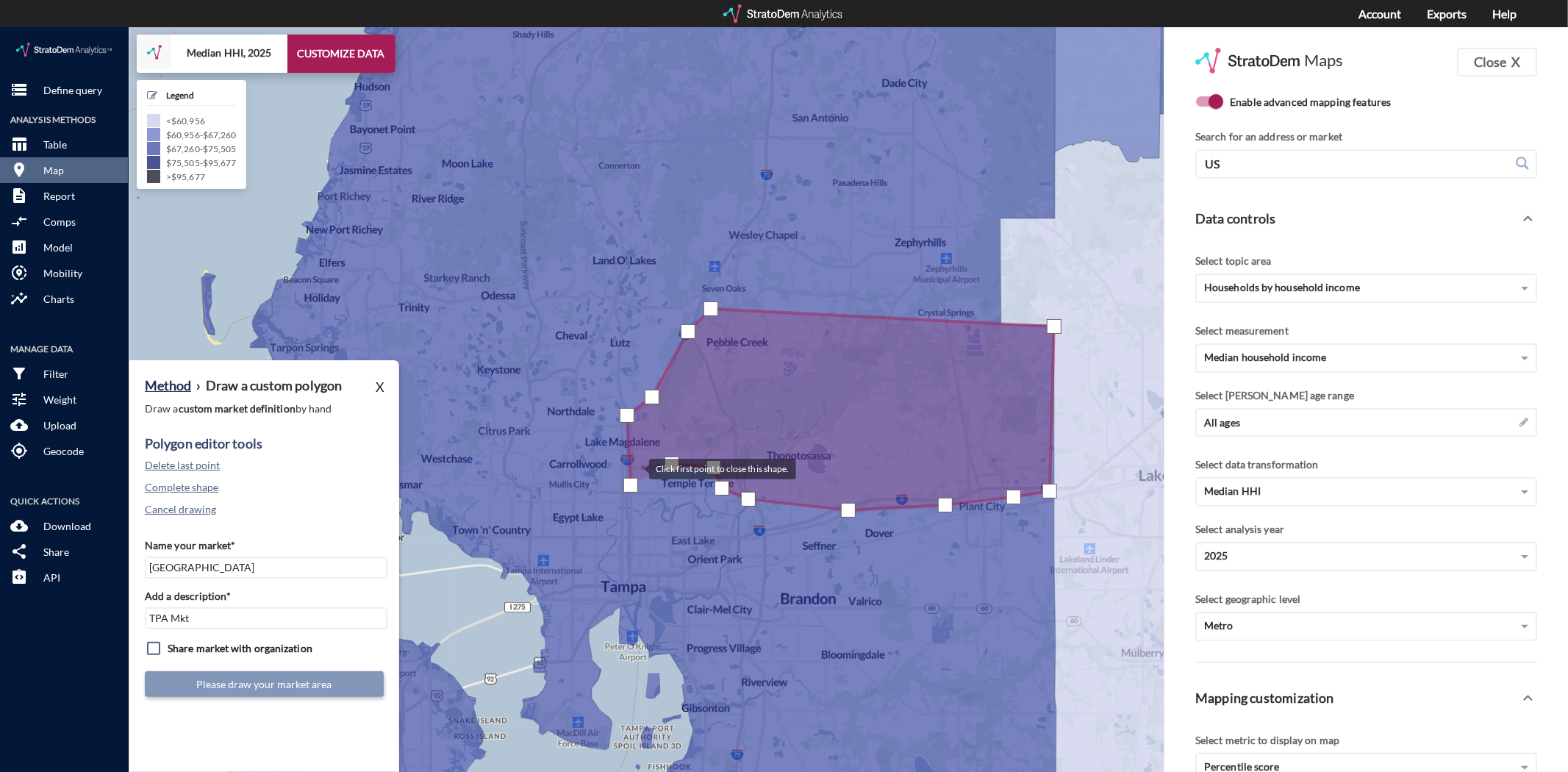
click div
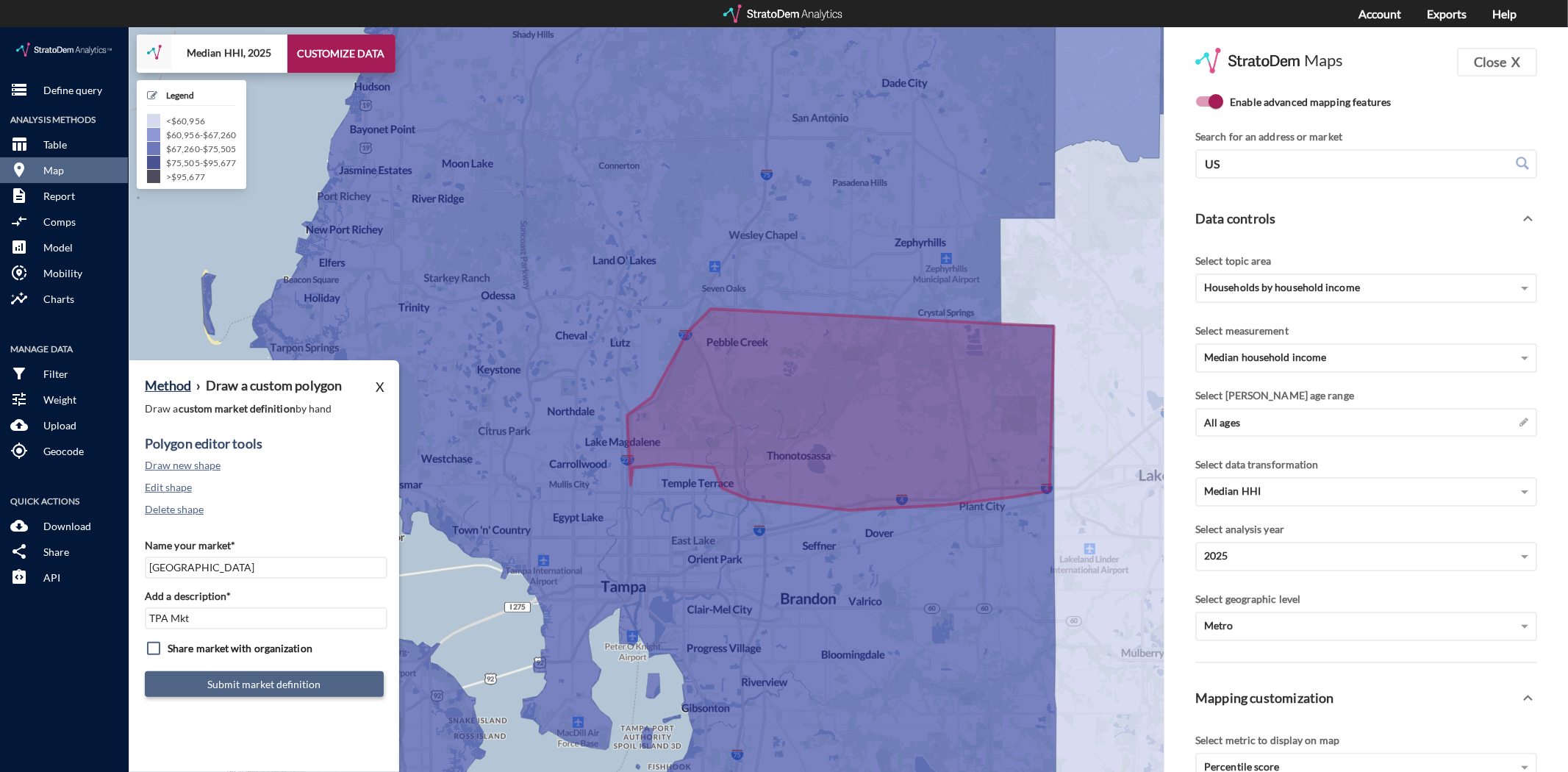
click button "Submit market definition"
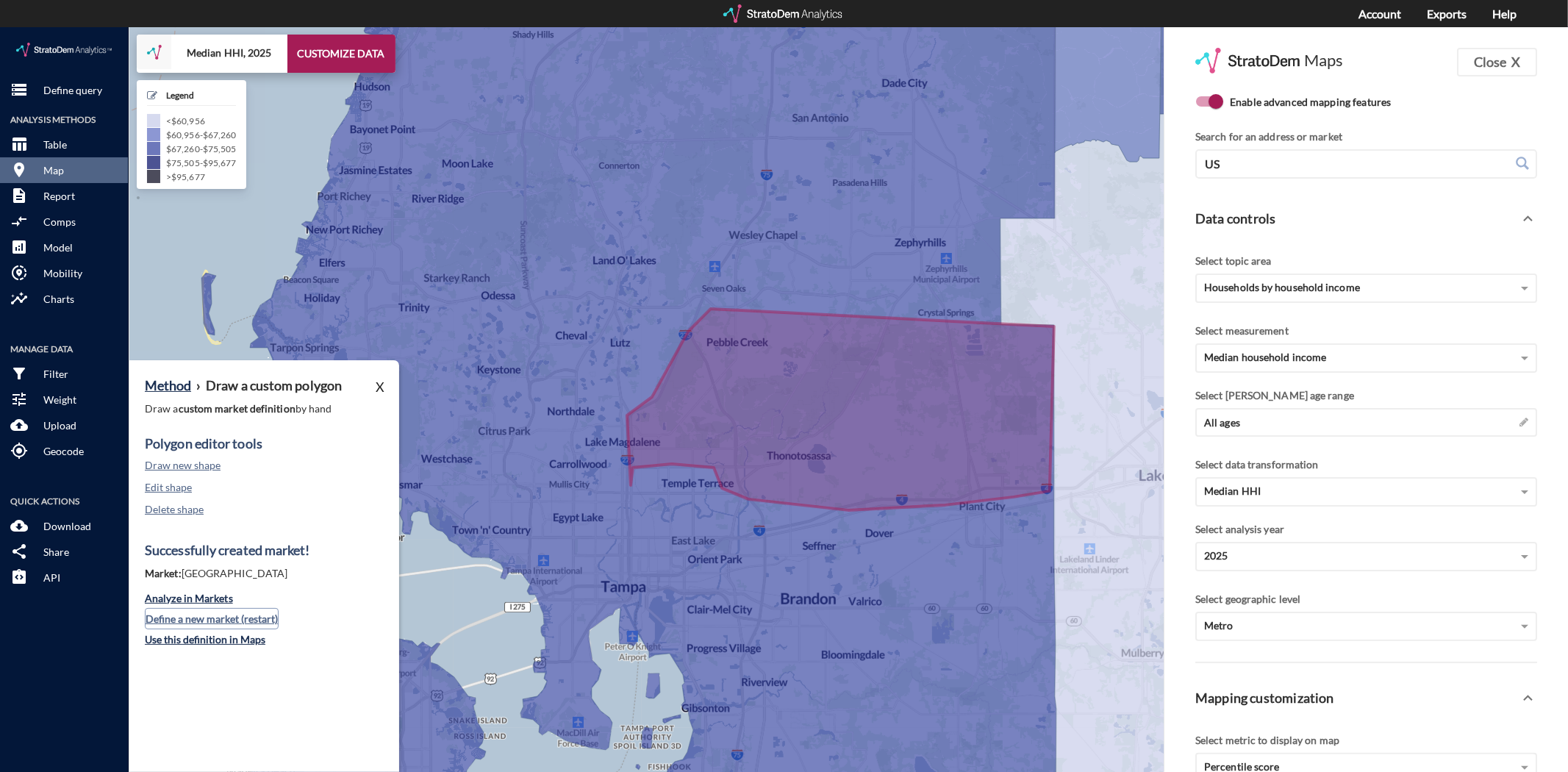
click button "Define a new market (restart)"
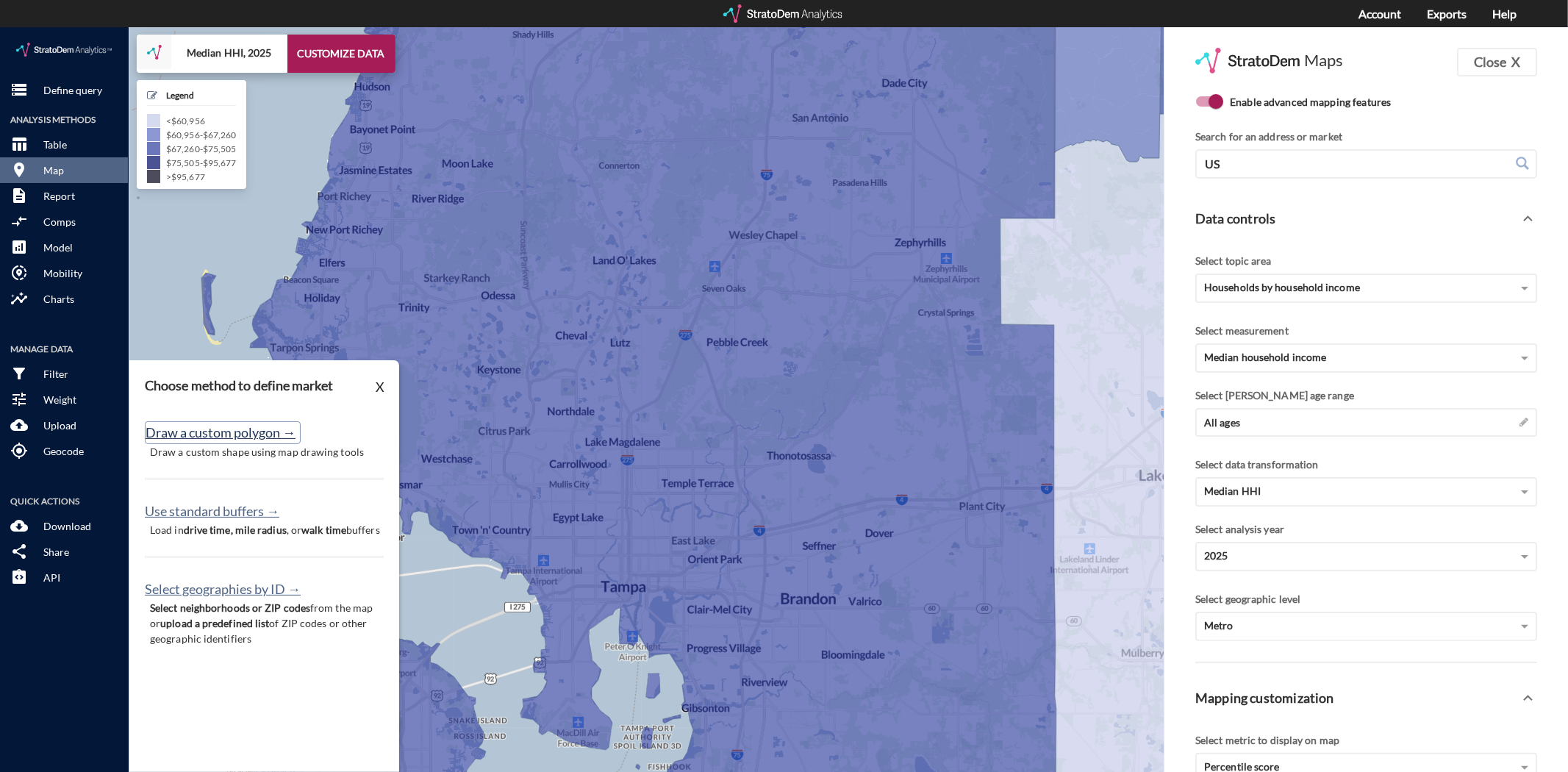
click button "Draw a custom polygon →"
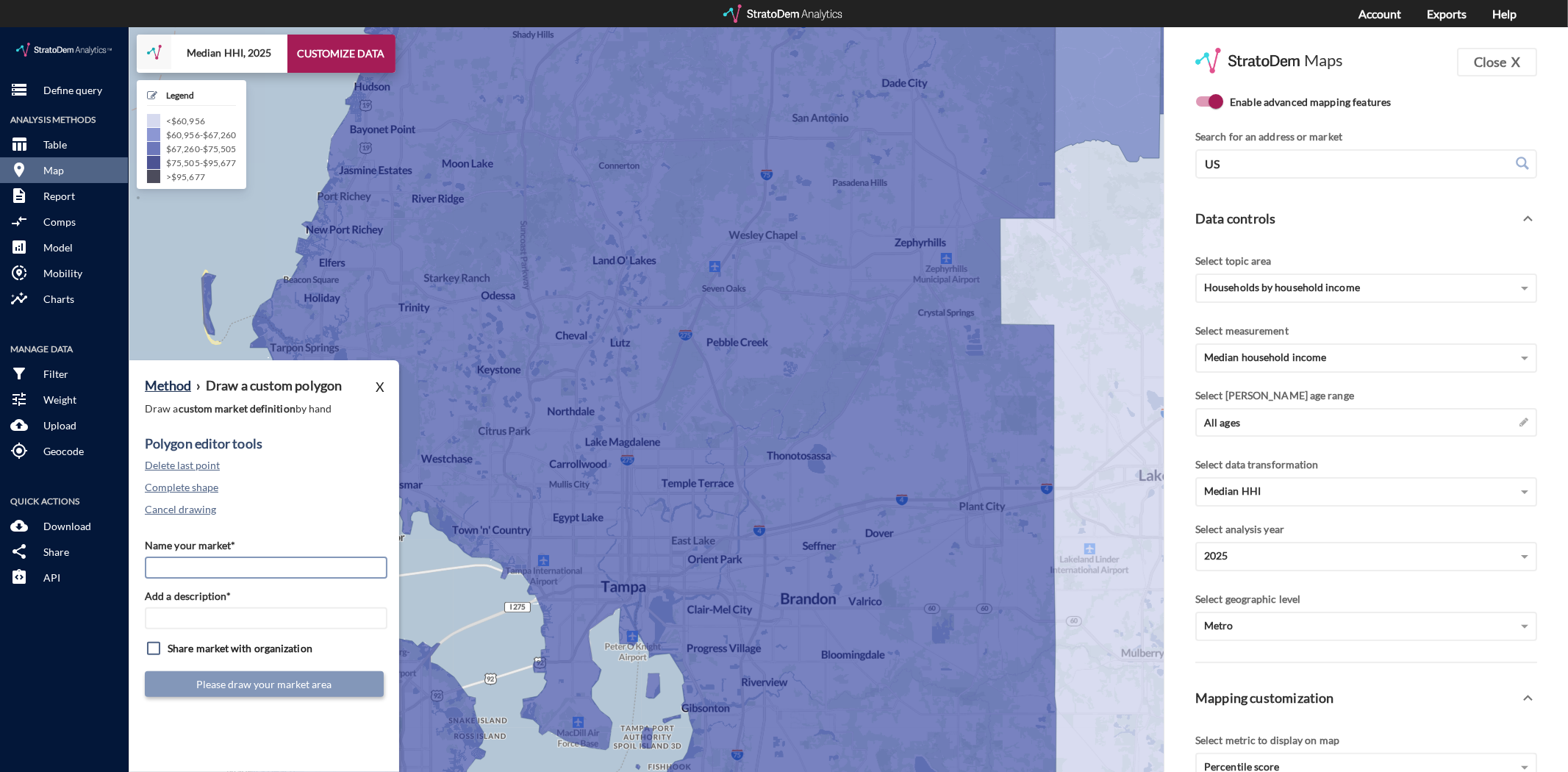
click input "Name your market*"
type input "Southeast Tampa"
type input "TPA Mkt"
click button "Cancel drawing"
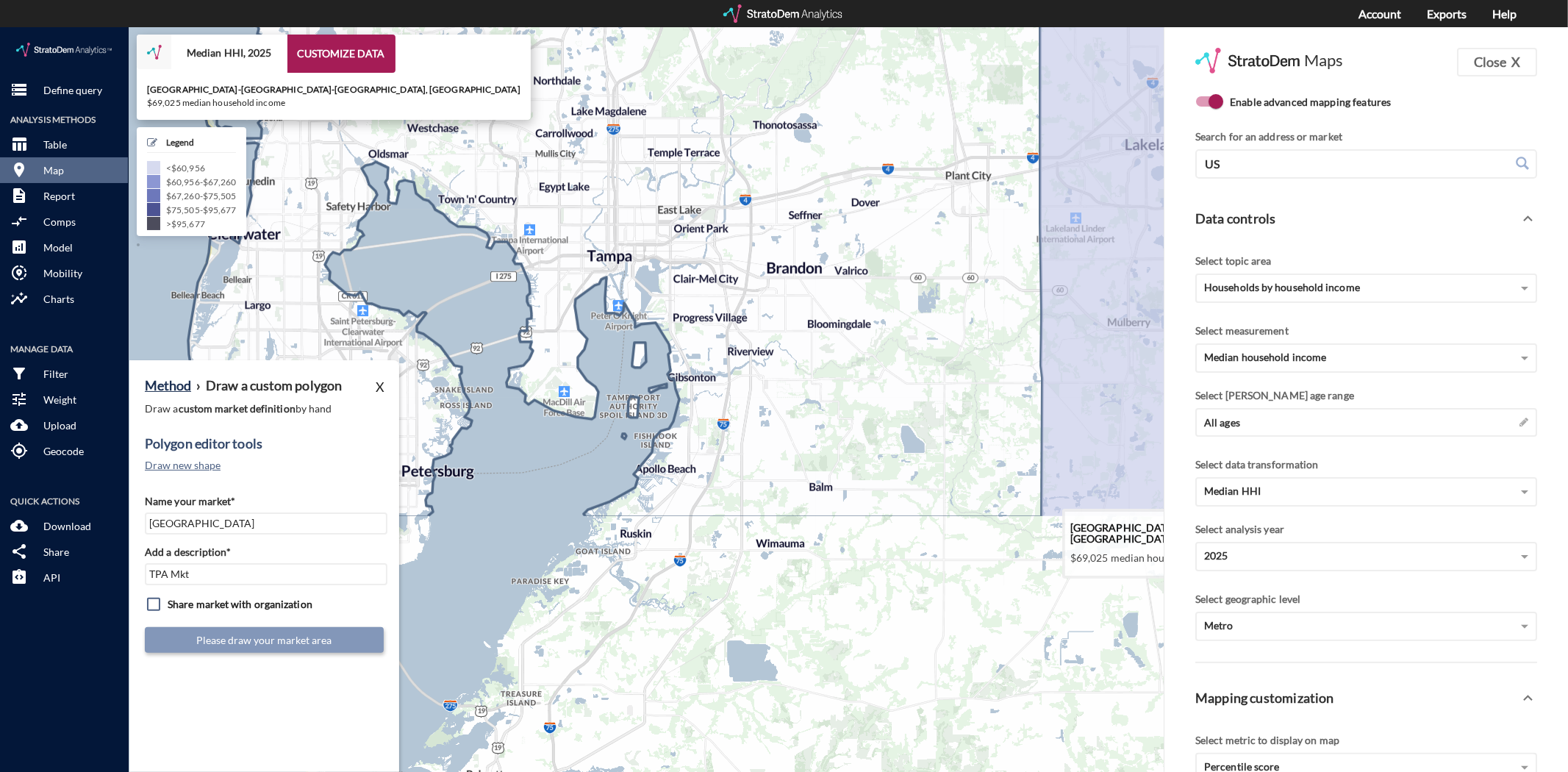
drag, startPoint x: 941, startPoint y: 537, endPoint x: 911, endPoint y: 203, distance: 335.3
click icon
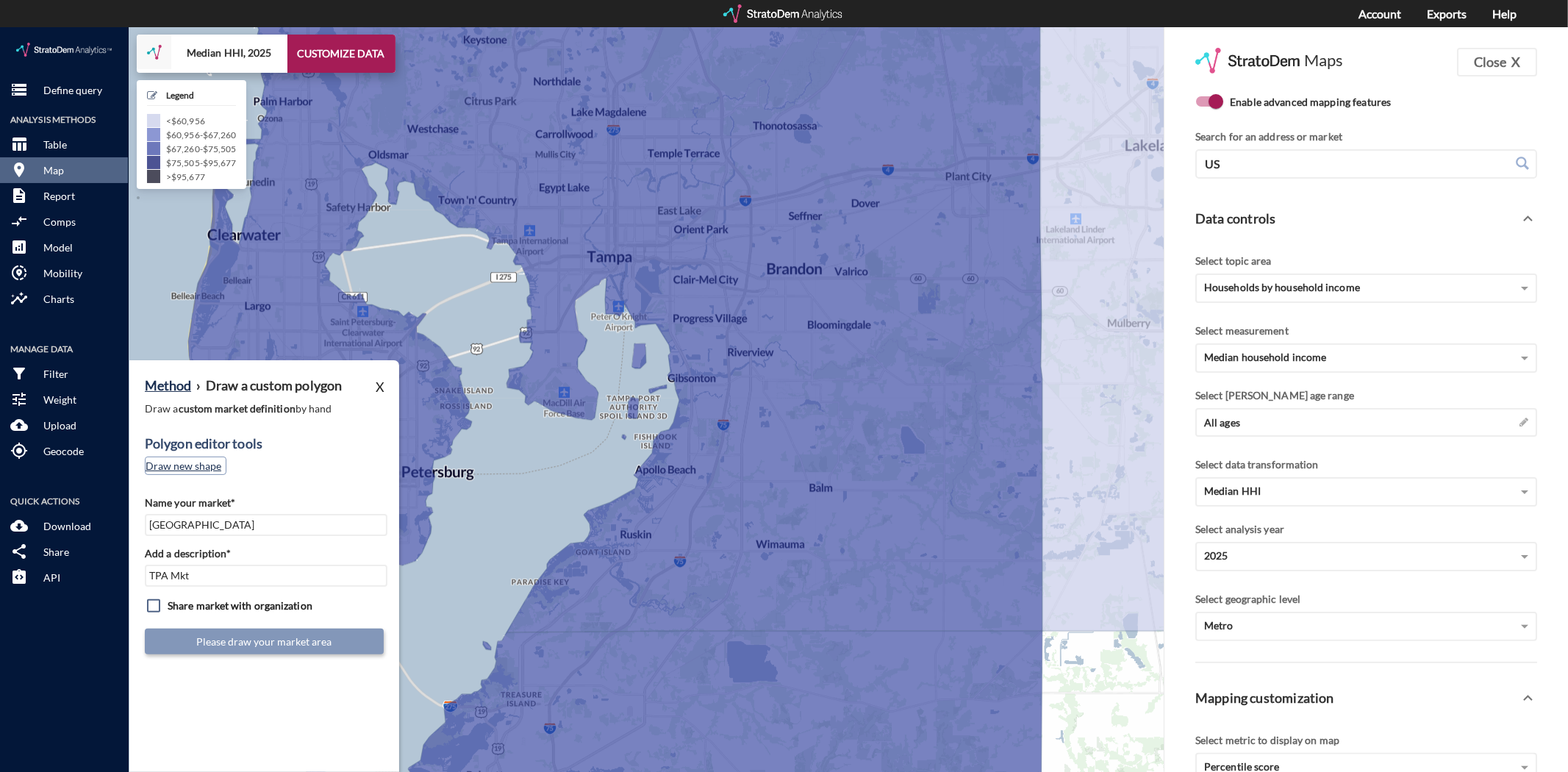
click button "Draw new shape"
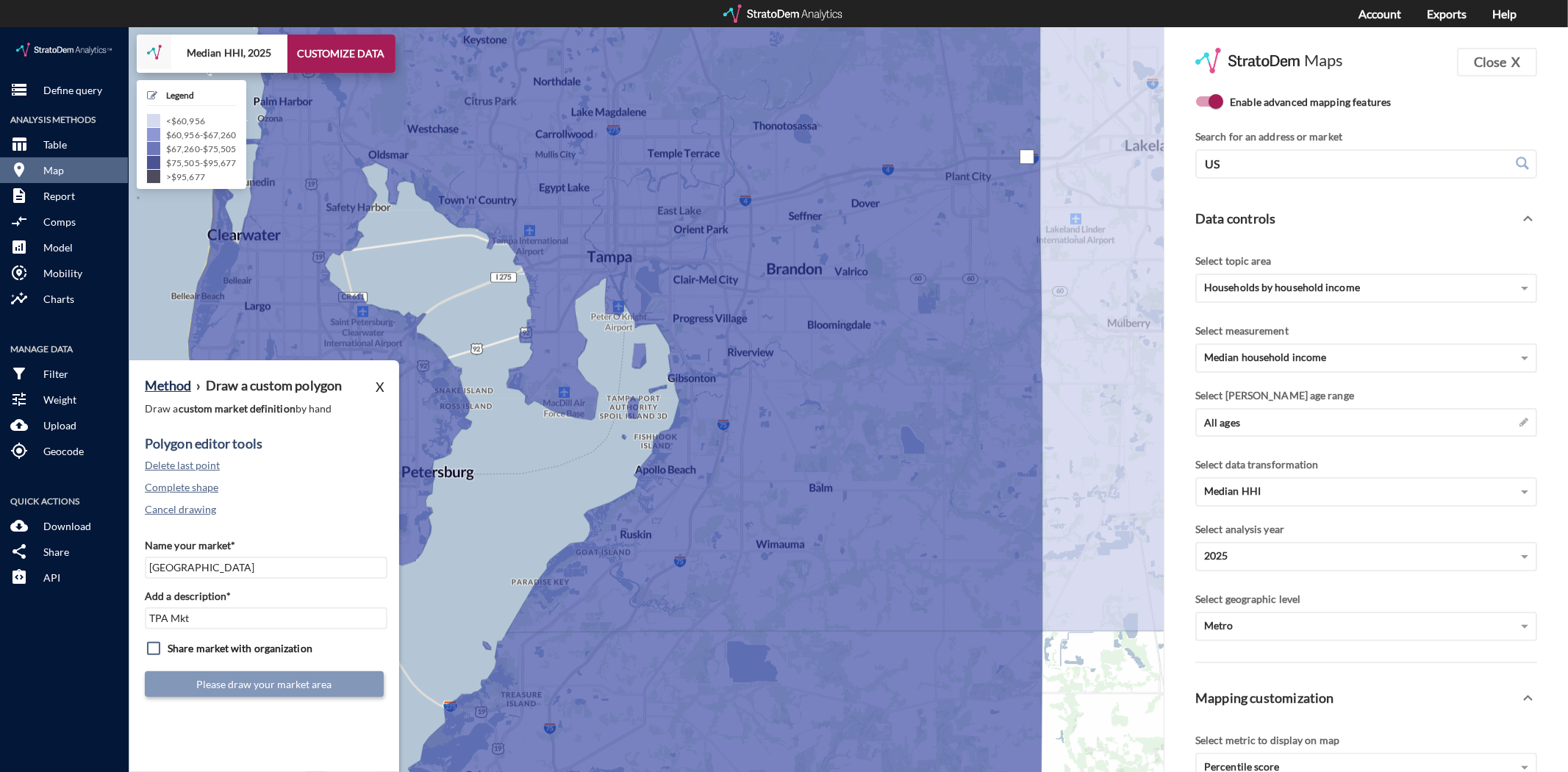
drag, startPoint x: 1027, startPoint y: 129, endPoint x: 959, endPoint y: 138, distance: 68.6
click div
drag, startPoint x: 698, startPoint y: 231, endPoint x: 696, endPoint y: 242, distance: 11.2
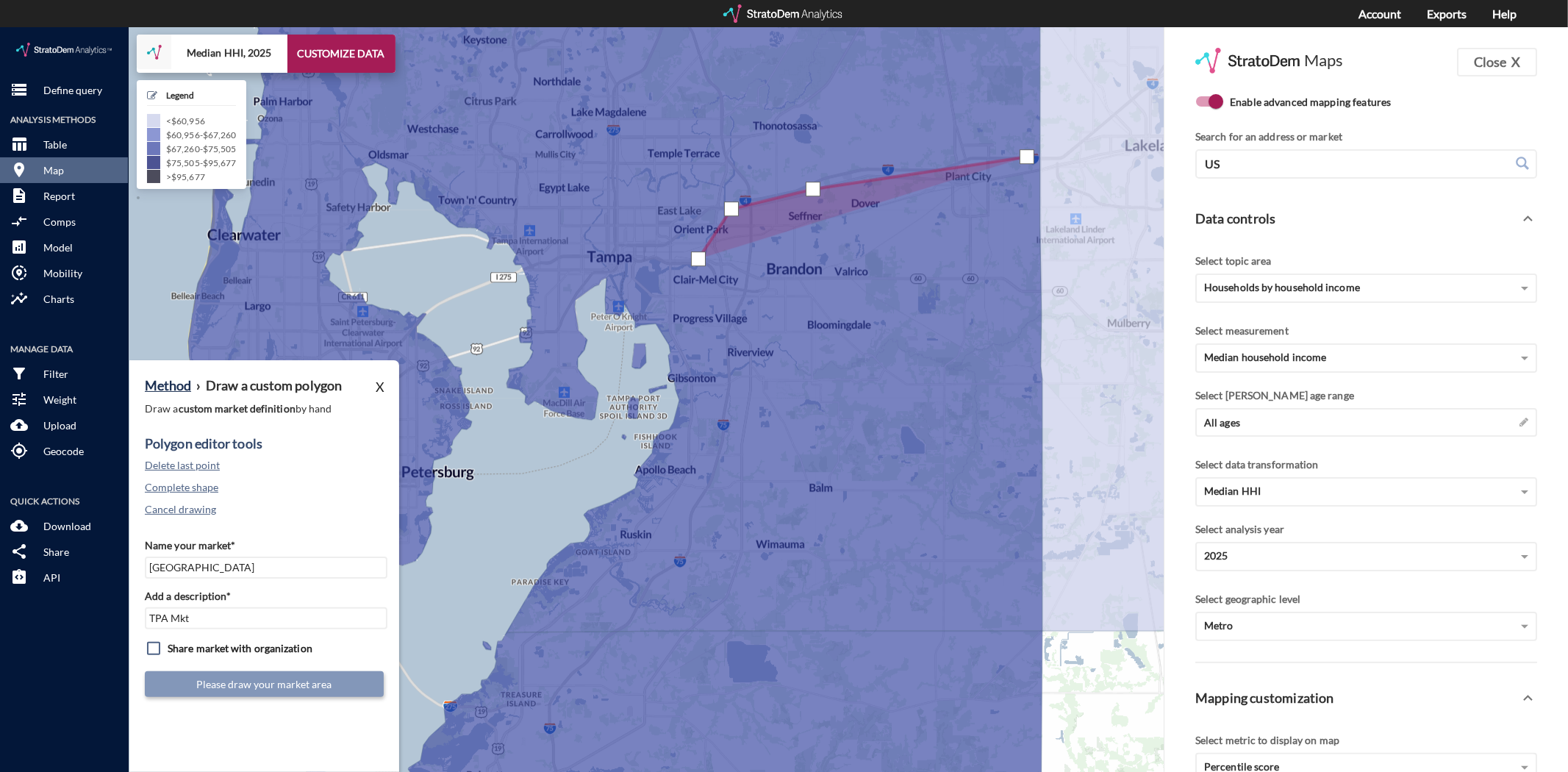
click div
drag, startPoint x: 662, startPoint y: 254, endPoint x: 655, endPoint y: 265, distance: 13.0
click div
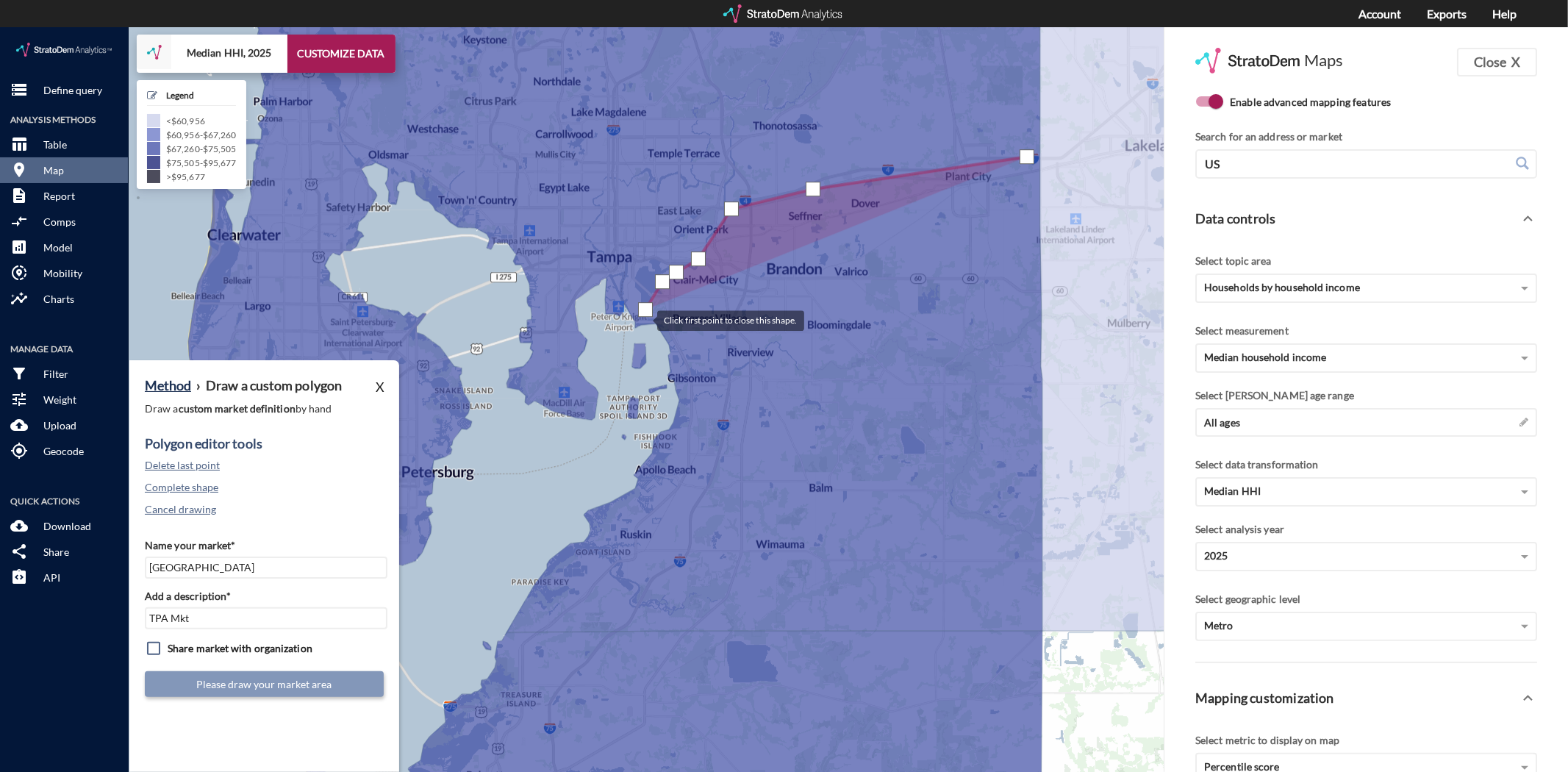
click div
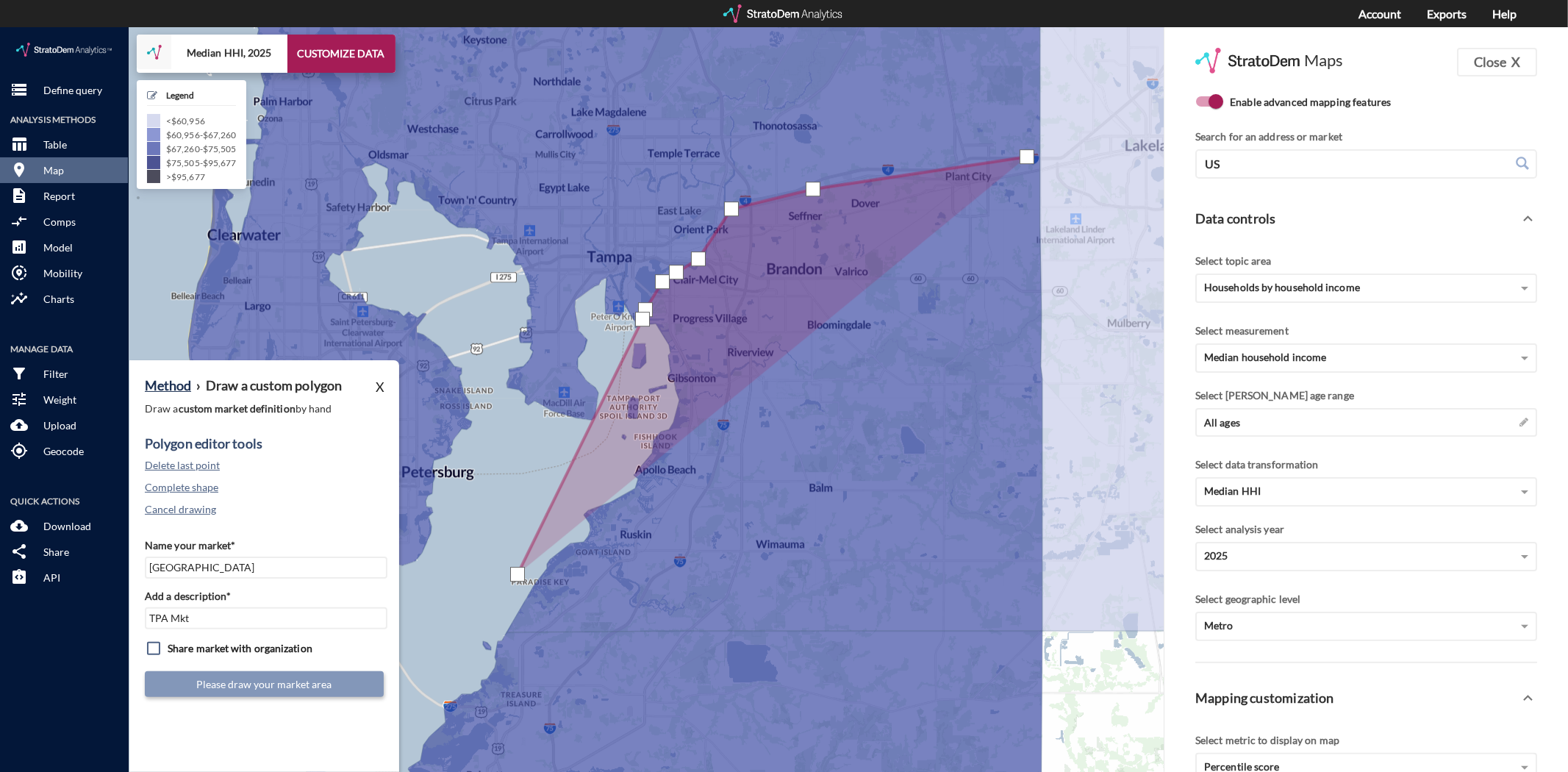
click div
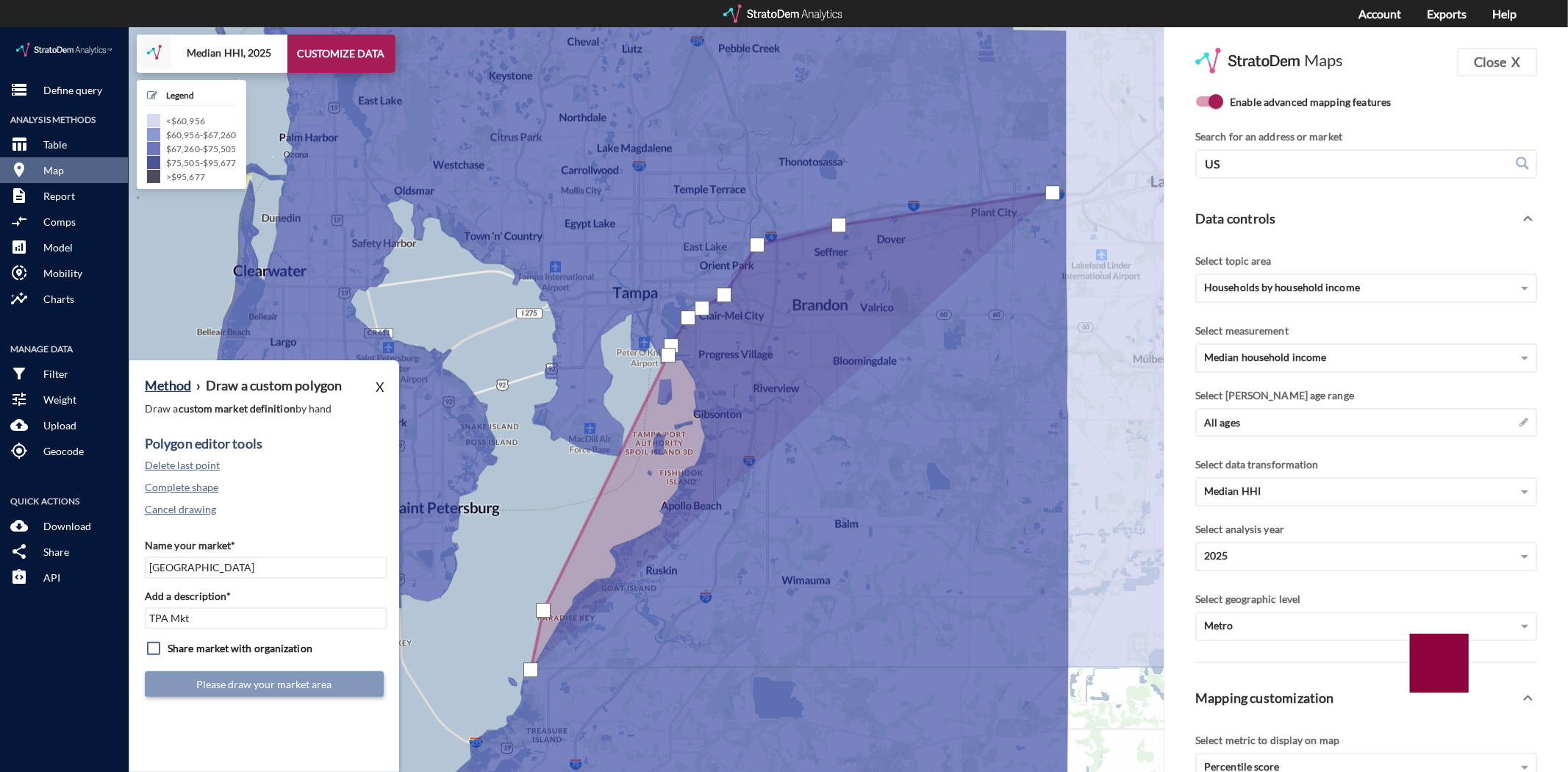
click div
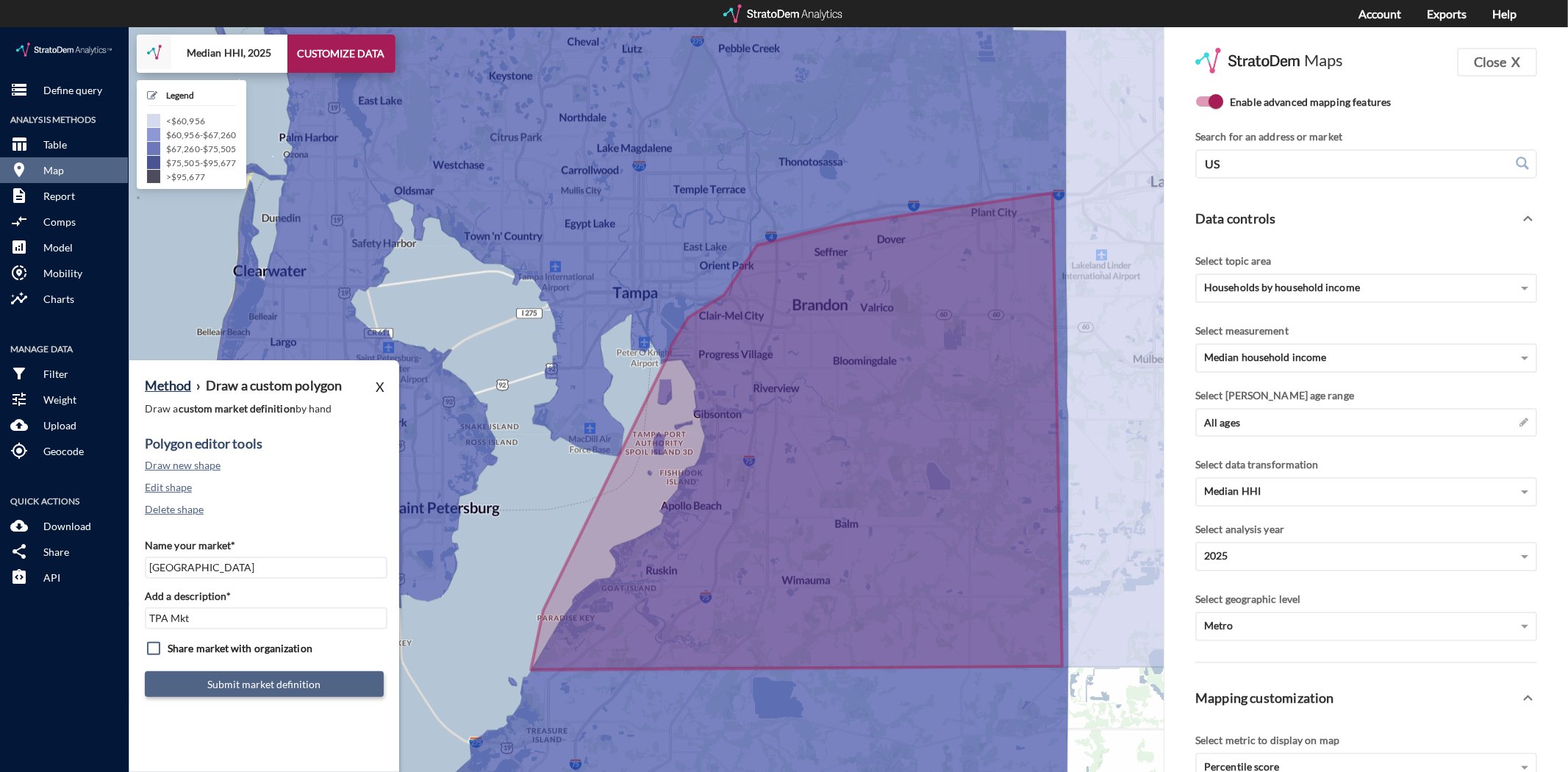
click button "Submit market definition"
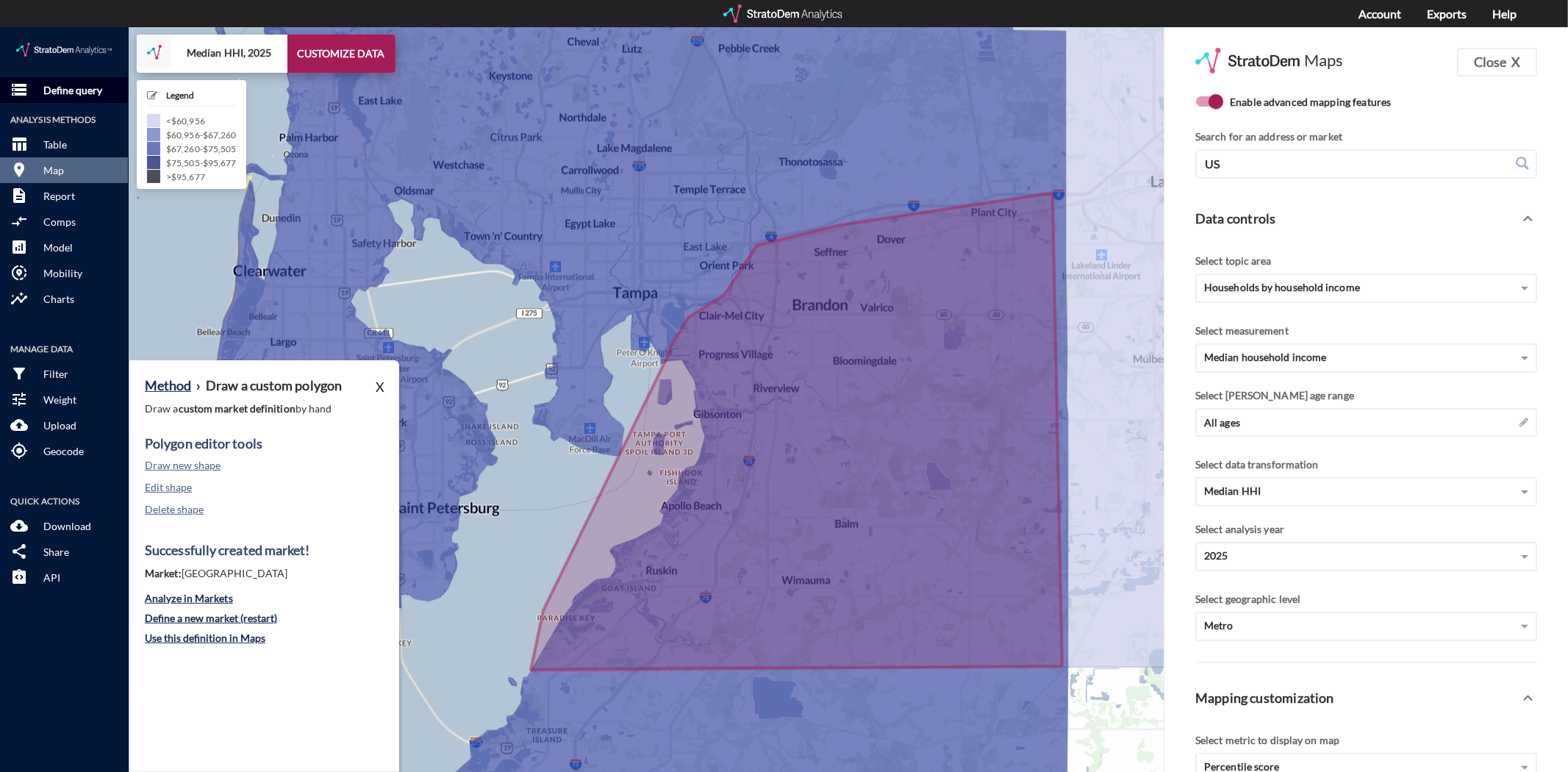
click p "Define query"
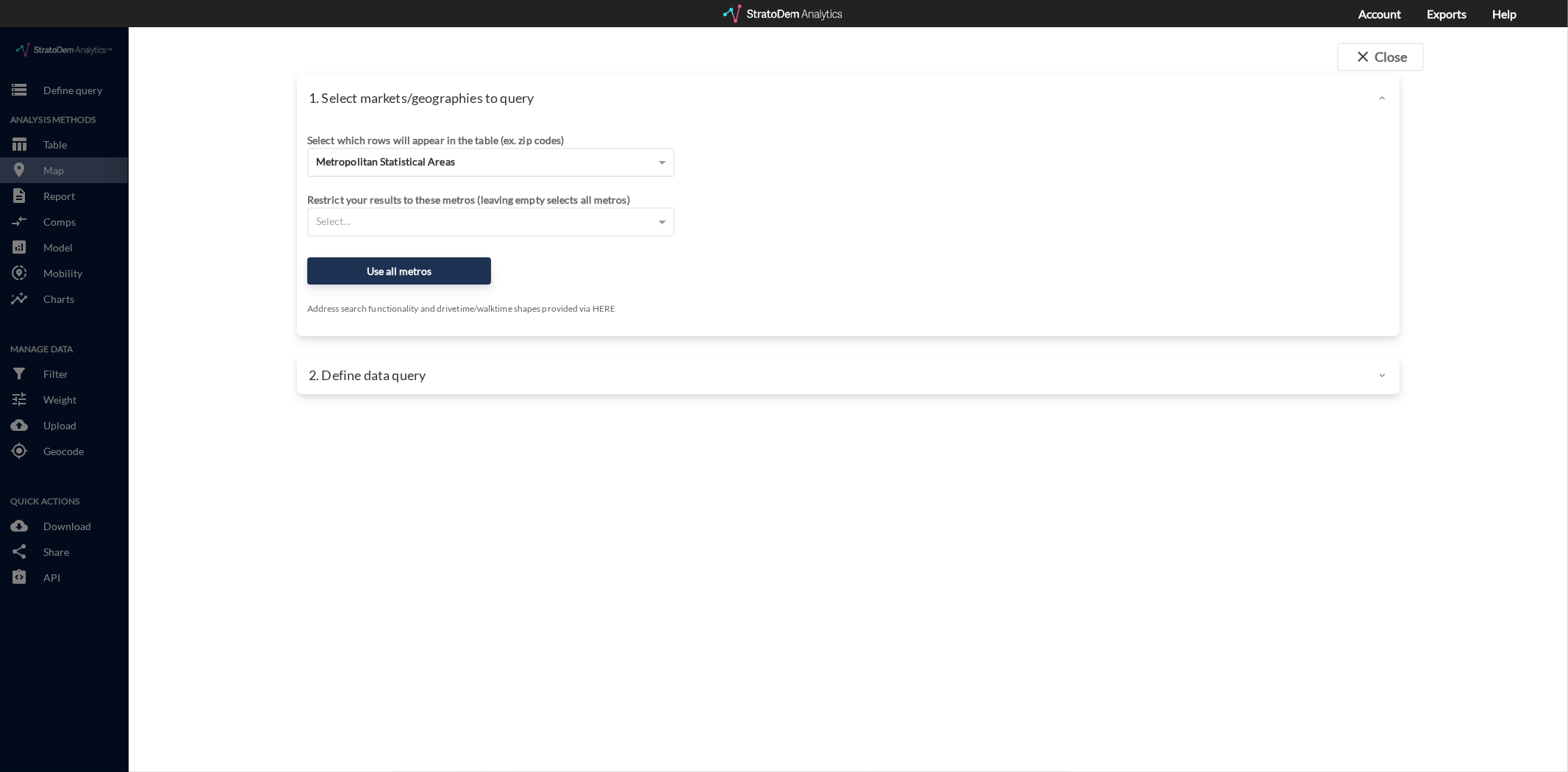
click span "Metropolitan Statistical Areas"
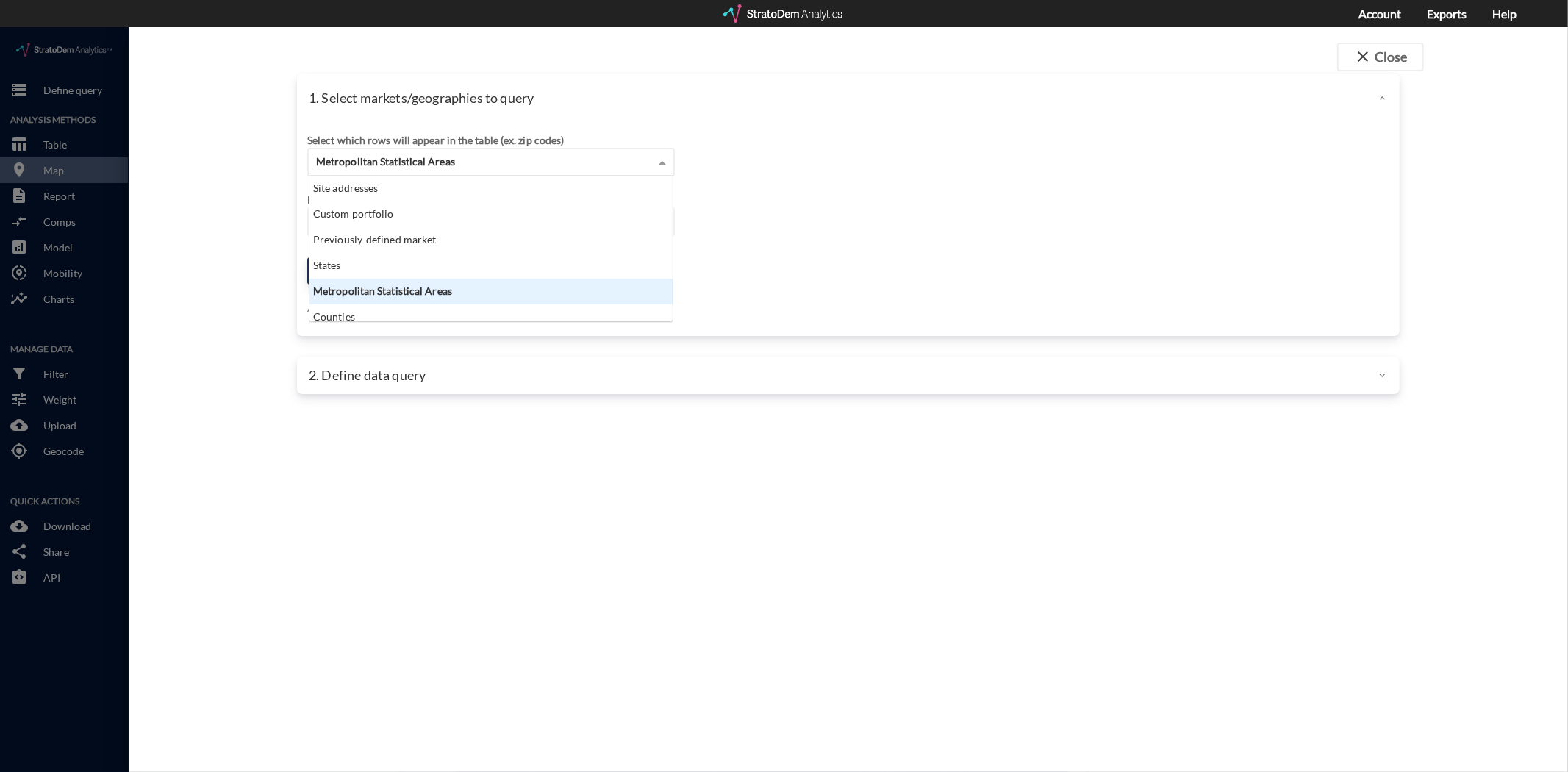
scroll to position [133, 356]
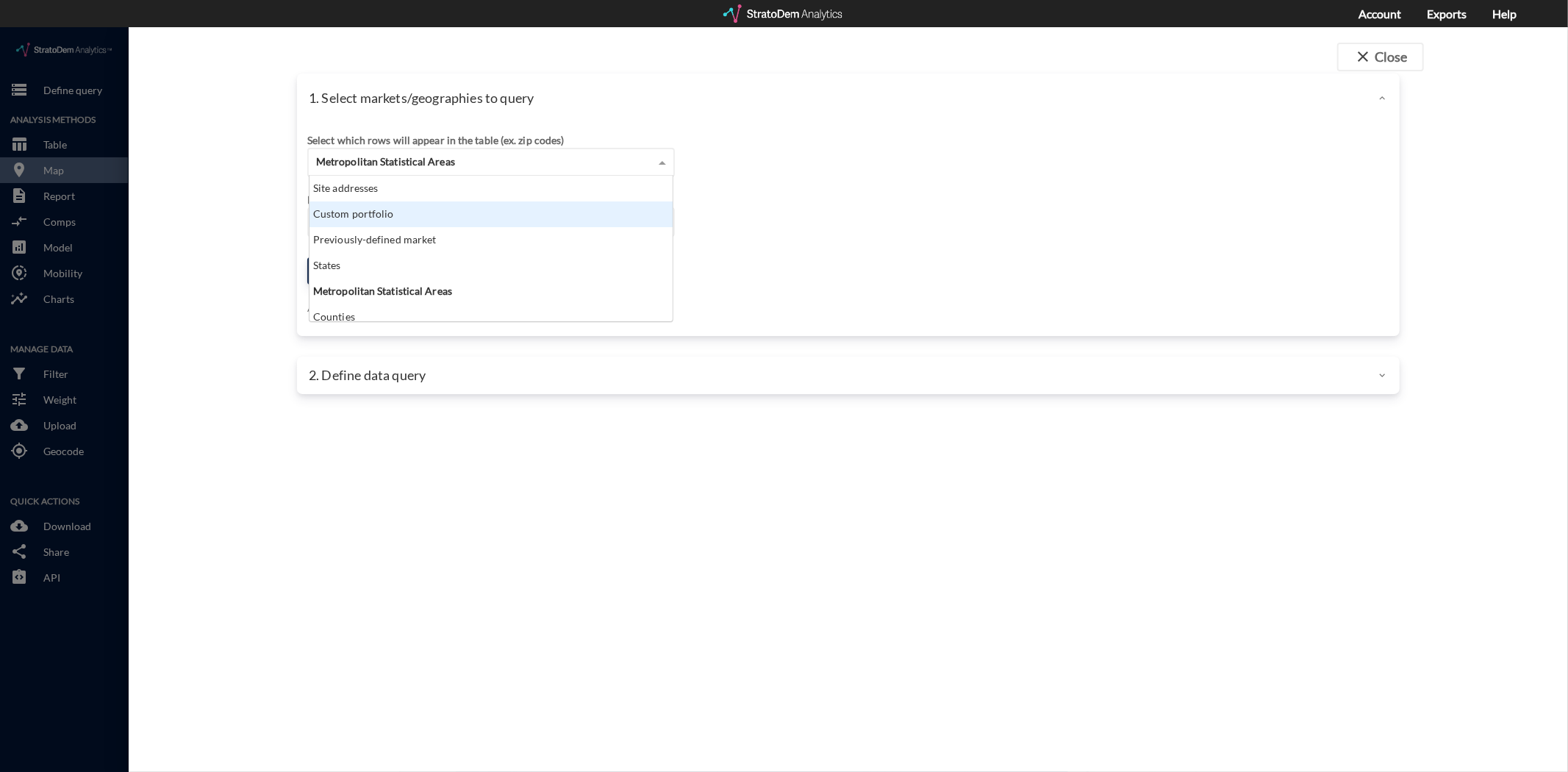
click div "Custom portfolio"
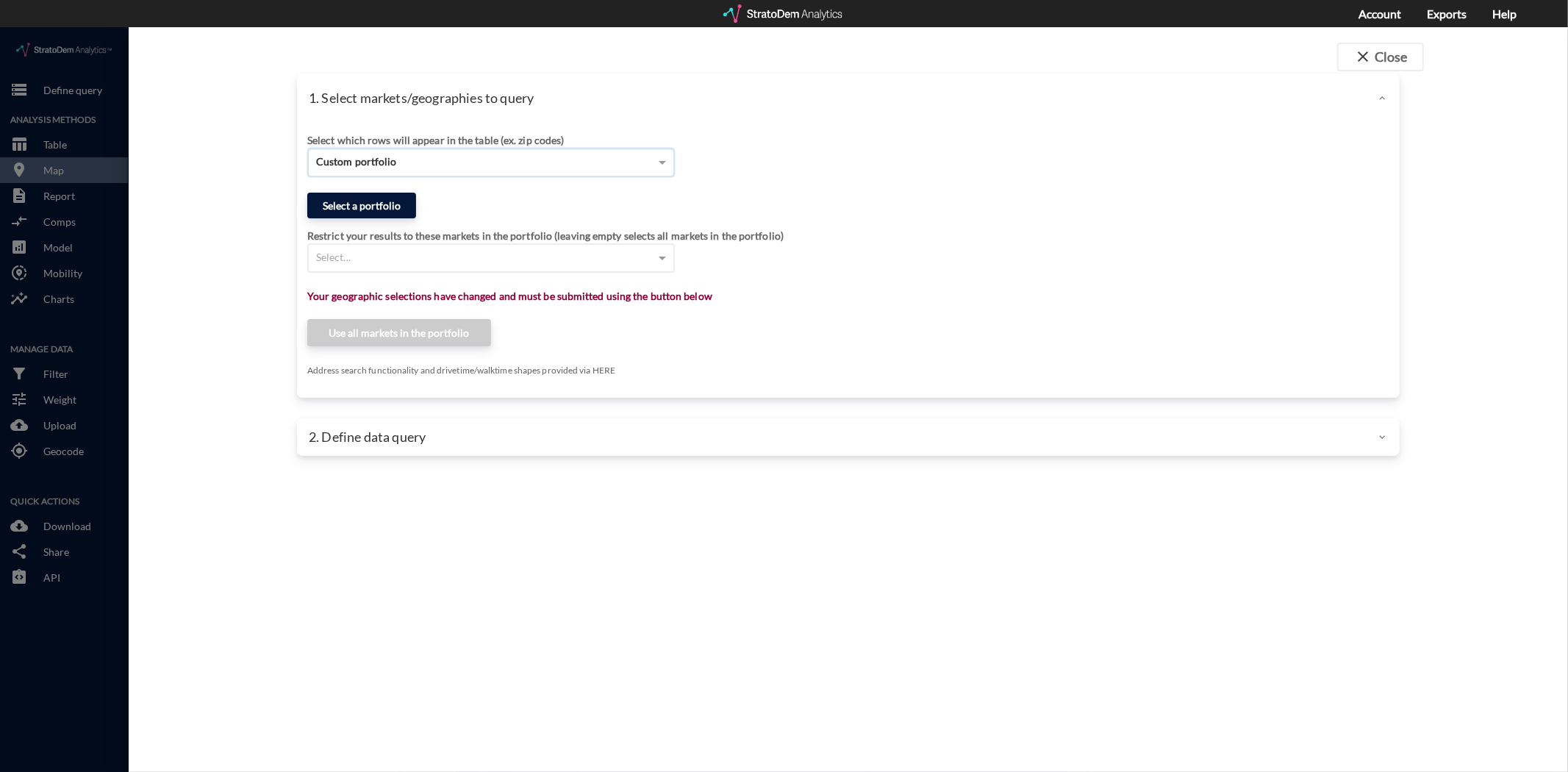
click button "Select a portfolio"
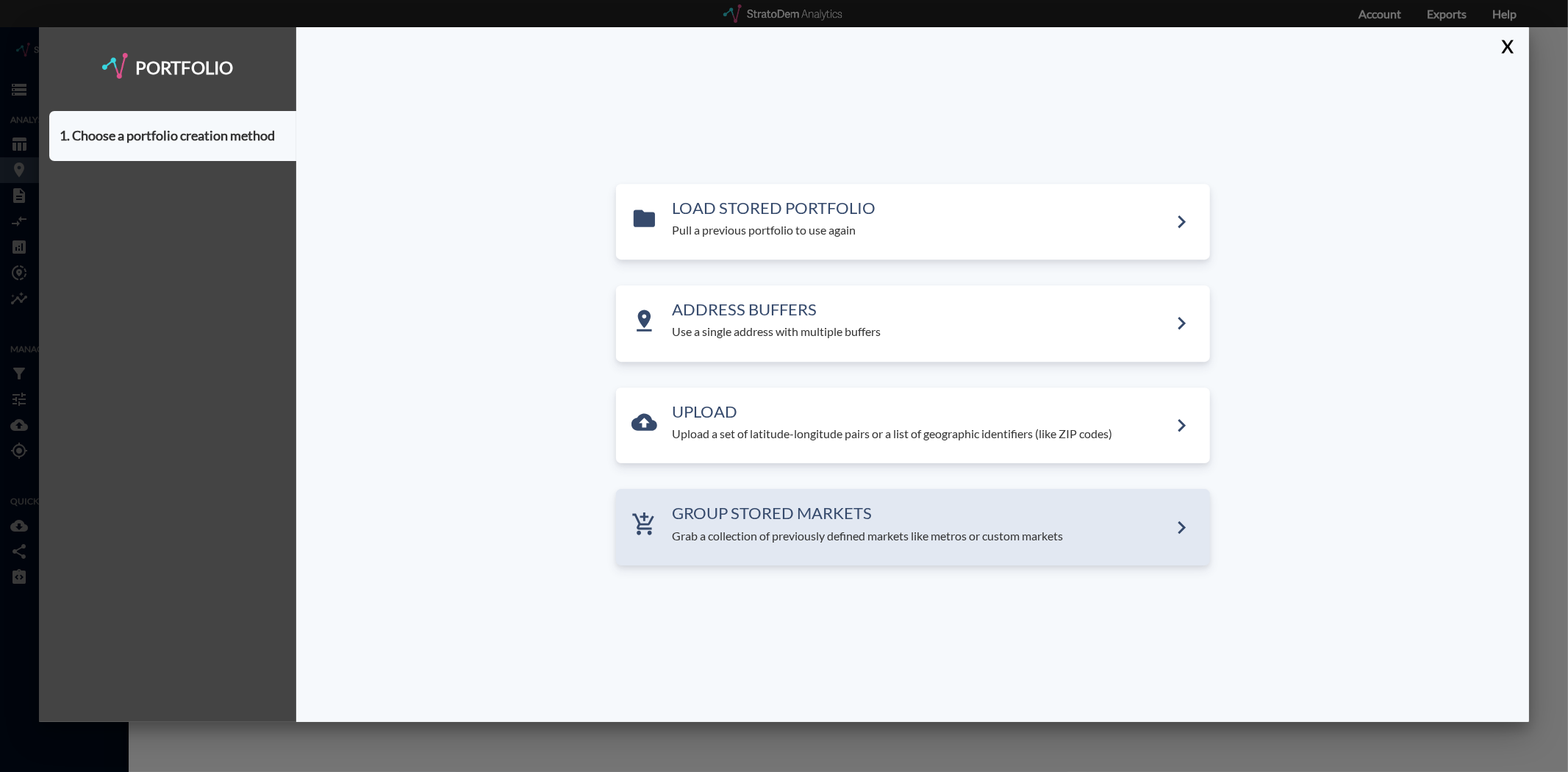
click at [767, 544] on div "GROUP STORED MARKETS Grab a collection of previously defined markets like metro…" at bounding box center [912, 527] width 594 height 76
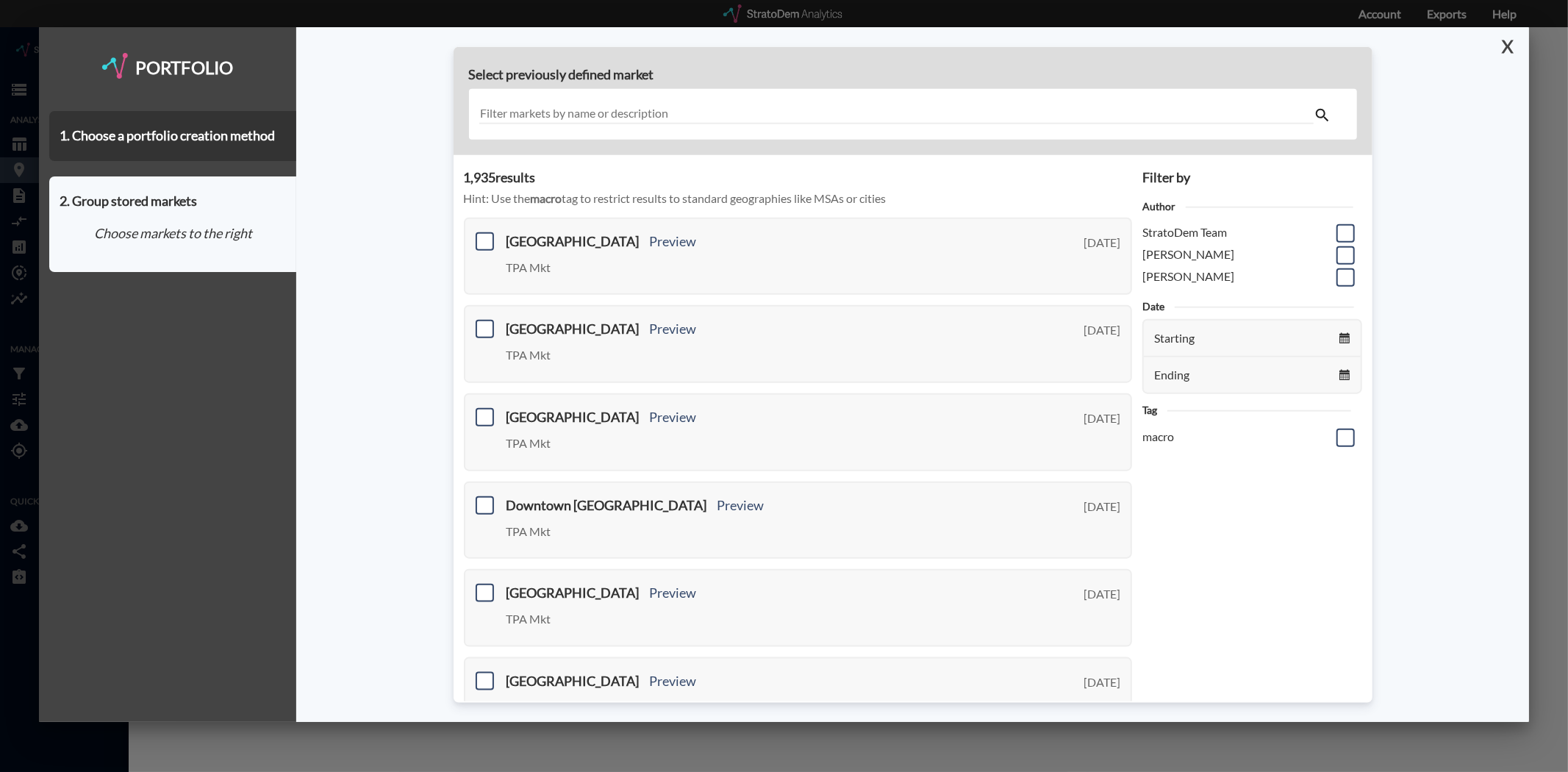
click at [1510, 42] on button "X" at bounding box center [1504, 46] width 26 height 38
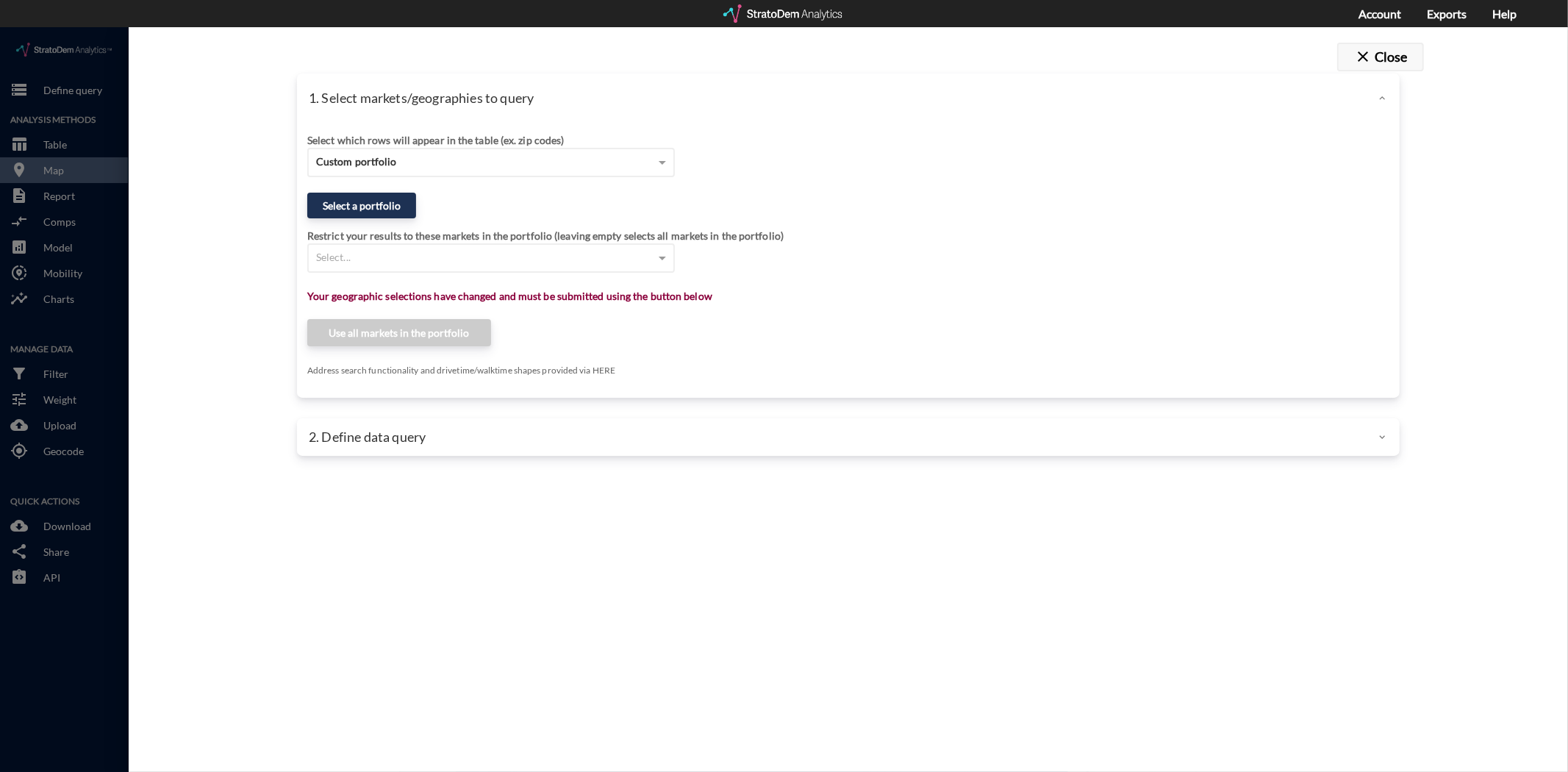
click button "close Close"
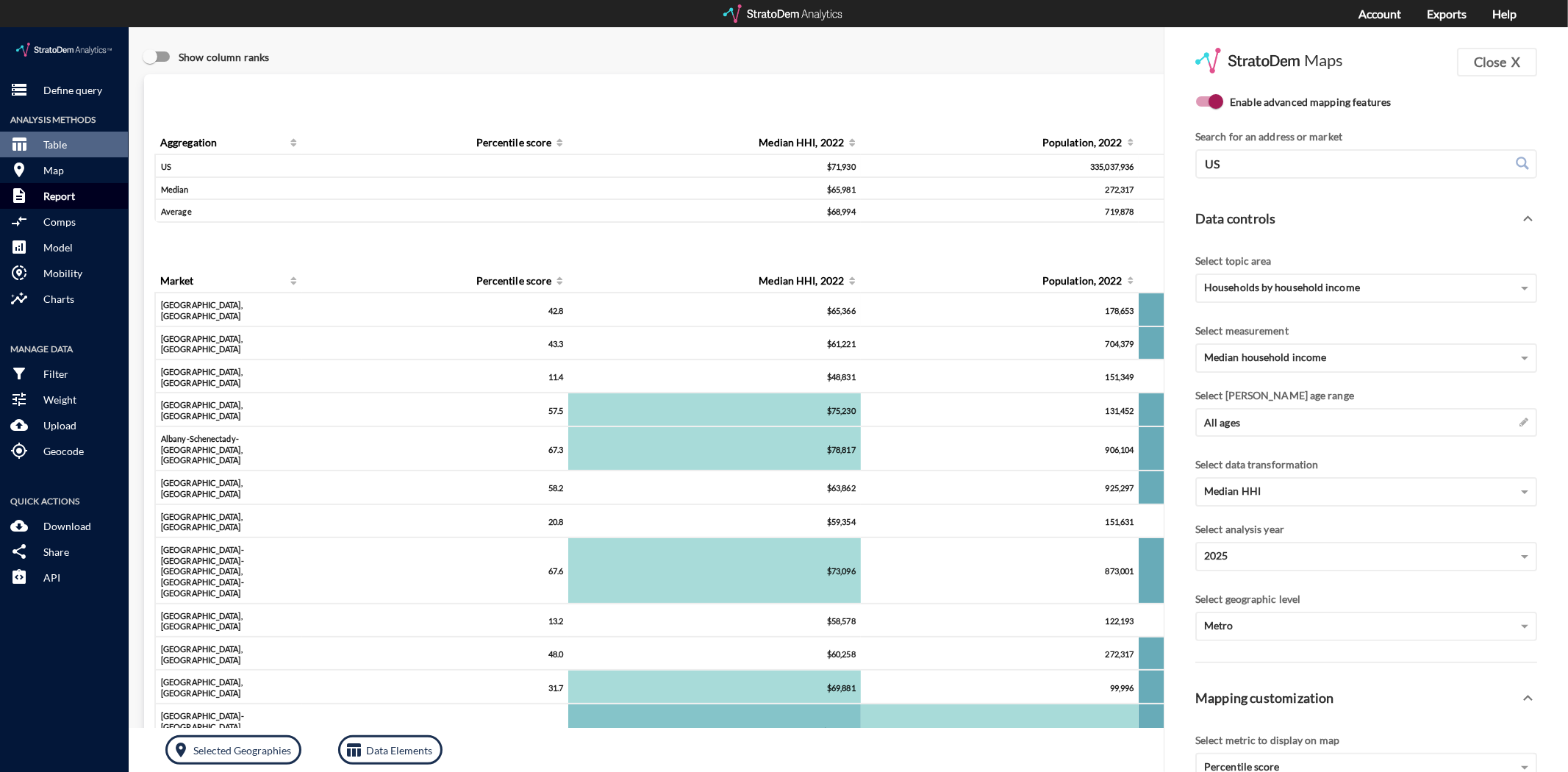
click p "Report"
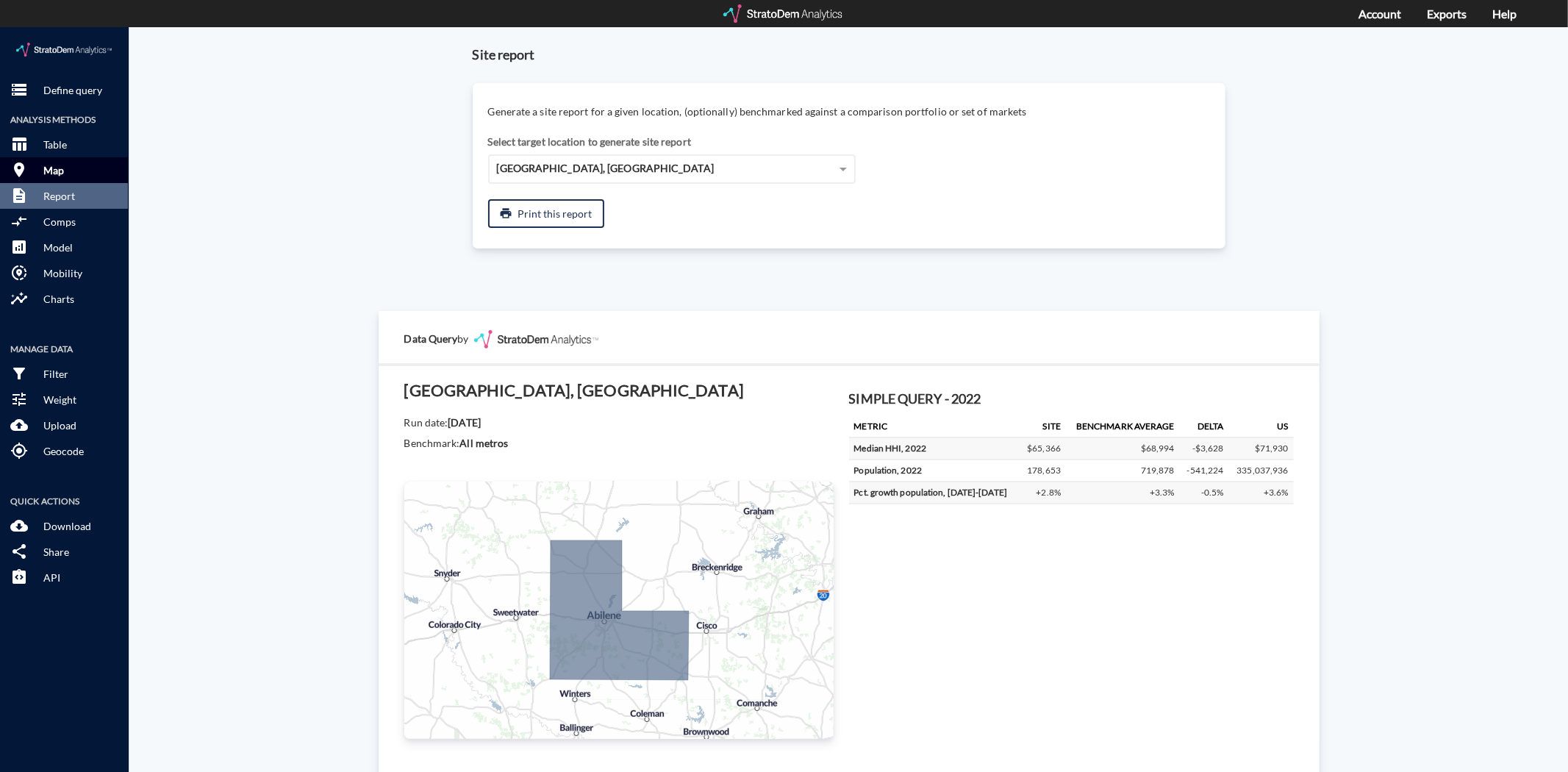
click button "room Map"
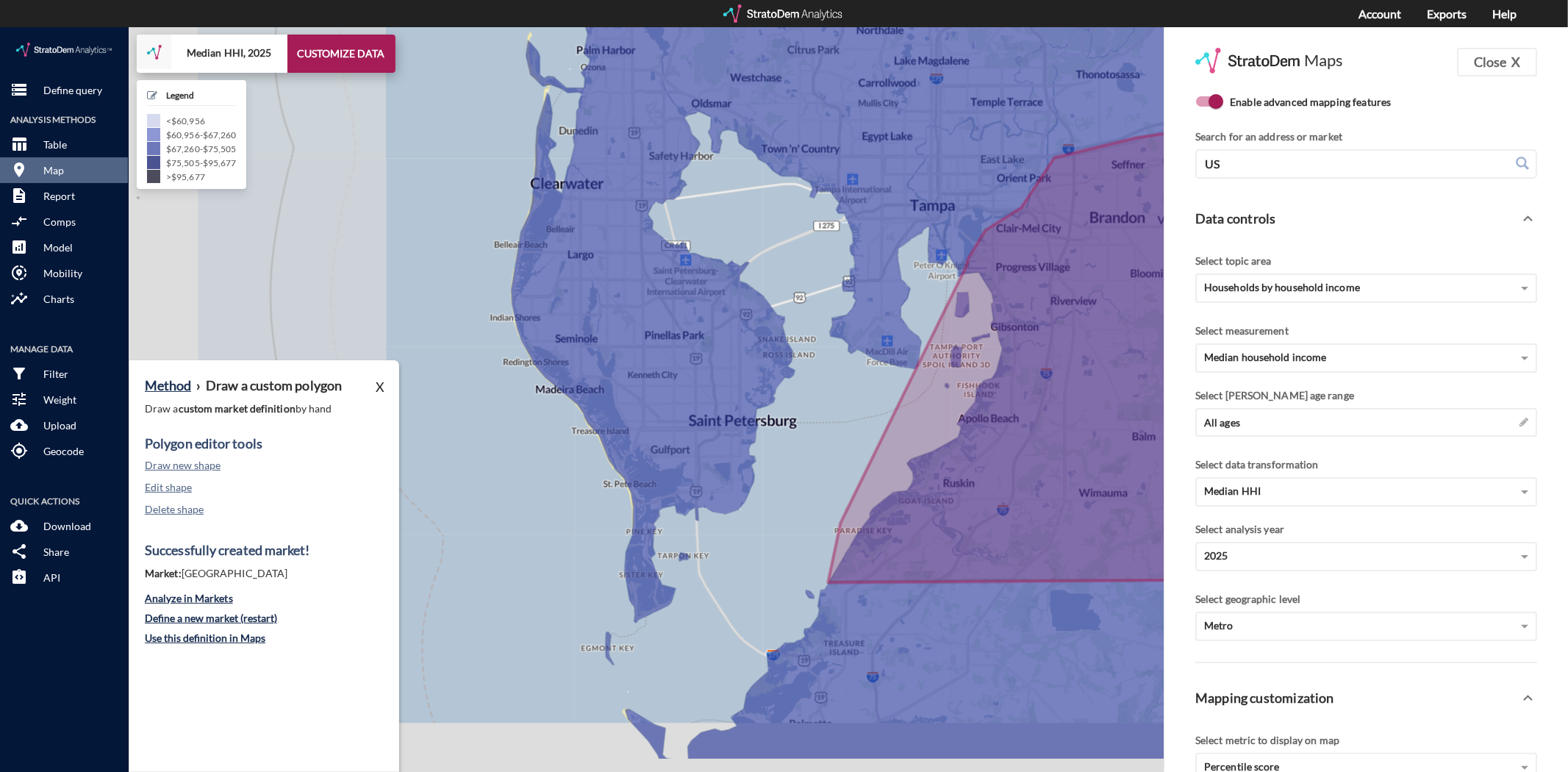
drag, startPoint x: 590, startPoint y: 497, endPoint x: 438, endPoint y: 445, distance: 160.6
click div "+ − Median HHI, 2025 CUSTOMIZE DATA Legend < $60,956 $60,956 - $67,260 $67,260 …"
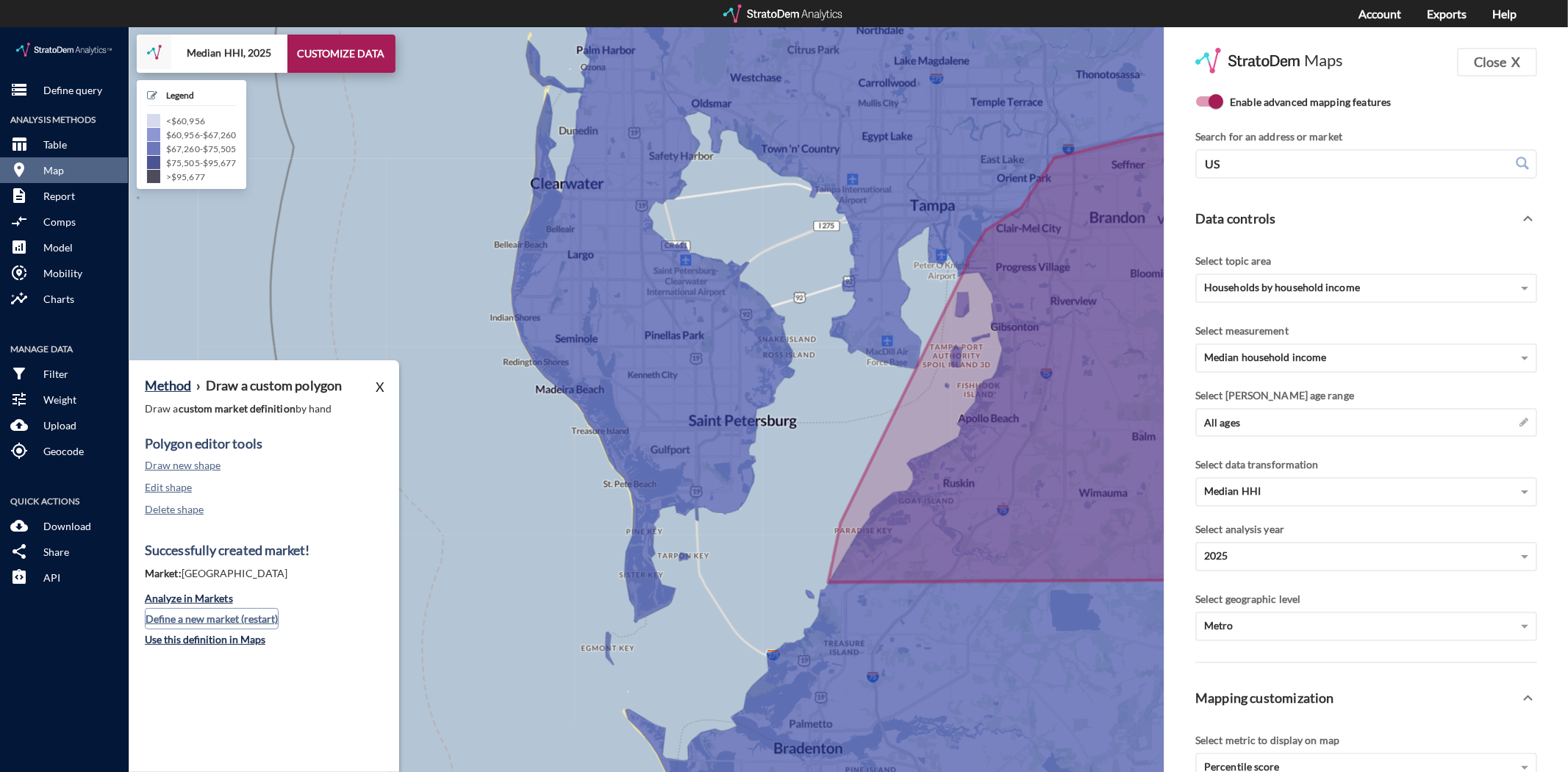
click button "Define a new market (restart)"
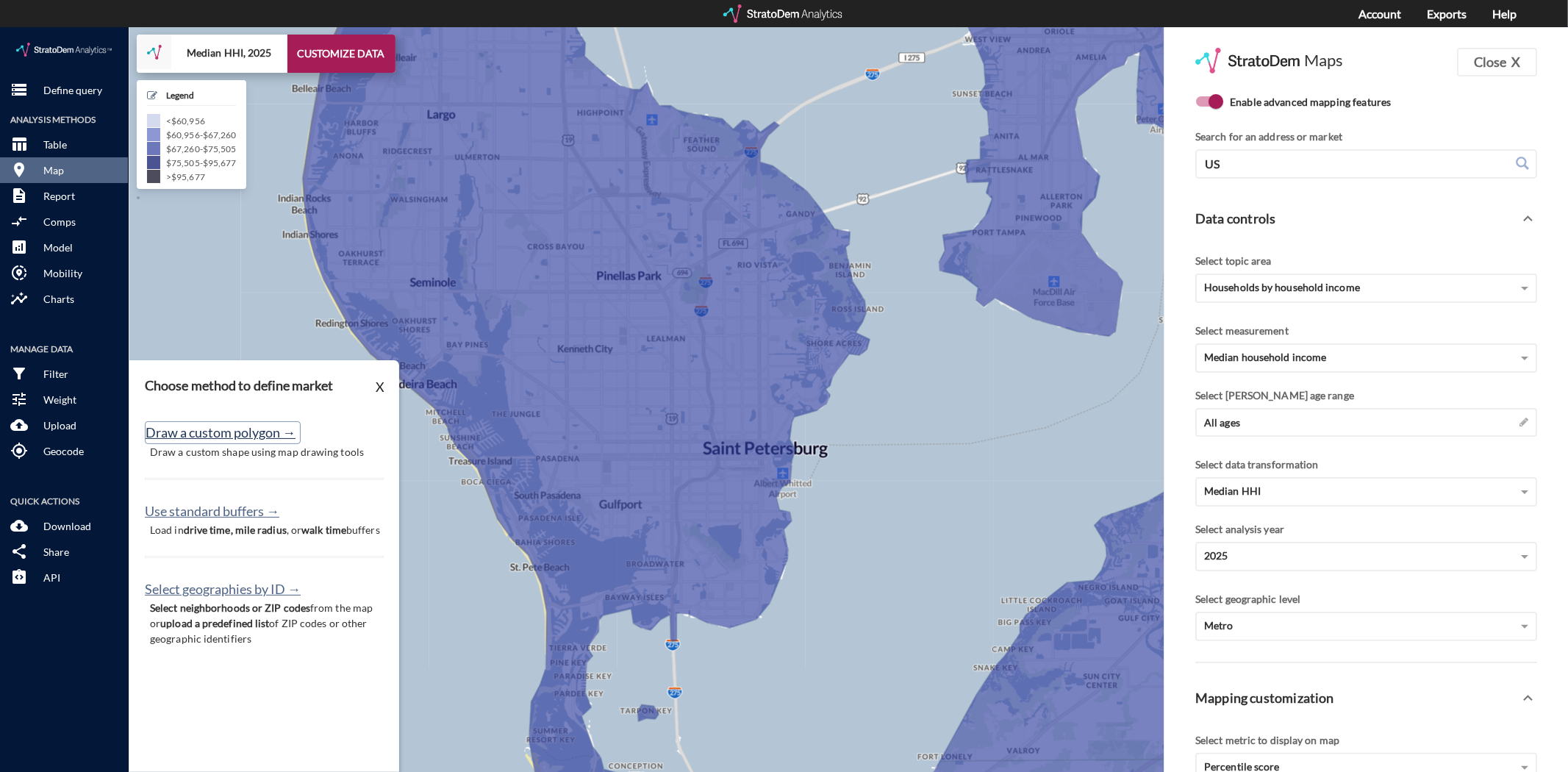
click button "Draw a custom polygon →"
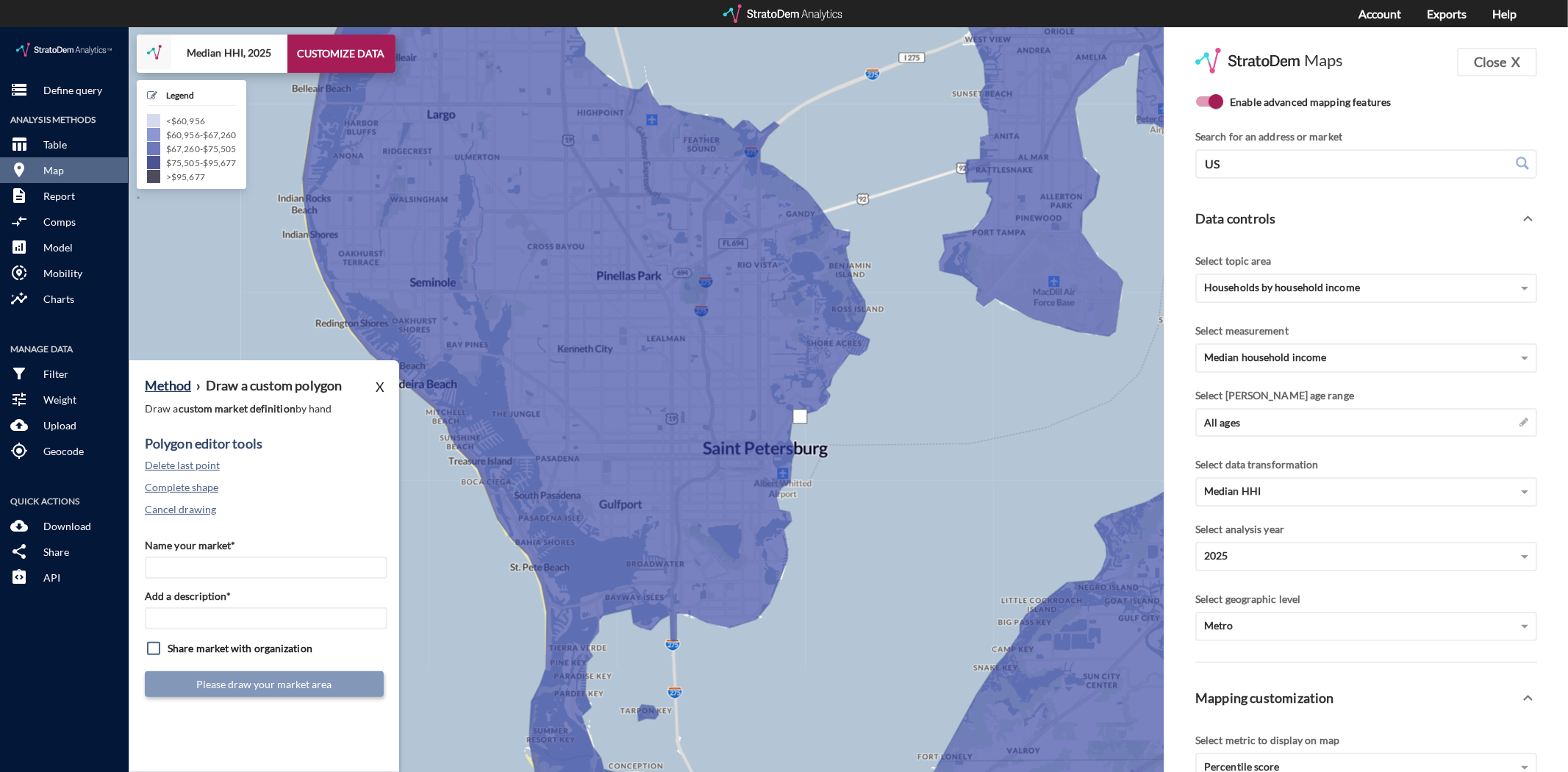
click div
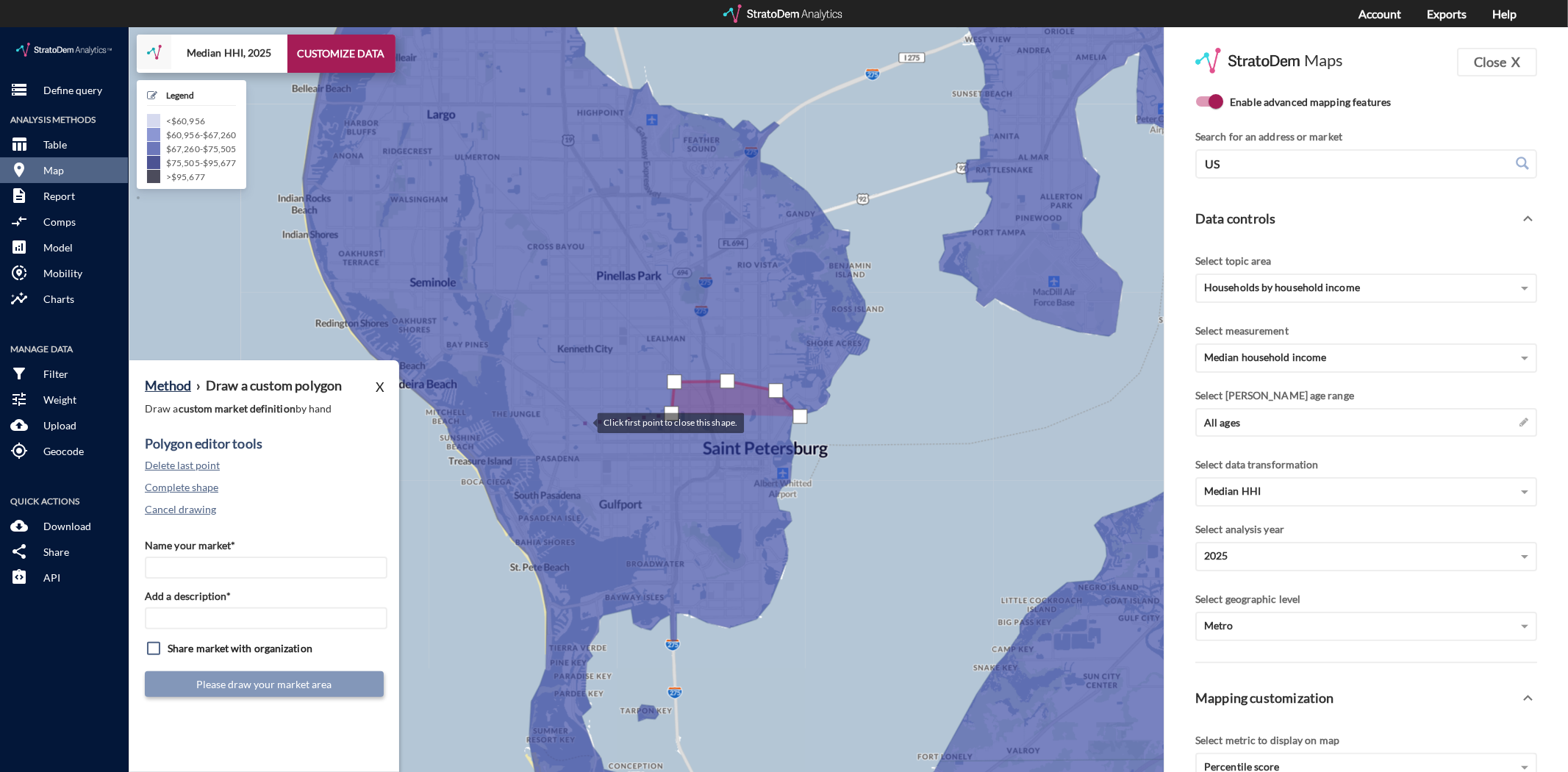
click div
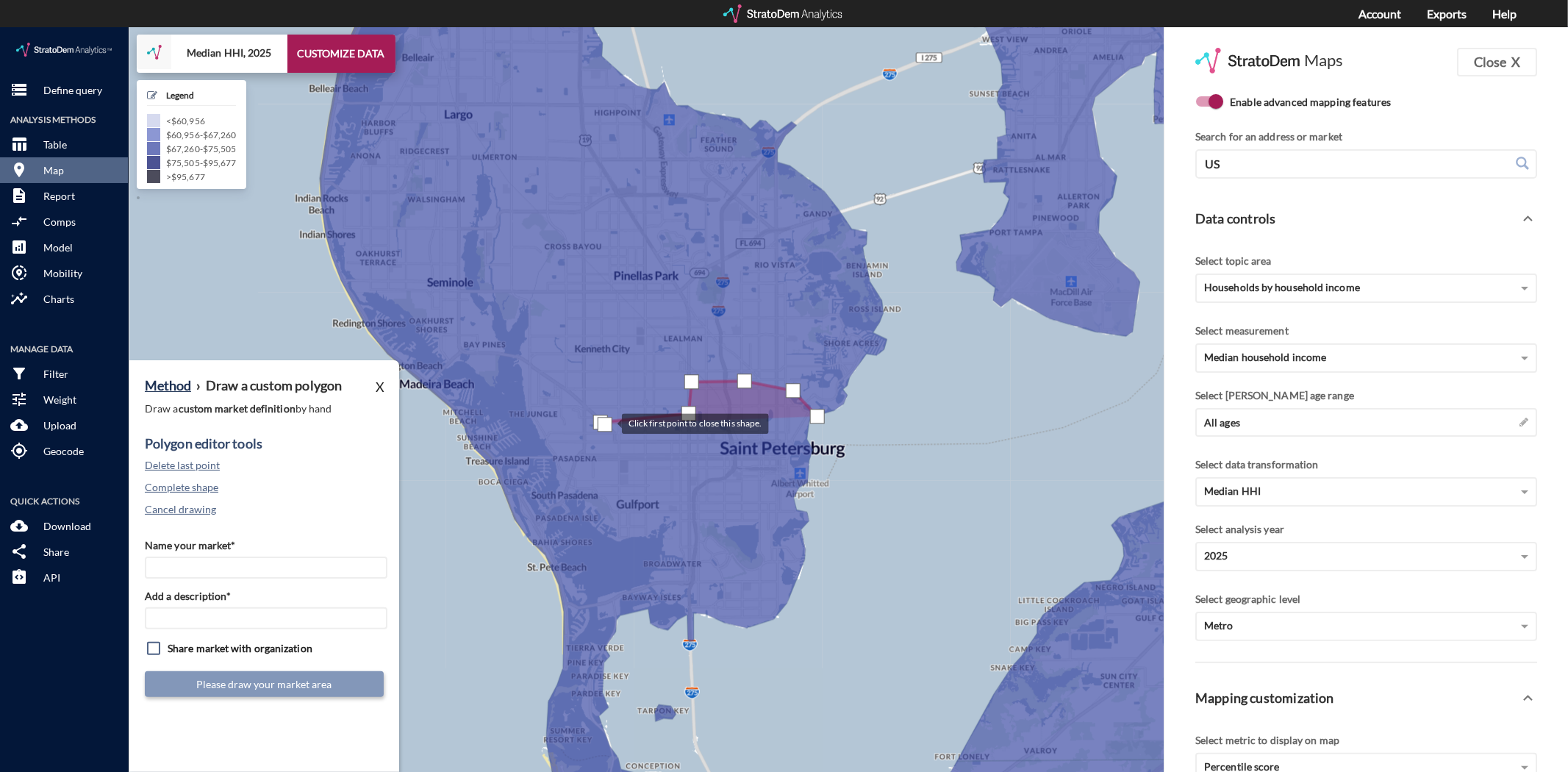
drag, startPoint x: 588, startPoint y: 397, endPoint x: 606, endPoint y: 395, distance: 18.1
click div
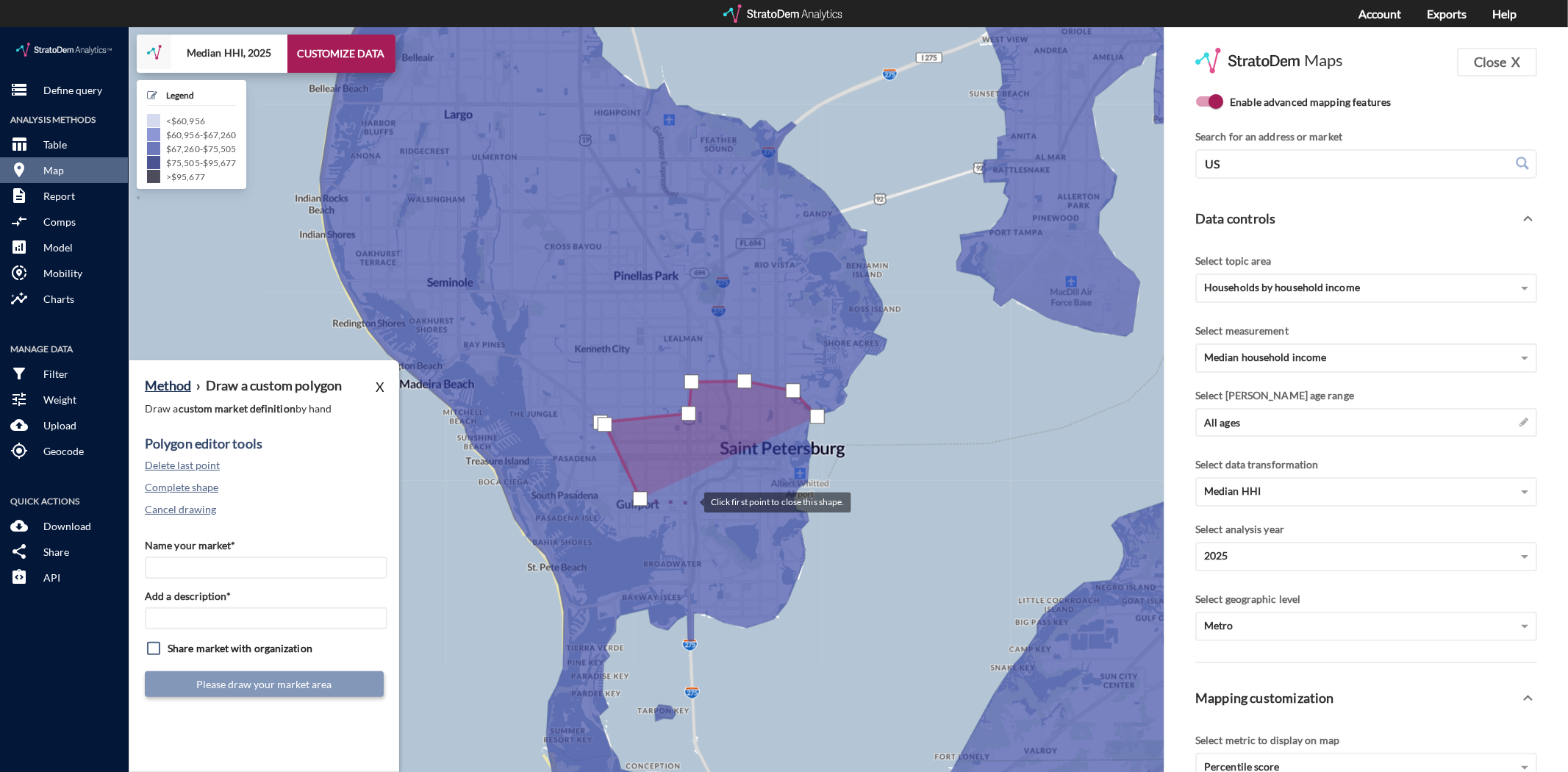
click div
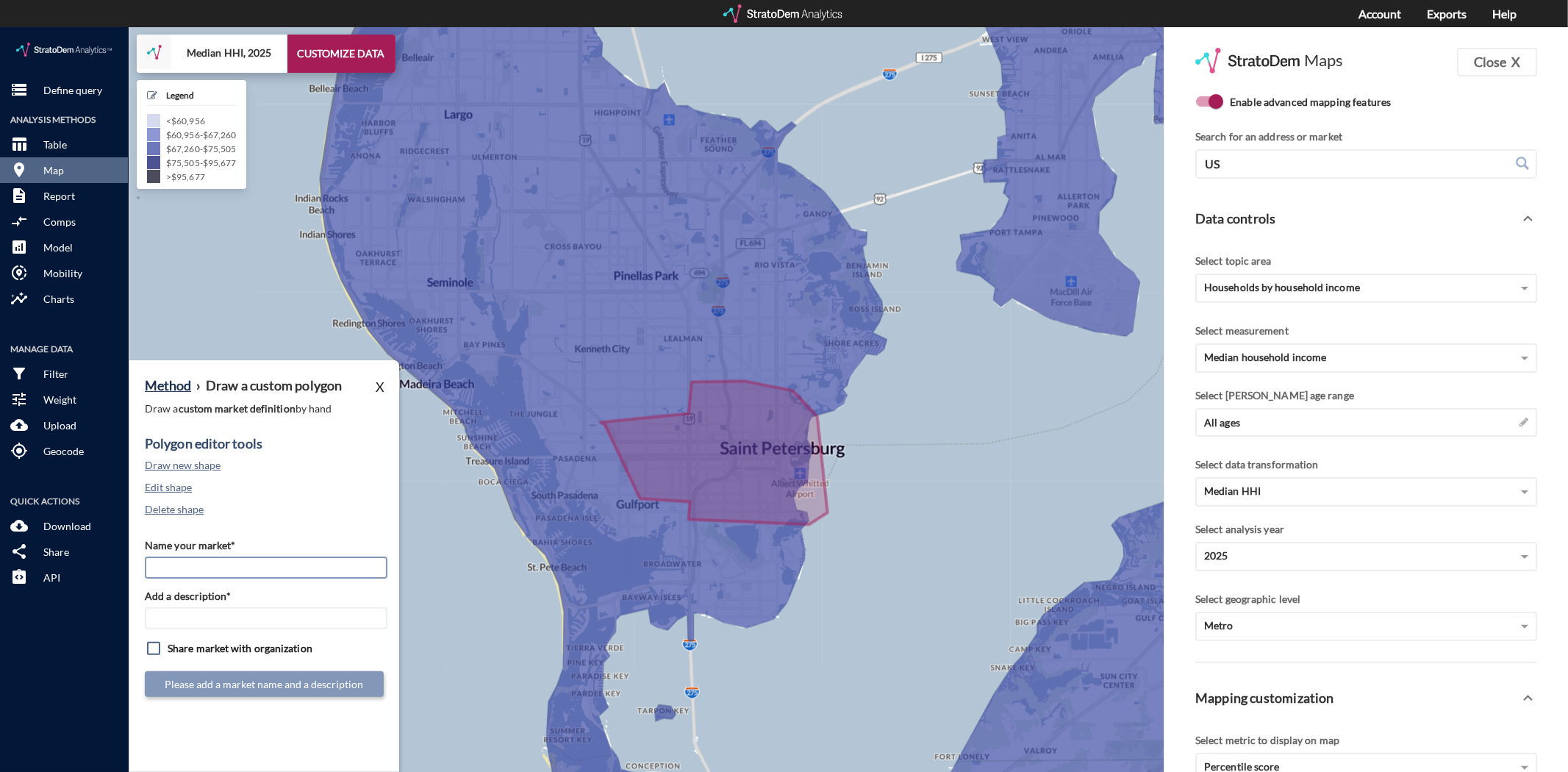
click input "Name your market*"
type input "Downtown St Pete"
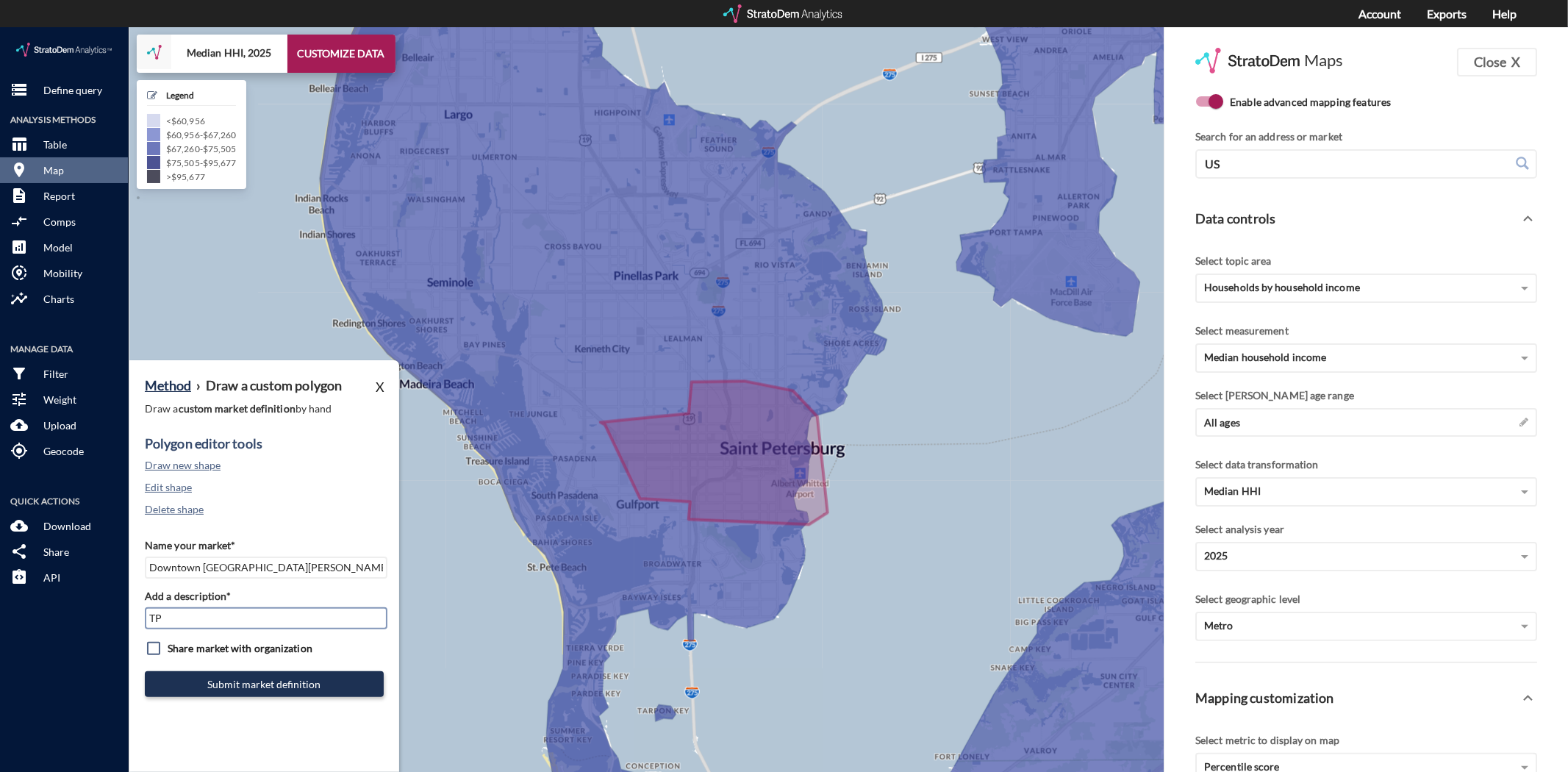
type input "TPA Mkt"
click button "Submit market definition"
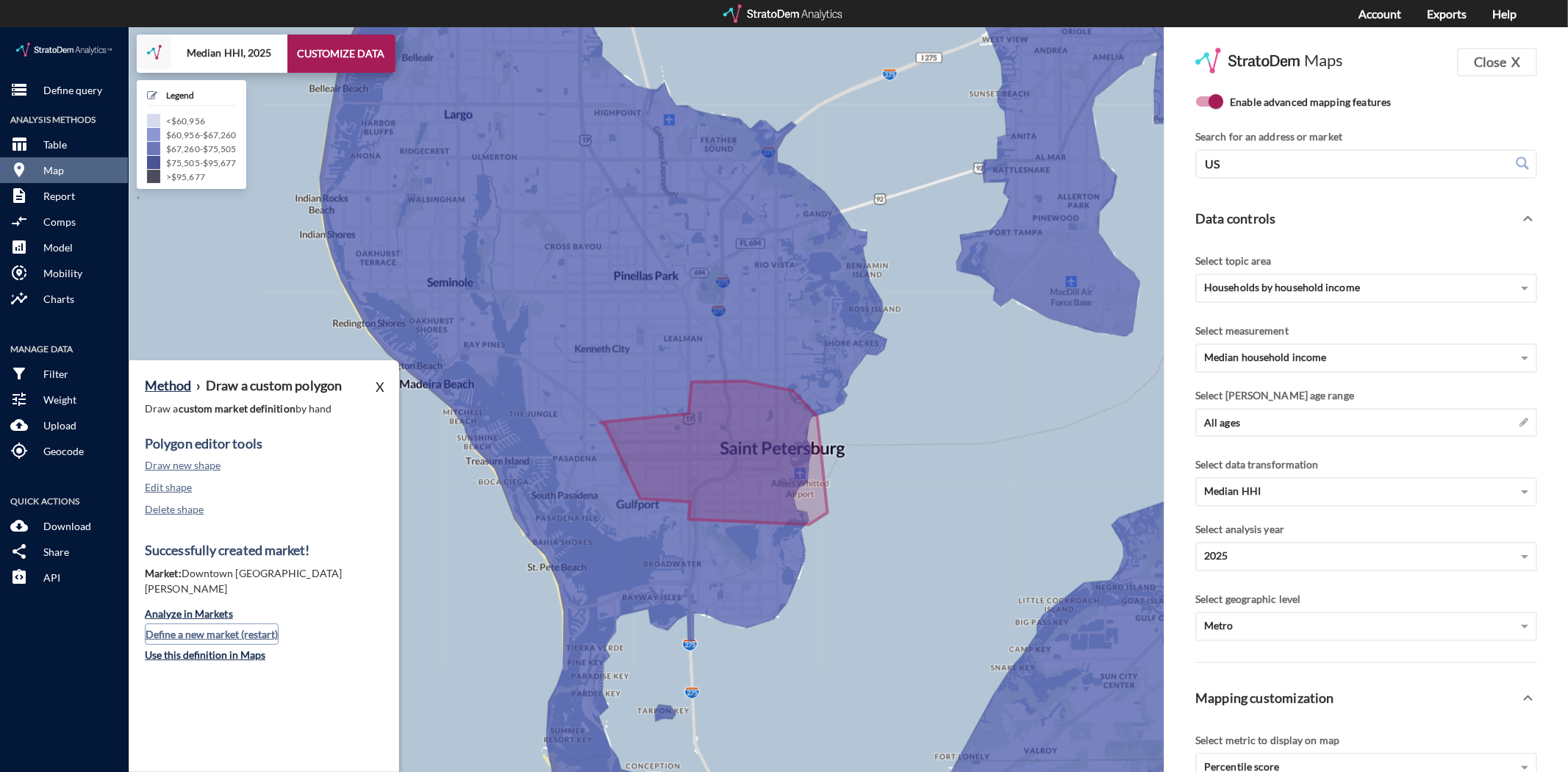
click button "Define a new market (restart)"
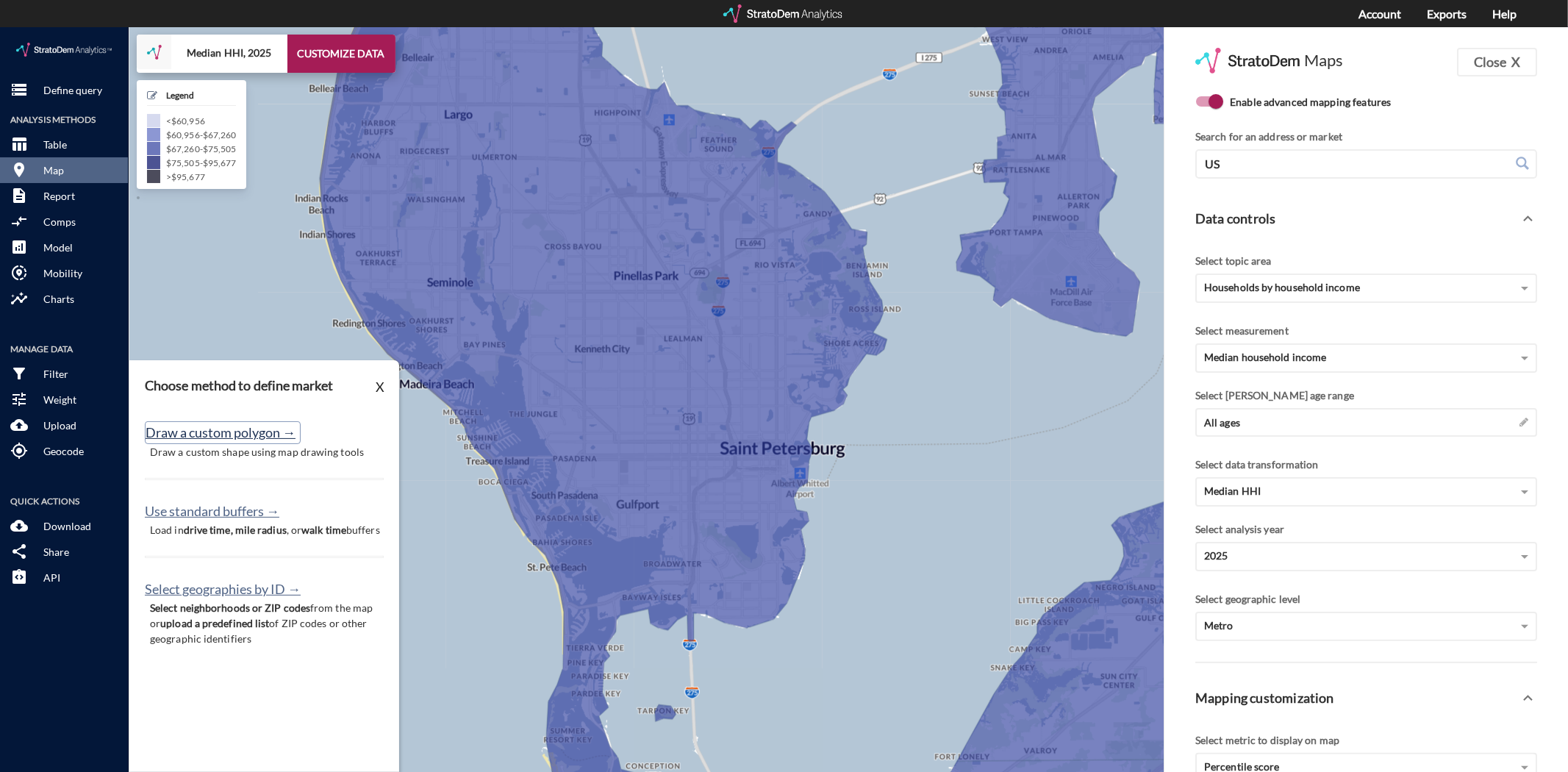
click button "Draw a custom polygon →"
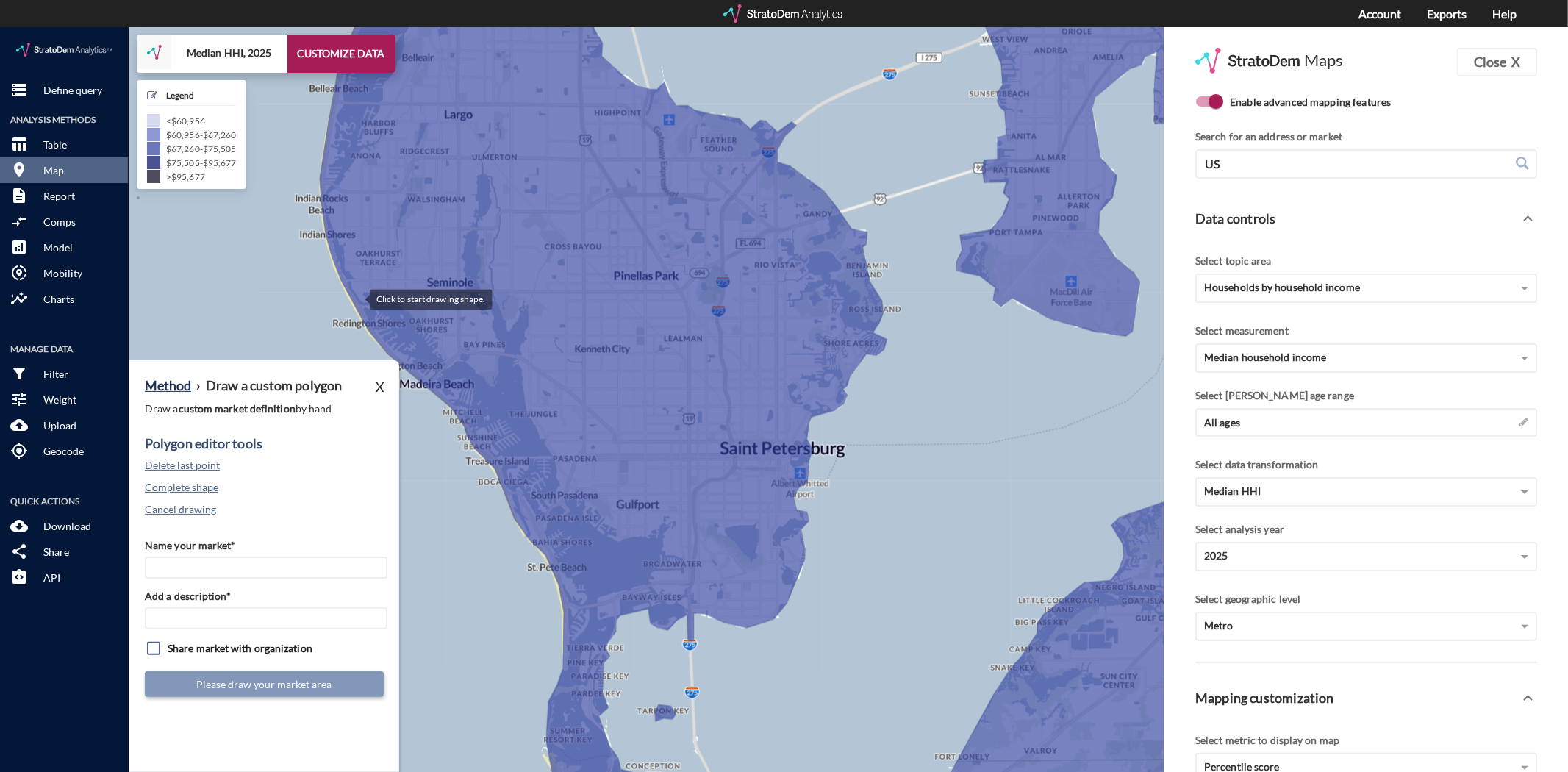
click div
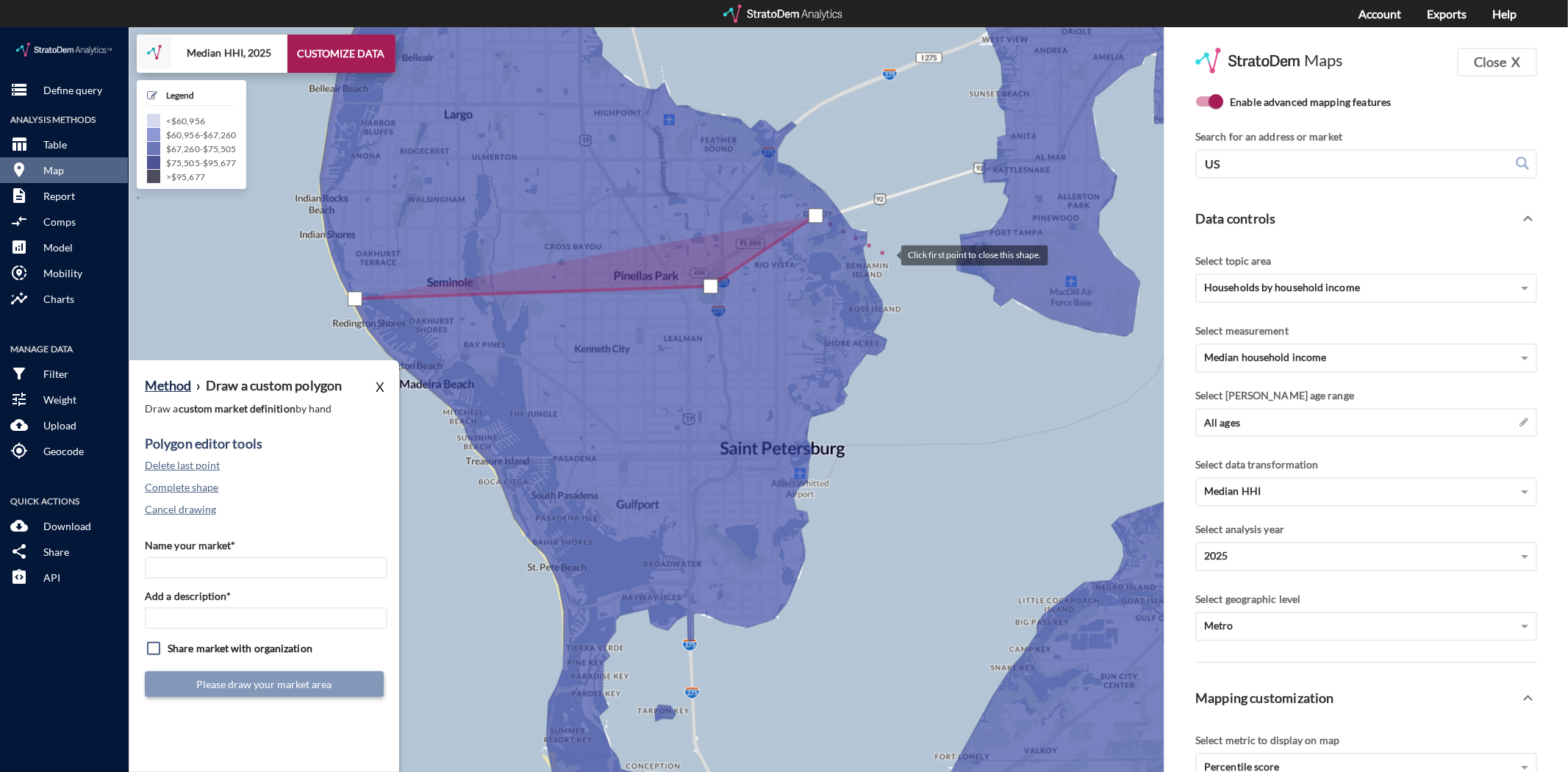
click div
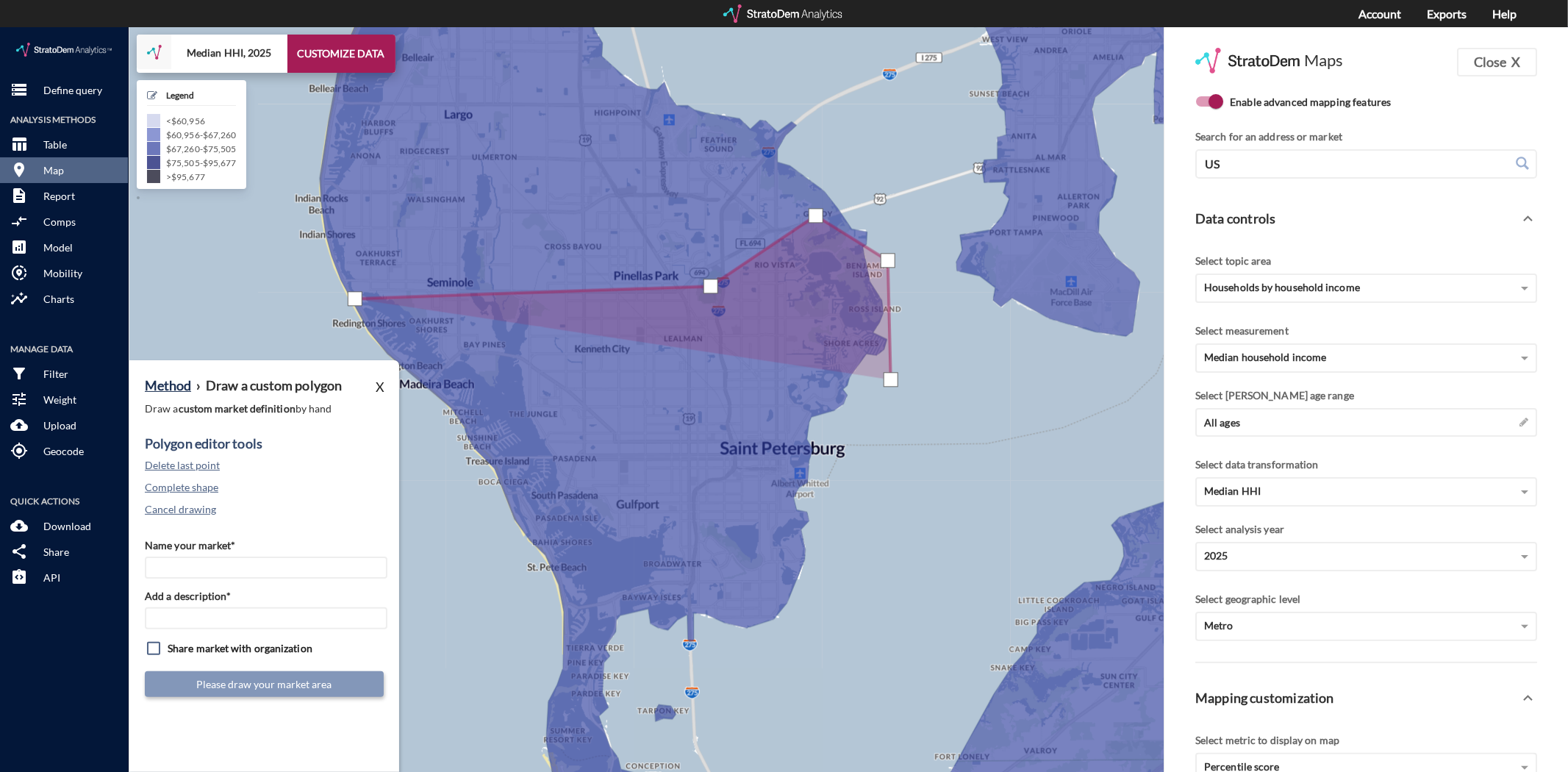
drag, startPoint x: 891, startPoint y: 352, endPoint x: 882, endPoint y: 373, distance: 22.8
click div
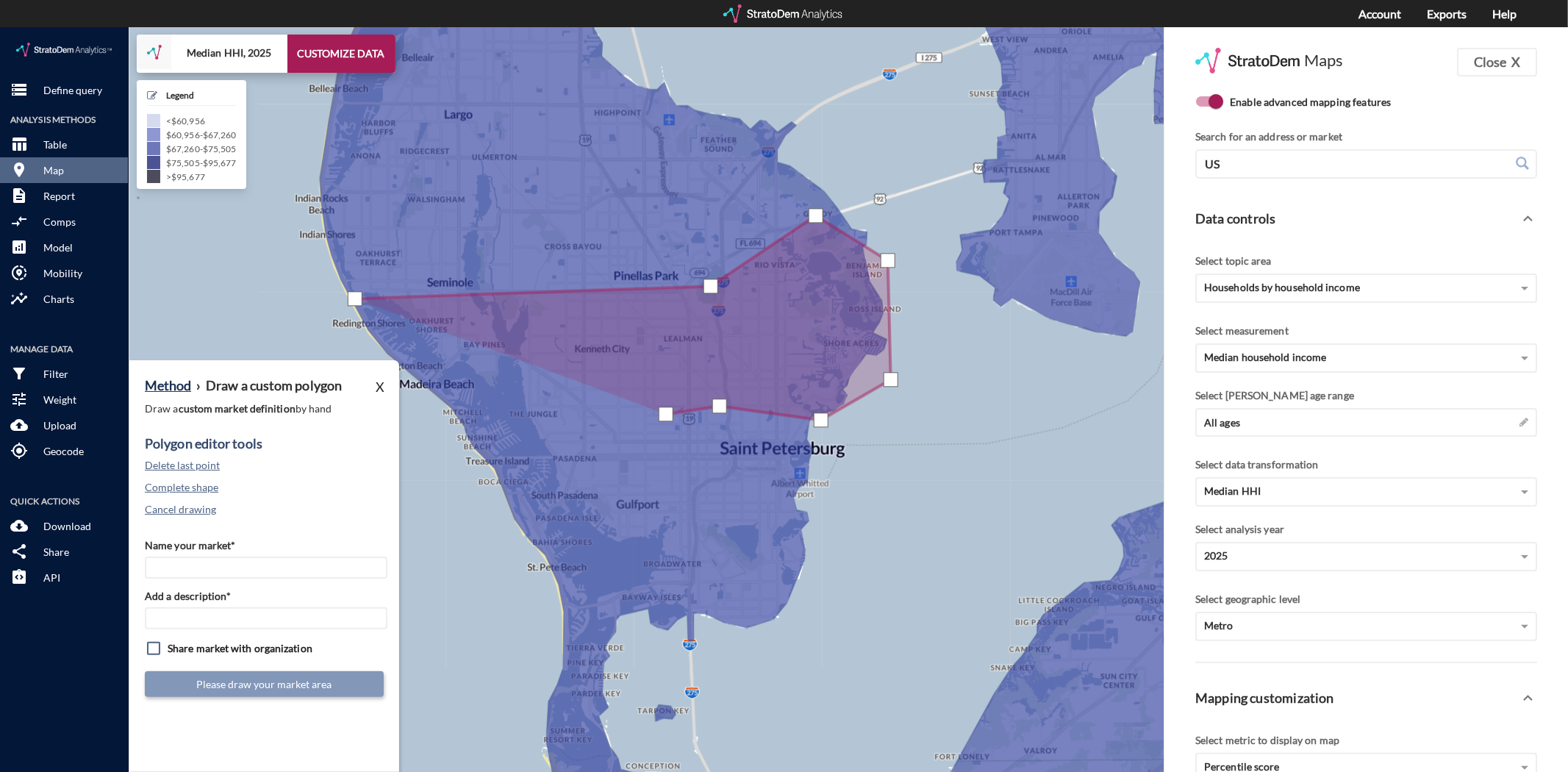
click div
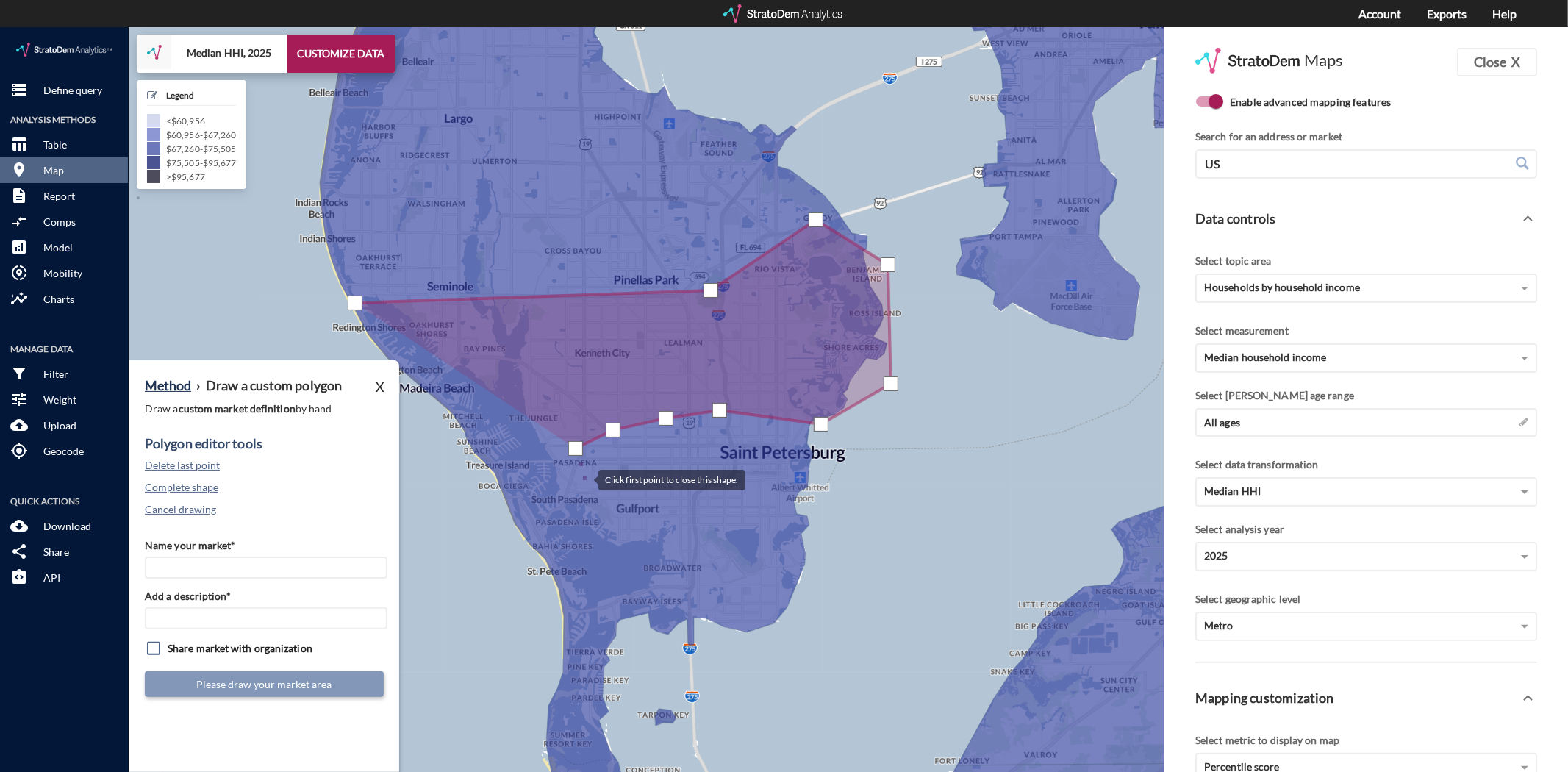
click div
drag, startPoint x: 780, startPoint y: 497, endPoint x: 789, endPoint y: 498, distance: 9.1
click div
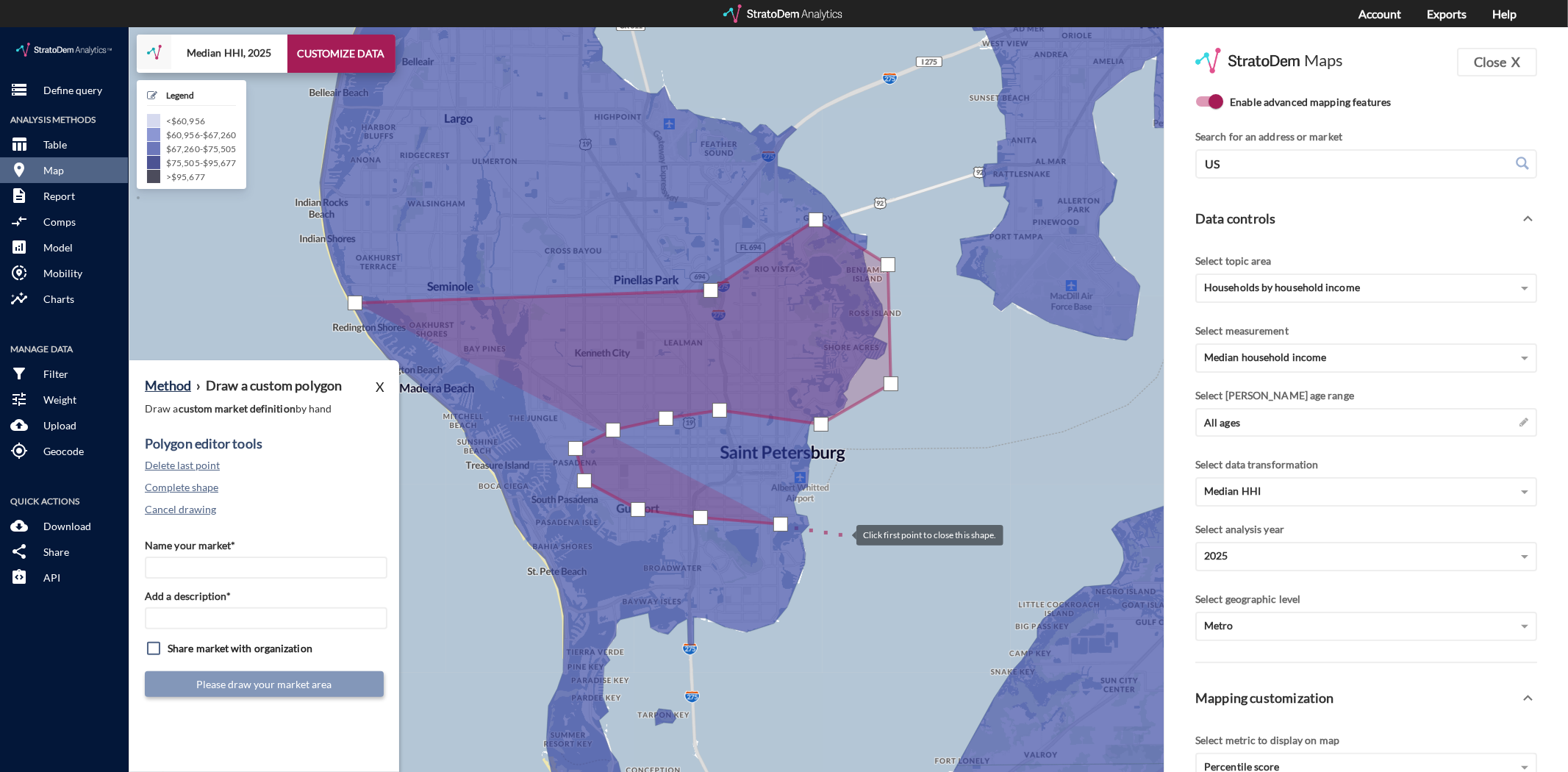
click div
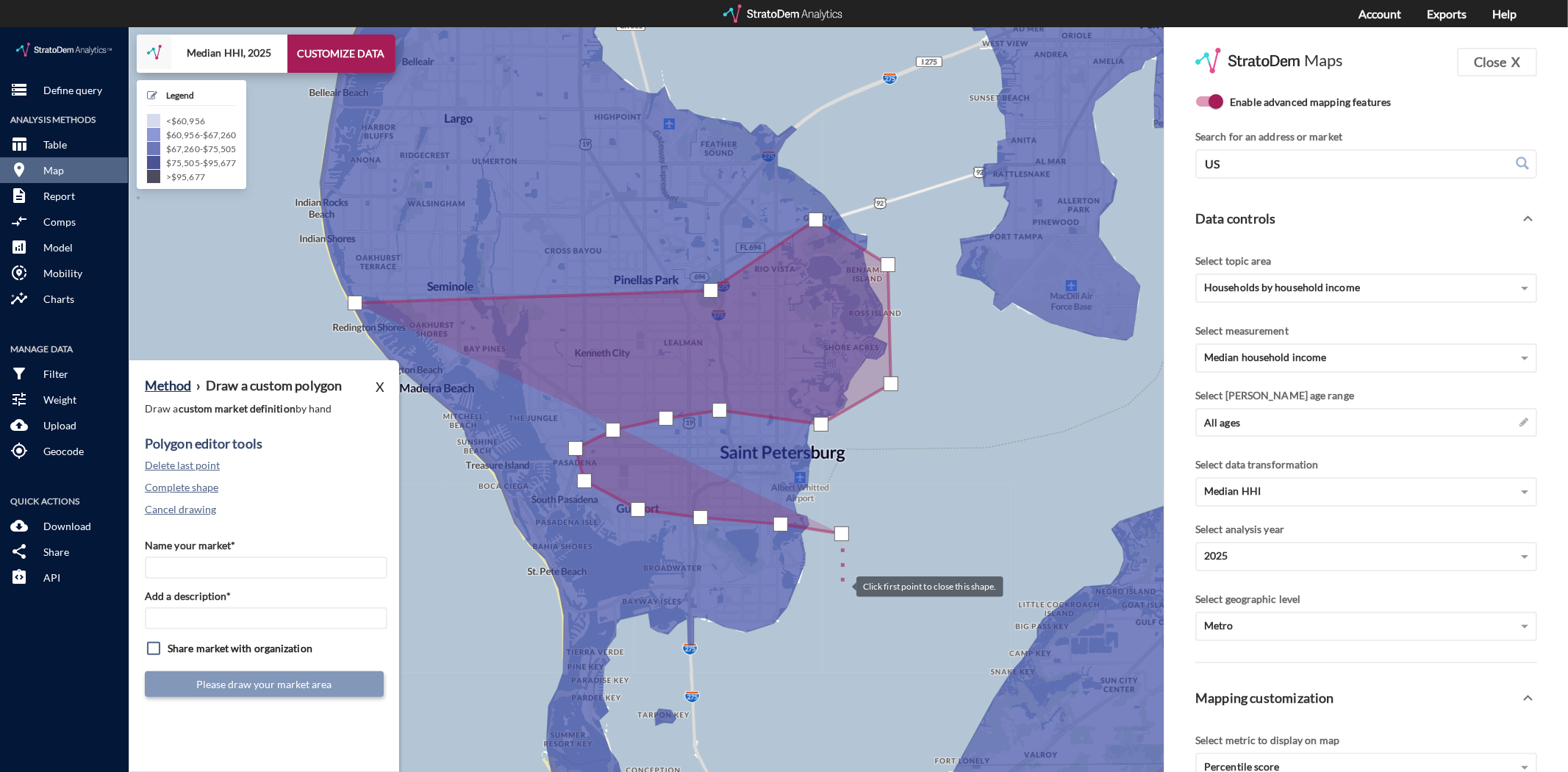
click div
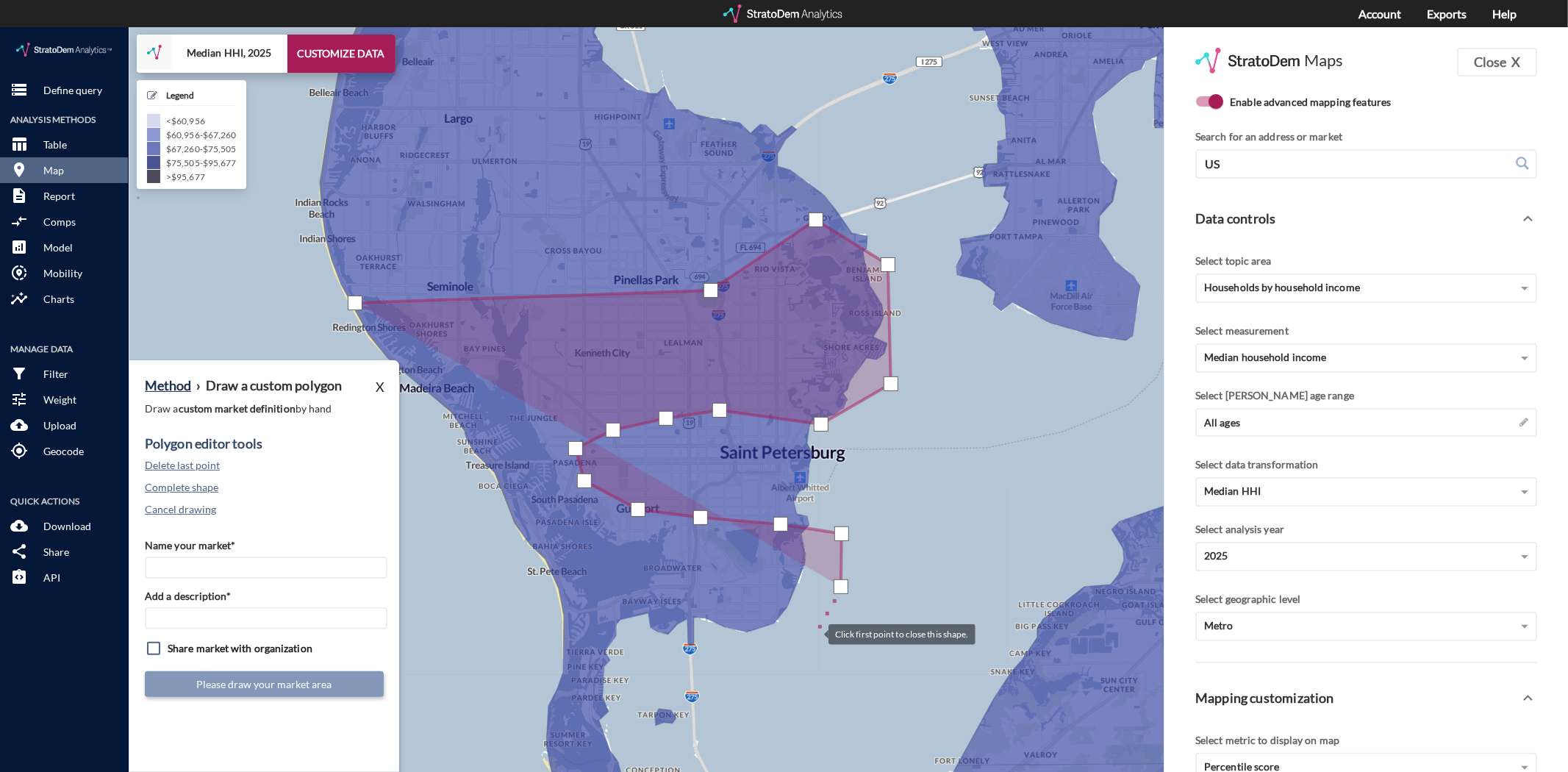
click div
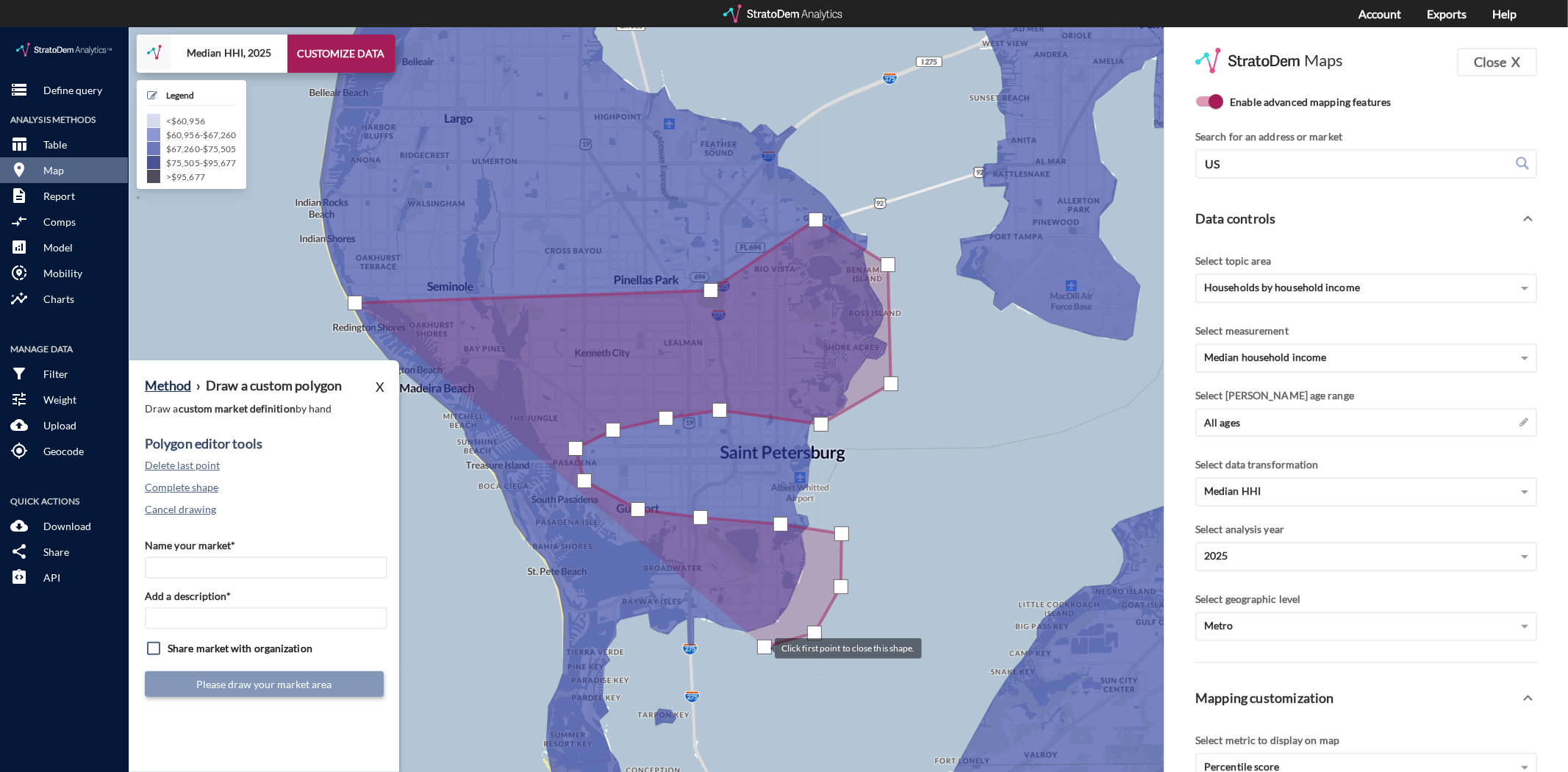
drag, startPoint x: 764, startPoint y: 620, endPoint x: 726, endPoint y: 613, distance: 38.6
click div
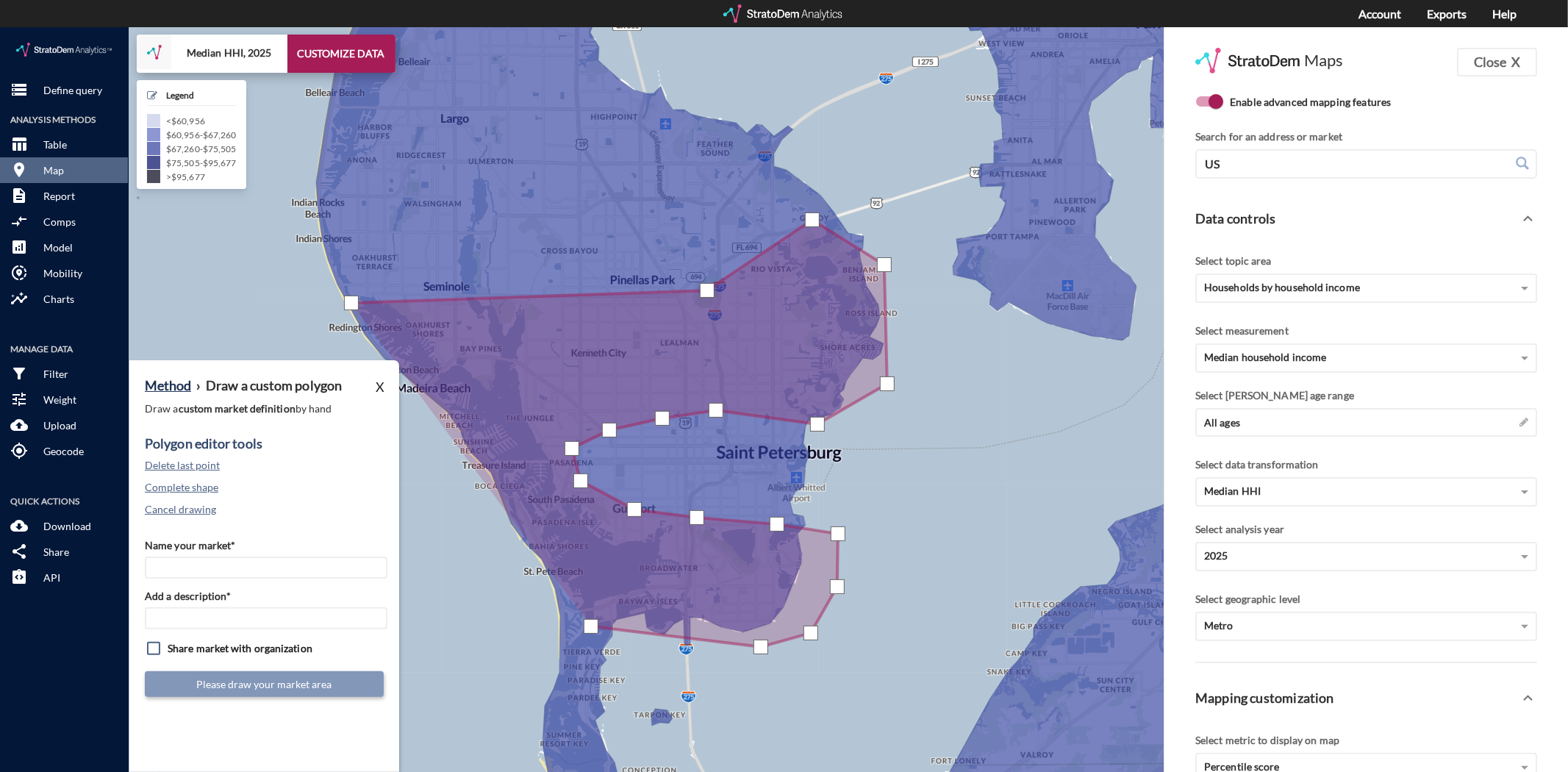
drag, startPoint x: 591, startPoint y: 599, endPoint x: 586, endPoint y: 580, distance: 19.6
click div
drag, startPoint x: 502, startPoint y: 543, endPoint x: 497, endPoint y: 534, distance: 10.3
click div
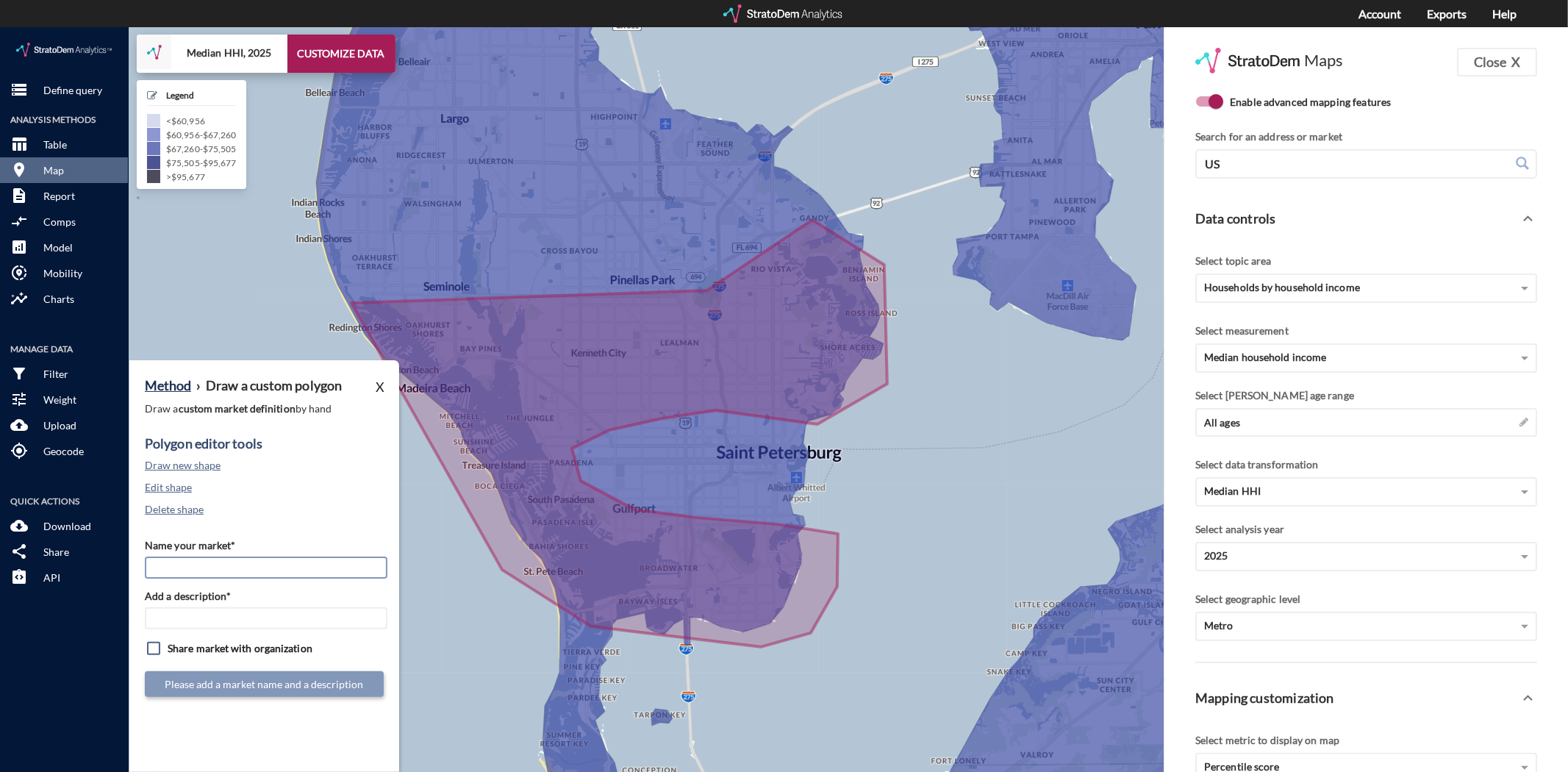
drag, startPoint x: 216, startPoint y: 534, endPoint x: 228, endPoint y: 524, distance: 15.6
click input "Name your market*"
type input "South Pinellas USE"
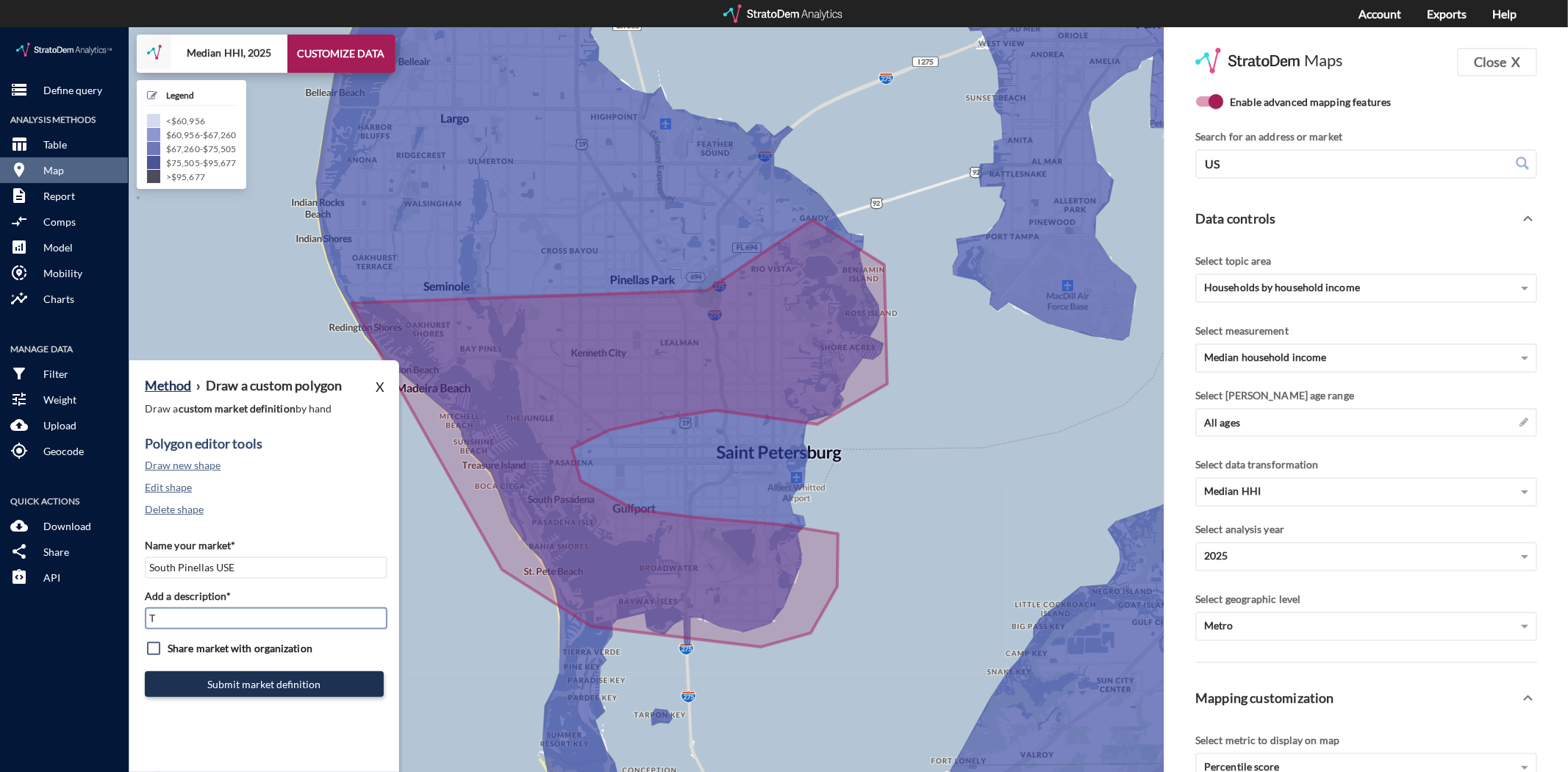
type input "TPA Mkt"
click button "Submit market definition"
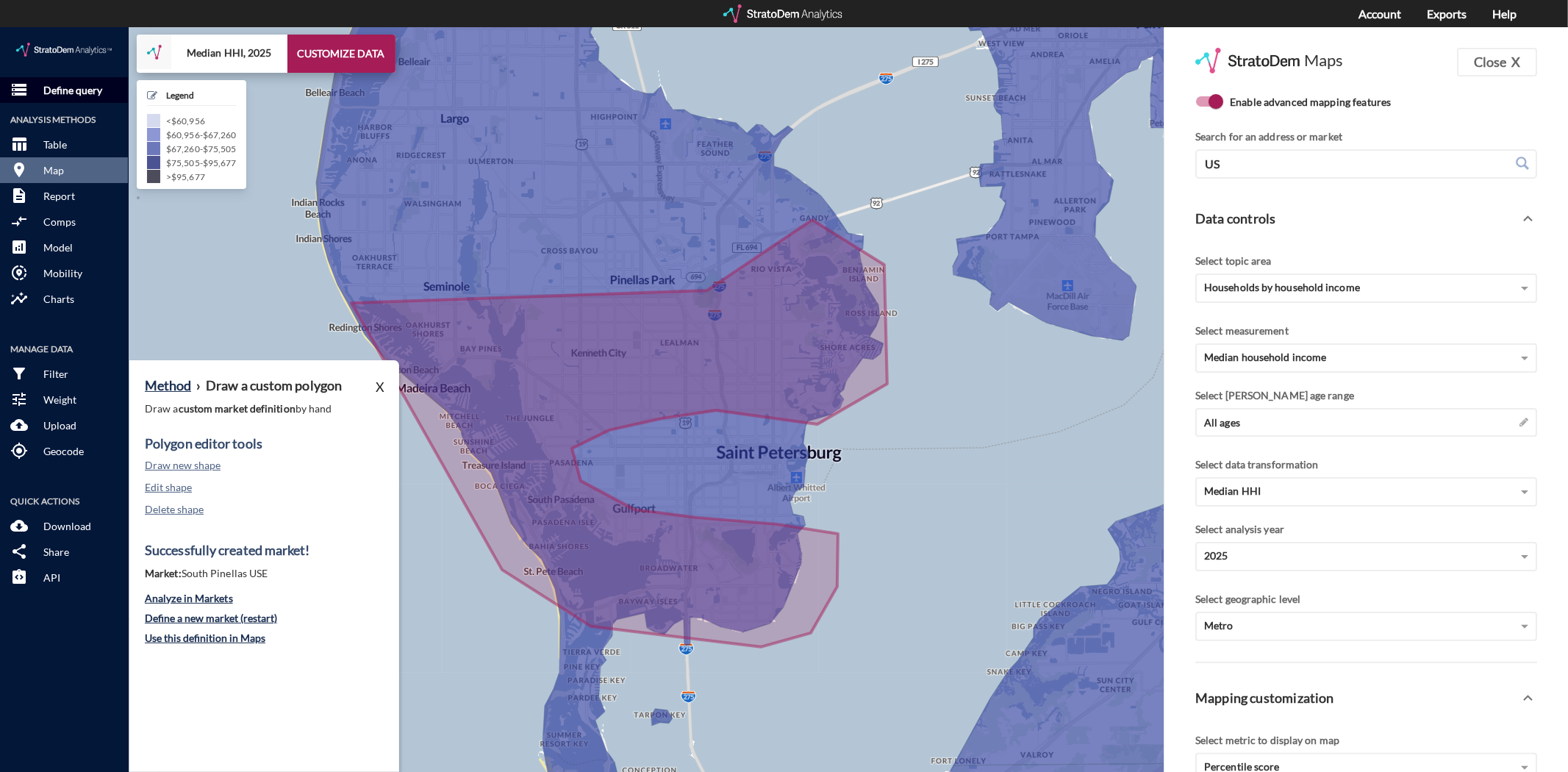
click p "Define query"
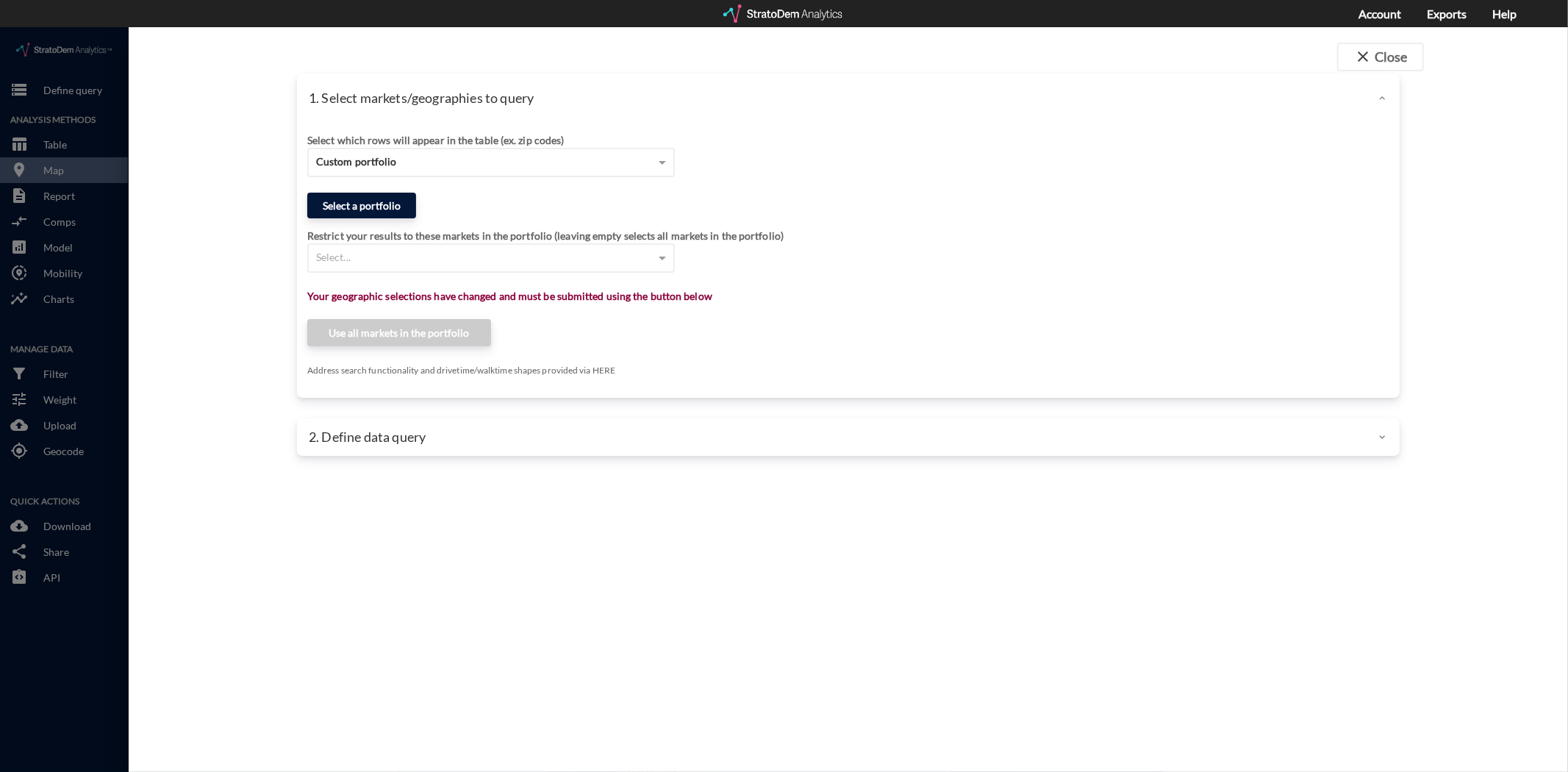
click button "Select a portfolio"
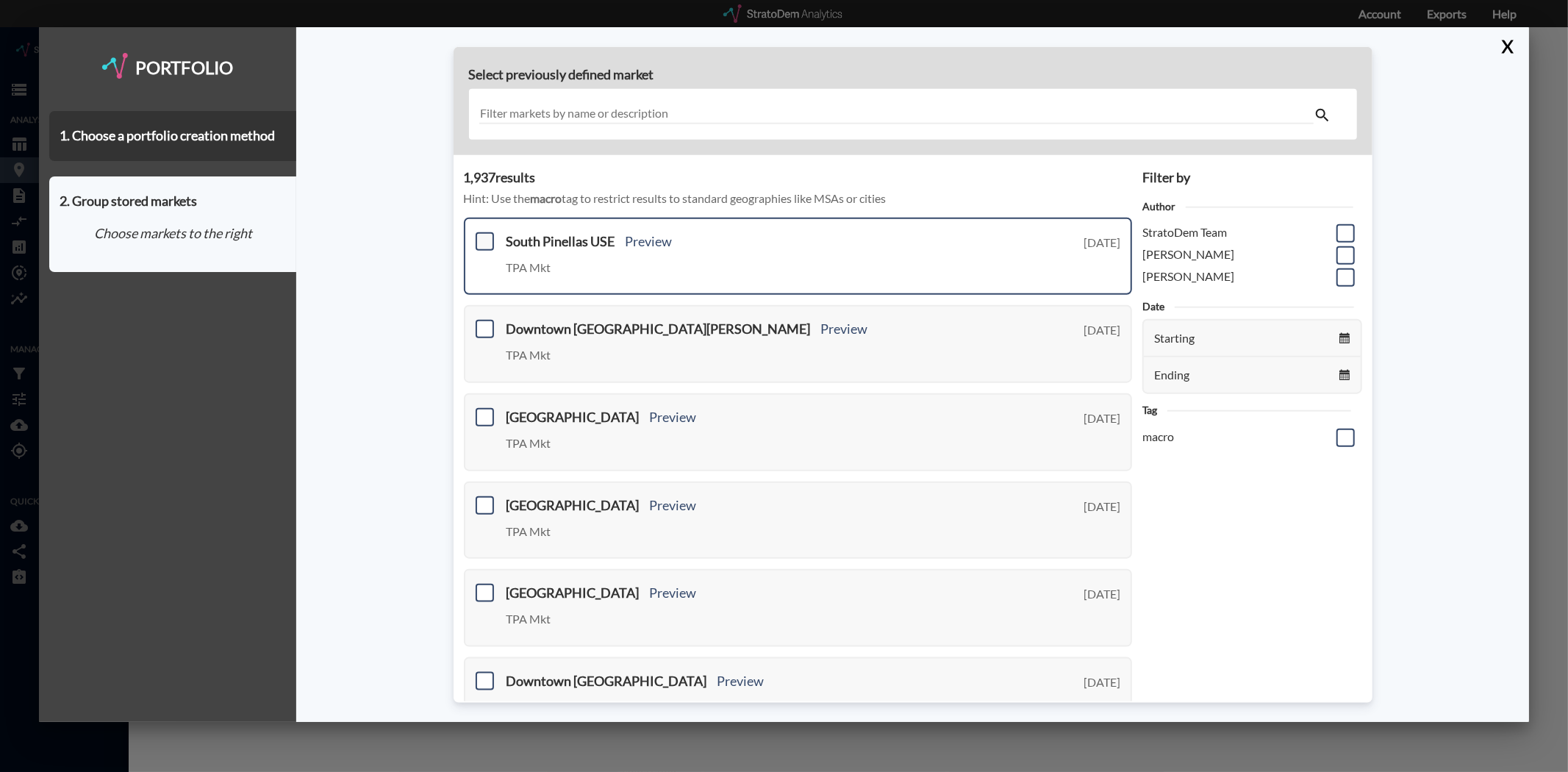
click at [489, 239] on span at bounding box center [484, 241] width 18 height 18
click at [483, 235] on input "checkbox" at bounding box center [483, 235] width 0 height 0
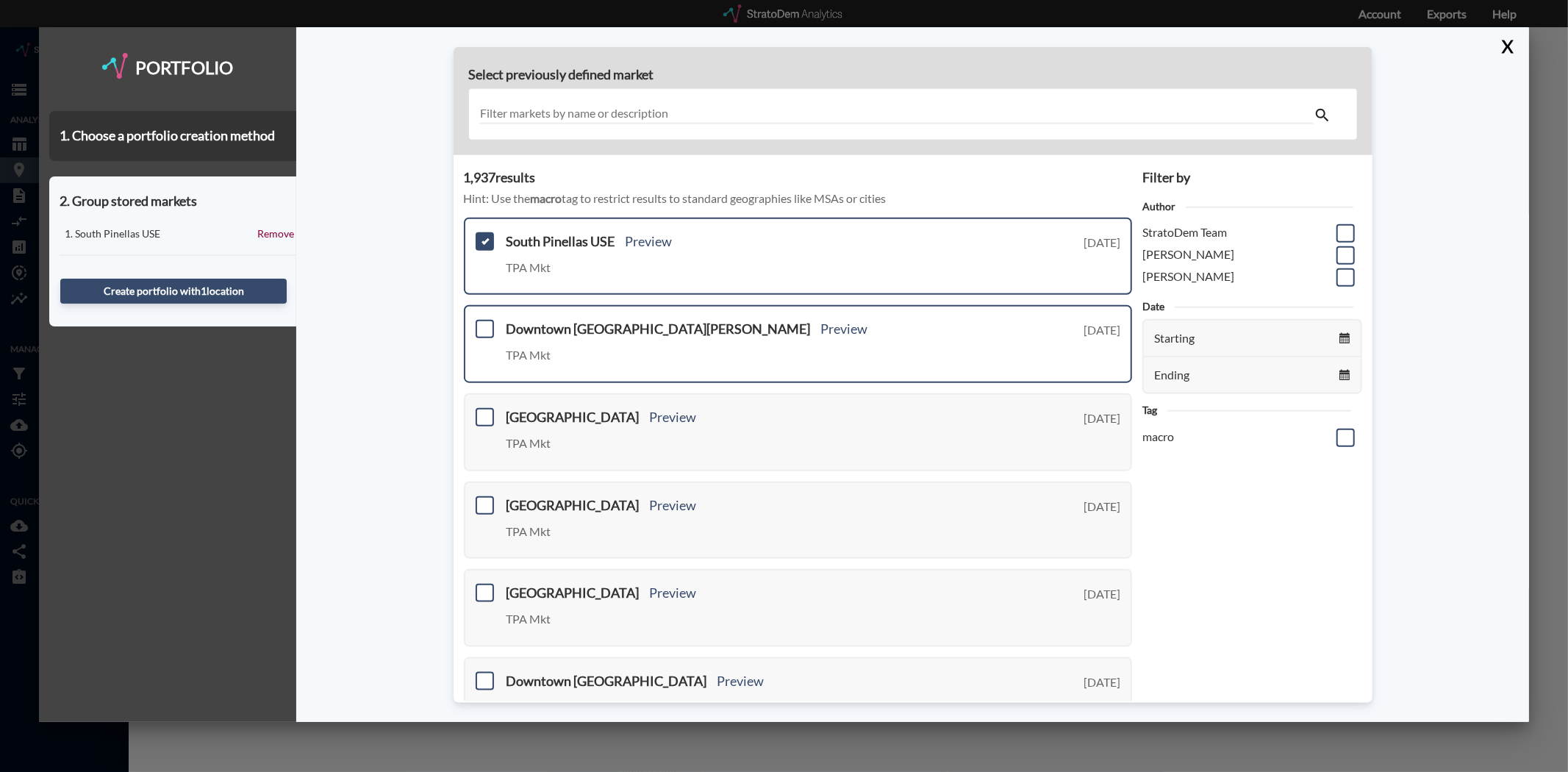
click at [497, 325] on div "Downtown St Pete Preview TPA Mkt Tuesday, August 12, 2025" at bounding box center [798, 344] width 669 height 78
click at [493, 317] on div "Downtown St Pete Preview TPA Mkt Tuesday, August 12, 2025" at bounding box center [798, 344] width 669 height 78
drag, startPoint x: 485, startPoint y: 323, endPoint x: 475, endPoint y: 399, distance: 76.7
click at [485, 324] on span at bounding box center [484, 329] width 18 height 18
click at [483, 322] on input "checkbox" at bounding box center [483, 322] width 0 height 0
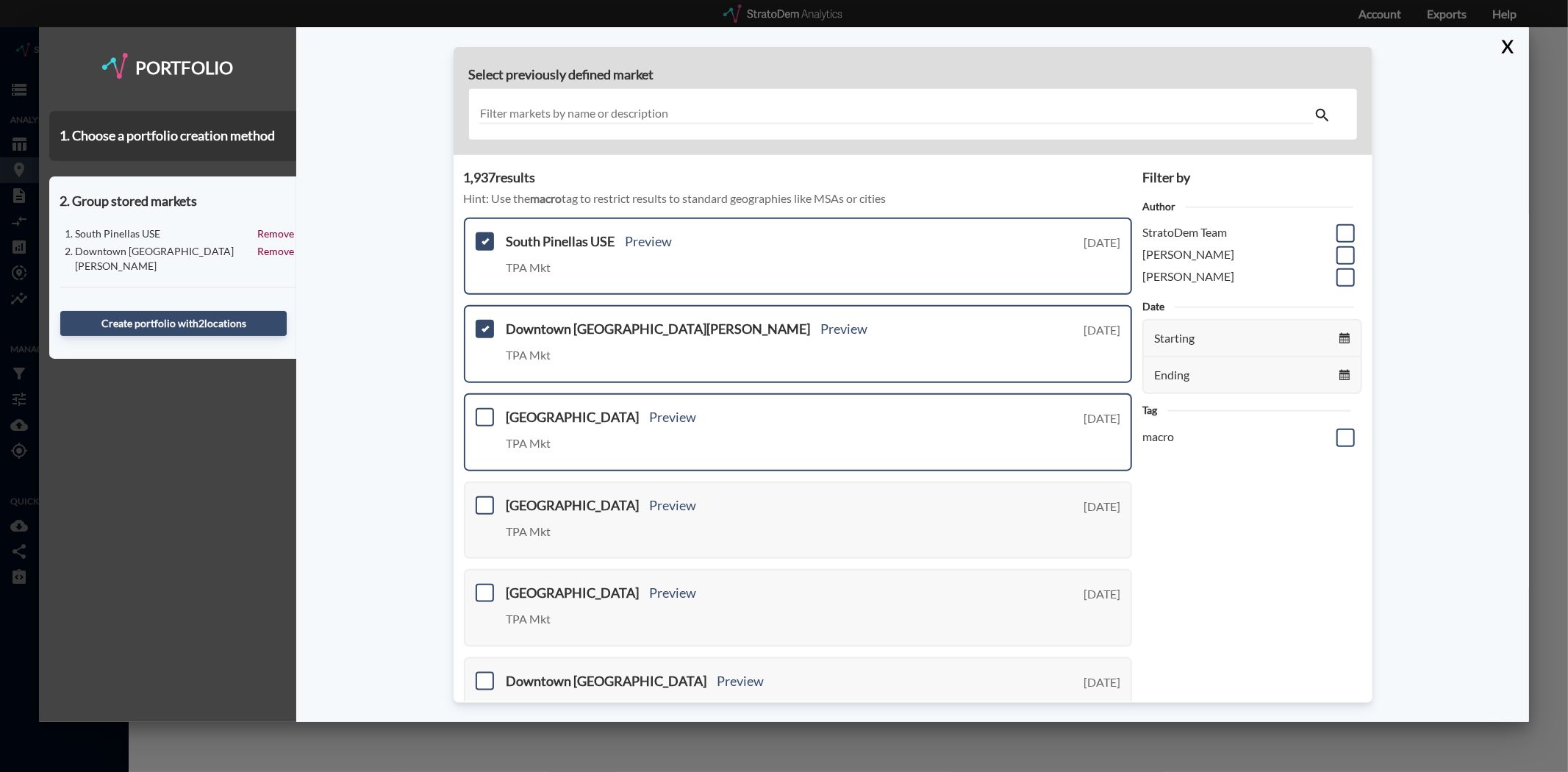
drag, startPoint x: 472, startPoint y: 416, endPoint x: 481, endPoint y: 416, distance: 9.0
click at [474, 416] on div "Southeast Tampa Preview TPA Mkt Tuesday, August 12, 2025" at bounding box center [798, 432] width 669 height 78
click at [482, 416] on span at bounding box center [484, 417] width 18 height 18
click at [483, 411] on input "checkbox" at bounding box center [483, 411] width 0 height 0
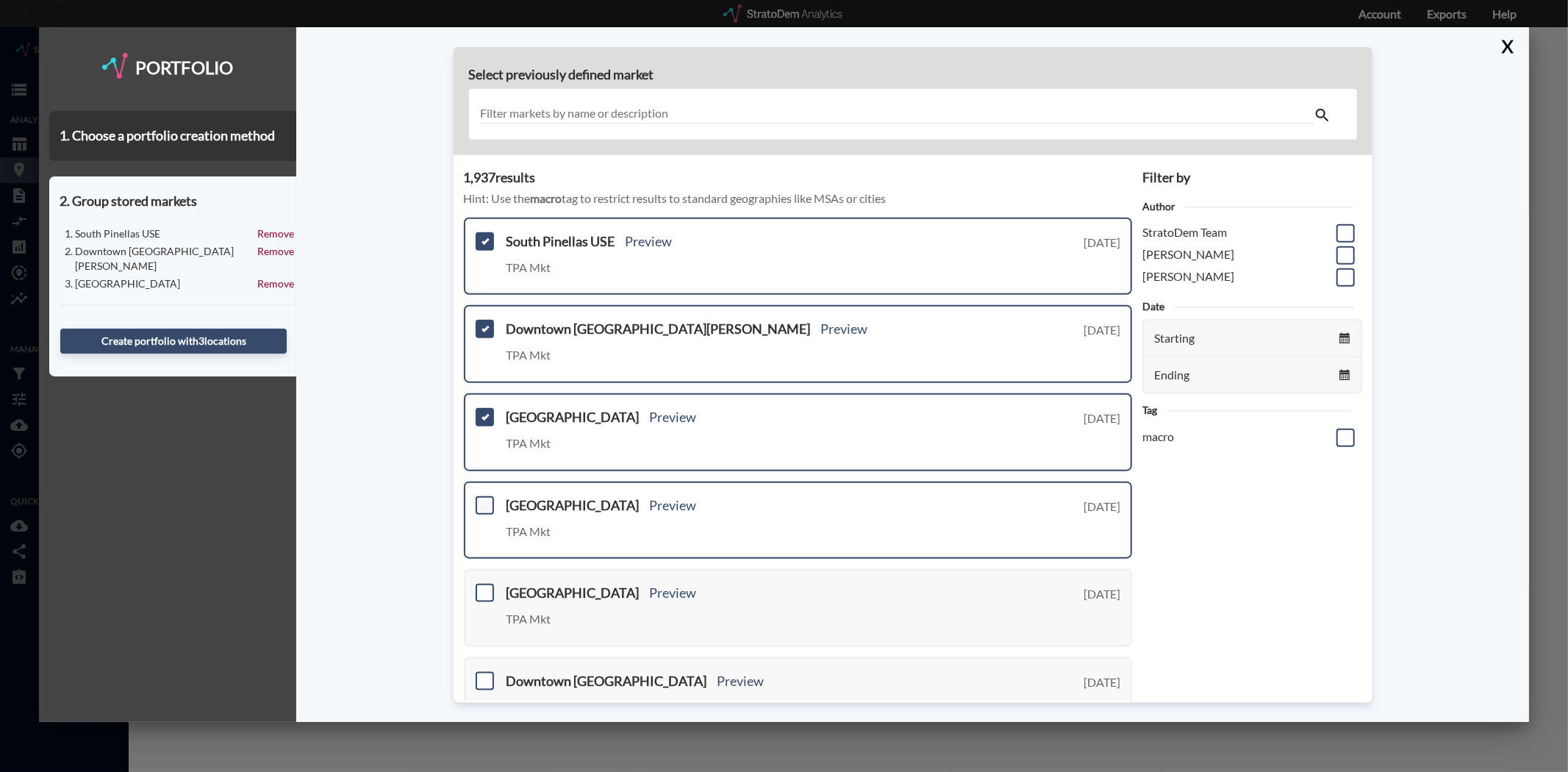
click at [489, 504] on span at bounding box center [484, 504] width 18 height 18
click at [483, 498] on input "checkbox" at bounding box center [483, 498] width 0 height 0
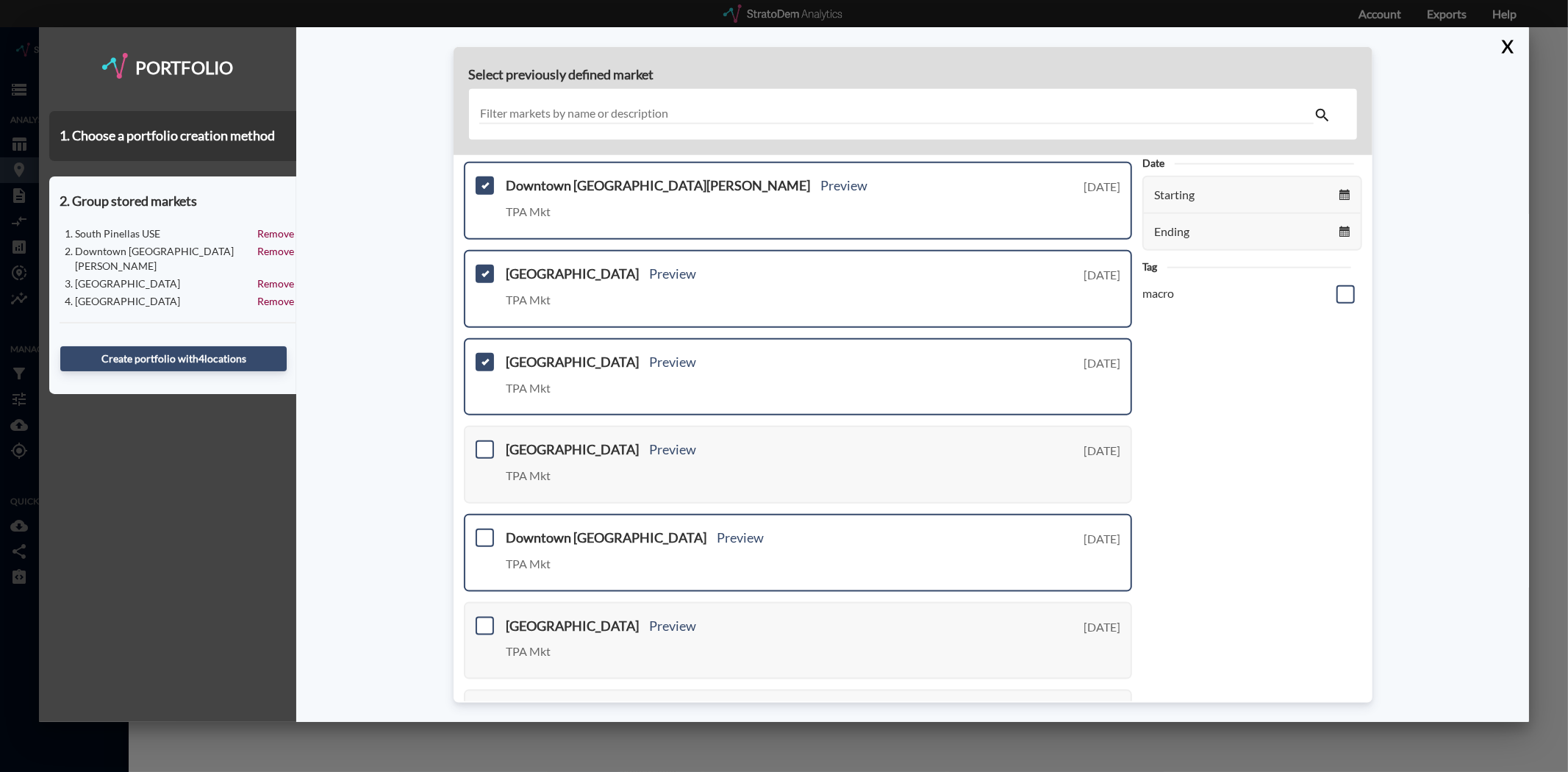
scroll to position [163, 0]
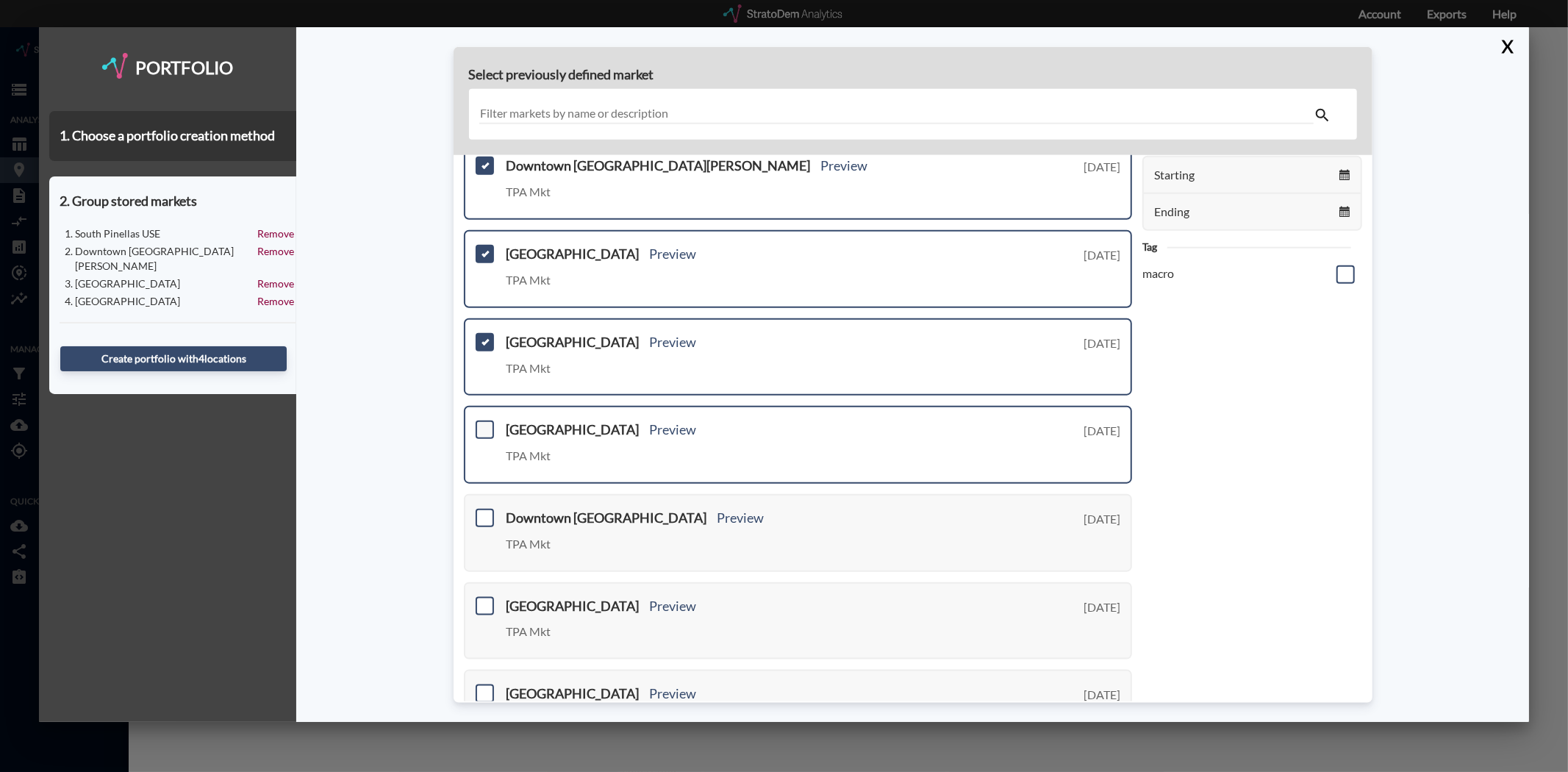
click at [489, 421] on span at bounding box center [484, 429] width 18 height 18
click at [483, 424] on input "checkbox" at bounding box center [483, 424] width 0 height 0
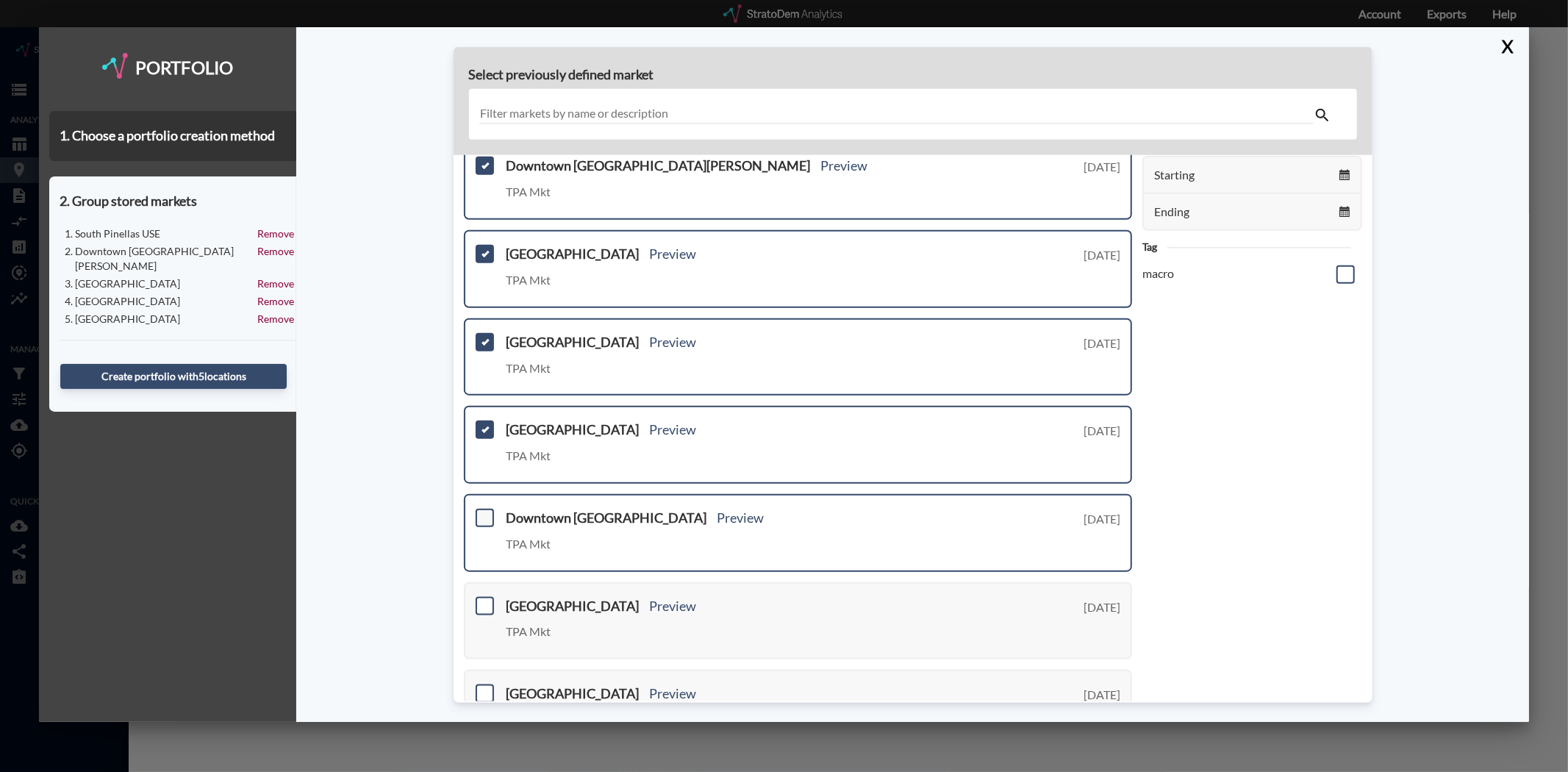
click at [486, 508] on span at bounding box center [484, 517] width 18 height 18
click at [483, 512] on input "checkbox" at bounding box center [483, 512] width 0 height 0
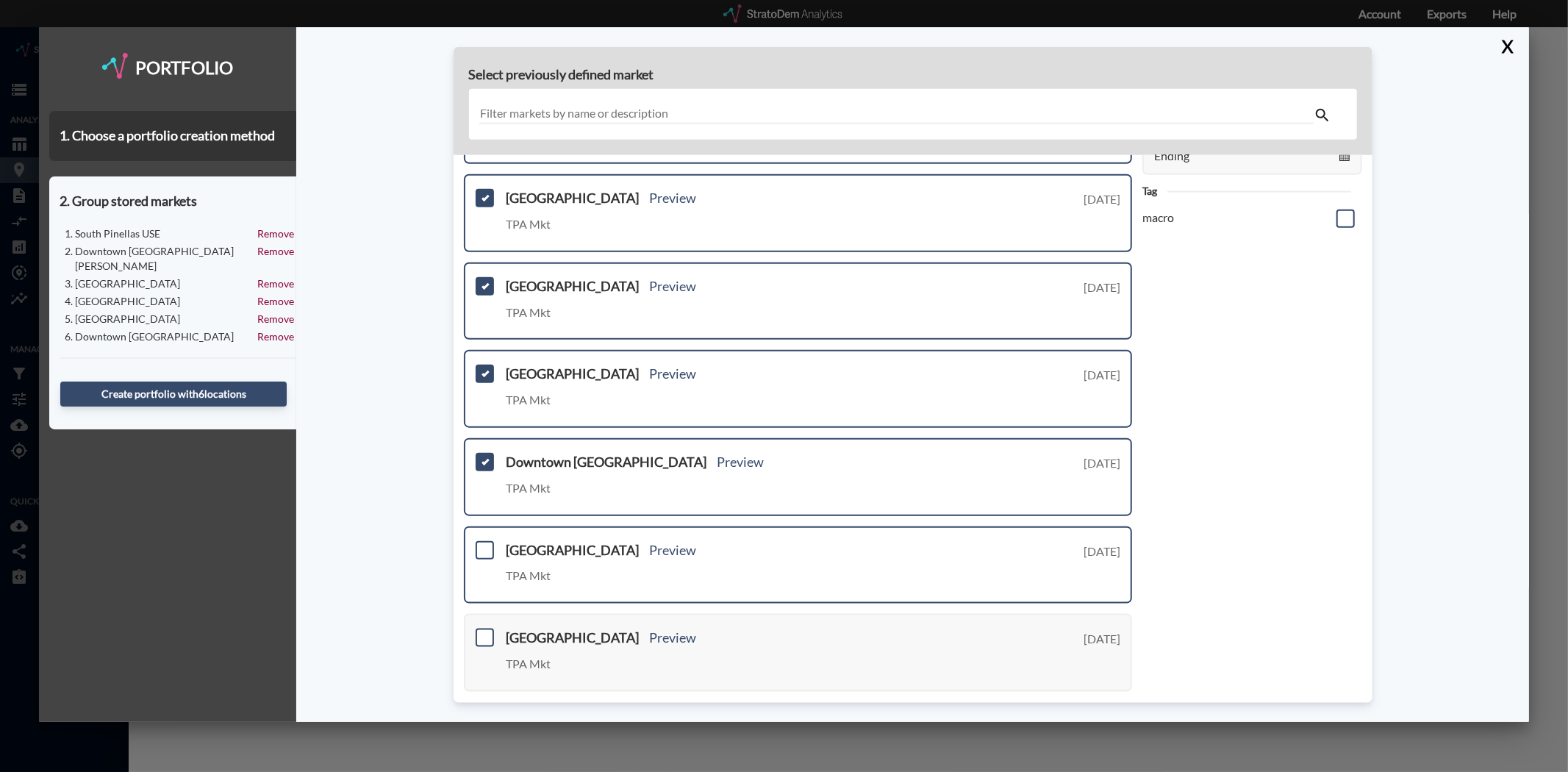
scroll to position [245, 0]
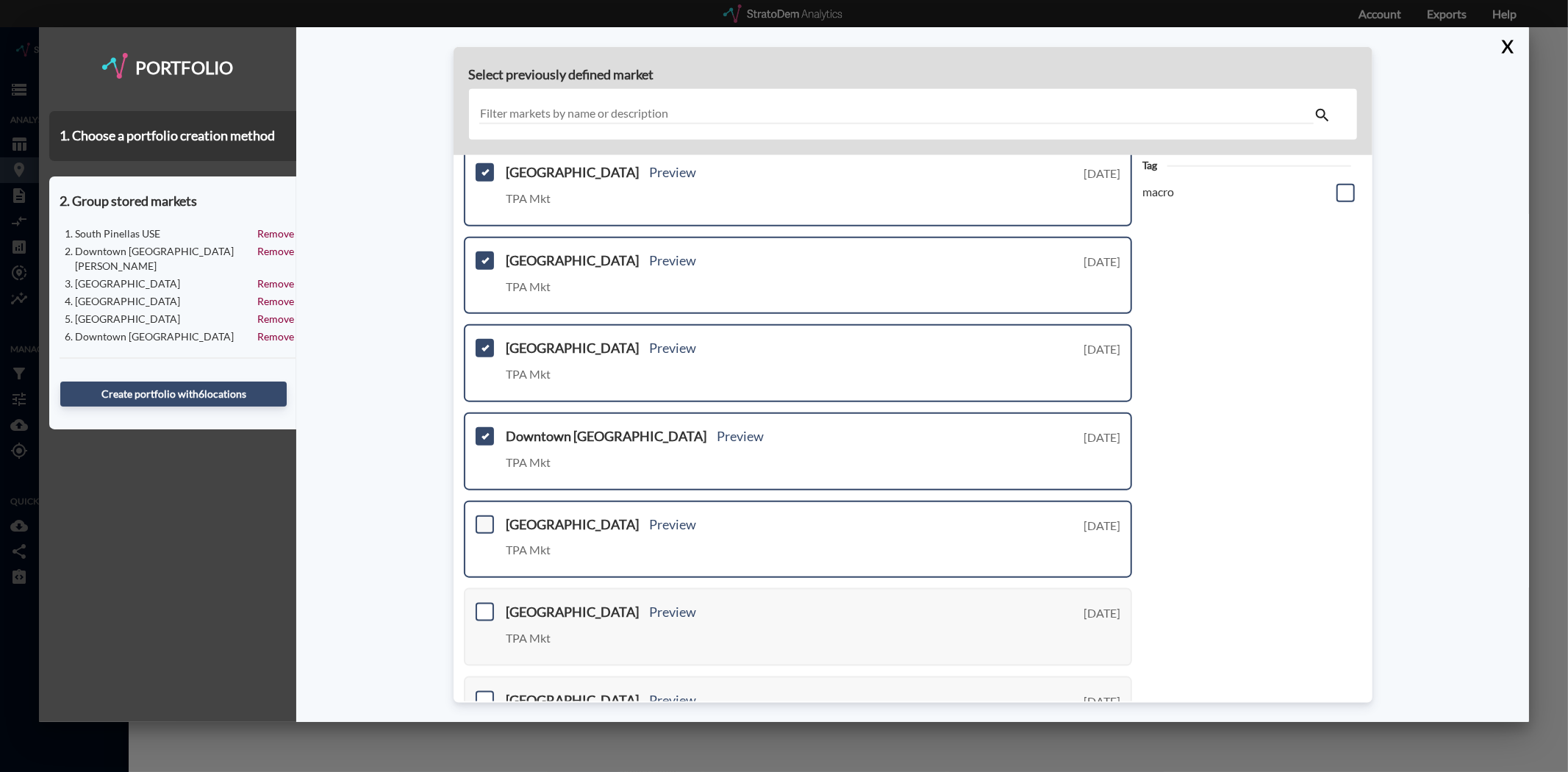
click at [493, 515] on span at bounding box center [484, 523] width 18 height 18
click at [483, 518] on input "checkbox" at bounding box center [483, 518] width 0 height 0
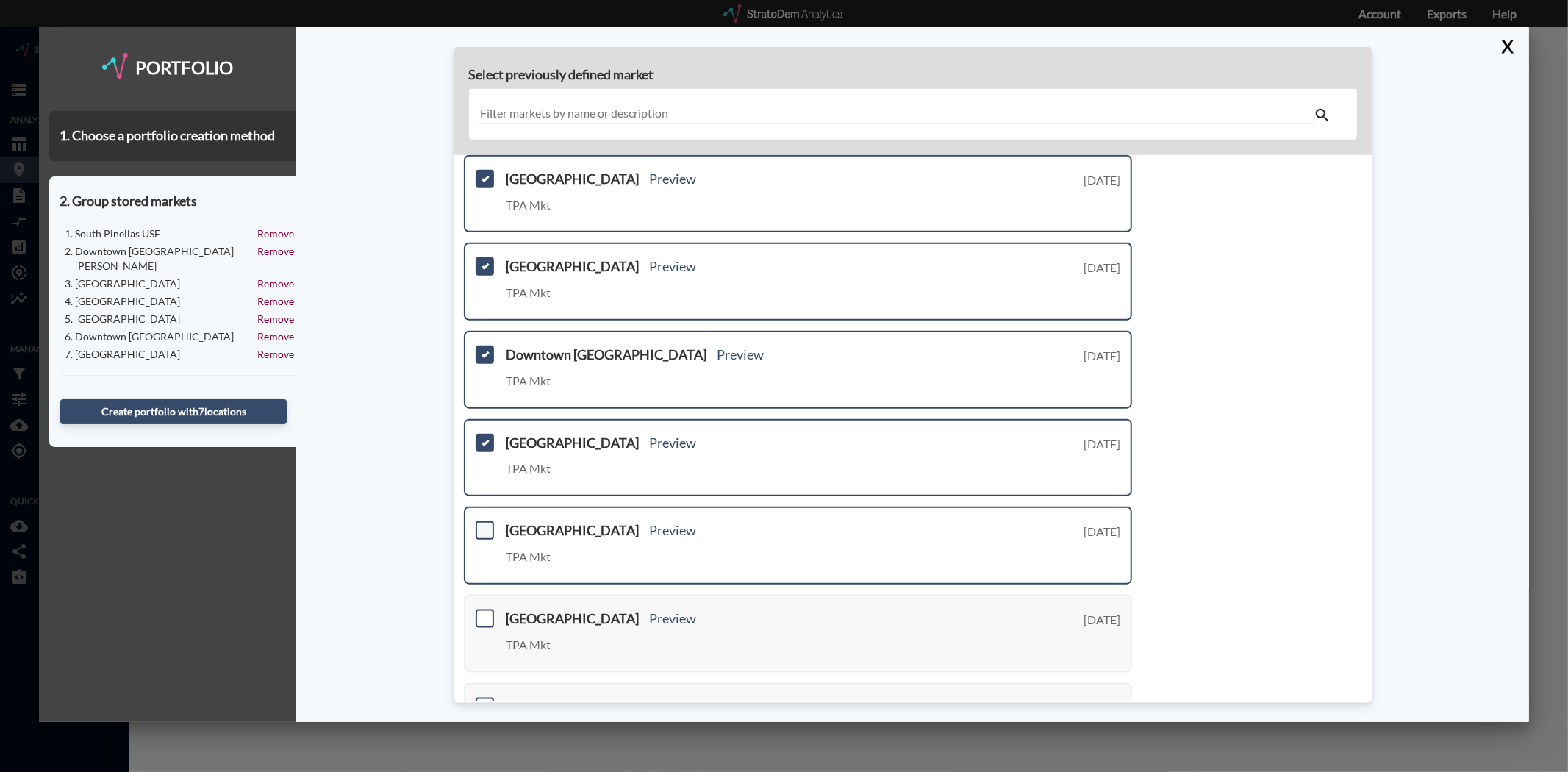
click at [486, 524] on span at bounding box center [484, 530] width 18 height 18
click at [483, 524] on input "checkbox" at bounding box center [483, 524] width 0 height 0
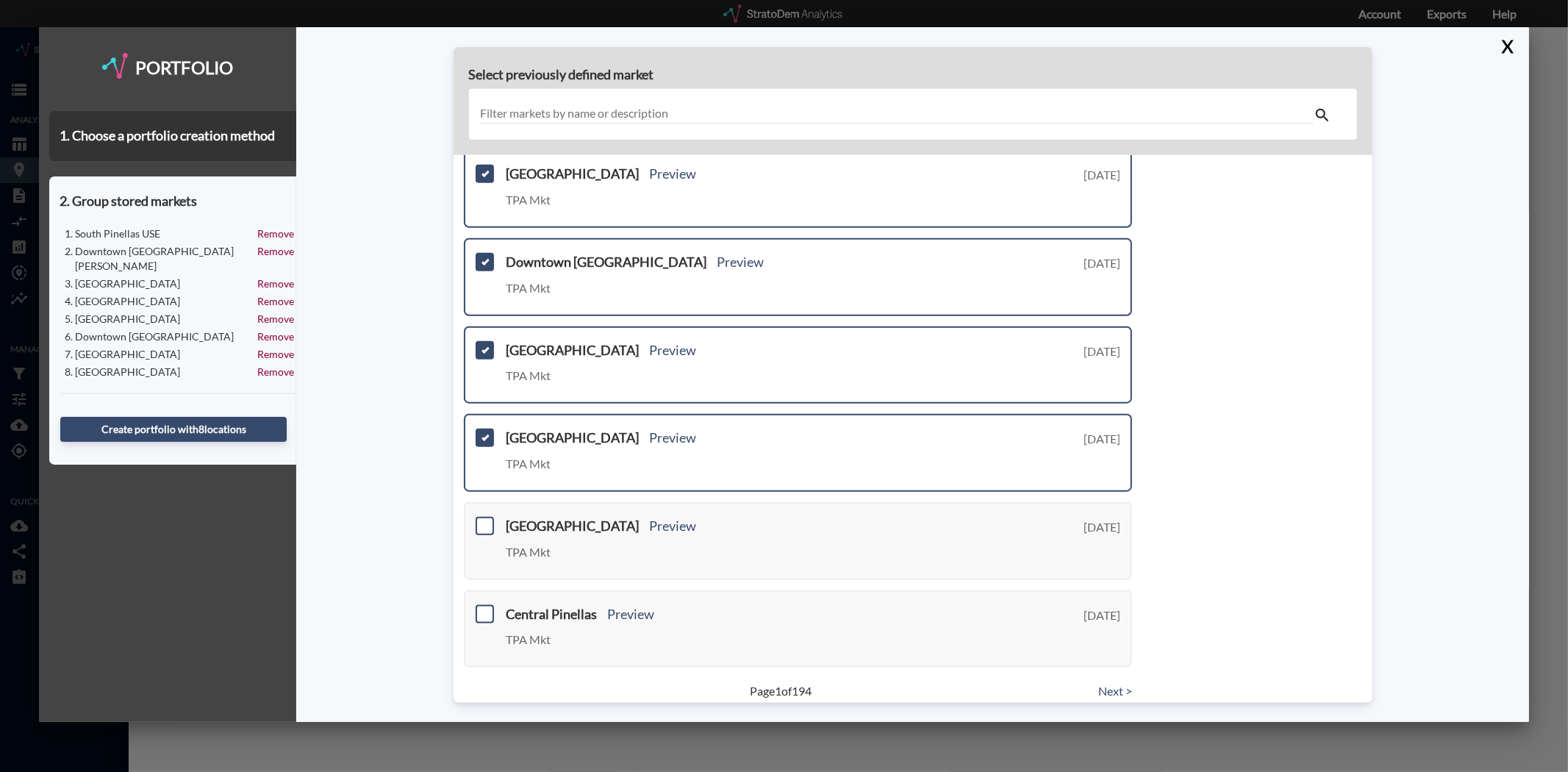
scroll to position [420, 0]
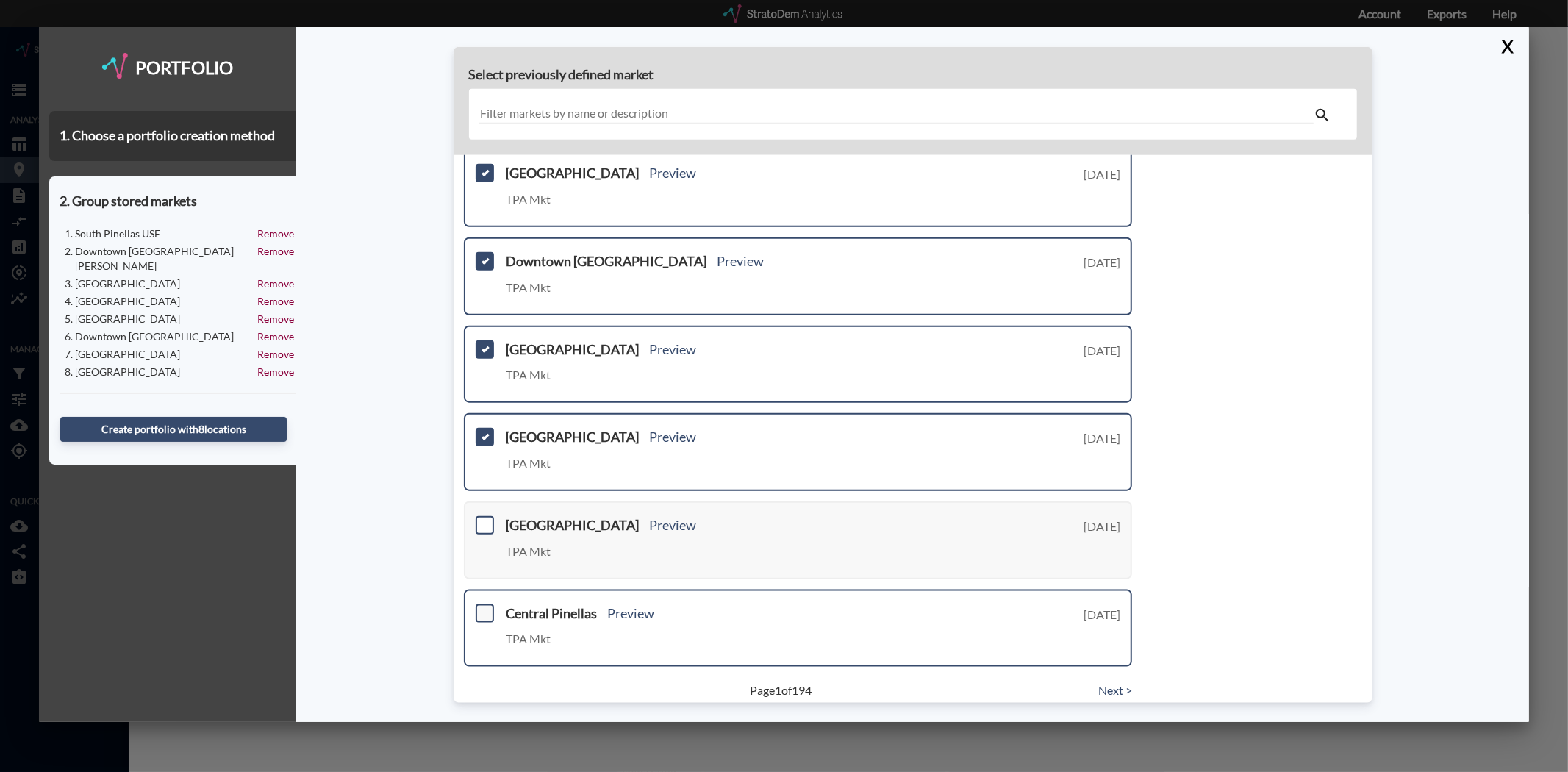
click at [485, 603] on span at bounding box center [484, 612] width 18 height 18
click at [483, 606] on input "checkbox" at bounding box center [483, 606] width 0 height 0
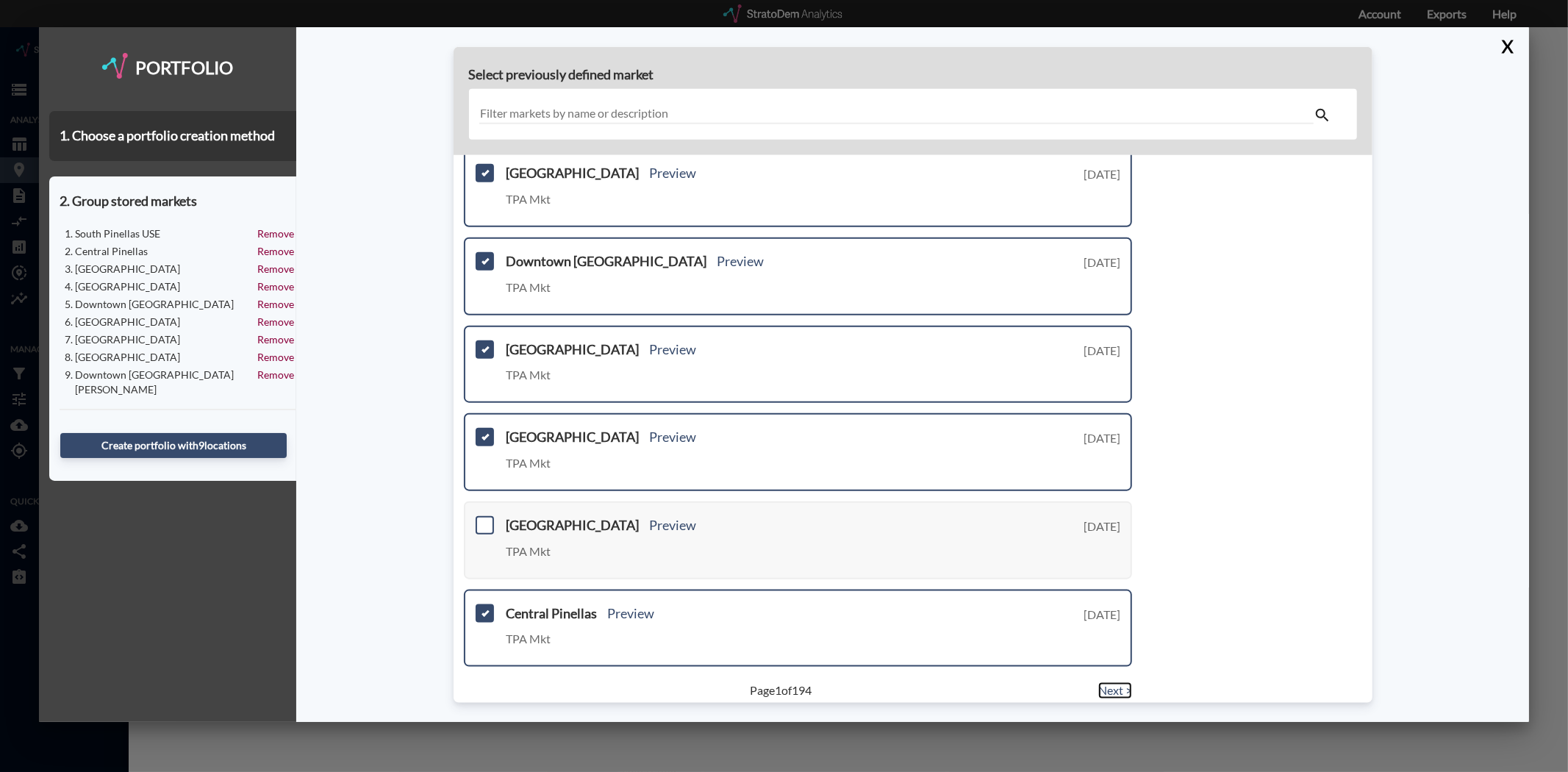
click at [1103, 683] on link "Next >" at bounding box center [1115, 691] width 34 height 17
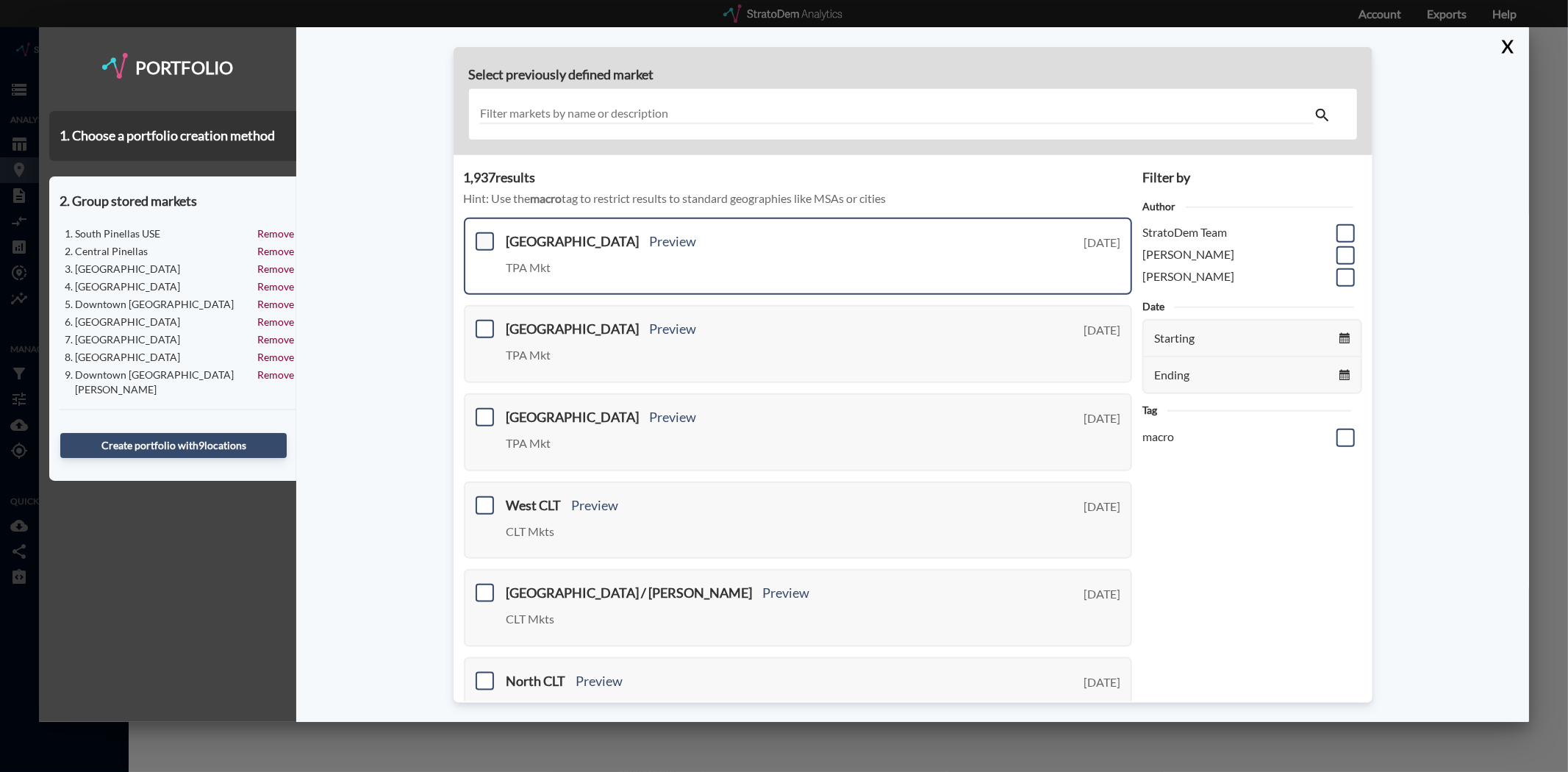
click at [485, 237] on span at bounding box center [484, 241] width 18 height 18
click at [483, 235] on input "checkbox" at bounding box center [483, 235] width 0 height 0
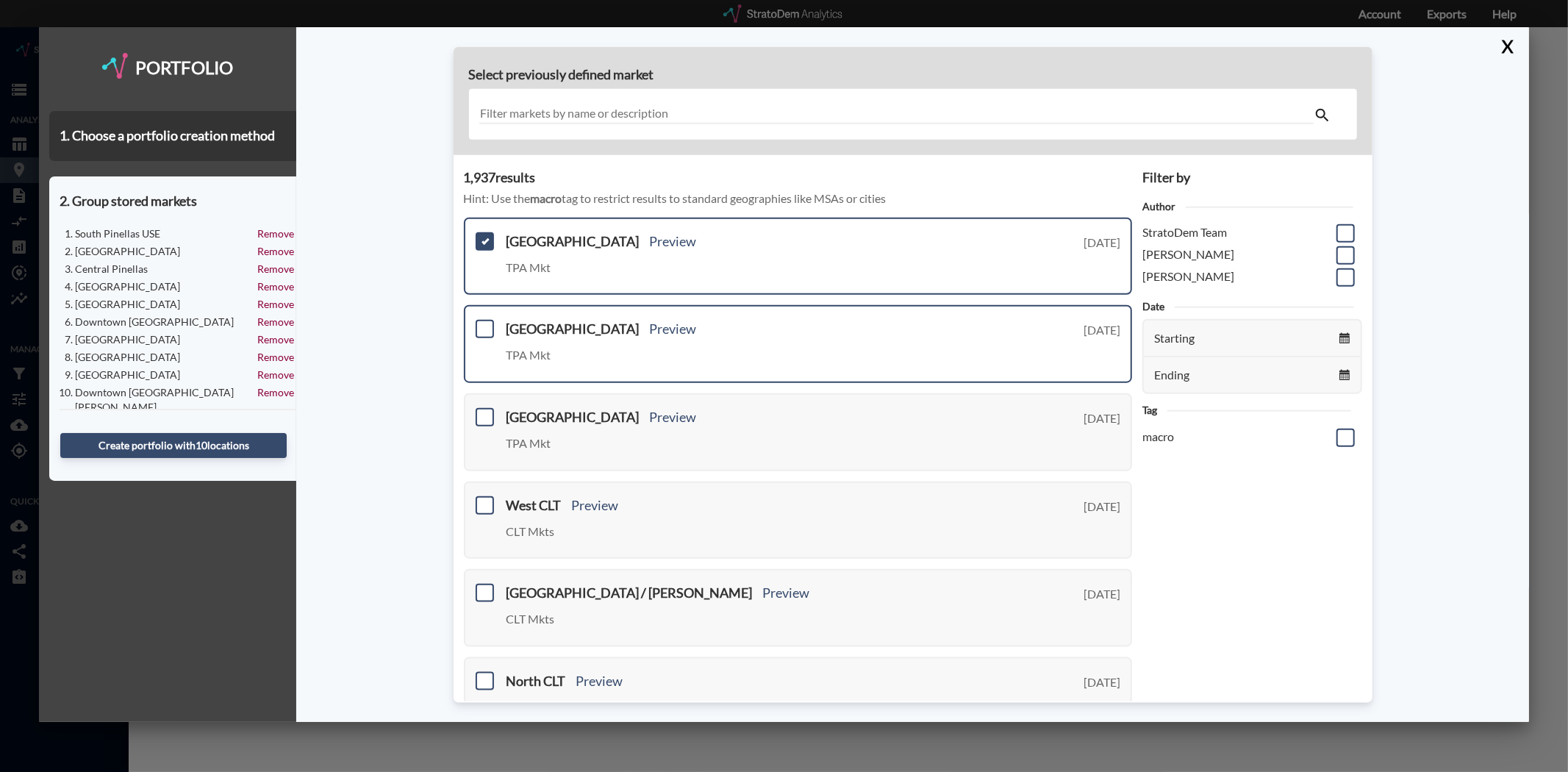
click at [489, 316] on div "Pasco County Preview TPA Mkt Tuesday, August 12, 2025" at bounding box center [798, 344] width 669 height 78
click at [482, 326] on span at bounding box center [484, 329] width 18 height 18
click at [483, 322] on input "checkbox" at bounding box center [483, 322] width 0 height 0
click at [488, 414] on span at bounding box center [484, 417] width 18 height 18
click at [483, 411] on input "checkbox" at bounding box center [483, 411] width 0 height 0
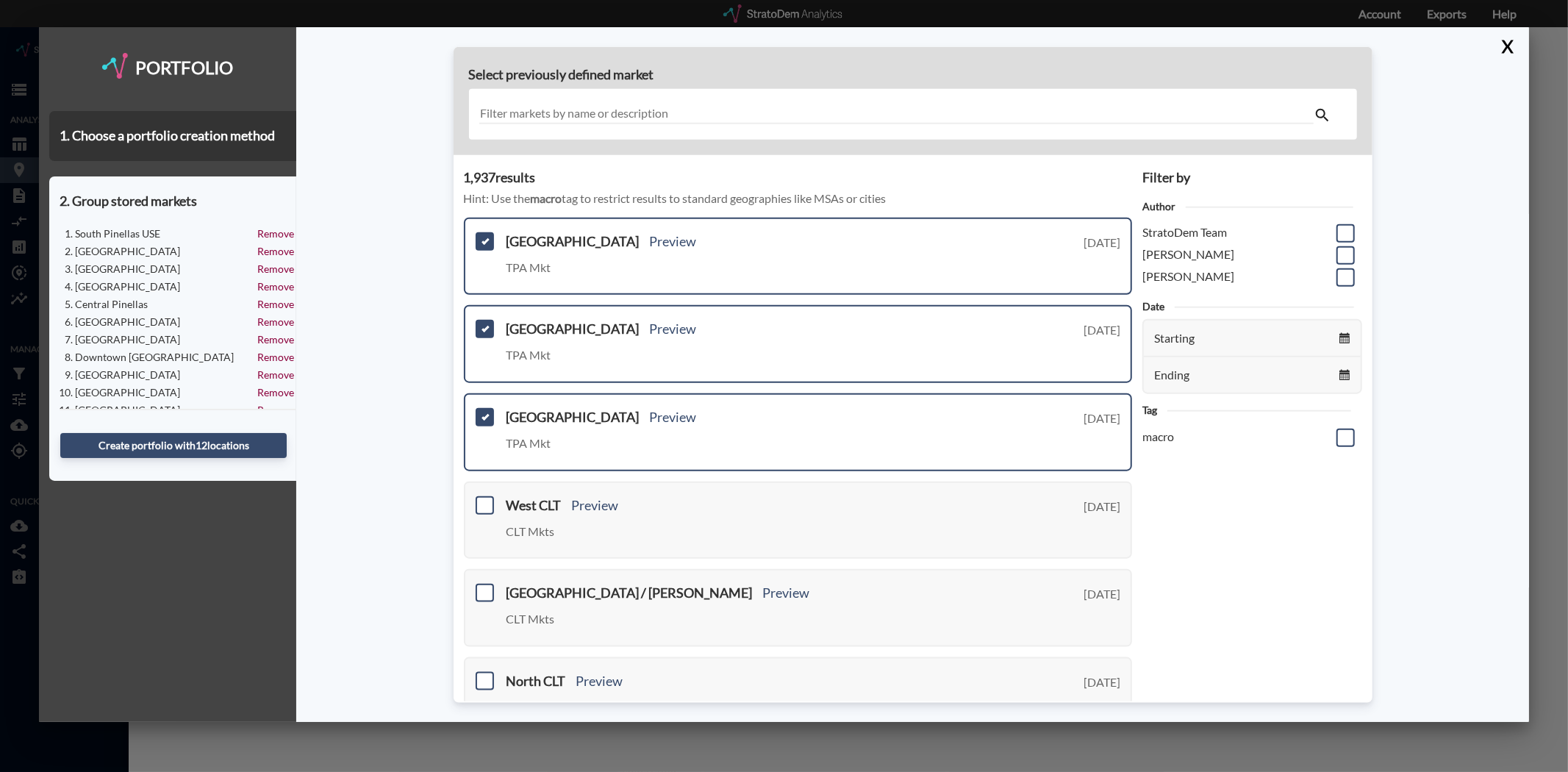
click at [613, 100] on div at bounding box center [913, 114] width 888 height 51
click at [192, 450] on button "Create portfolio with 12 location s" at bounding box center [173, 446] width 227 height 25
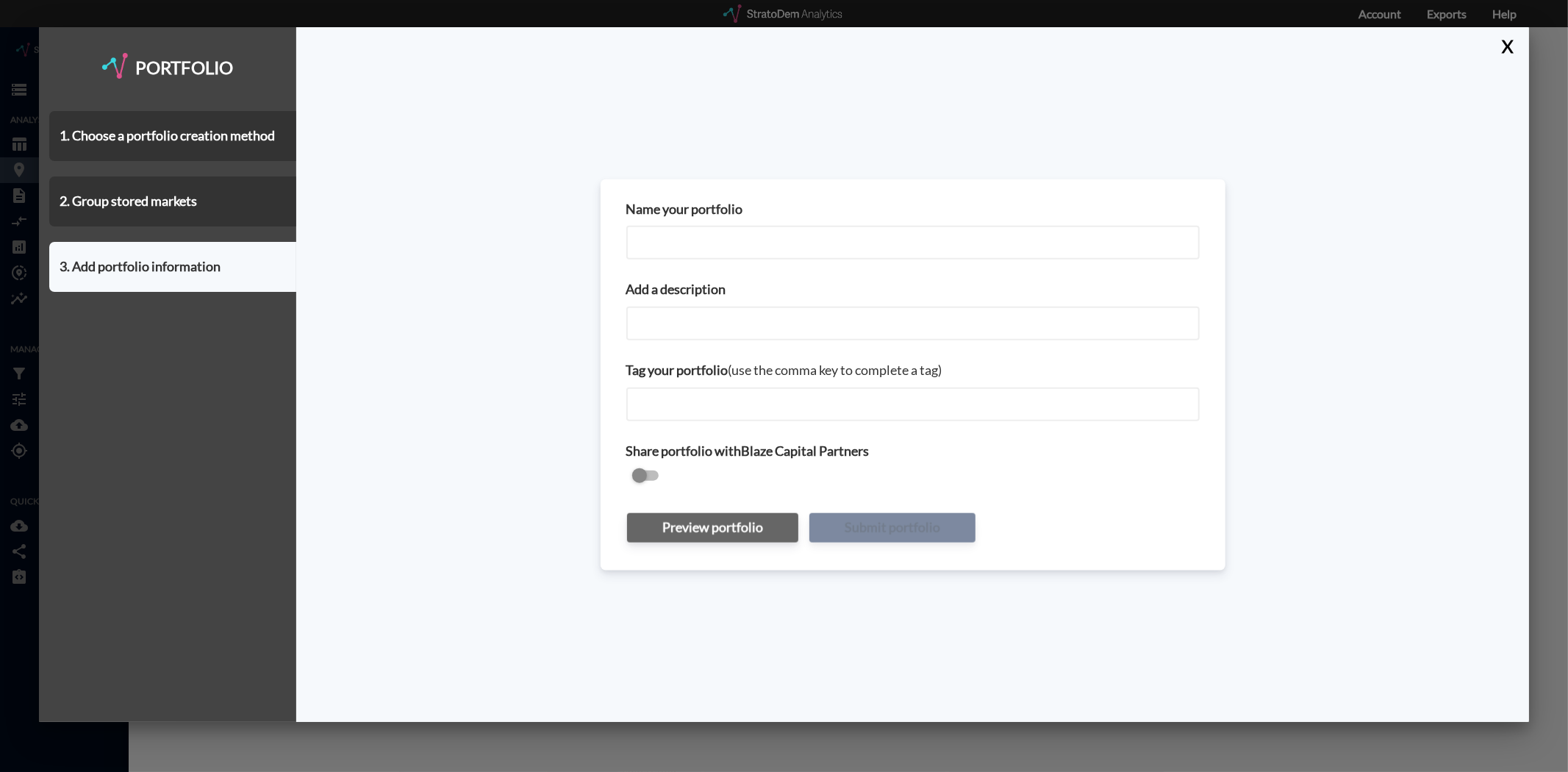
click at [733, 230] on input "Name your portfolio" at bounding box center [912, 242] width 573 height 34
type input "Tampa Submarket - MUC Call"
drag, startPoint x: 842, startPoint y: 246, endPoint x: 742, endPoint y: 246, distance: 100.0
click at [742, 246] on input "Tampa Submarket - MUC Call" at bounding box center [912, 242] width 573 height 34
click at [737, 307] on input "Add a description" at bounding box center [912, 323] width 573 height 34
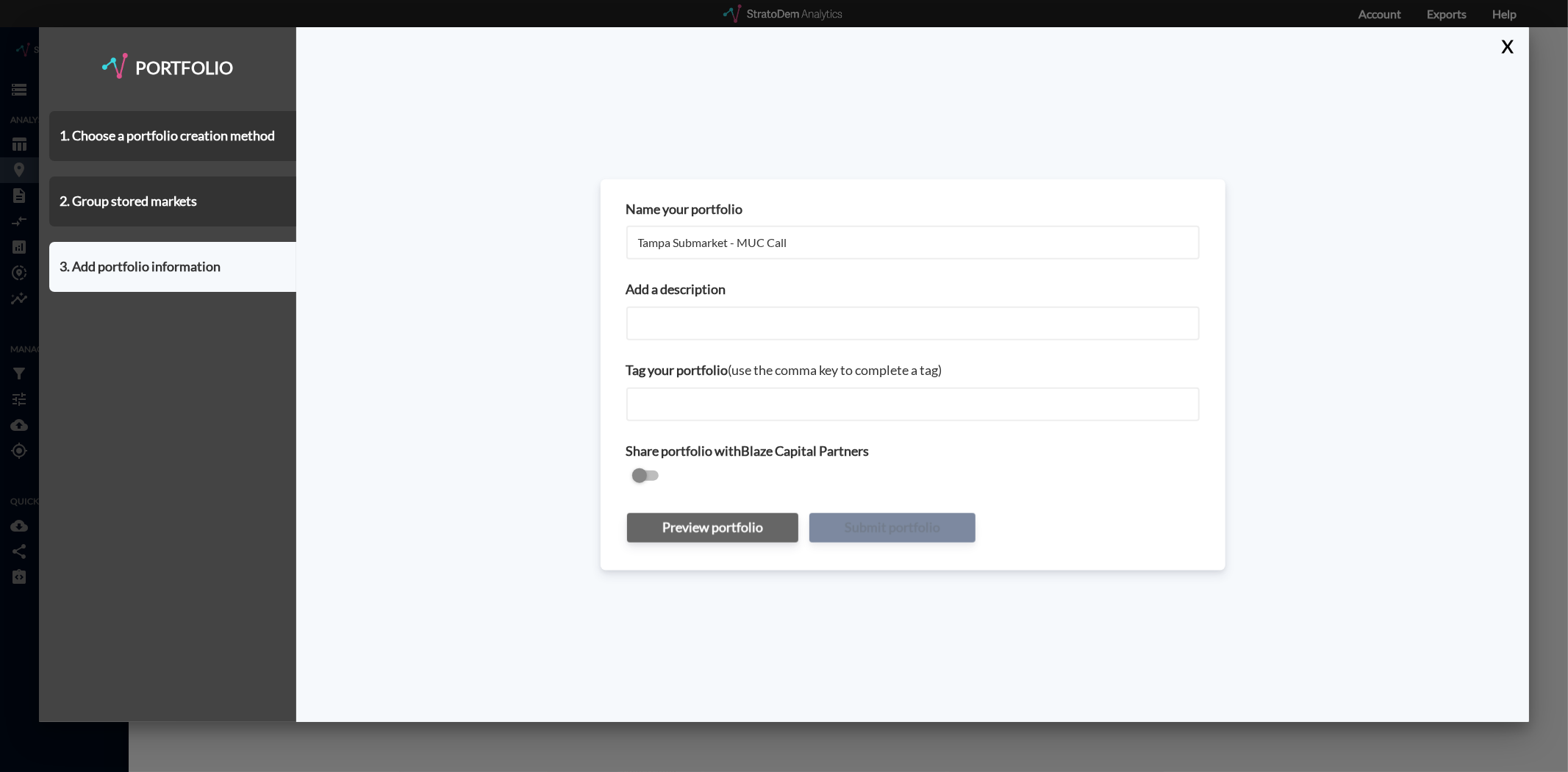
paste input "MUC Call"
type input "MUC Call"
click at [887, 523] on button "Submit portfolio" at bounding box center [893, 527] width 166 height 29
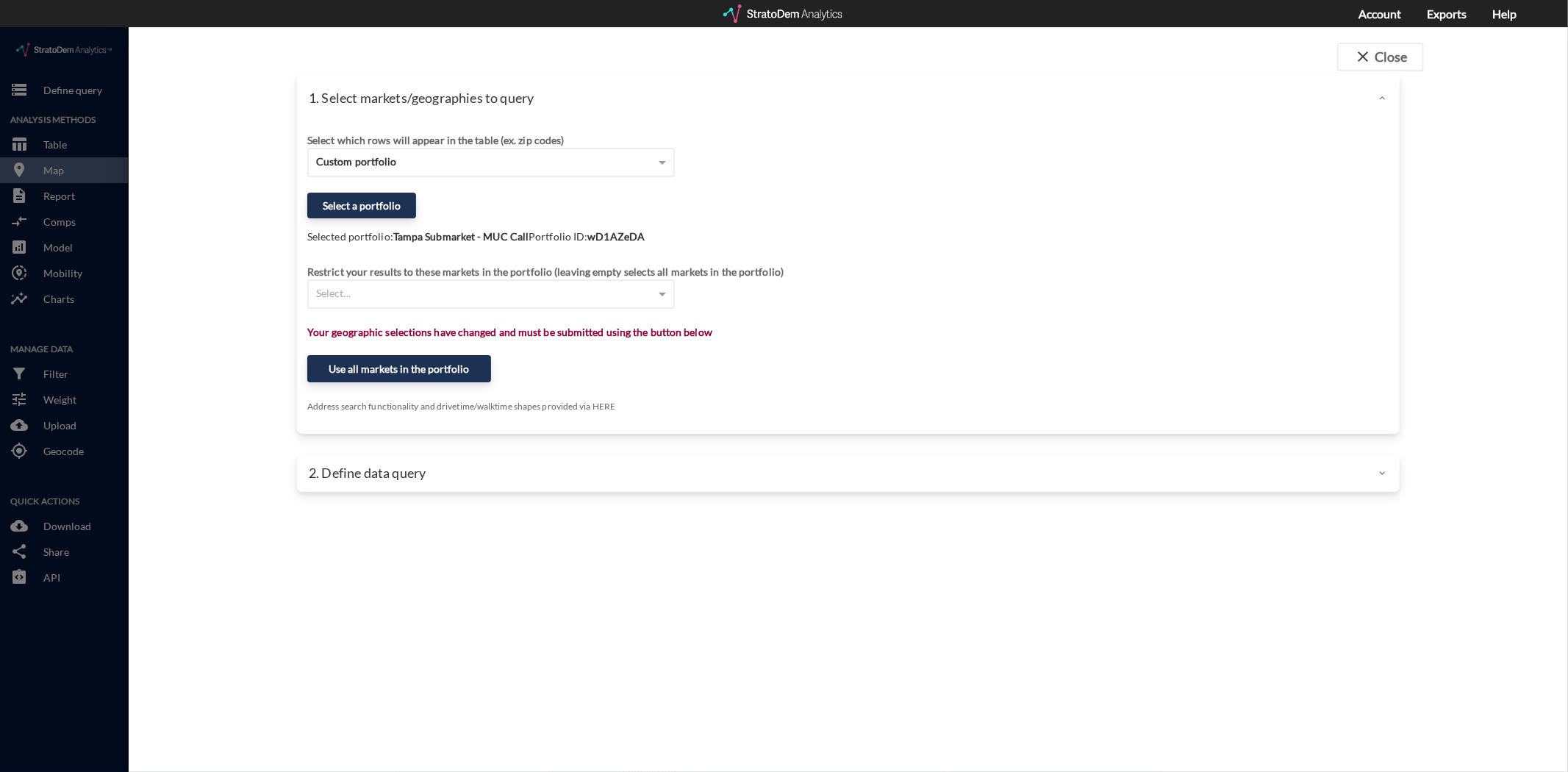
click div "close Close 1. Select markets/geographies to query Select which rows will appea…"
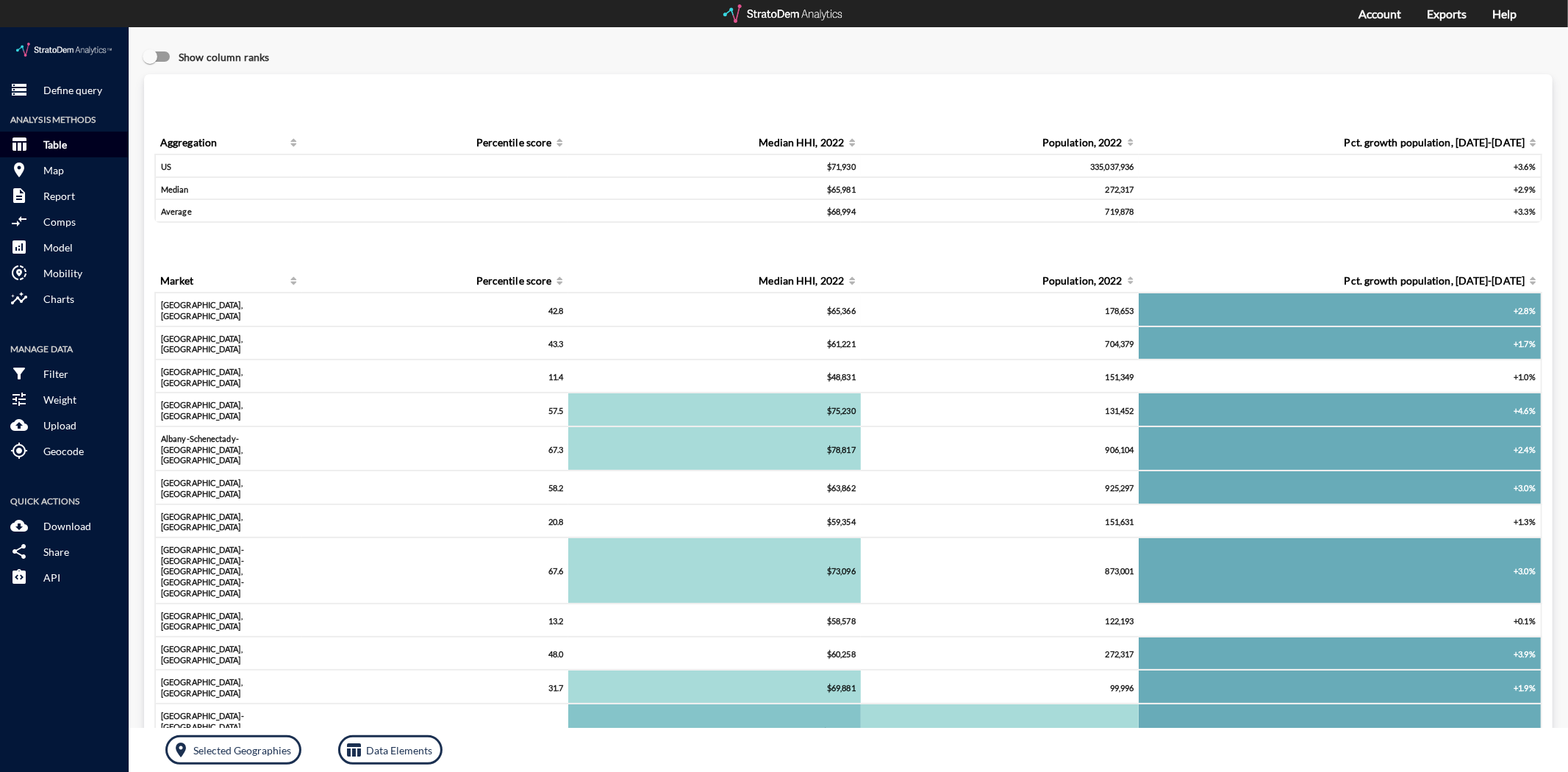
click button "table_chart Table"
click button "room Map"
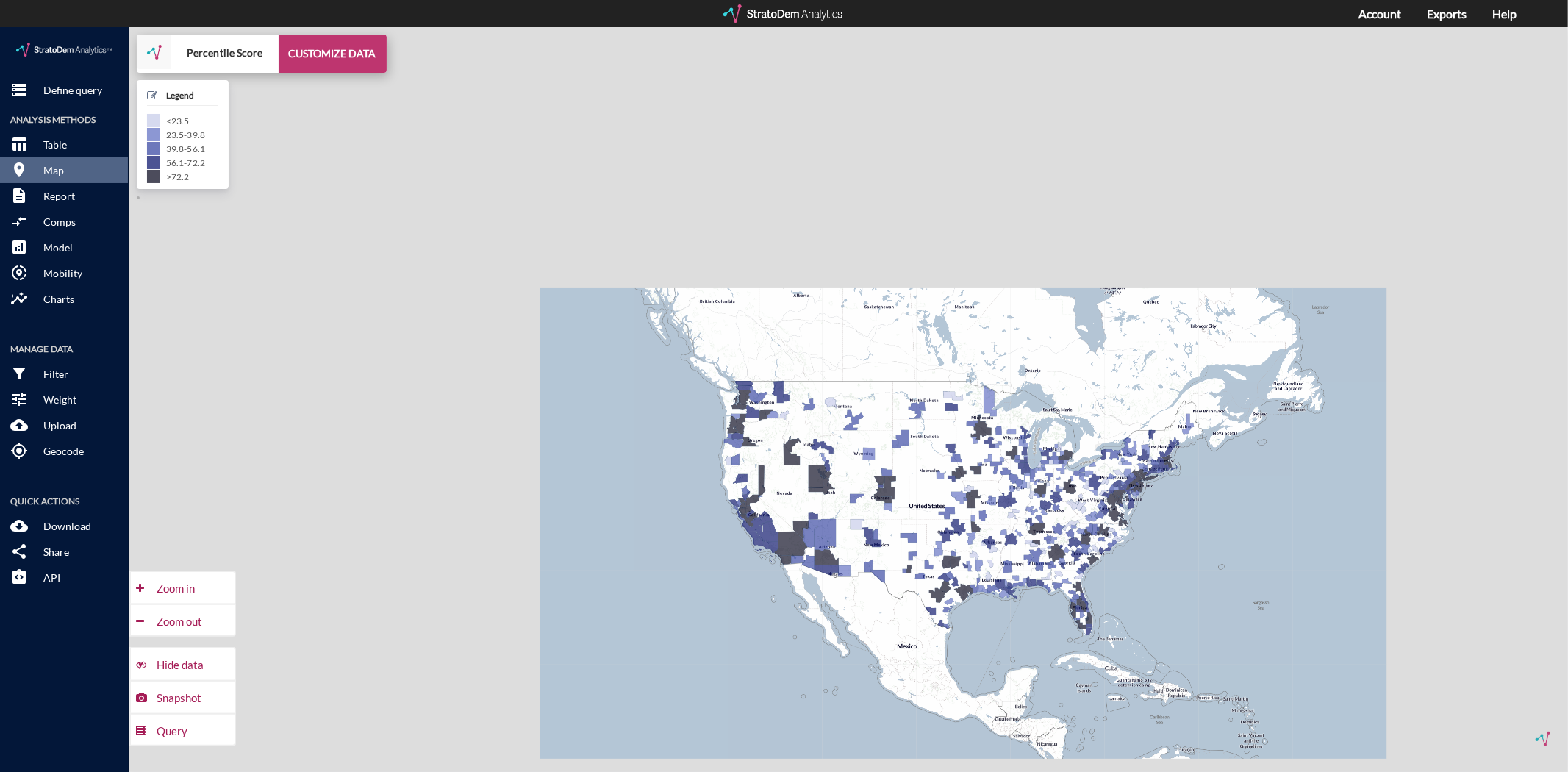
click button "CUSTOMIZE DATA"
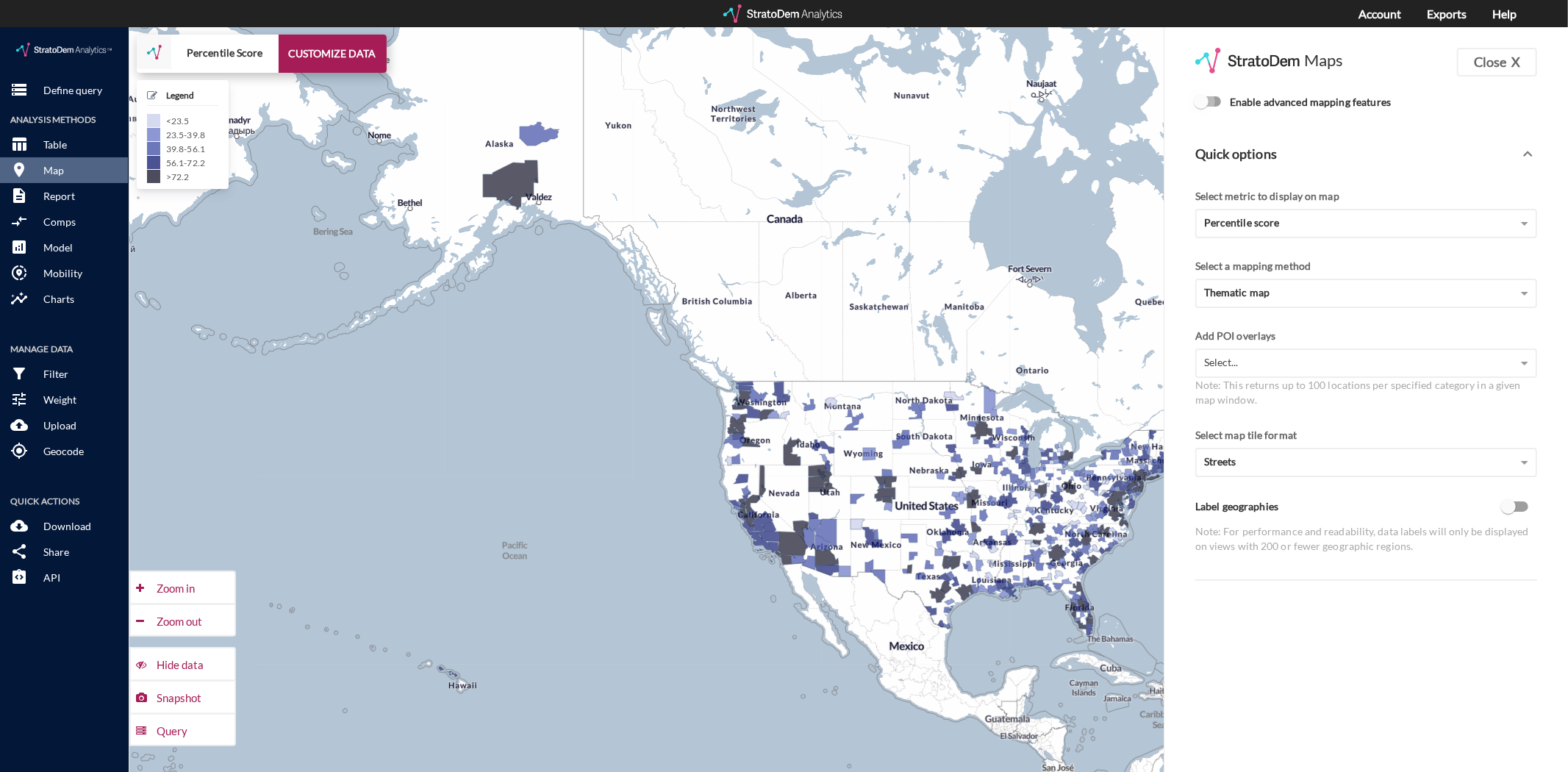
click input "Enable advanced mapping features"
checkbox input "true"
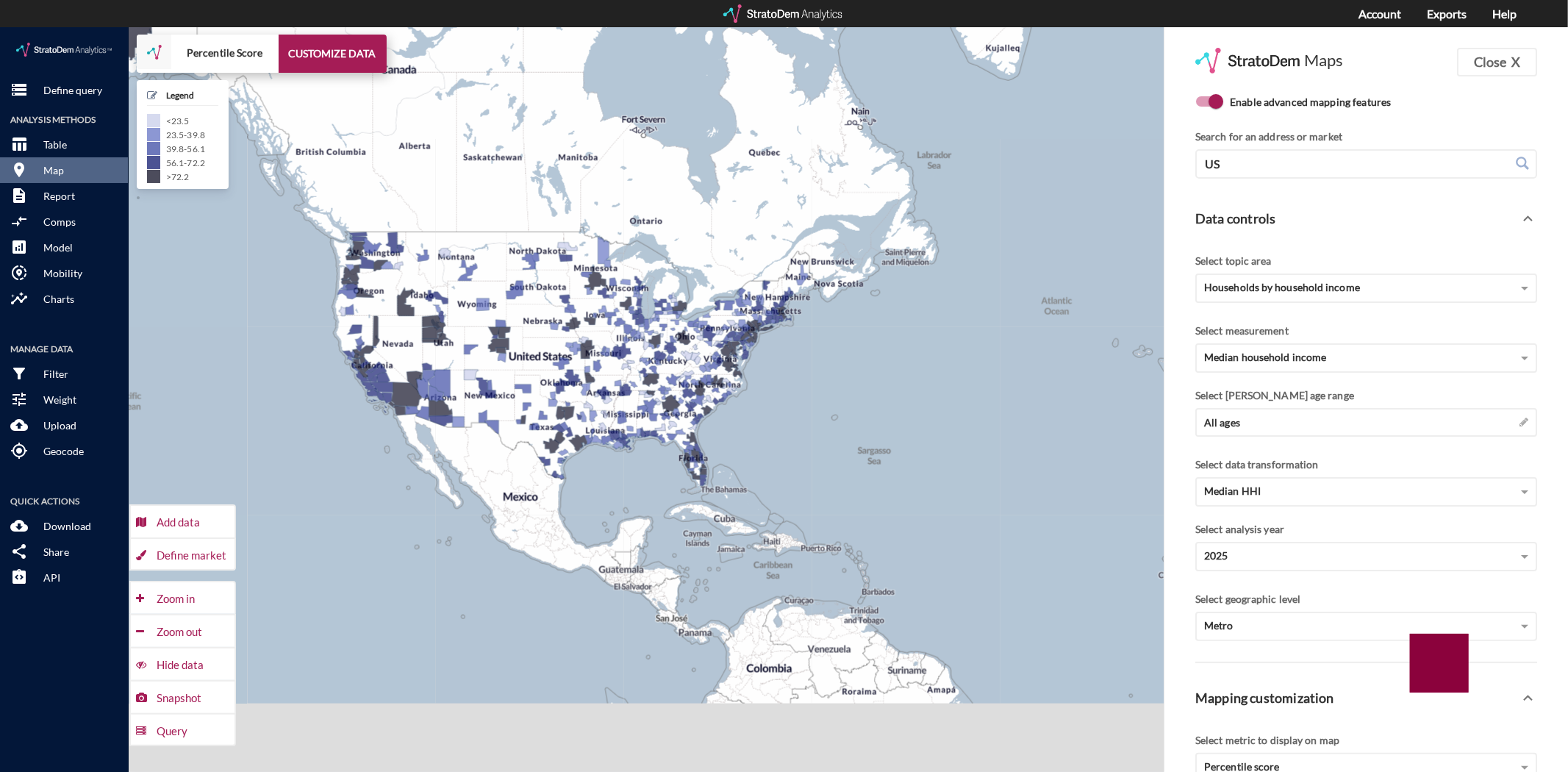
drag, startPoint x: 447, startPoint y: 475, endPoint x: 458, endPoint y: 474, distance: 11.0
click div "+ − Percentile Score CUSTOMIZE DATA Legend < 23.5 23.5 - 39.8 39.8 - 56.1 56.1 …"
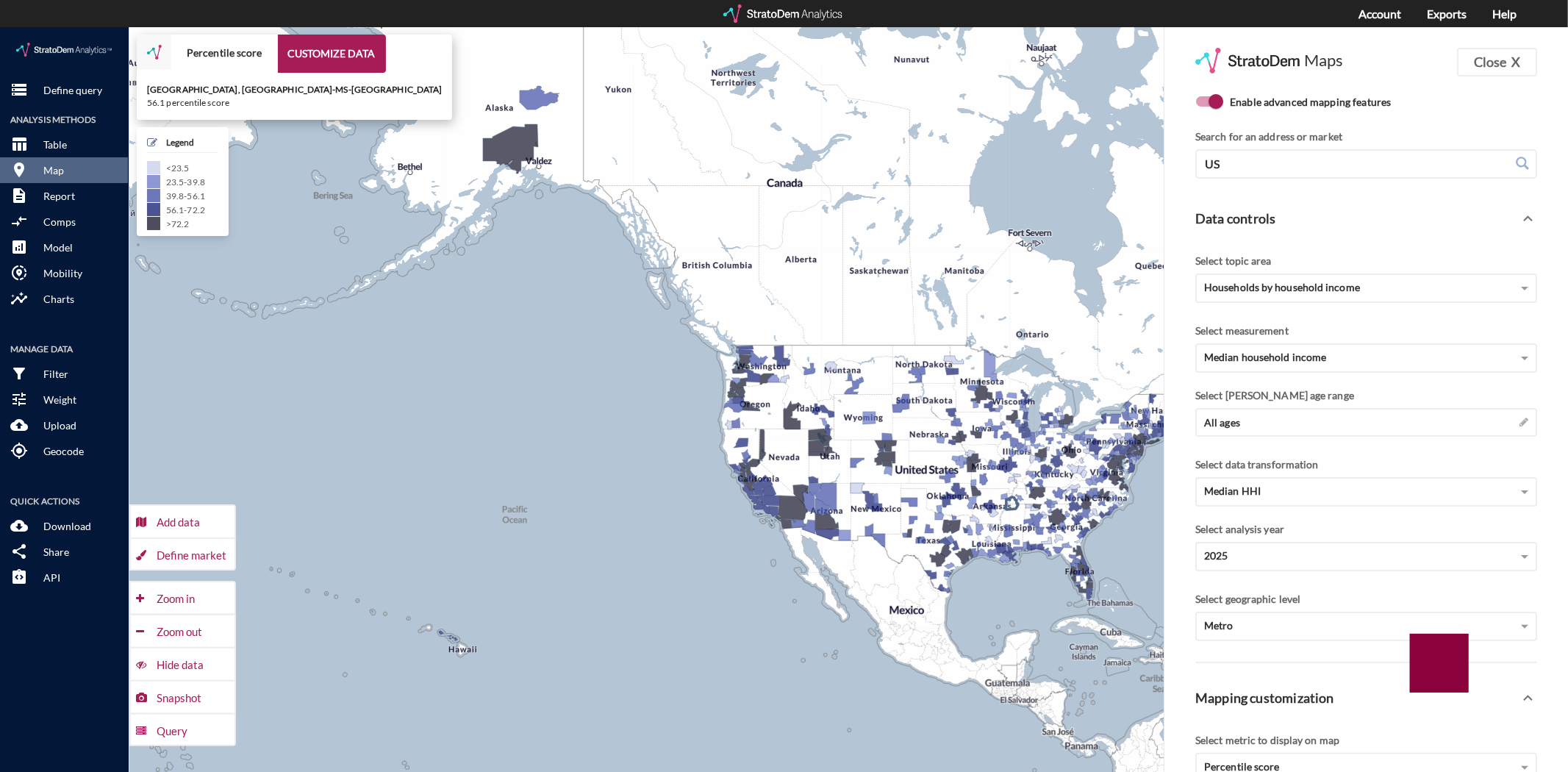
drag, startPoint x: 1010, startPoint y: 472, endPoint x: 523, endPoint y: 420, distance: 489.8
click div "+ − Percentile score CUSTOMIZE DATA [GEOGRAPHIC_DATA], [GEOGRAPHIC_DATA]-MS-AR …"
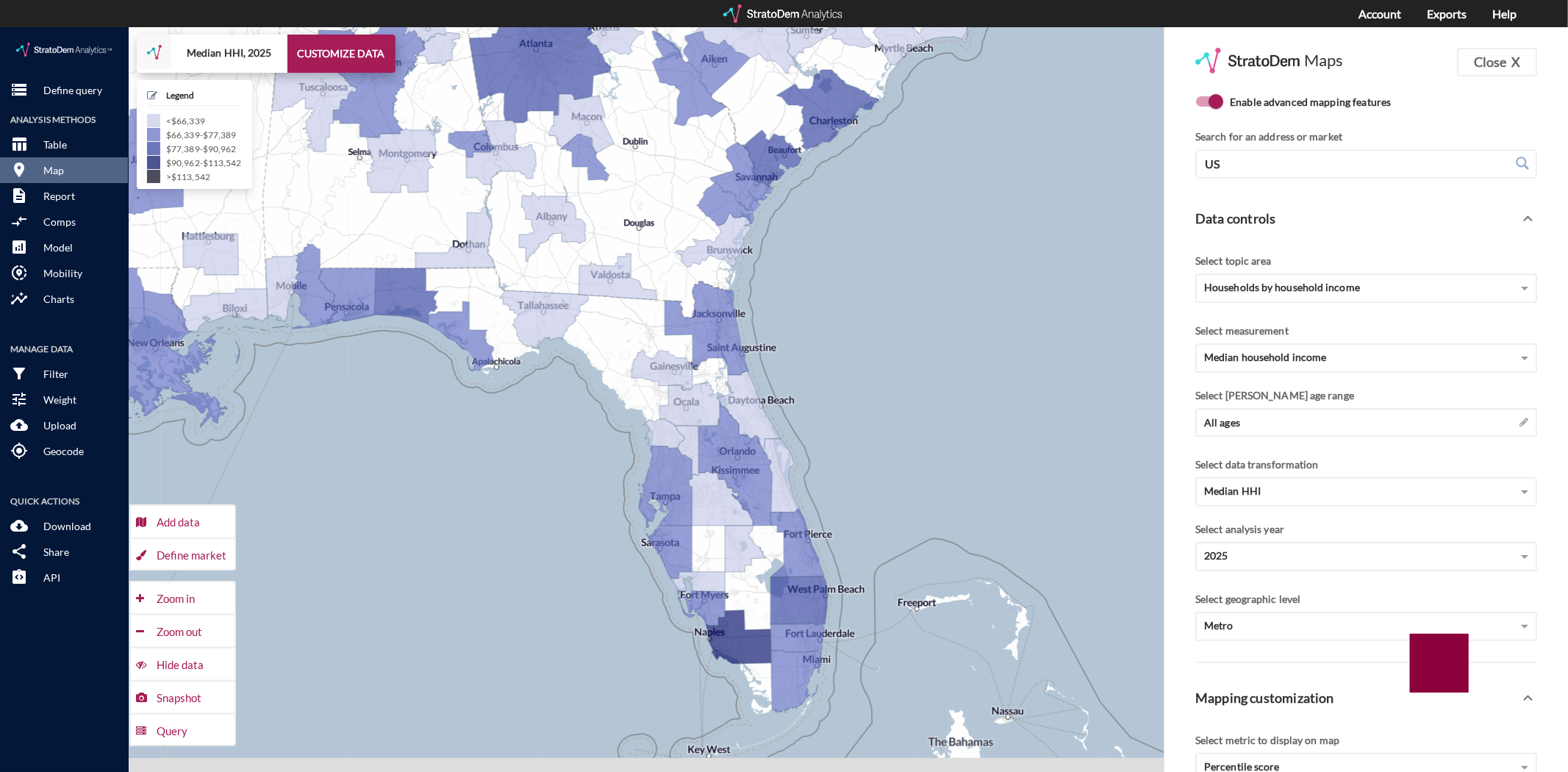
drag, startPoint x: 711, startPoint y: 407, endPoint x: 564, endPoint y: 351, distance: 157.3
click div "+ − Median HHI, 2025 CUSTOMIZE DATA Legend < $66,339 $66,339 - $77,389 $77,389 …"
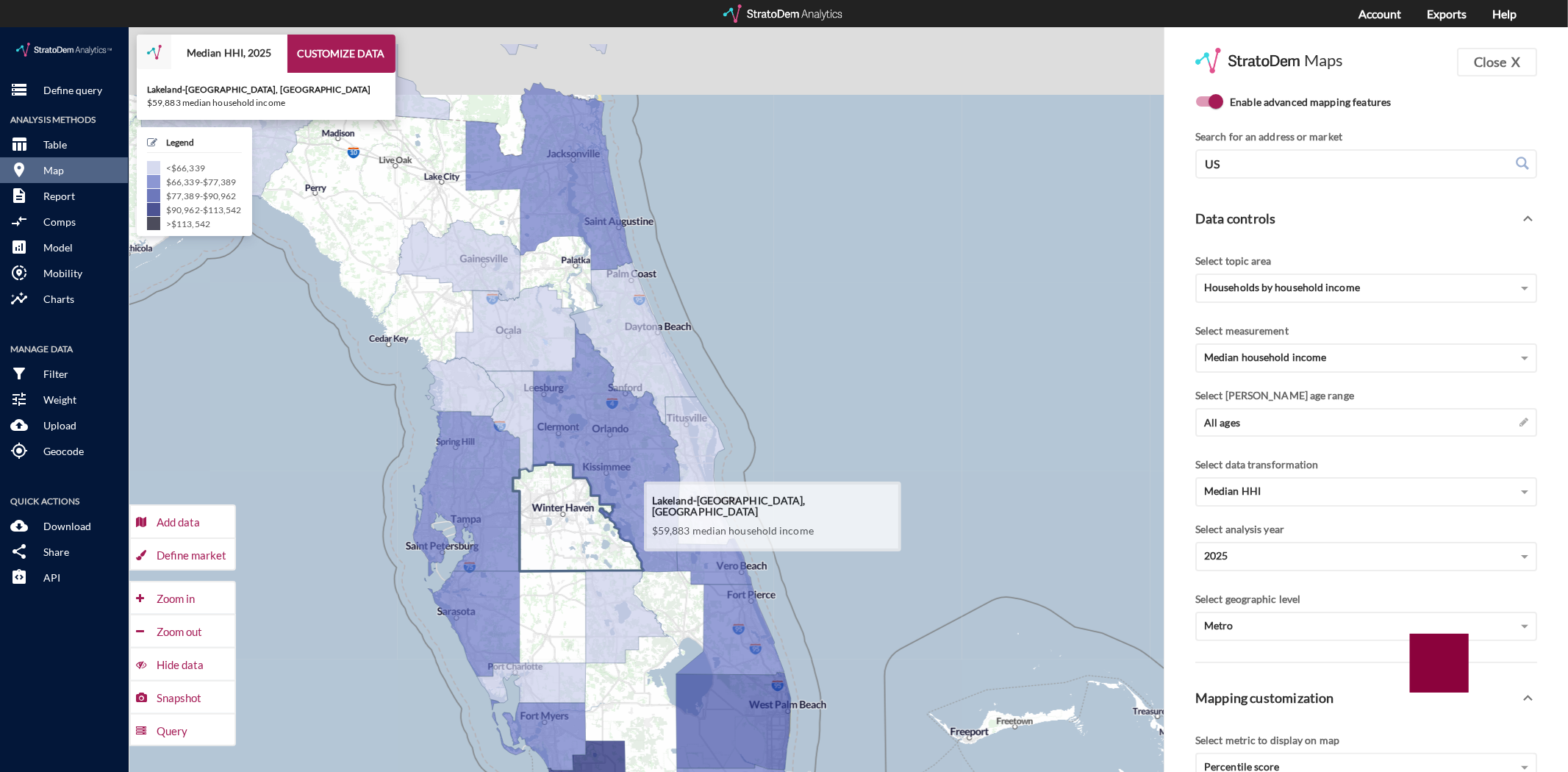
drag, startPoint x: 627, startPoint y: 503, endPoint x: 615, endPoint y: 519, distance: 20.0
click icon
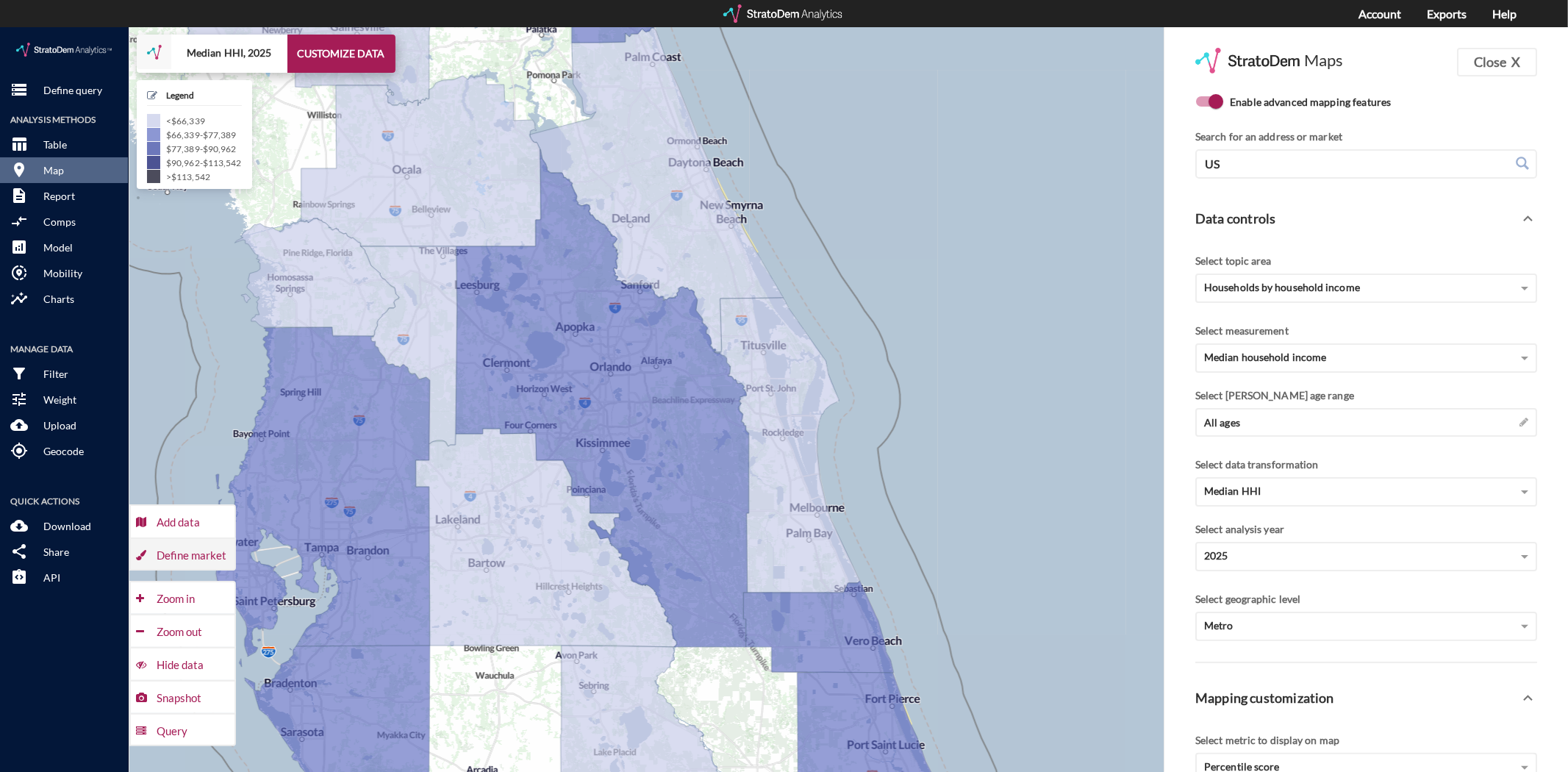
click div "Define market"
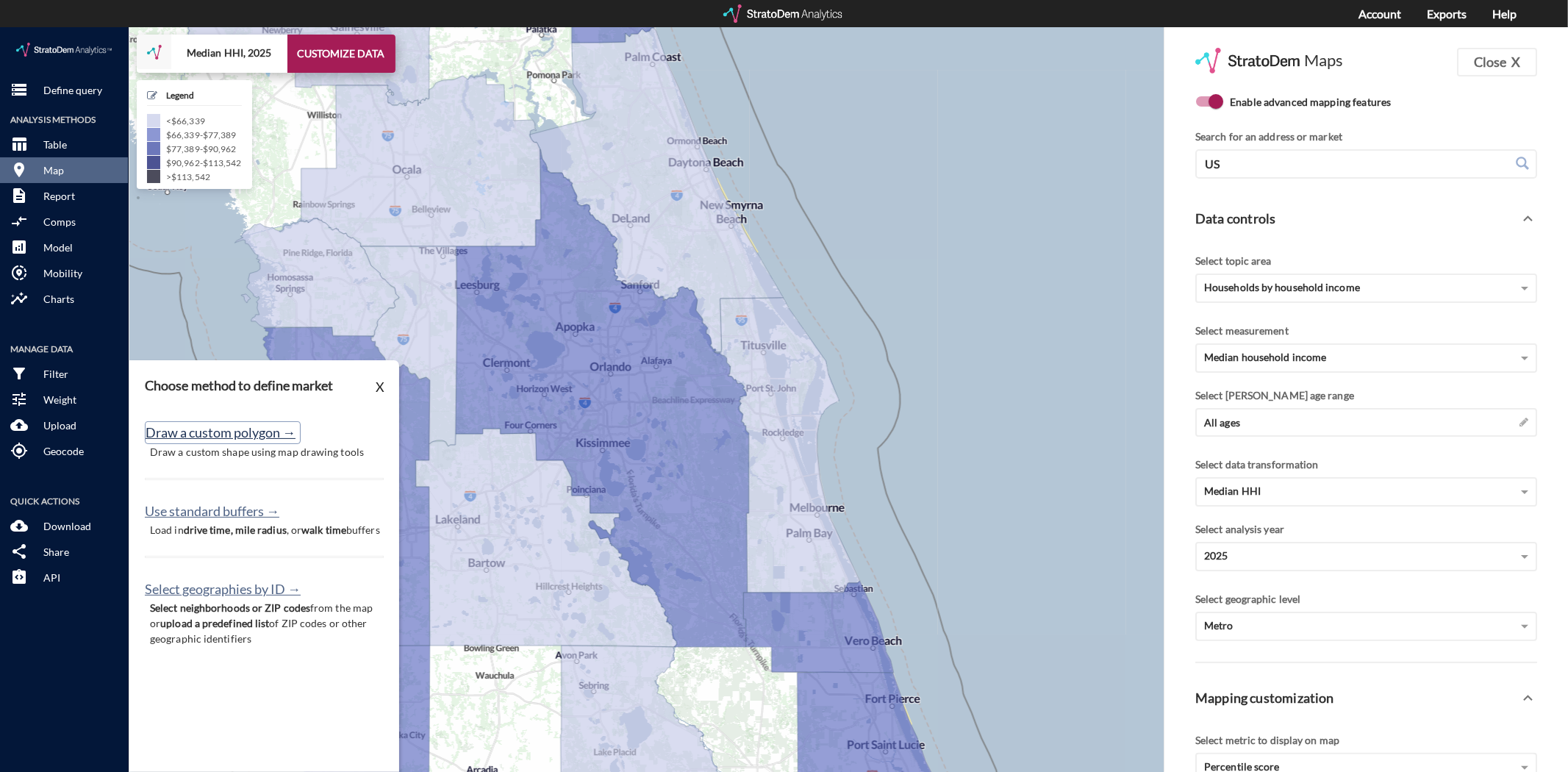
click button "Draw a custom polygon →"
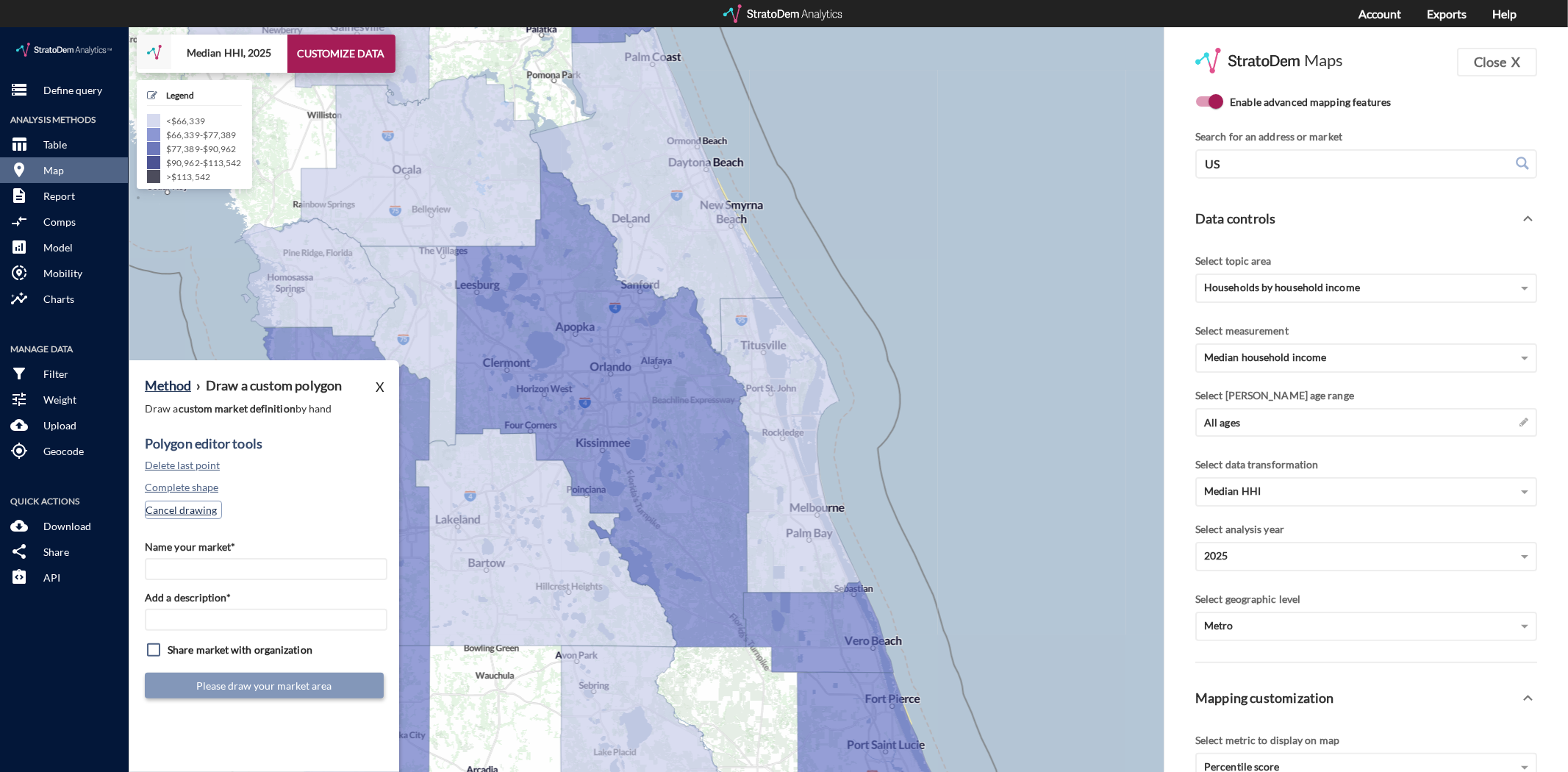
click button "Cancel drawing"
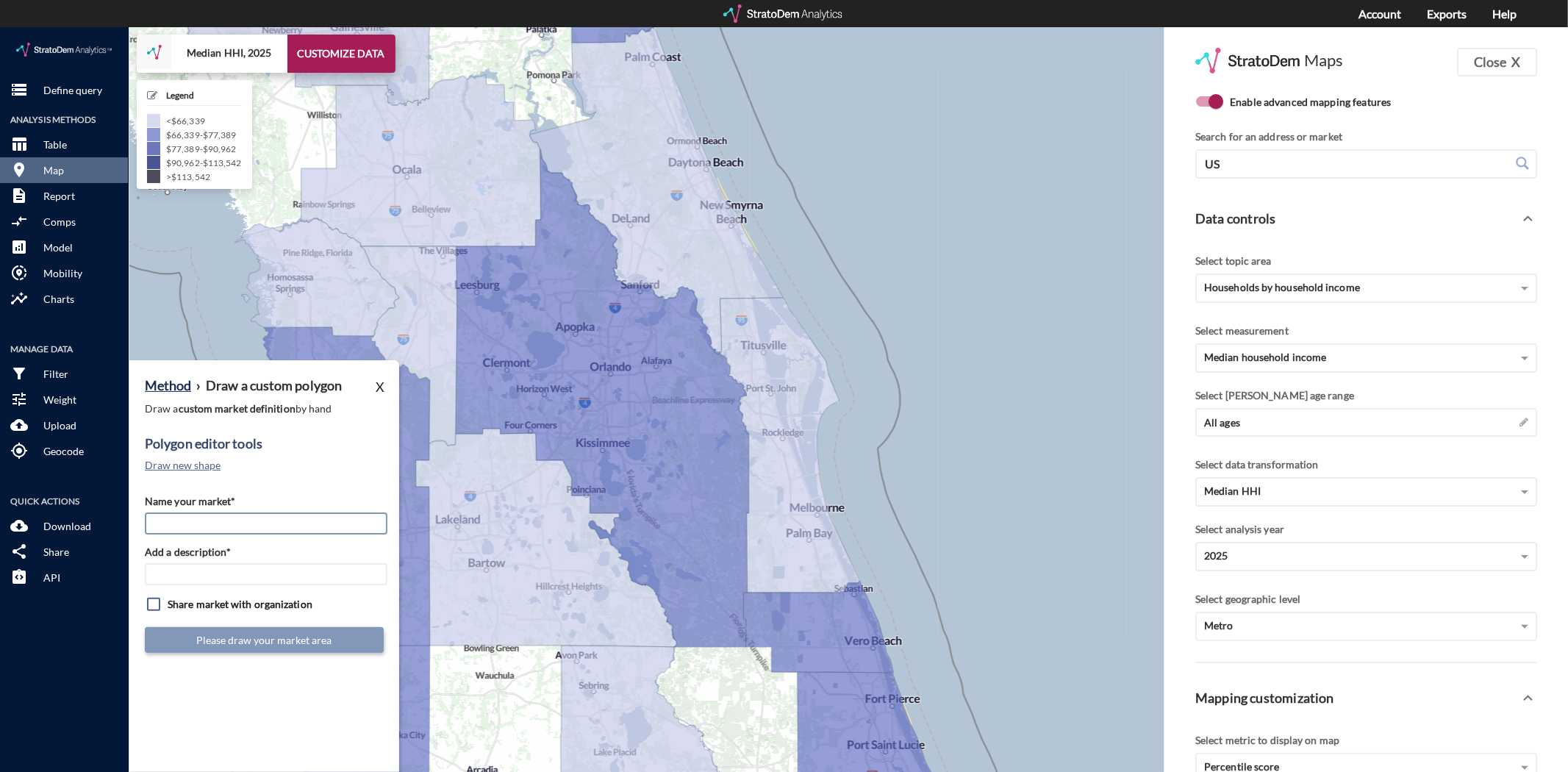
click input "Name your market*"
type input "Northwest ORD"
type input "ORD Mkts"
click button "Draw new shape"
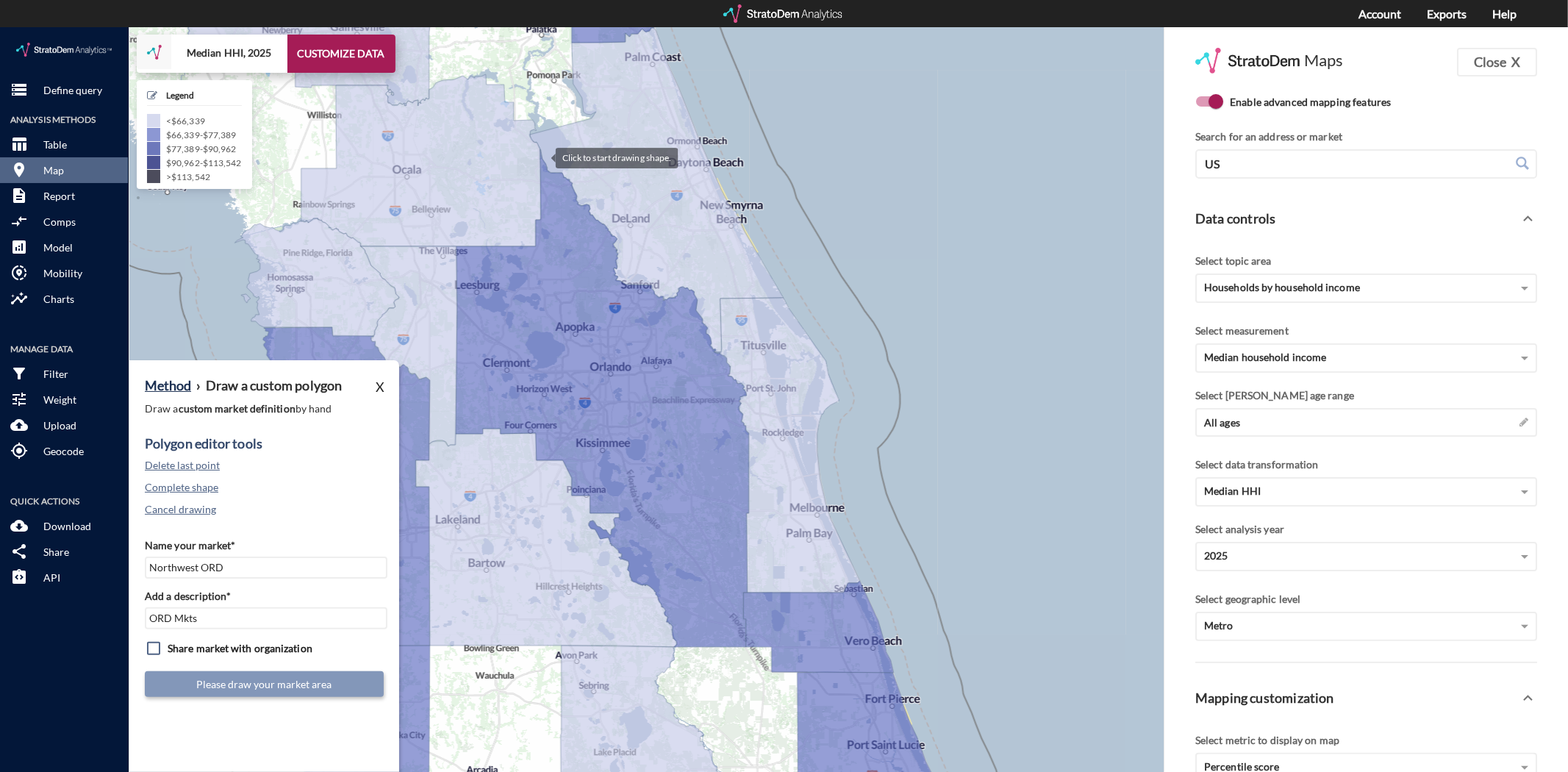
click div
drag, startPoint x: 542, startPoint y: 198, endPoint x: 538, endPoint y: 217, distance: 19.4
click div
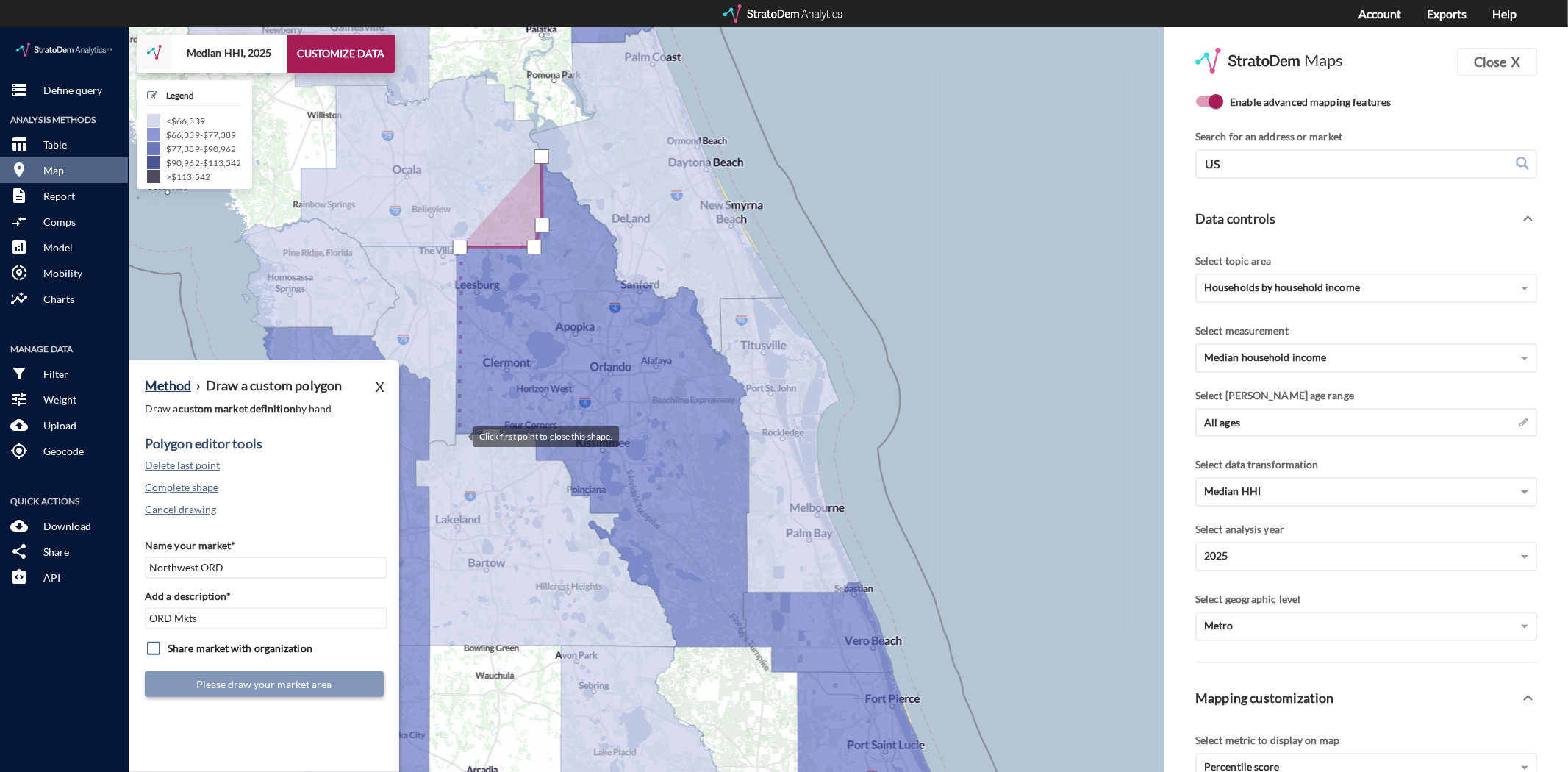
click div
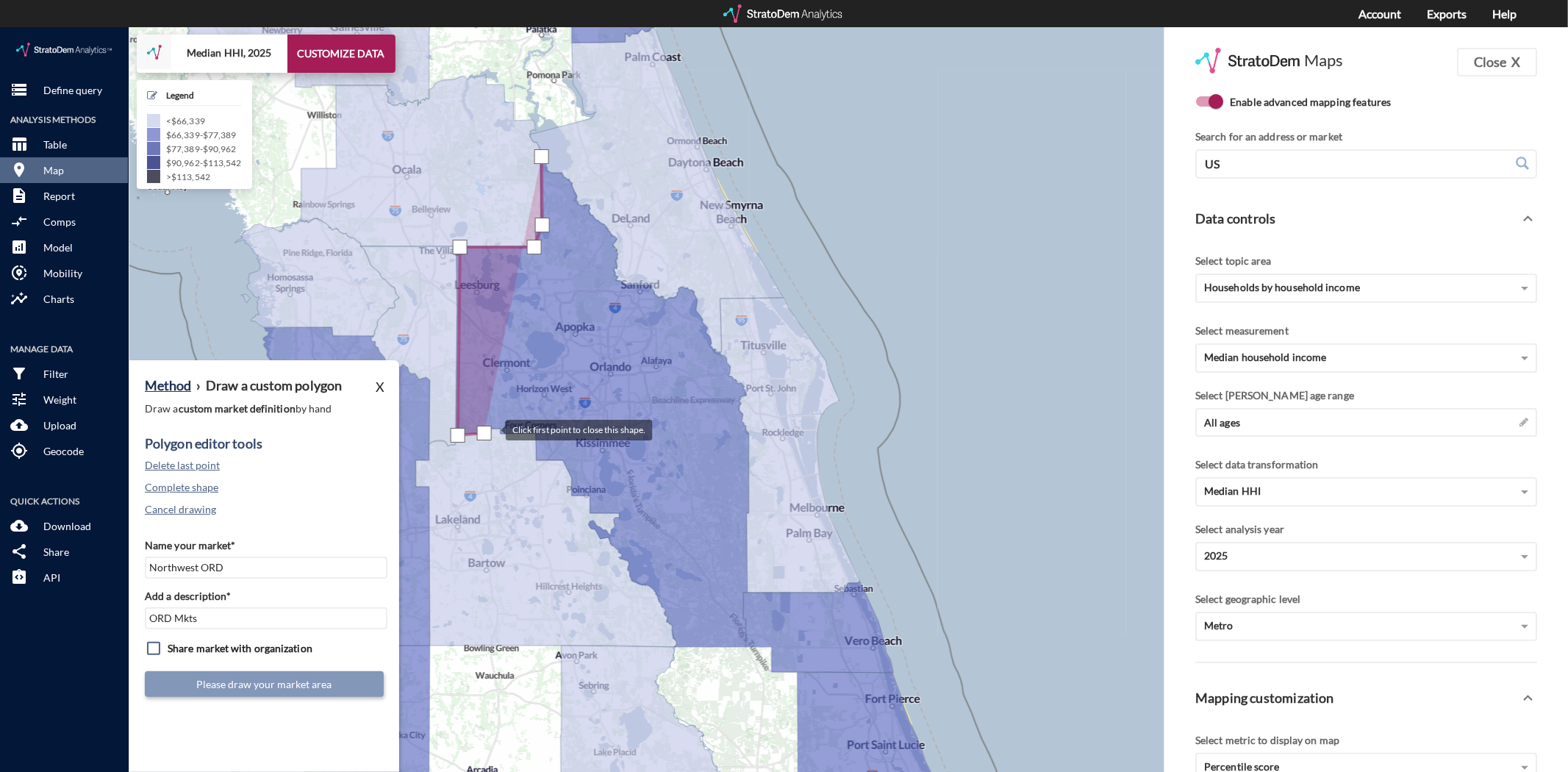
click div
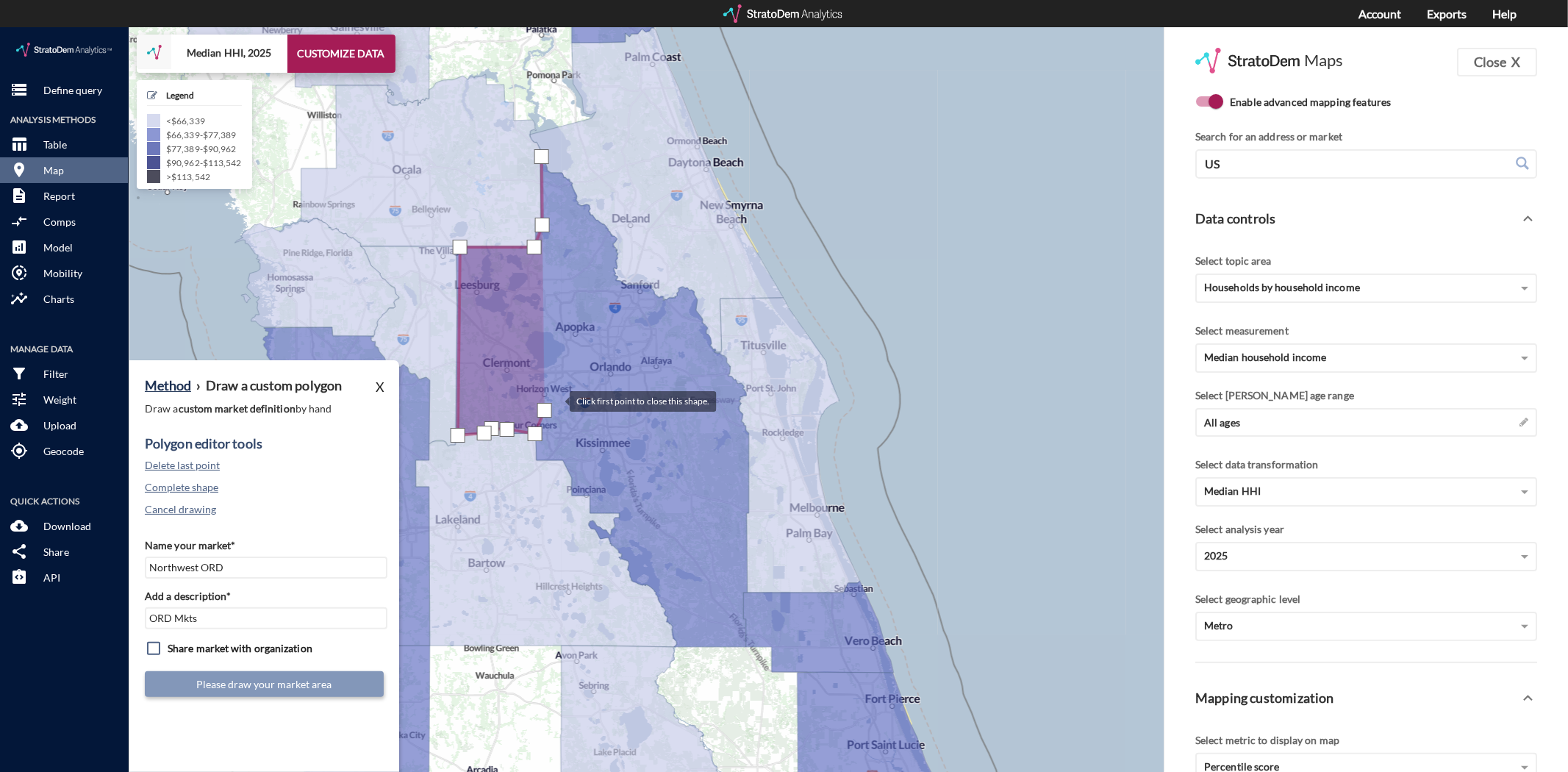
click div
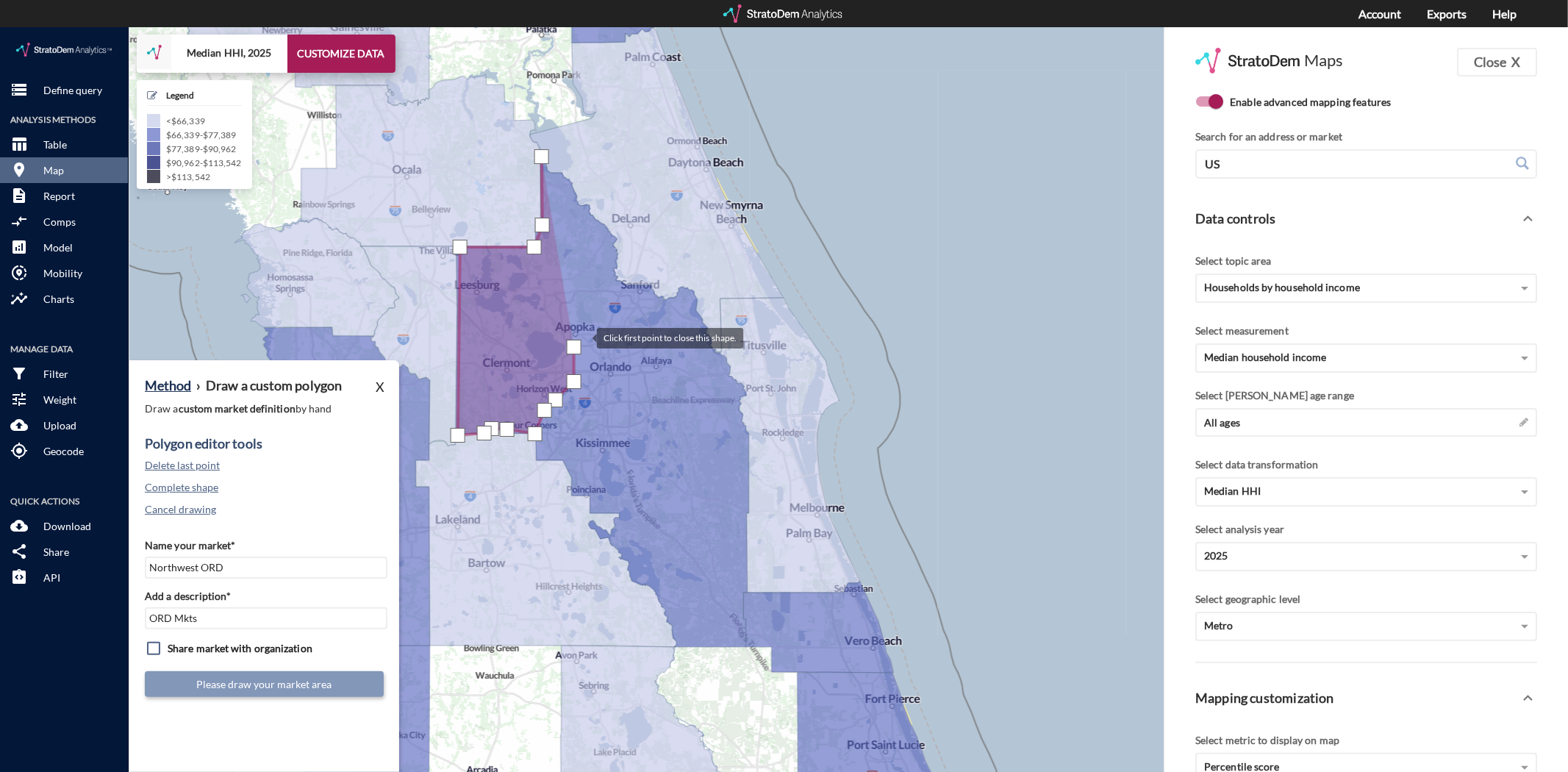
click div
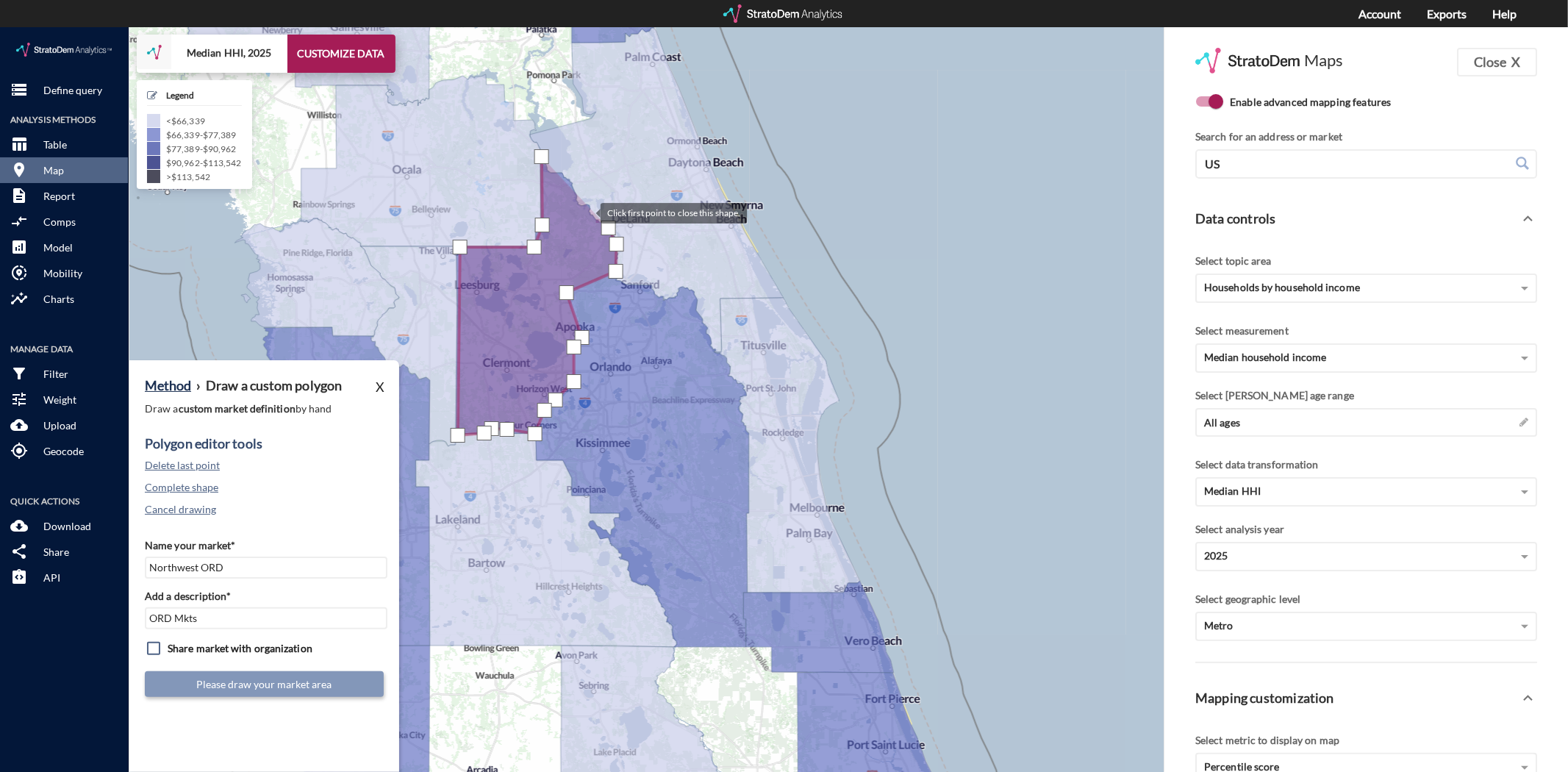
click div
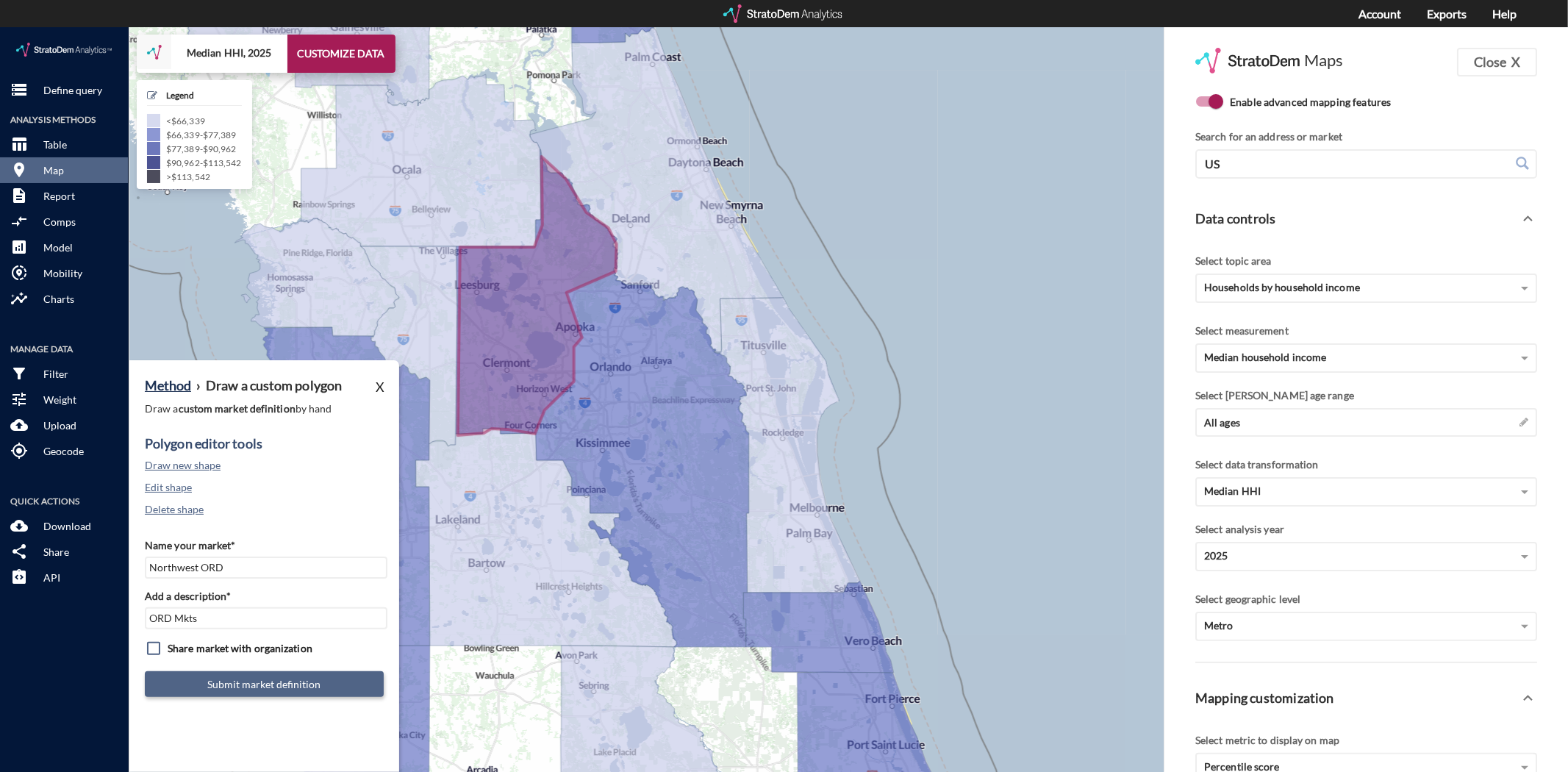
click button "Submit market definition"
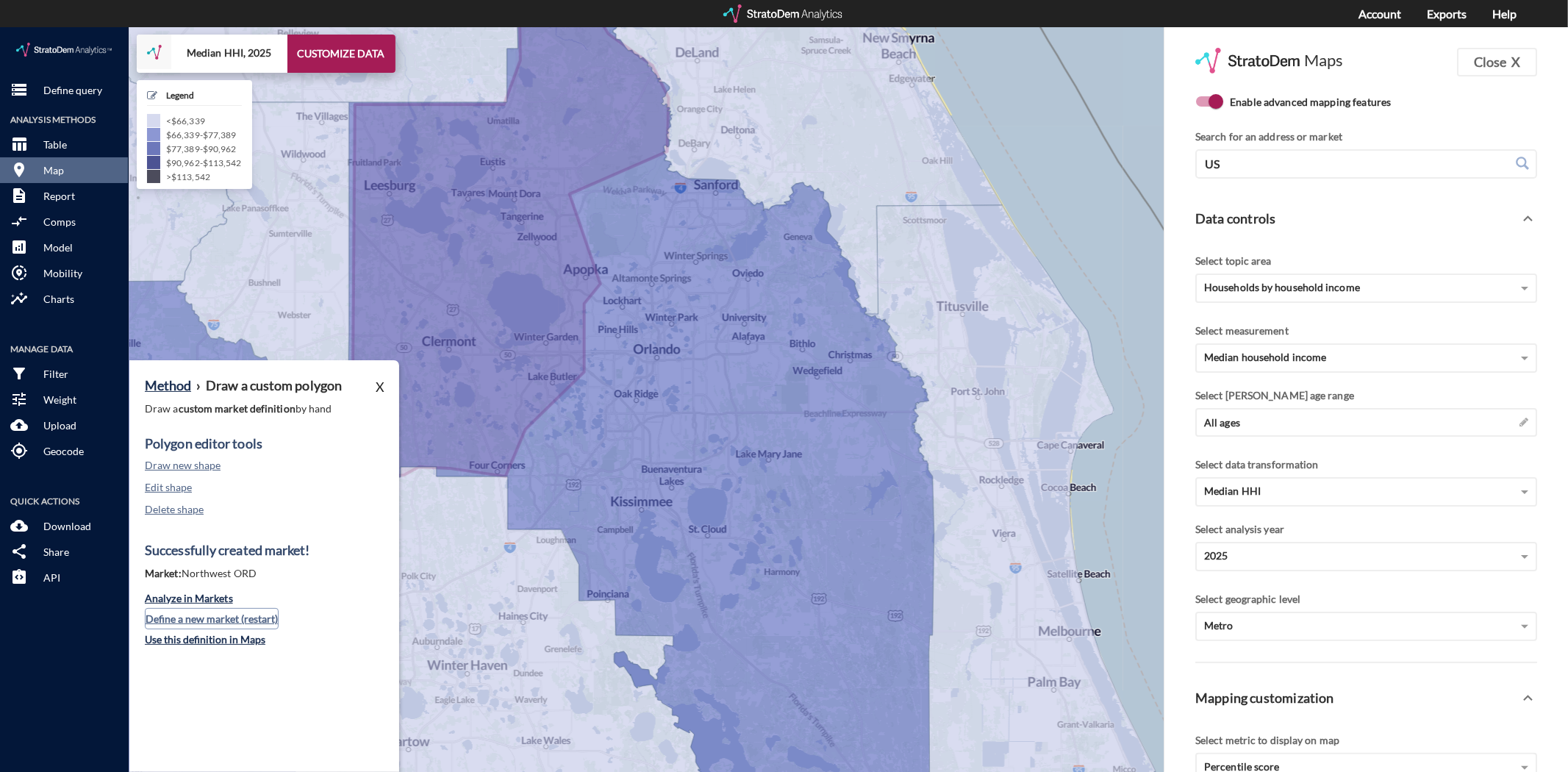
click button "Define a new market (restart)"
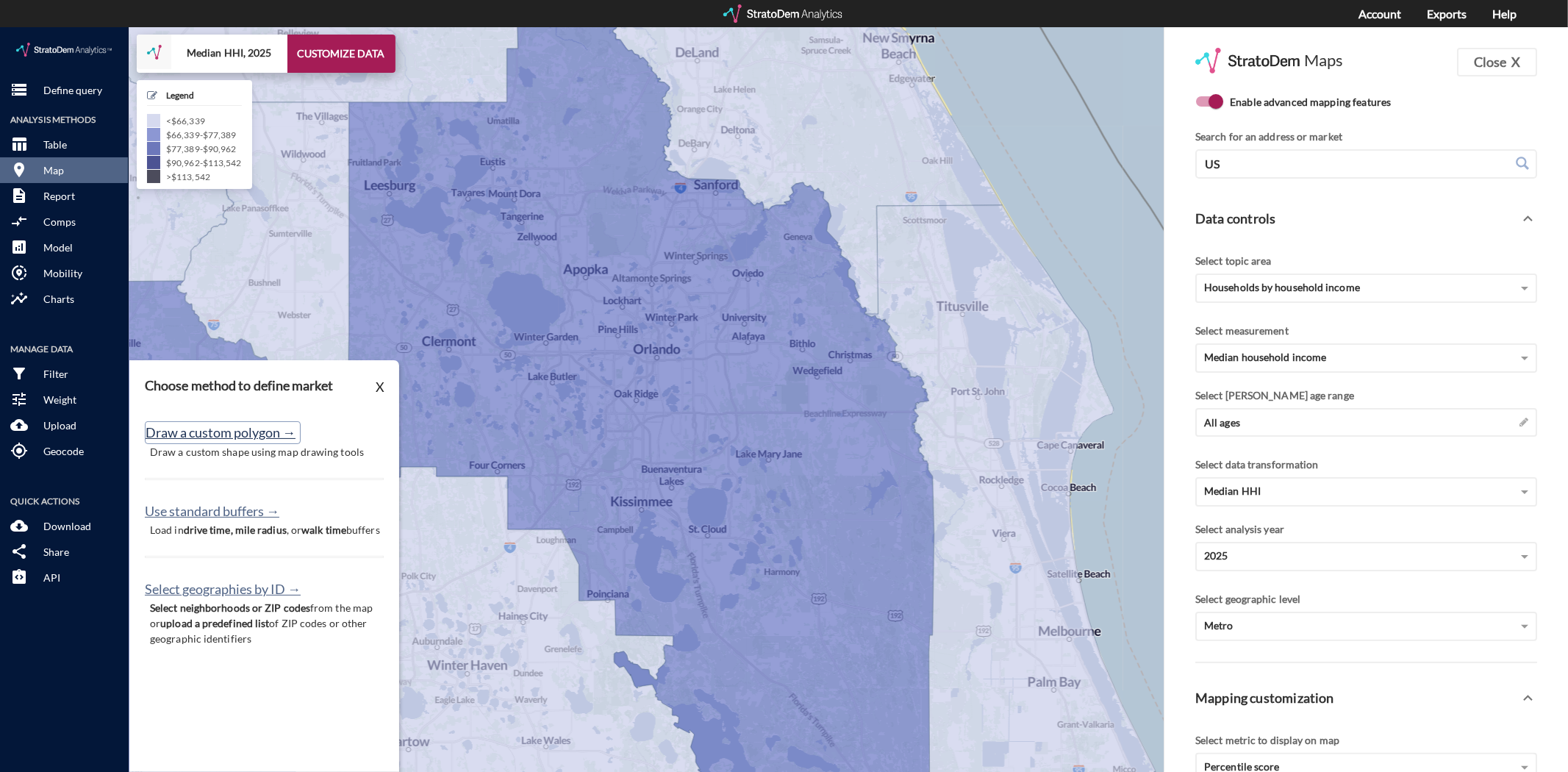
click button "Draw a custom polygon →"
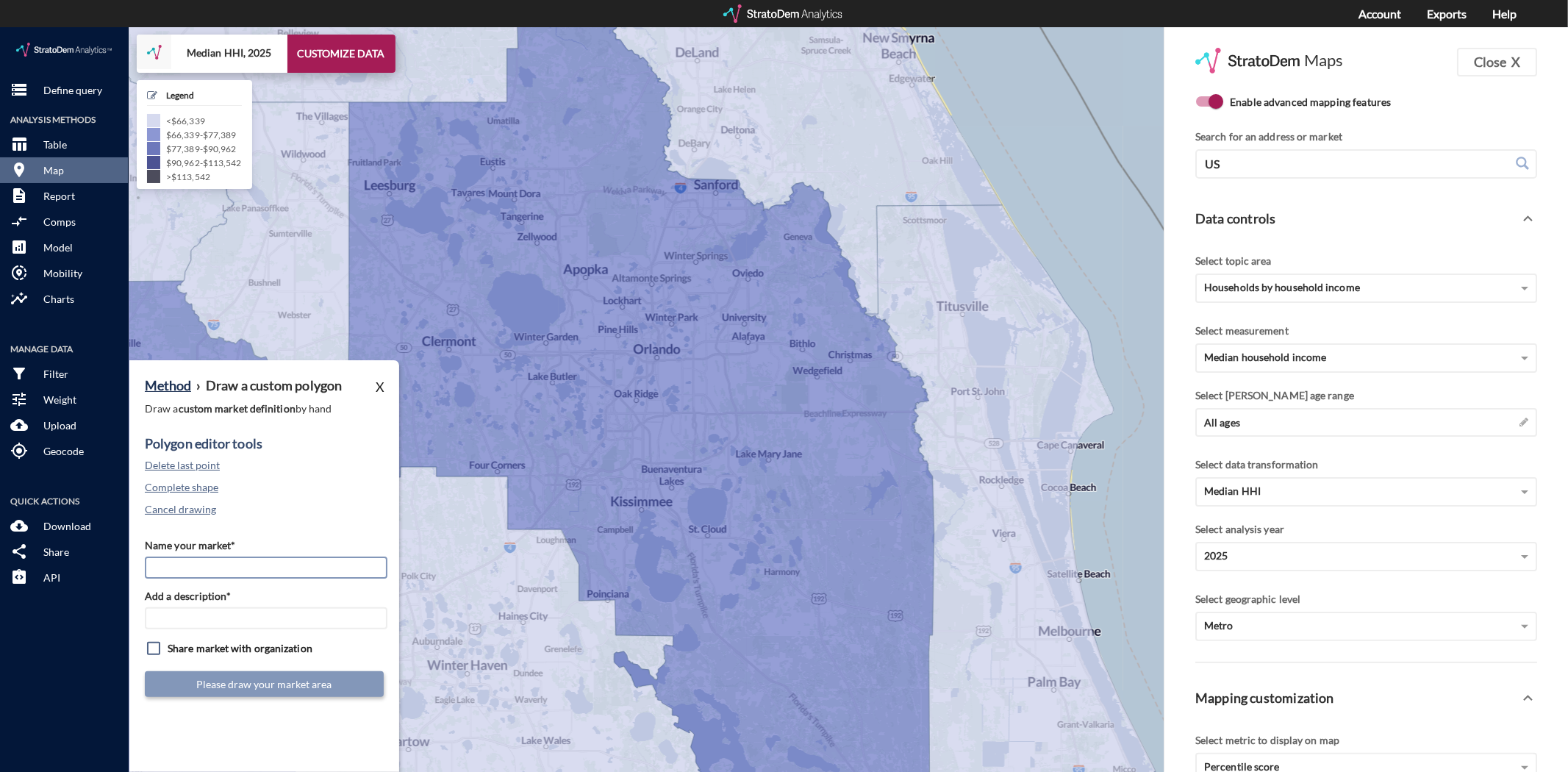
click input "Name your market*"
type input "West Orlando"
type input "ORD Mkts"
click button "Cancel drawing"
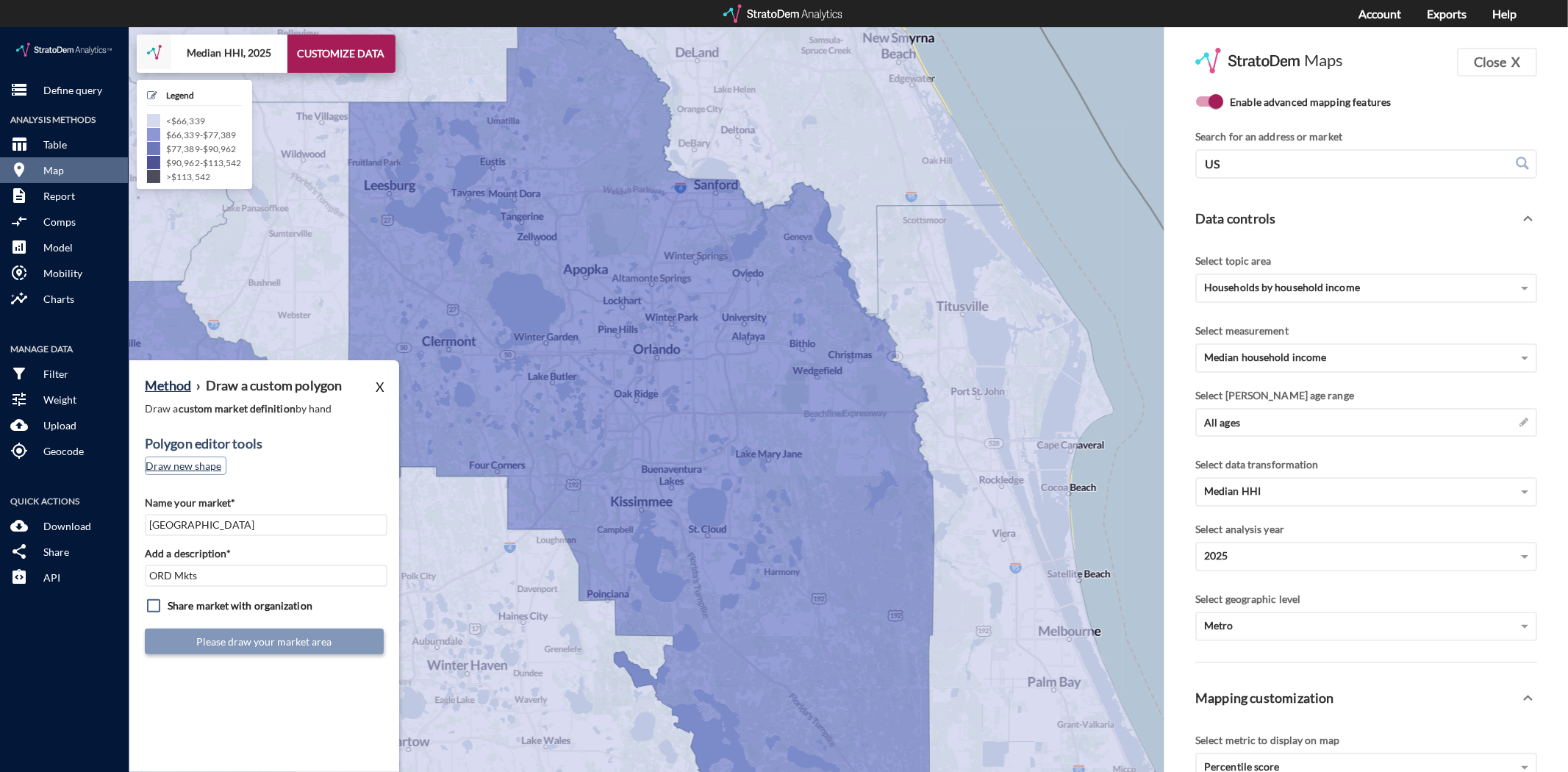
click button "Draw new shape"
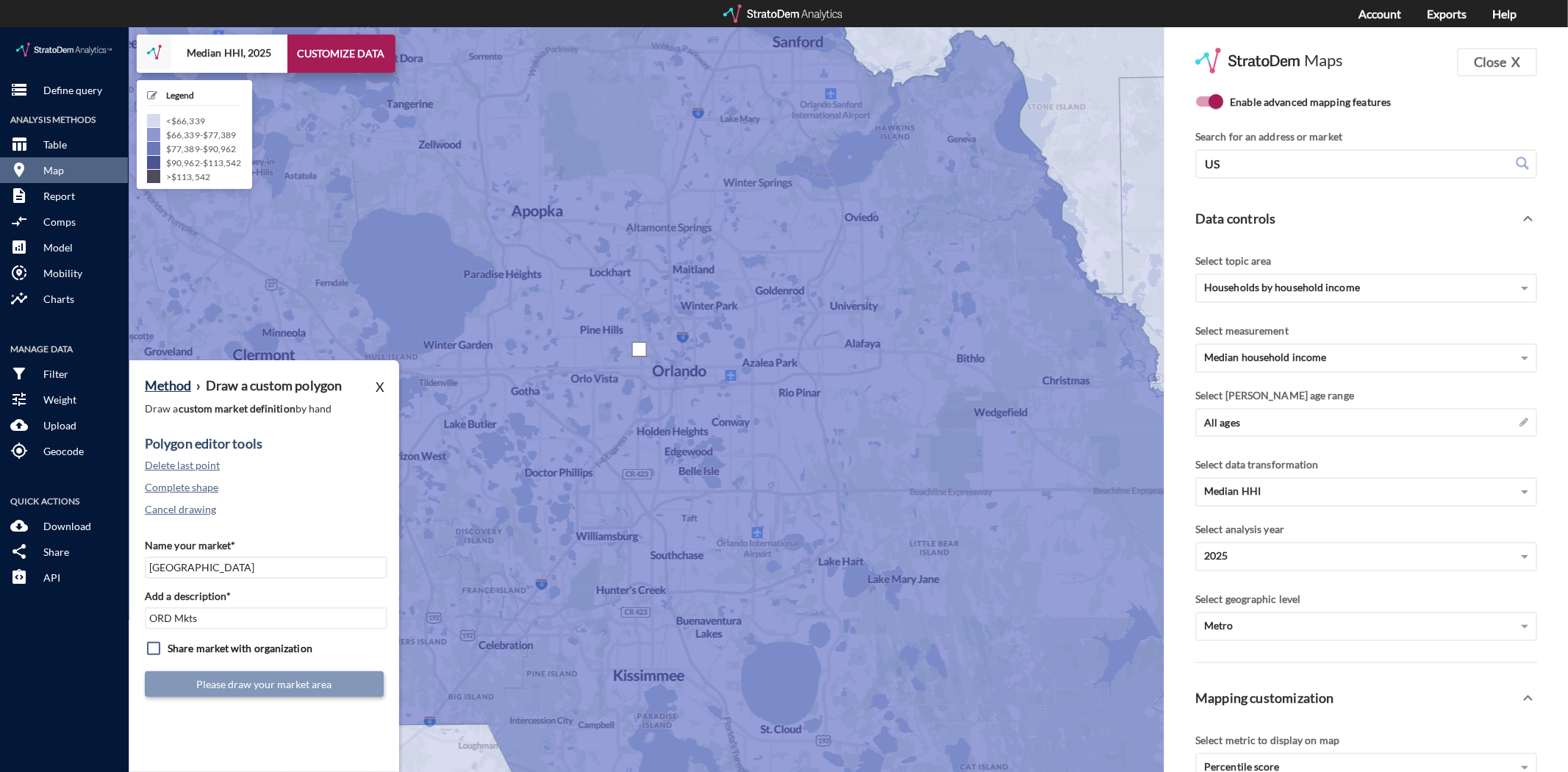
click div
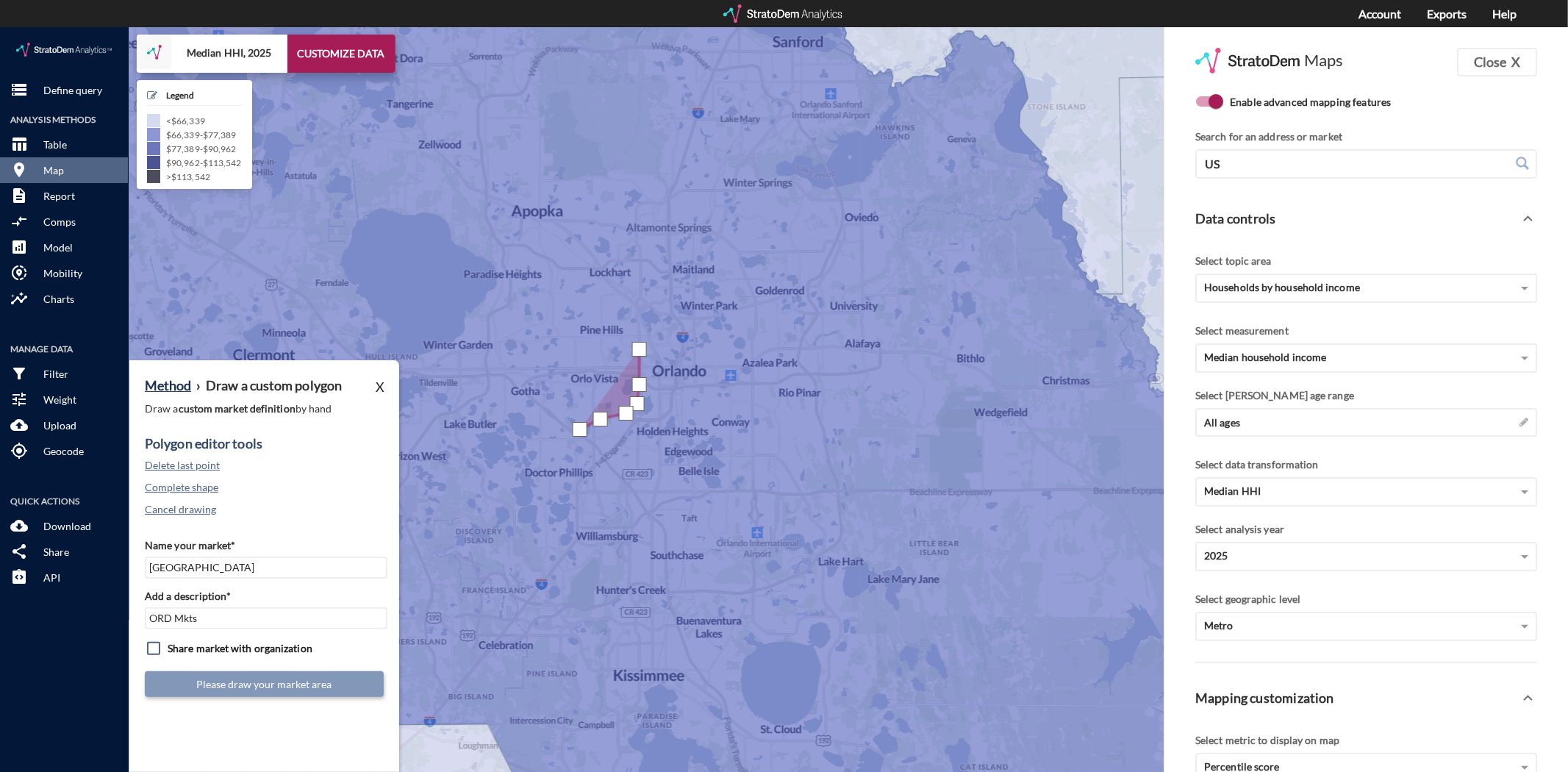
drag, startPoint x: 579, startPoint y: 402, endPoint x: 541, endPoint y: 389, distance: 40.2
click div
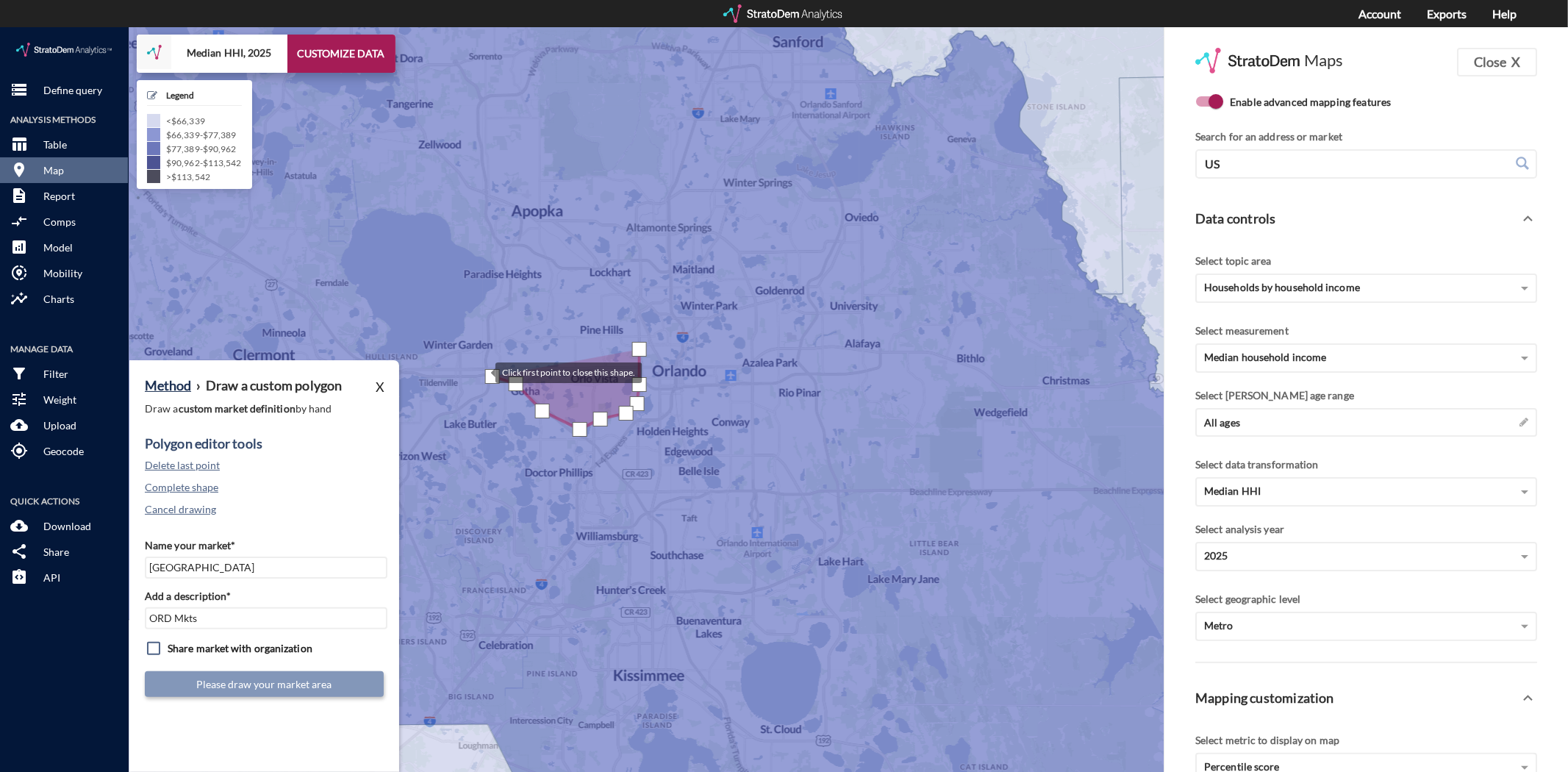
click div
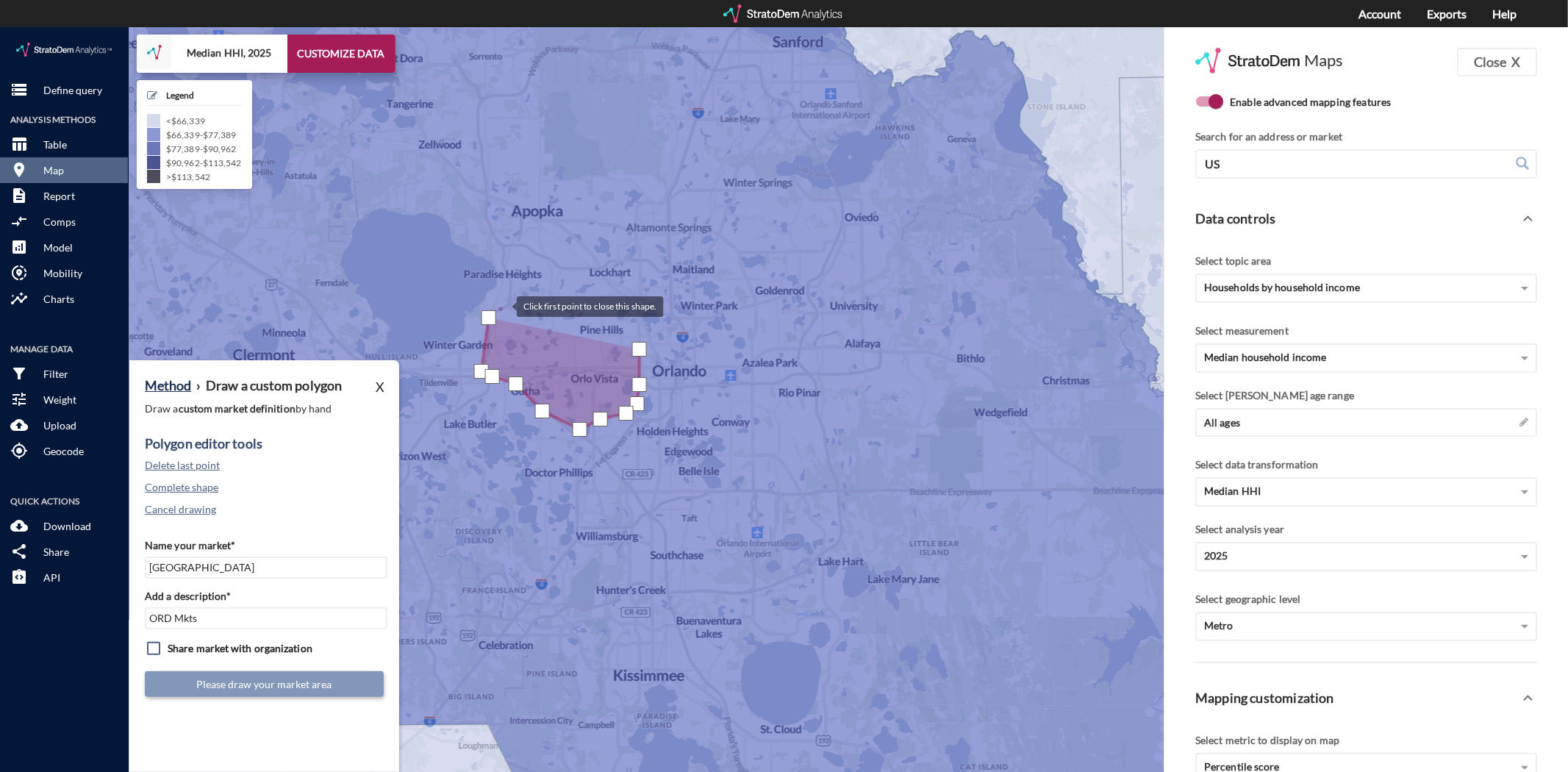
click div
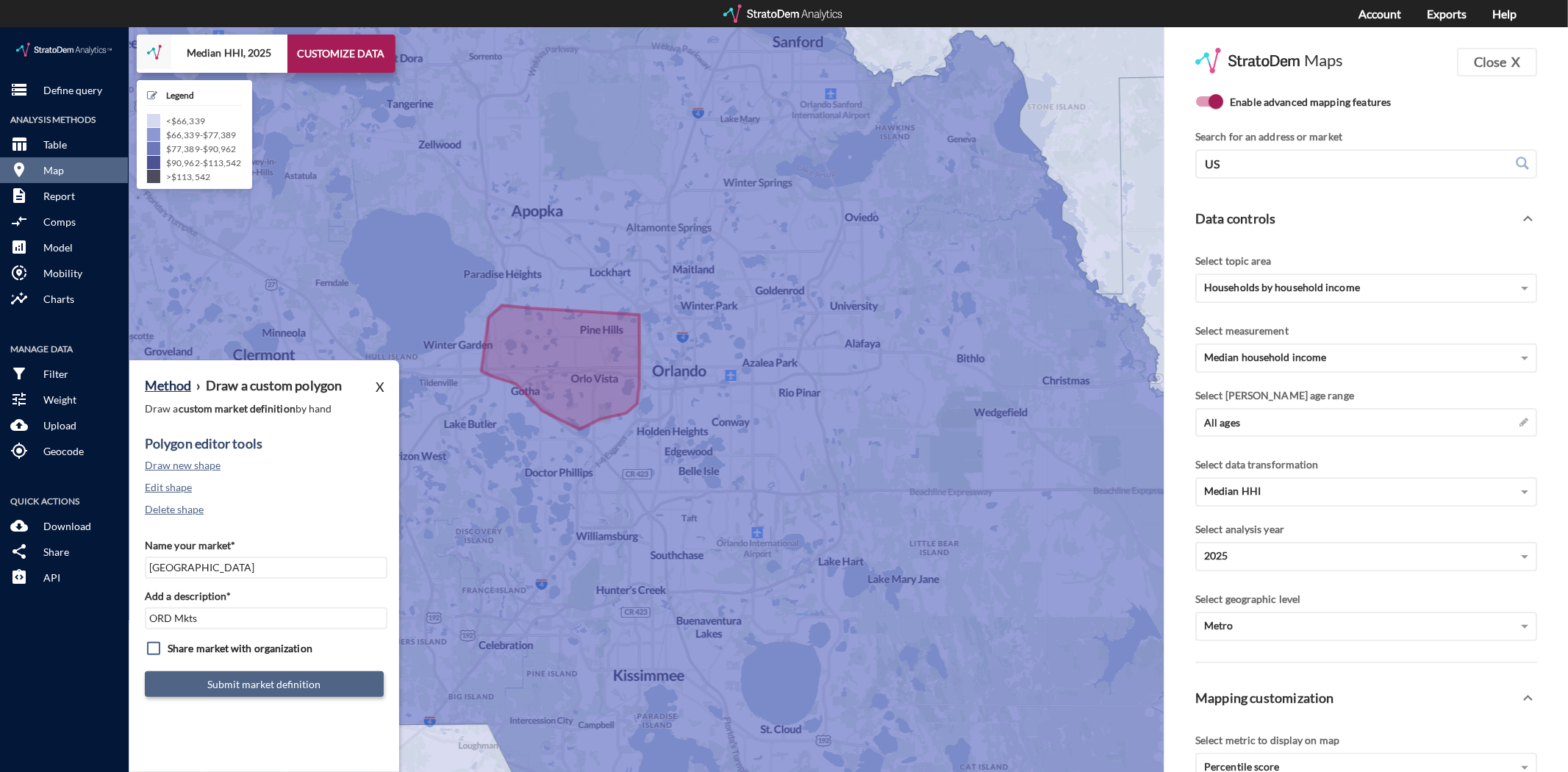
click button "Submit market definition"
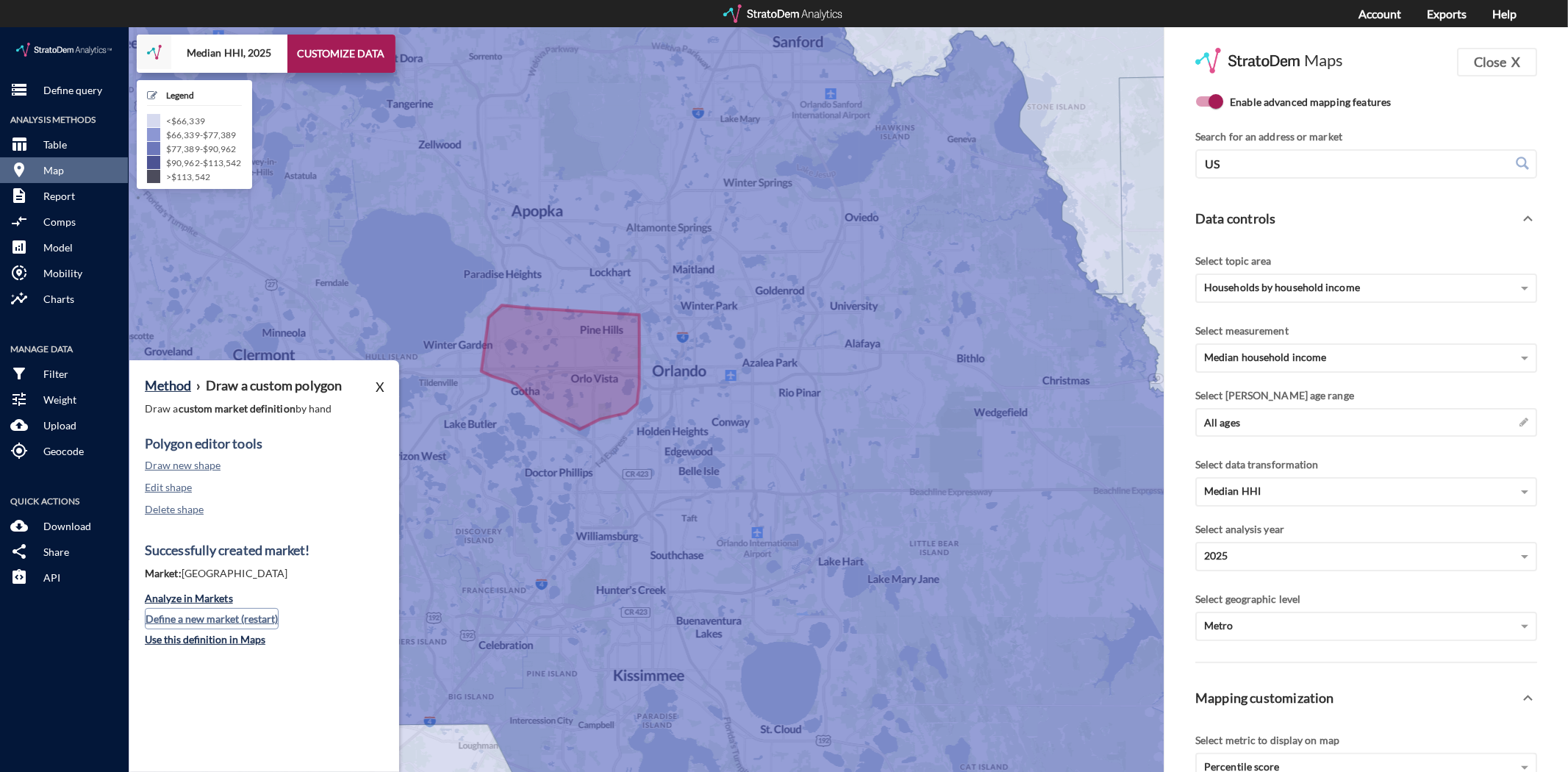
click button "Define a new market (restart)"
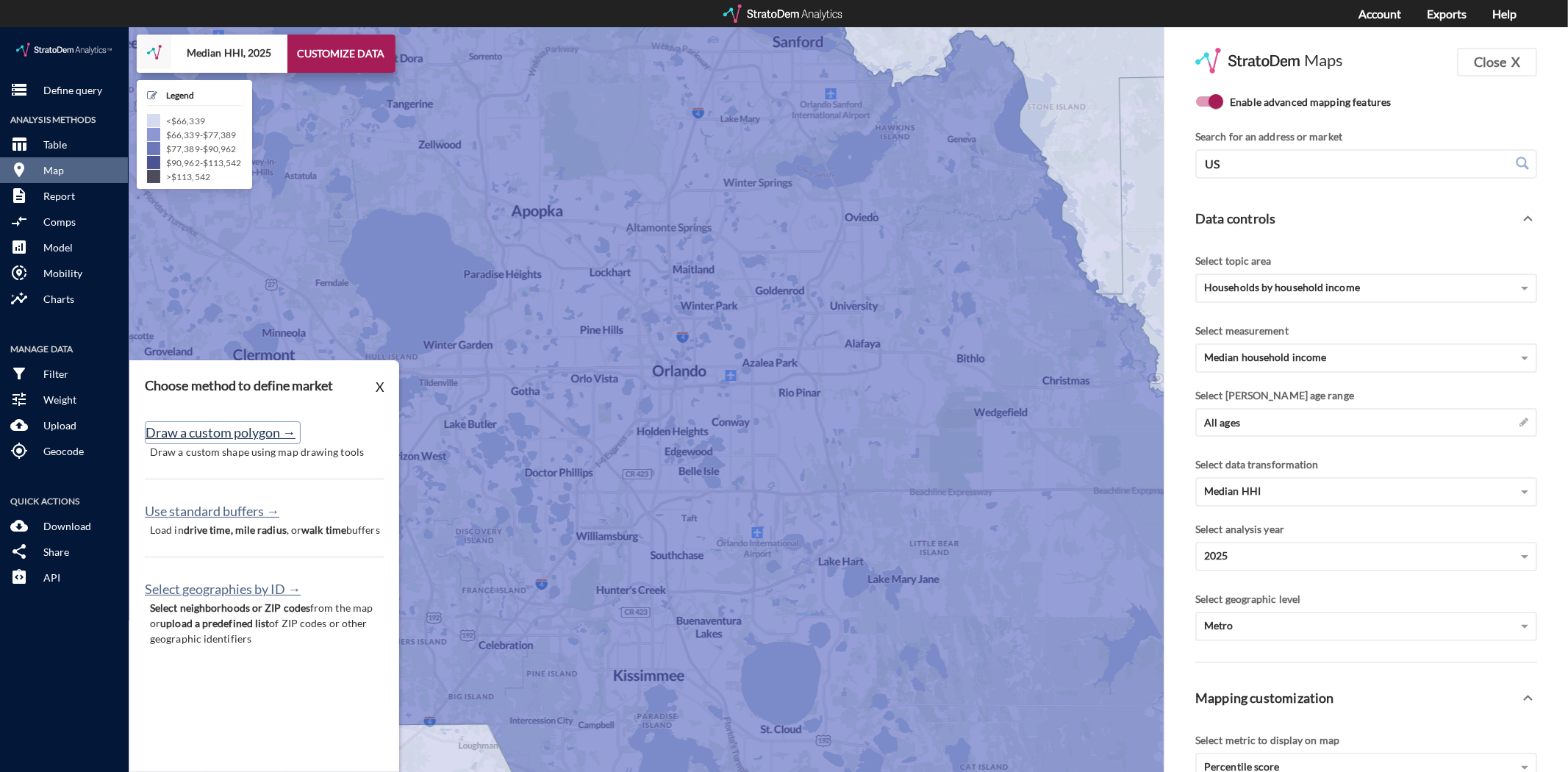
click button "Draw a custom polygon →"
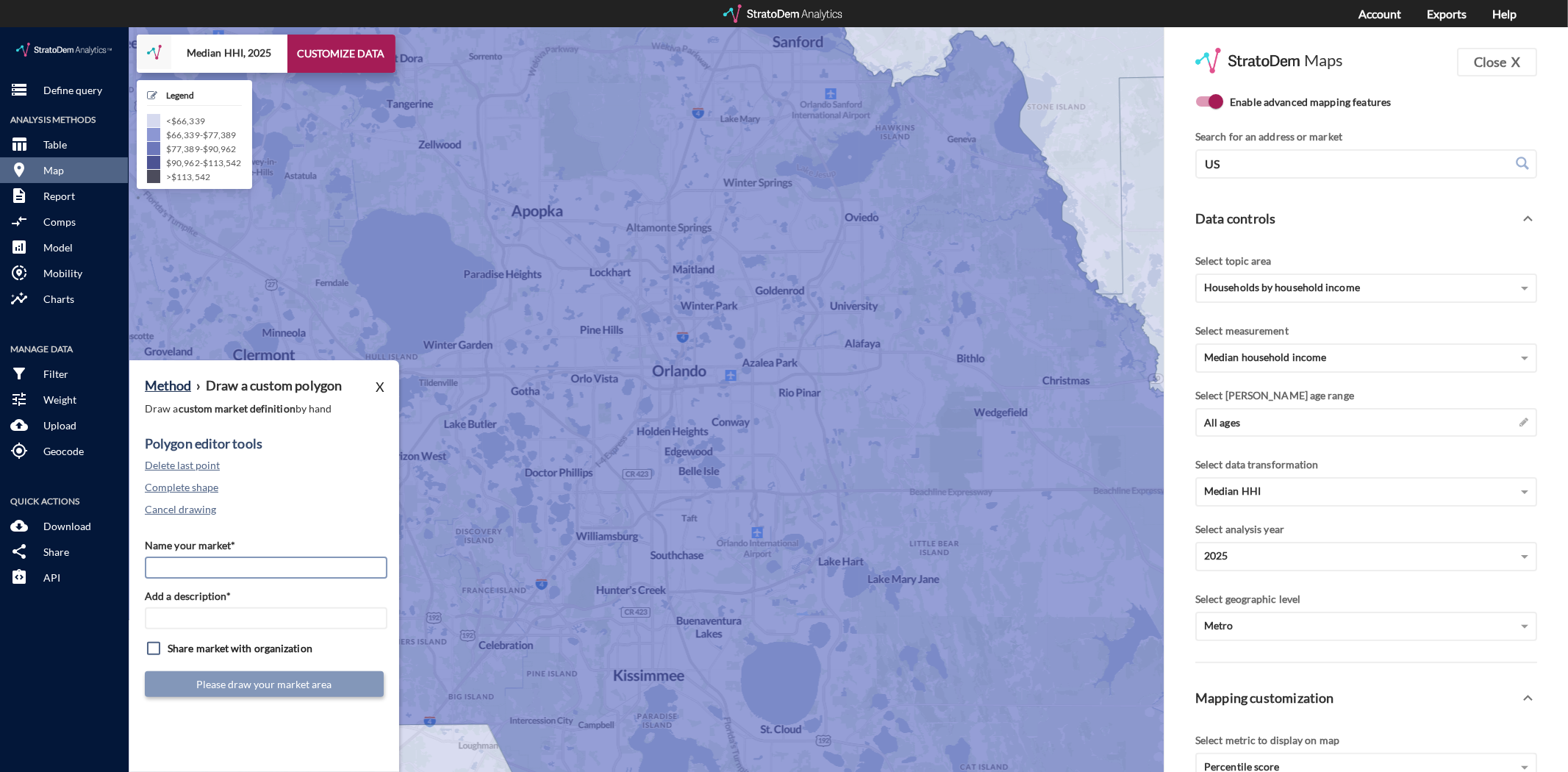
click input "Name your market*"
type input "Downtown ORD"
type input "ORD Mkts"
click button "Cancel drawing"
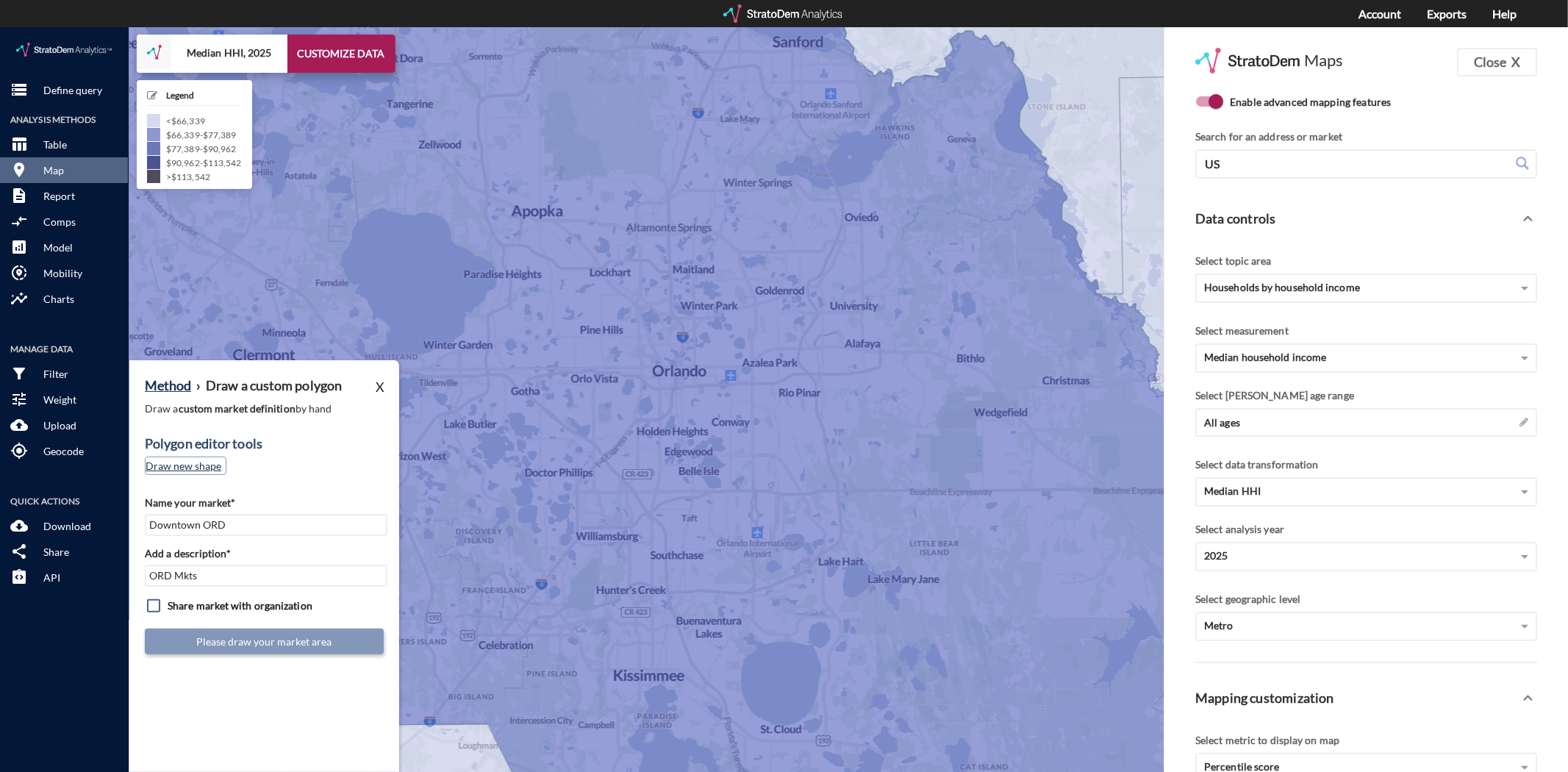
click button "Draw new shape"
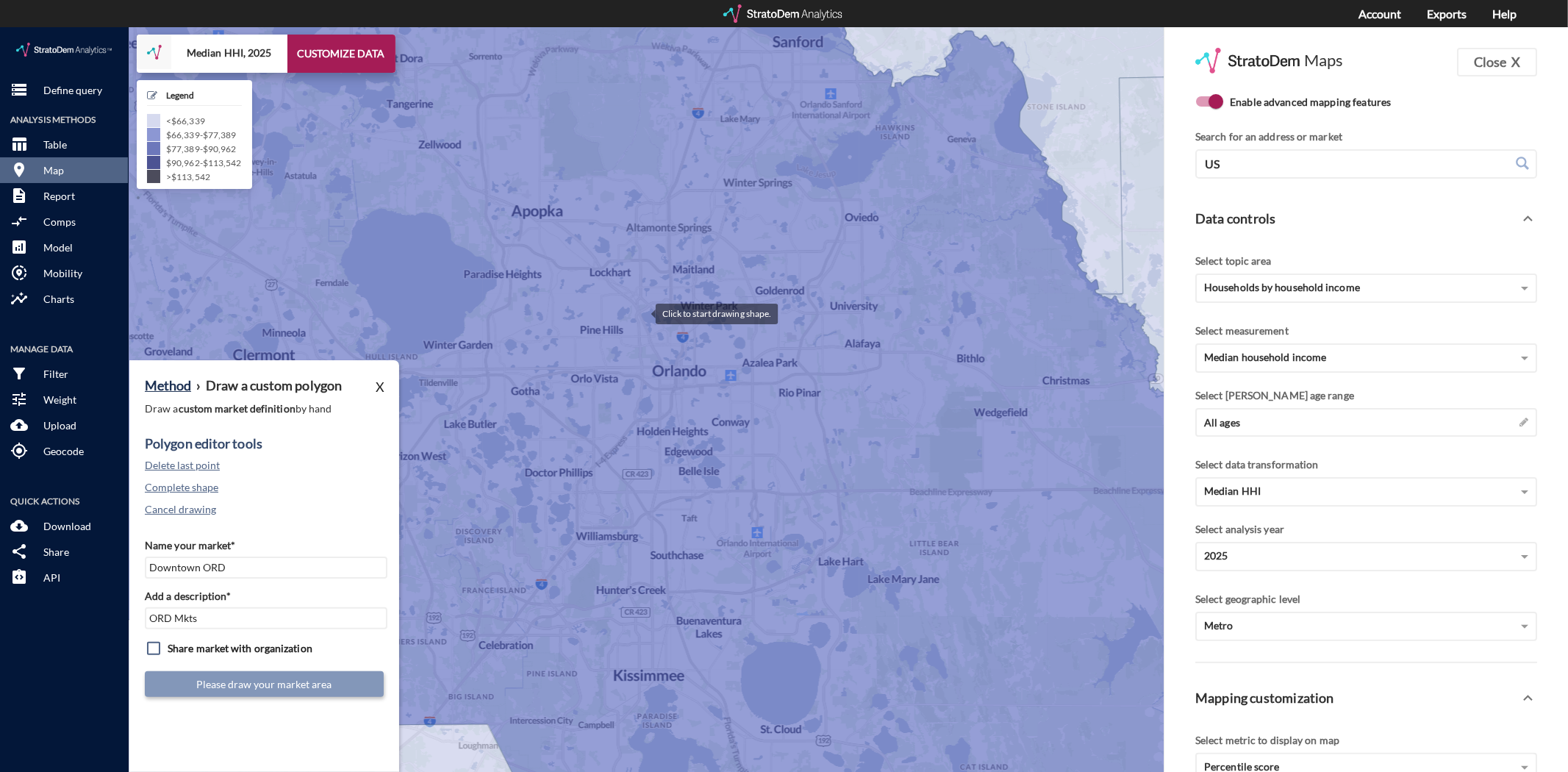
click div
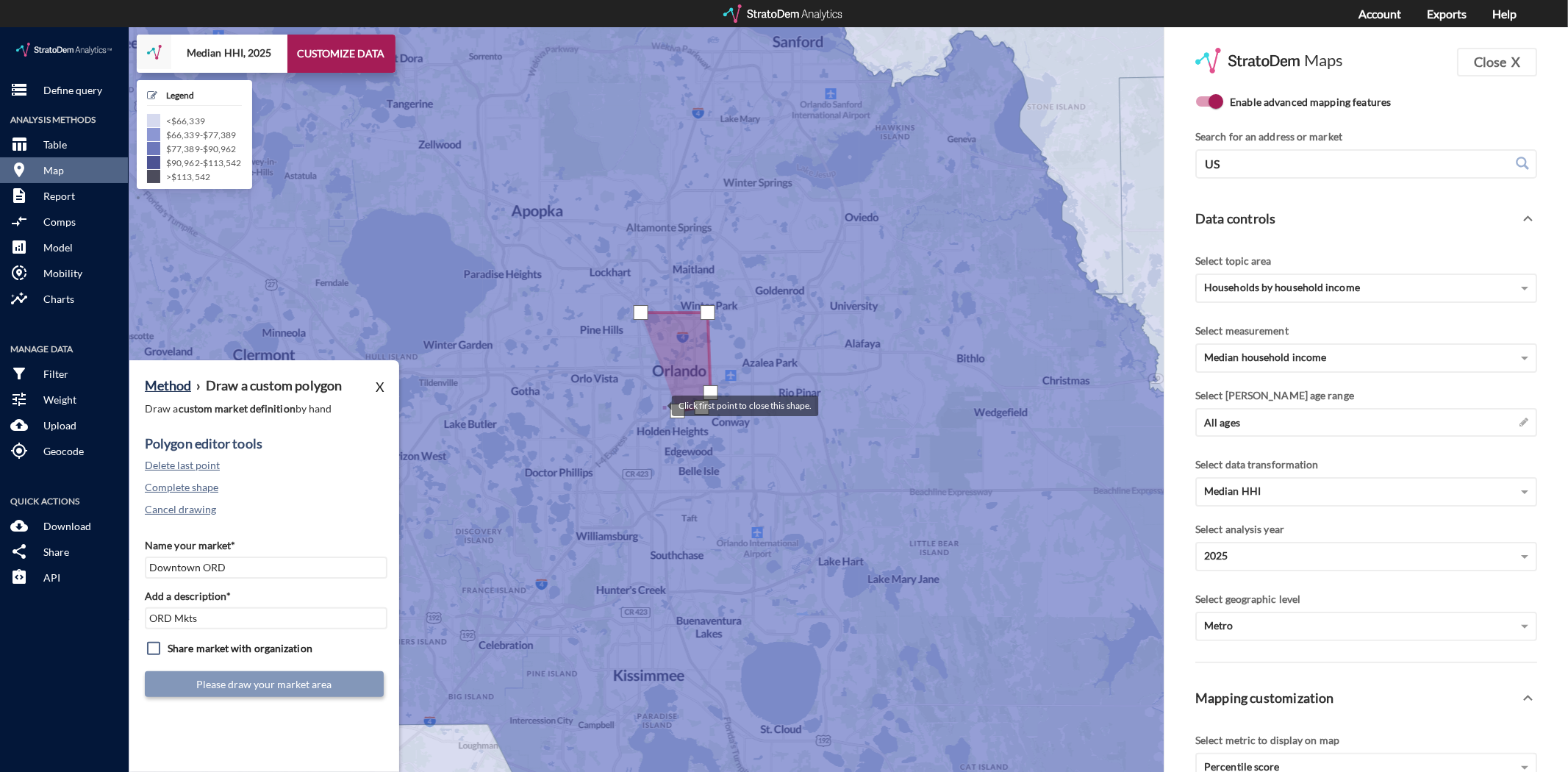
click div
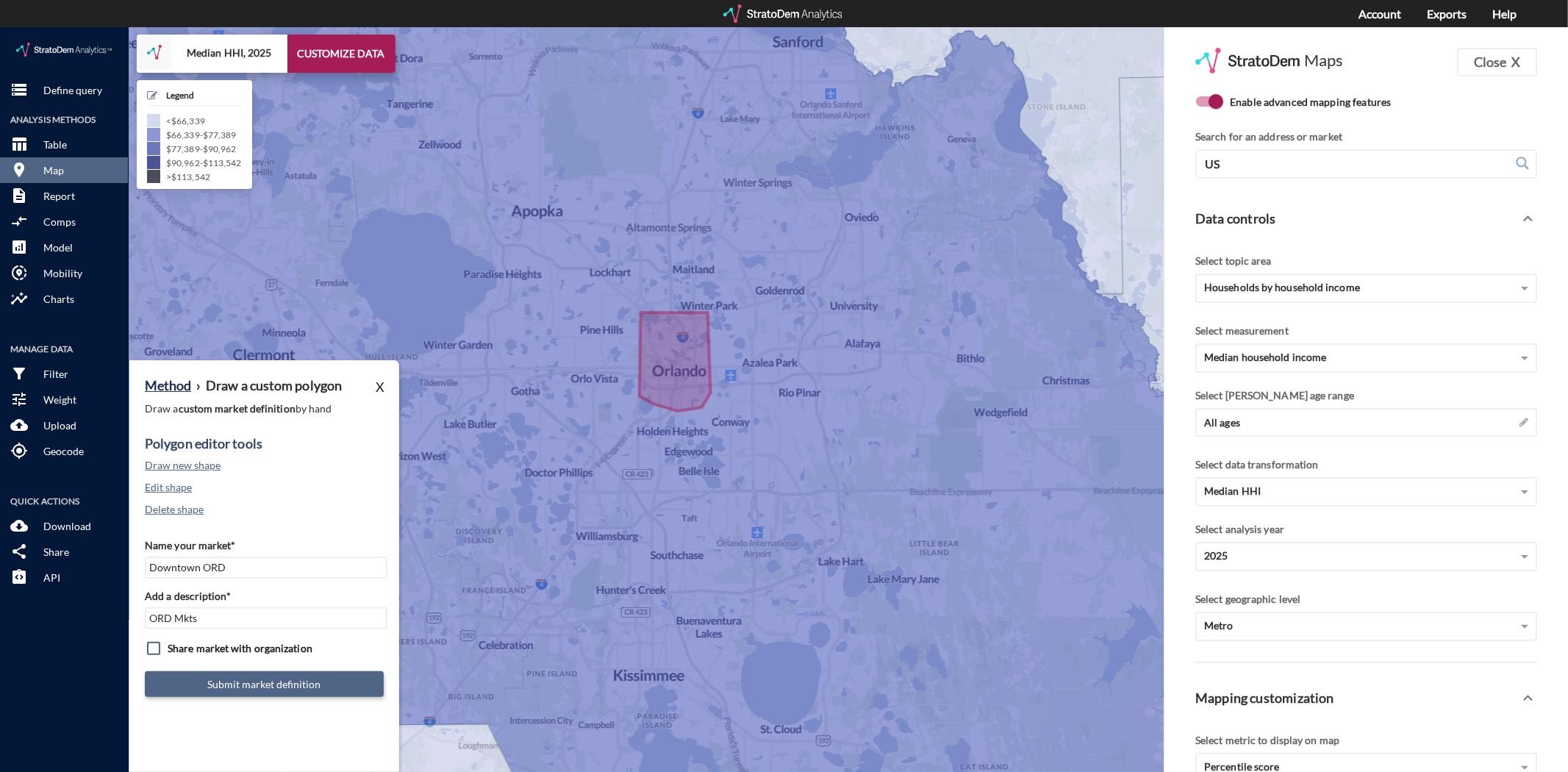
click button "Submit market definition"
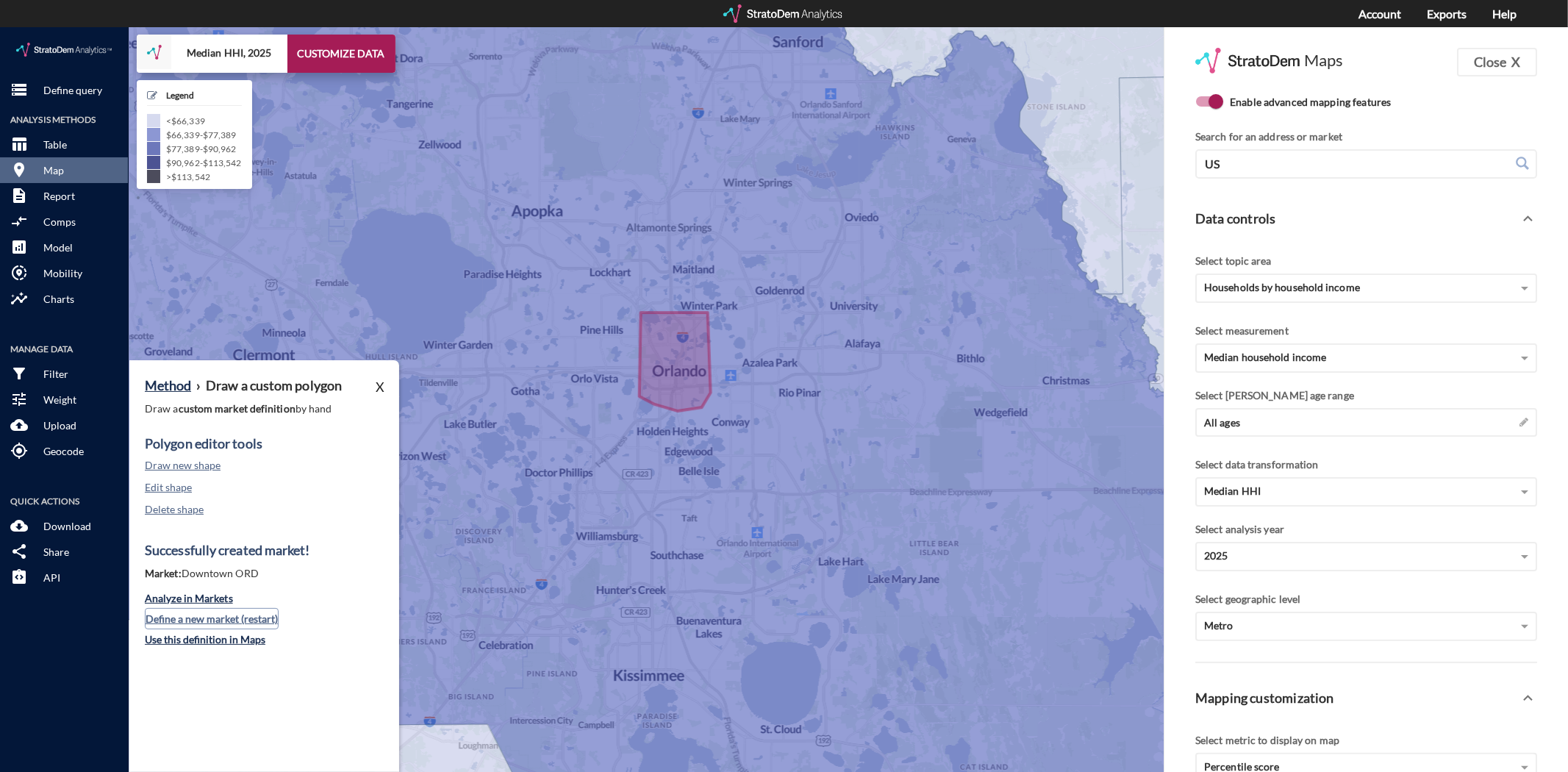
click button "Define a new market (restart)"
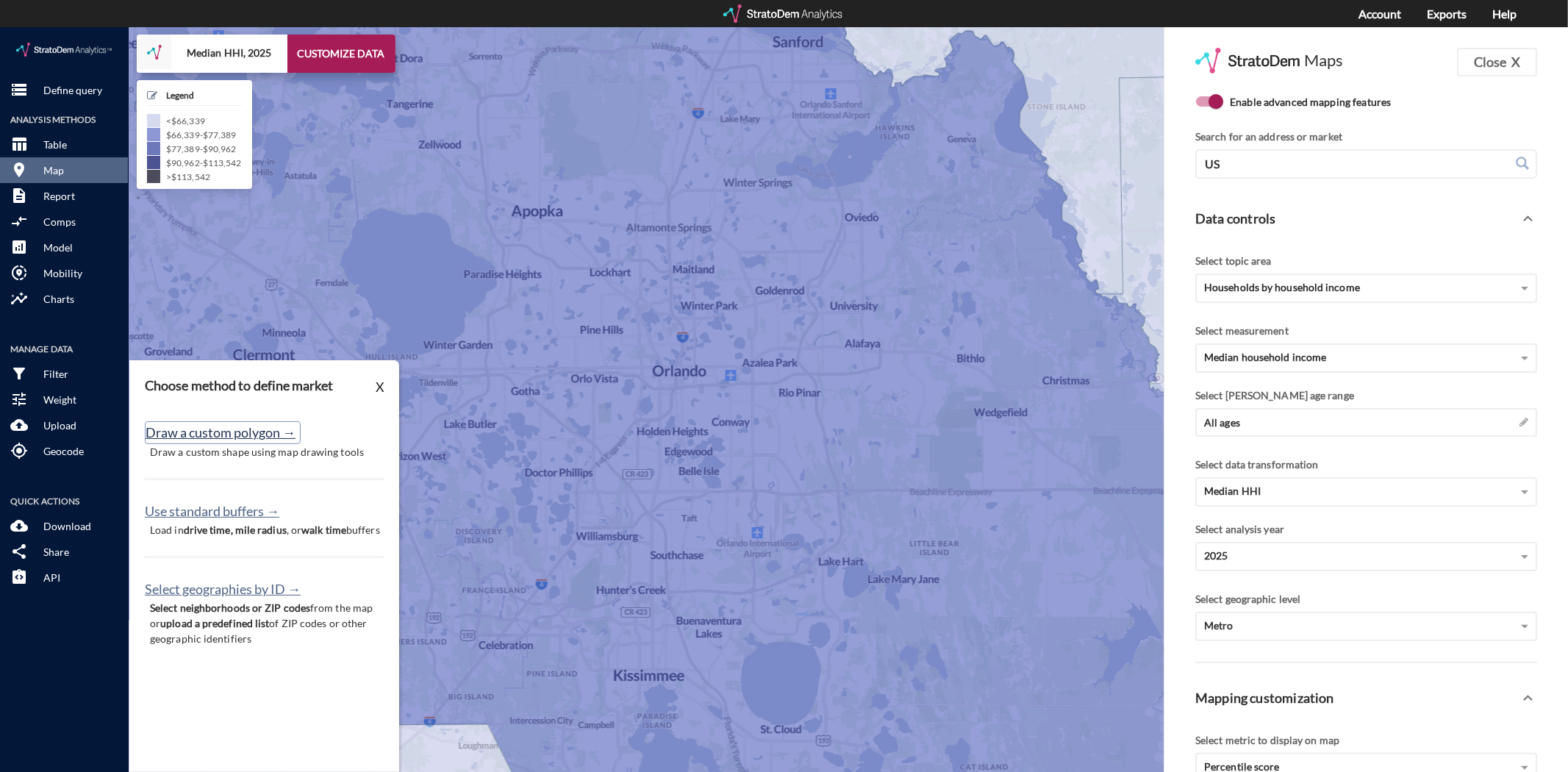
click button "Draw a custom polygon →"
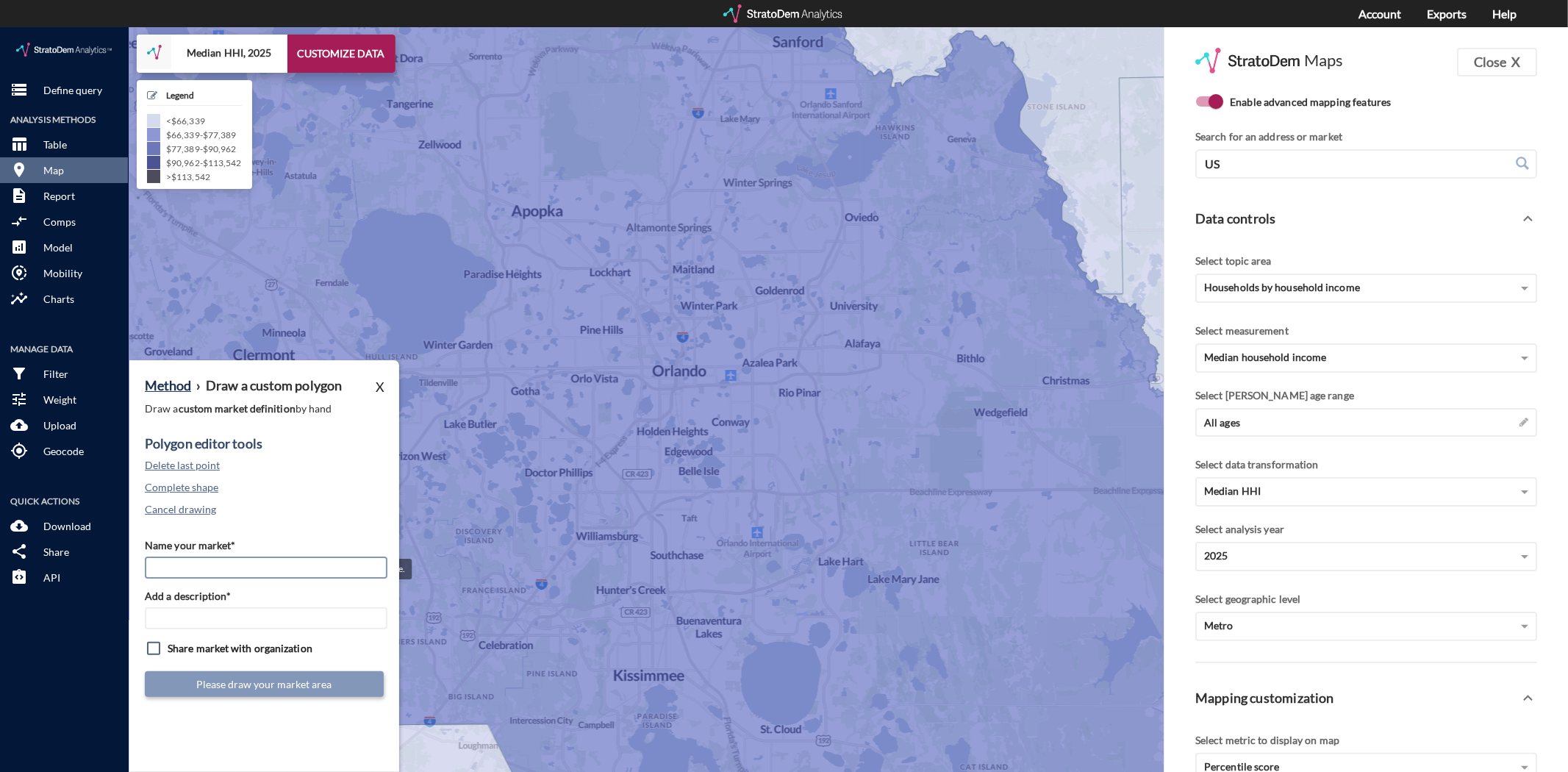
click input "Name your market*"
type input "Eastside ORD"
type input "E"
type input "ORD Mkts"
click button "Cancel drawing"
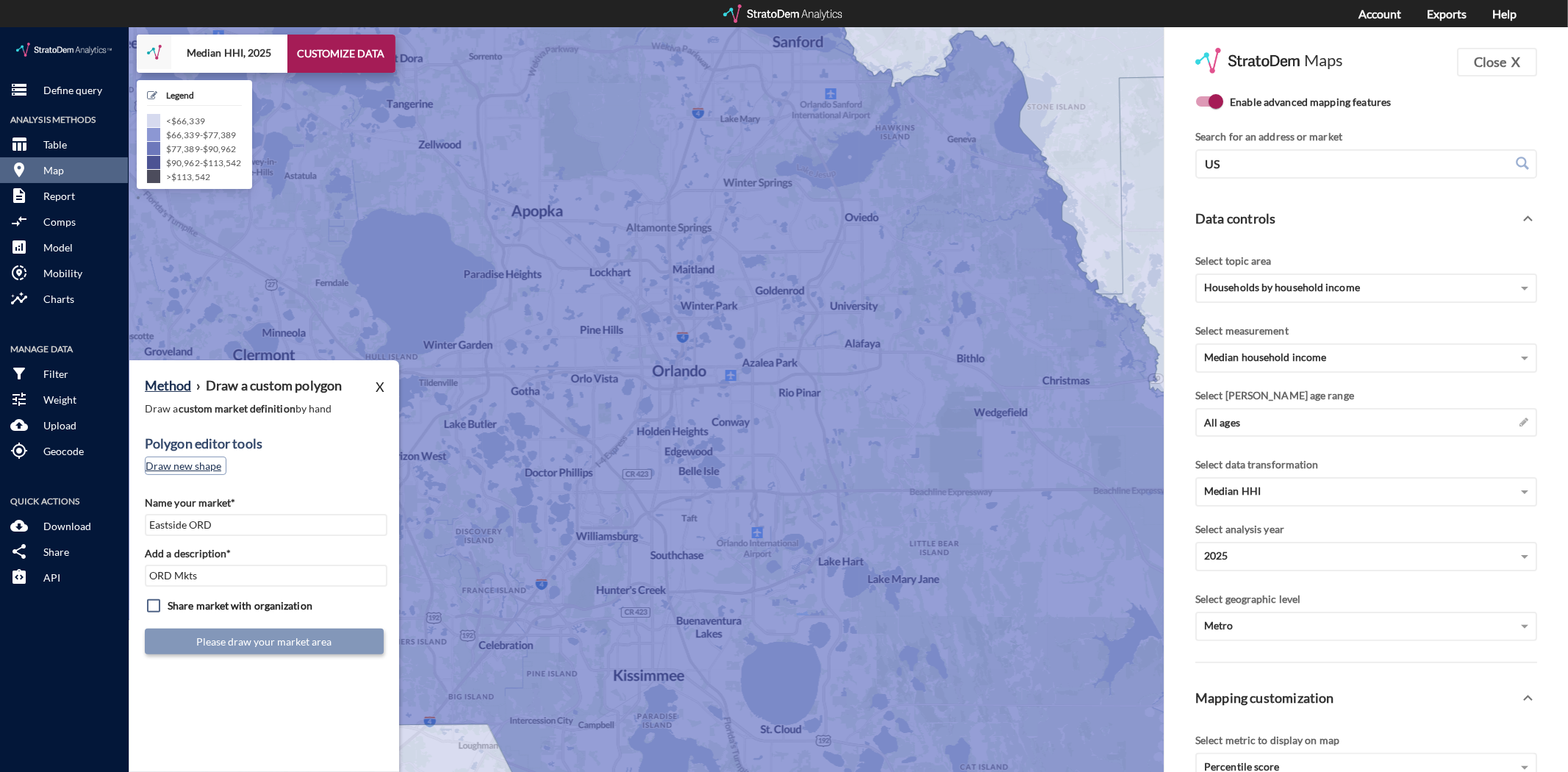
click button "Draw new shape"
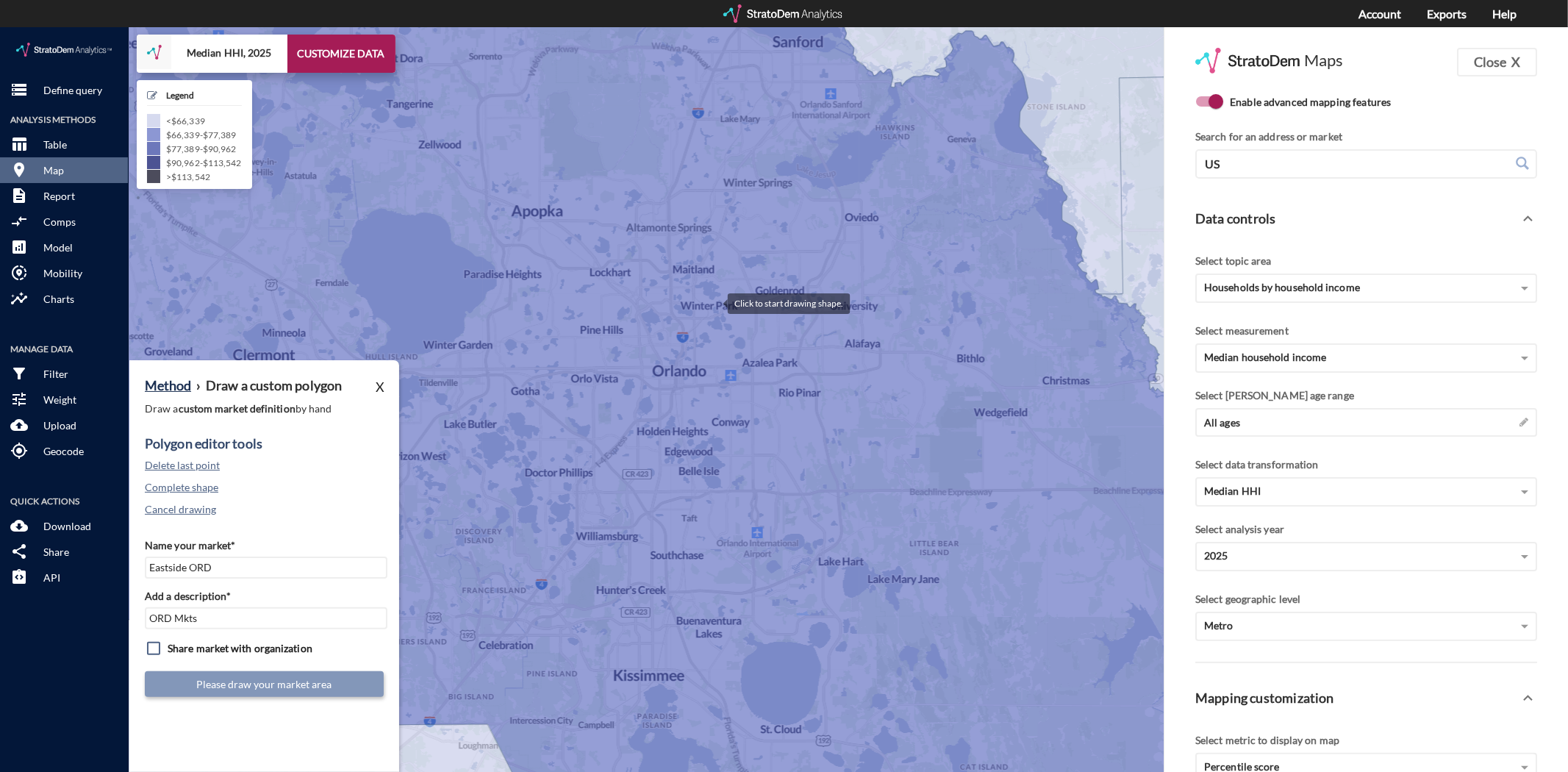
click div
drag, startPoint x: 759, startPoint y: 367, endPoint x: 744, endPoint y: 367, distance: 15.0
click div
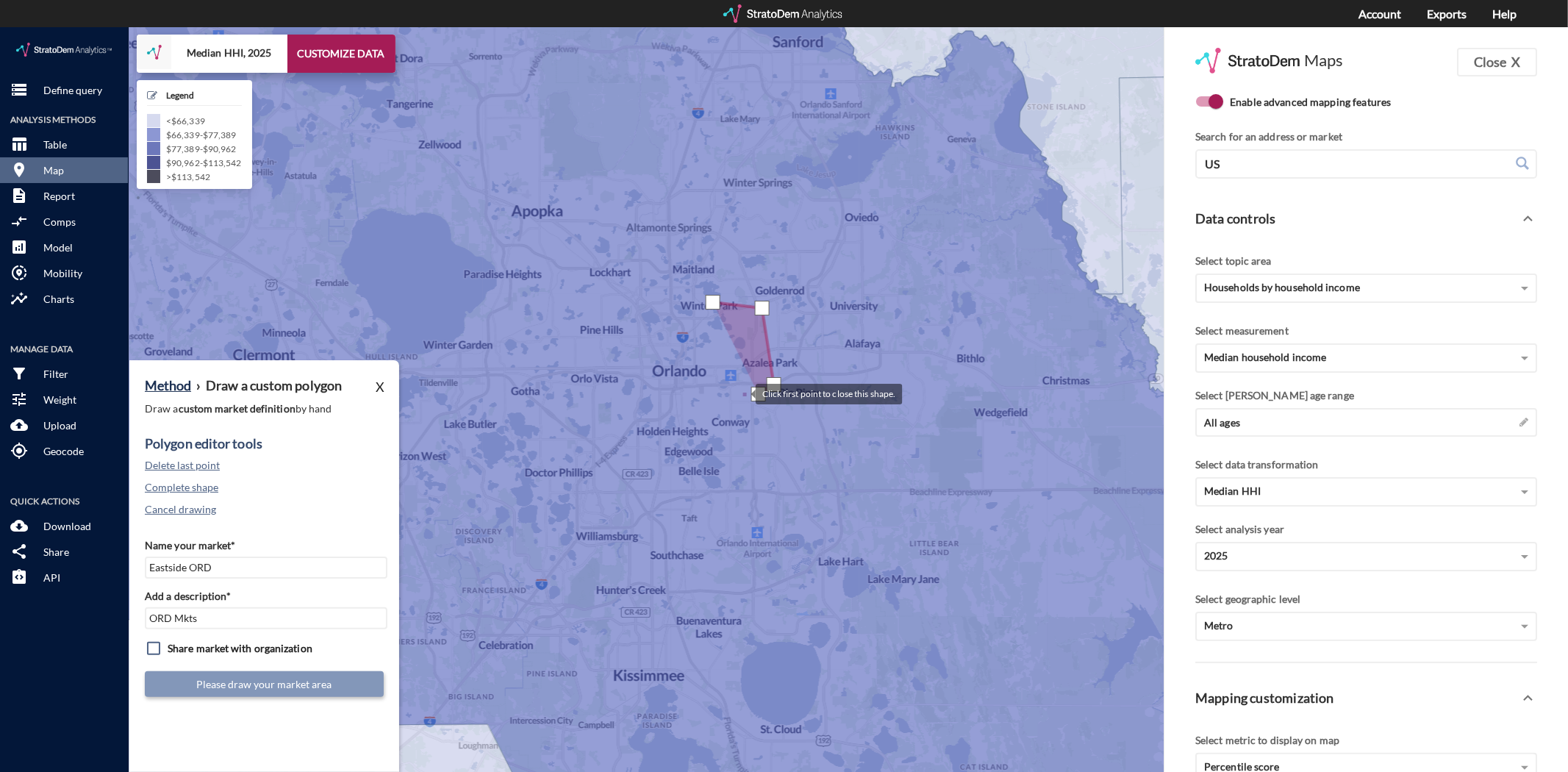
click div
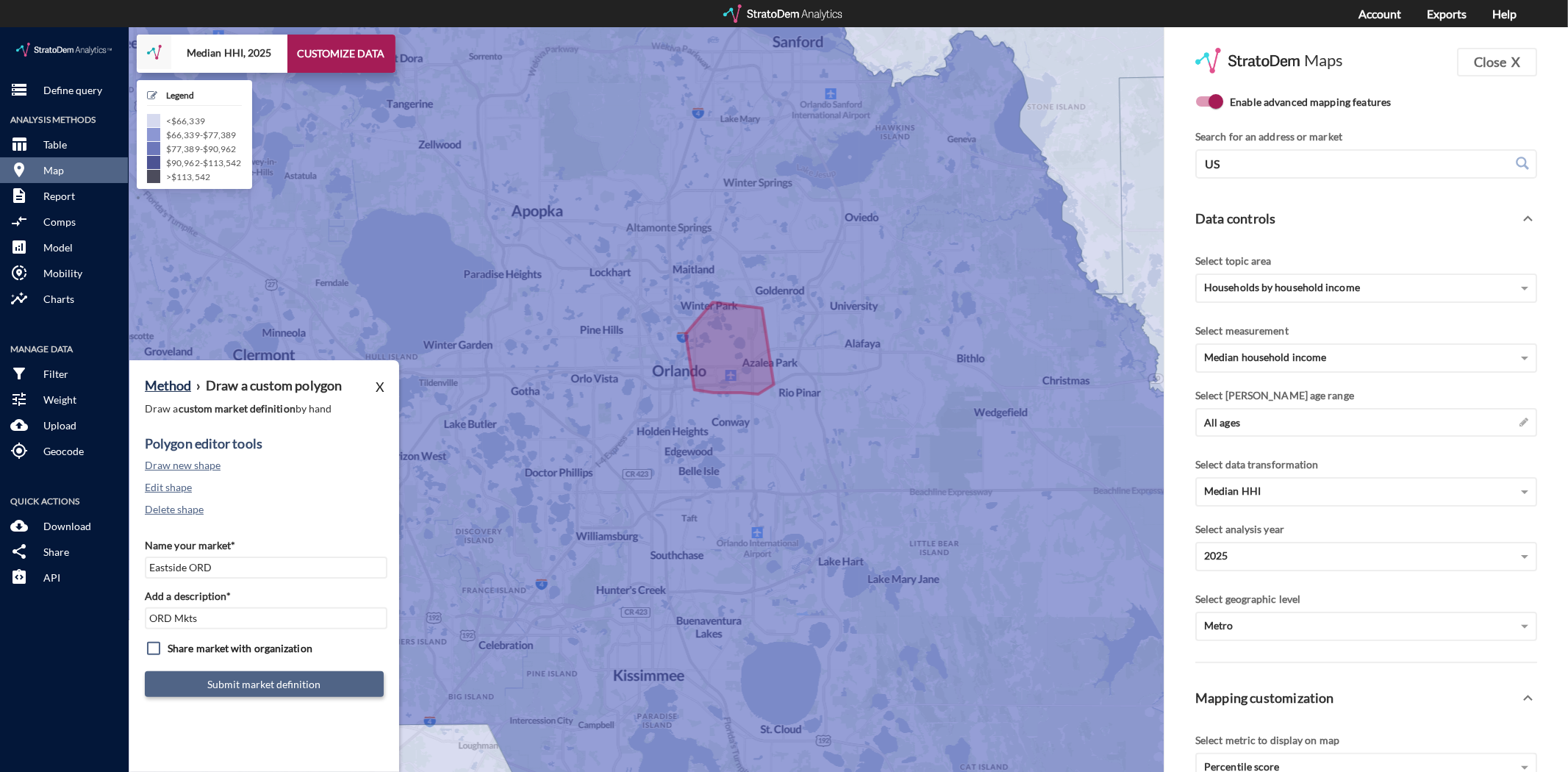
click button "Submit market definition"
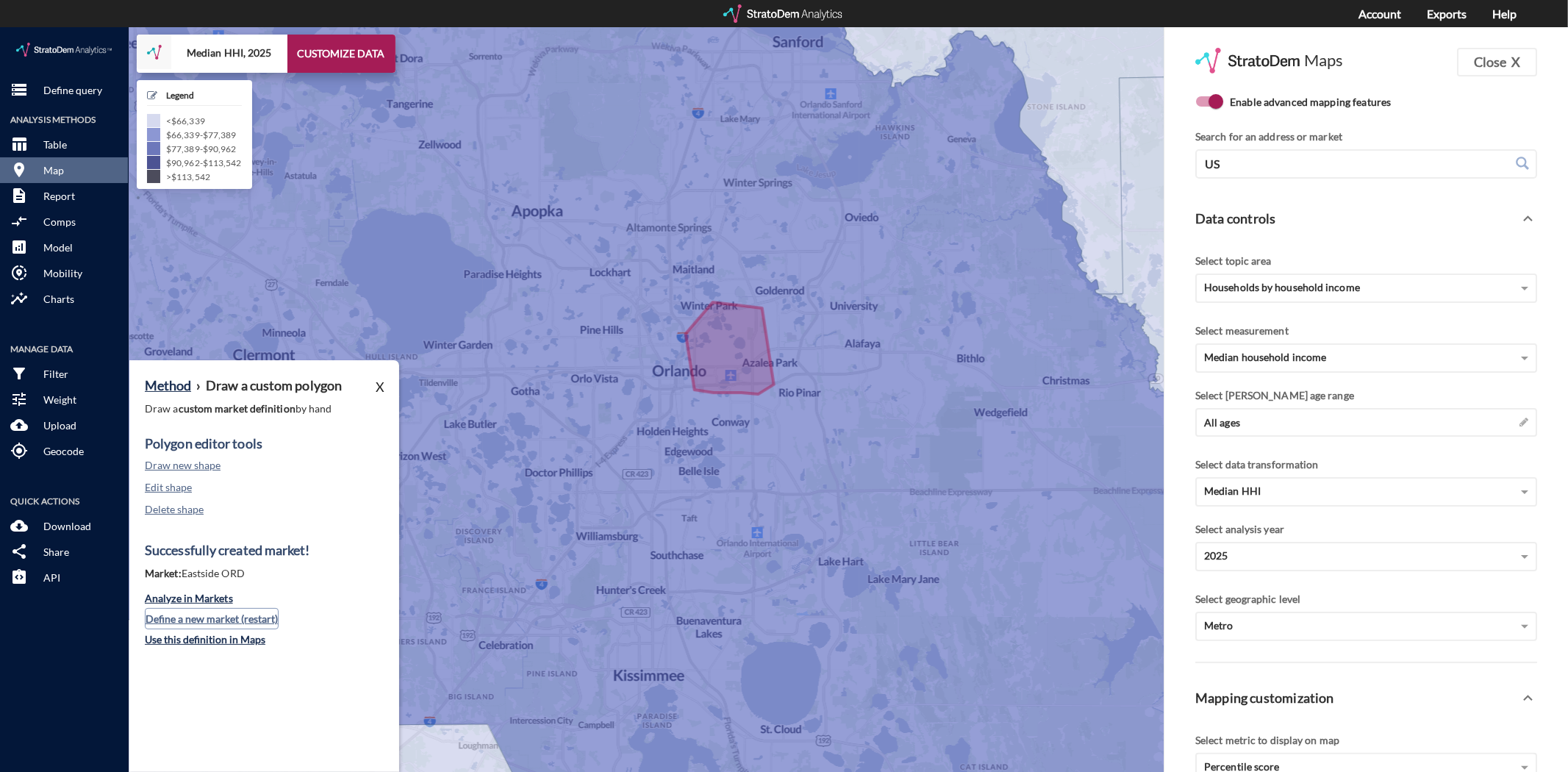
click button "Define a new market (restart)"
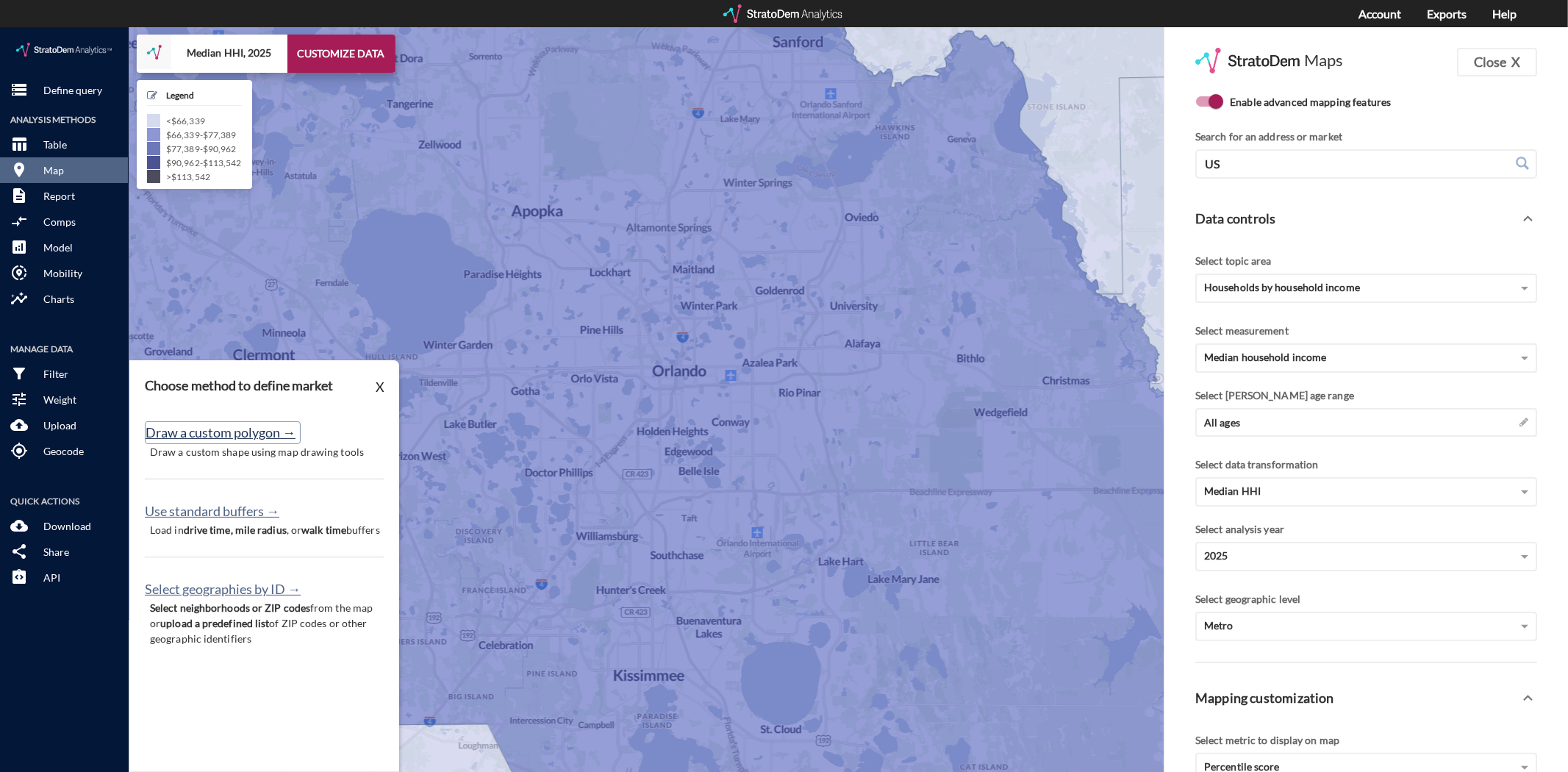
click button "Draw a custom polygon →"
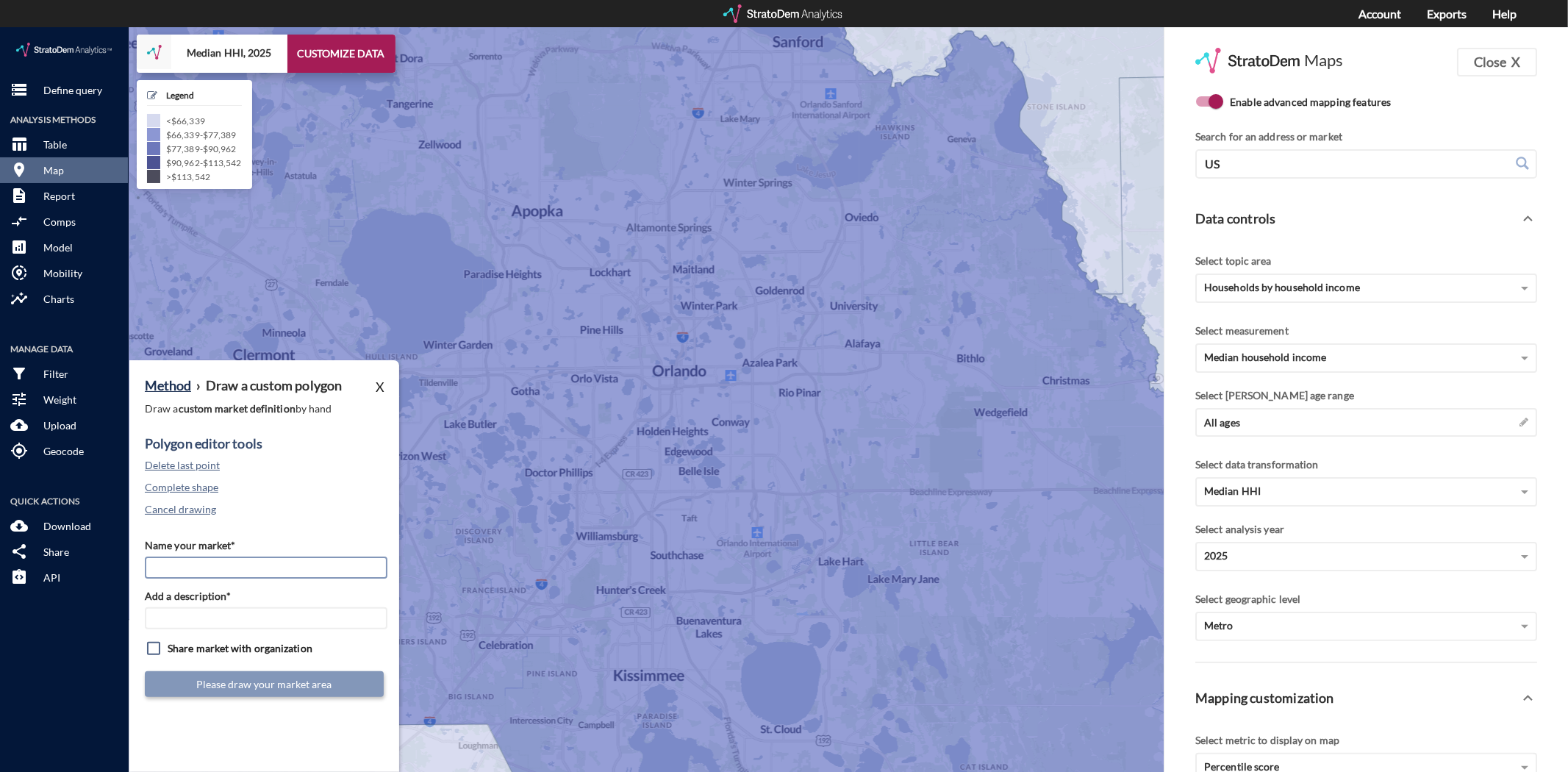
click input "Name your market*"
type input "East Orlando"
type input "ORD Mkts"
click button "Cancel drawing"
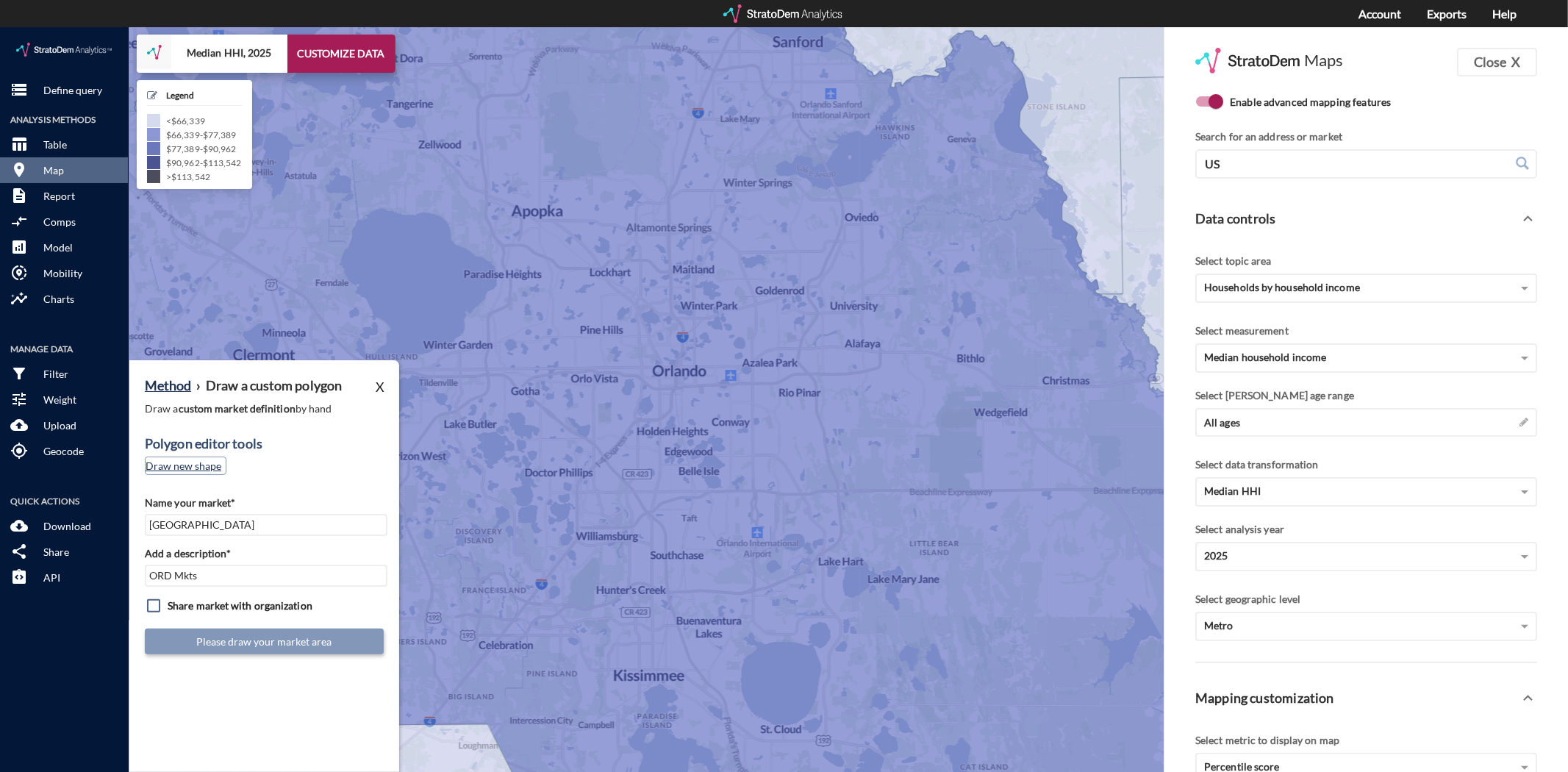
click button "Draw new shape"
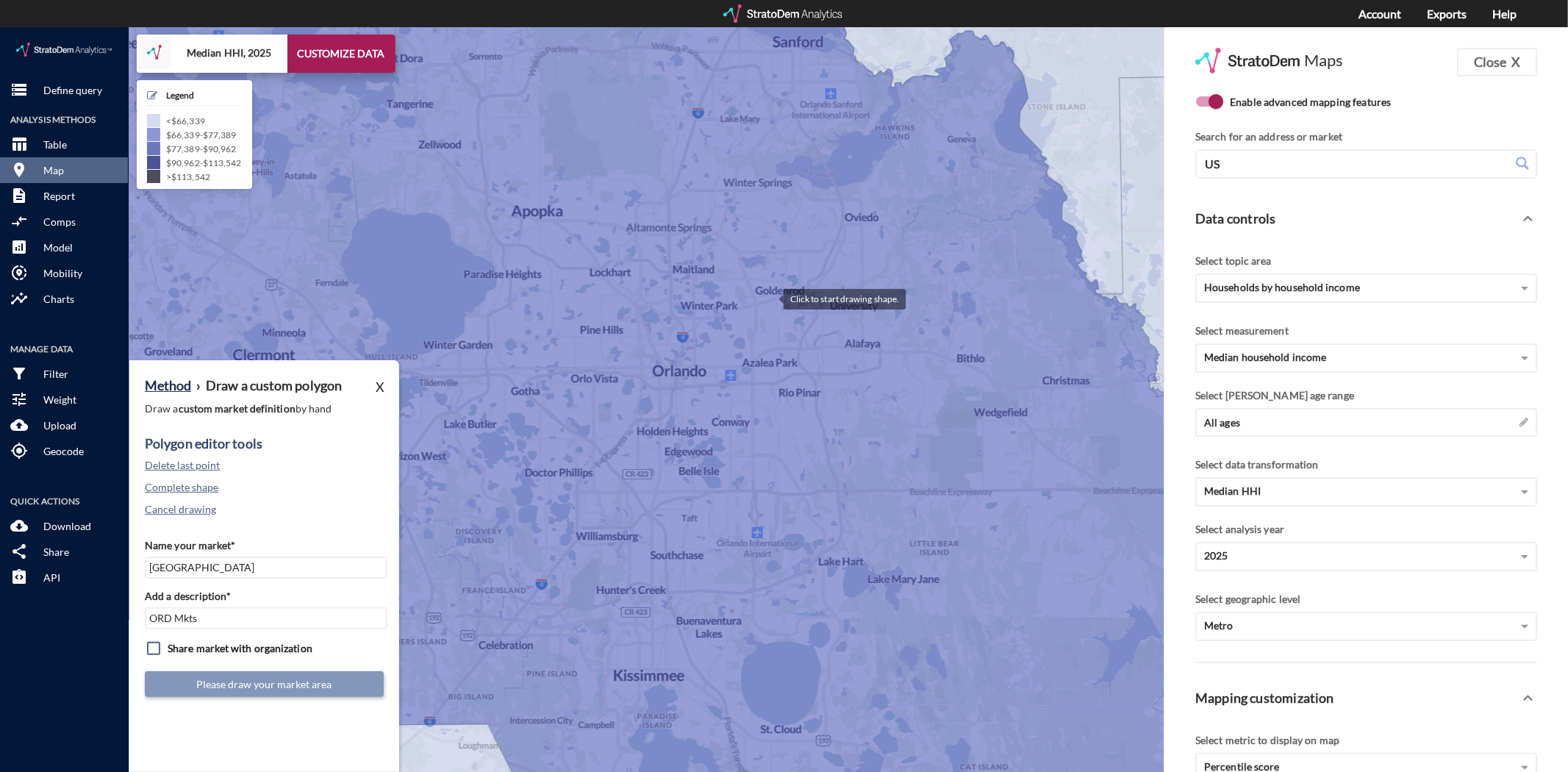
click div
click button "Cancel drawing"
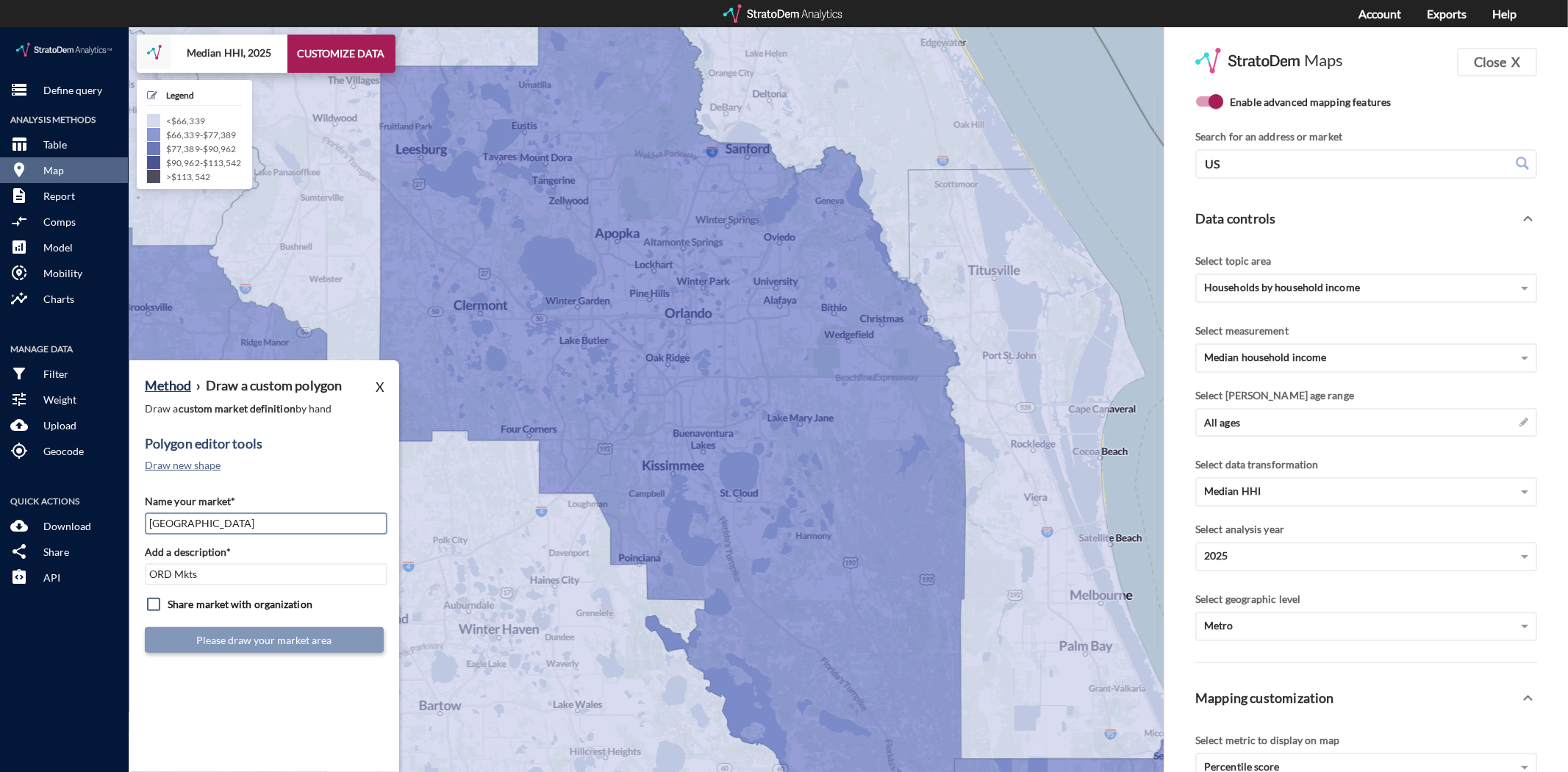
click input "East Orlando"
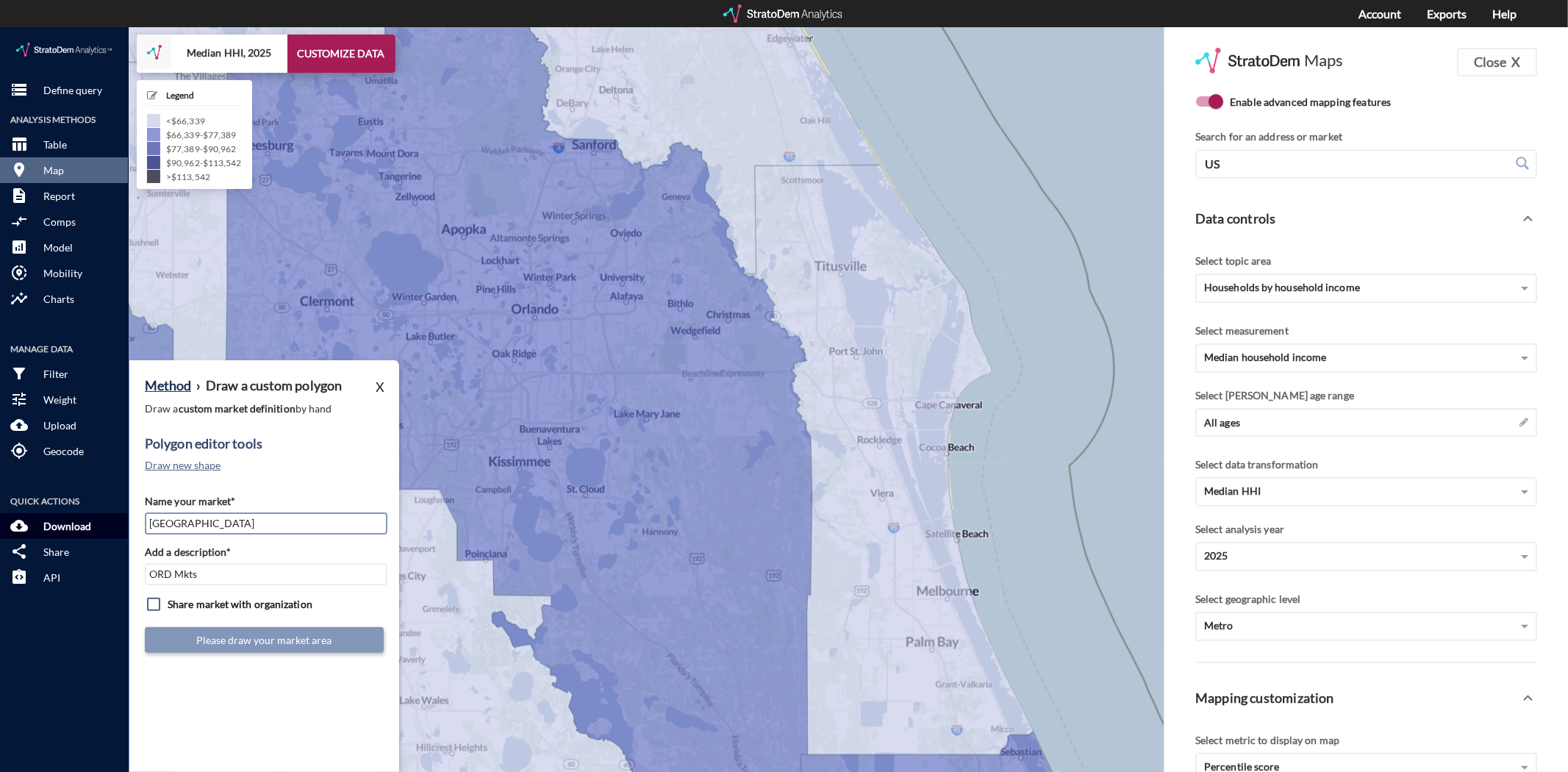
drag, startPoint x: 229, startPoint y: 493, endPoint x: 71, endPoint y: 490, distance: 158.0
click div "storage Define query Analysis Methods table_chart Table room Map description Re…"
type input "E"
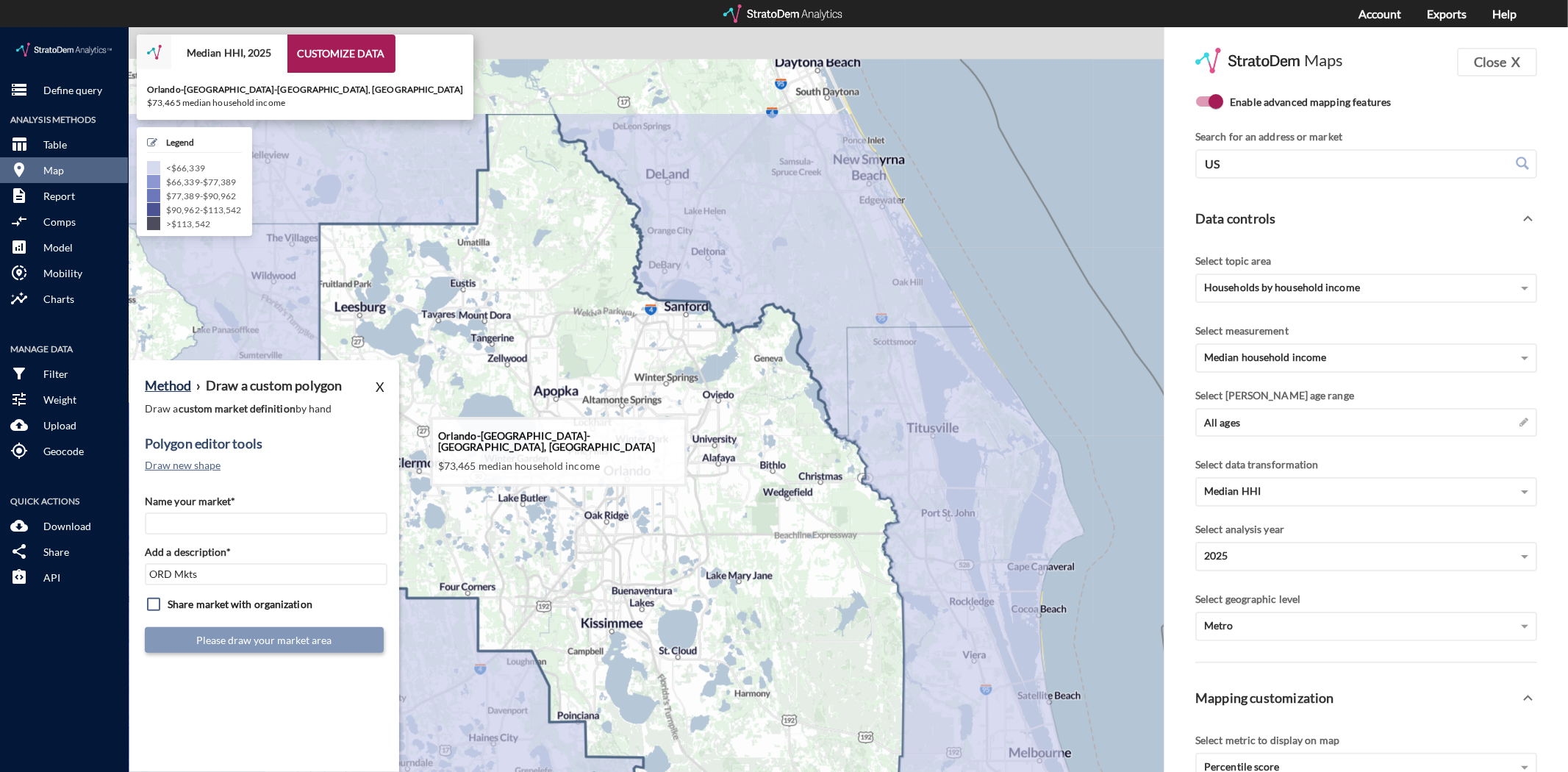
drag, startPoint x: 572, startPoint y: 398, endPoint x: 663, endPoint y: 520, distance: 152.2
click icon
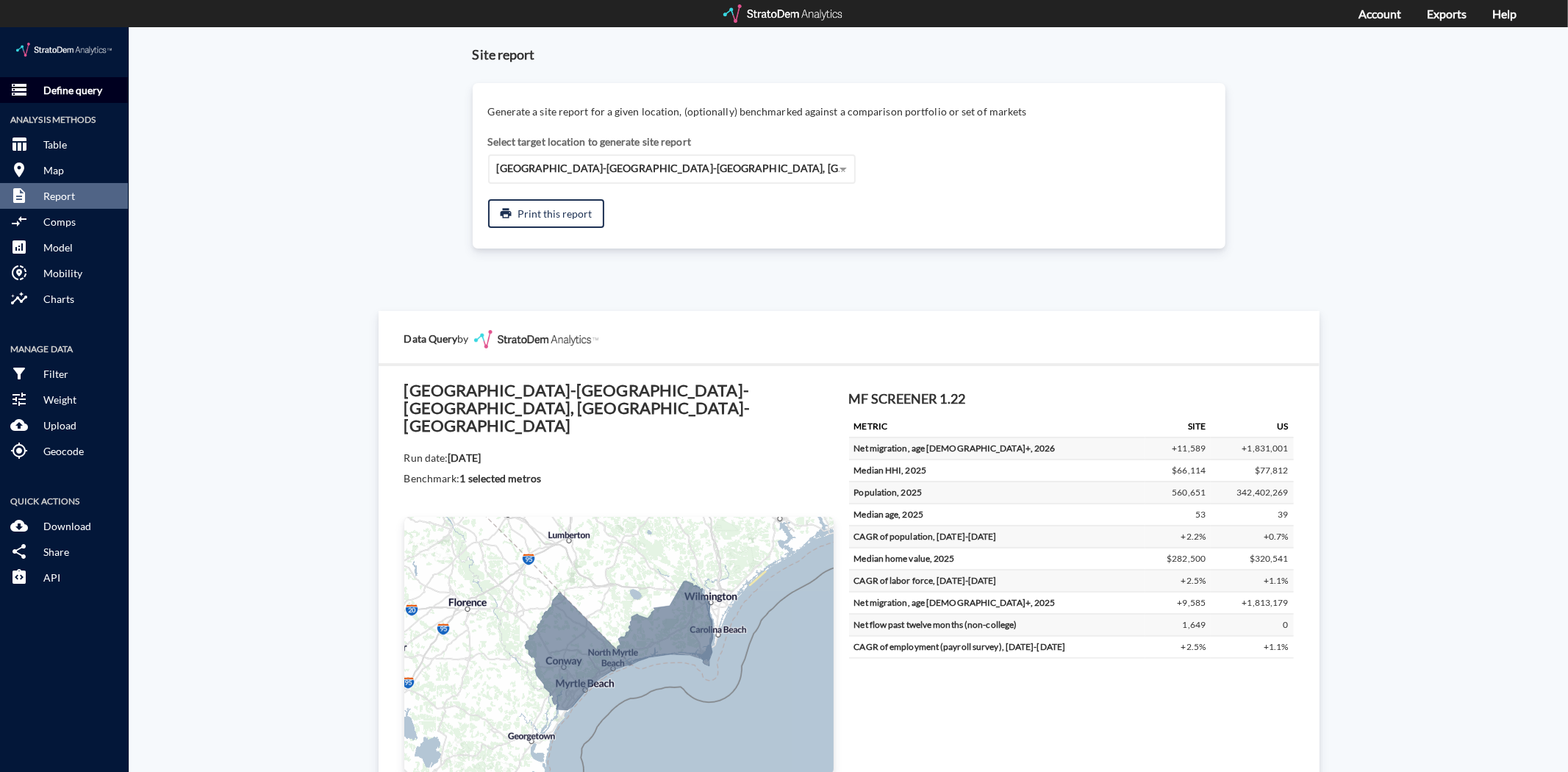
click p "Define query"
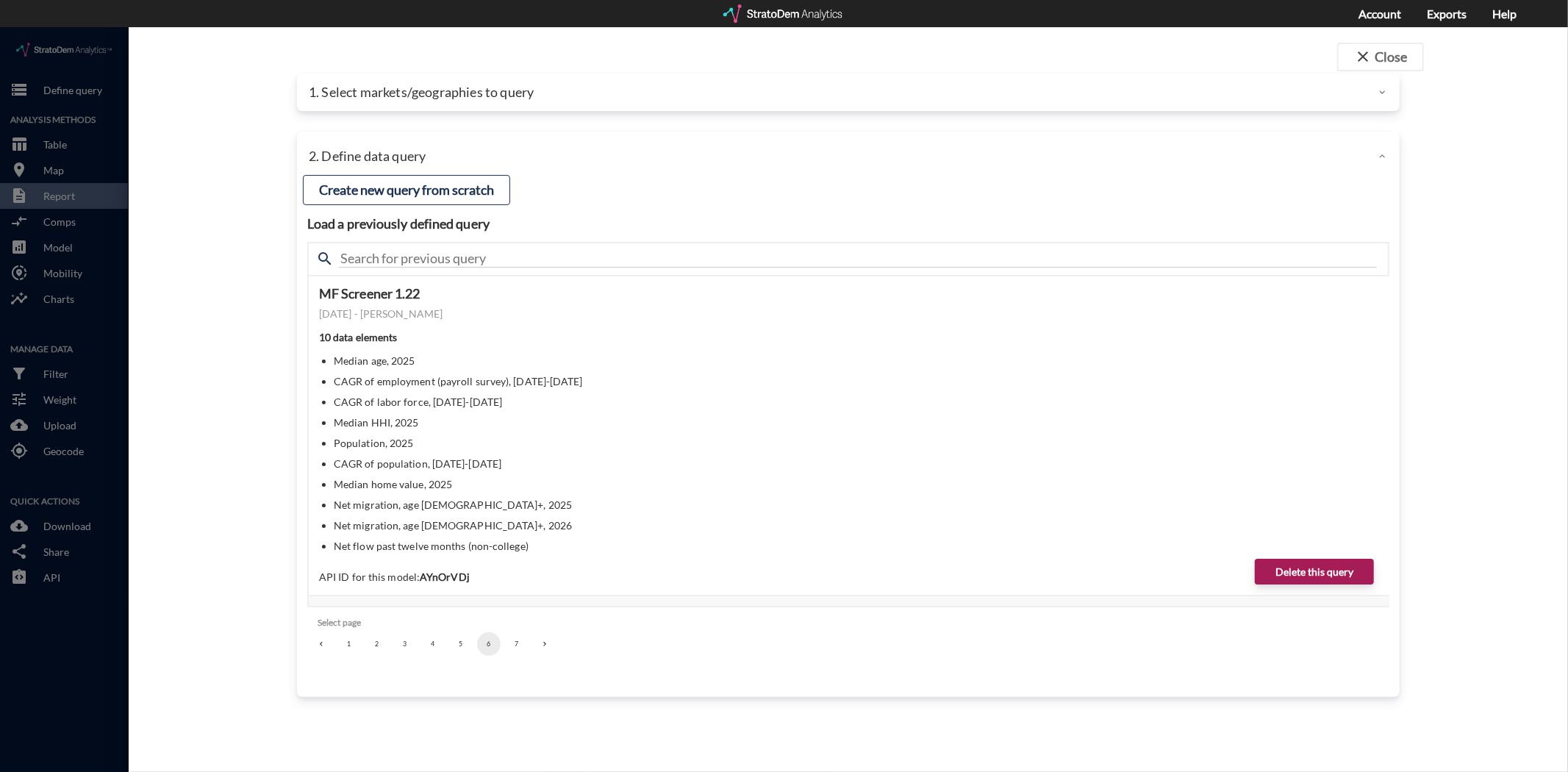
click div
click p "1. Select markets/geographies to query"
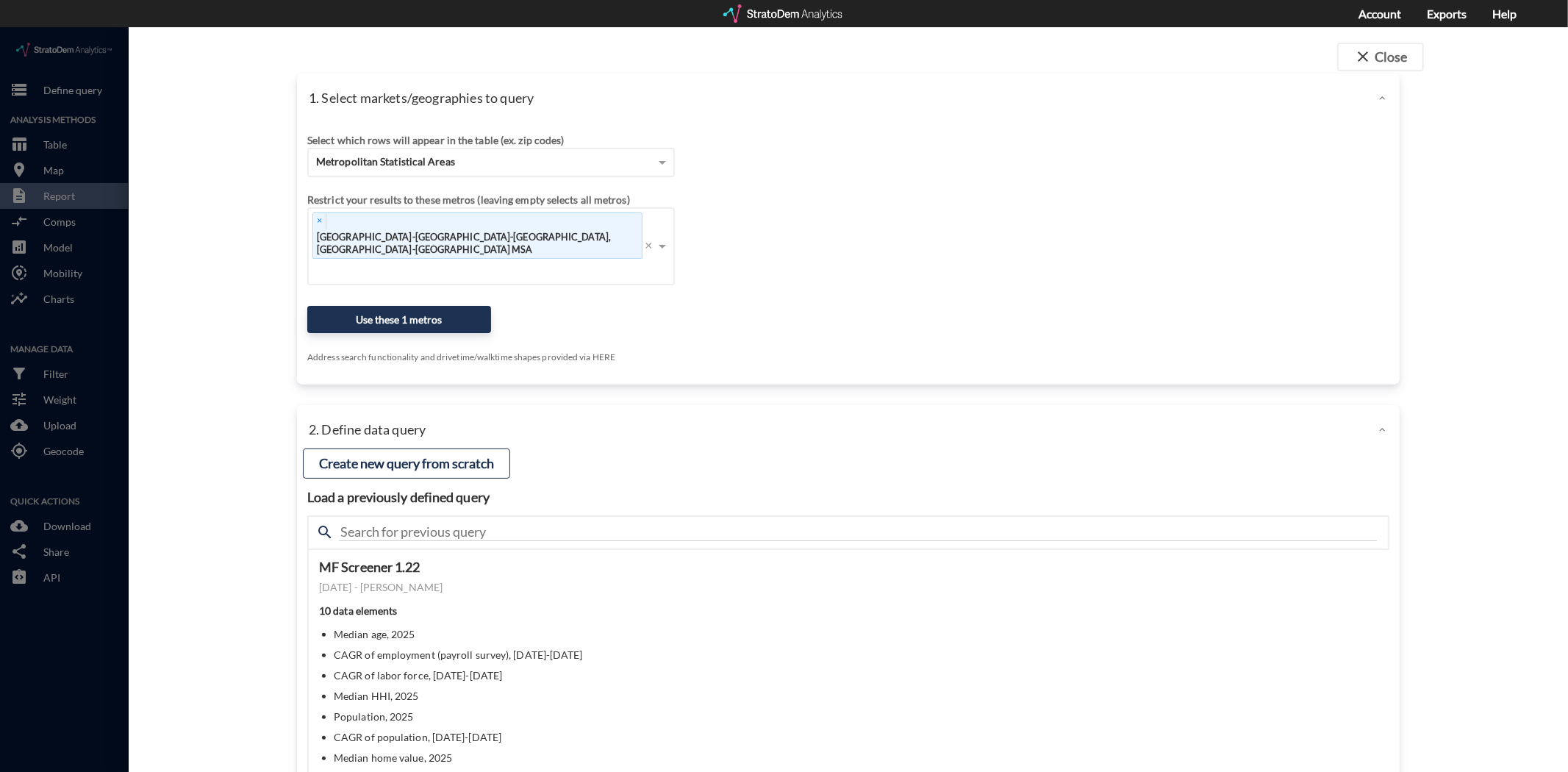
click div "Restrict your results to these metros (leaving empty selects all metros)"
click button "Use these 1 metros"
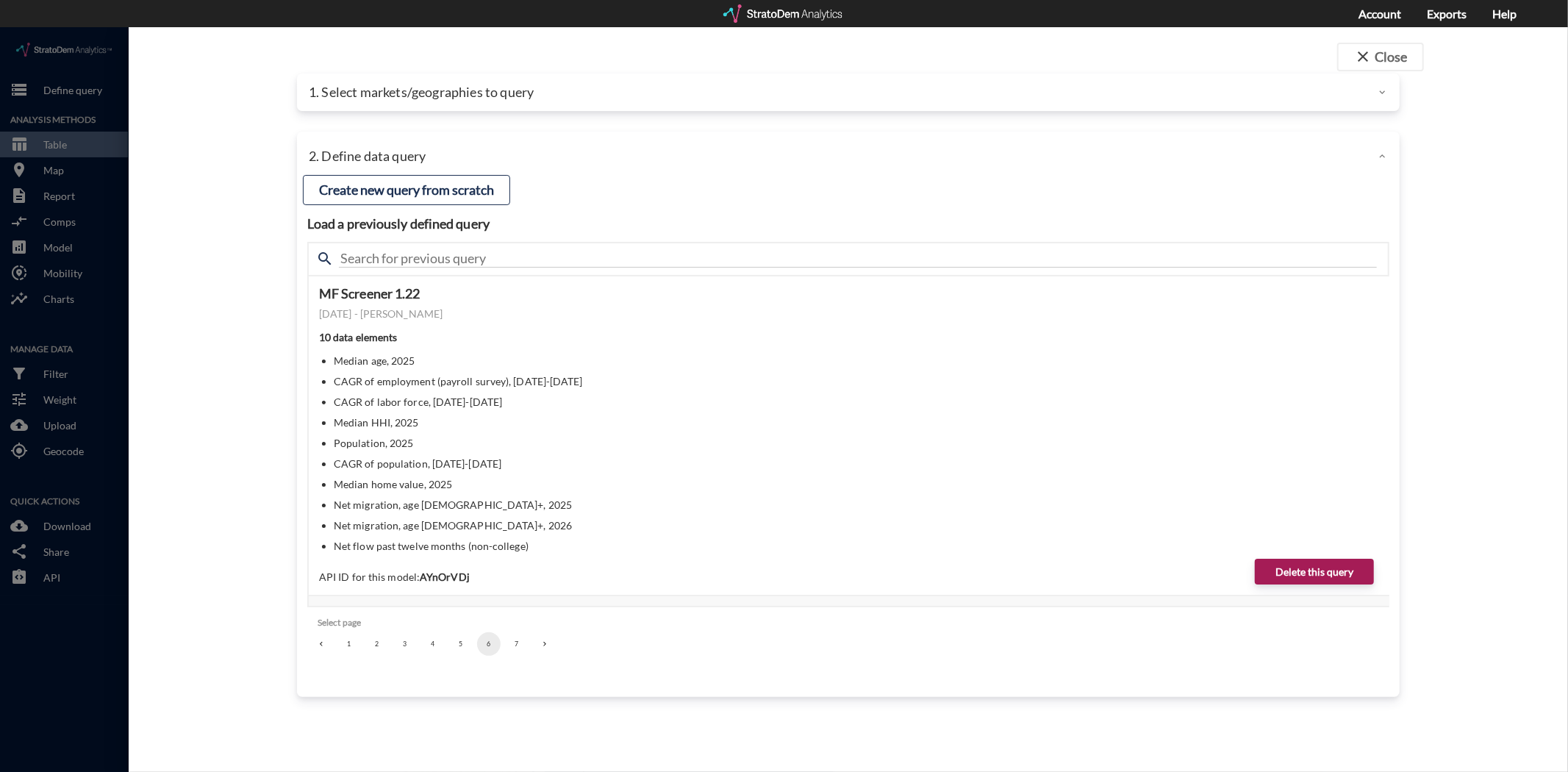
click div "close Close 1. Select markets/geographies to query Select which rows will appea…"
click p "1. Select markets/geographies to query"
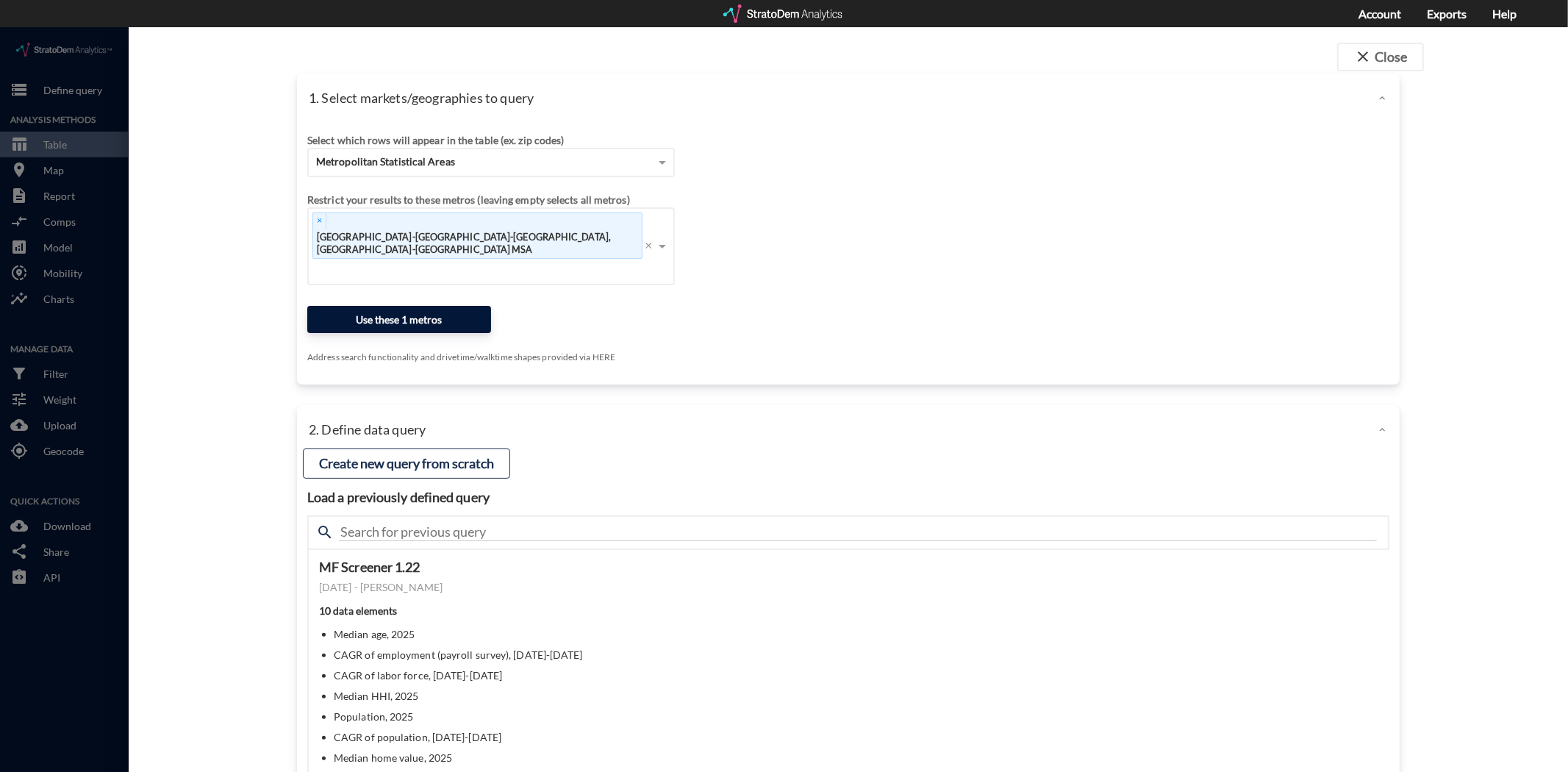
click button "Use these 1 metros"
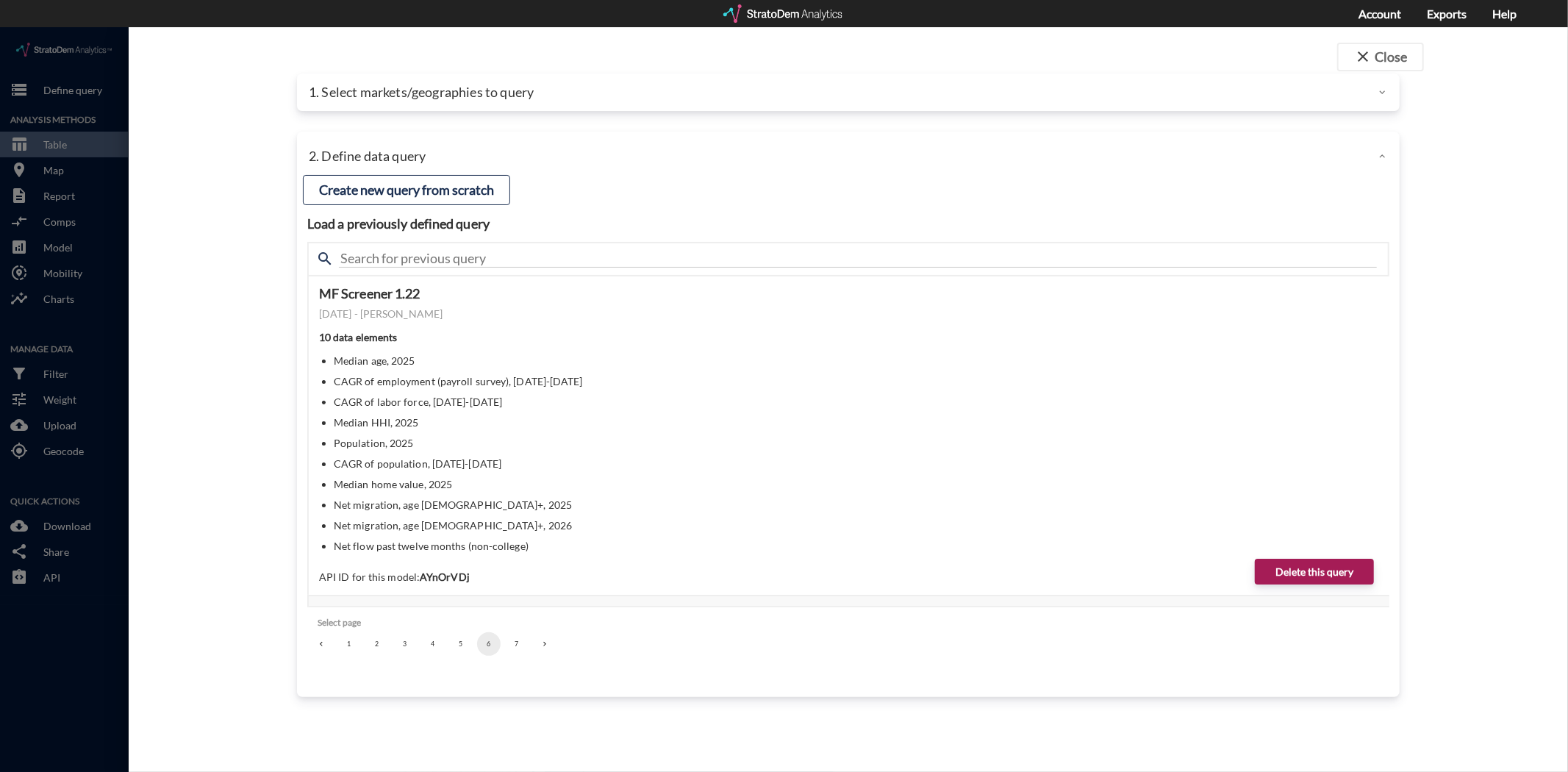
click h4 "Load a previously defined query"
click div
click button "close Close"
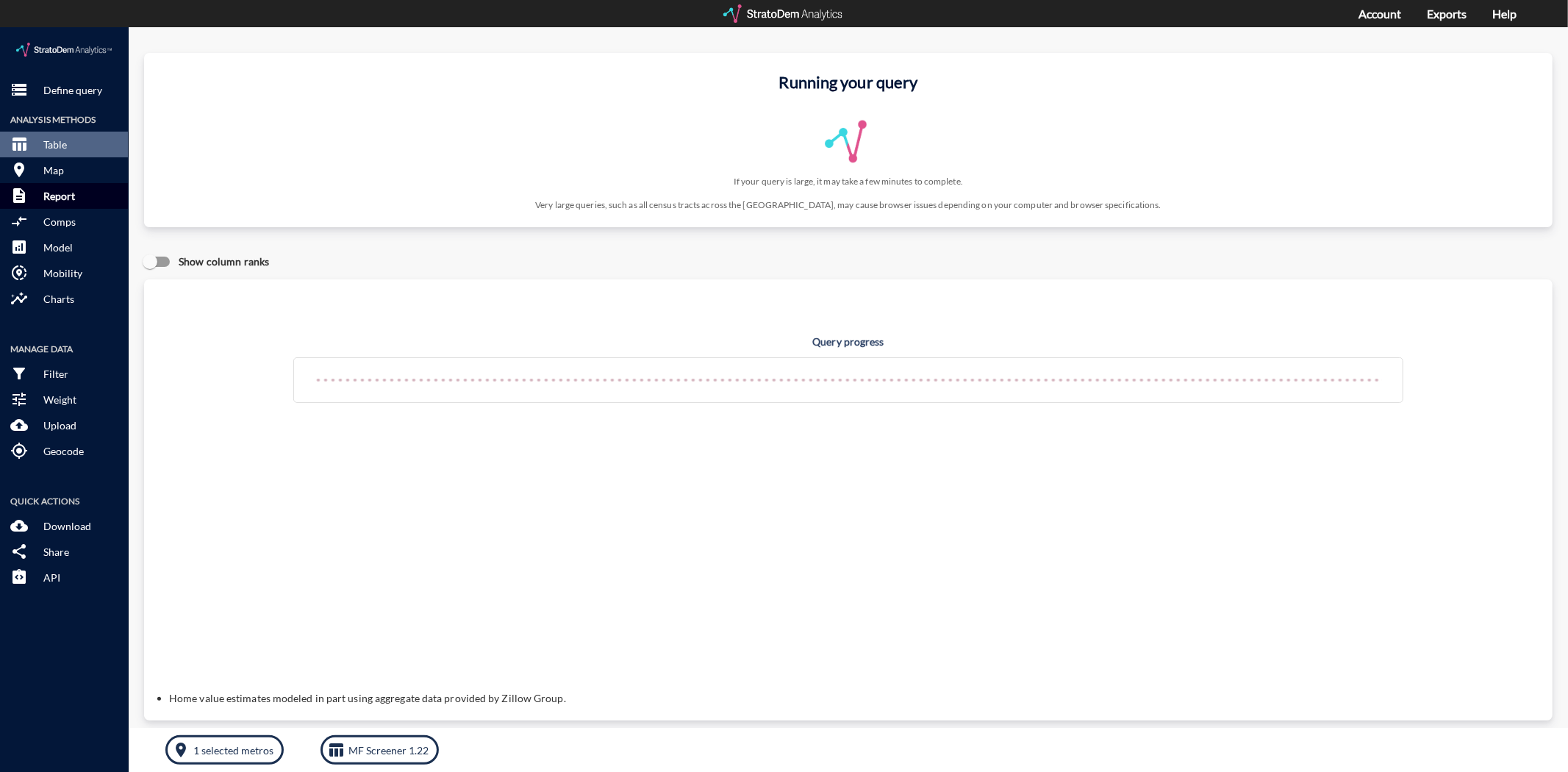
click button "description Report"
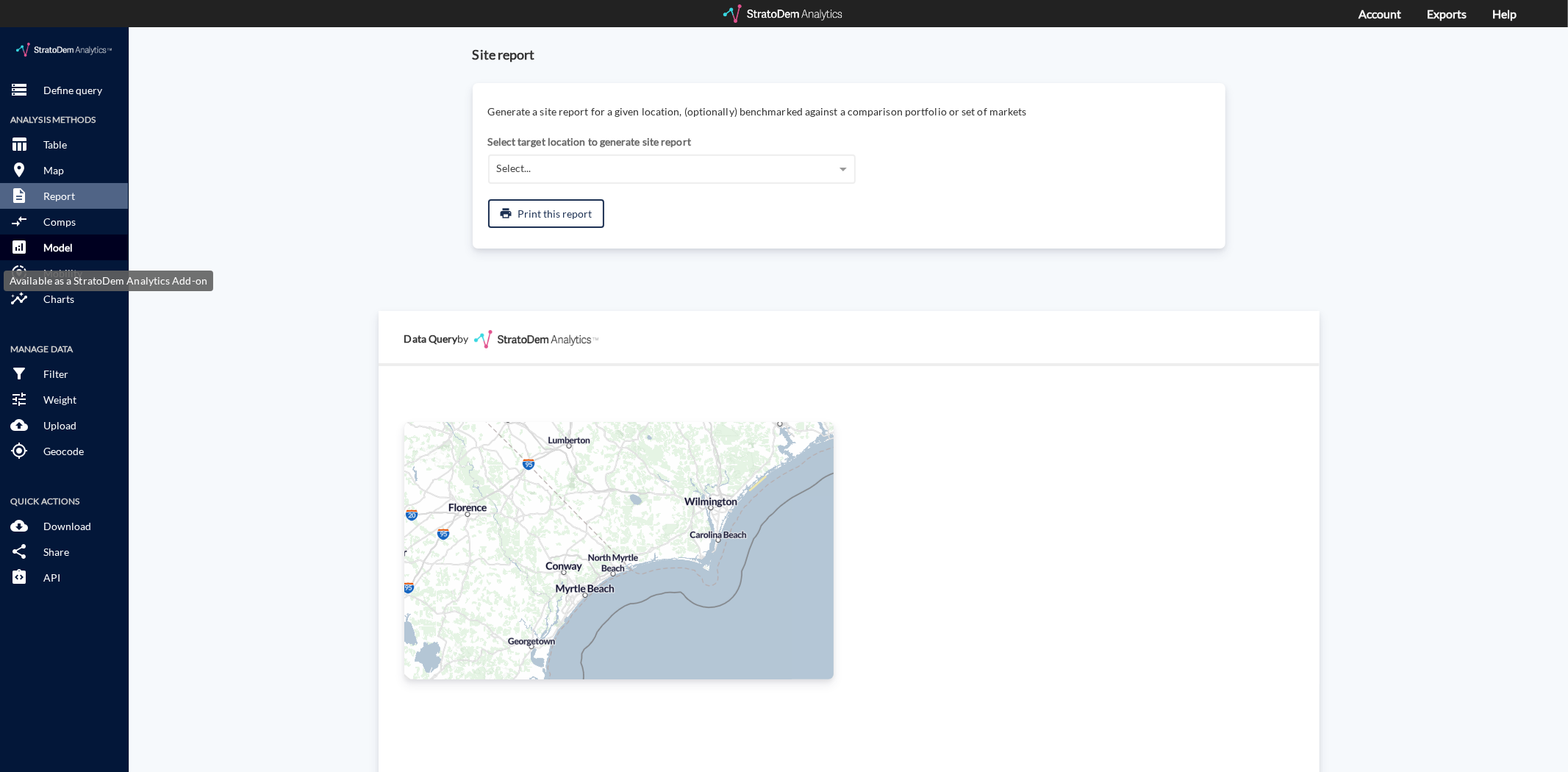
click p "Model"
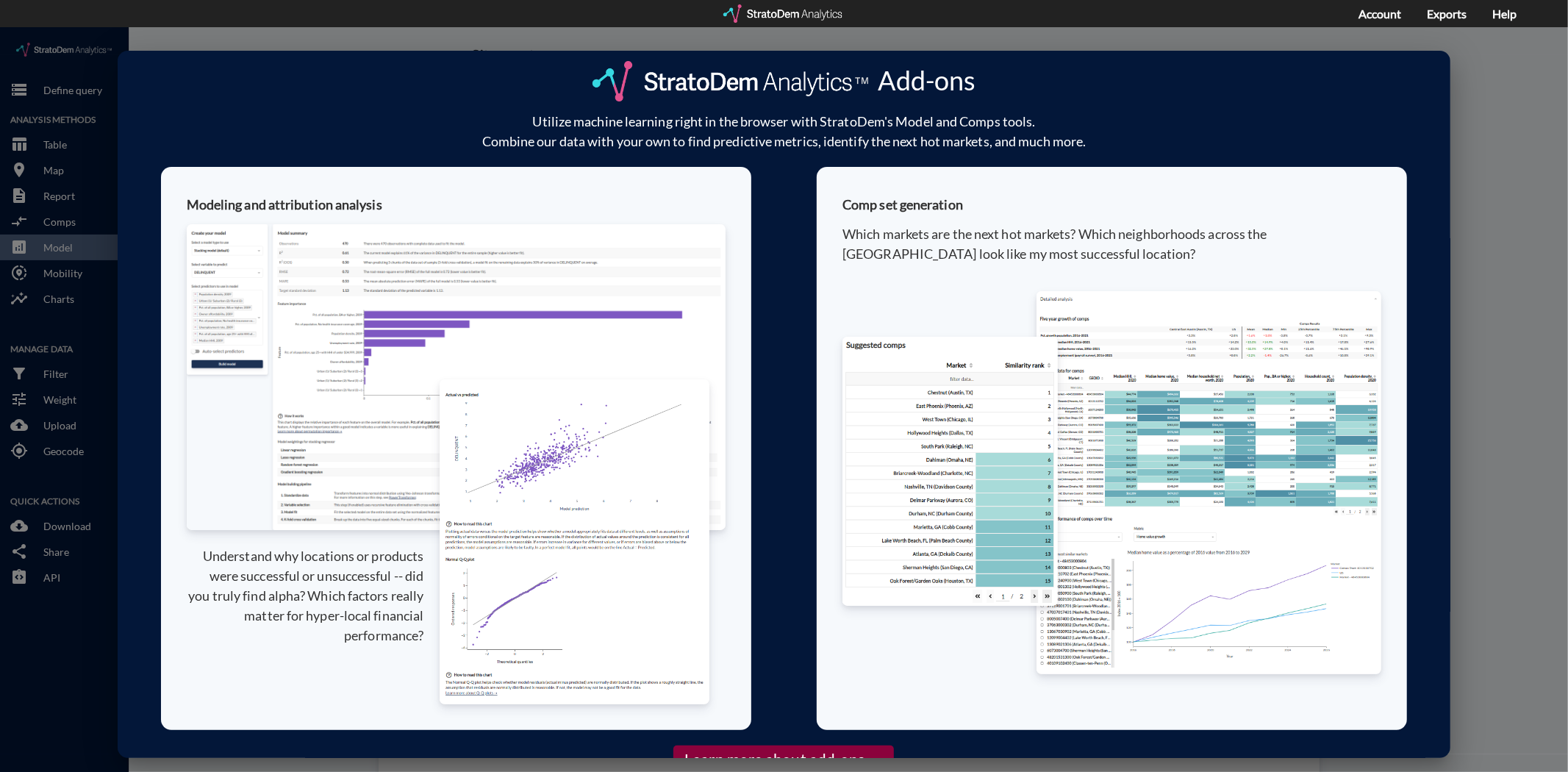
click div "Add-ons Utilize machine learning right in the browser with StratoDem's Model an…"
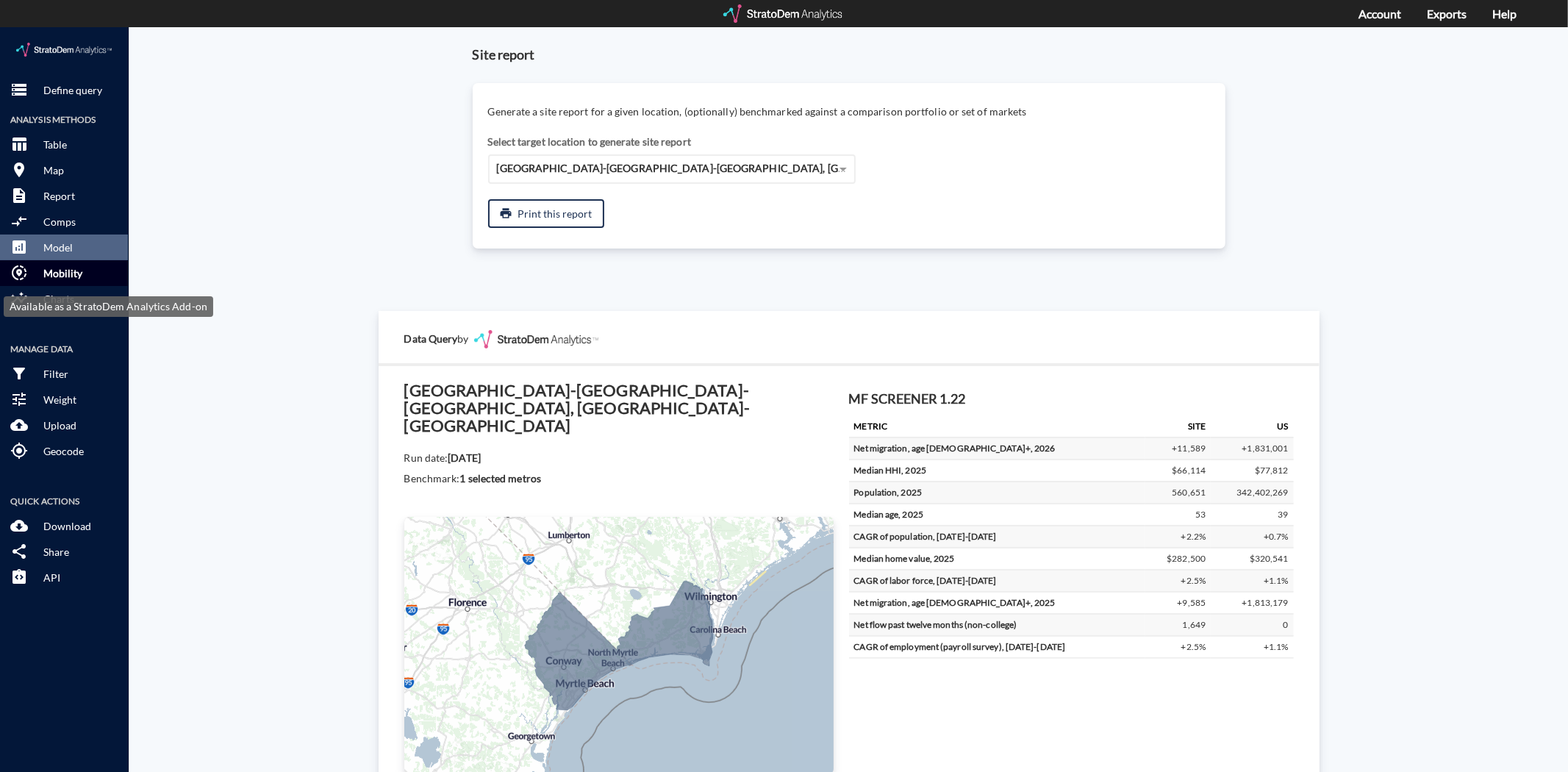
click p "Mobility"
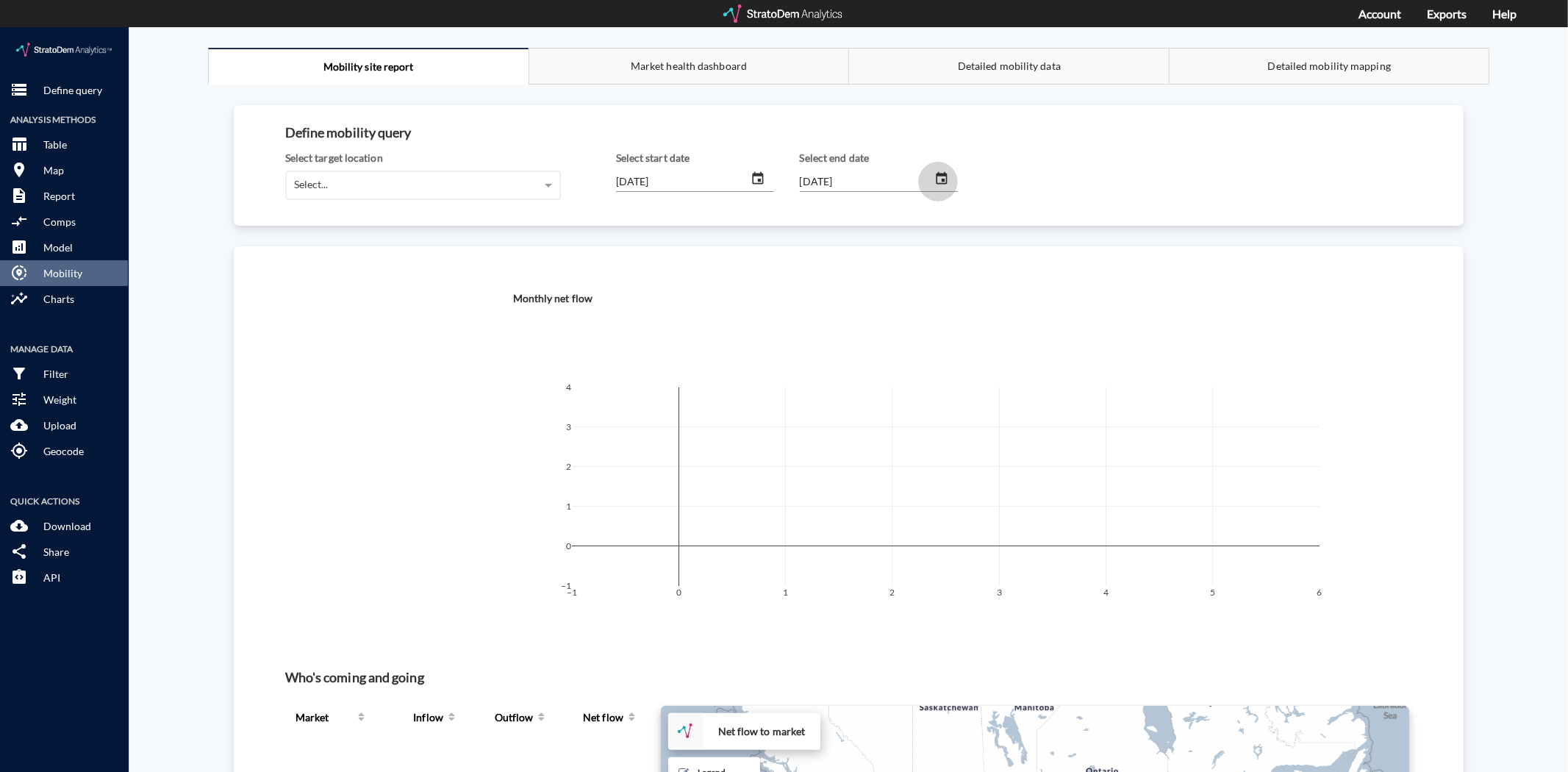
click icon "change date"
click icon "button"
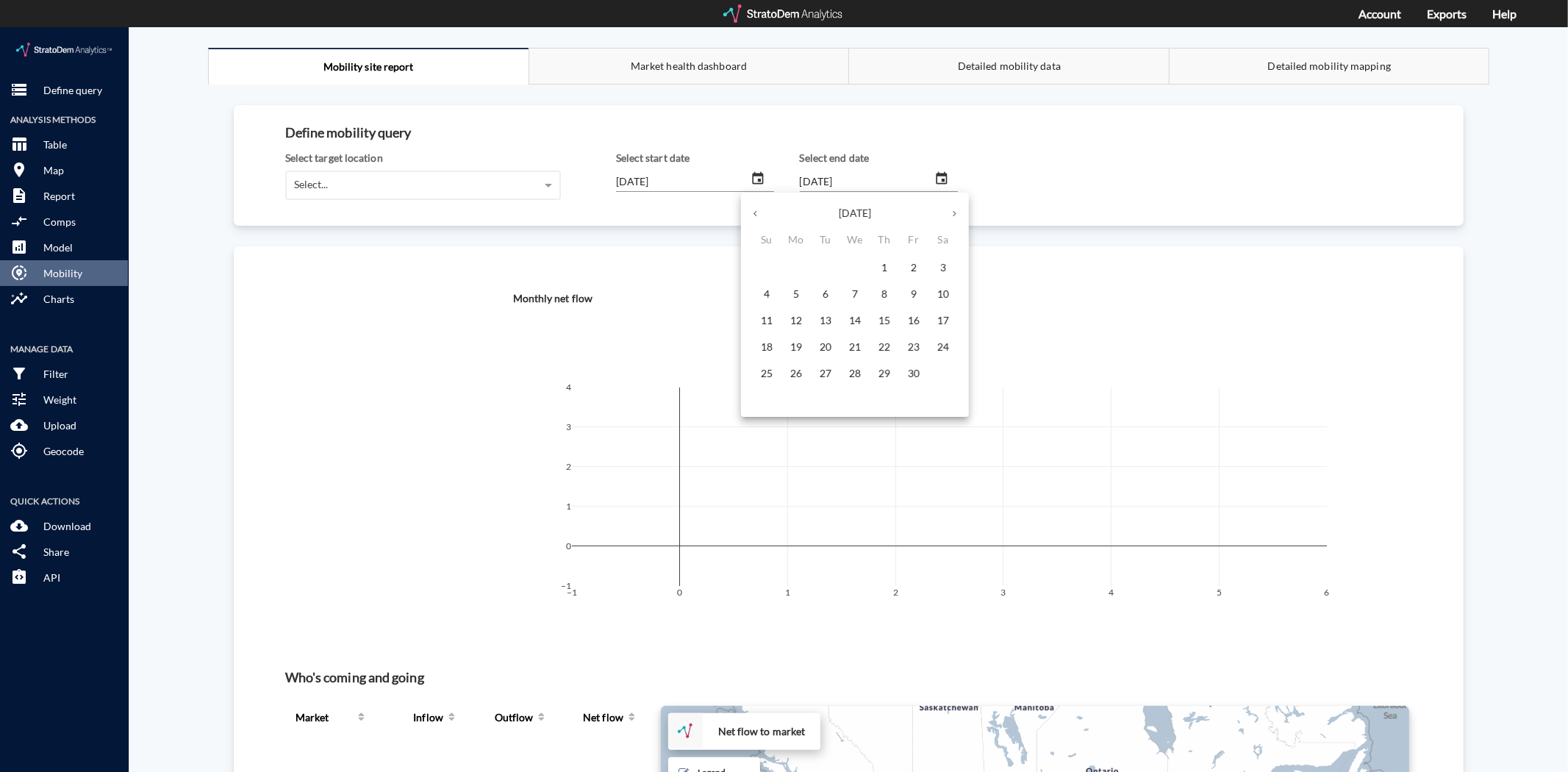
click icon "button"
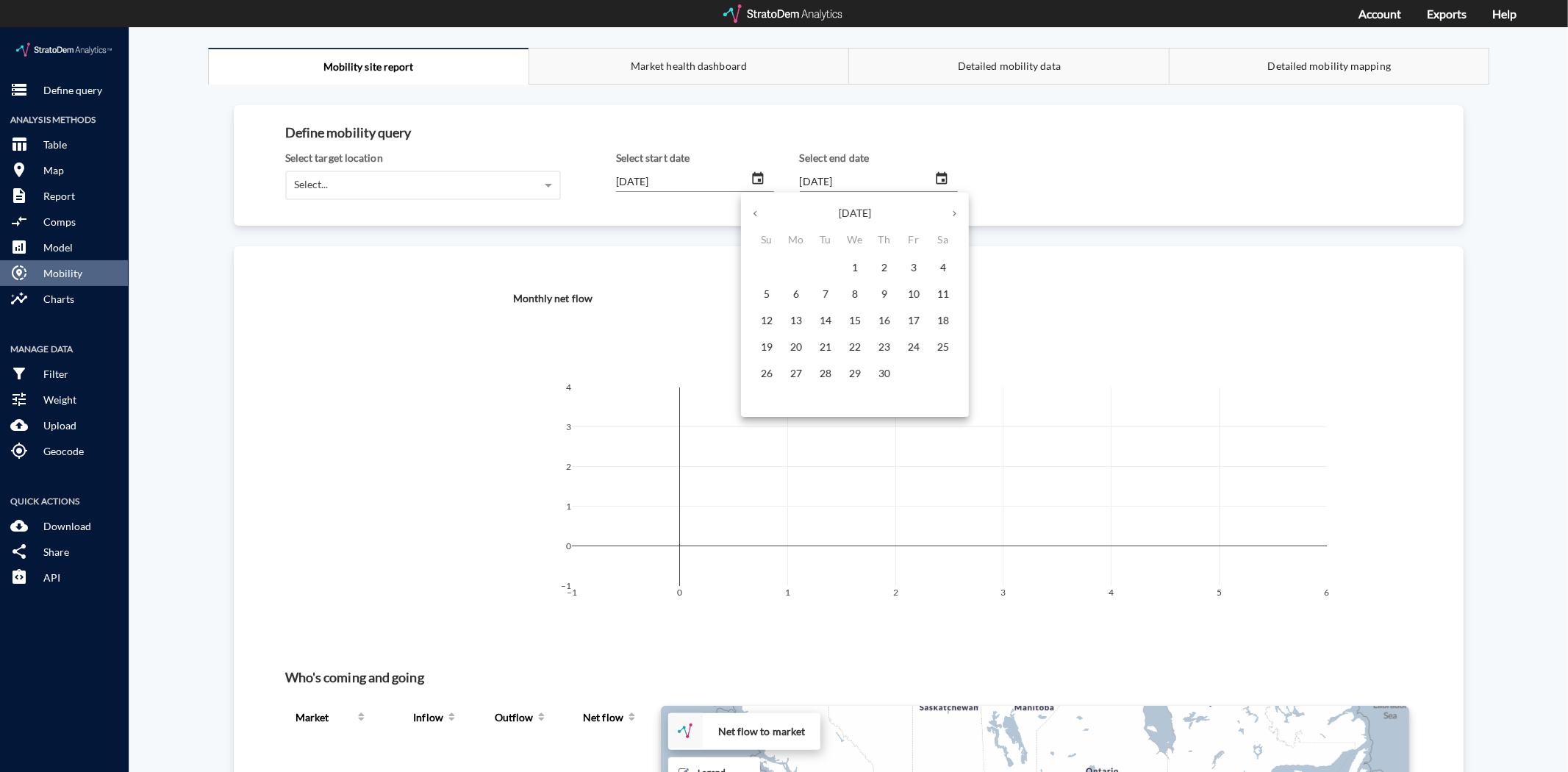
click icon "button"
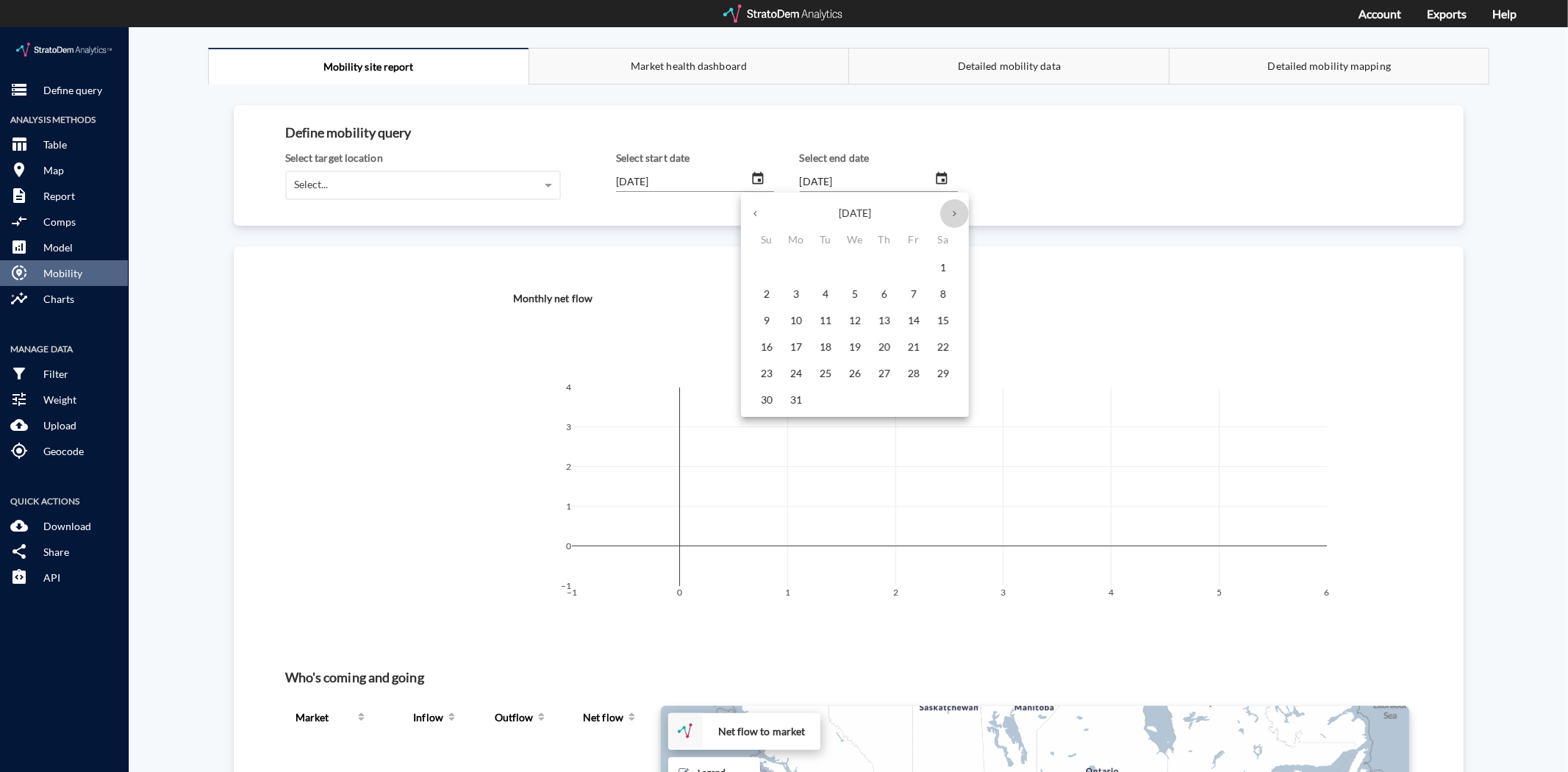
click icon "button"
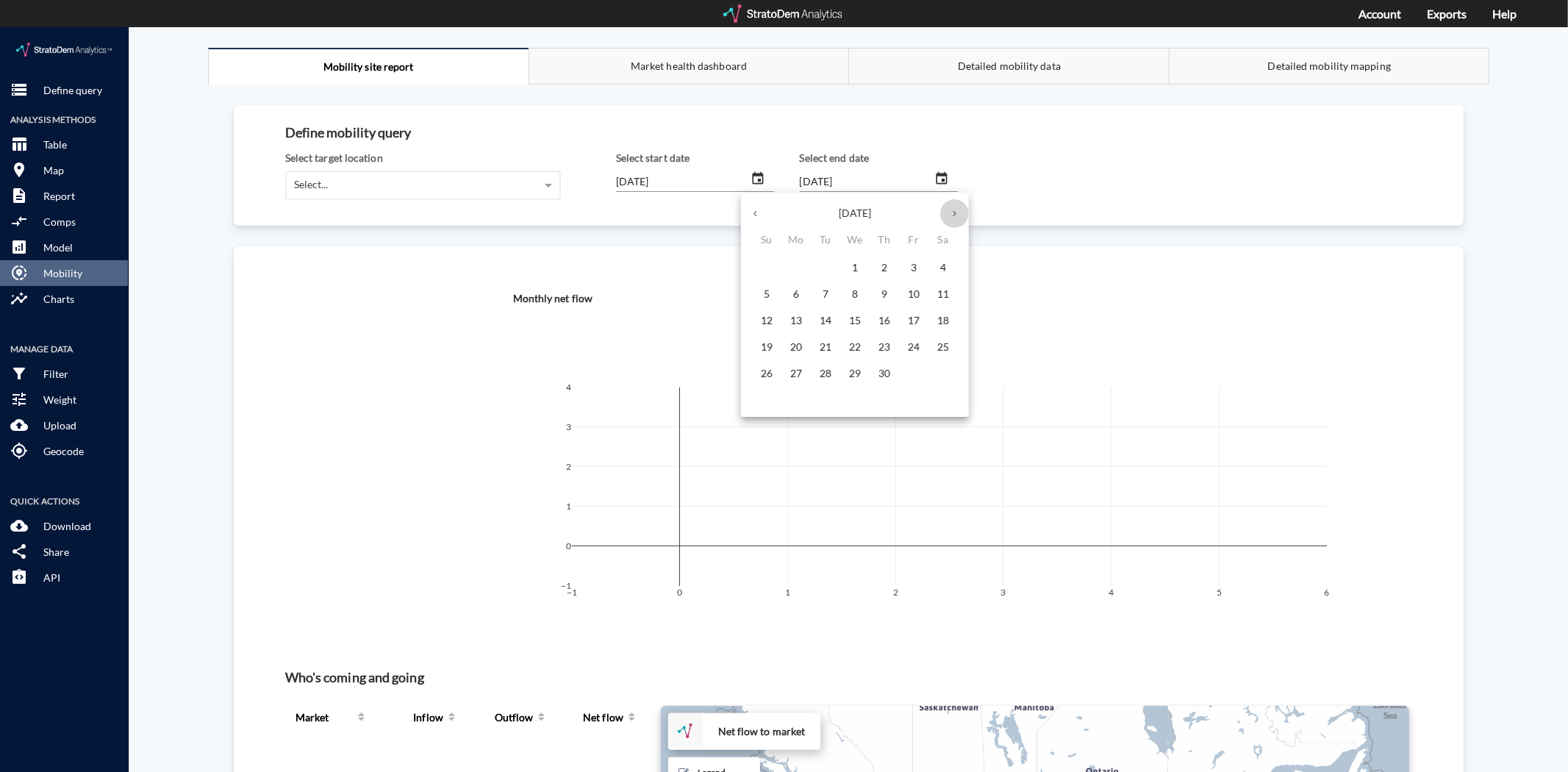
click icon "button"
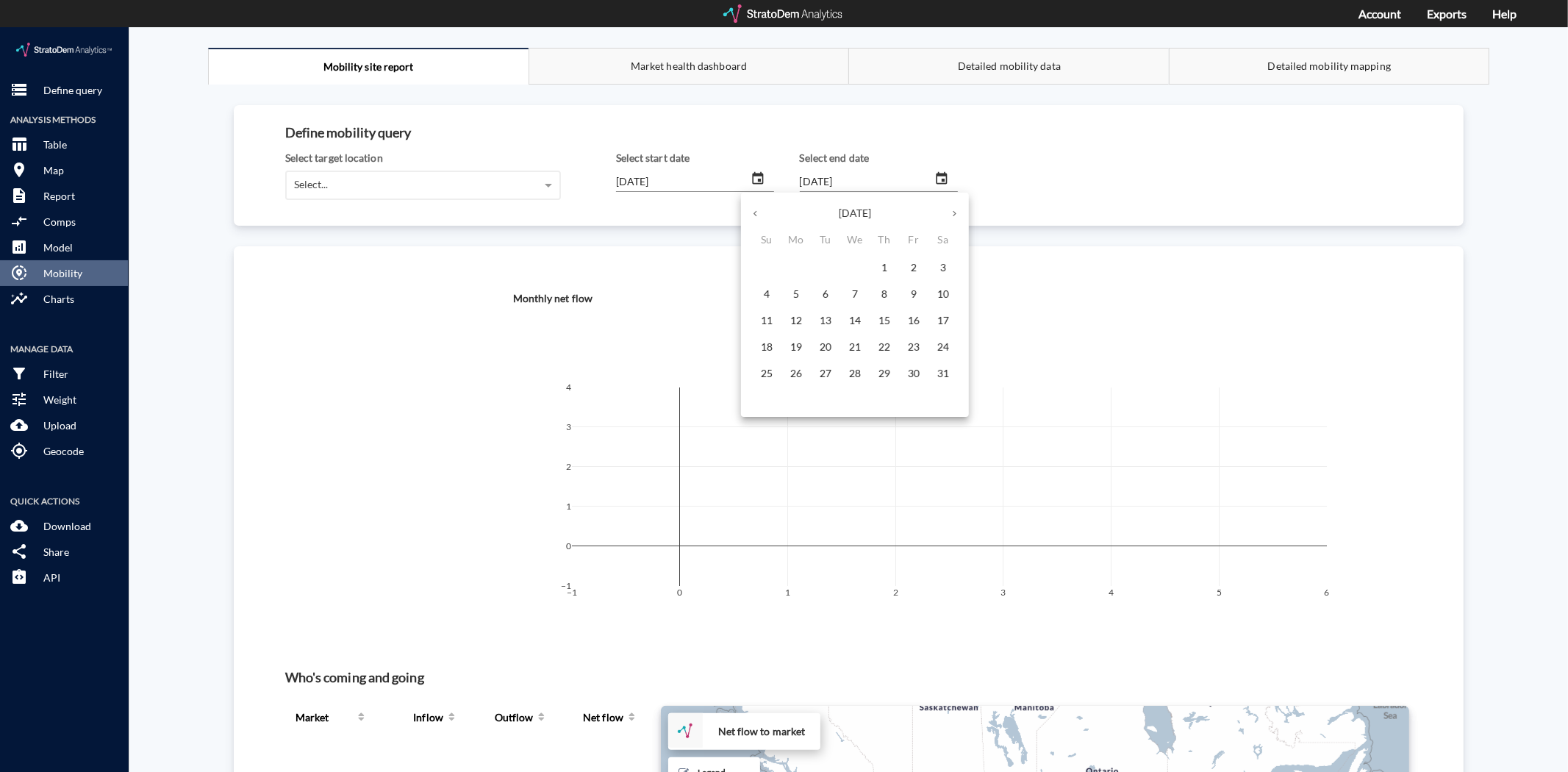
click icon "button"
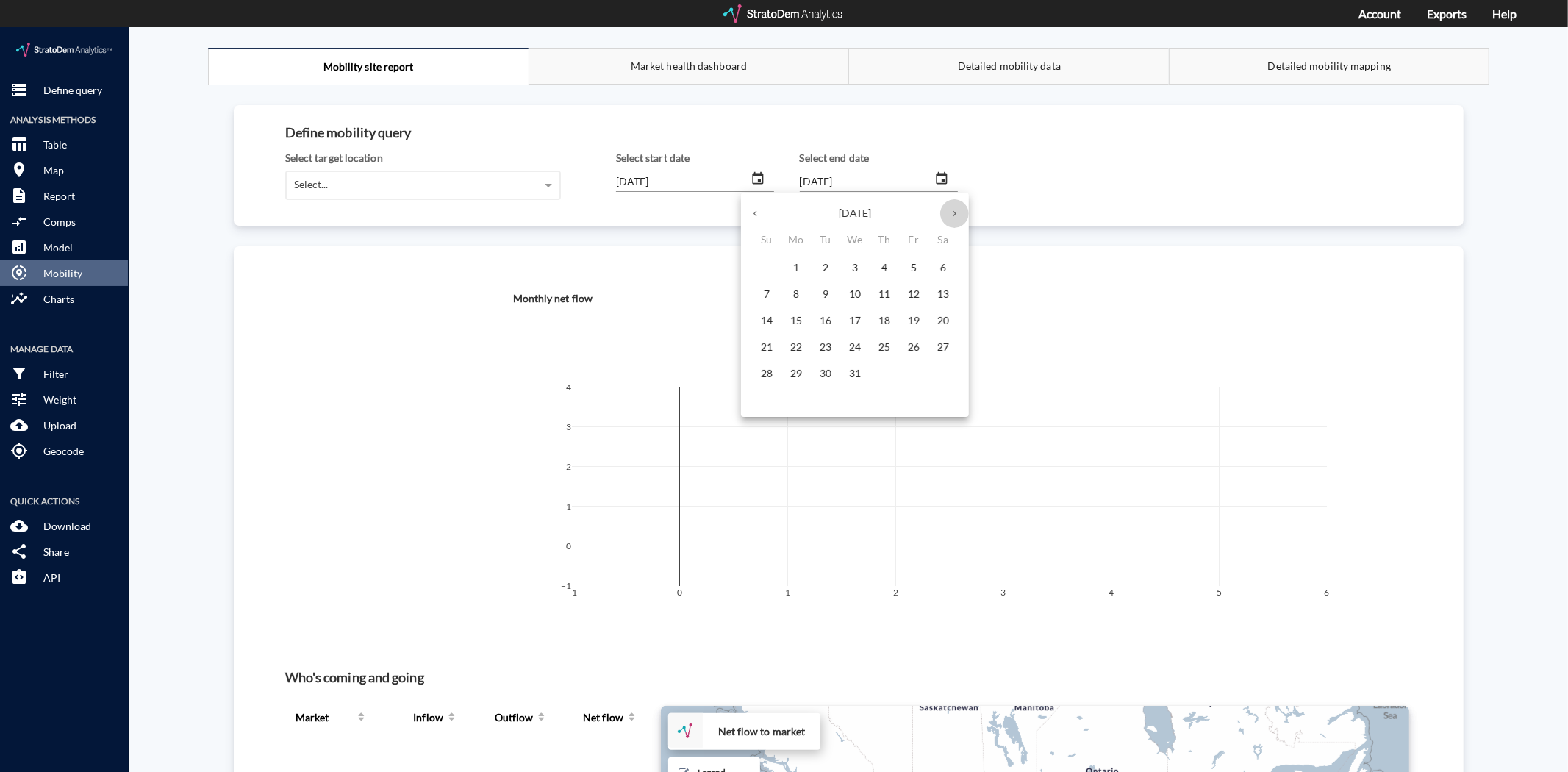
click icon "button"
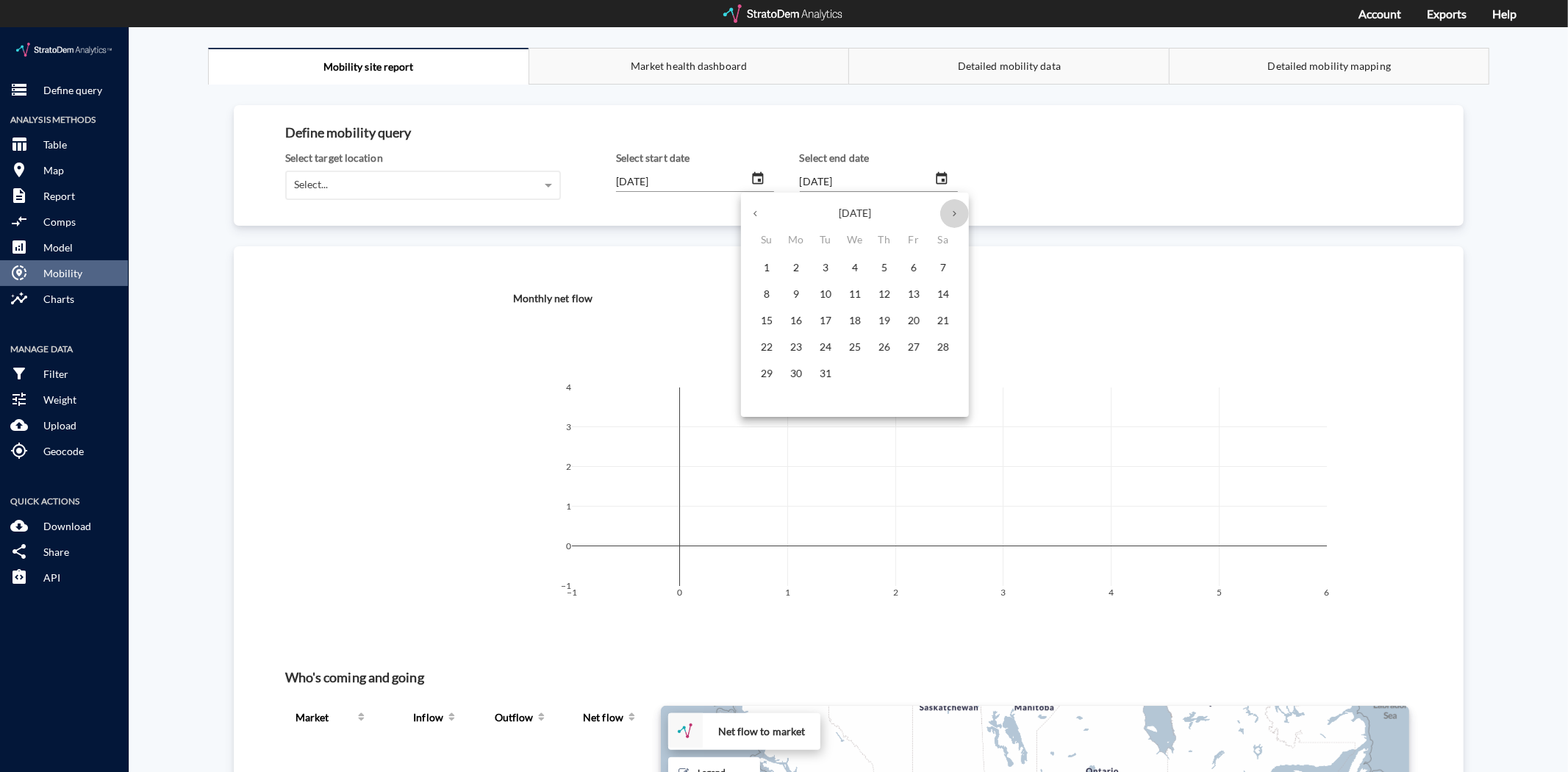
click icon "button"
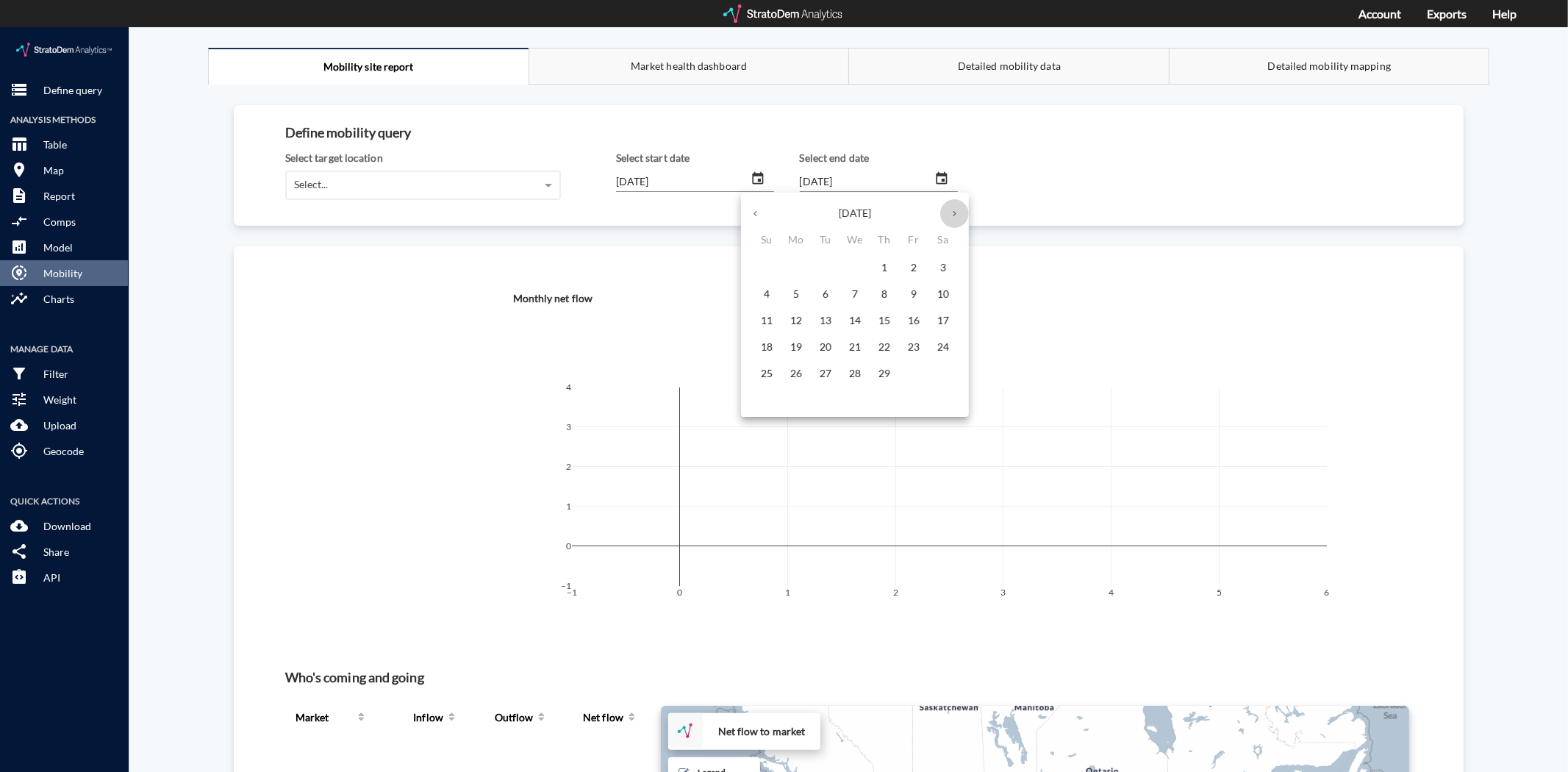
click icon "button"
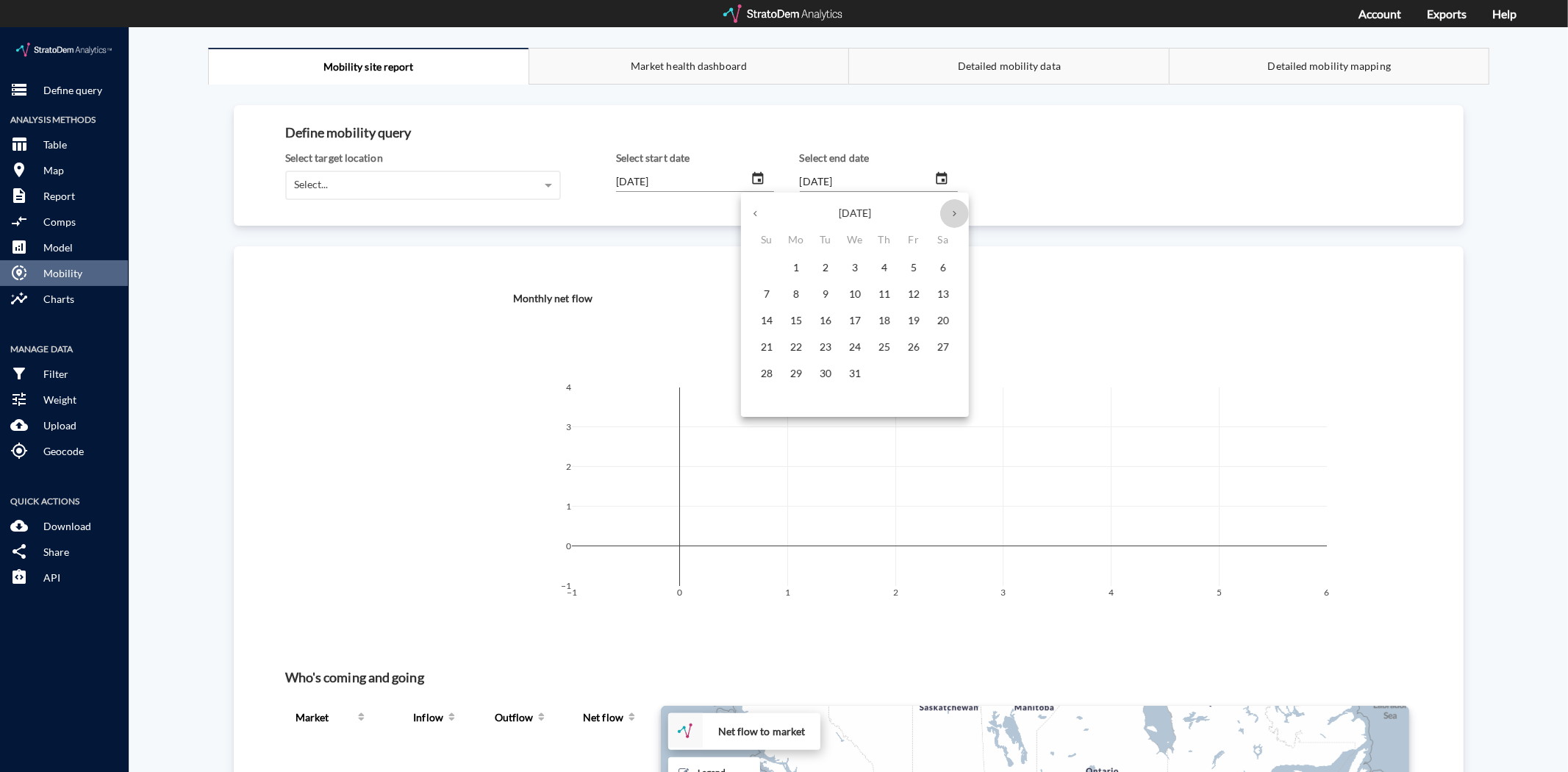
click icon "button"
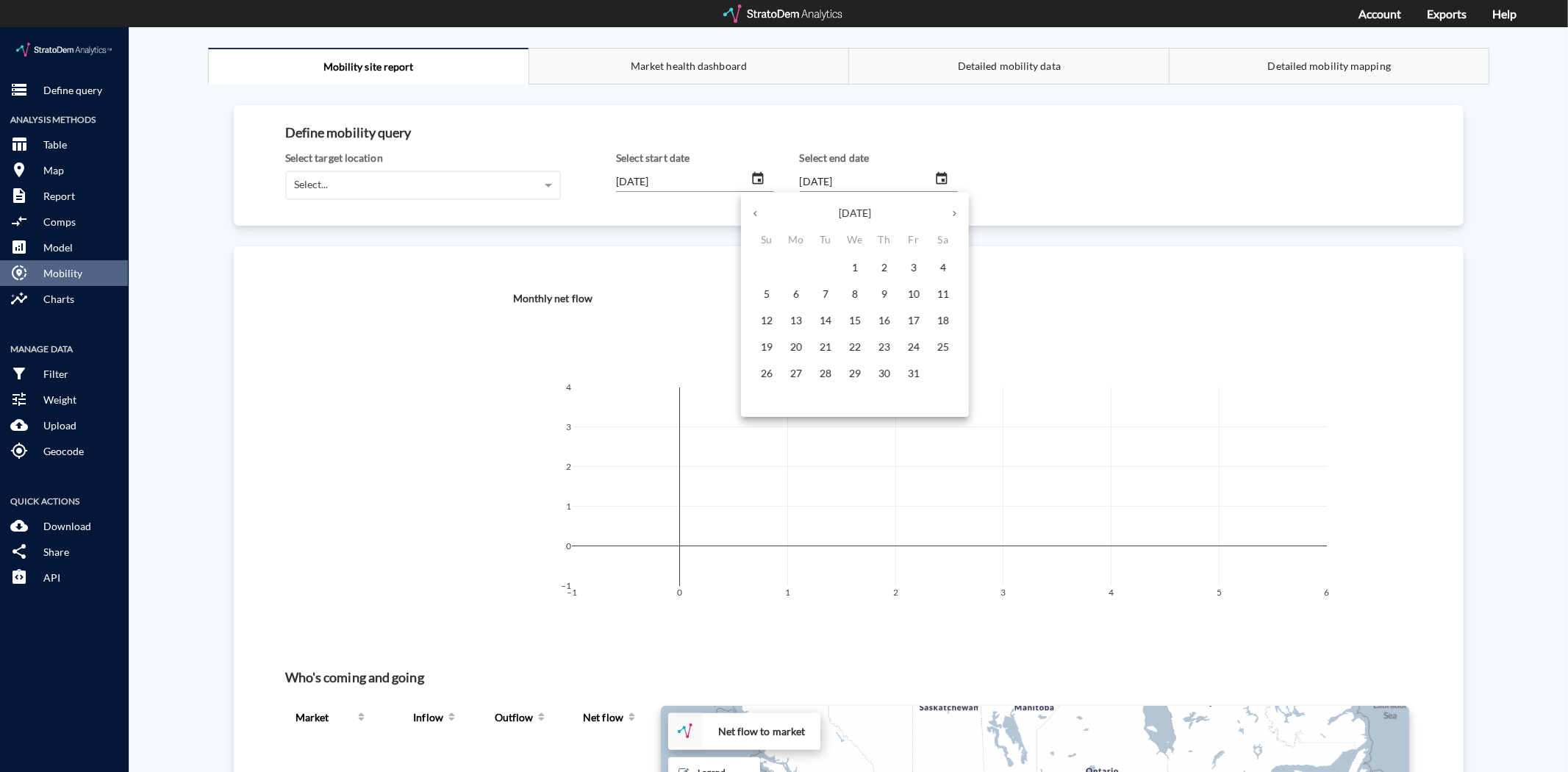
click icon "button"
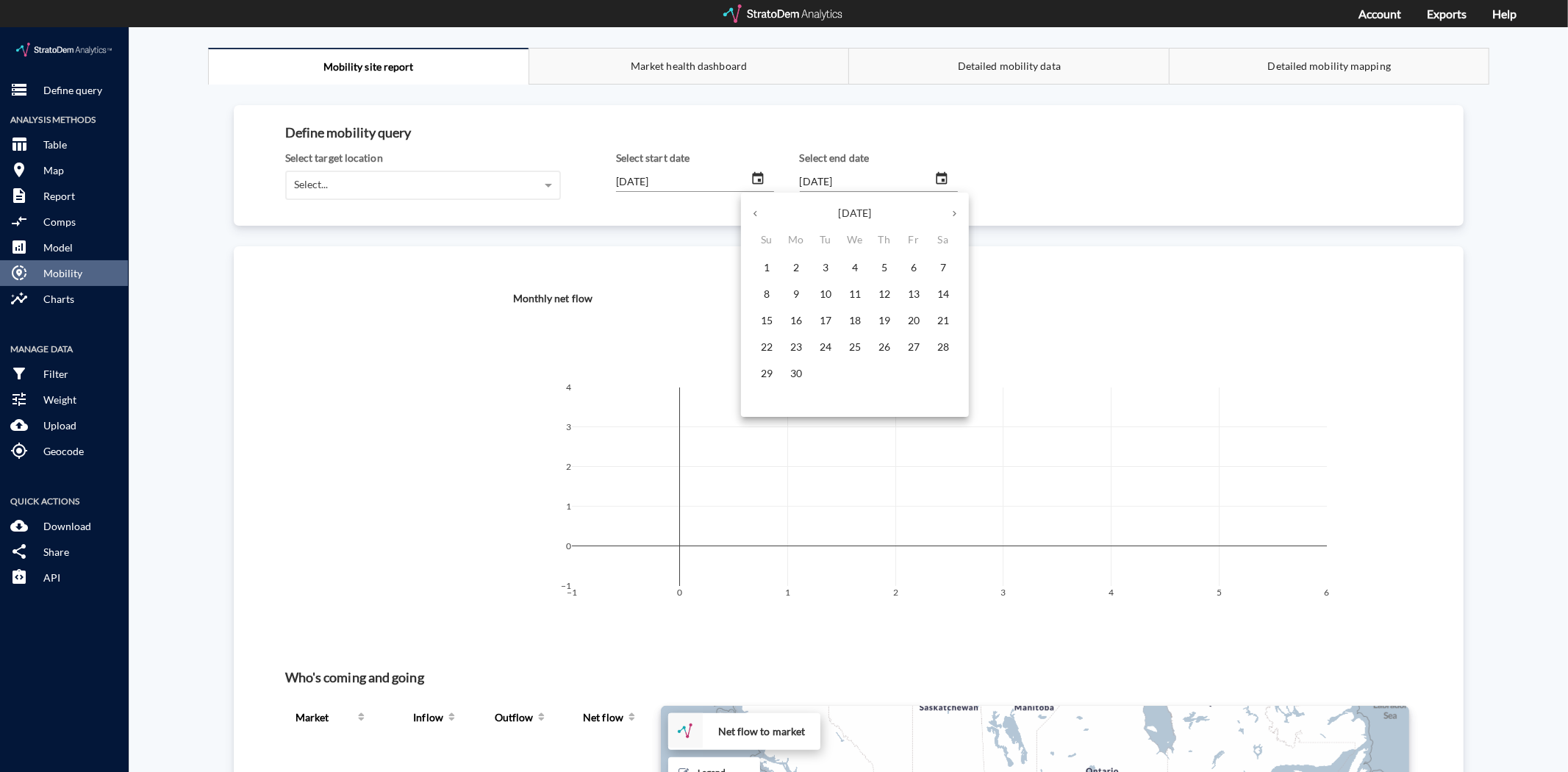
click icon "button"
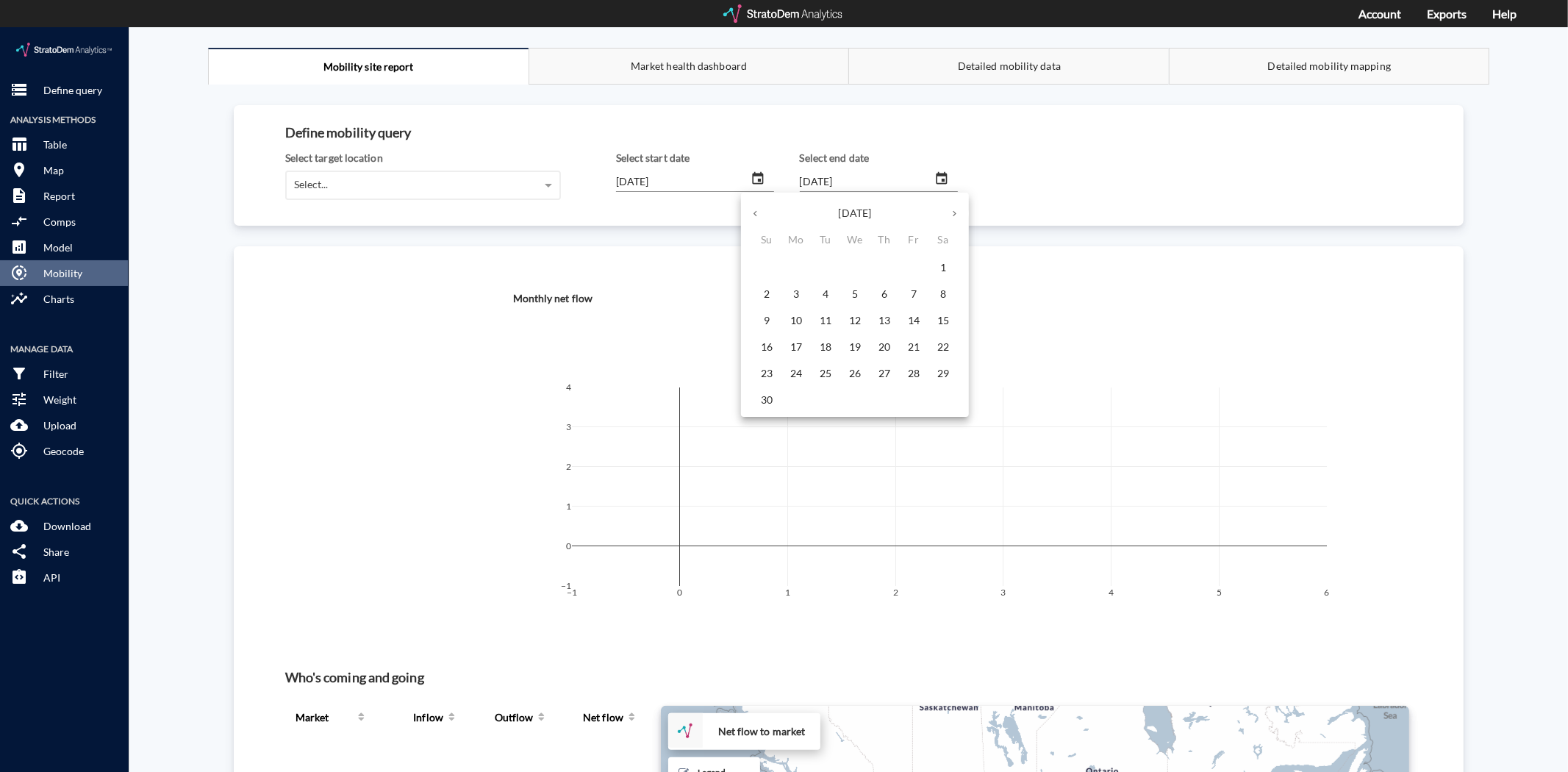
click icon "button"
click p "1"
type input "2025/08/01"
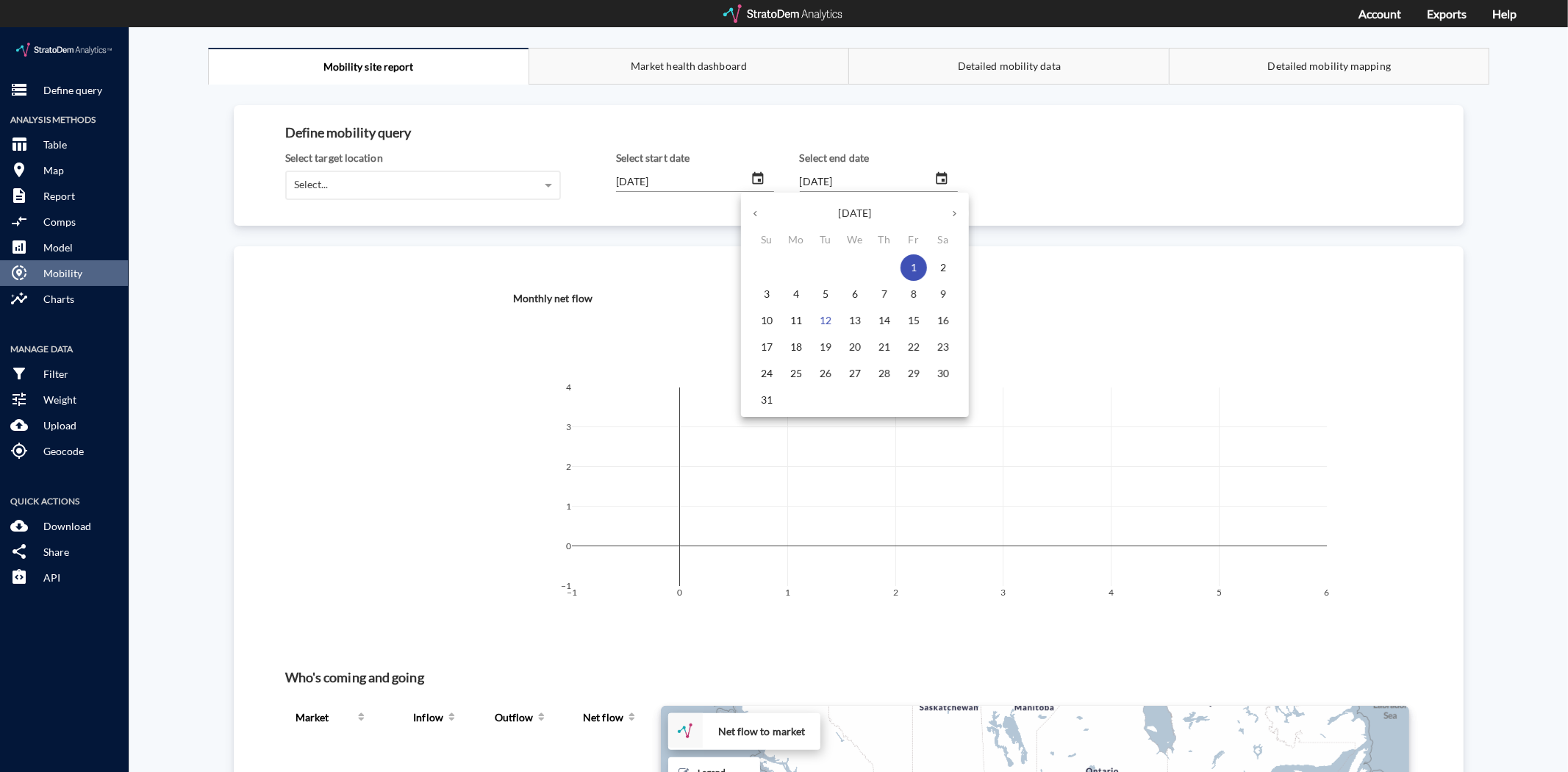
click div
click div "Select..."
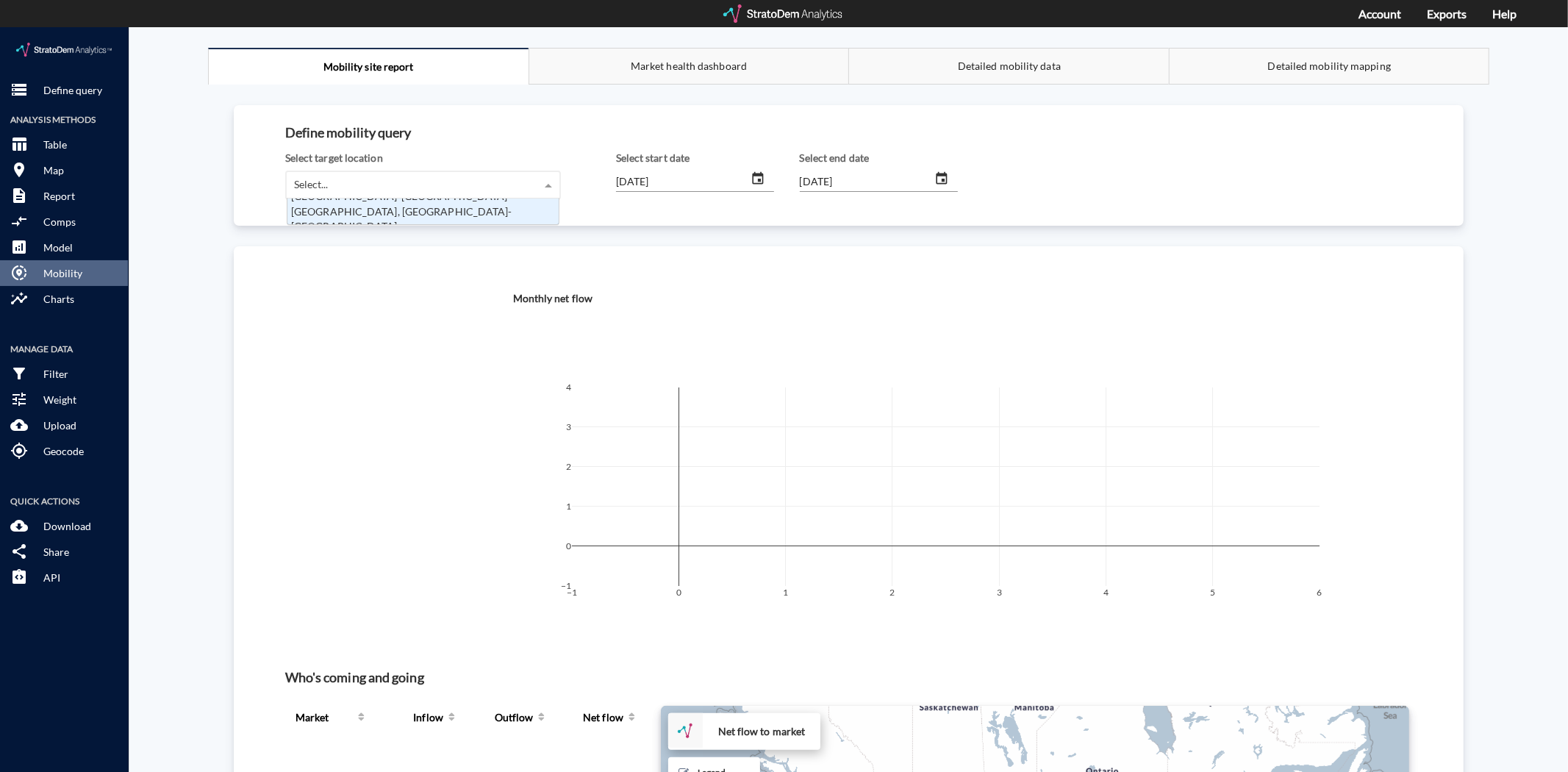
scroll to position [13, 263]
click div "Myrtle Beach-Conway-North Myrtle Beach, SC-NC"
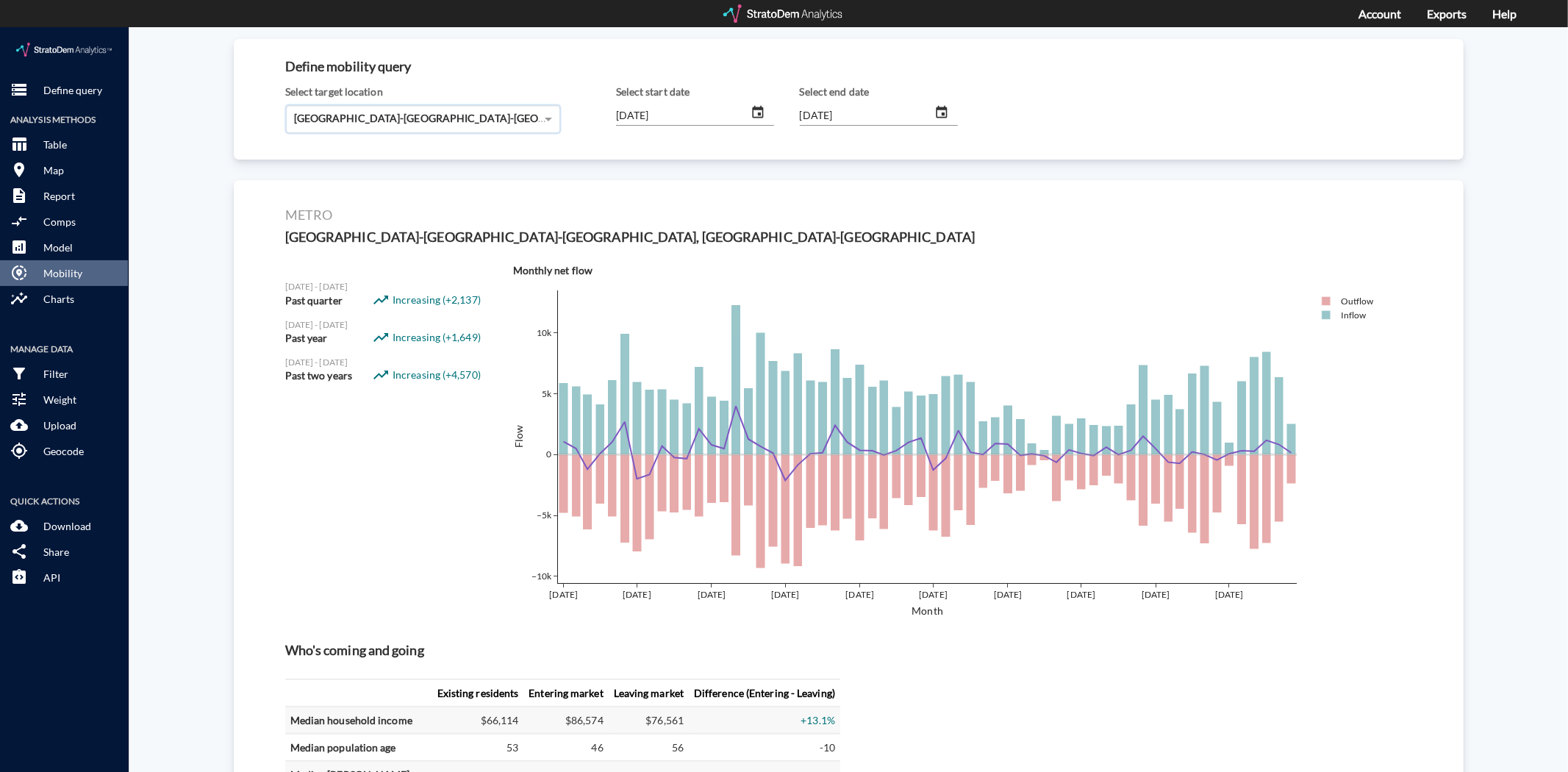
scroll to position [0, 0]
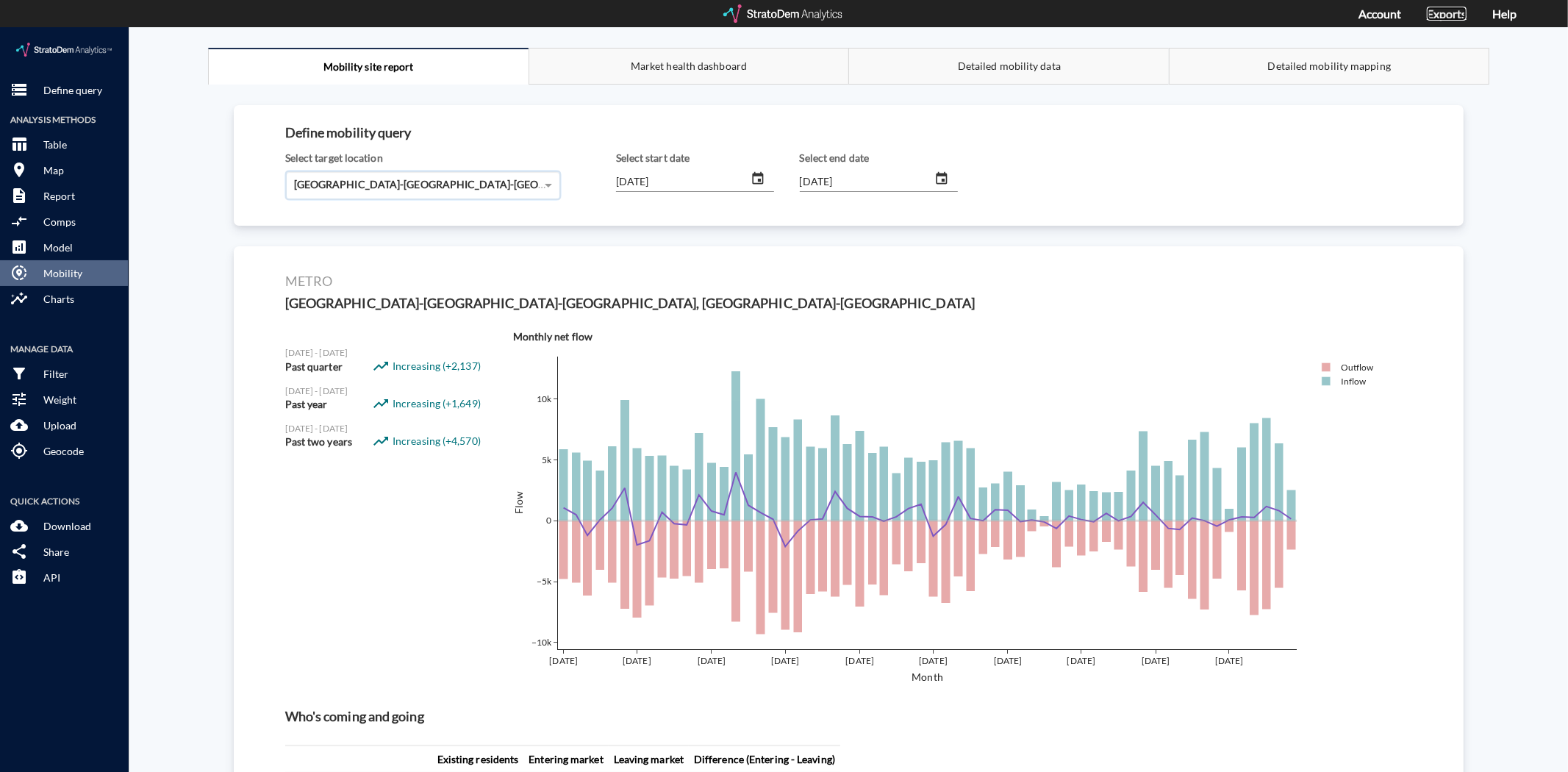
click at [1450, 9] on link "Exports" at bounding box center [1446, 13] width 40 height 14
click p "Report"
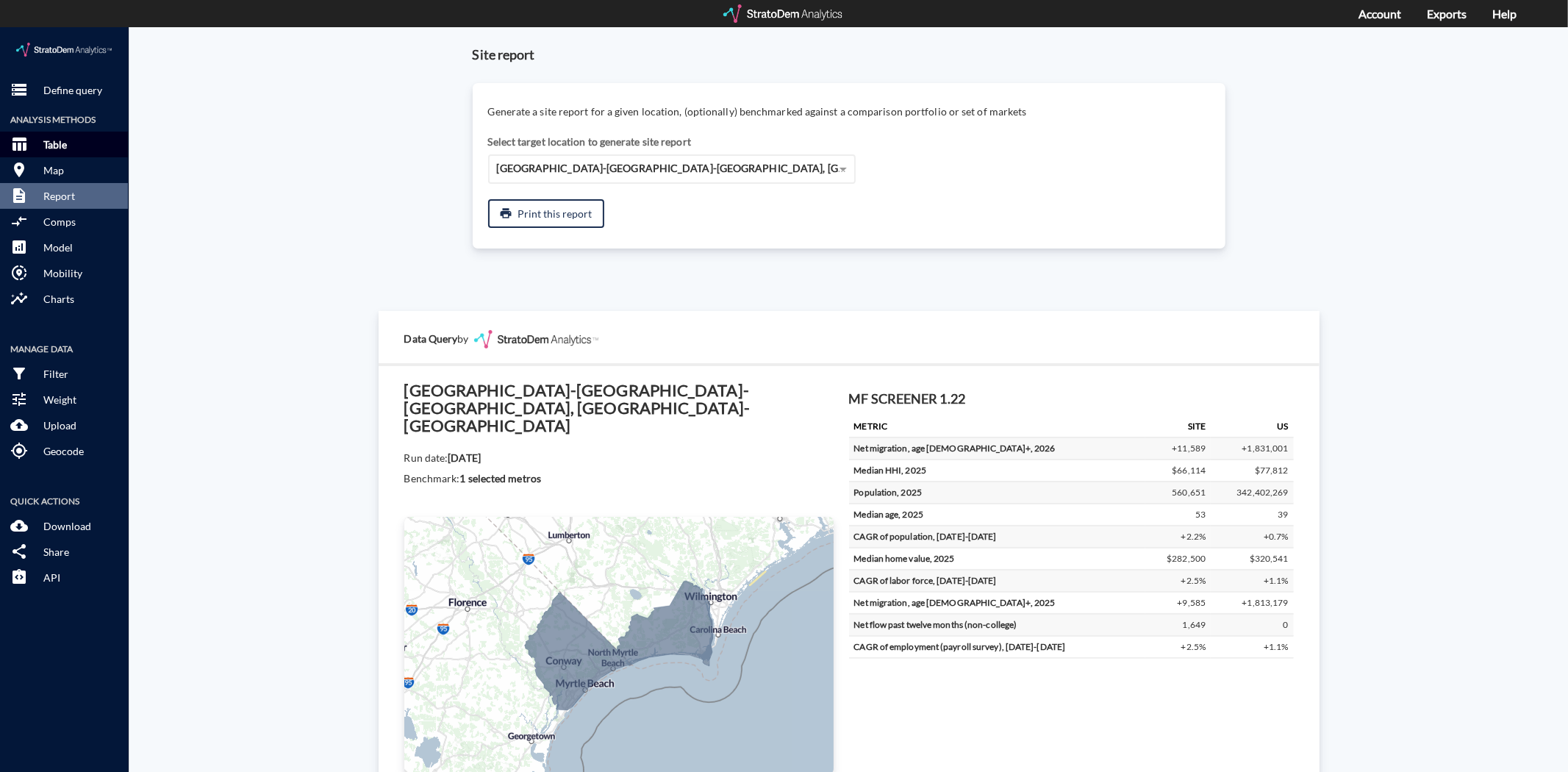
click p "Table"
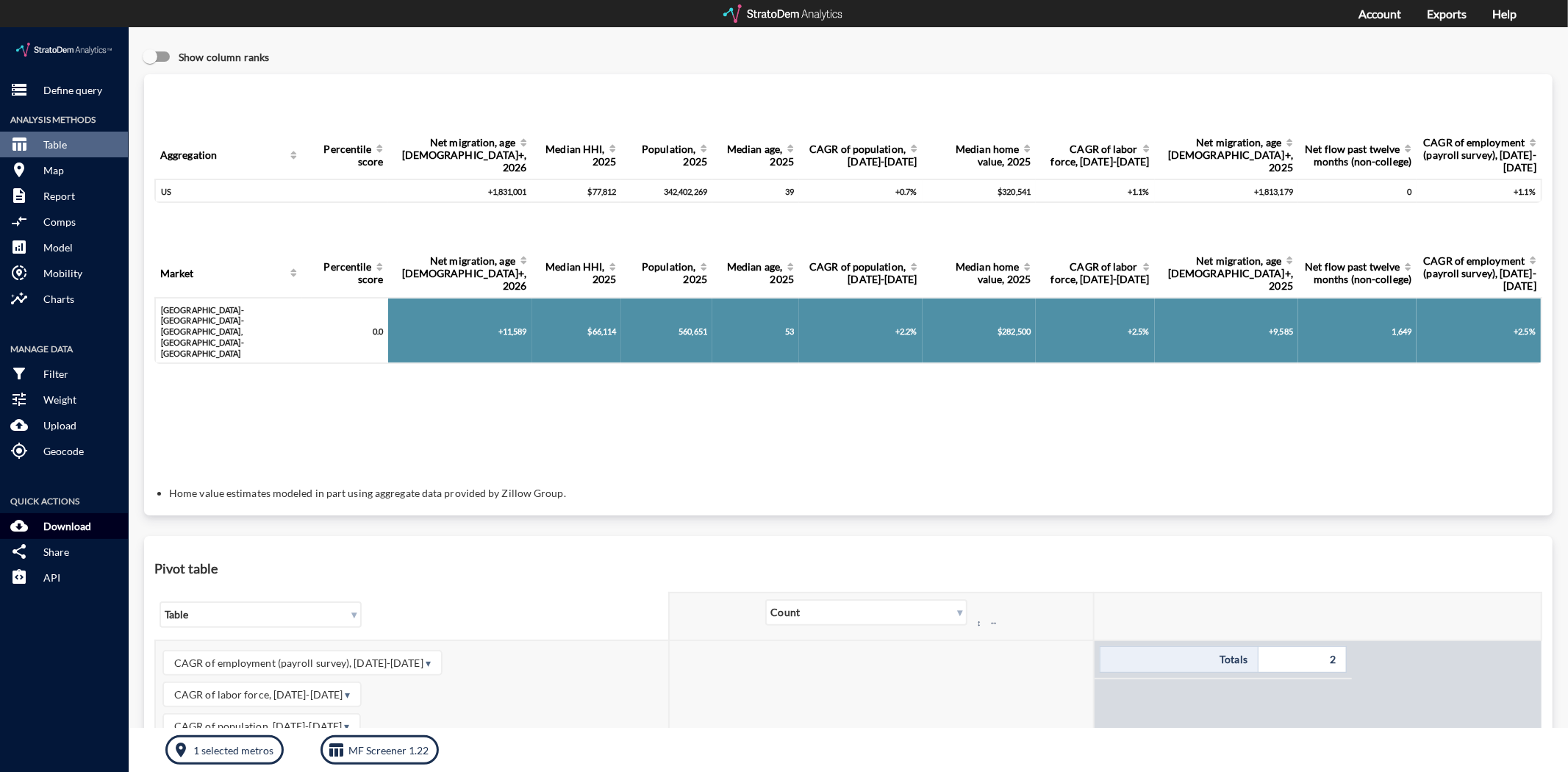
click p "Download"
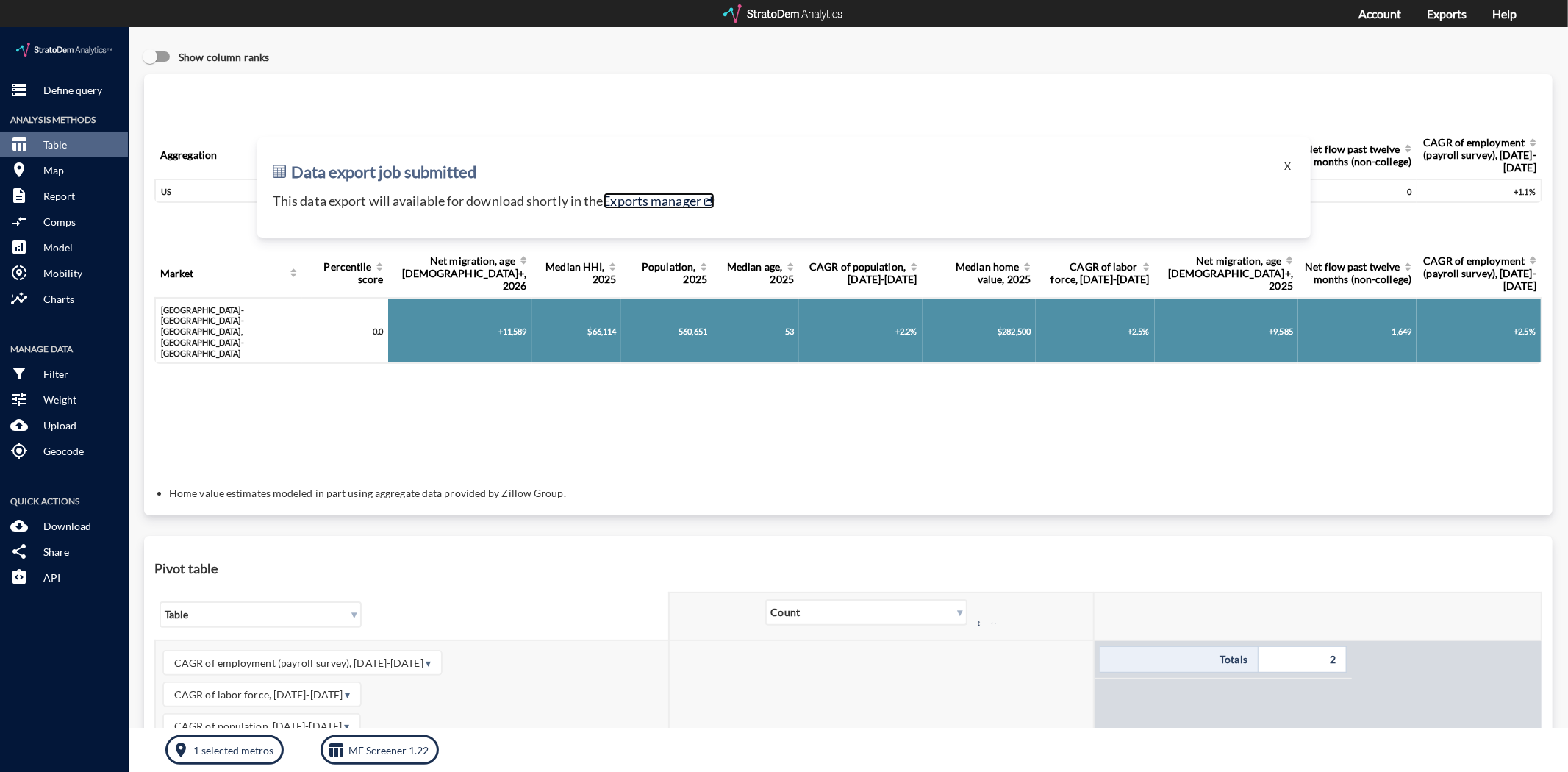
click link "Exports manager"
click button "description Report"
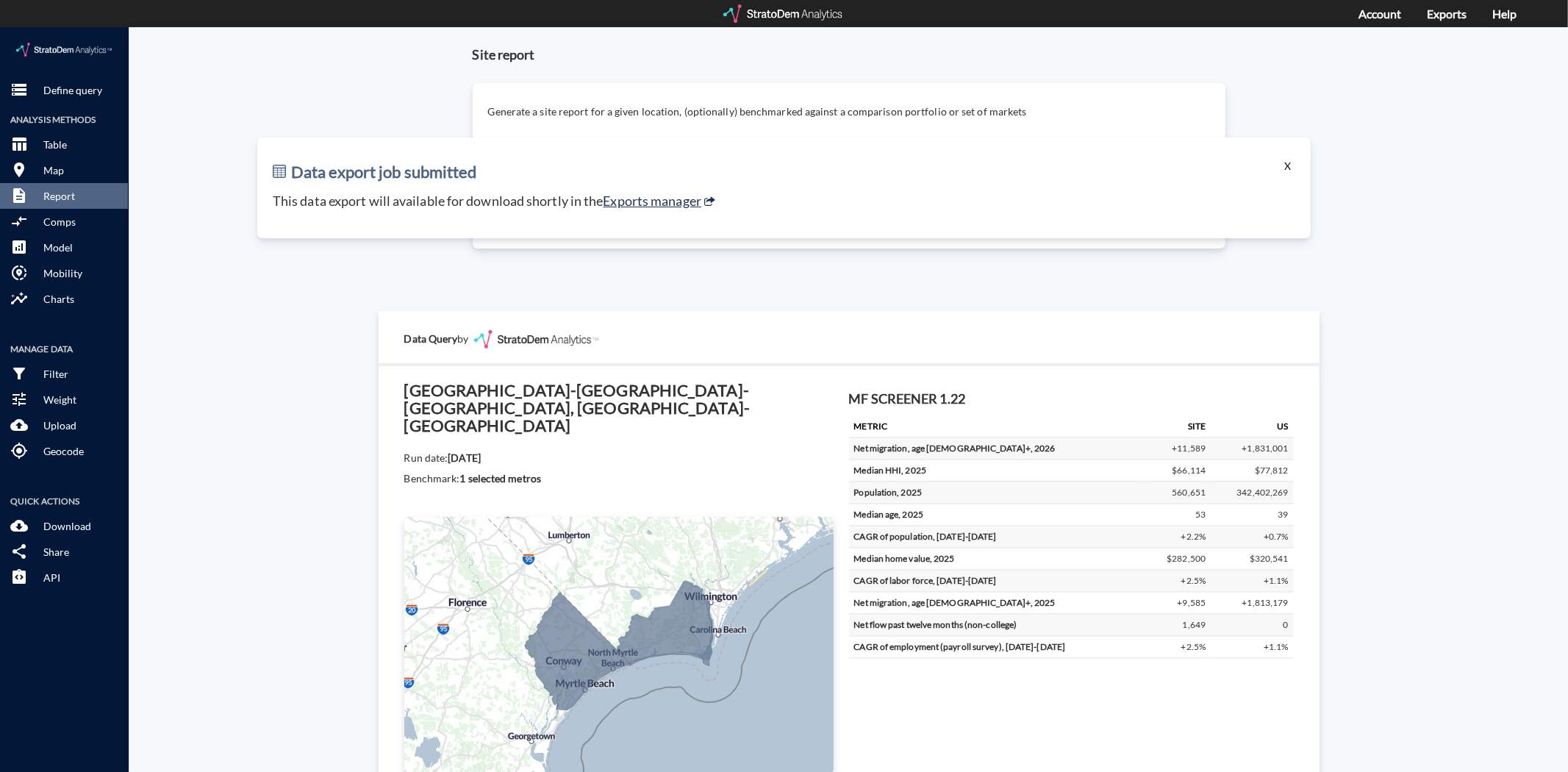
click button "X"
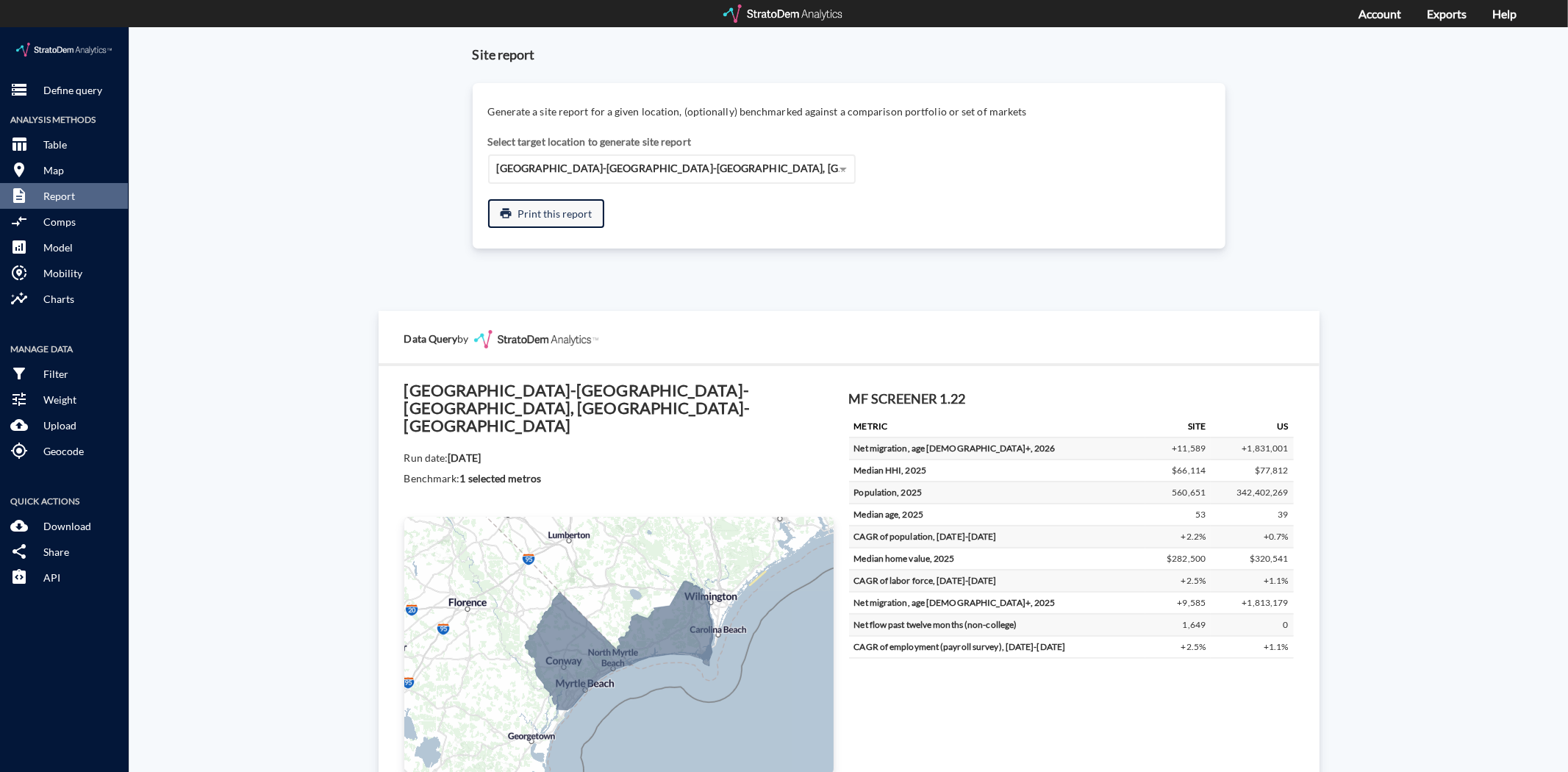
click button "print Print this report"
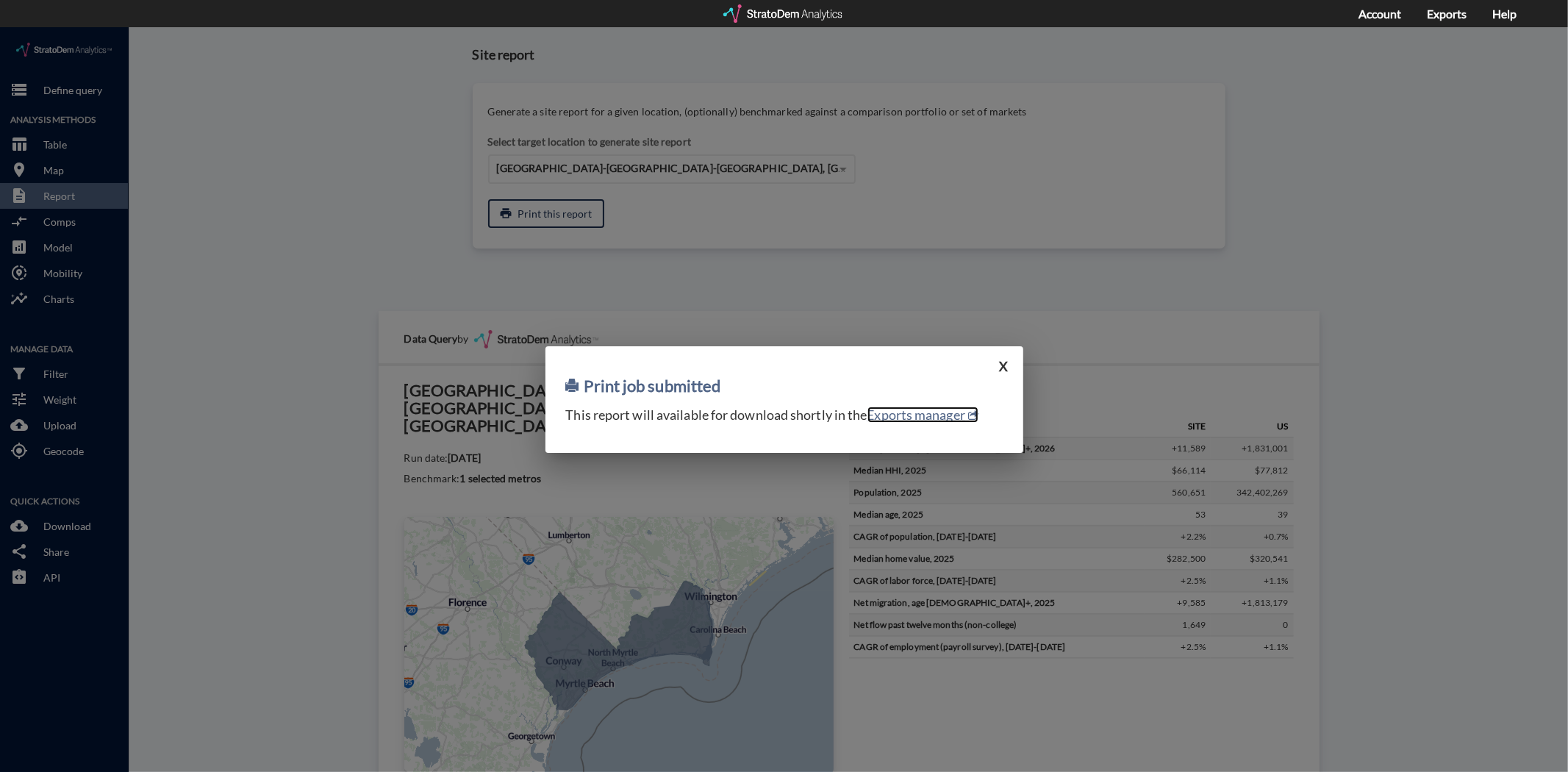
click link "Exports manager"
click button "X"
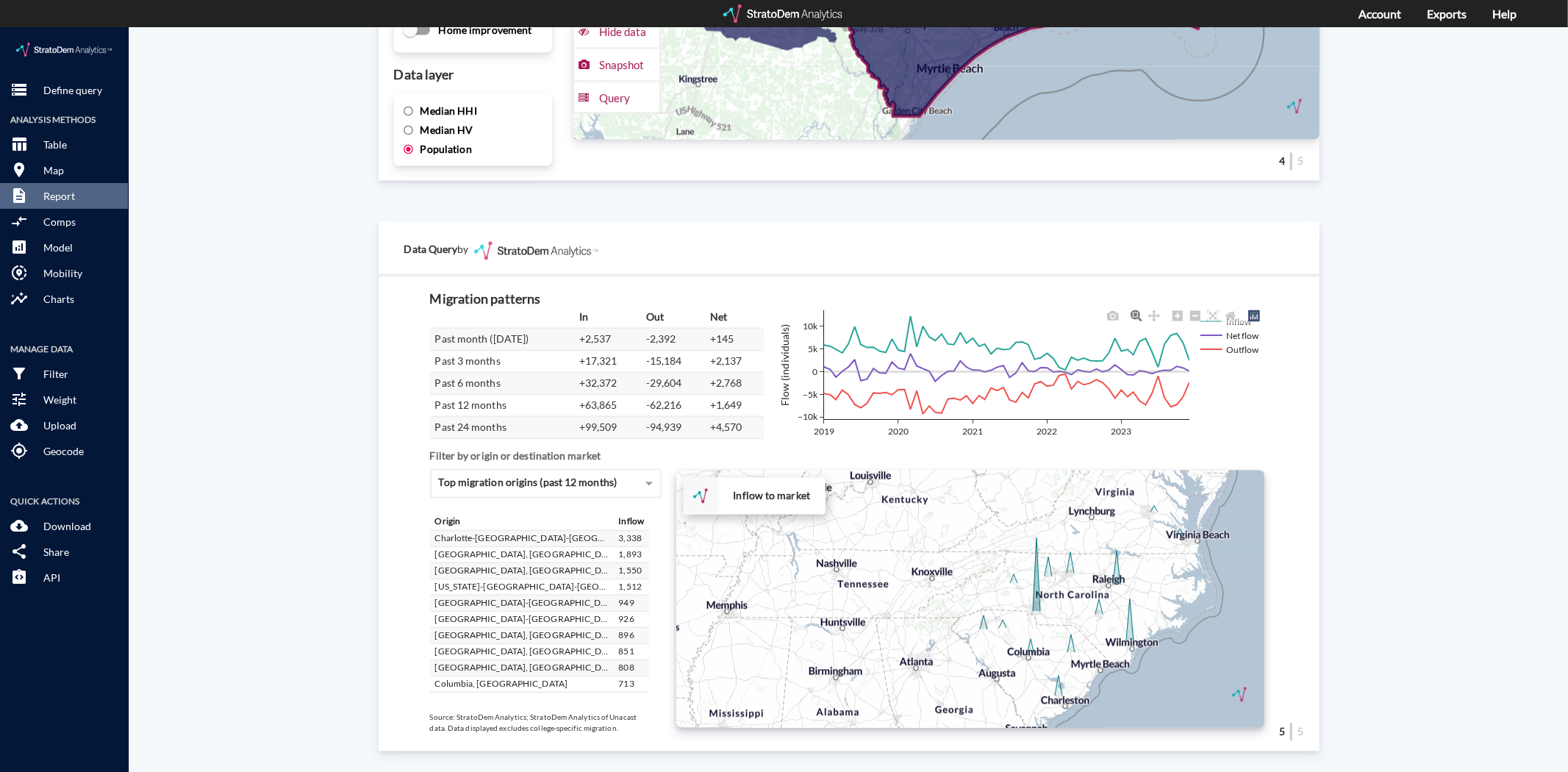
scroll to position [350, 0]
click p "Mobility"
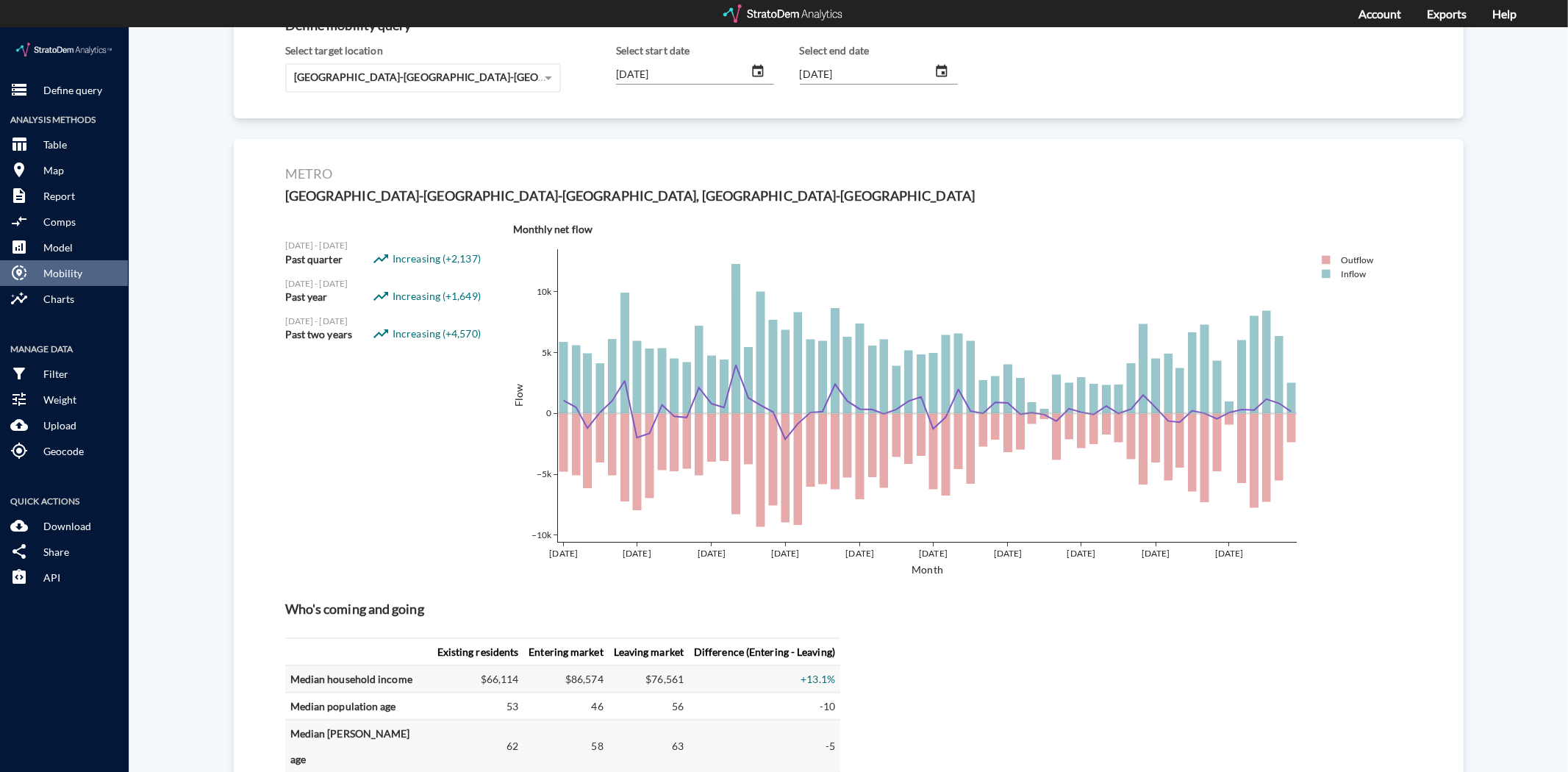
scroll to position [82, 0]
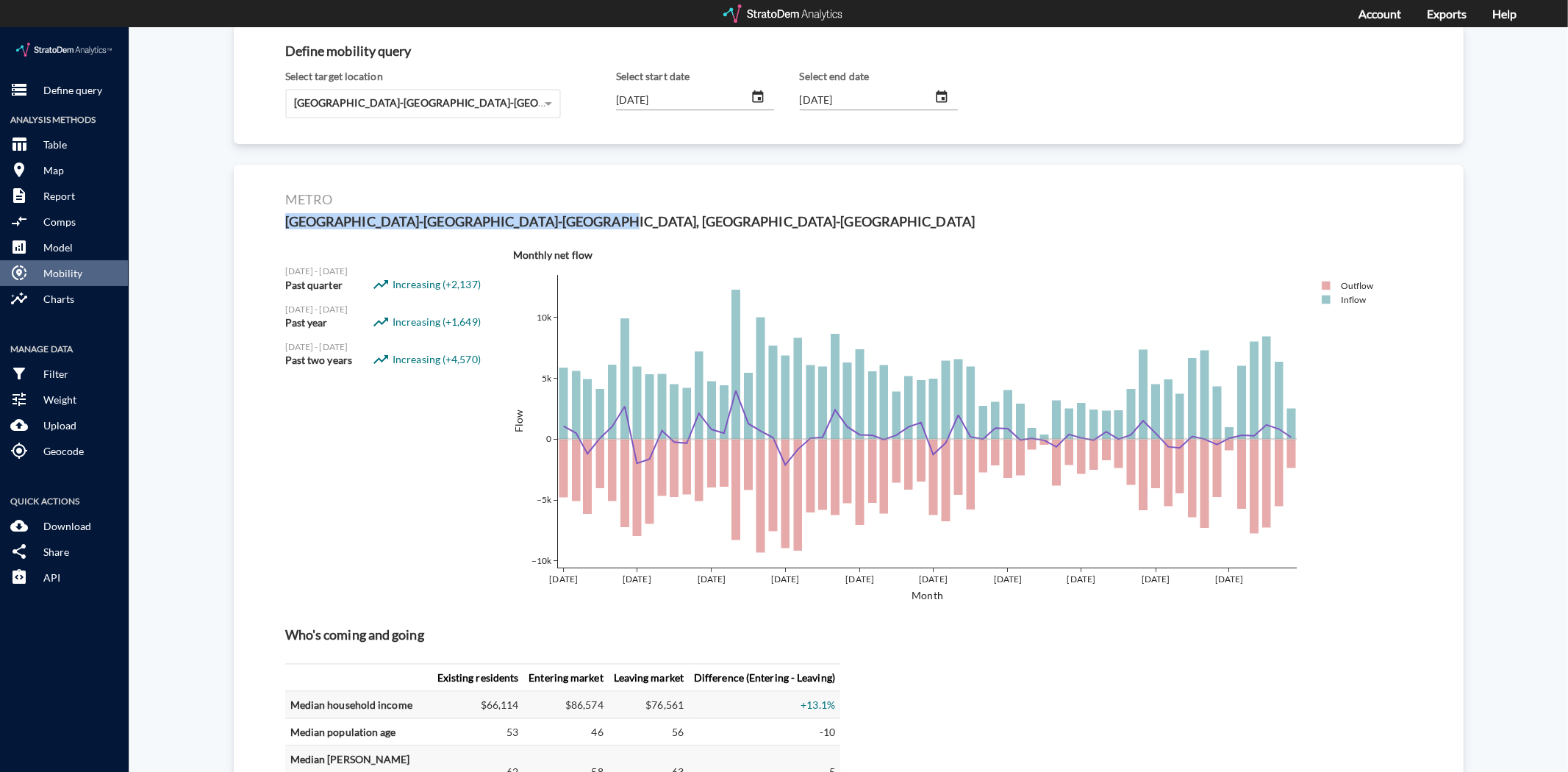
drag, startPoint x: 285, startPoint y: 190, endPoint x: 606, endPoint y: 184, distance: 321.1
click div "metro Myrtle Beach-Conway-North Myrtle Beach, SC-NC"
copy h3 "Myrtle Beach-Conway-North Myrtle Beach, SC-NC"
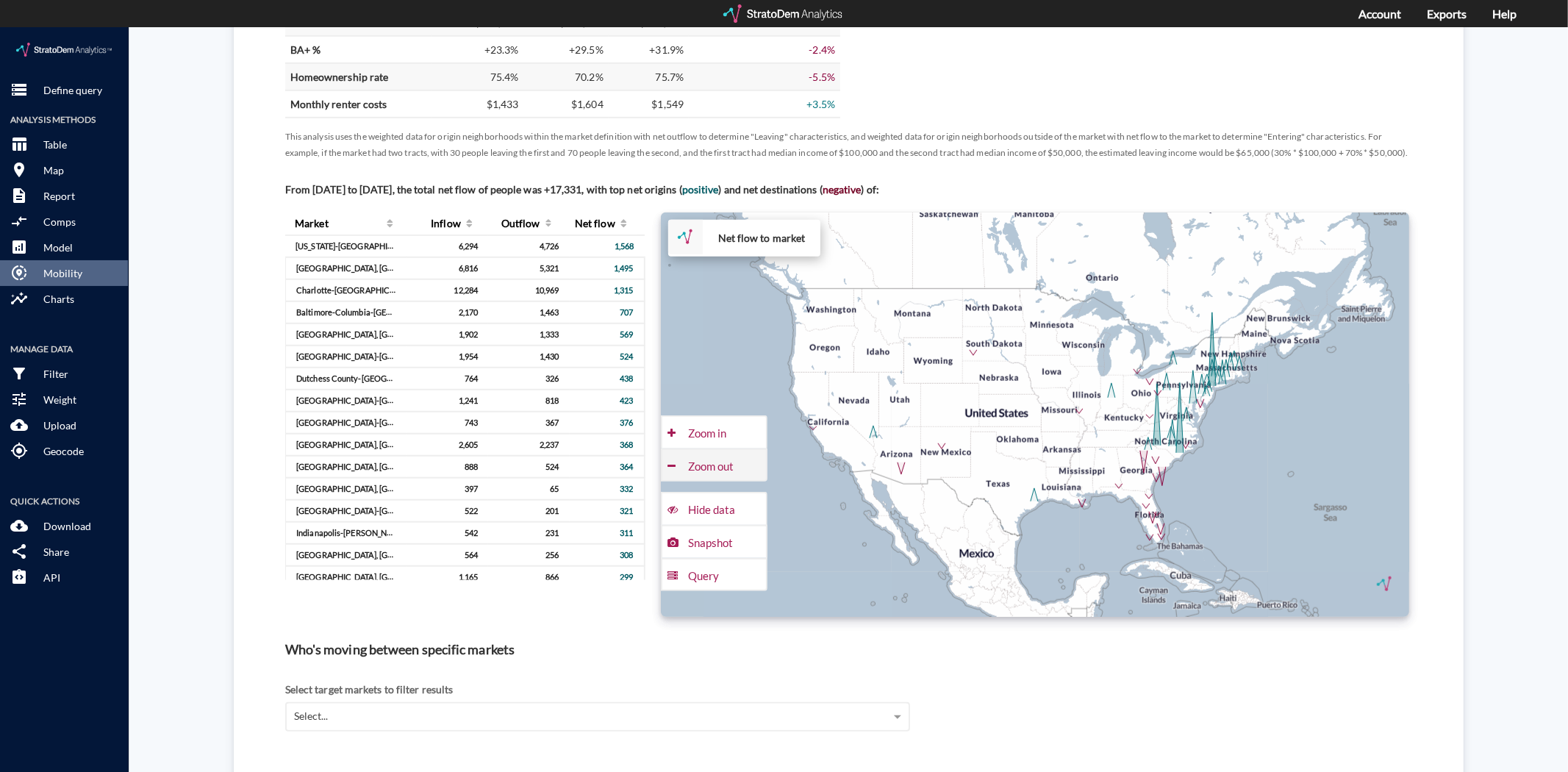
scroll to position [817, 0]
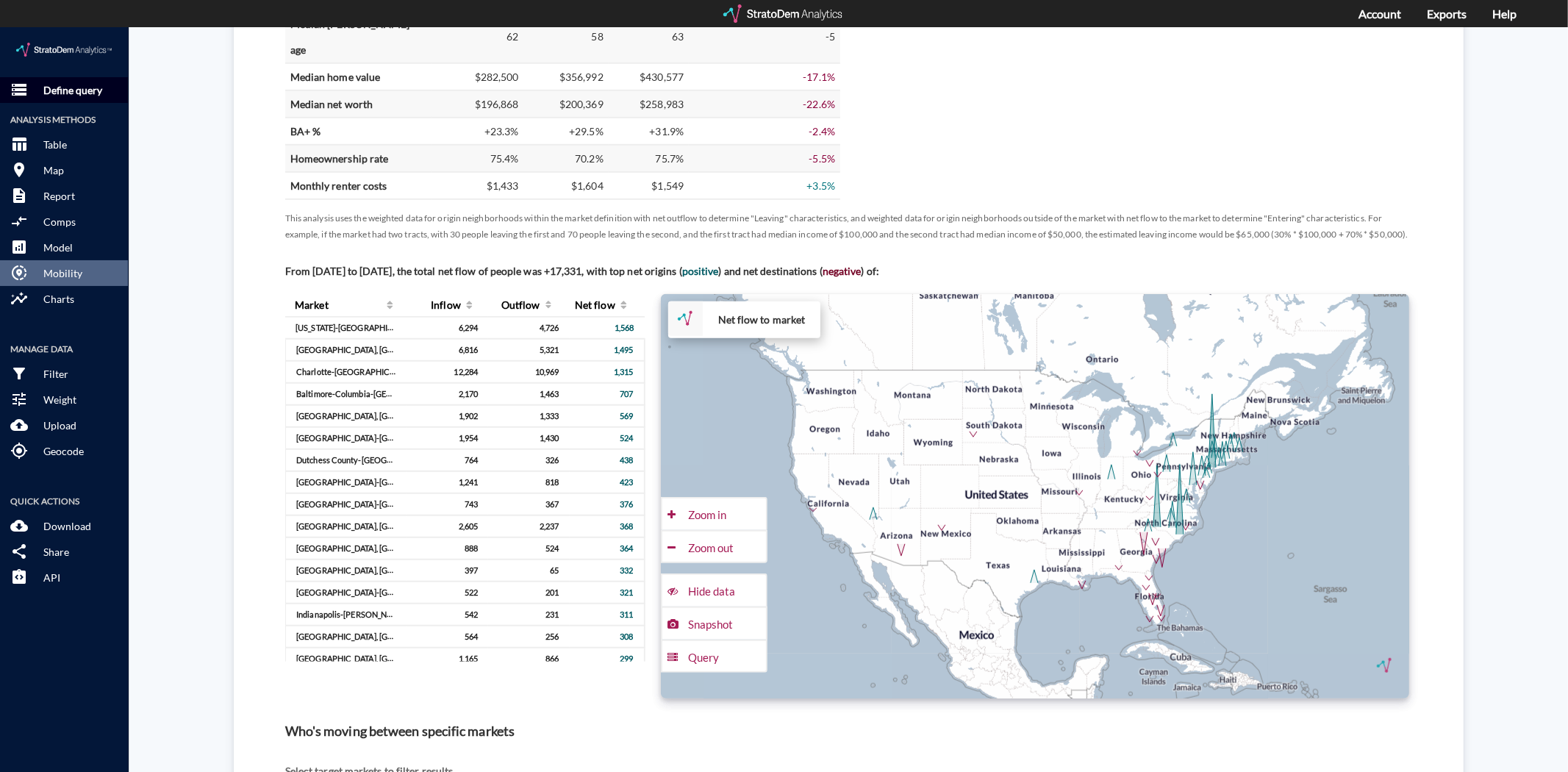
click p "Define query"
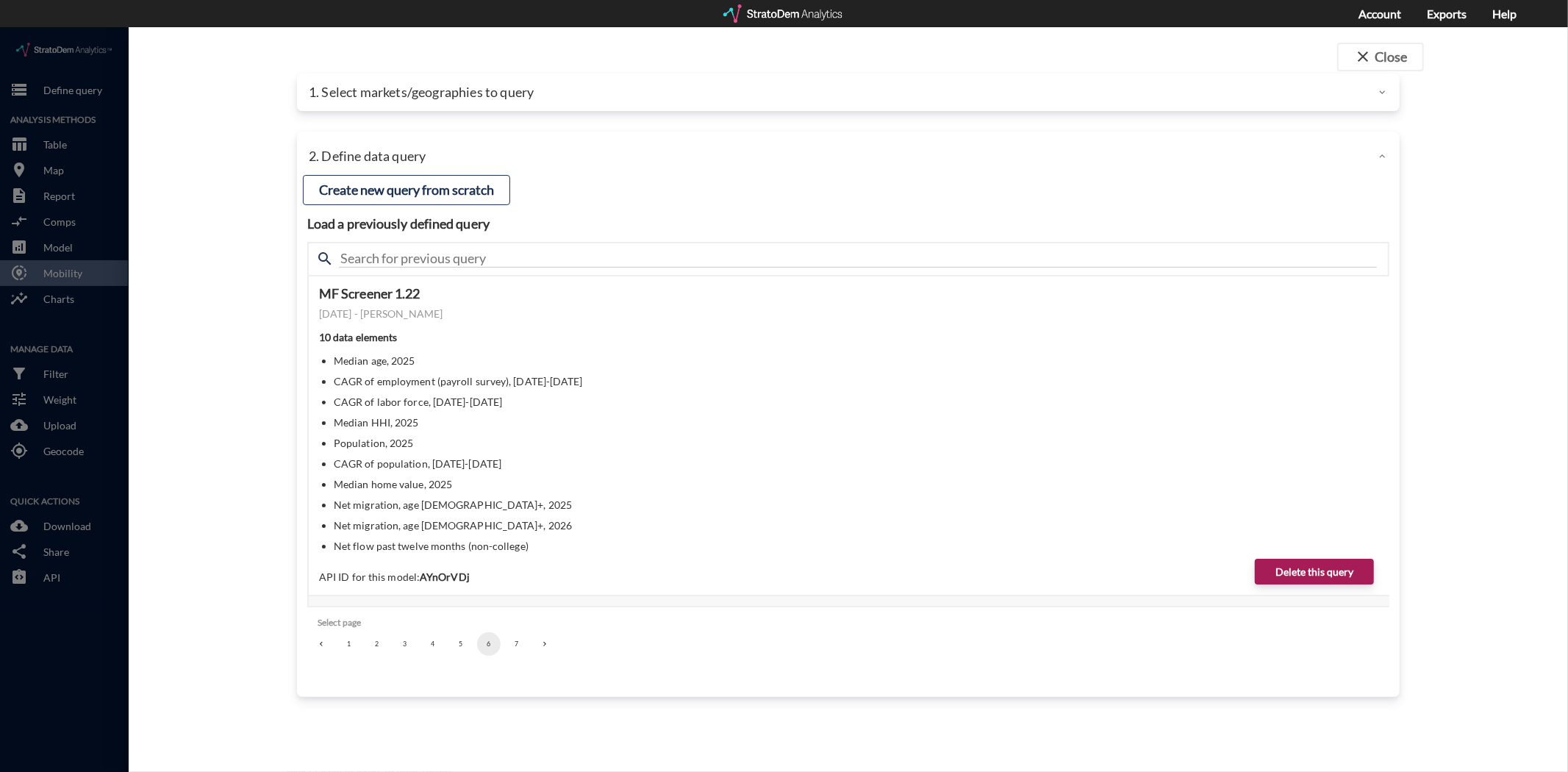
click p "1. Select markets/geographies to query"
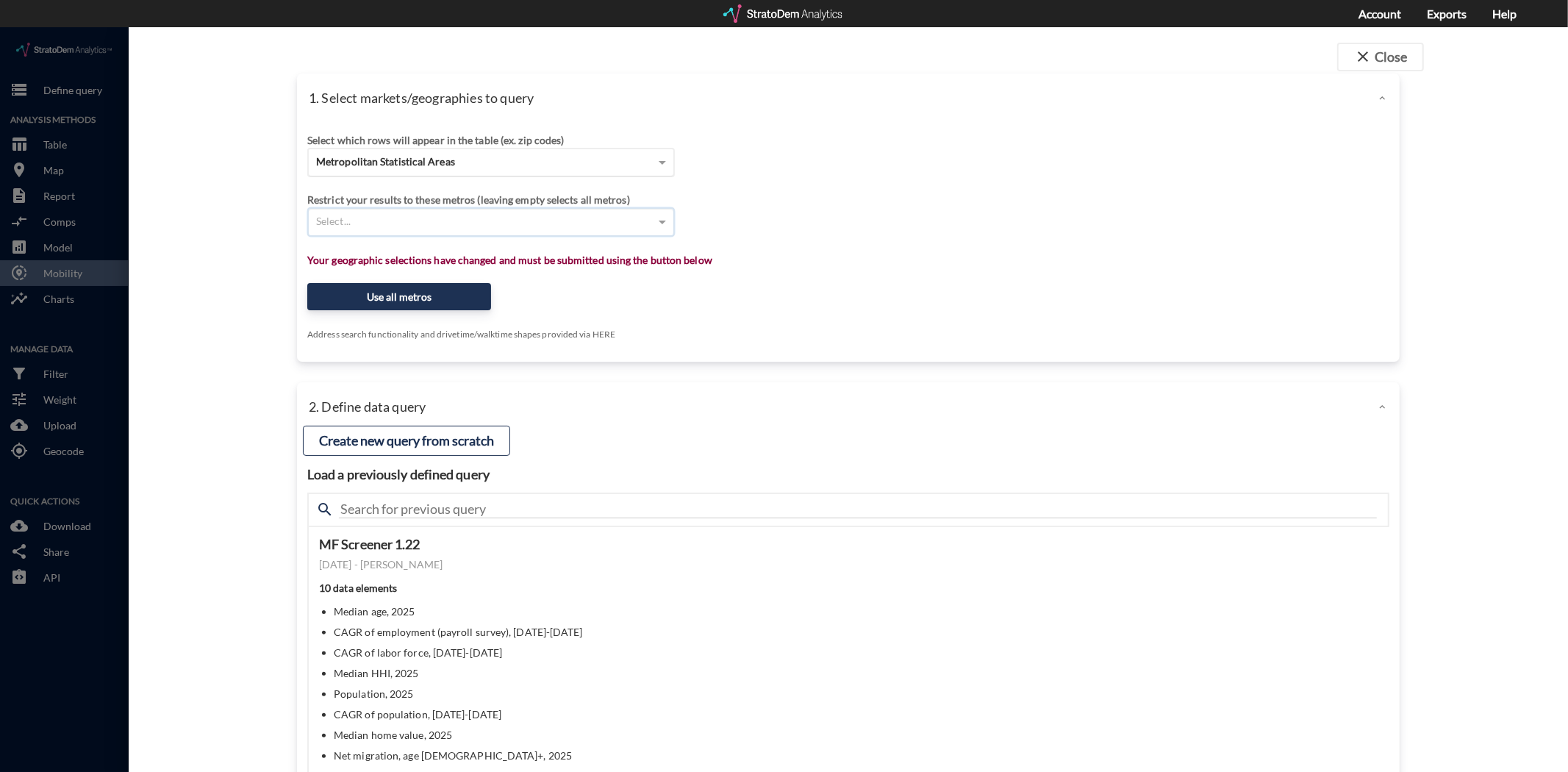
click span "Metropolitan Statistical Areas"
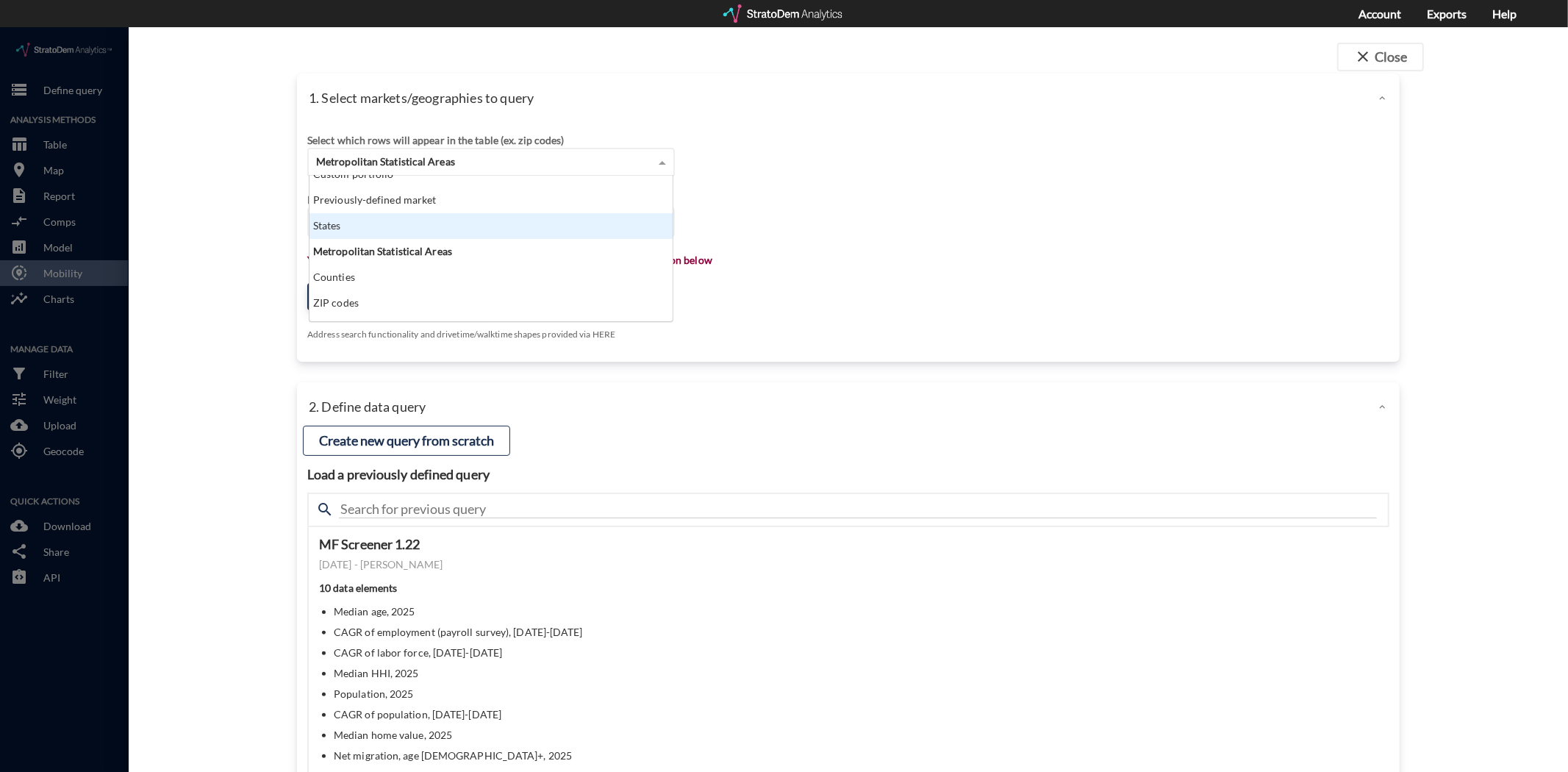
scroll to position [59, 0]
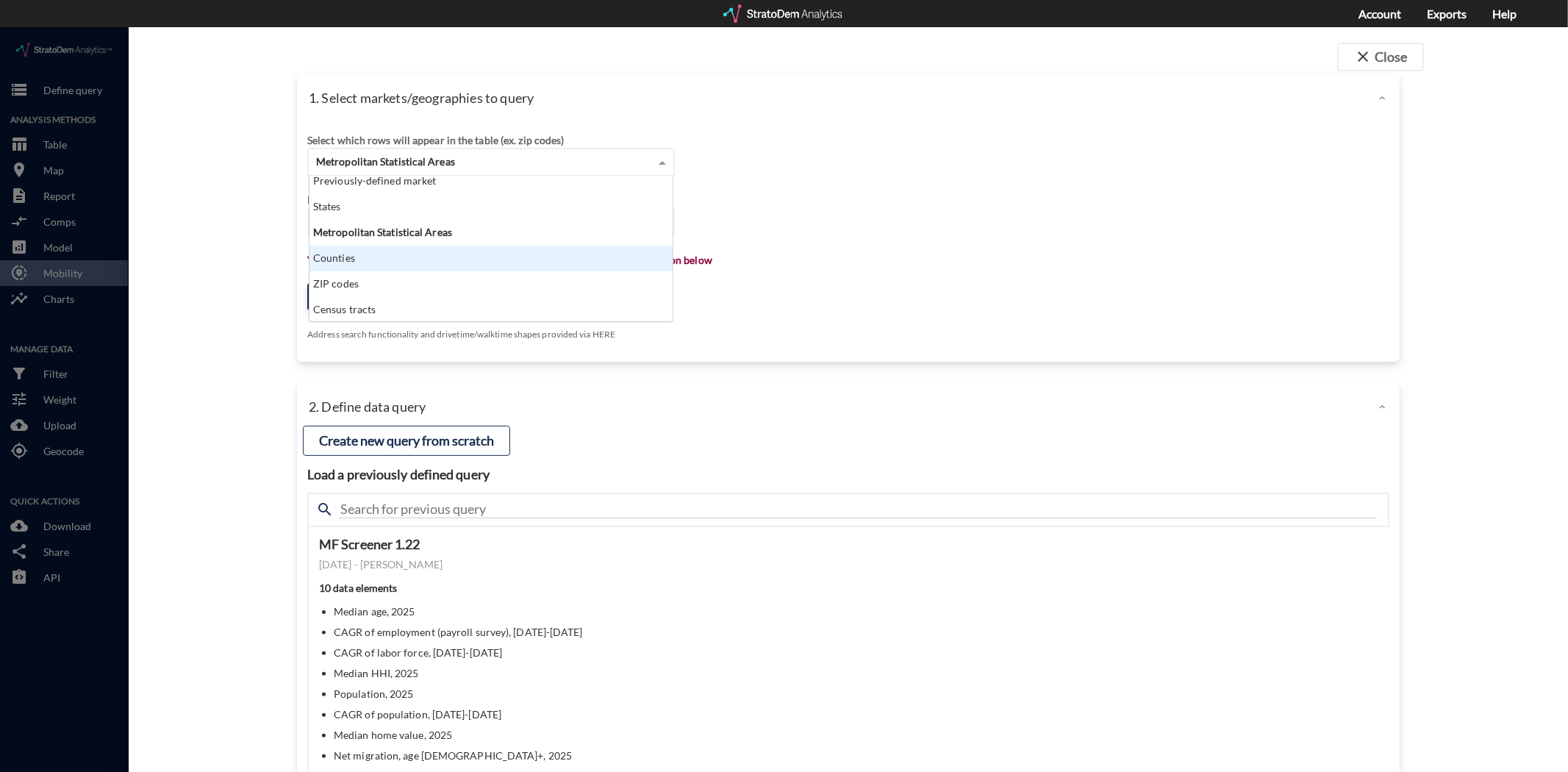
drag, startPoint x: 375, startPoint y: 228, endPoint x: 384, endPoint y: 224, distance: 9.8
click div "Counties"
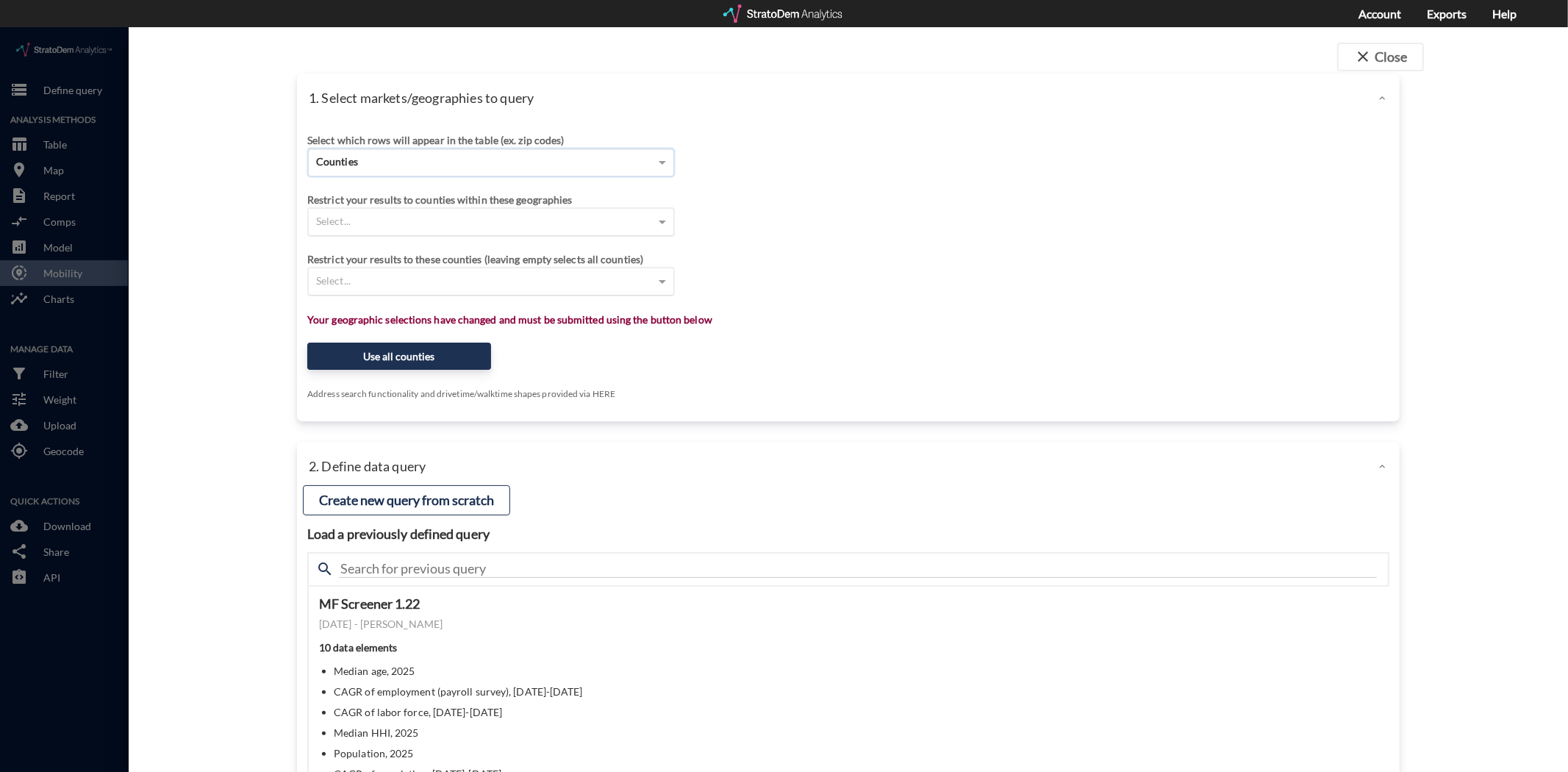
click div "Select..."
type input "h"
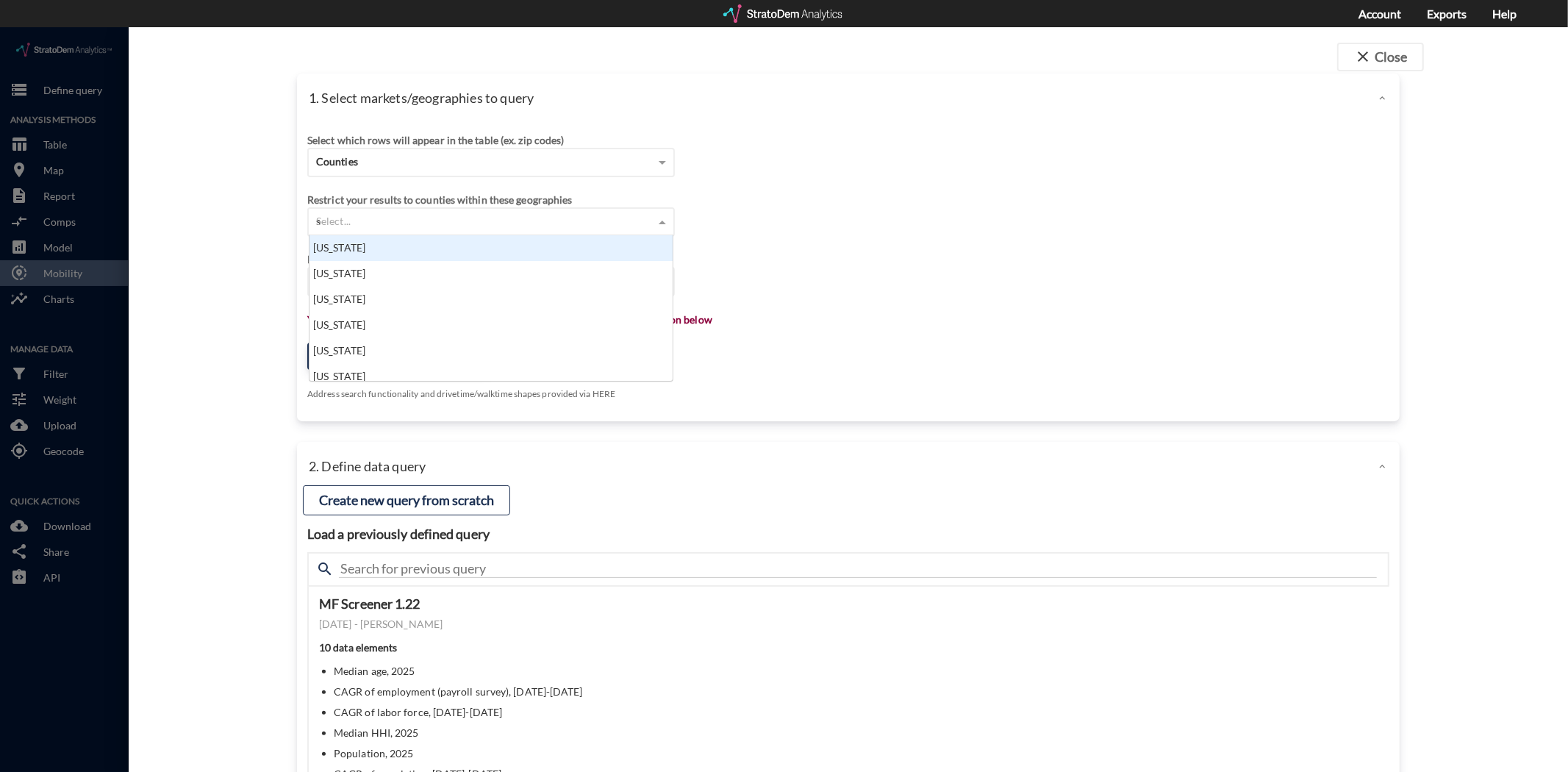
type input "sou"
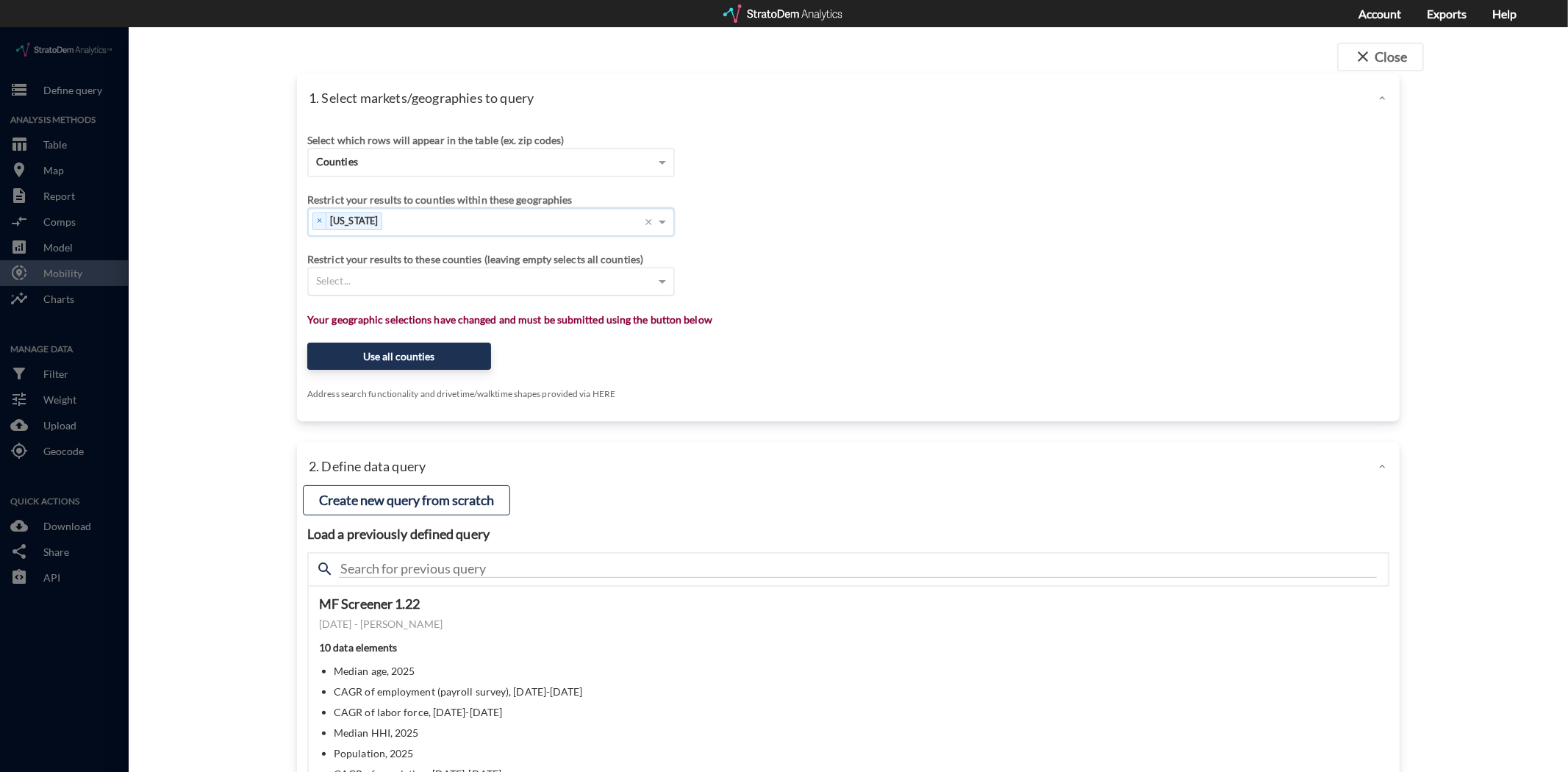
click div "Select..."
type input "horr"
click button "Use these 1 counties"
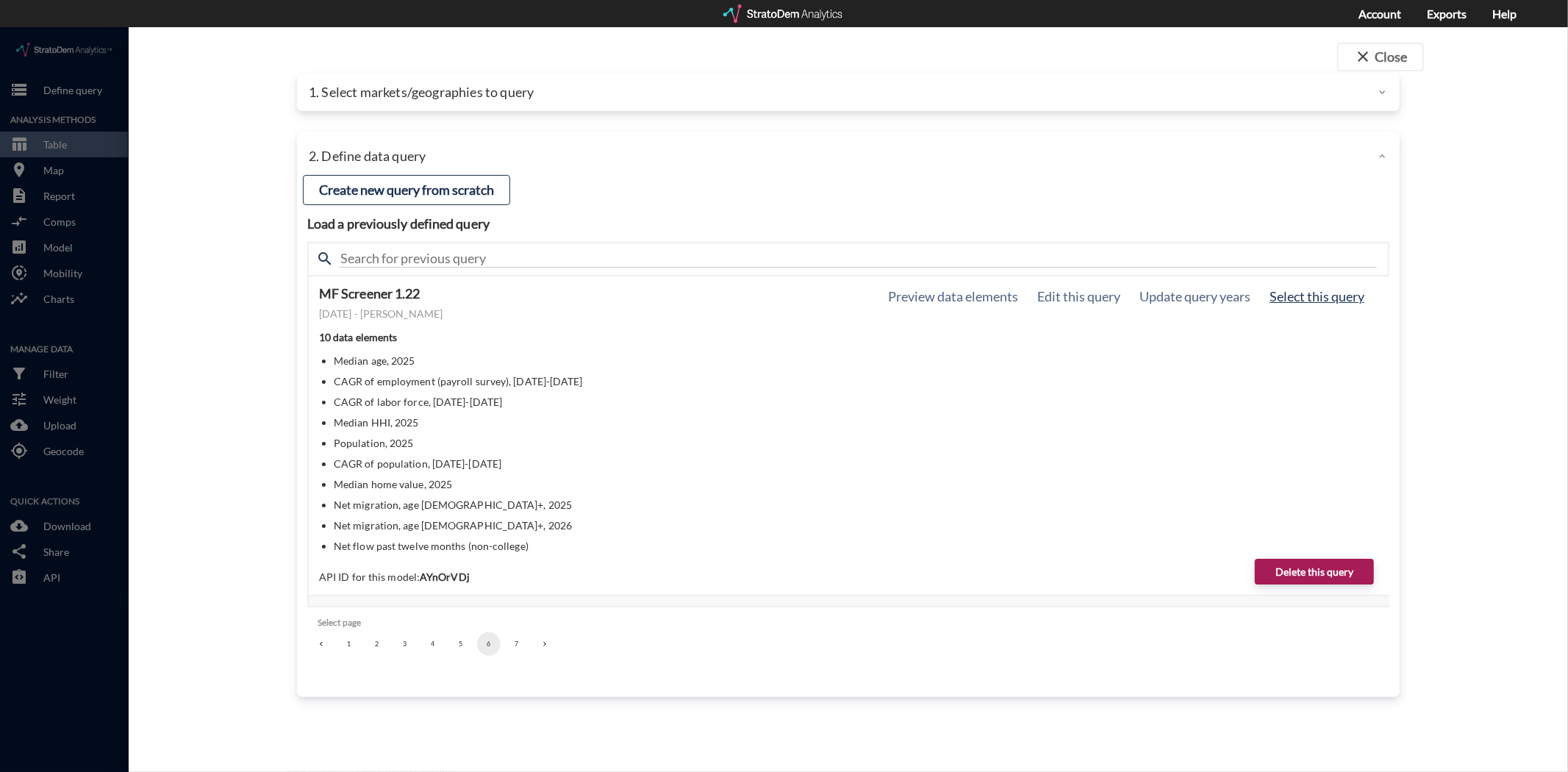
click button "Select this query"
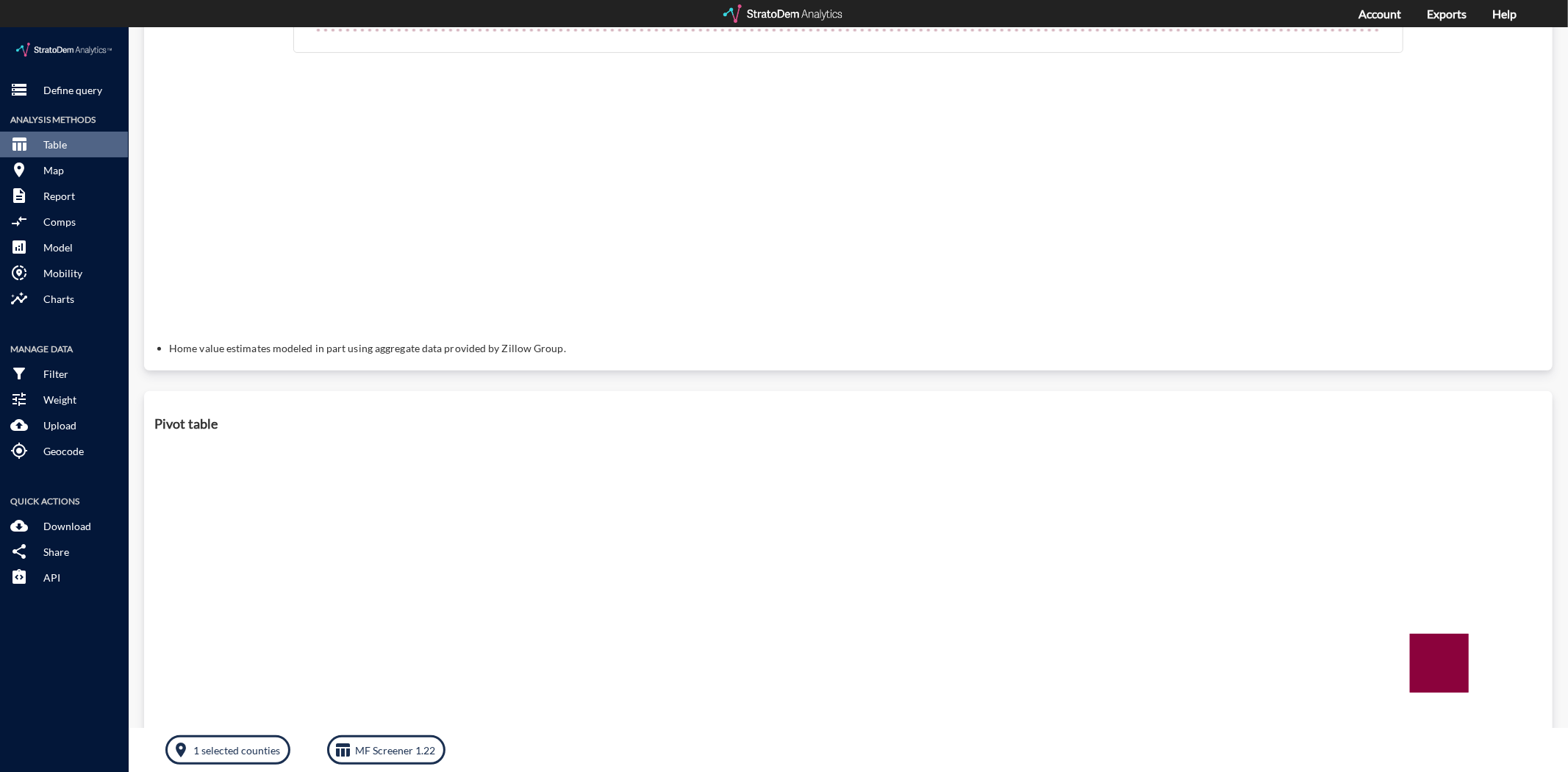
scroll to position [482, 0]
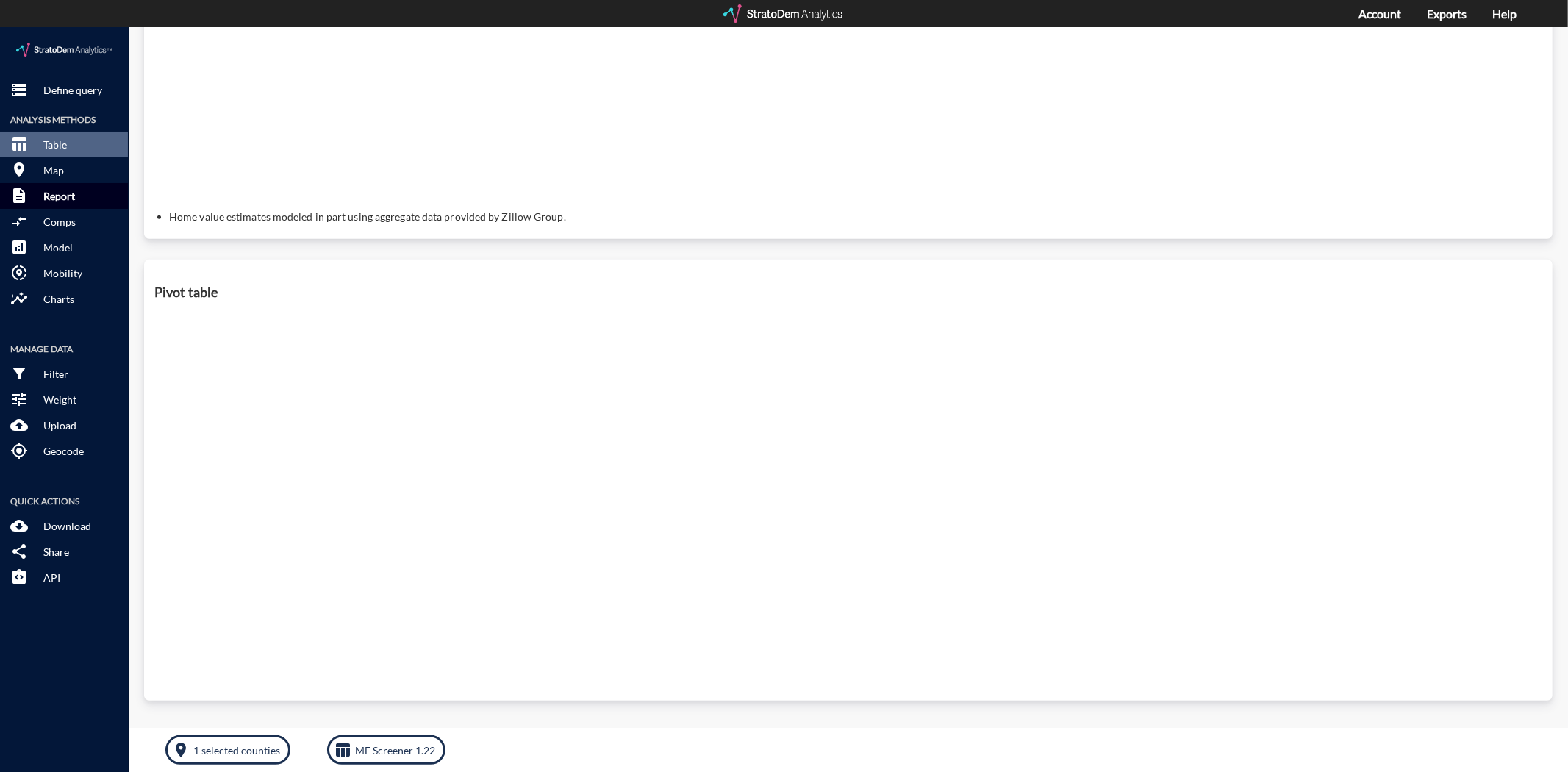
click p "Report"
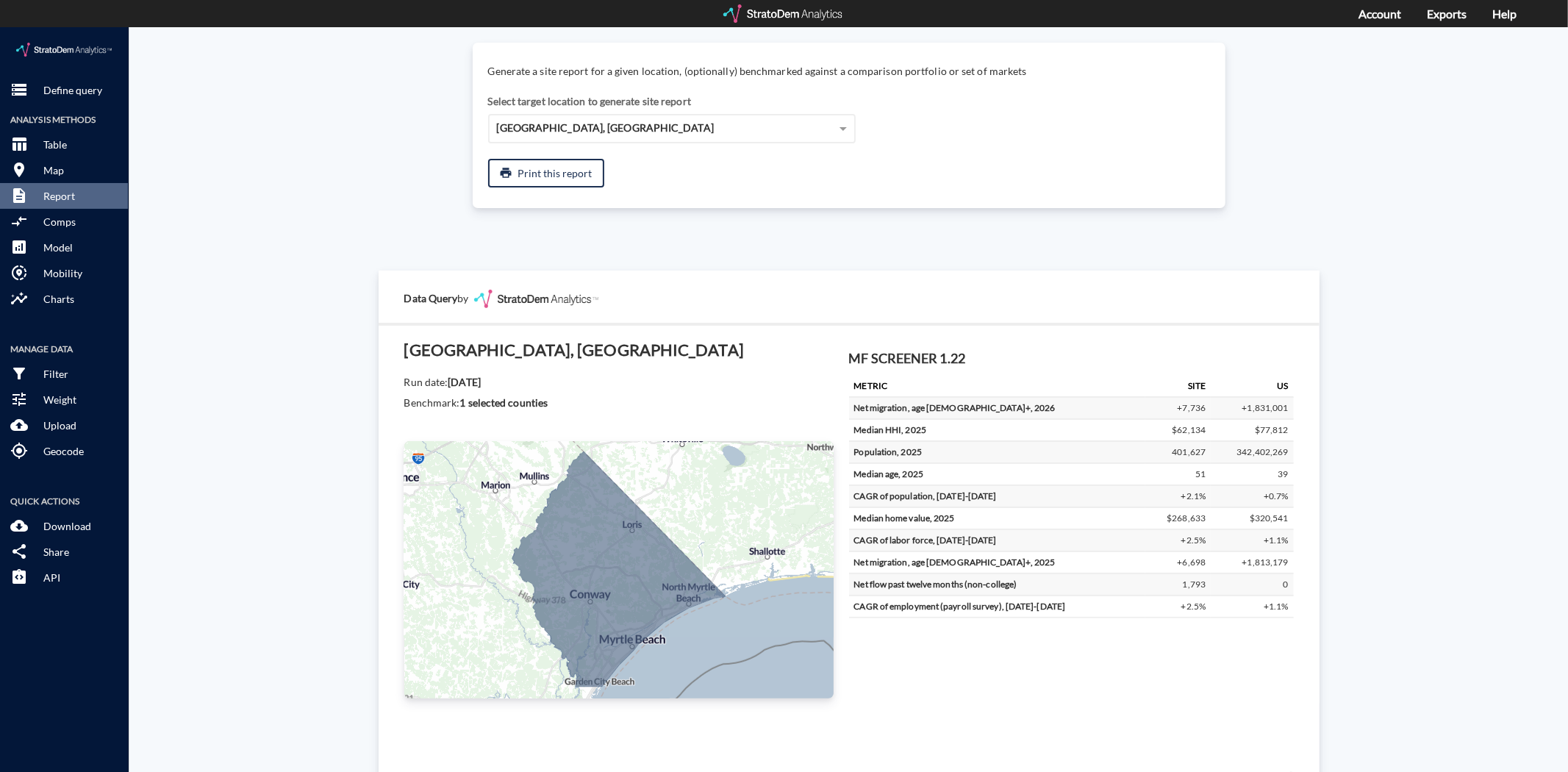
scroll to position [0, 0]
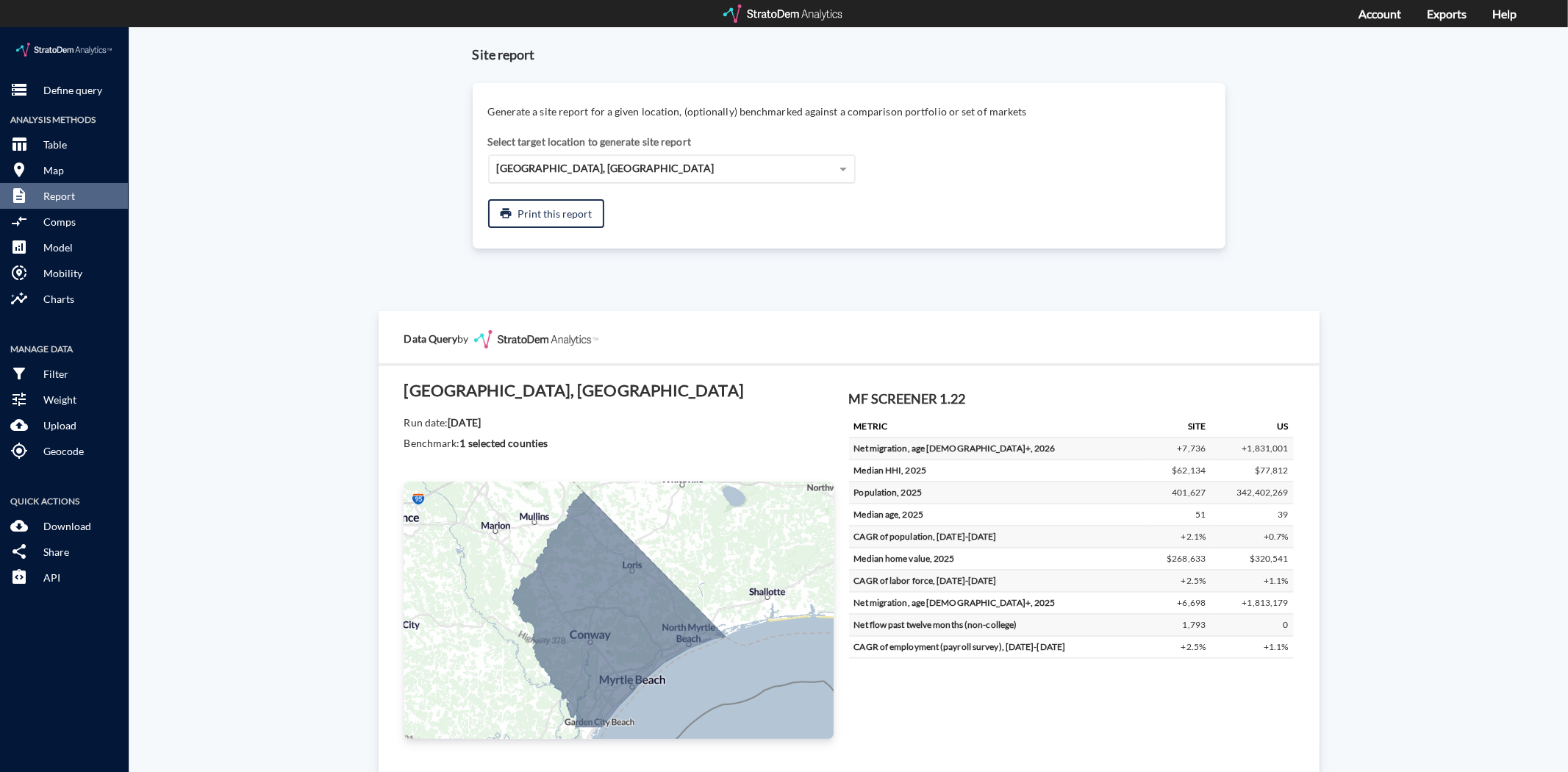
click div "Horry County, SC"
click div "Data Query by"
click button "print Print this report"
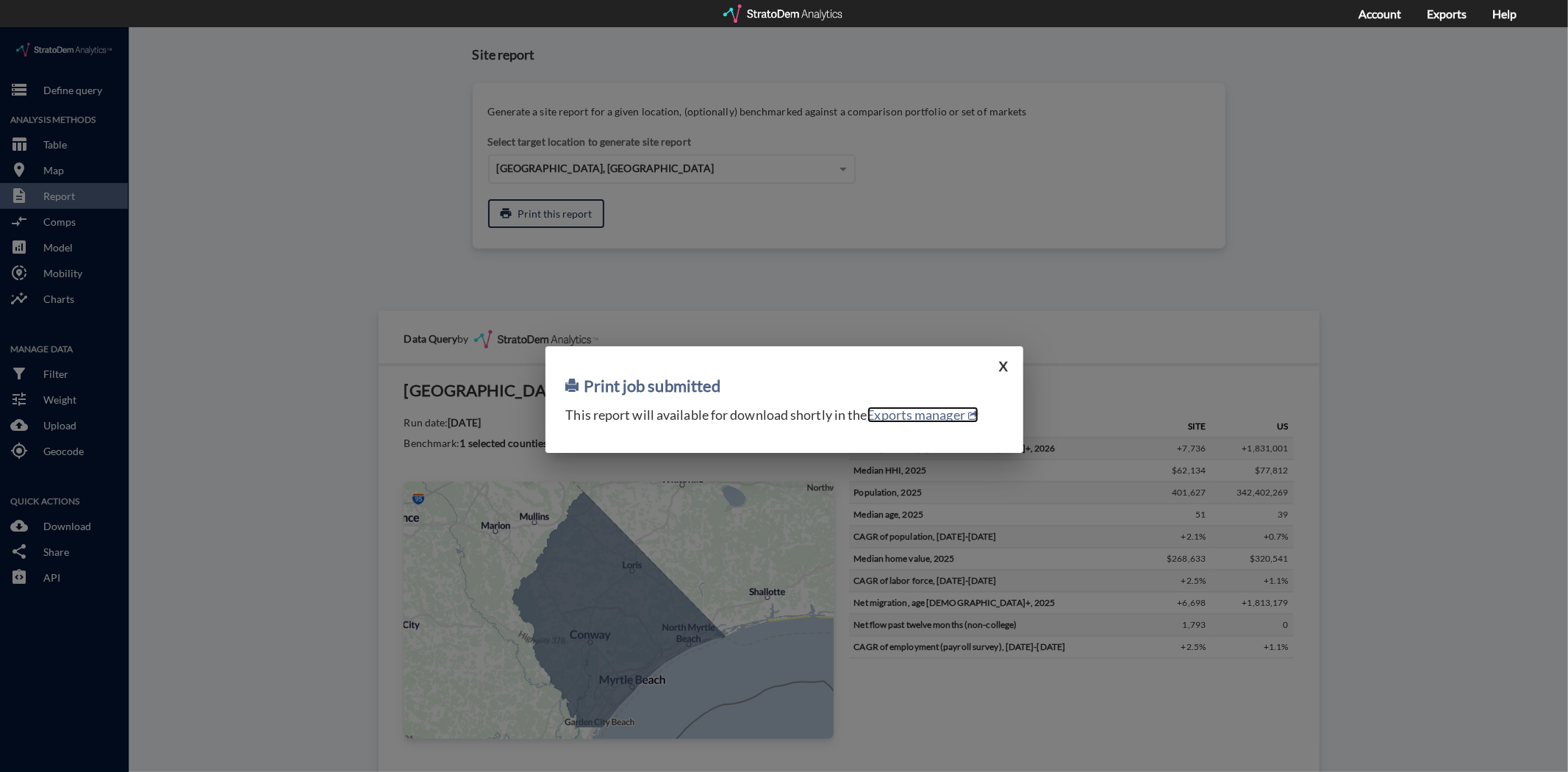
click link "Exports manager"
click button "X"
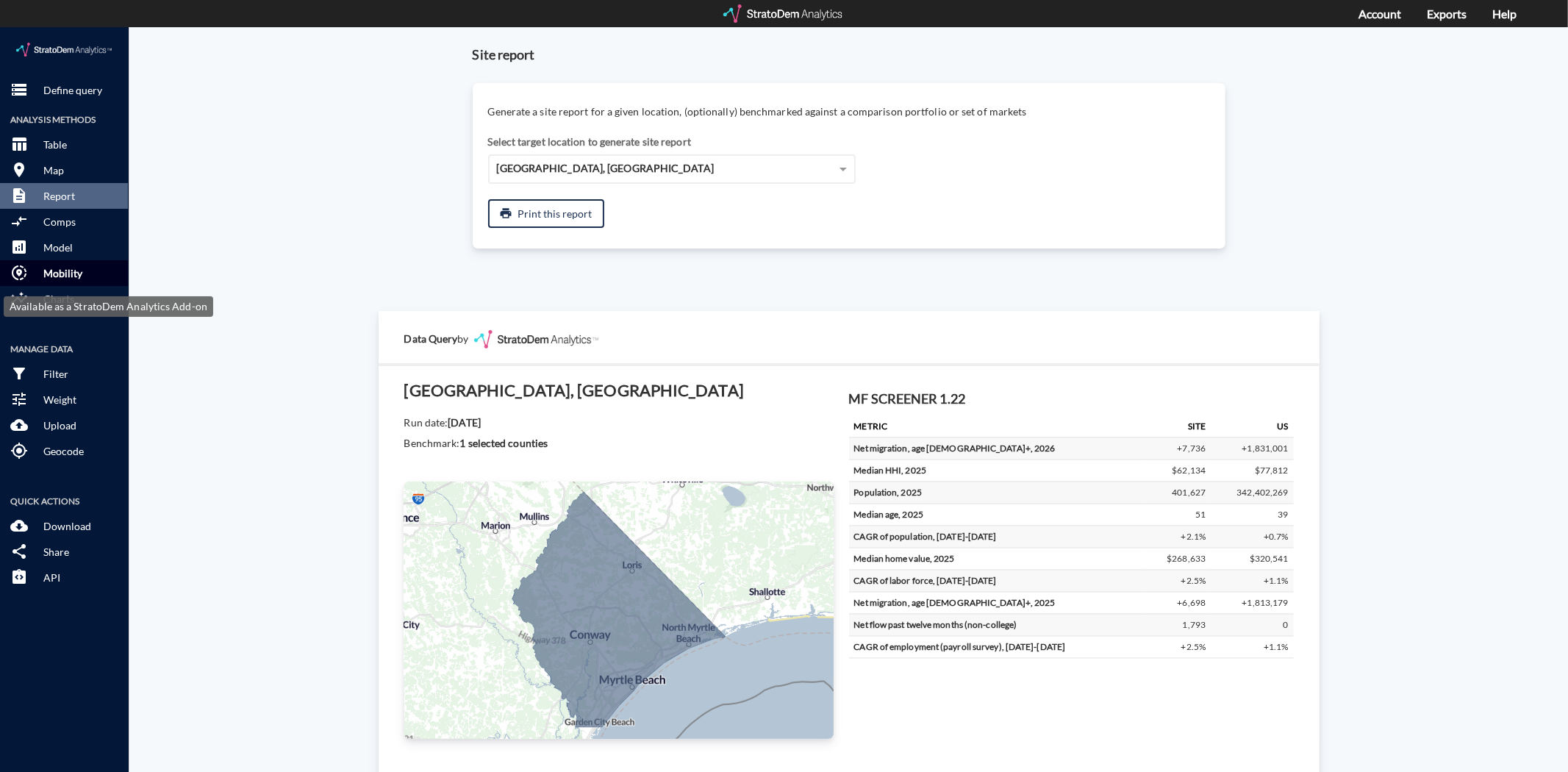
click p "Mobility"
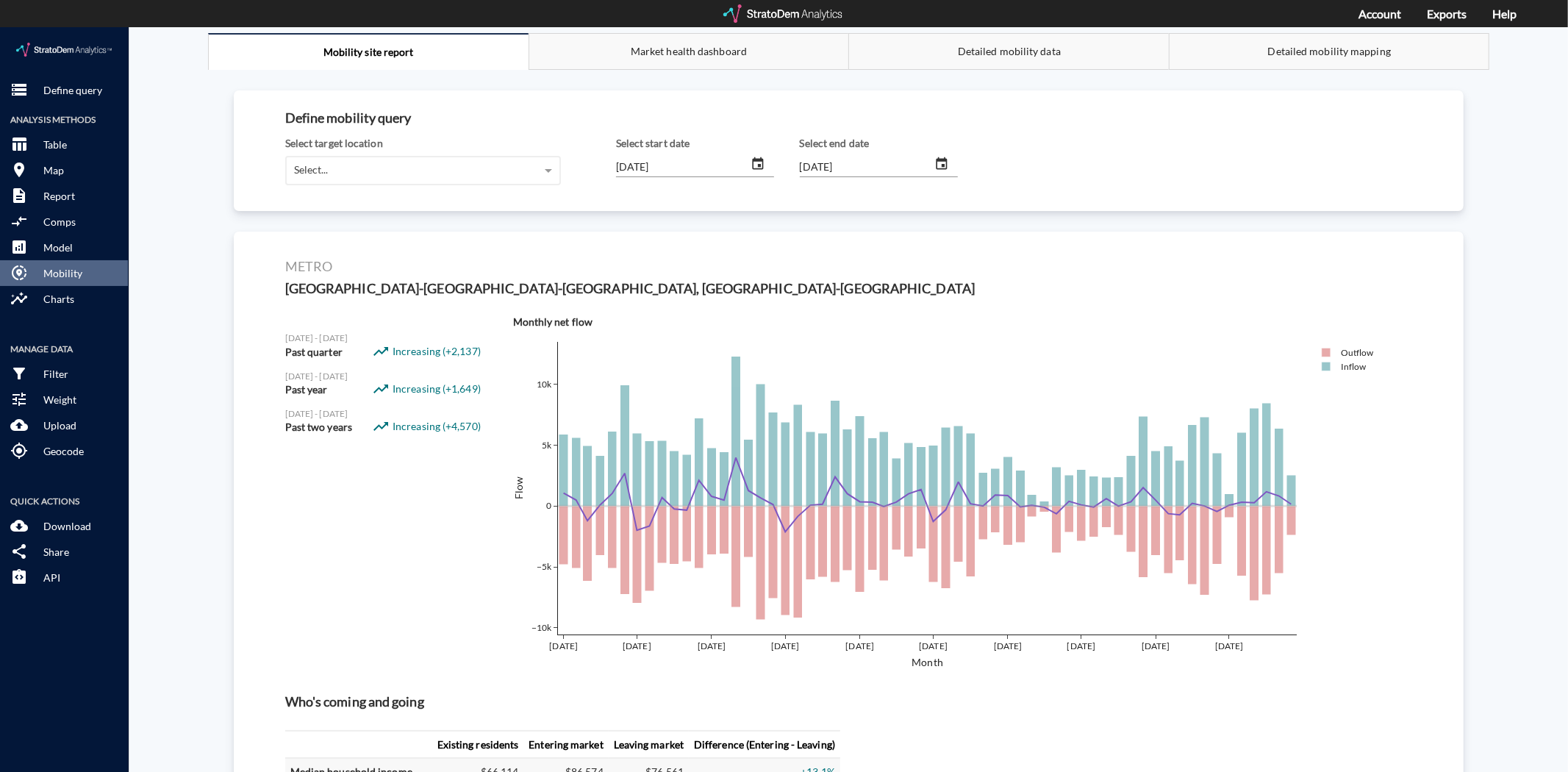
scroll to position [0, 0]
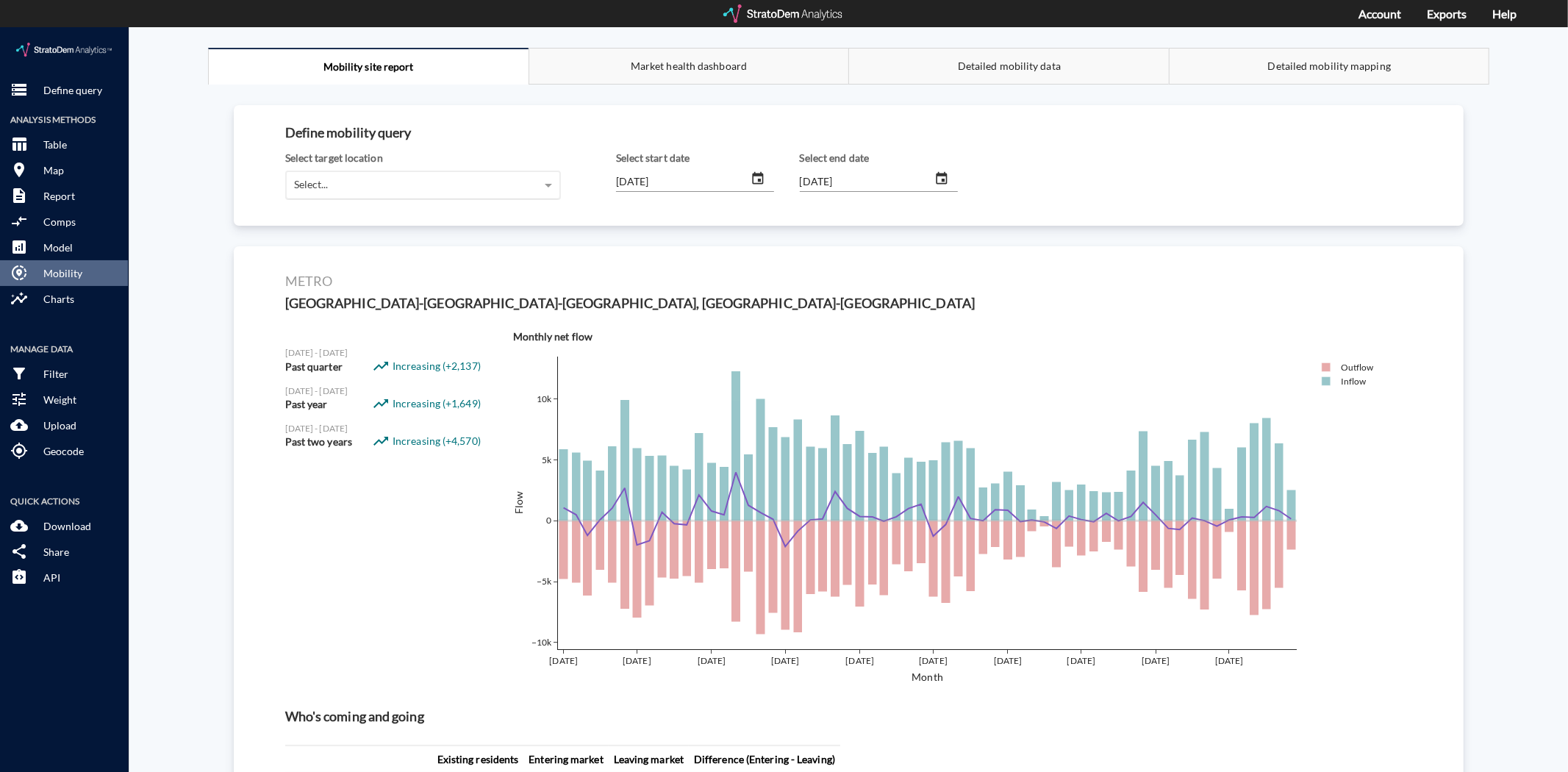
click div "Select..."
click div "Horry County, SC"
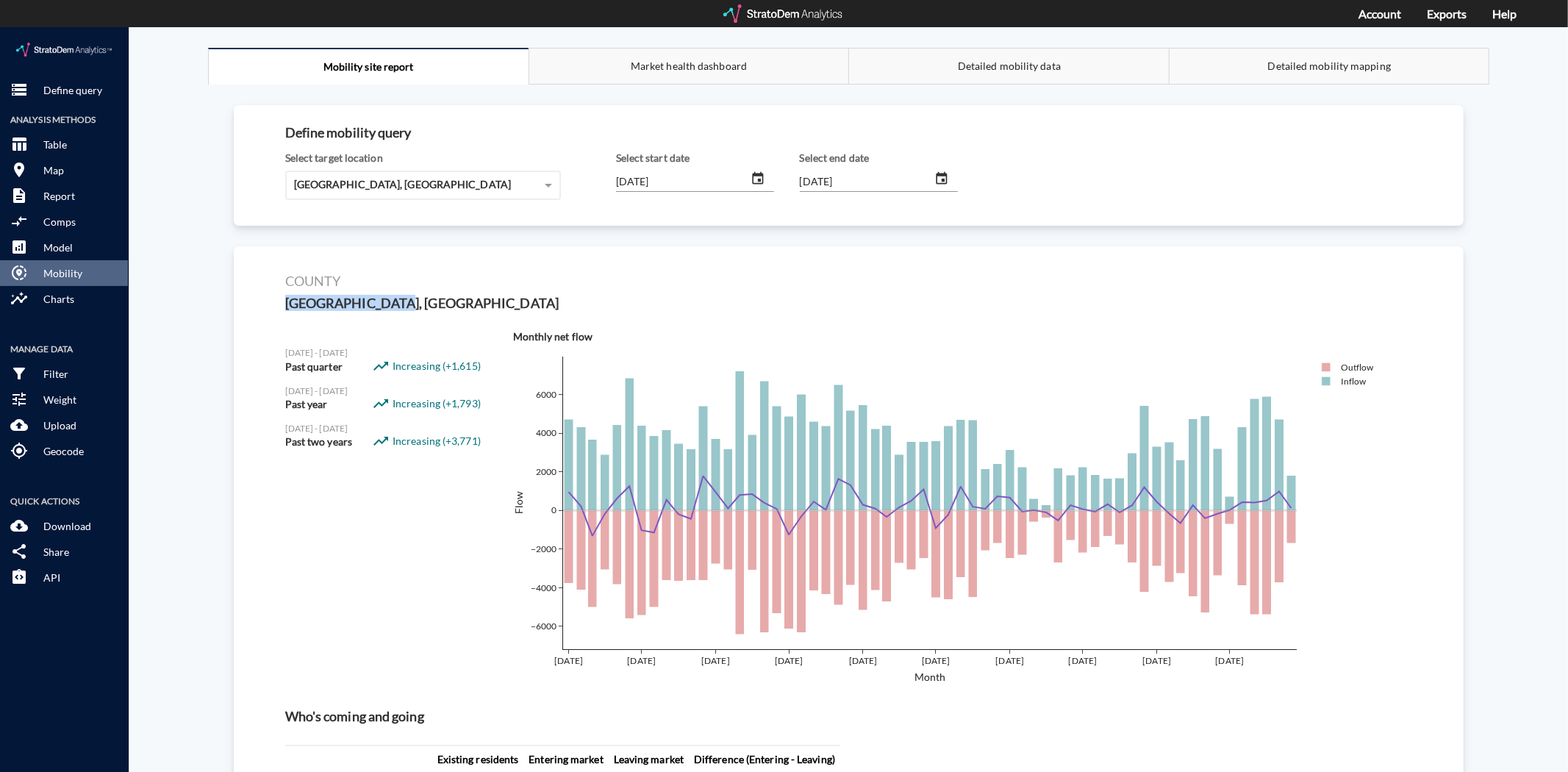
drag, startPoint x: 372, startPoint y: 275, endPoint x: 282, endPoint y: 272, distance: 90.0
click div "county Horry County, SC Oct 2023 - Dec 2023 Past quarter trending_up Increasing…"
copy h3 "Horry County, SC"
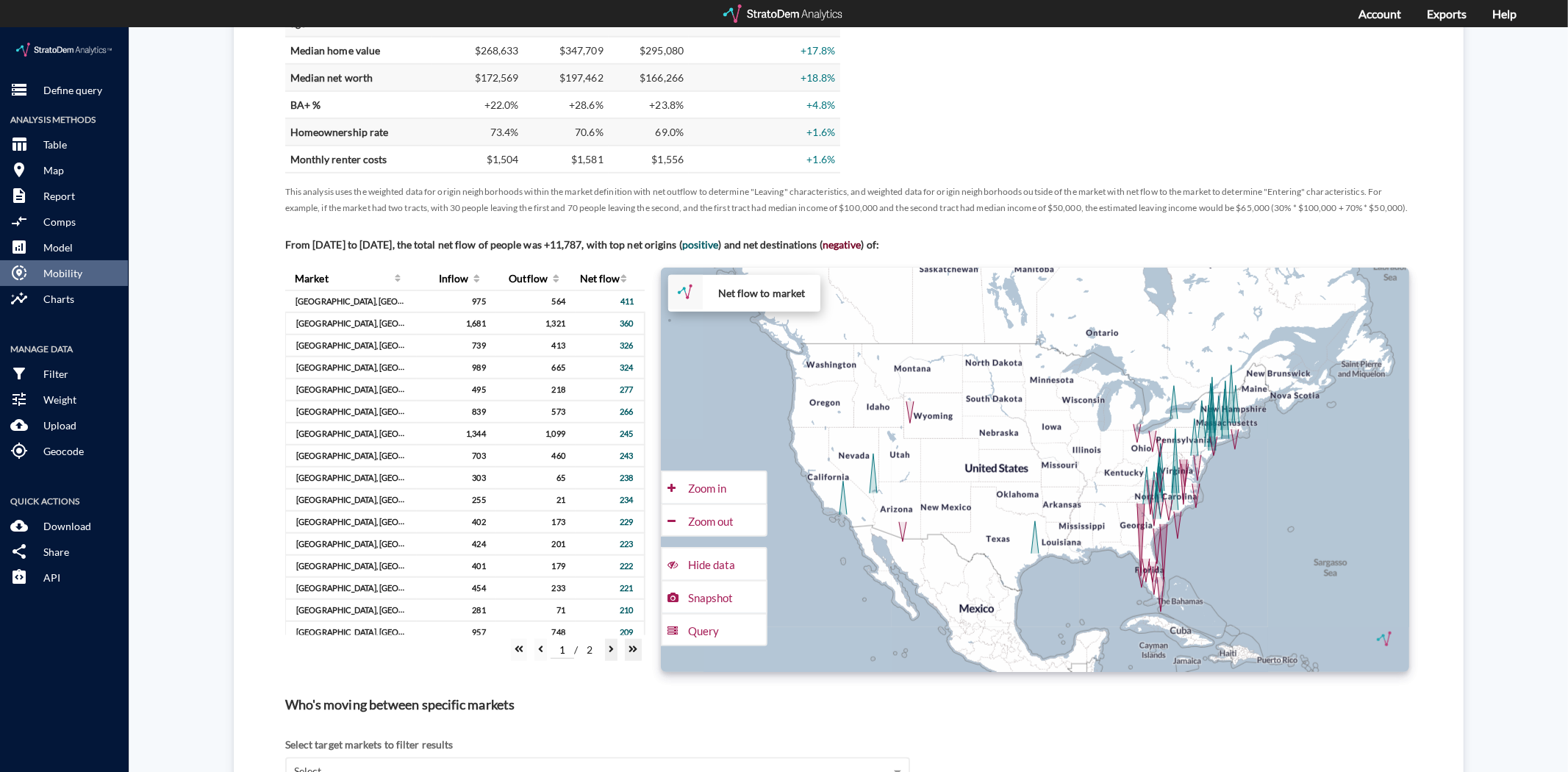
scroll to position [817, 0]
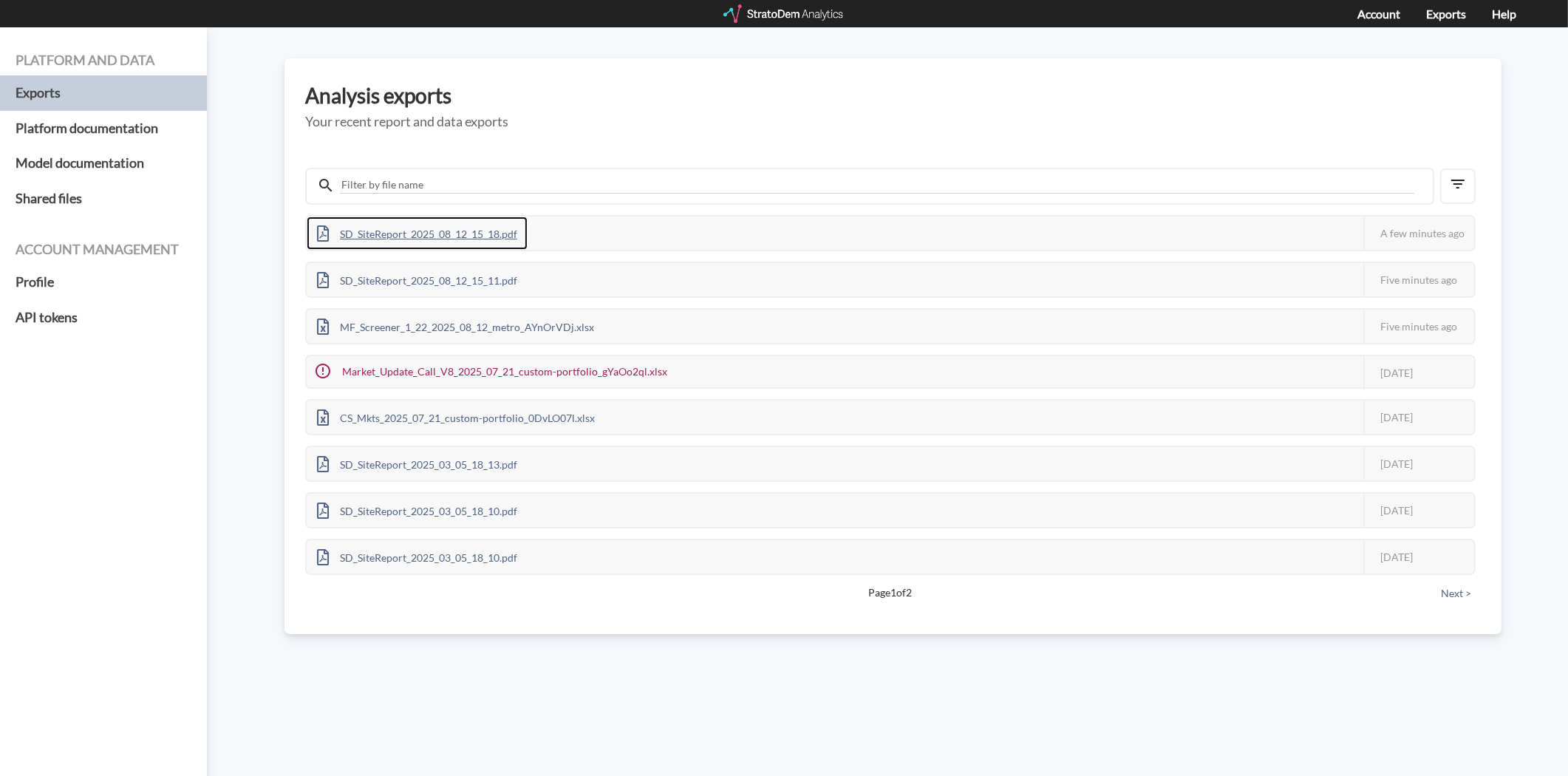
click at [440, 235] on div "SD_SiteReport_2025_08_12_15_18.pdf" at bounding box center [417, 233] width 221 height 33
click at [472, 237] on div "SD_SiteReport_2025_08_12_15_11.pdf" at bounding box center [417, 233] width 221 height 33
